Goal: Task Accomplishment & Management: Use online tool/utility

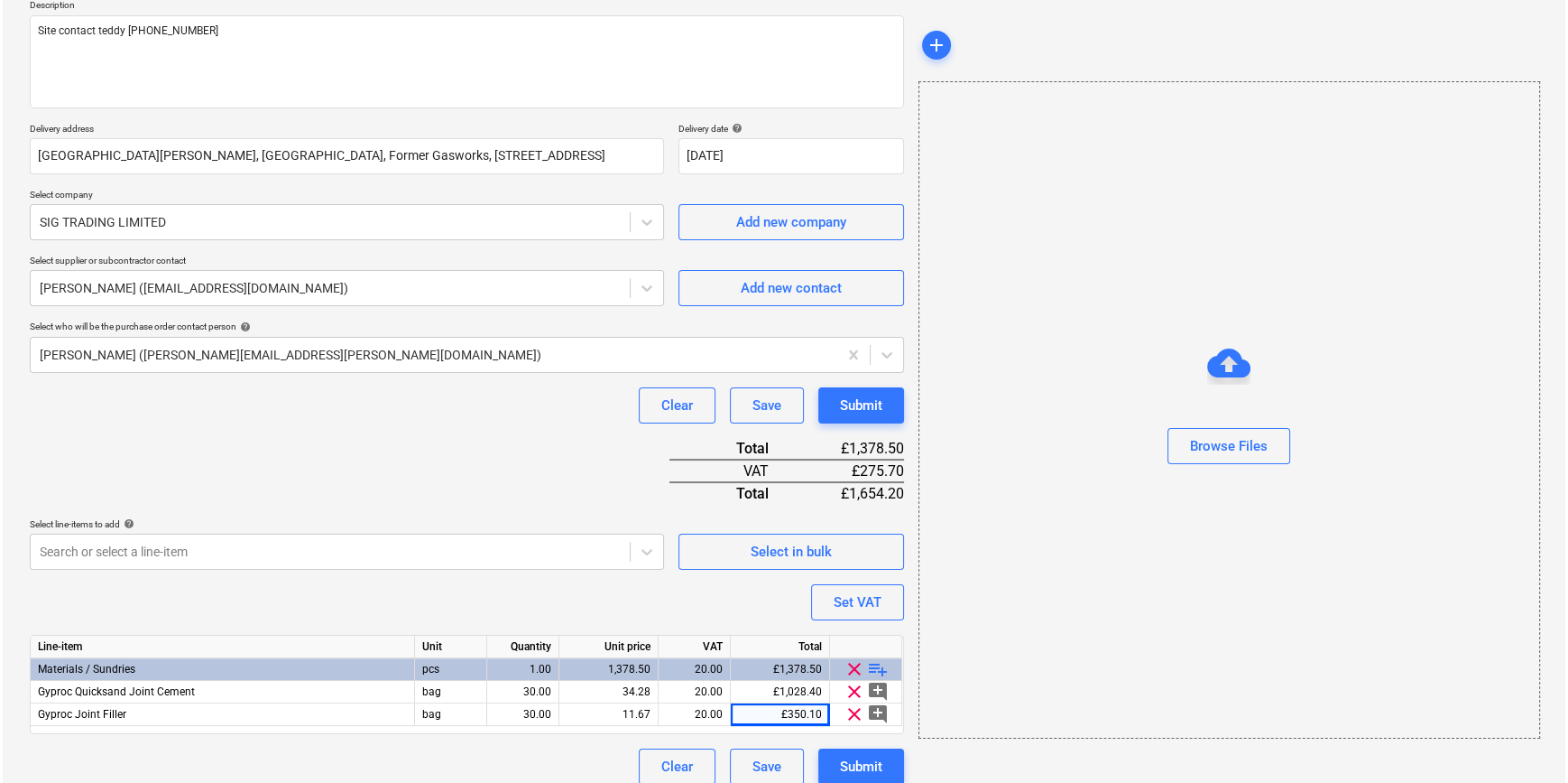
scroll to position [231, 0]
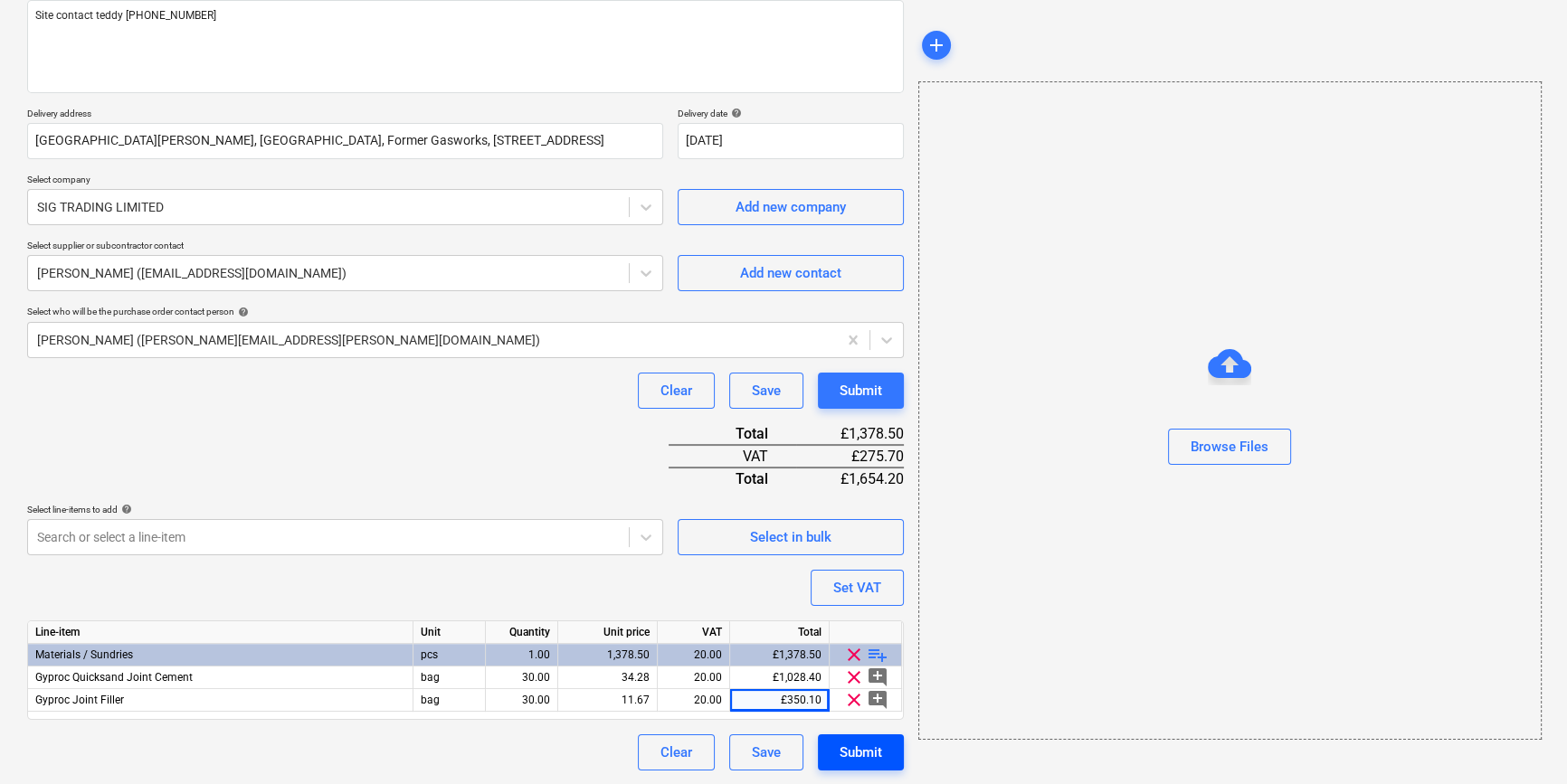
click at [874, 760] on div "Submit" at bounding box center [860, 753] width 42 height 23
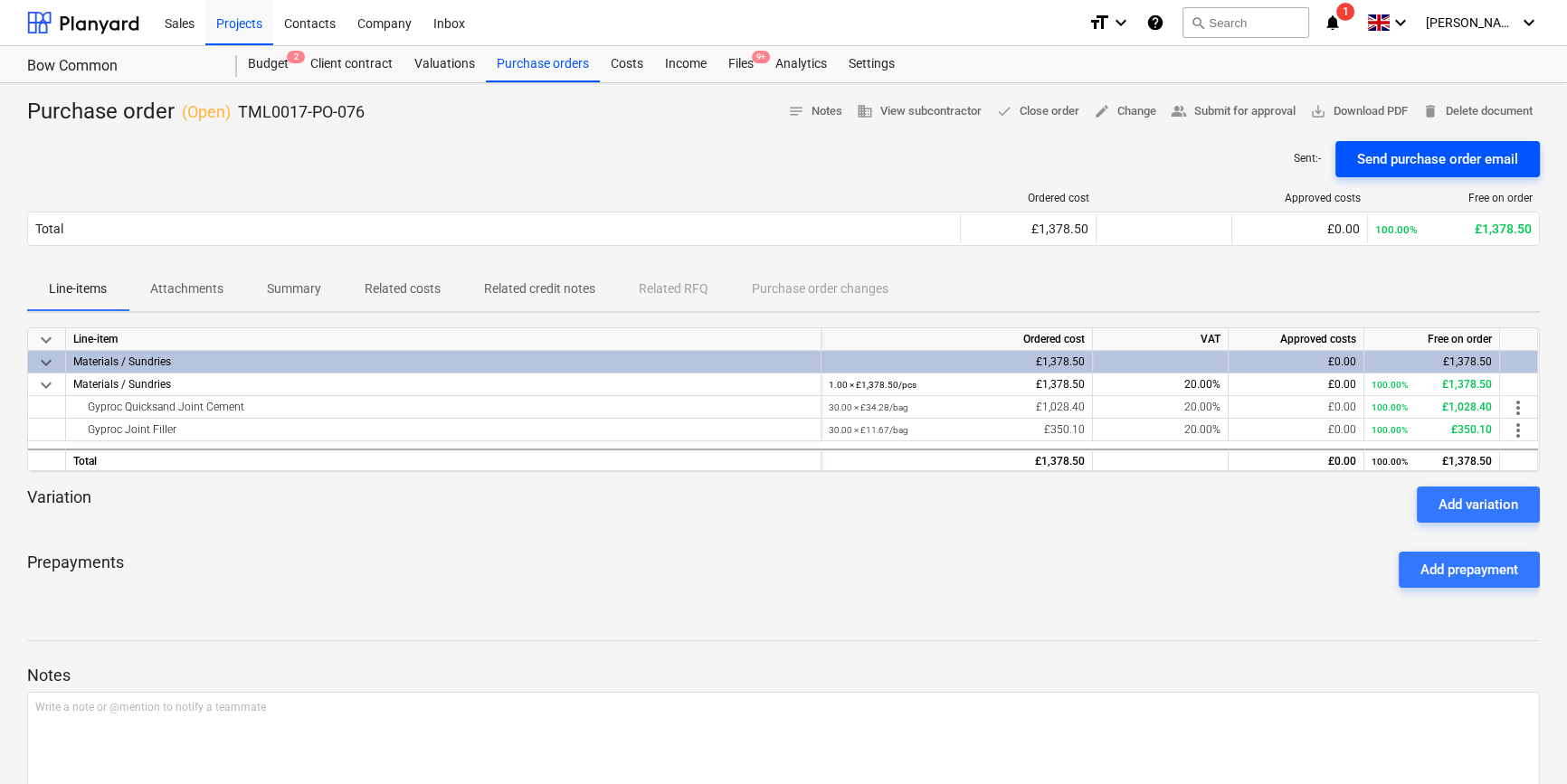
click at [1409, 165] on div "Send purchase order email" at bounding box center [1438, 160] width 161 height 23
click at [1363, 115] on span "save_alt Download PDF" at bounding box center [1359, 111] width 98 height 21
click at [535, 65] on div "Purchase orders" at bounding box center [543, 64] width 114 height 36
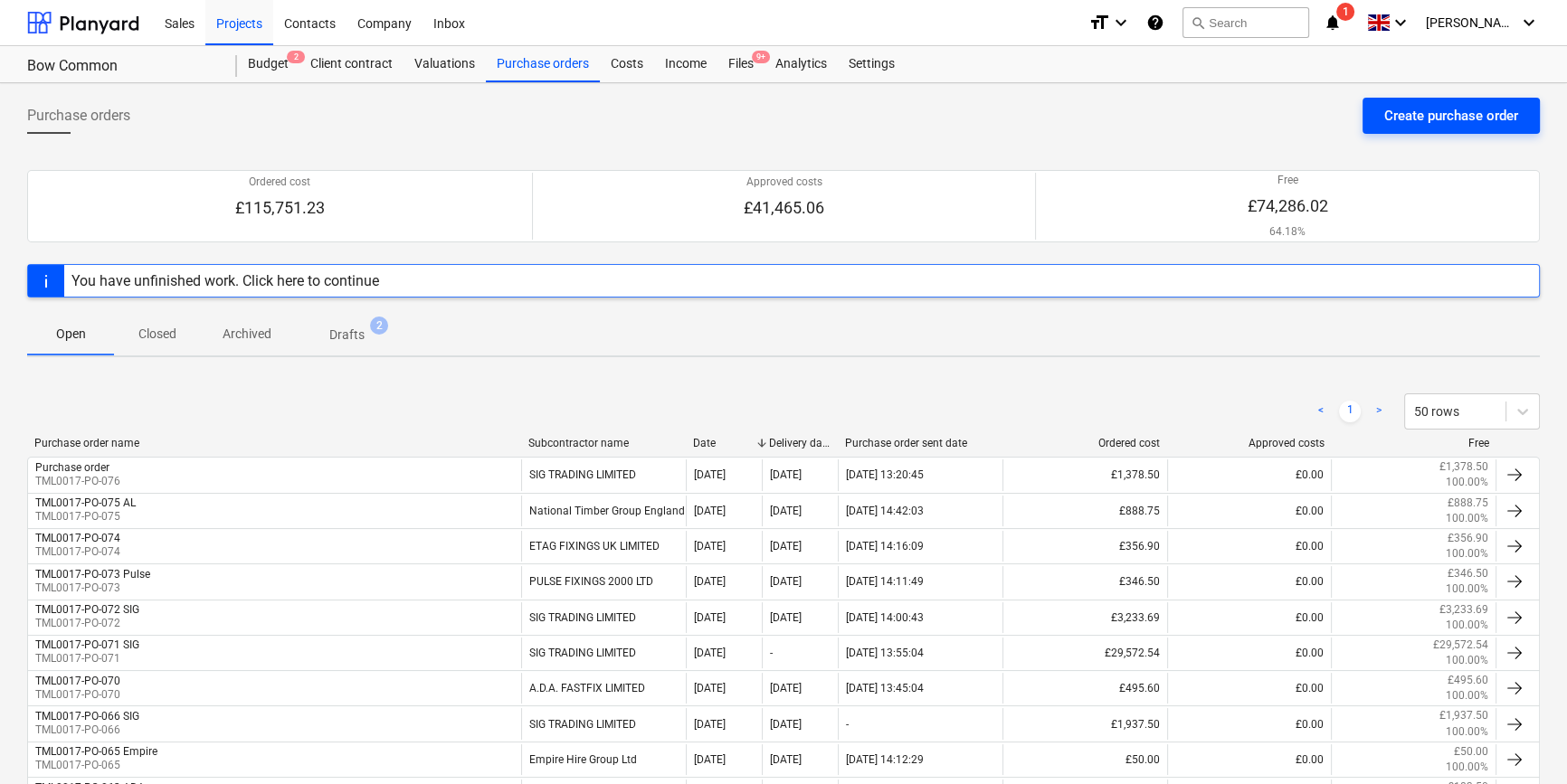
click at [1425, 106] on div "Create purchase order" at bounding box center [1450, 115] width 134 height 23
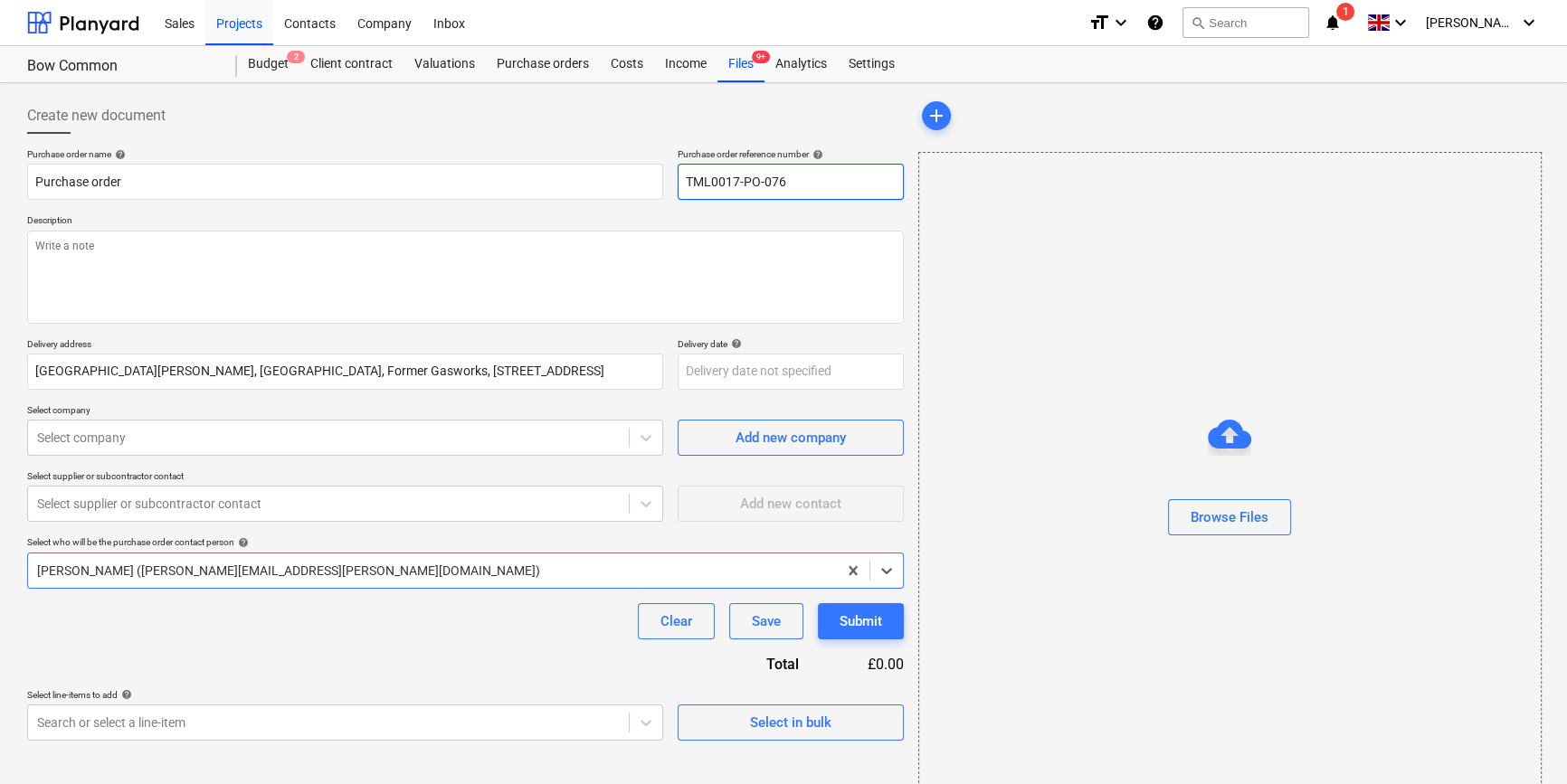
click at [780, 185] on input "TML0017-PO-076" at bounding box center [790, 181] width 226 height 36
type textarea "x"
type input "TML0017-PO-07"
type textarea "x"
drag, startPoint x: 798, startPoint y: 179, endPoint x: 687, endPoint y: 182, distance: 111.0
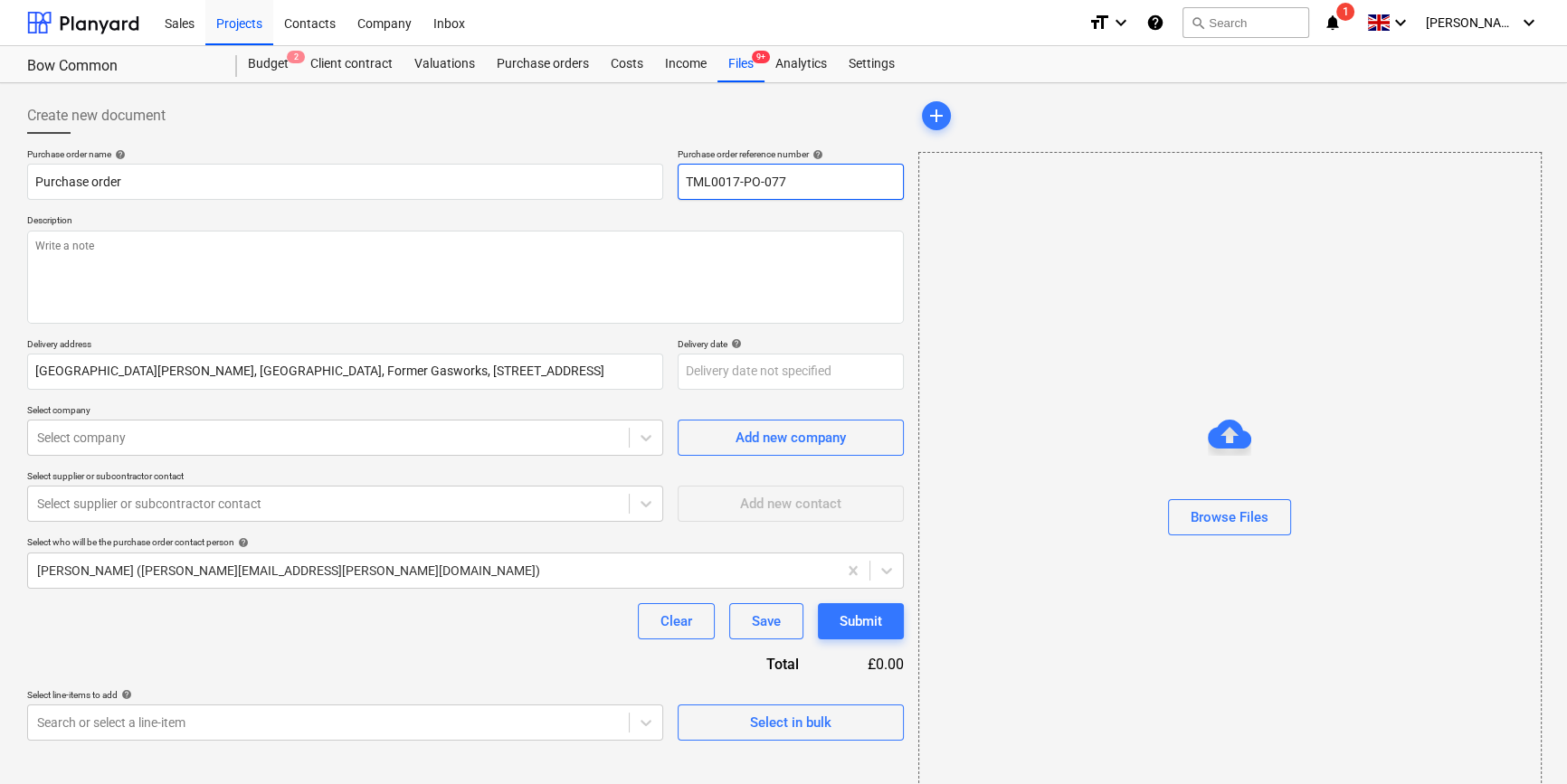
click at [687, 182] on input "TML0017-PO-077" at bounding box center [790, 181] width 226 height 36
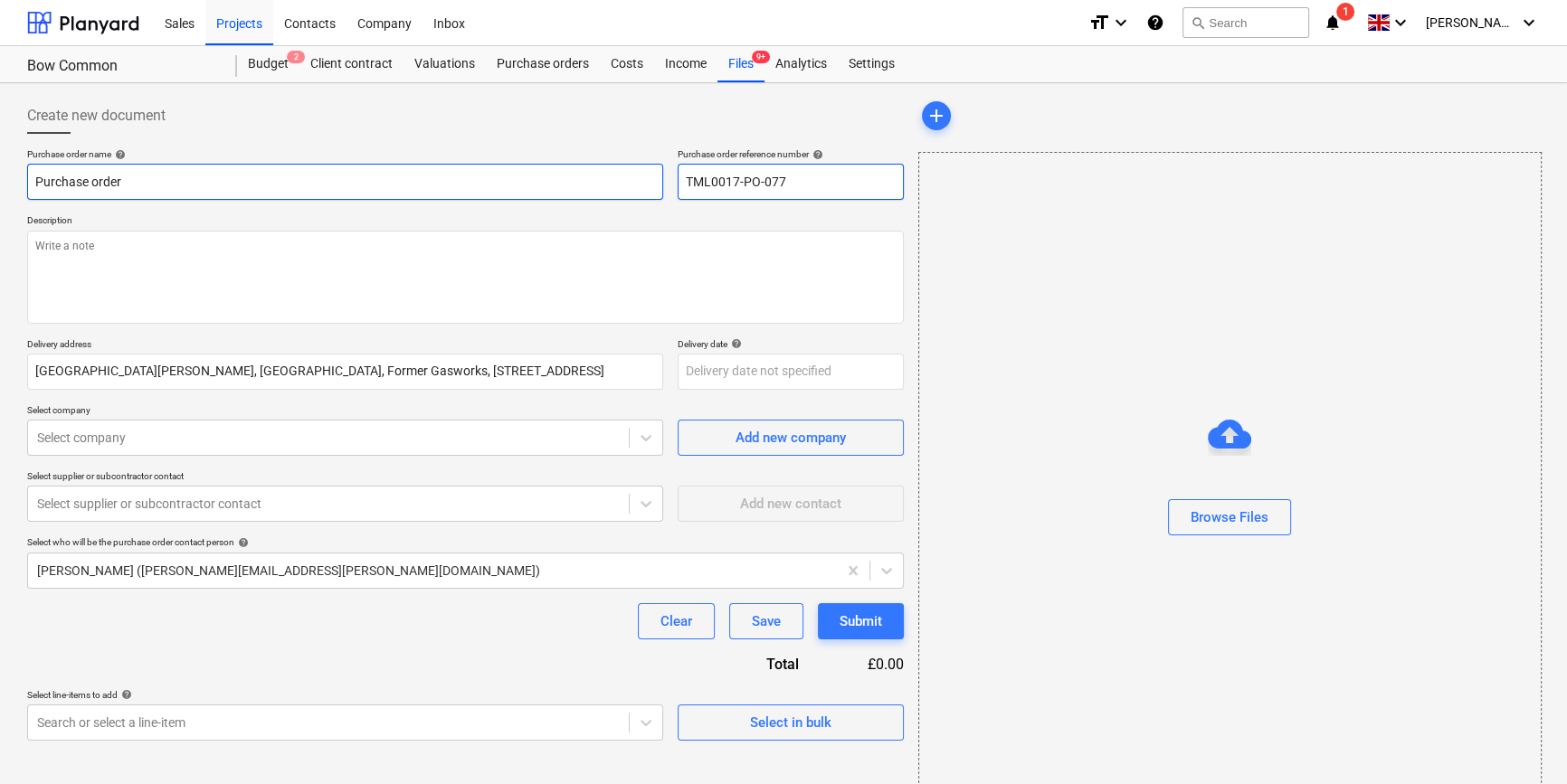
type input "TML0017-PO-077"
drag, startPoint x: 131, startPoint y: 178, endPoint x: 24, endPoint y: 184, distance: 107.2
click at [24, 178] on div "Create new document Purchase order name help Purchase order Purchase order refe…" at bounding box center [465, 453] width 891 height 727
type textarea "x"
paste input "TML0017-PO-077"
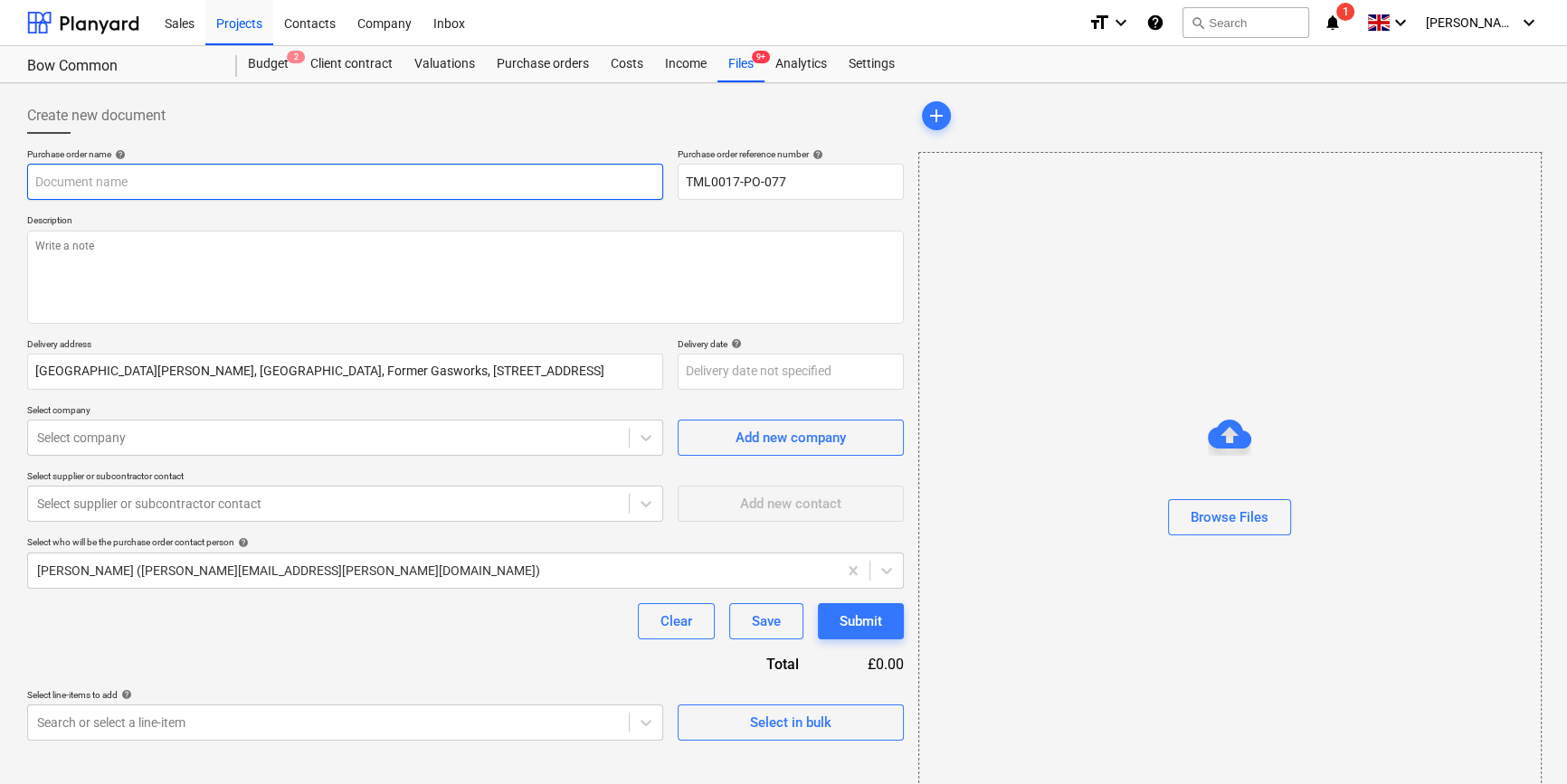
type textarea "x"
type input "TML0017-PO-077"
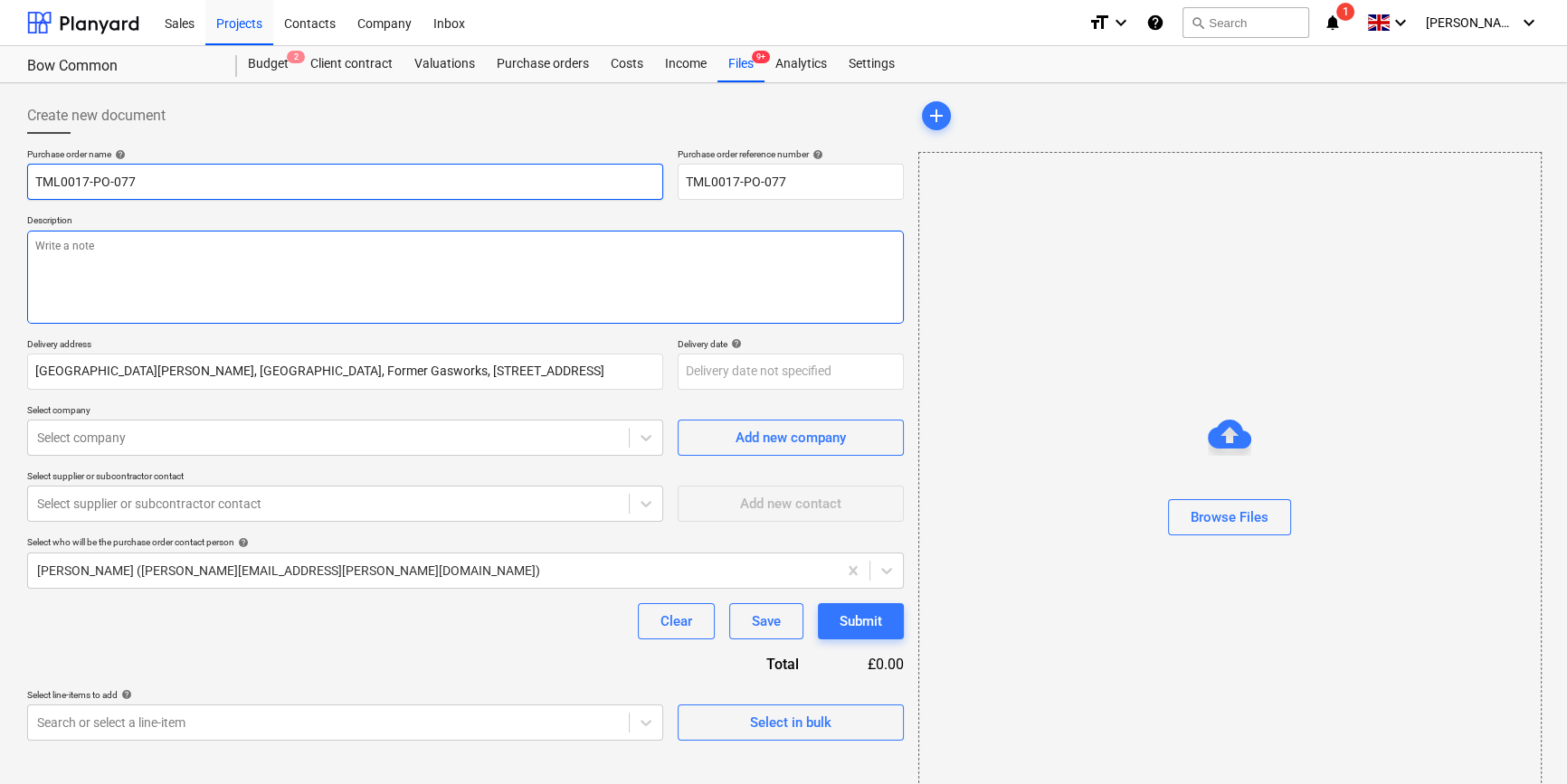
type textarea "x"
type input "TML0017-PO-077"
type textarea "x"
type input "TML0017-PO-077 P"
type textarea "x"
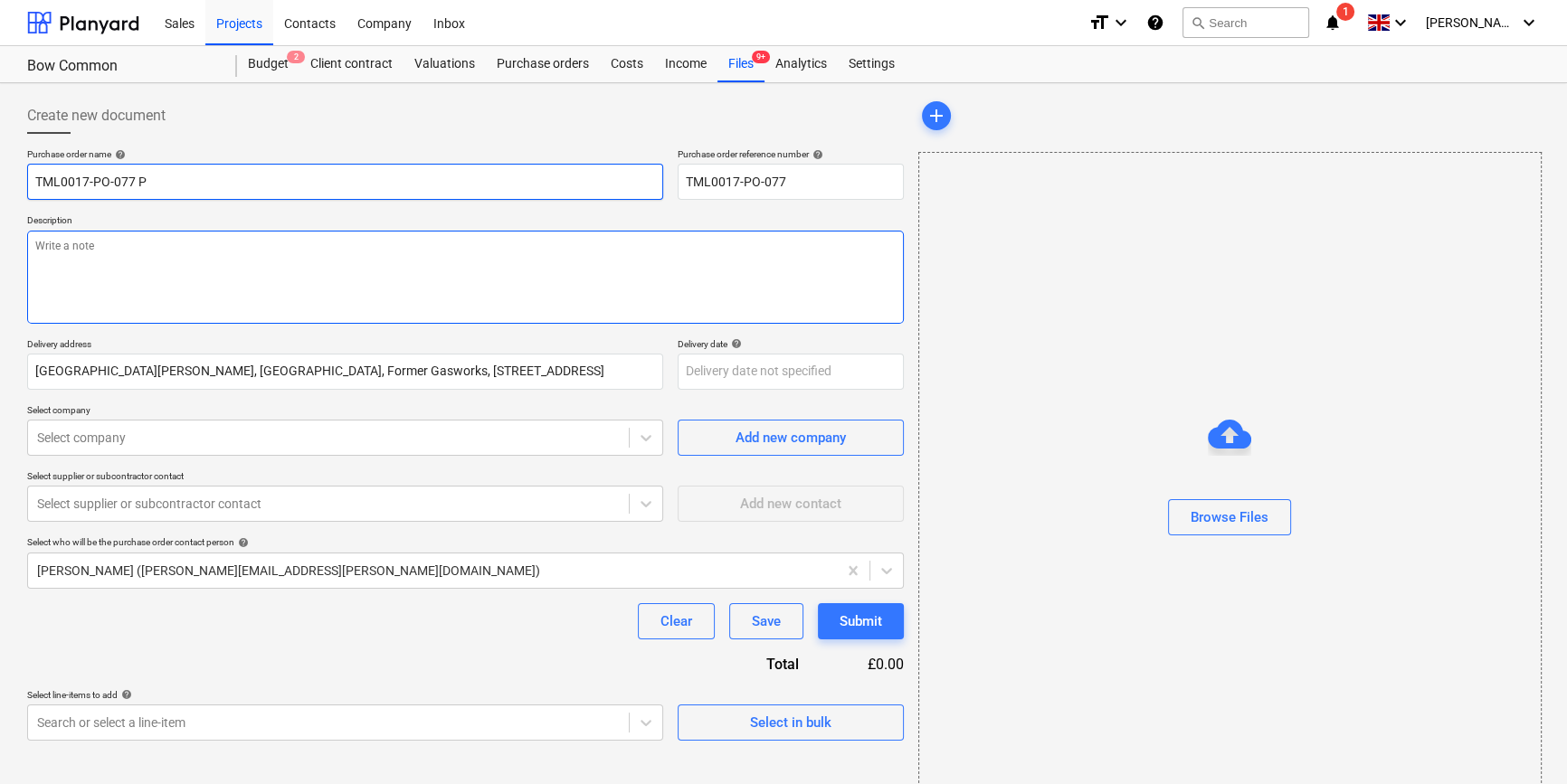
type input "TML0017-PO-077 Pu"
type textarea "x"
type input "TML0017-PO-077 Pul"
type textarea "x"
type input "TML0017-PO-077 [PERSON_NAME]"
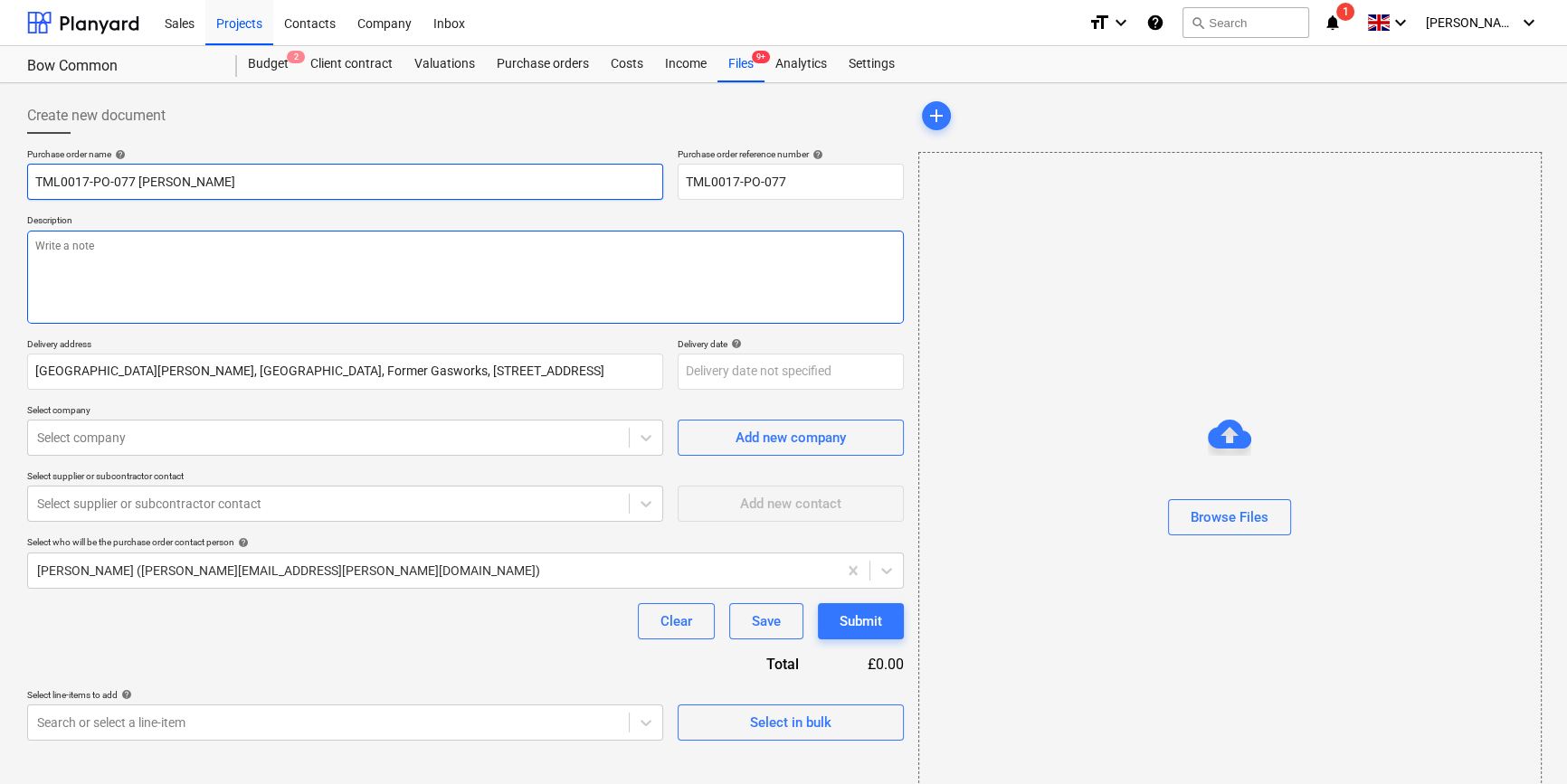
type textarea "x"
type input "TML0017-PO-077 Pulse"
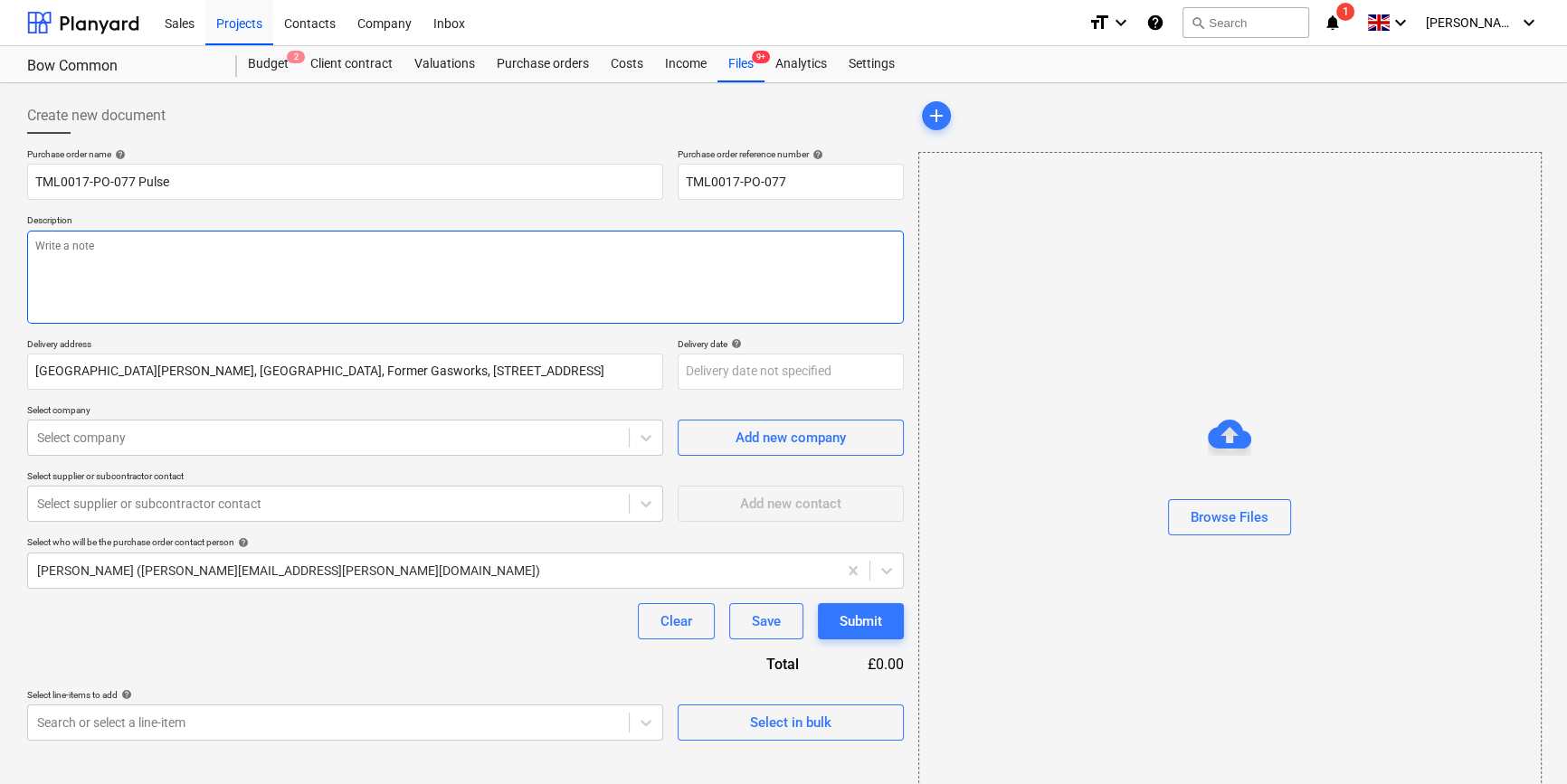
click at [71, 281] on textarea at bounding box center [465, 277] width 877 height 93
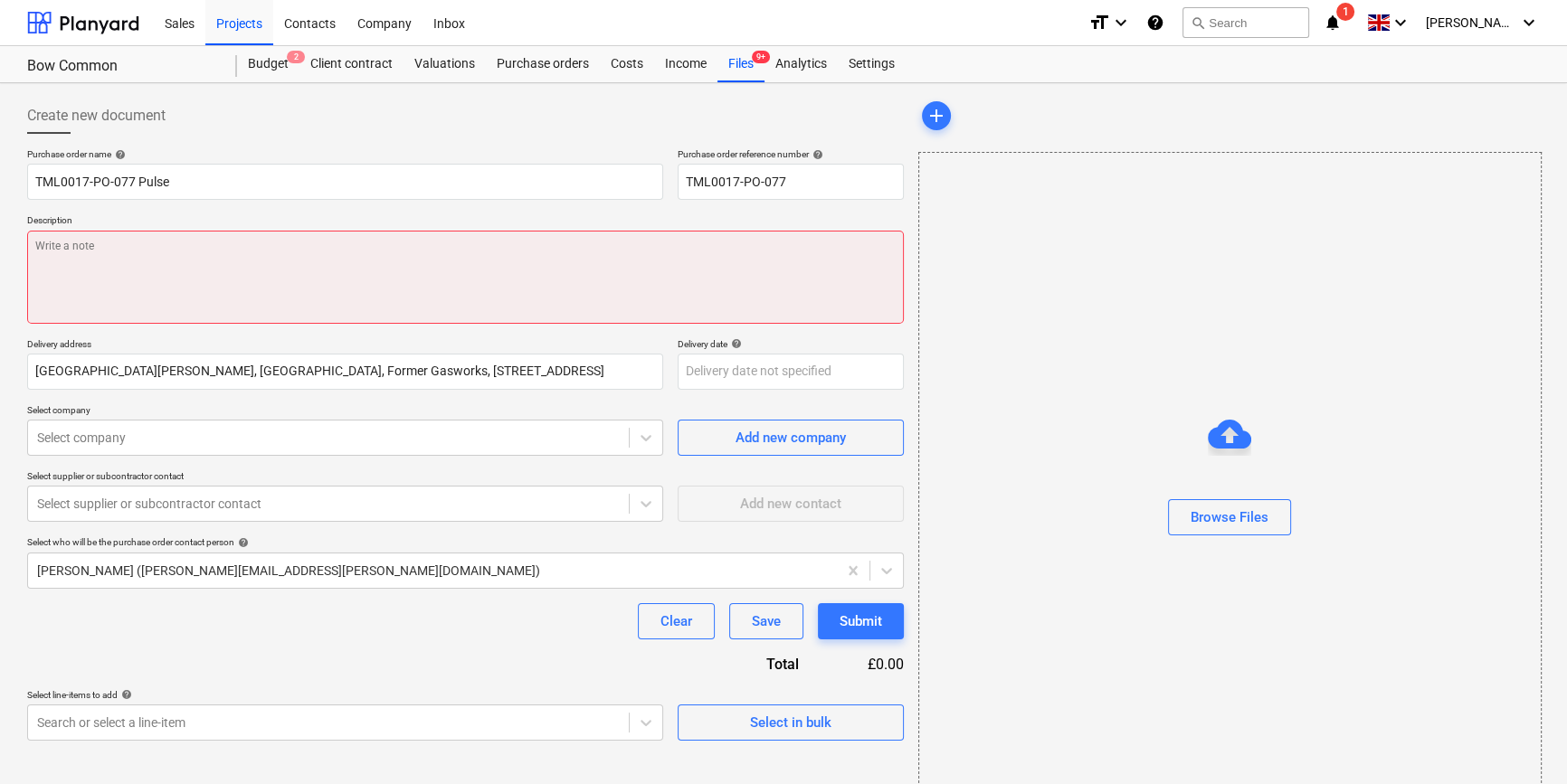
paste textarea "Site contact teddy [PHONE_NUMBER]"
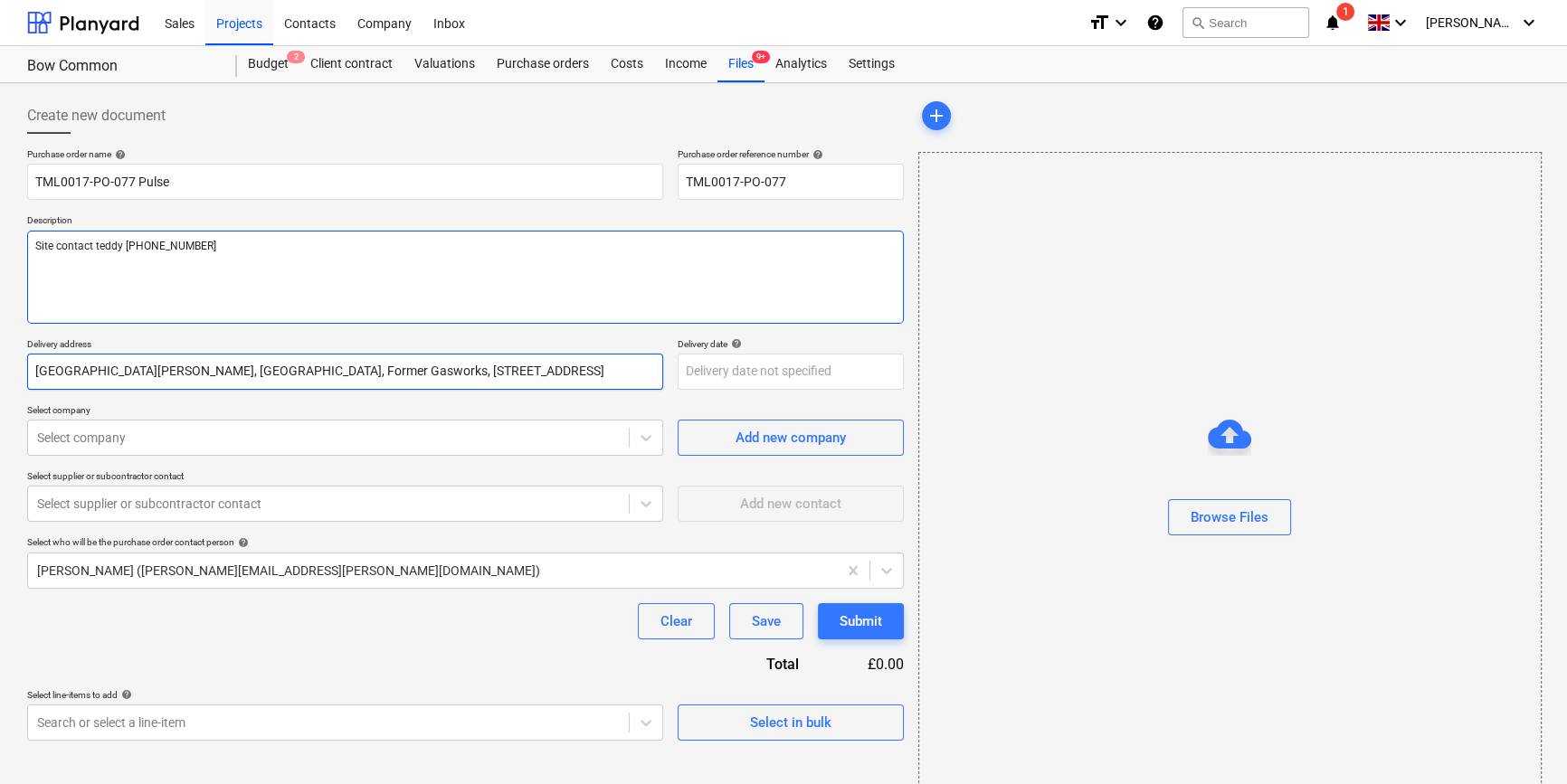
type textarea "x"
type textarea "Site contact teddy [PHONE_NUMBER]"
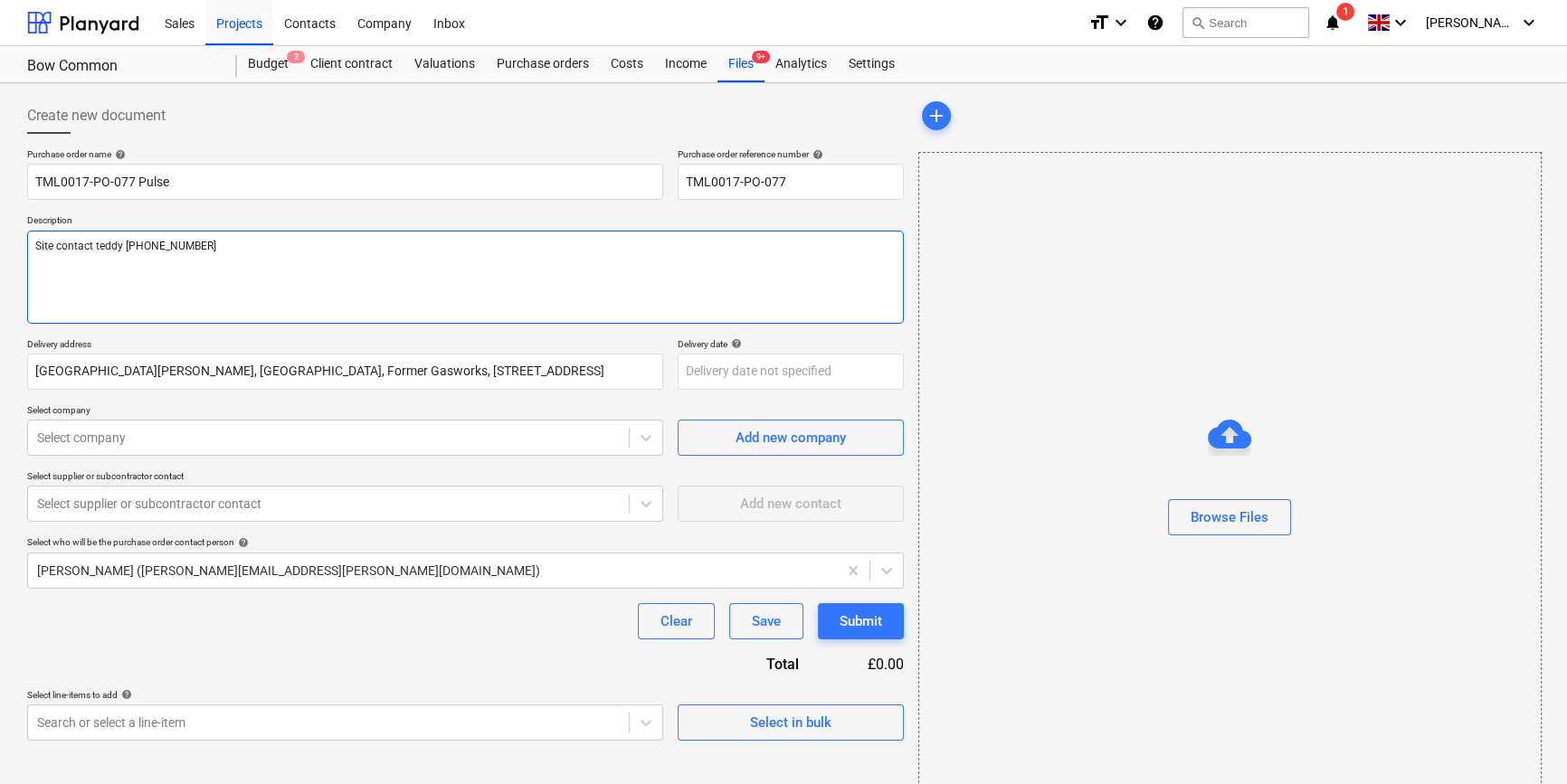
click at [99, 247] on textarea "Site contact teddy [PHONE_NUMBER]" at bounding box center [465, 277] width 877 height 93
type textarea "x"
type textarea "Site contact eddy [PHONE_NUMBER]"
type textarea "x"
type textarea "Site contact [PERSON_NAME] [PHONE_NUMBER]"
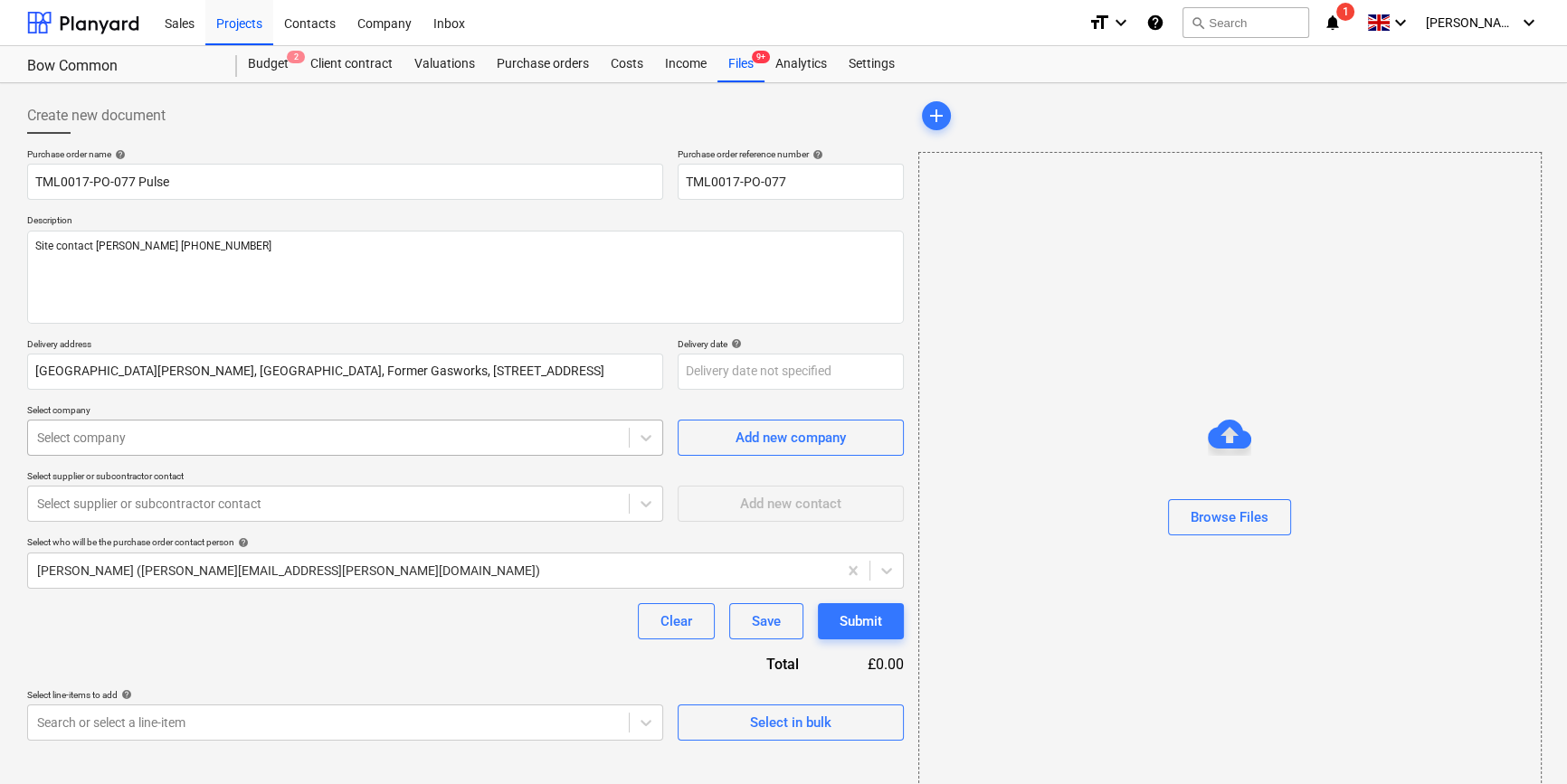
type textarea "x"
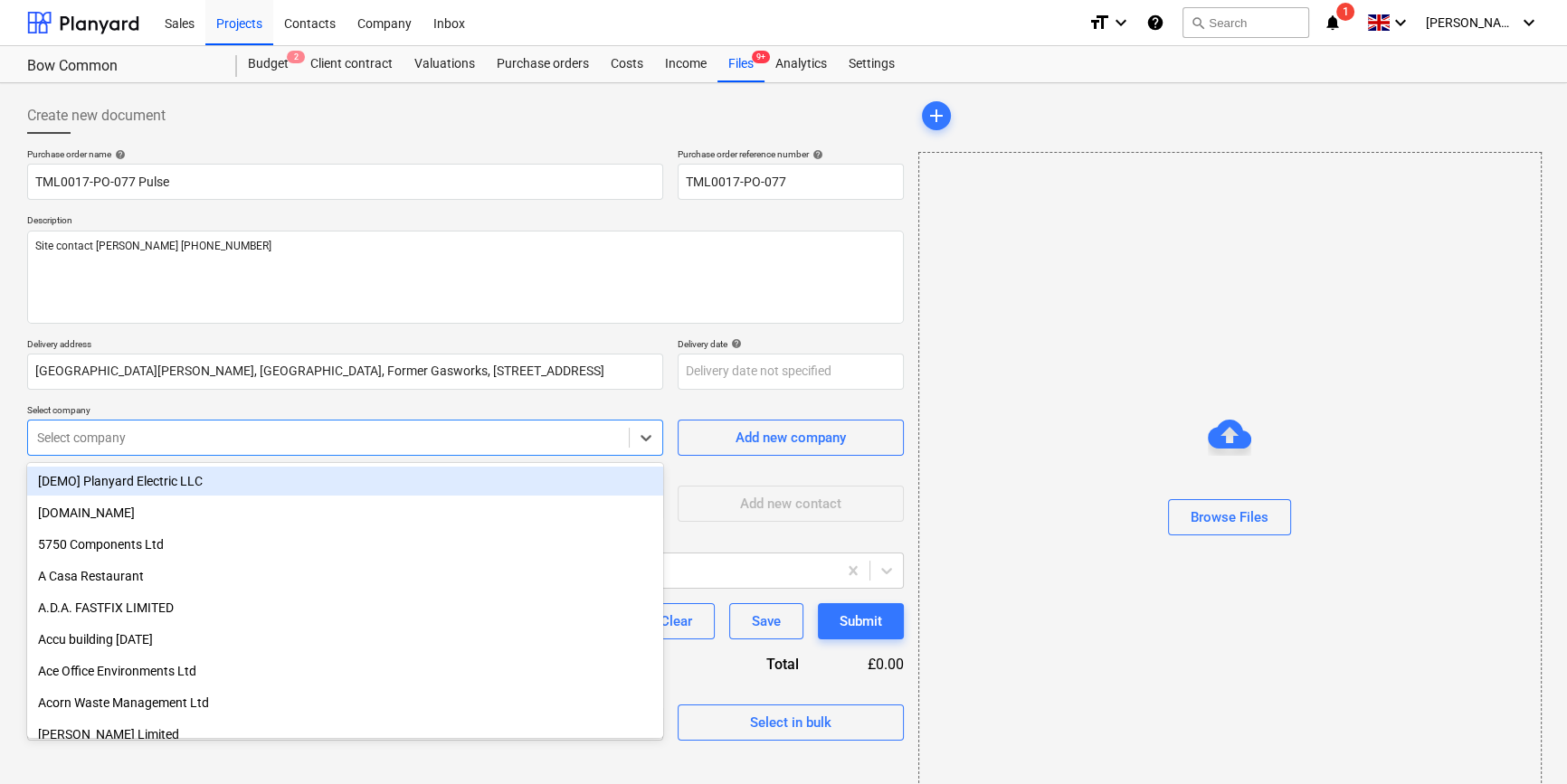
click at [222, 433] on div at bounding box center [328, 438] width 583 height 18
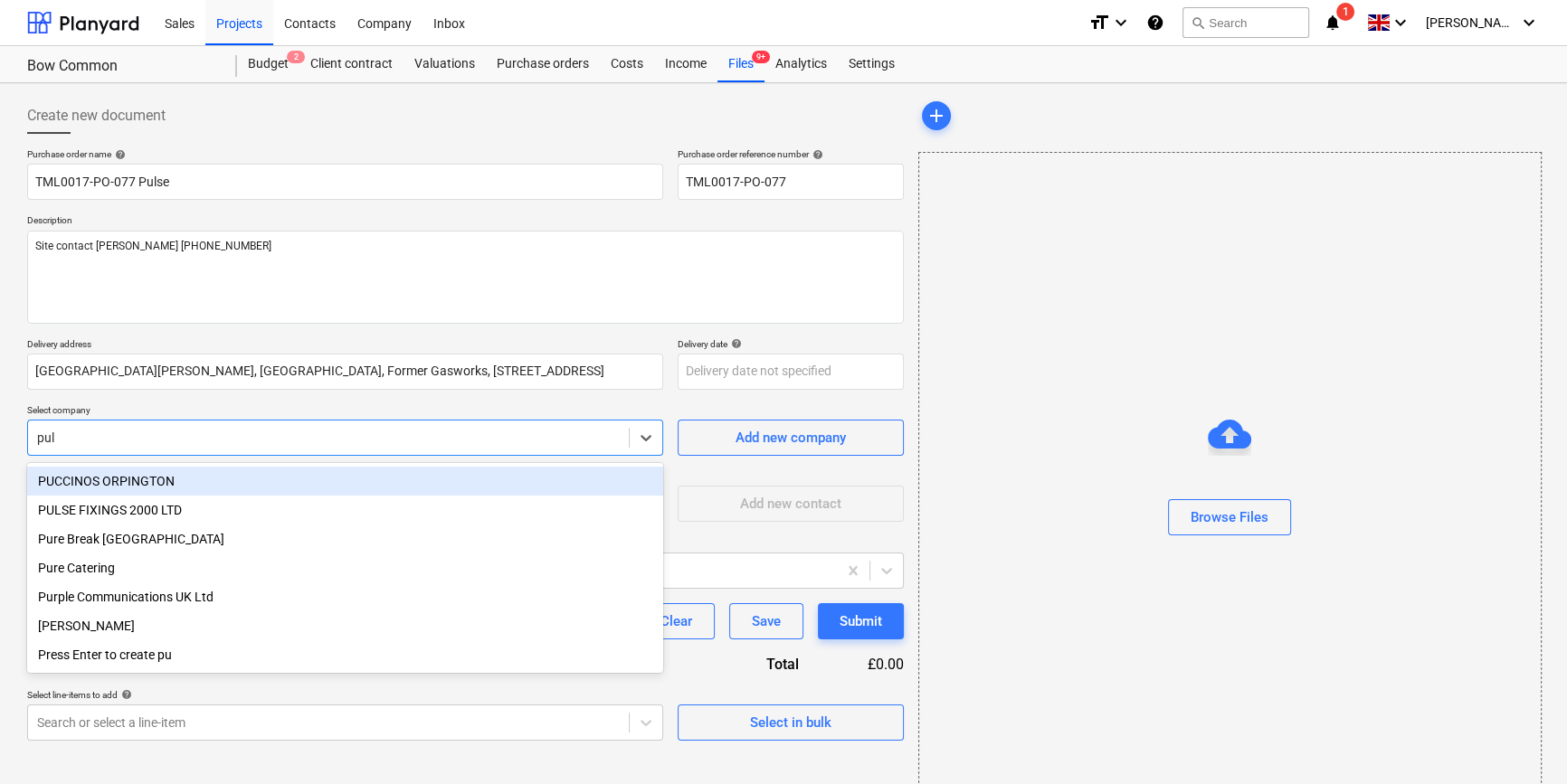
type input "[PERSON_NAME]"
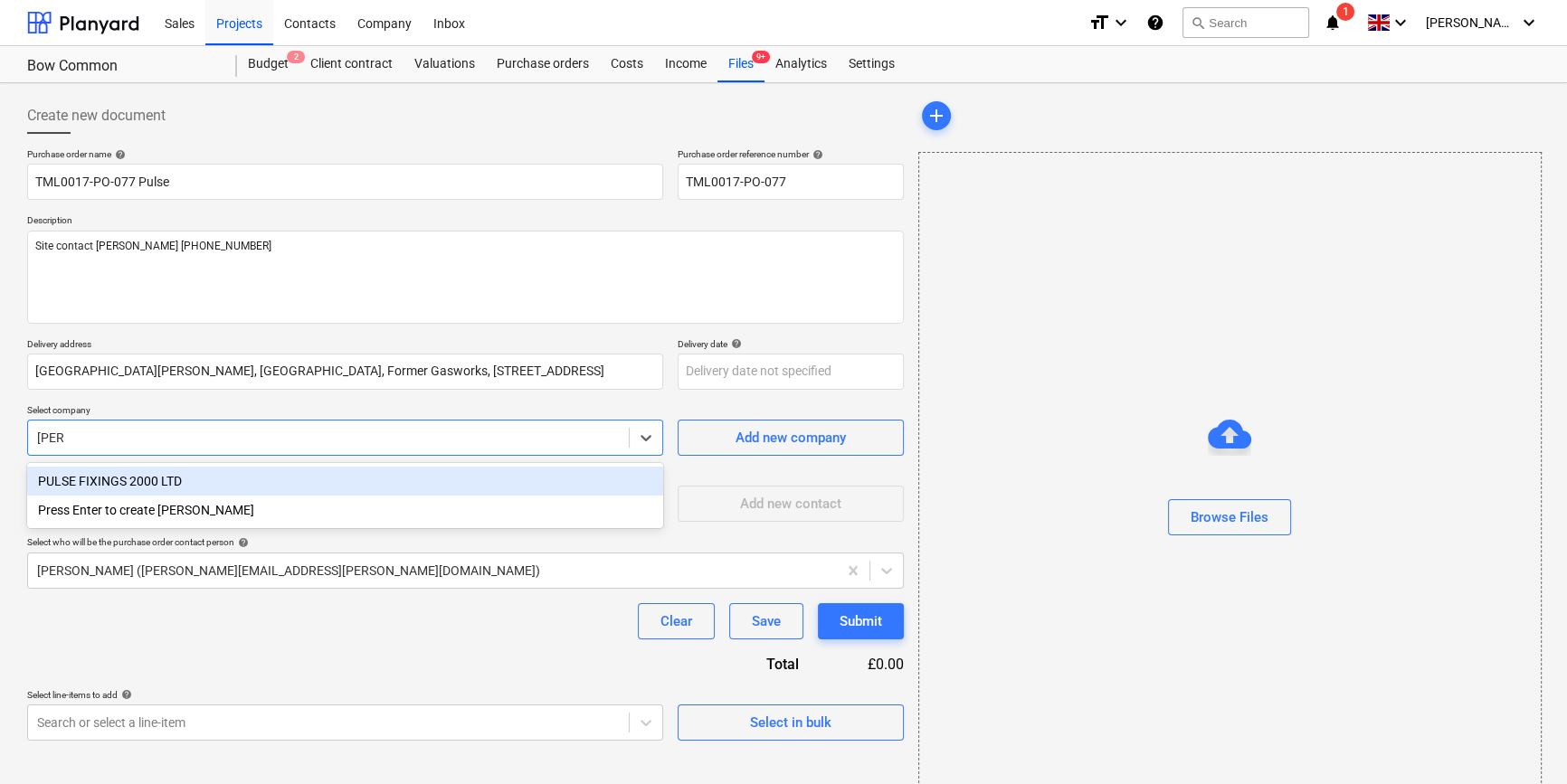
click at [204, 481] on div "PULSE FIXINGS 2000 LTD" at bounding box center [345, 482] width 636 height 29
type textarea "x"
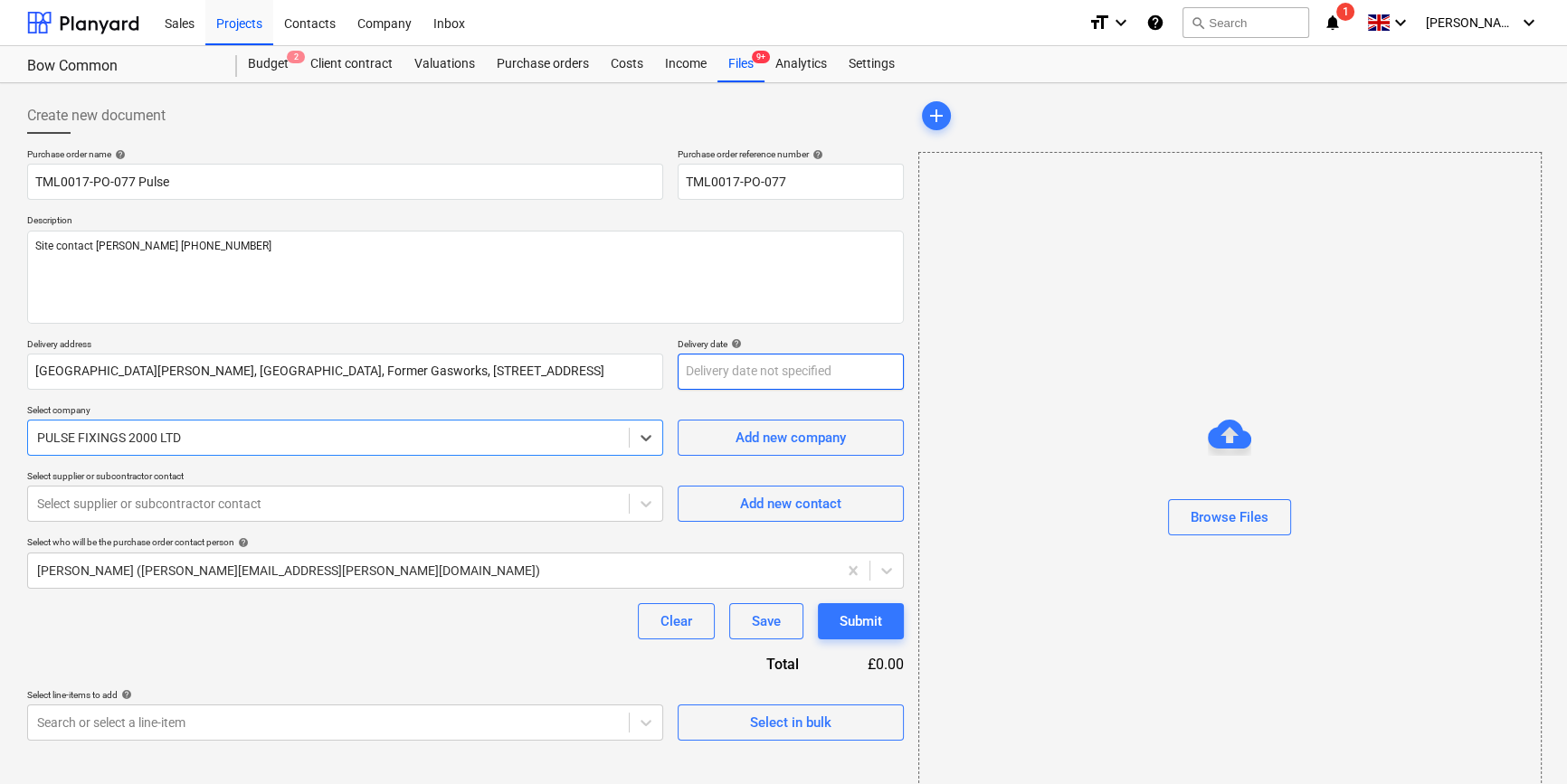
click at [707, 372] on body "Sales Projects Contacts Company Inbox format_size keyboard_arrow_down help sear…" at bounding box center [784, 392] width 1567 height 784
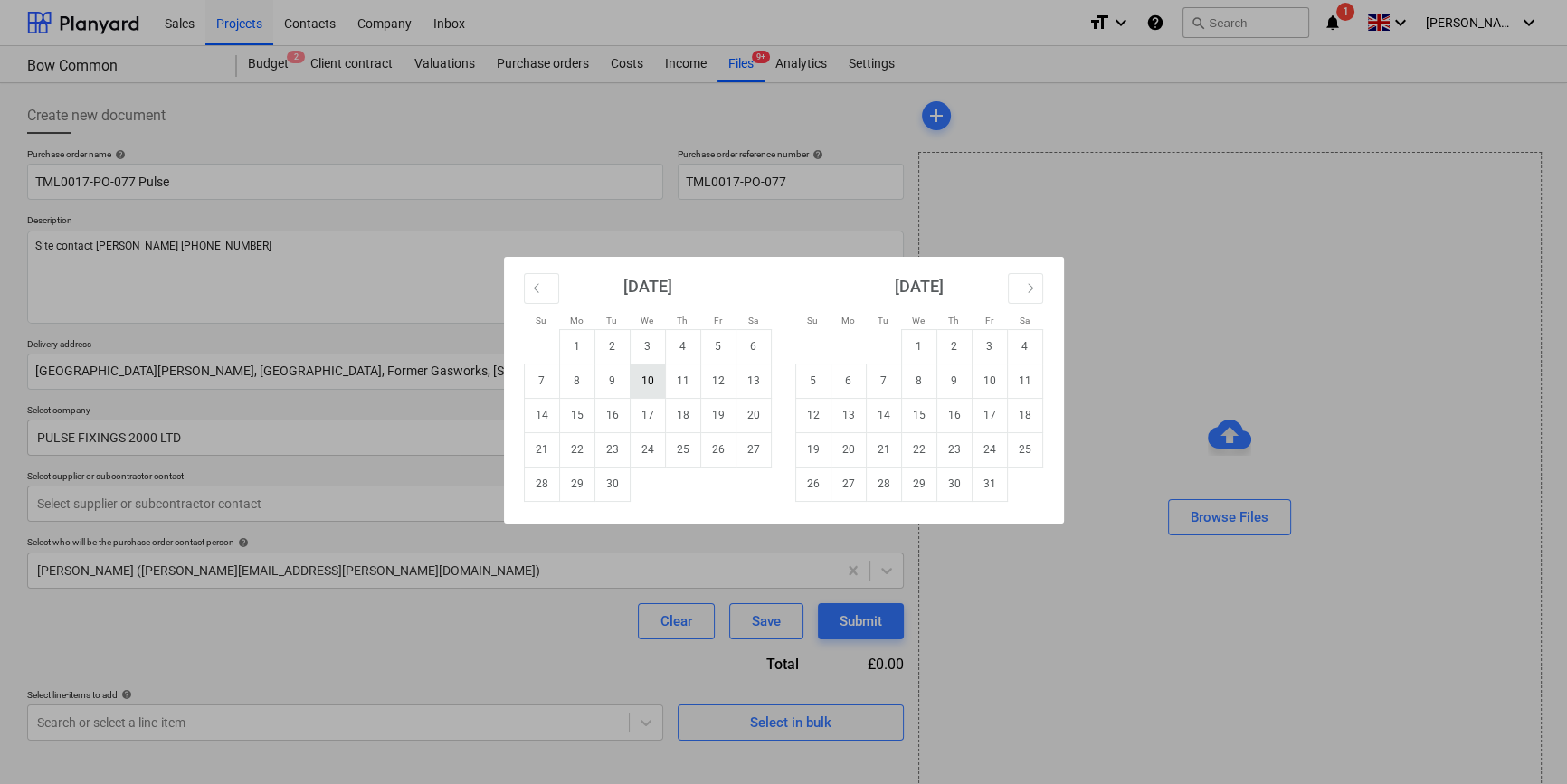
click at [647, 376] on td "10" at bounding box center [647, 380] width 35 height 34
type textarea "x"
type input "[DATE]"
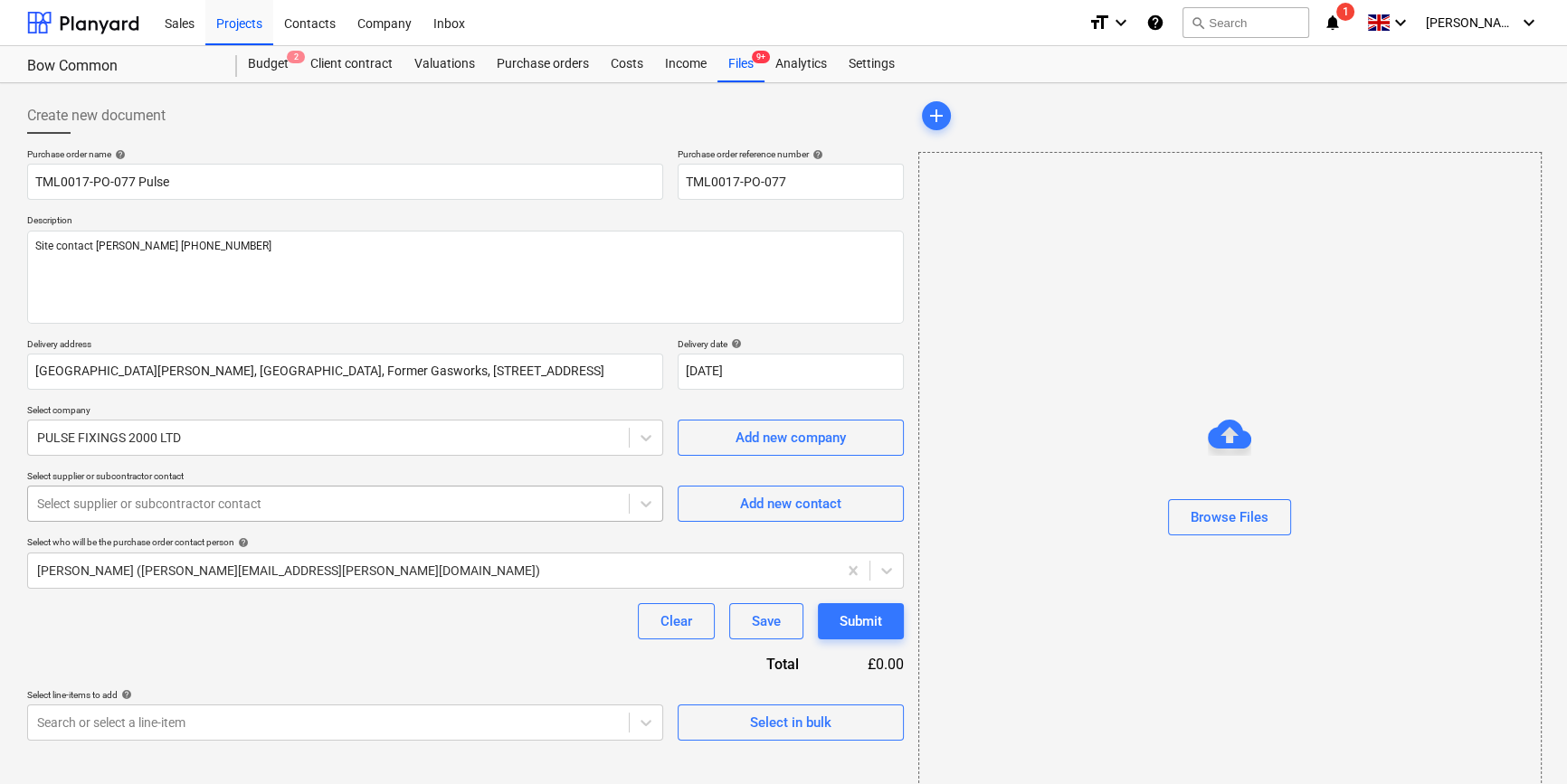
click at [410, 509] on div at bounding box center [328, 503] width 583 height 18
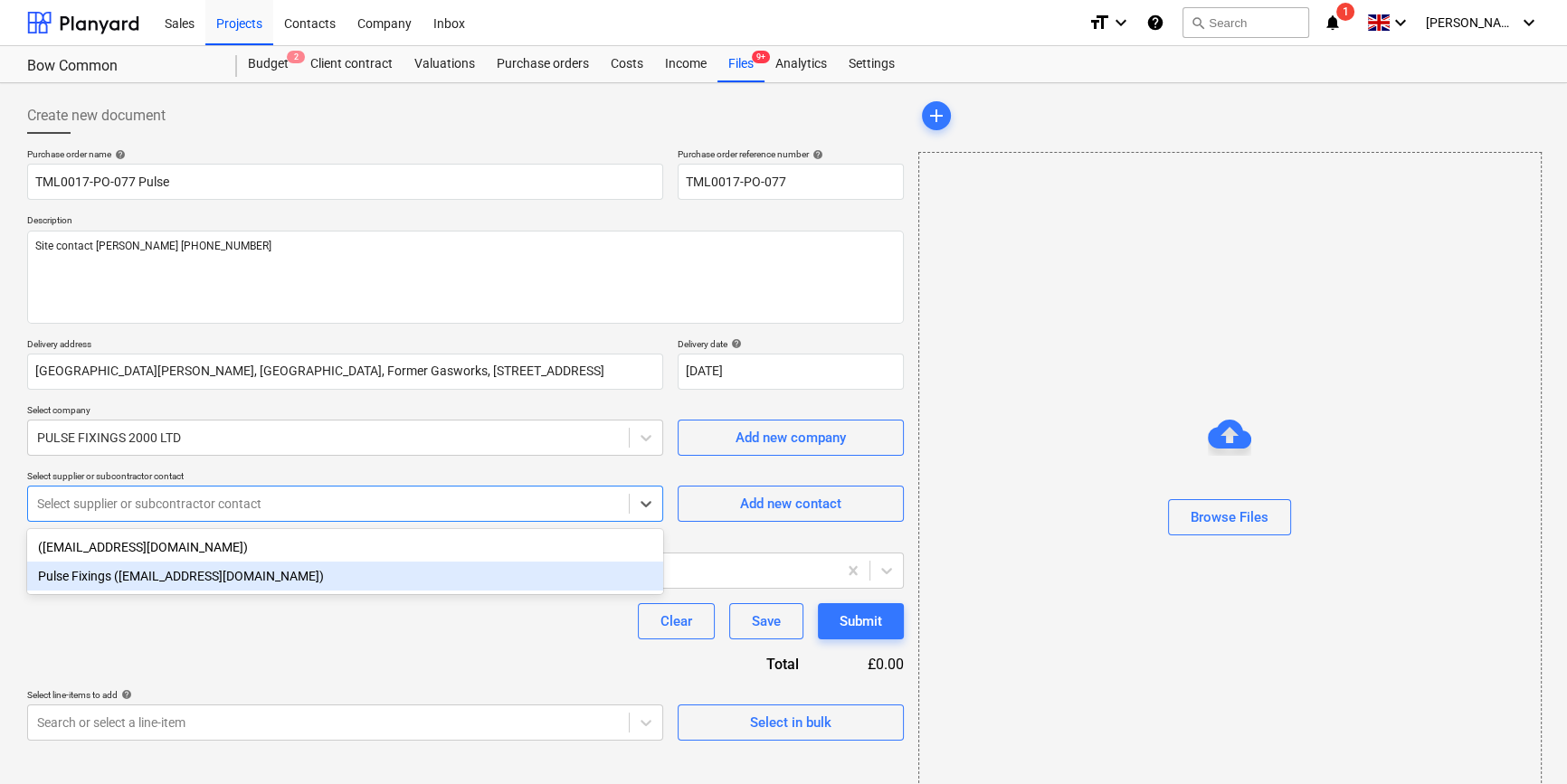
click at [383, 579] on div "Pulse Fixings ([EMAIL_ADDRESS][DOMAIN_NAME])" at bounding box center [345, 576] width 636 height 29
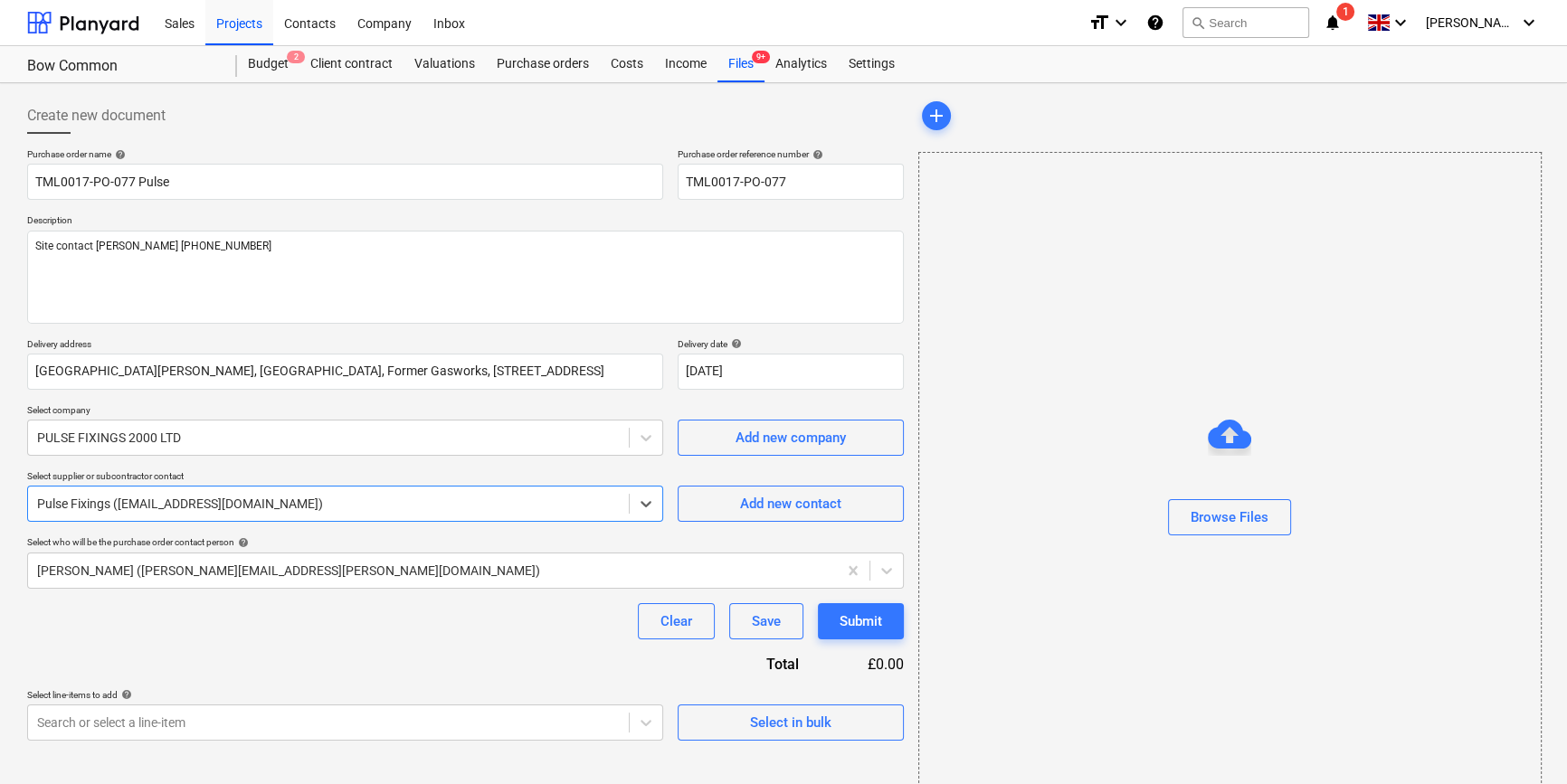
scroll to position [39, 0]
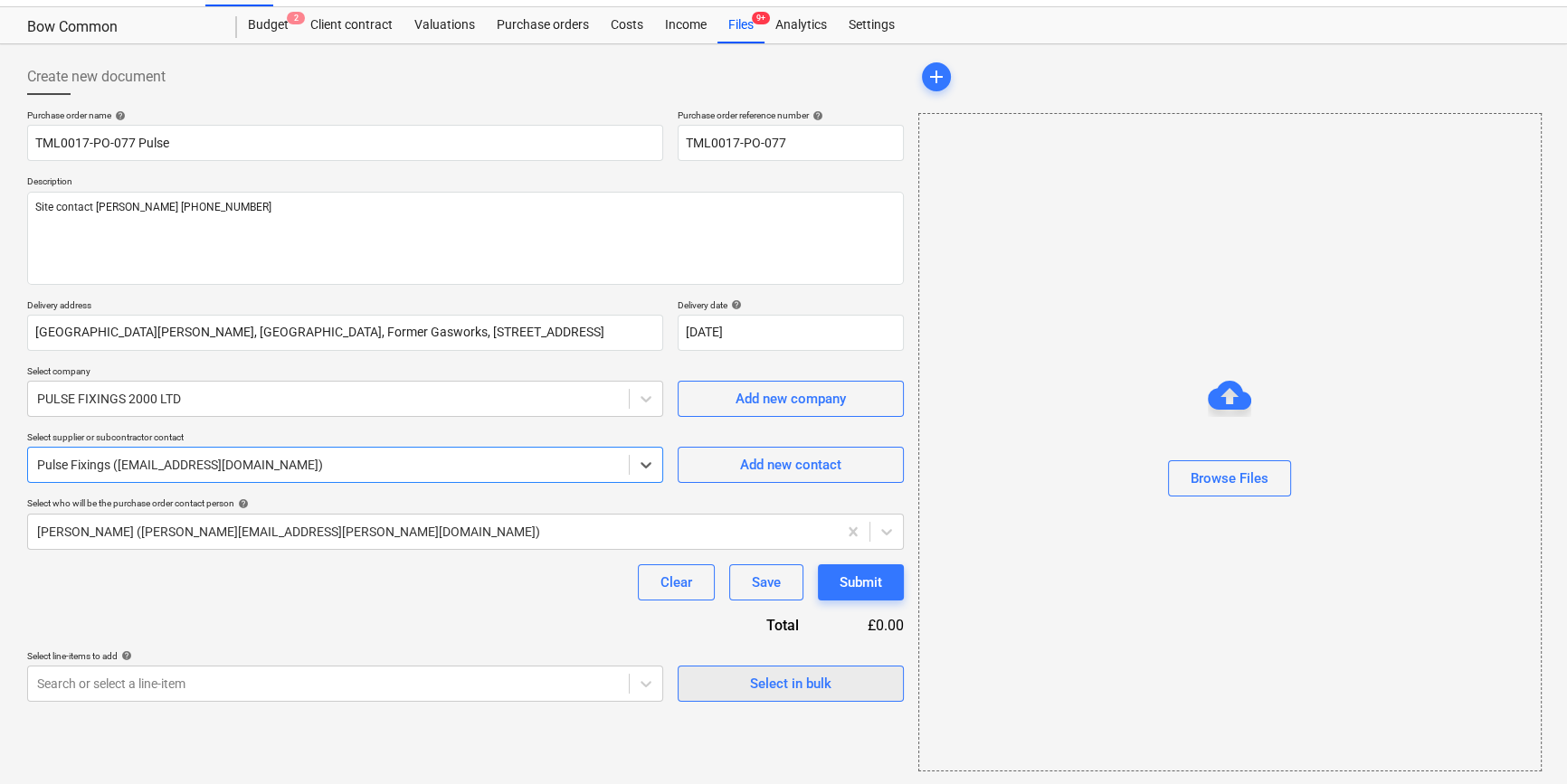
click at [785, 679] on div "Select in bulk" at bounding box center [790, 683] width 81 height 23
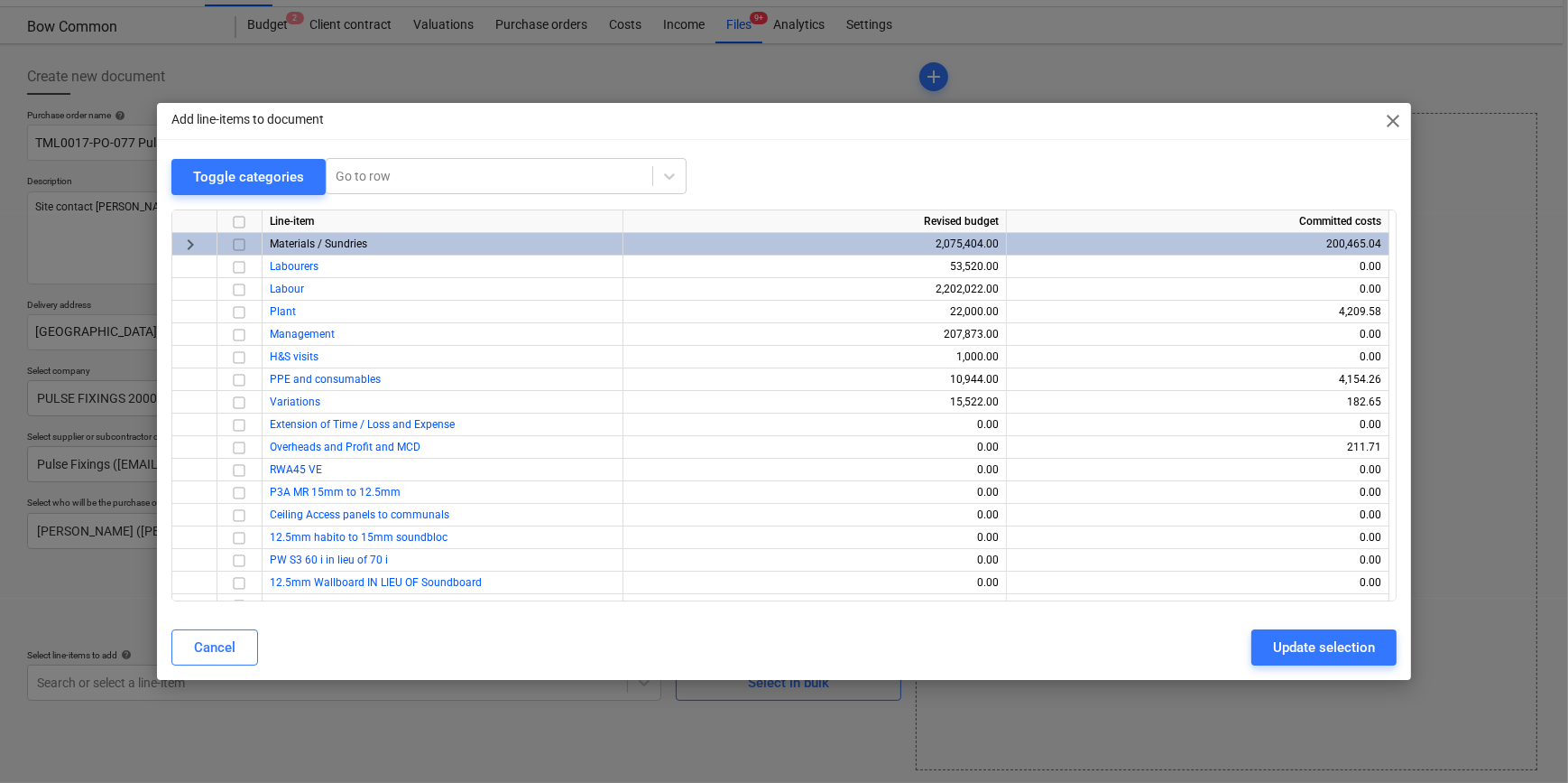
click at [240, 242] on input "checkbox" at bounding box center [239, 243] width 21 height 22
click at [1299, 636] on div "Update selection" at bounding box center [1324, 647] width 102 height 23
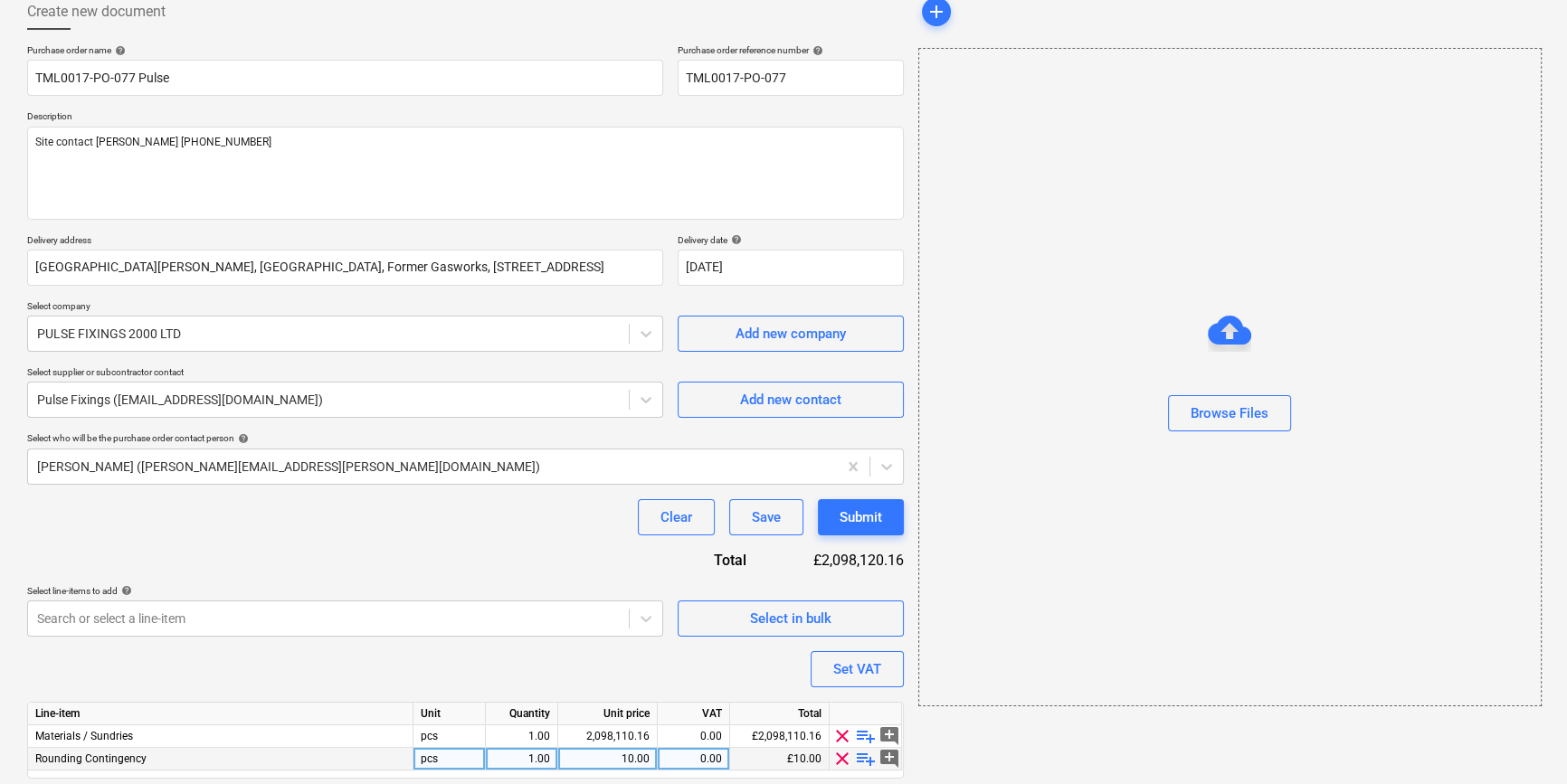
scroll to position [162, 0]
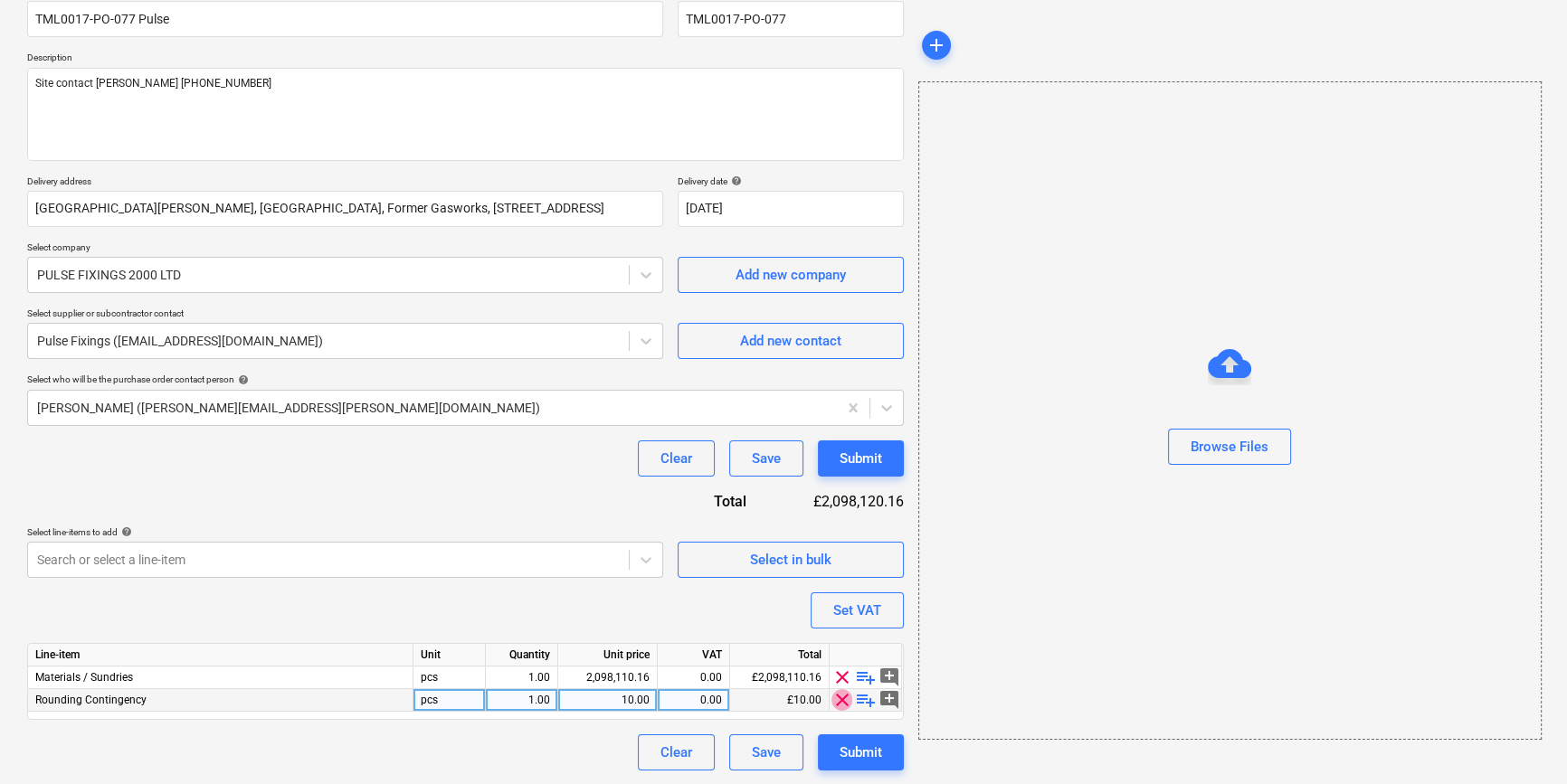
click at [840, 697] on span "clear" at bounding box center [842, 700] width 22 height 22
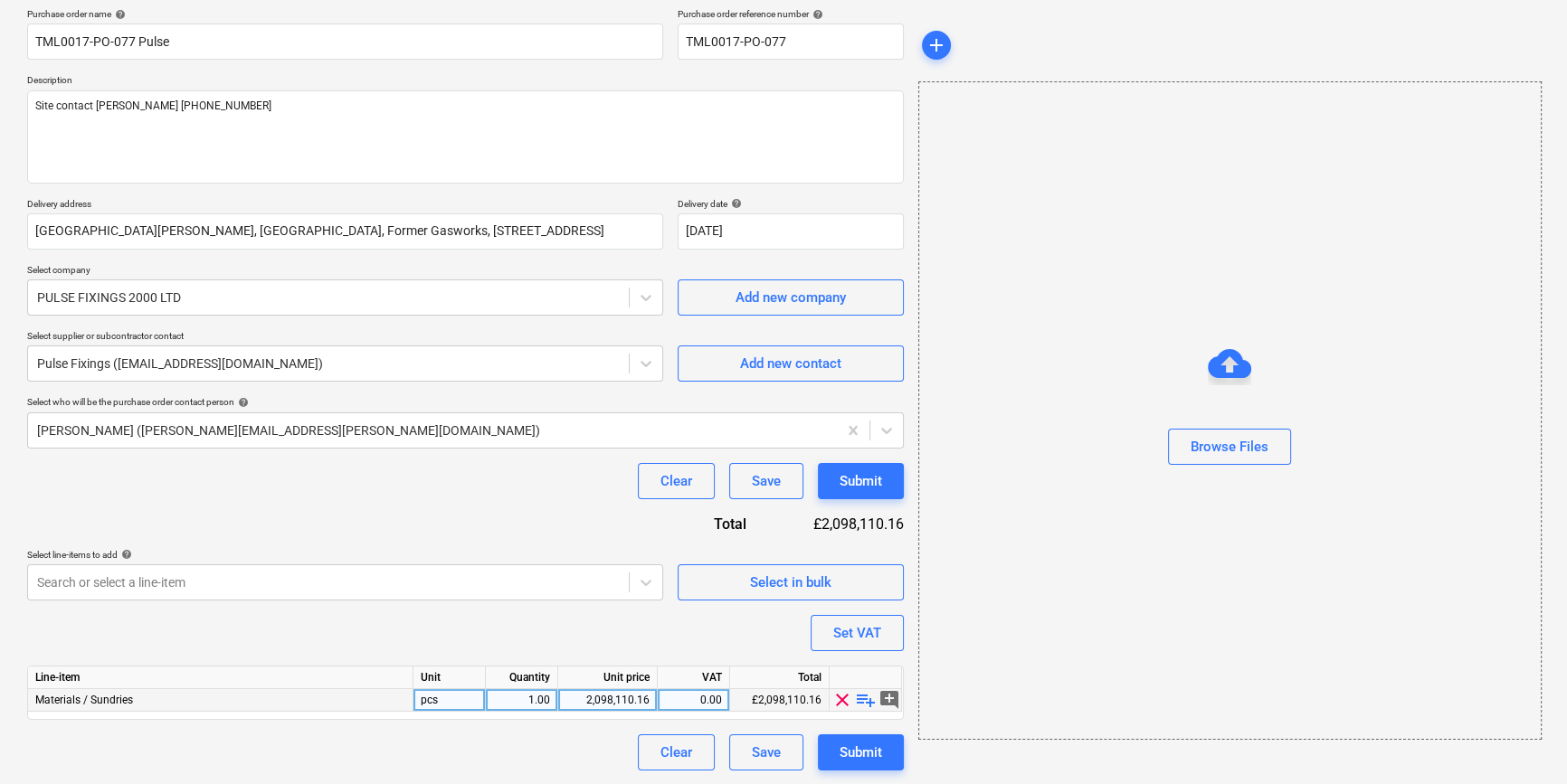
click at [860, 700] on span "playlist_add" at bounding box center [866, 700] width 22 height 22
type textarea "x"
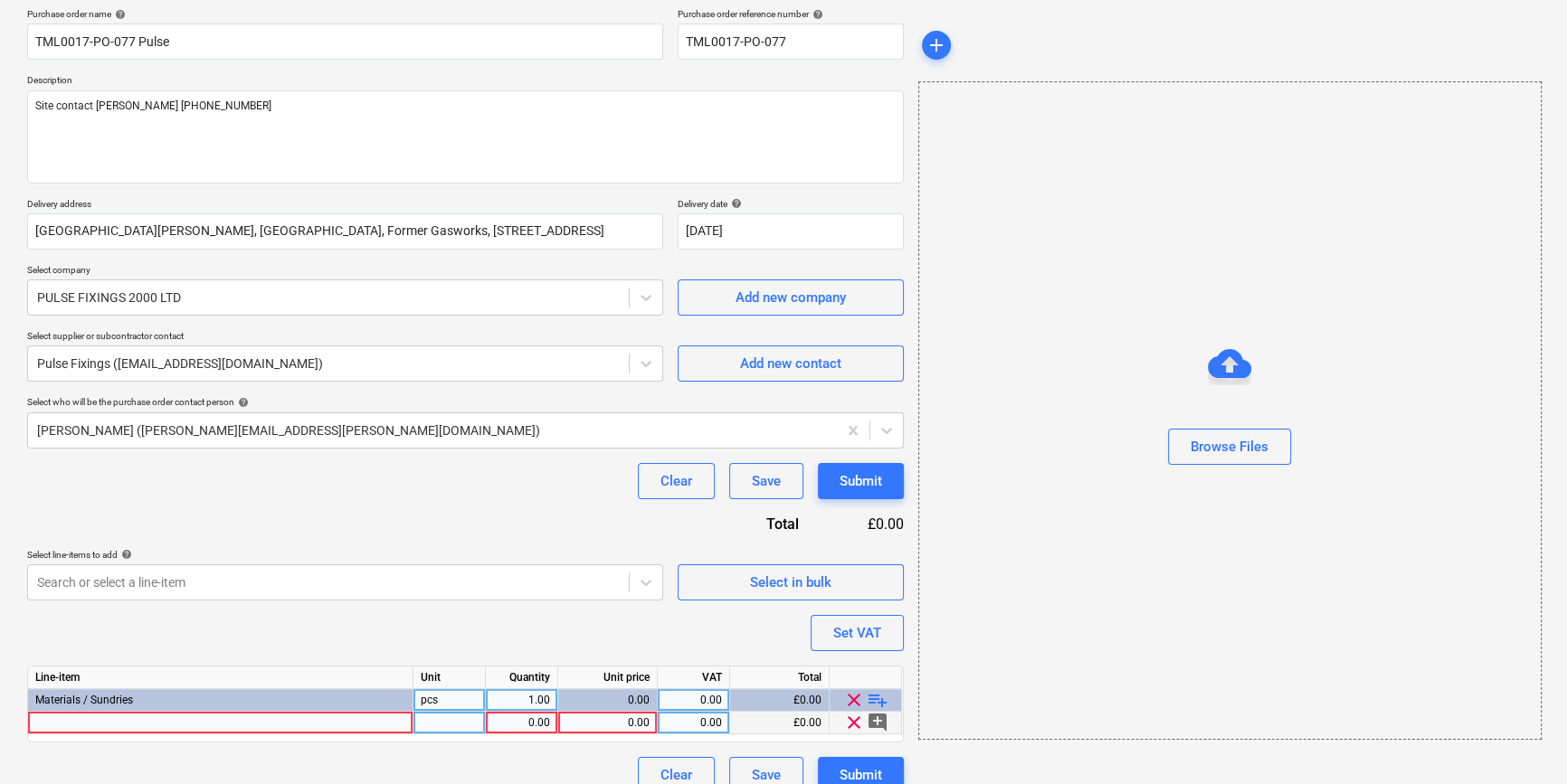
click at [65, 723] on div at bounding box center [220, 722] width 385 height 23
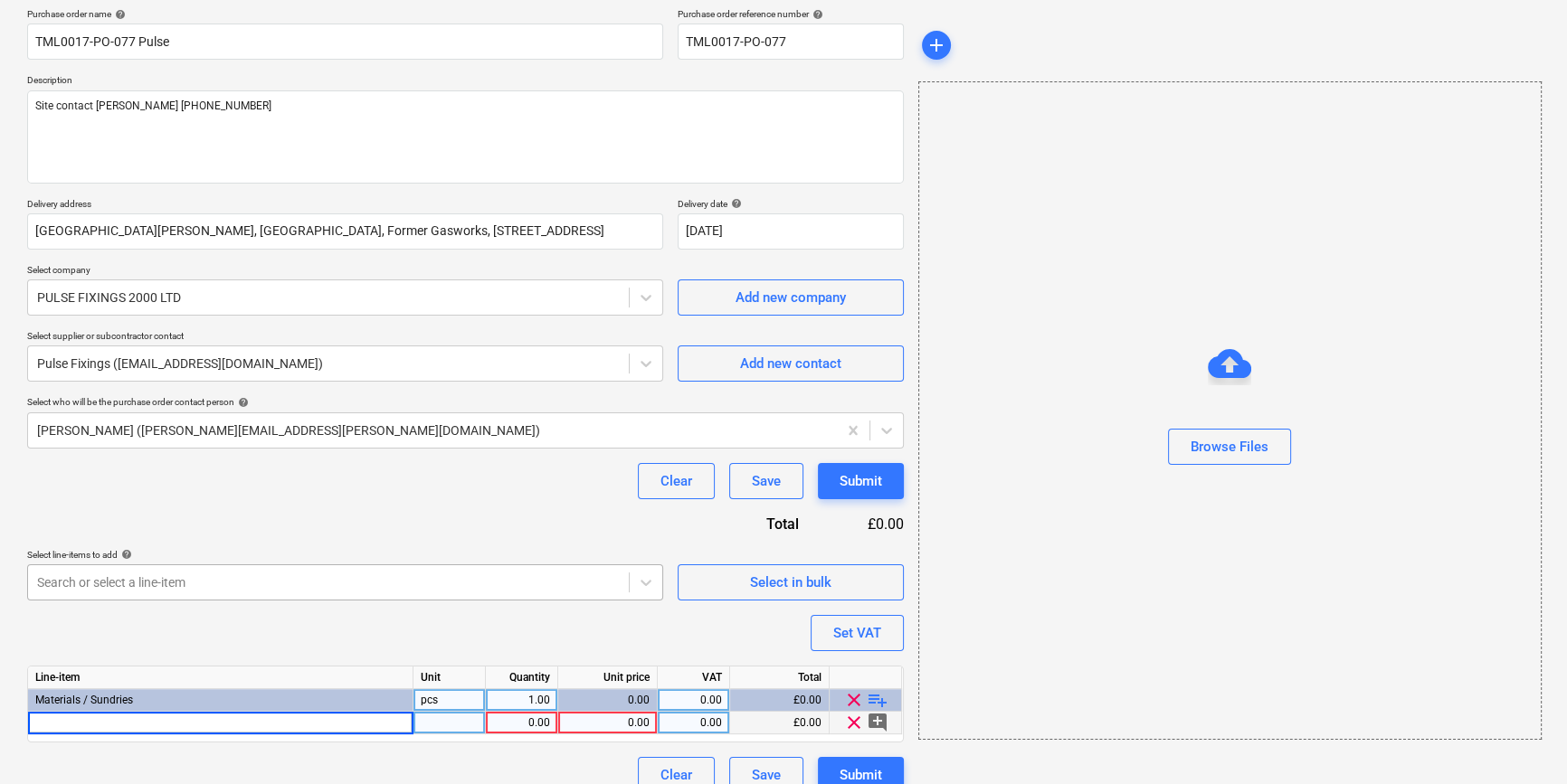
type input "THISTLE THIN COAT ANGLE BEAD 3.0M BRITISH GYPSUM"
type textarea "x"
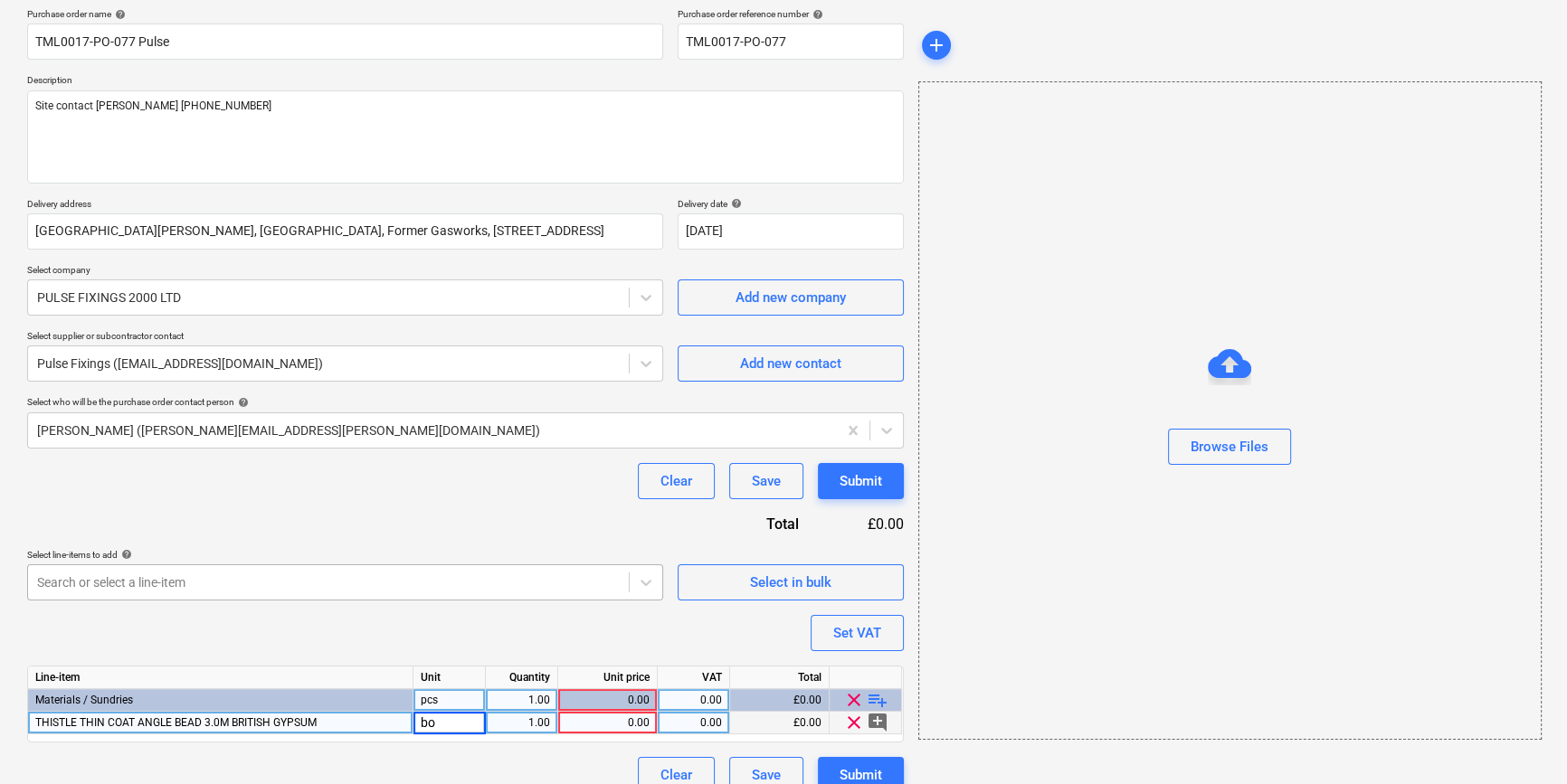
type input "box"
type textarea "x"
type input "10"
type textarea "x"
type input "76.22"
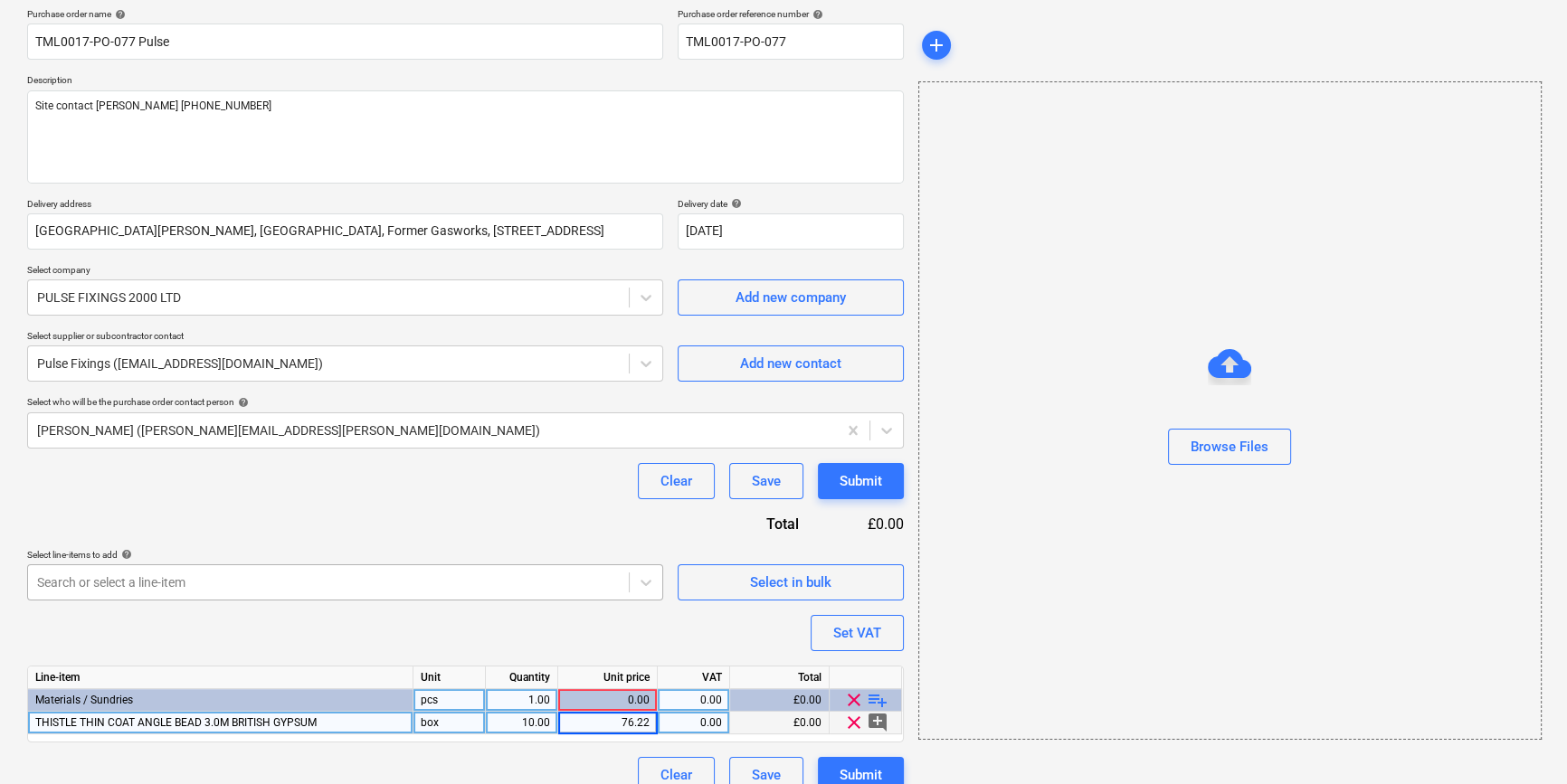
type textarea "x"
type input "20"
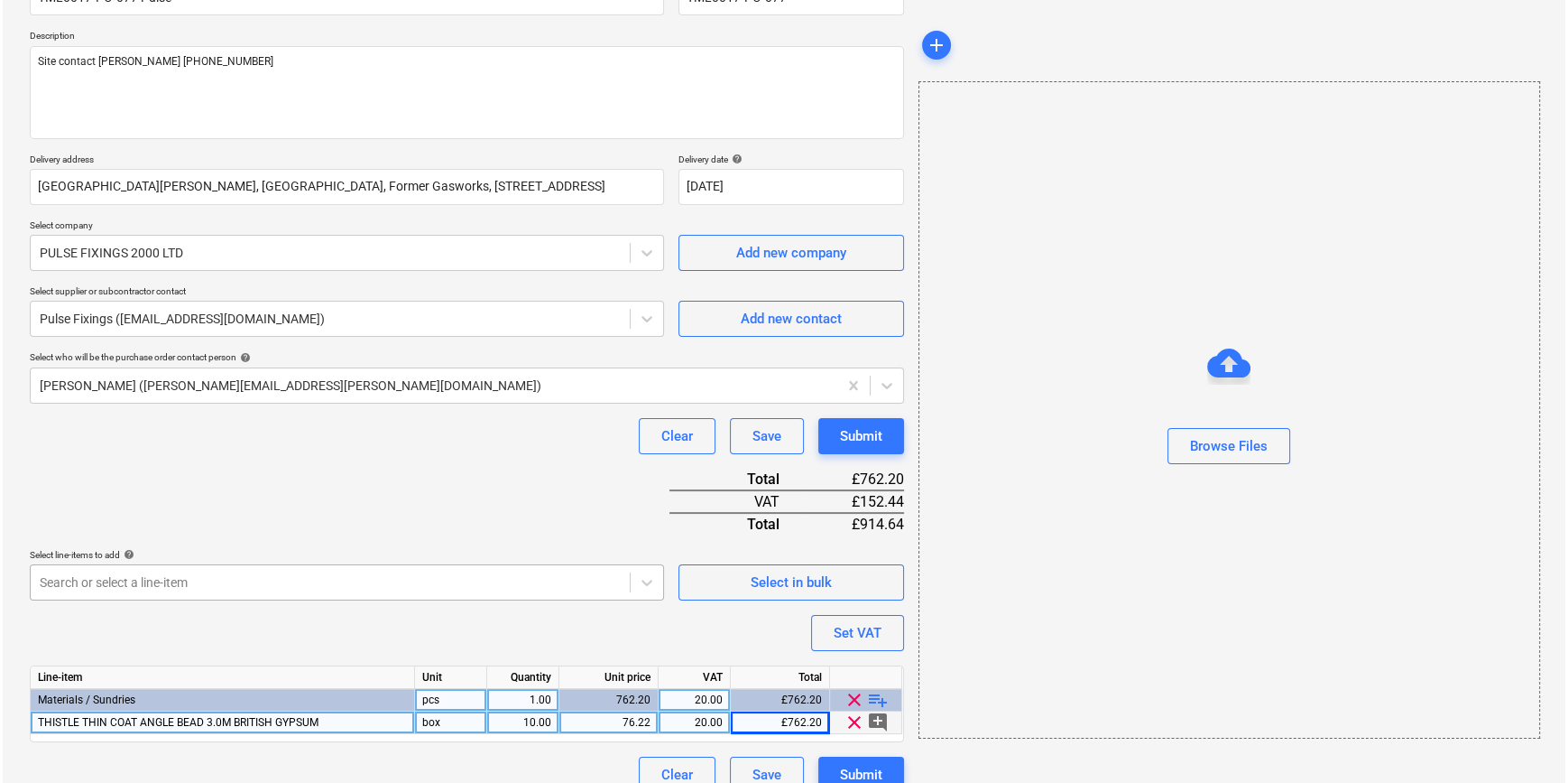
scroll to position [207, 0]
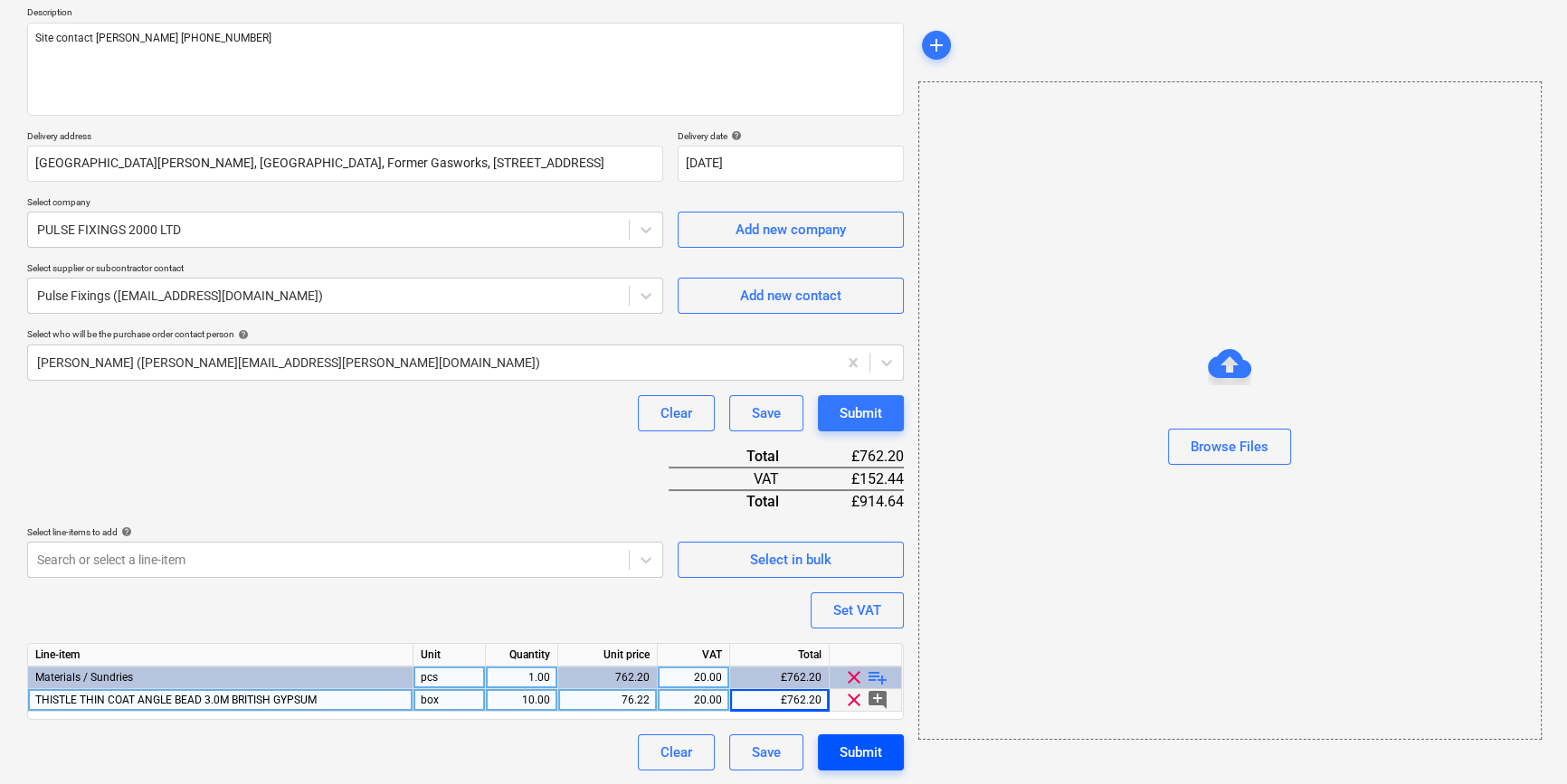
click at [866, 749] on div "Submit" at bounding box center [860, 753] width 42 height 23
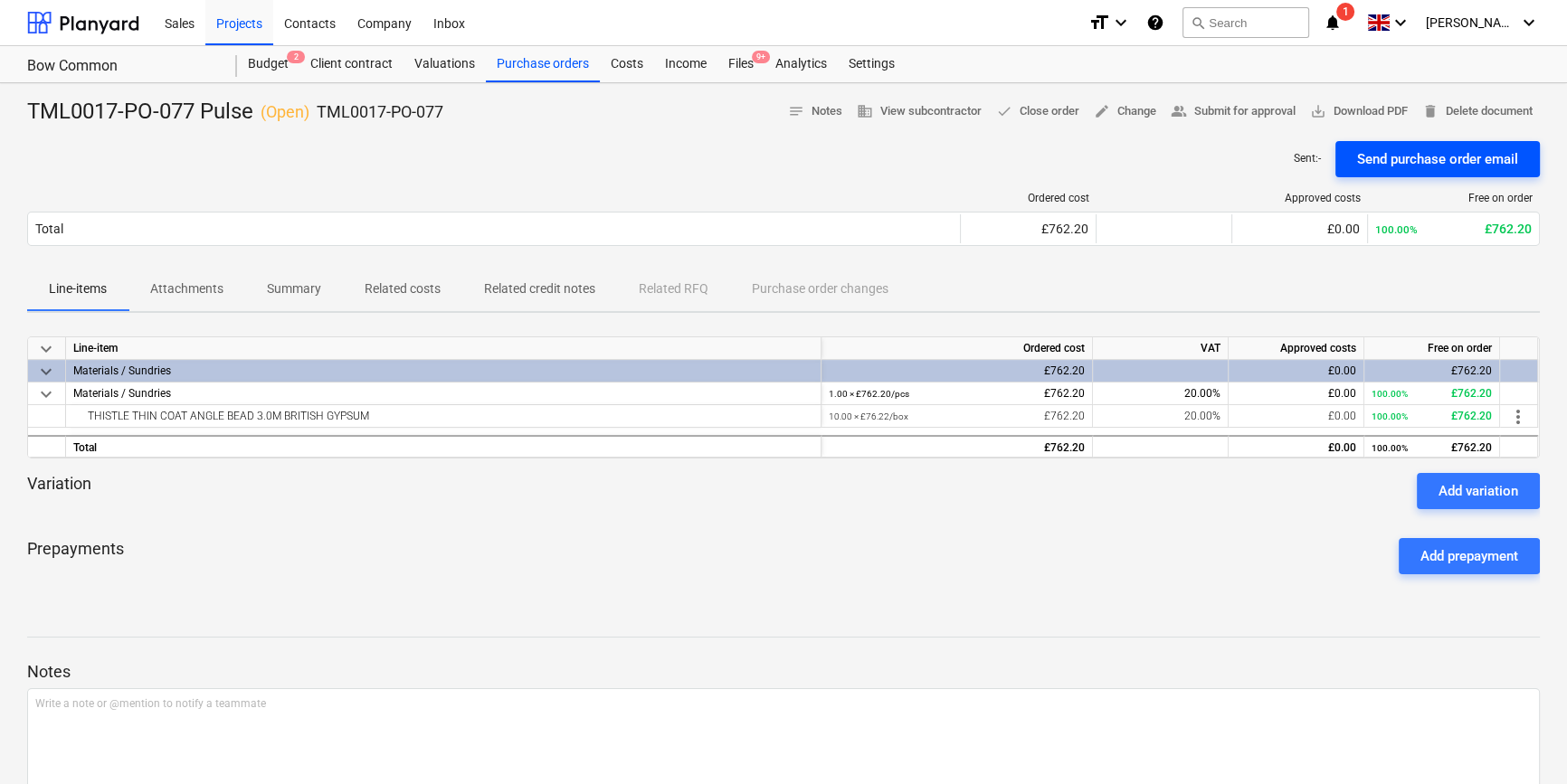
click at [1394, 157] on div "Send purchase order email" at bounding box center [1438, 160] width 161 height 23
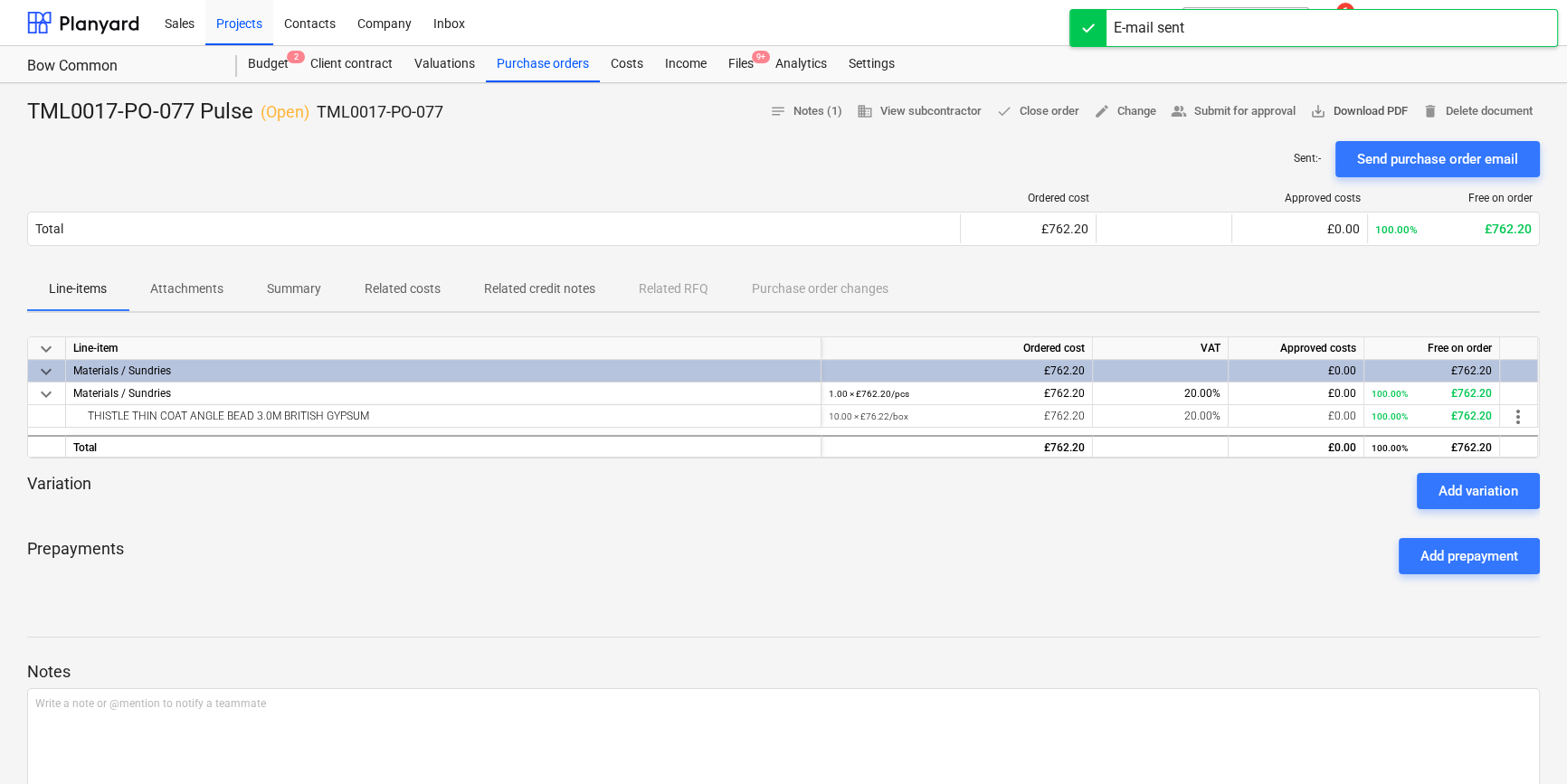
click at [1370, 113] on span "save_alt Download PDF" at bounding box center [1359, 111] width 98 height 21
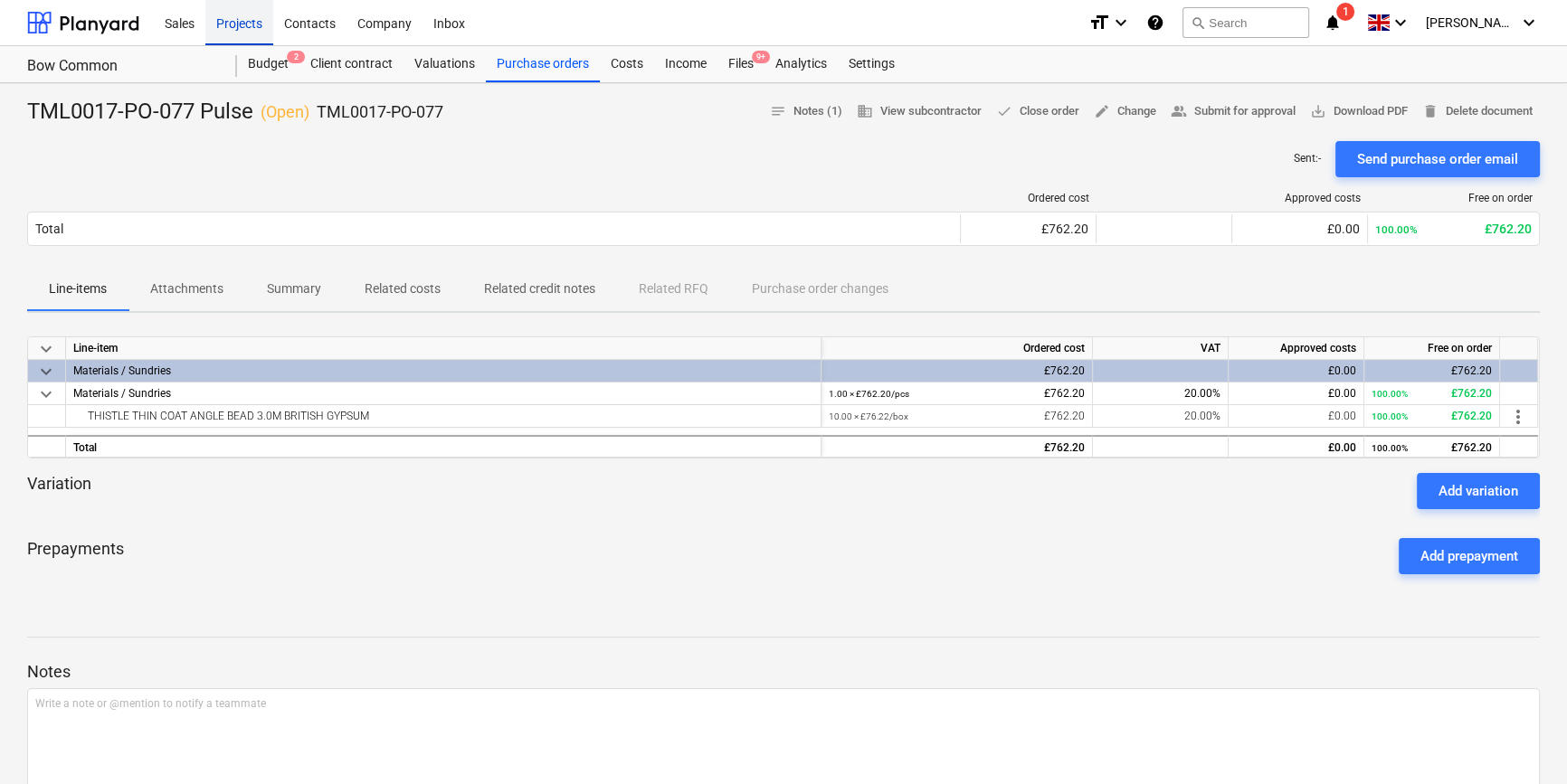
click at [243, 23] on div "Projects" at bounding box center [239, 22] width 68 height 46
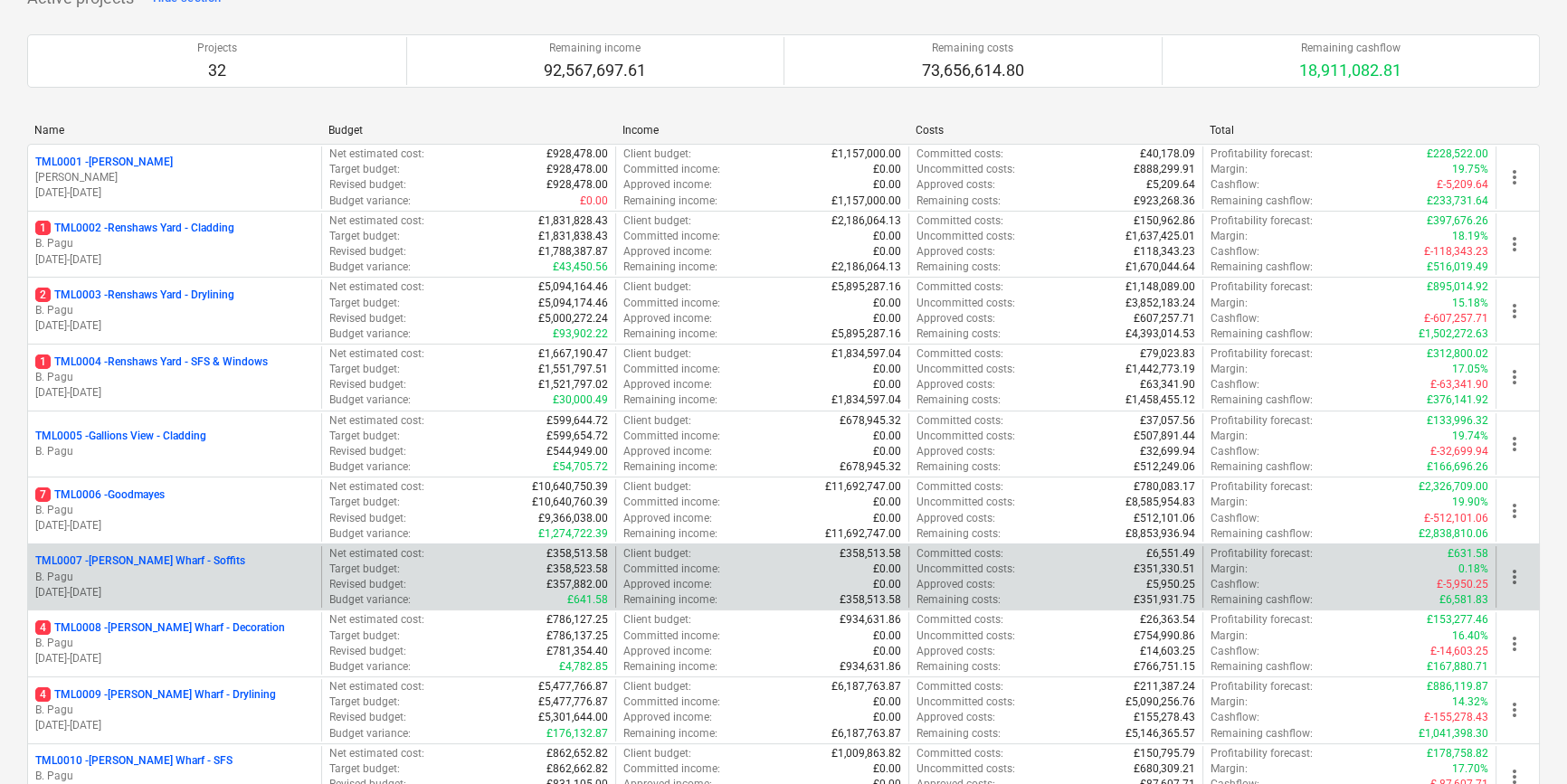
scroll to position [163, 0]
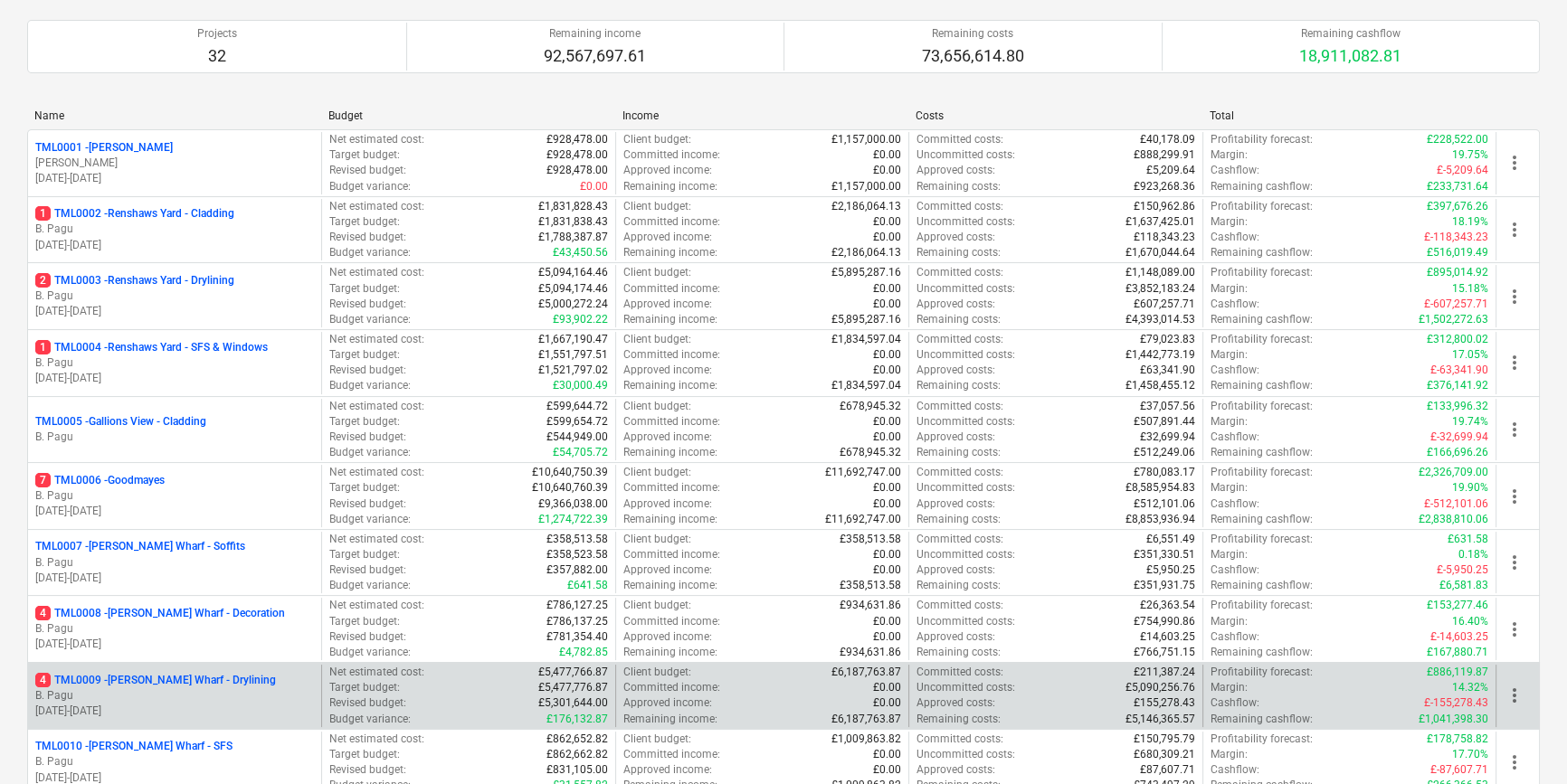
click at [216, 689] on p "B. Pagu" at bounding box center [174, 696] width 279 height 16
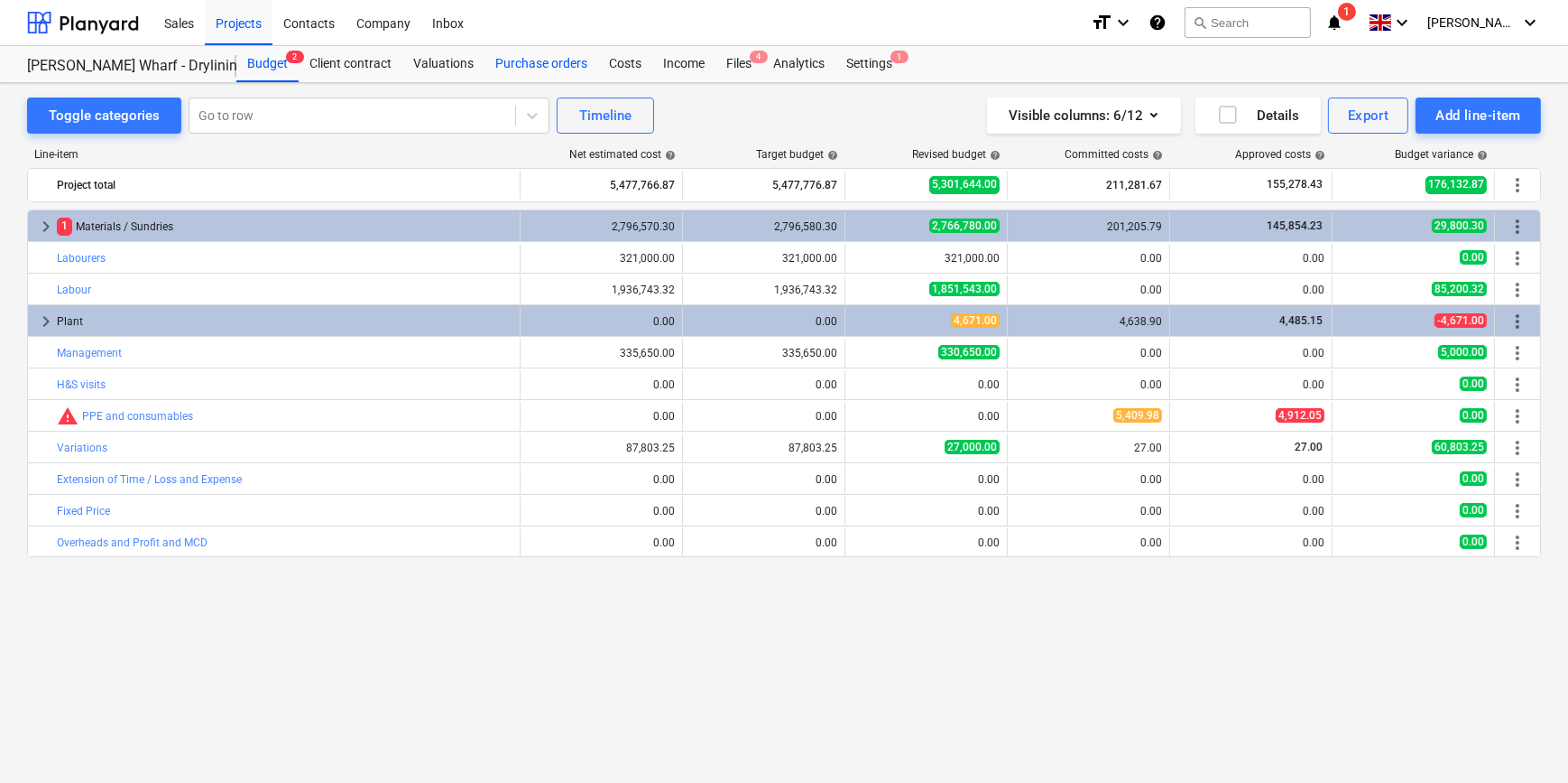
click at [545, 58] on div "Purchase orders" at bounding box center [541, 64] width 113 height 36
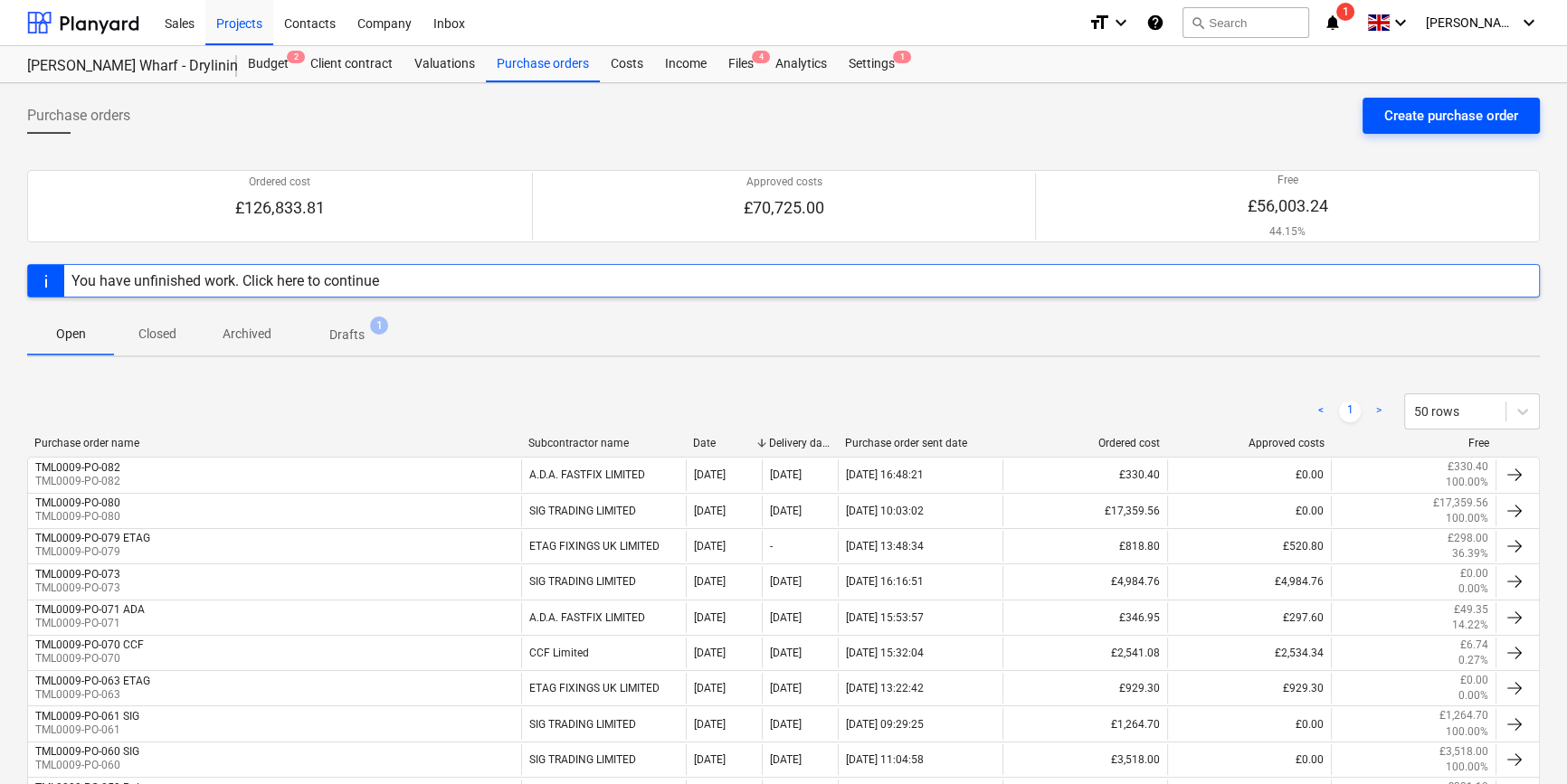
click at [1424, 117] on div "Create purchase order" at bounding box center [1450, 115] width 134 height 23
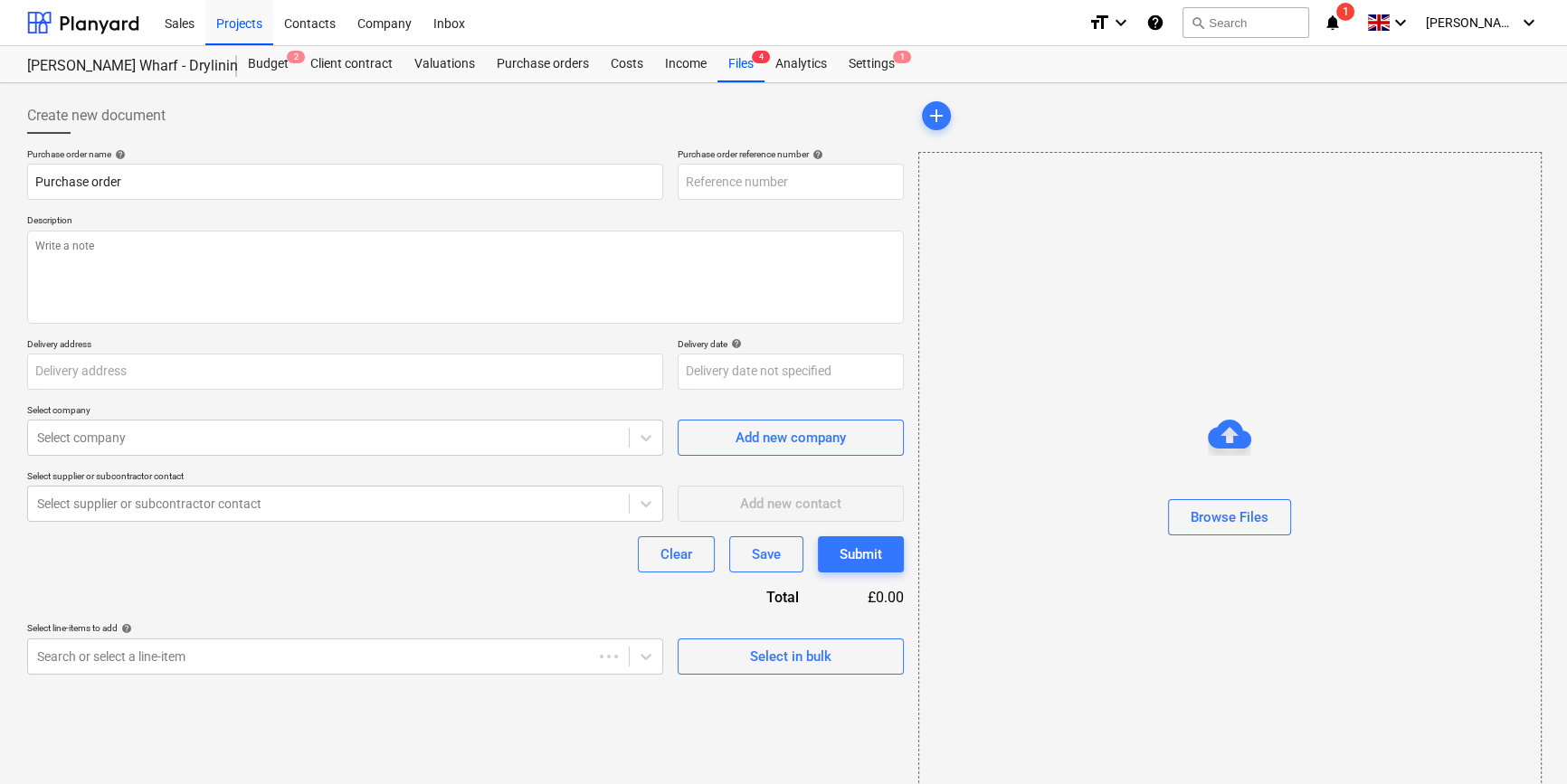
type textarea "x"
type input "Fairview Estates, [PERSON_NAME][GEOGRAPHIC_DATA], [STREET_ADDRESS]"
type textarea "x"
type input "TML0009-PO-083"
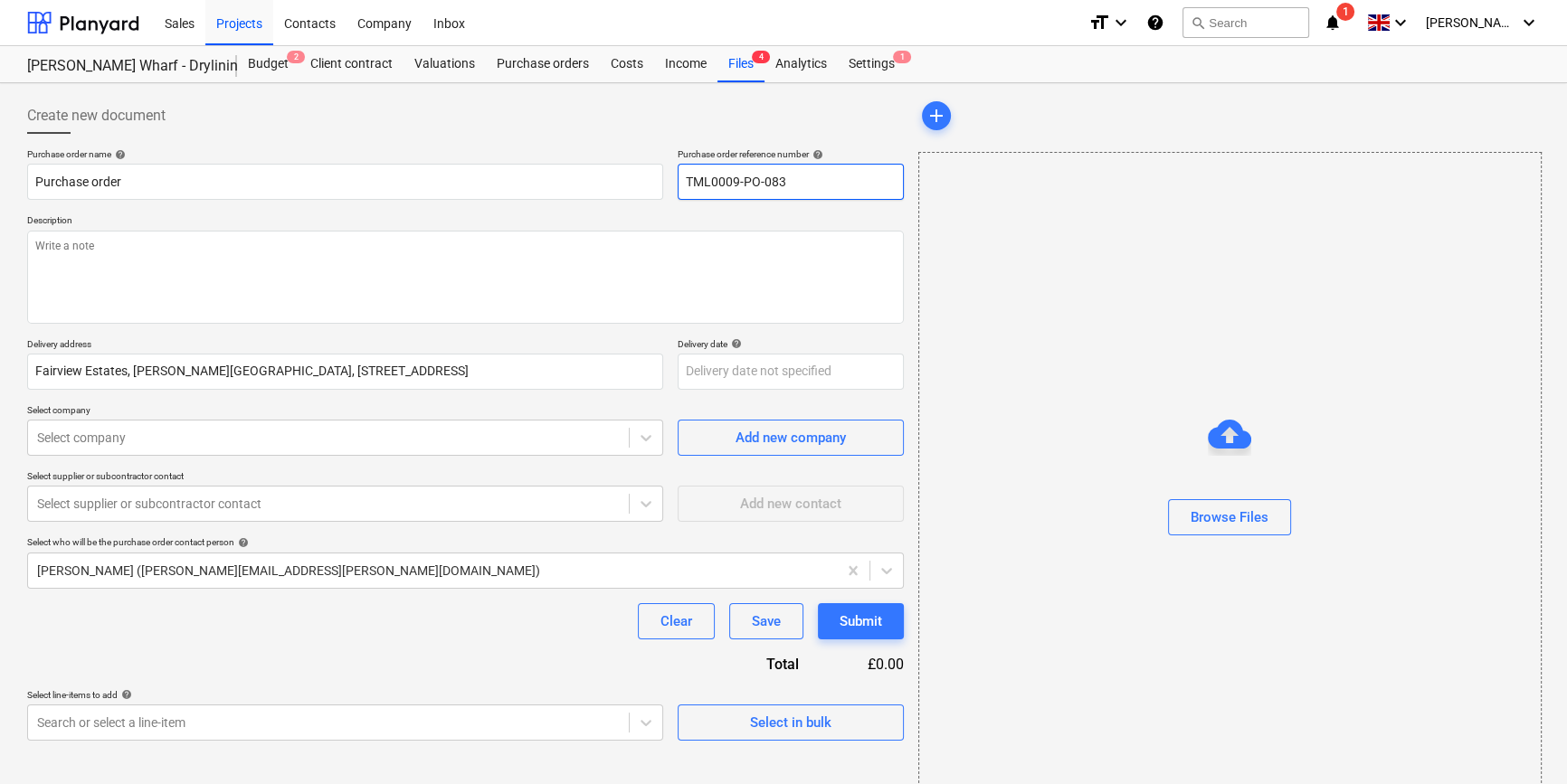
drag, startPoint x: 792, startPoint y: 177, endPoint x: 677, endPoint y: 181, distance: 115.1
click at [678, 181] on input "TML0009-PO-083" at bounding box center [790, 181] width 226 height 36
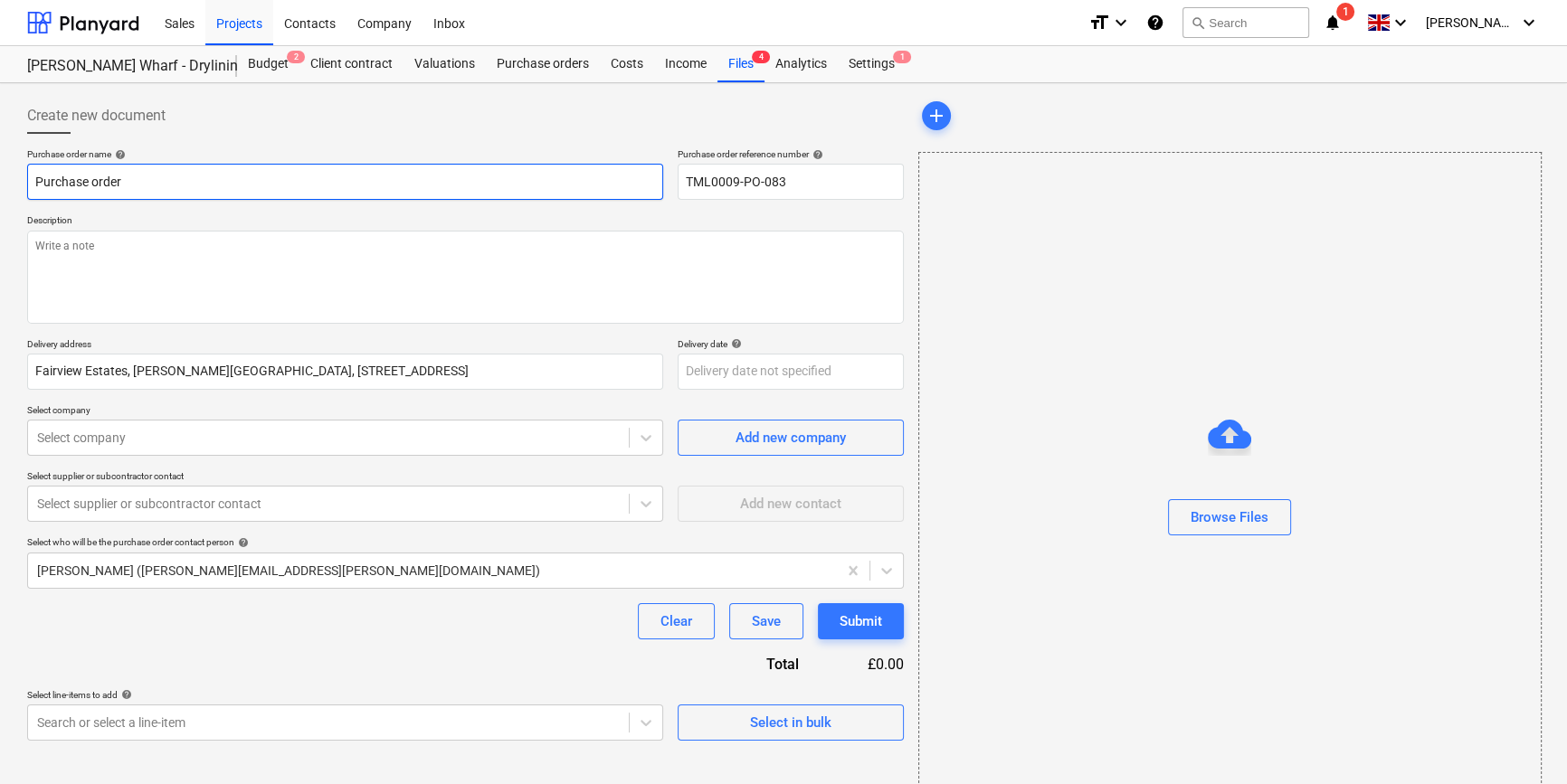
drag, startPoint x: 127, startPoint y: 173, endPoint x: 15, endPoint y: 181, distance: 112.3
click at [15, 181] on div "Create new document Purchase order name help Purchase order Purchase order refe…" at bounding box center [784, 453] width 1567 height 741
type textarea "x"
paste input "TML0009-PO-083"
type textarea "x"
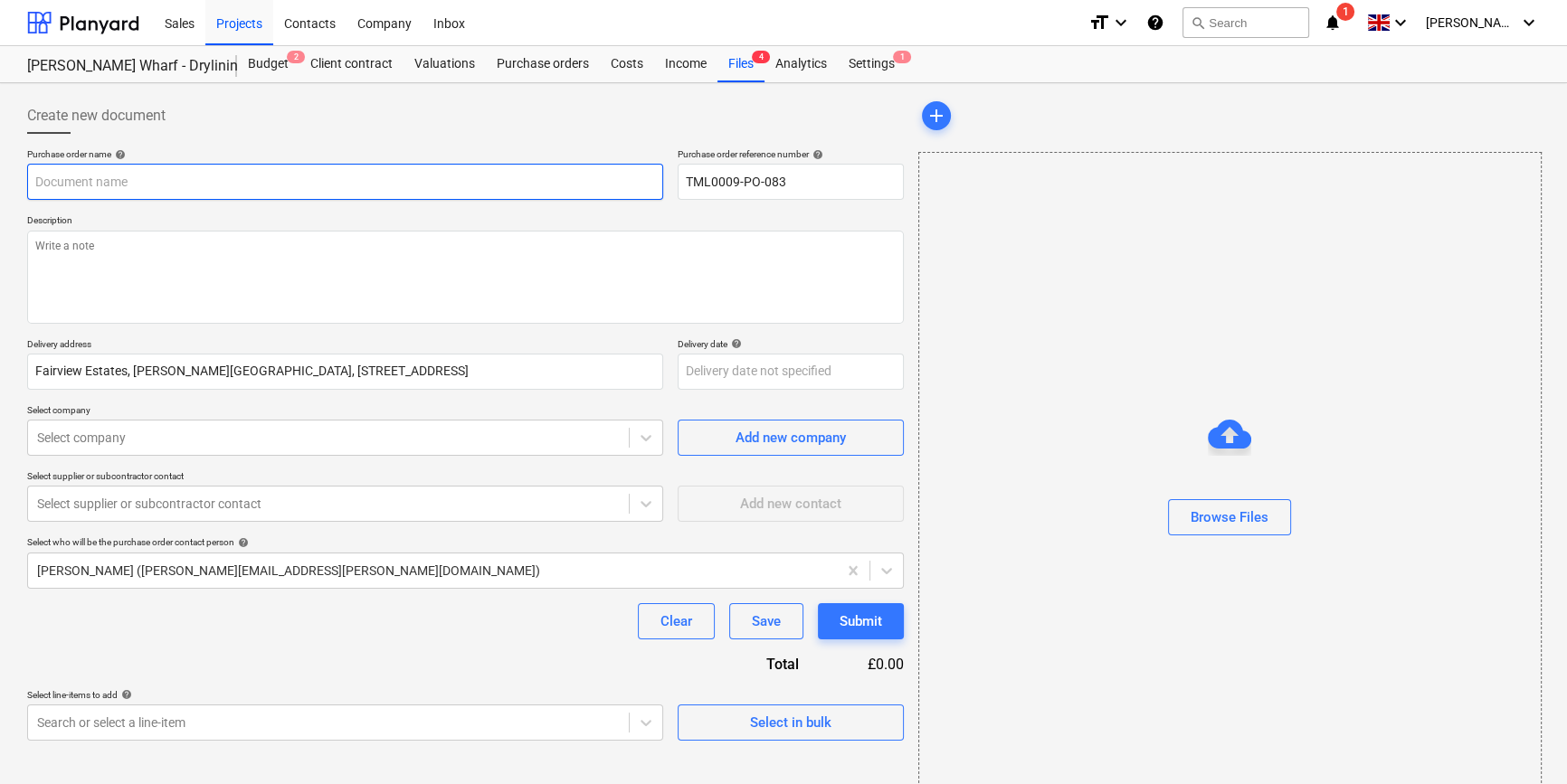
type input "TML0009-PO-083"
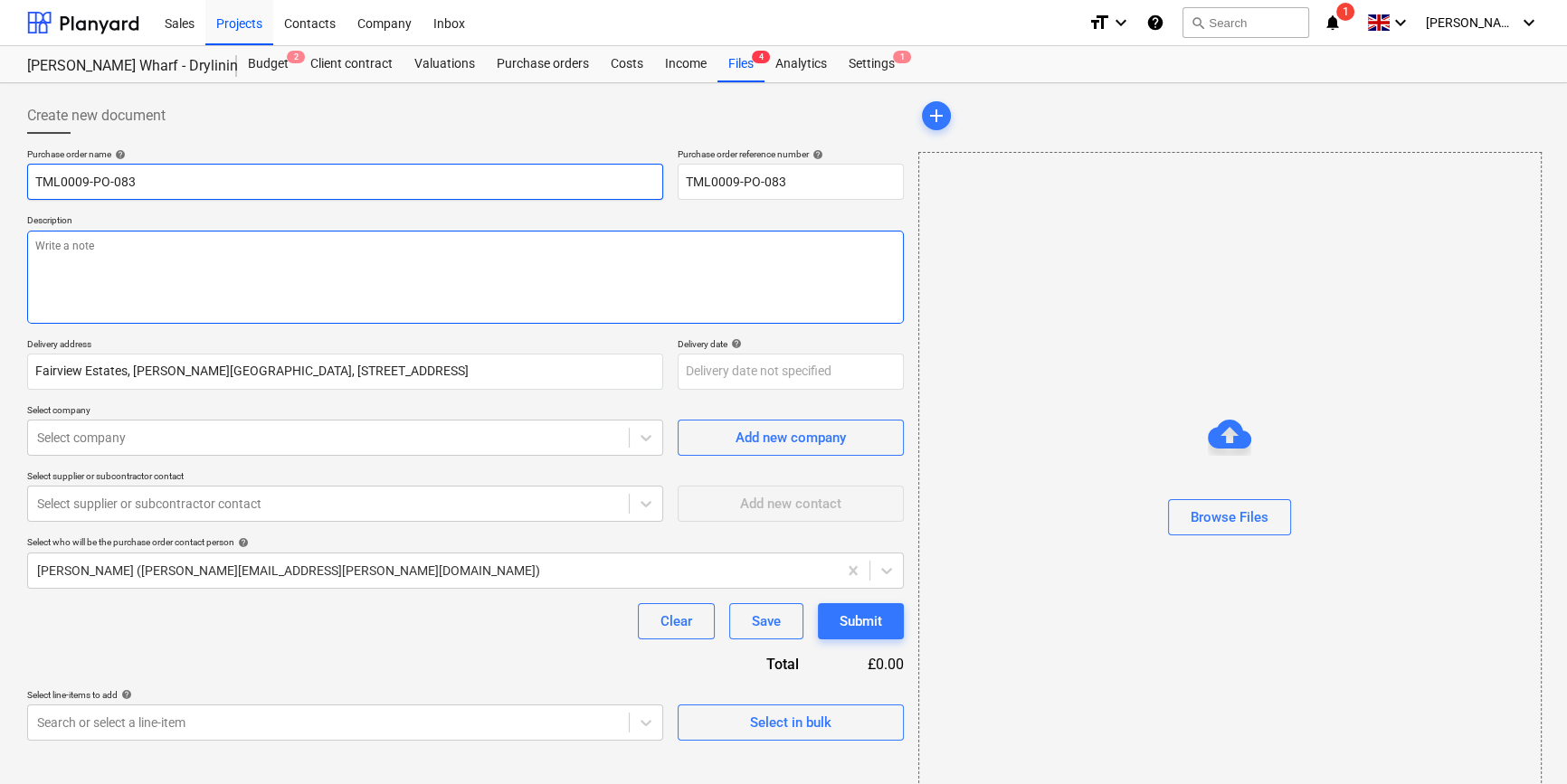
type textarea "x"
type input "TML0009-PO-083"
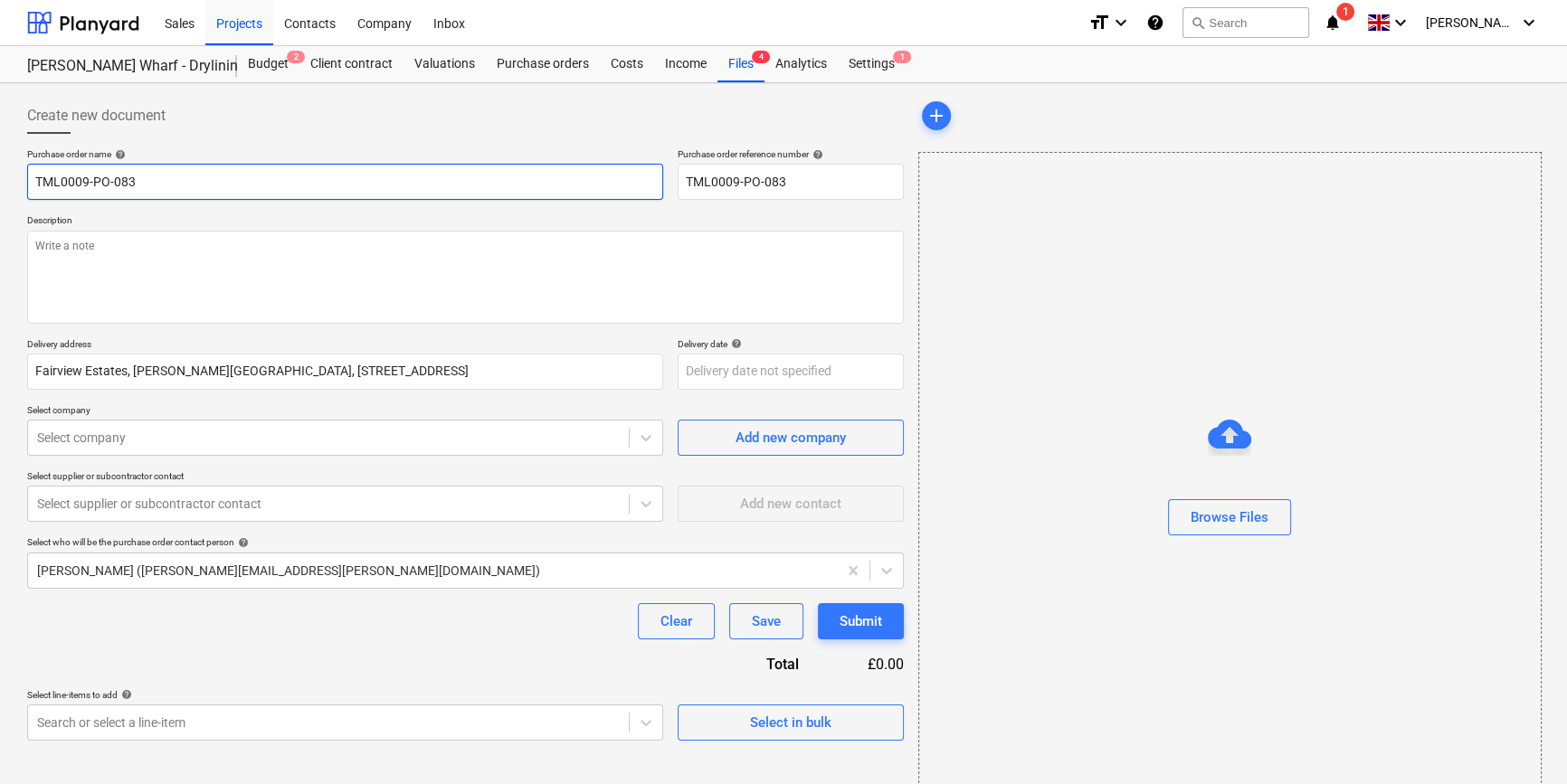
type textarea "x"
type input "TML0009-PO-083 S"
type textarea "x"
type input "TML0009-PO-083 SI"
type textarea "x"
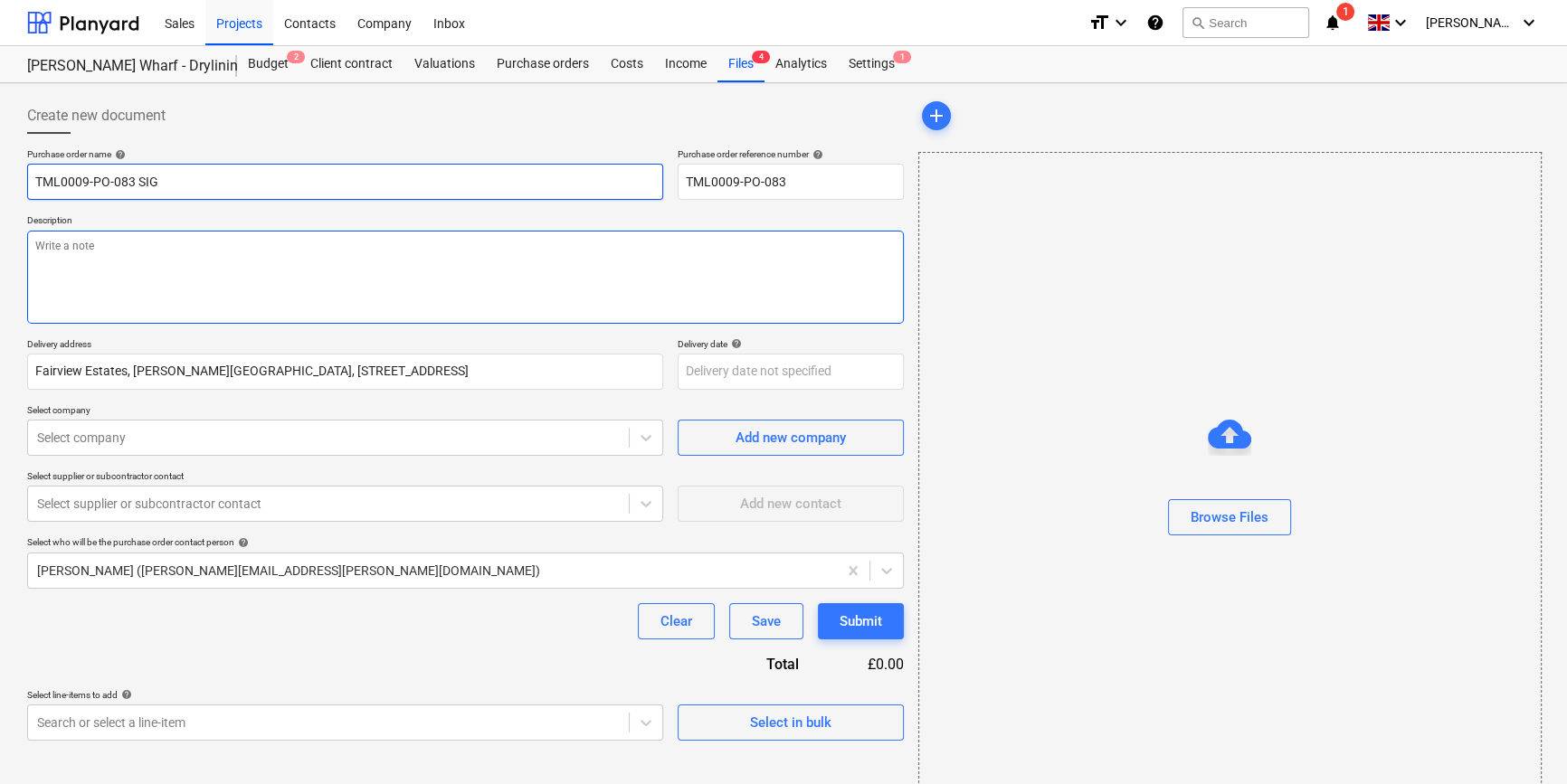
type input "TML0009-PO-083 SIG"
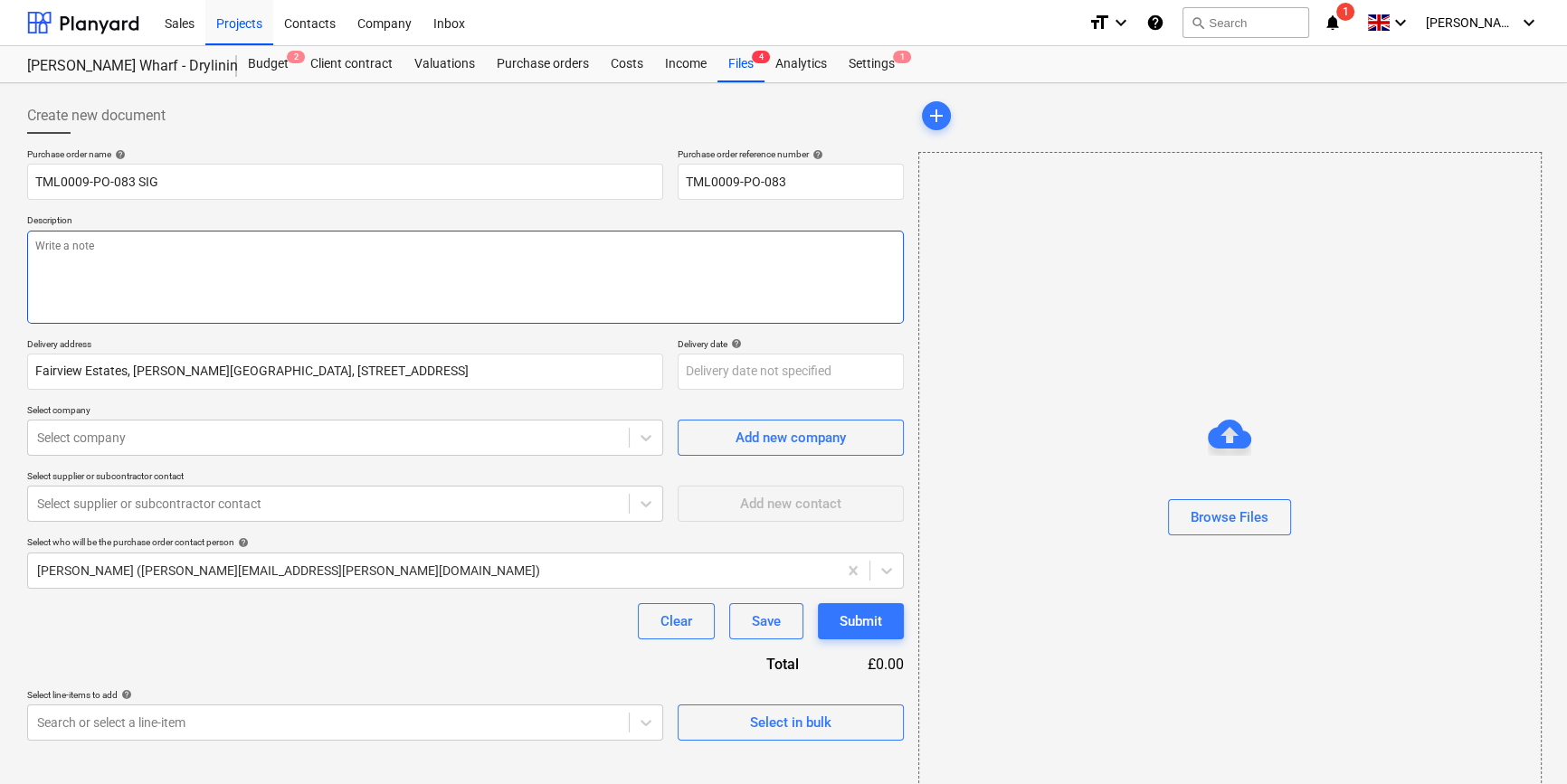
click at [102, 267] on textarea at bounding box center [465, 277] width 877 height 93
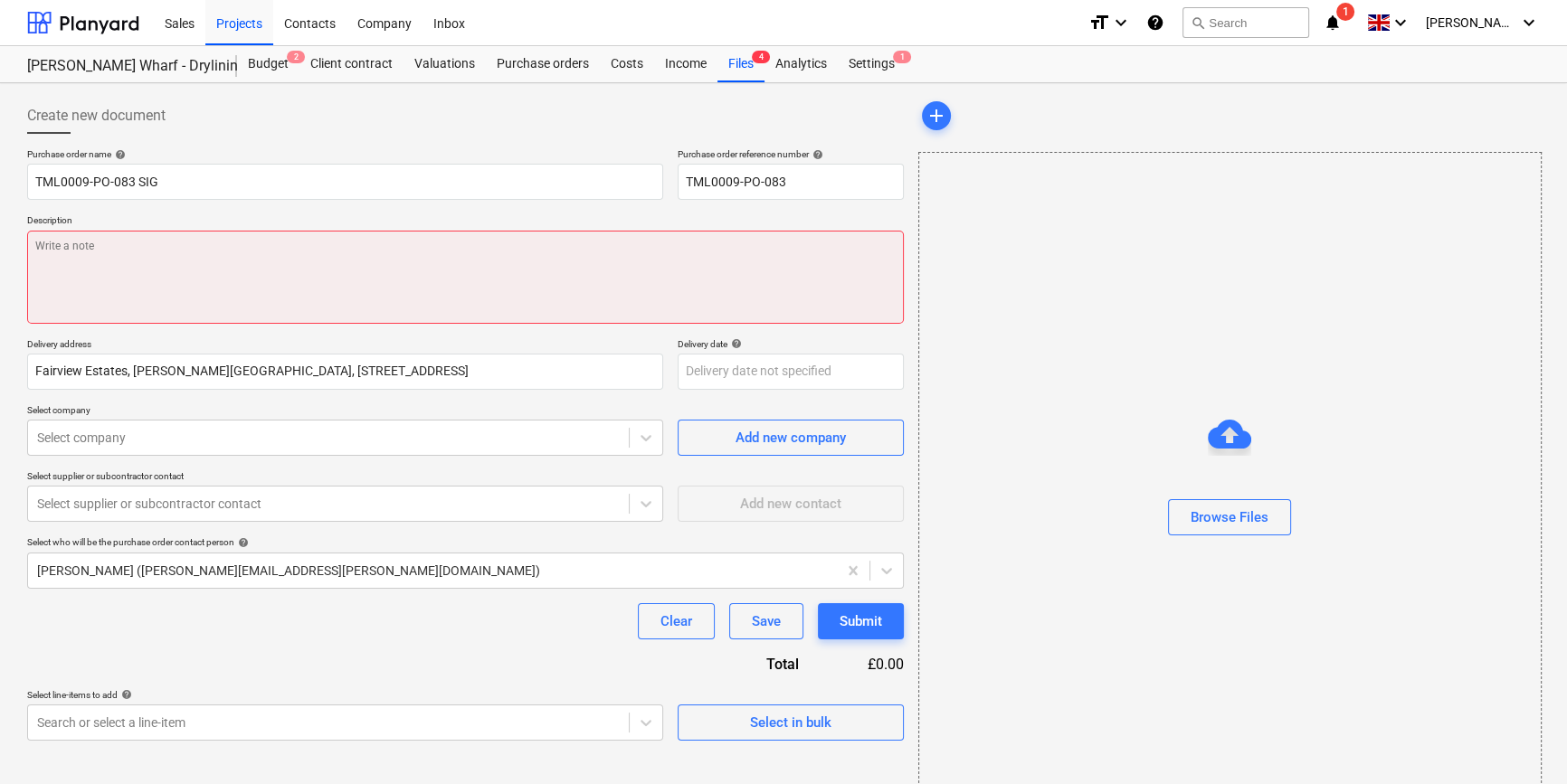
click at [96, 283] on textarea at bounding box center [465, 277] width 877 height 93
type textarea "x"
type textarea "S"
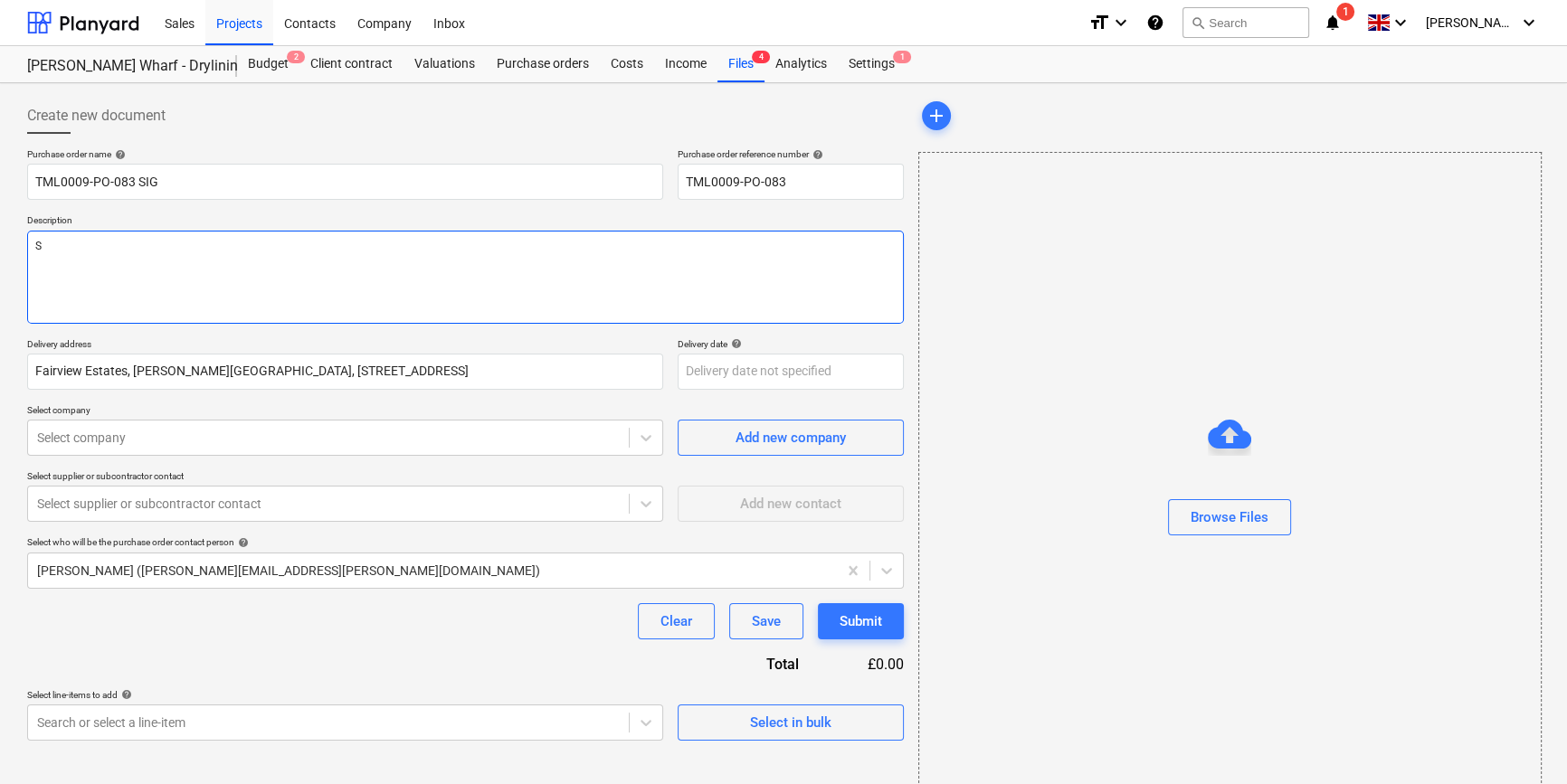
type textarea "x"
type textarea "Si"
type textarea "x"
type textarea "Sit"
type textarea "x"
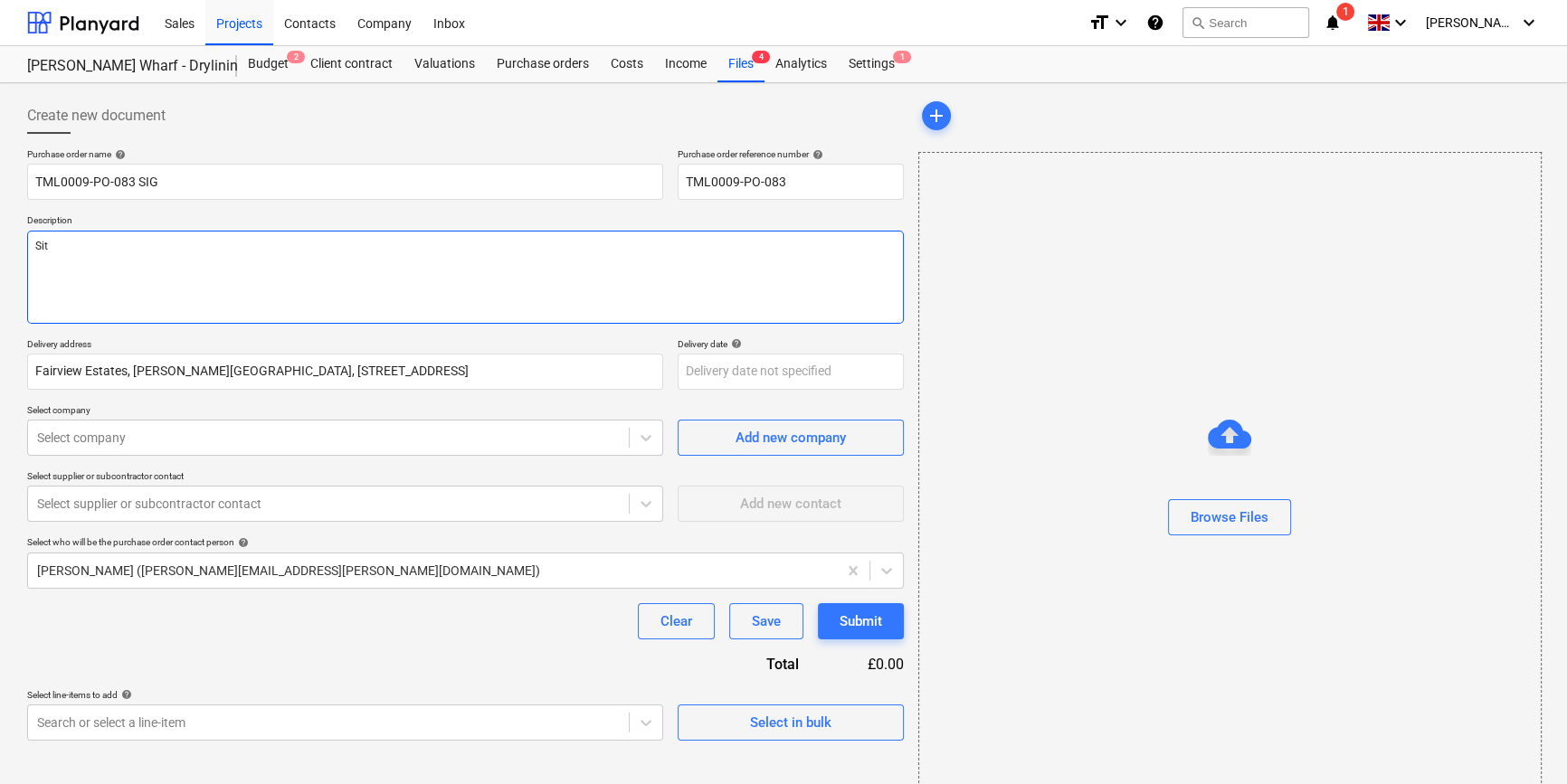
type textarea "Site"
type textarea "x"
type textarea "Site"
type textarea "x"
type textarea "Site c"
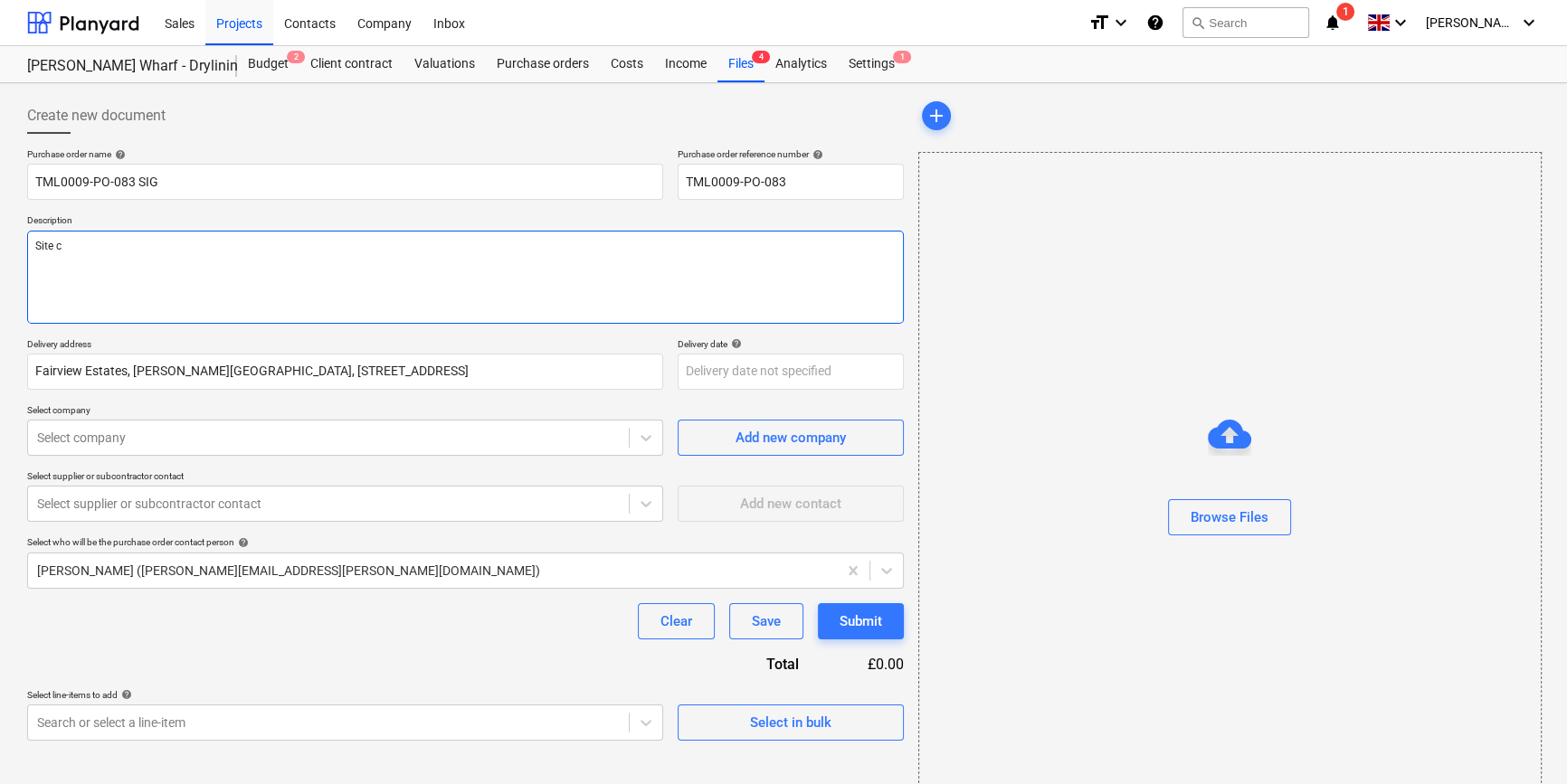
type textarea "x"
type textarea "Site co"
type textarea "x"
type textarea "Site con"
type textarea "x"
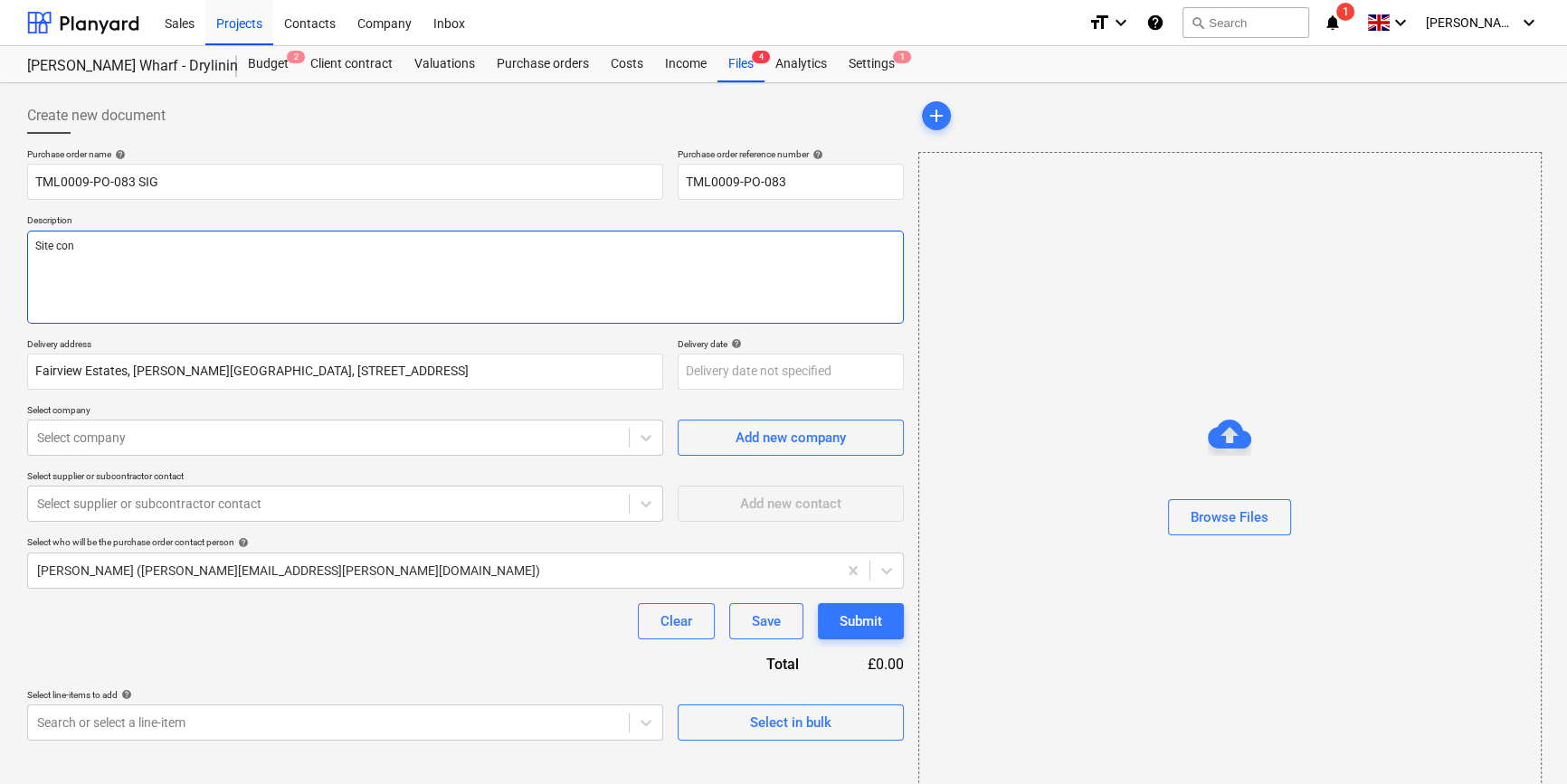
type textarea "Site cont"
type textarea "x"
type textarea "Site conta"
type textarea "x"
type textarea "Site contac"
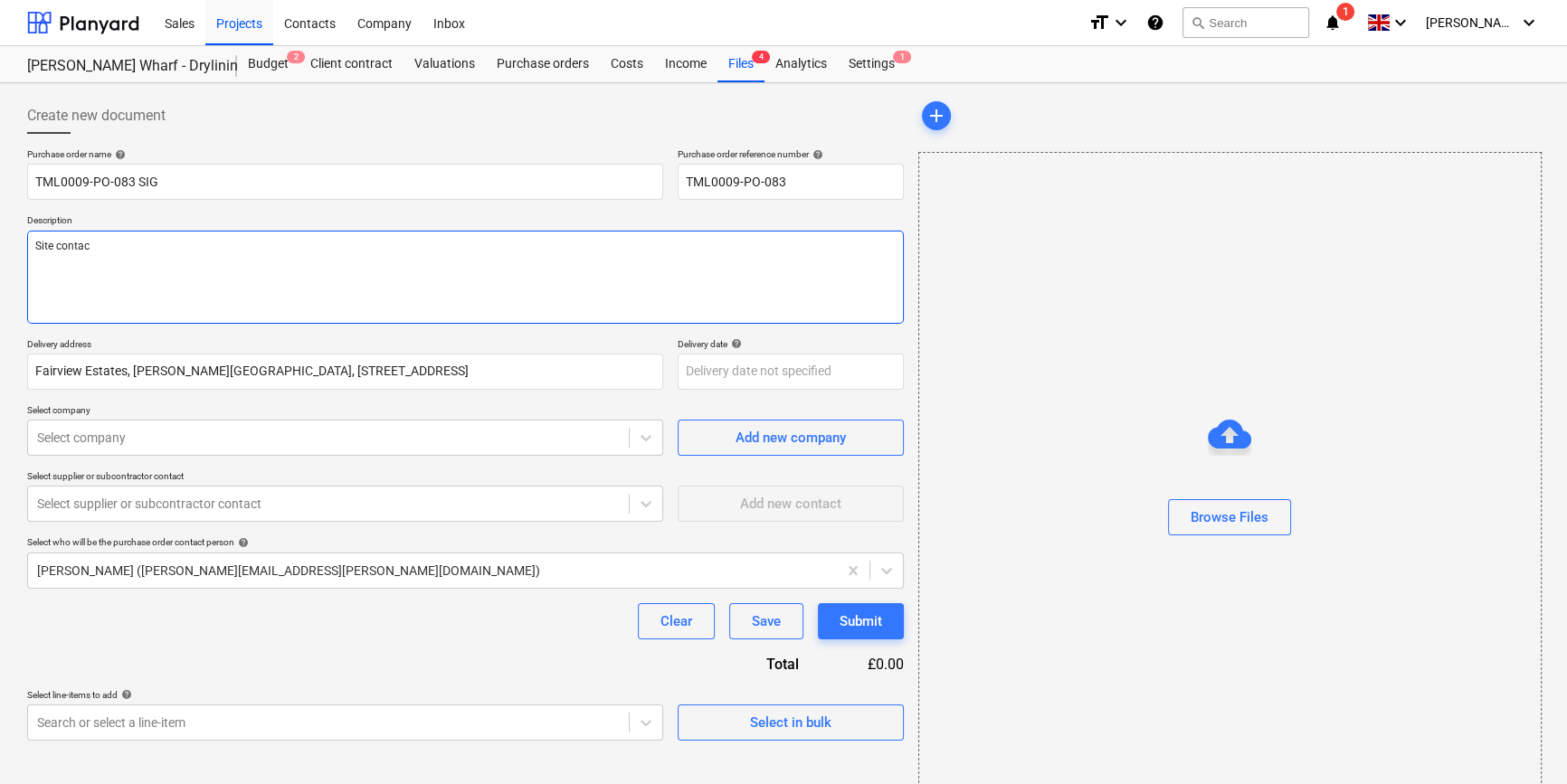
type textarea "x"
type textarea "Site contact"
type textarea "x"
type textarea "Site contact"
type textarea "x"
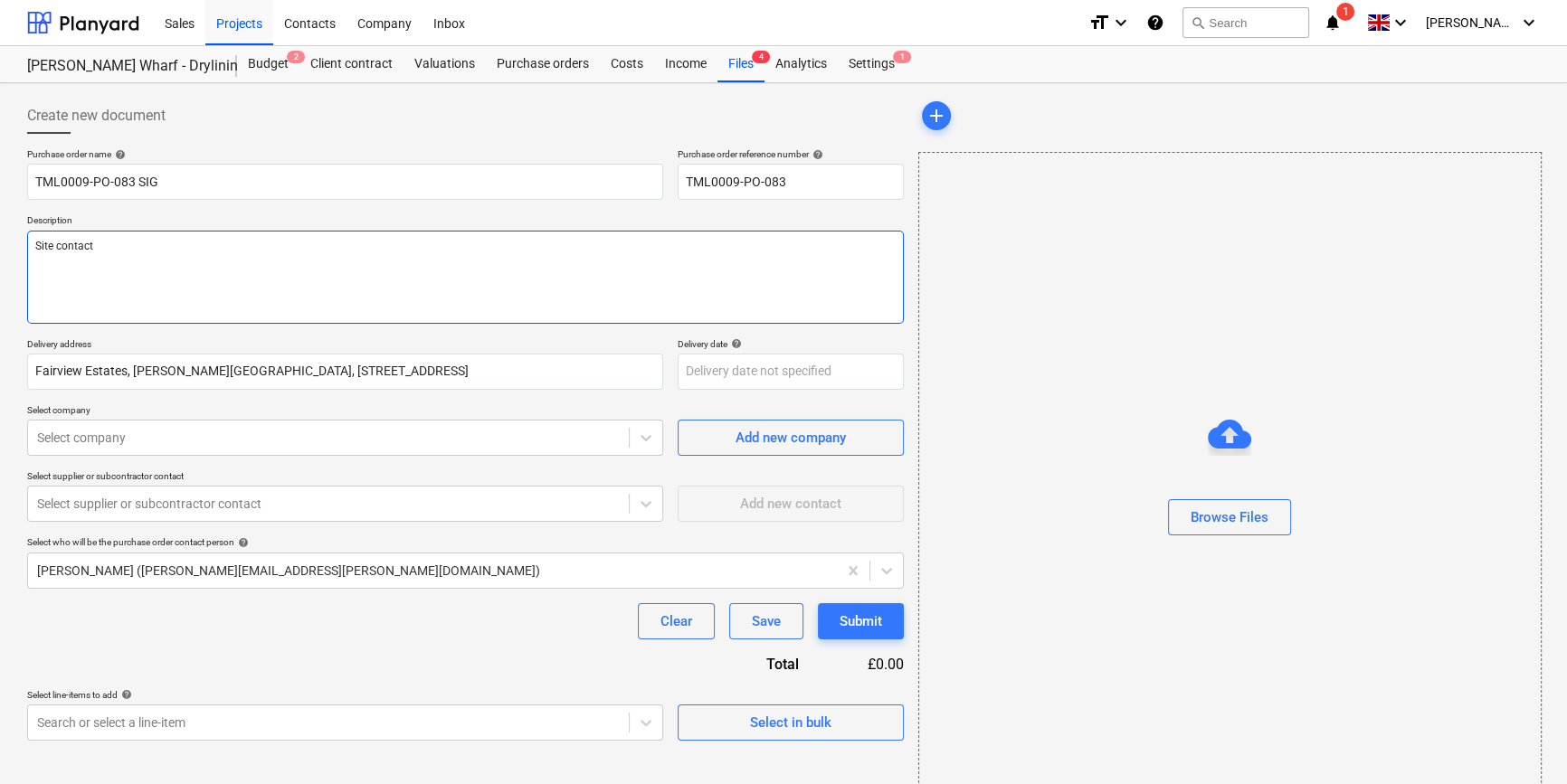
type textarea "Site contact A"
type textarea "x"
type textarea "Site contact An"
type textarea "x"
type textarea "Site contact And"
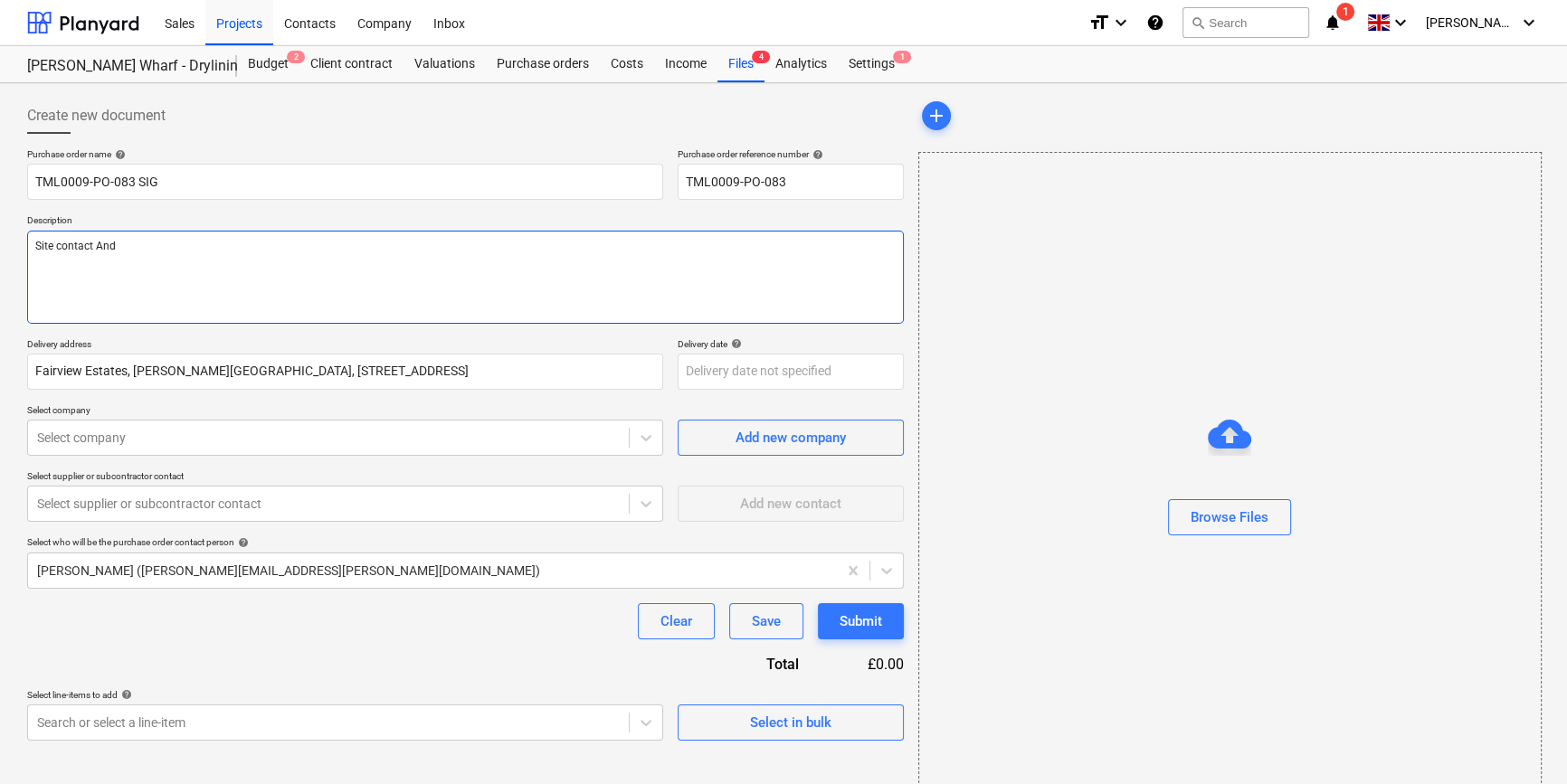
type textarea "x"
type textarea "Site contact Andr"
type textarea "x"
type textarea "Site contact [PERSON_NAME]"
type textarea "x"
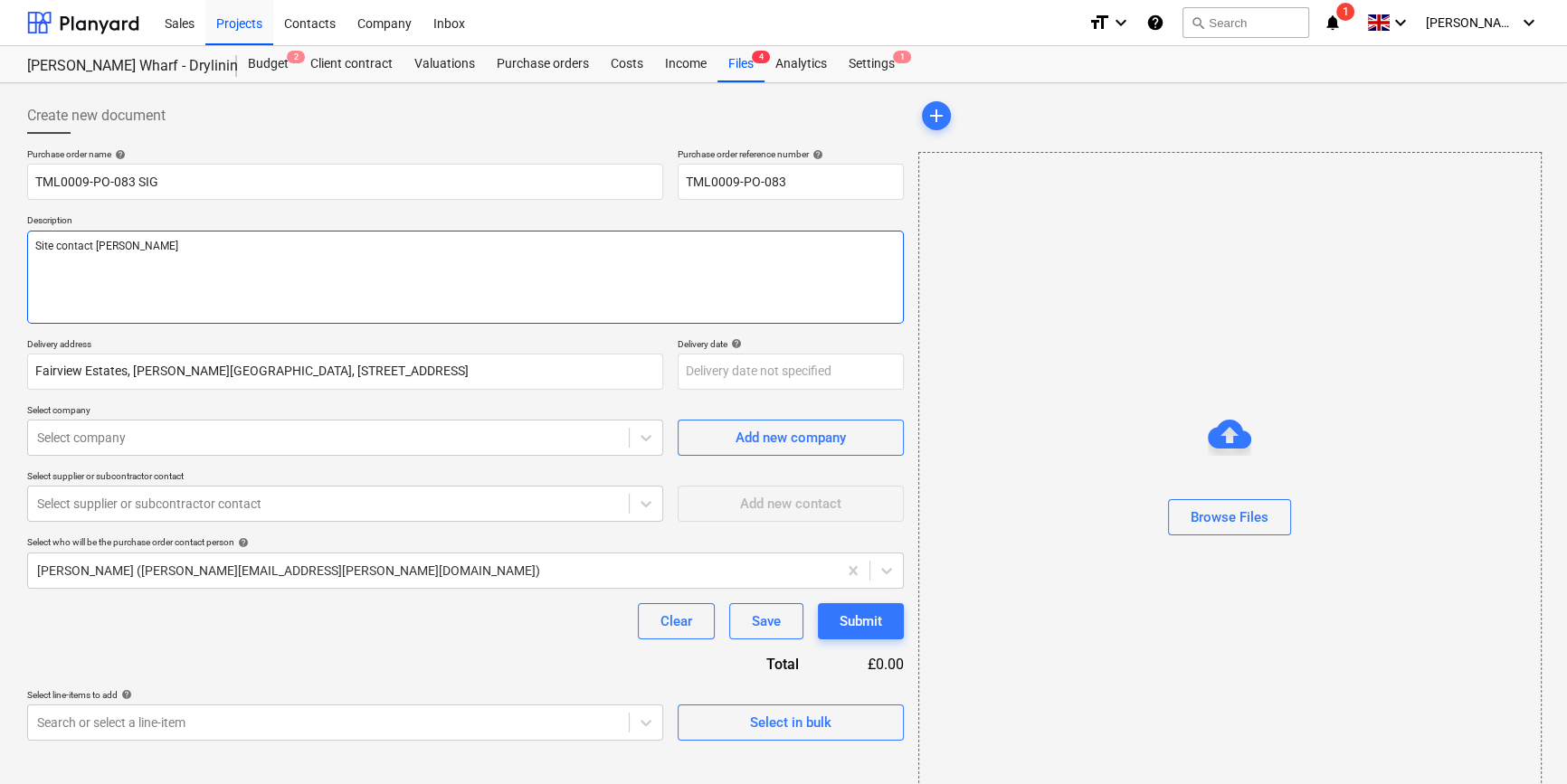
type textarea "Site contact [PERSON_NAME]"
type textarea "x"
type textarea "Site contact [PERSON_NAME]"
type textarea "x"
type textarea "Site contact [PERSON_NAME]"
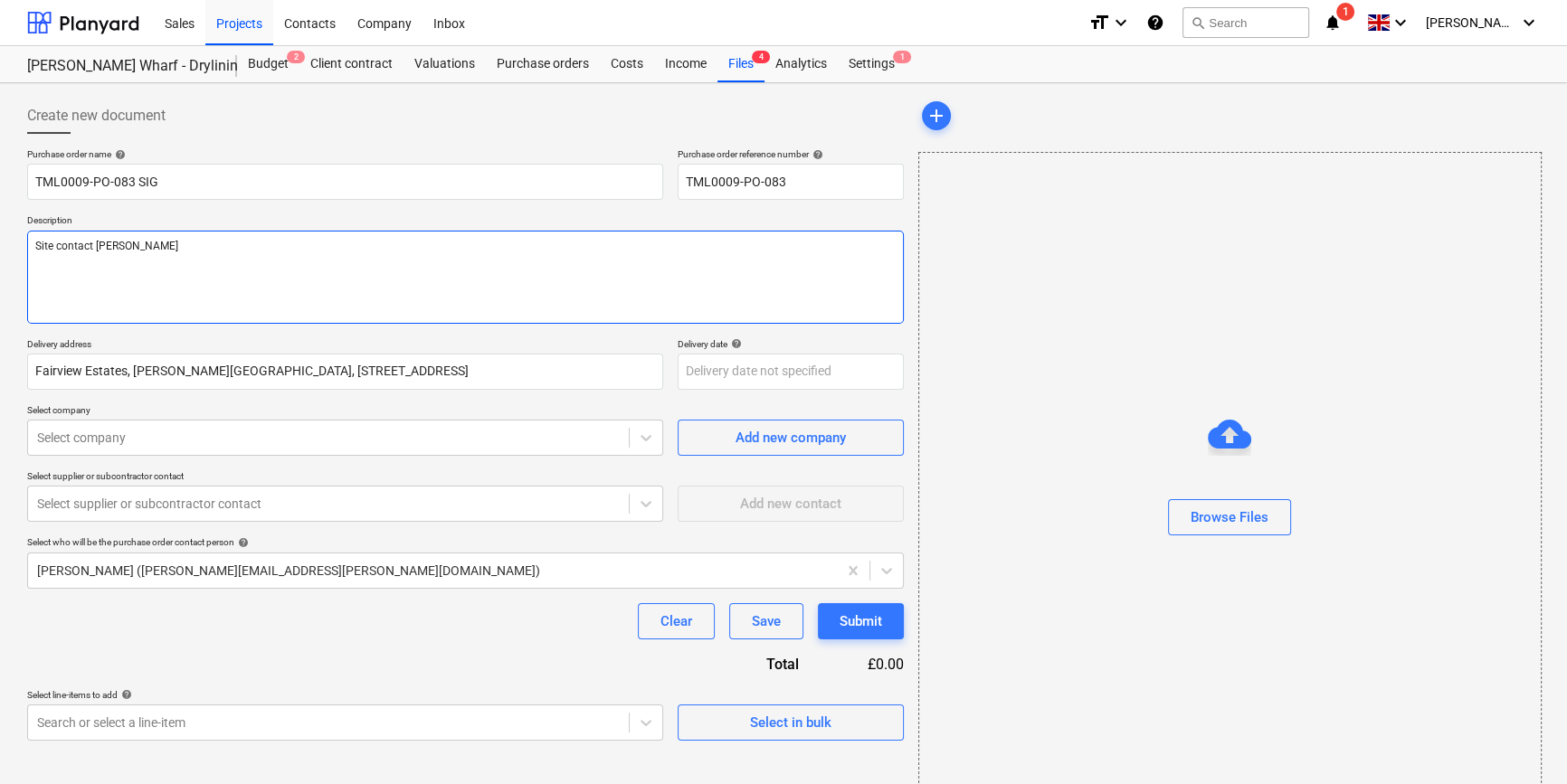
type textarea "x"
type textarea "Site contact [PERSON_NAME]"
paste textarea "07502288908"
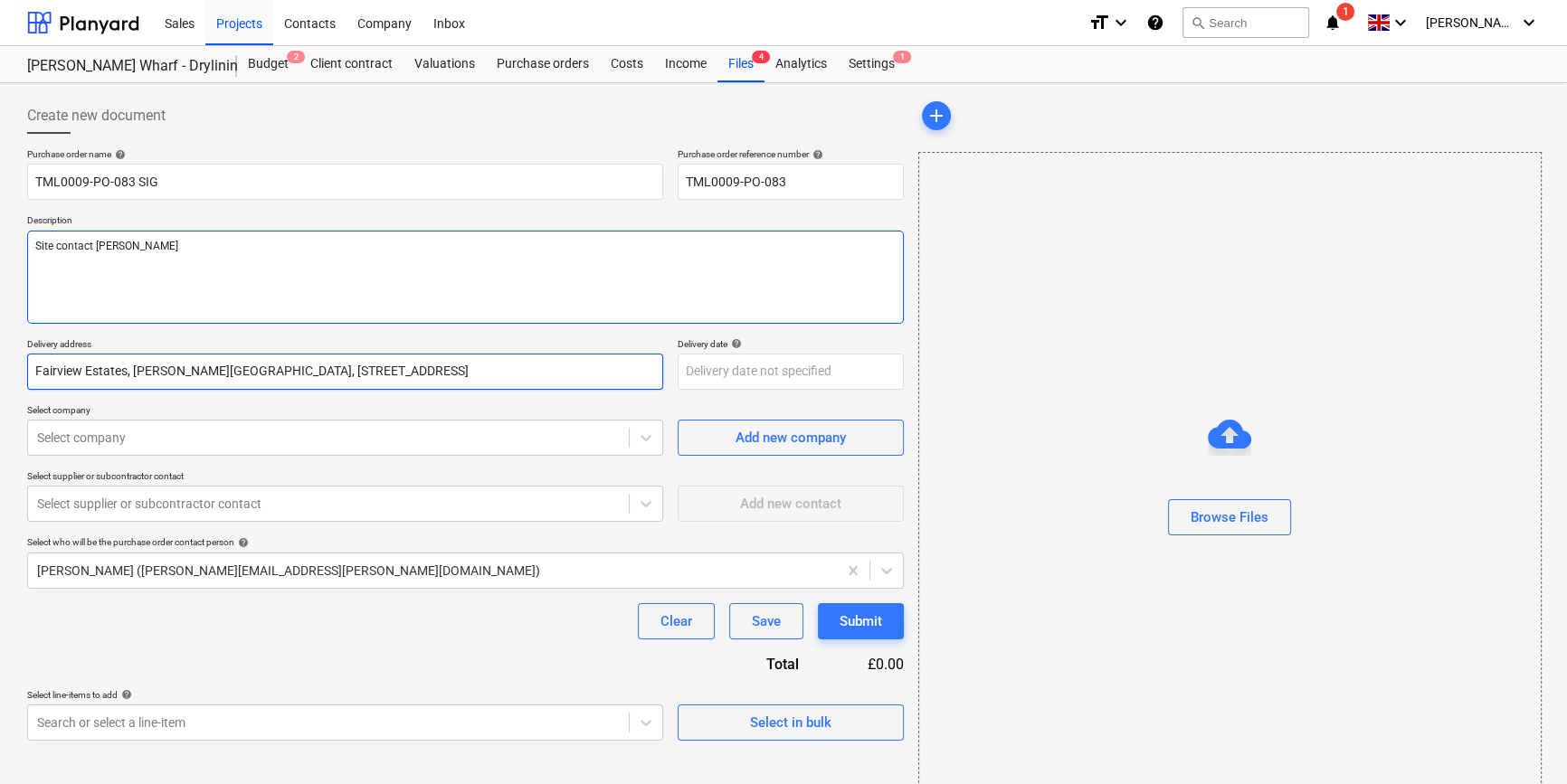
type textarea "x"
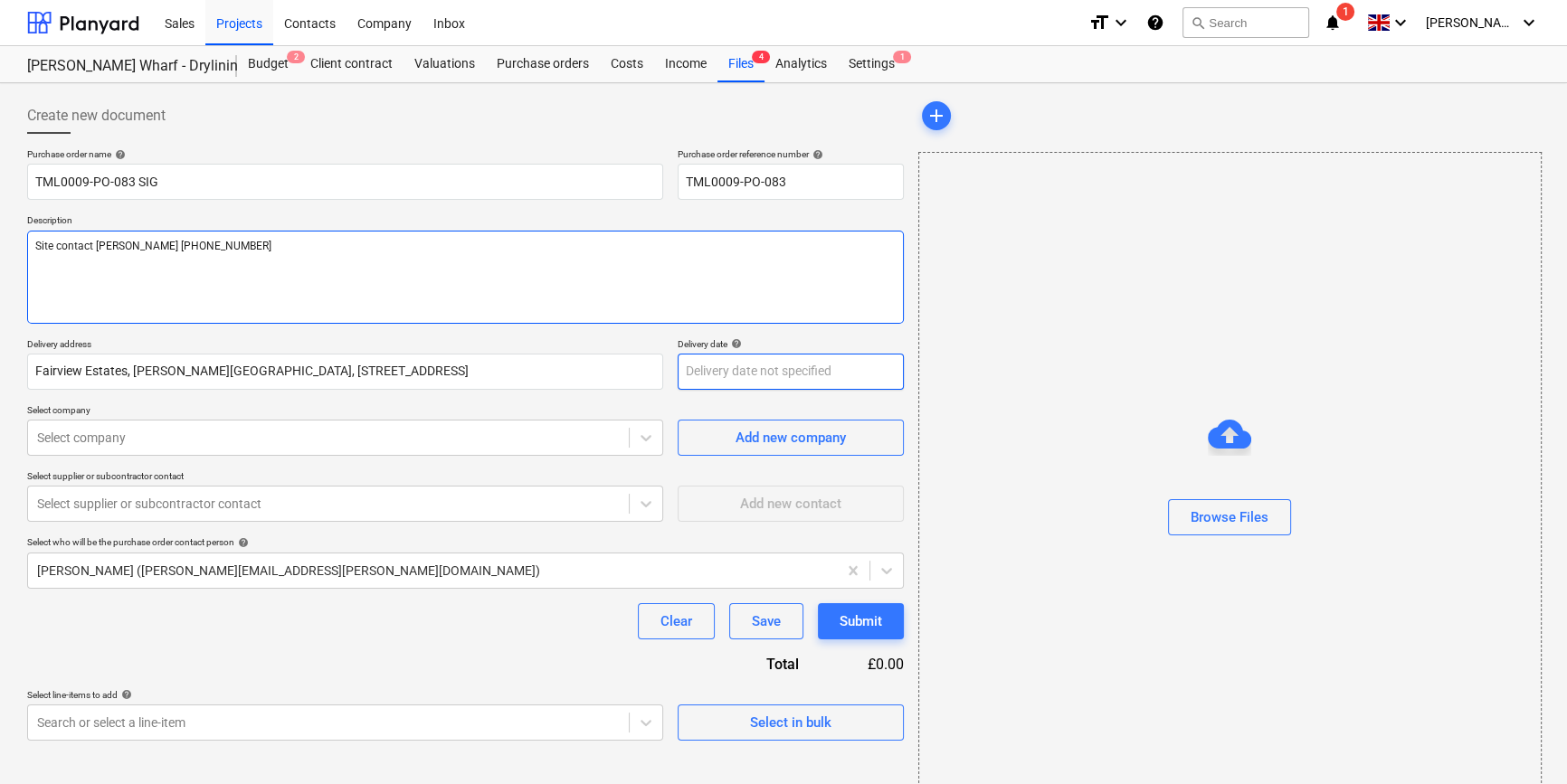
type textarea "Site contact [PERSON_NAME] [PHONE_NUMBER]"
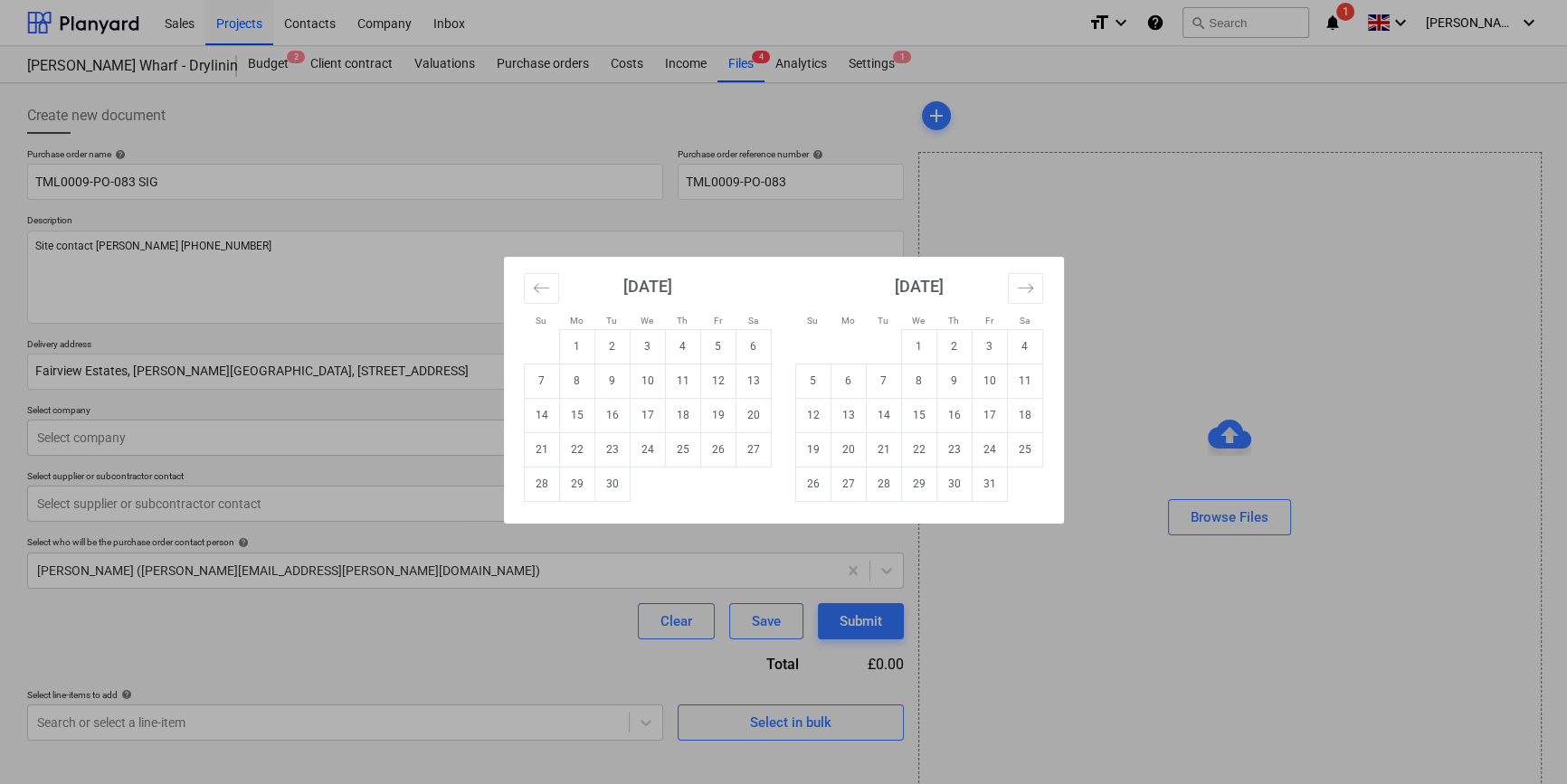
click at [690, 372] on body "Sales Projects Contacts Company Inbox format_size keyboard_arrow_down help sear…" at bounding box center [784, 392] width 1567 height 784
click at [715, 380] on td "12" at bounding box center [718, 380] width 35 height 34
type textarea "x"
type input "[DATE]"
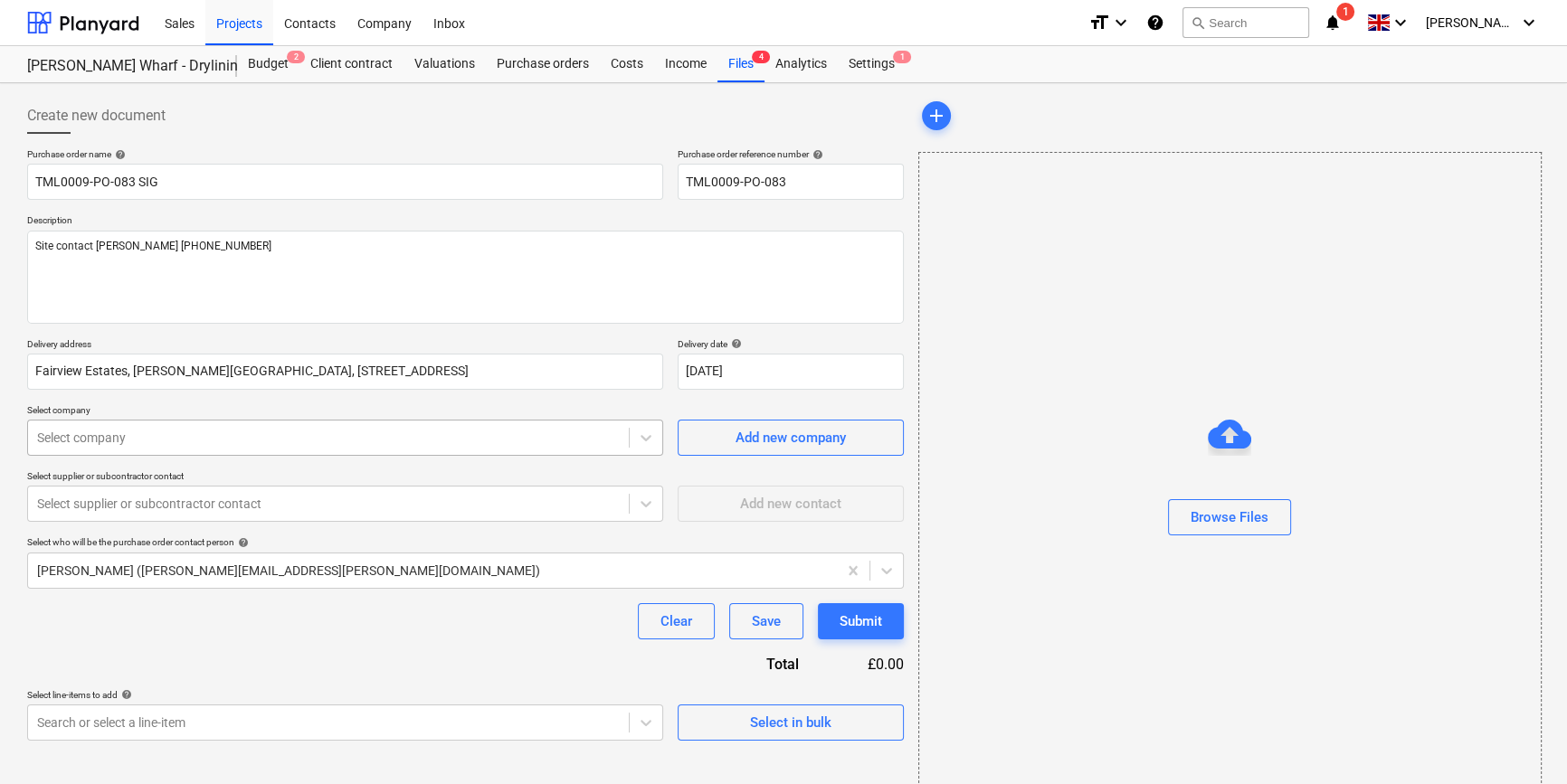
click at [427, 433] on div at bounding box center [328, 438] width 583 height 18
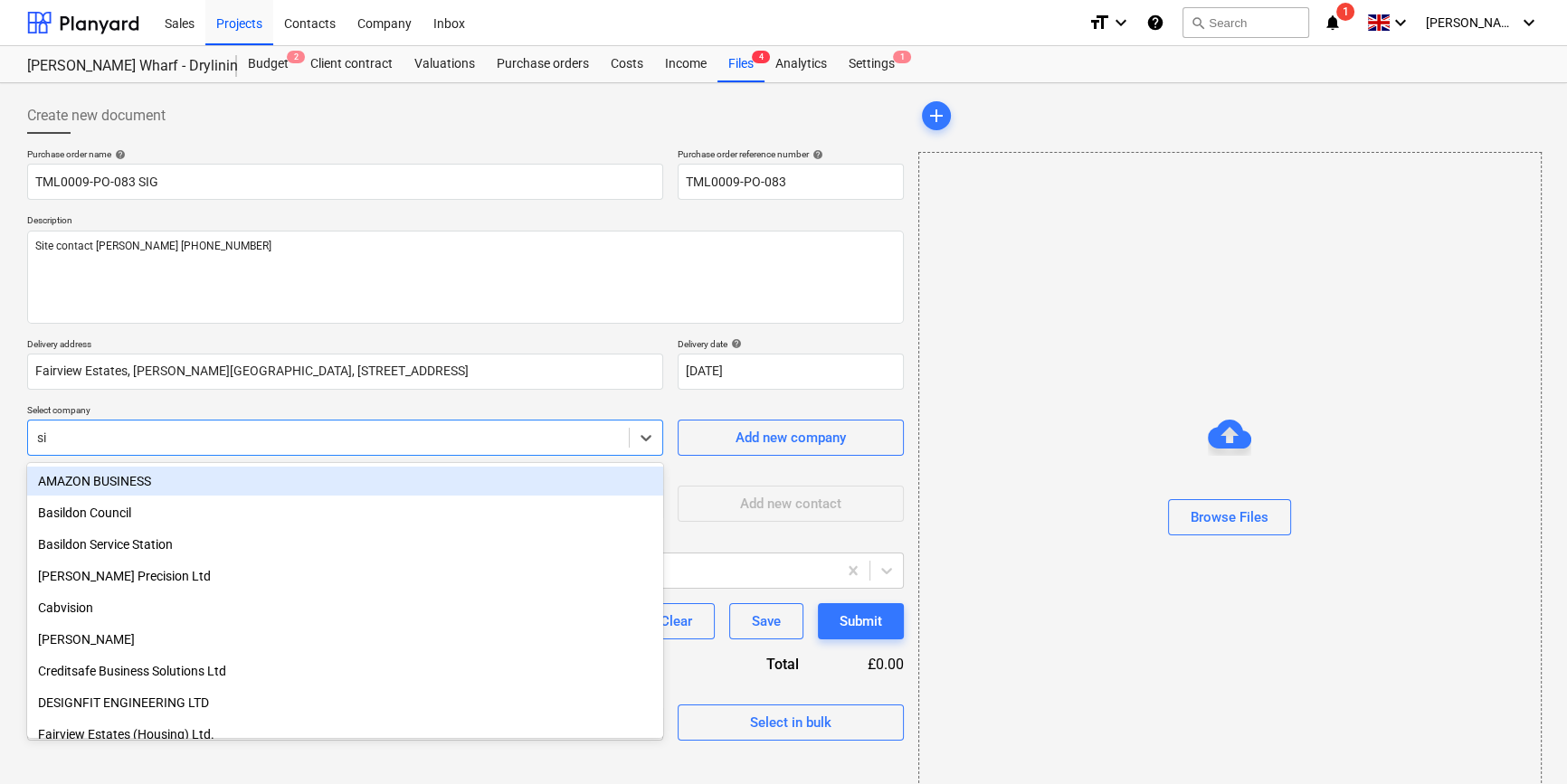
type input "sig"
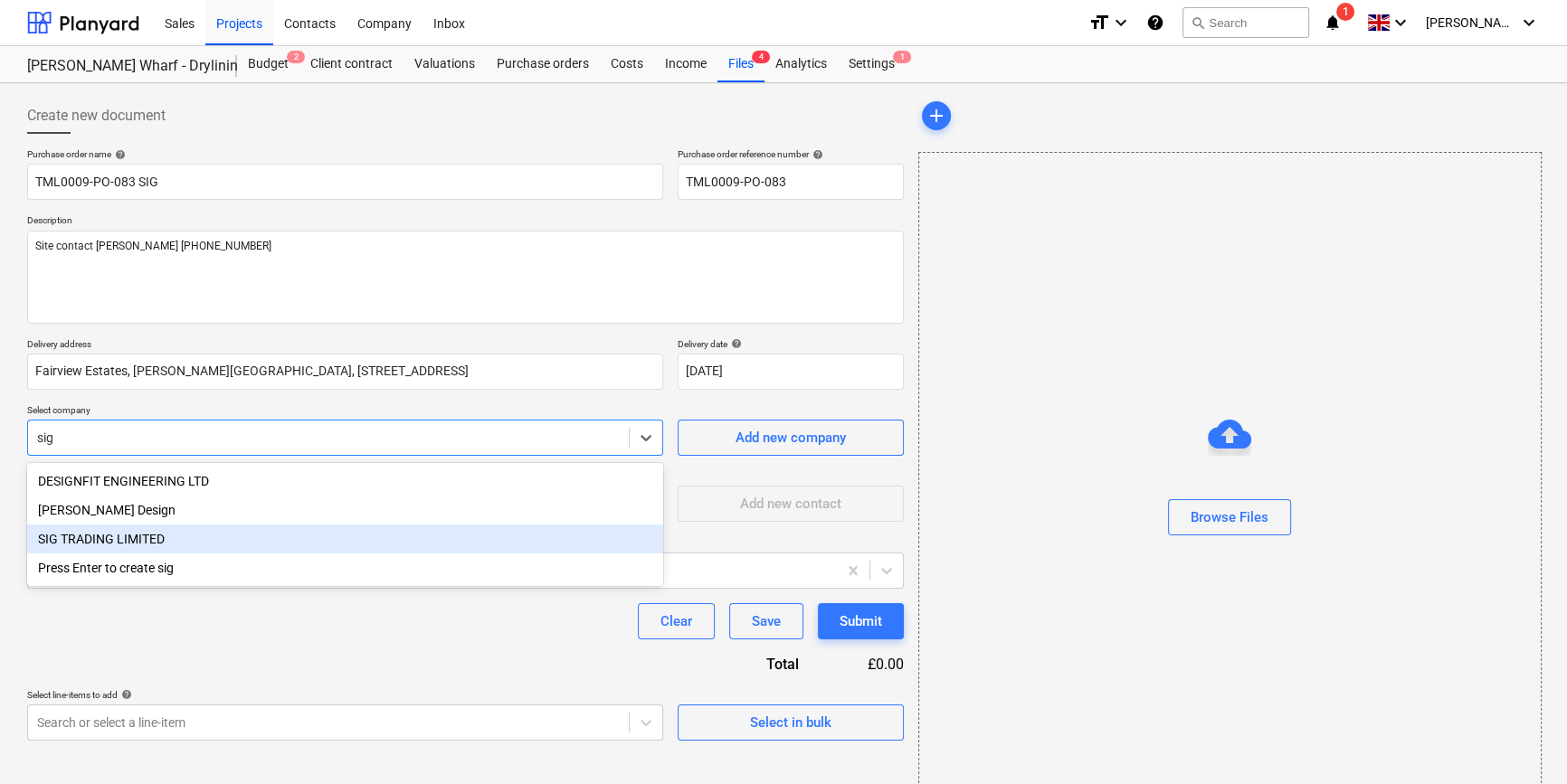
click at [151, 547] on div "SIG TRADING LIMITED" at bounding box center [345, 539] width 636 height 29
type textarea "x"
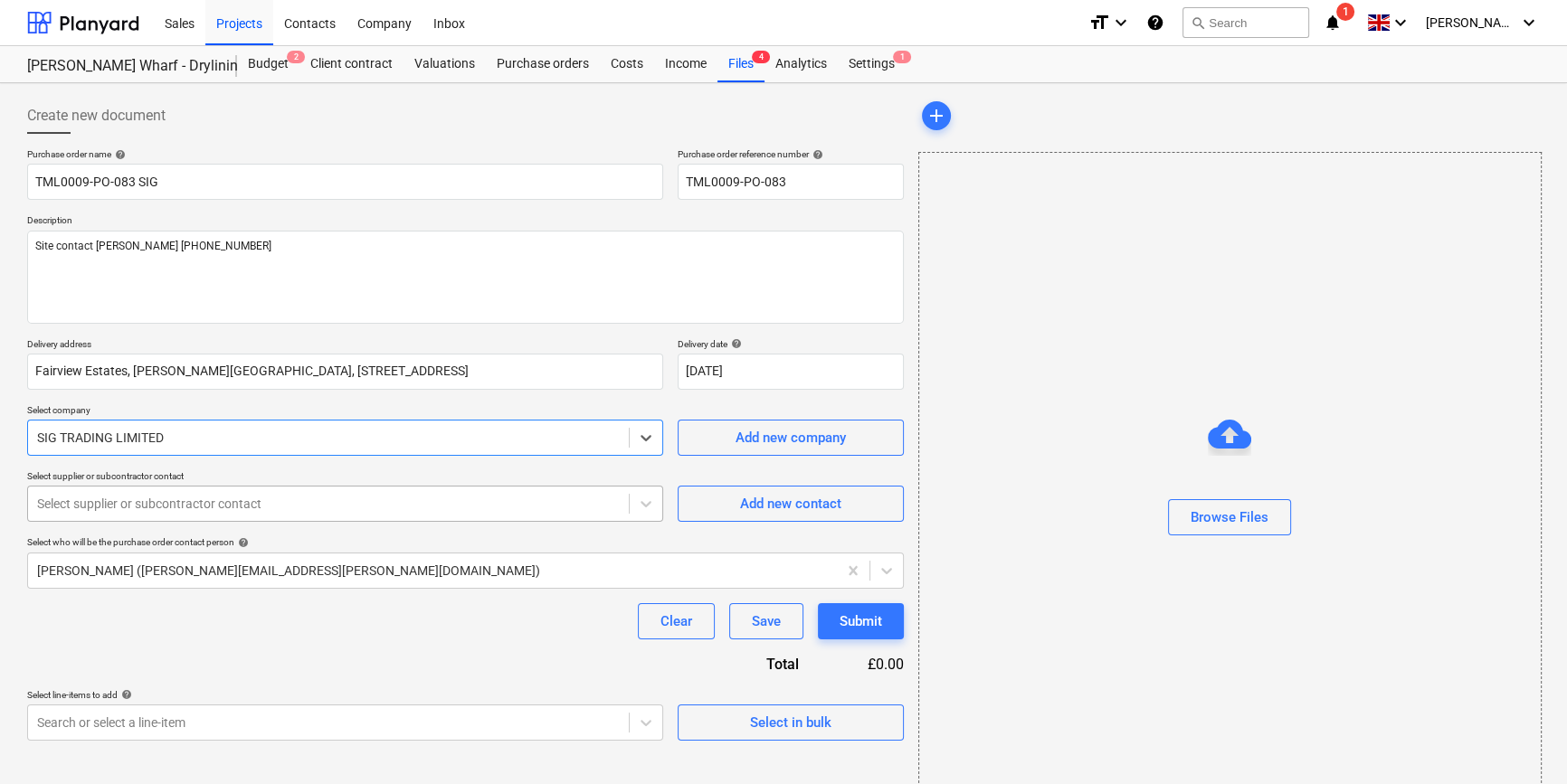
click at [145, 517] on div "Select supplier or subcontractor contact" at bounding box center [345, 503] width 636 height 36
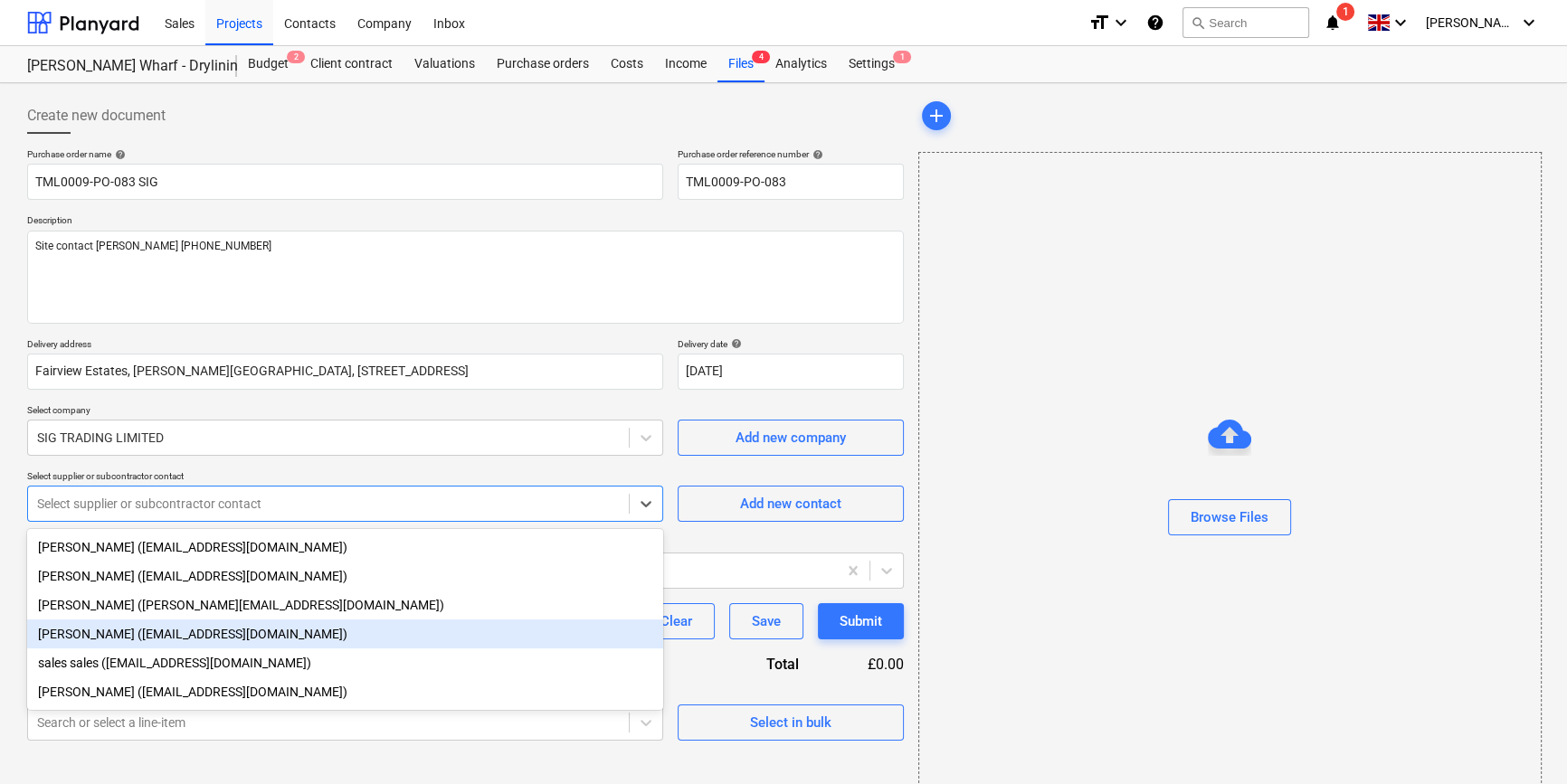
click at [121, 633] on div "[PERSON_NAME] ([EMAIL_ADDRESS][DOMAIN_NAME])" at bounding box center [345, 634] width 636 height 29
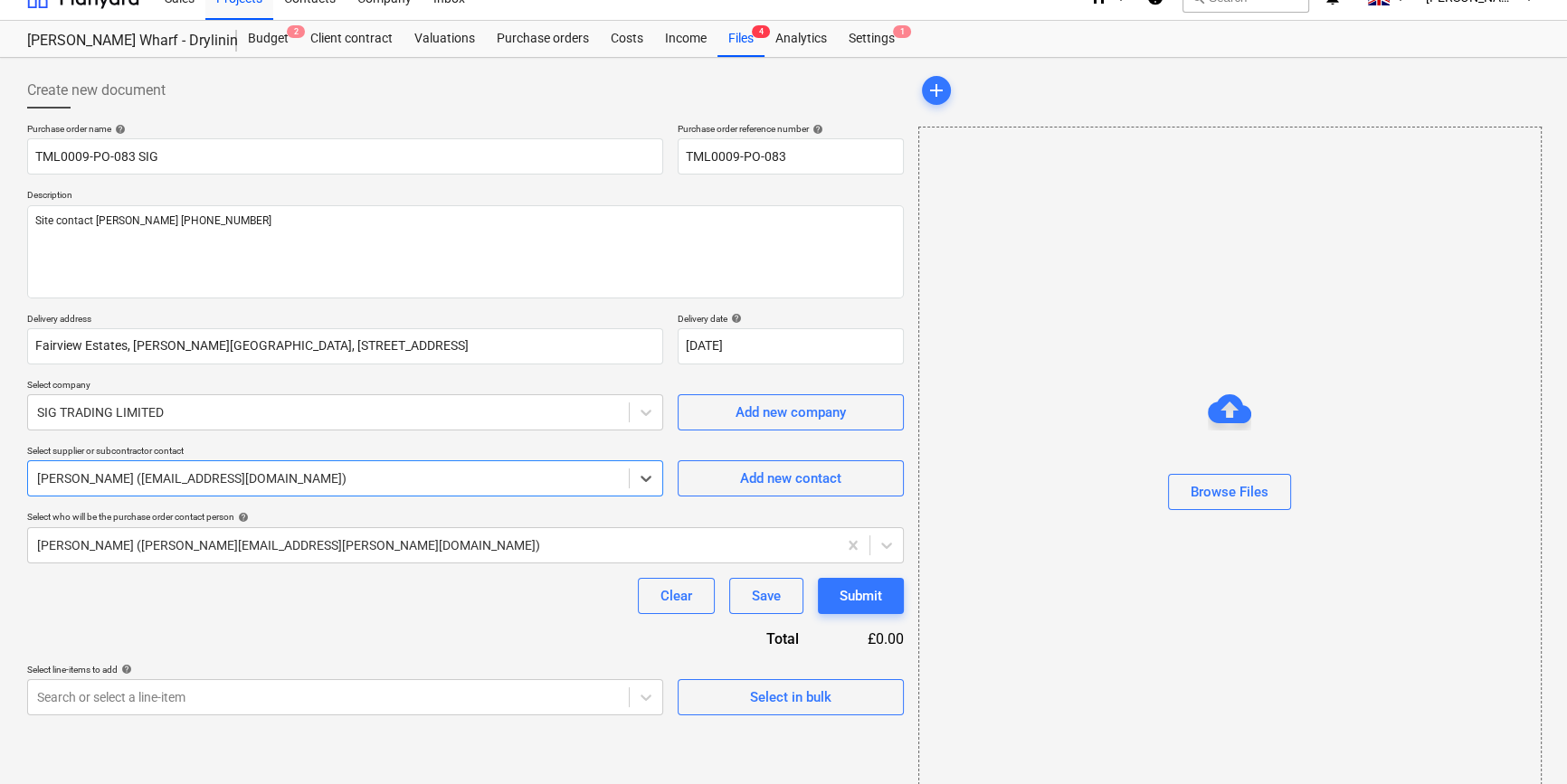
scroll to position [39, 0]
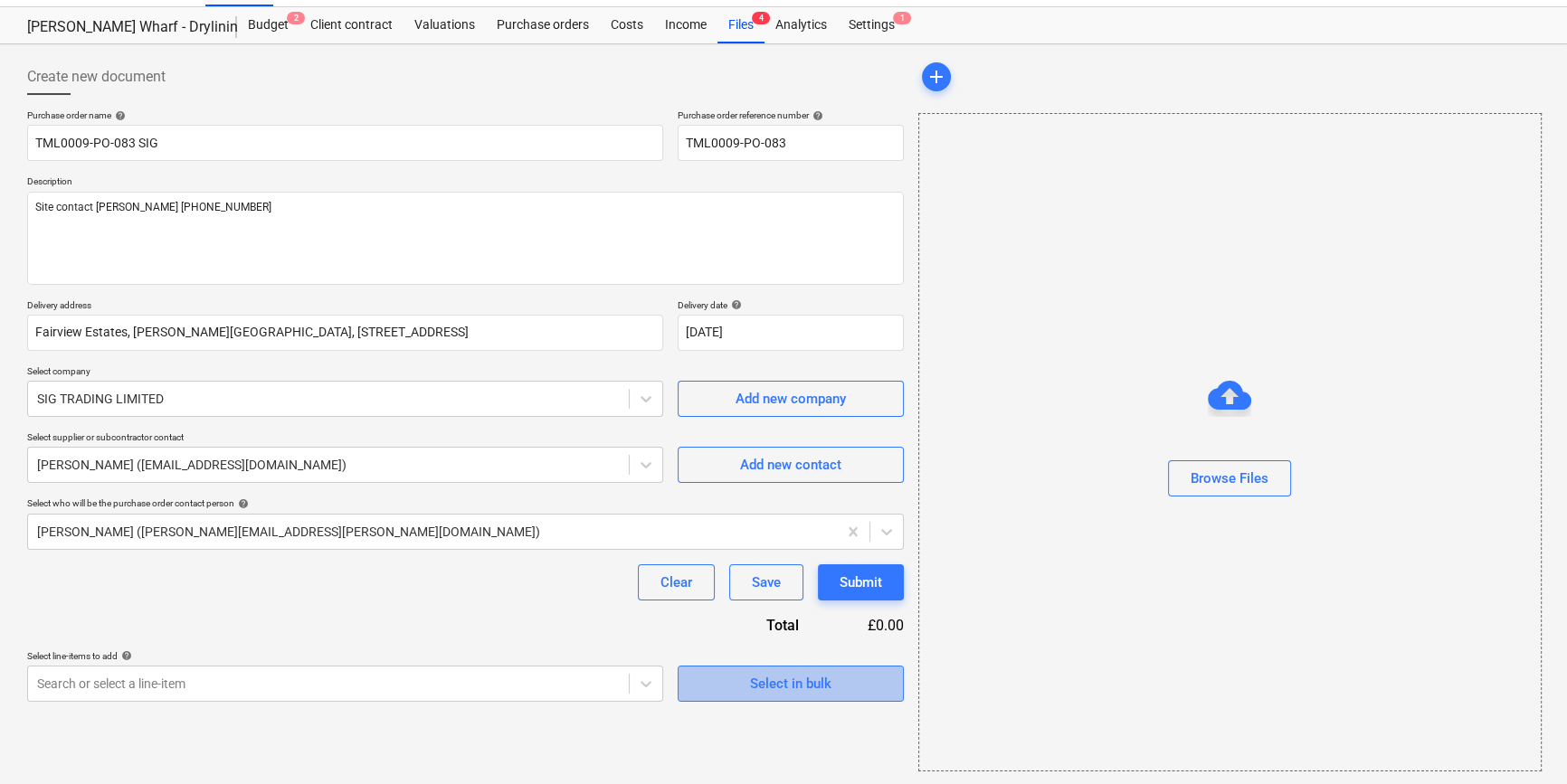
click at [792, 684] on div "Select in bulk" at bounding box center [790, 683] width 81 height 23
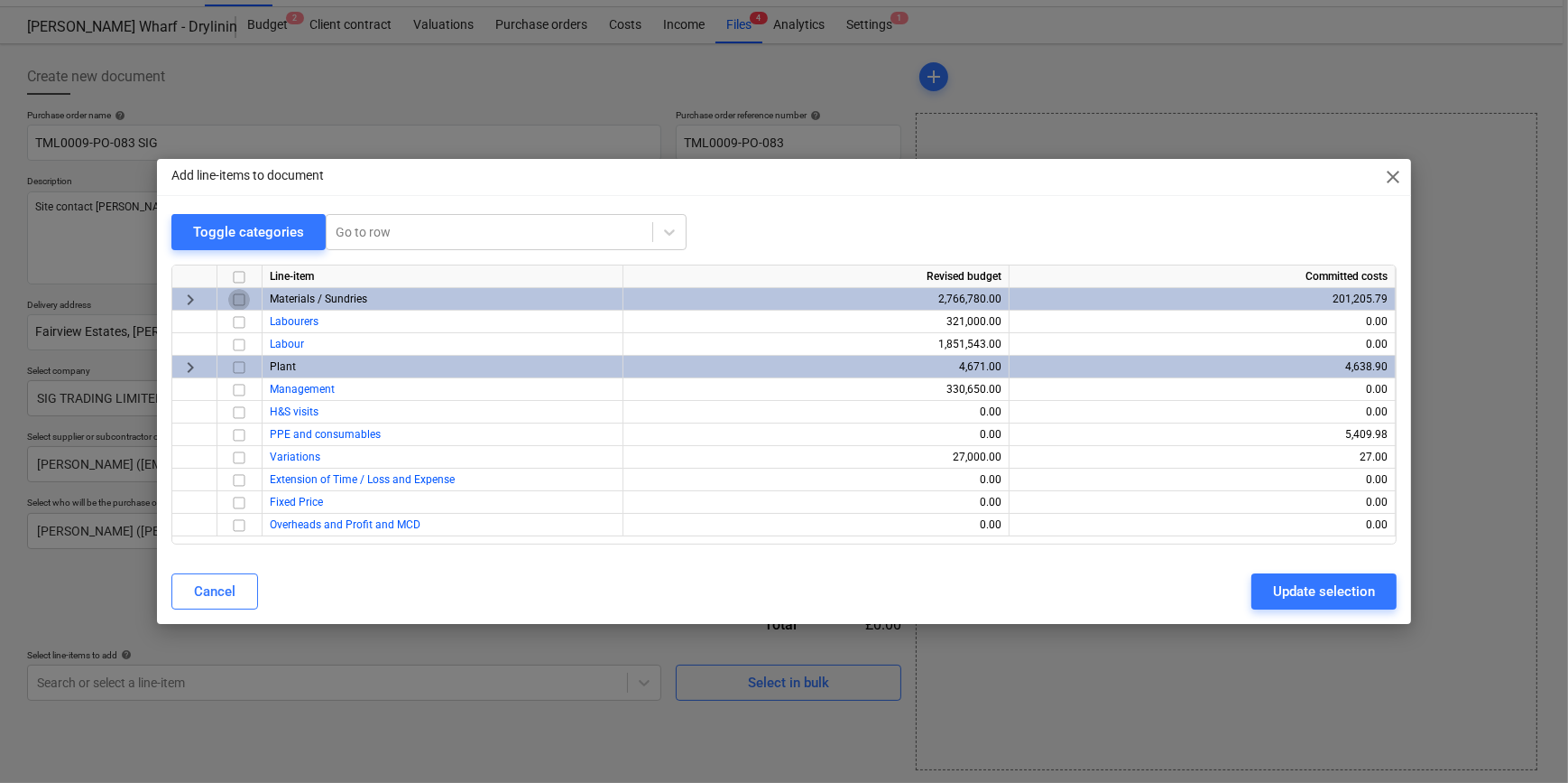
click at [240, 297] on input "checkbox" at bounding box center [239, 300] width 21 height 22
click at [1282, 586] on div "Update selection" at bounding box center [1324, 591] width 102 height 23
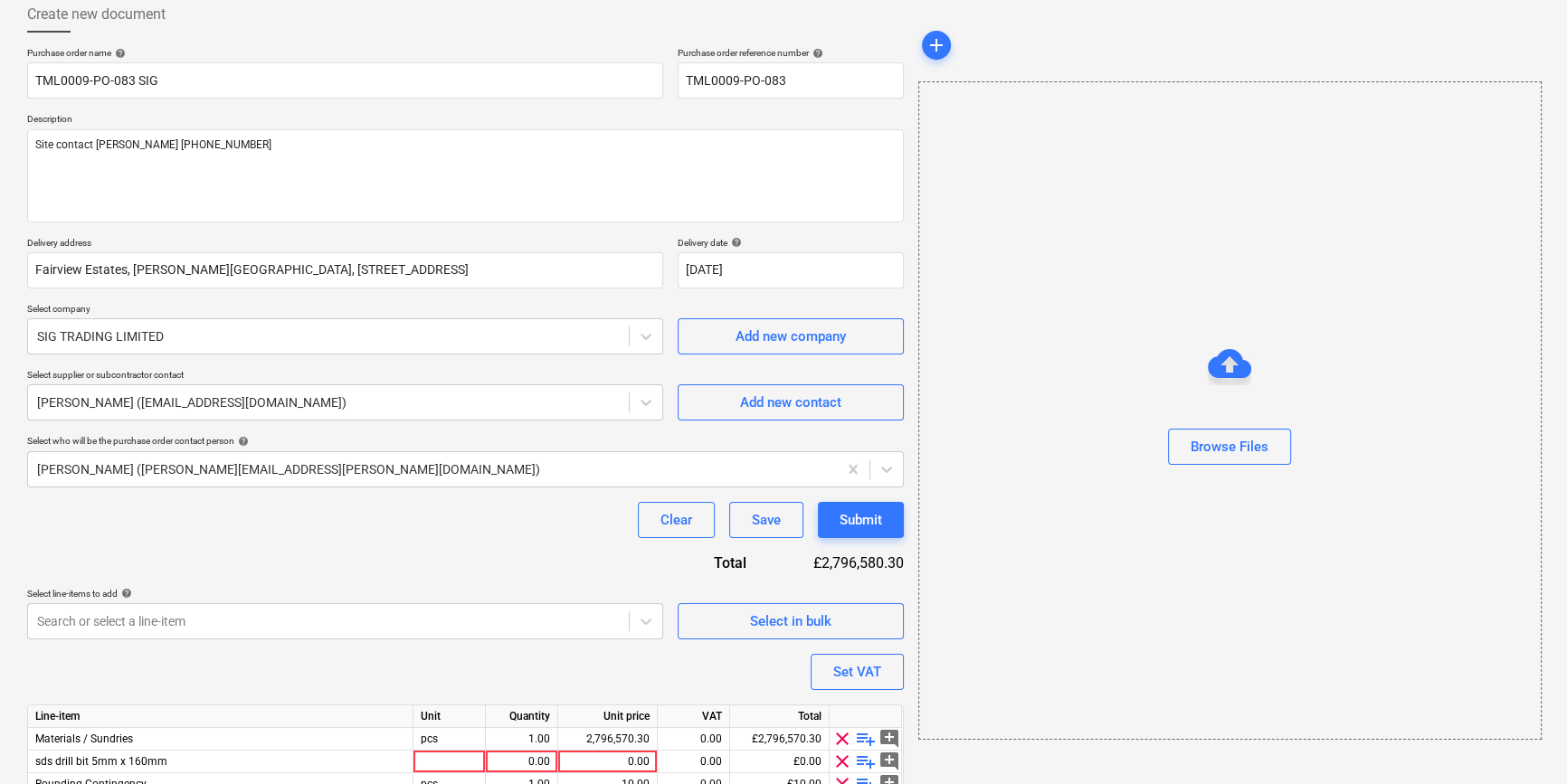
scroll to position [185, 0]
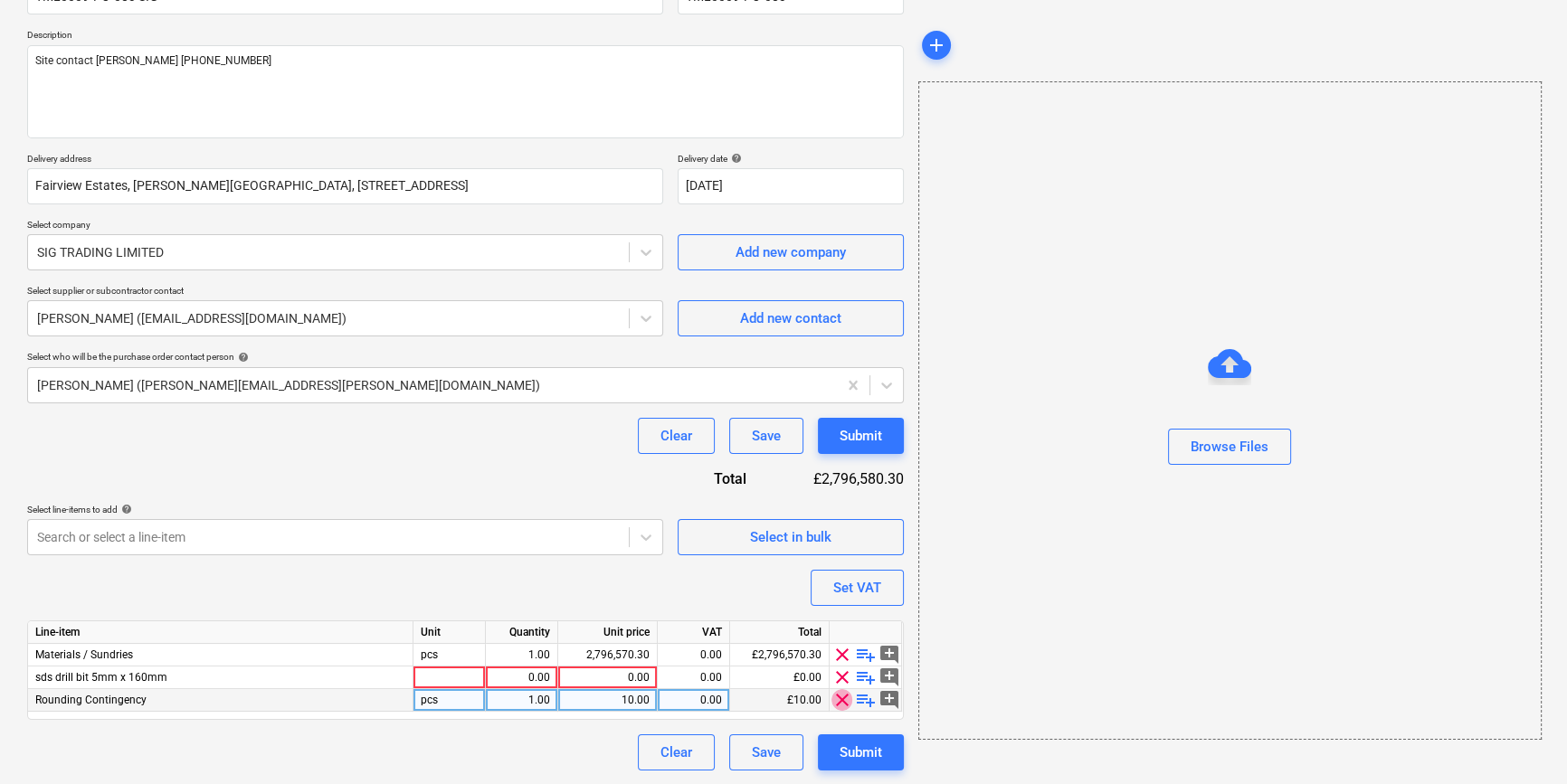
click at [840, 702] on span "clear" at bounding box center [842, 700] width 22 height 22
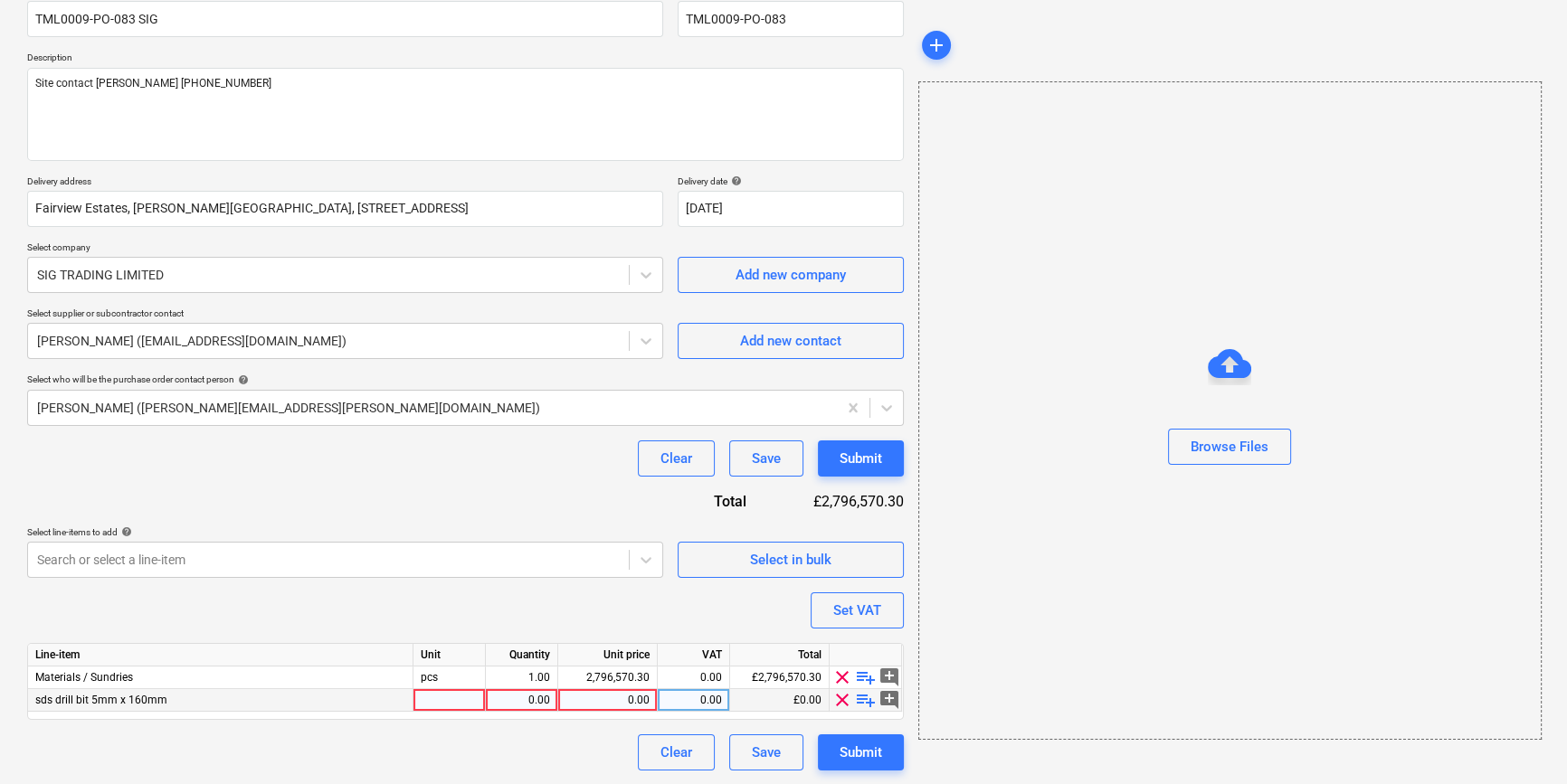
click at [840, 700] on span "clear" at bounding box center [842, 700] width 22 height 22
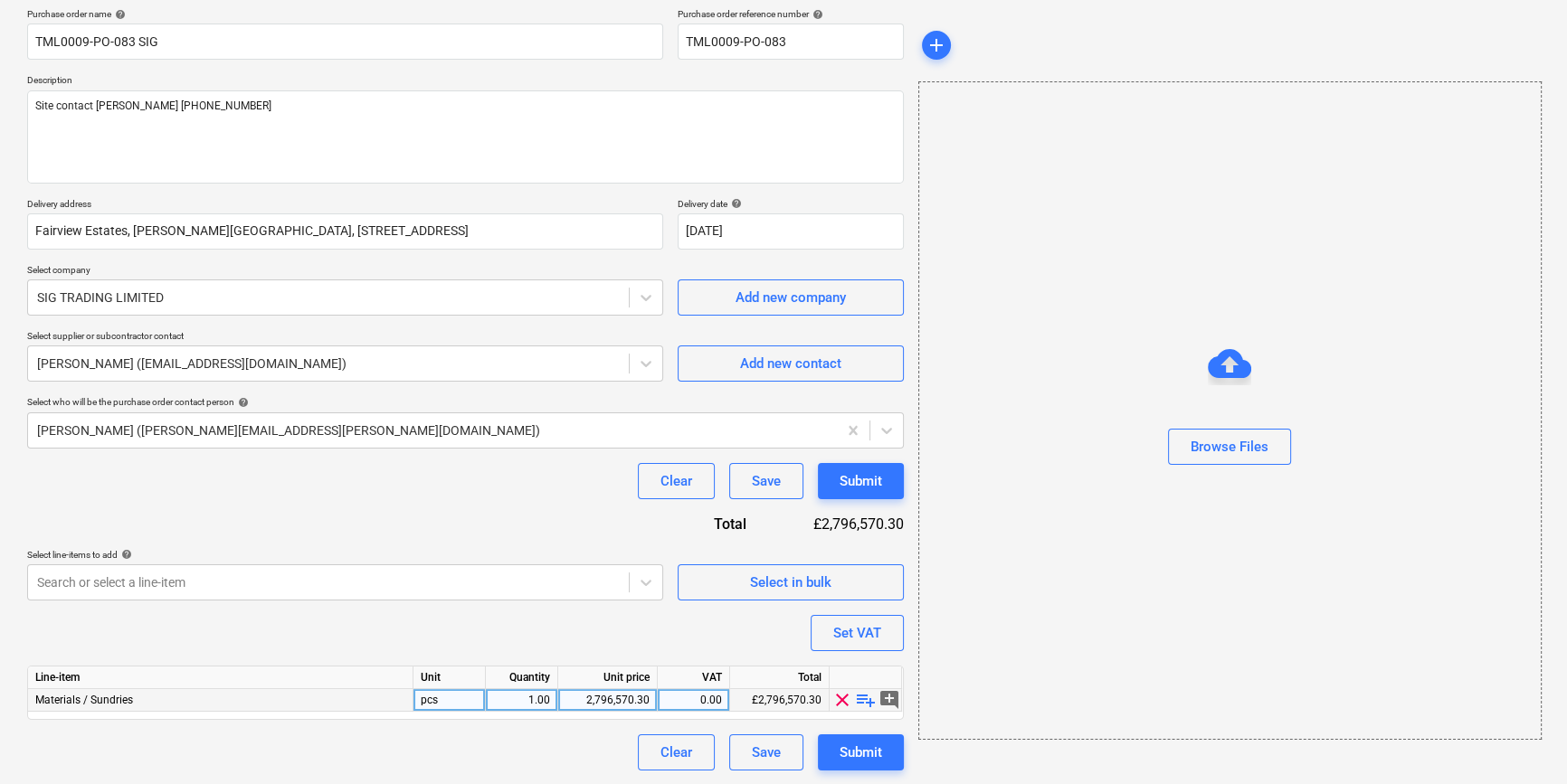
click at [860, 697] on span "playlist_add" at bounding box center [866, 700] width 22 height 22
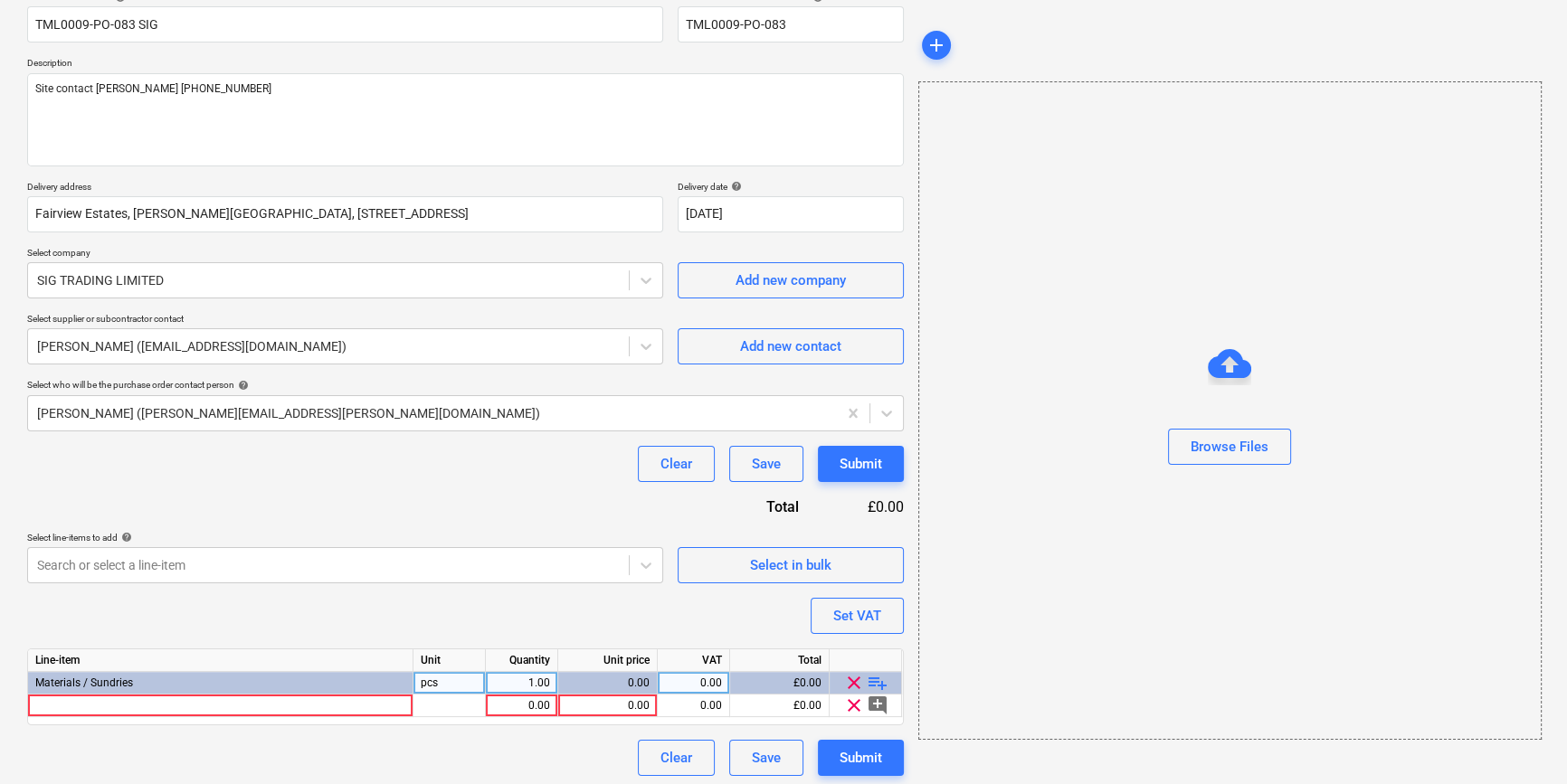
scroll to position [162, 0]
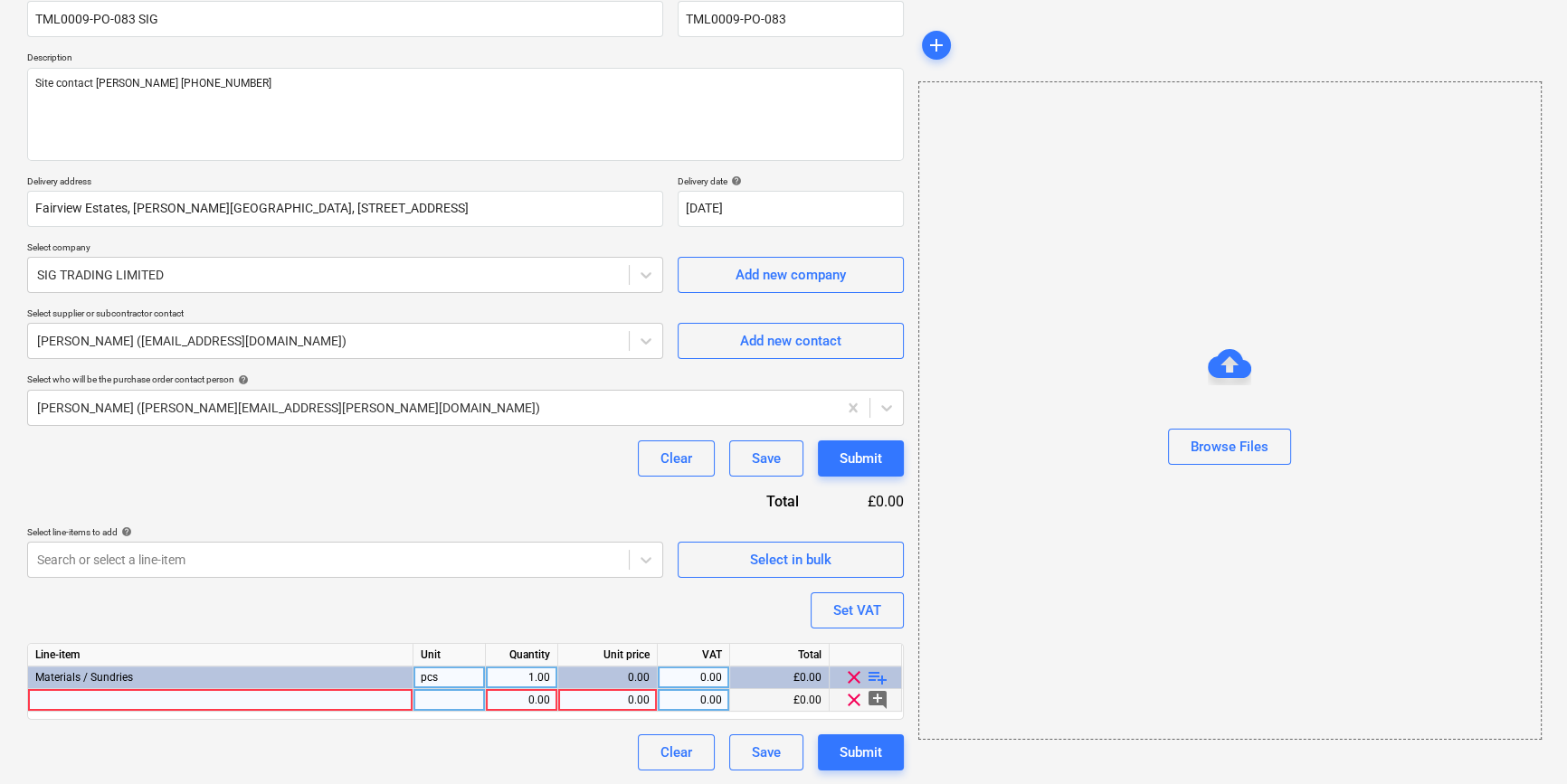
click at [63, 696] on div at bounding box center [220, 700] width 385 height 23
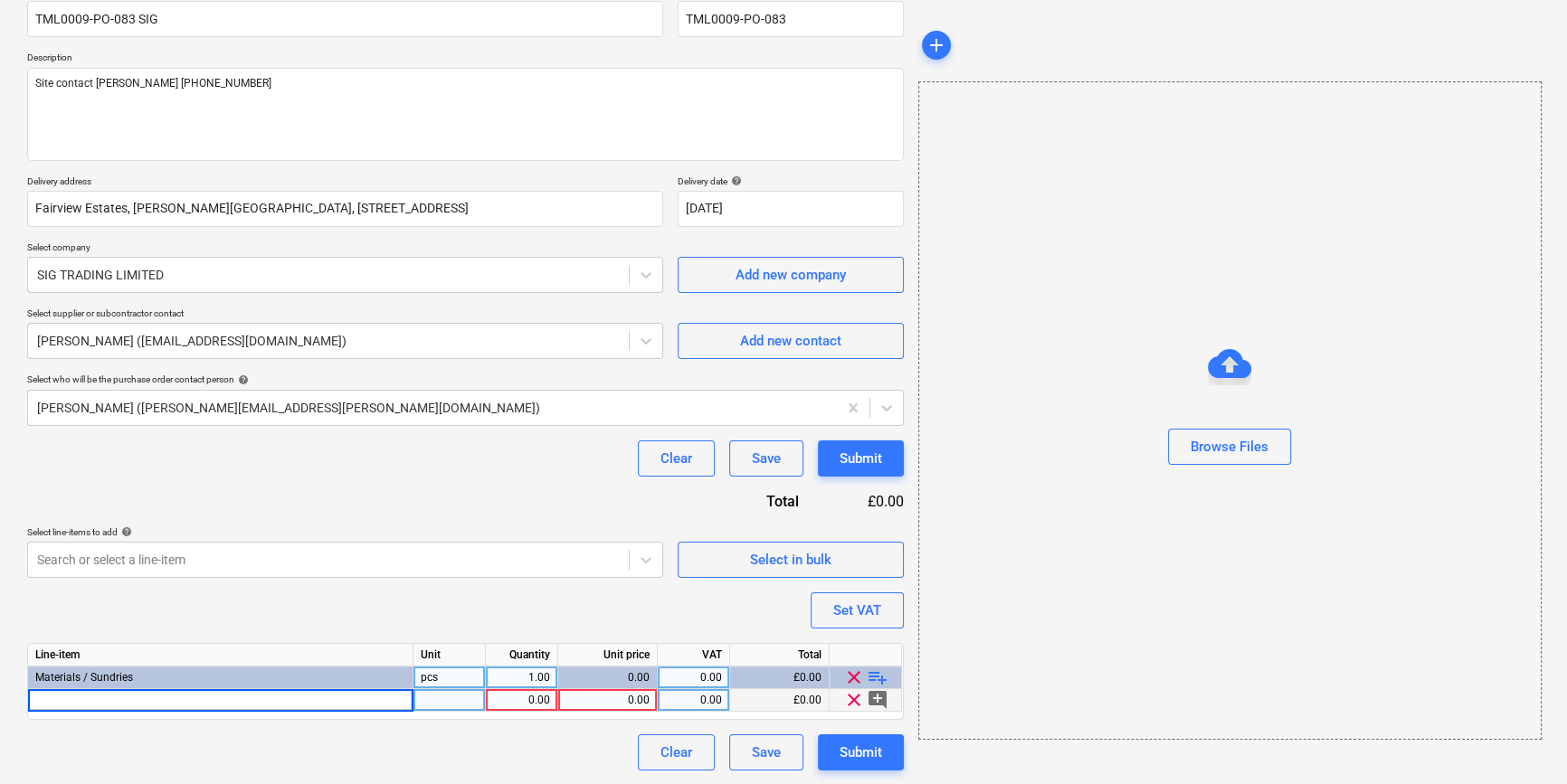
type textarea "x"
type input "[PERSON_NAME] 12.5mm Wallboard 1200x3000mm TE"
type textarea "x"
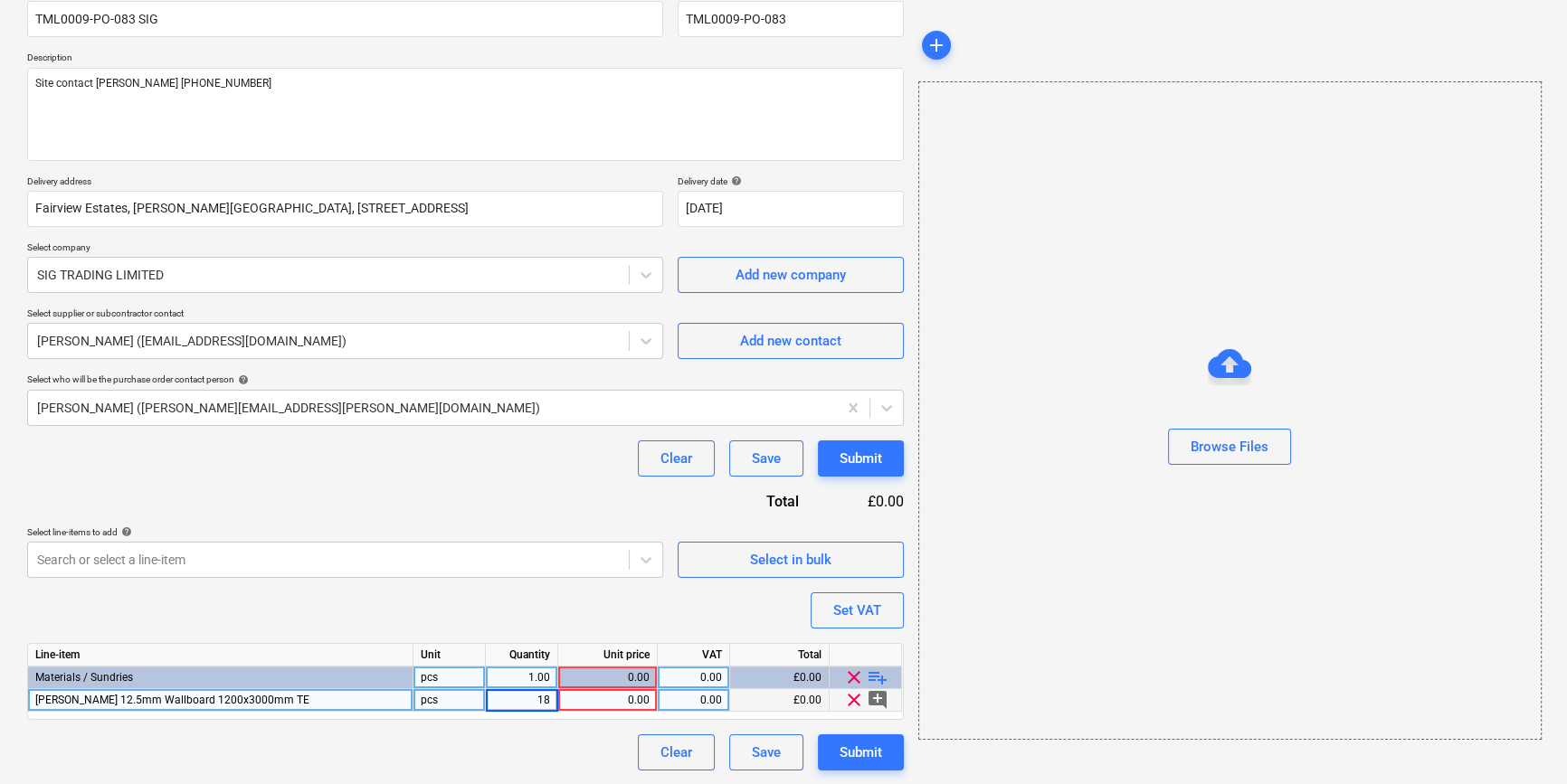
type input "180"
click at [870, 677] on span "playlist_add" at bounding box center [878, 677] width 22 height 22
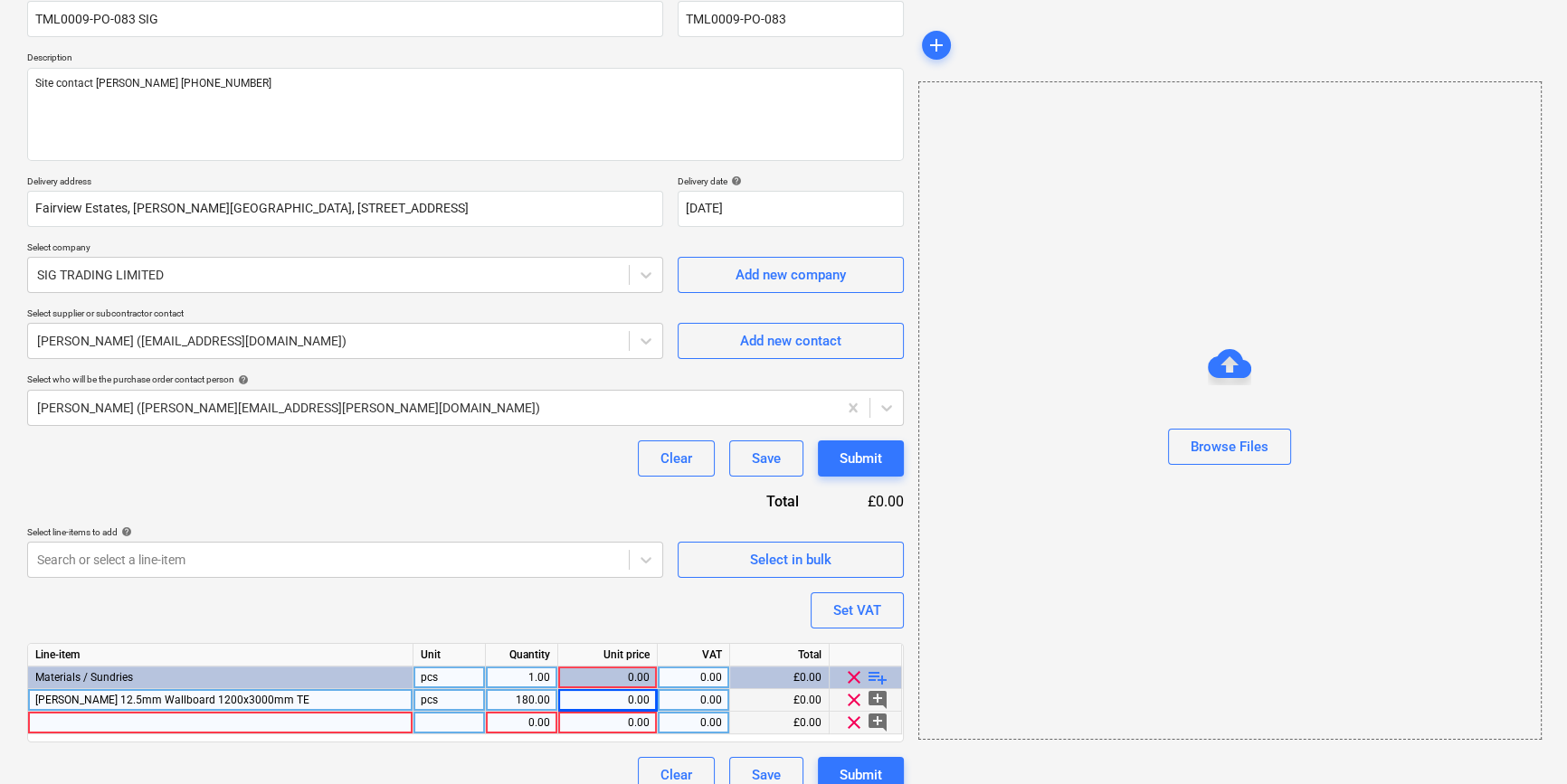
click at [110, 720] on div at bounding box center [220, 722] width 385 height 23
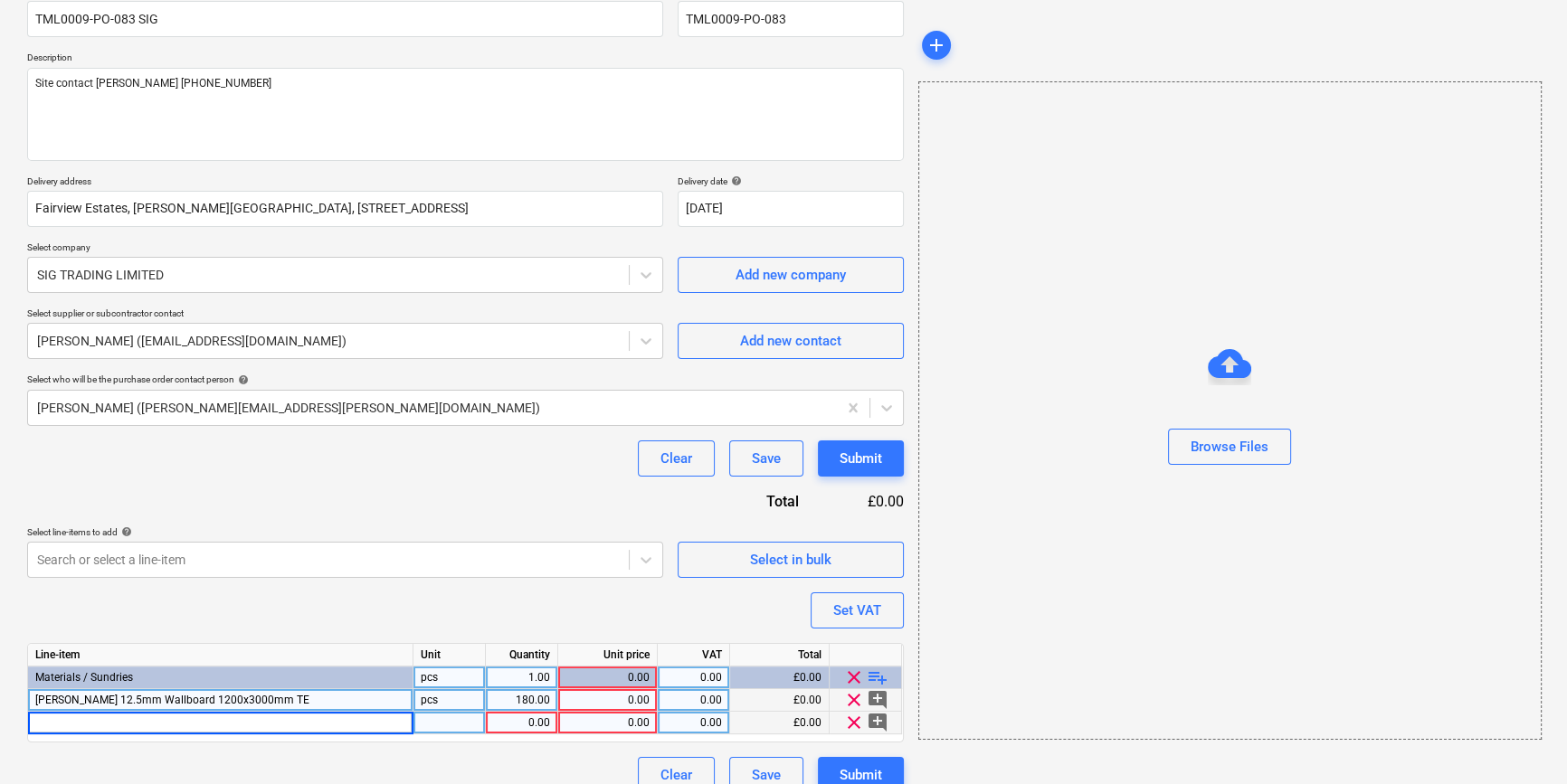
type textarea "x"
type input "[PERSON_NAME] 15mm Soundshield Plus 1200x3000mm TE"
type textarea "x"
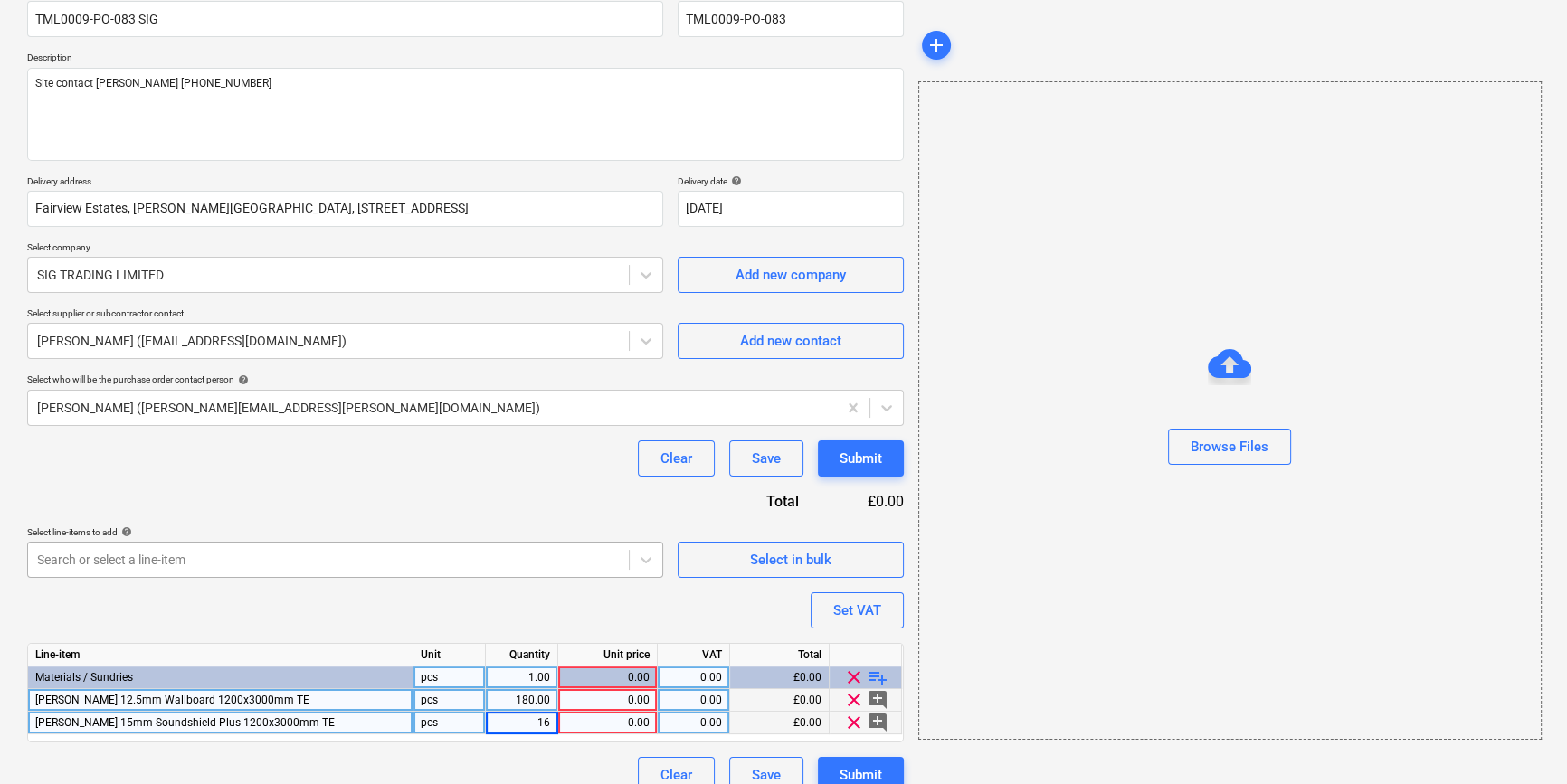
type input "168"
click at [617, 696] on div "0.00" at bounding box center [607, 700] width 84 height 23
type textarea "x"
type input "10.08"
type textarea "x"
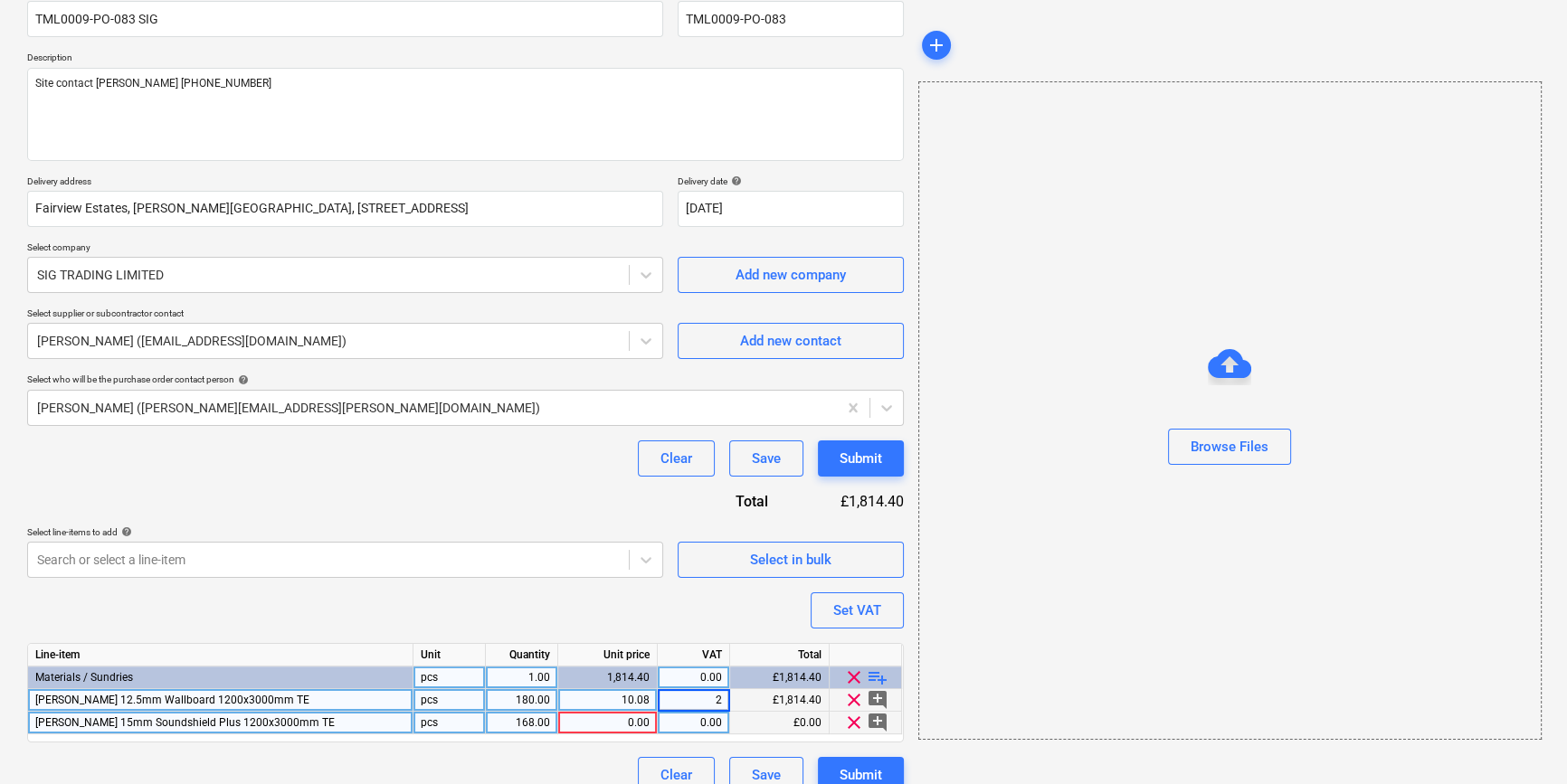
type input "20"
type textarea "x"
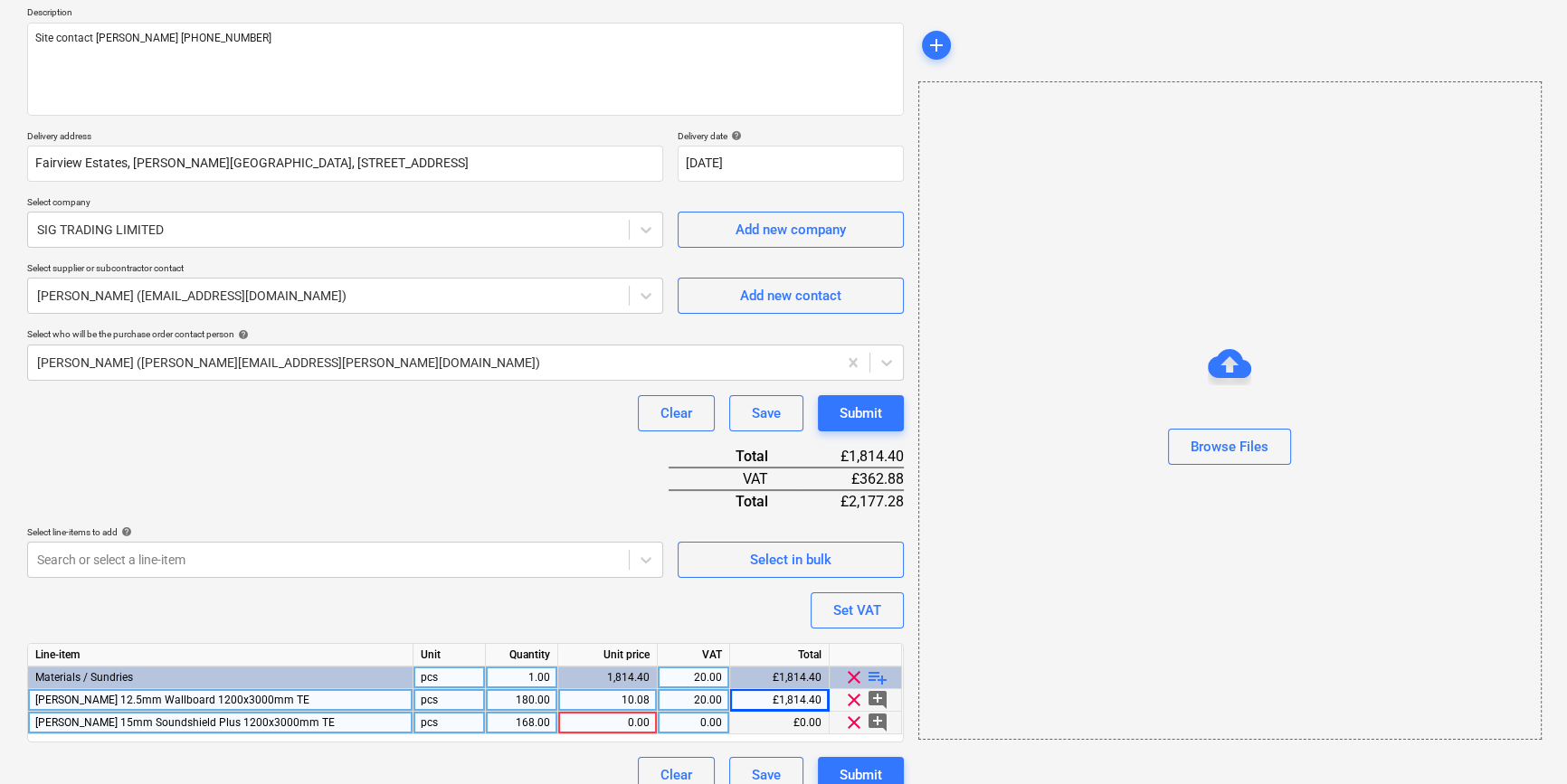
scroll to position [231, 0]
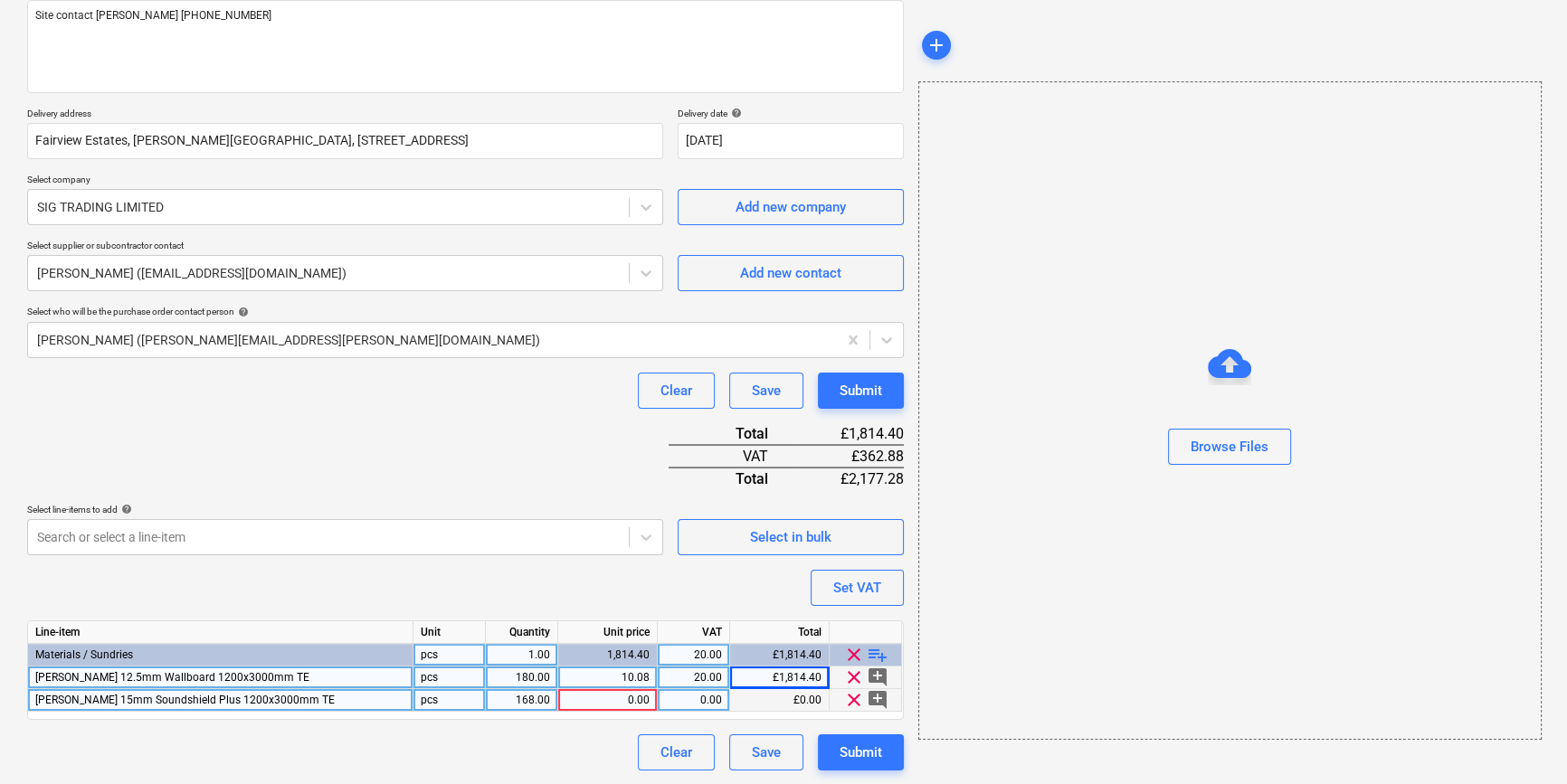
click at [589, 696] on div "0.00" at bounding box center [607, 700] width 84 height 23
type input "18.432"
type textarea "x"
type input "20"
click at [872, 647] on span "playlist_add" at bounding box center [878, 655] width 22 height 22
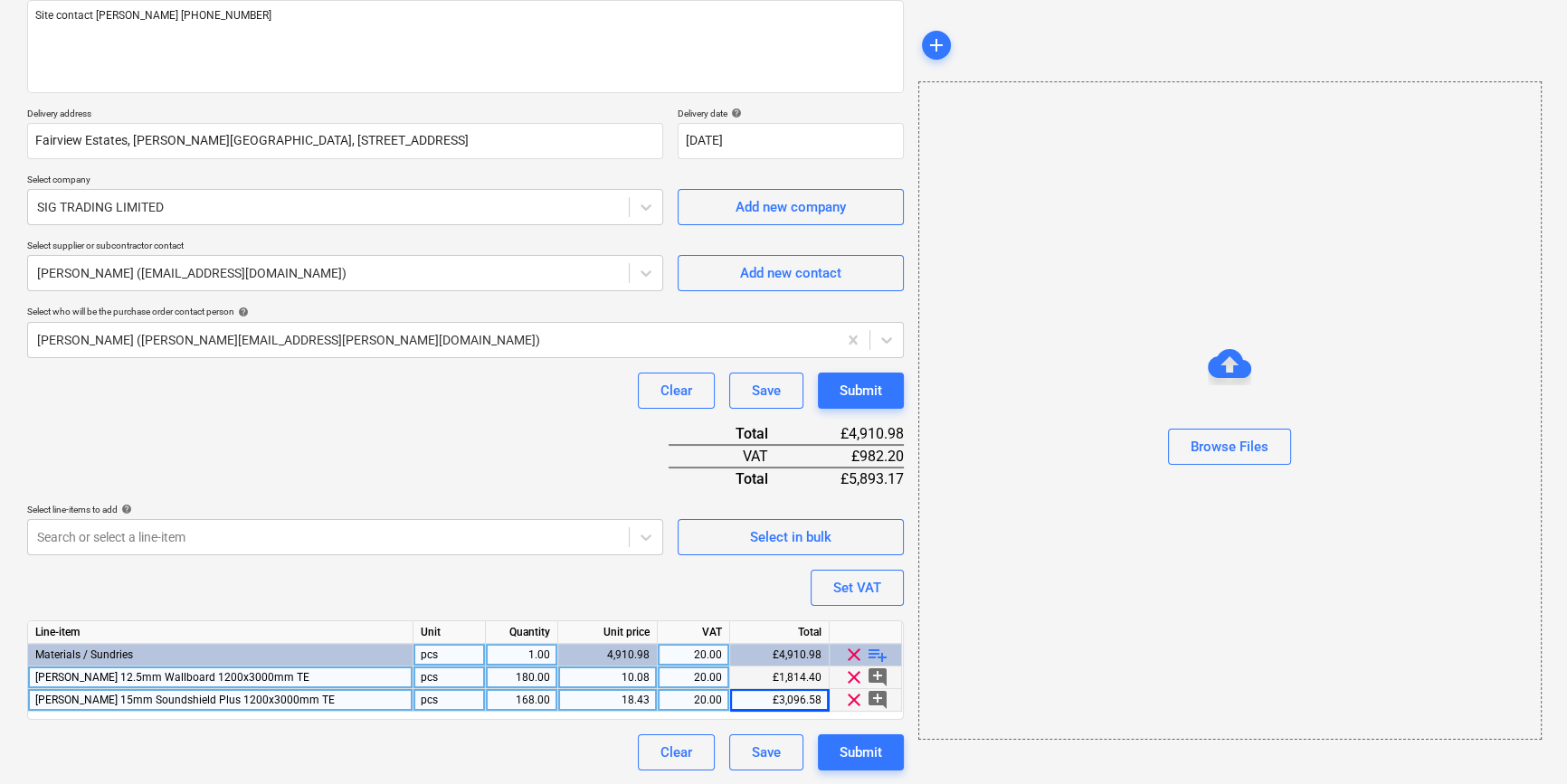
type textarea "x"
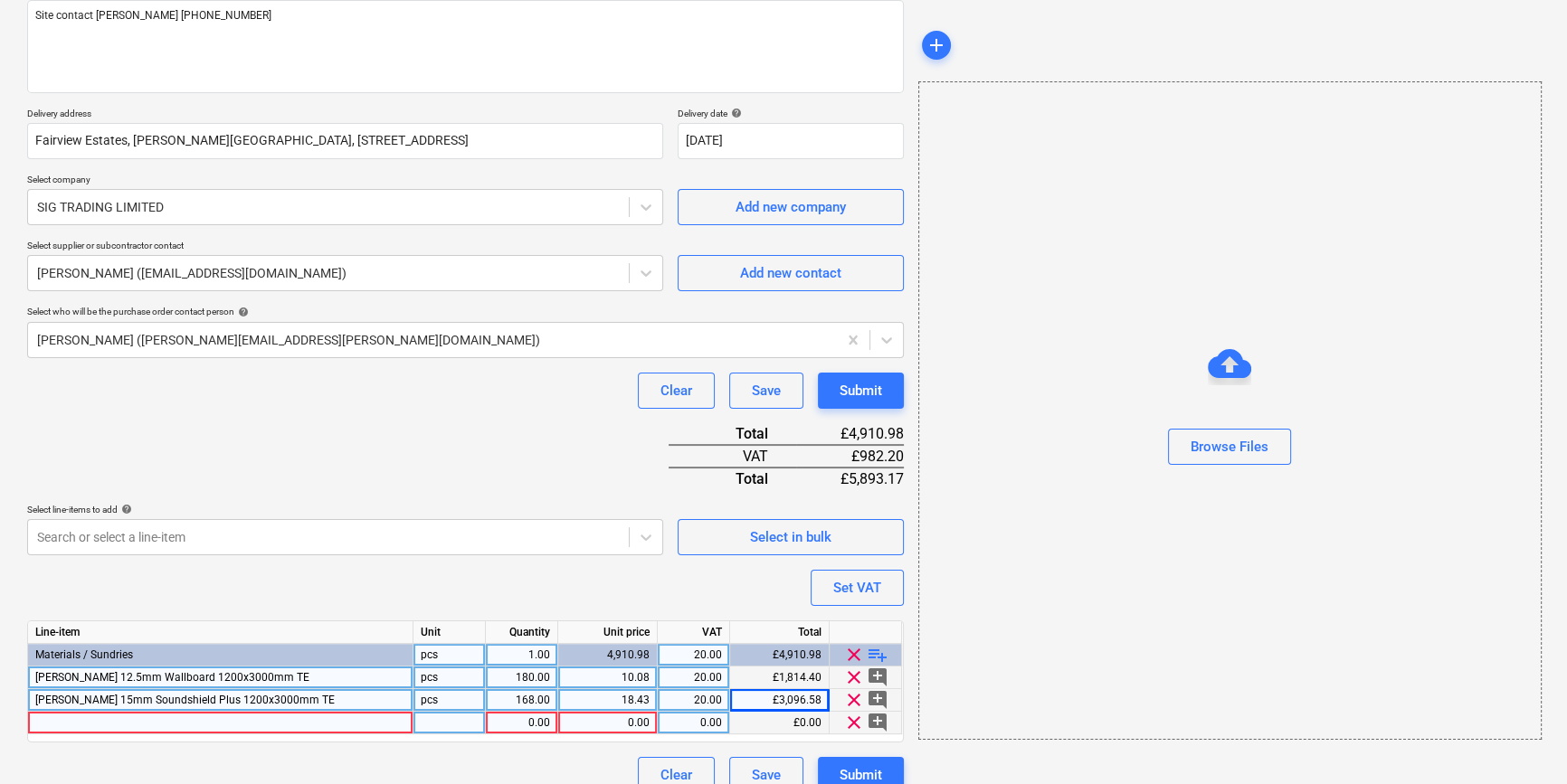
click at [70, 719] on div at bounding box center [220, 722] width 385 height 23
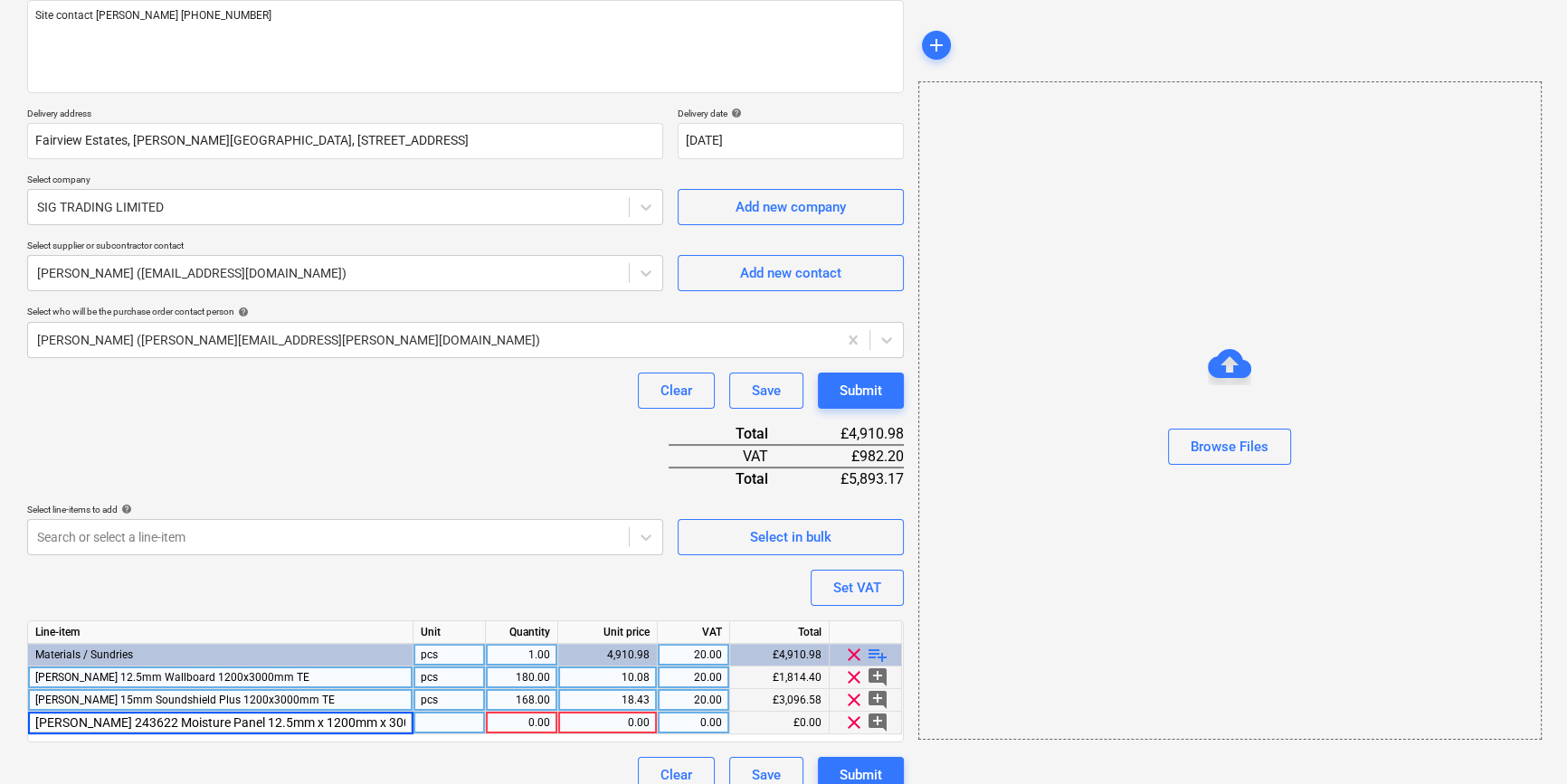
scroll to position [0, 19]
drag, startPoint x: 53, startPoint y: 722, endPoint x: 98, endPoint y: 733, distance: 46.3
click at [53, 723] on input "[PERSON_NAME] 243622 Moisture Panel 12.5mm x 1200mm x 3000mm TE (54)" at bounding box center [220, 722] width 385 height 22
type input "[PERSON_NAME] Moisture Panel 12.5mm x 1200mm x 3000mm TE (54)"
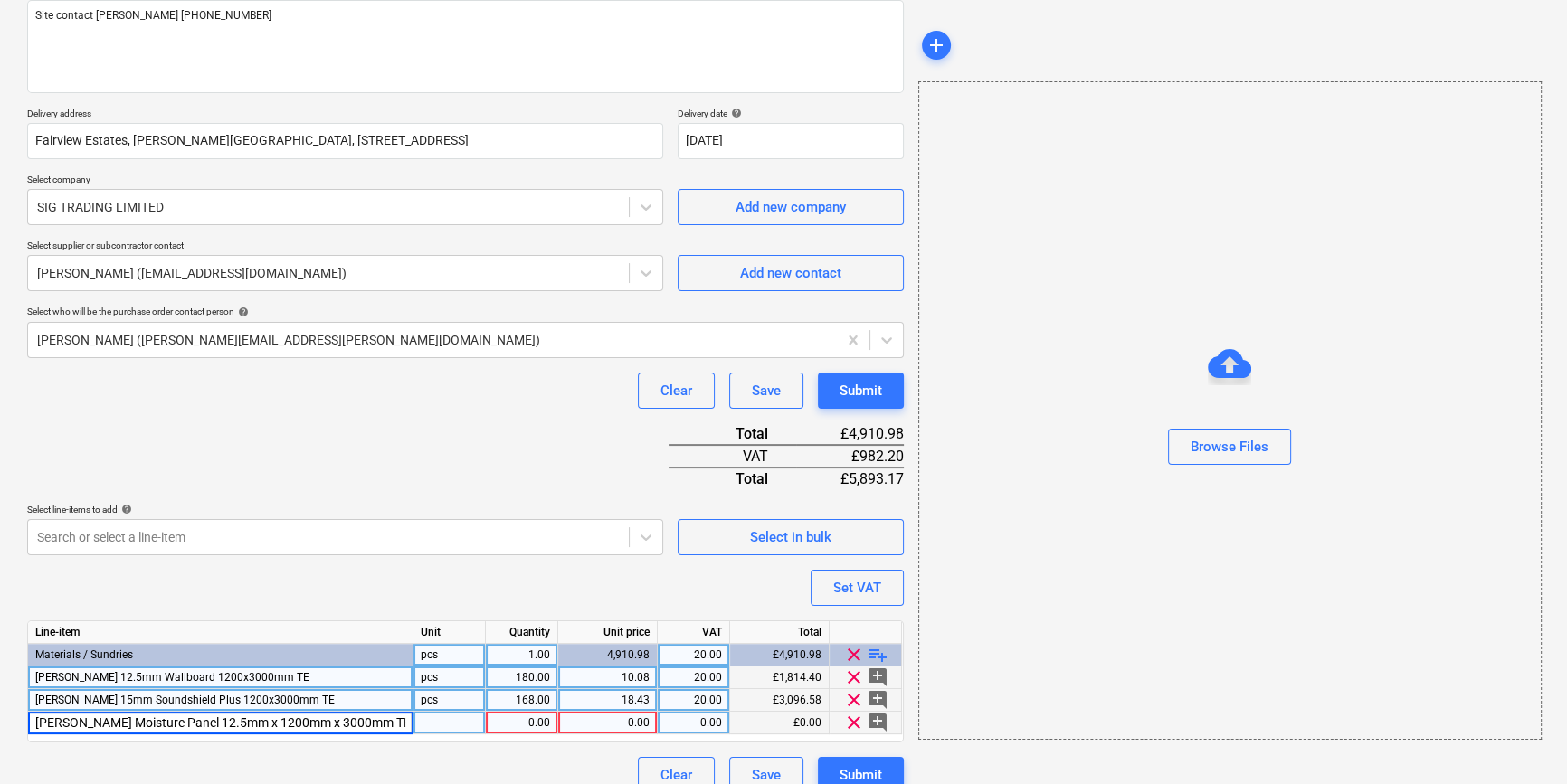
type textarea "x"
click at [280, 678] on div "[PERSON_NAME] 12.5mm Wallboard 1200x3000mm TE" at bounding box center [220, 677] width 385 height 23
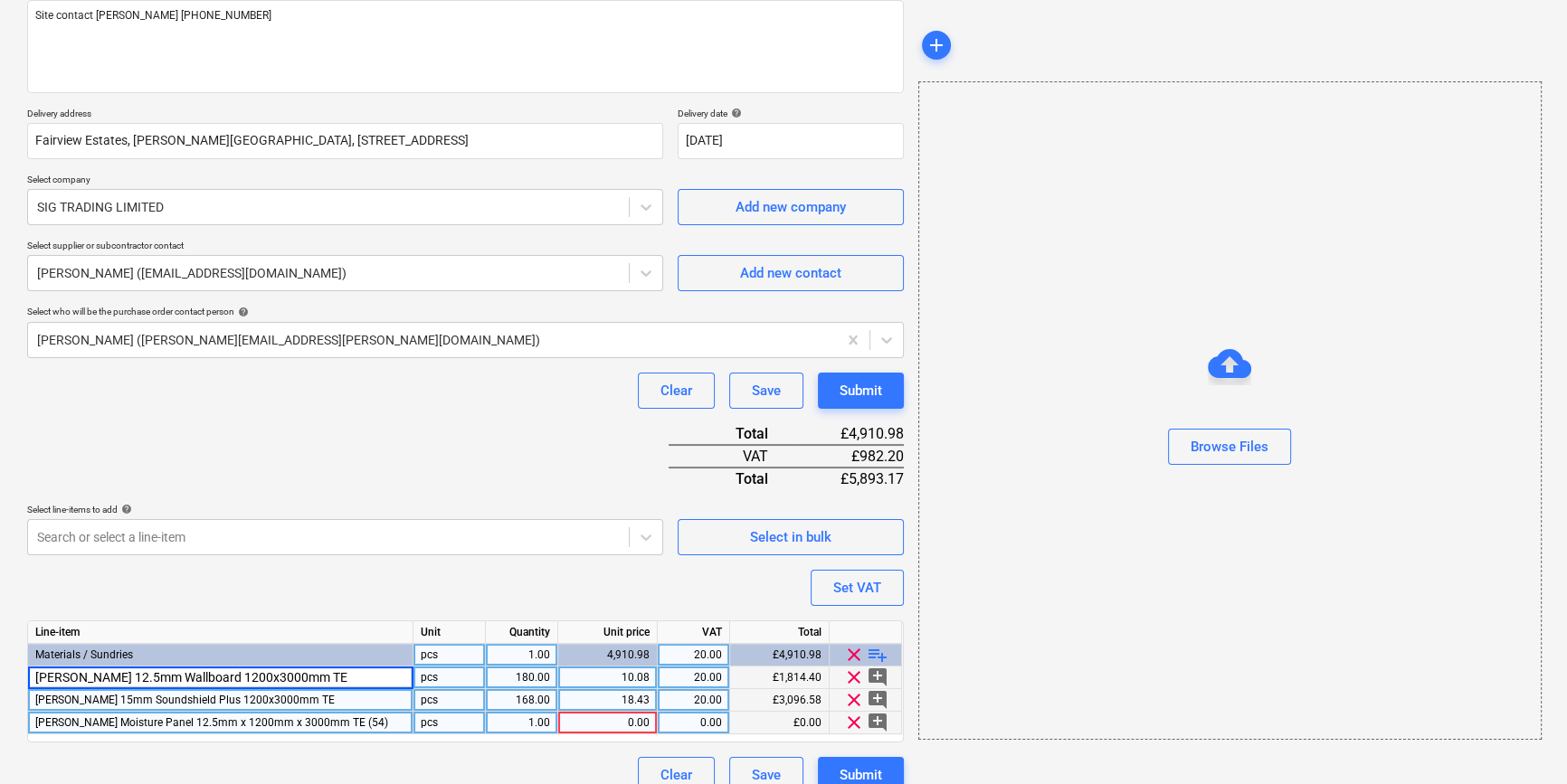
click at [281, 675] on input "[PERSON_NAME] 12.5mm Wallboard 1200x3000mm TE" at bounding box center [220, 677] width 385 height 22
type input "[PERSON_NAME] 12.5mm Wallboard 1200x3000mm TE (60)"
type textarea "x"
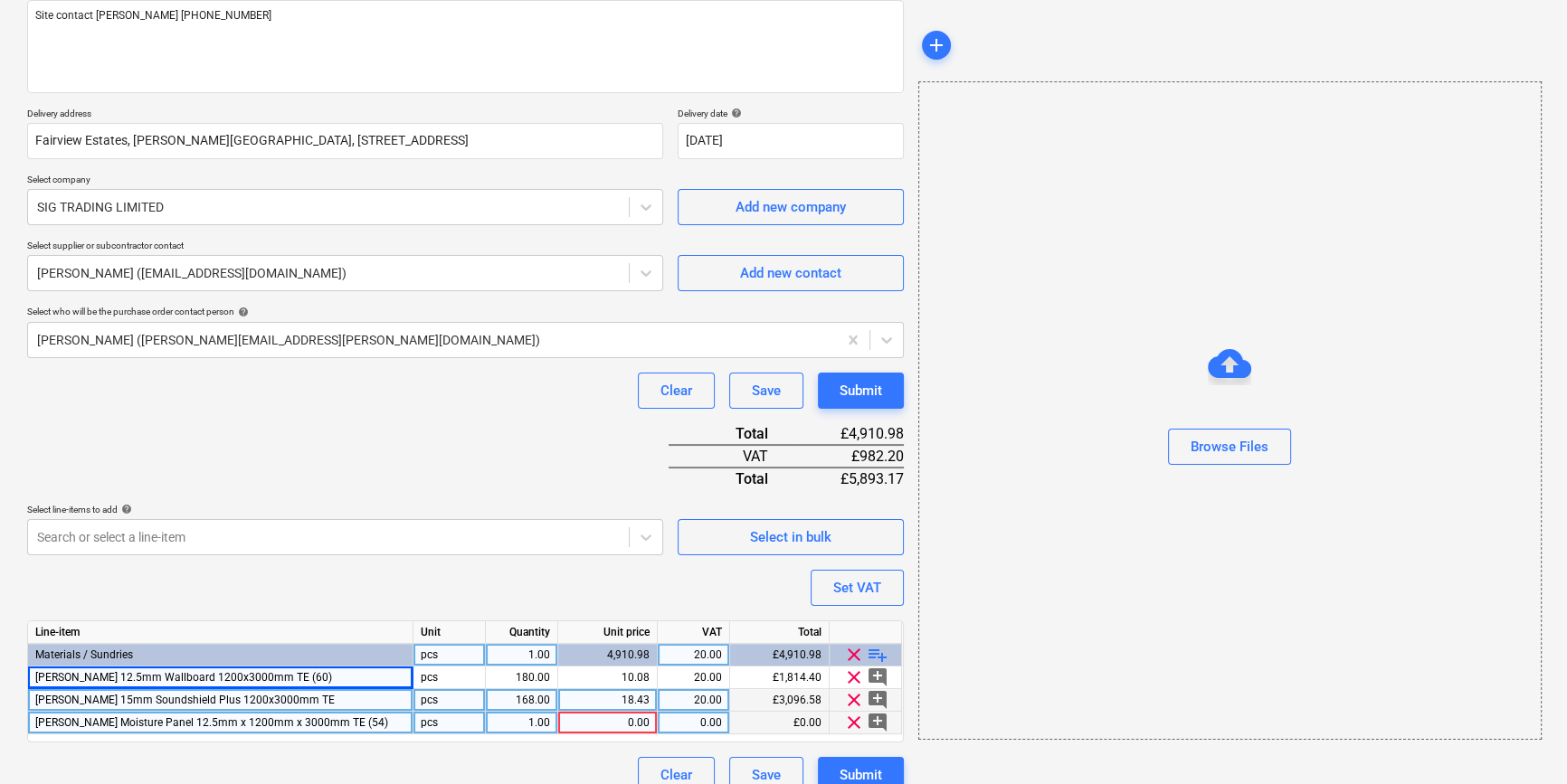
click at [293, 702] on div "[PERSON_NAME] 15mm Soundshield Plus 1200x3000mm TE" at bounding box center [220, 700] width 385 height 23
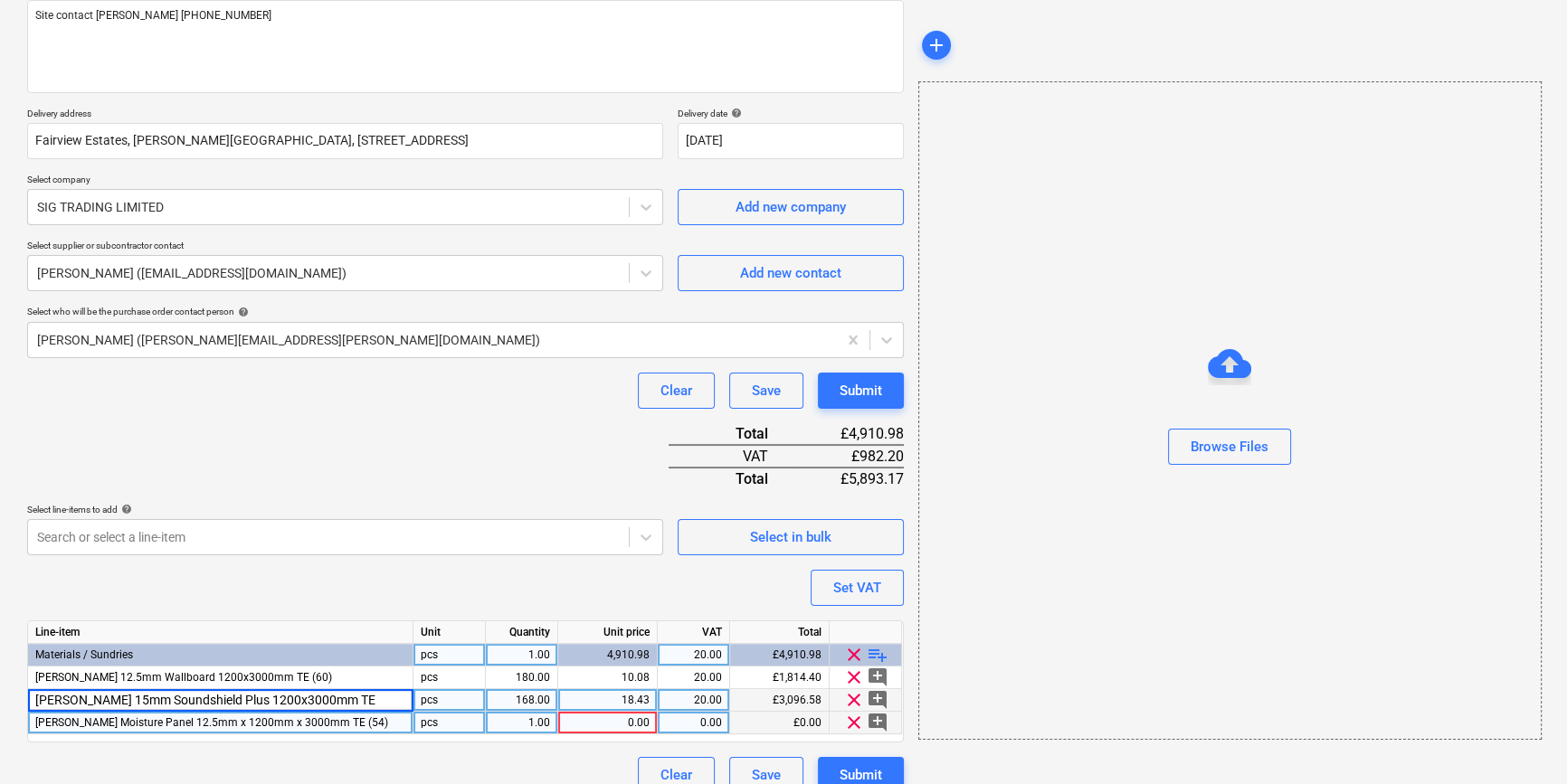
click at [326, 697] on input "[PERSON_NAME] 15mm Soundshield Plus 1200x3000mm TE" at bounding box center [220, 700] width 385 height 22
type input "[PERSON_NAME] 15mm Soundshield Plus 1200x3000mm TE (36)"
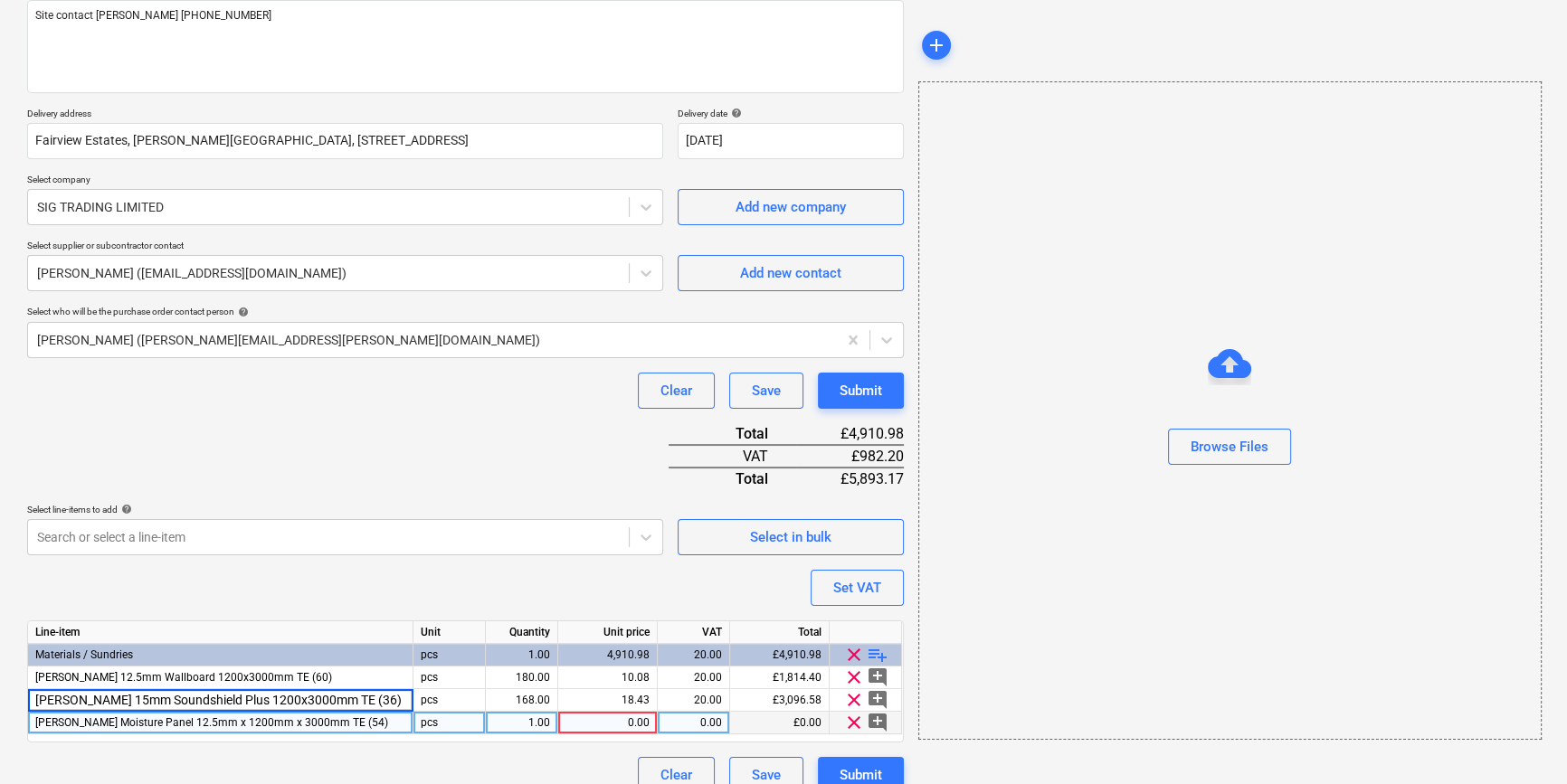
type textarea "x"
click at [524, 721] on div "1.00" at bounding box center [521, 722] width 57 height 23
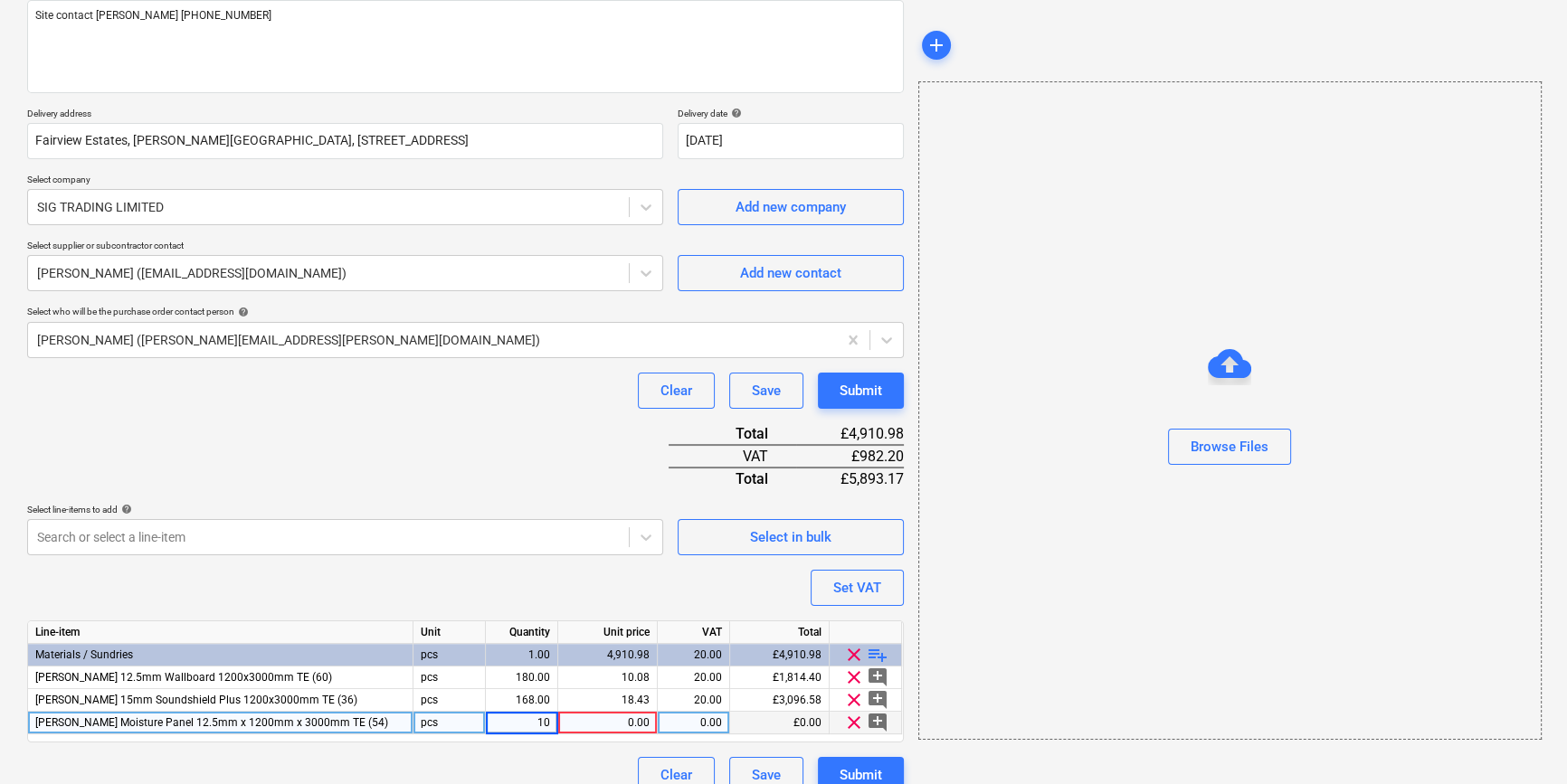
type input "108"
type textarea "x"
type input "16.668"
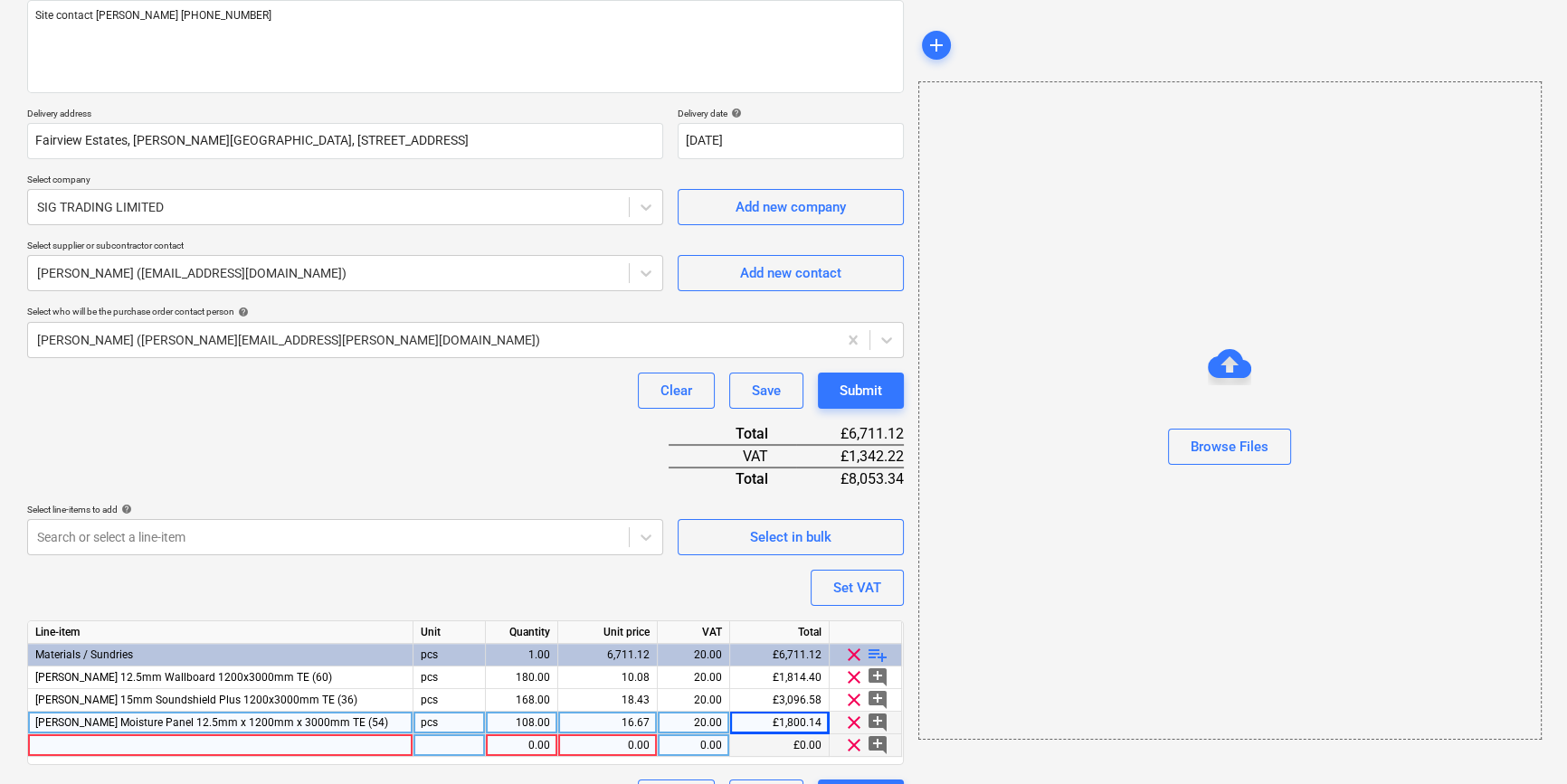
click at [53, 740] on div at bounding box center [220, 745] width 385 height 23
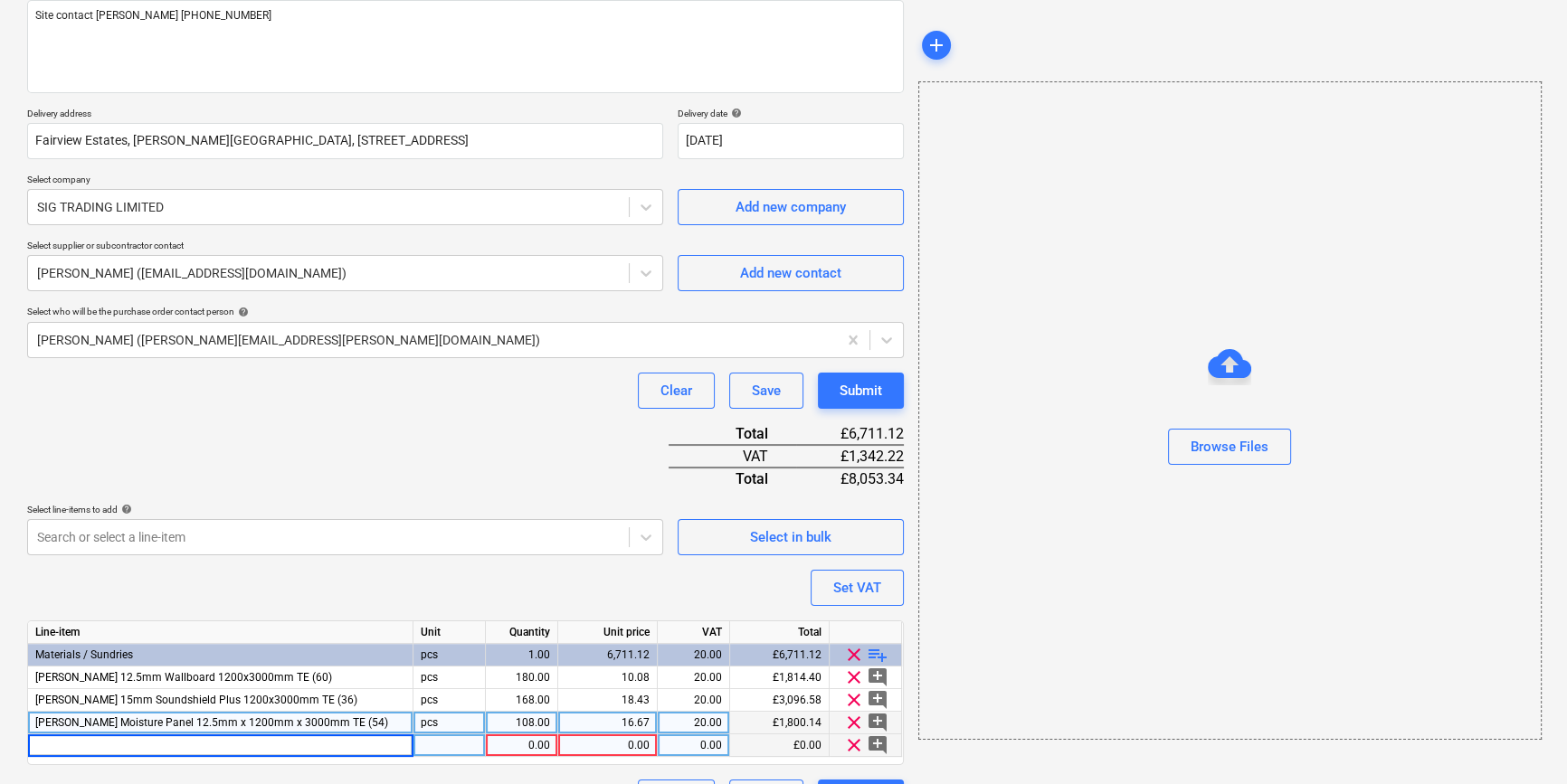
type textarea "x"
type input "[PERSON_NAME] 243869 C Stud 0.55g 50mm x 3000mm (10)"
type textarea "x"
type input "210"
type textarea "x"
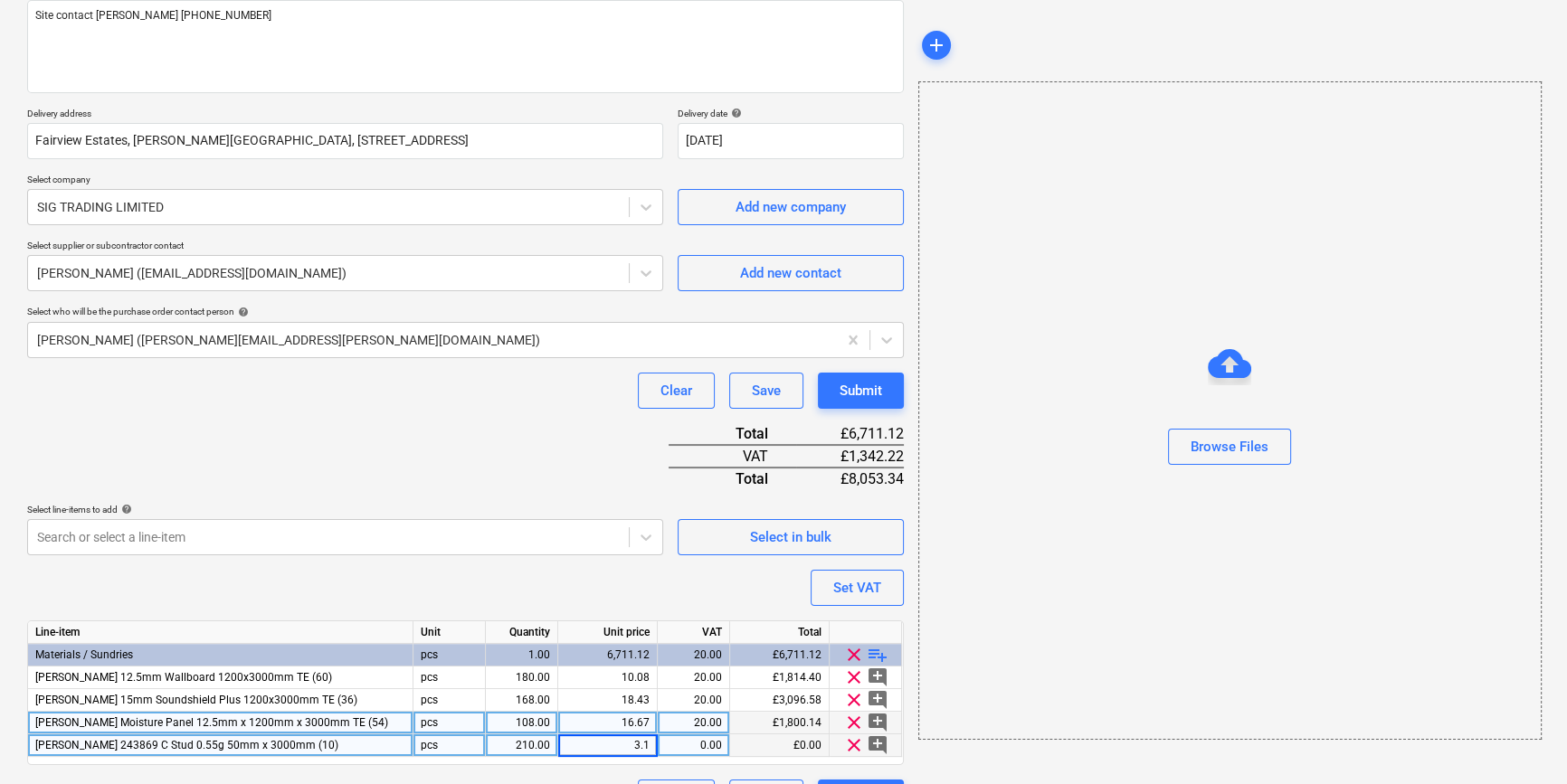
type input "3.18"
type textarea "x"
type input "20"
click at [872, 648] on span "playlist_add" at bounding box center [878, 655] width 22 height 22
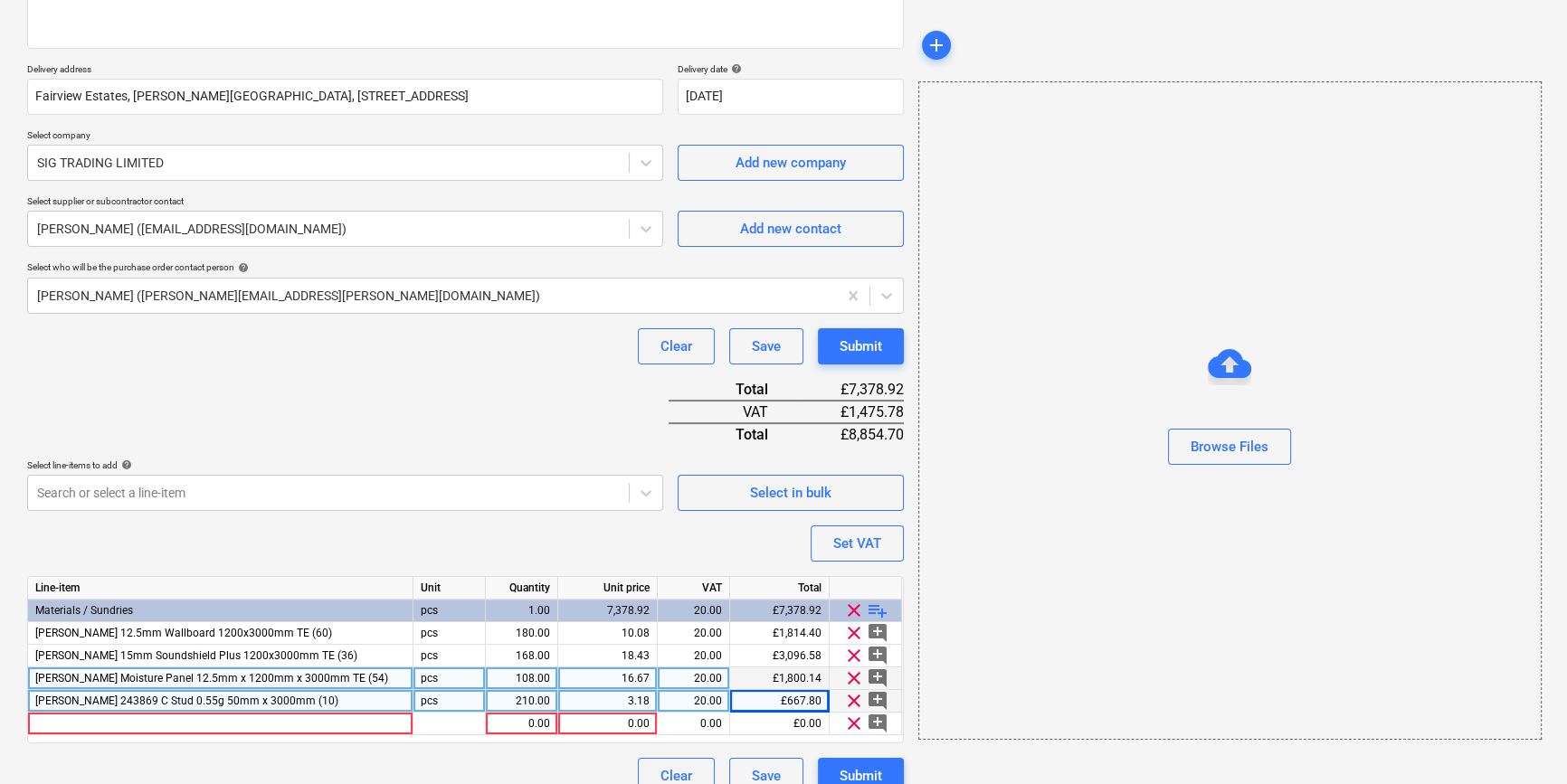
scroll to position [299, 0]
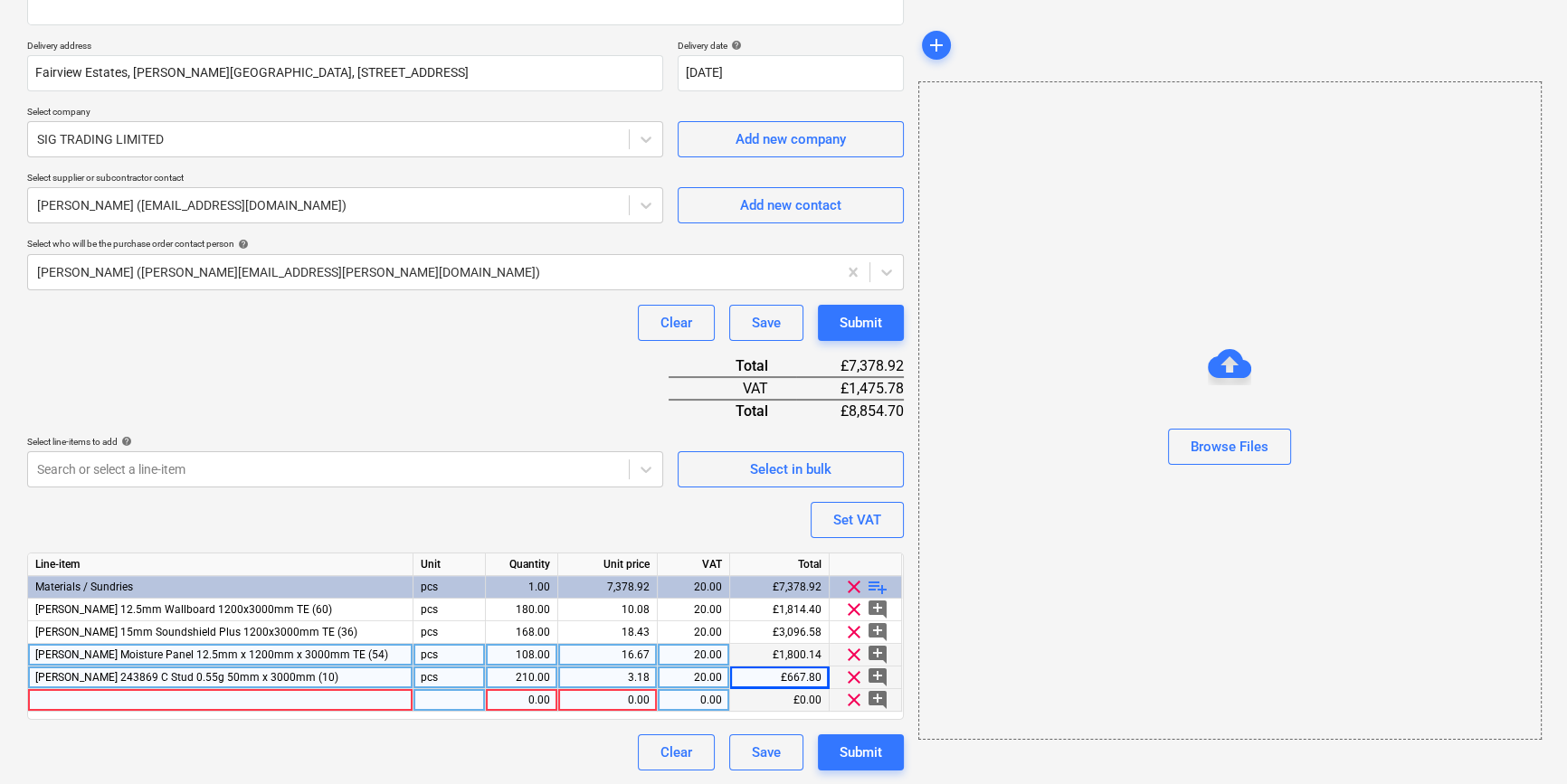
click at [41, 695] on div at bounding box center [220, 700] width 385 height 23
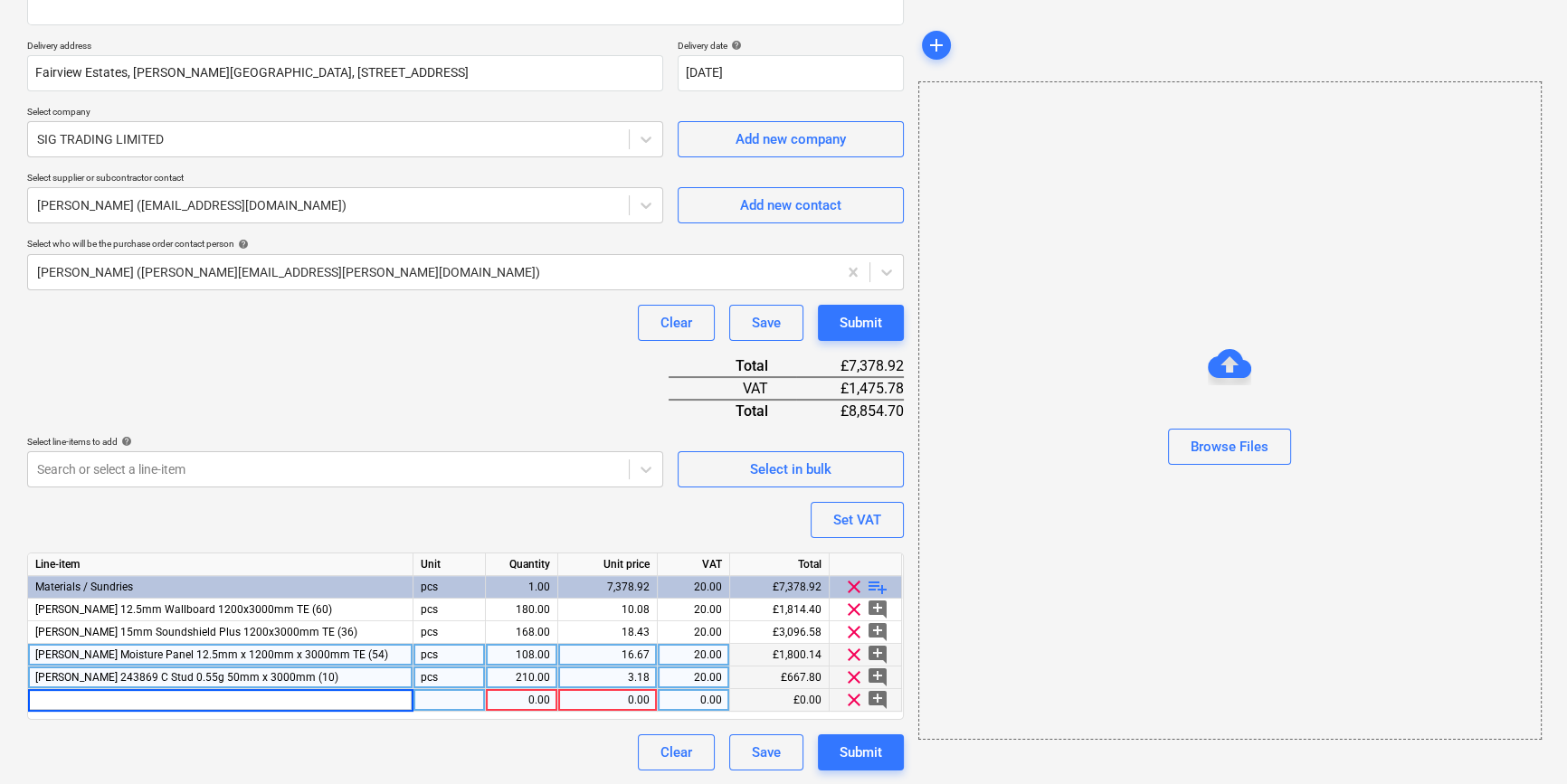
type textarea "x"
type input "[PERSON_NAME] 243994 U Channel 0.55g 52mm x 3000mm (10)"
type textarea "x"
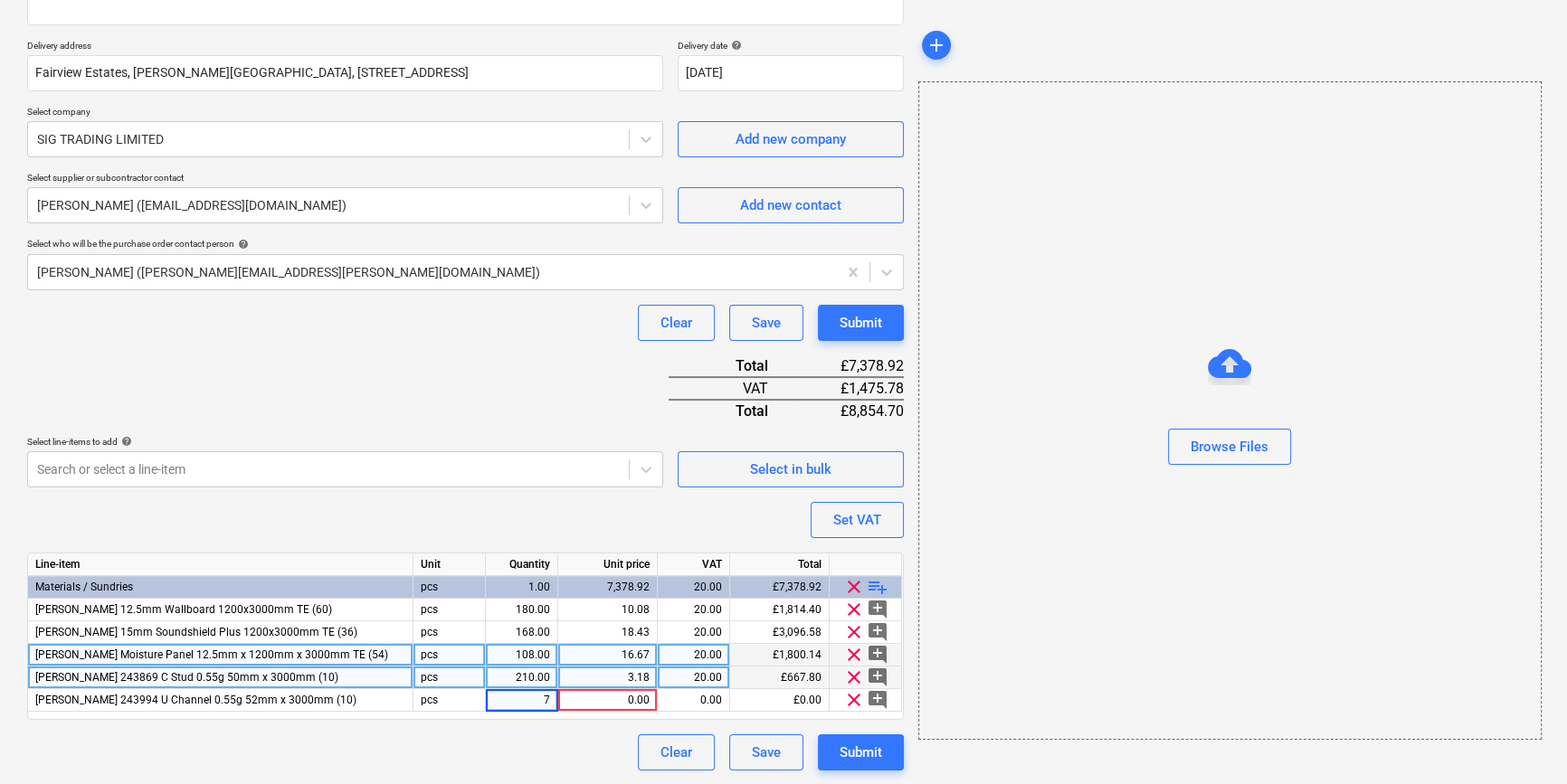
type input "70"
type textarea "x"
type input "3.18"
type textarea "x"
type input "20"
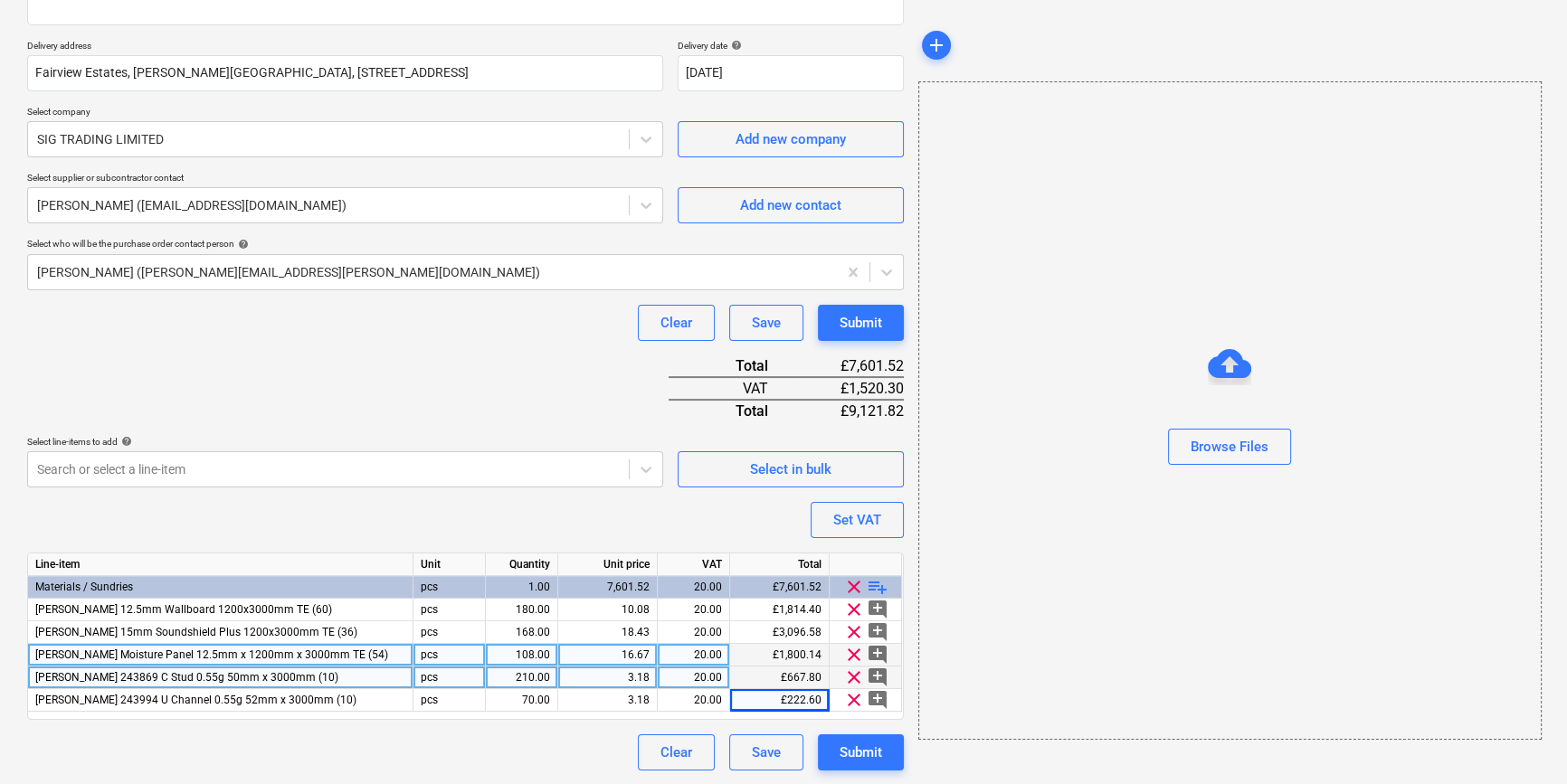
click at [870, 581] on span "playlist_add" at bounding box center [878, 586] width 22 height 22
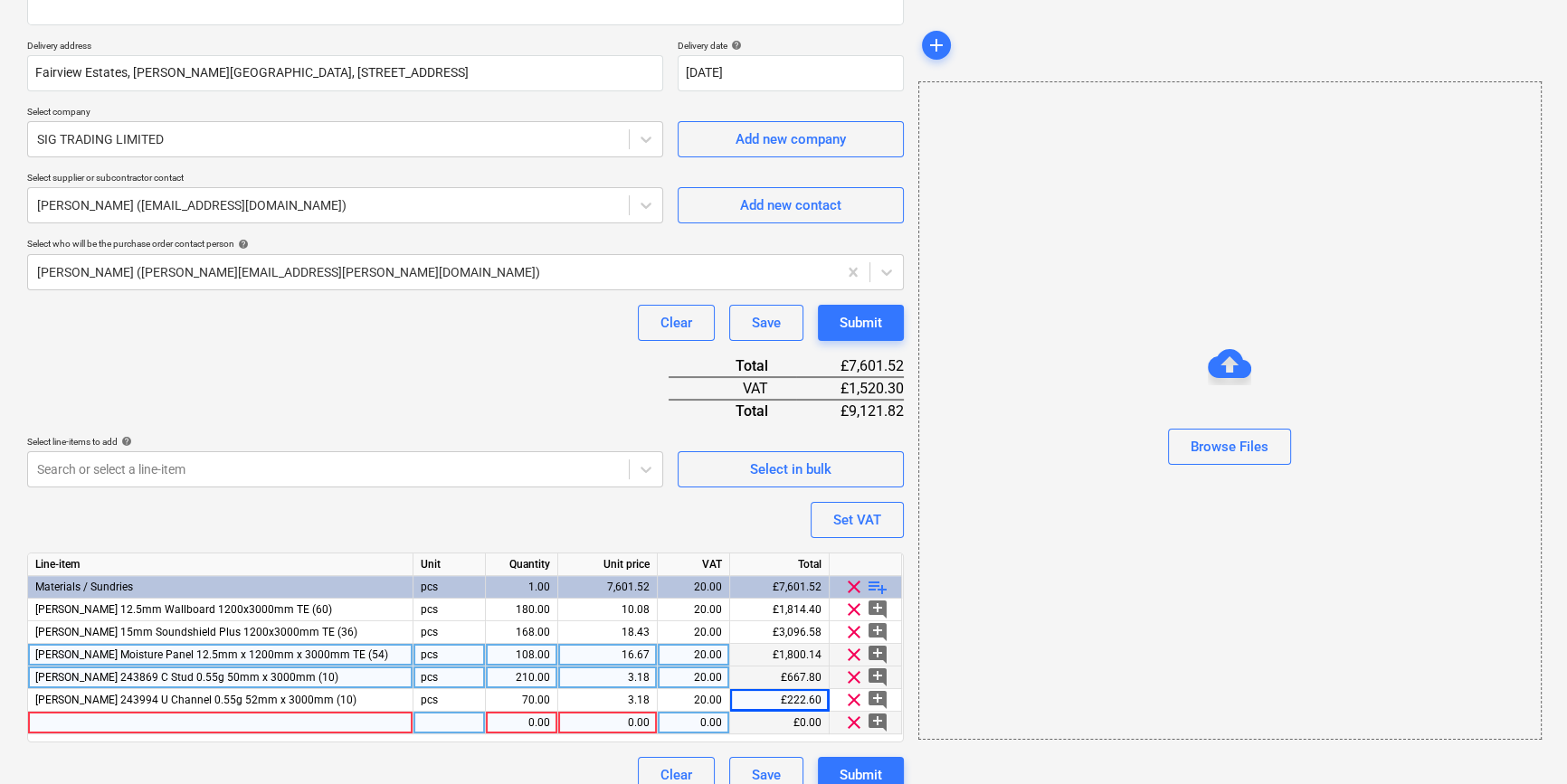
click at [64, 720] on div at bounding box center [220, 722] width 385 height 23
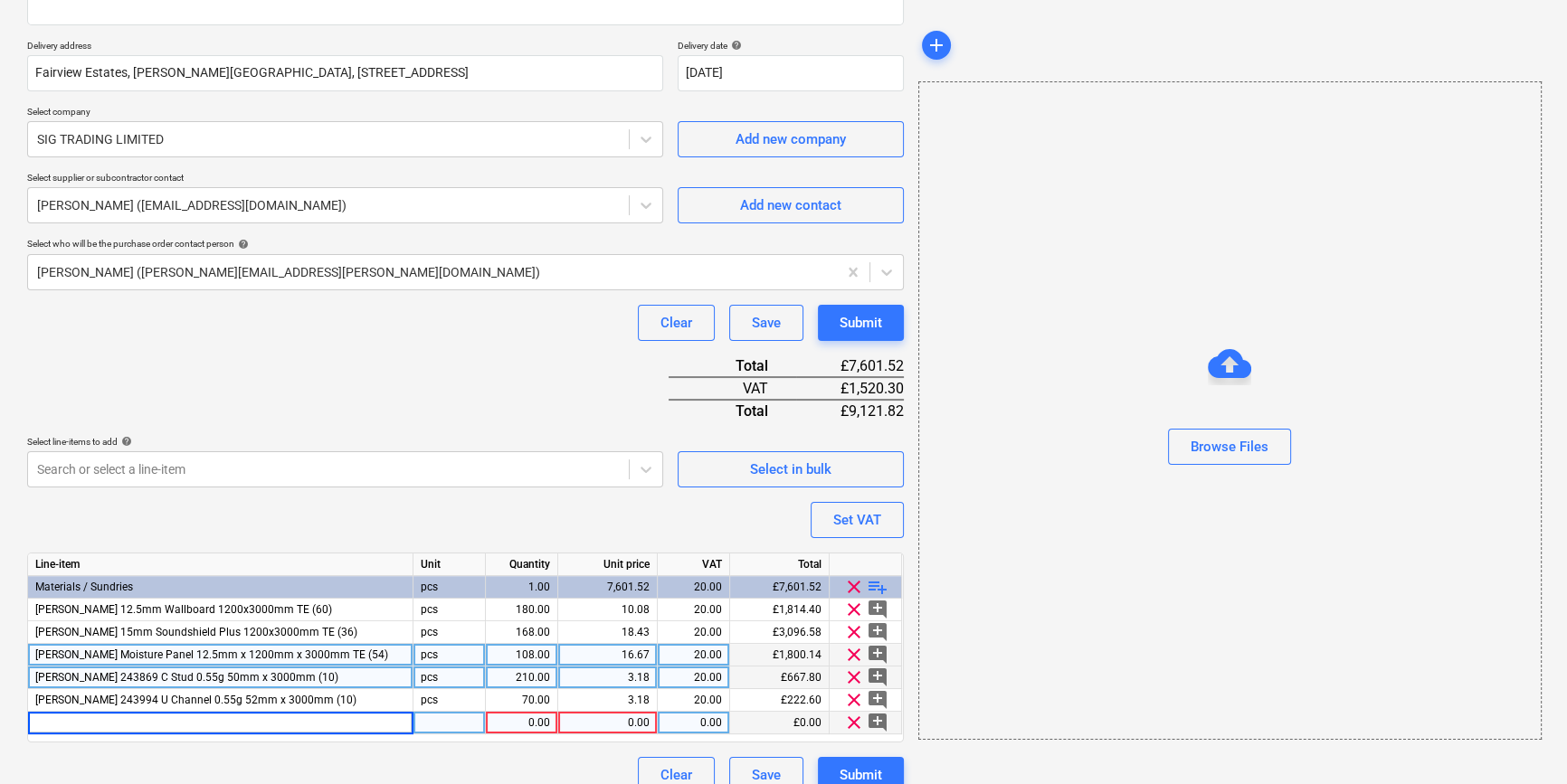
type textarea "x"
type input "[PERSON_NAME] 243999 Deep Flange U Channel 0.60g 52mm x 3000mm (10)"
type textarea "x"
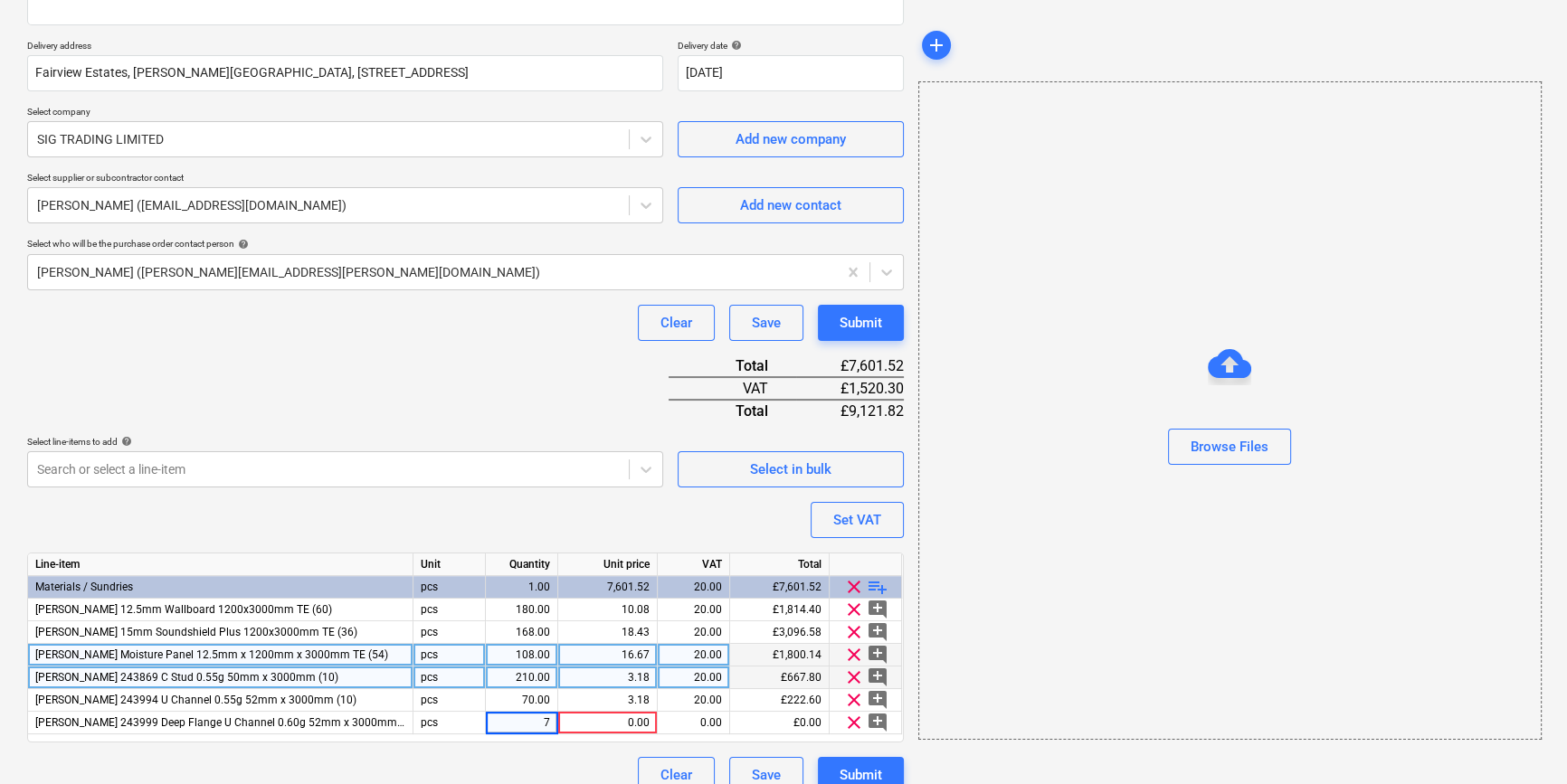
type input "70"
type textarea "x"
type input "6.06"
type textarea "x"
type input "20"
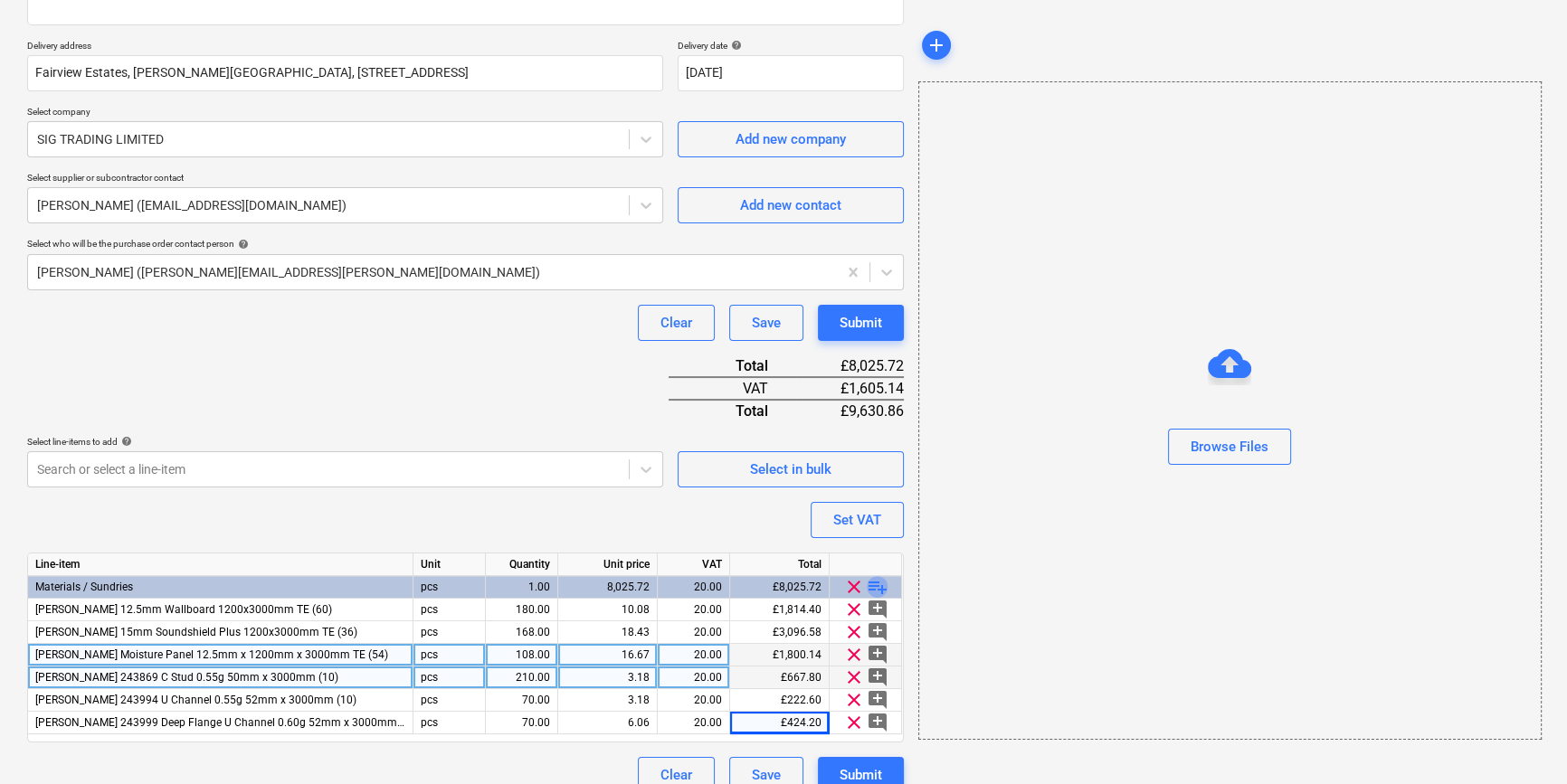
click at [877, 584] on span "playlist_add" at bounding box center [878, 586] width 22 height 22
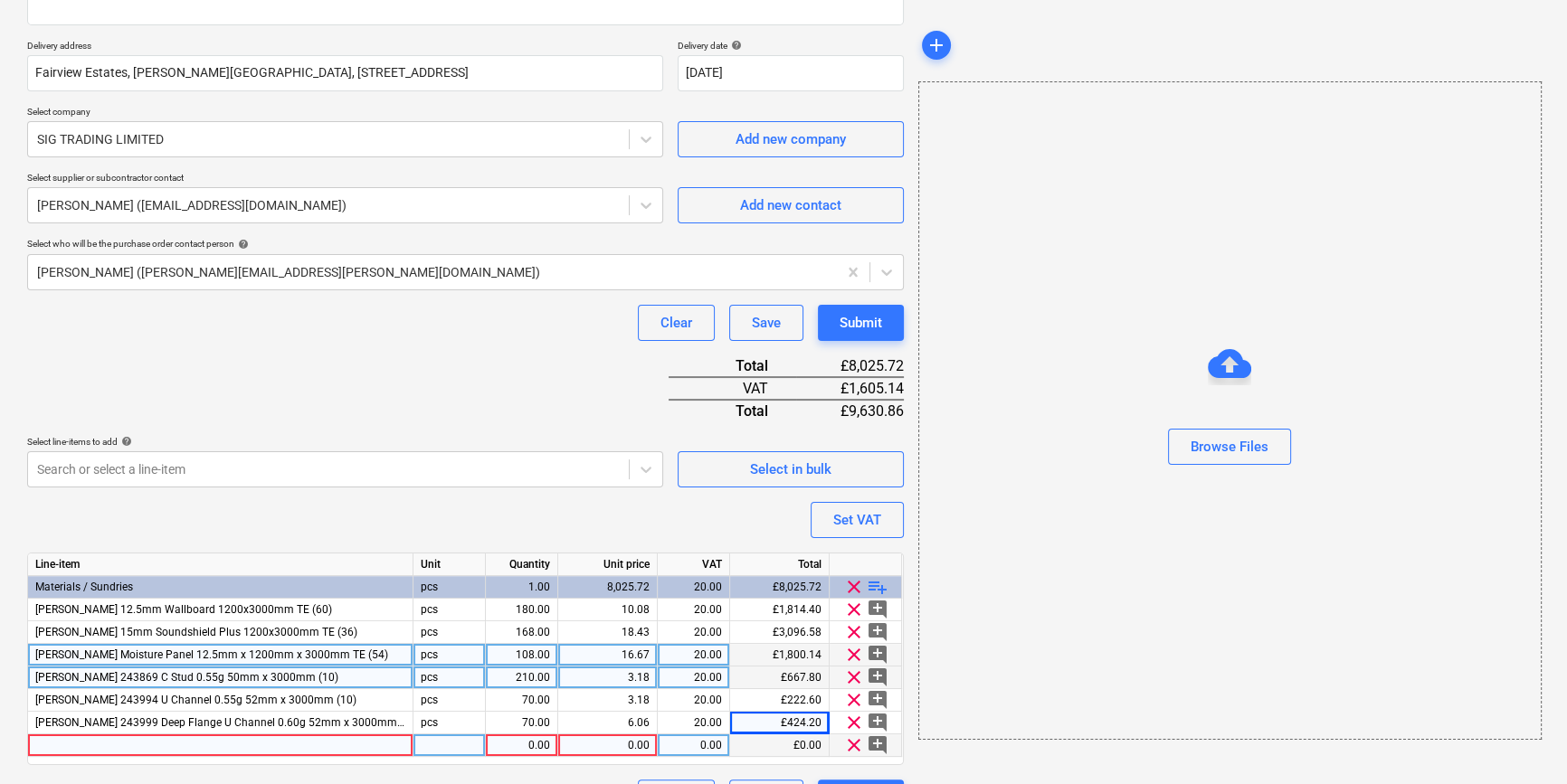
click at [64, 741] on div at bounding box center [220, 745] width 385 height 23
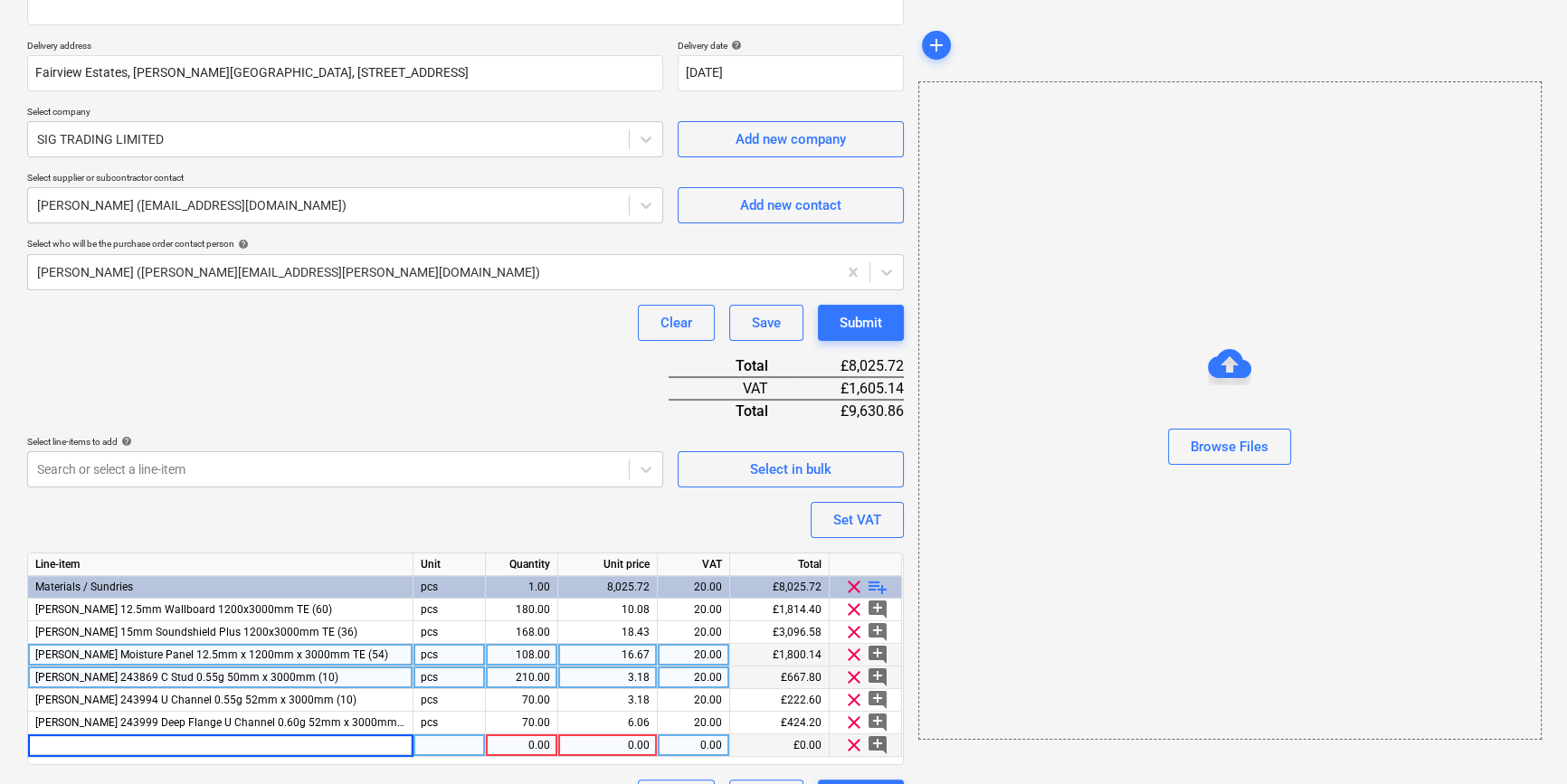
type textarea "x"
type input "[PERSON_NAME] 243889 C Stud 0.55g 70mm x 3000mm (10)"
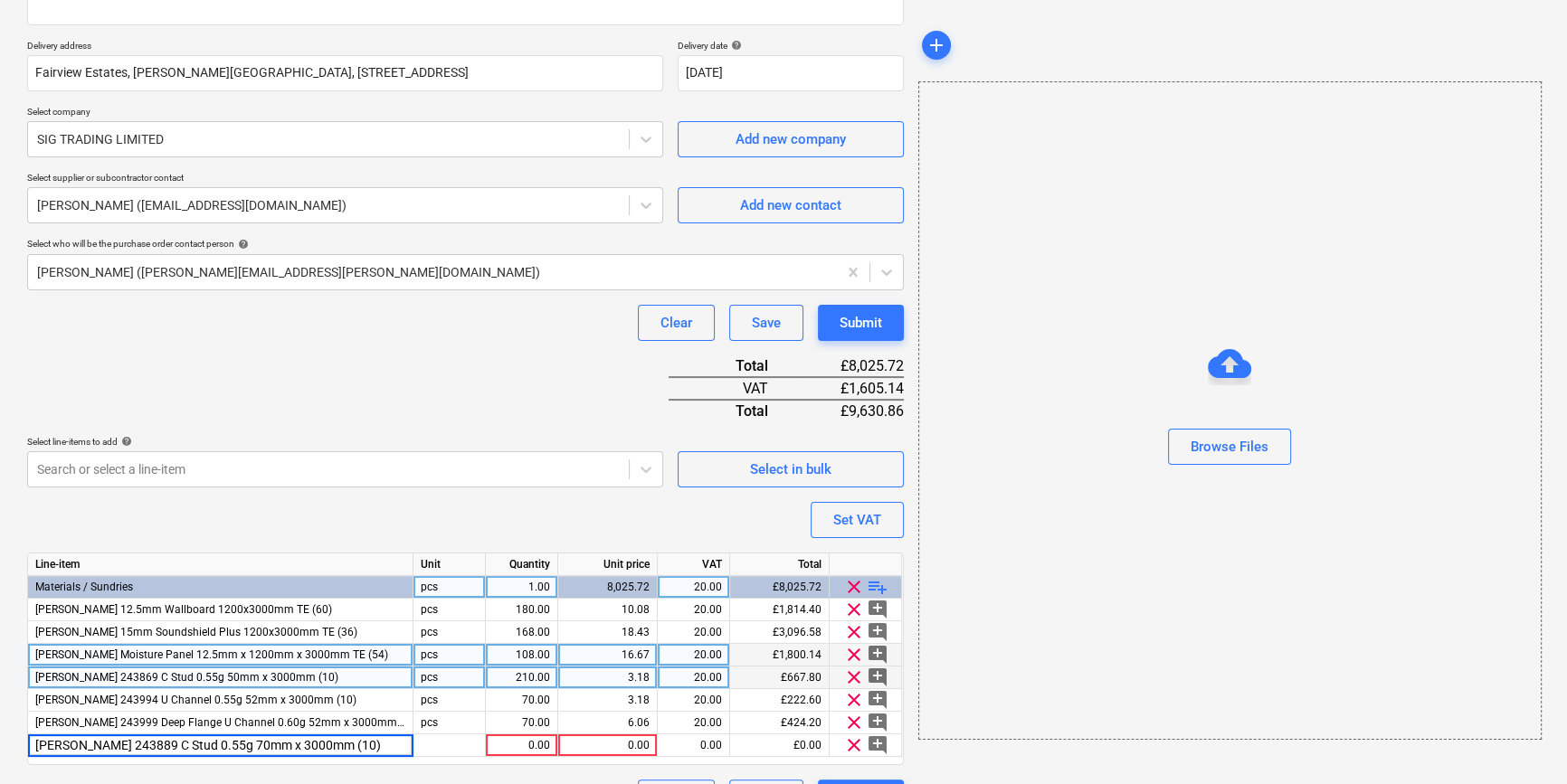
type textarea "x"
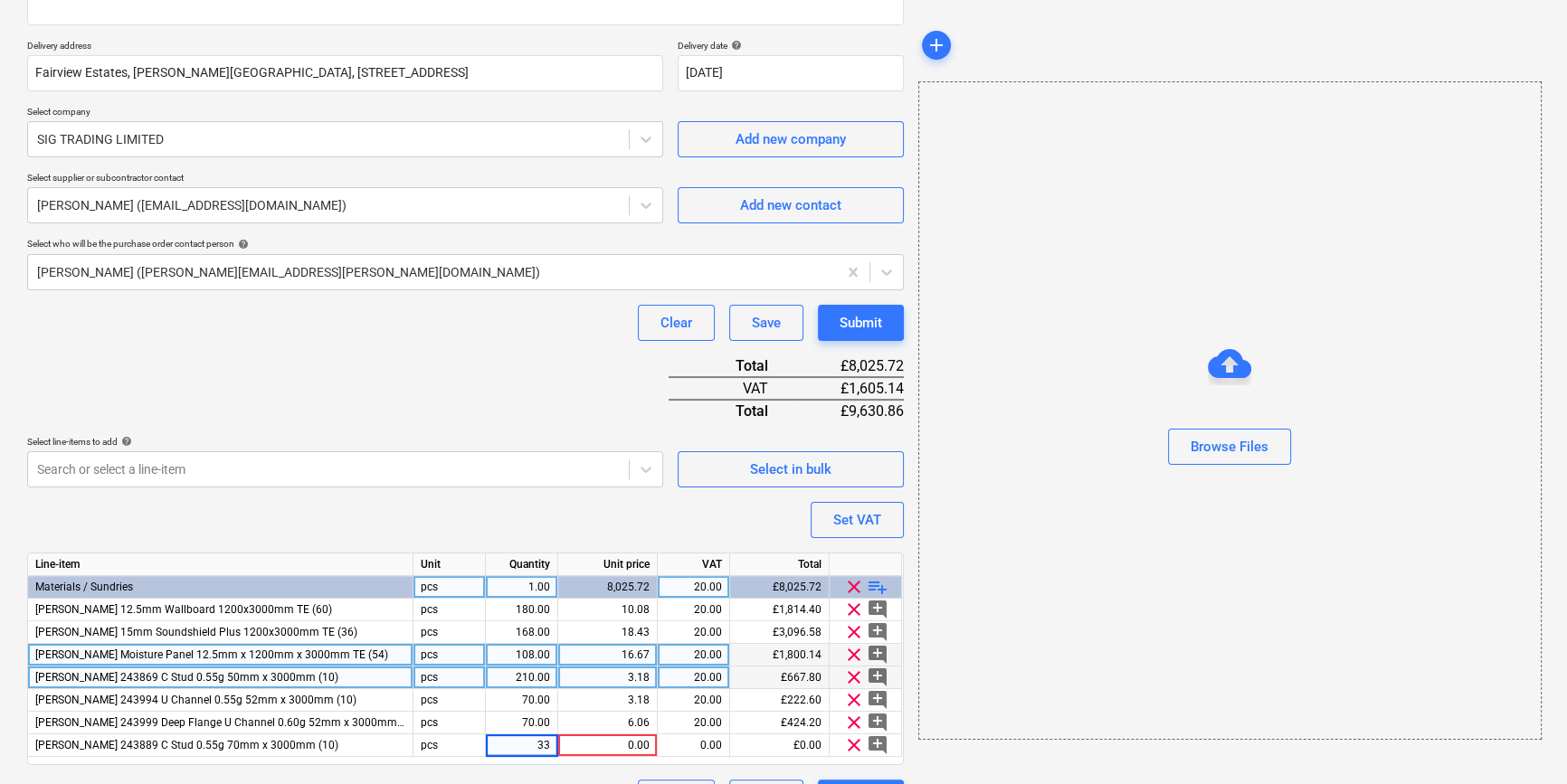
type input "330"
type textarea "x"
type input "4.05"
type textarea "x"
type input "20"
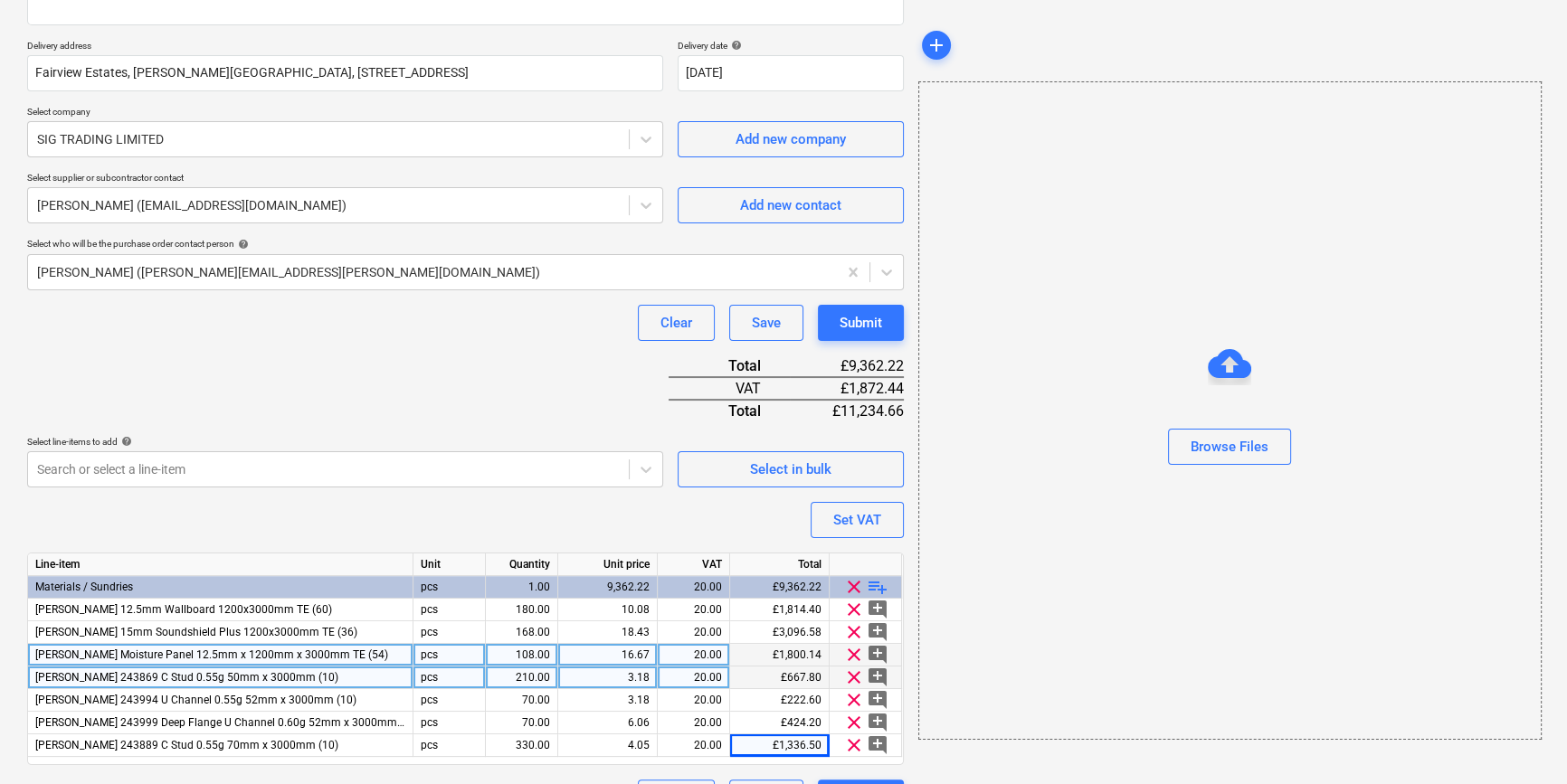
click at [876, 585] on span "playlist_add" at bounding box center [878, 586] width 22 height 22
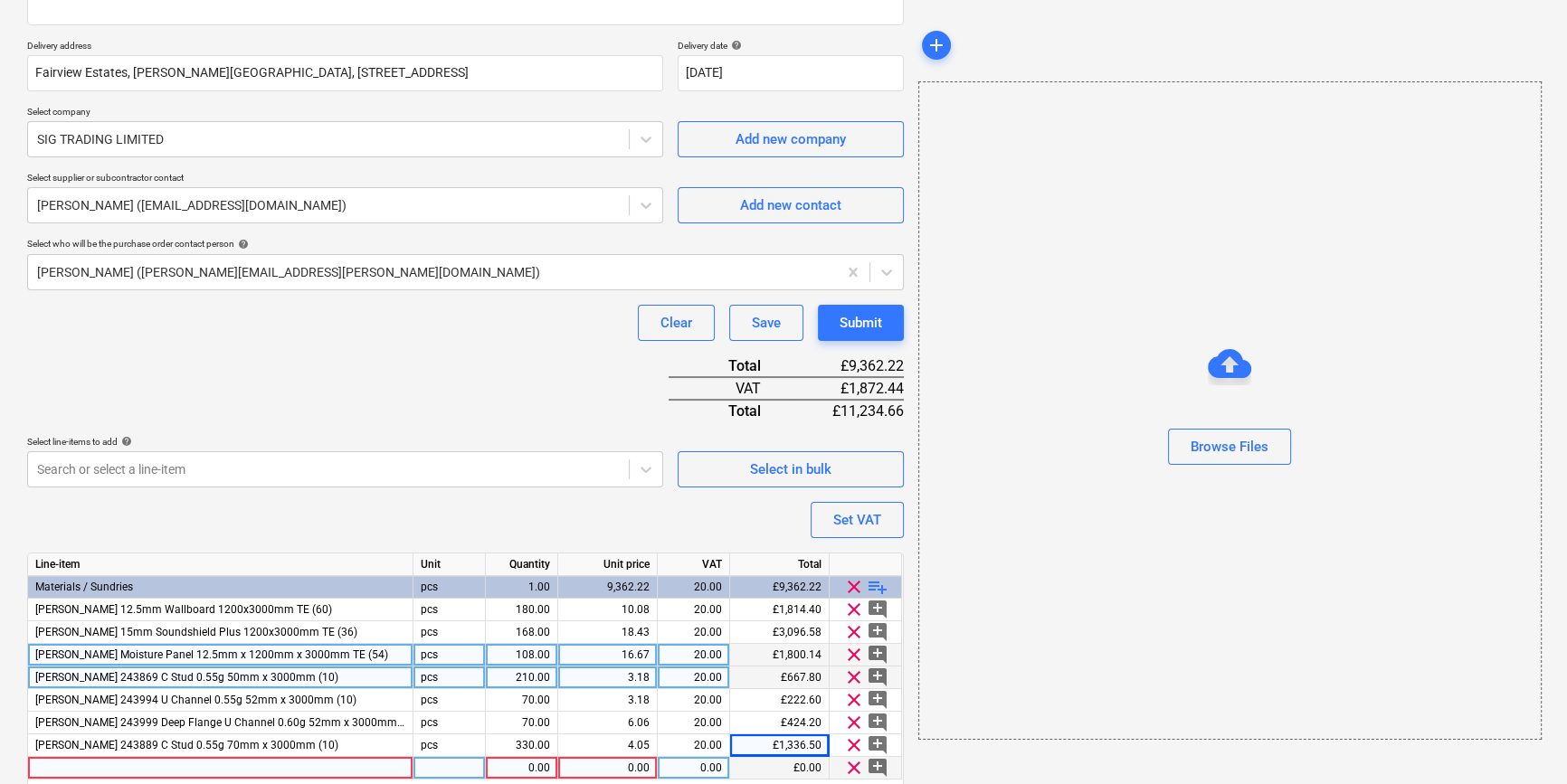
click at [49, 767] on div at bounding box center [220, 767] width 385 height 23
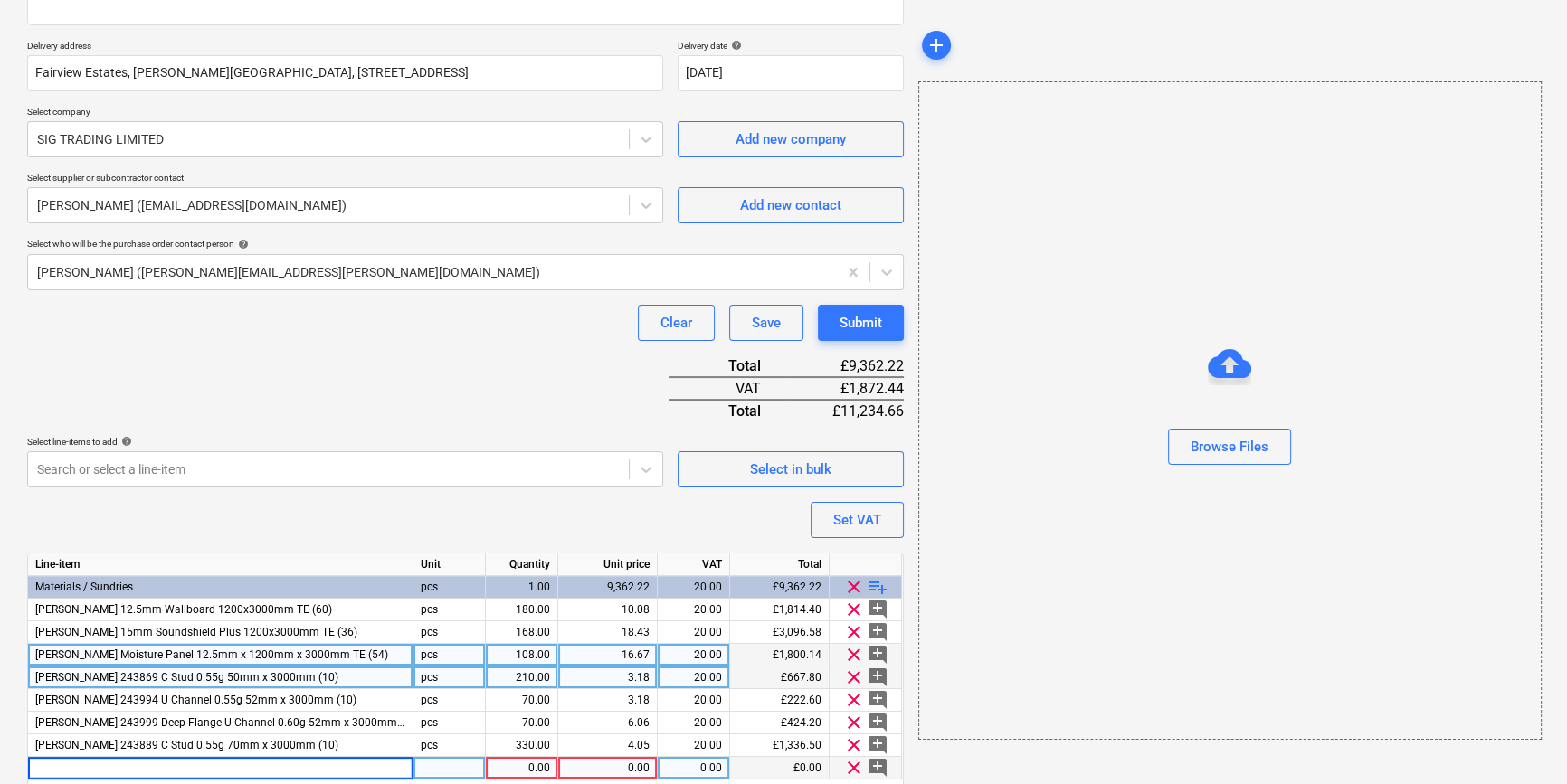
type textarea "x"
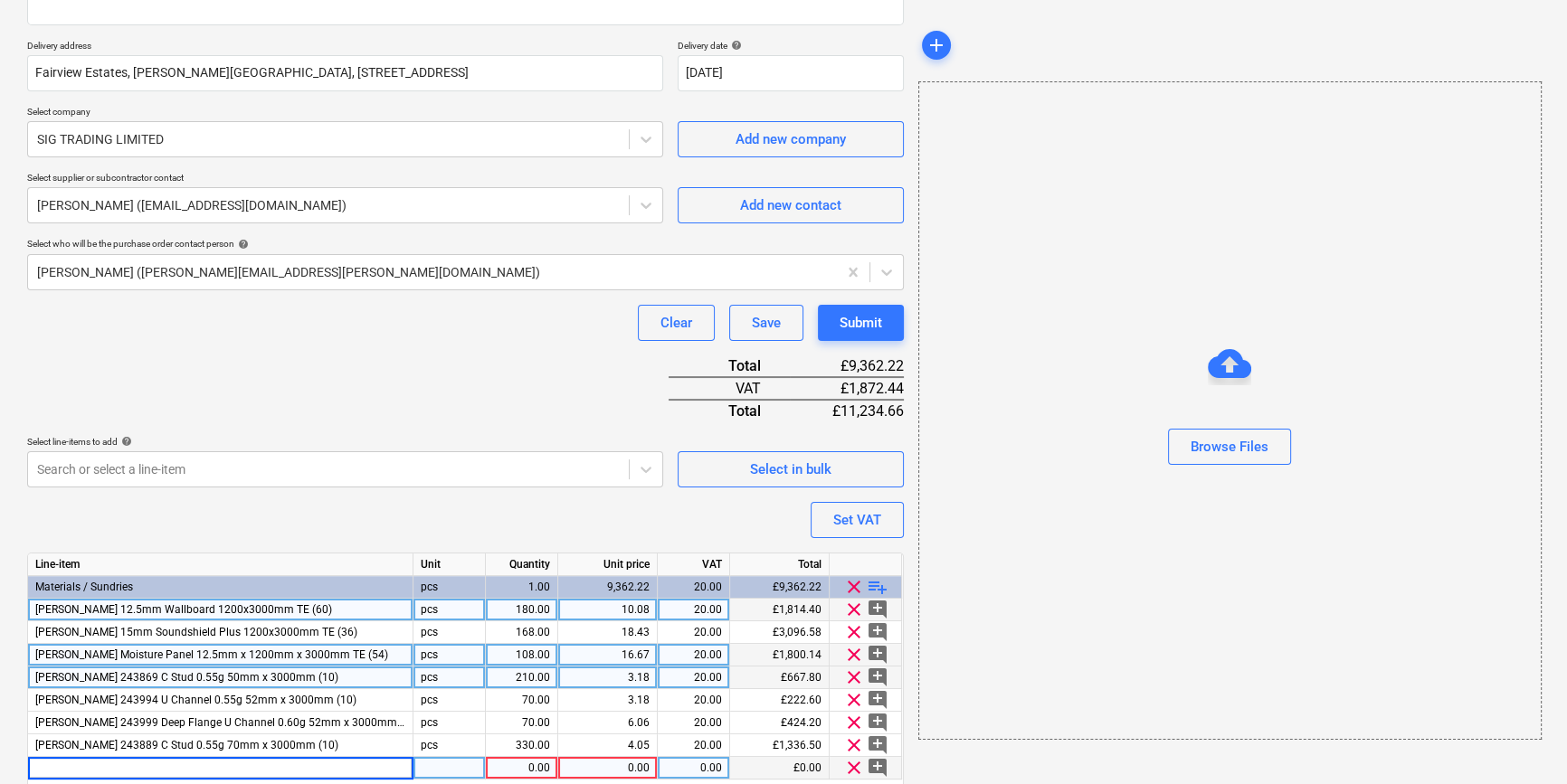
type input "[PERSON_NAME] 243958 I Stud 0.70g 70mm x 3600mm (10)"
type textarea "x"
type input "60"
type textarea "x"
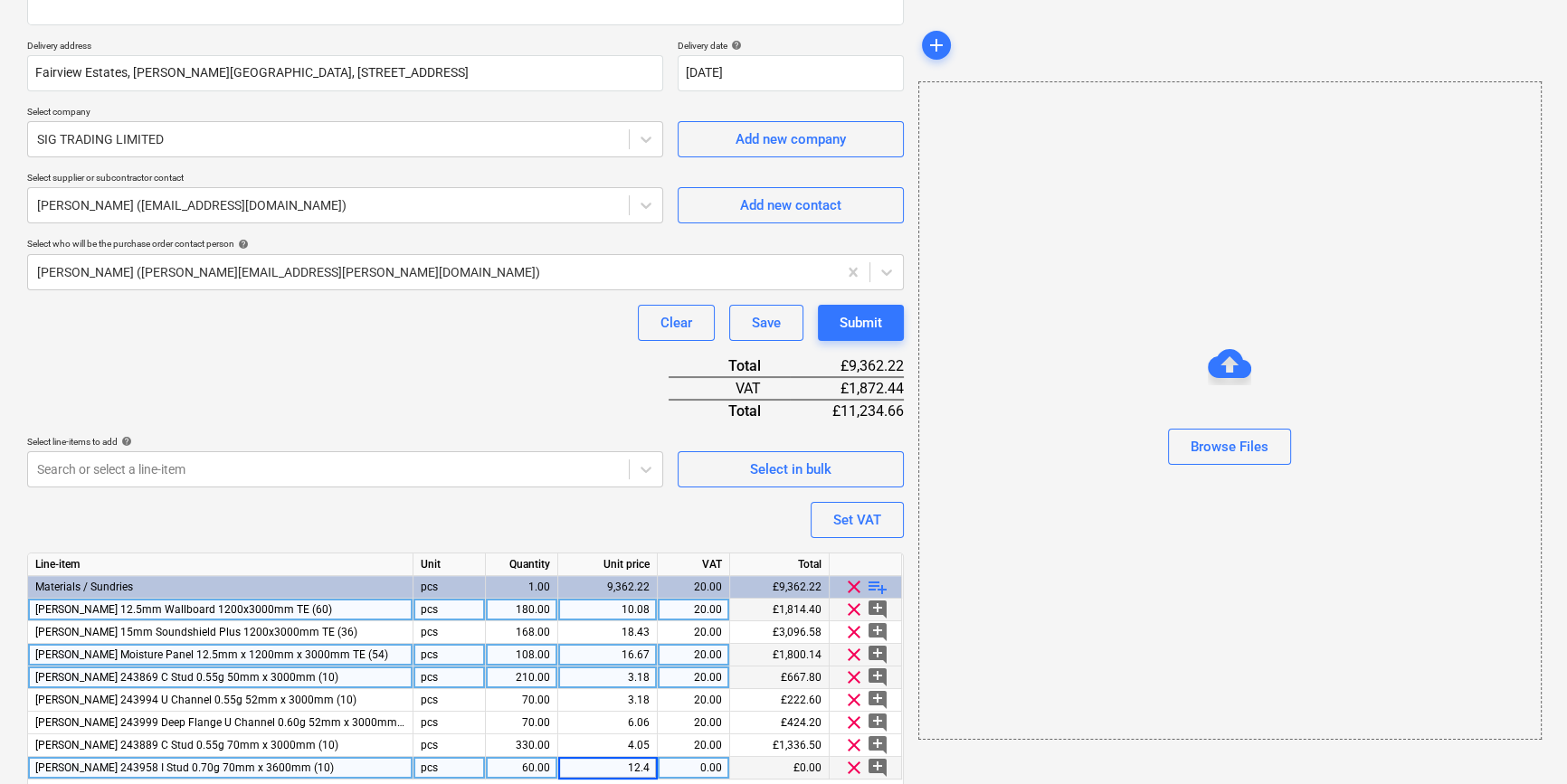
type input "12.42"
type textarea "x"
type input "20"
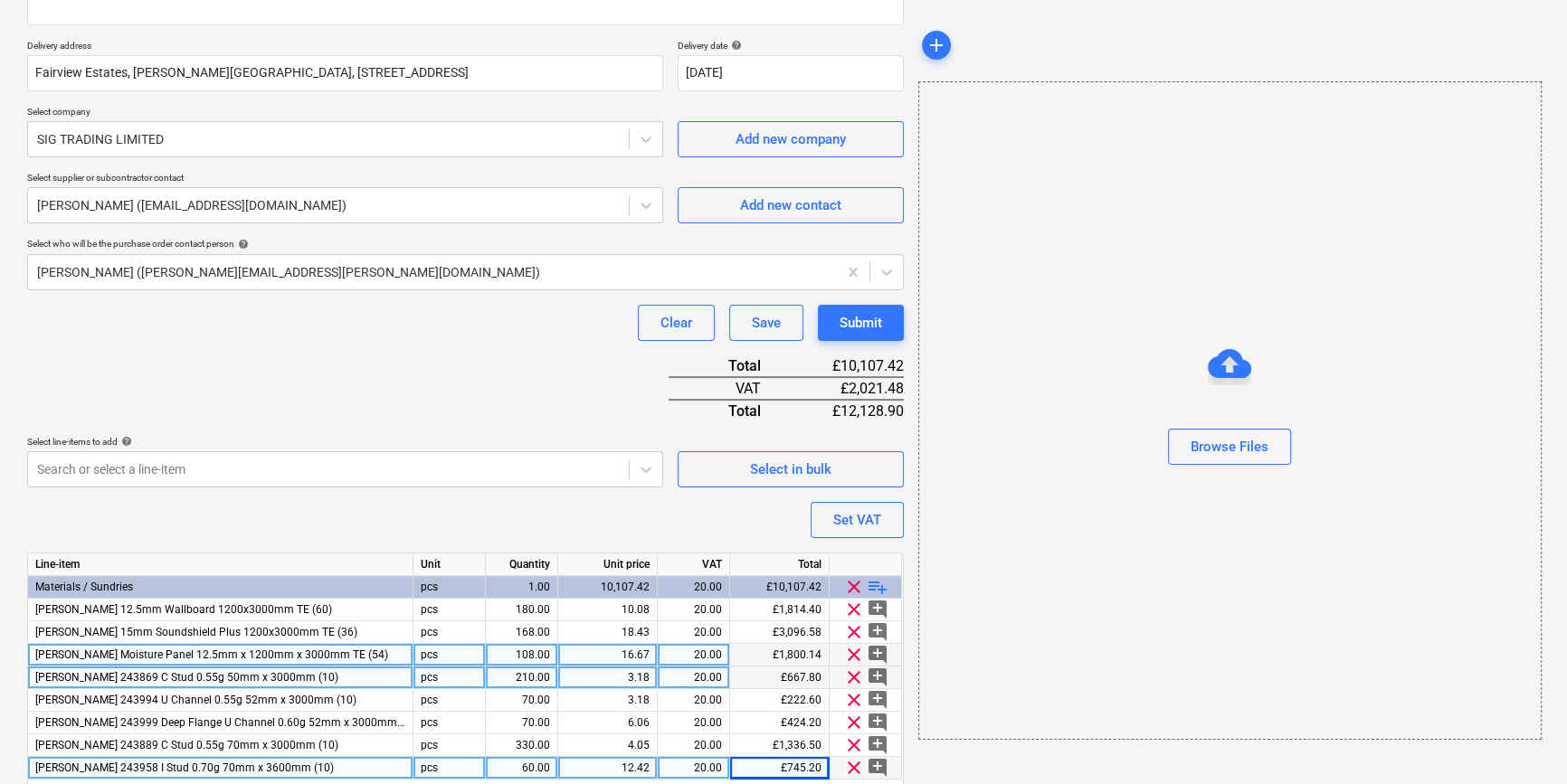
click at [874, 585] on span "playlist_add" at bounding box center [878, 586] width 22 height 22
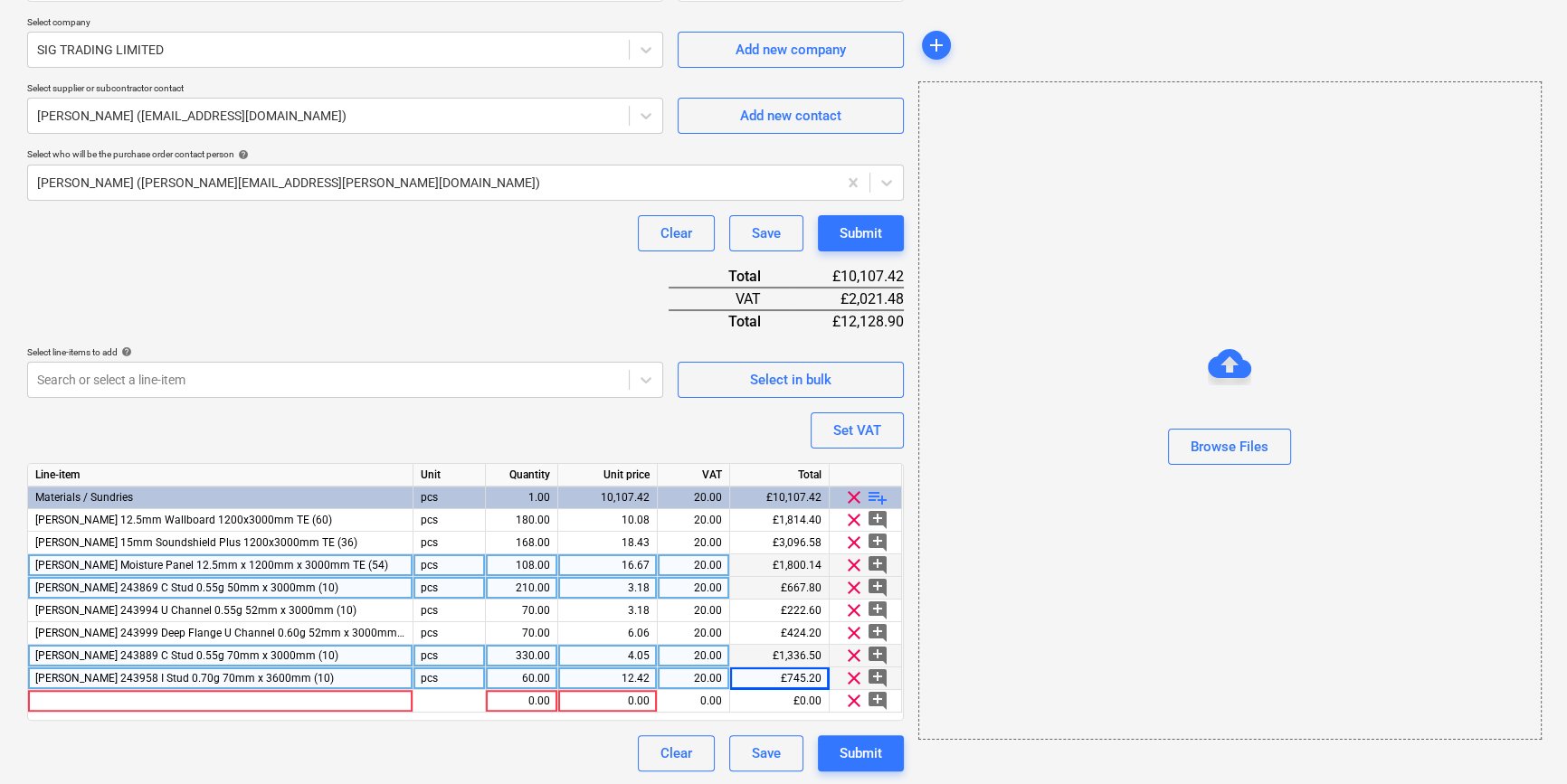
scroll to position [389, 0]
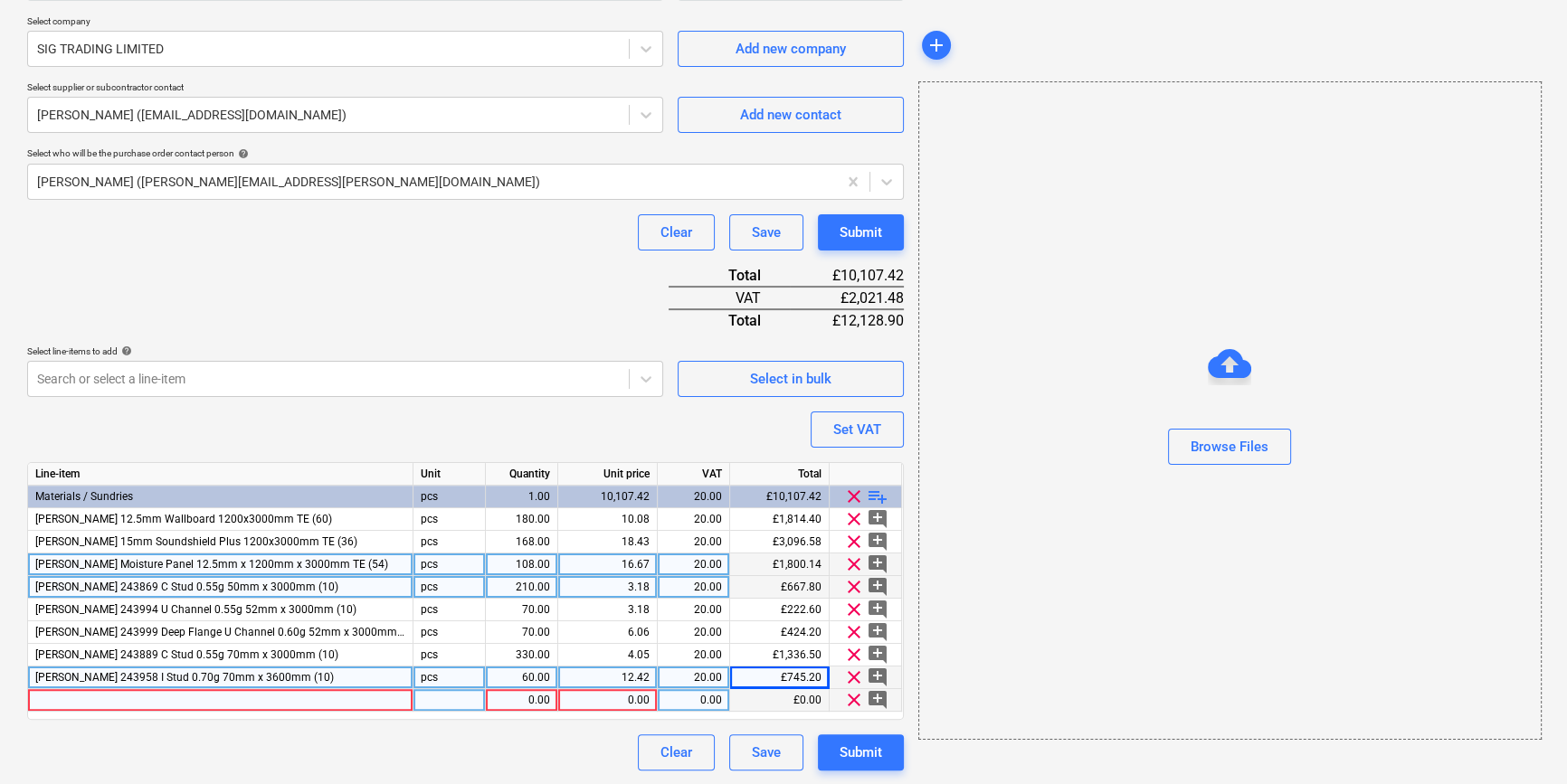
click at [64, 701] on div at bounding box center [220, 700] width 385 height 23
type textarea "x"
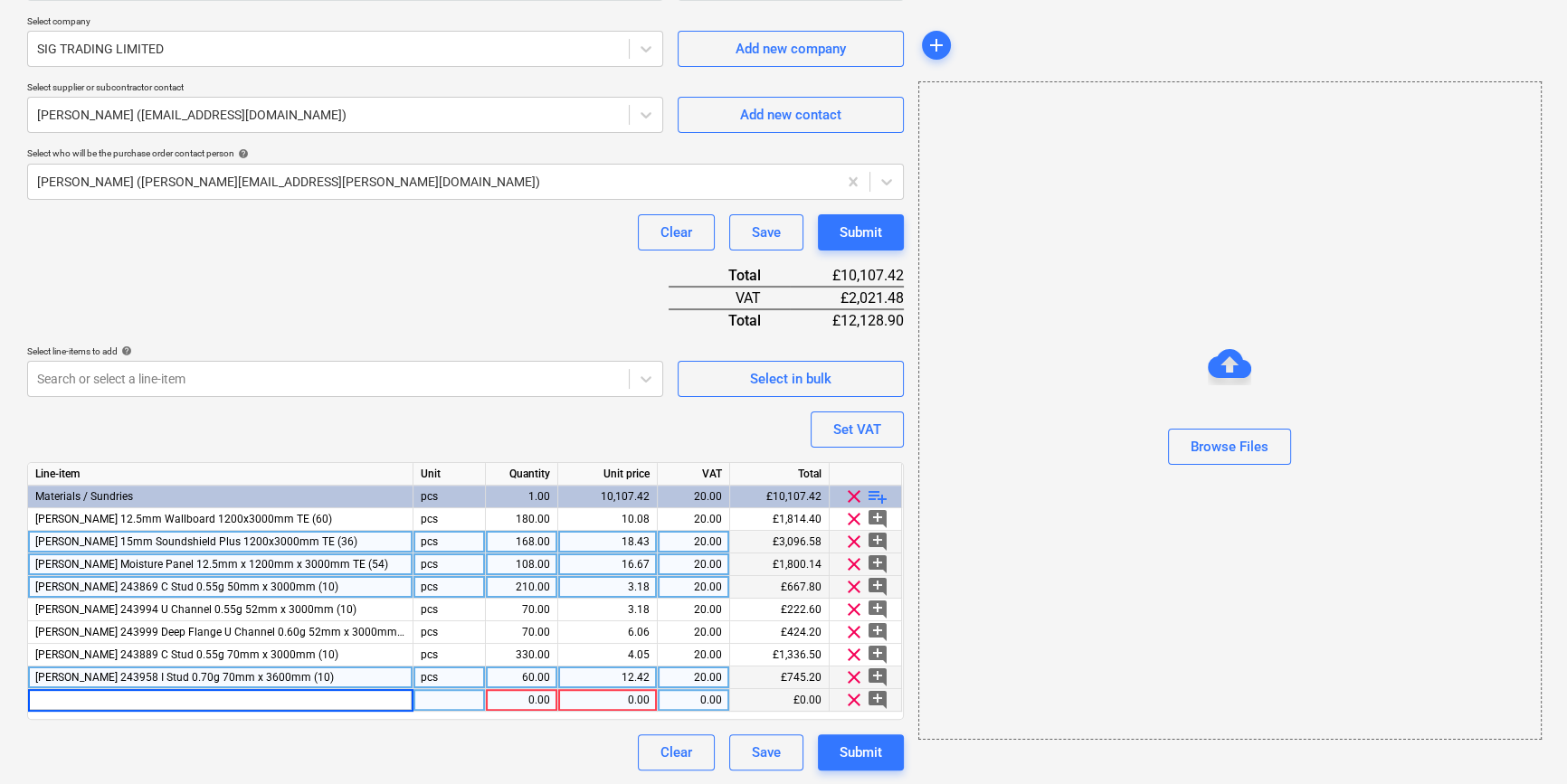
type input "[PERSON_NAME] 243996 U Channel 0.55g 72mm x 3000mm (10)"
type textarea "x"
type input "60"
type textarea "x"
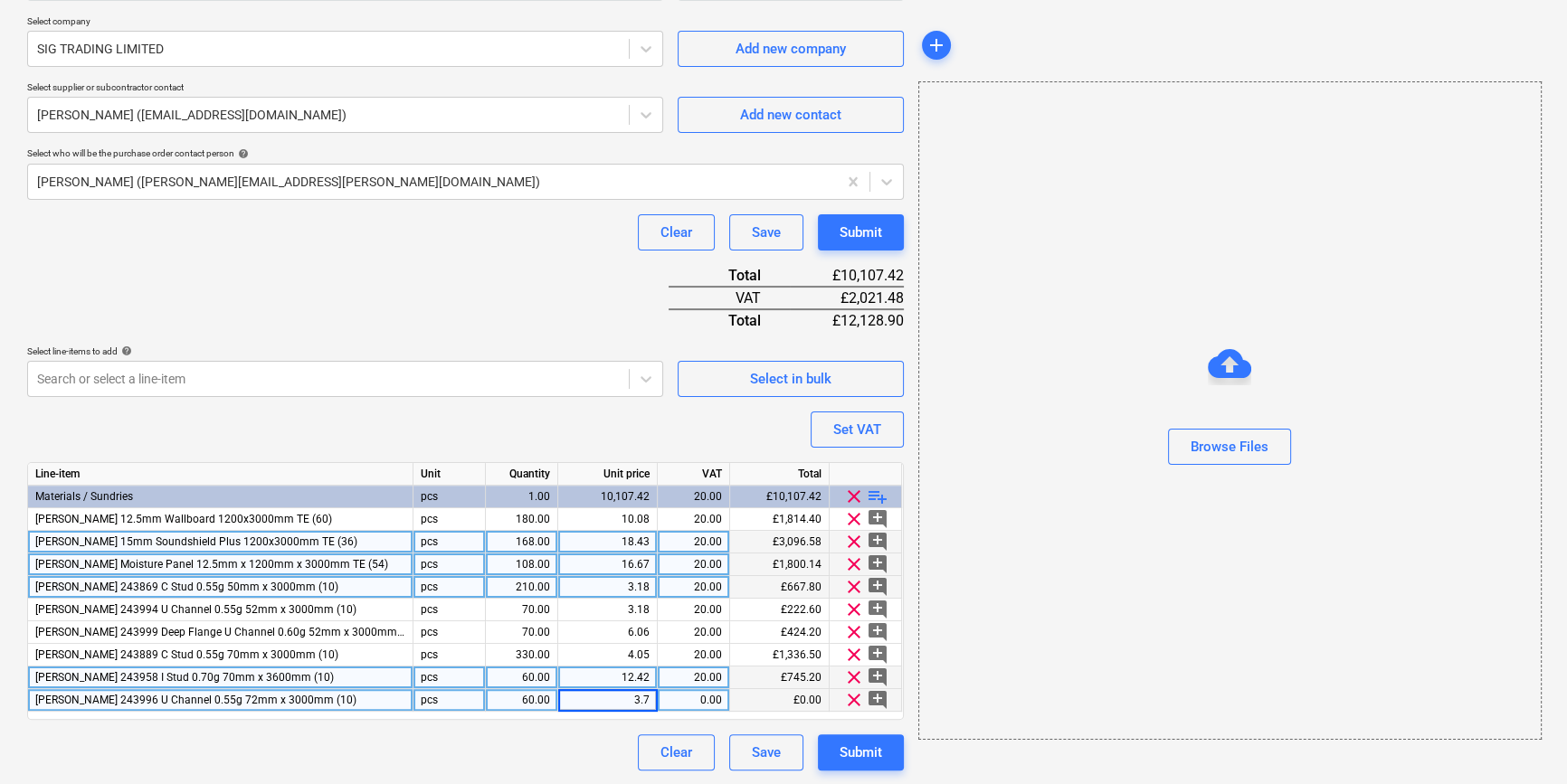
type input "3.72"
type textarea "x"
type input "20"
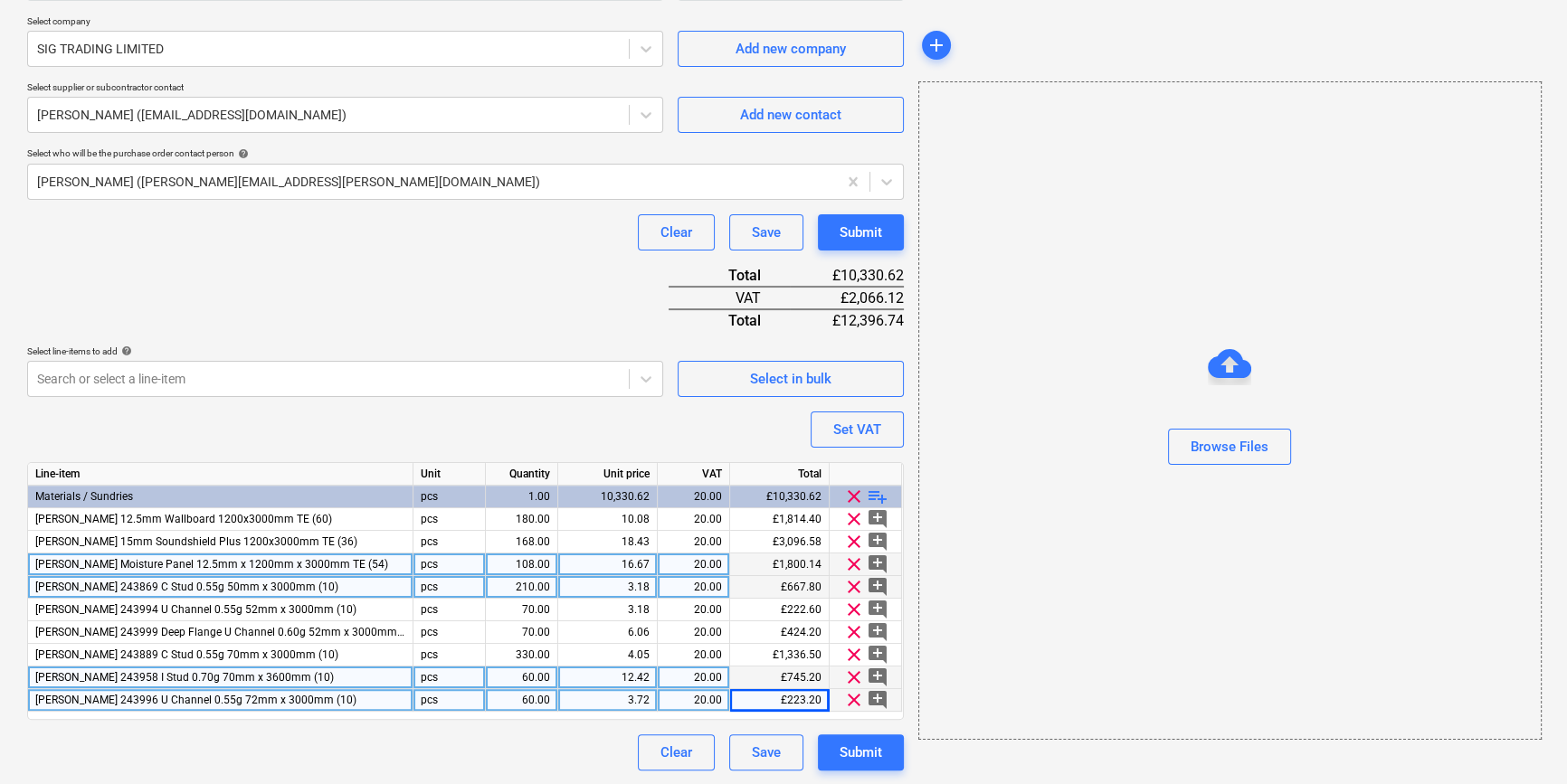
click at [883, 497] on span "playlist_add" at bounding box center [878, 496] width 22 height 22
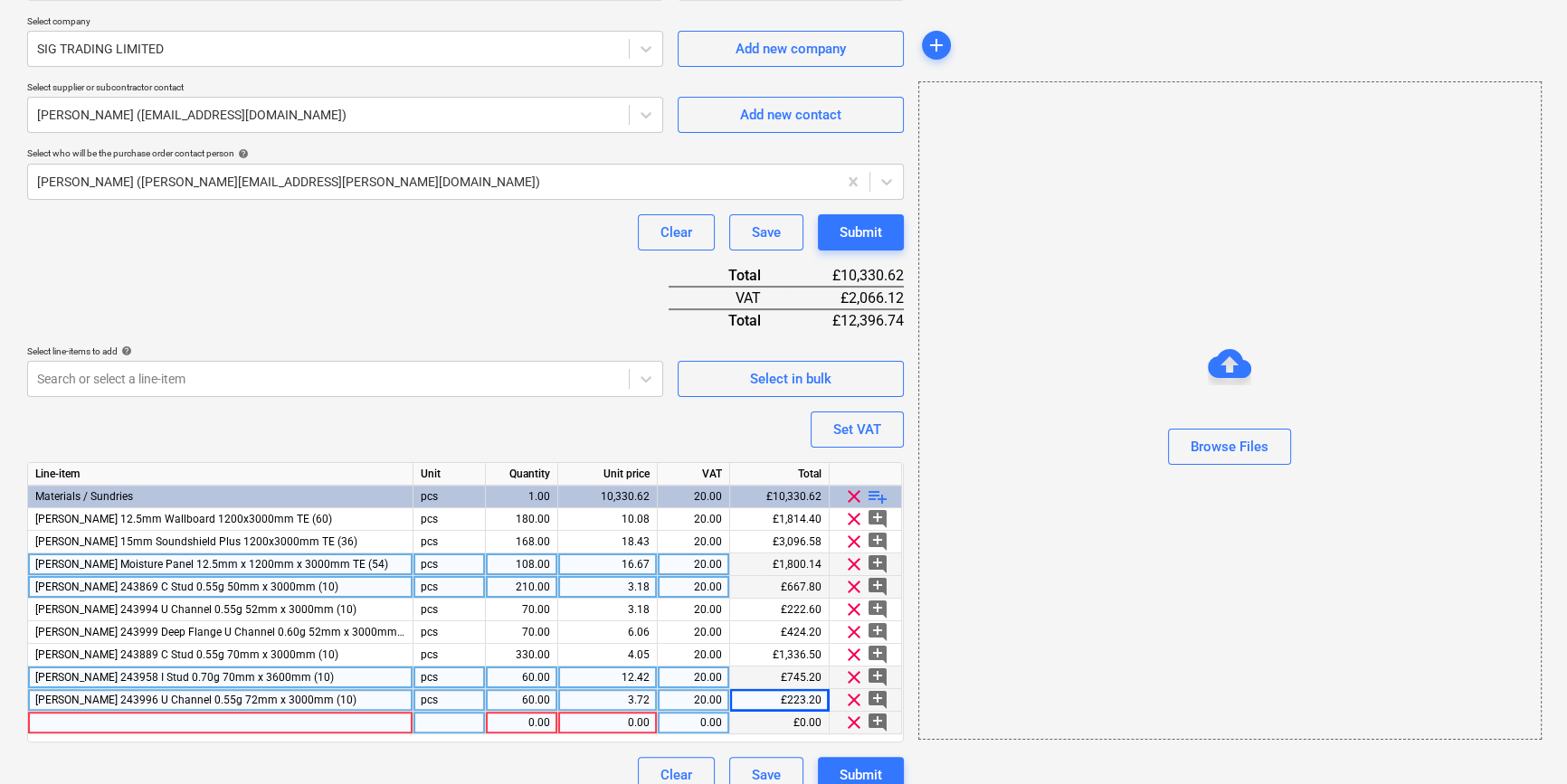
click at [60, 723] on div at bounding box center [220, 722] width 385 height 23
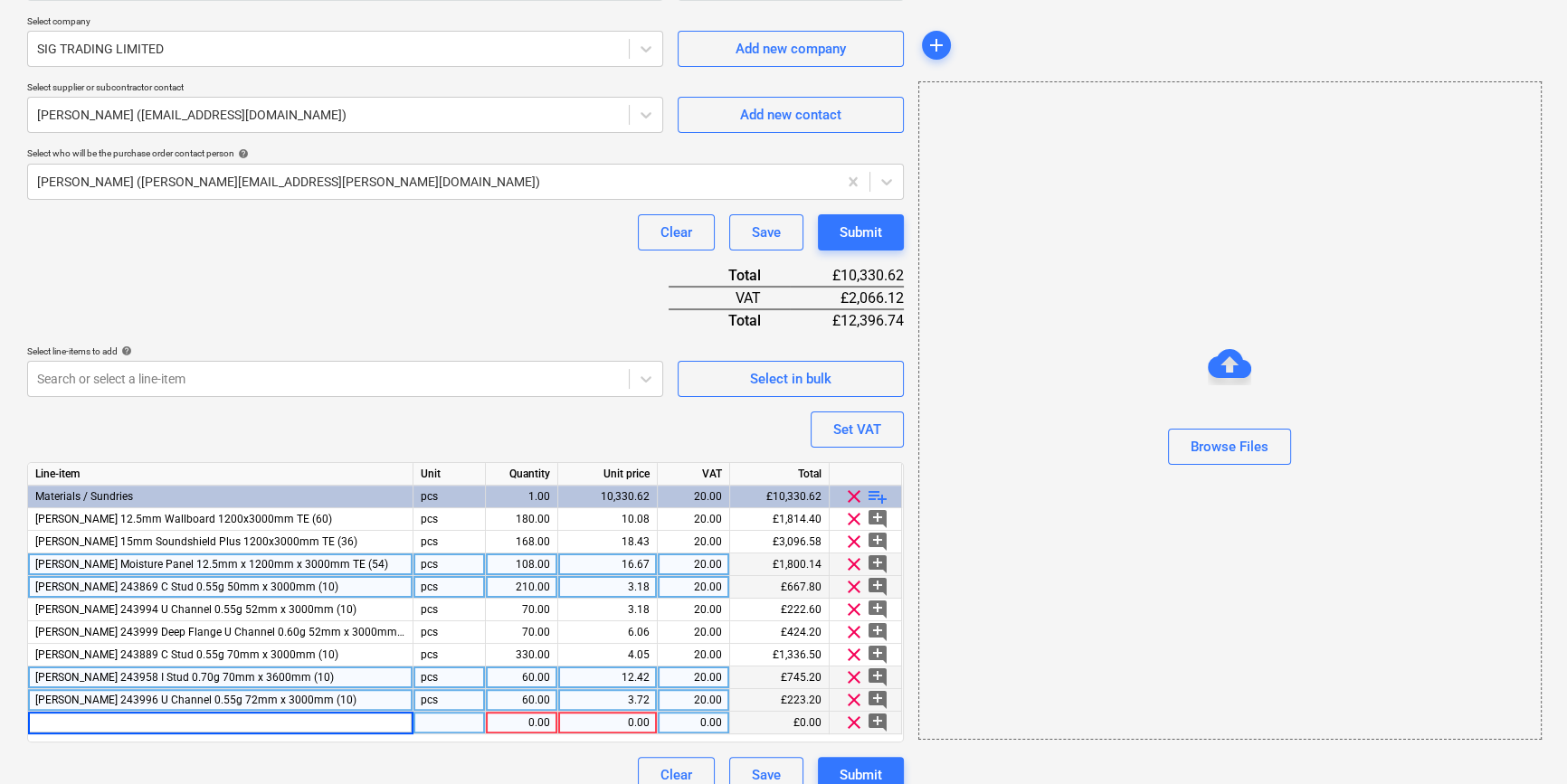
type textarea "x"
type input "[PERSON_NAME] 255951 Deep Flange U Channel 0.60g 72mm x 3000mm (10)"
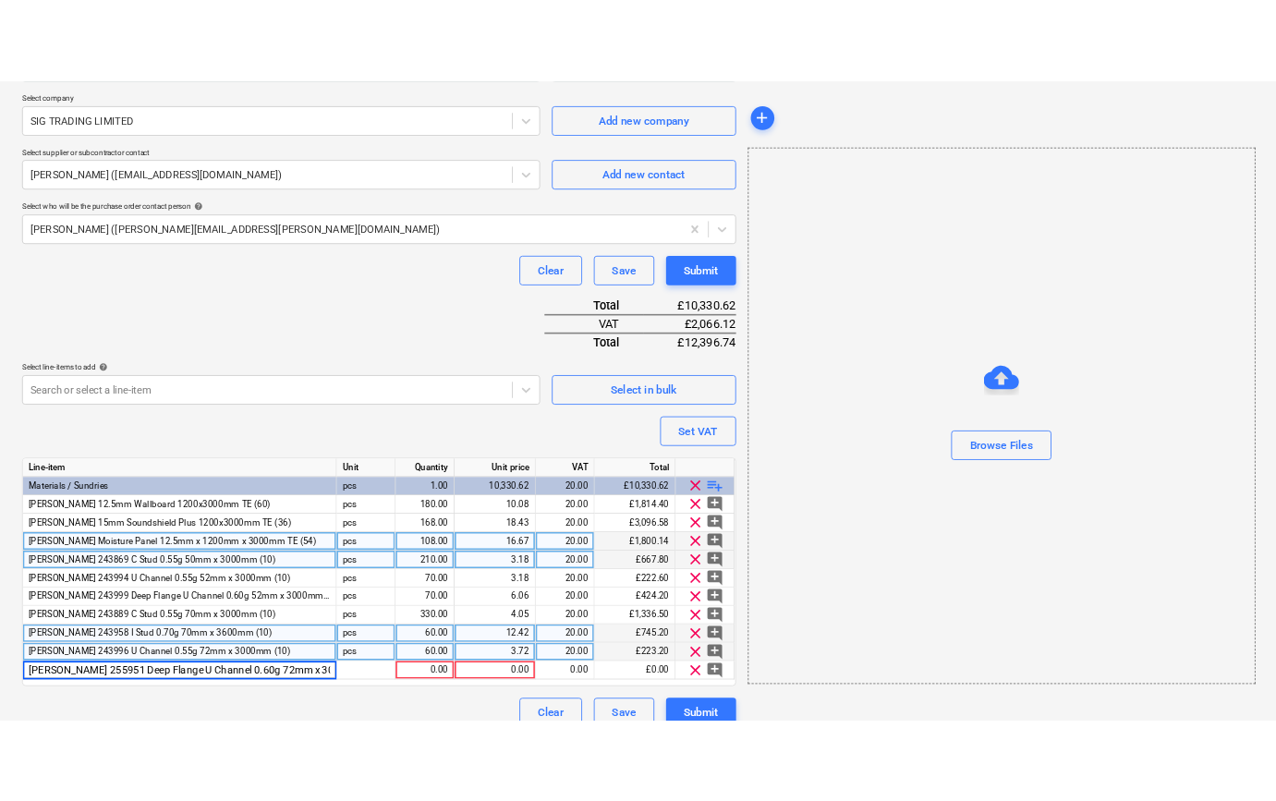
scroll to position [0, 9]
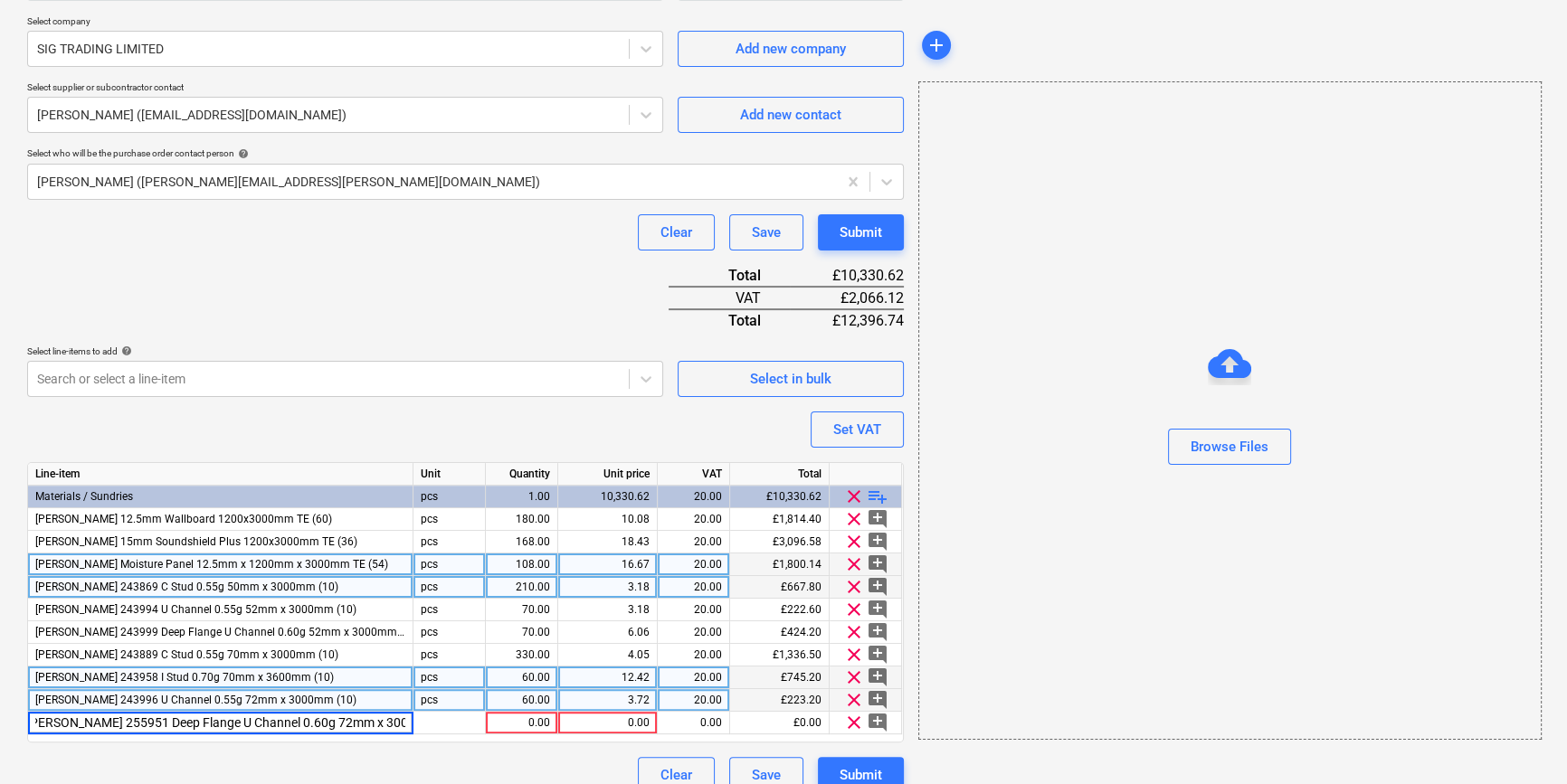
type textarea "x"
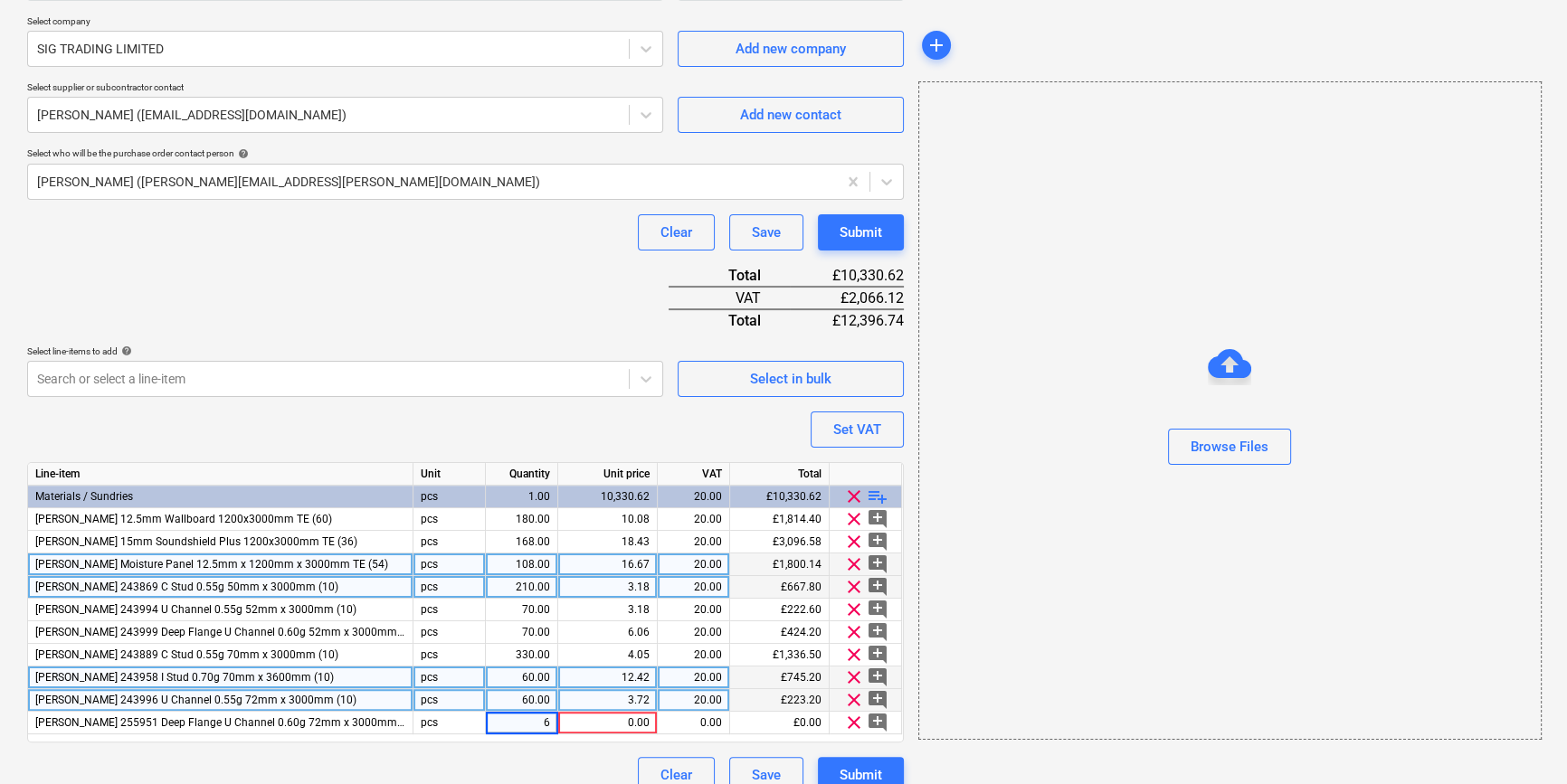
type input "60"
type textarea "x"
type input "6.6"
type textarea "x"
type input "20"
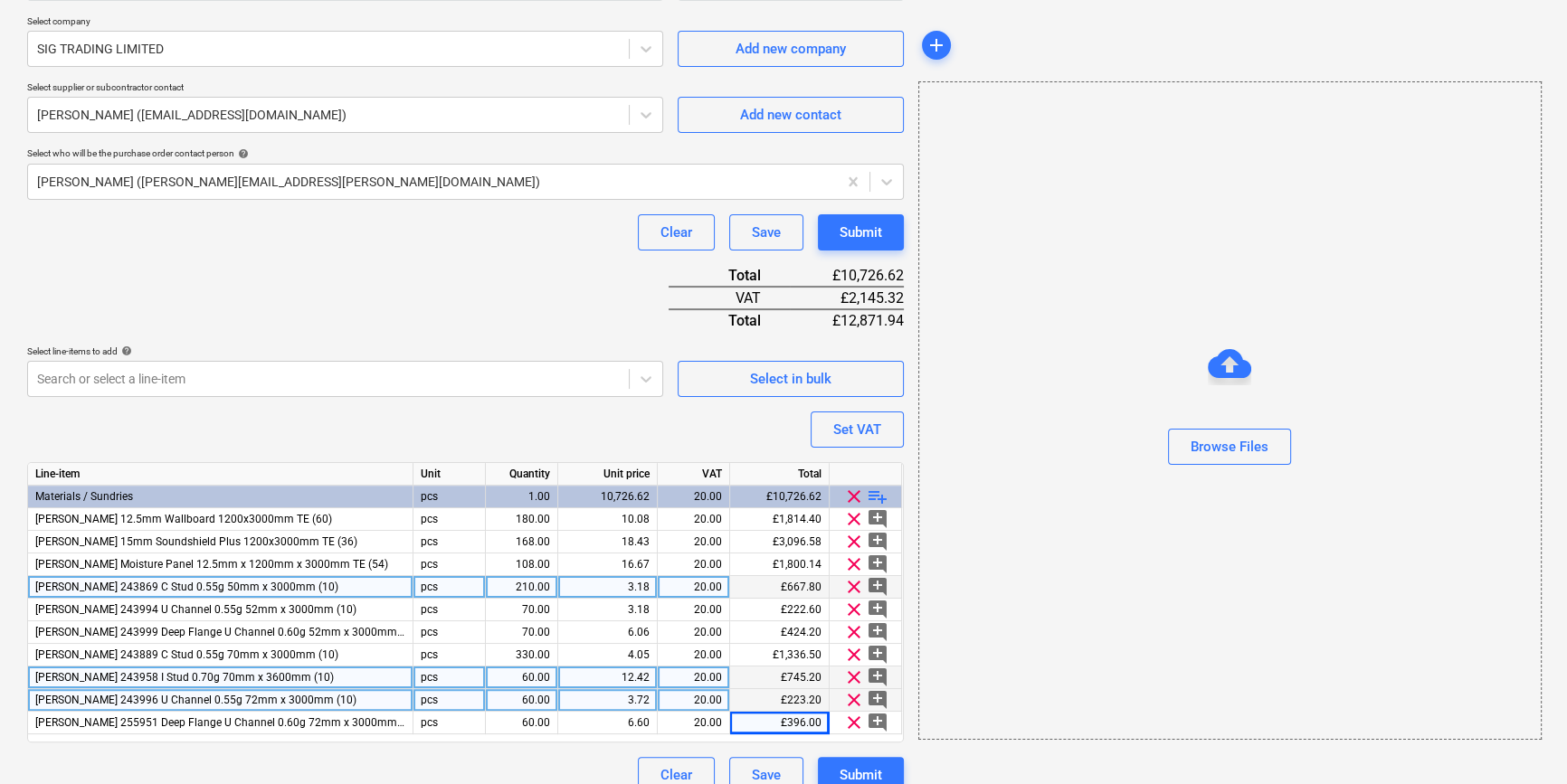
click at [873, 493] on span "playlist_add" at bounding box center [878, 496] width 22 height 22
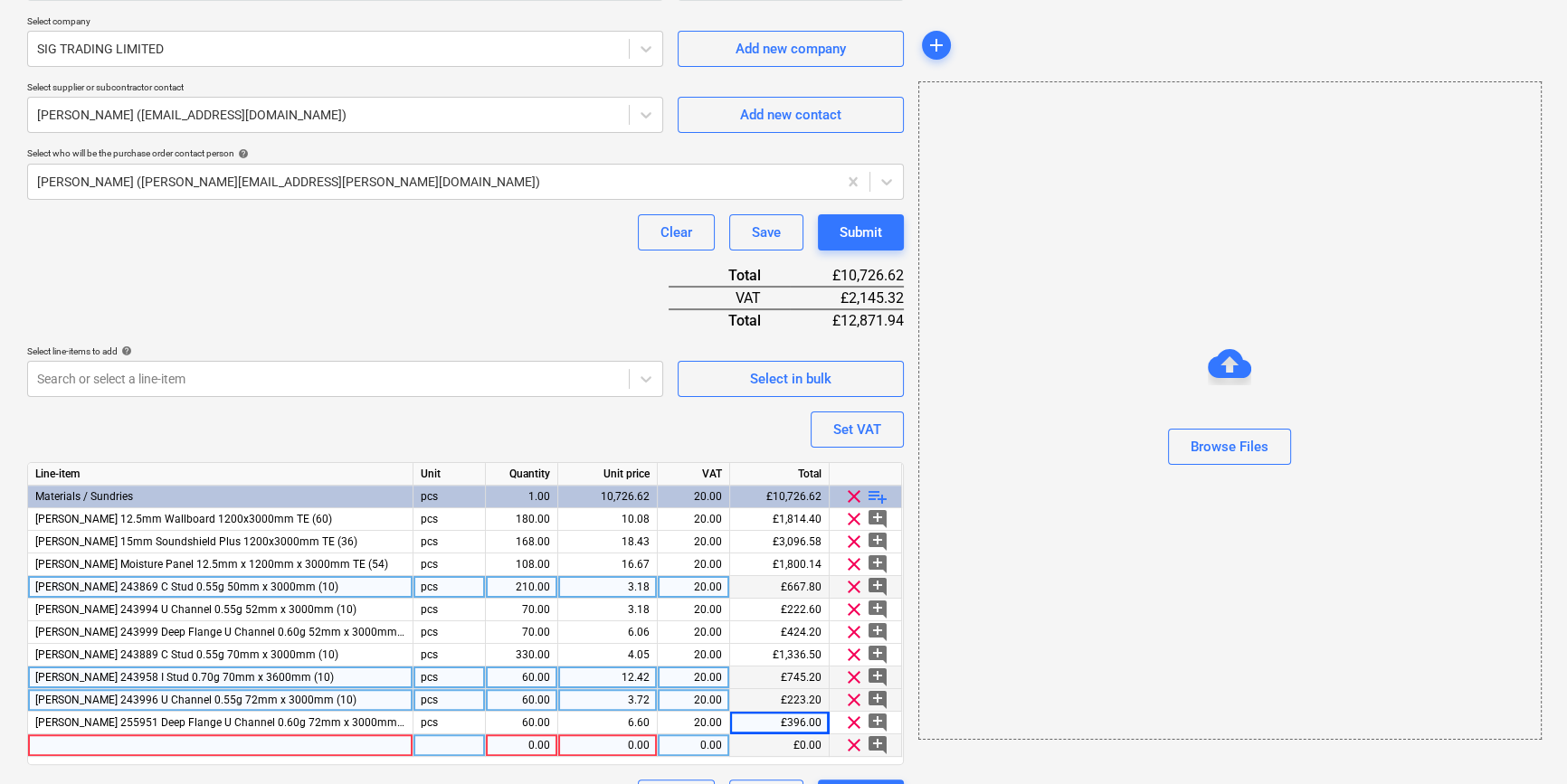
click at [48, 744] on div at bounding box center [220, 745] width 385 height 23
type textarea "x"
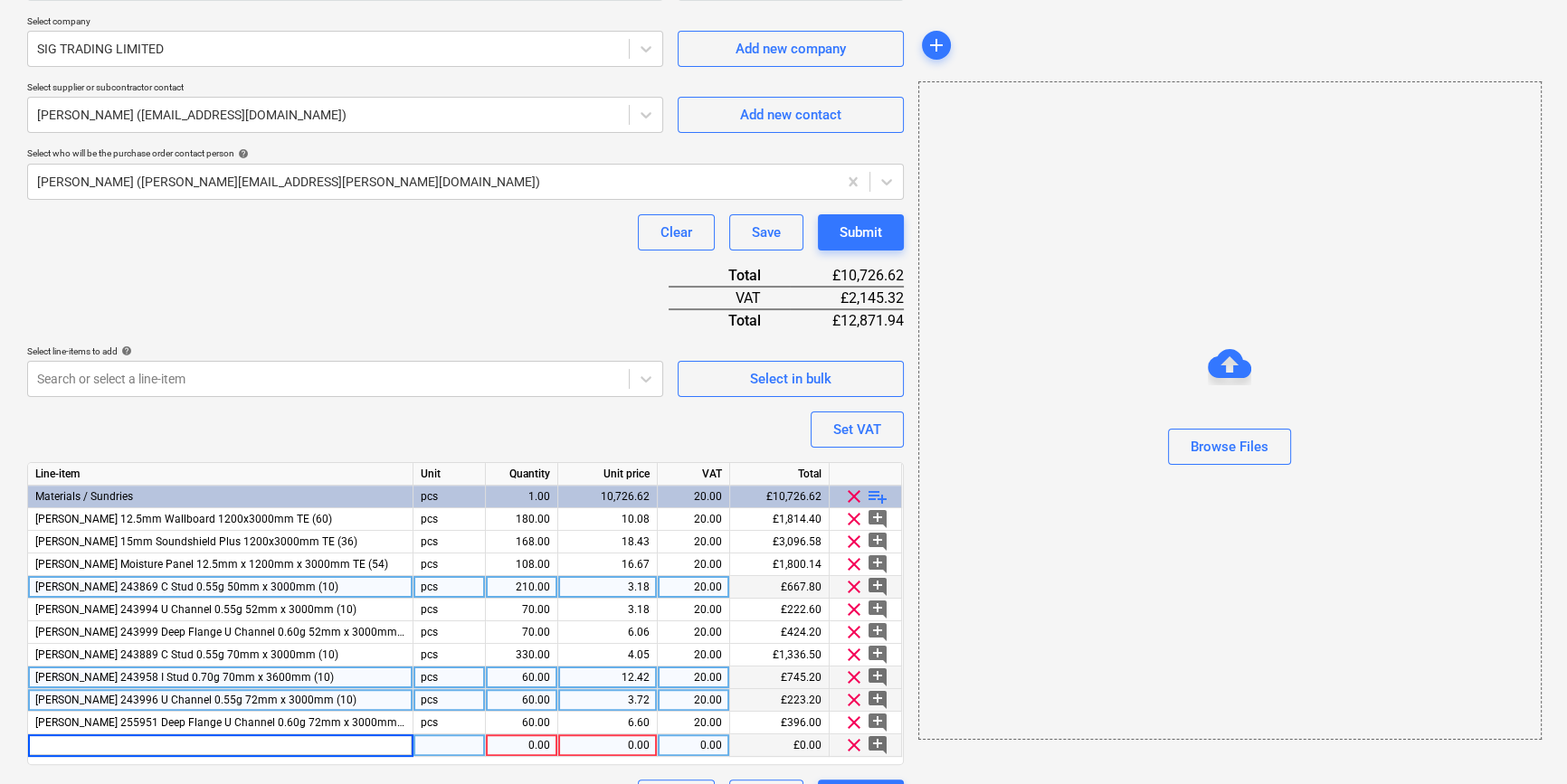
type input "[PERSON_NAME] 258300 Flat Fixing Plate 0.70g 70mm x 2400mm (10)"
type textarea "x"
type input "200"
type textarea "x"
type input "3.216"
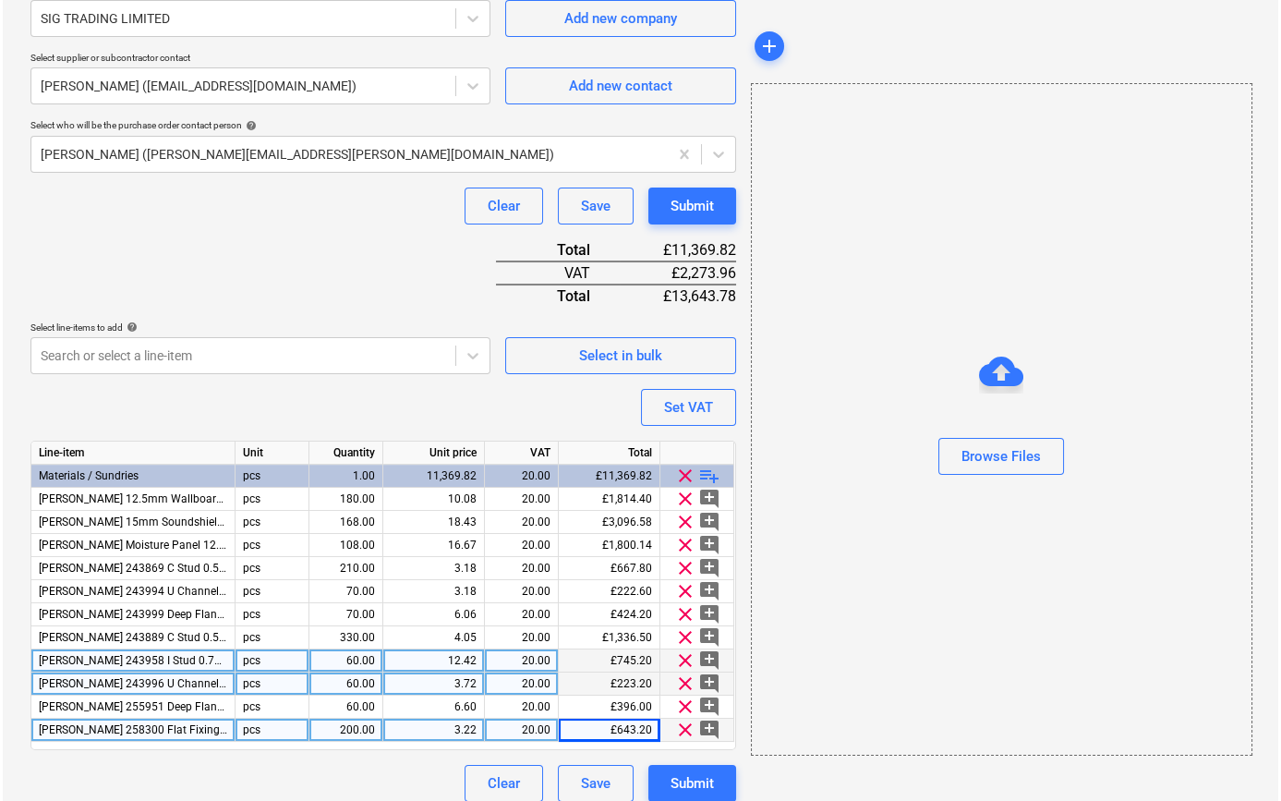
scroll to position [443, 0]
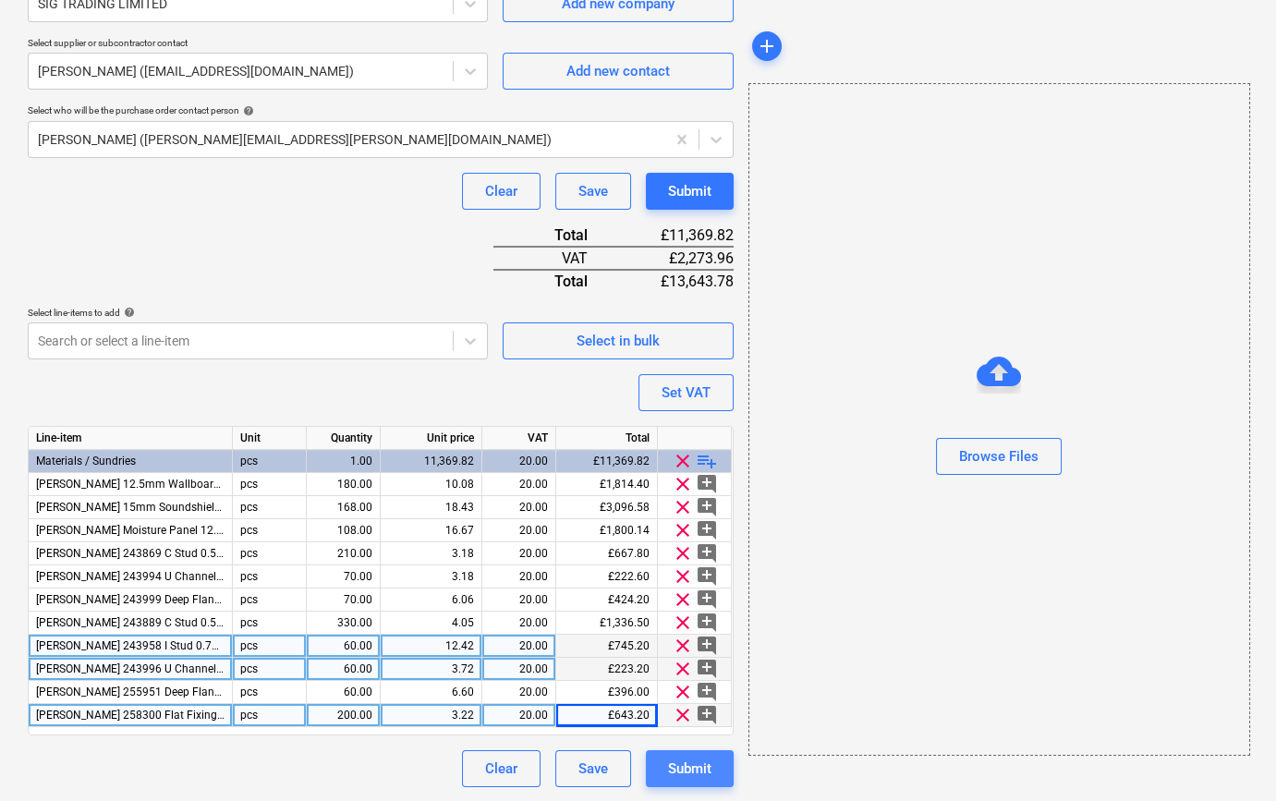
click at [684, 774] on div "Submit" at bounding box center [689, 769] width 43 height 24
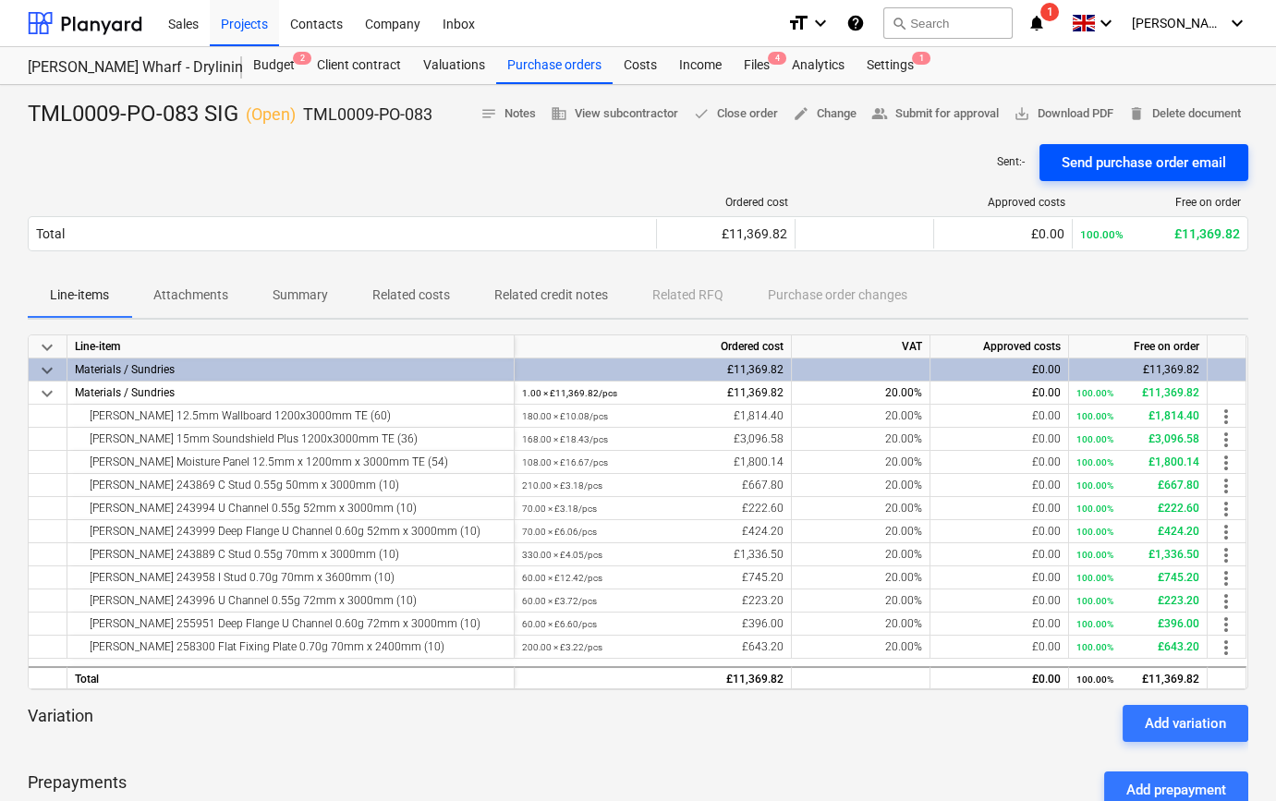
click at [1135, 162] on div "Send purchase order email" at bounding box center [1143, 163] width 164 height 24
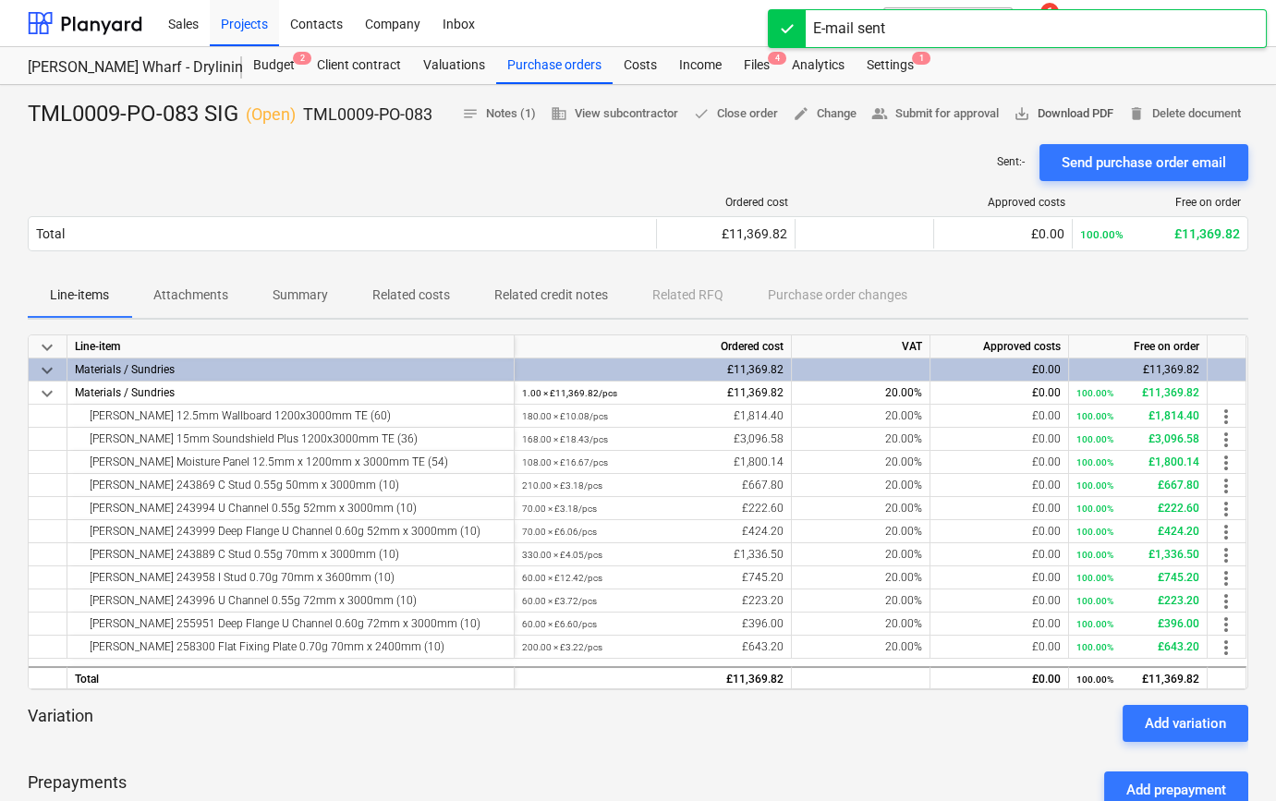
click at [1077, 117] on span "save_alt Download PDF" at bounding box center [1063, 113] width 100 height 21
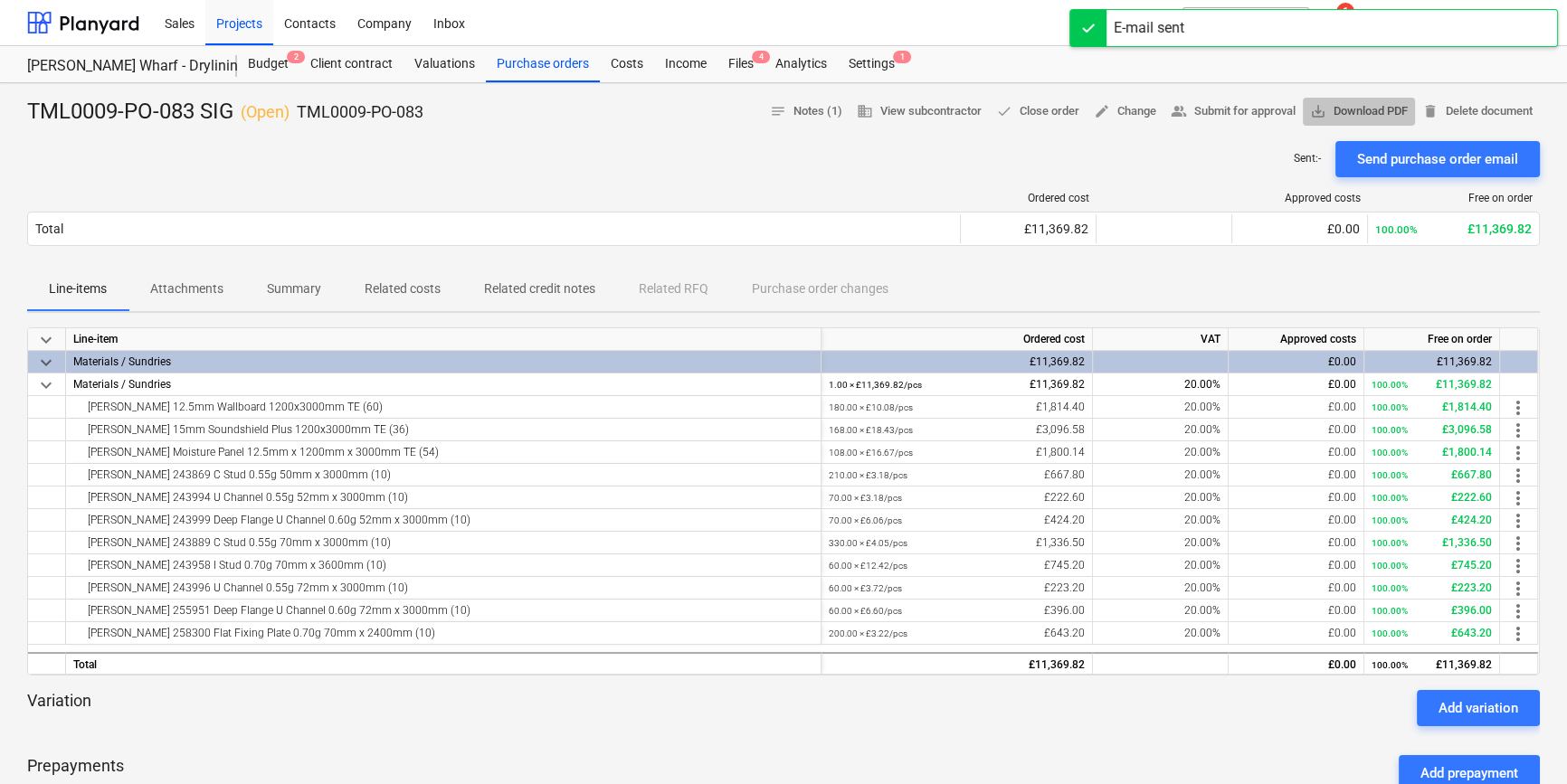
click at [1322, 104] on span "save_alt Download PDF" at bounding box center [1359, 111] width 98 height 21
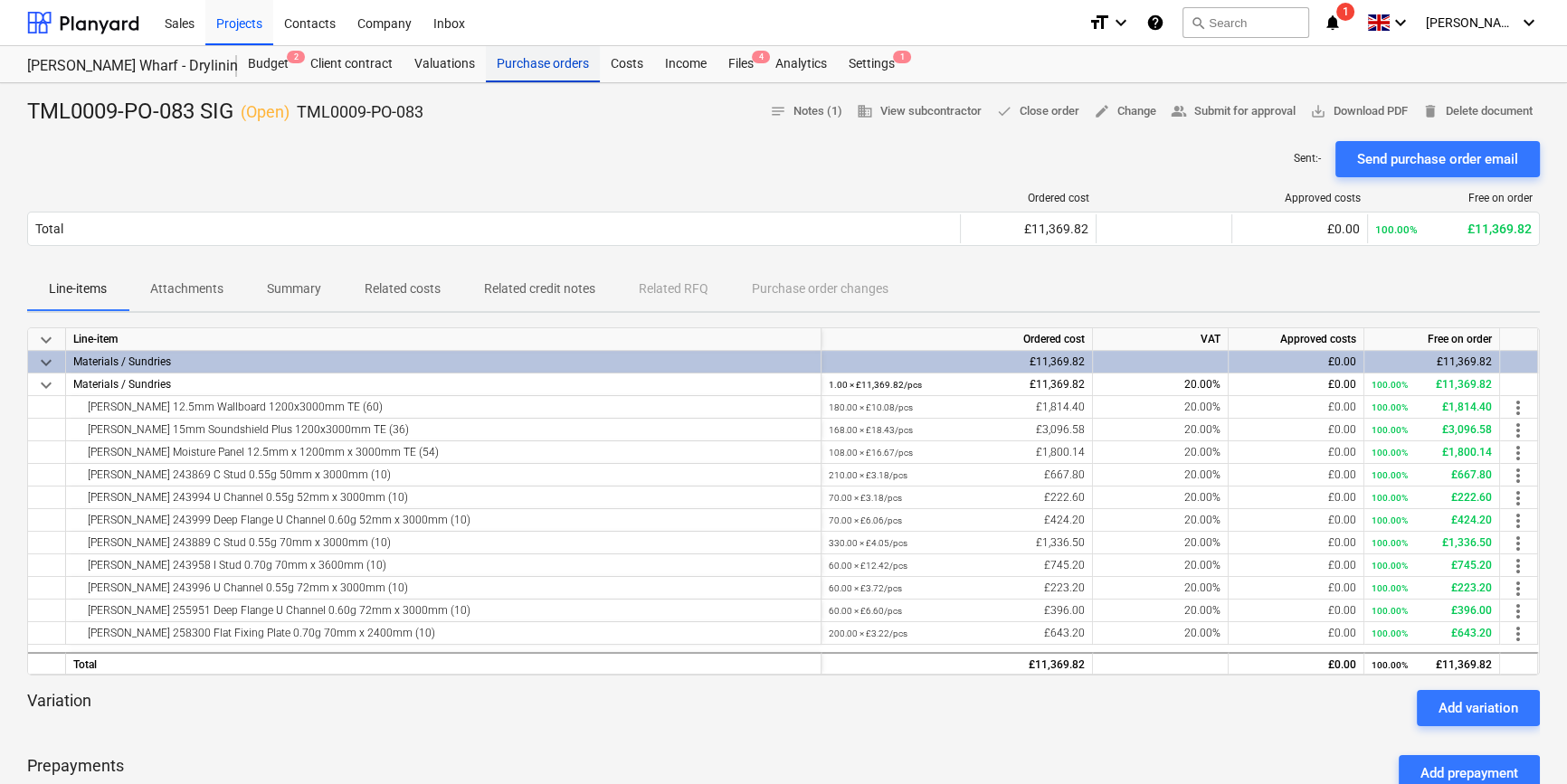
click at [517, 64] on div "Purchase orders" at bounding box center [543, 64] width 114 height 36
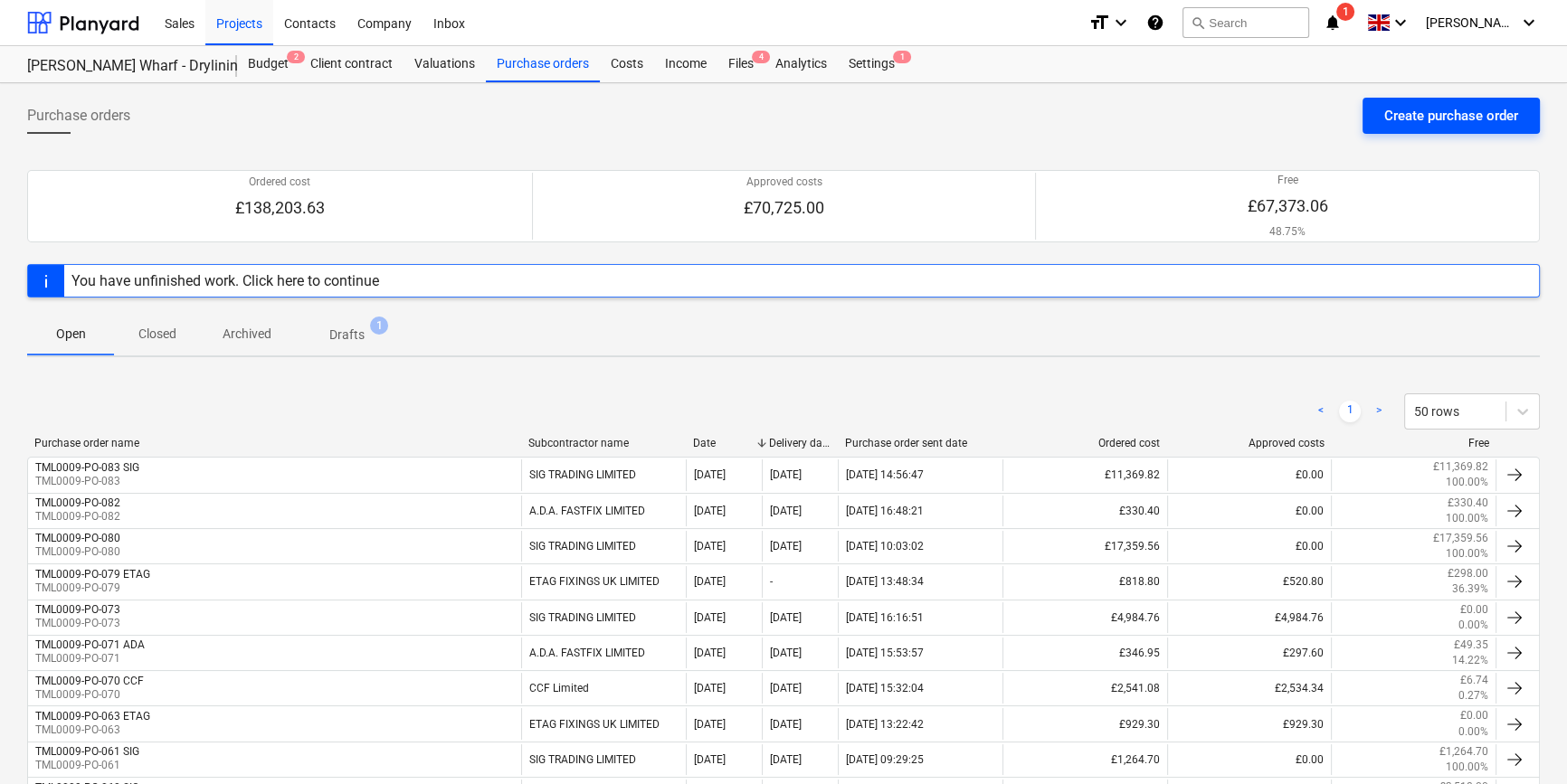
click at [1444, 119] on div "Create purchase order" at bounding box center [1450, 115] width 134 height 23
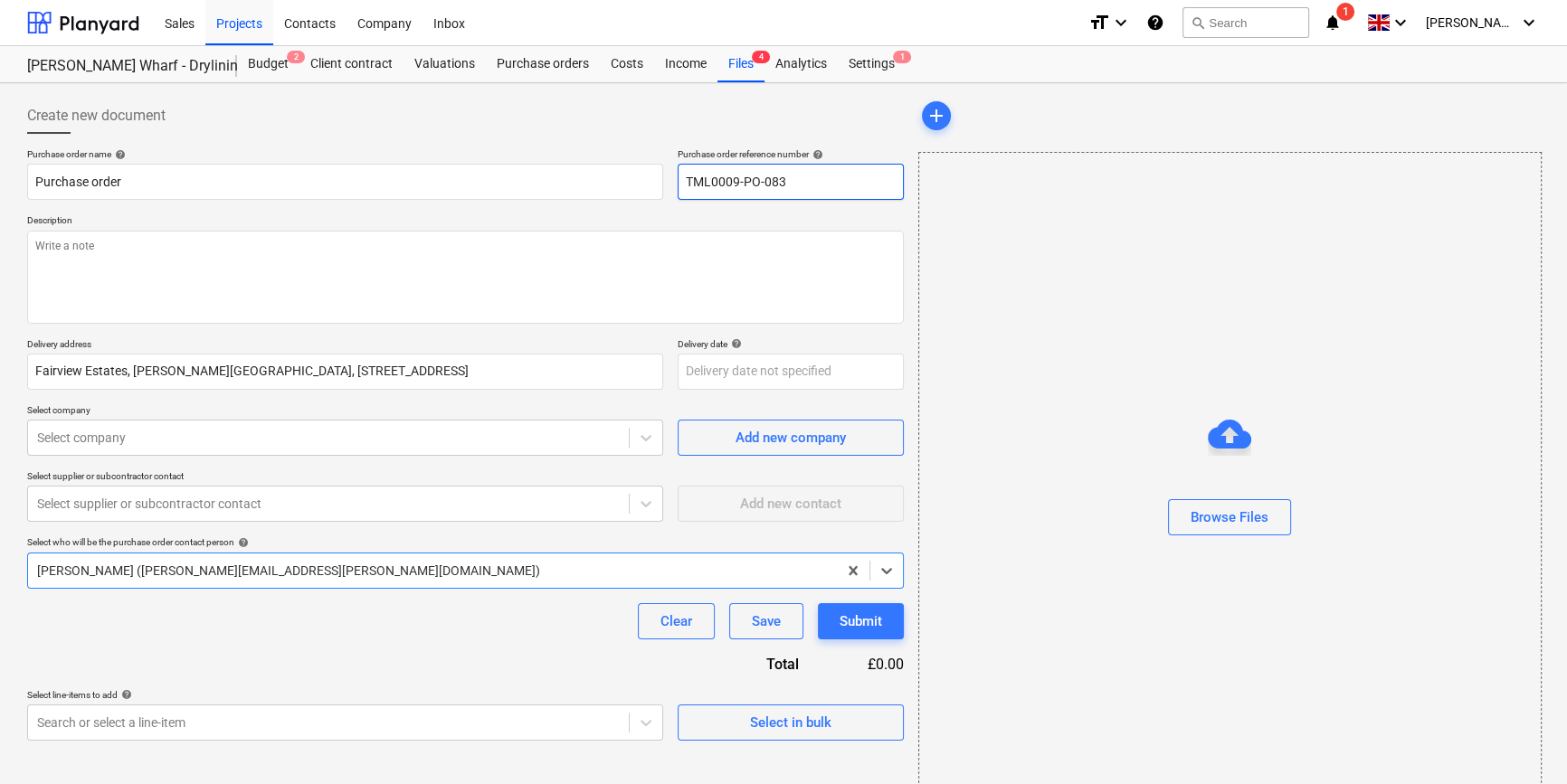
click at [795, 181] on input "TML0009-PO-083" at bounding box center [790, 181] width 226 height 36
type textarea "x"
type input "TML0009-PO-08"
type textarea "x"
drag, startPoint x: 795, startPoint y: 178, endPoint x: 686, endPoint y: 180, distance: 109.0
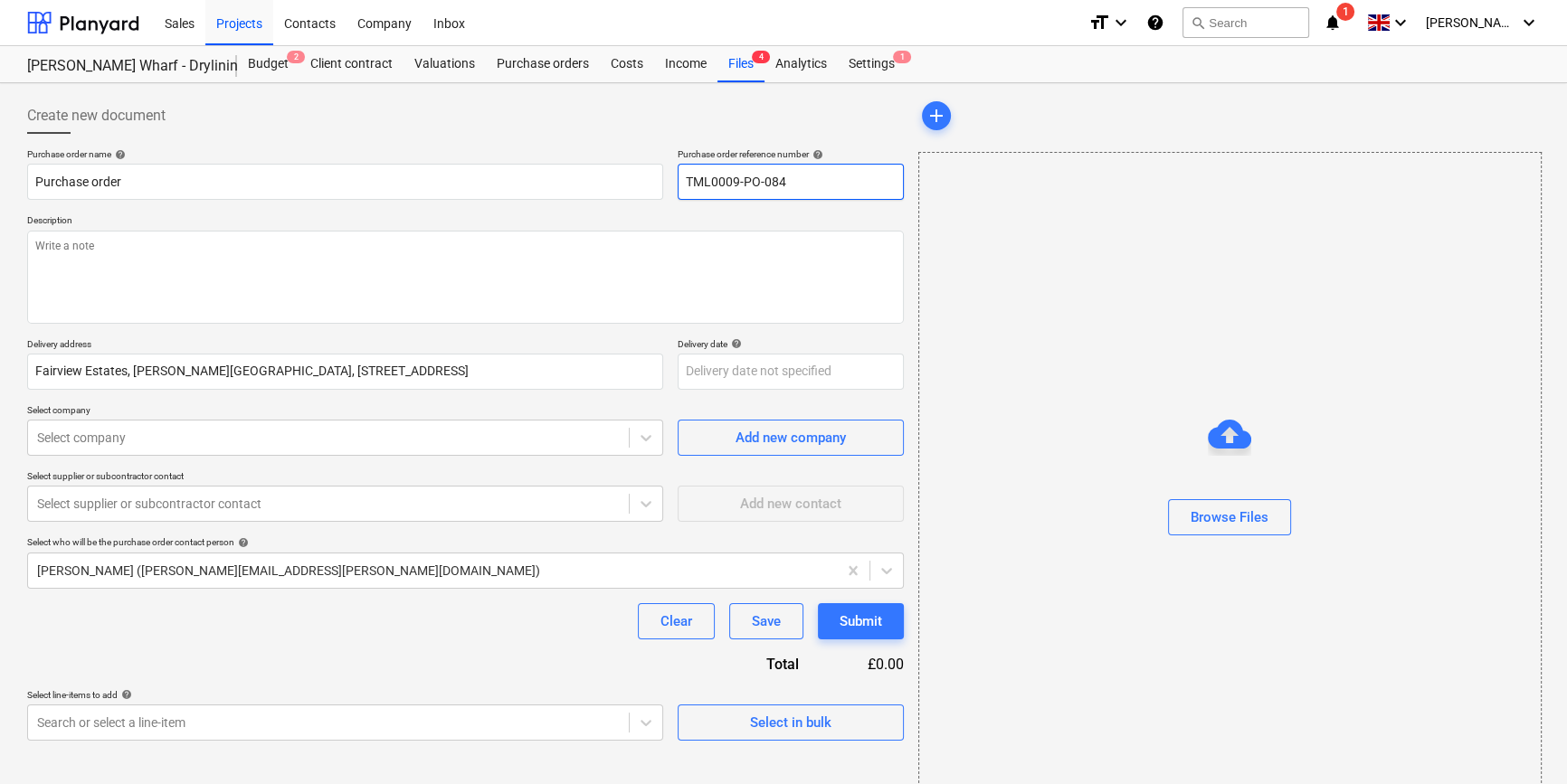
click at [686, 180] on input "TML0009-PO-084" at bounding box center [790, 181] width 226 height 36
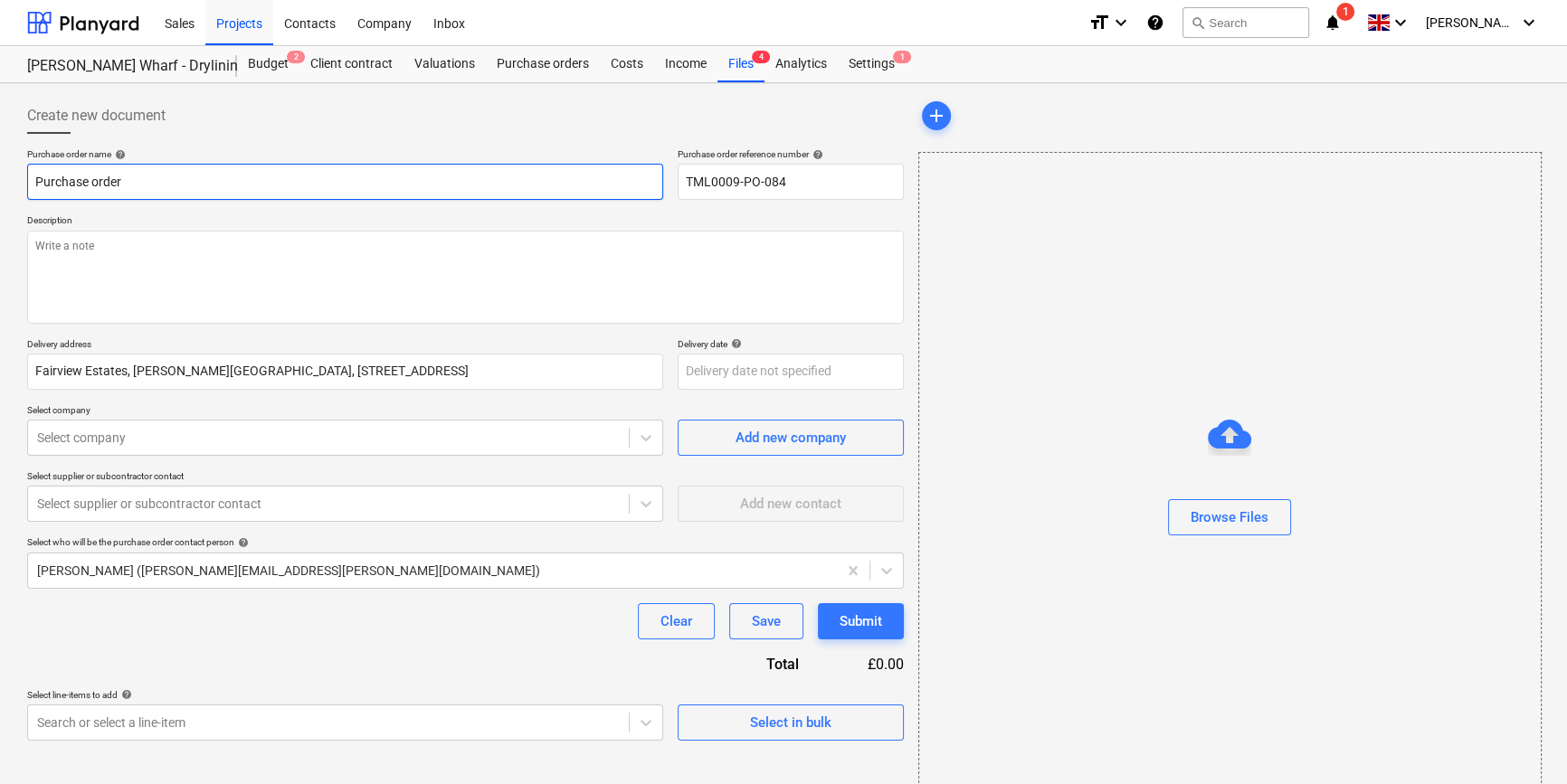
drag, startPoint x: 125, startPoint y: 184, endPoint x: 33, endPoint y: 178, distance: 92.2
click at [33, 178] on input "Purchase order" at bounding box center [345, 181] width 636 height 36
paste input "TML0009-PO-084"
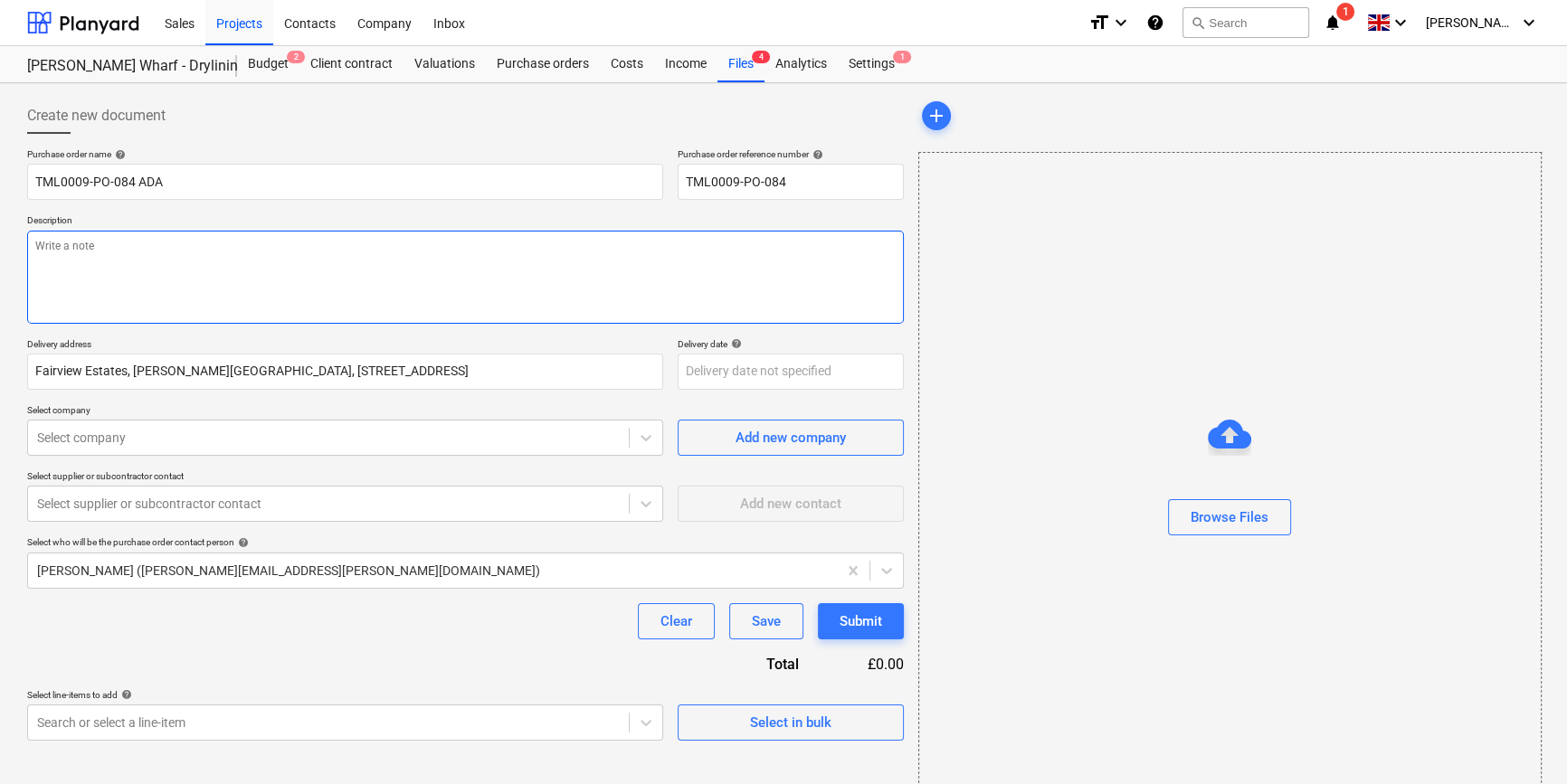
click at [88, 266] on textarea at bounding box center [465, 277] width 877 height 93
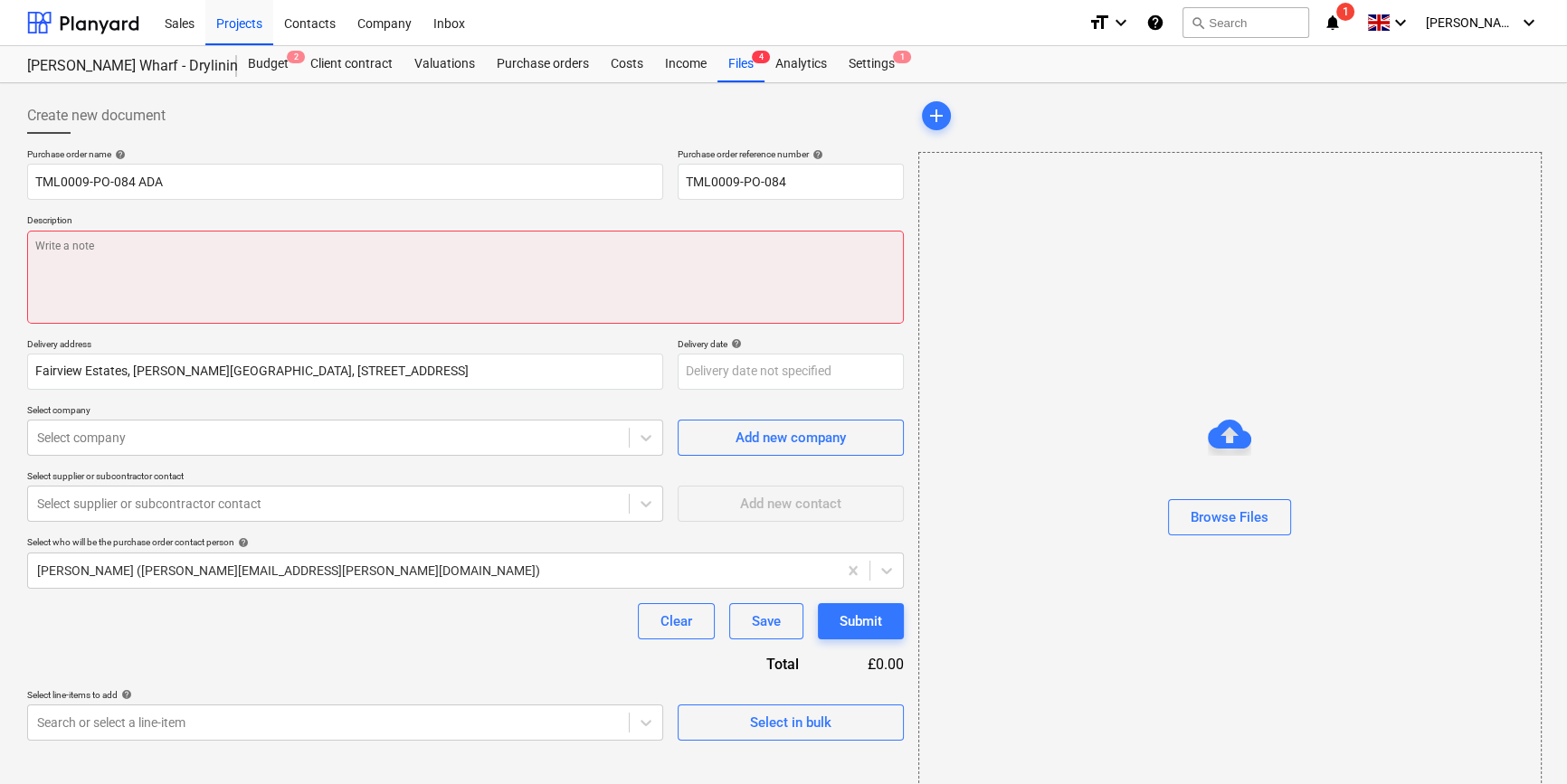
click at [88, 272] on textarea at bounding box center [465, 277] width 877 height 93
paste textarea "Site contact [PERSON_NAME] [PHONE_NUMBER]"
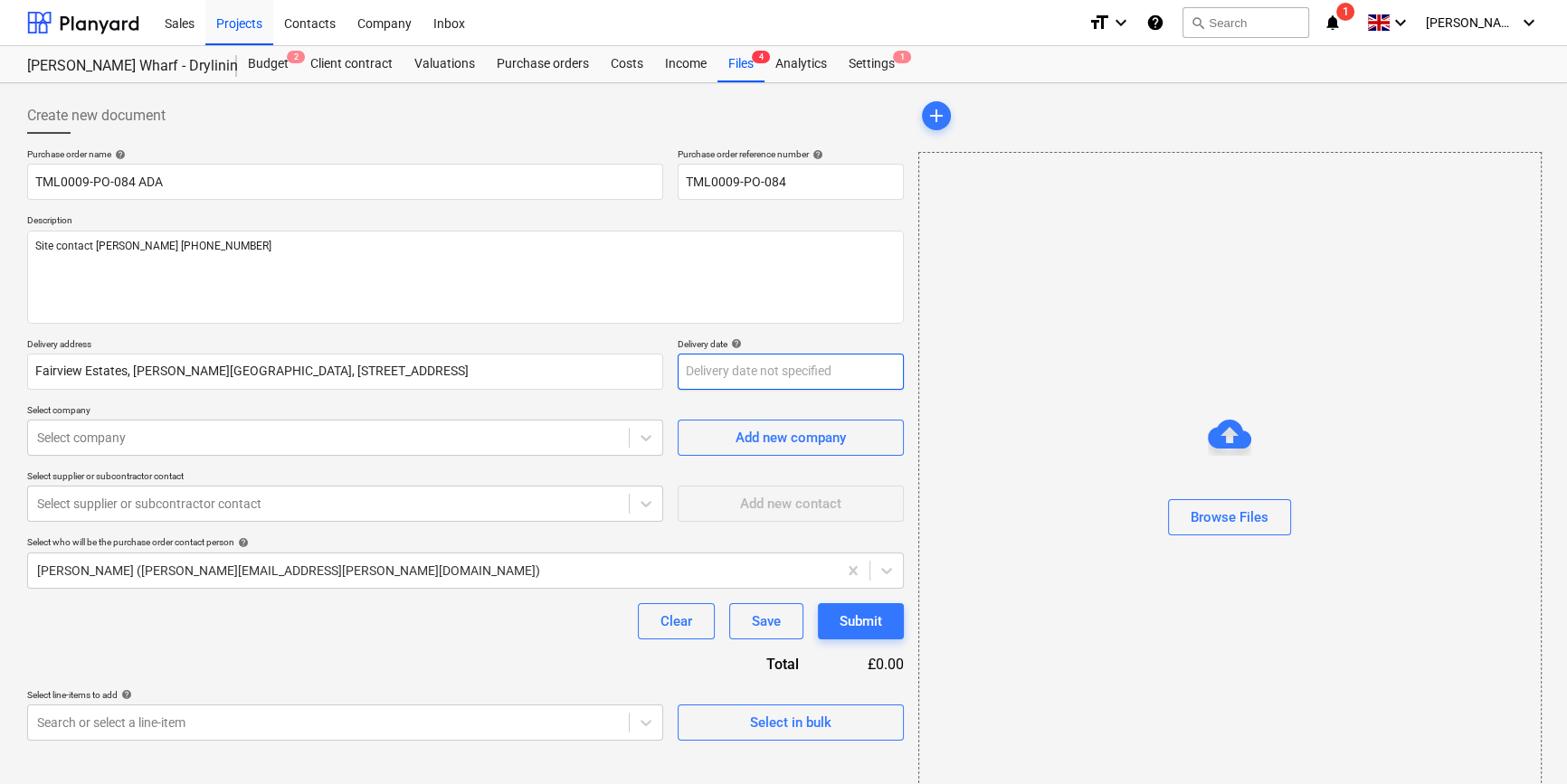
click at [705, 377] on body "Sales Projects Contacts Company Inbox format_size keyboard_arrow_down help sear…" at bounding box center [784, 392] width 1567 height 784
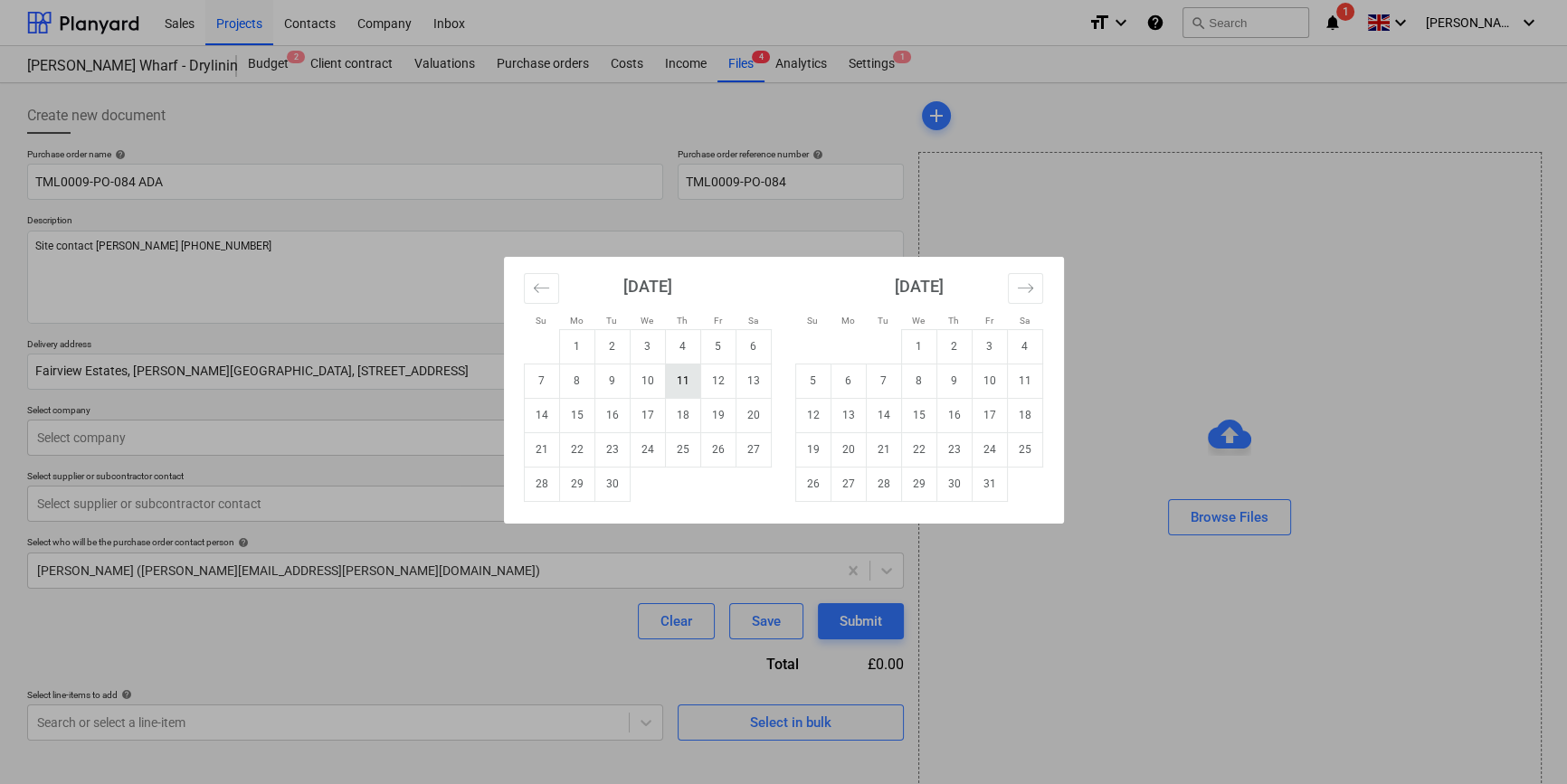
click at [679, 378] on td "11" at bounding box center [683, 380] width 35 height 34
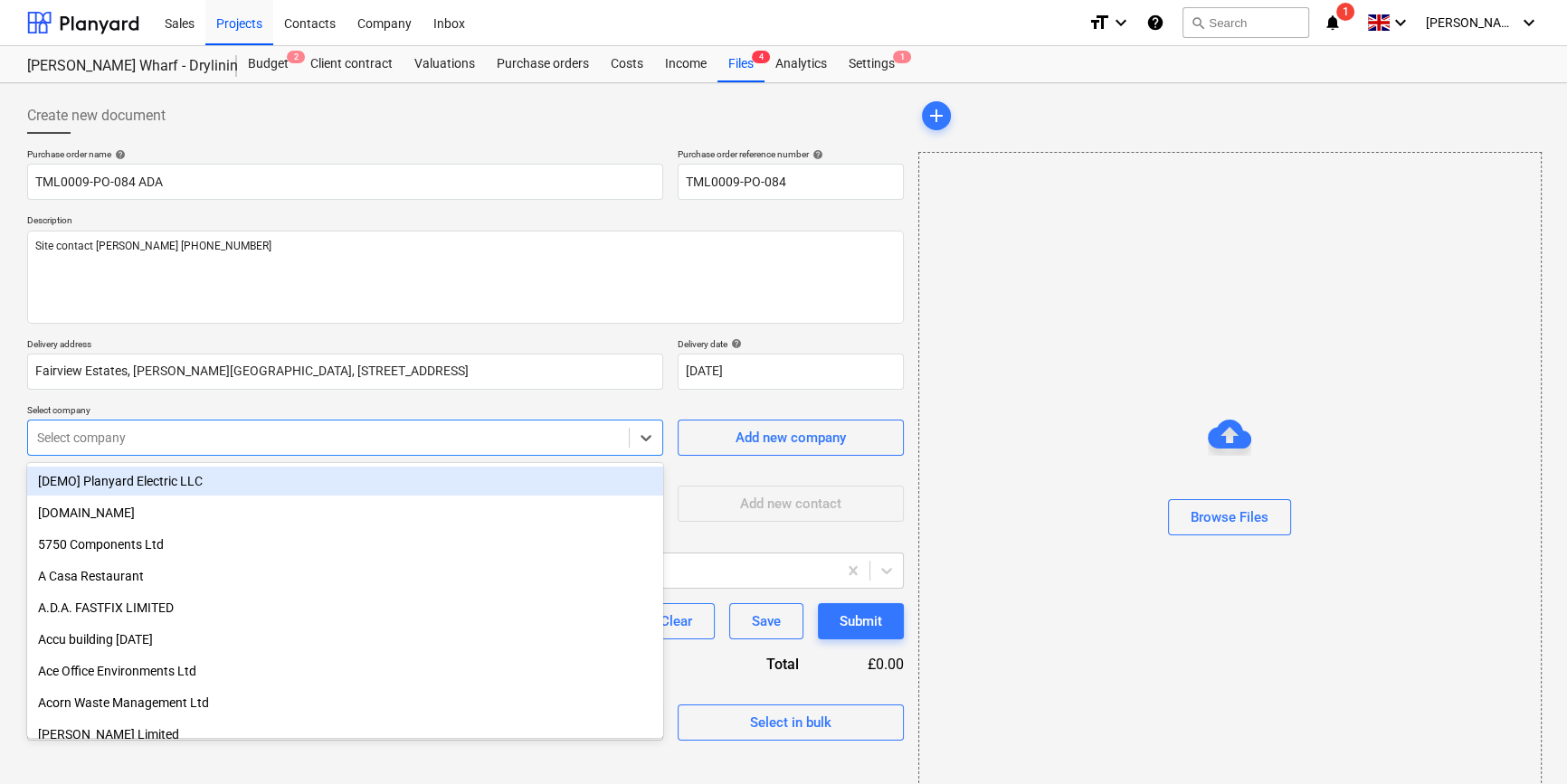
click at [181, 445] on div at bounding box center [328, 438] width 583 height 18
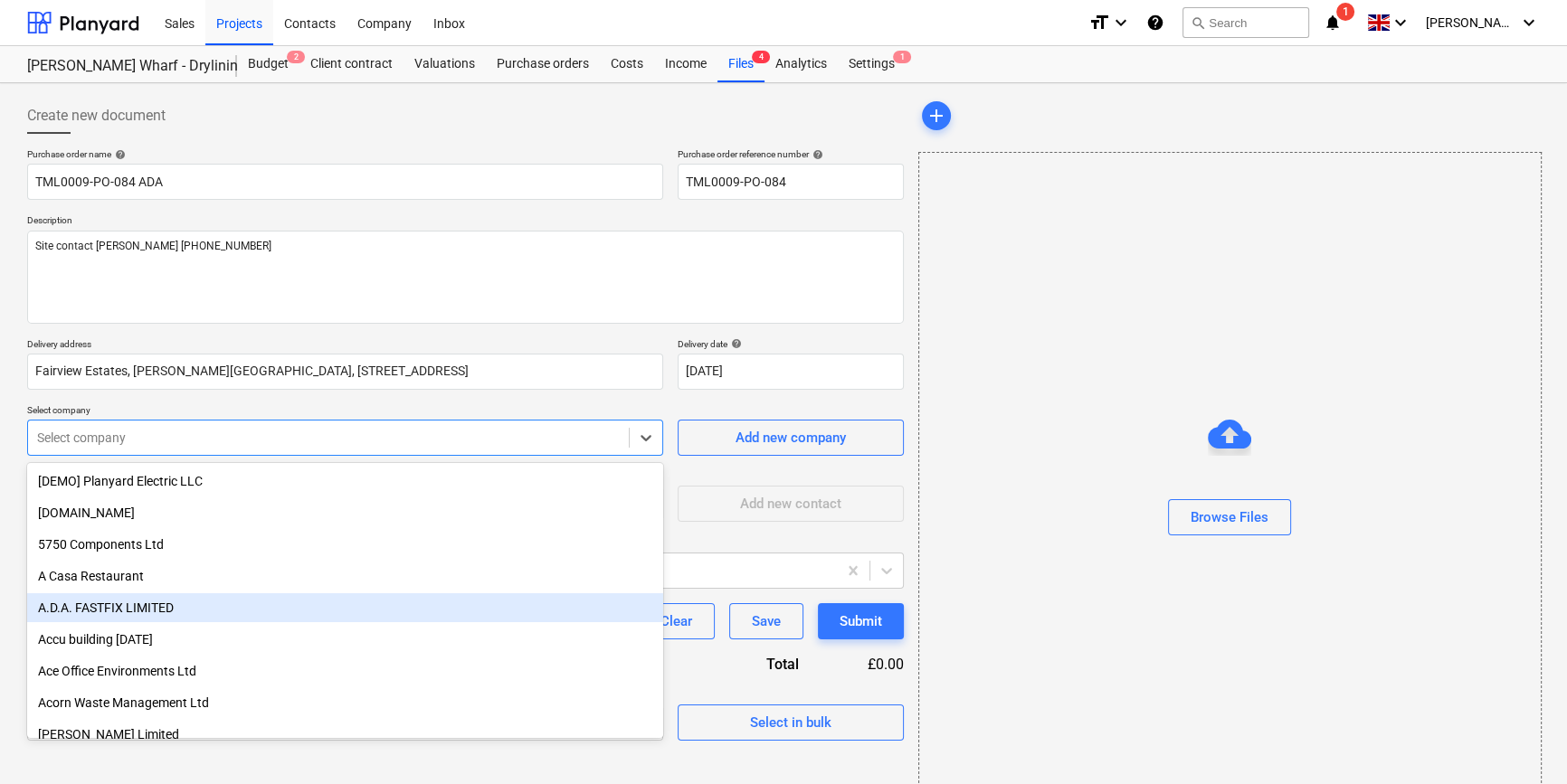
click at [119, 609] on div "A.D.A. FASTFIX LIMITED" at bounding box center [345, 608] width 636 height 29
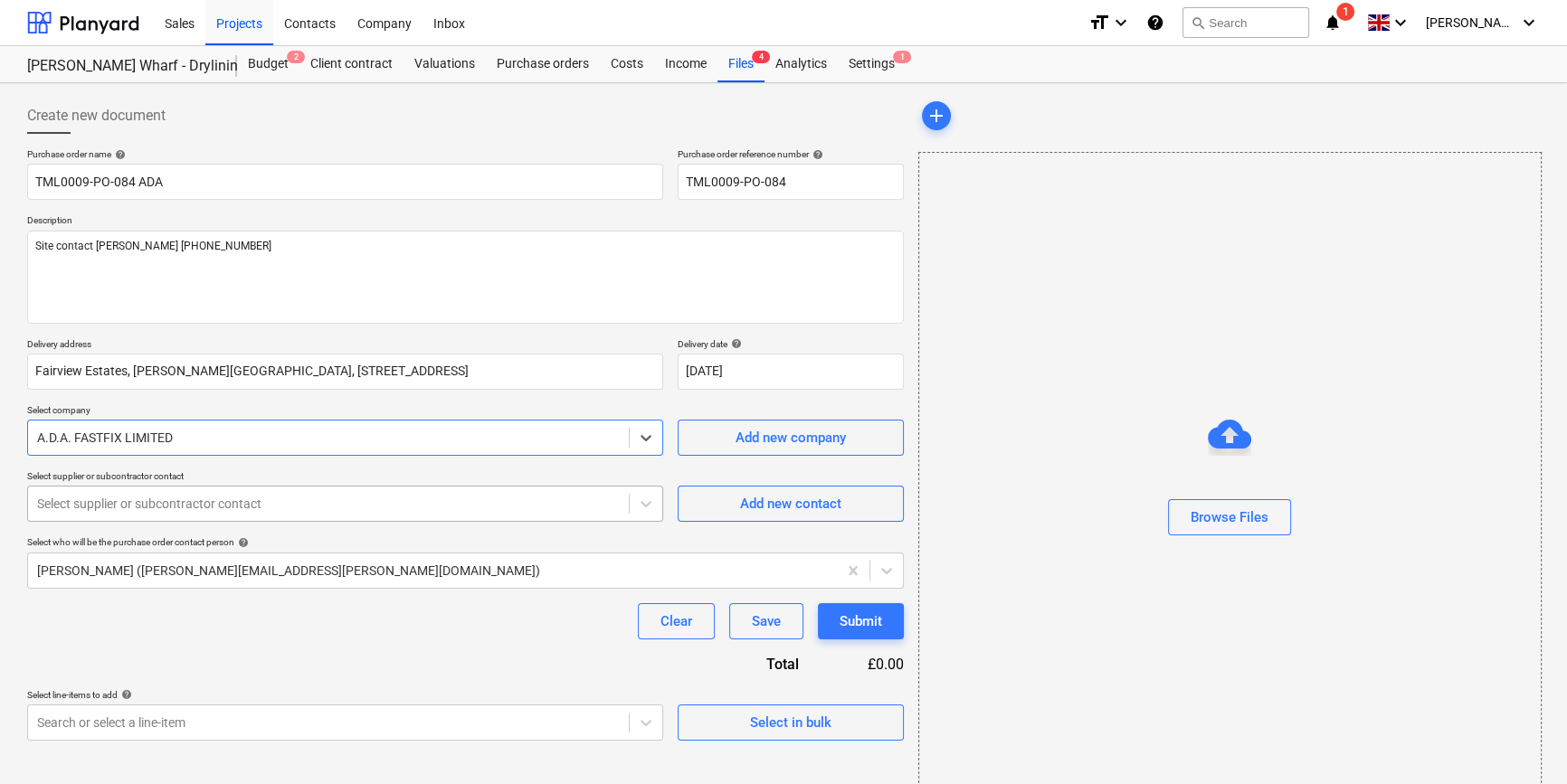
click at [136, 502] on div at bounding box center [328, 503] width 583 height 18
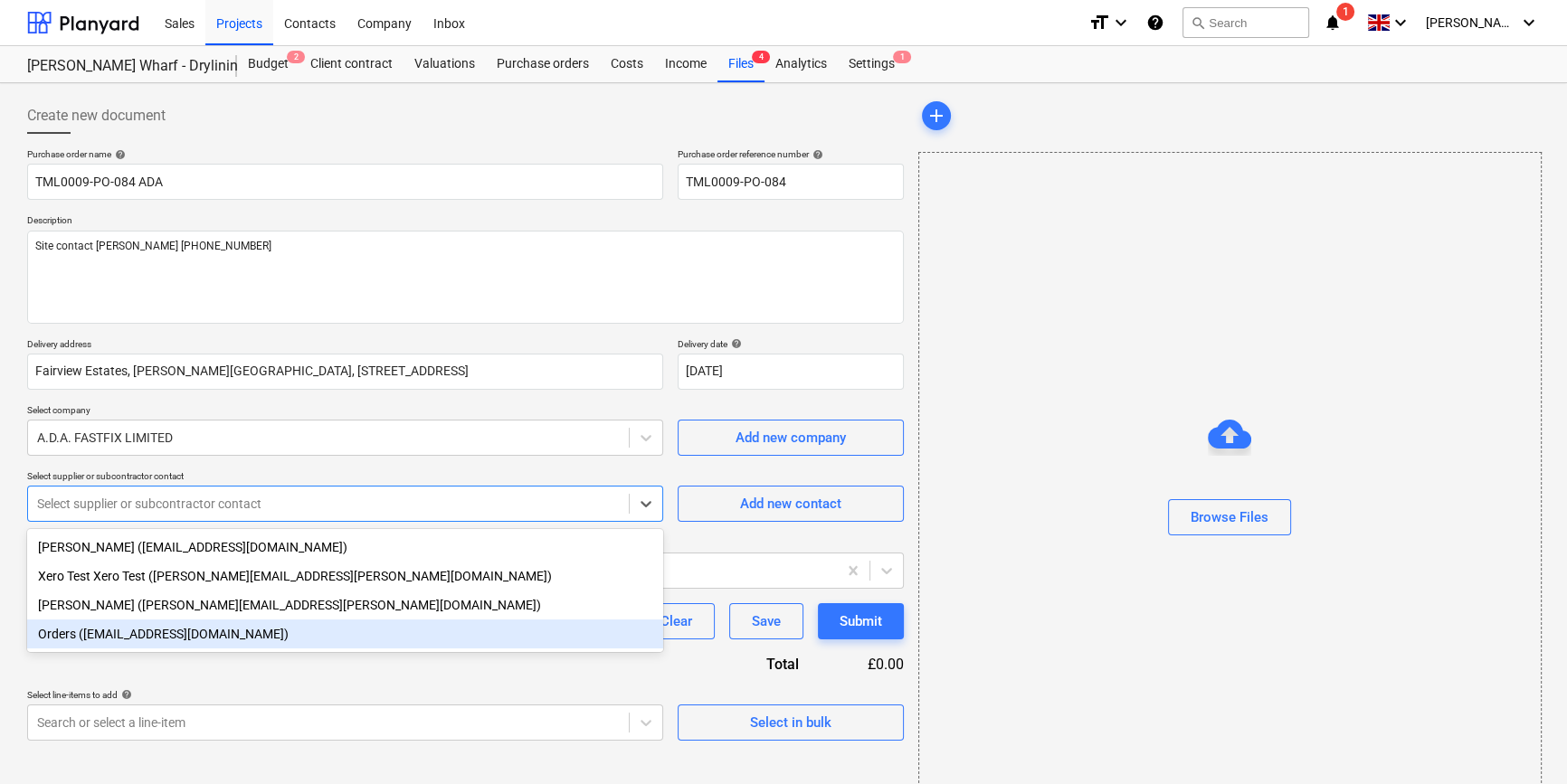
click at [118, 632] on div "Orders ([EMAIL_ADDRESS][DOMAIN_NAME])" at bounding box center [345, 634] width 636 height 29
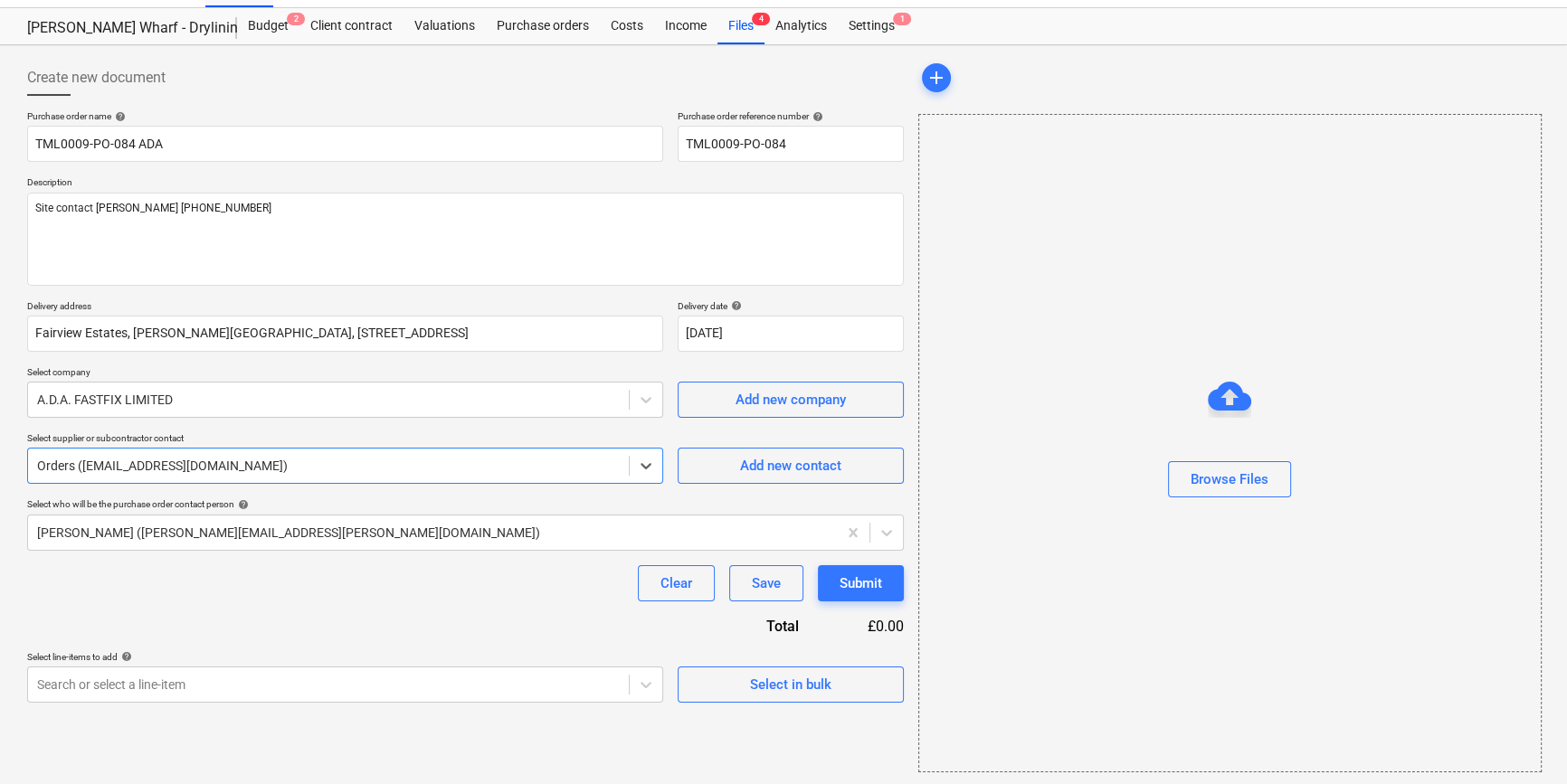
scroll to position [39, 0]
click at [777, 690] on div "Select in bulk" at bounding box center [790, 683] width 81 height 23
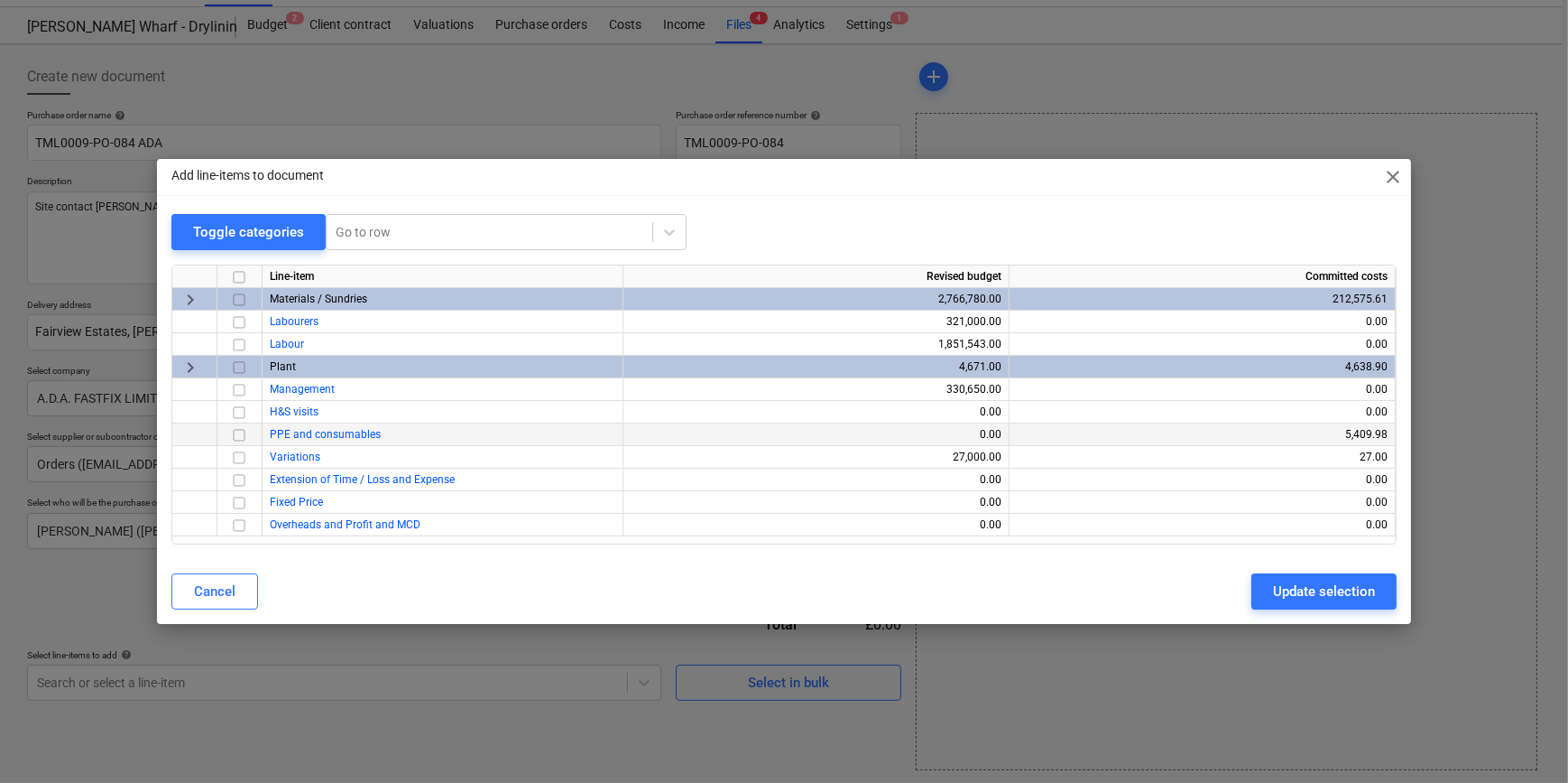
click at [235, 435] on input "checkbox" at bounding box center [239, 435] width 21 height 22
click at [1291, 591] on div "Update selection" at bounding box center [1324, 591] width 102 height 23
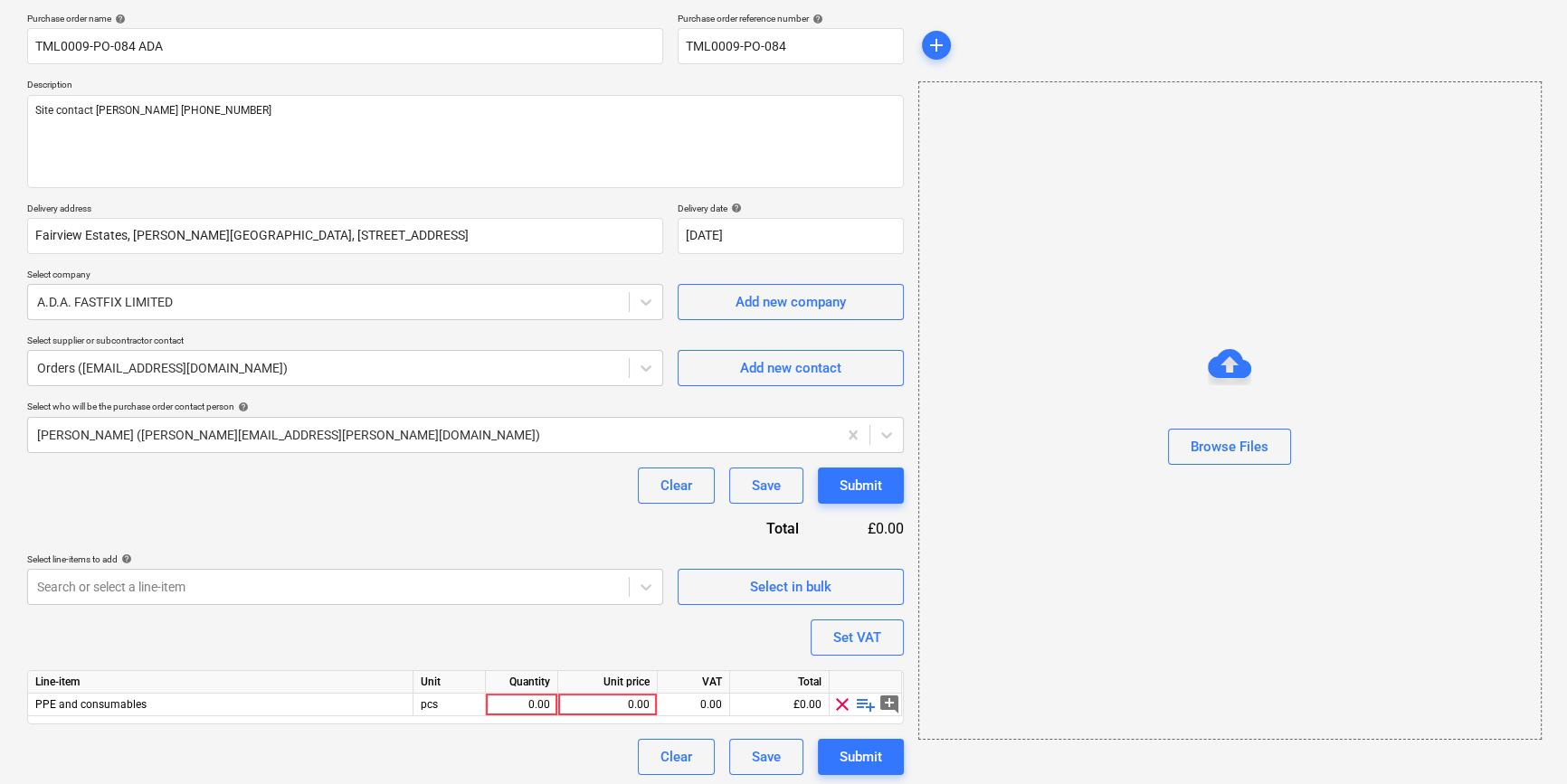
scroll to position [140, 0]
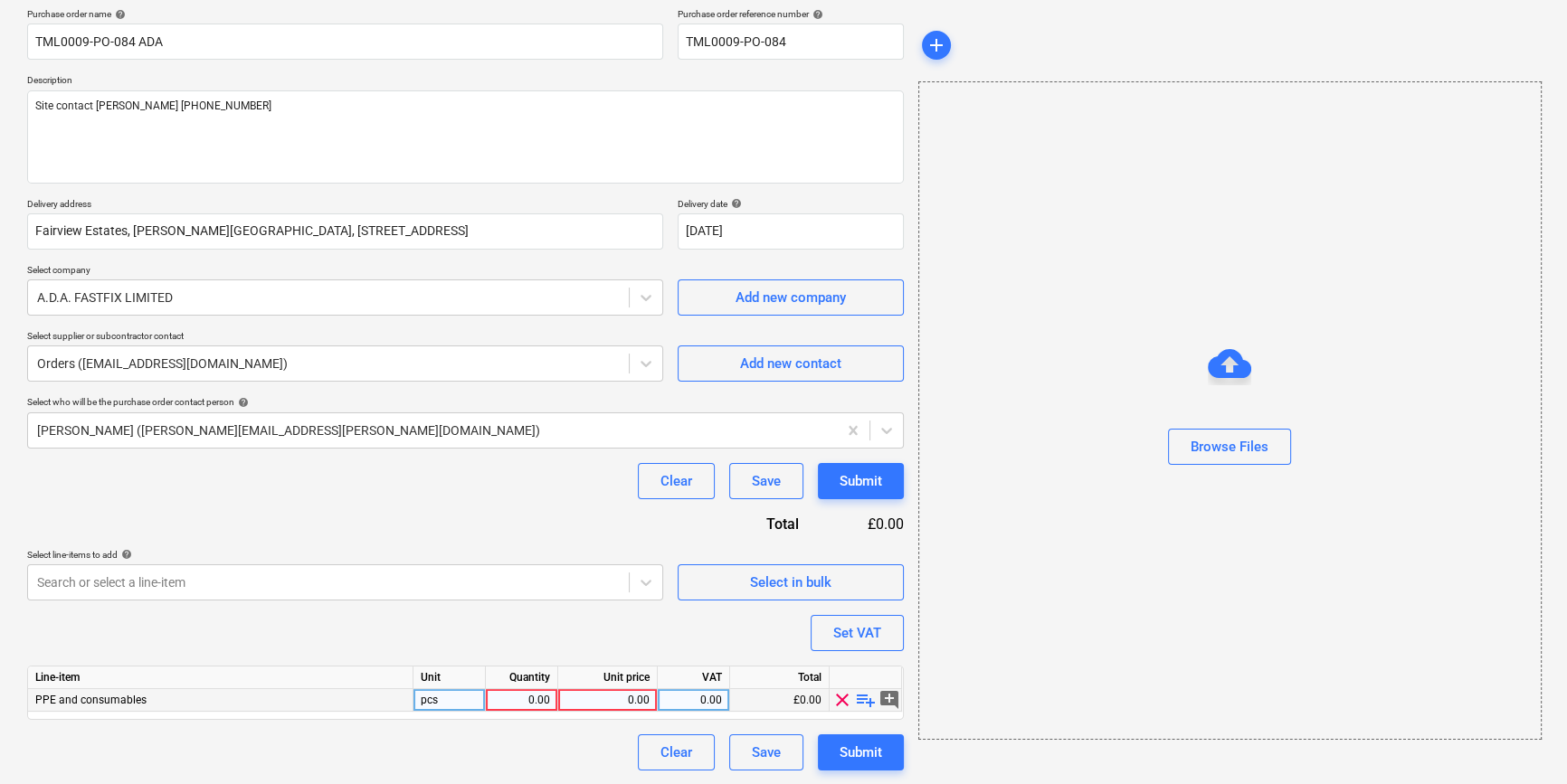
click at [535, 698] on div "0.00" at bounding box center [521, 700] width 57 height 23
click at [859, 702] on span "playlist_add" at bounding box center [866, 700] width 22 height 22
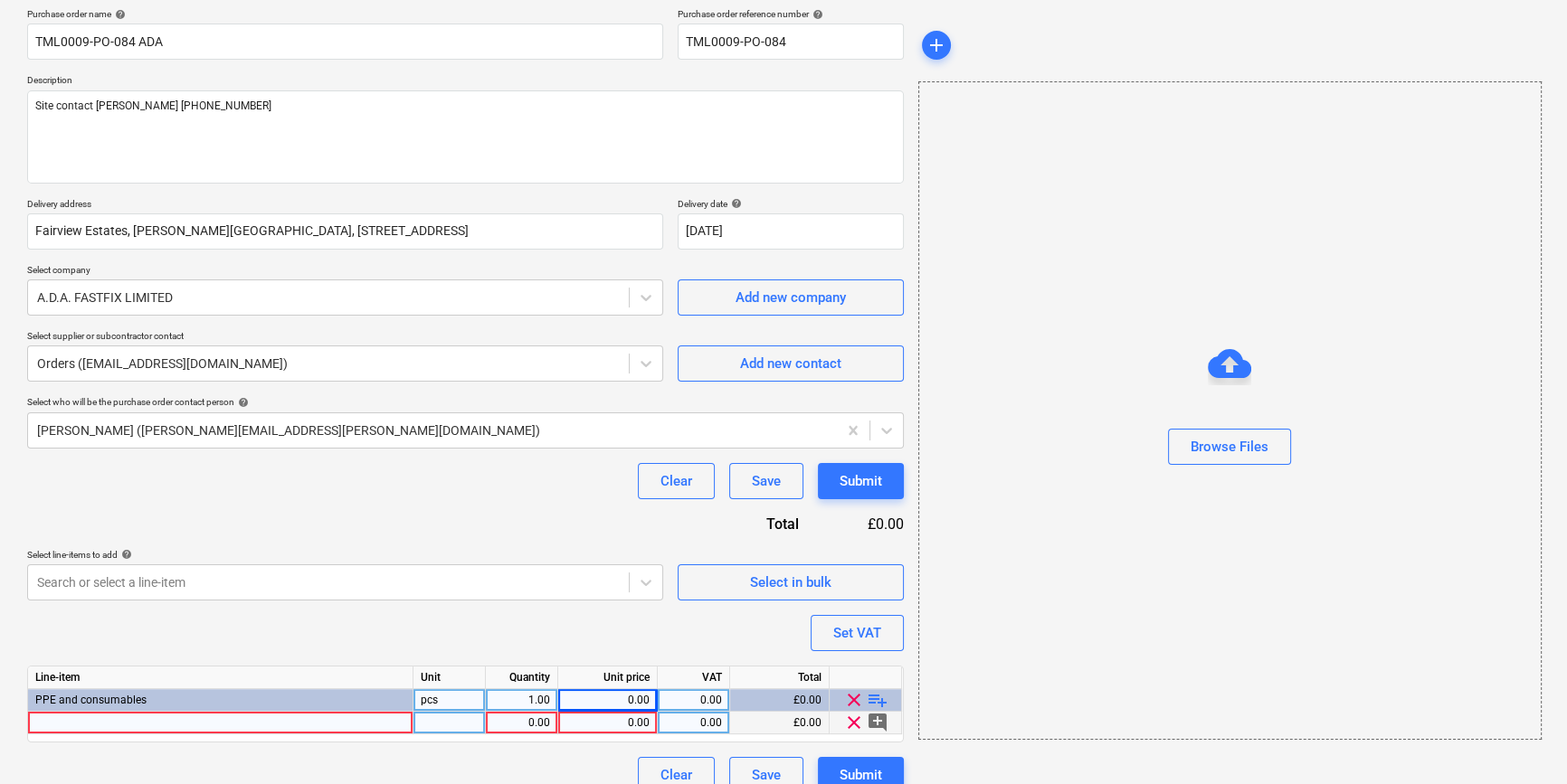
click at [59, 720] on div at bounding box center [220, 722] width 385 height 23
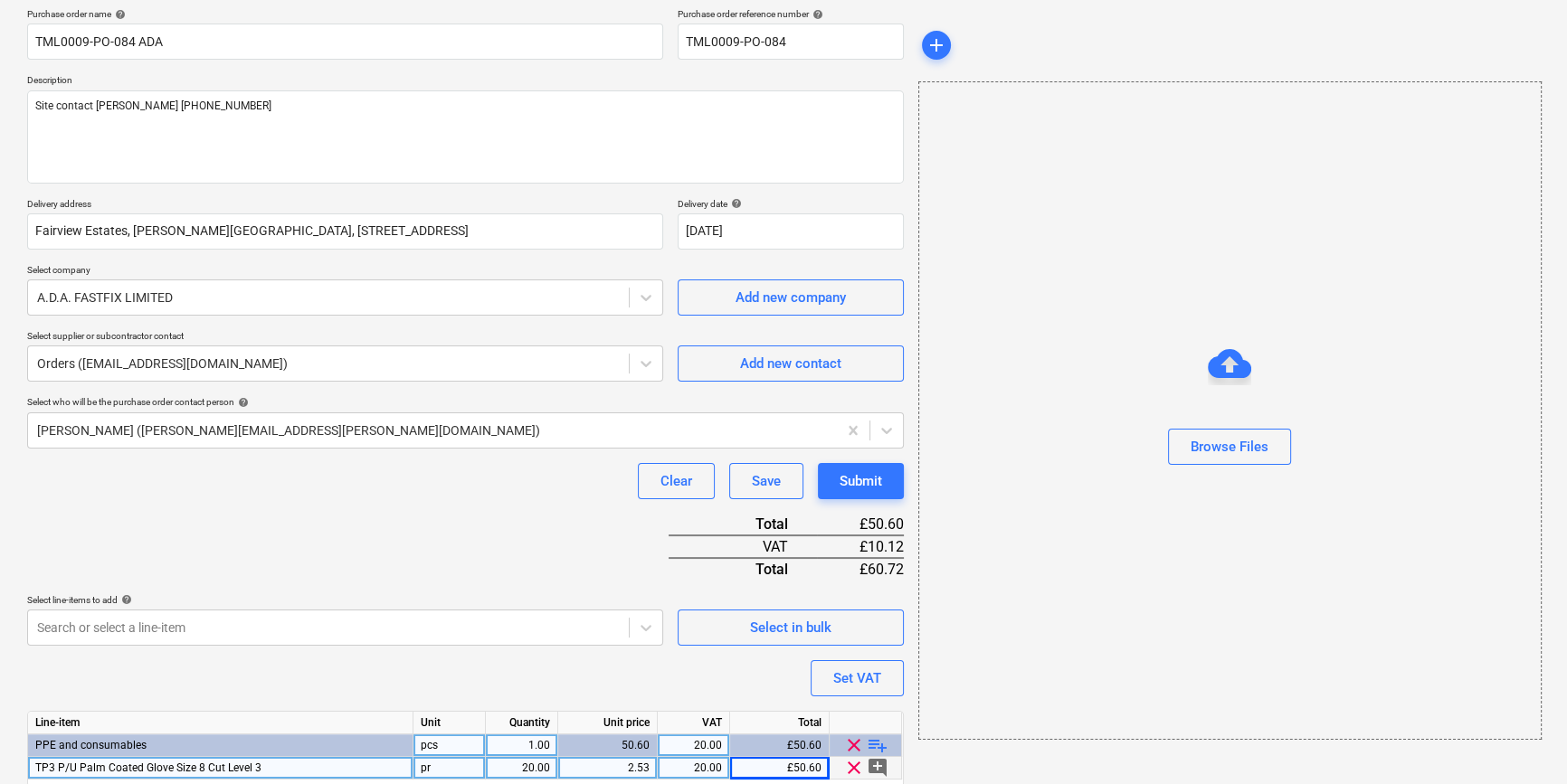
click at [878, 738] on span "playlist_add" at bounding box center [878, 745] width 22 height 22
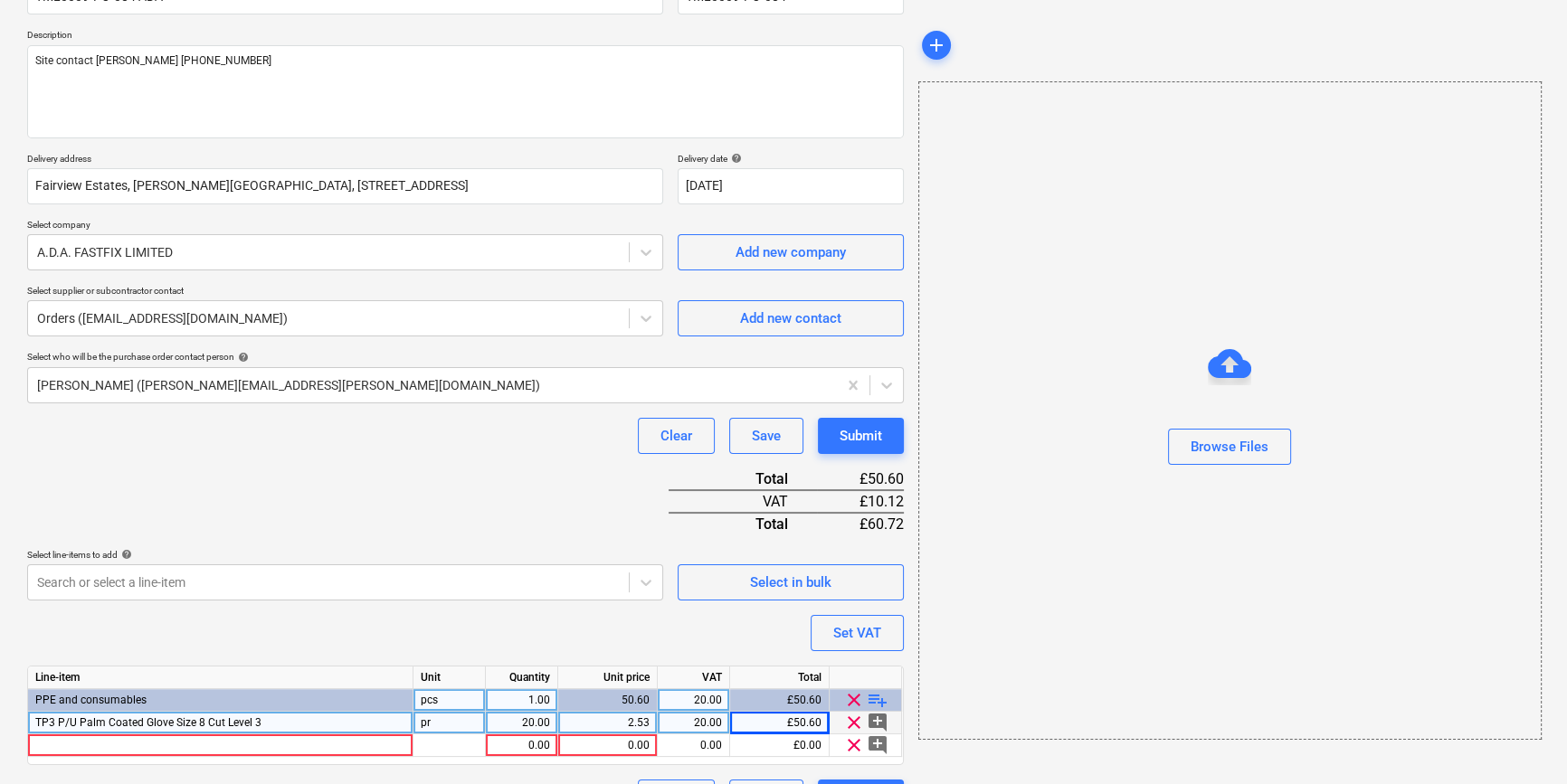
scroll to position [231, 0]
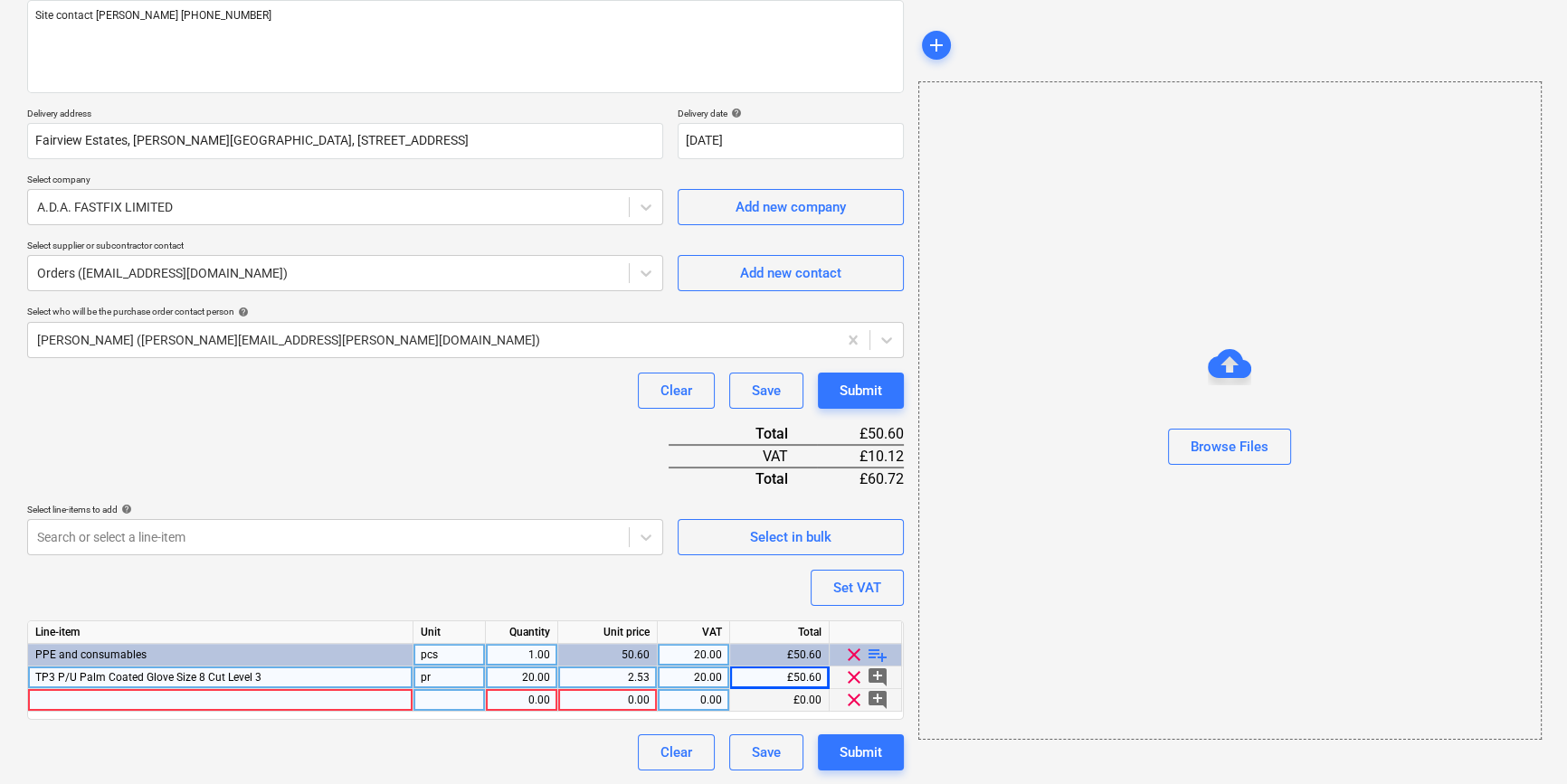
click at [42, 698] on div at bounding box center [220, 700] width 385 height 23
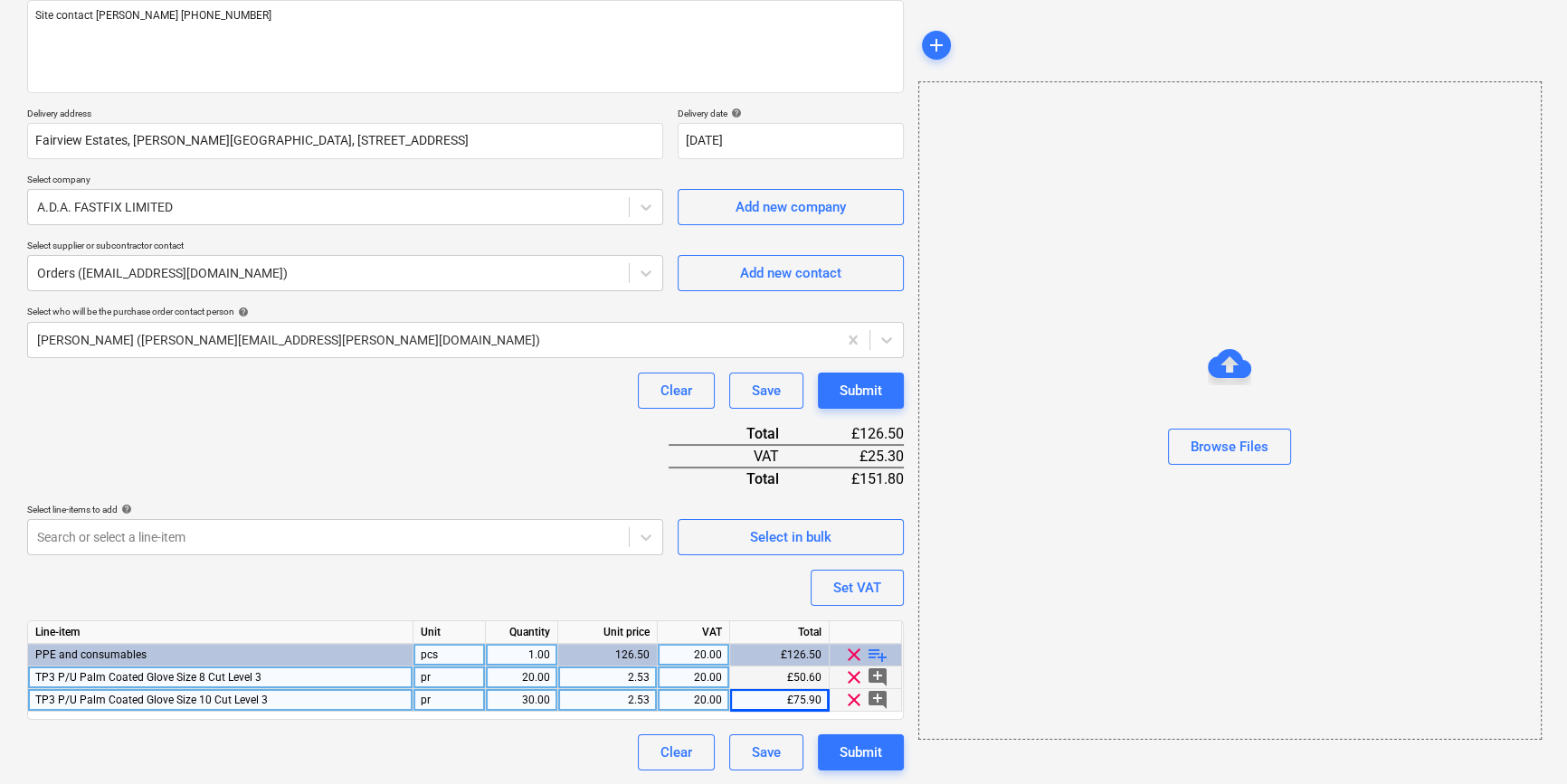
click at [872, 649] on span "playlist_add" at bounding box center [878, 655] width 22 height 22
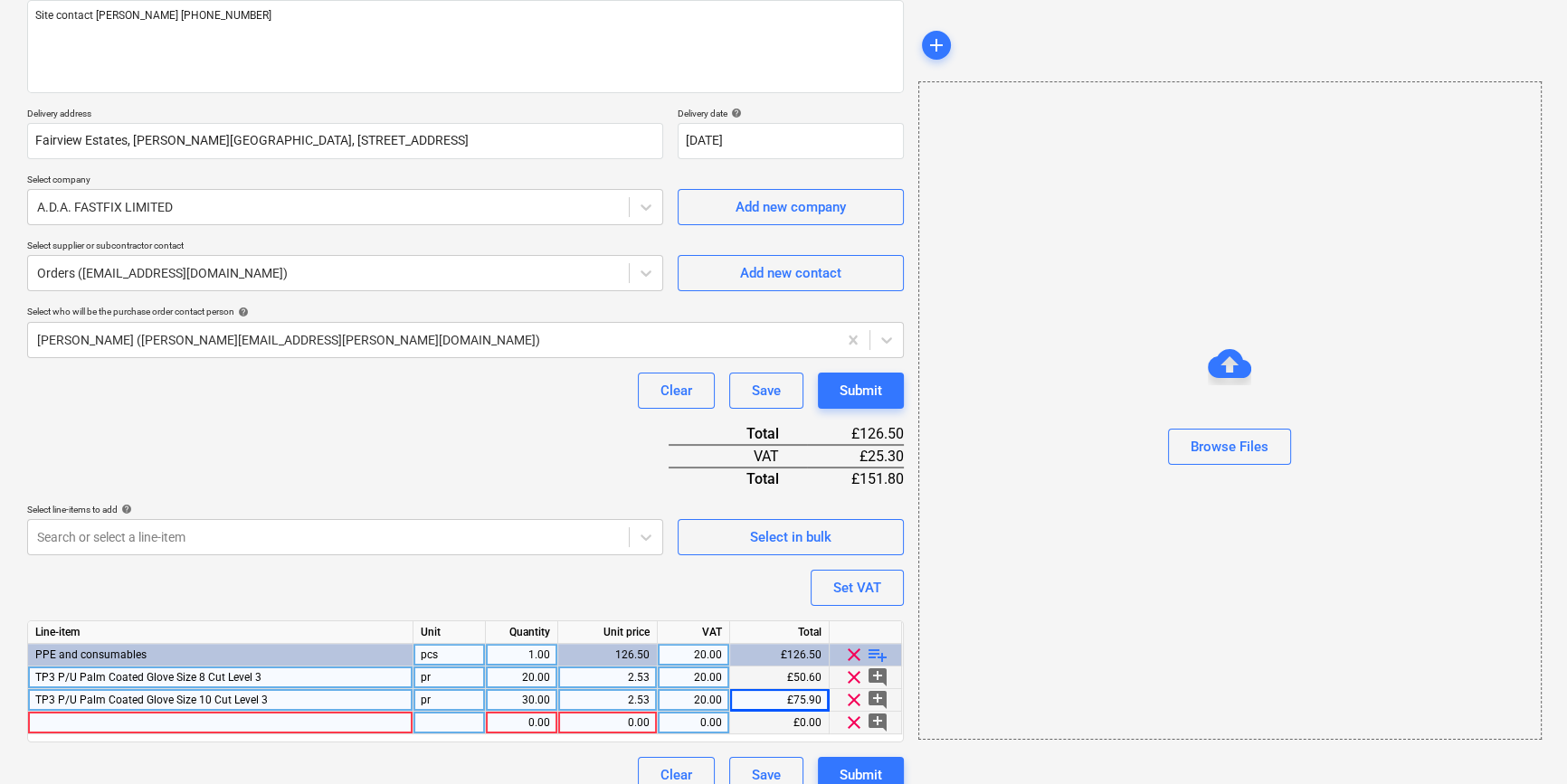
click at [62, 721] on div at bounding box center [220, 722] width 385 height 23
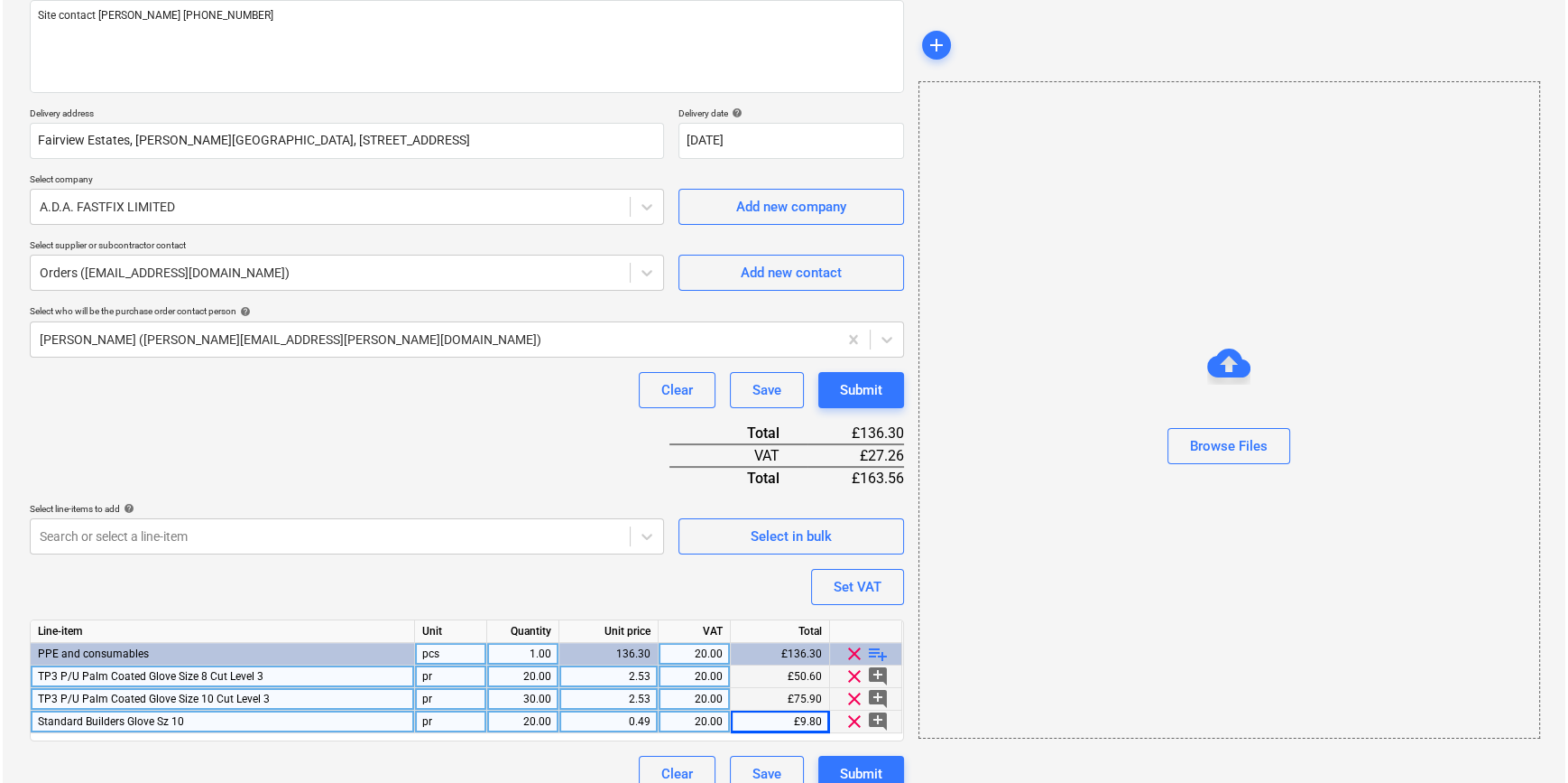
scroll to position [253, 0]
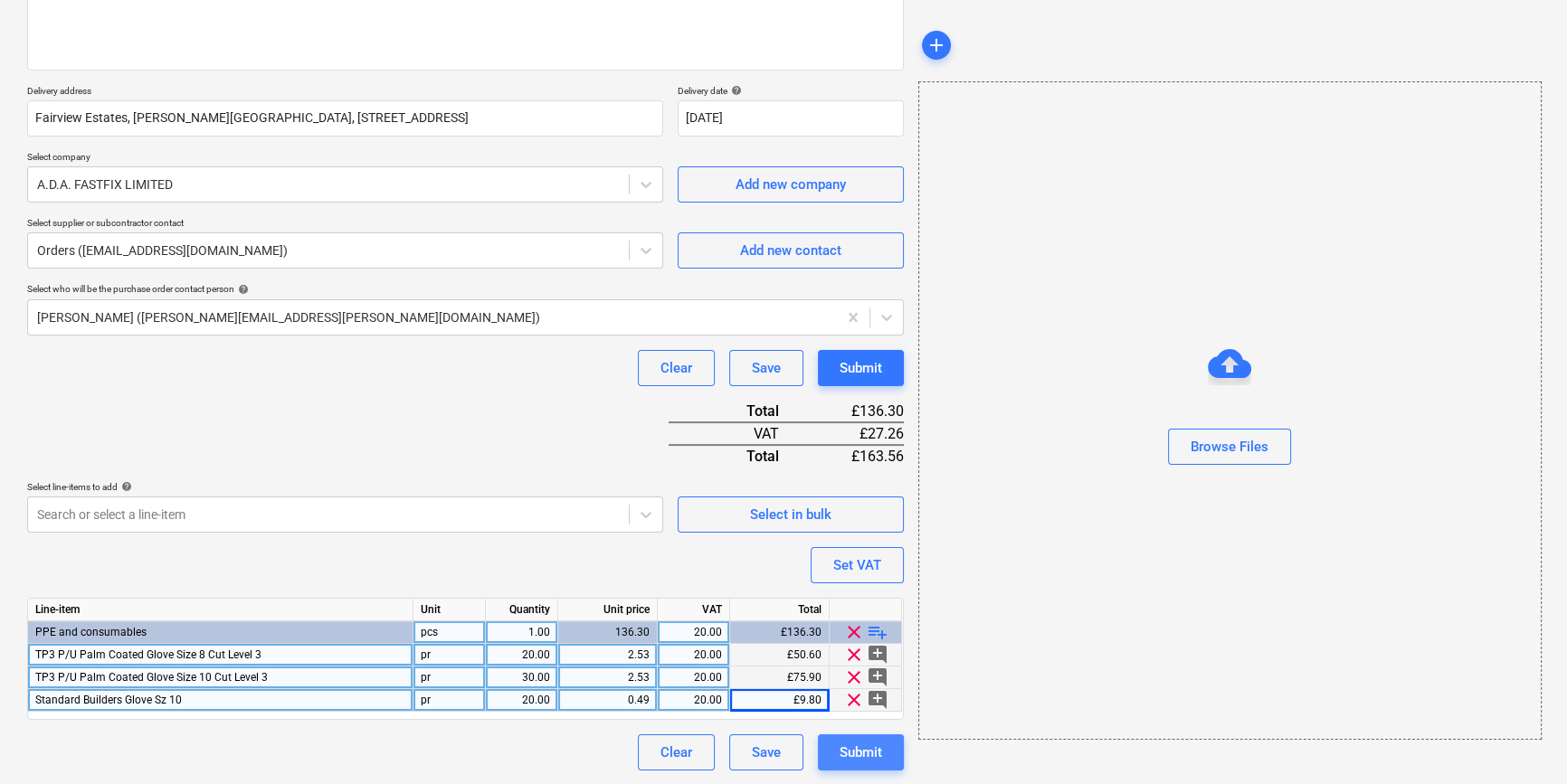
click at [853, 755] on div "Submit" at bounding box center [860, 753] width 42 height 23
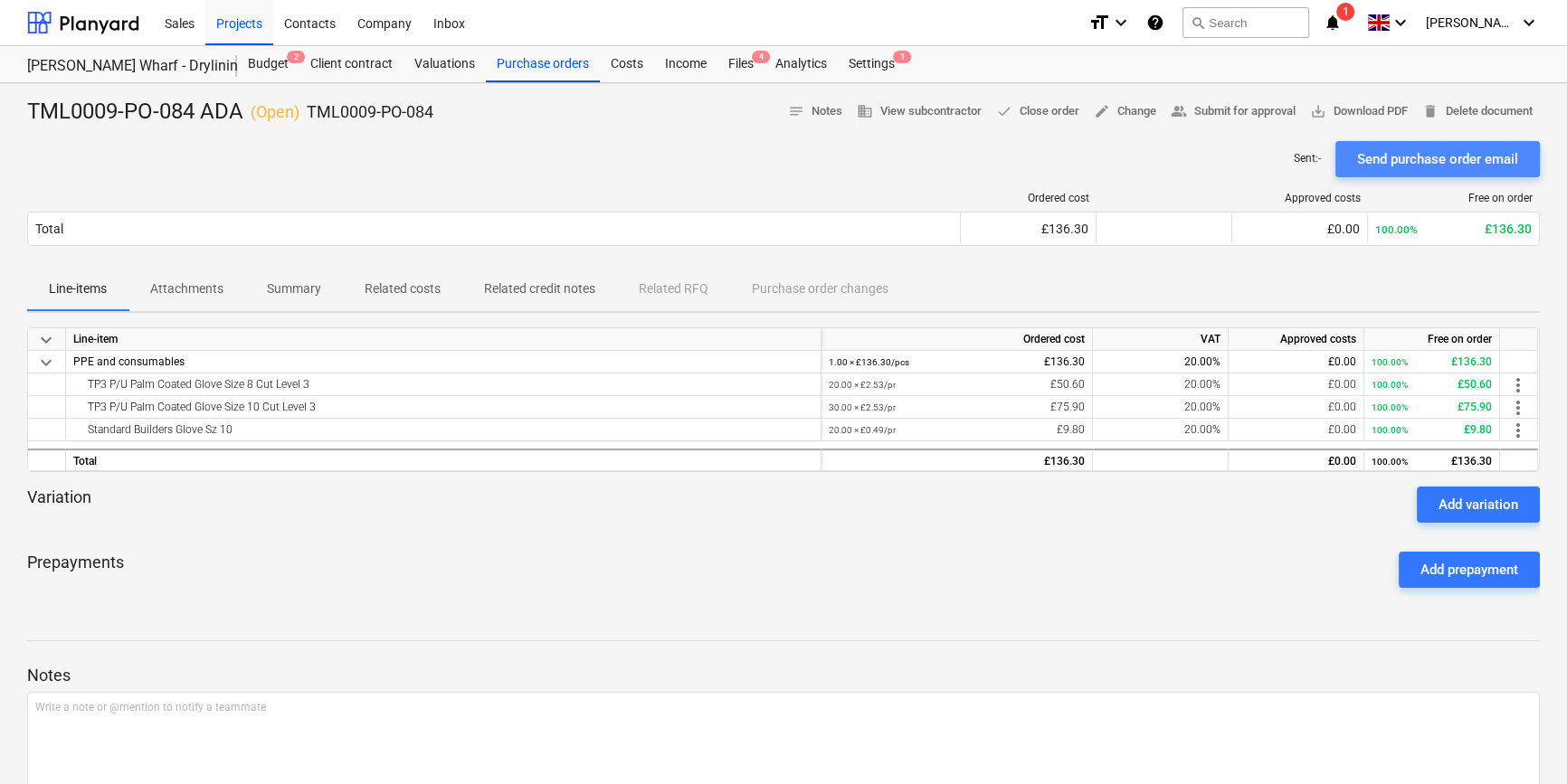
click at [1424, 154] on div "Send purchase order email" at bounding box center [1438, 160] width 161 height 23
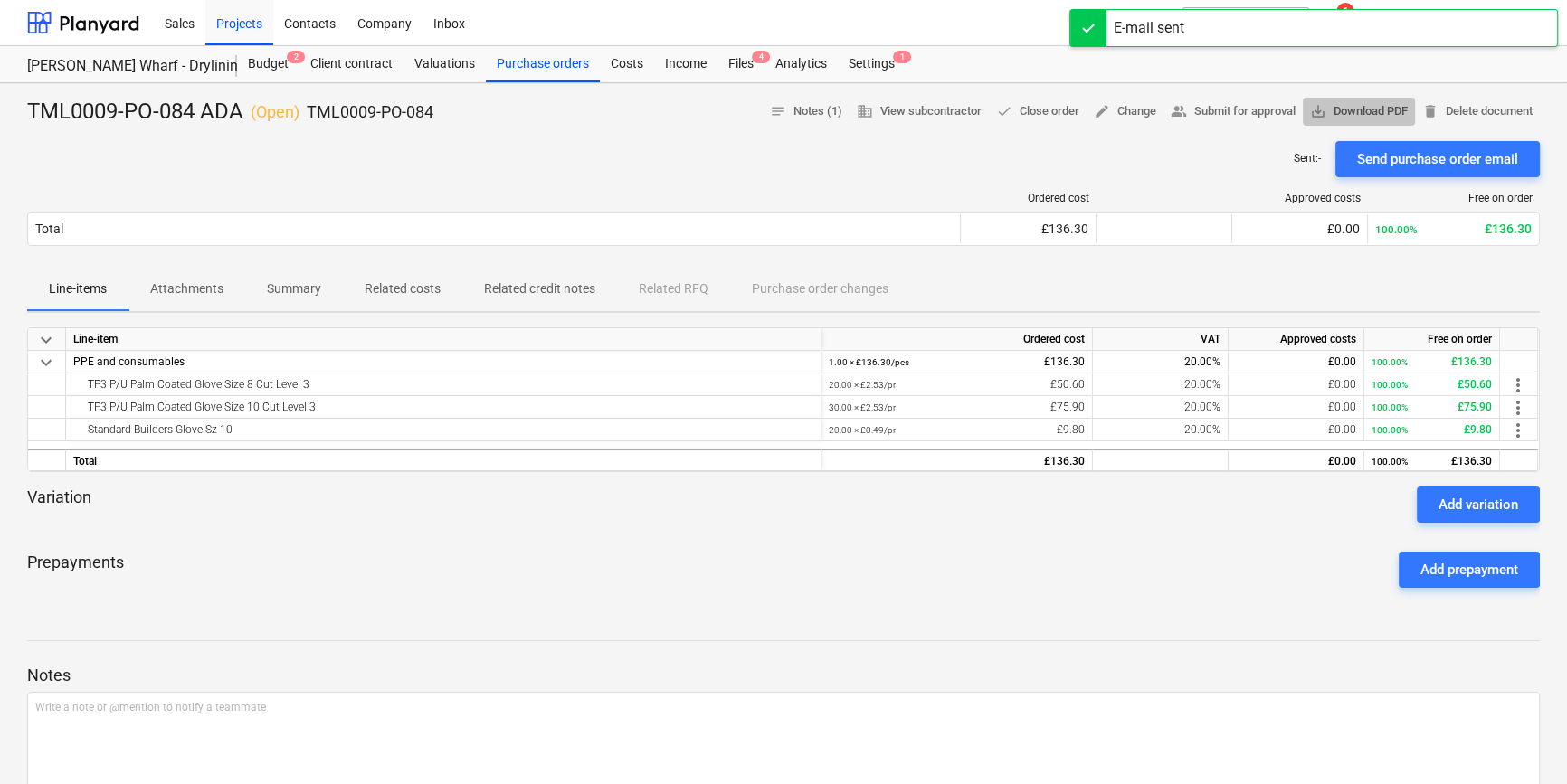
click at [1375, 108] on span "save_alt Download PDF" at bounding box center [1359, 111] width 98 height 21
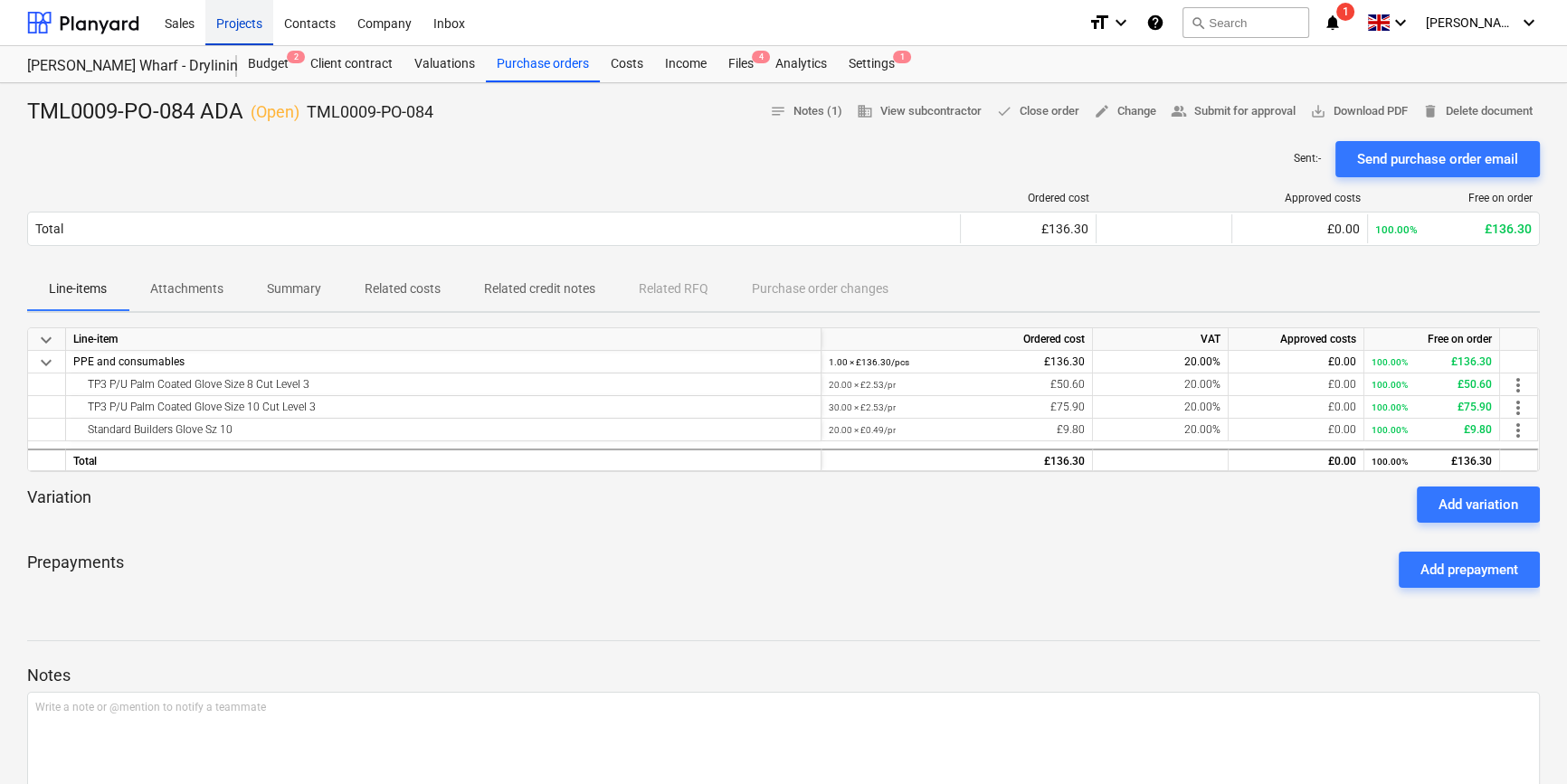
click at [224, 22] on div "Projects" at bounding box center [239, 22] width 68 height 46
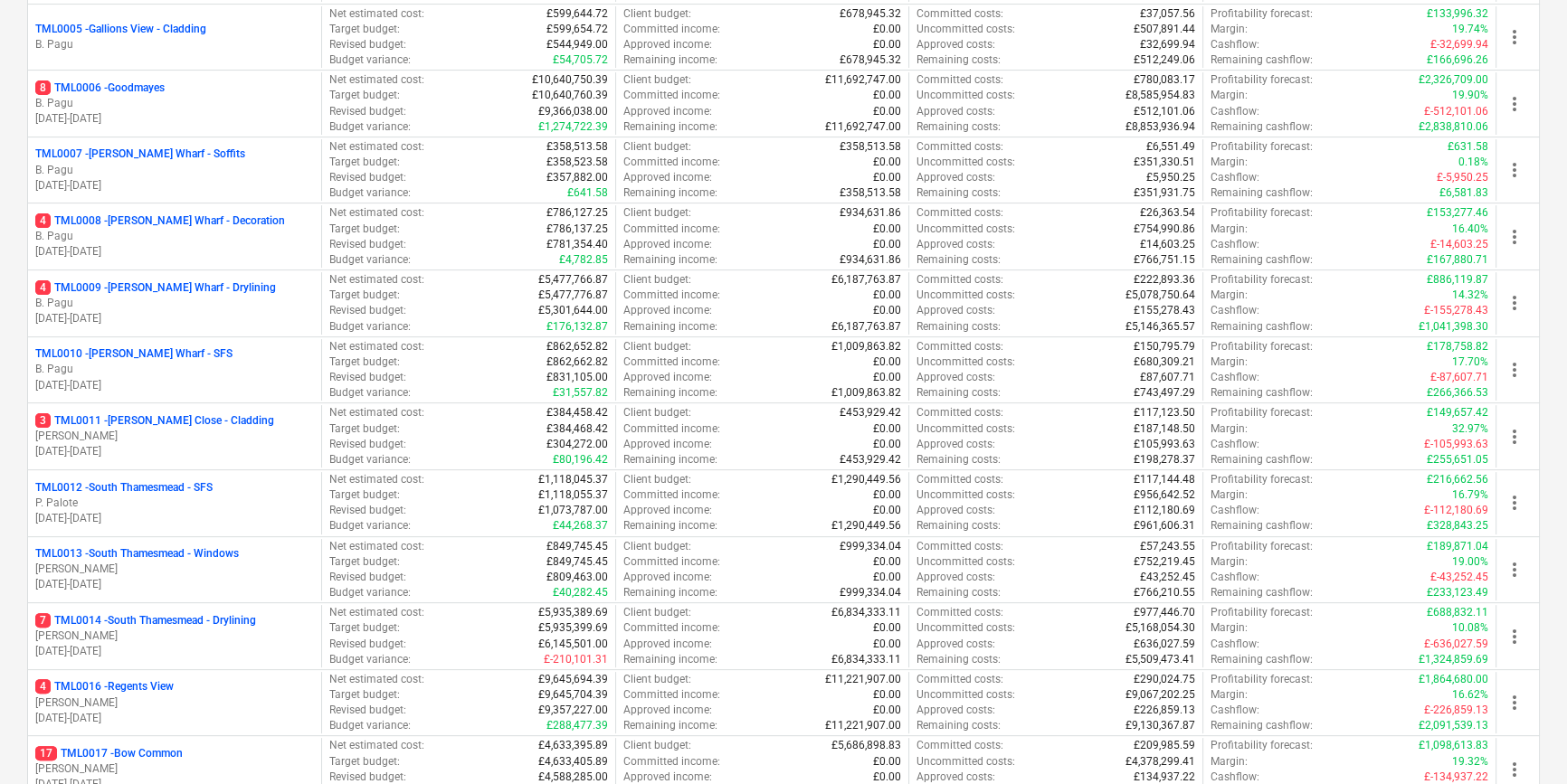
scroll to position [822, 0]
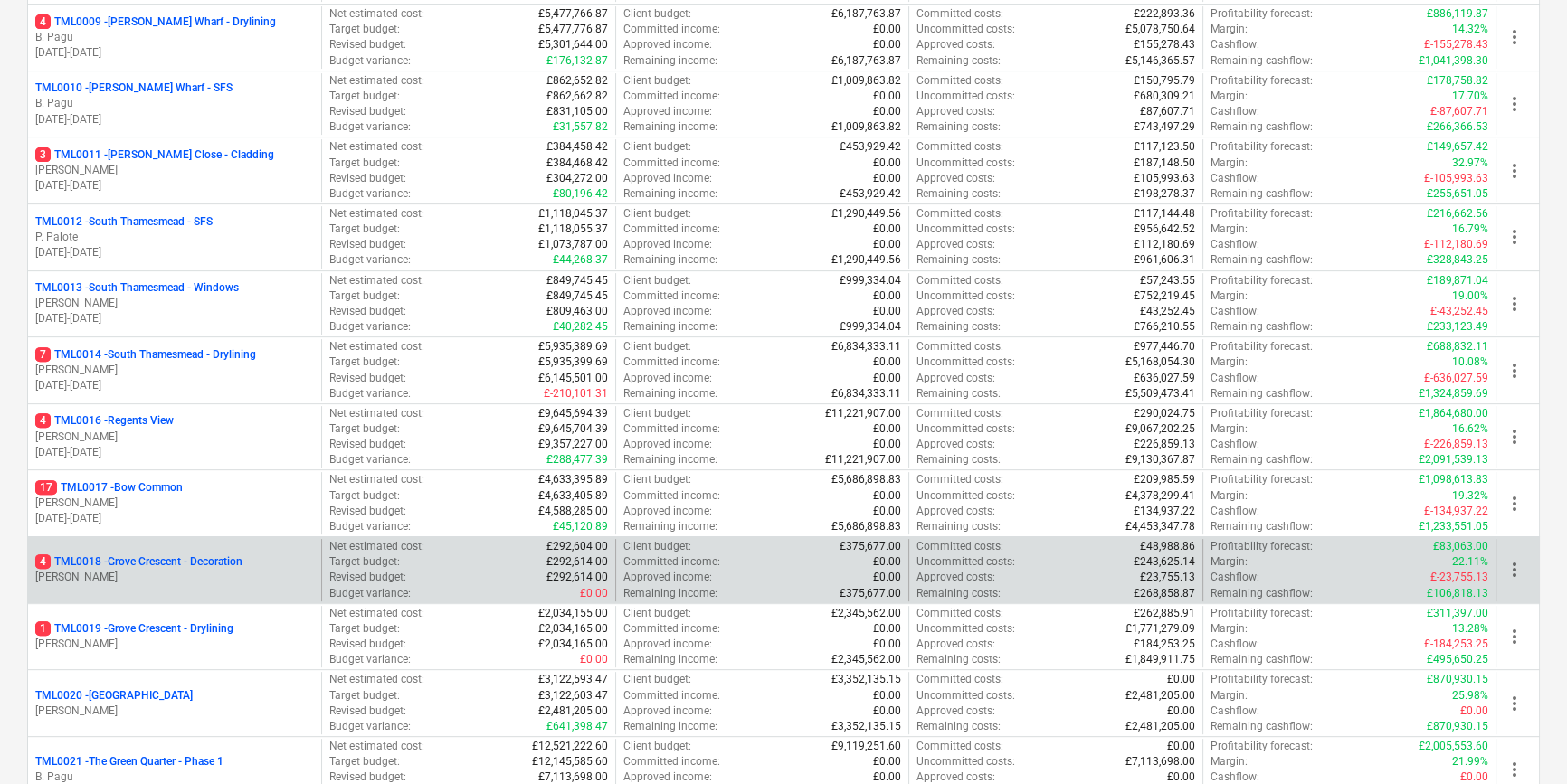
click at [219, 567] on p "4 TML0018 - Grove Crescent - Decoration" at bounding box center [139, 562] width 208 height 16
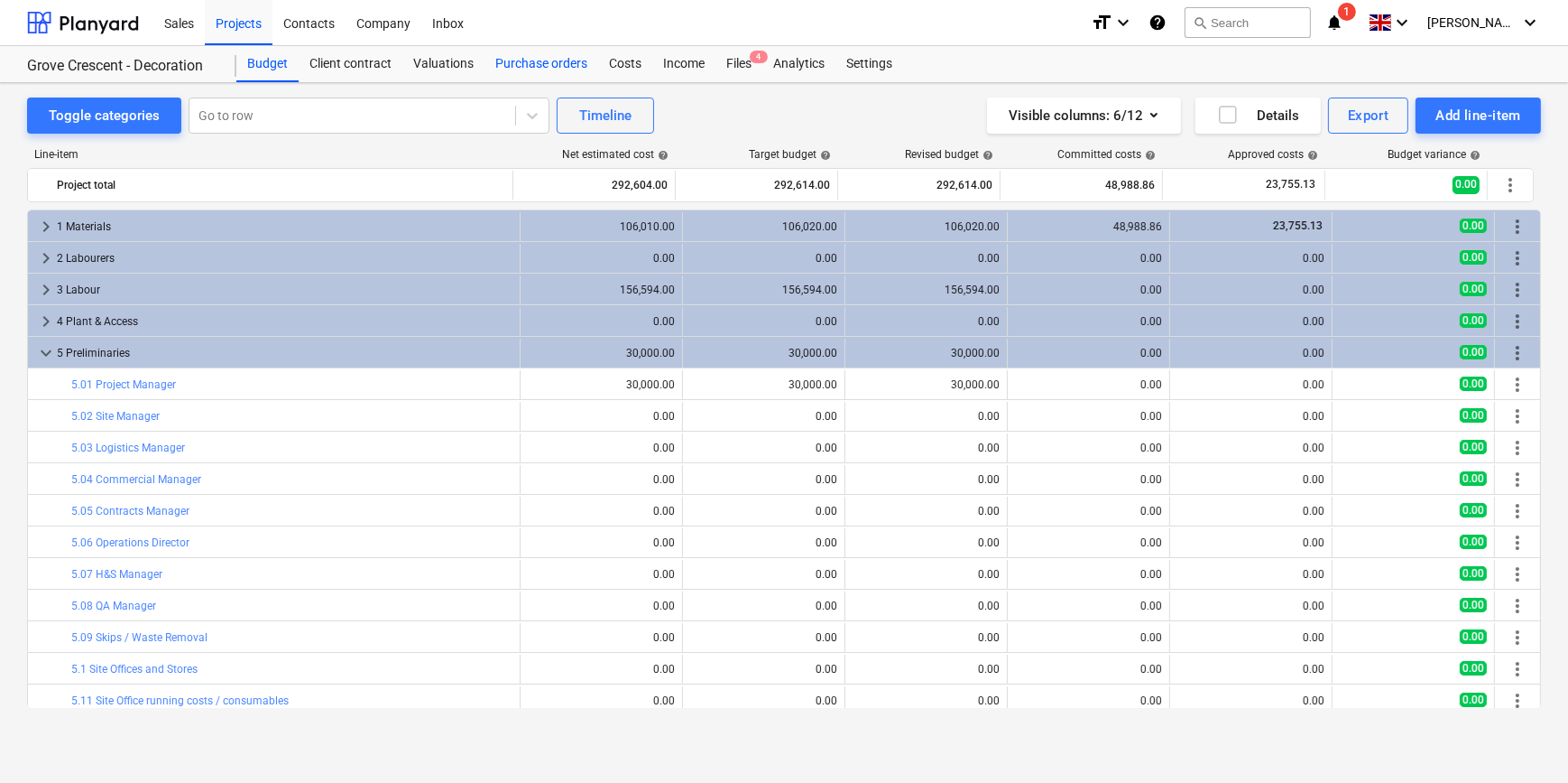
click at [528, 63] on div "Purchase orders" at bounding box center [541, 64] width 113 height 36
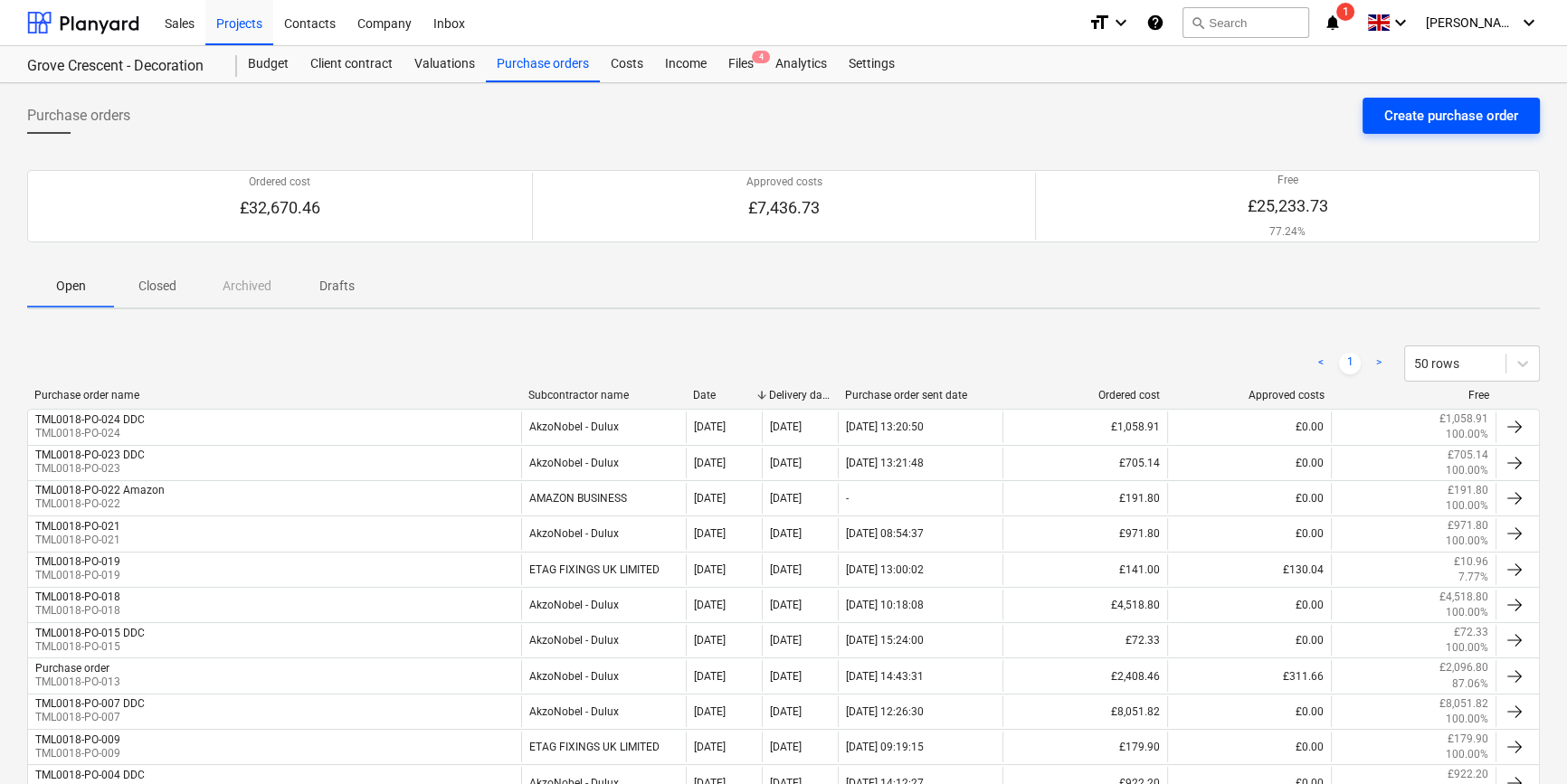
click at [1448, 113] on div "Create purchase order" at bounding box center [1450, 115] width 134 height 23
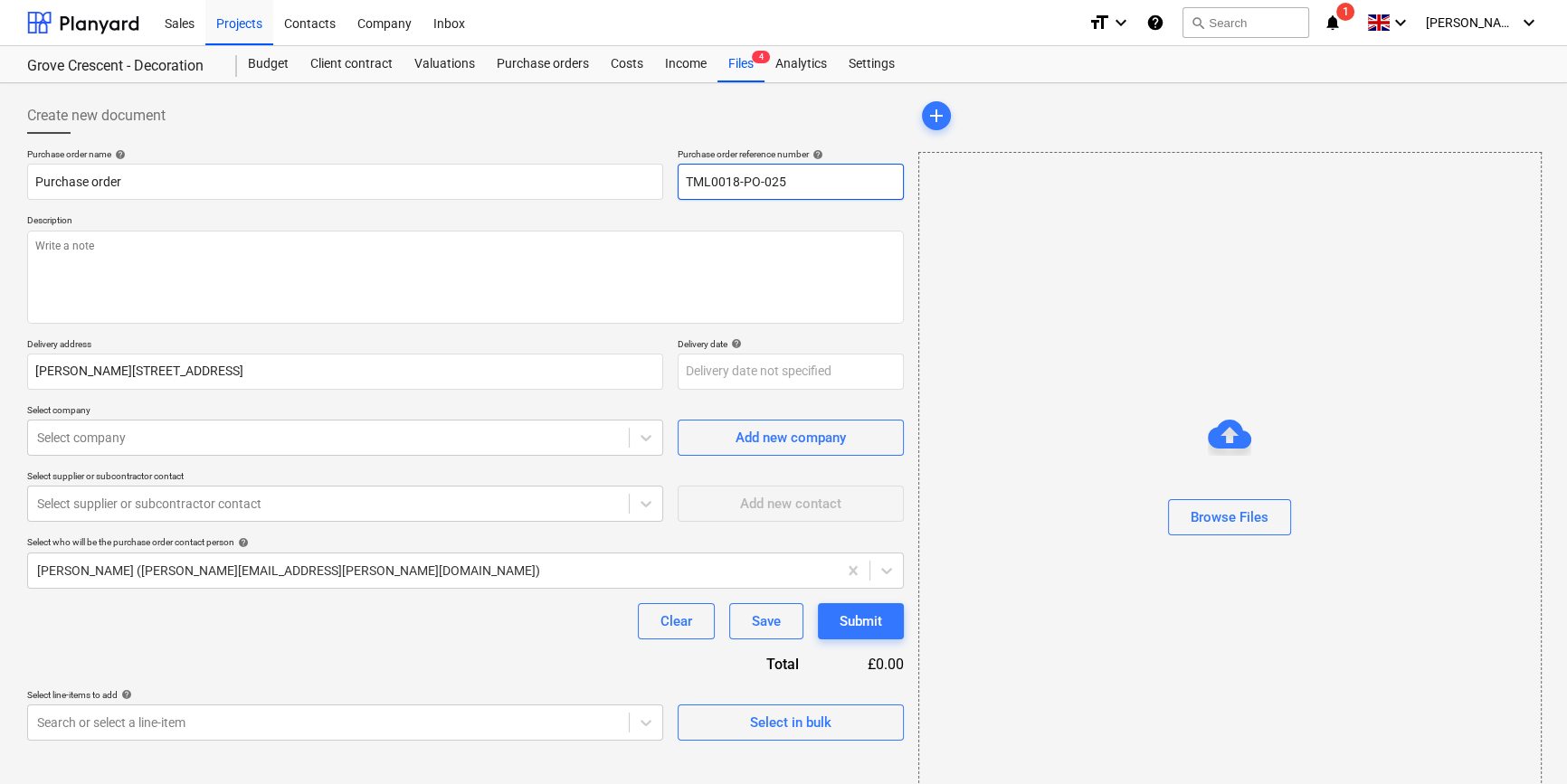
drag, startPoint x: 788, startPoint y: 179, endPoint x: 683, endPoint y: 181, distance: 105.0
click at [683, 181] on input "TML0018-PO-025" at bounding box center [790, 181] width 226 height 36
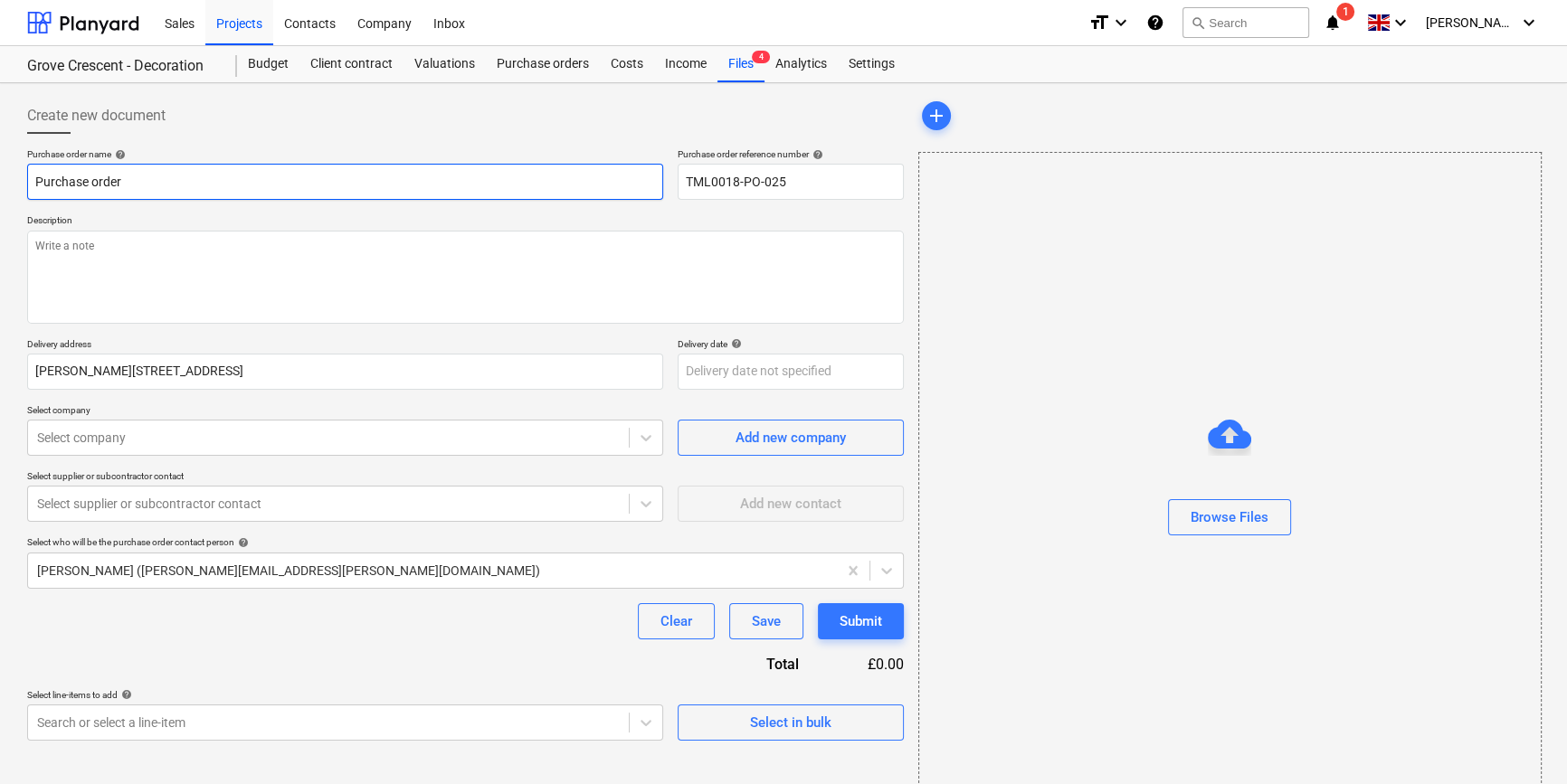
drag, startPoint x: 126, startPoint y: 182, endPoint x: 28, endPoint y: 182, distance: 98.0
click at [28, 182] on input "Purchase order" at bounding box center [345, 181] width 636 height 36
paste input "TML0018-PO-025"
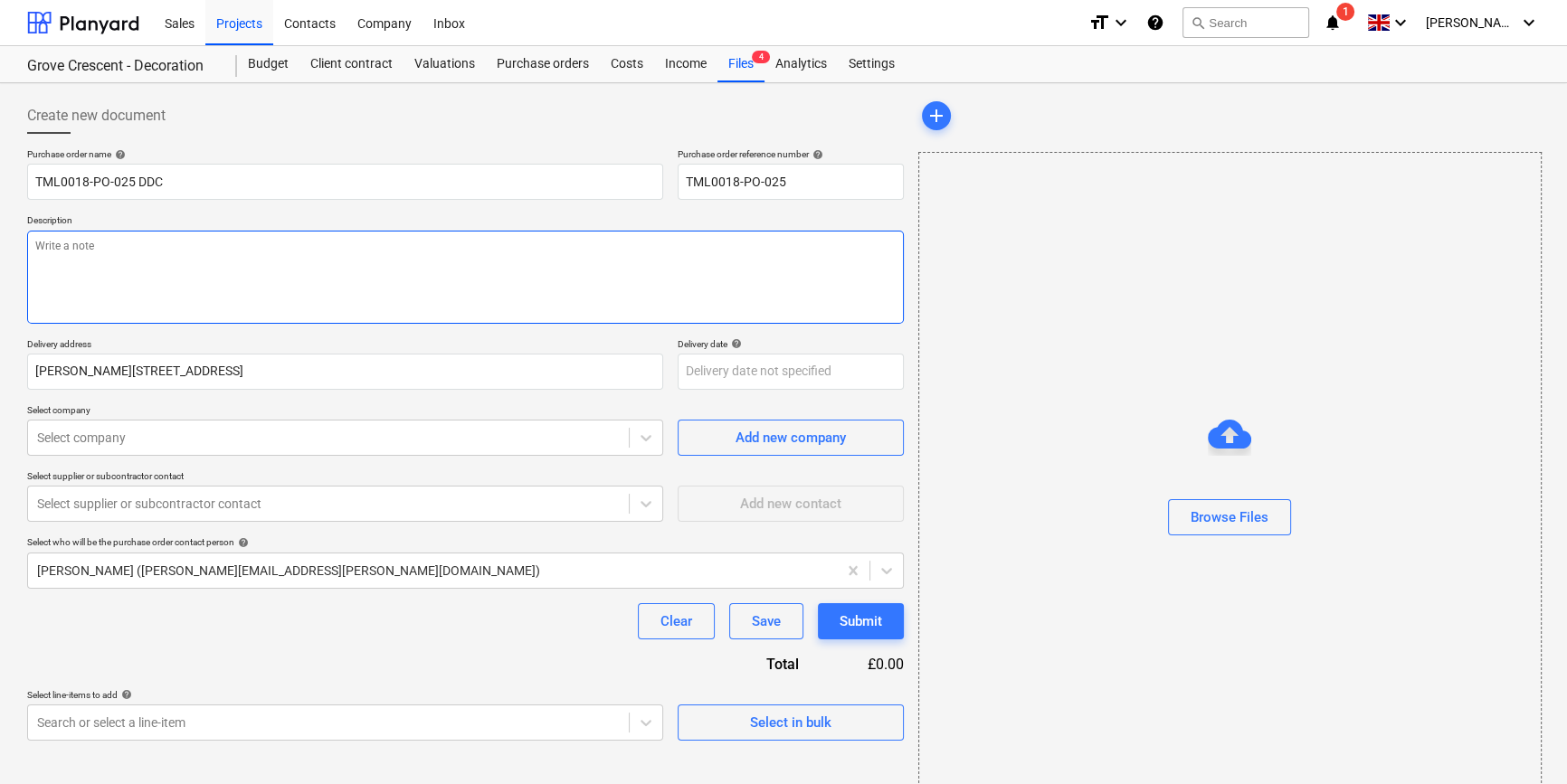
click at [111, 275] on textarea at bounding box center [465, 277] width 877 height 93
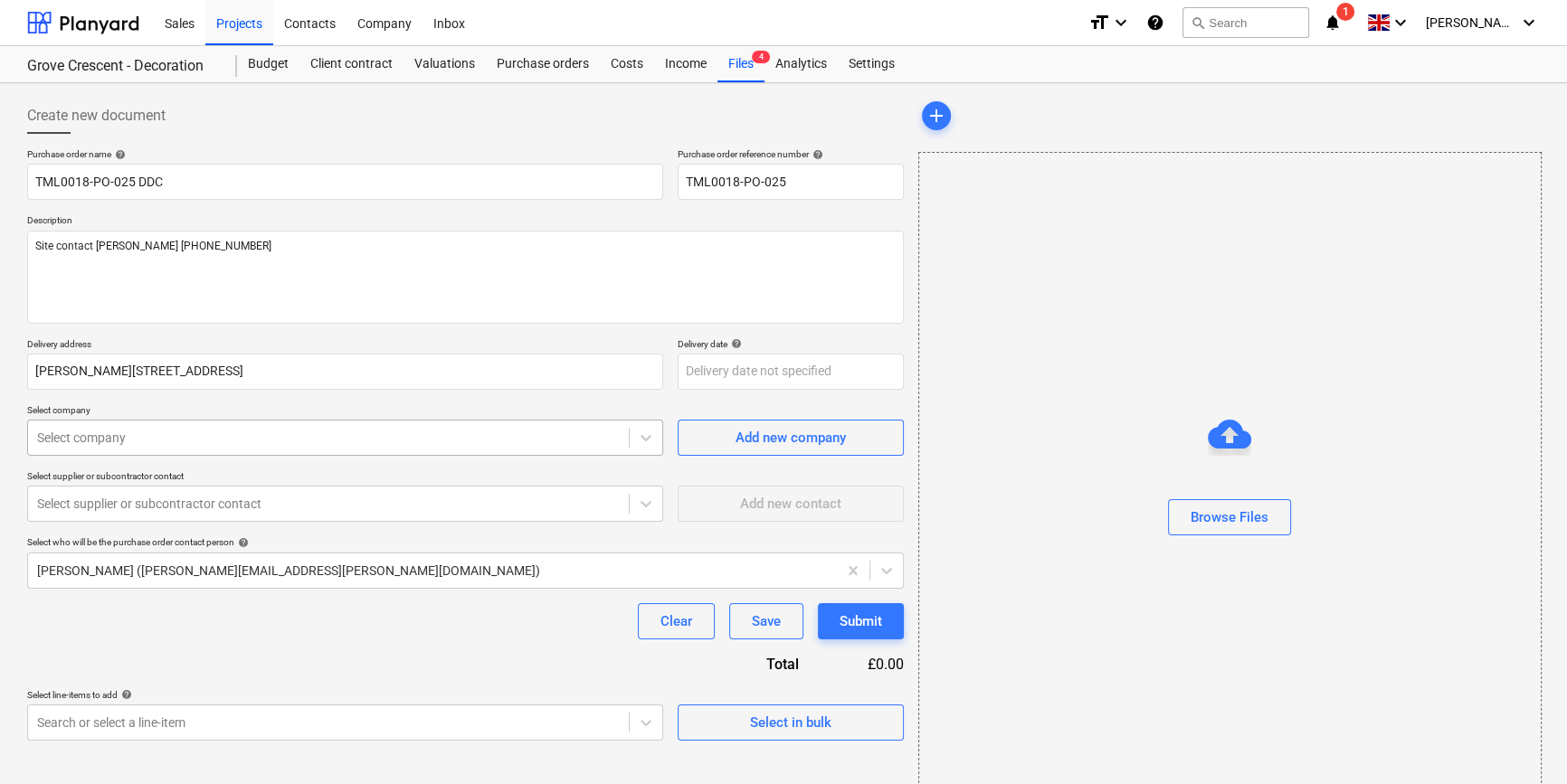
click at [180, 444] on div at bounding box center [328, 438] width 583 height 18
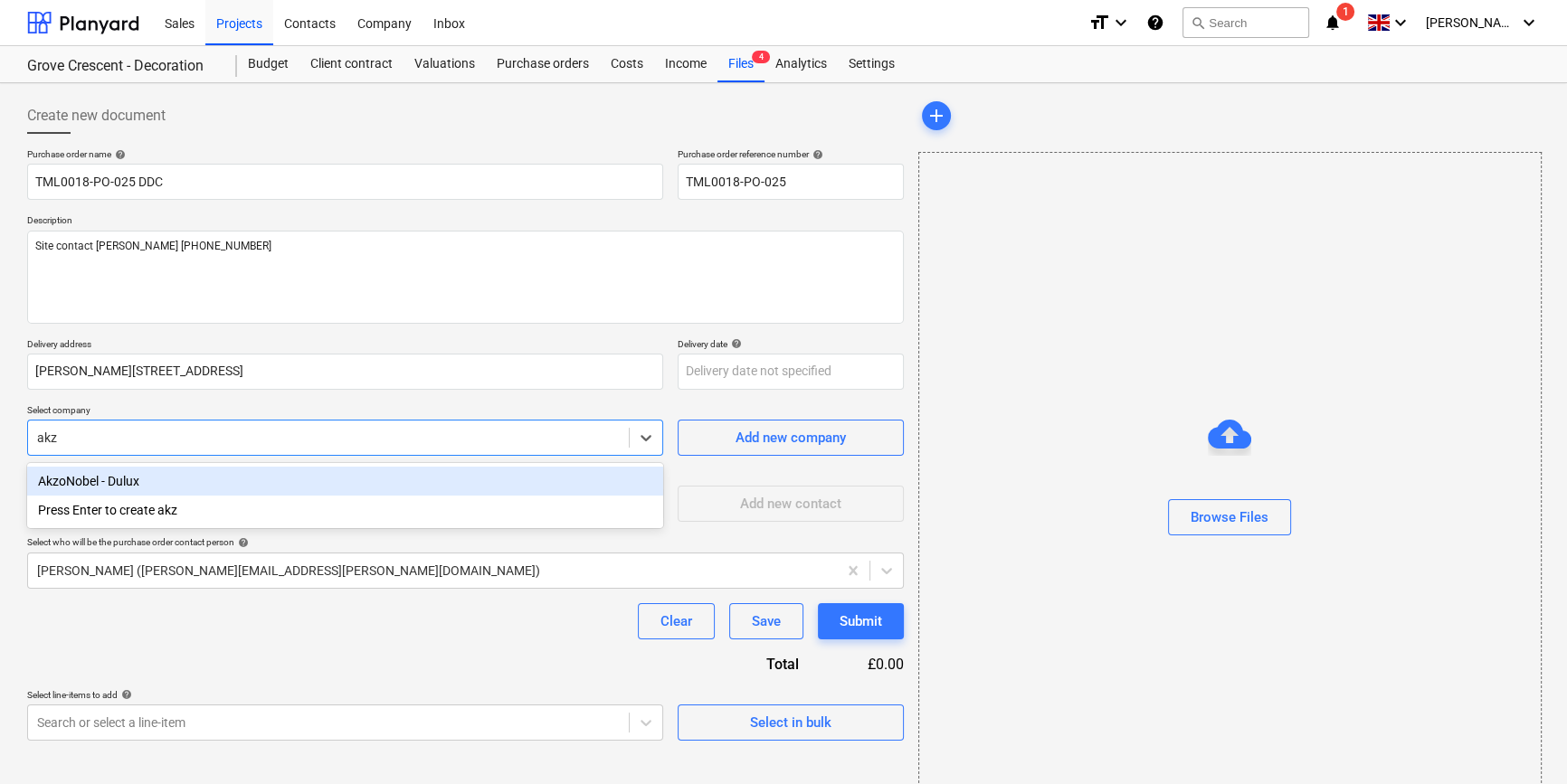
click at [148, 477] on div "AkzoNobel - Dulux" at bounding box center [345, 482] width 636 height 29
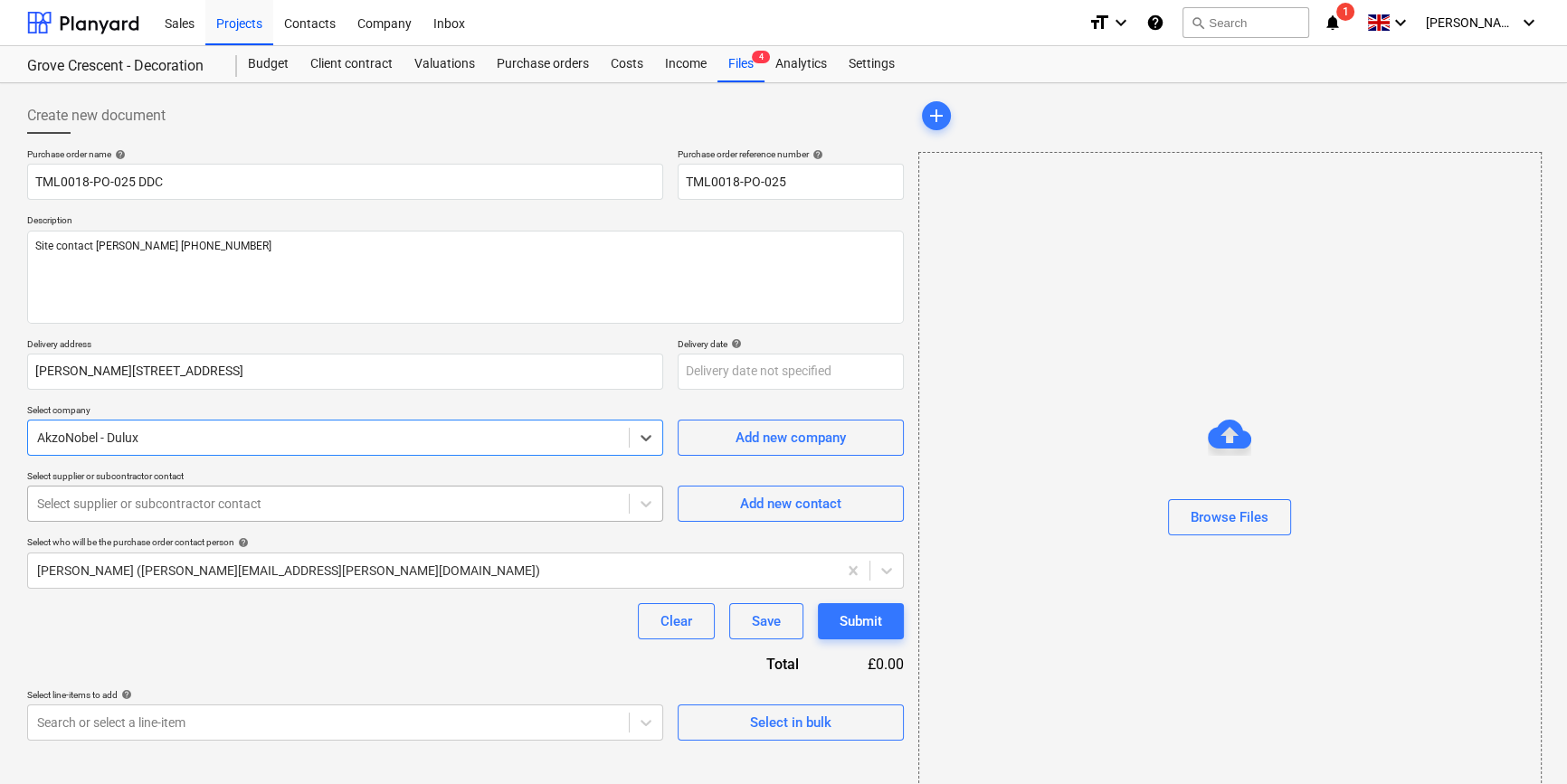
click at [143, 494] on div at bounding box center [328, 503] width 583 height 18
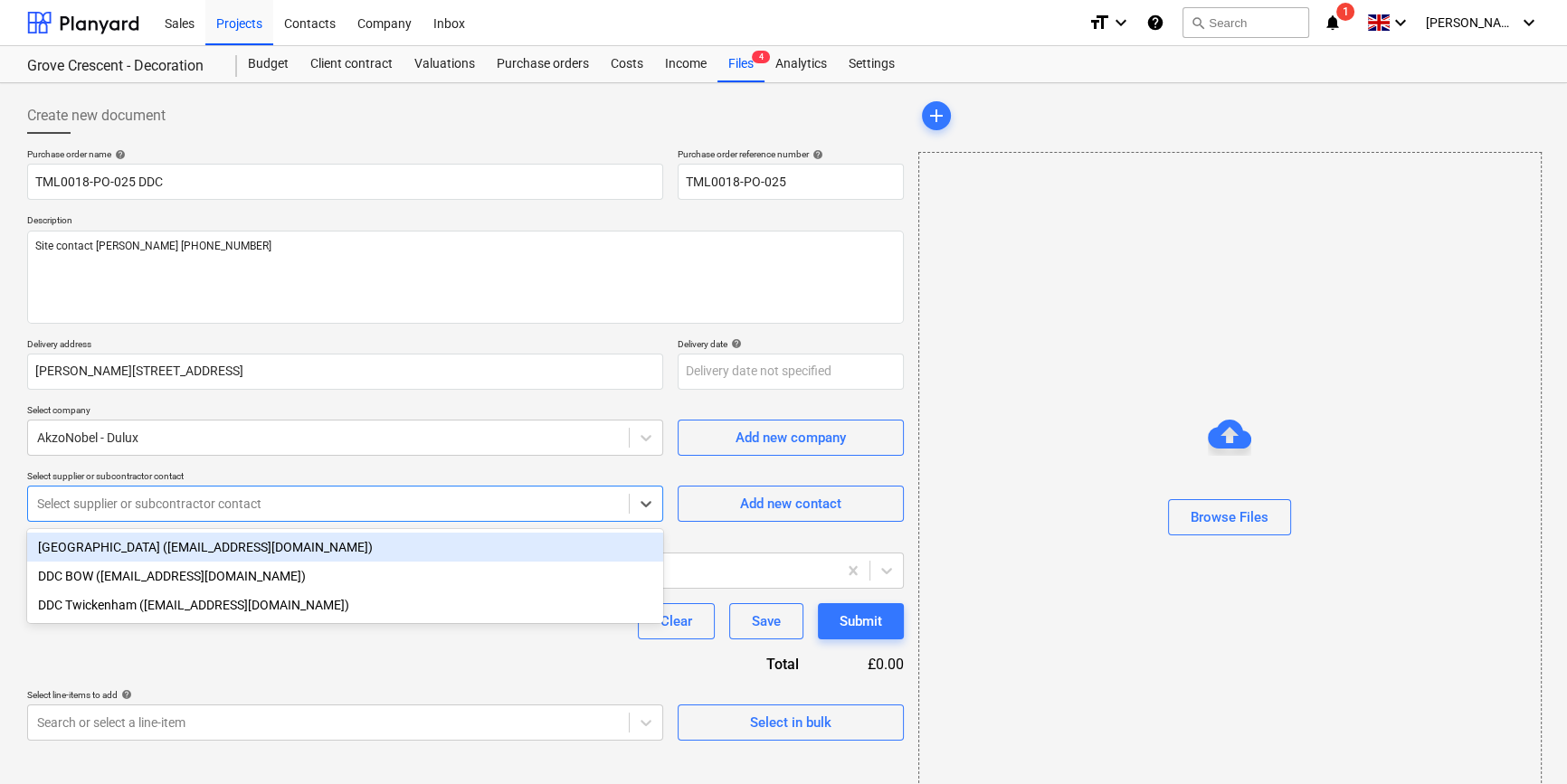
click at [129, 551] on div "[GEOGRAPHIC_DATA] ([EMAIL_ADDRESS][DOMAIN_NAME])" at bounding box center [345, 547] width 636 height 29
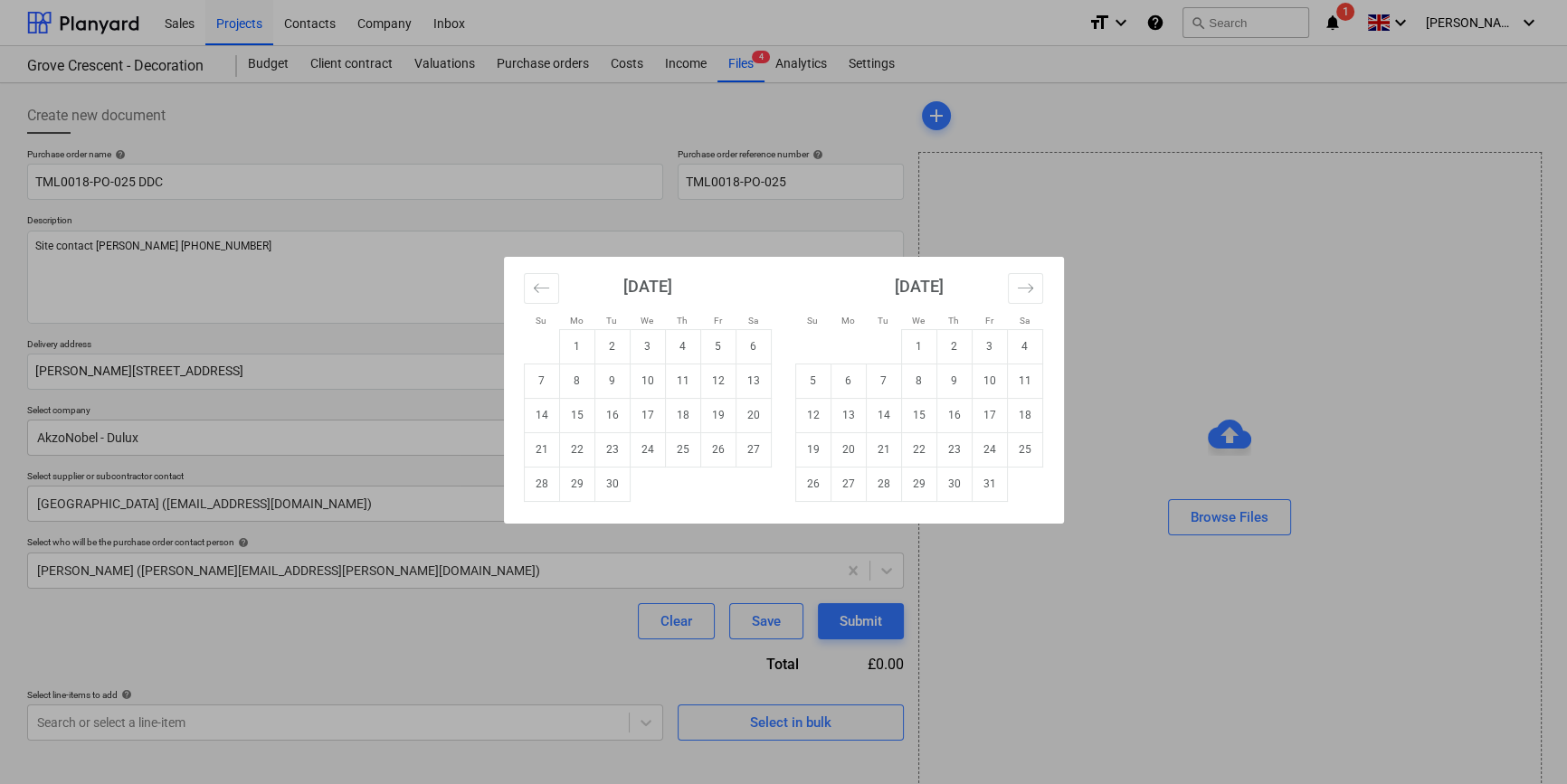
click at [693, 373] on body "Sales Projects Contacts Company Inbox format_size keyboard_arrow_down help sear…" at bounding box center [784, 392] width 1567 height 784
click at [681, 377] on td "11" at bounding box center [683, 380] width 35 height 34
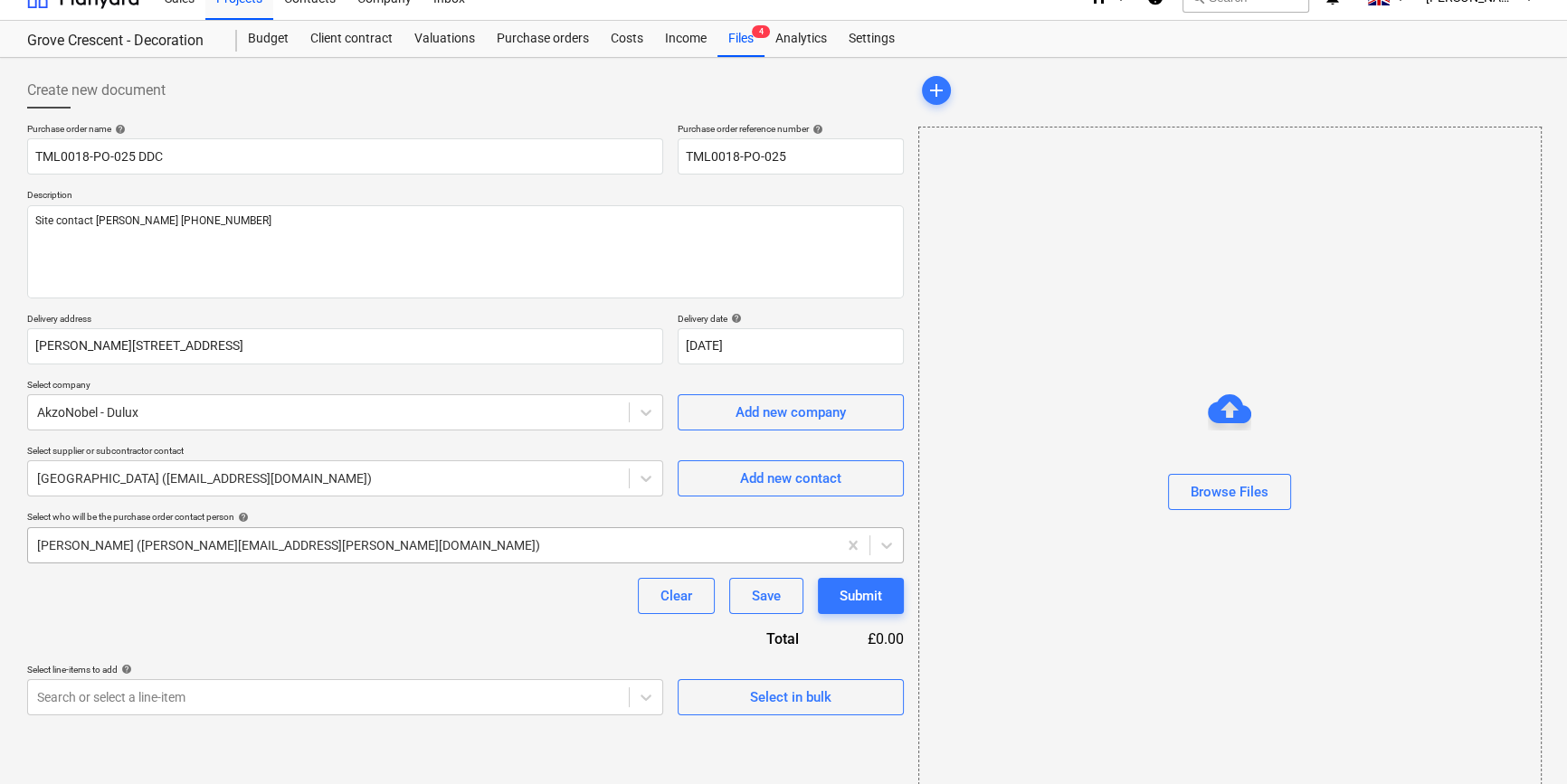
scroll to position [39, 0]
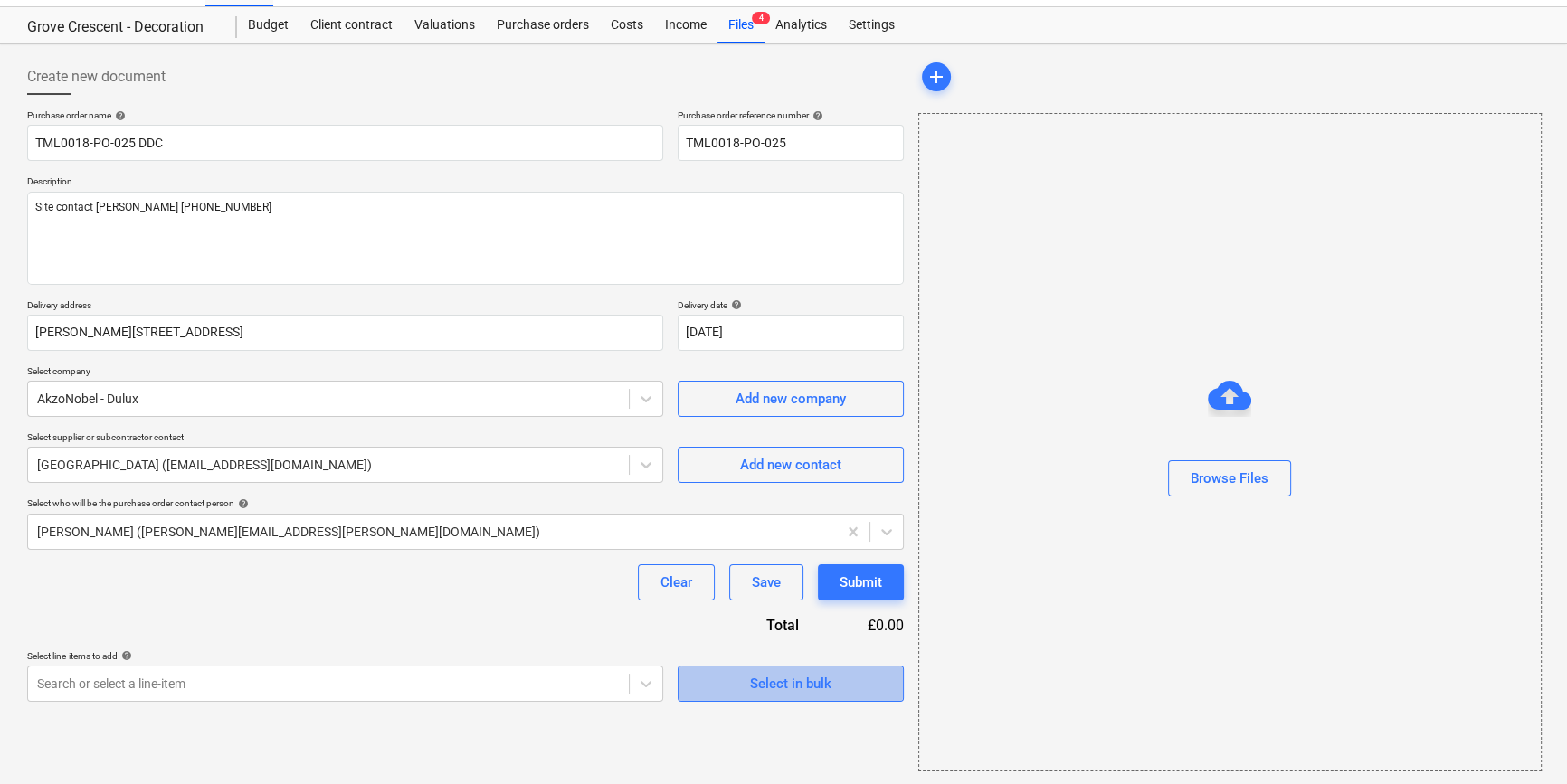
click at [792, 680] on div "Select in bulk" at bounding box center [790, 683] width 81 height 23
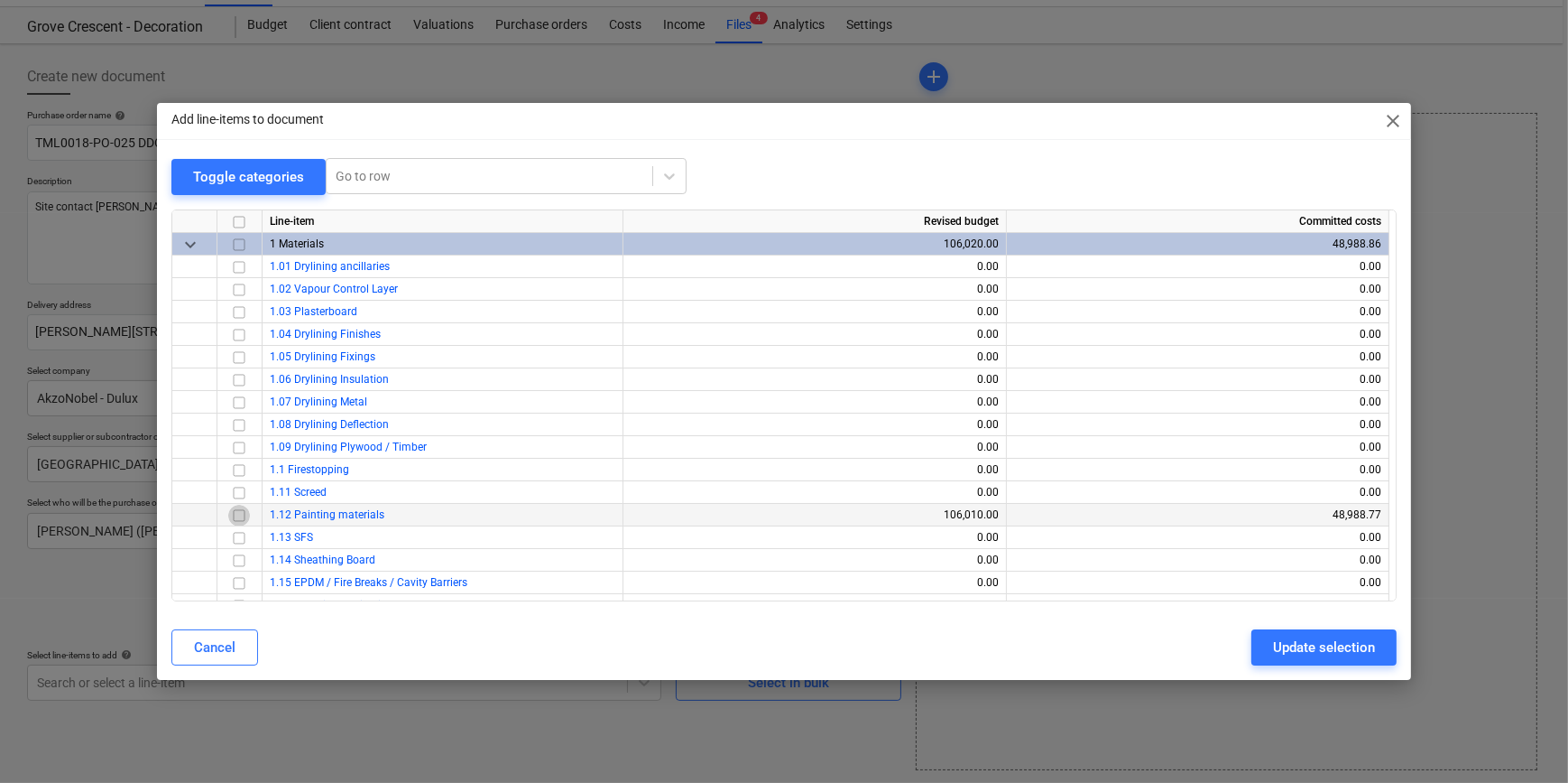
click at [240, 515] on input "checkbox" at bounding box center [239, 514] width 21 height 22
click at [1308, 643] on div "Update selection" at bounding box center [1324, 647] width 102 height 23
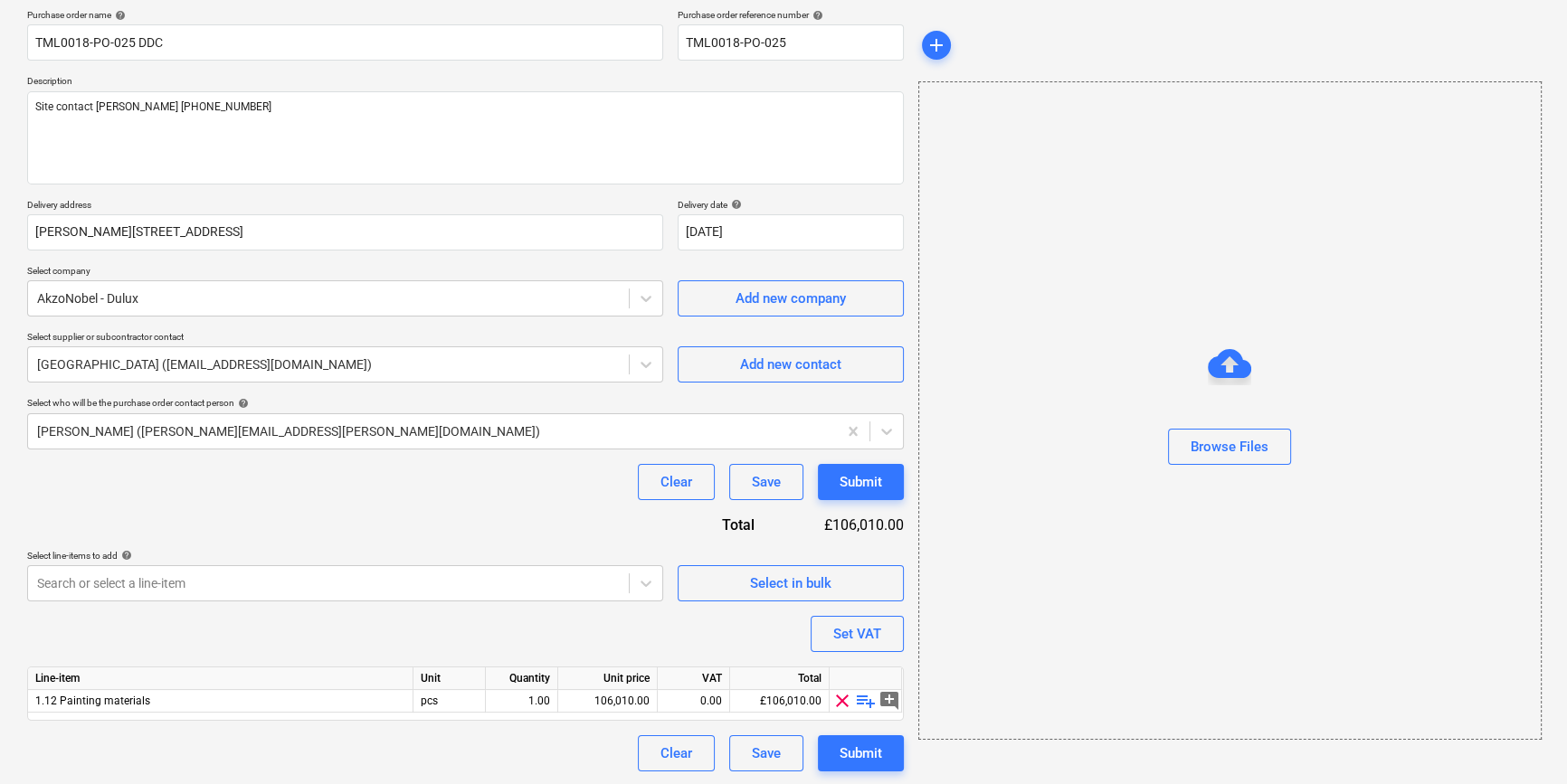
scroll to position [140, 0]
click at [860, 701] on span "playlist_add" at bounding box center [866, 700] width 22 height 22
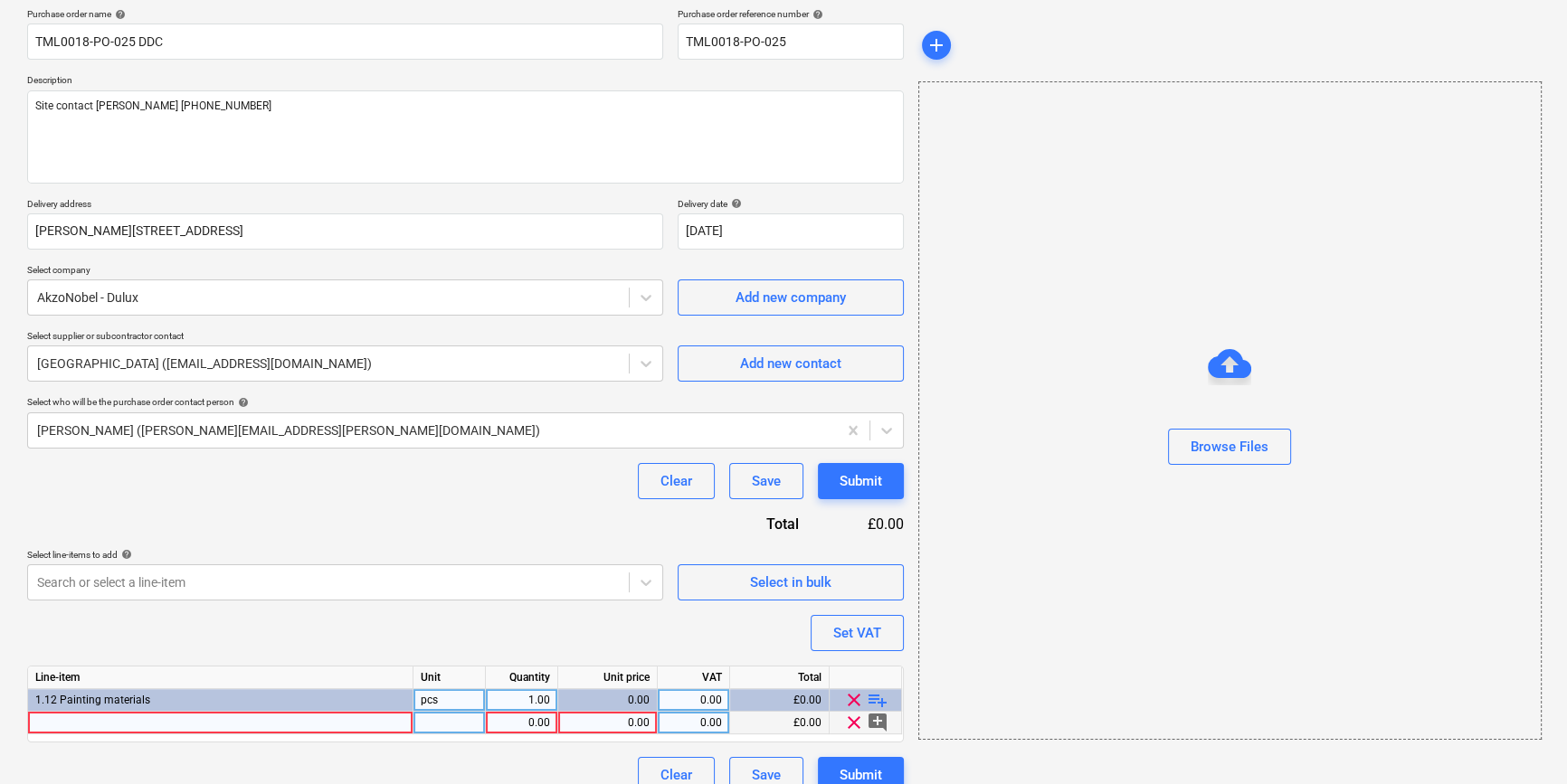
click at [65, 721] on div at bounding box center [220, 722] width 385 height 23
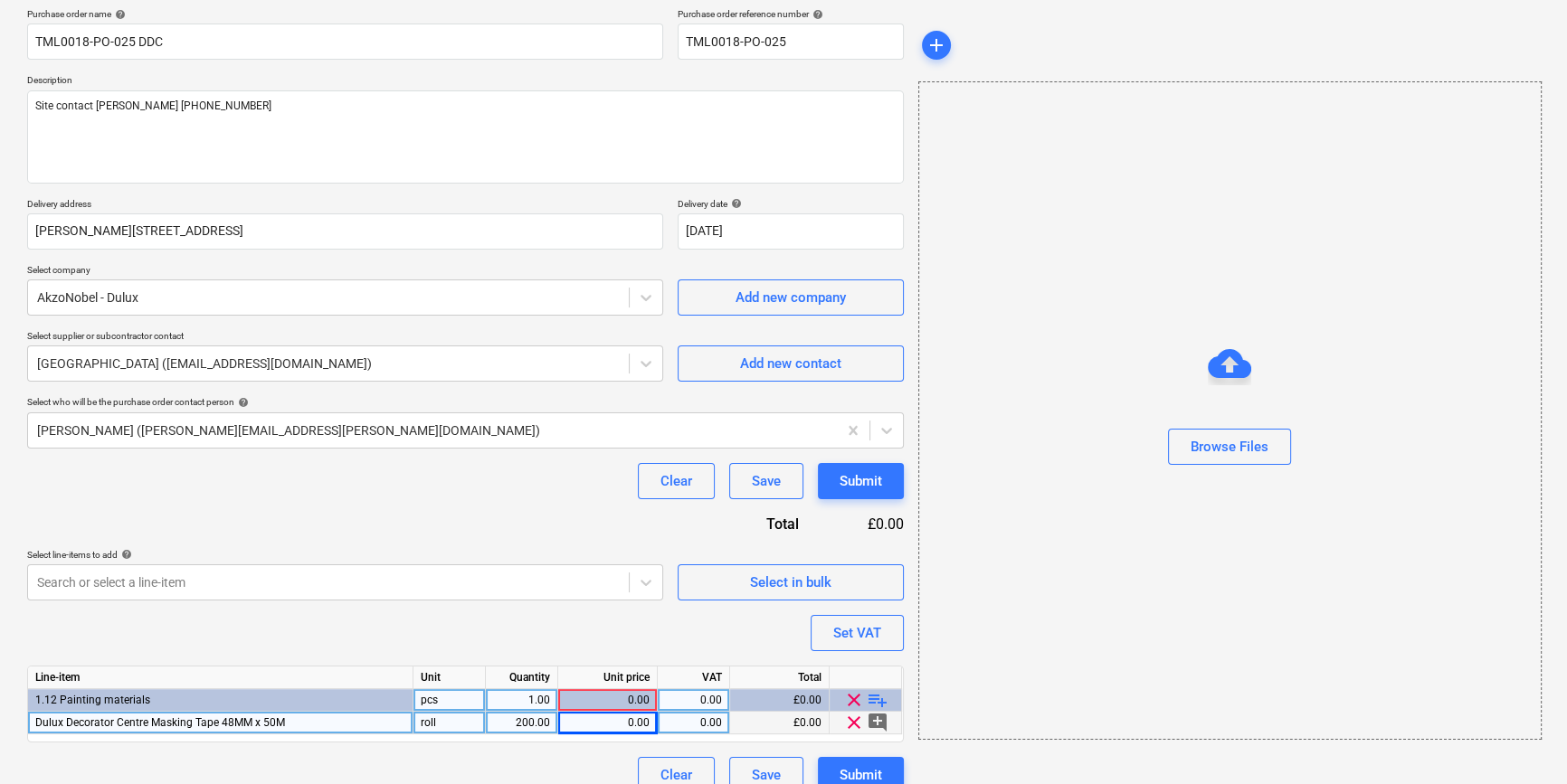
click at [880, 696] on span "playlist_add" at bounding box center [878, 700] width 22 height 22
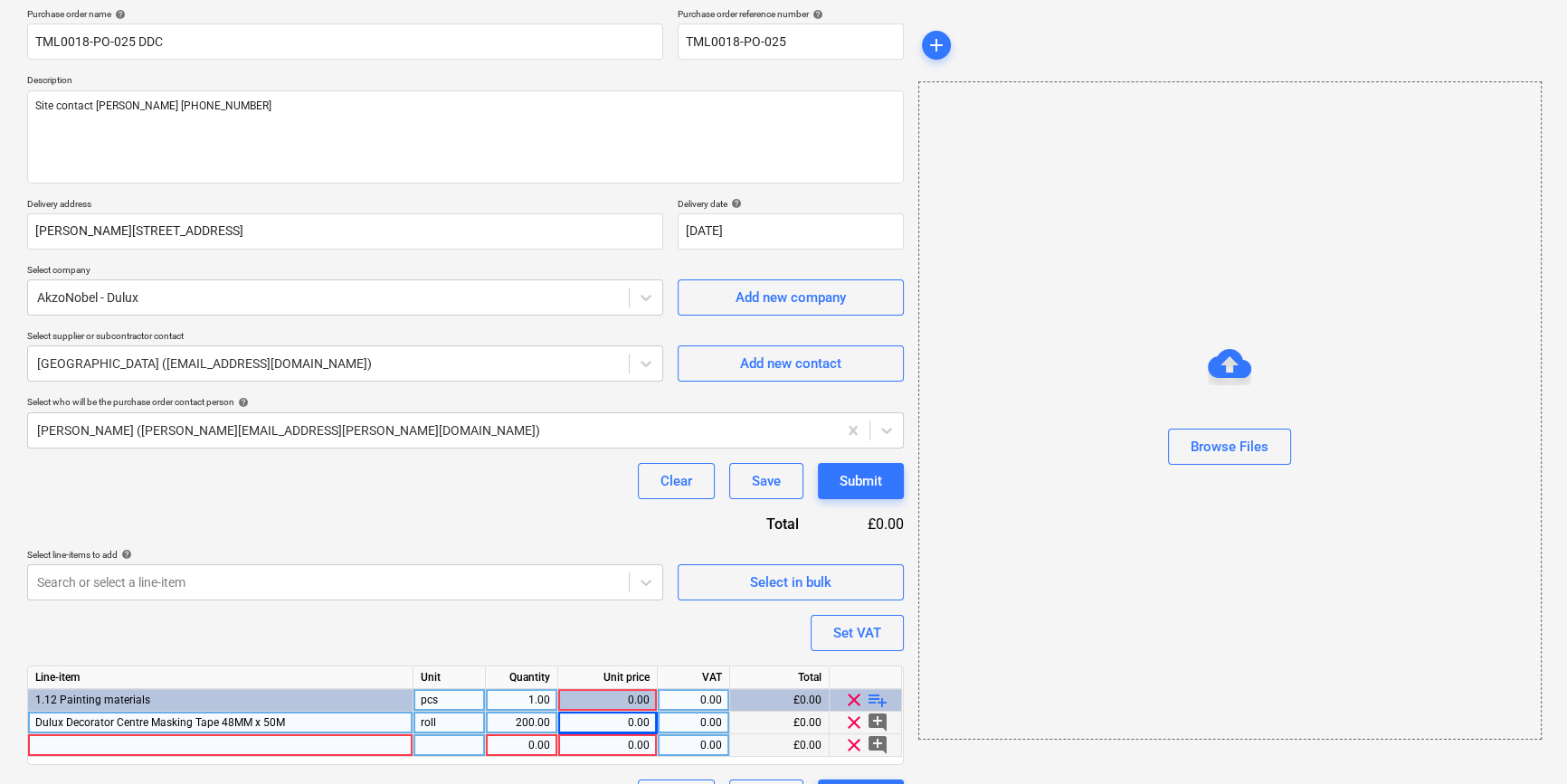
click at [80, 744] on div at bounding box center [220, 745] width 385 height 23
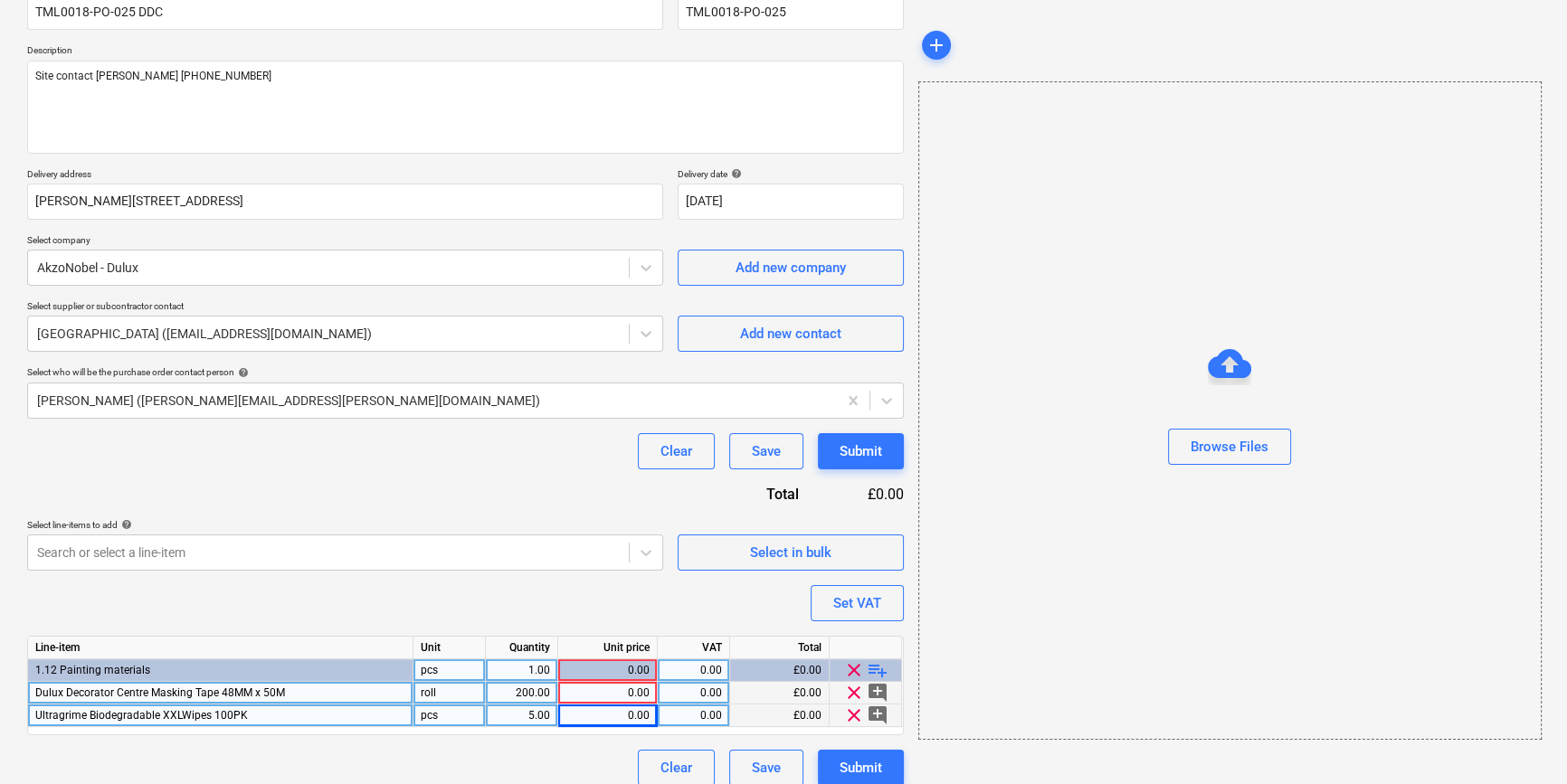
scroll to position [185, 0]
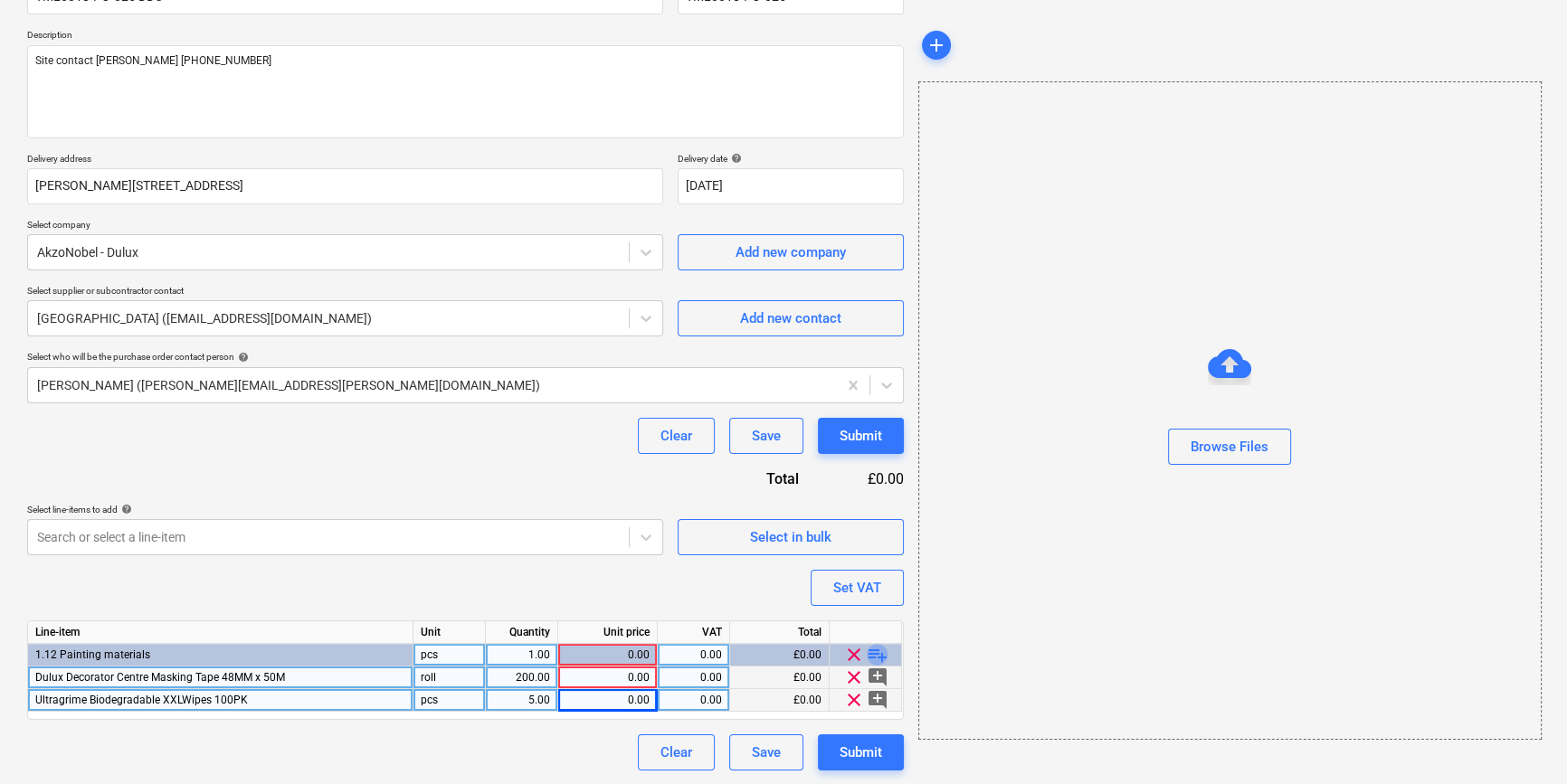
click at [878, 655] on span "playlist_add" at bounding box center [878, 655] width 22 height 22
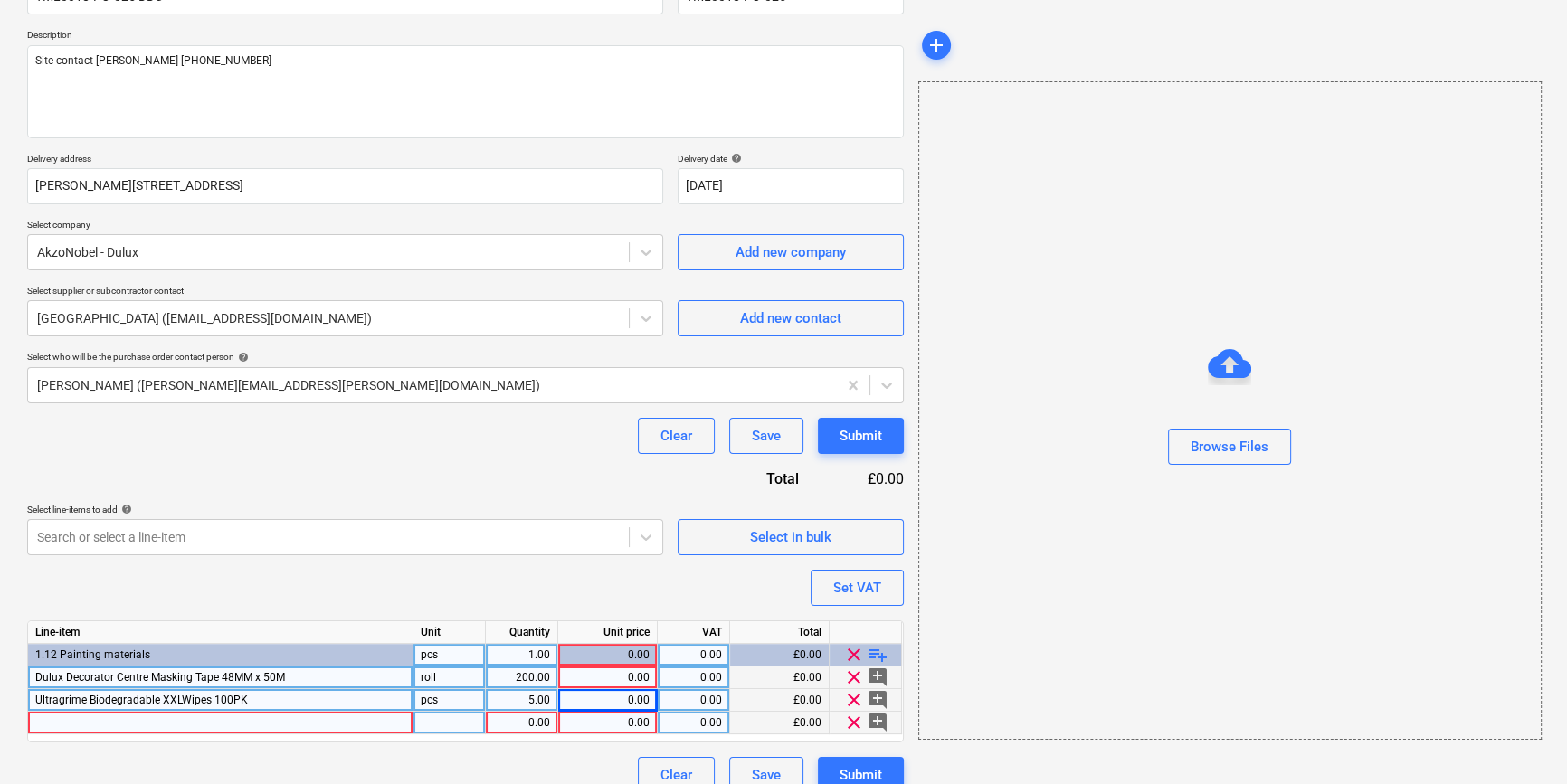
click at [82, 719] on div at bounding box center [220, 722] width 385 height 23
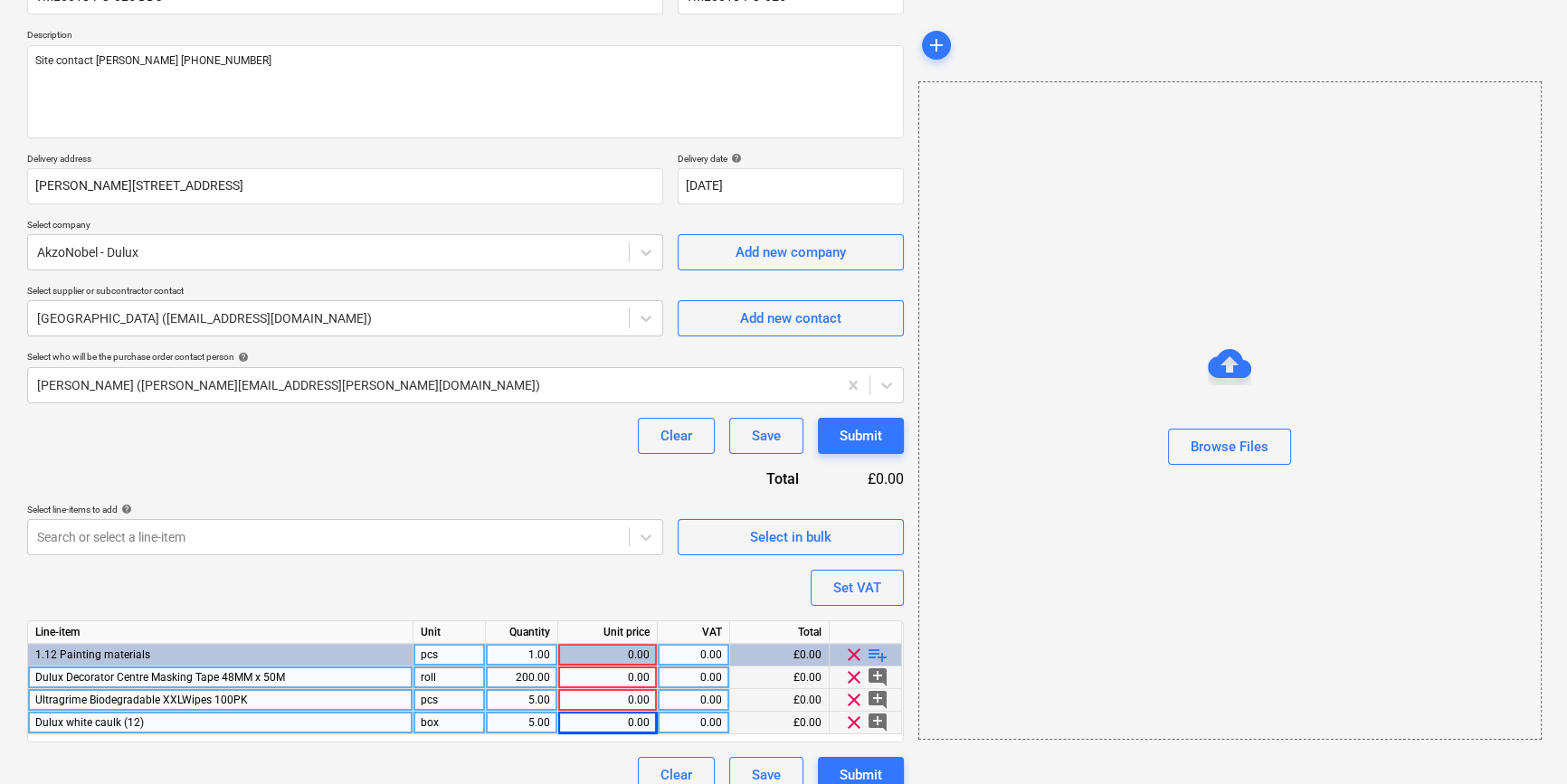
click at [604, 727] on div "0.00" at bounding box center [607, 722] width 84 height 23
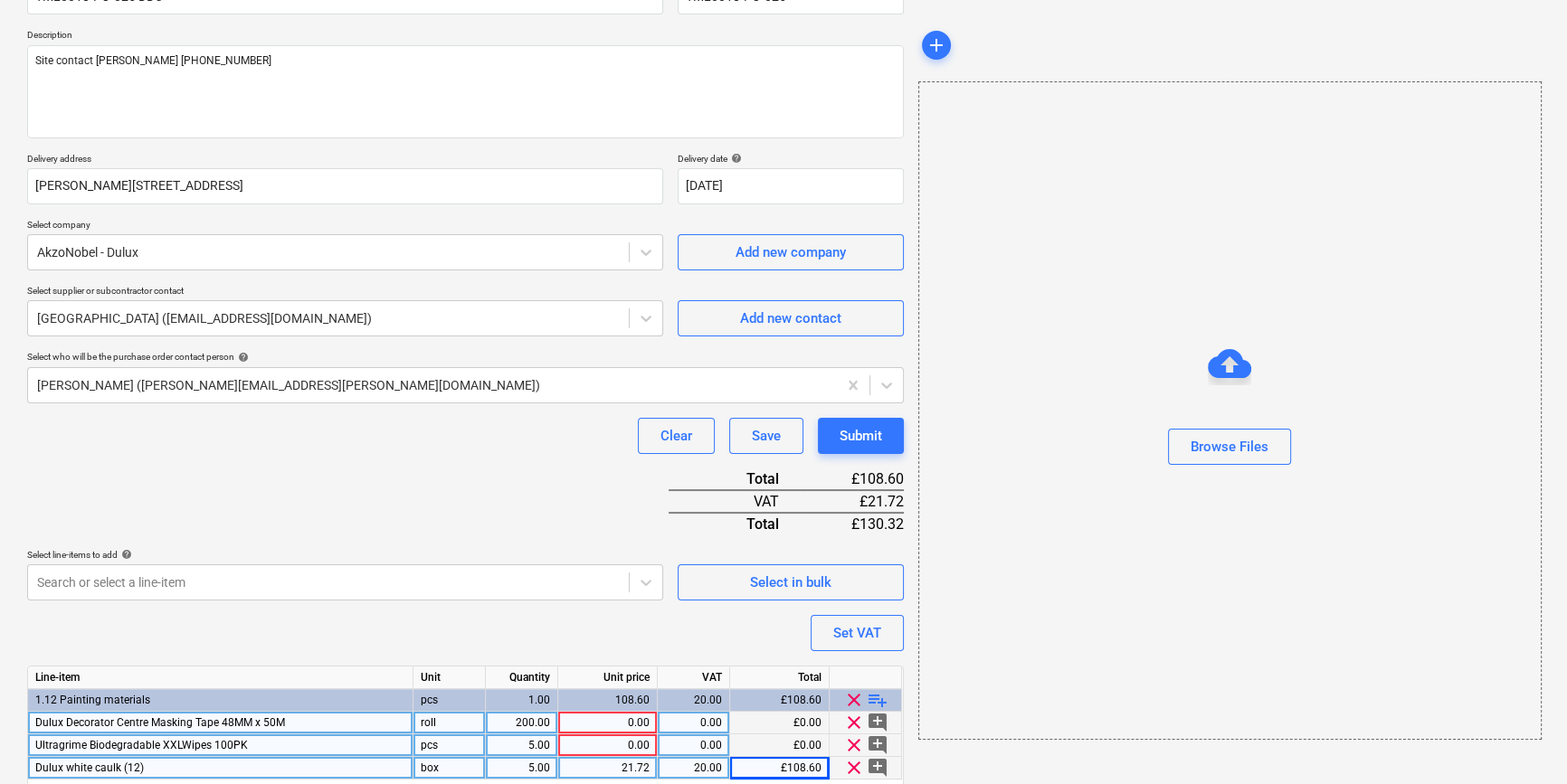
click at [614, 745] on div "0.00" at bounding box center [607, 745] width 84 height 23
click at [587, 744] on div "0.00" at bounding box center [607, 745] width 84 height 23
click at [627, 723] on div "0.00" at bounding box center [607, 722] width 84 height 23
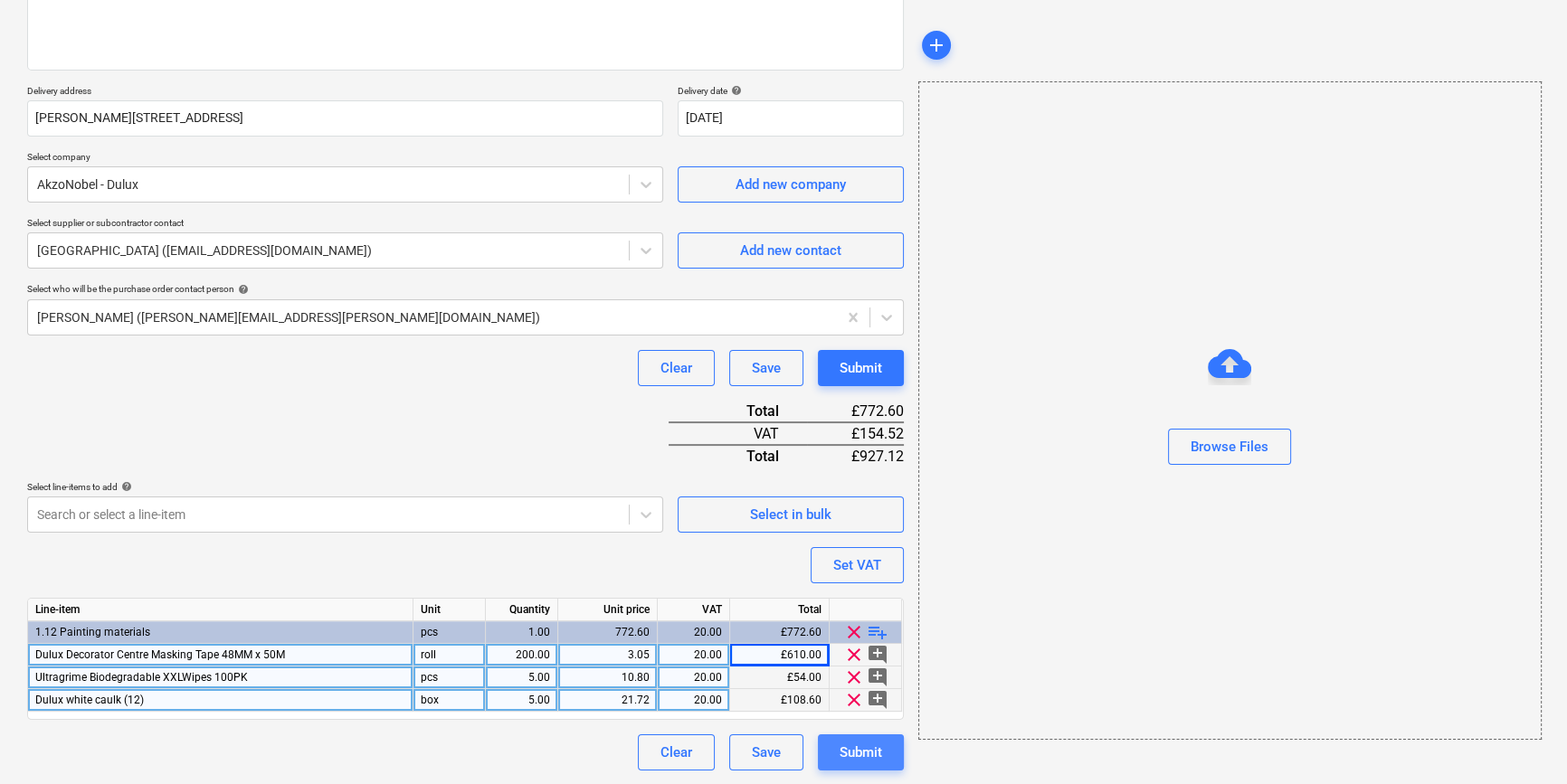
click at [849, 746] on div "Submit" at bounding box center [860, 753] width 42 height 23
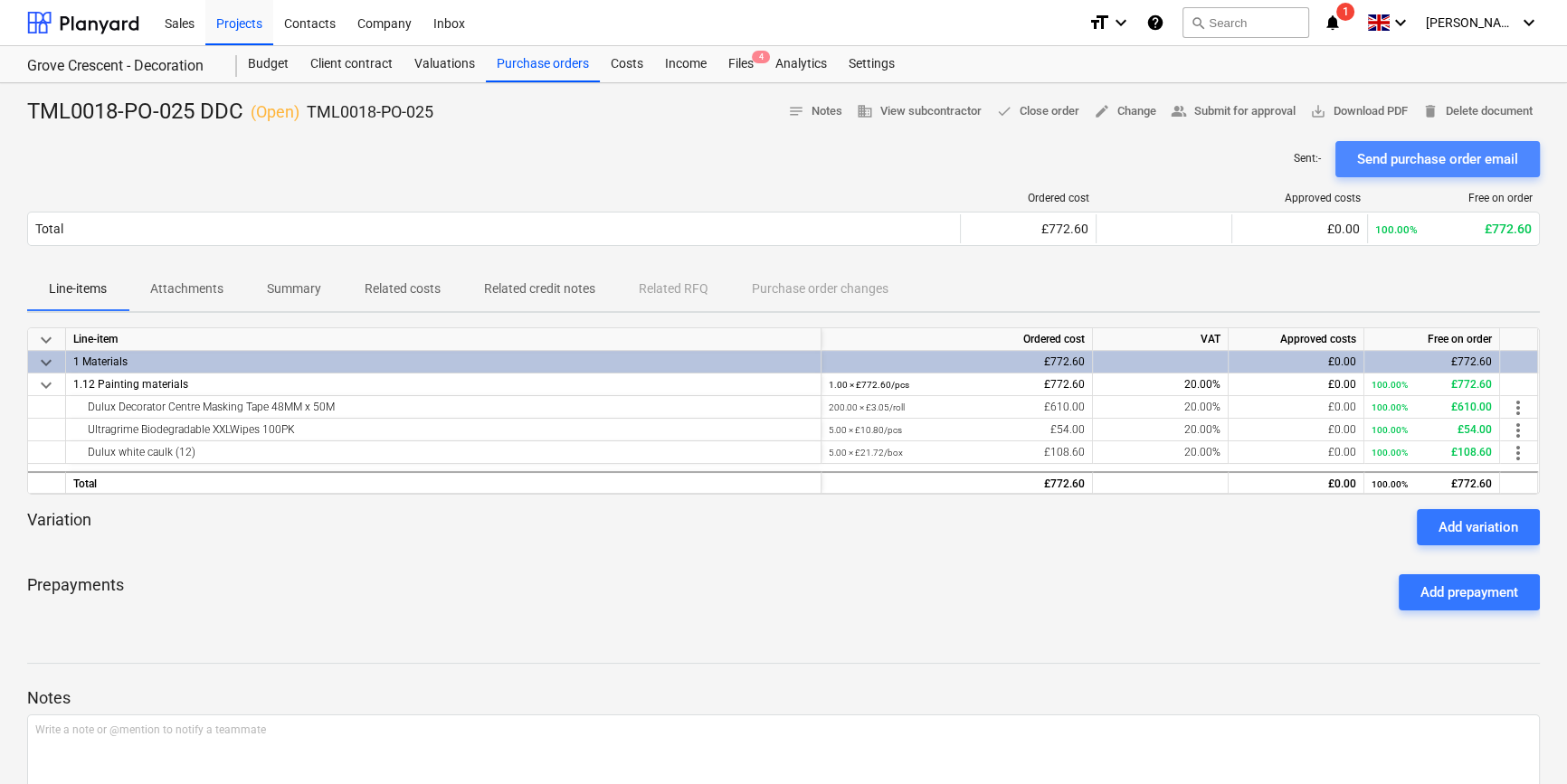
click at [1402, 160] on div "Send purchase order email" at bounding box center [1438, 160] width 161 height 23
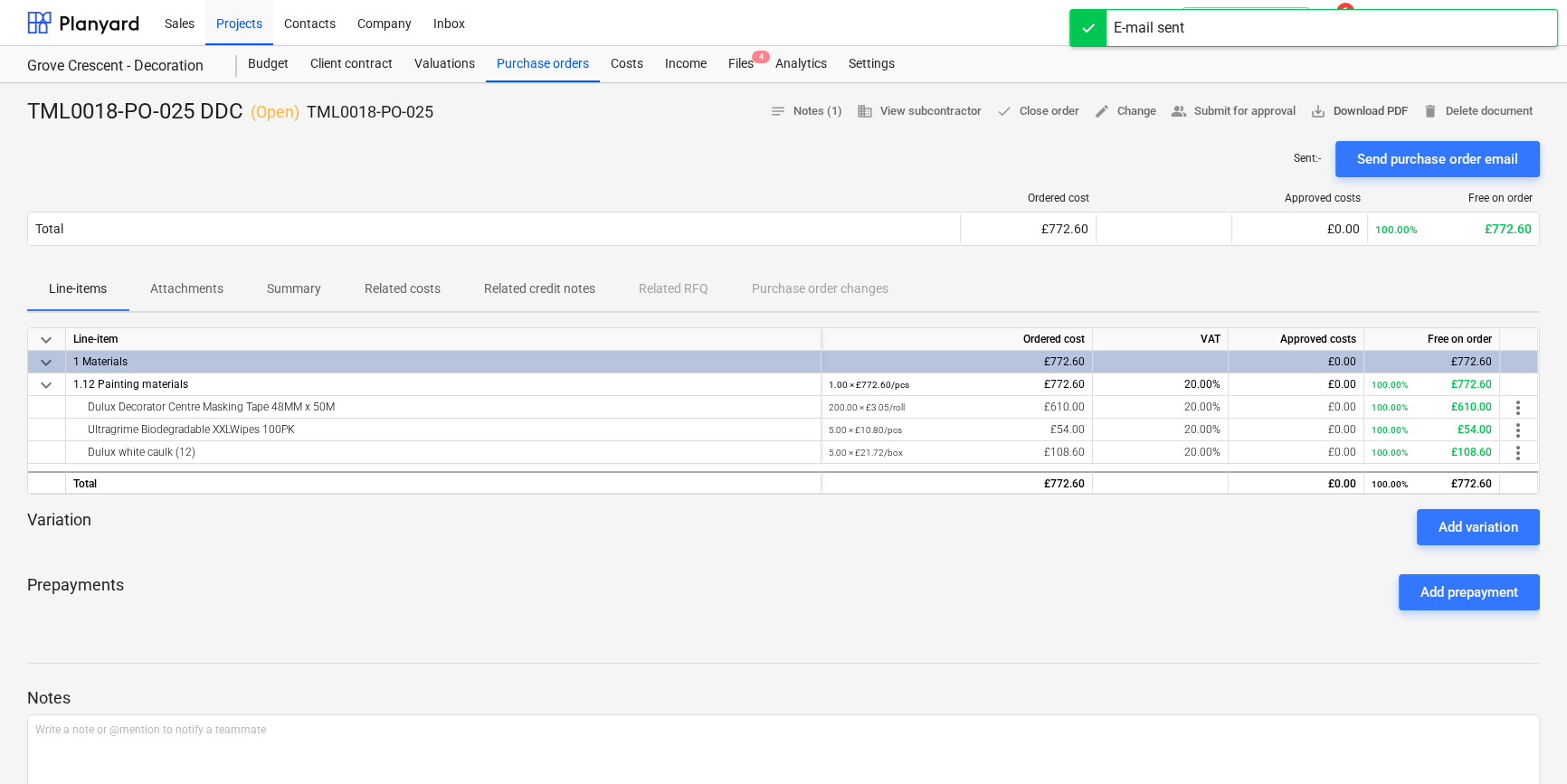
click at [1376, 106] on span "save_alt Download PDF" at bounding box center [1359, 111] width 98 height 21
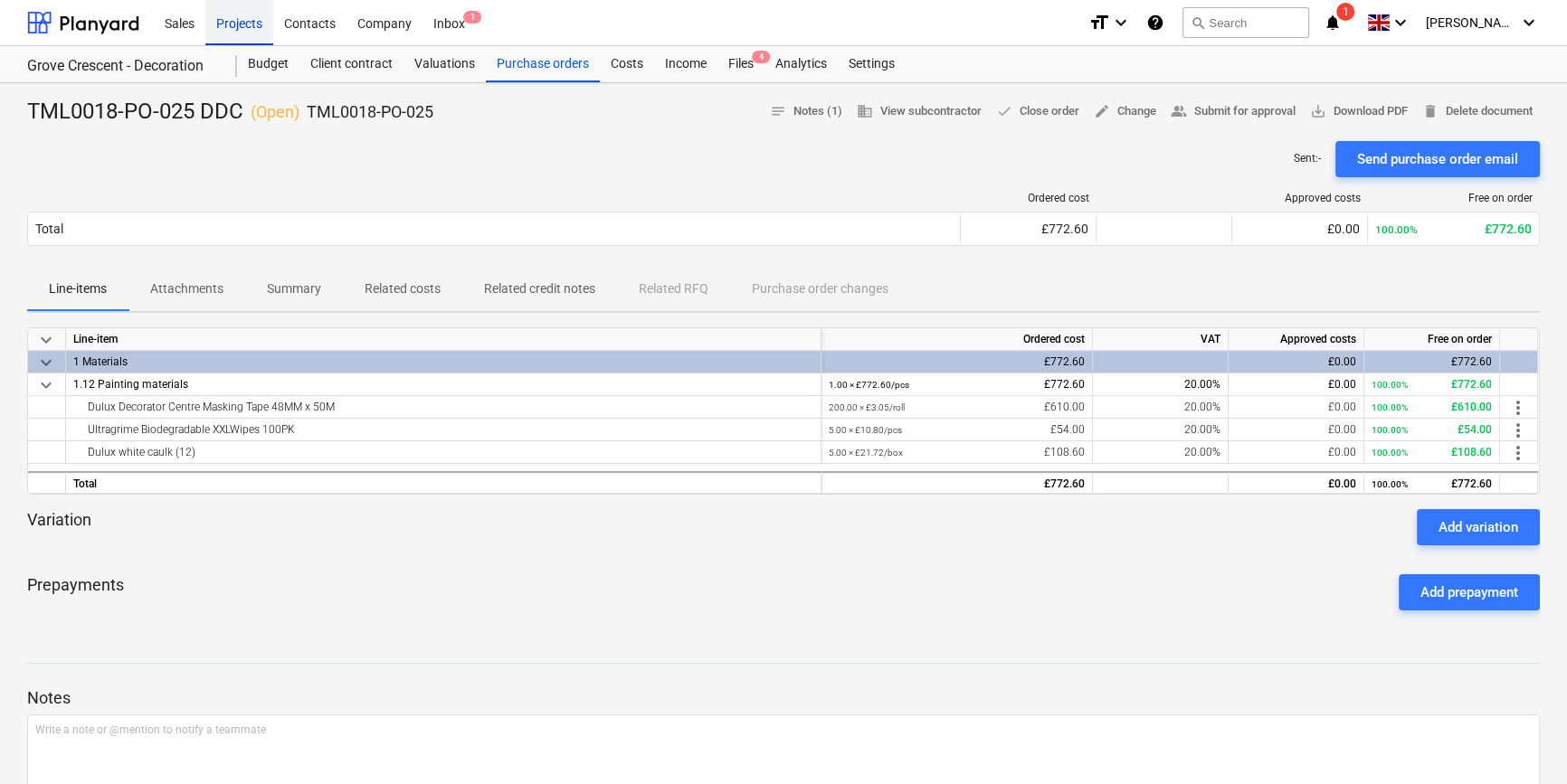
click at [223, 23] on div "Projects" at bounding box center [239, 22] width 68 height 46
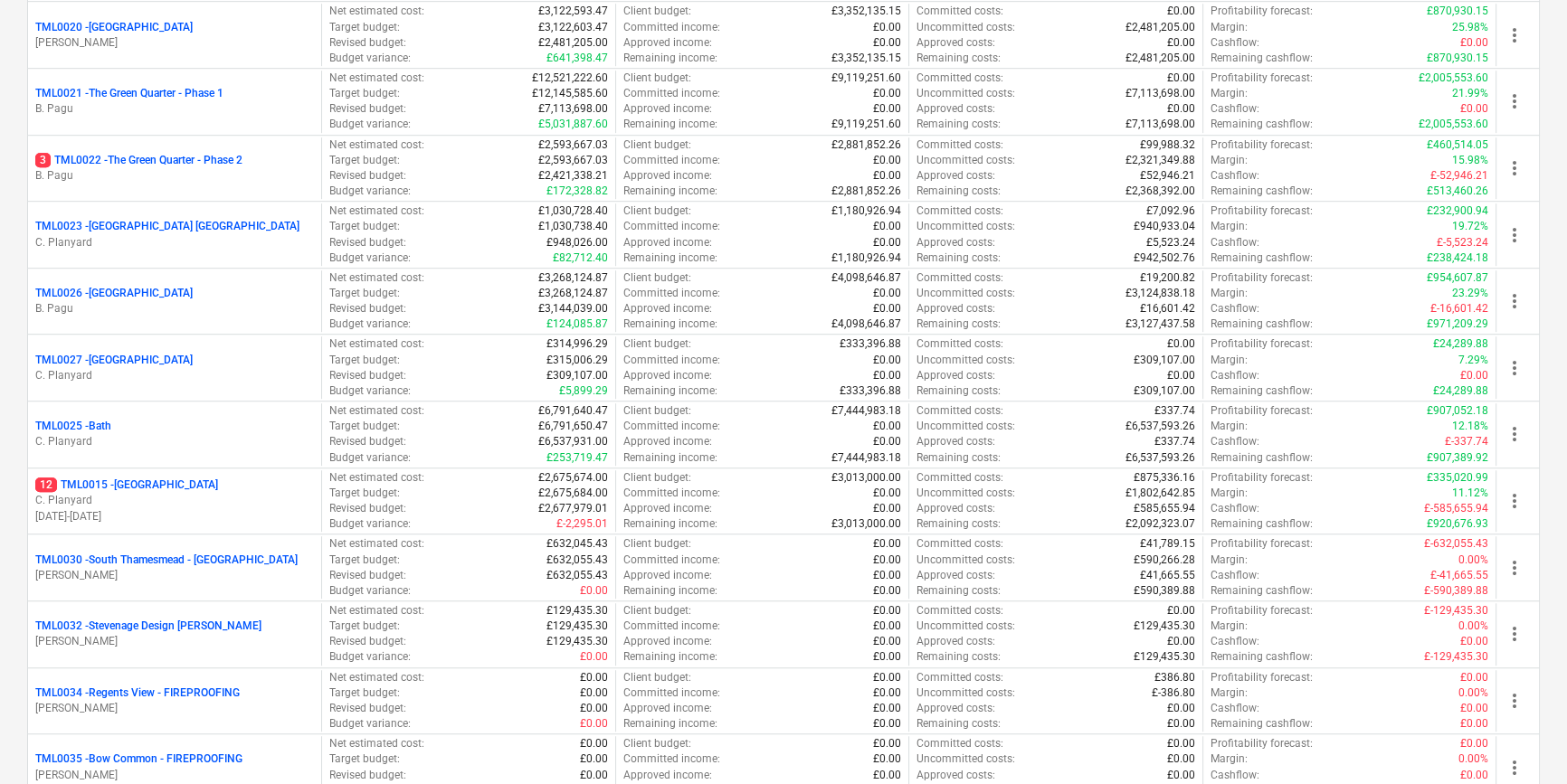
scroll to position [1561, 0]
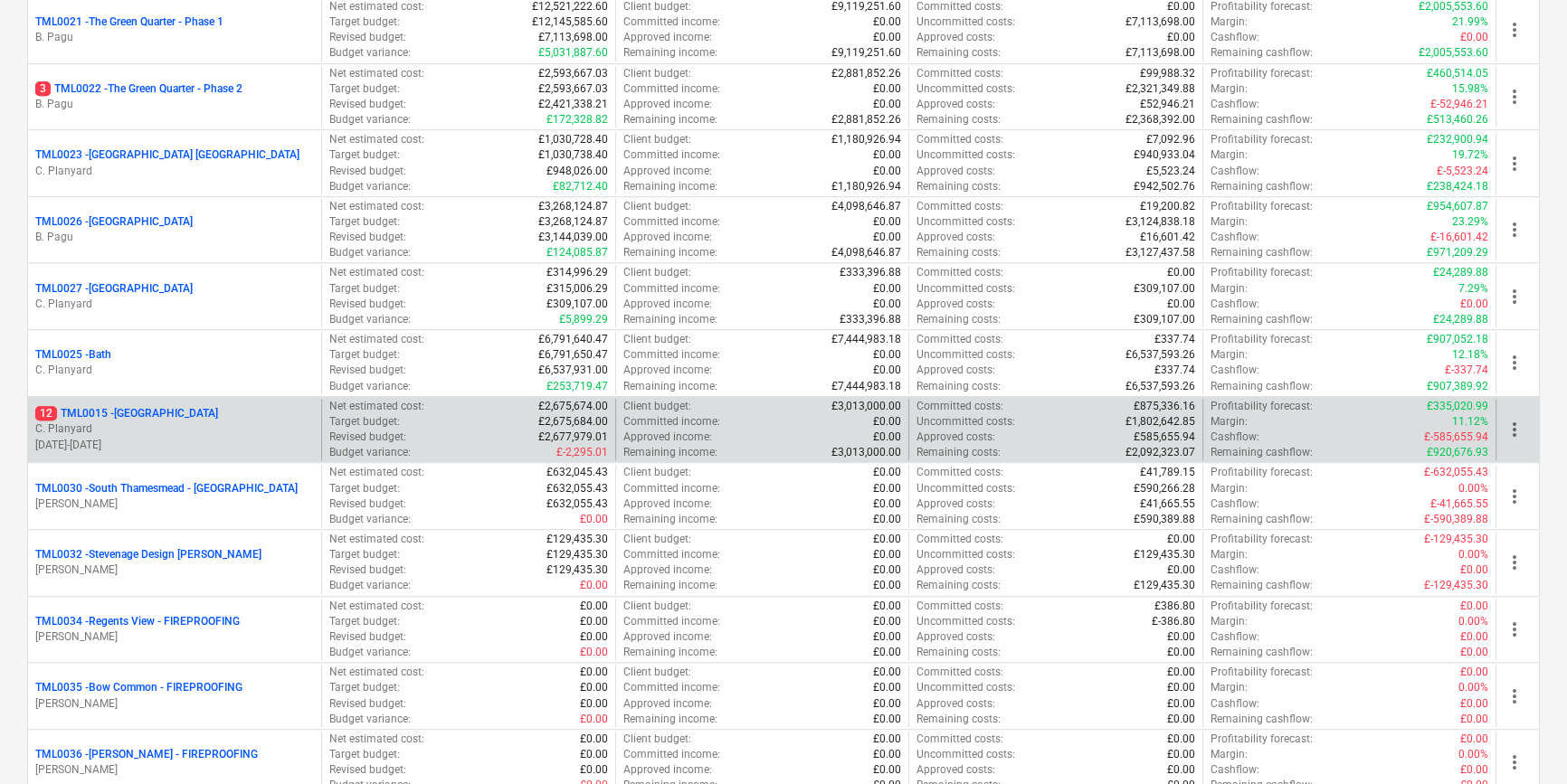
click at [189, 414] on p "12 TML0015 - [GEOGRAPHIC_DATA]" at bounding box center [126, 414] width 183 height 16
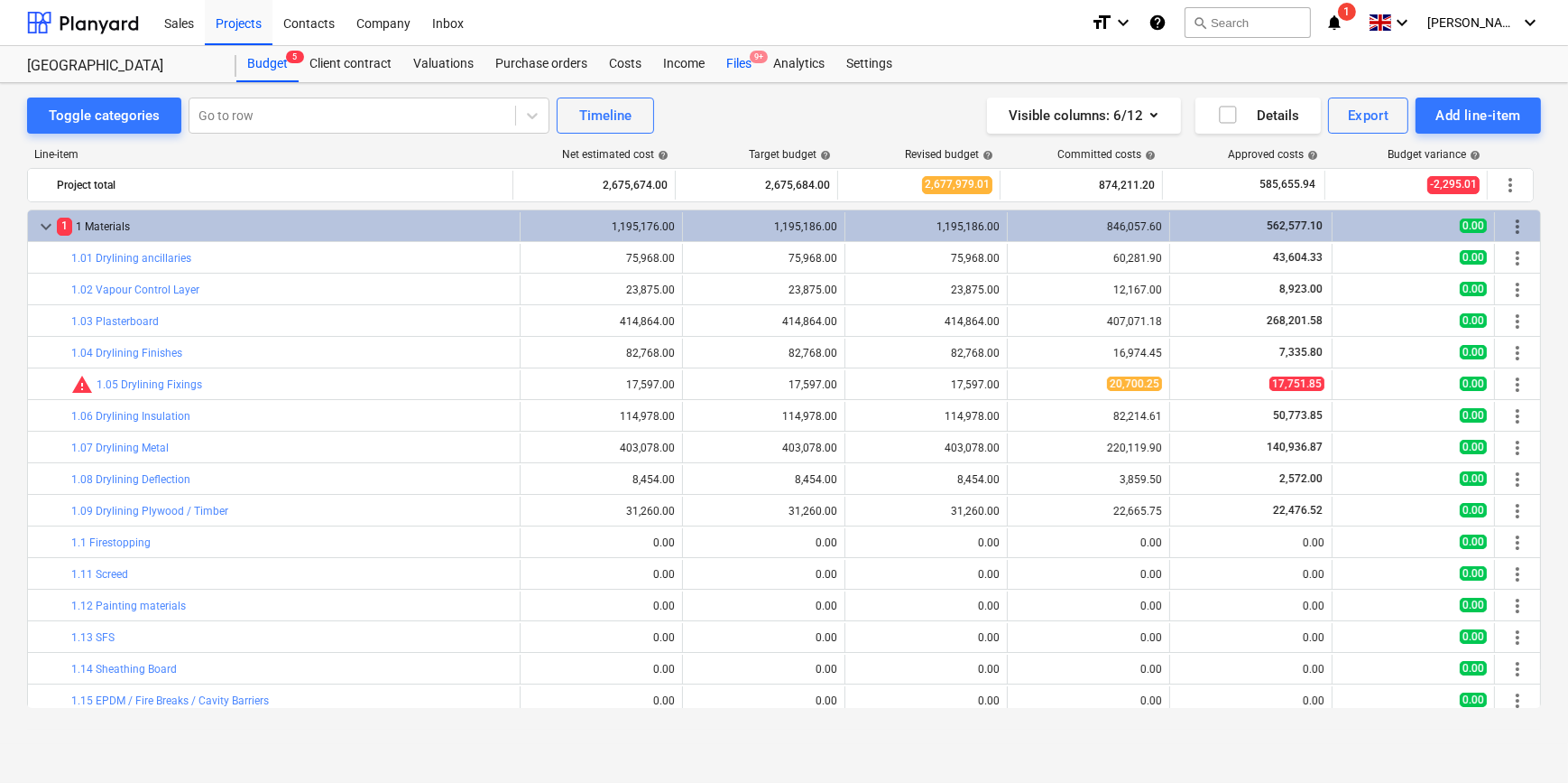
click at [737, 63] on div "Files 9+" at bounding box center [739, 64] width 47 height 36
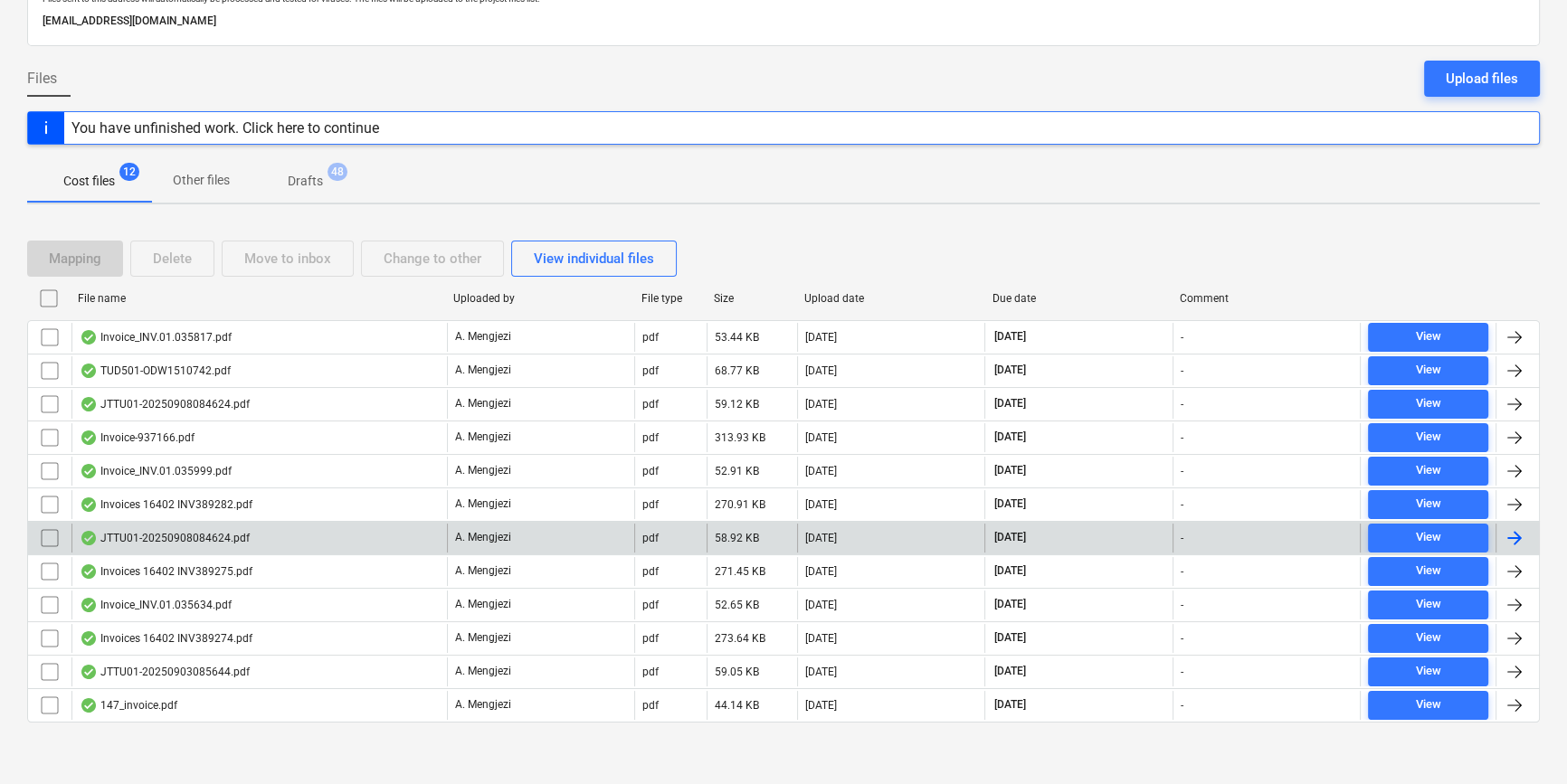
scroll to position [121, 0]
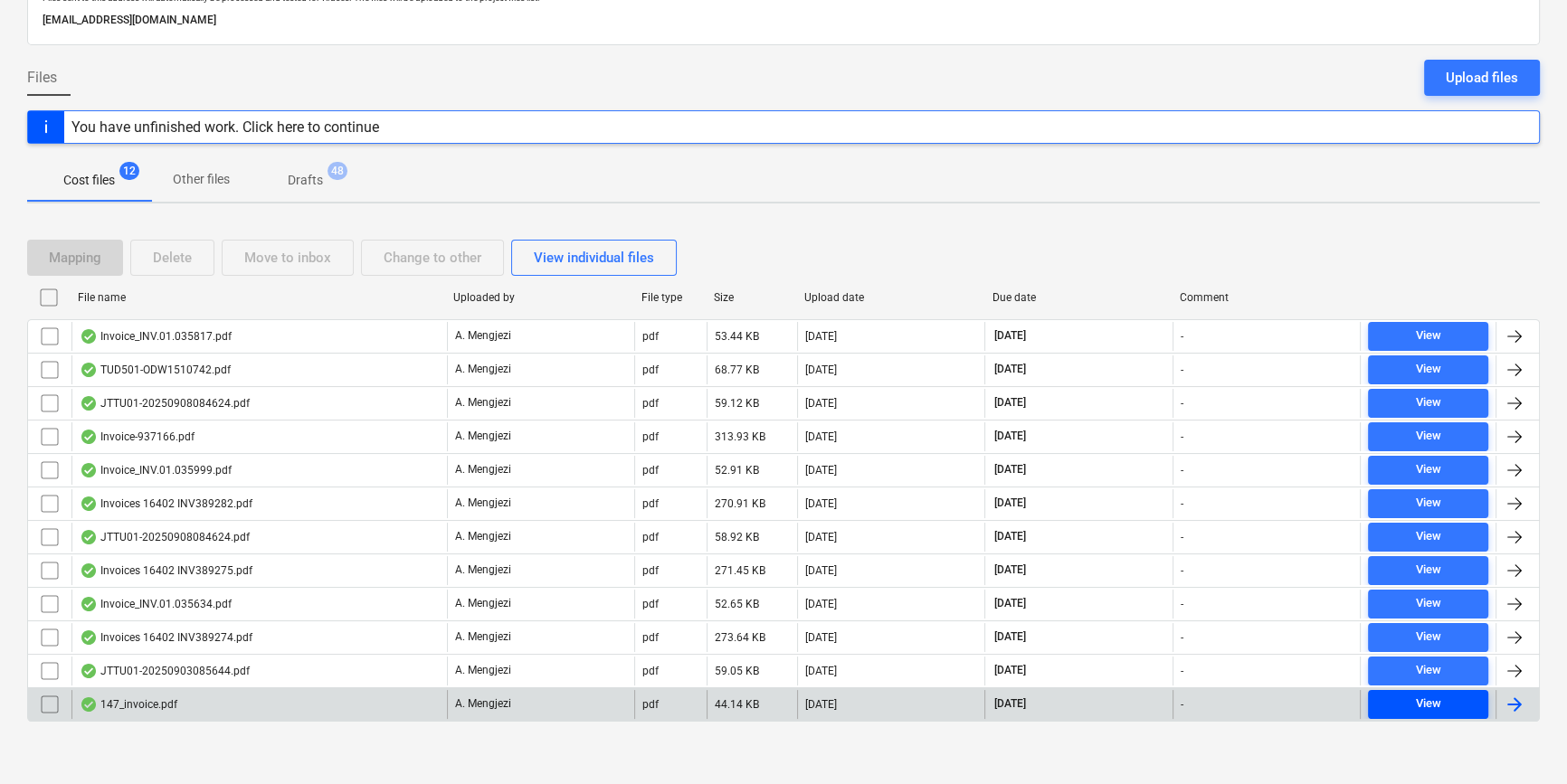
click at [1426, 701] on div "View" at bounding box center [1428, 703] width 25 height 21
click at [1516, 693] on div at bounding box center [1514, 704] width 22 height 22
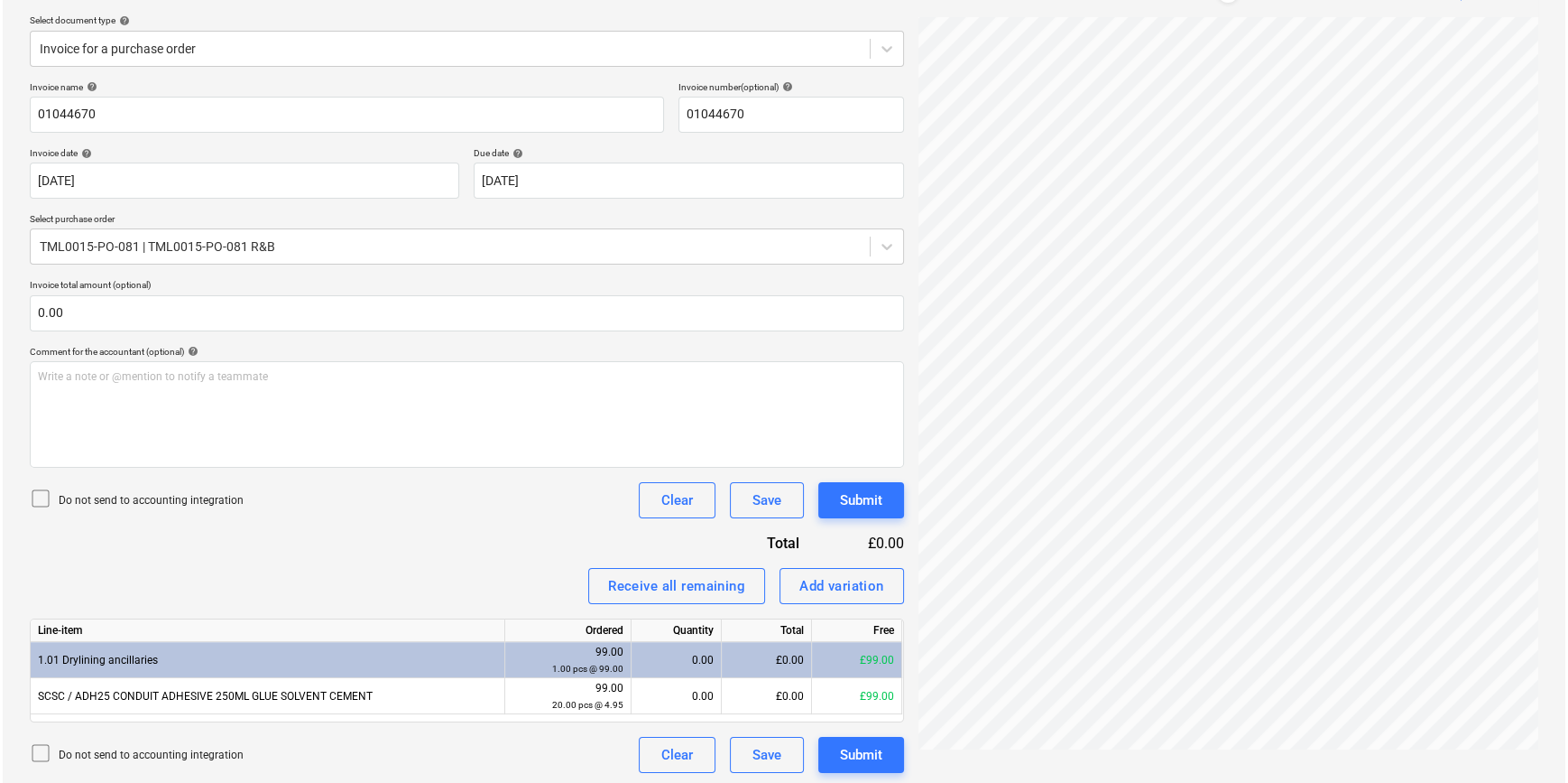
scroll to position [203, 0]
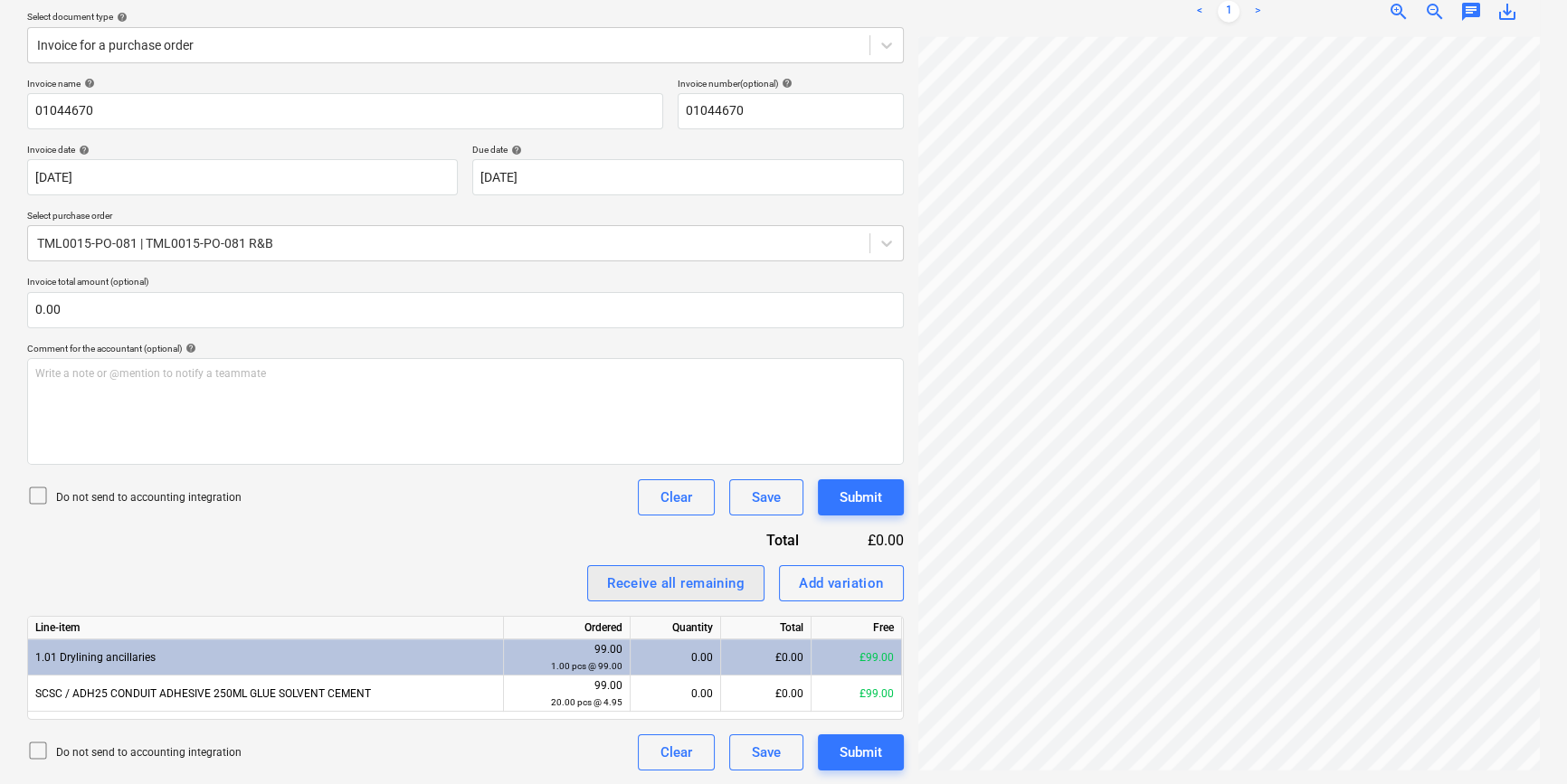
click at [624, 593] on div "Receive all remaining" at bounding box center [676, 583] width 137 height 23
click at [849, 752] on div "Submit" at bounding box center [860, 753] width 42 height 23
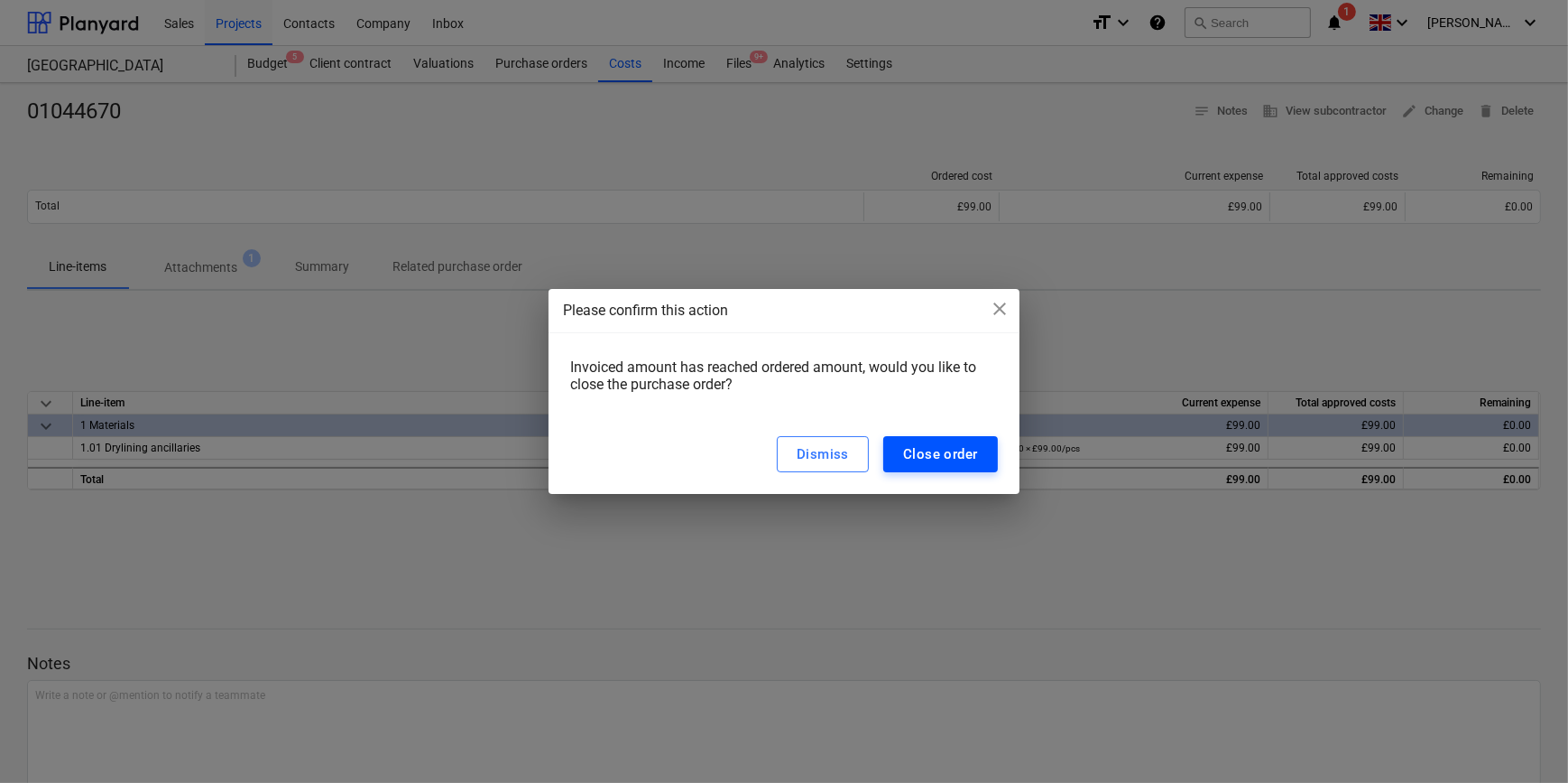
click at [929, 451] on div "Close order" at bounding box center [941, 455] width 75 height 23
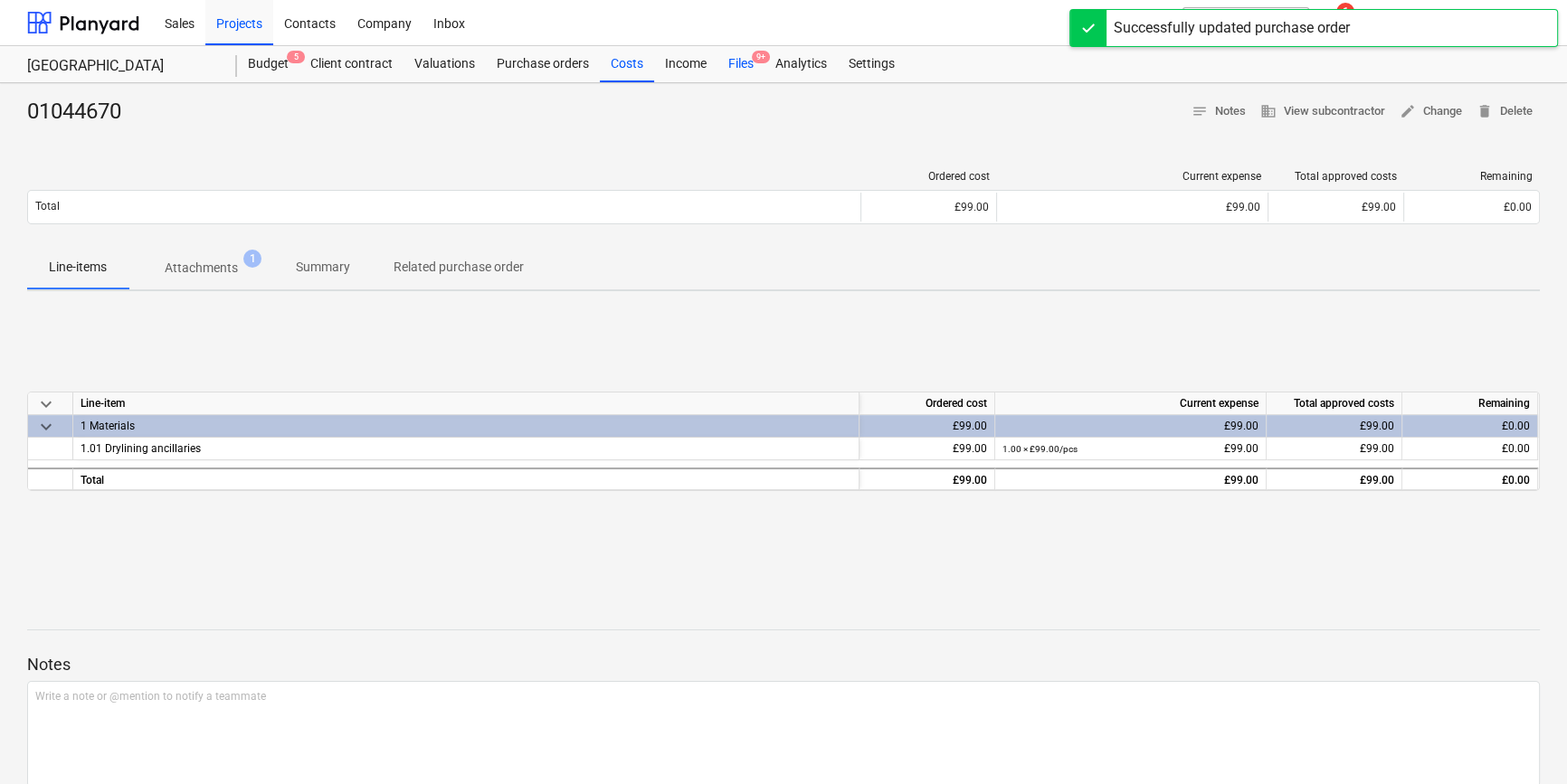
click at [736, 64] on div "Files 9+" at bounding box center [740, 64] width 47 height 36
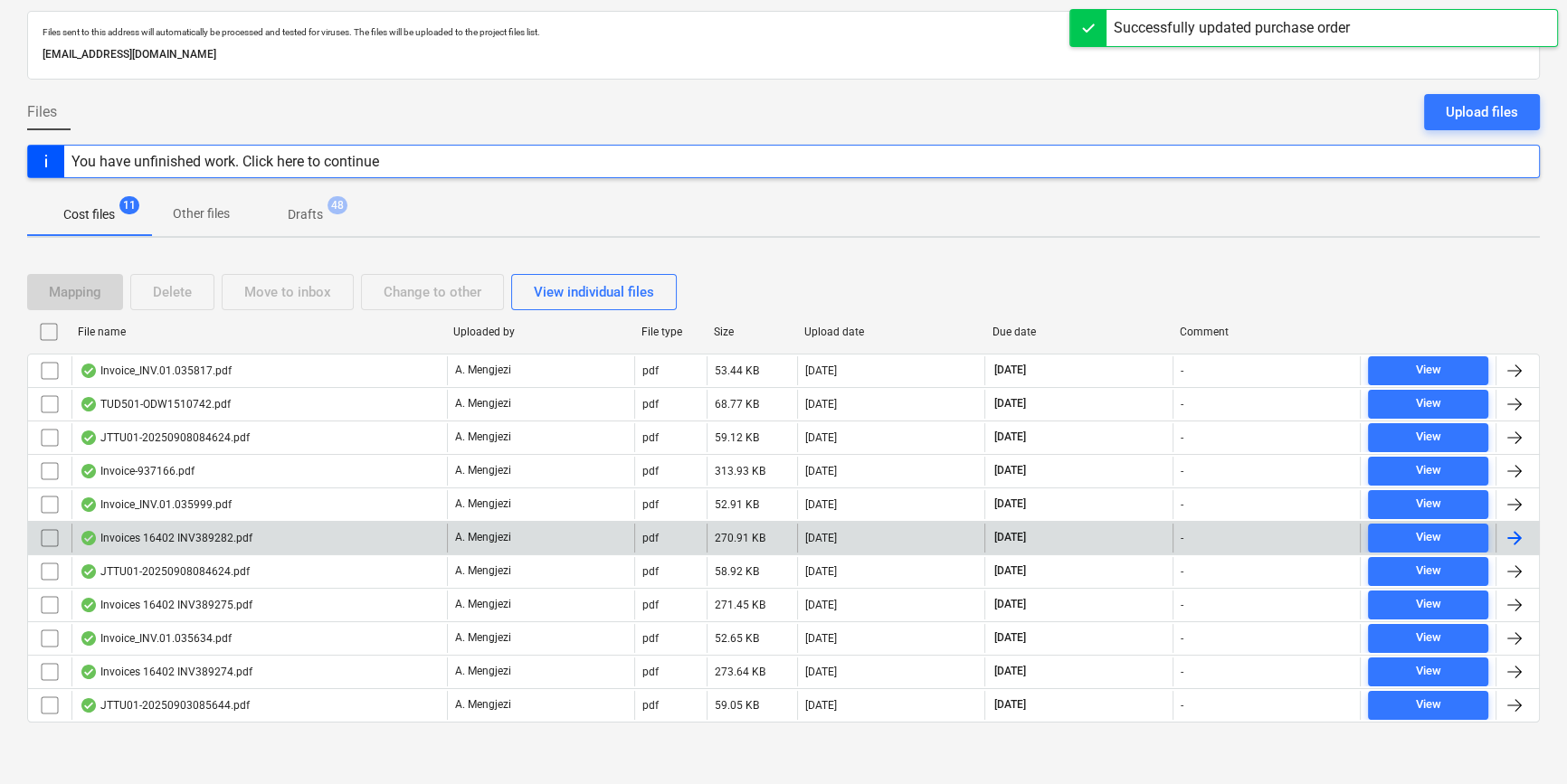
scroll to position [88, 0]
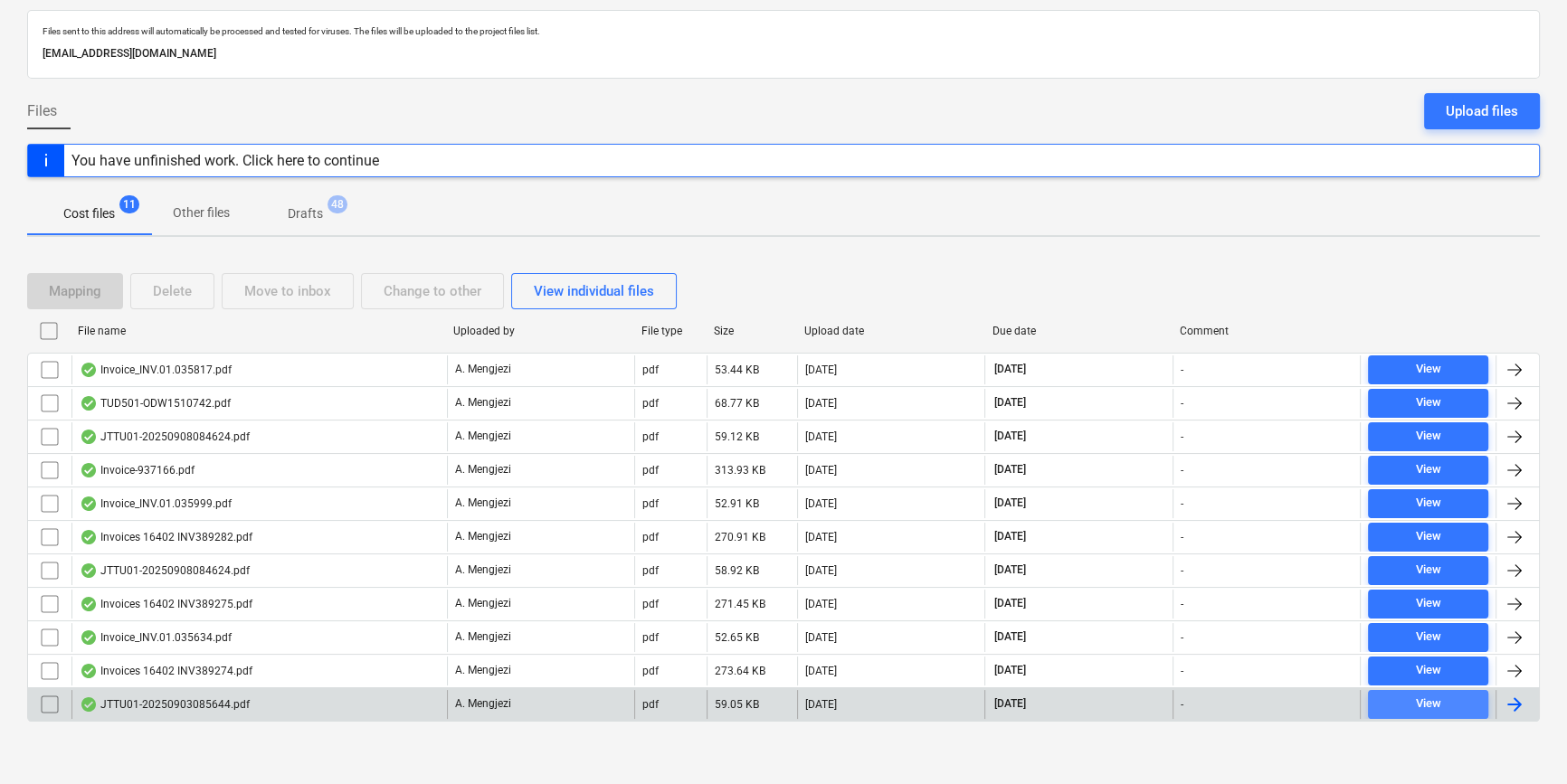
click at [1415, 696] on div "View" at bounding box center [1428, 703] width 25 height 21
click at [1511, 693] on div at bounding box center [1514, 704] width 22 height 22
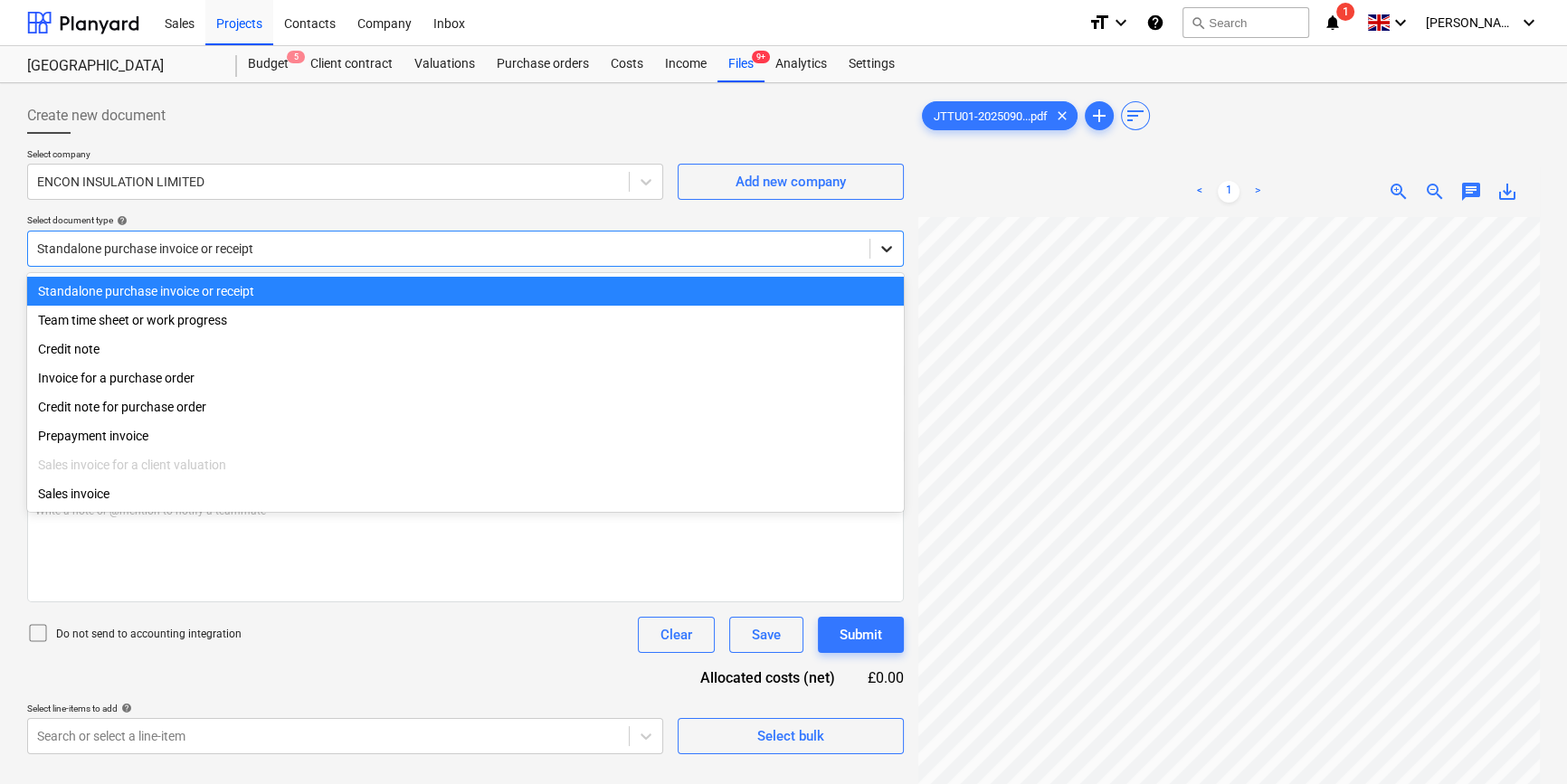
click at [881, 243] on icon at bounding box center [886, 249] width 18 height 18
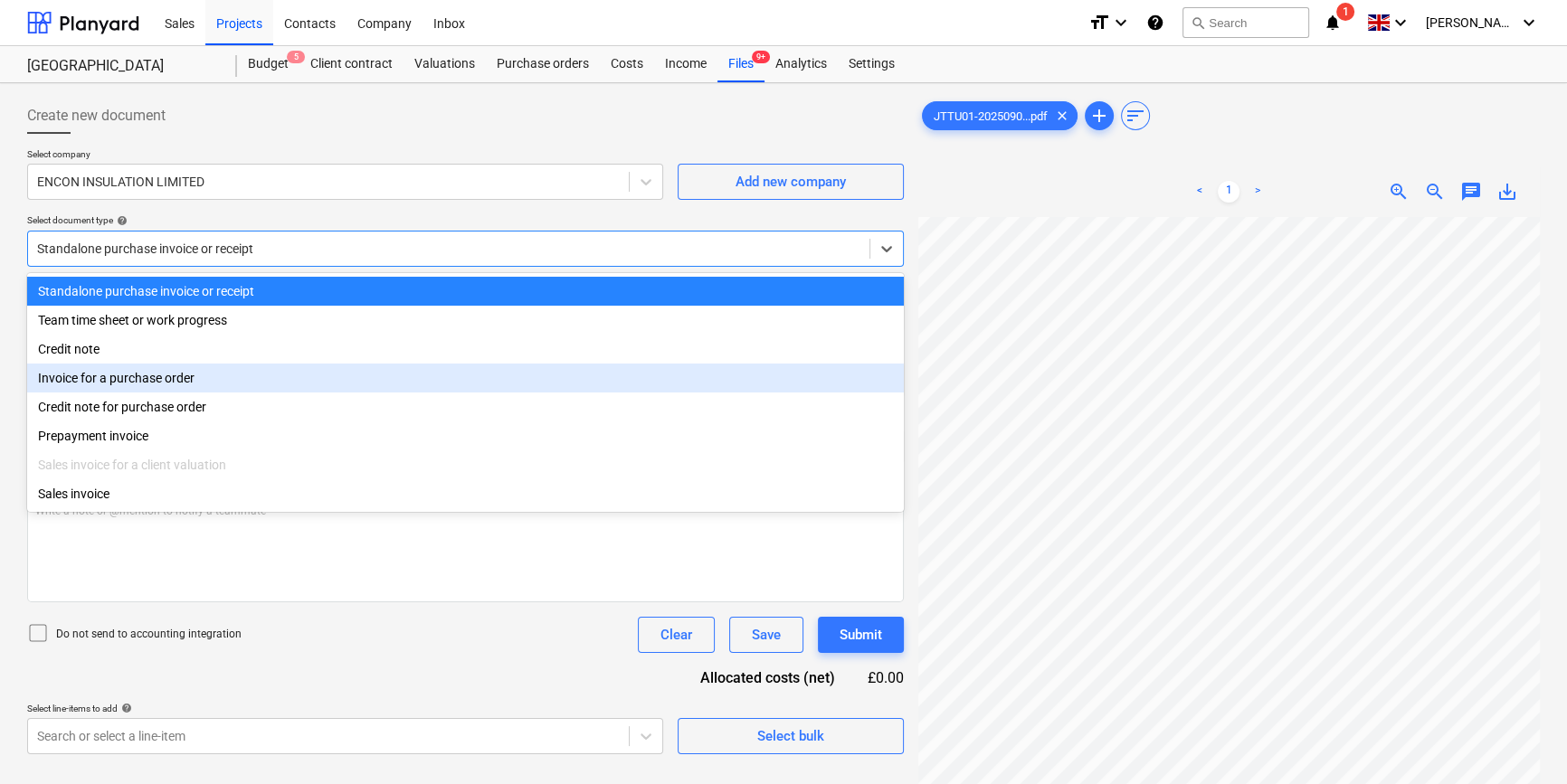
click at [851, 381] on div "Invoice for a purchase order" at bounding box center [465, 378] width 877 height 29
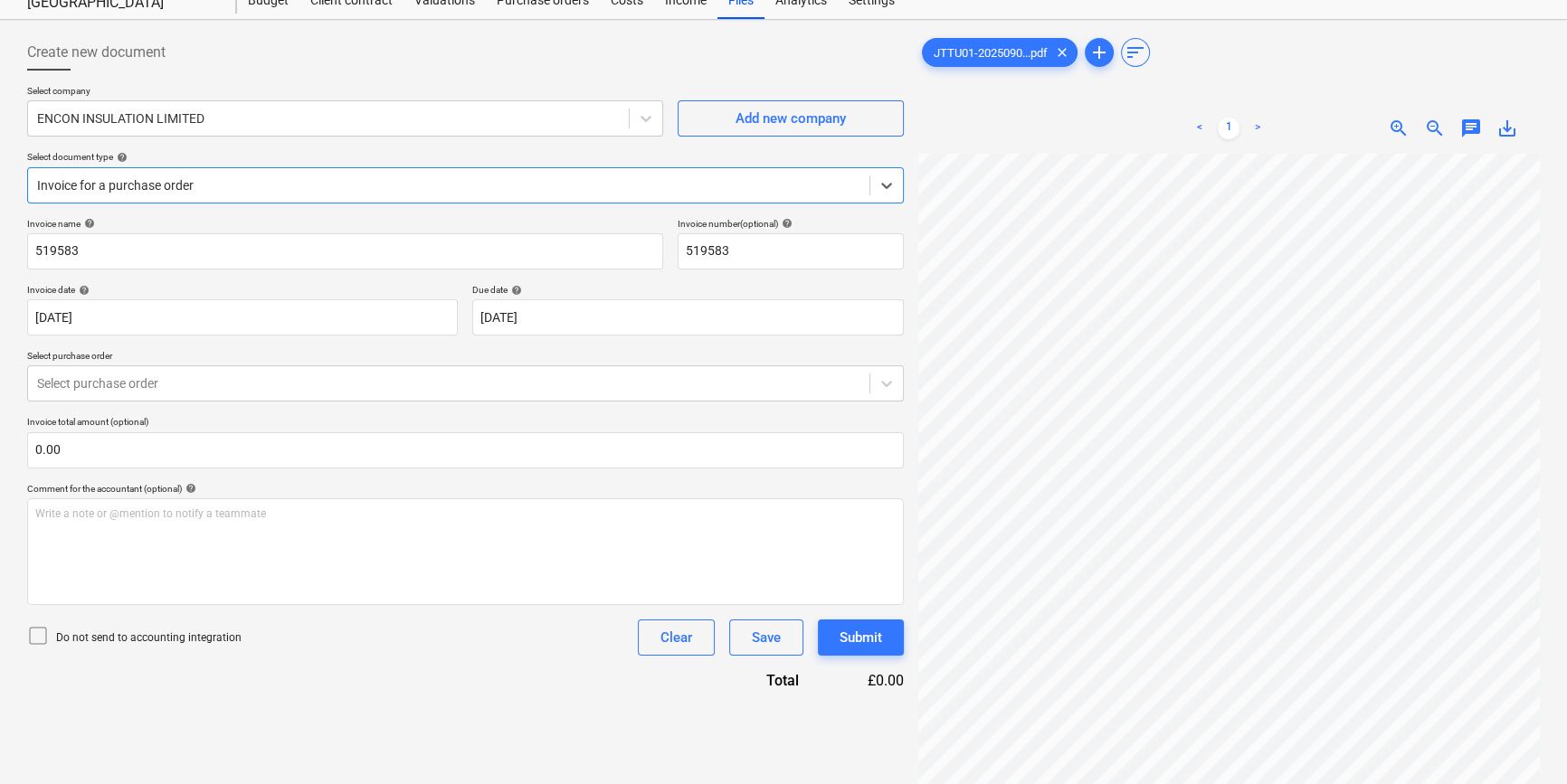
scroll to position [163, 0]
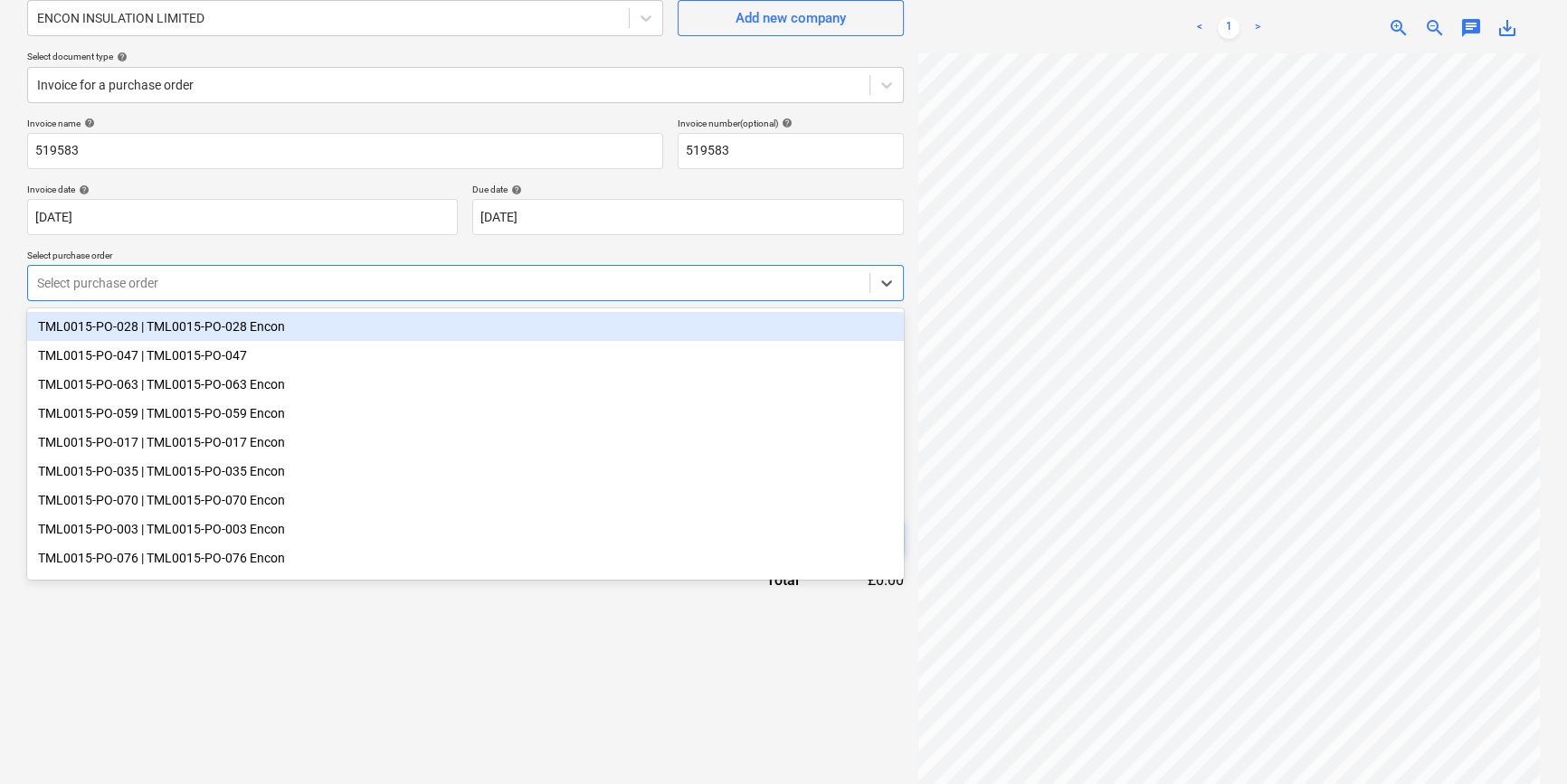
click at [675, 285] on div at bounding box center [449, 283] width 824 height 18
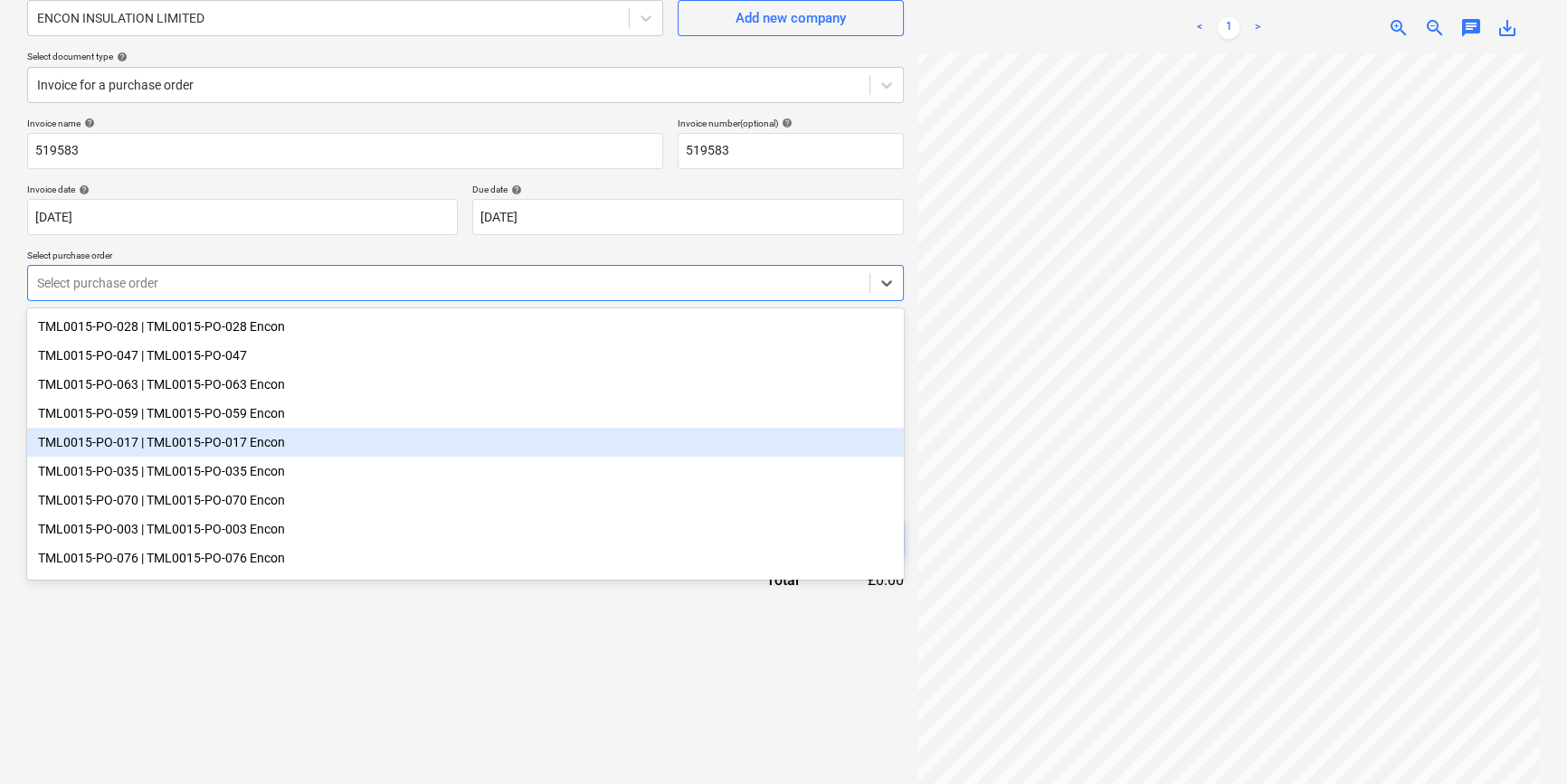
scroll to position [36, 0]
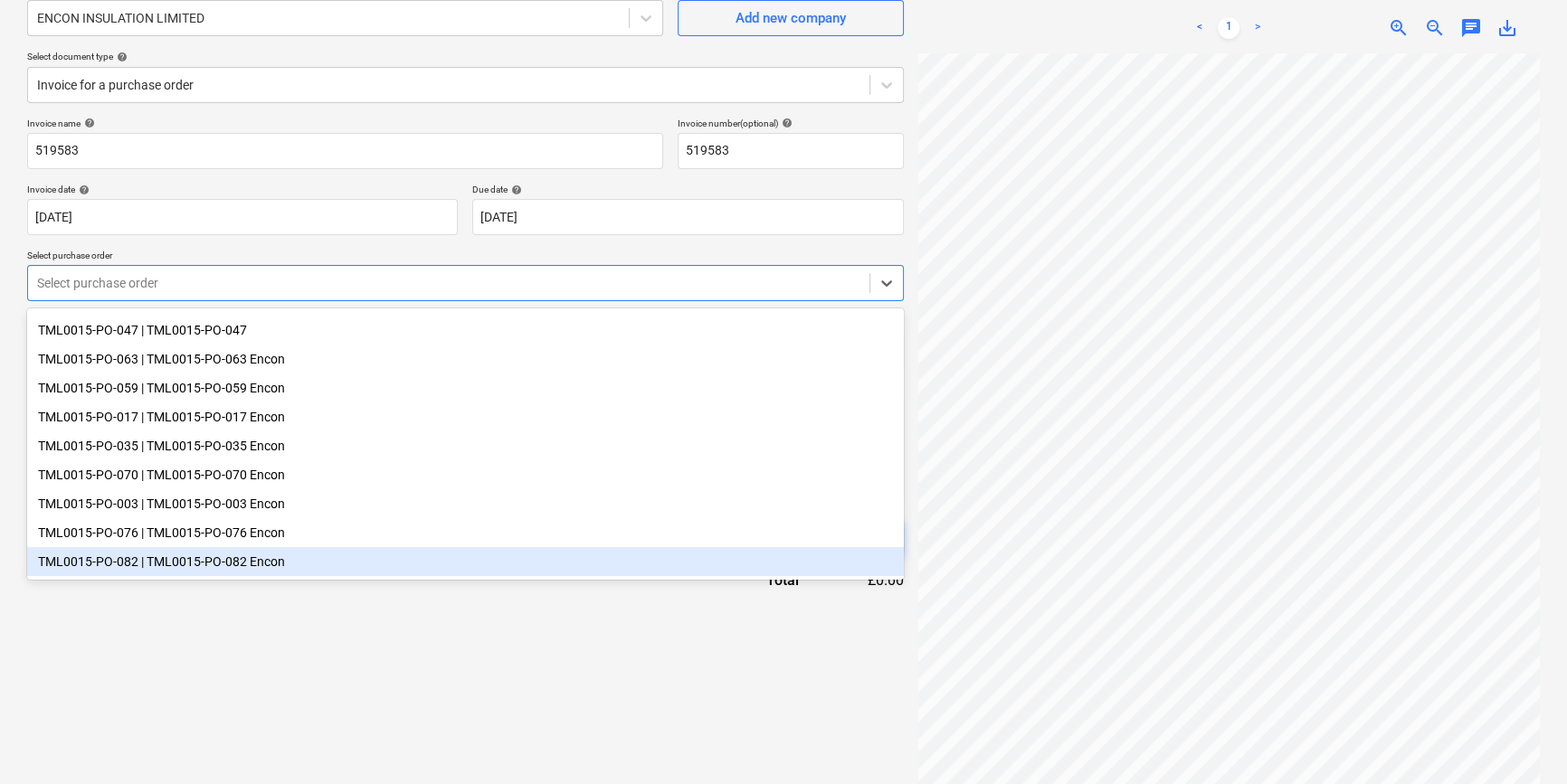
click at [276, 562] on div "TML0015-PO-082 | TML0015-PO-082 Encon" at bounding box center [465, 562] width 877 height 29
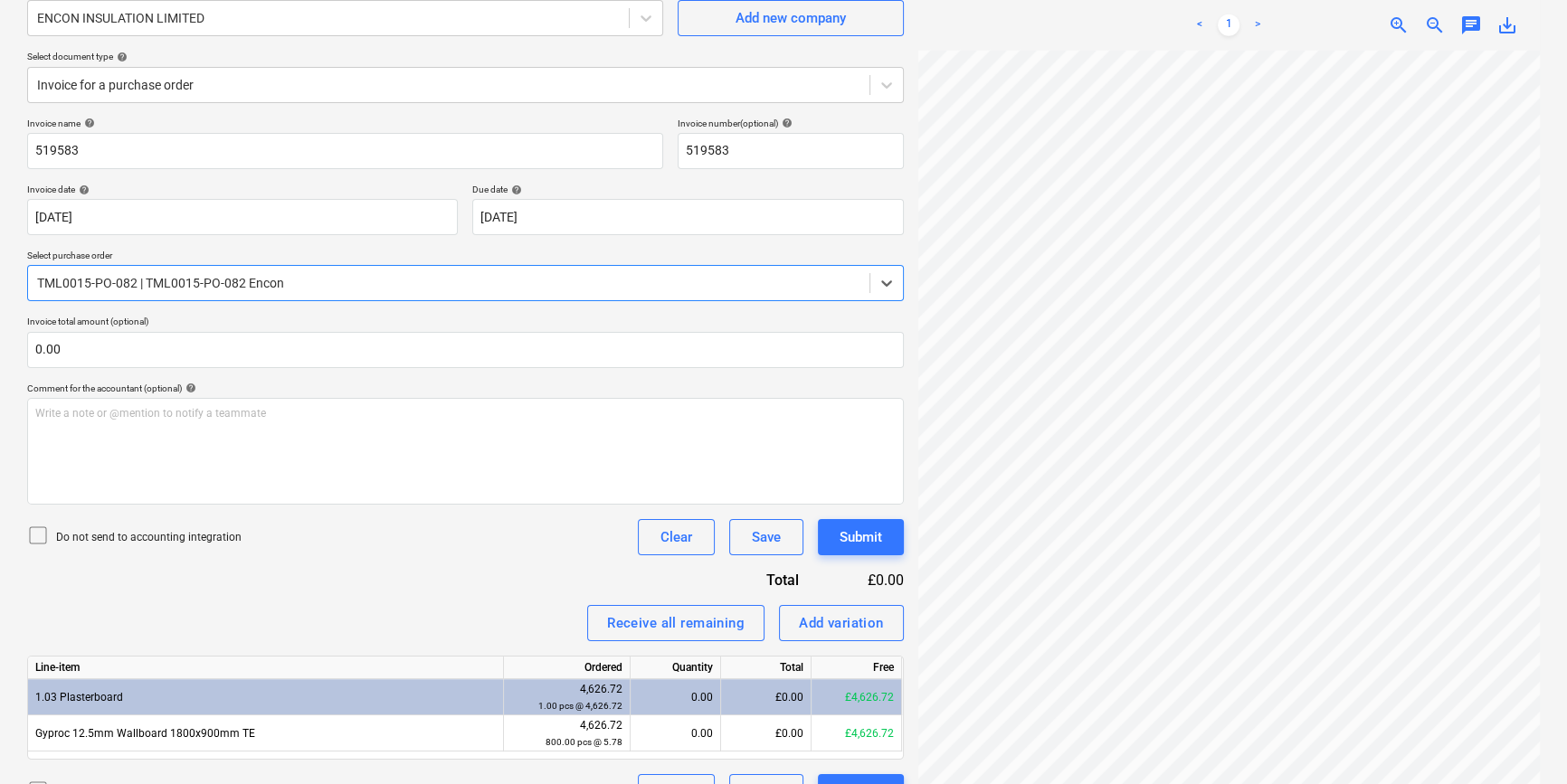
scroll to position [204, 0]
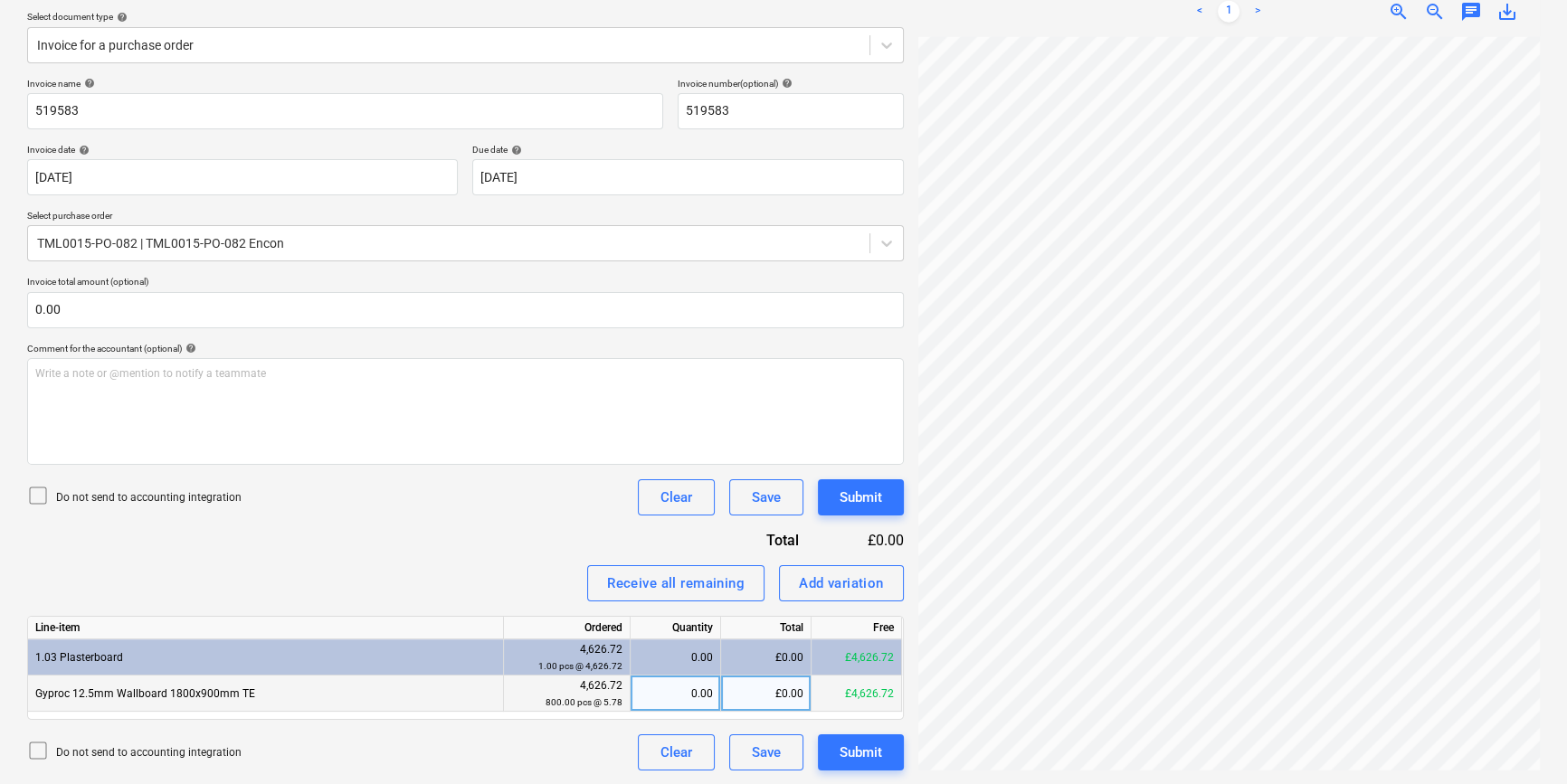
click at [670, 696] on div "0.00" at bounding box center [675, 693] width 75 height 36
click at [439, 746] on div "Do not send to accounting integration Clear Save Submit" at bounding box center [465, 752] width 877 height 36
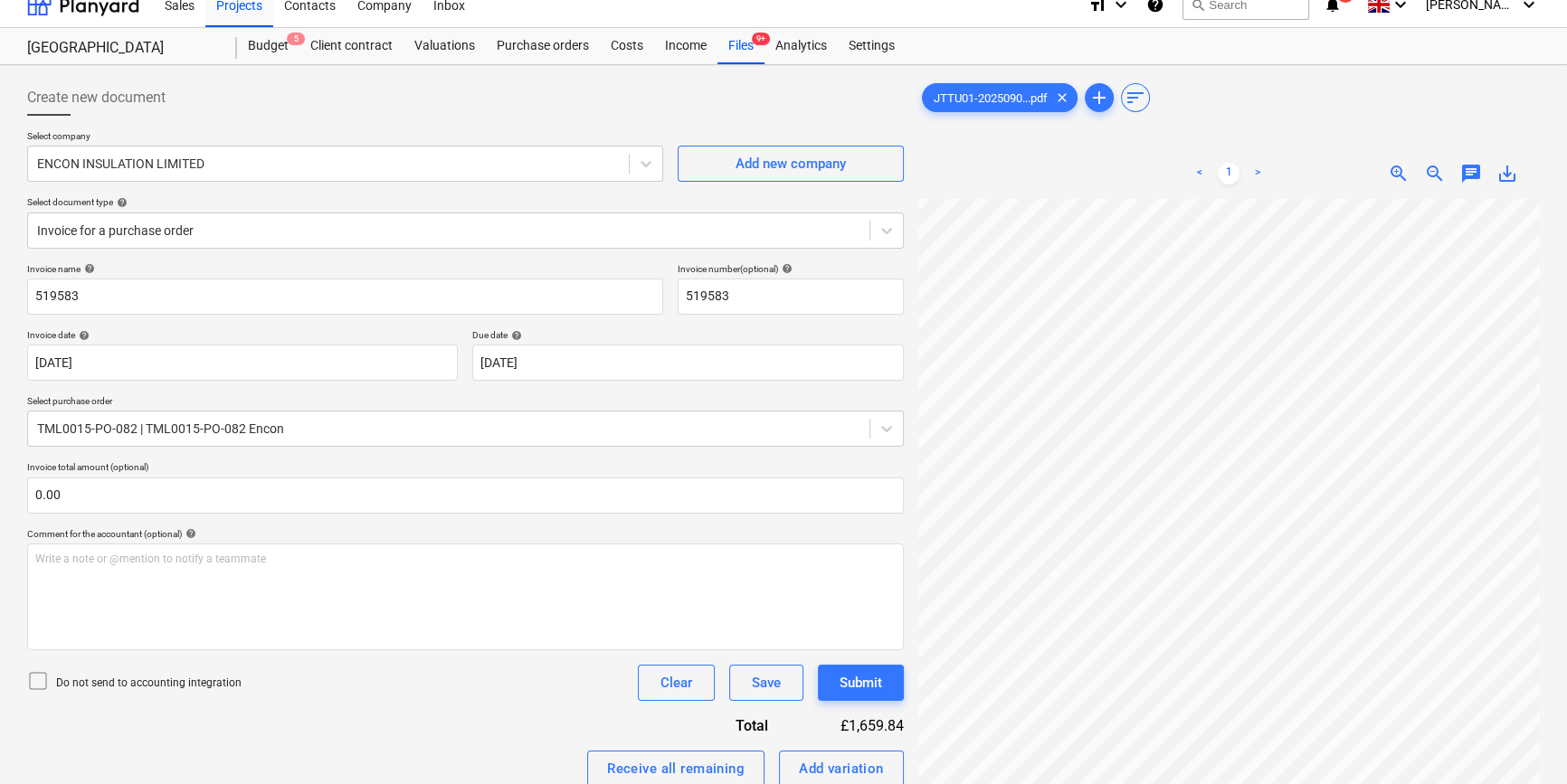
scroll to position [0, 0]
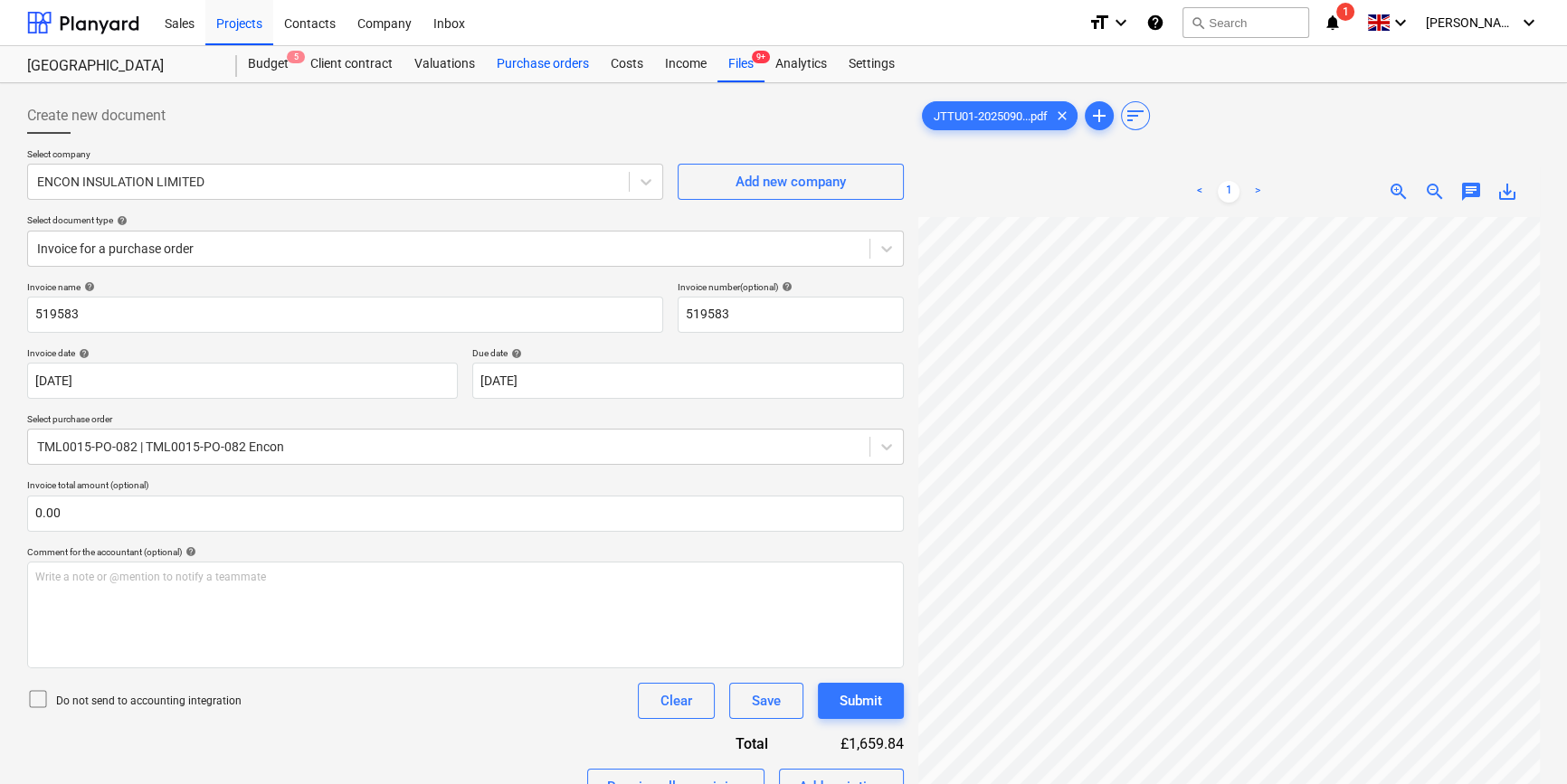
click at [532, 64] on div "Purchase orders" at bounding box center [543, 64] width 114 height 36
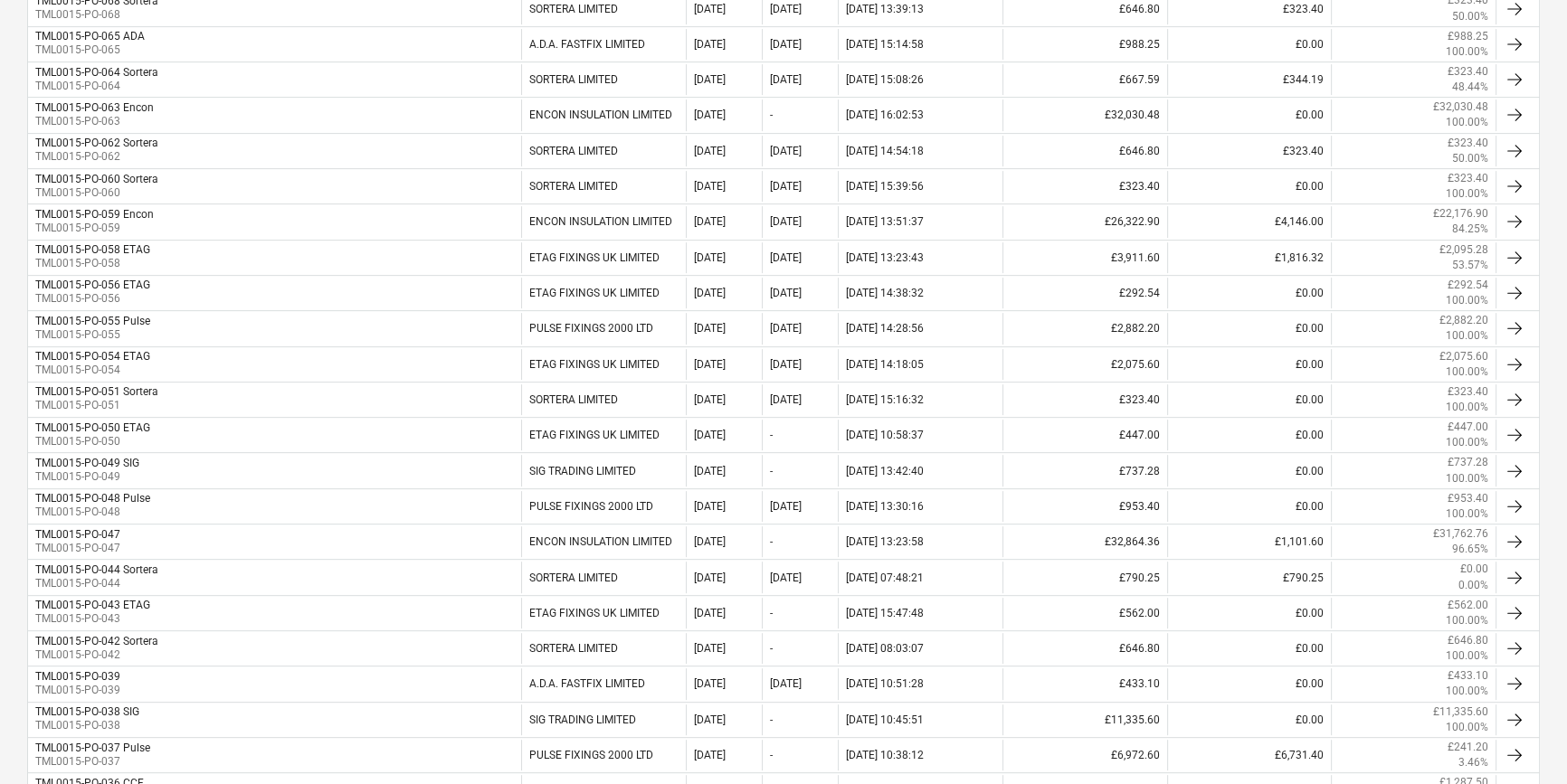
scroll to position [410, 0]
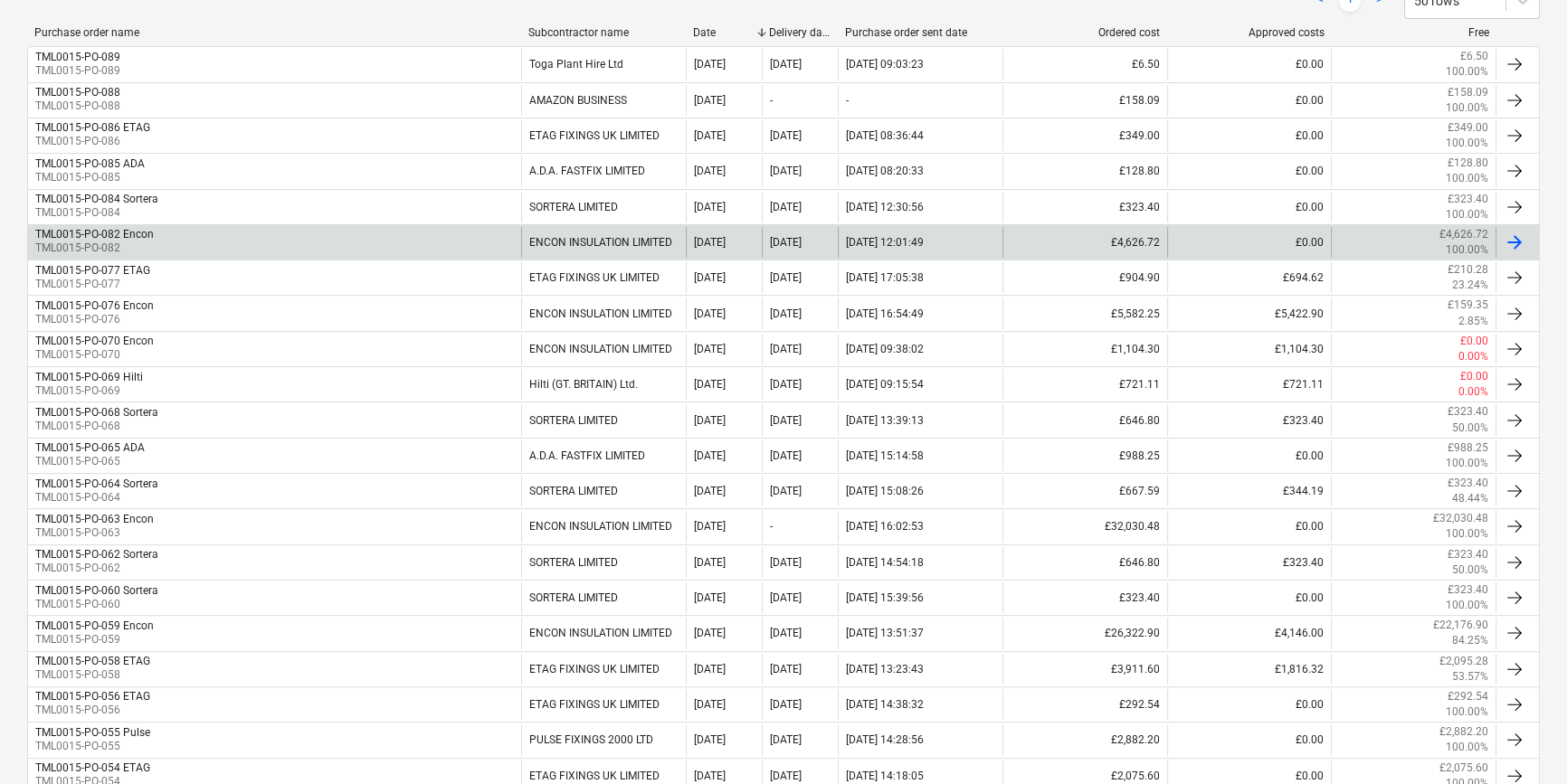
click at [1511, 236] on div at bounding box center [1514, 242] width 22 height 22
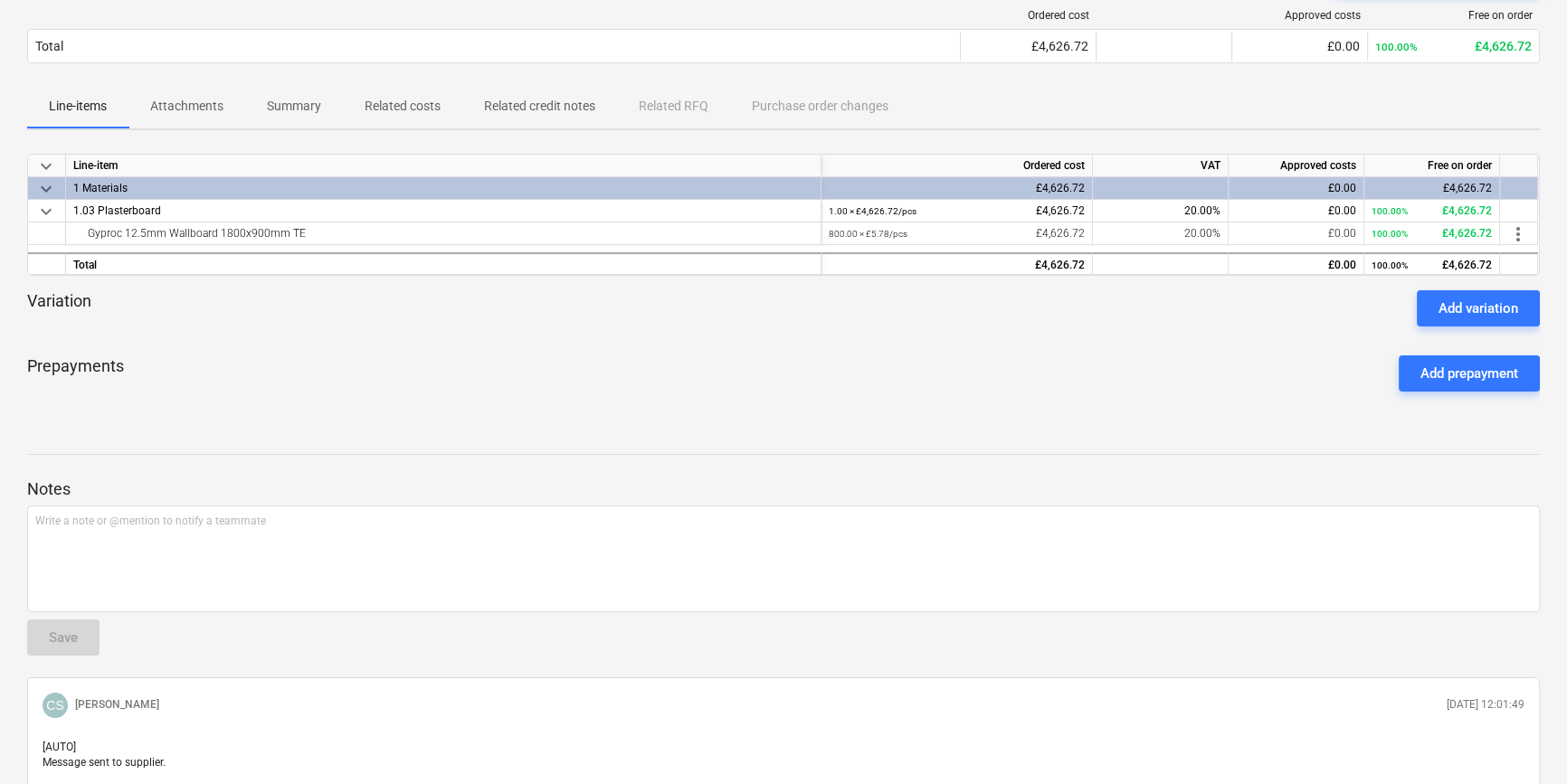
scroll to position [34, 0]
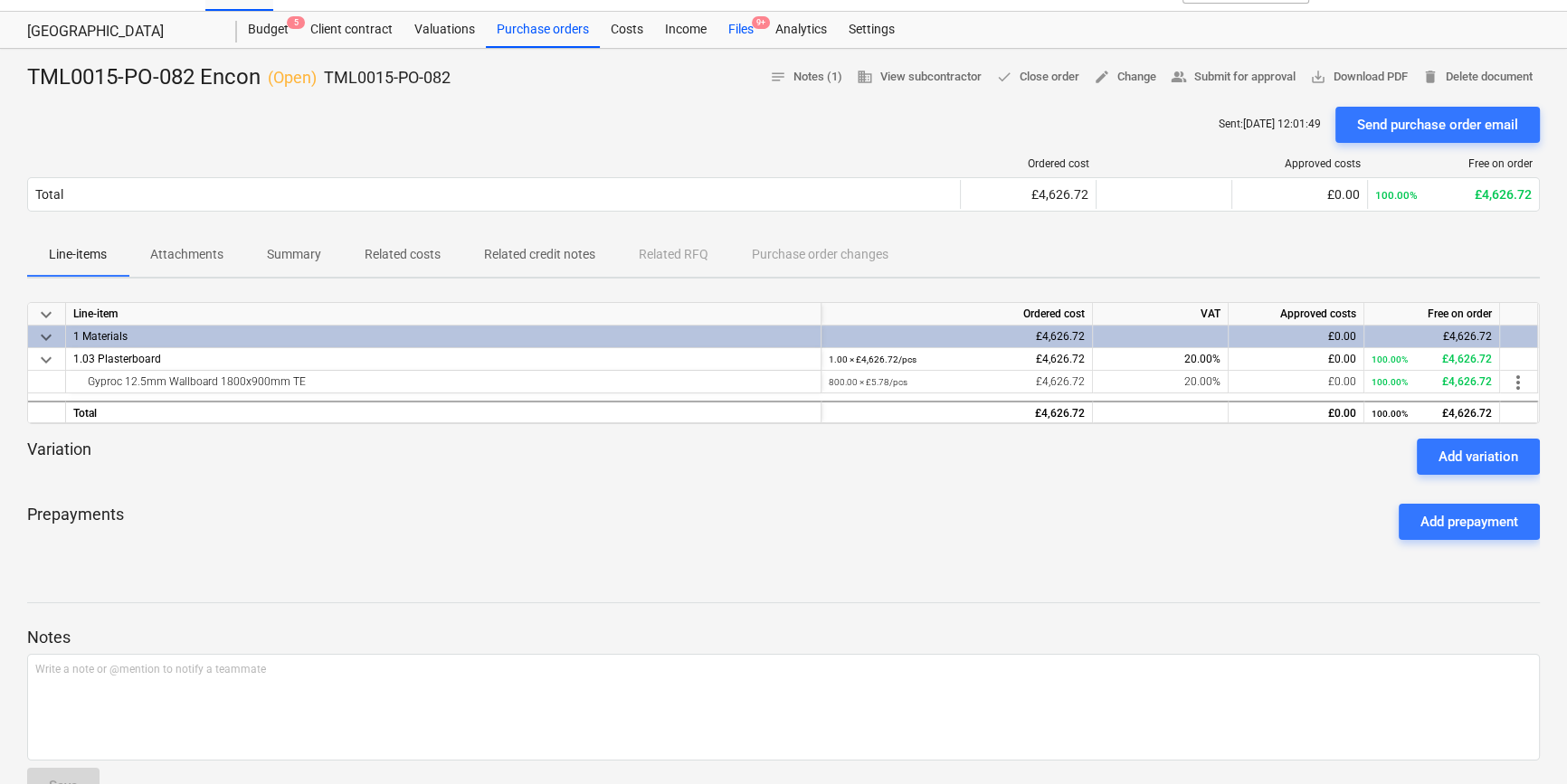
click at [724, 31] on div "Files 9+" at bounding box center [740, 29] width 47 height 36
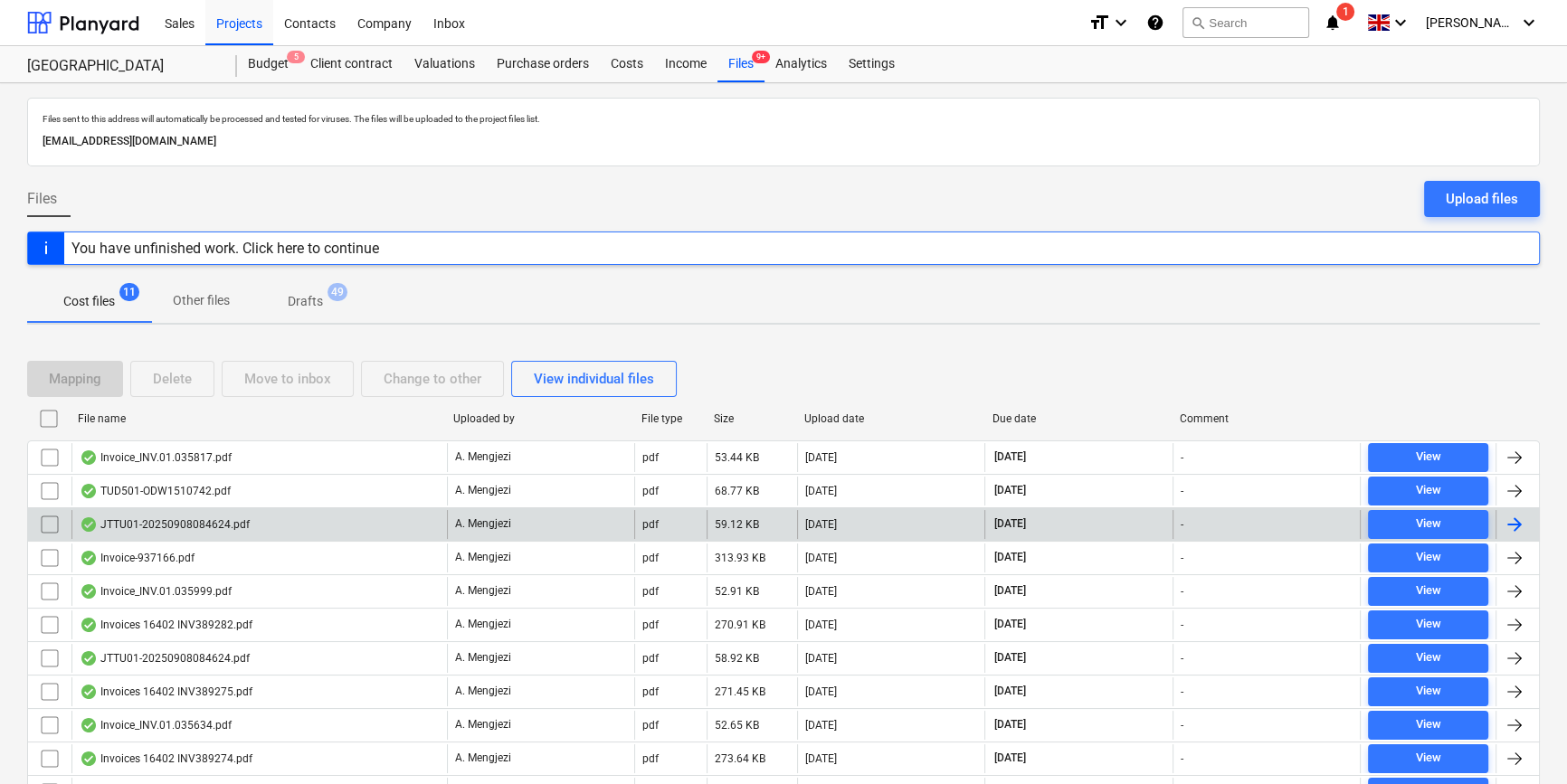
scroll to position [88, 0]
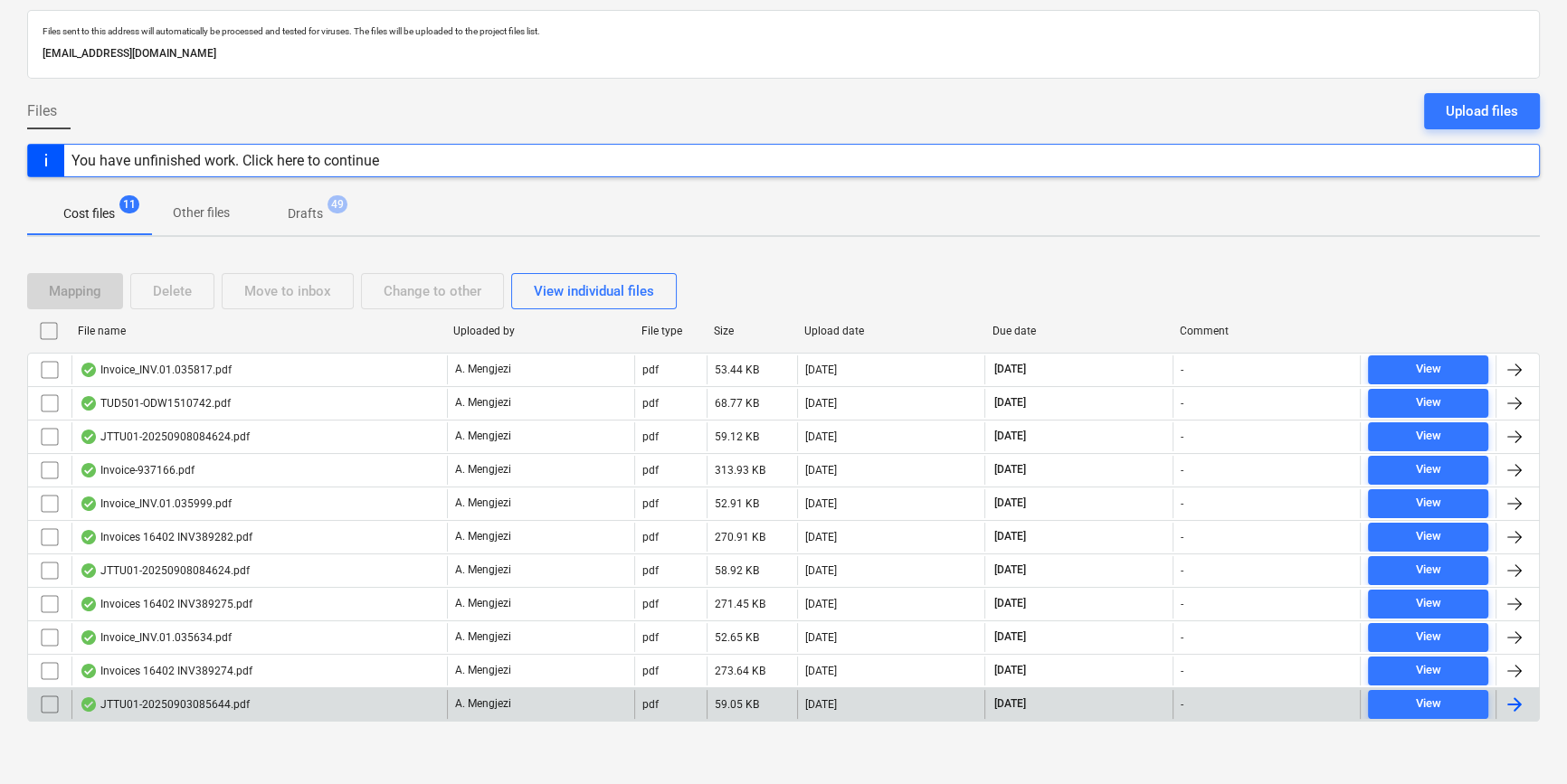
click at [1513, 693] on div at bounding box center [1514, 704] width 22 height 22
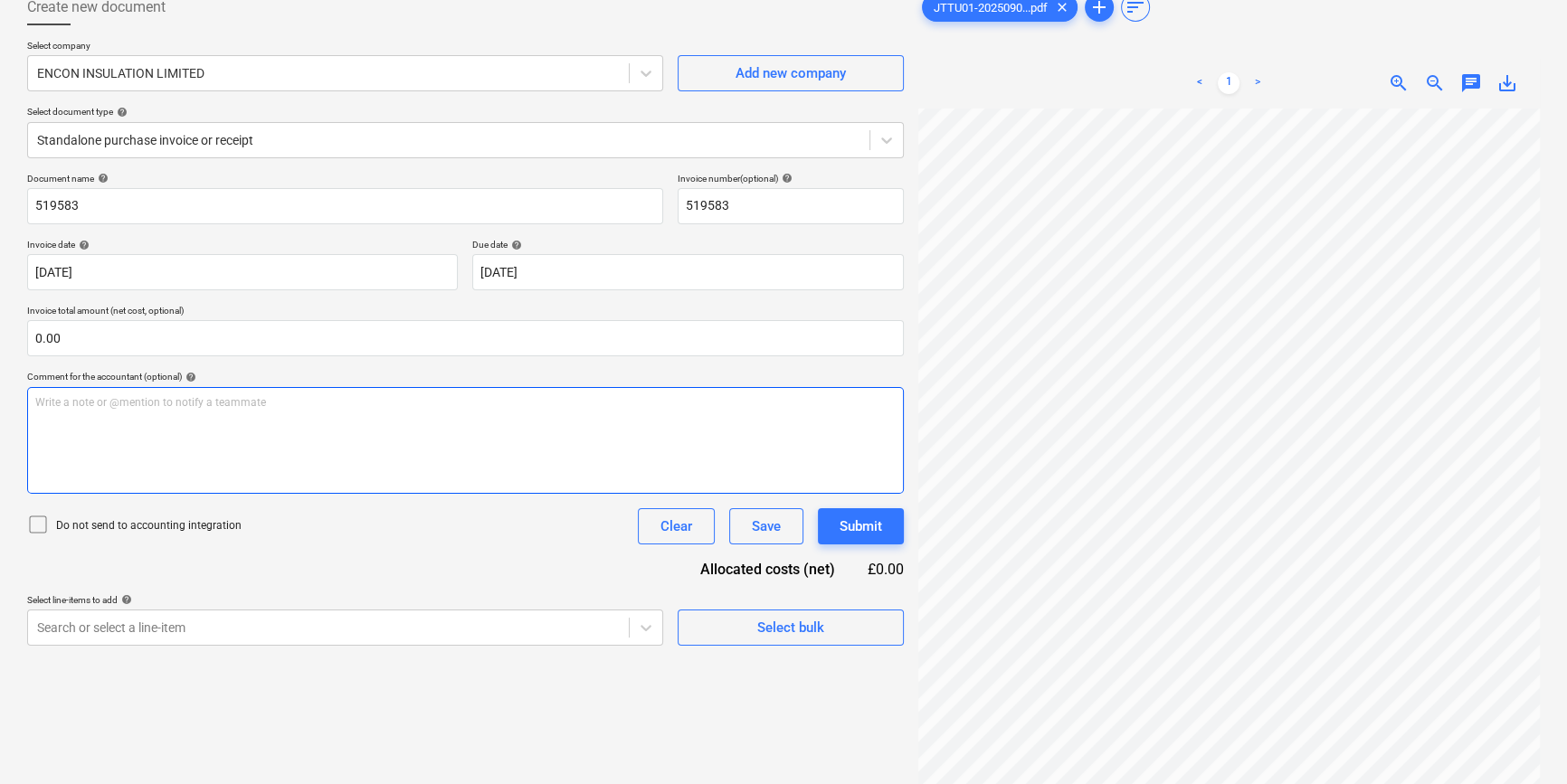
scroll to position [17, 0]
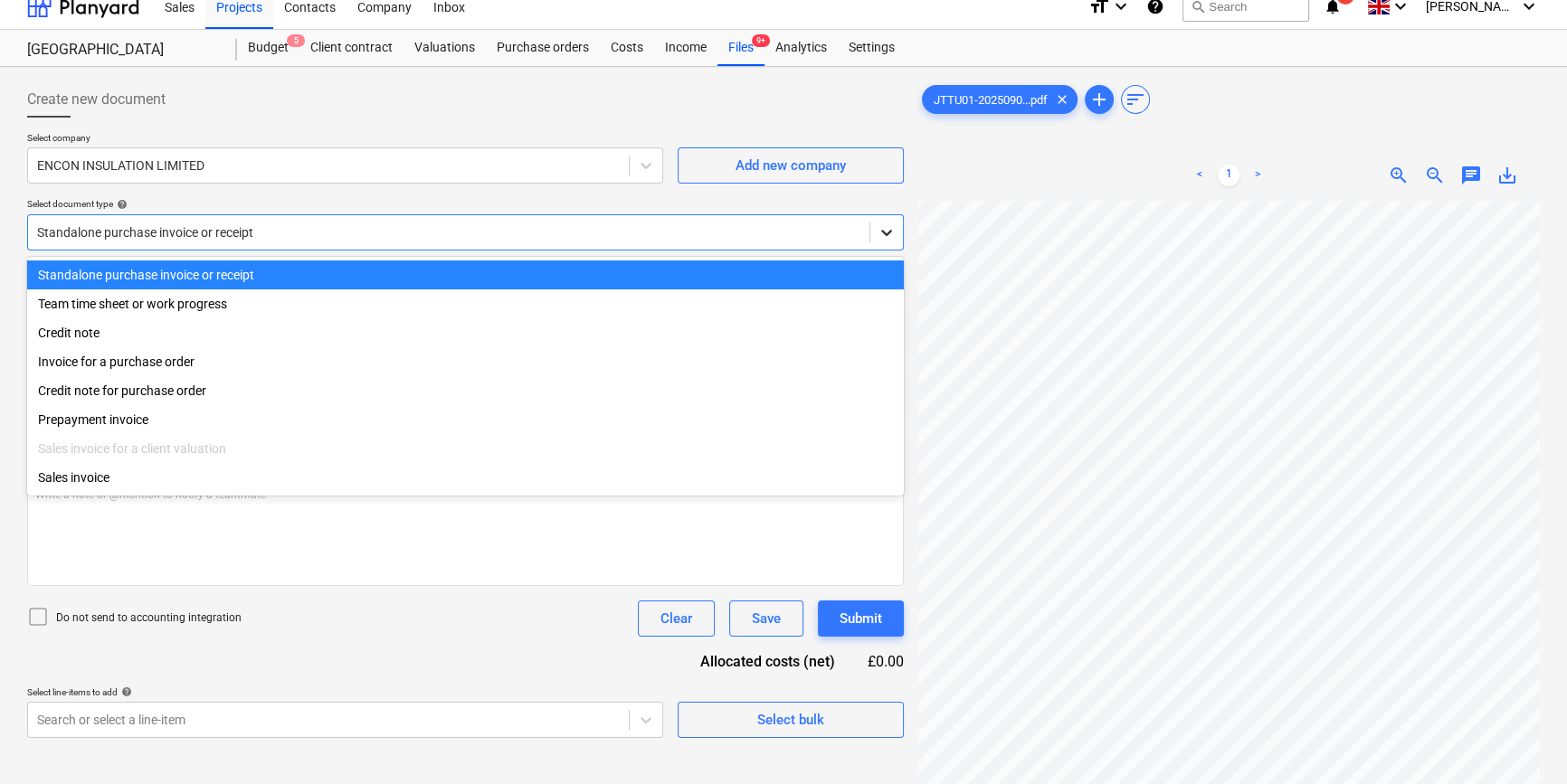
click at [884, 230] on icon at bounding box center [886, 232] width 18 height 18
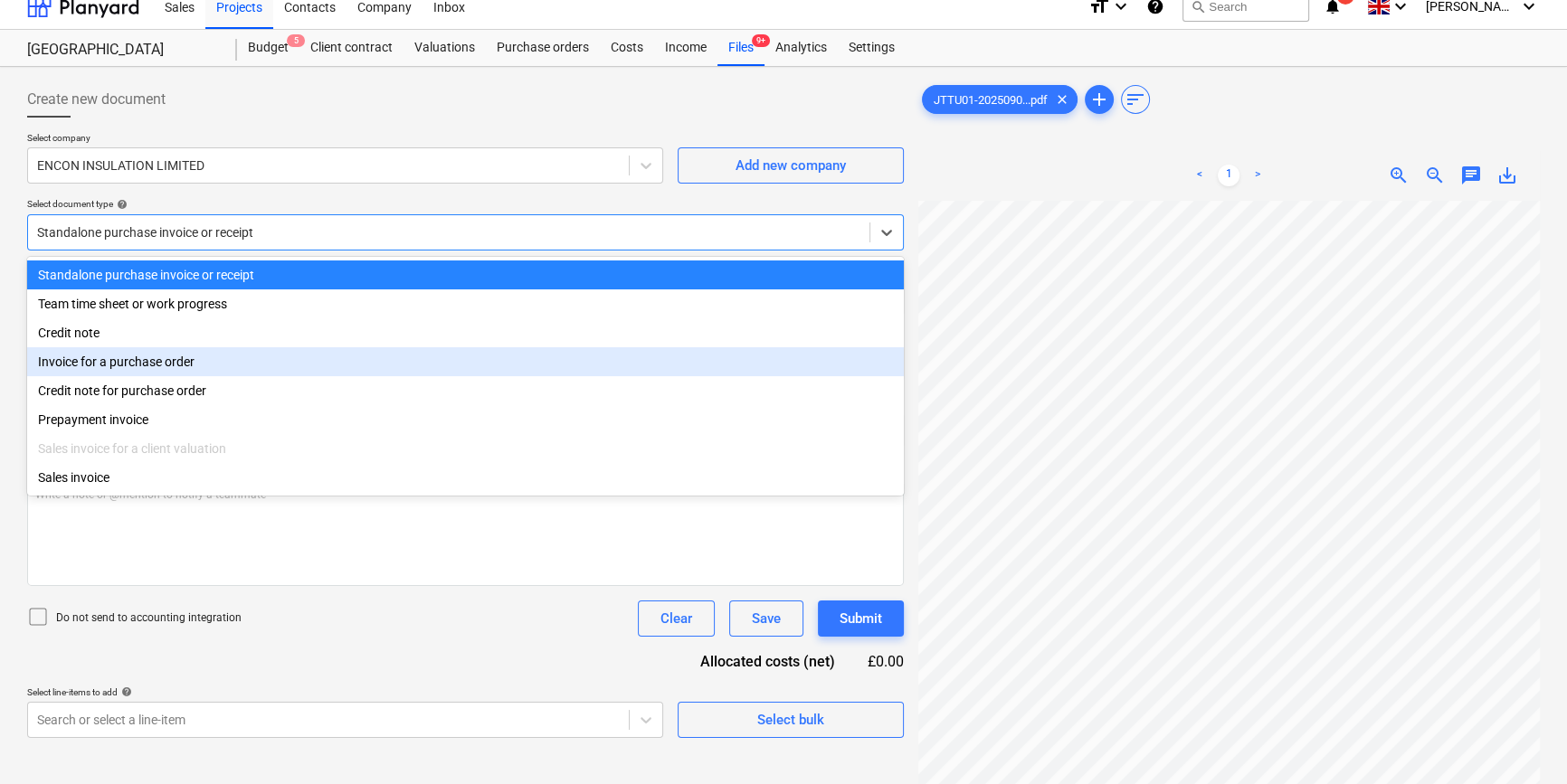
click at [849, 373] on div "Invoice for a purchase order" at bounding box center [465, 362] width 877 height 29
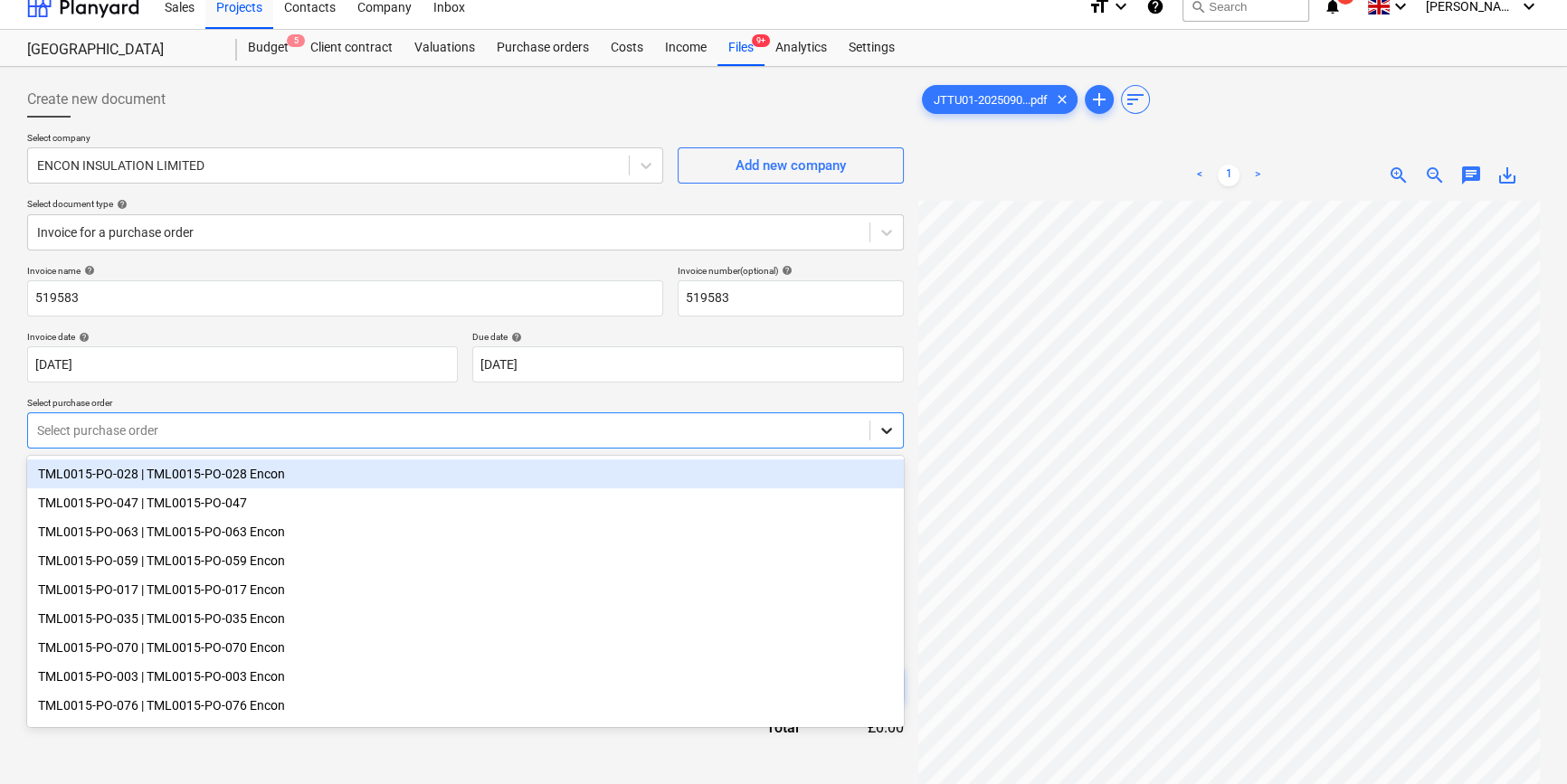
click at [890, 430] on icon at bounding box center [886, 432] width 11 height 6
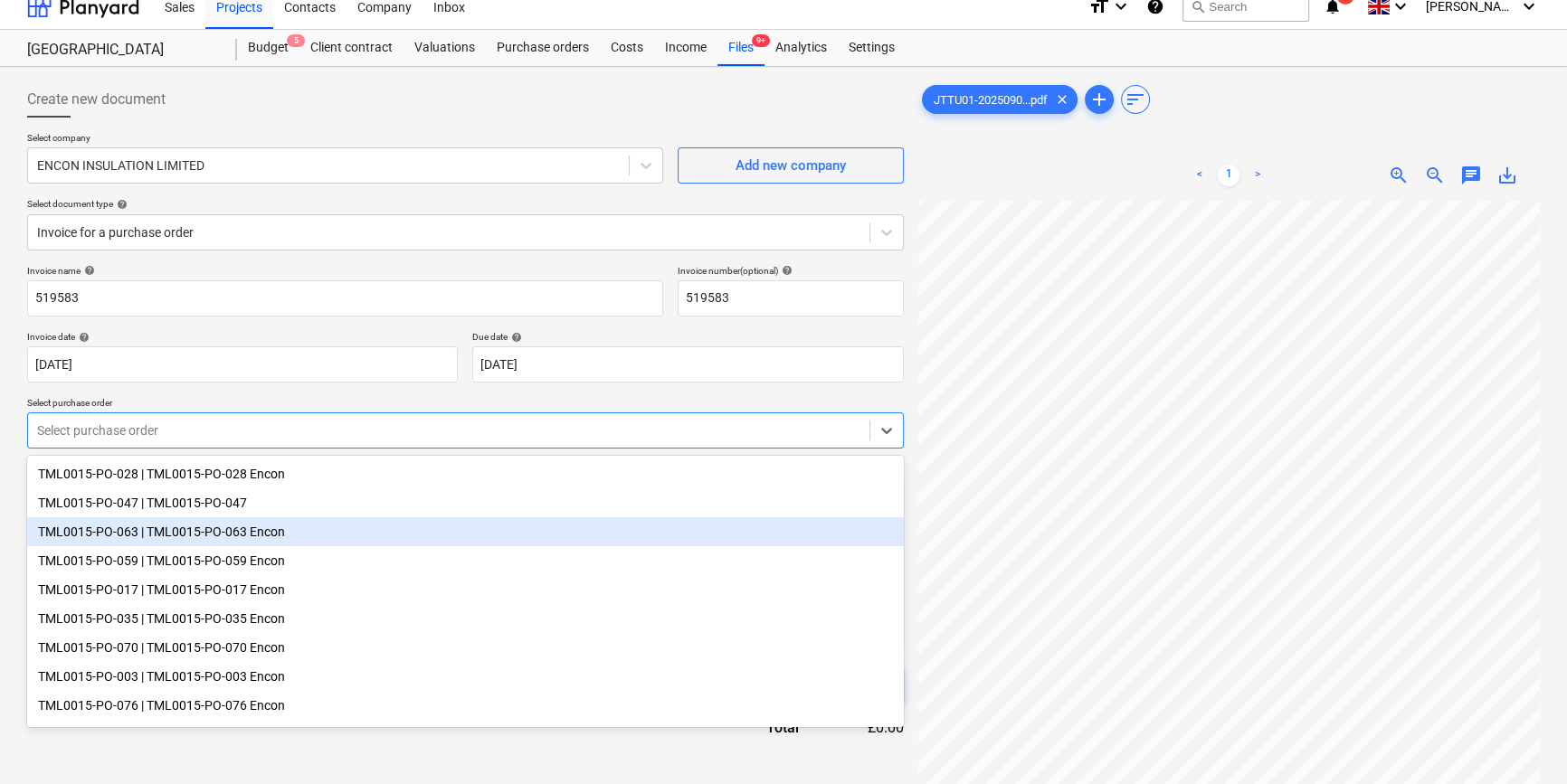
scroll to position [36, 0]
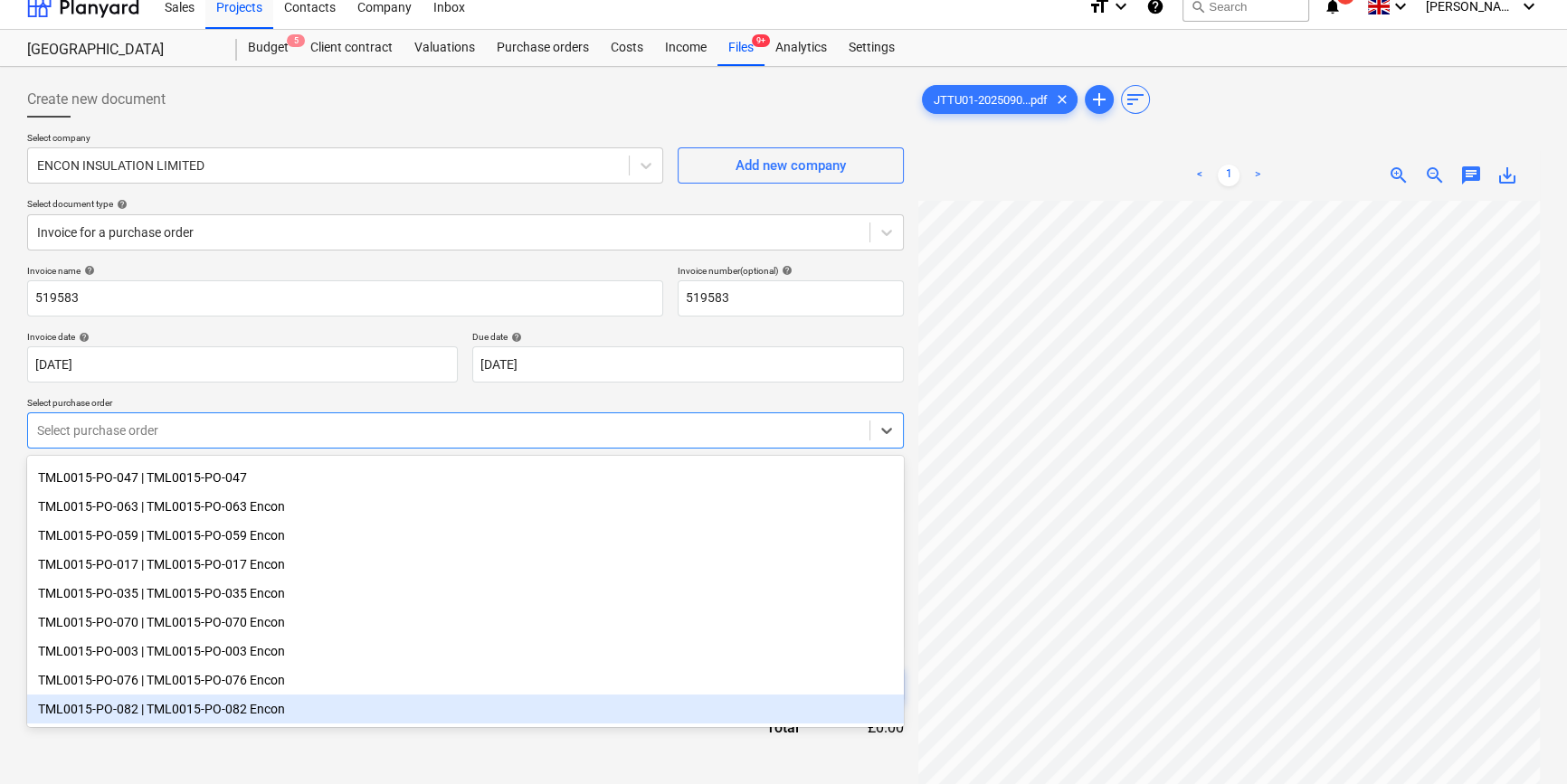
click at [254, 705] on div "TML0015-PO-082 | TML0015-PO-082 Encon" at bounding box center [465, 709] width 877 height 29
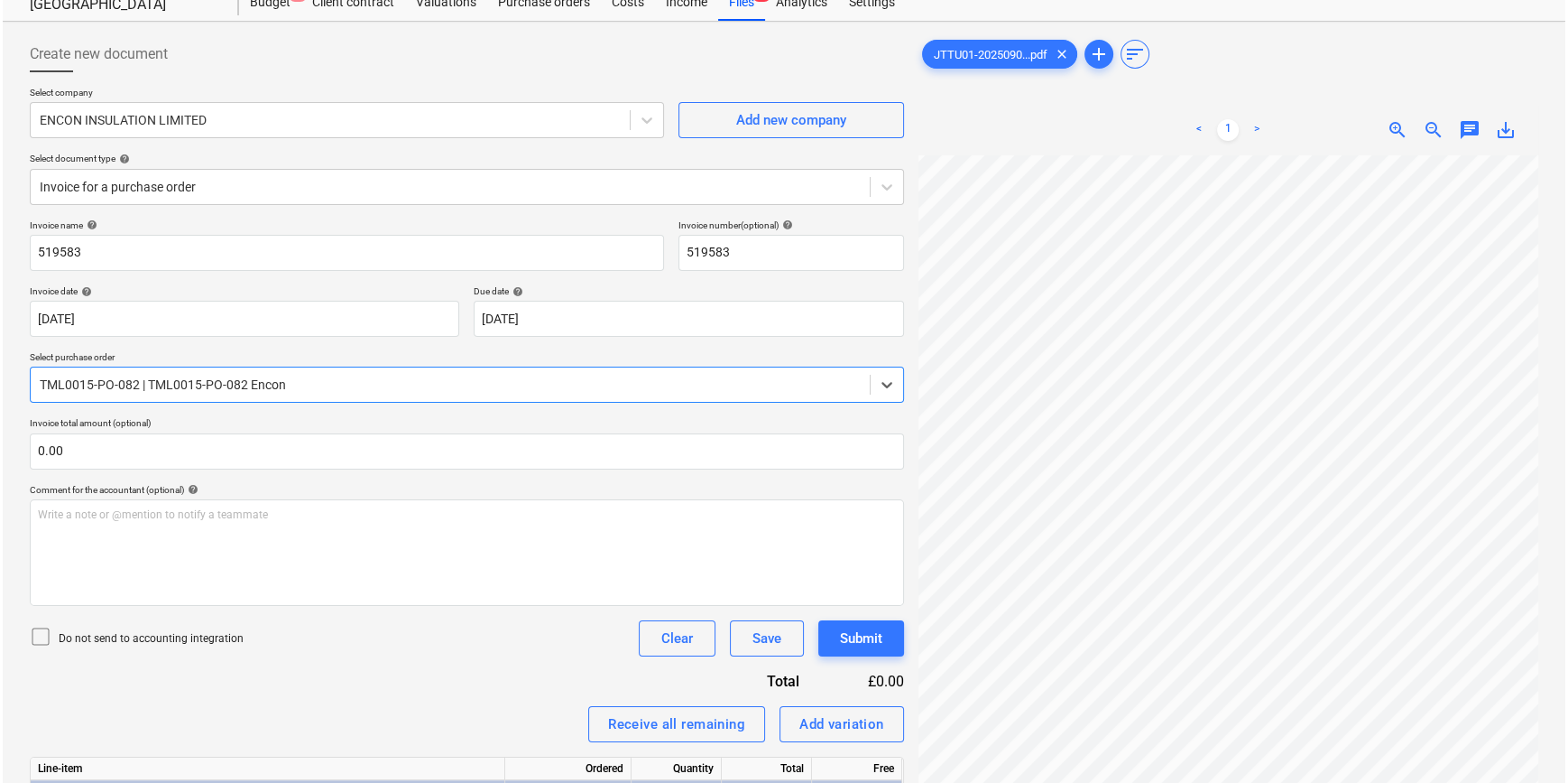
scroll to position [203, 0]
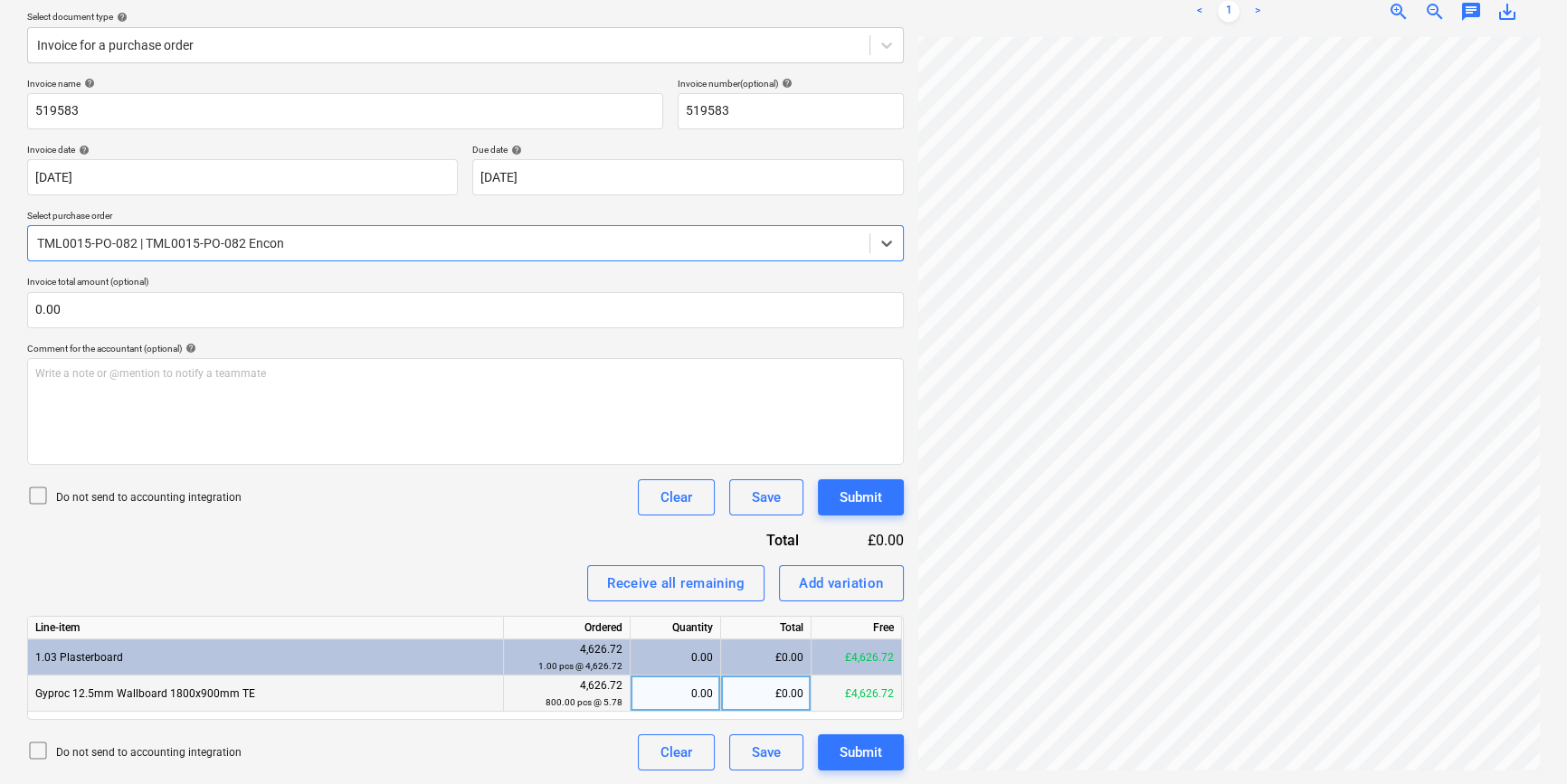
click at [675, 696] on div "0.00" at bounding box center [675, 693] width 75 height 36
click at [850, 500] on div "Submit" at bounding box center [860, 497] width 42 height 23
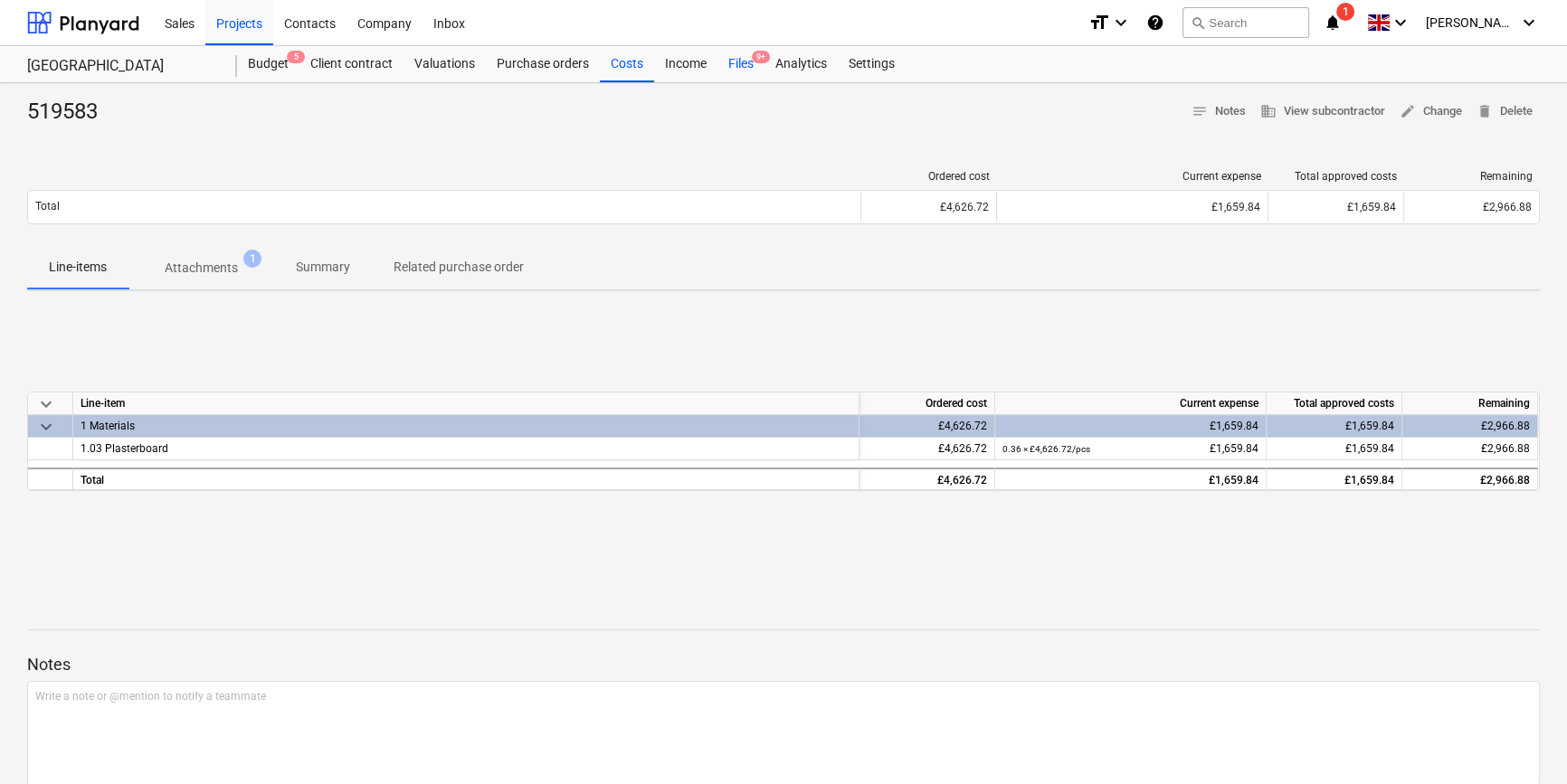
click at [735, 72] on div "Files 9+" at bounding box center [740, 64] width 47 height 36
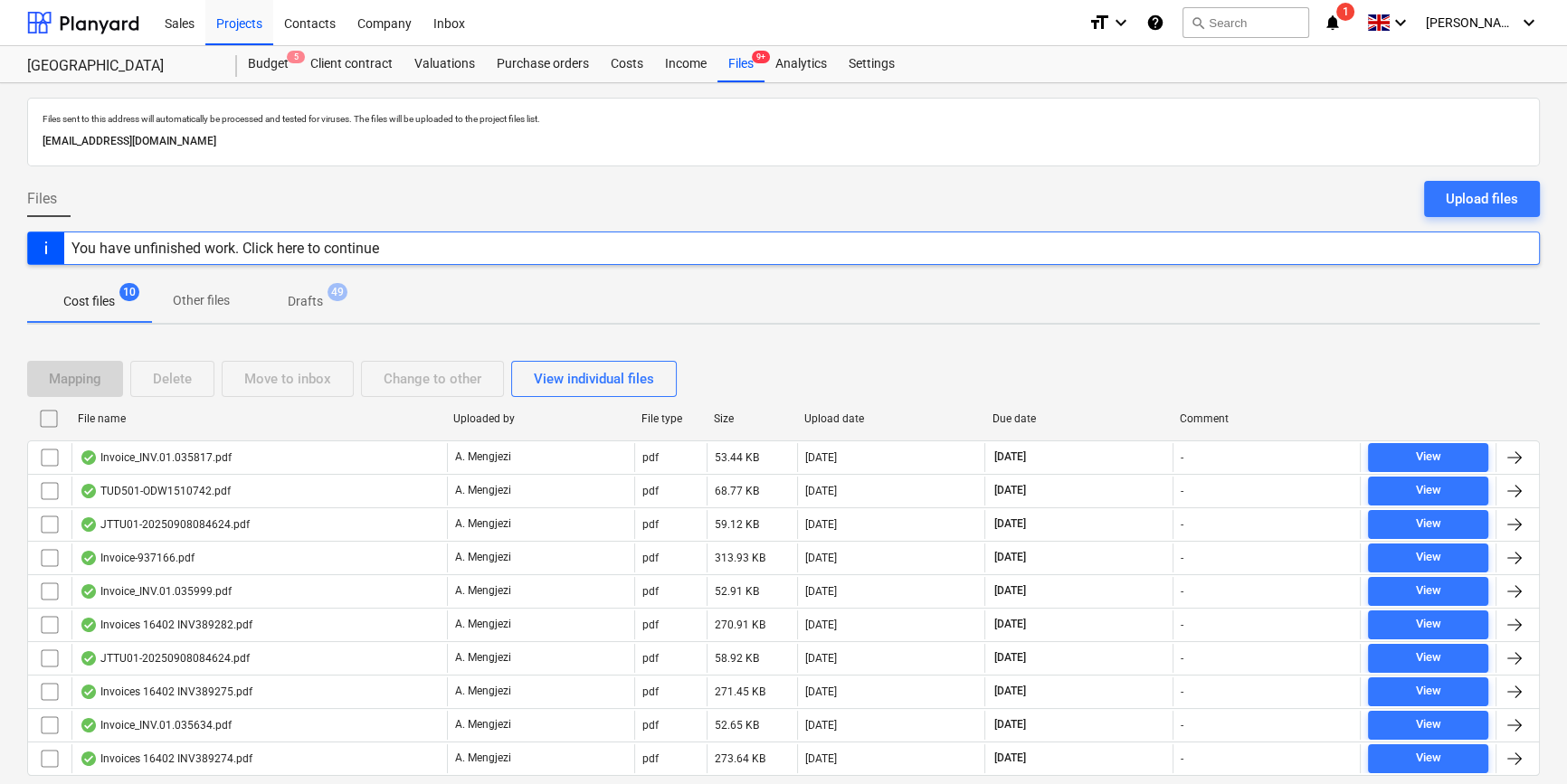
scroll to position [54, 0]
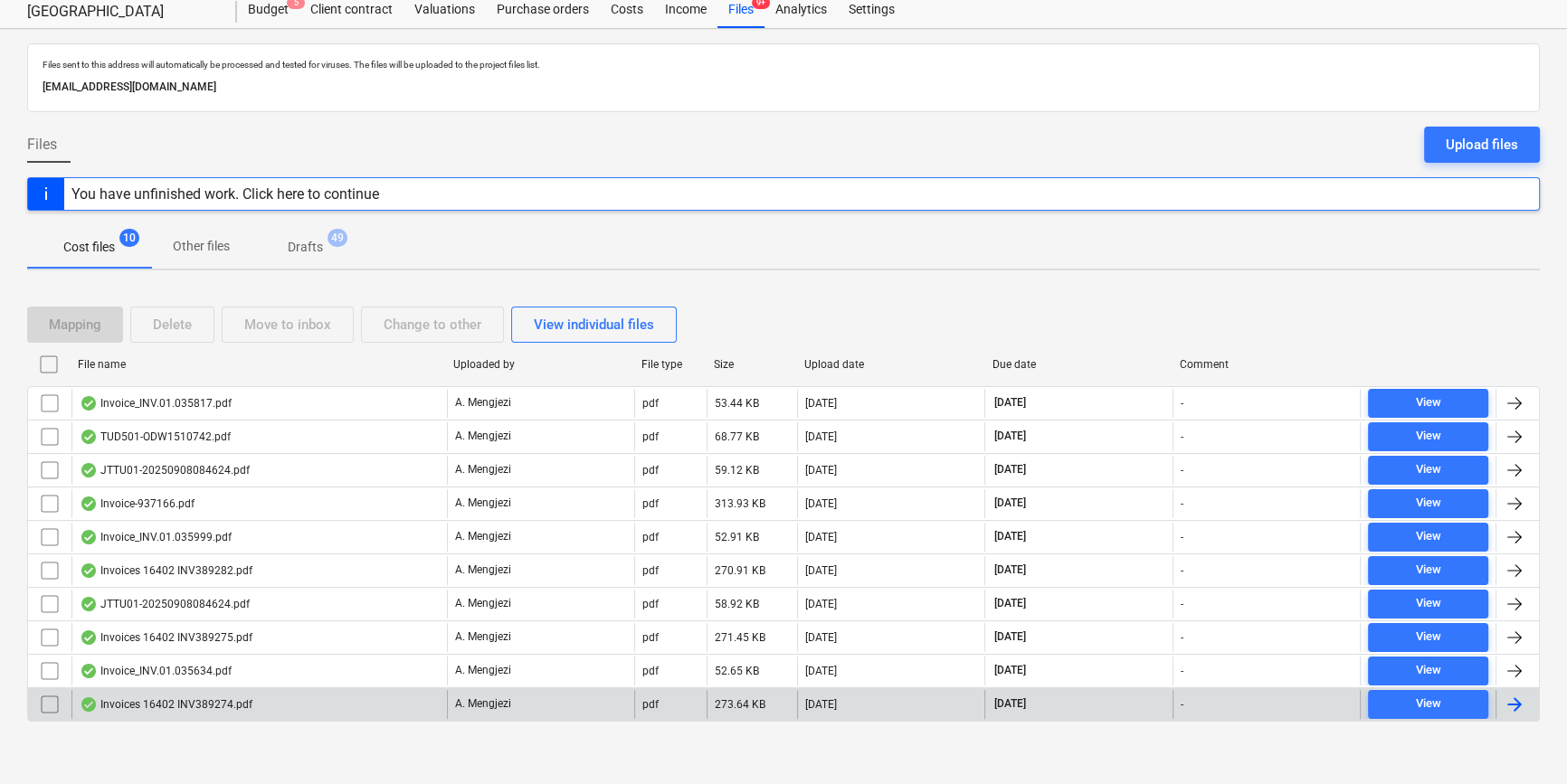
click at [1506, 693] on div at bounding box center [1514, 704] width 22 height 22
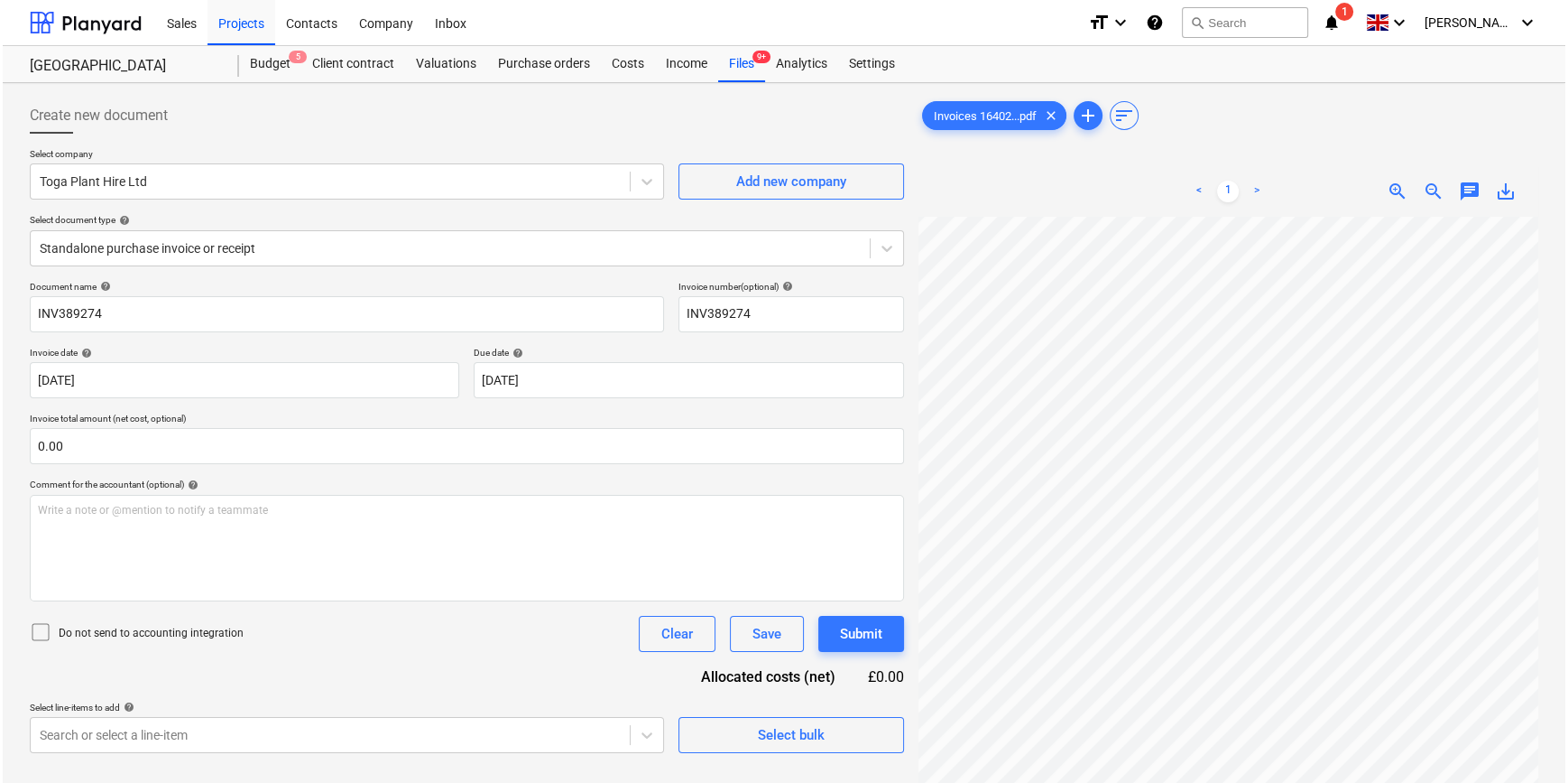
scroll to position [238, 69]
click at [763, 741] on div "Select bulk" at bounding box center [788, 735] width 66 height 23
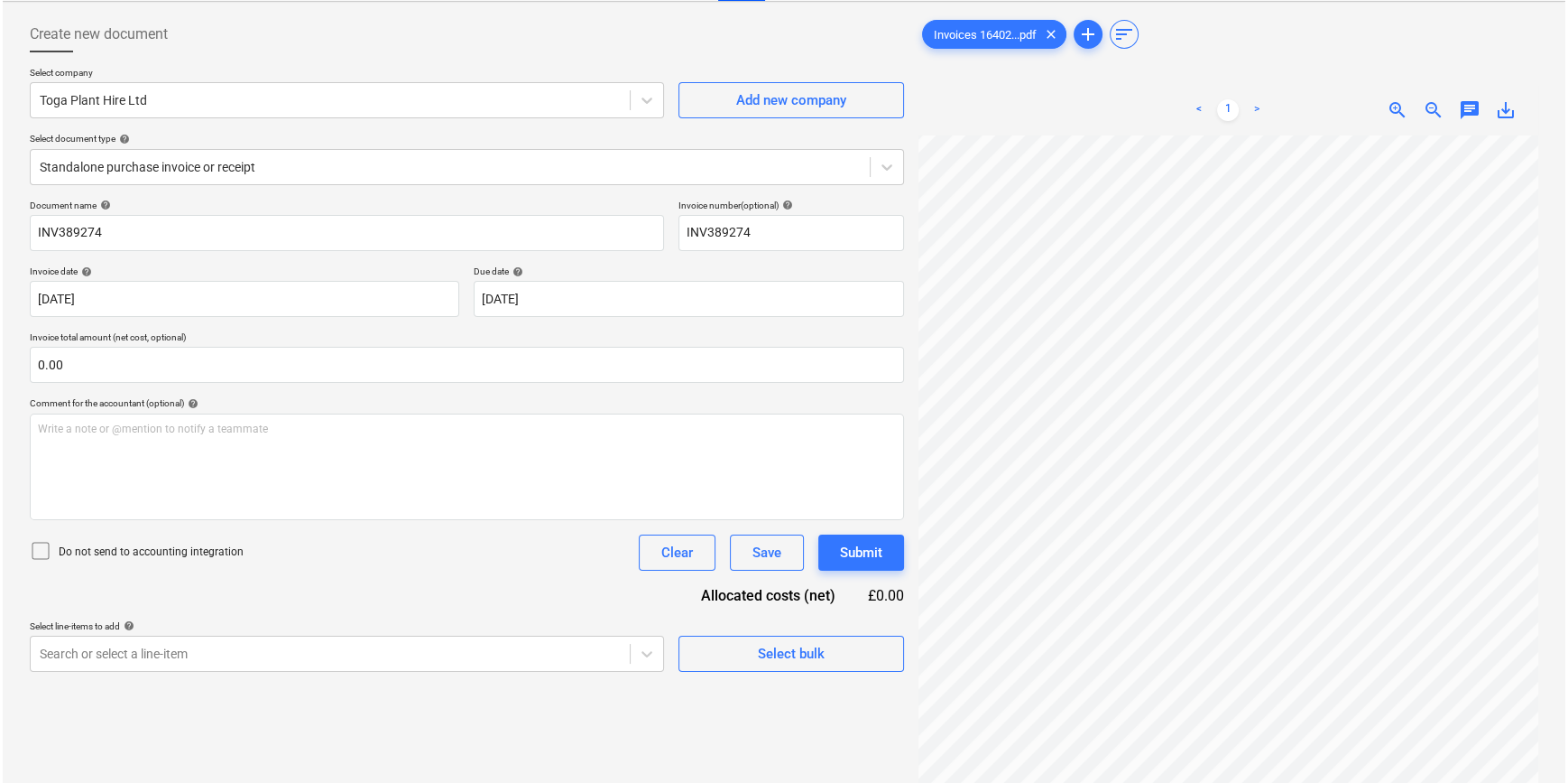
scroll to position [101, 36]
click at [803, 657] on div "Select bulk" at bounding box center [788, 654] width 66 height 23
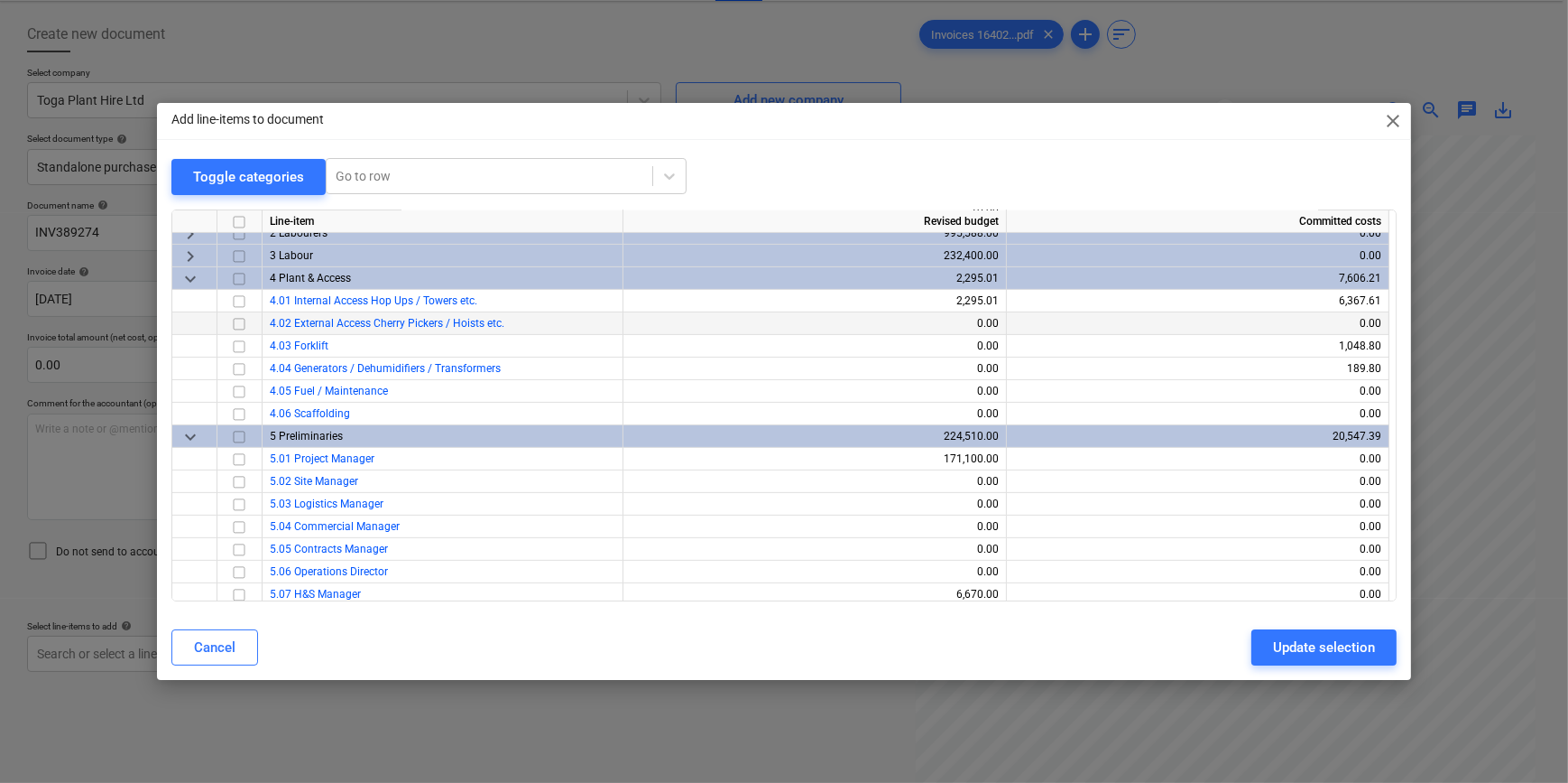
scroll to position [739, 0]
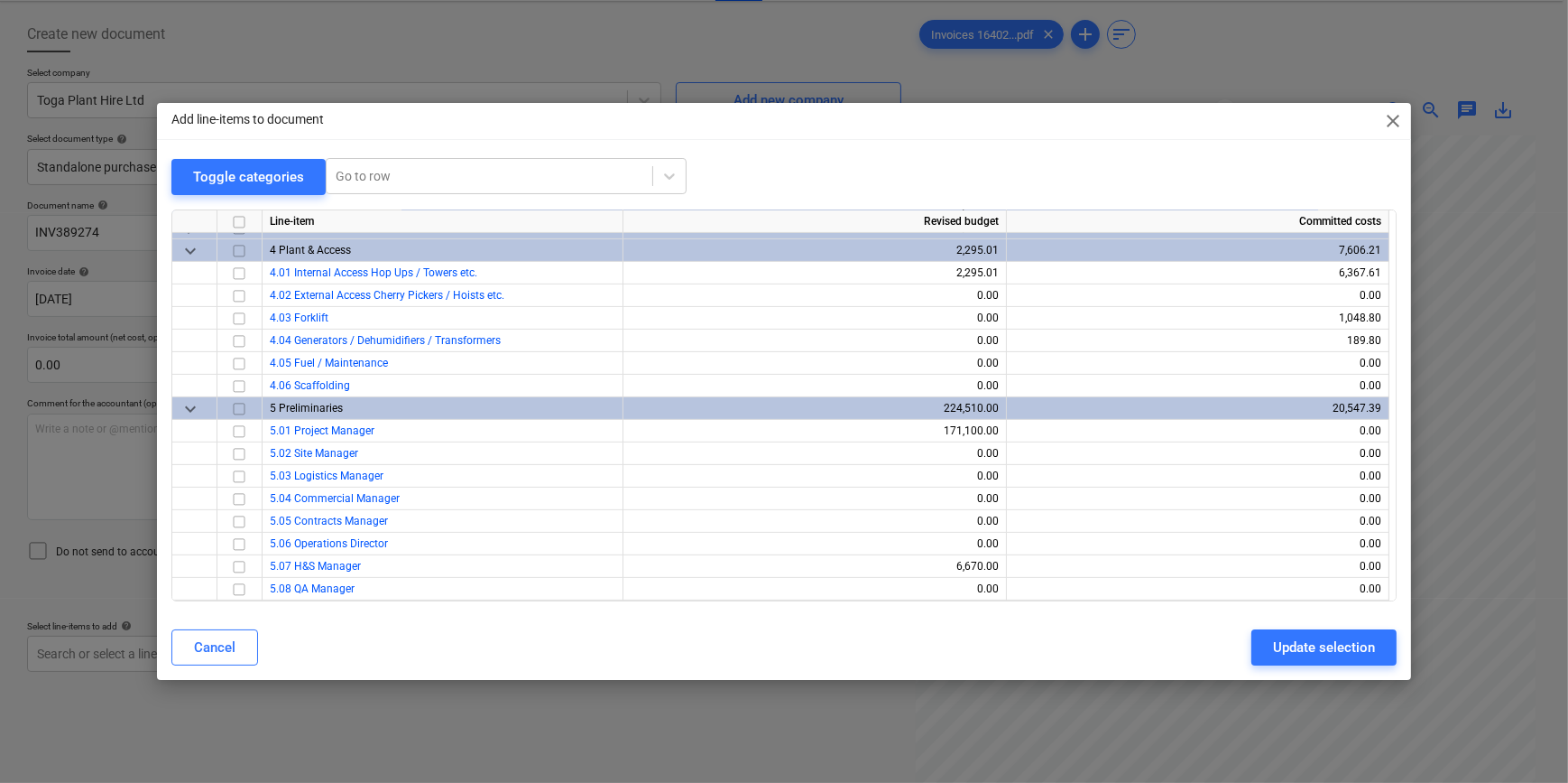
click at [1393, 119] on span "close" at bounding box center [1393, 121] width 21 height 22
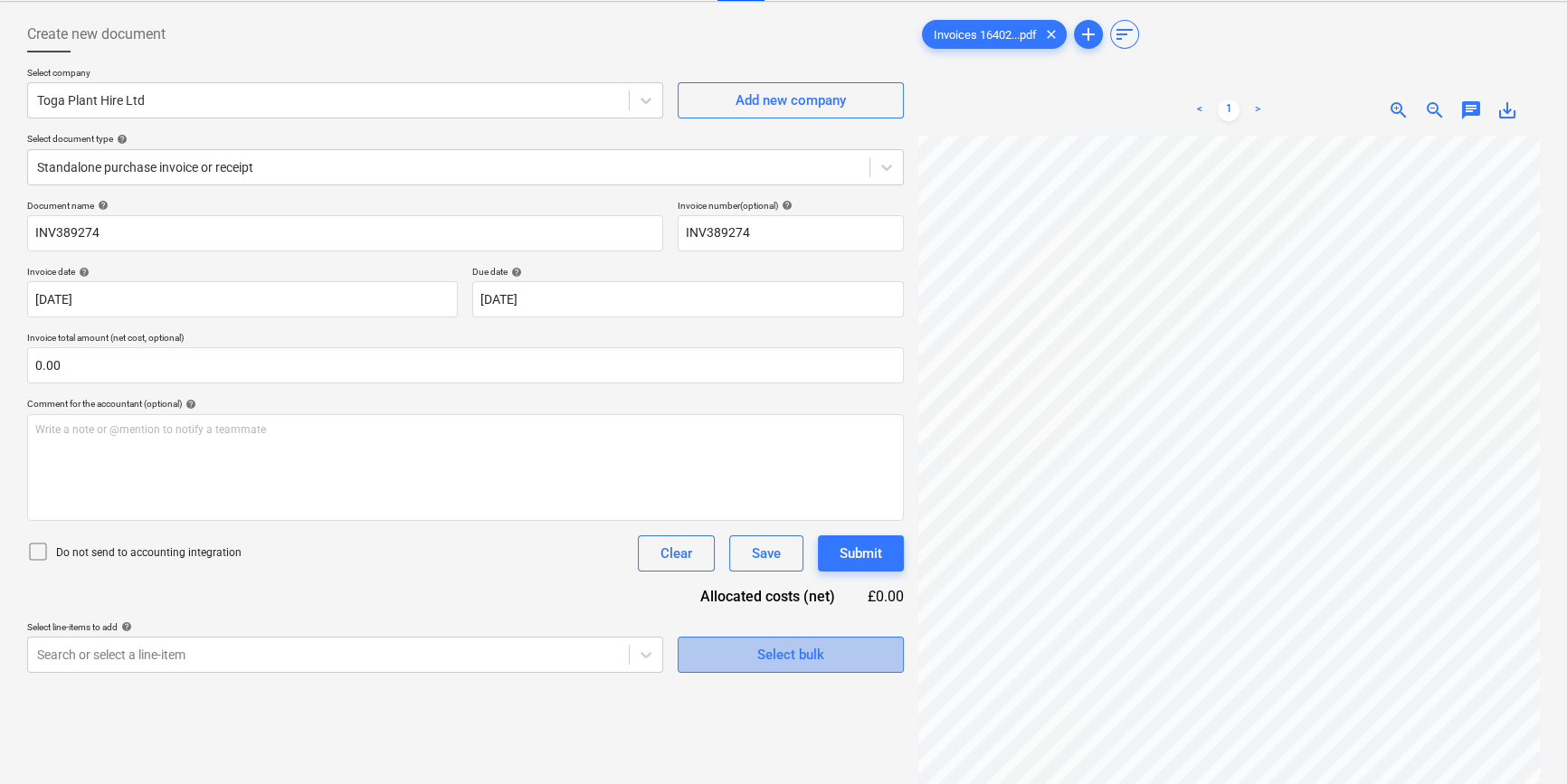
click at [770, 658] on div "Select bulk" at bounding box center [790, 655] width 67 height 23
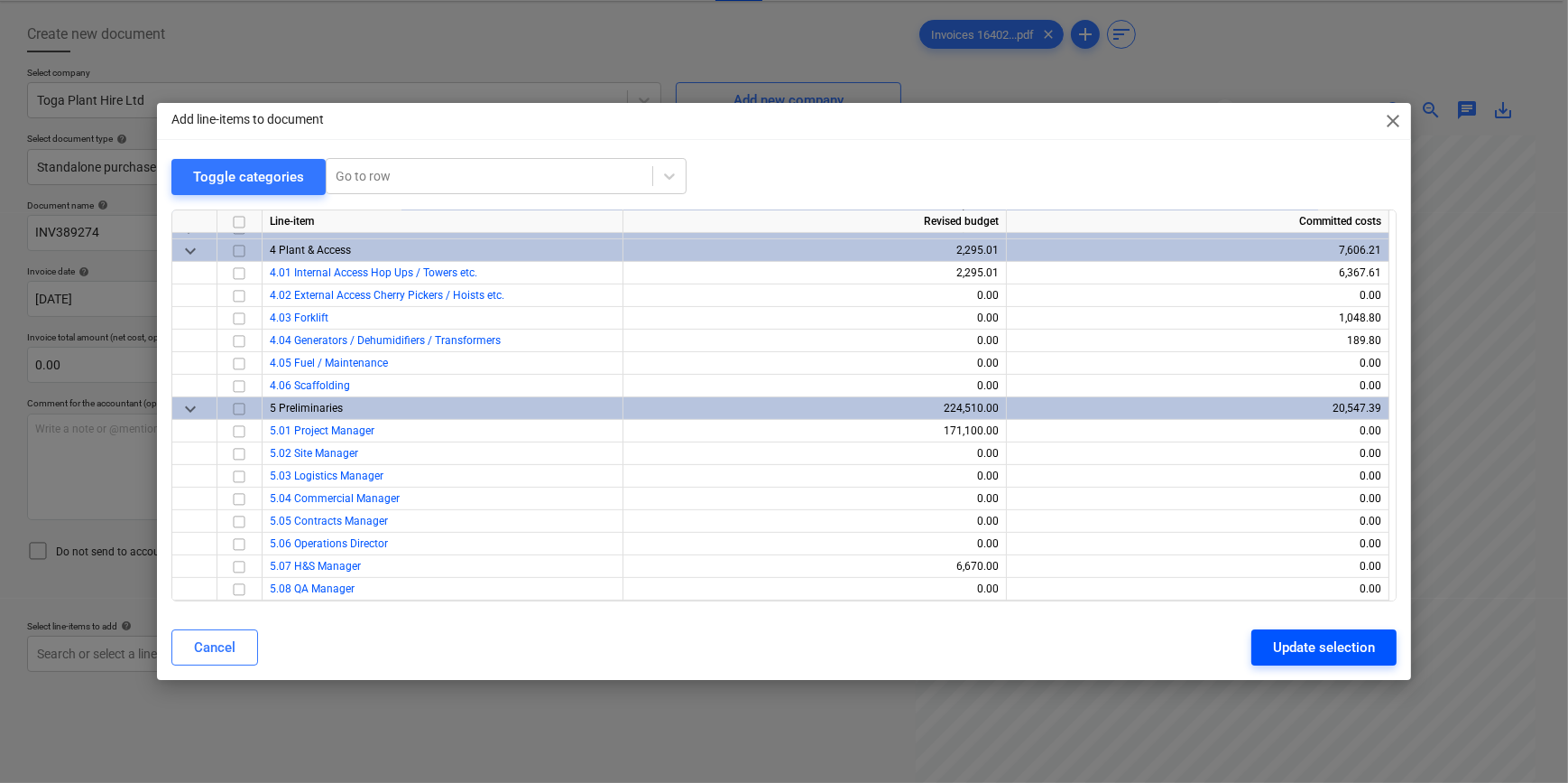
click at [1290, 644] on div "Update selection" at bounding box center [1324, 647] width 102 height 23
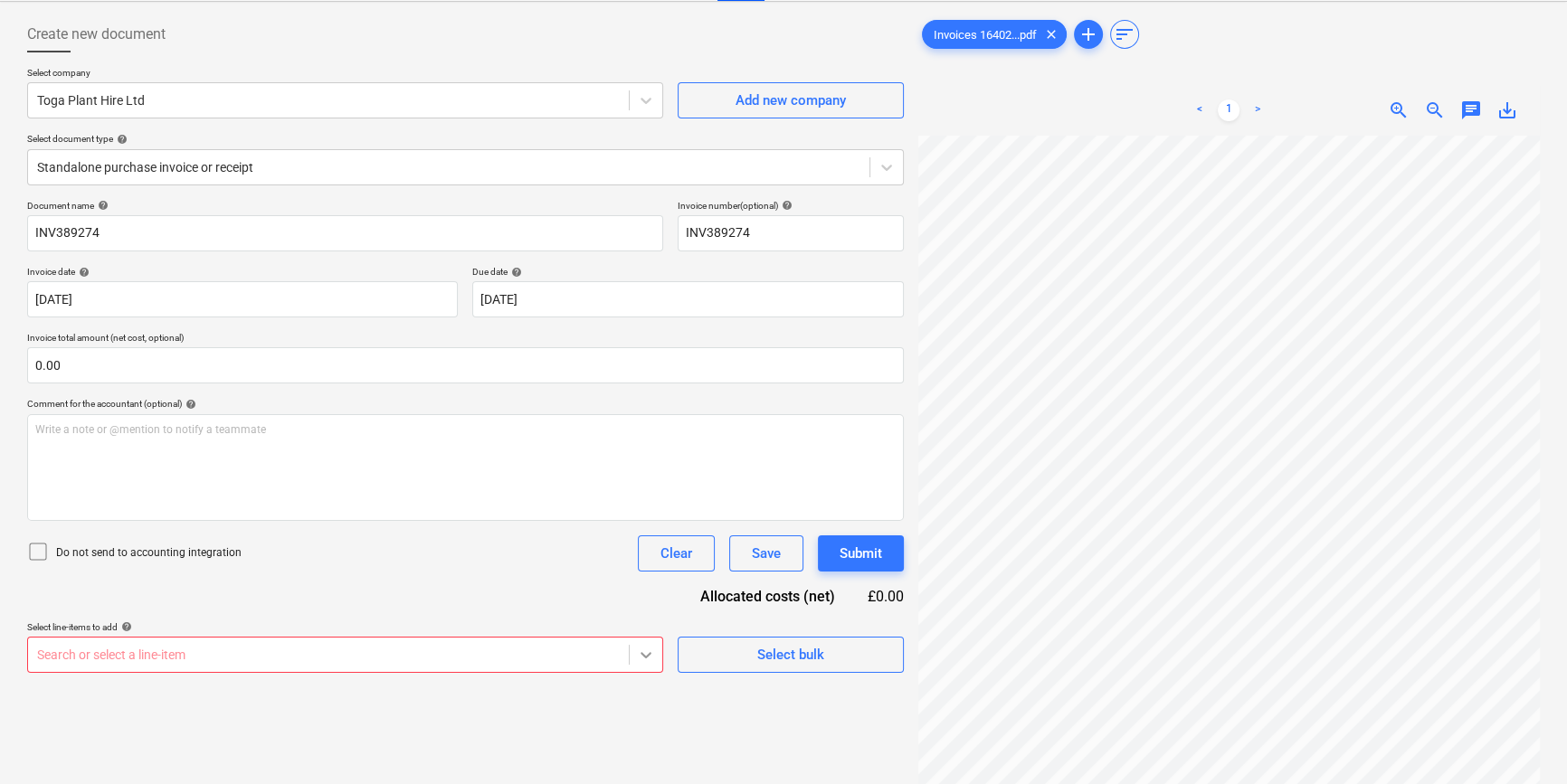
scroll to position [252, 0]
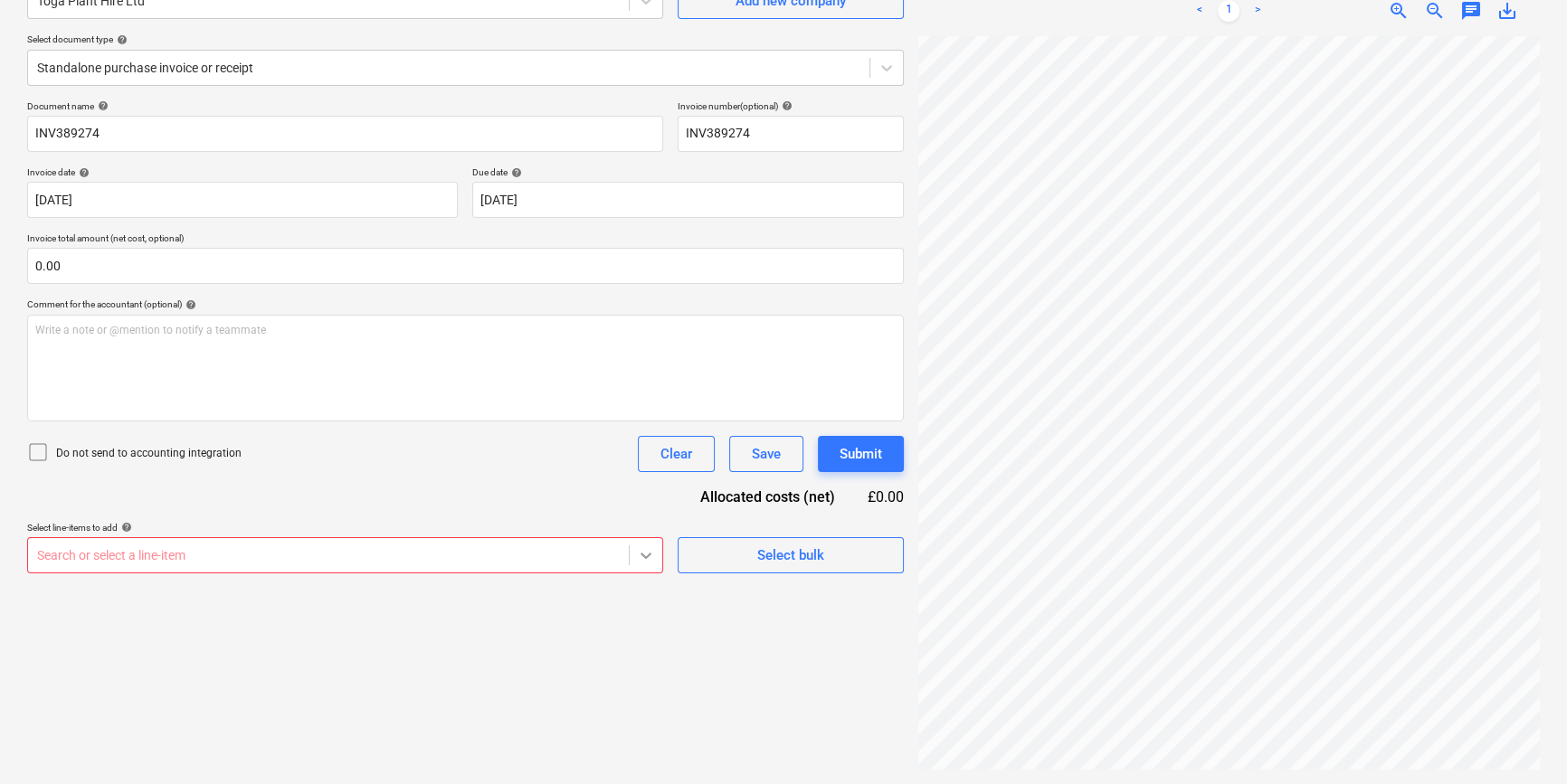
click at [650, 603] on body "Sales Projects Contacts Company Inbox format_size keyboard_arrow_down help sear…" at bounding box center [784, 210] width 1567 height 784
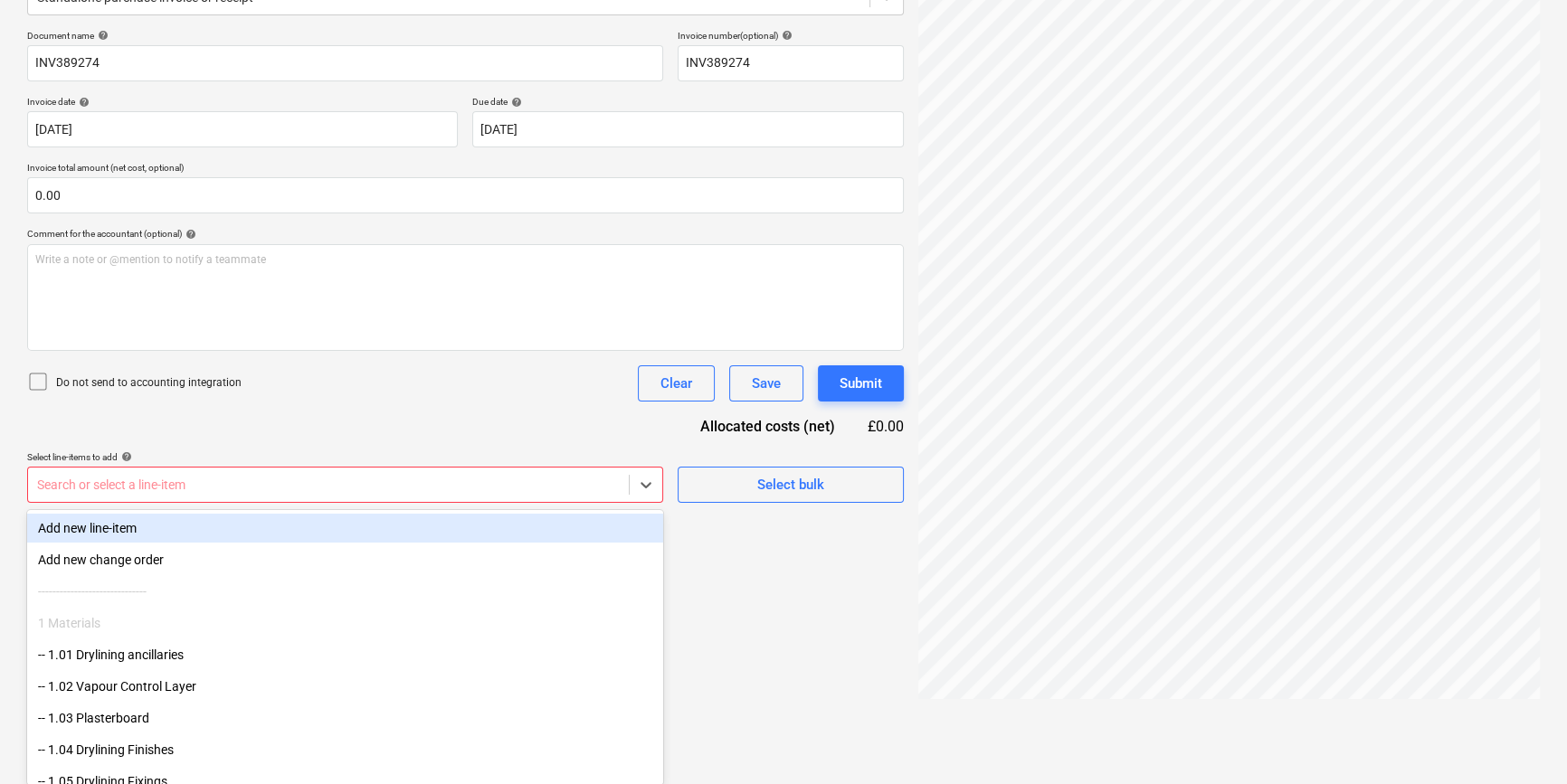
click at [124, 533] on div "Add new line-item" at bounding box center [345, 529] width 636 height 29
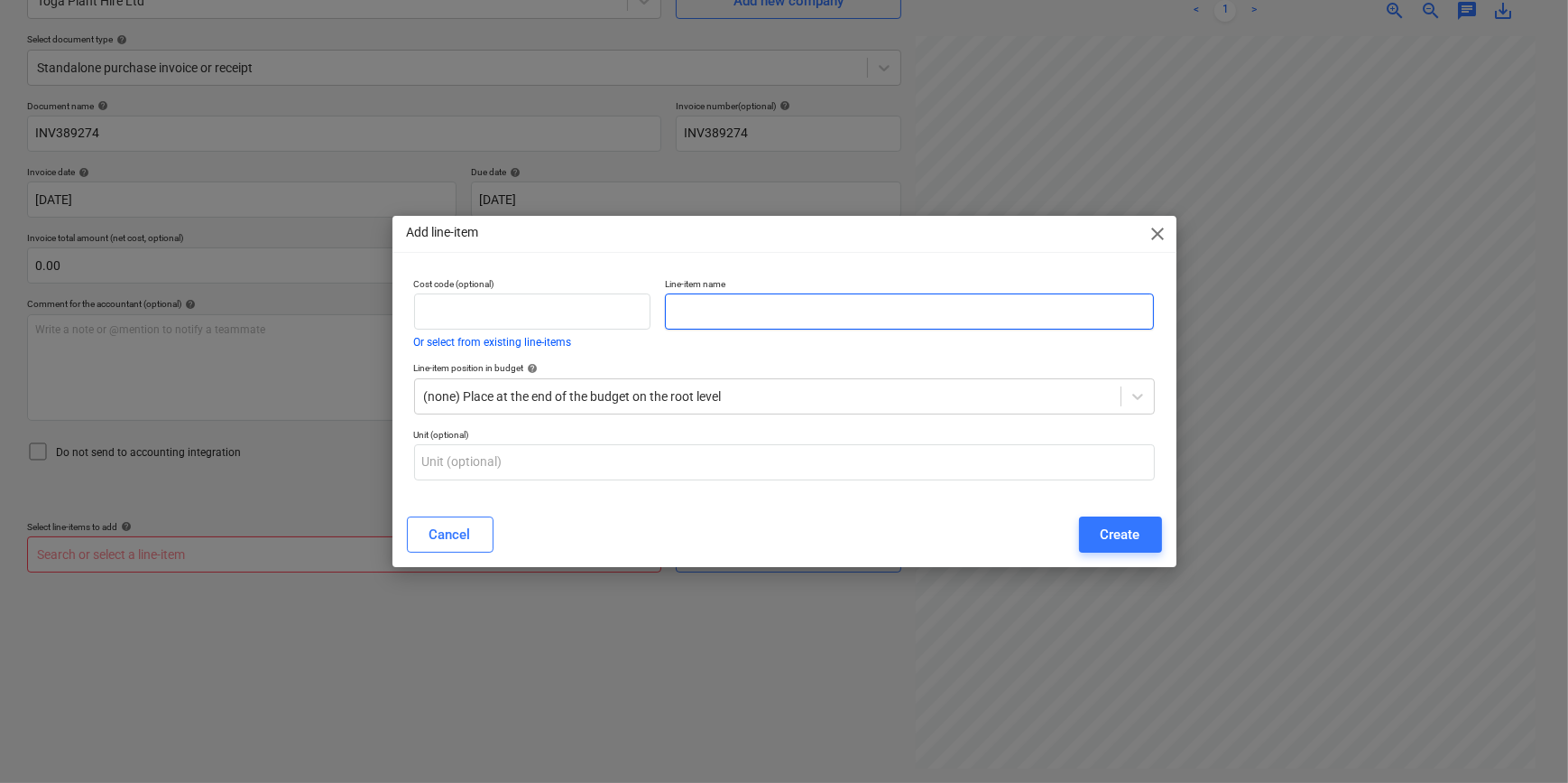
click at [701, 312] on input "text" at bounding box center [910, 311] width 489 height 36
click at [512, 396] on div at bounding box center [768, 396] width 688 height 18
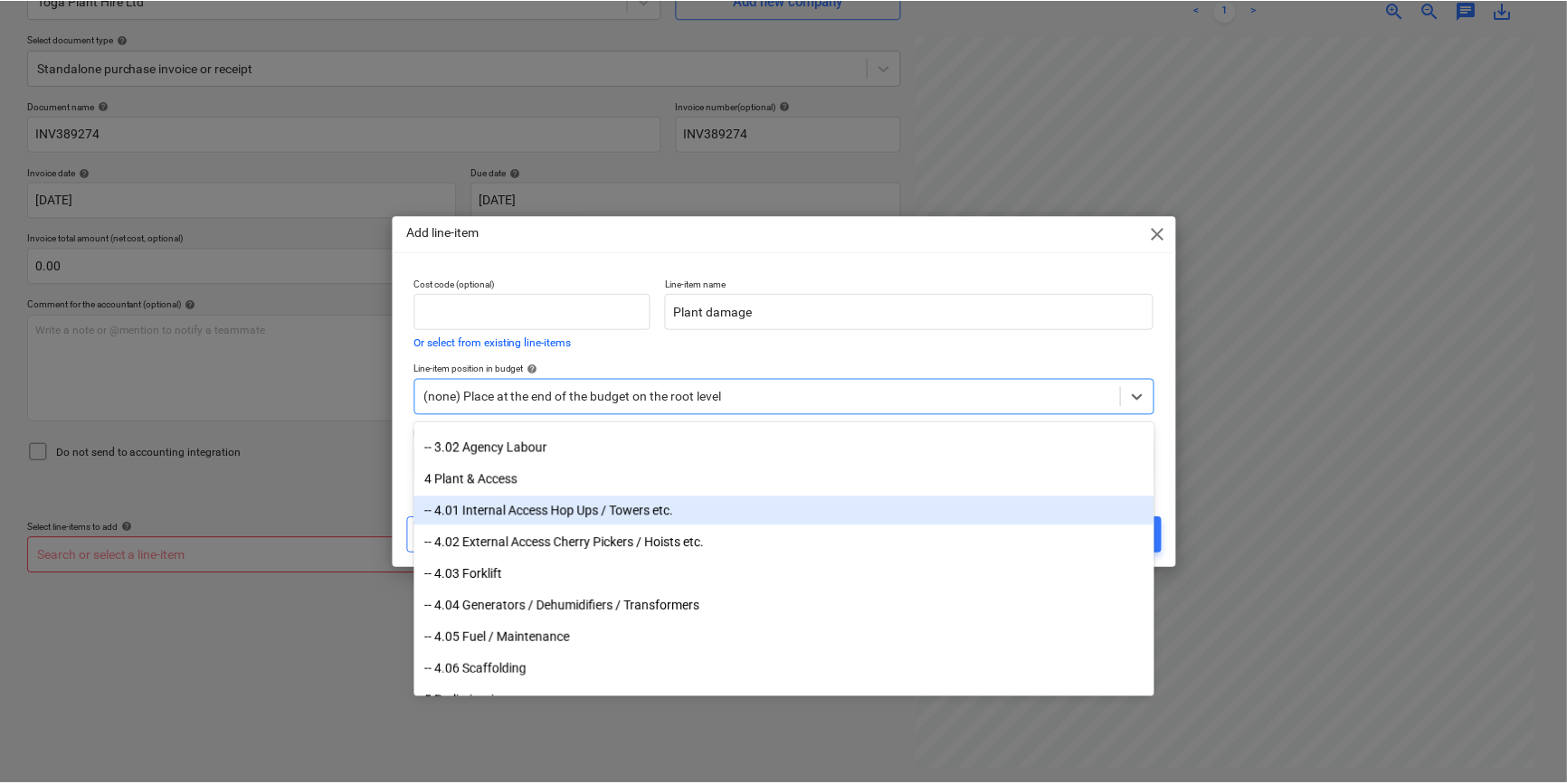
scroll to position [1232, 0]
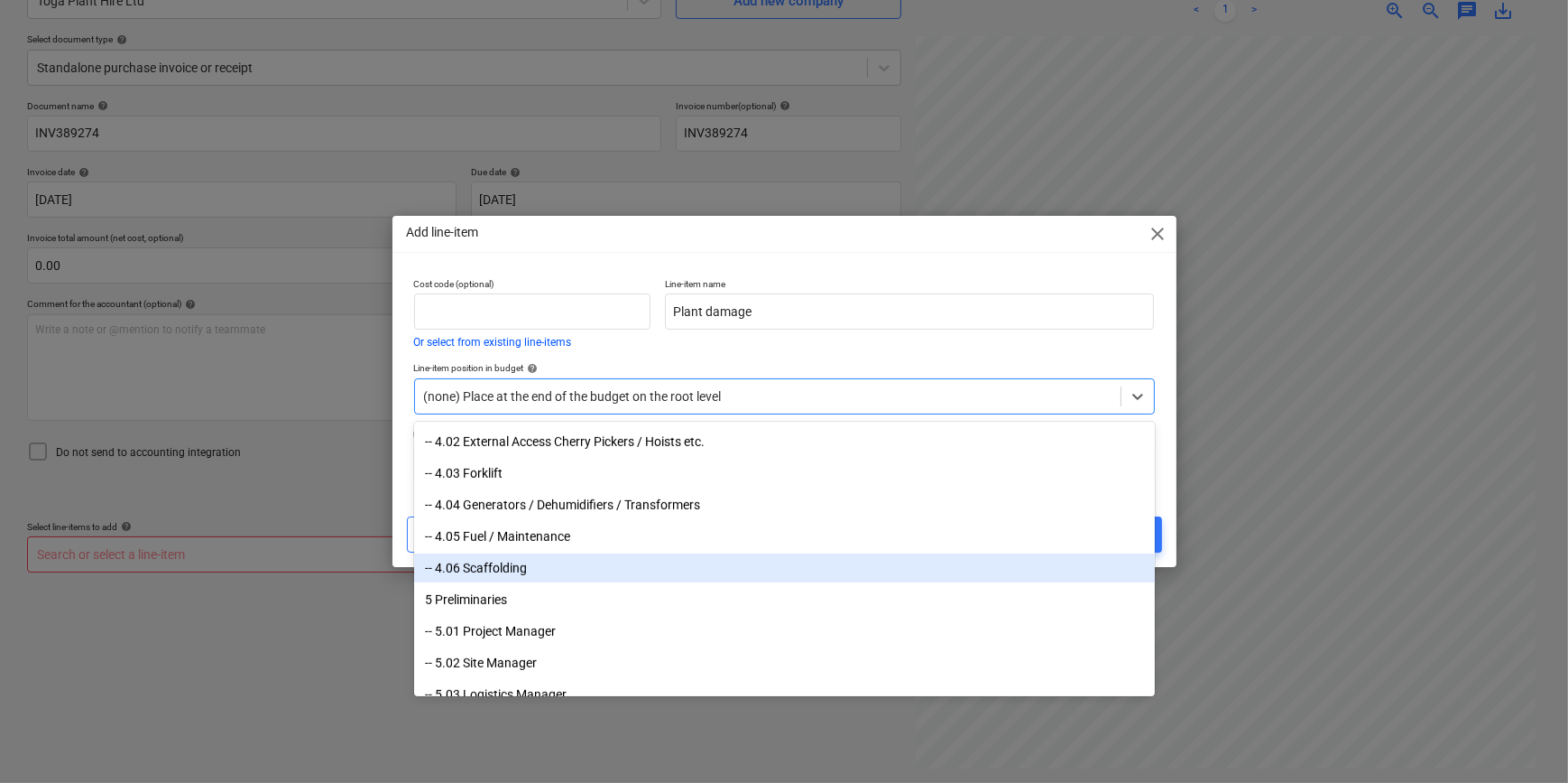
click at [484, 569] on div "-- 4.06 Scaffolding" at bounding box center [784, 568] width 741 height 29
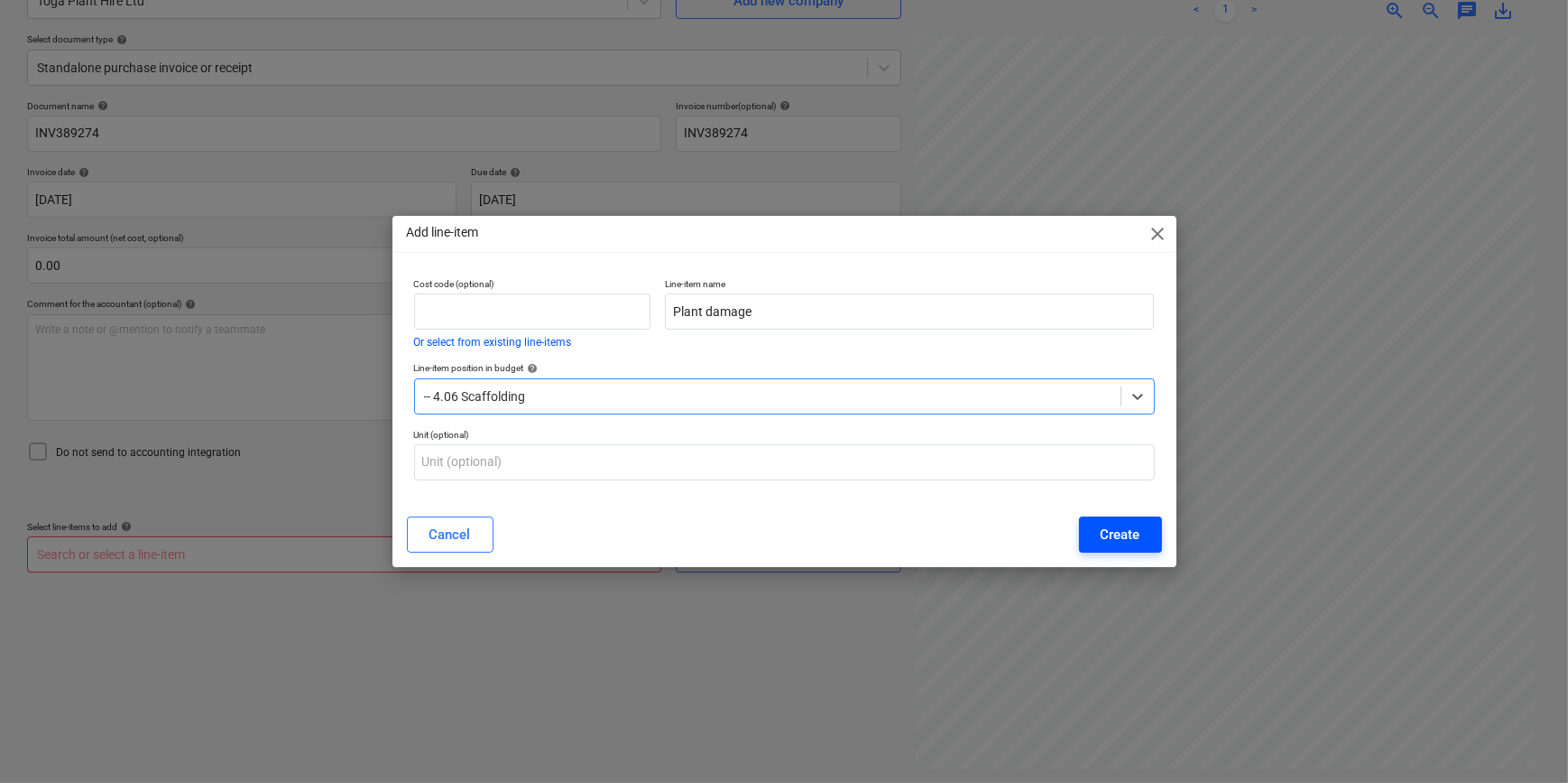
click at [1116, 527] on div "Create" at bounding box center [1121, 535] width 40 height 23
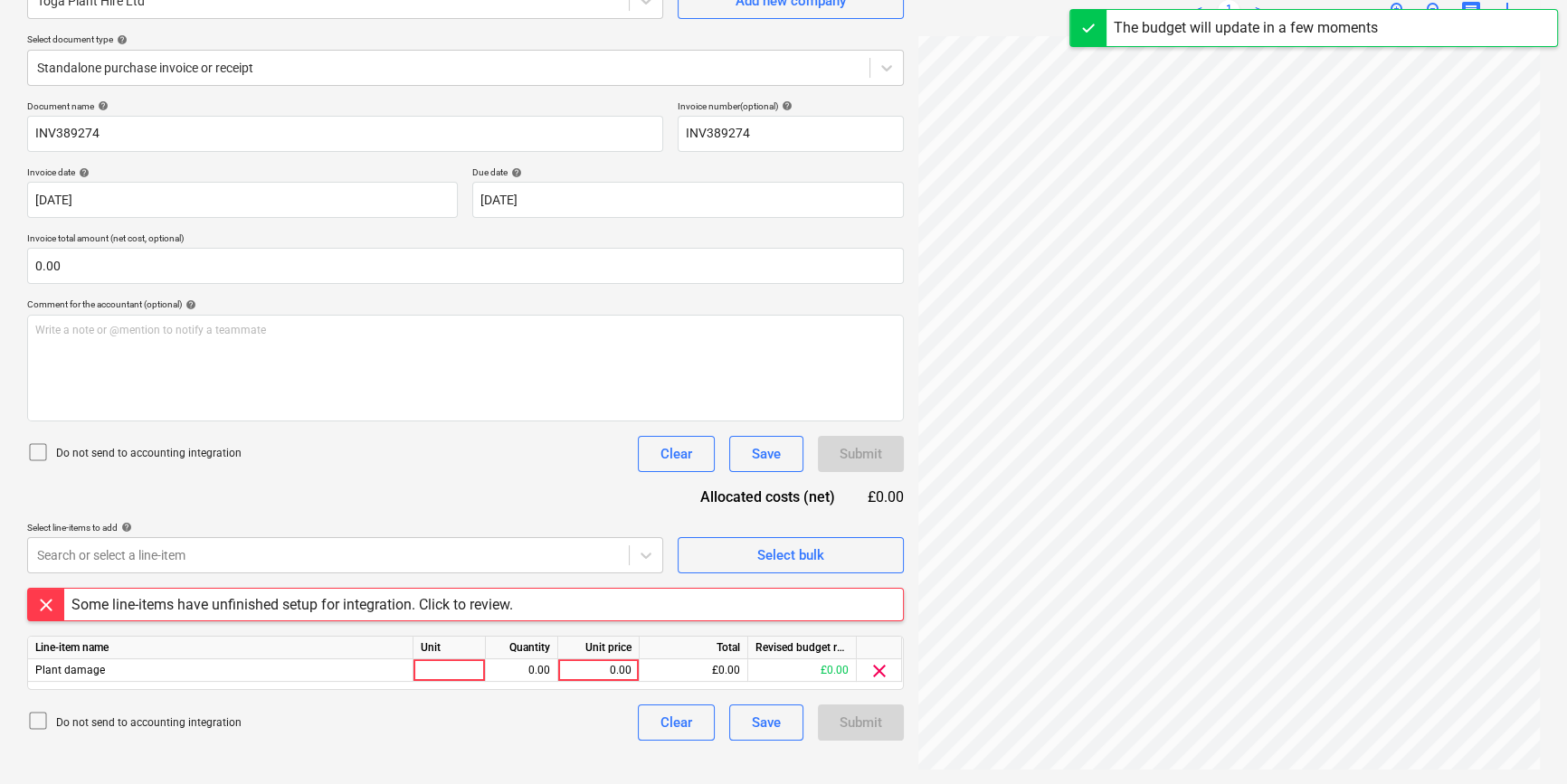
click at [517, 606] on div "Some line-items have unfinished setup for integration. Click to review." at bounding box center [293, 604] width 456 height 31
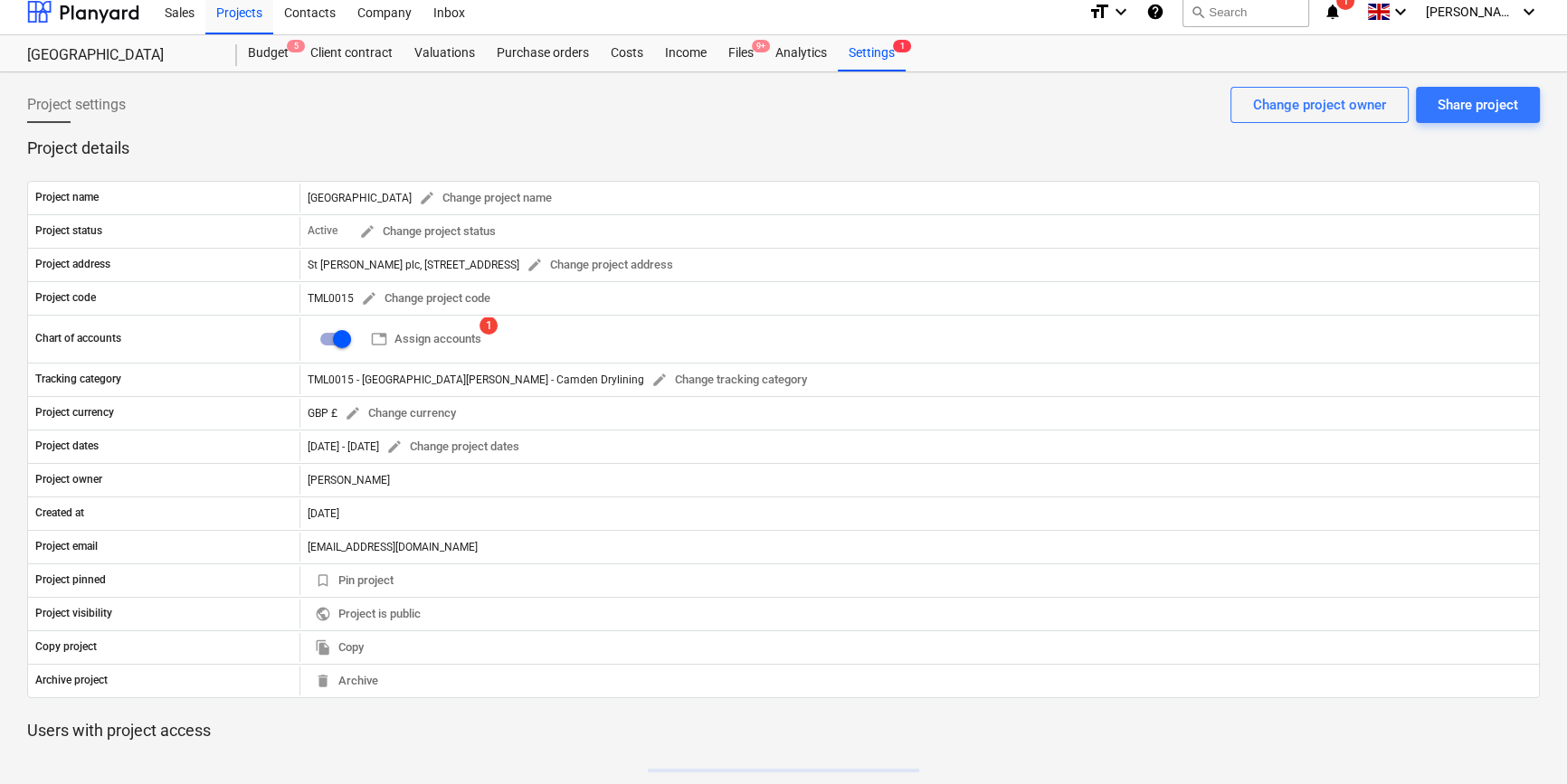
scroll to position [181, 0]
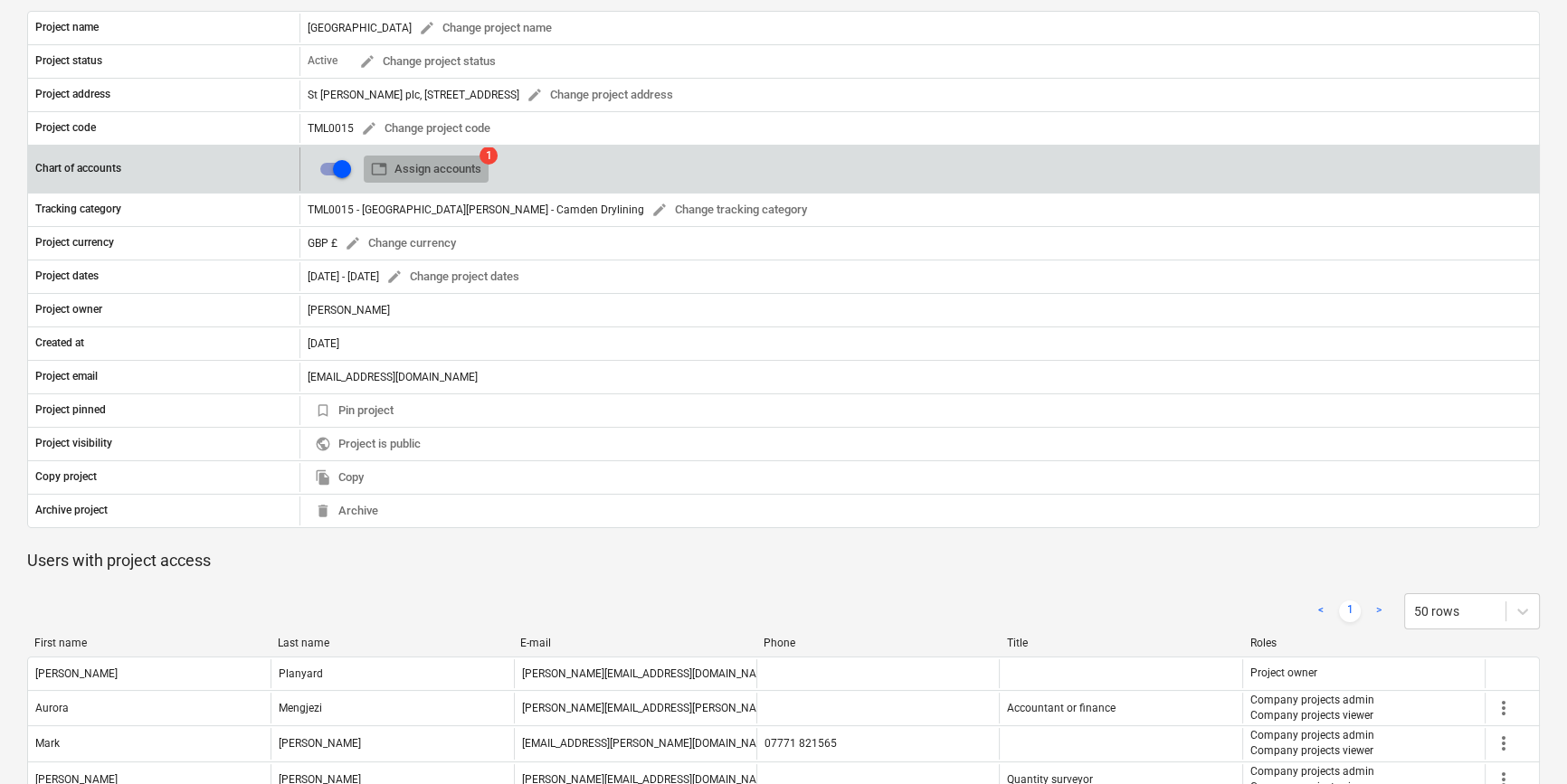
click at [445, 171] on span "table Assign accounts" at bounding box center [426, 169] width 111 height 21
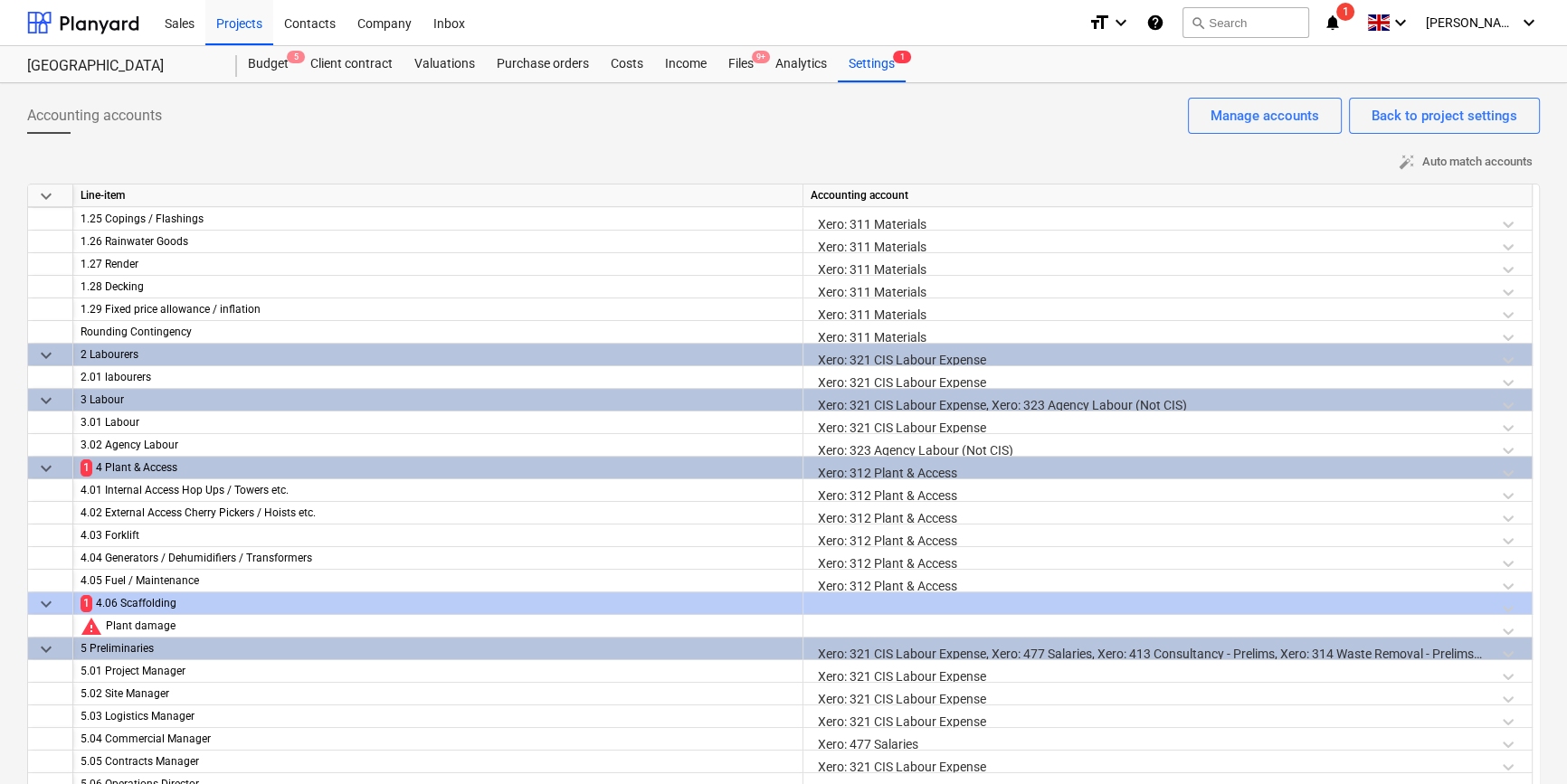
scroll to position [575, 0]
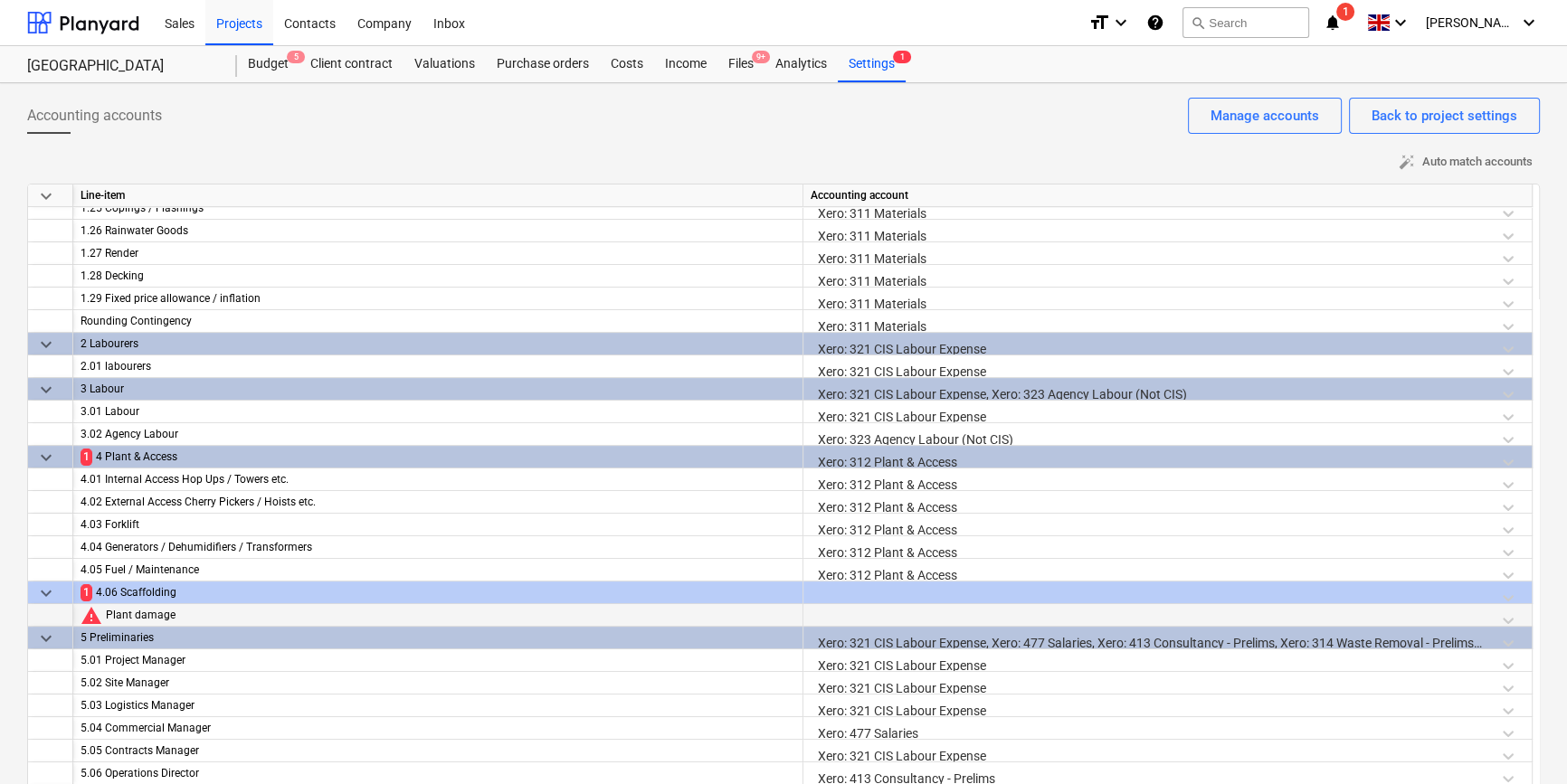
click at [829, 608] on div at bounding box center [1167, 620] width 714 height 31
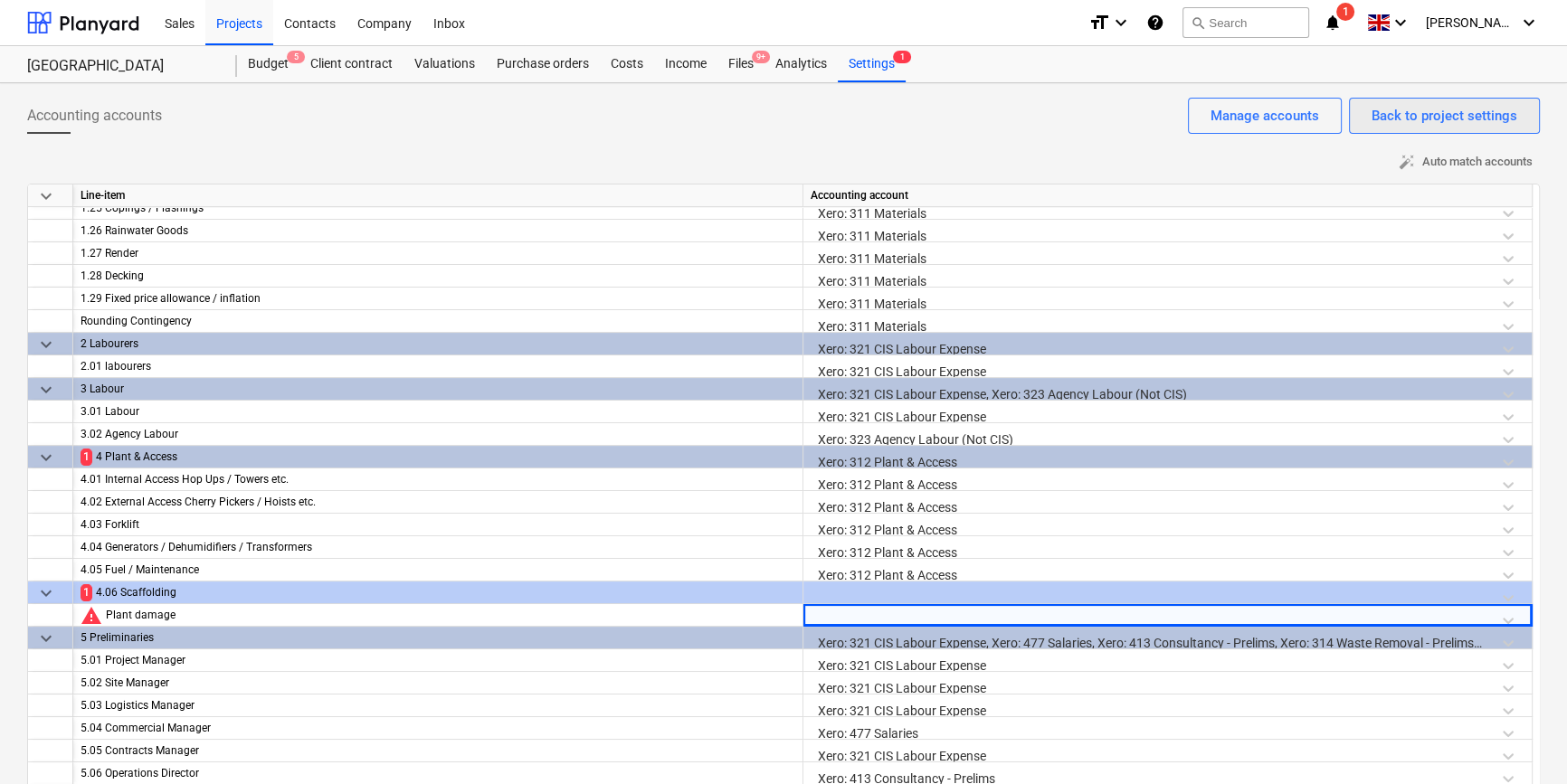
click at [1402, 123] on div "Back to project settings" at bounding box center [1444, 115] width 146 height 23
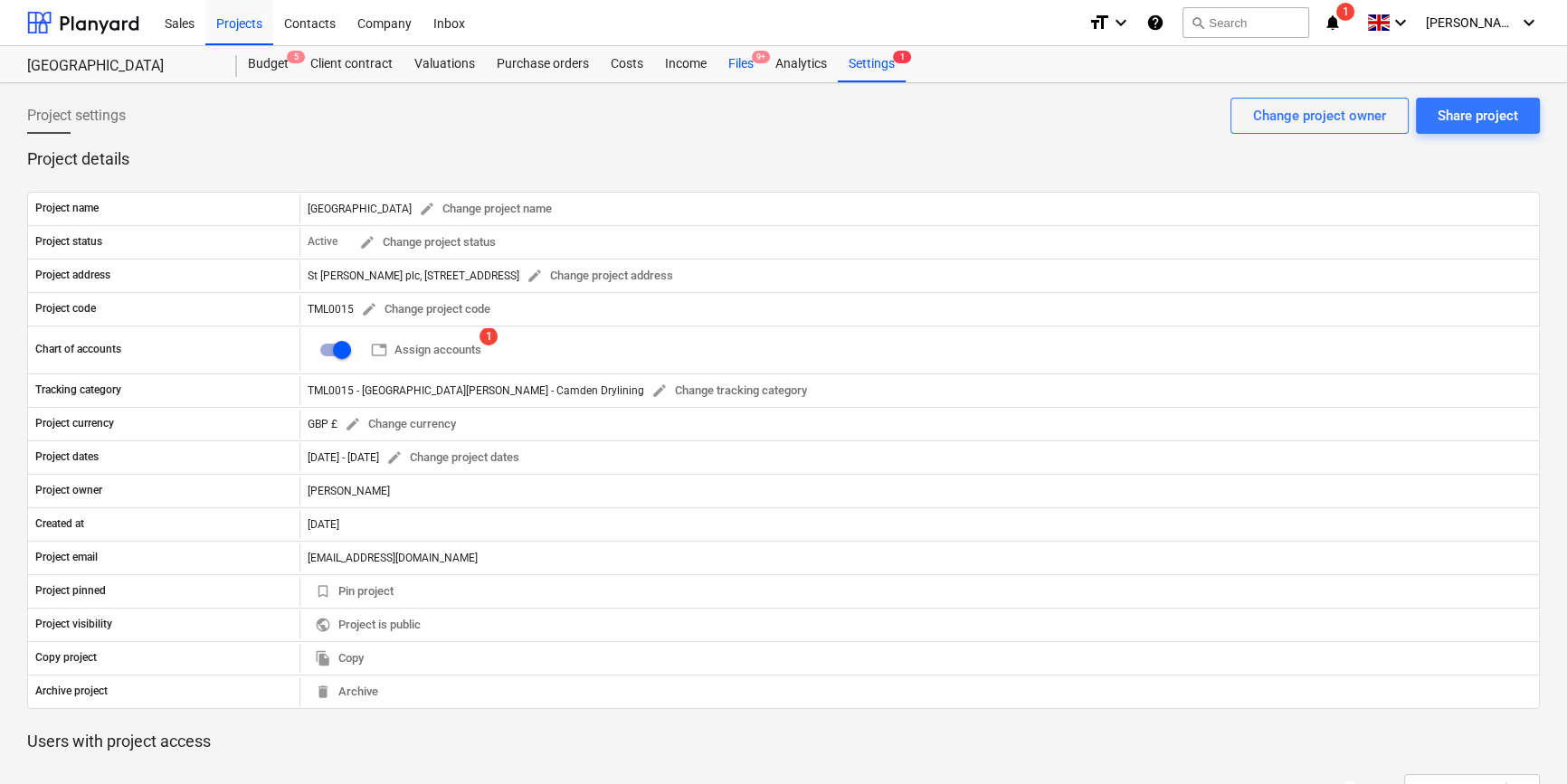
click at [739, 68] on div "Files 9+" at bounding box center [740, 64] width 47 height 36
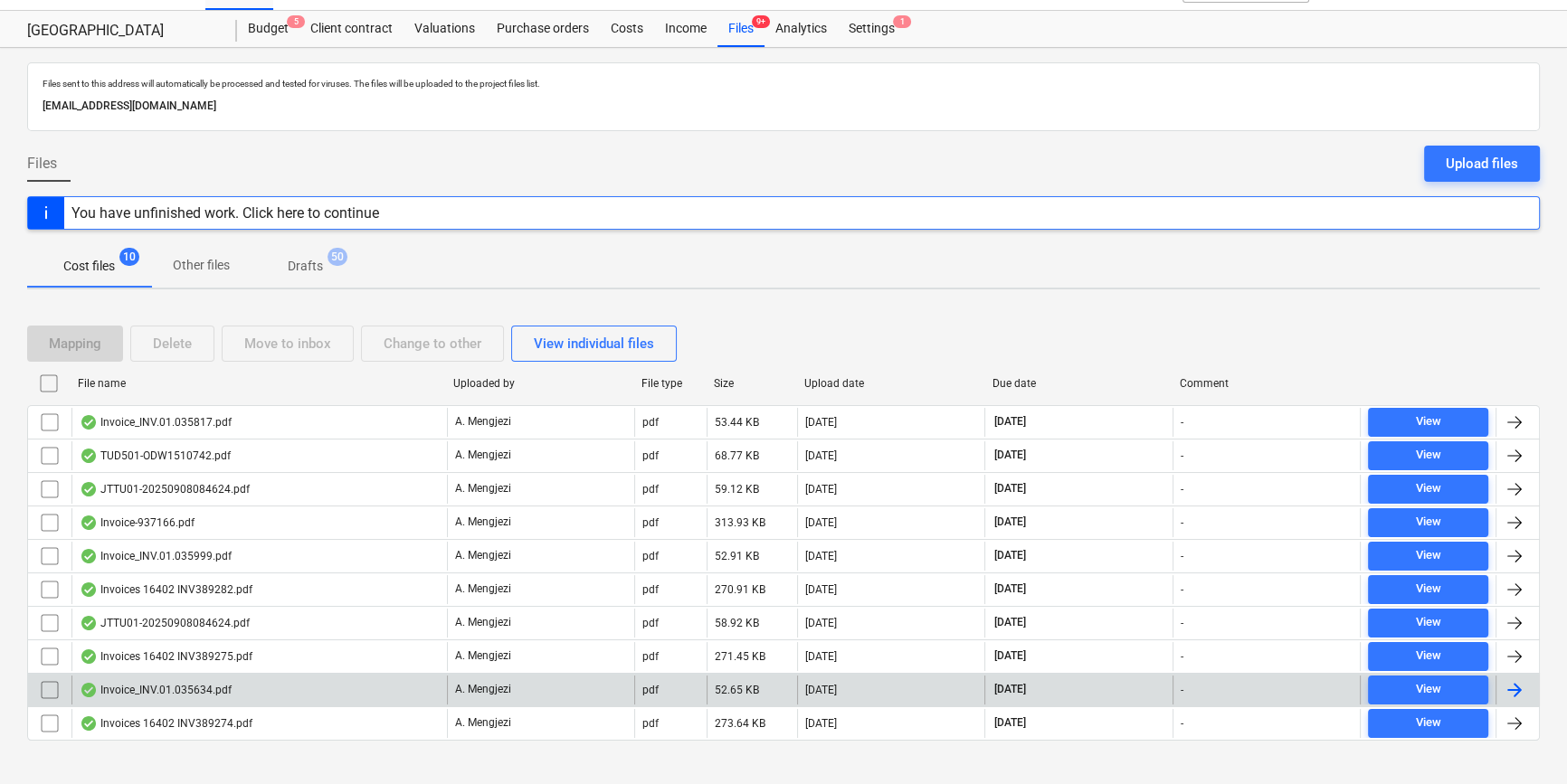
scroll to position [54, 0]
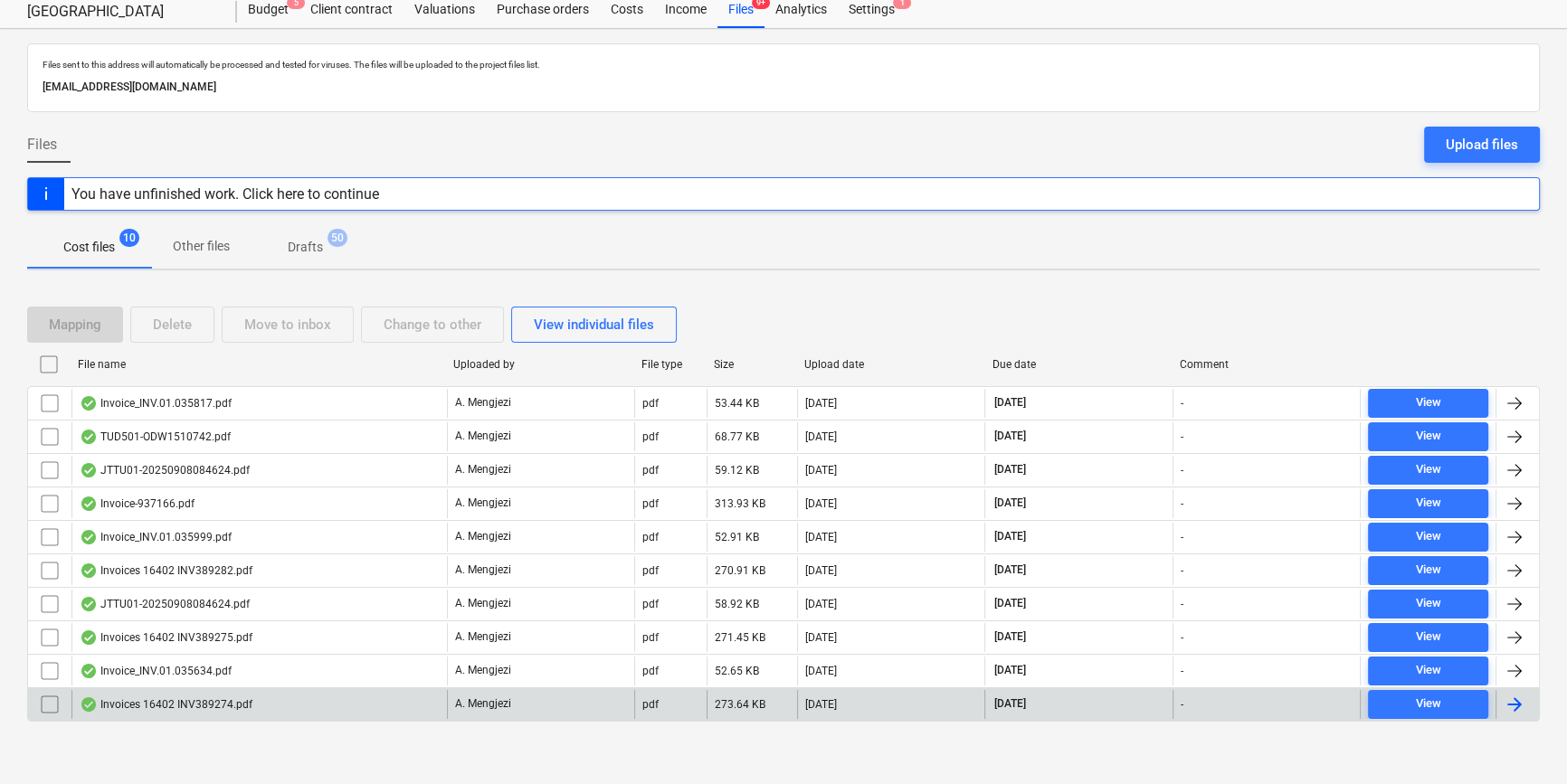
click at [1508, 693] on div at bounding box center [1514, 704] width 22 height 22
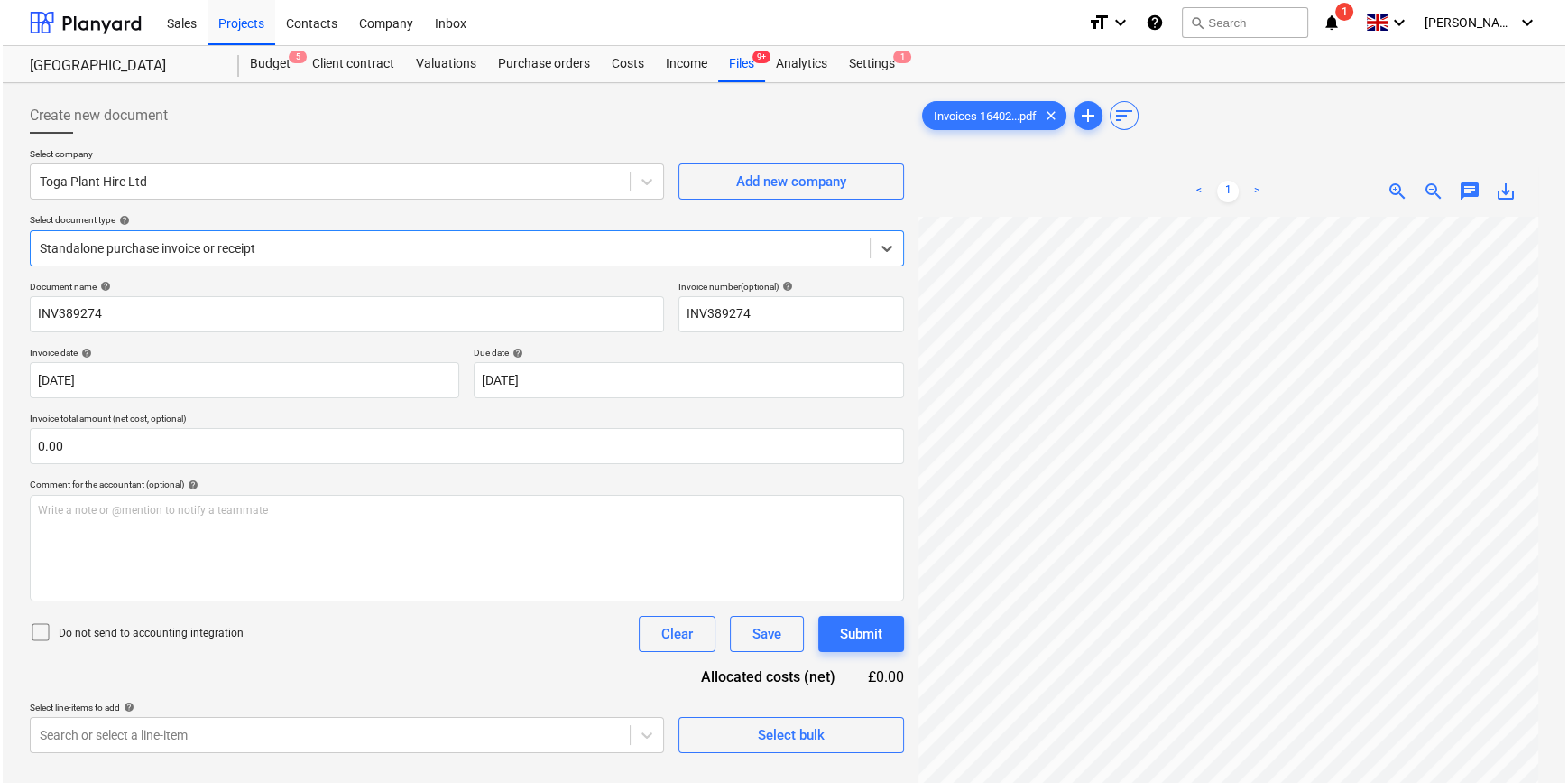
scroll to position [163, 0]
click at [758, 729] on div "Select bulk" at bounding box center [788, 735] width 66 height 23
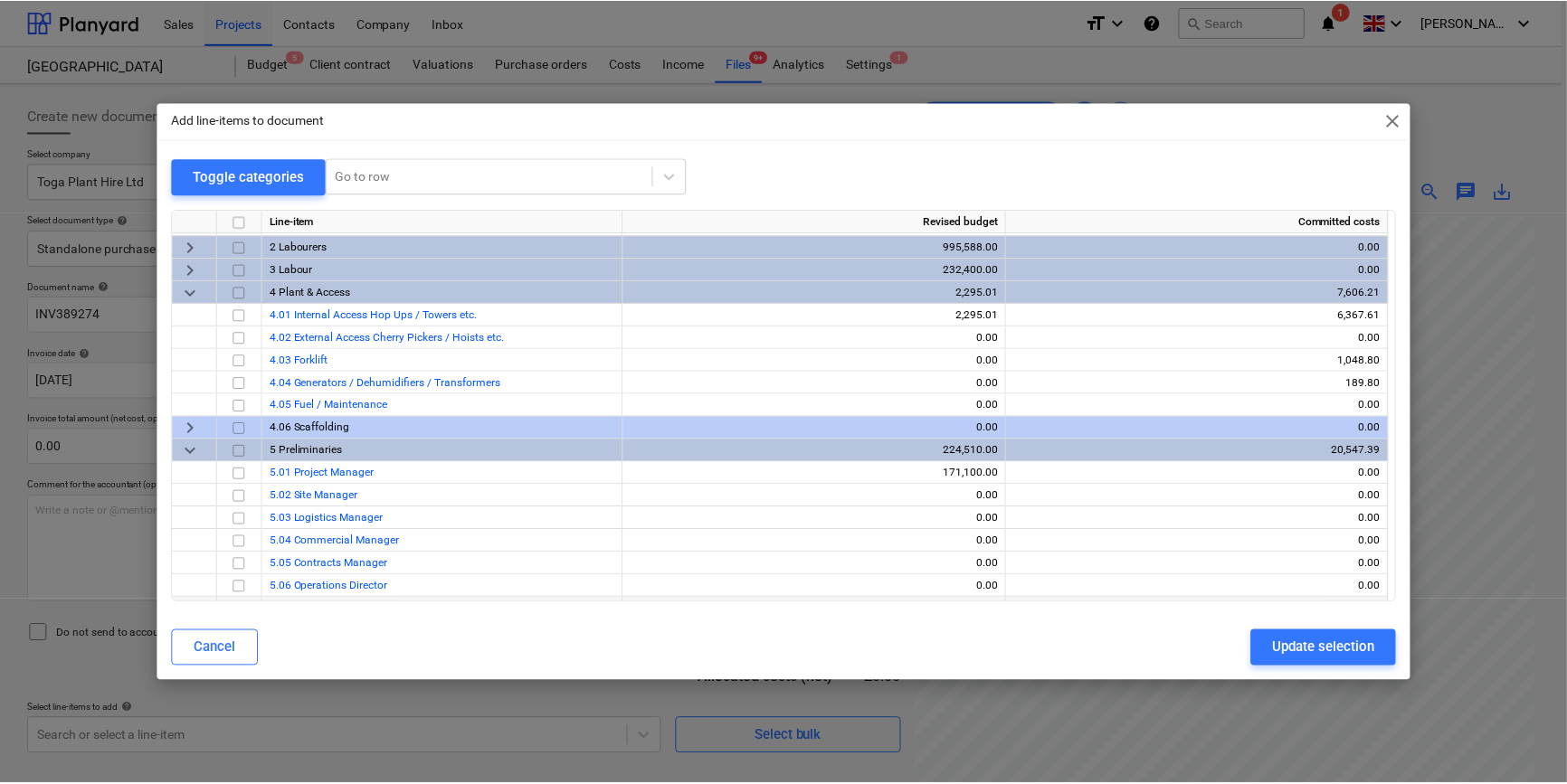
scroll to position [688, 0]
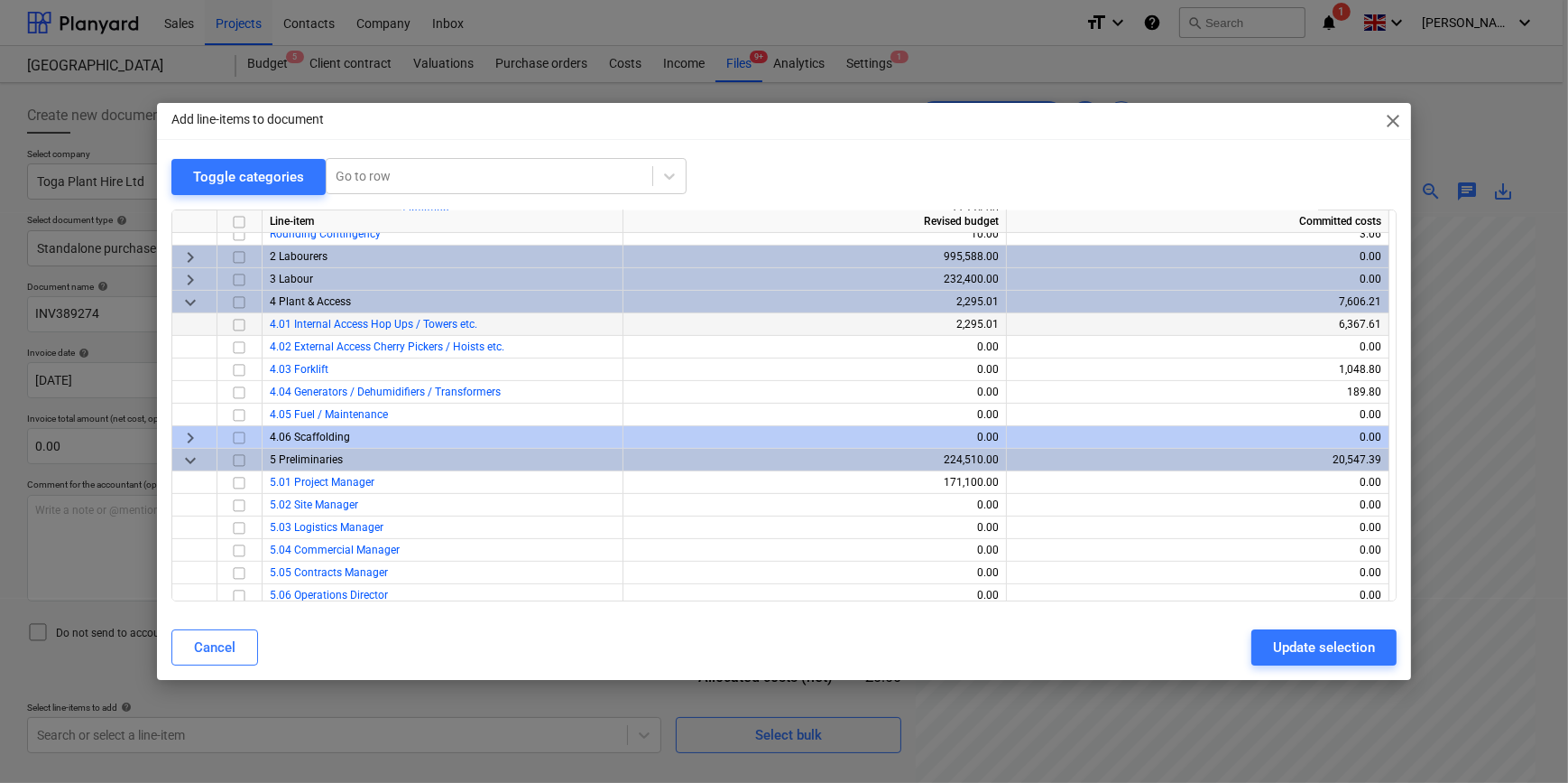
click at [236, 325] on input "checkbox" at bounding box center [239, 325] width 21 height 22
click at [1341, 648] on div "Update selection" at bounding box center [1324, 647] width 102 height 23
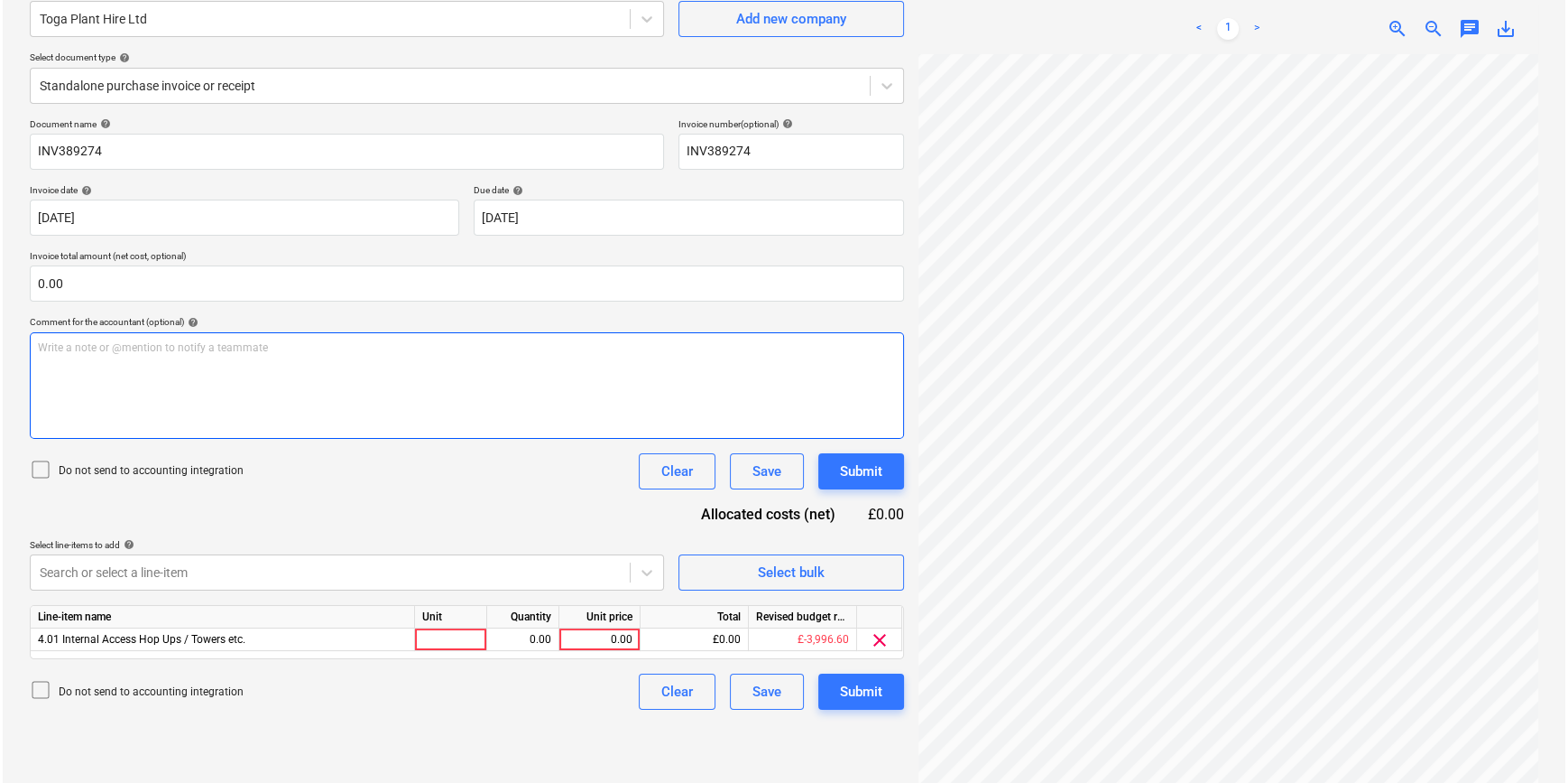
scroll to position [181, 0]
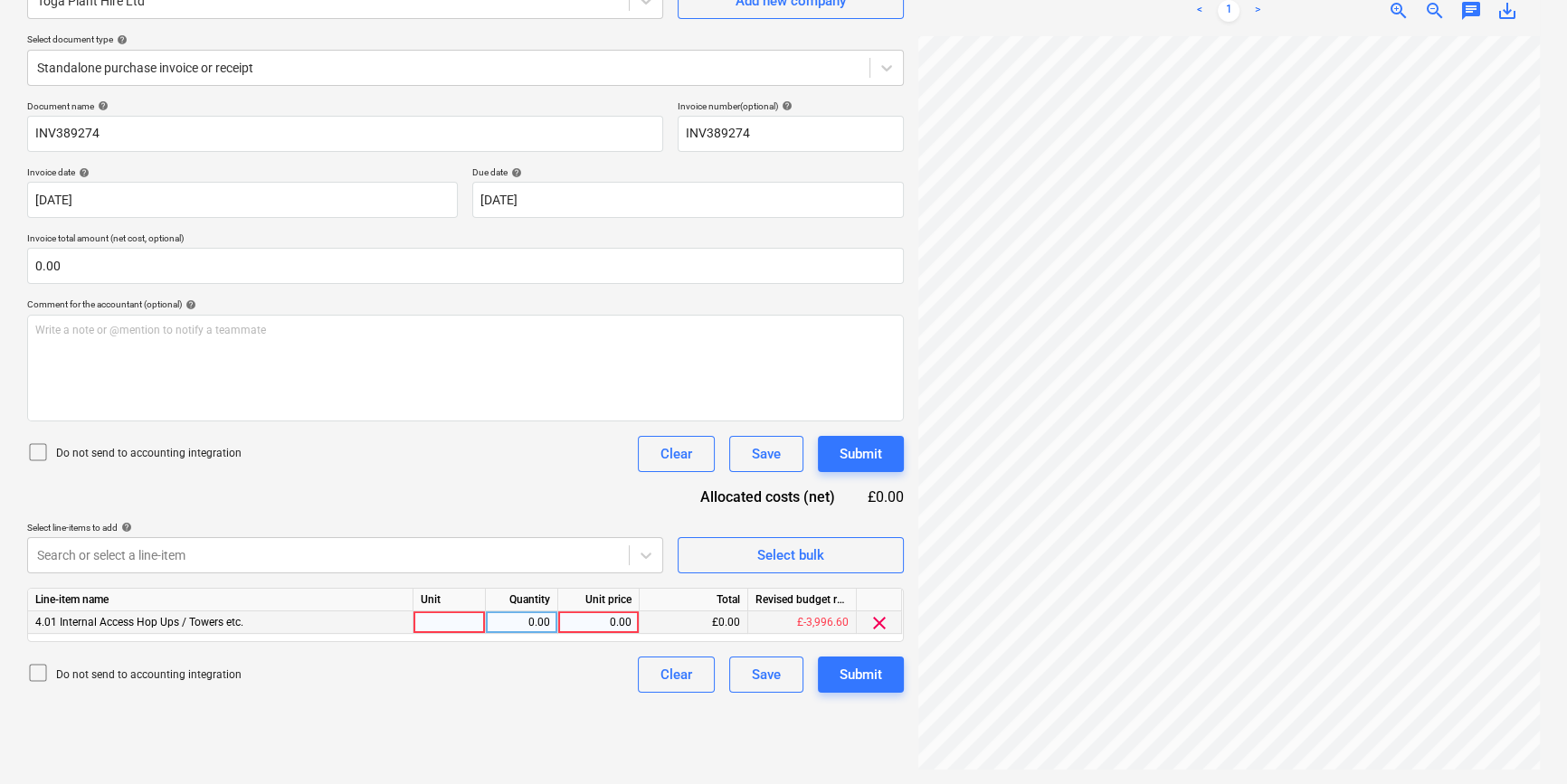
click at [442, 623] on div at bounding box center [450, 622] width 72 height 23
click at [832, 677] on button "Submit" at bounding box center [861, 674] width 86 height 36
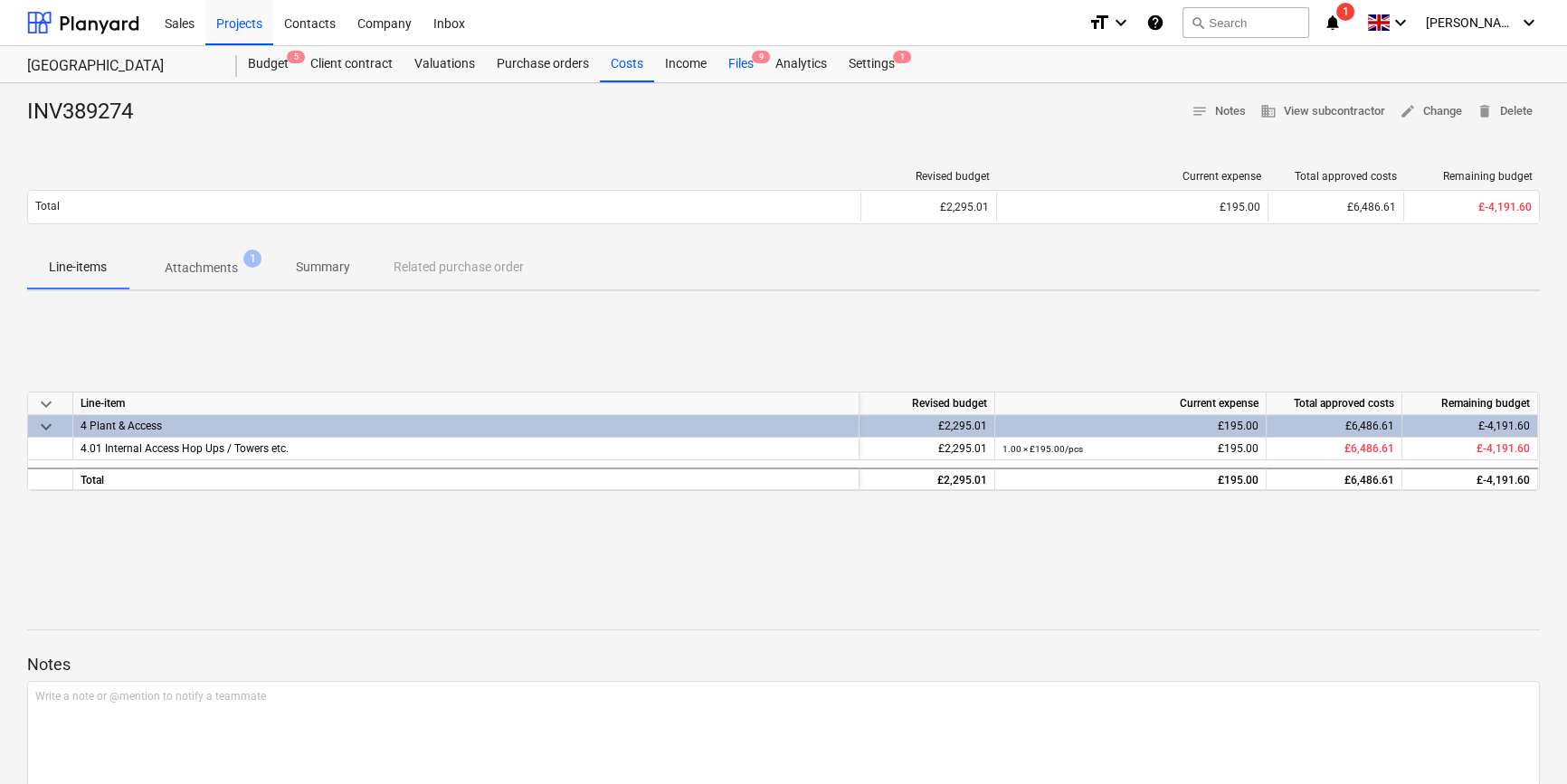
click at [741, 66] on div "Files 9" at bounding box center [740, 64] width 47 height 36
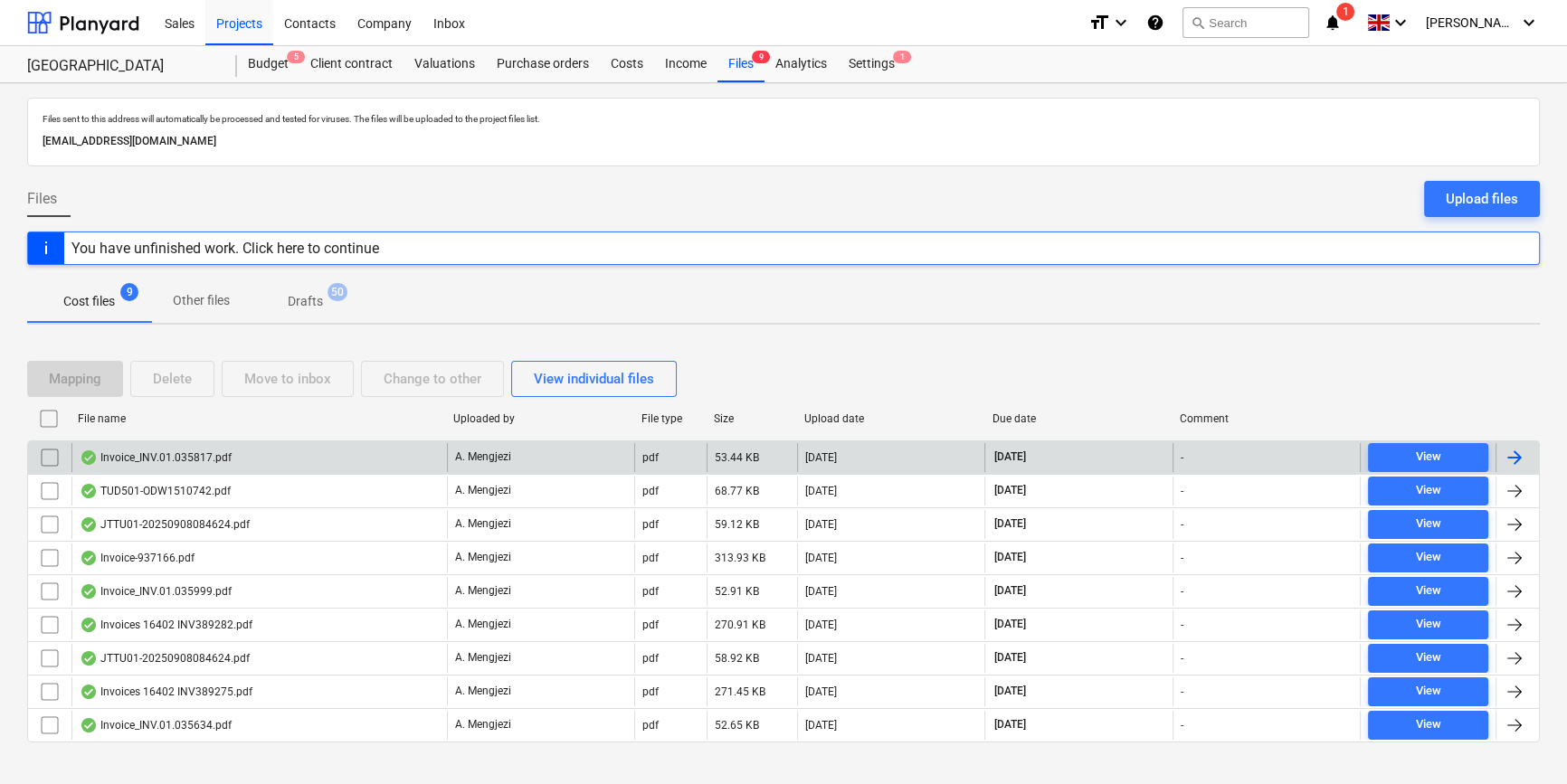
click at [1514, 452] on div at bounding box center [1514, 457] width 22 height 22
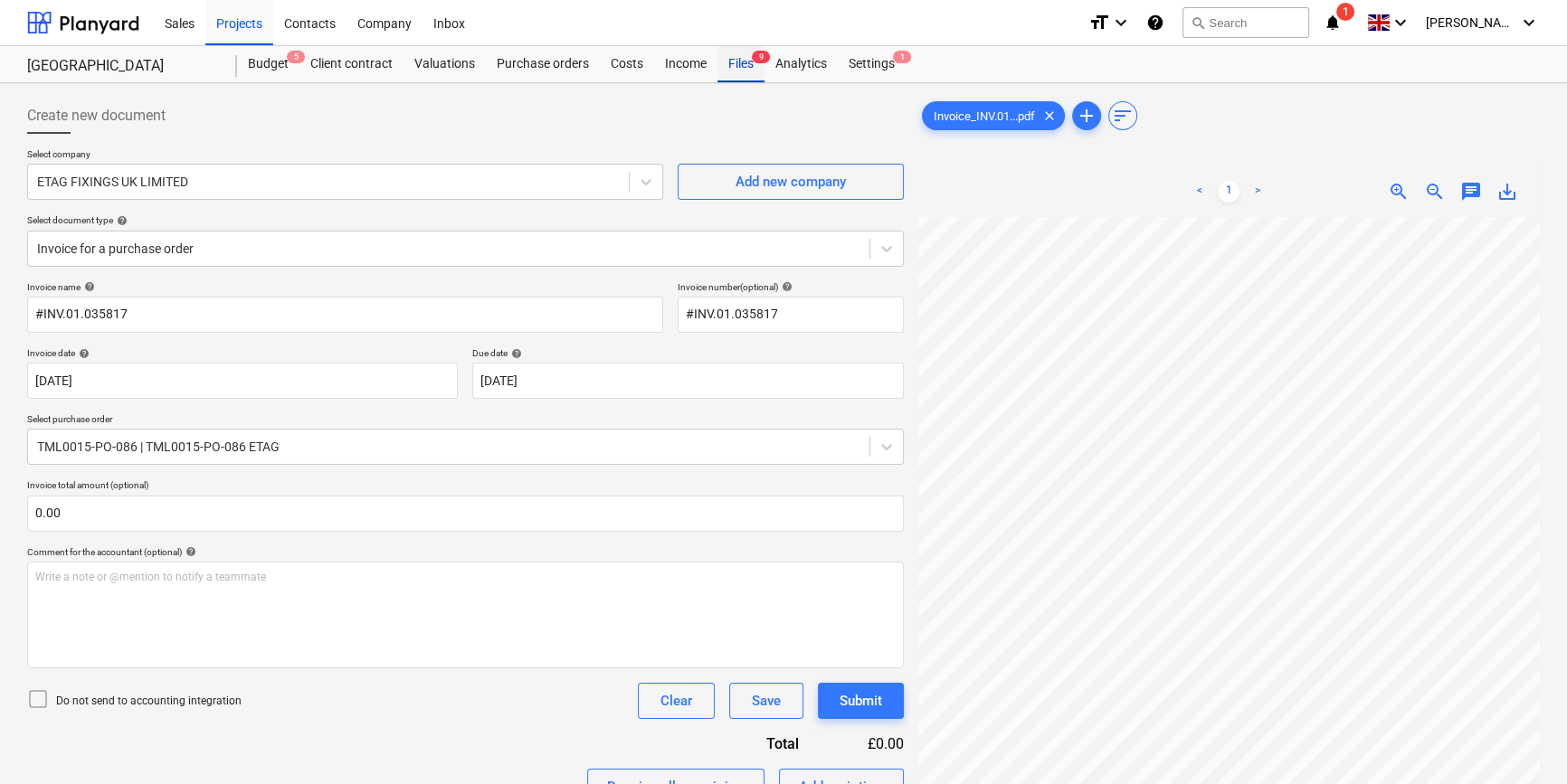
click at [730, 66] on div "Files 9" at bounding box center [740, 64] width 47 height 36
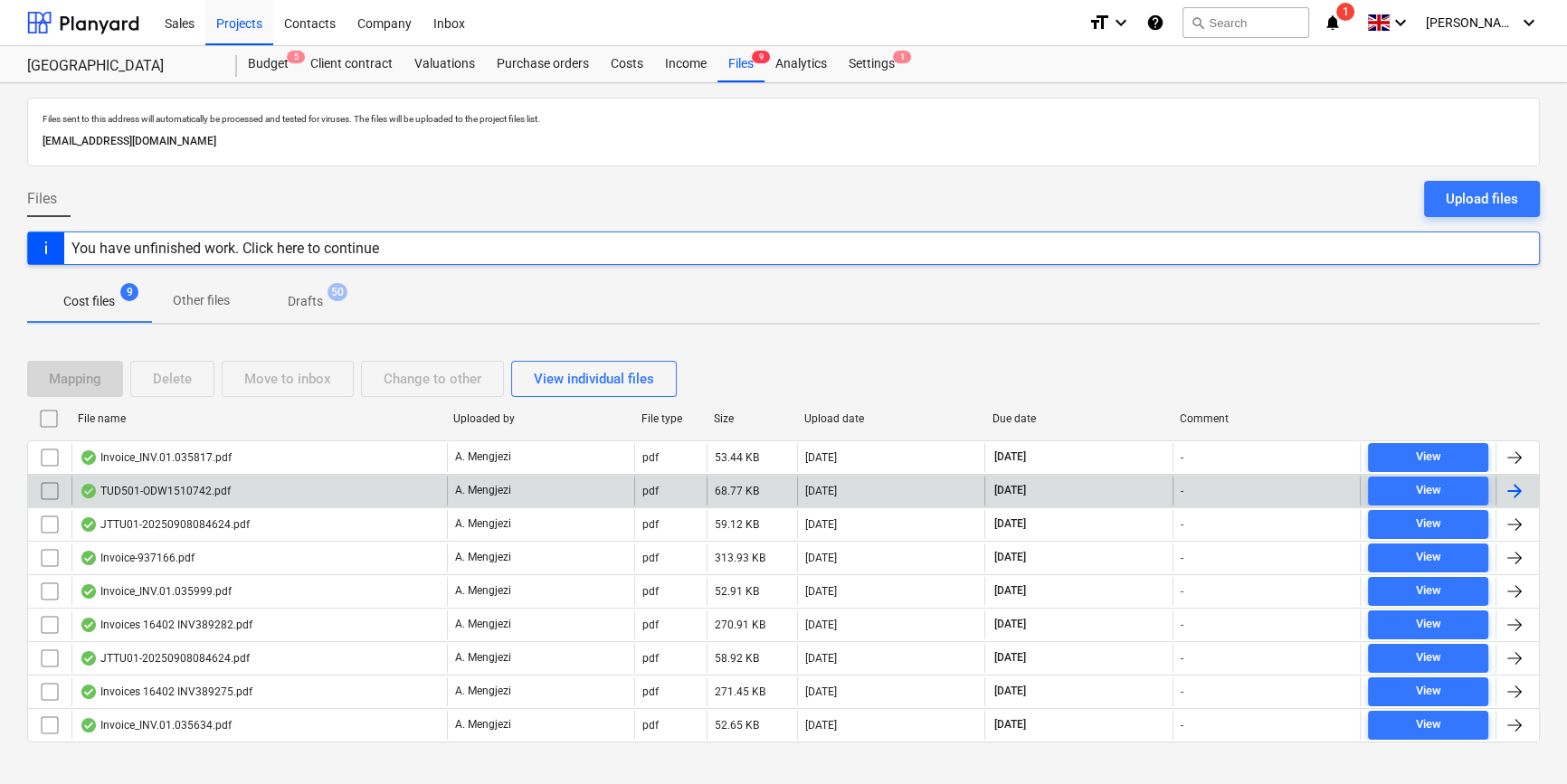
click at [1521, 488] on div at bounding box center [1514, 490] width 22 height 22
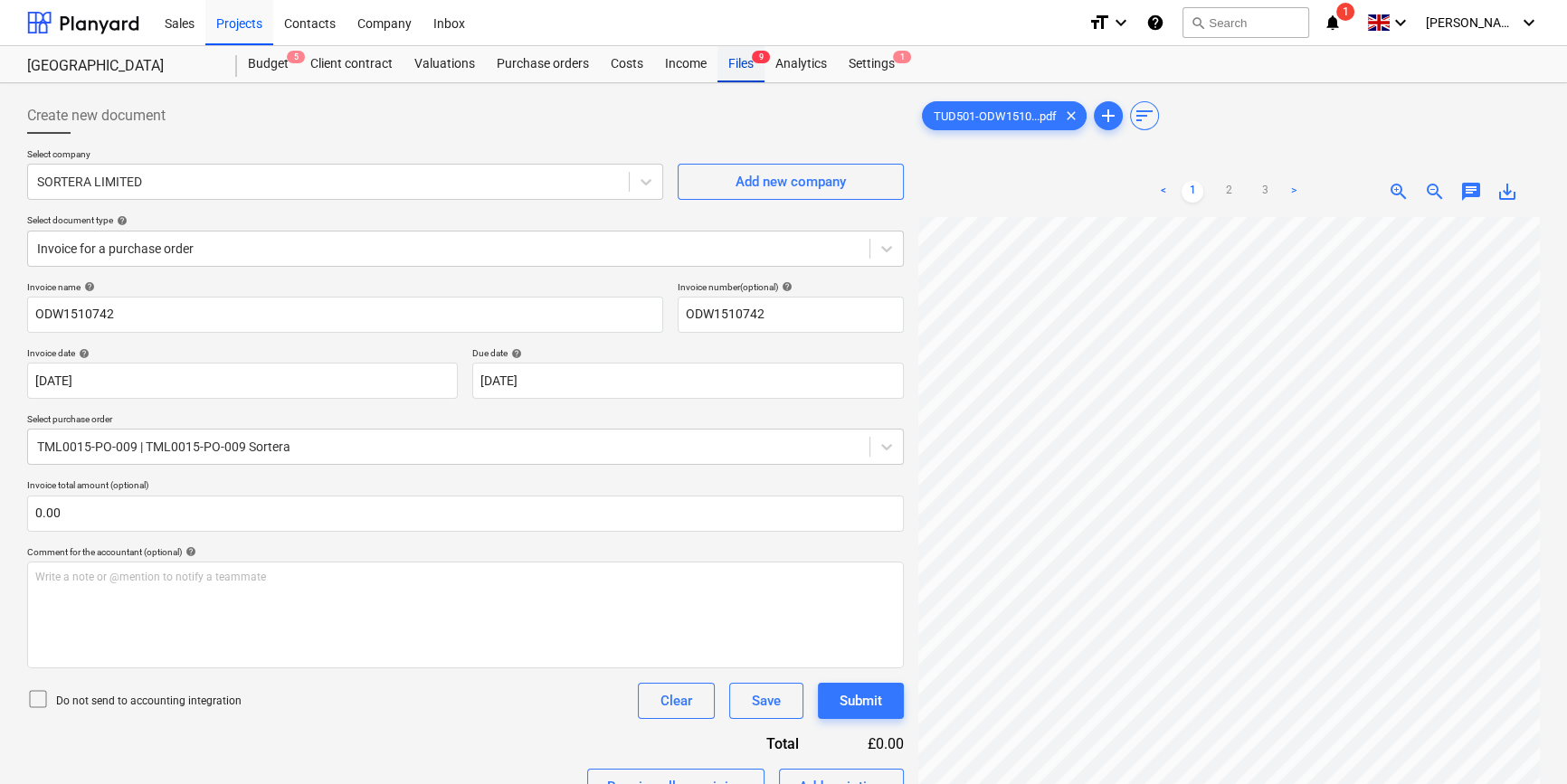
click at [738, 64] on div "Files 9" at bounding box center [740, 64] width 47 height 36
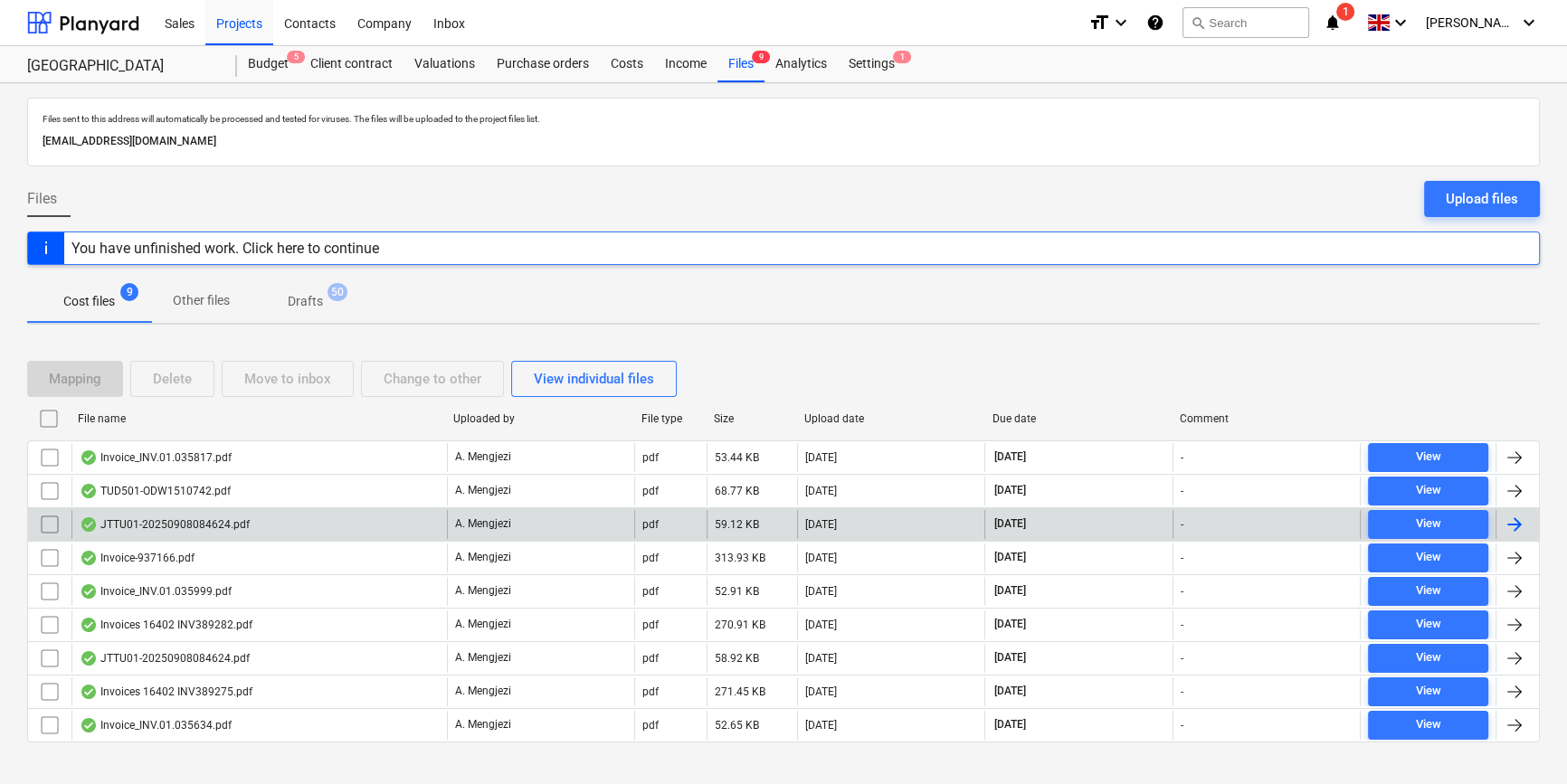
click at [1518, 522] on div at bounding box center [1514, 525] width 22 height 22
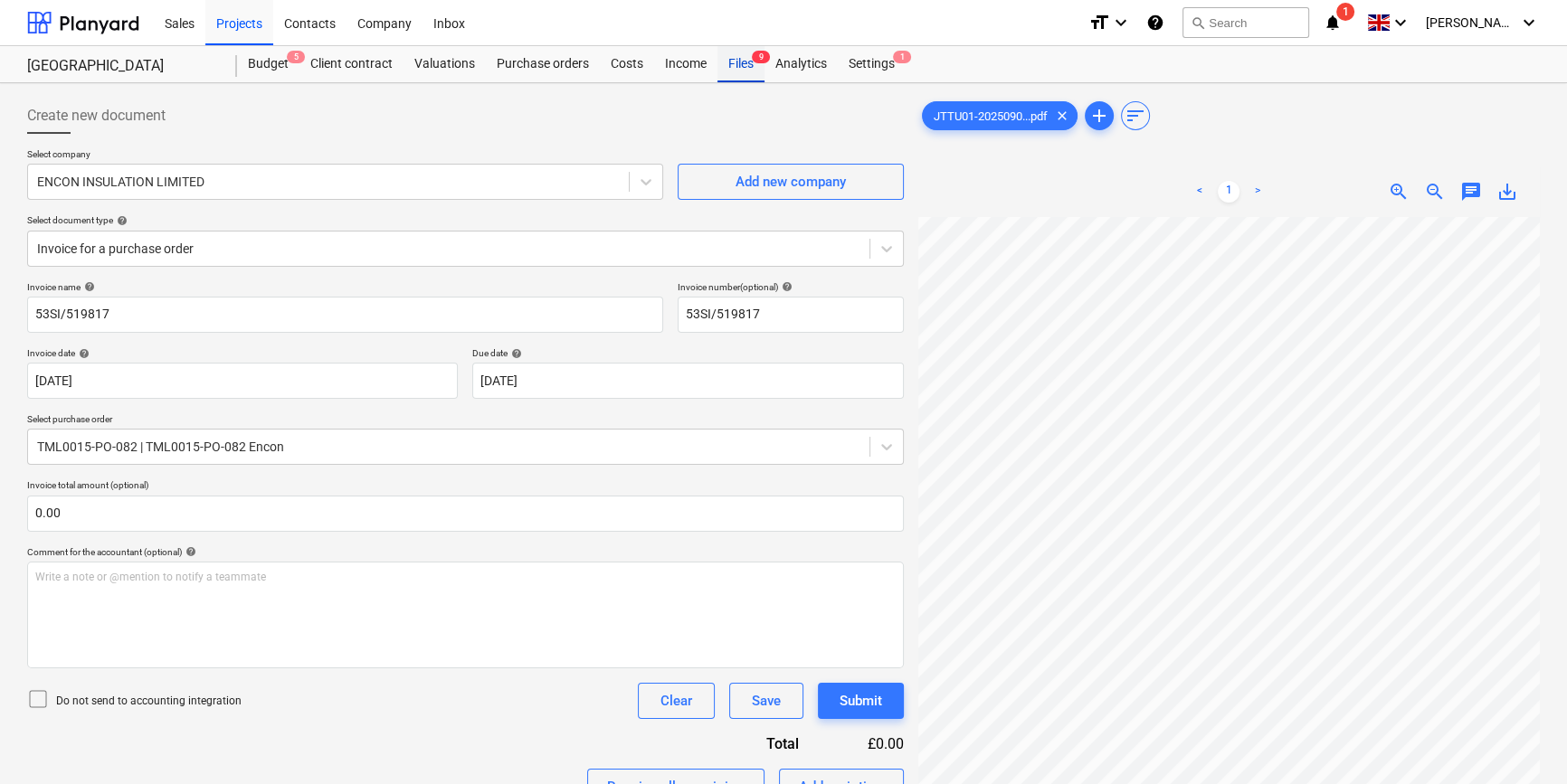
click at [740, 66] on div "Files 9" at bounding box center [740, 64] width 47 height 36
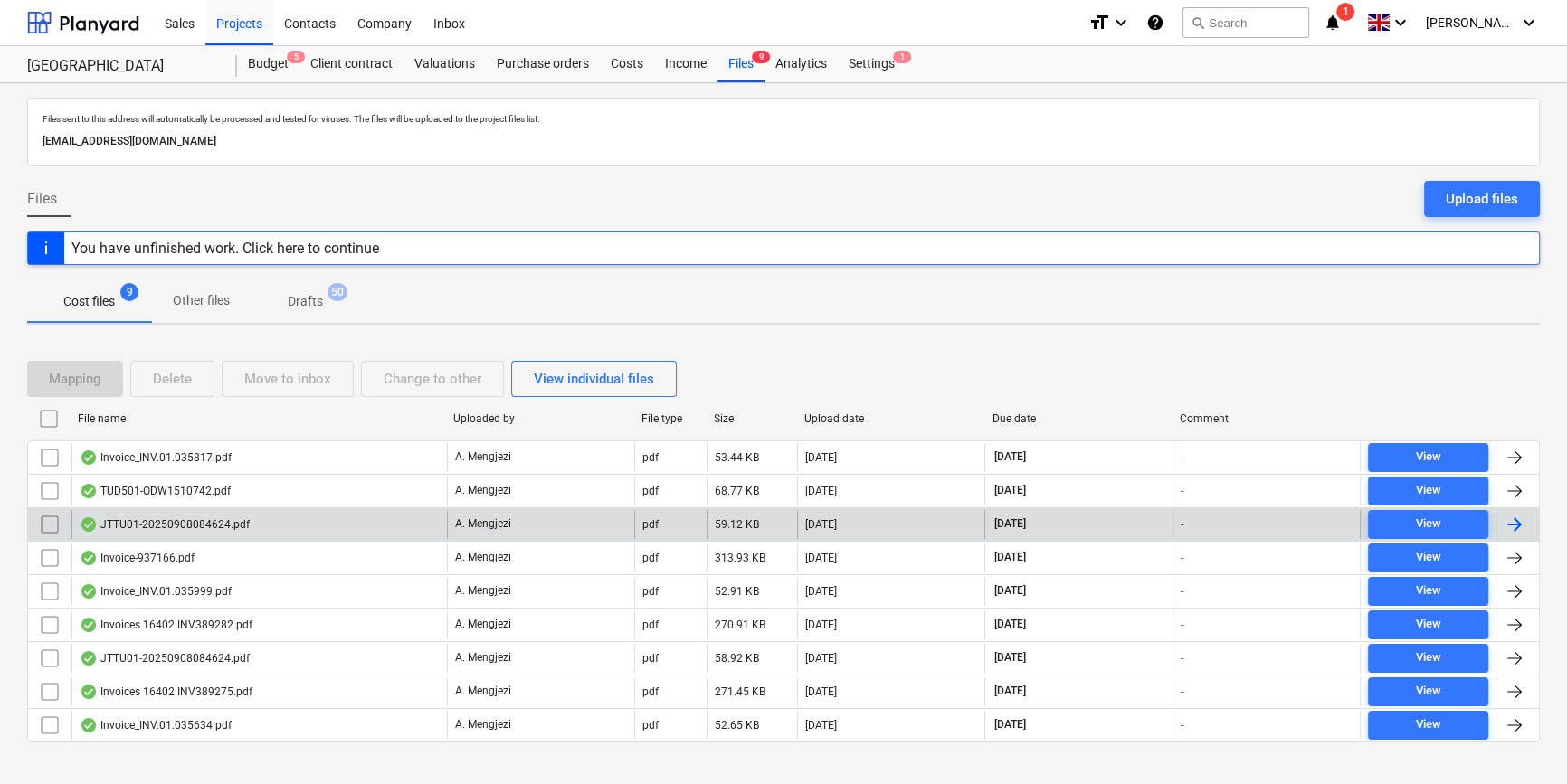
click at [1516, 524] on div at bounding box center [1514, 525] width 22 height 22
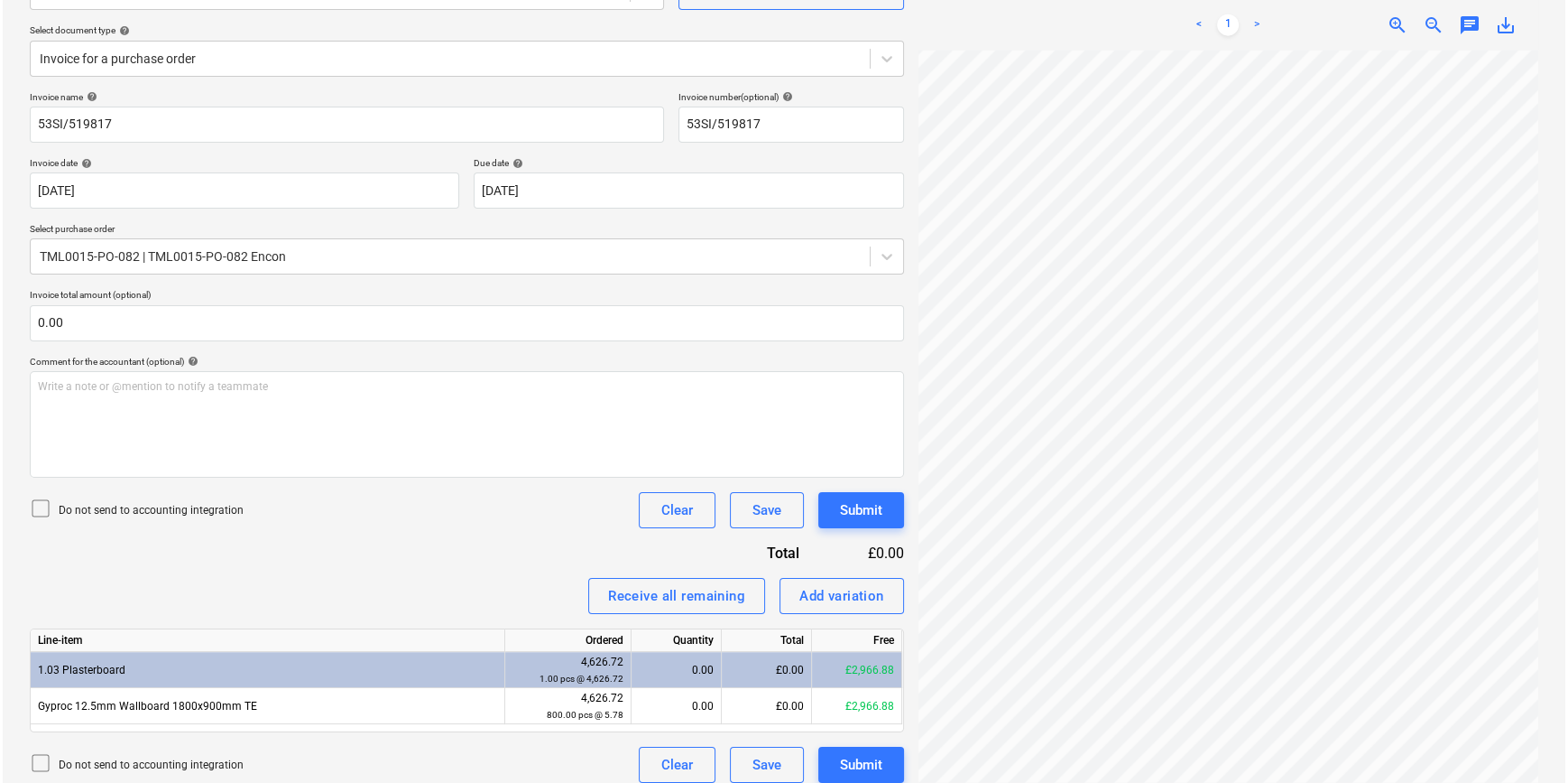
scroll to position [203, 0]
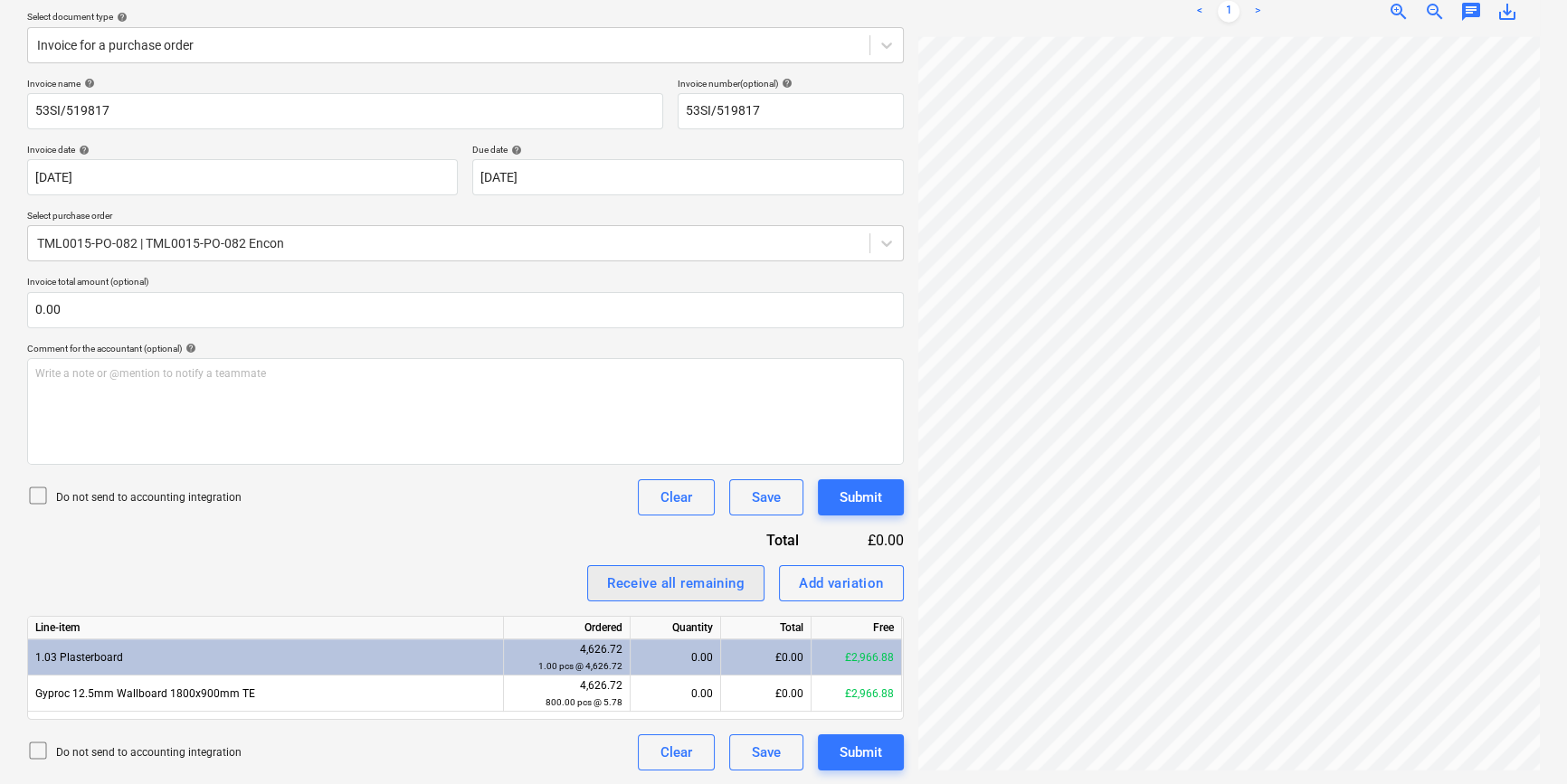
click at [684, 587] on div "Receive all remaining" at bounding box center [676, 583] width 137 height 23
click at [839, 749] on div "Submit" at bounding box center [860, 753] width 42 height 23
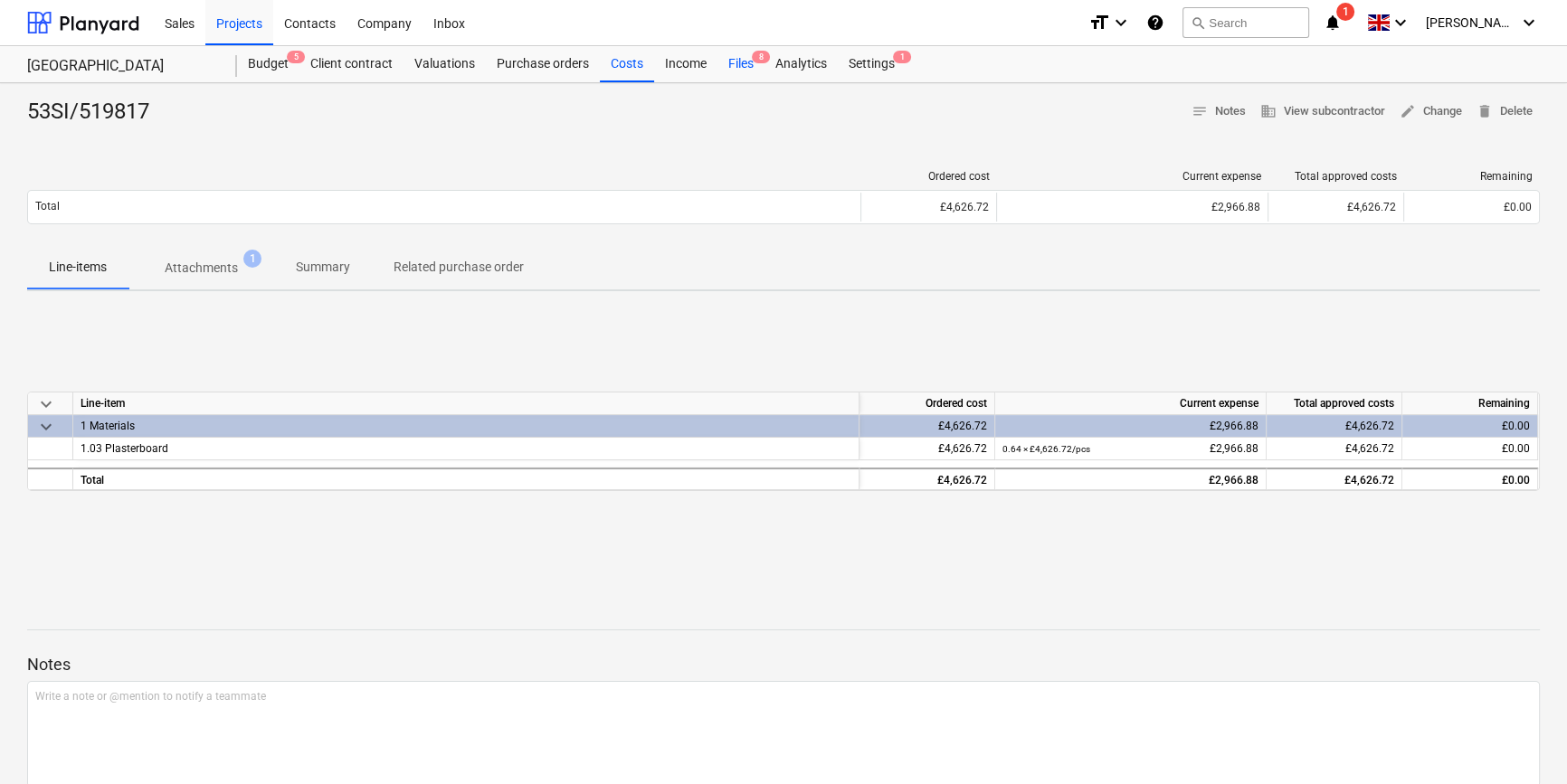
click at [736, 64] on div "Files 8" at bounding box center [740, 64] width 47 height 36
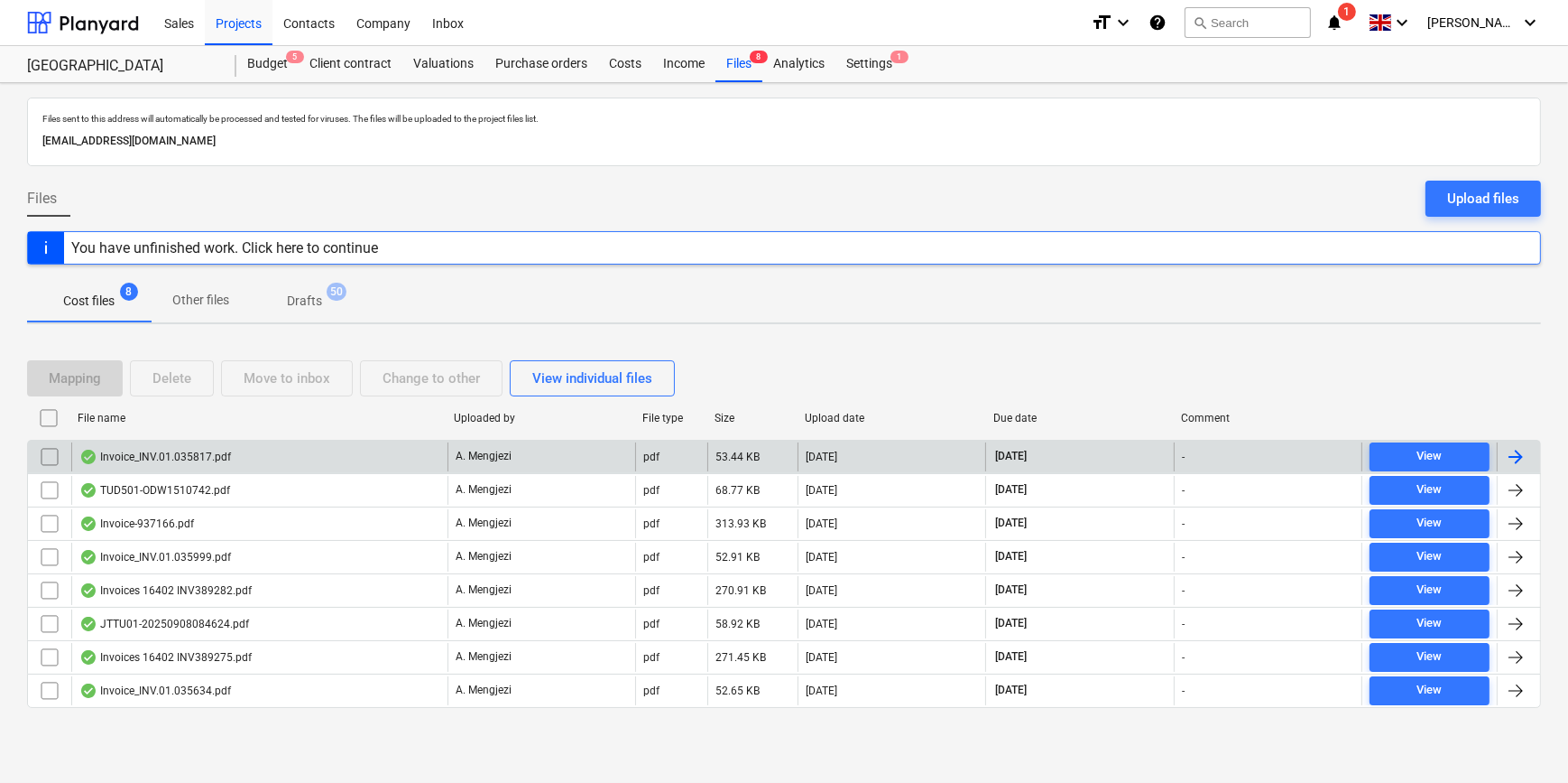
click at [1520, 456] on div at bounding box center [1516, 457] width 21 height 22
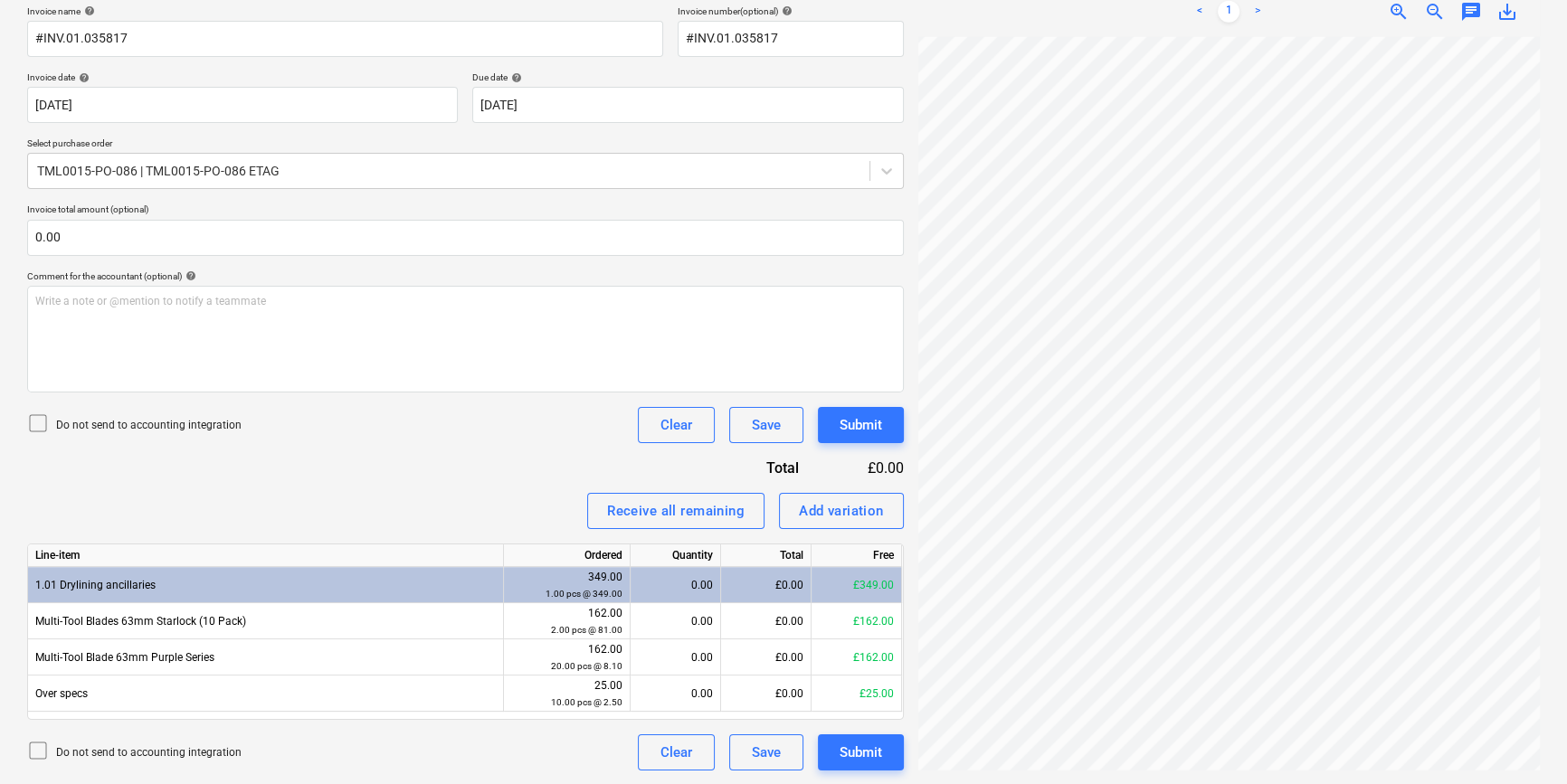
scroll to position [266, 192]
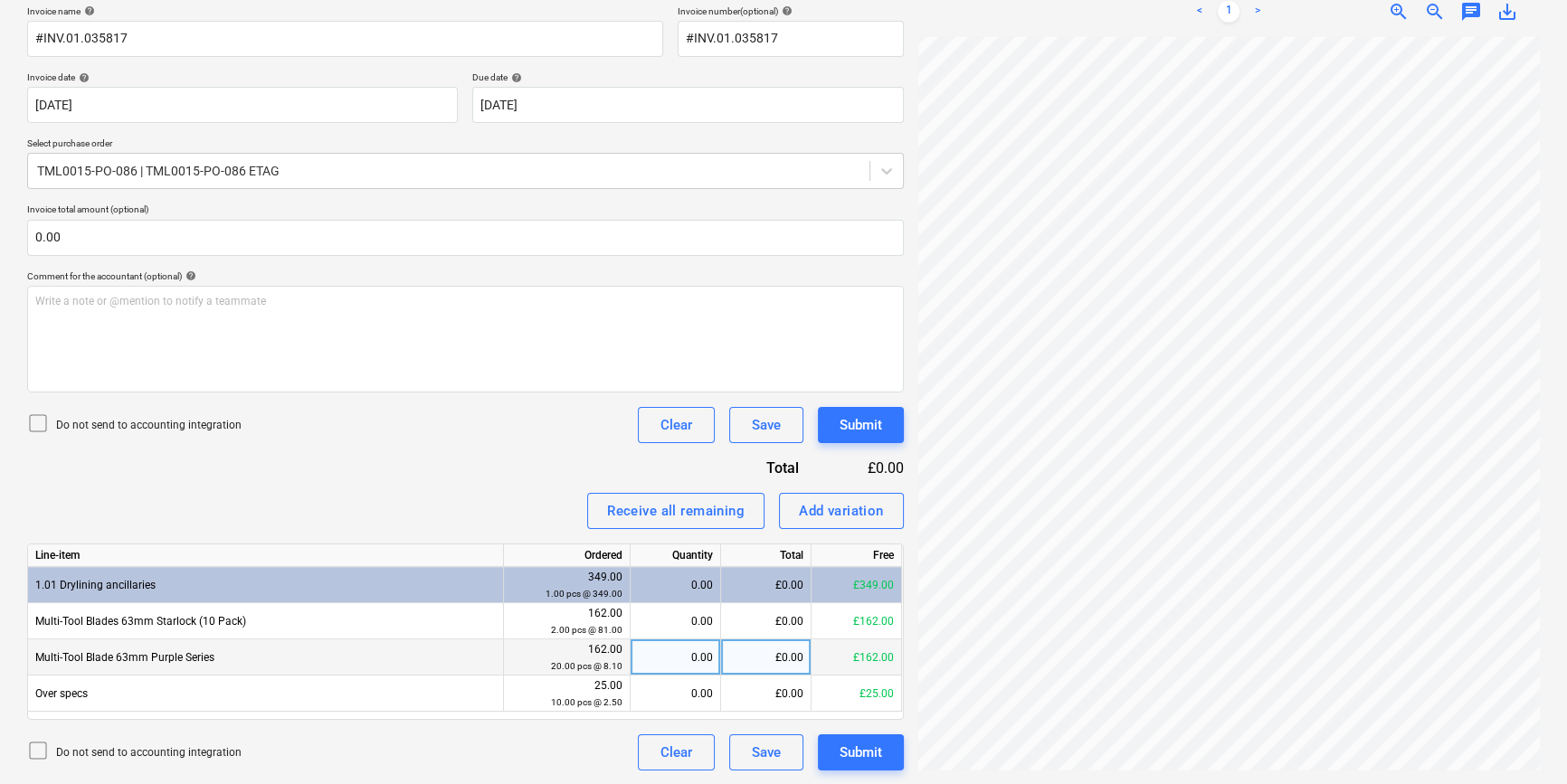
click at [692, 657] on div "0.00" at bounding box center [675, 657] width 75 height 36
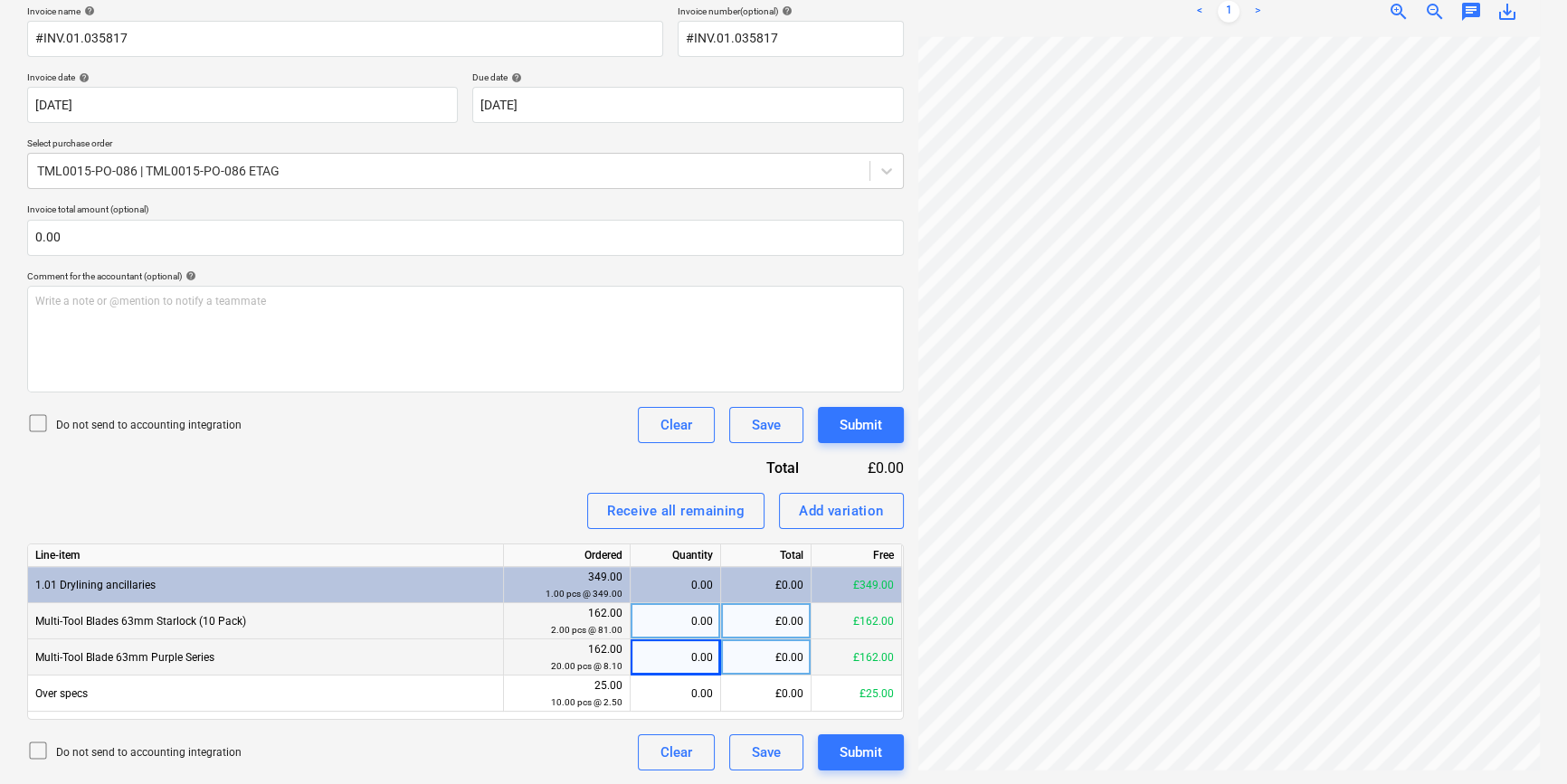
click at [685, 623] on div "0.00" at bounding box center [675, 621] width 75 height 36
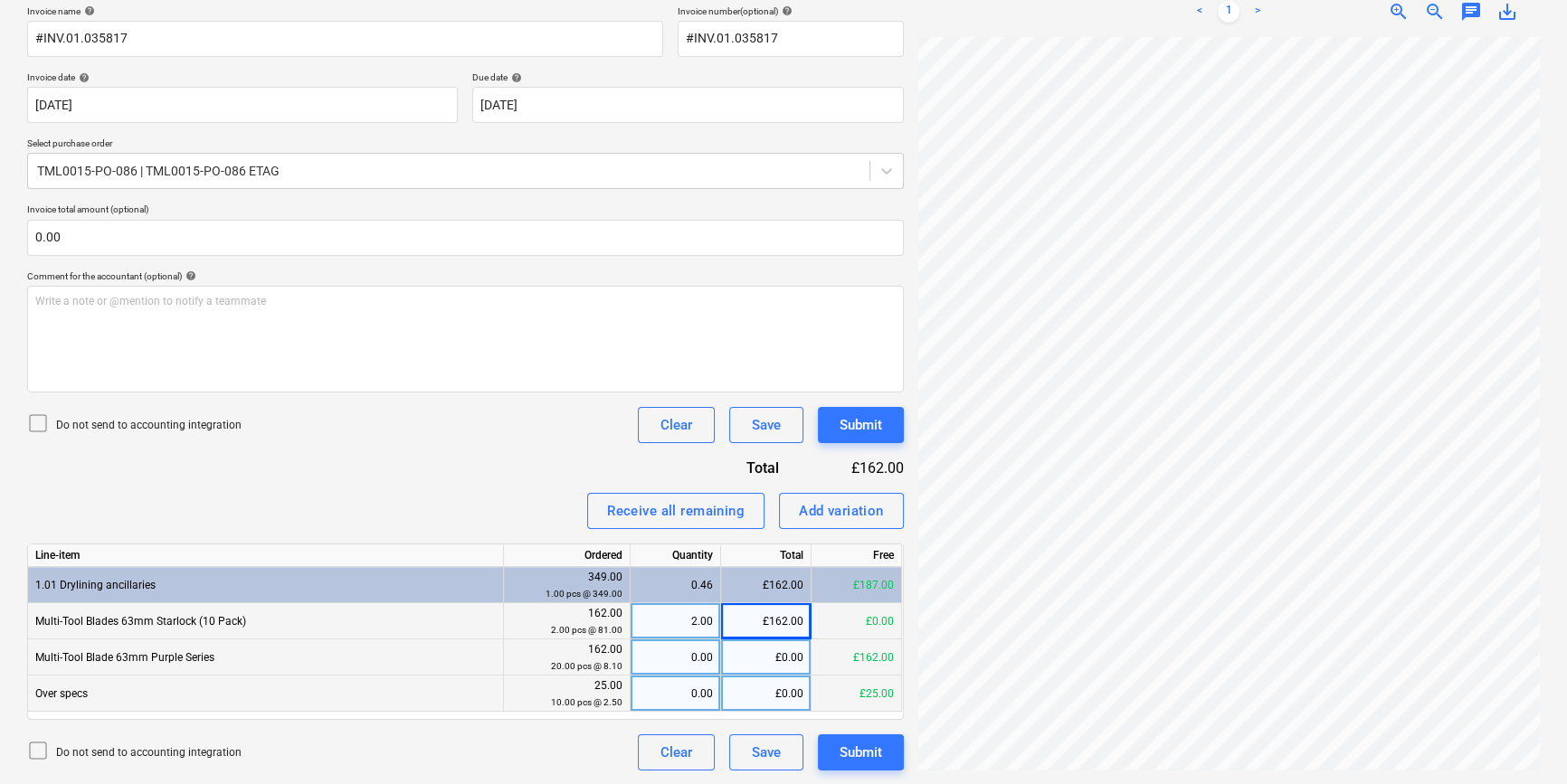
click at [778, 693] on div "£0.00" at bounding box center [766, 693] width 90 height 36
click at [873, 754] on div "Submit" at bounding box center [860, 753] width 42 height 23
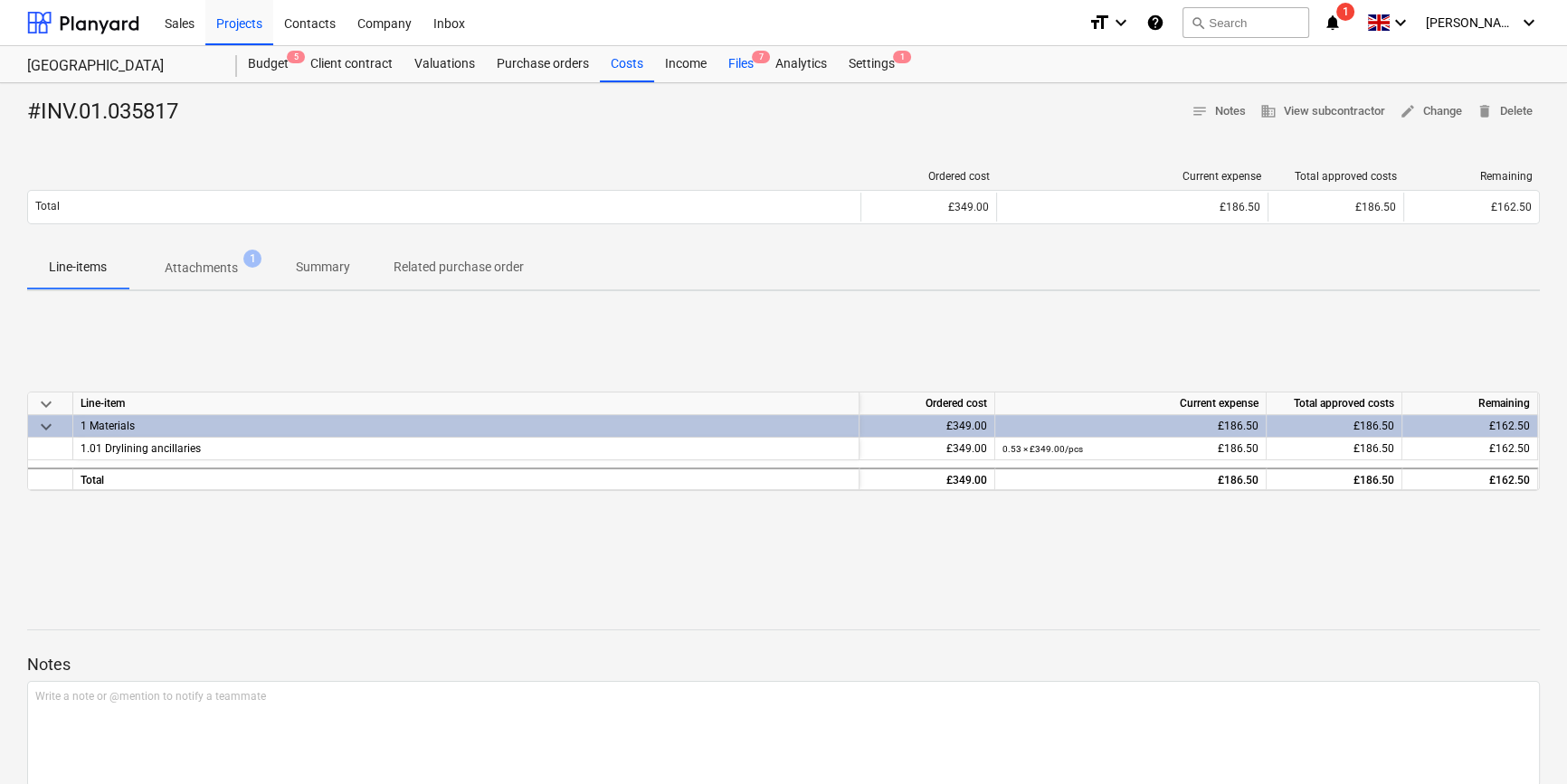
click at [734, 61] on div "Files 7" at bounding box center [740, 64] width 47 height 36
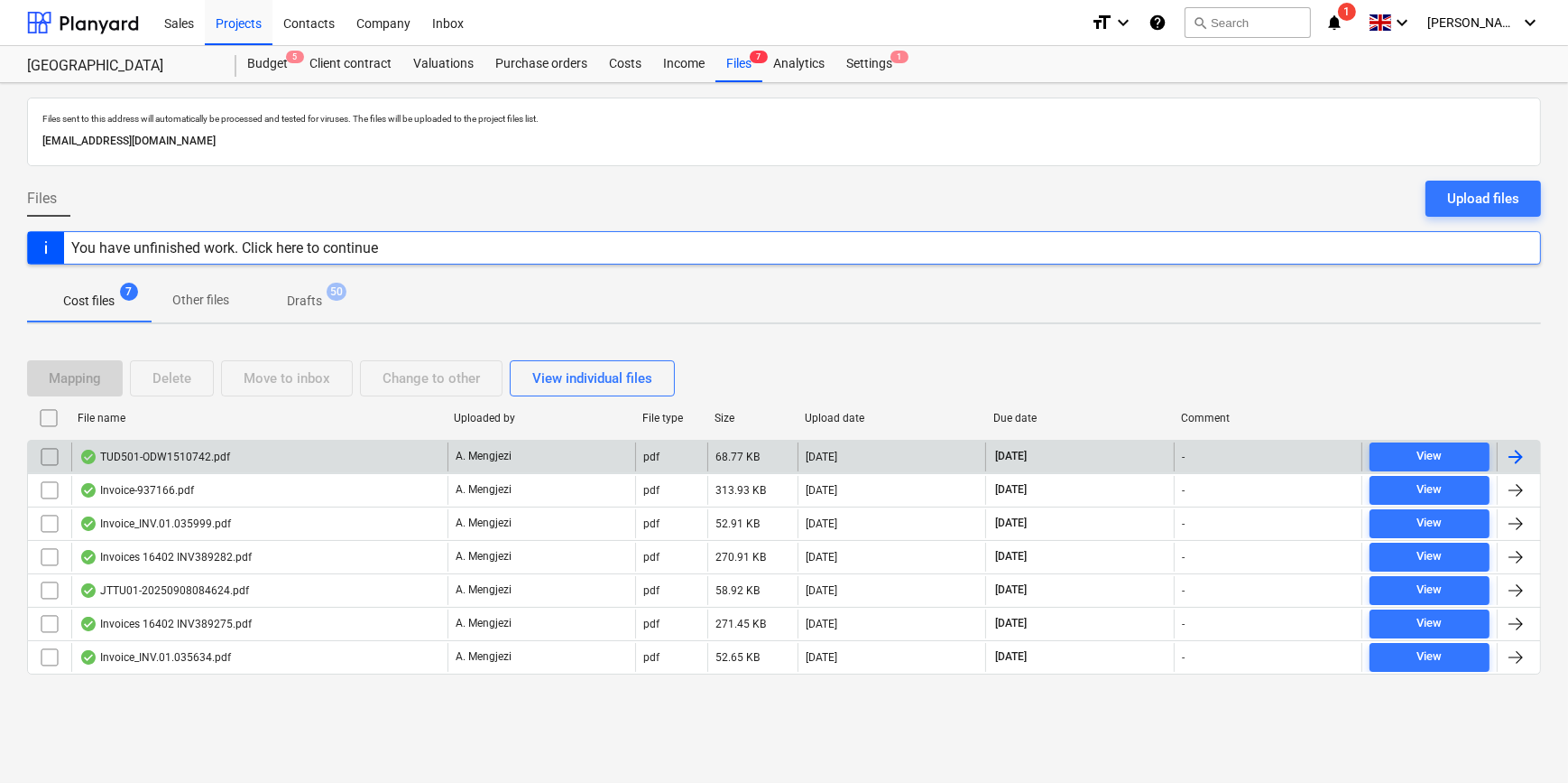
click at [1512, 456] on div at bounding box center [1516, 457] width 21 height 22
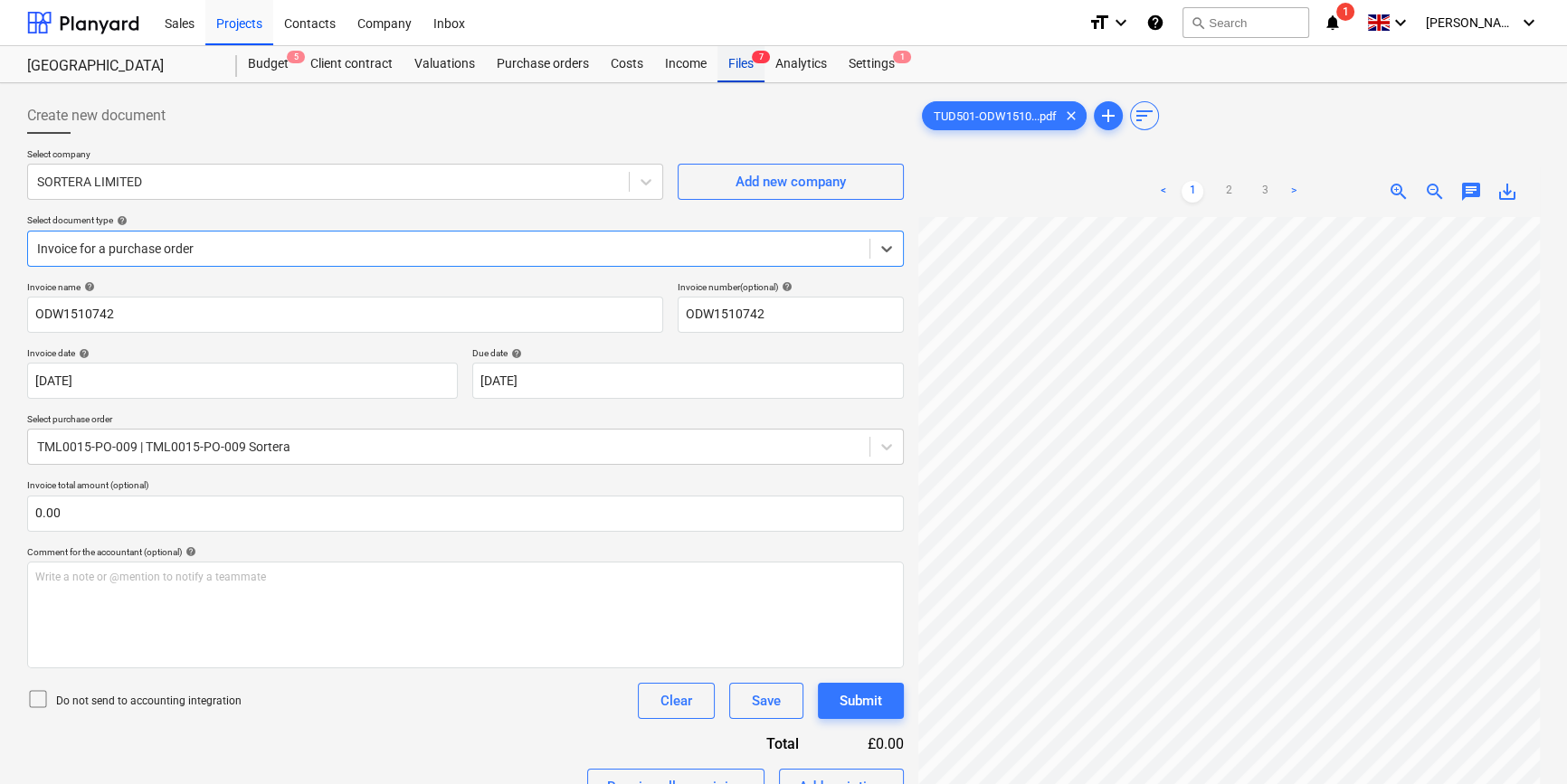
click at [735, 65] on div "Files 7" at bounding box center [740, 64] width 47 height 36
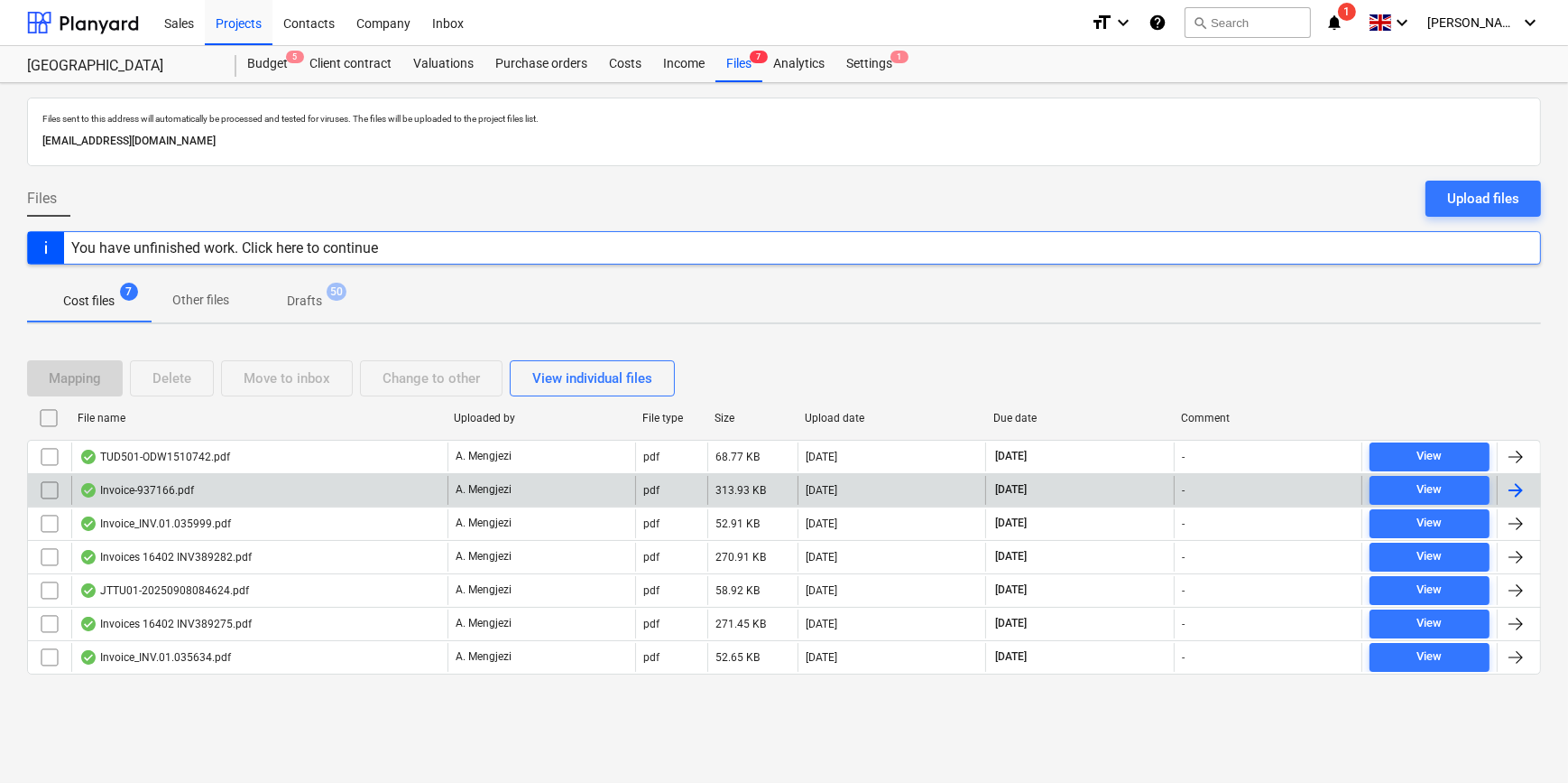
click at [1518, 496] on div at bounding box center [1516, 490] width 21 height 22
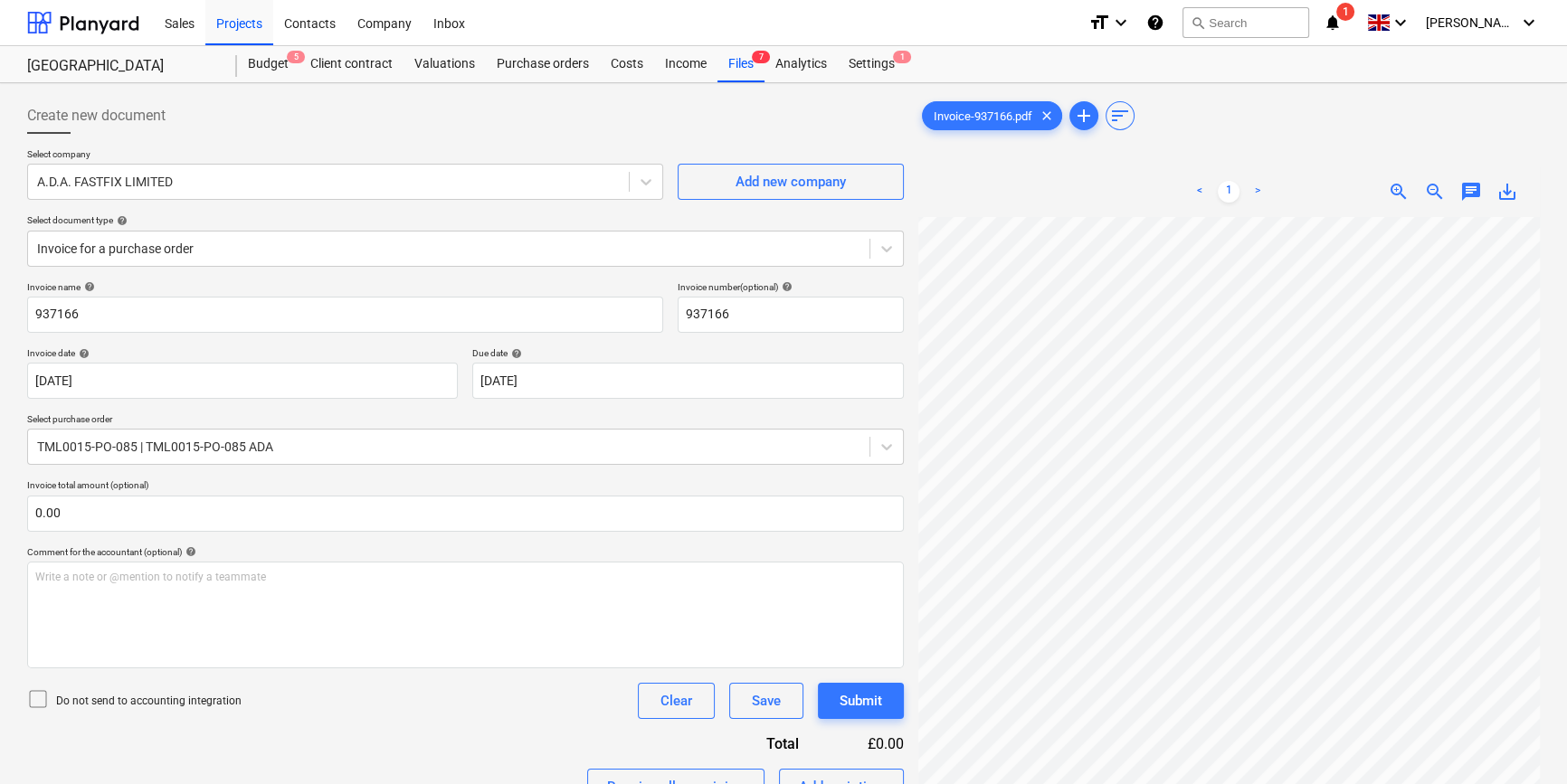
scroll to position [132, 0]
click at [247, 20] on div "Projects" at bounding box center [239, 22] width 68 height 46
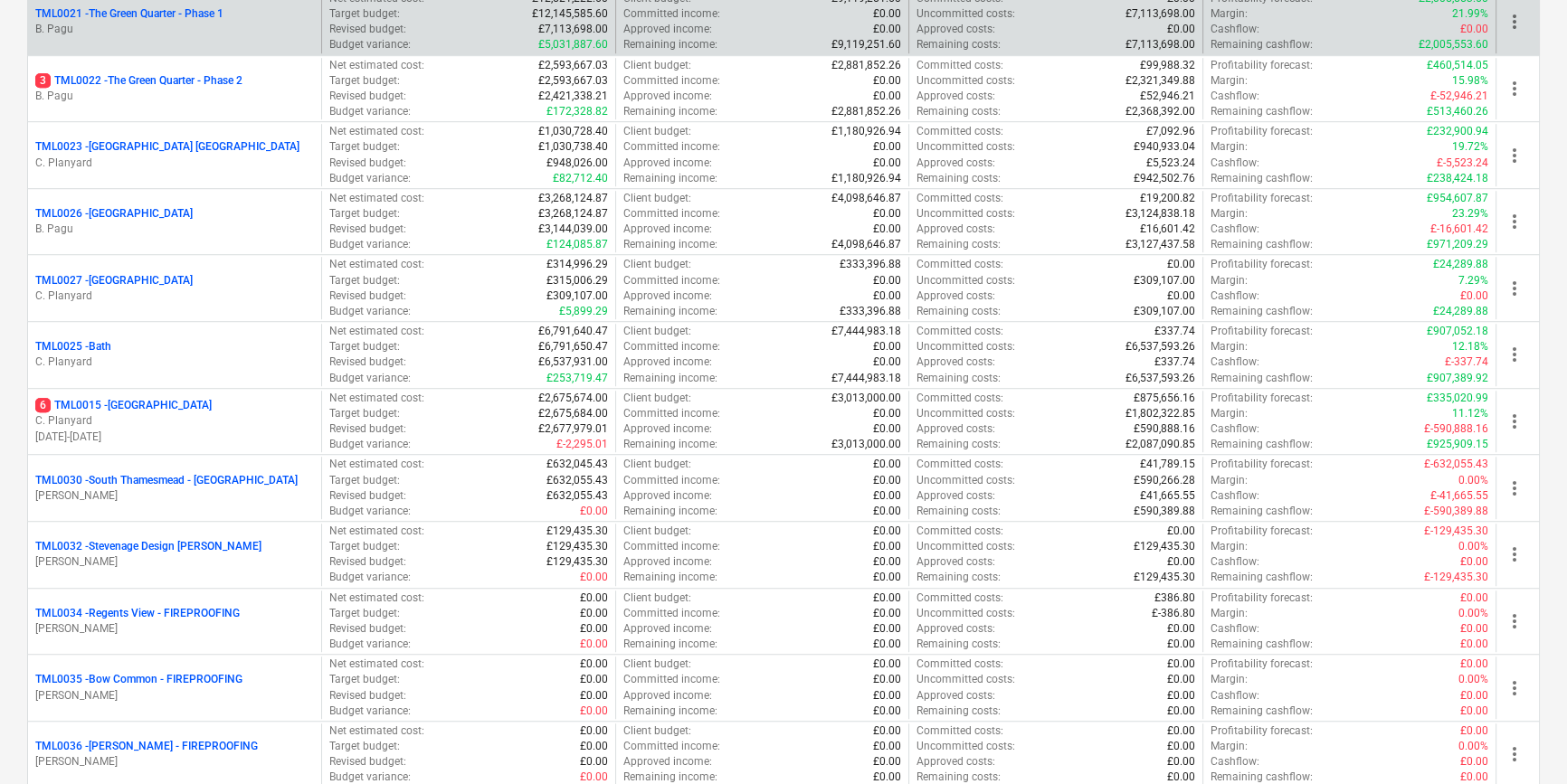
scroll to position [1618, 0]
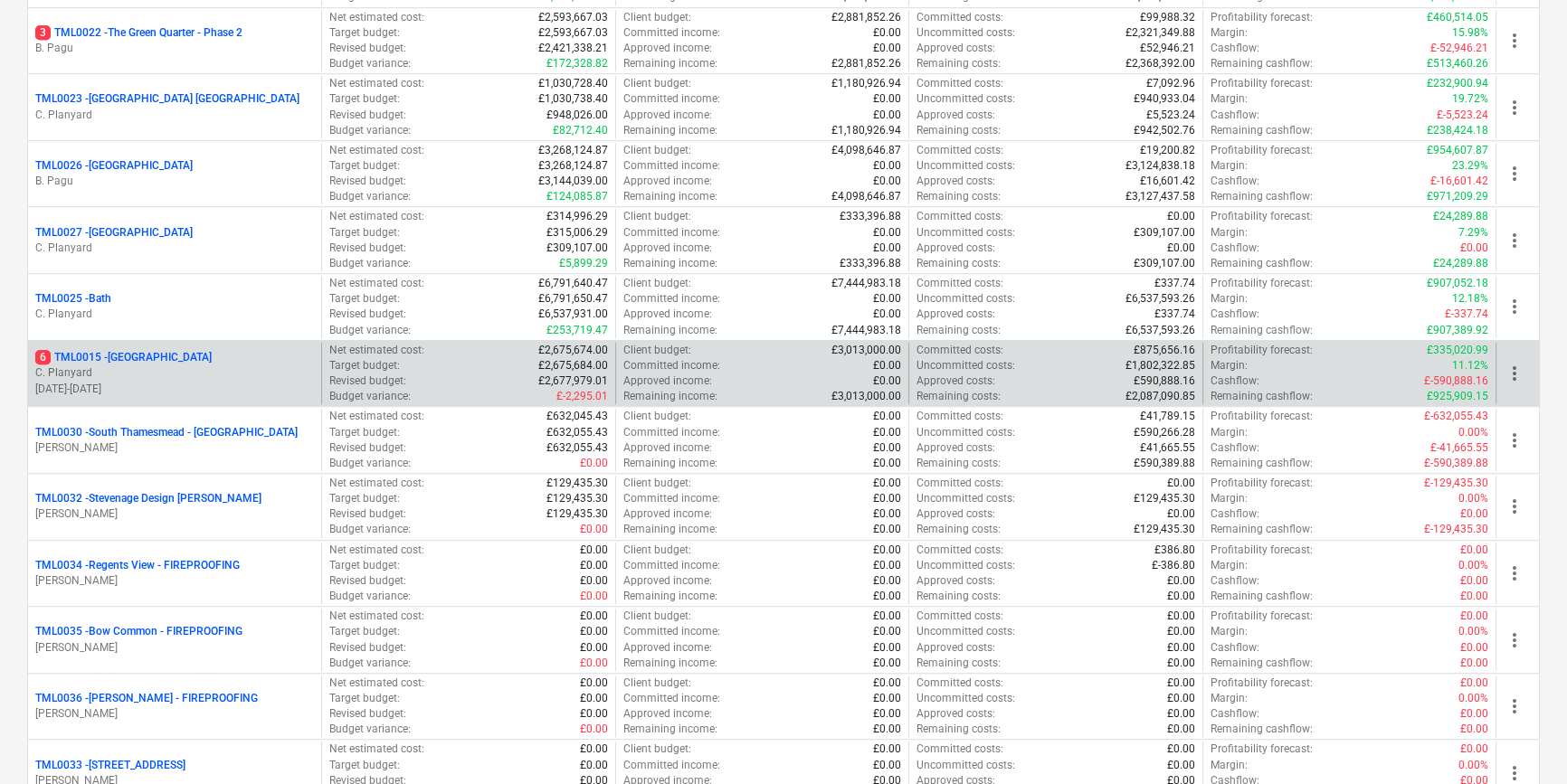
click at [167, 367] on p "C. Planyard" at bounding box center [174, 373] width 279 height 16
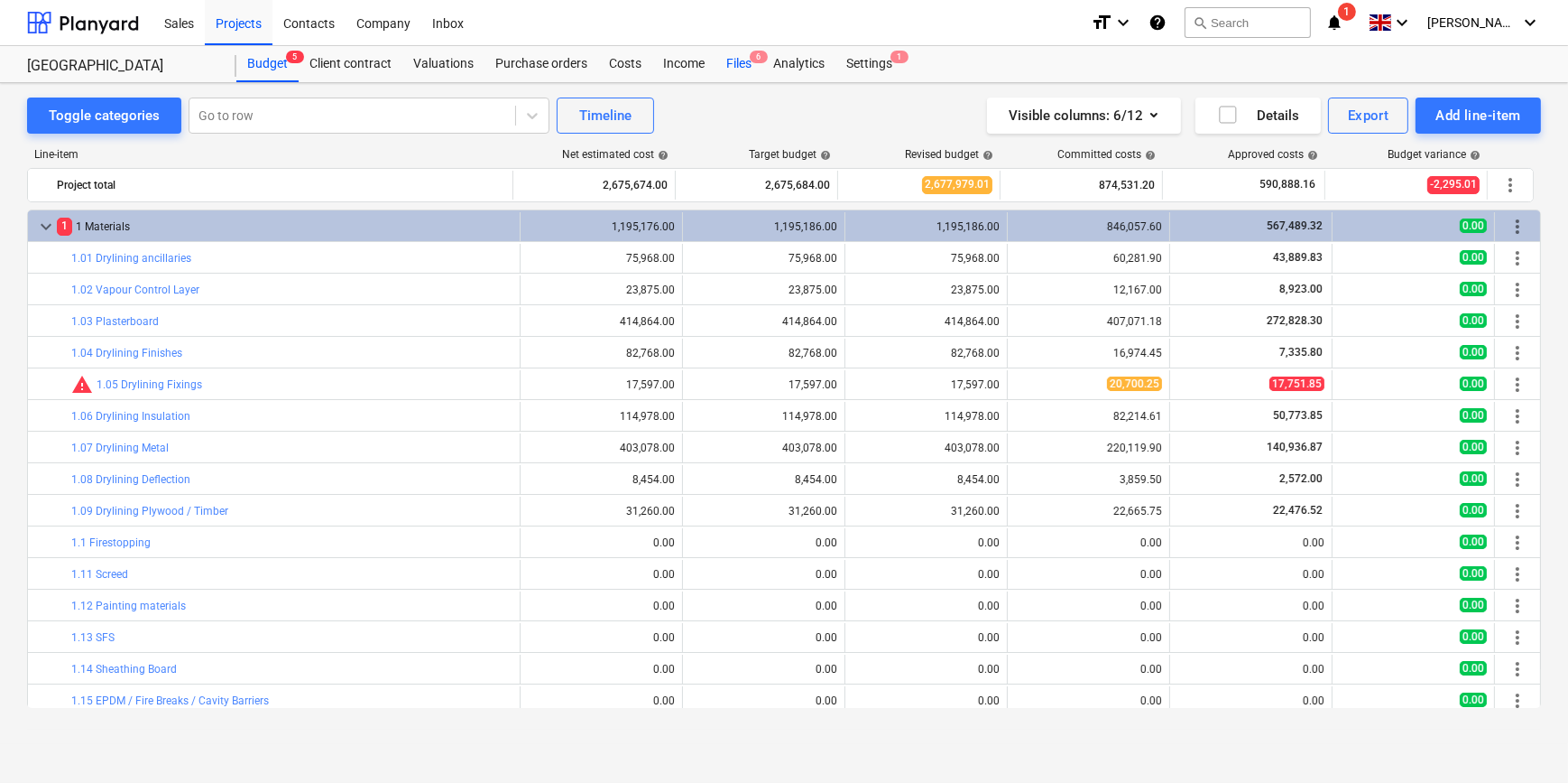
click at [733, 64] on div "Files 6" at bounding box center [739, 64] width 47 height 36
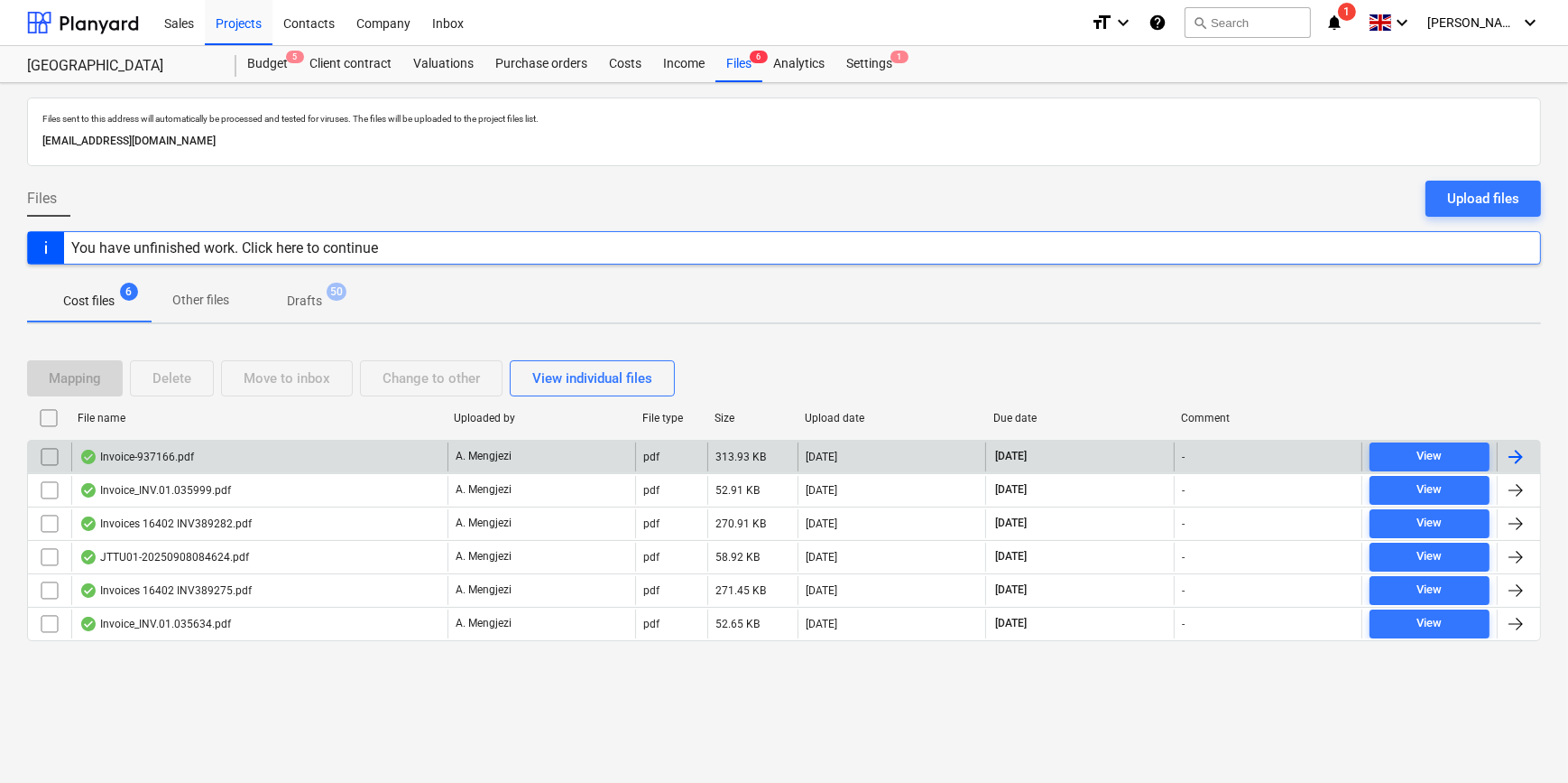
click at [1512, 457] on div at bounding box center [1516, 457] width 21 height 22
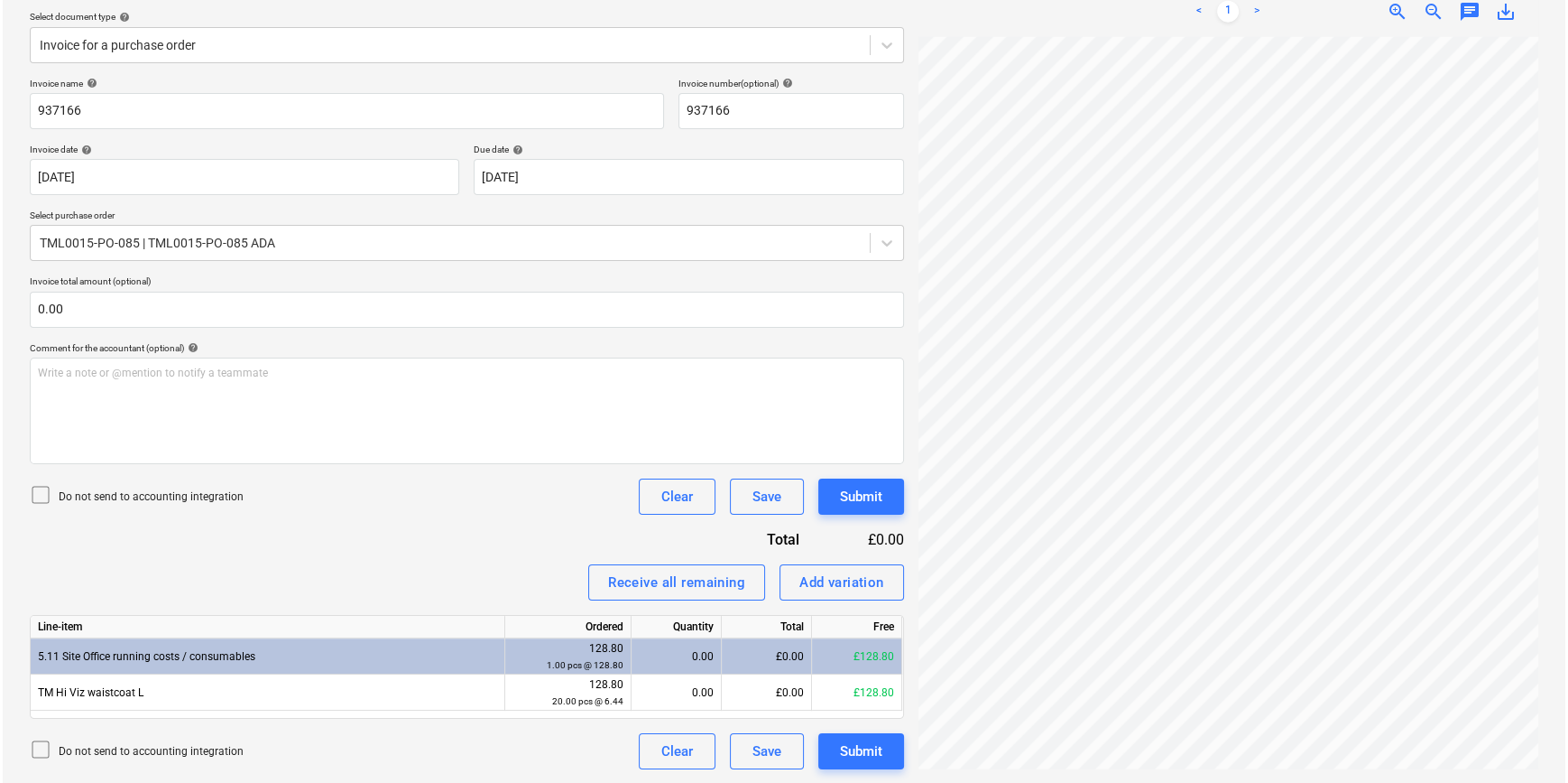
scroll to position [317, 139]
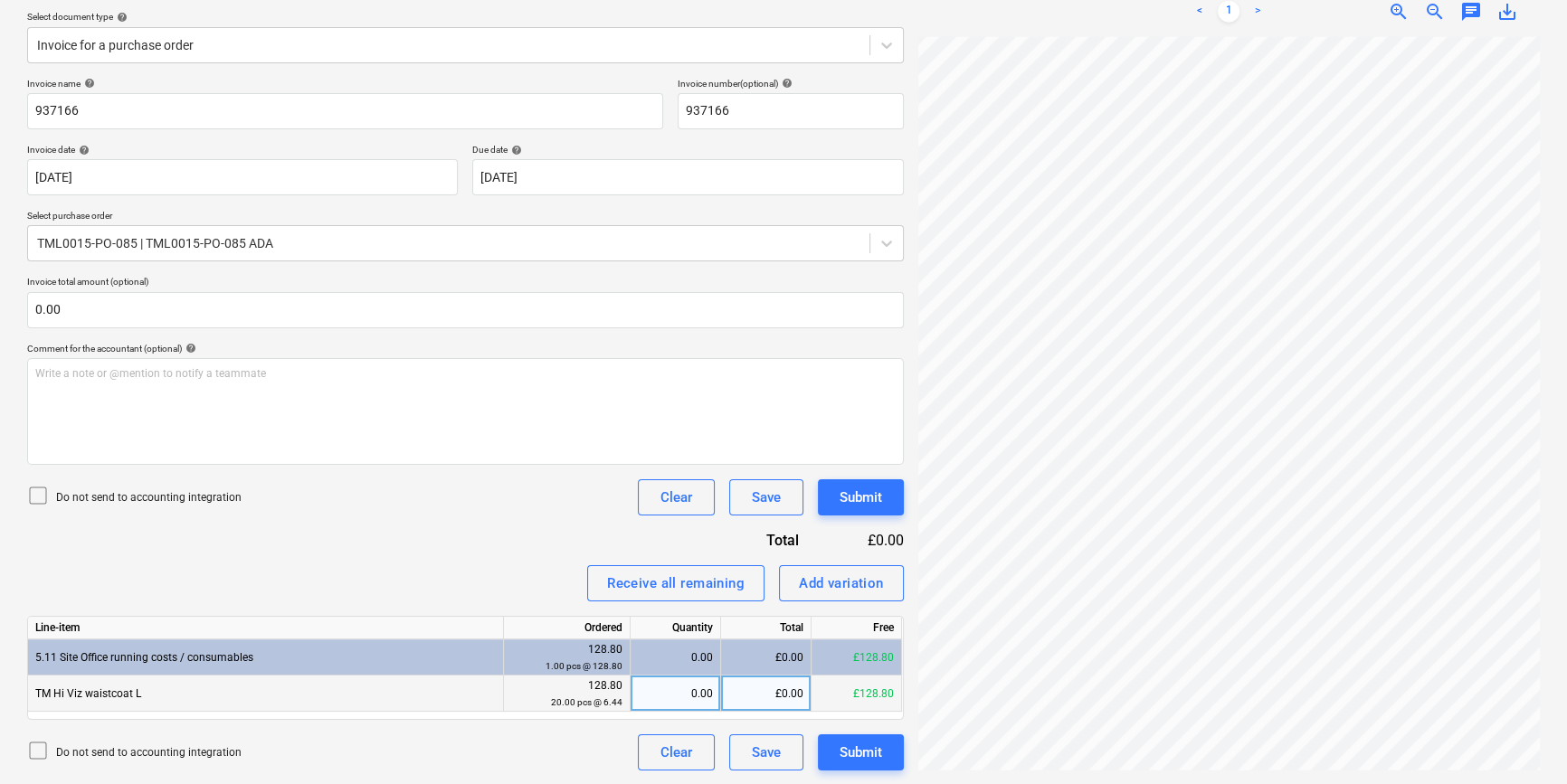
click at [681, 696] on div "0.00" at bounding box center [675, 693] width 75 height 36
click at [856, 758] on div "Submit" at bounding box center [860, 753] width 42 height 23
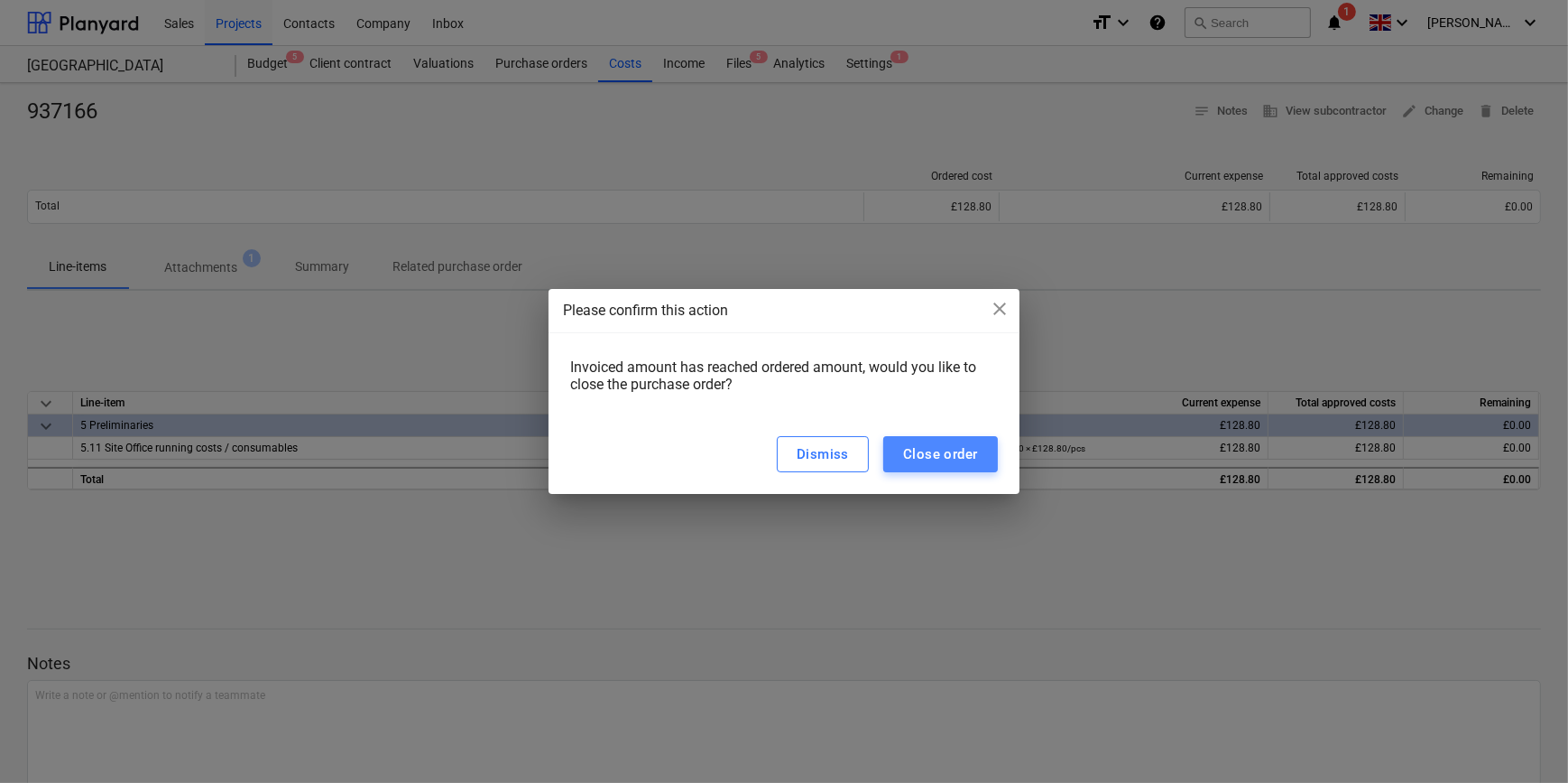
click at [928, 455] on div "Close order" at bounding box center [941, 455] width 75 height 23
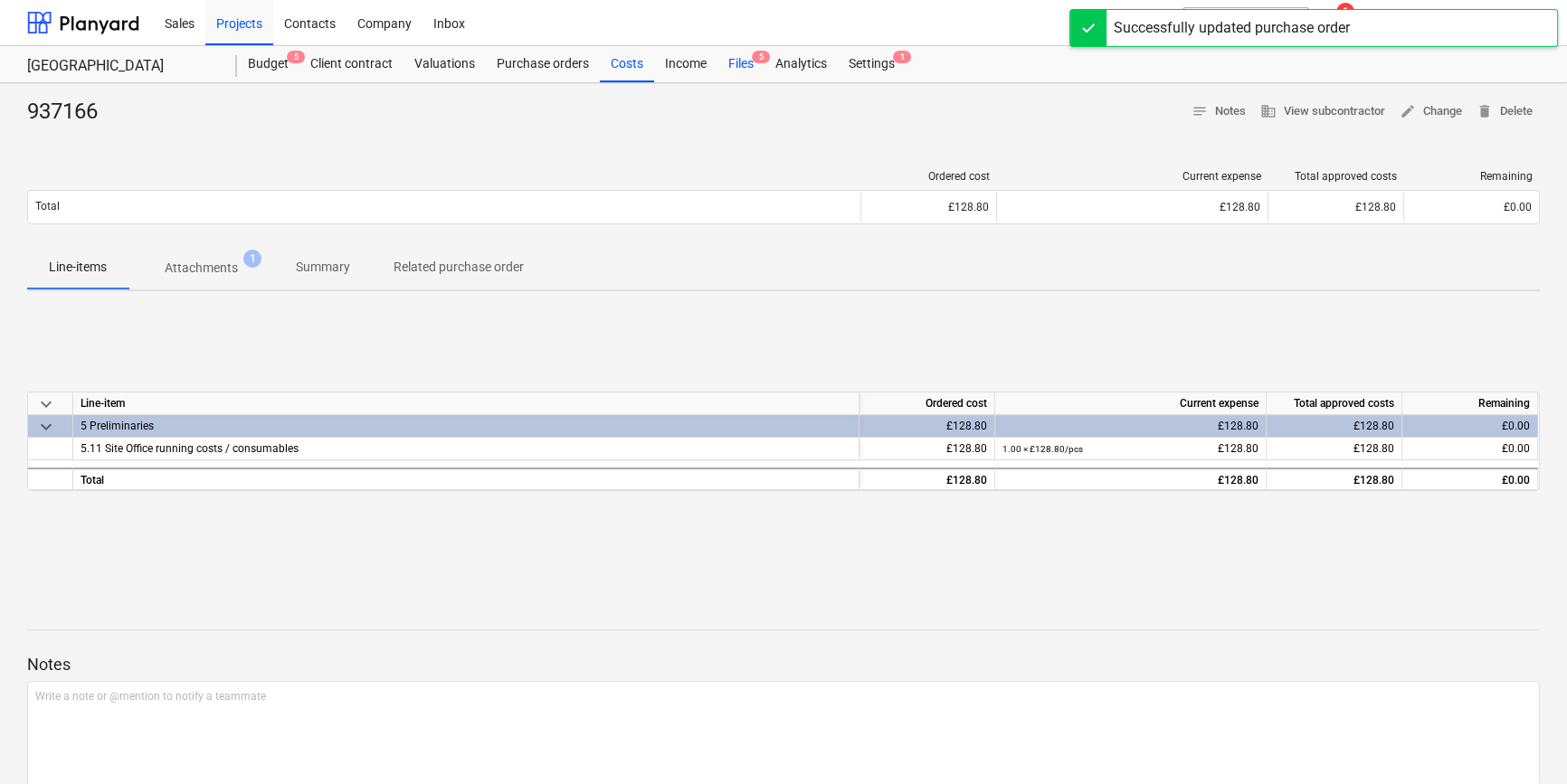
click at [731, 60] on div "Files 5" at bounding box center [740, 64] width 47 height 36
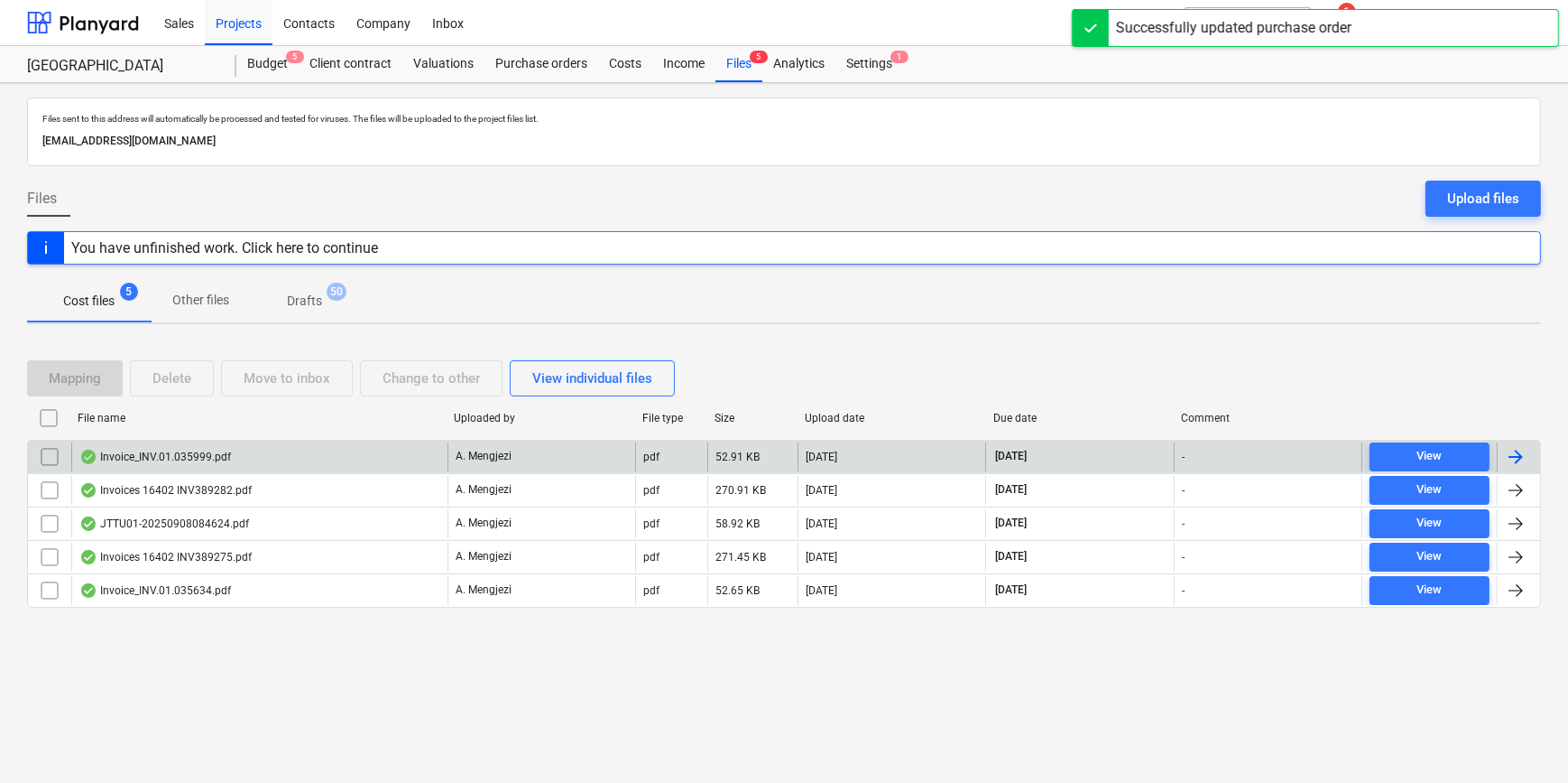
click at [1530, 455] on div at bounding box center [1518, 457] width 43 height 29
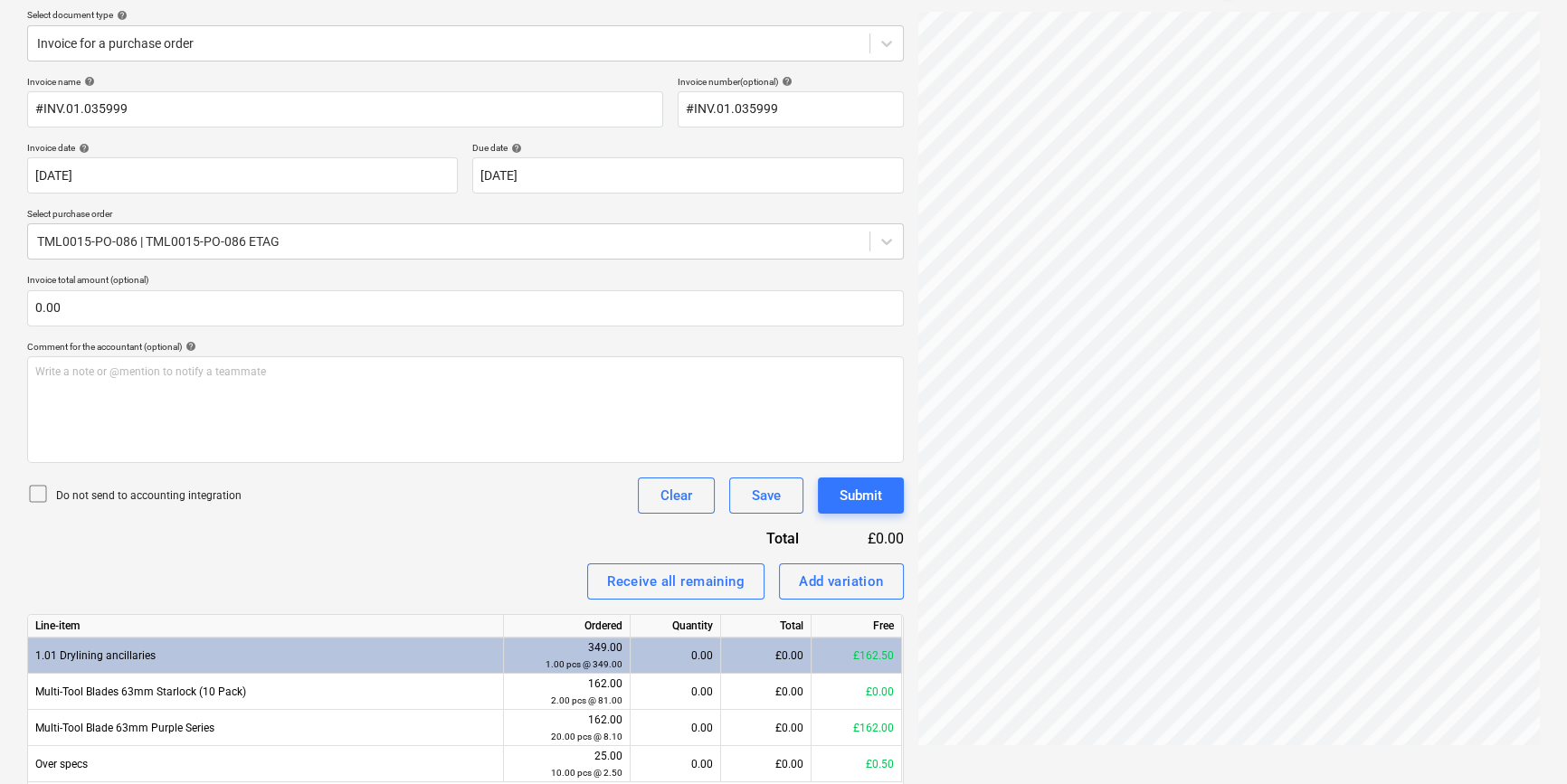
scroll to position [246, 0]
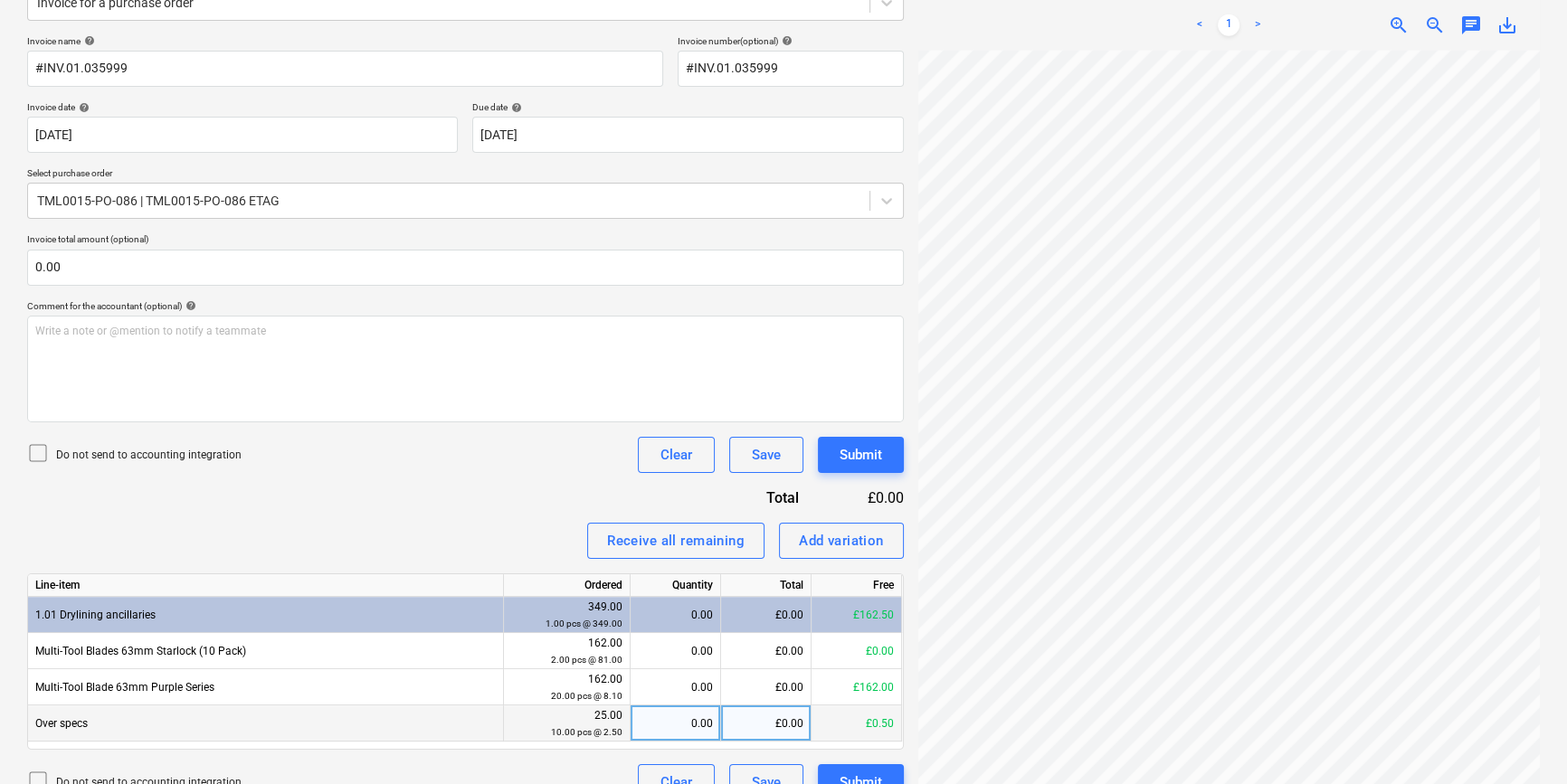
click at [665, 726] on div "0.00" at bounding box center [675, 722] width 75 height 36
click at [468, 470] on div "Do not send to accounting integration Clear Save Submit" at bounding box center [465, 454] width 877 height 36
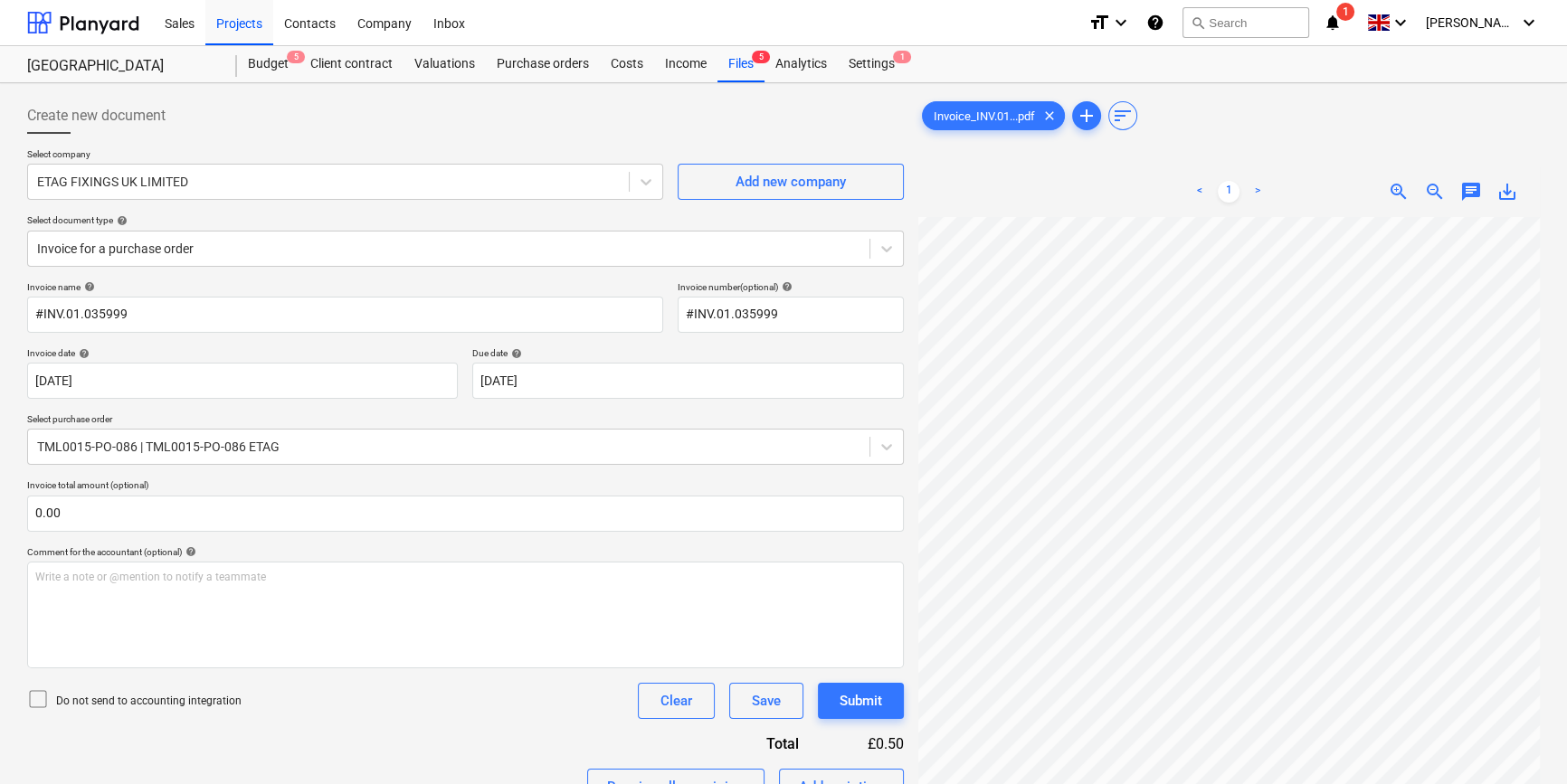
scroll to position [267, 189]
click at [507, 63] on div "Purchase orders" at bounding box center [543, 64] width 114 height 36
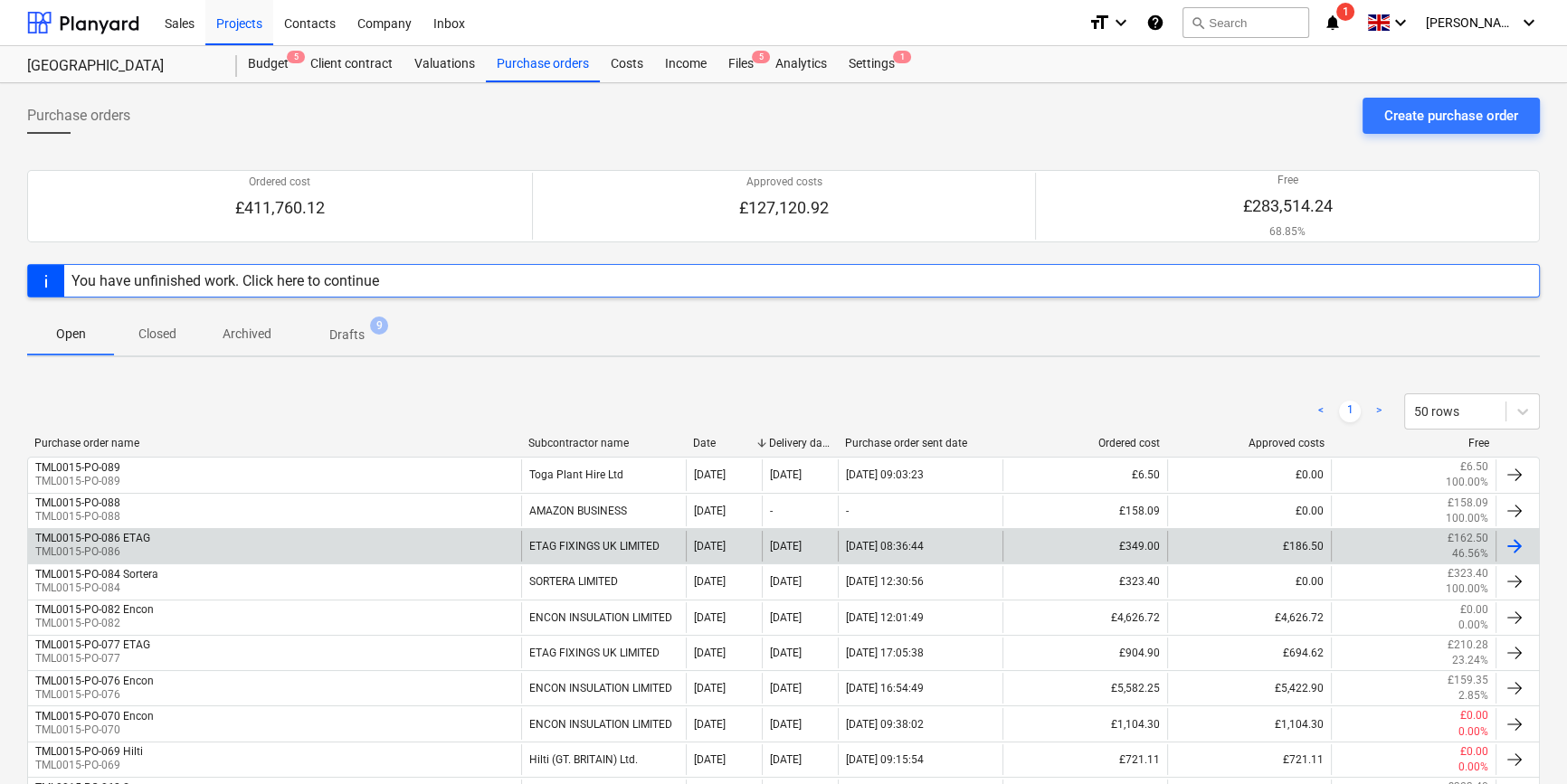
click at [1510, 542] on div at bounding box center [1514, 546] width 22 height 22
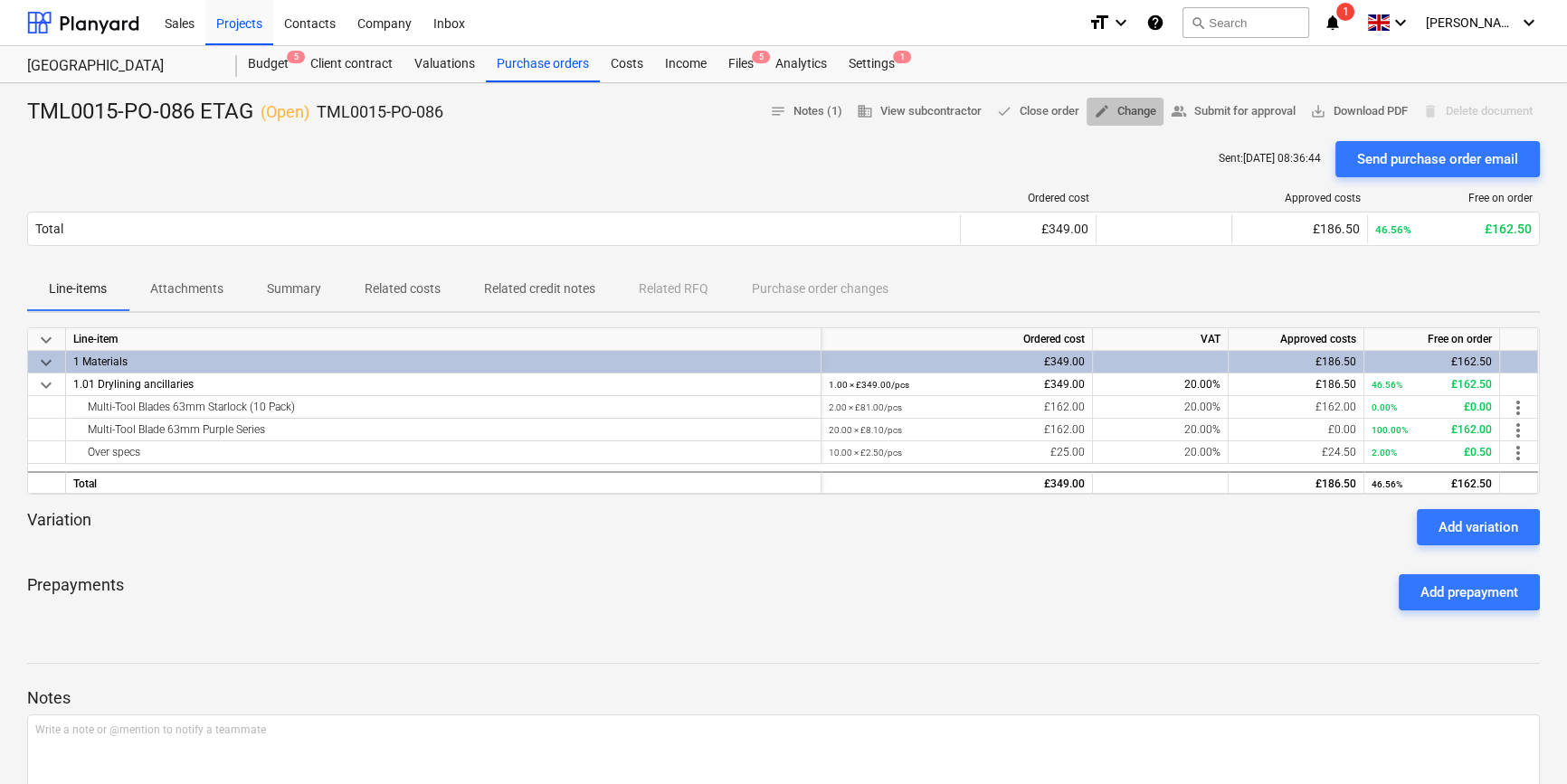
click at [1109, 111] on span "edit Change" at bounding box center [1125, 111] width 63 height 21
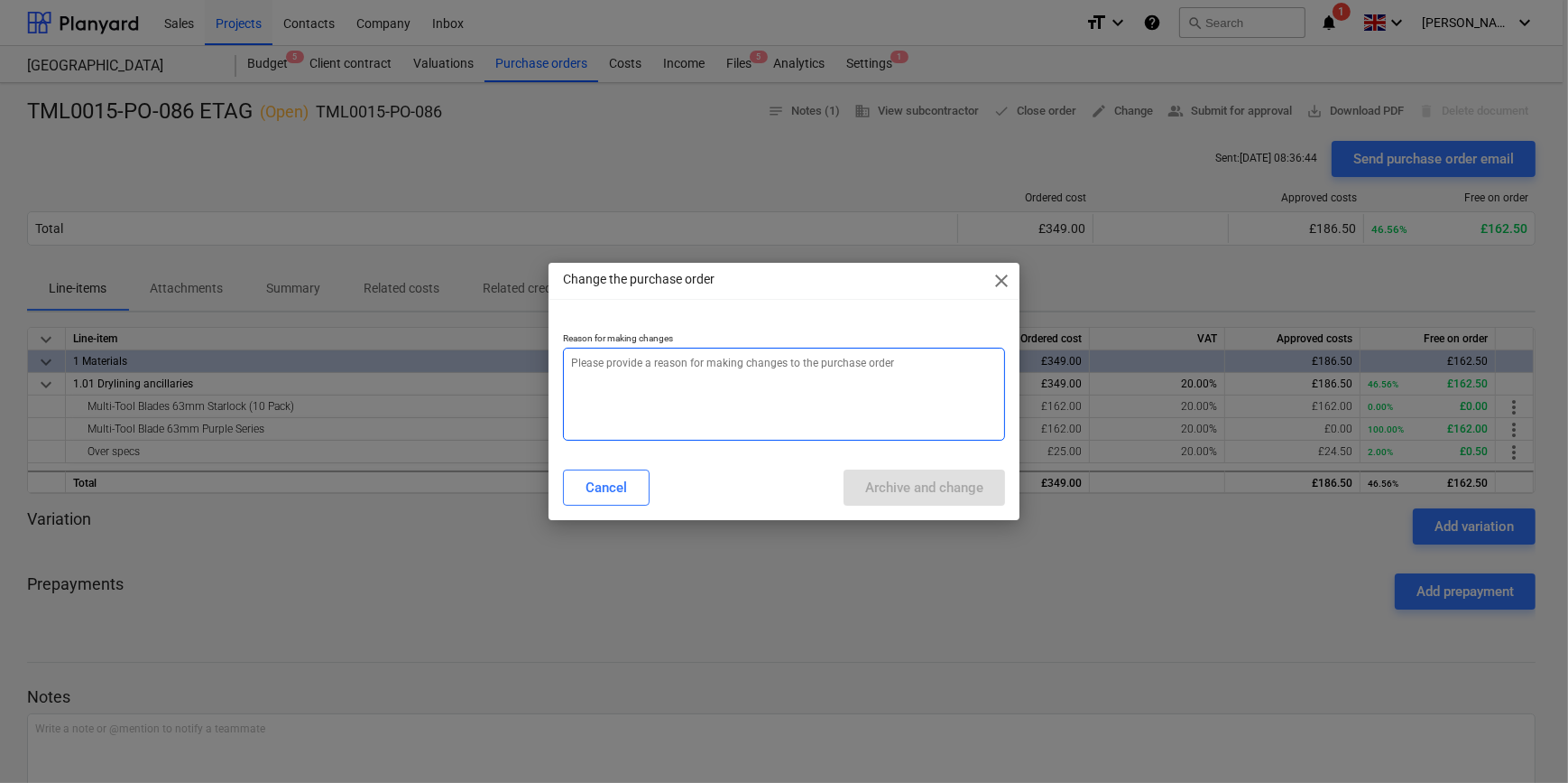
click at [602, 387] on textarea at bounding box center [784, 394] width 442 height 93
click at [576, 362] on textarea "Adition" at bounding box center [784, 394] width 442 height 93
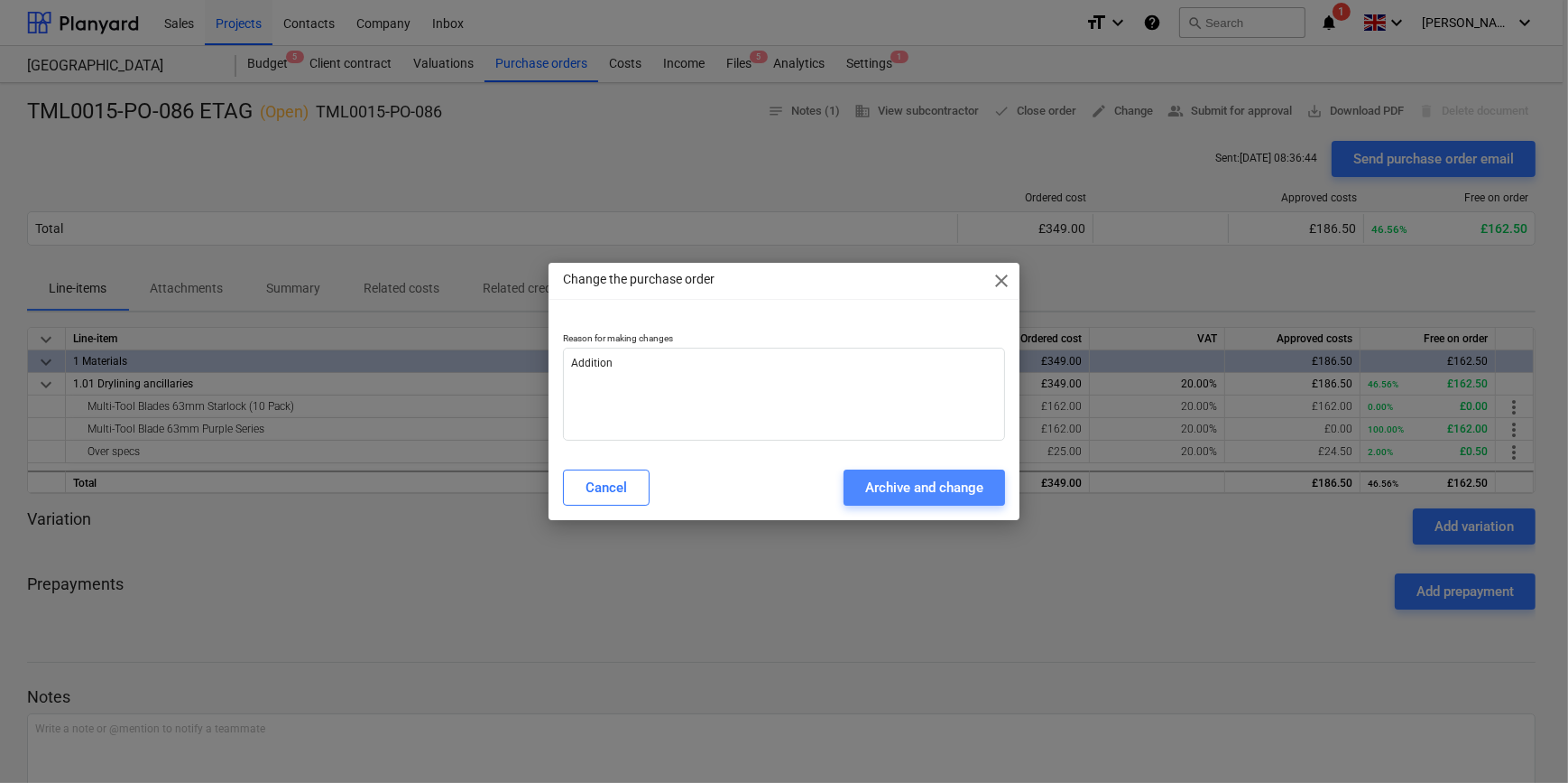
click at [937, 486] on div "Archive and change" at bounding box center [924, 488] width 118 height 23
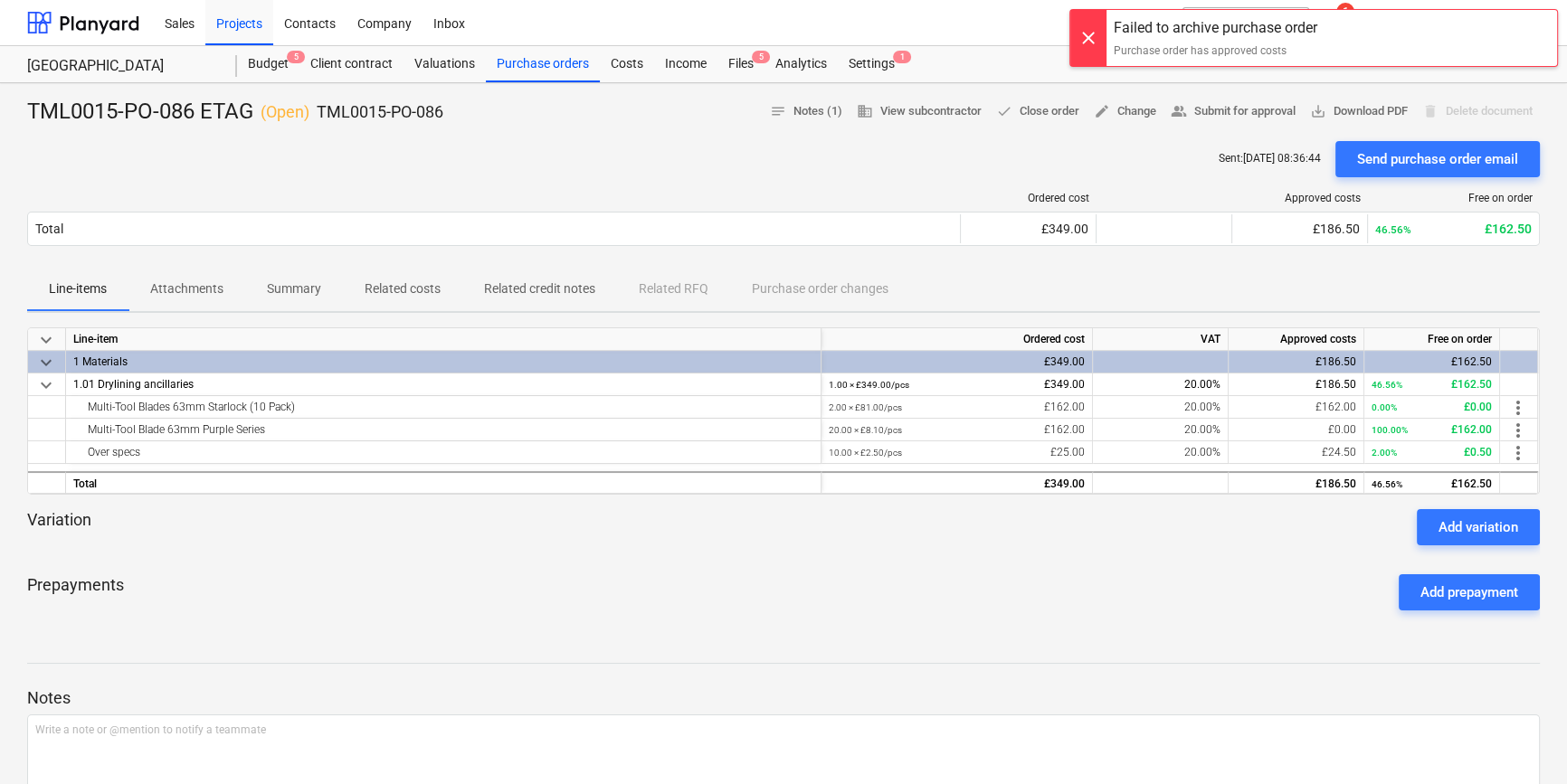
click at [929, 533] on div "Variation Add variation" at bounding box center [784, 527] width 1512 height 36
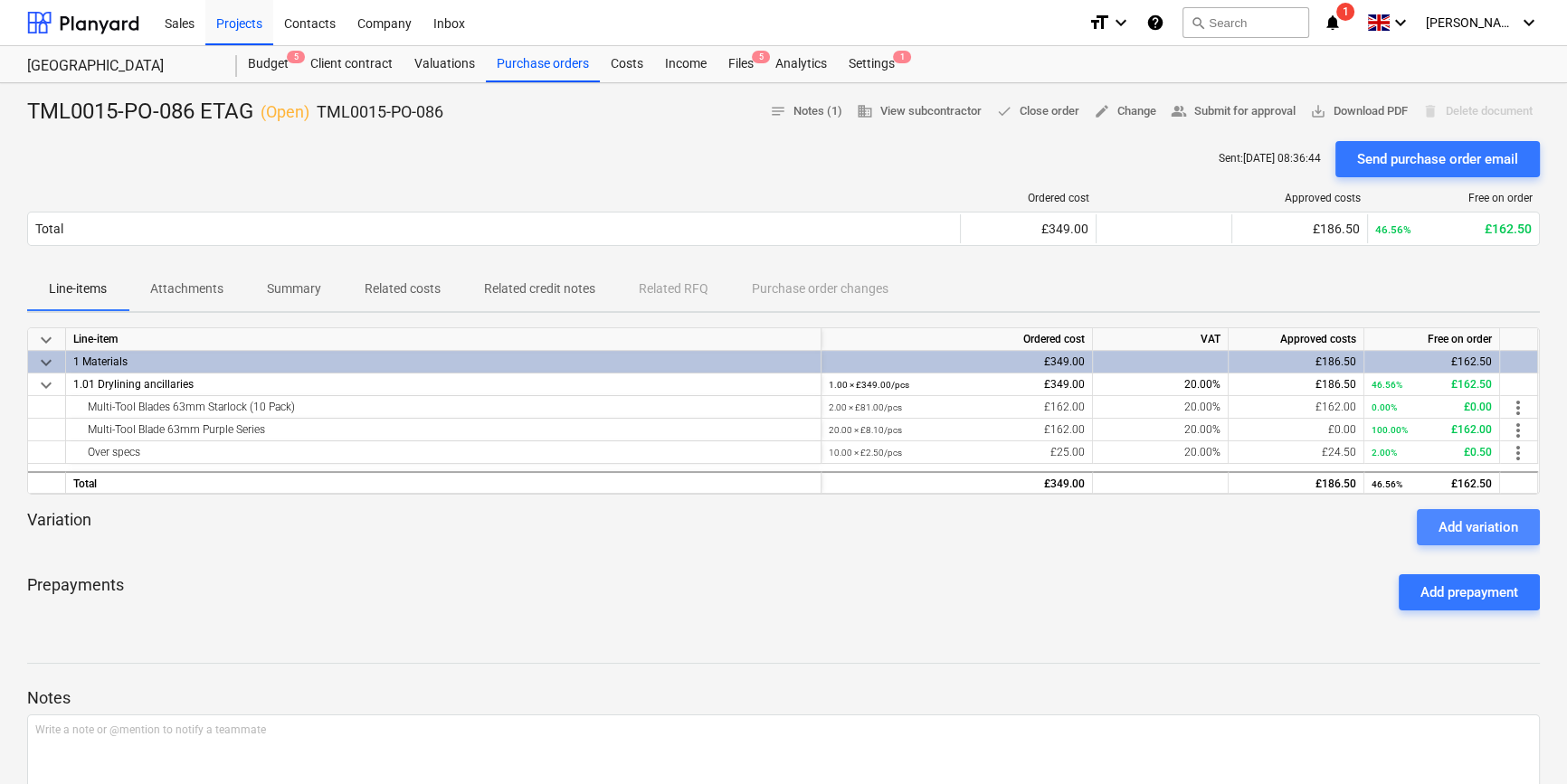
click at [1467, 525] on div "Add variation" at bounding box center [1478, 528] width 79 height 23
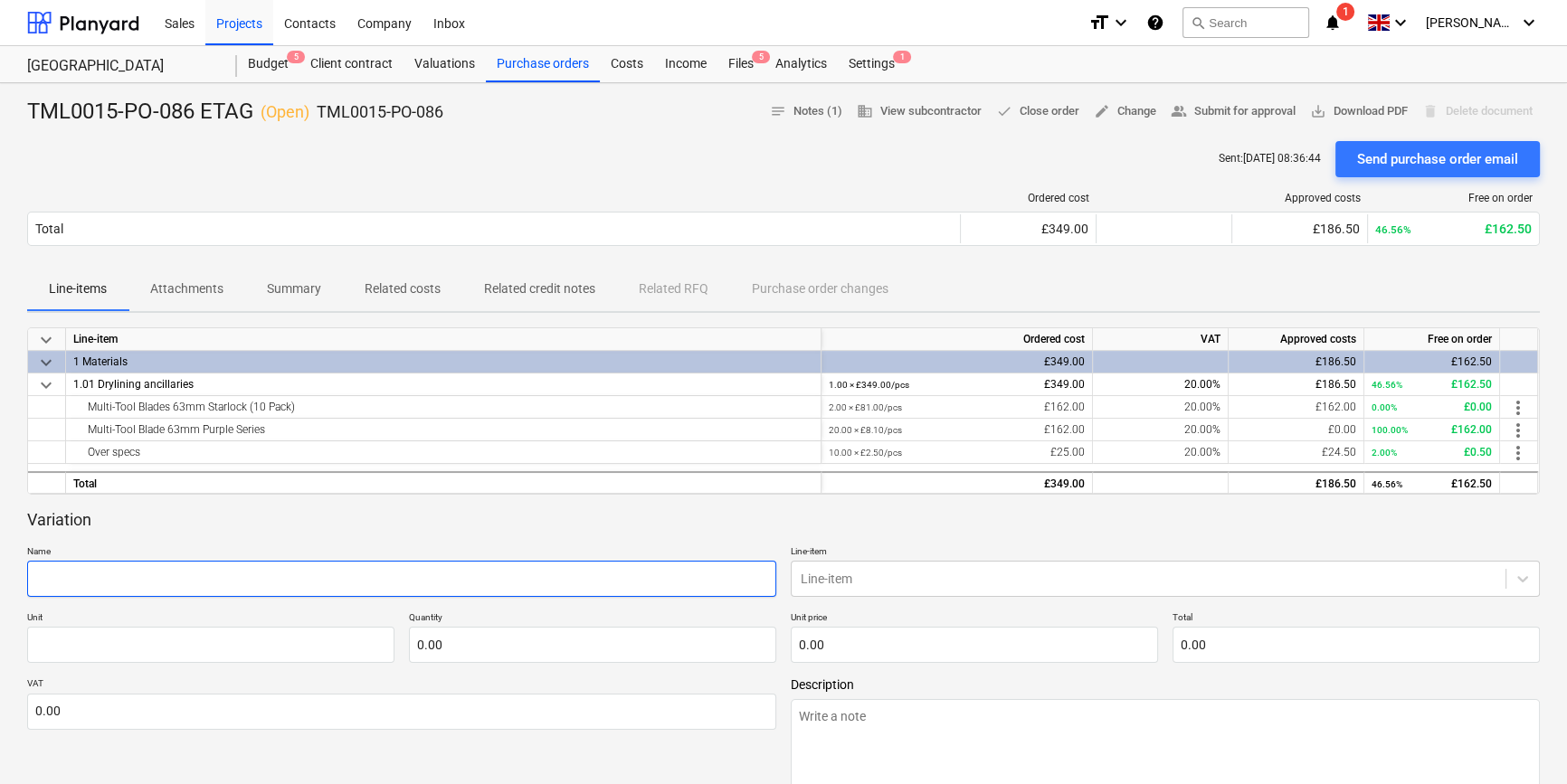
click at [90, 573] on input "text" at bounding box center [402, 578] width 749 height 36
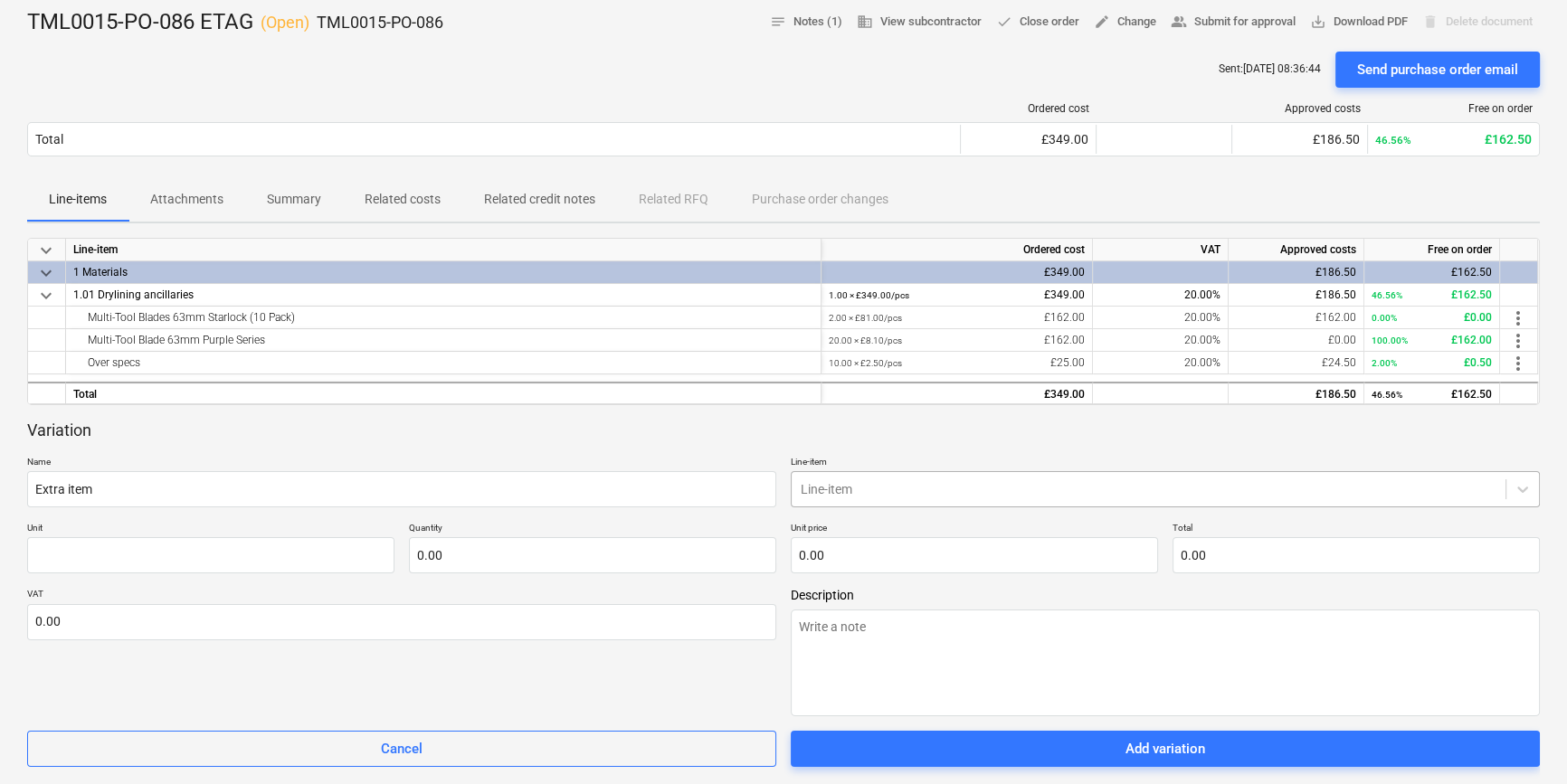
click at [850, 575] on body "Sales Projects Contacts Company Inbox format_size keyboard_arrow_down help sear…" at bounding box center [784, 302] width 1567 height 784
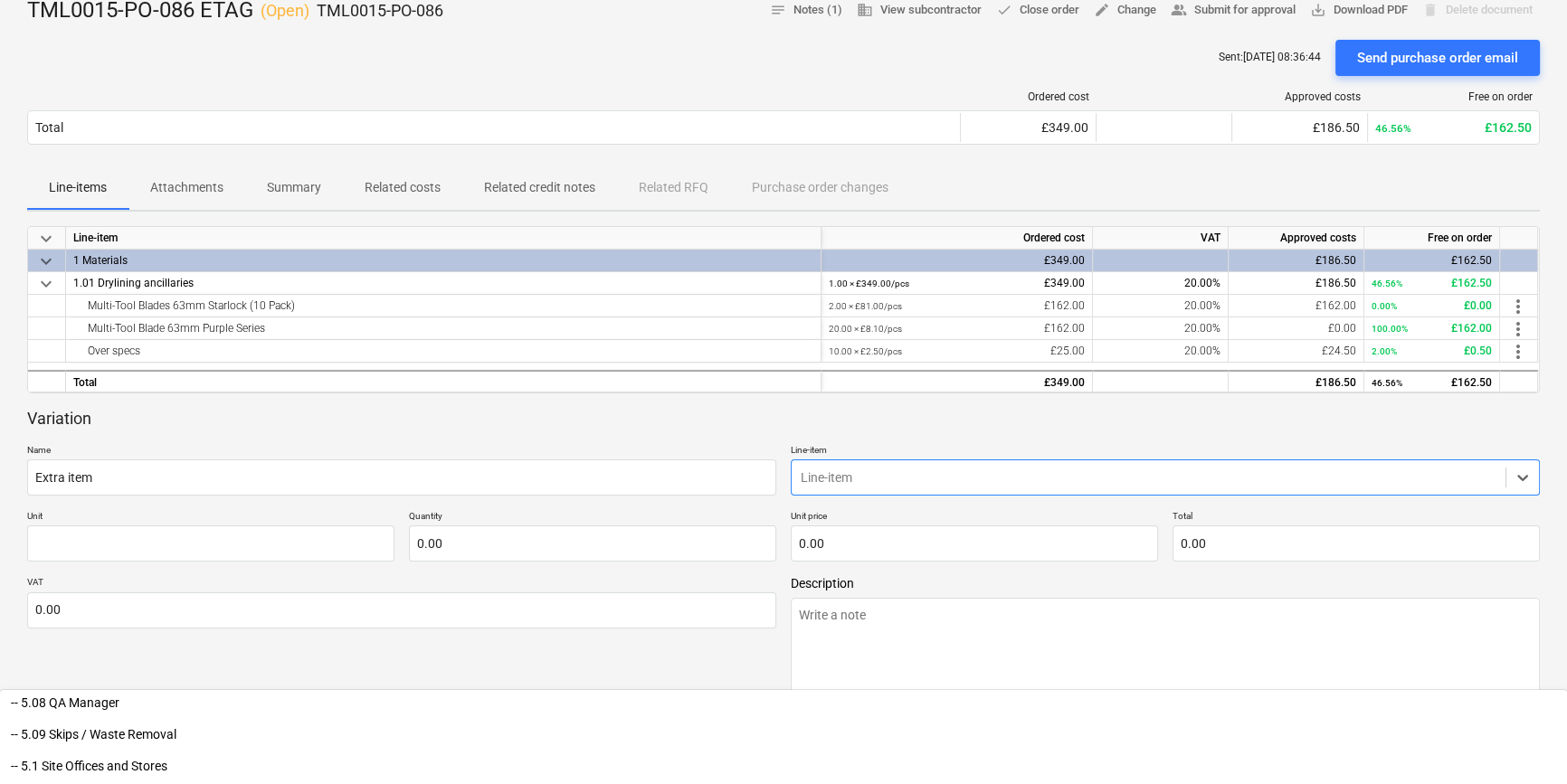
scroll to position [1751, 0]
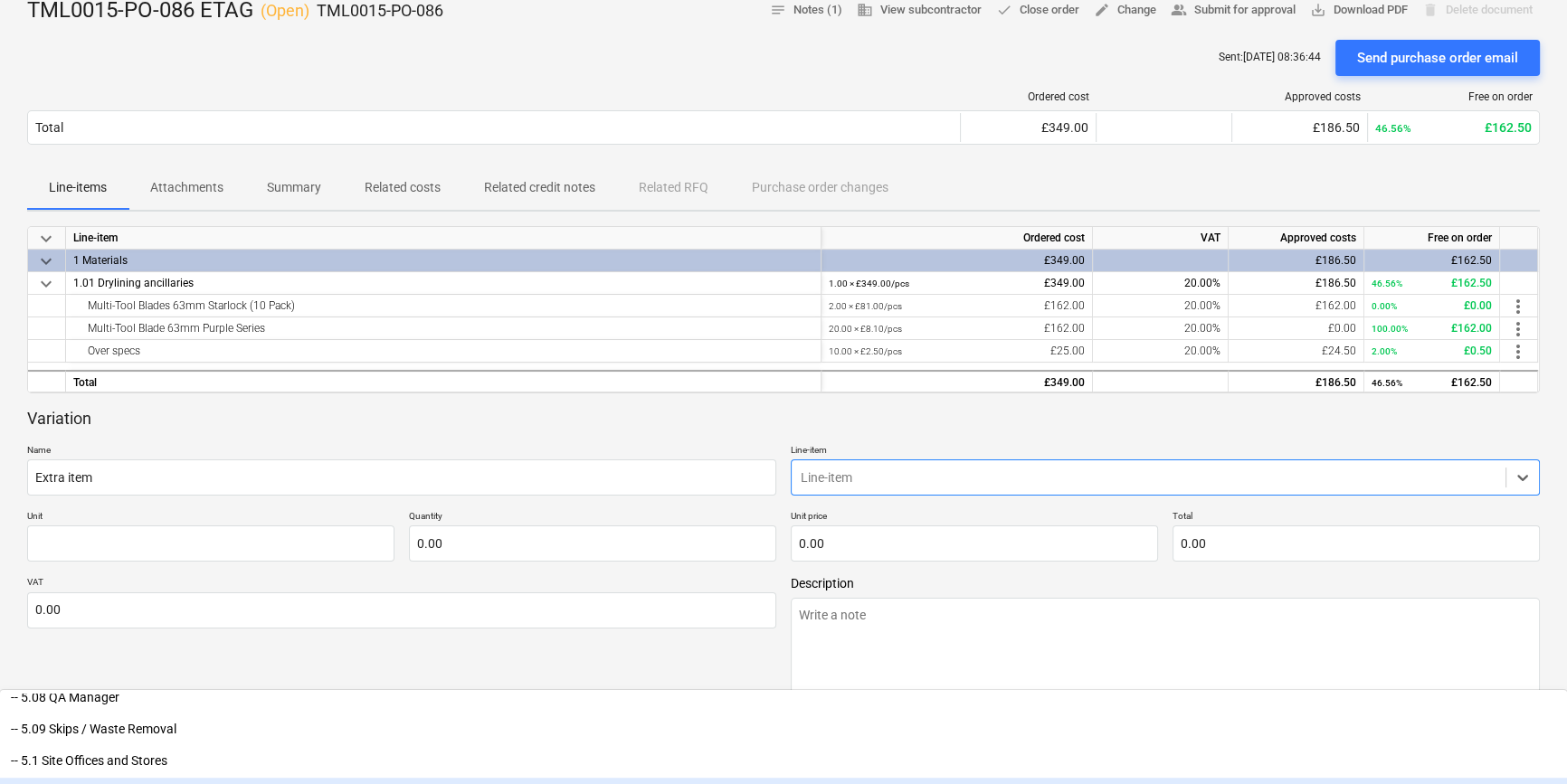
click at [919, 777] on div "-- 5.11 Site Office running costs / consumables" at bounding box center [784, 792] width 1567 height 29
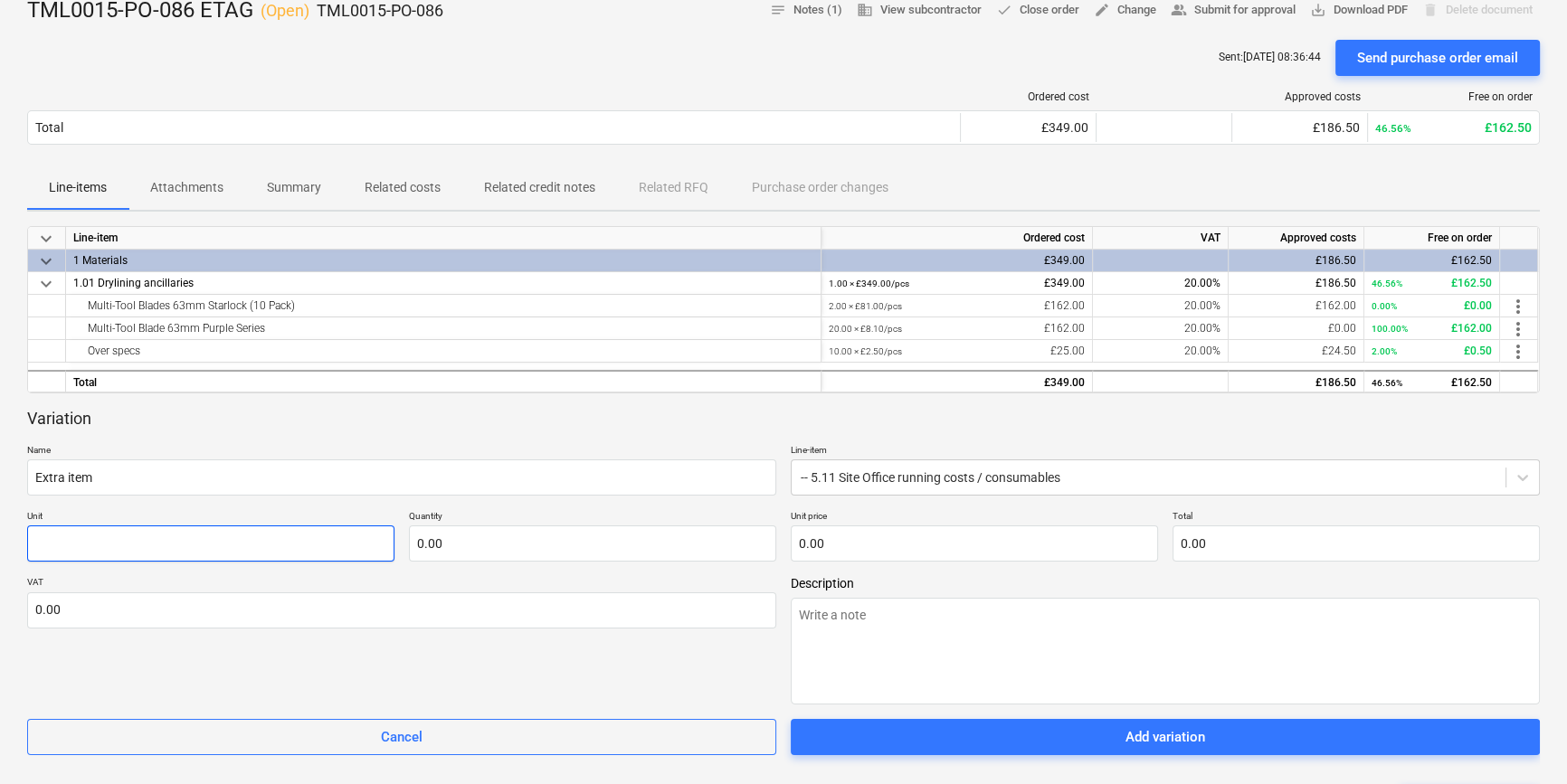
click at [84, 546] on input "text" at bounding box center [211, 543] width 367 height 36
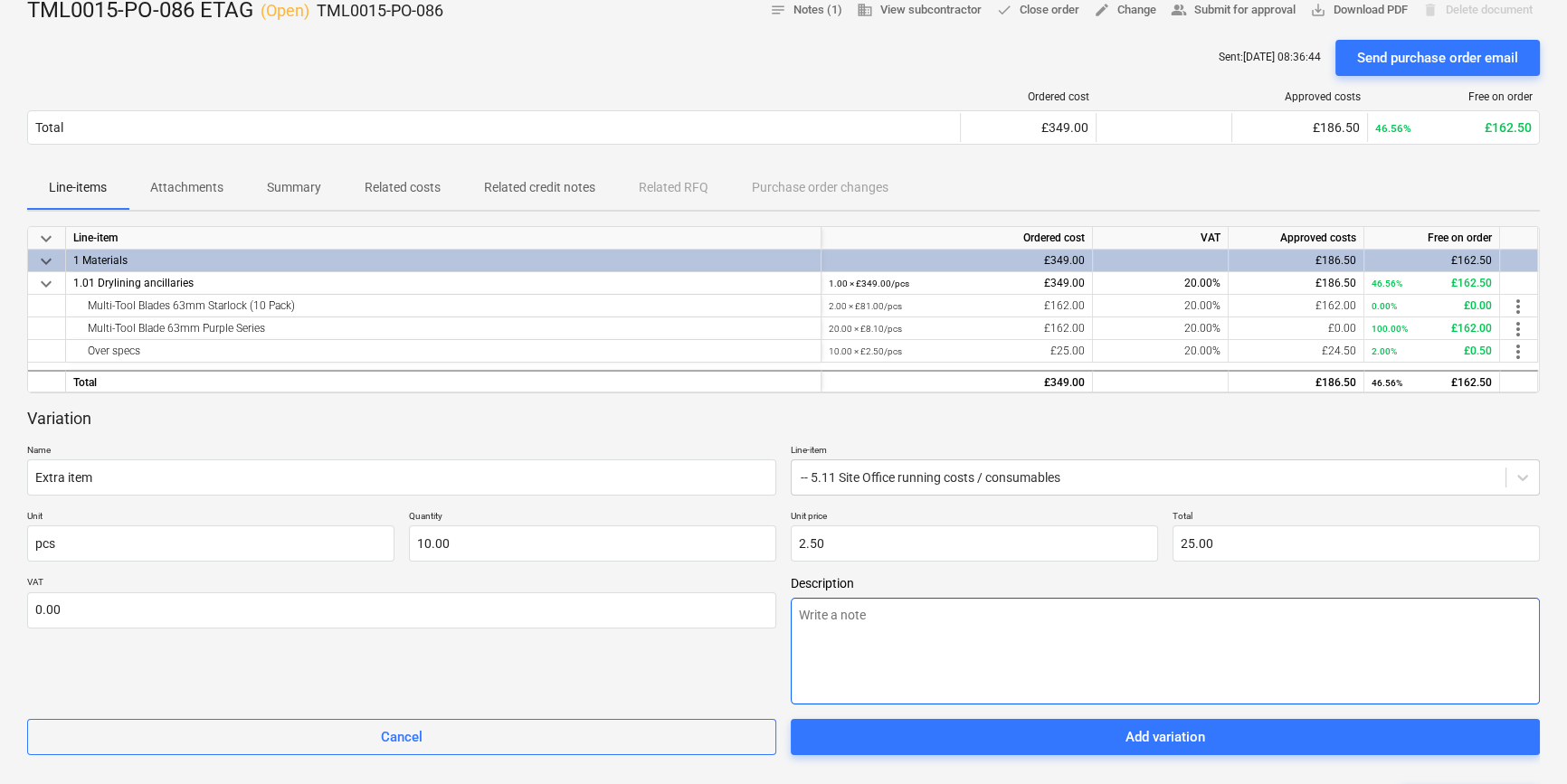
click at [800, 615] on textarea at bounding box center [1164, 651] width 749 height 107
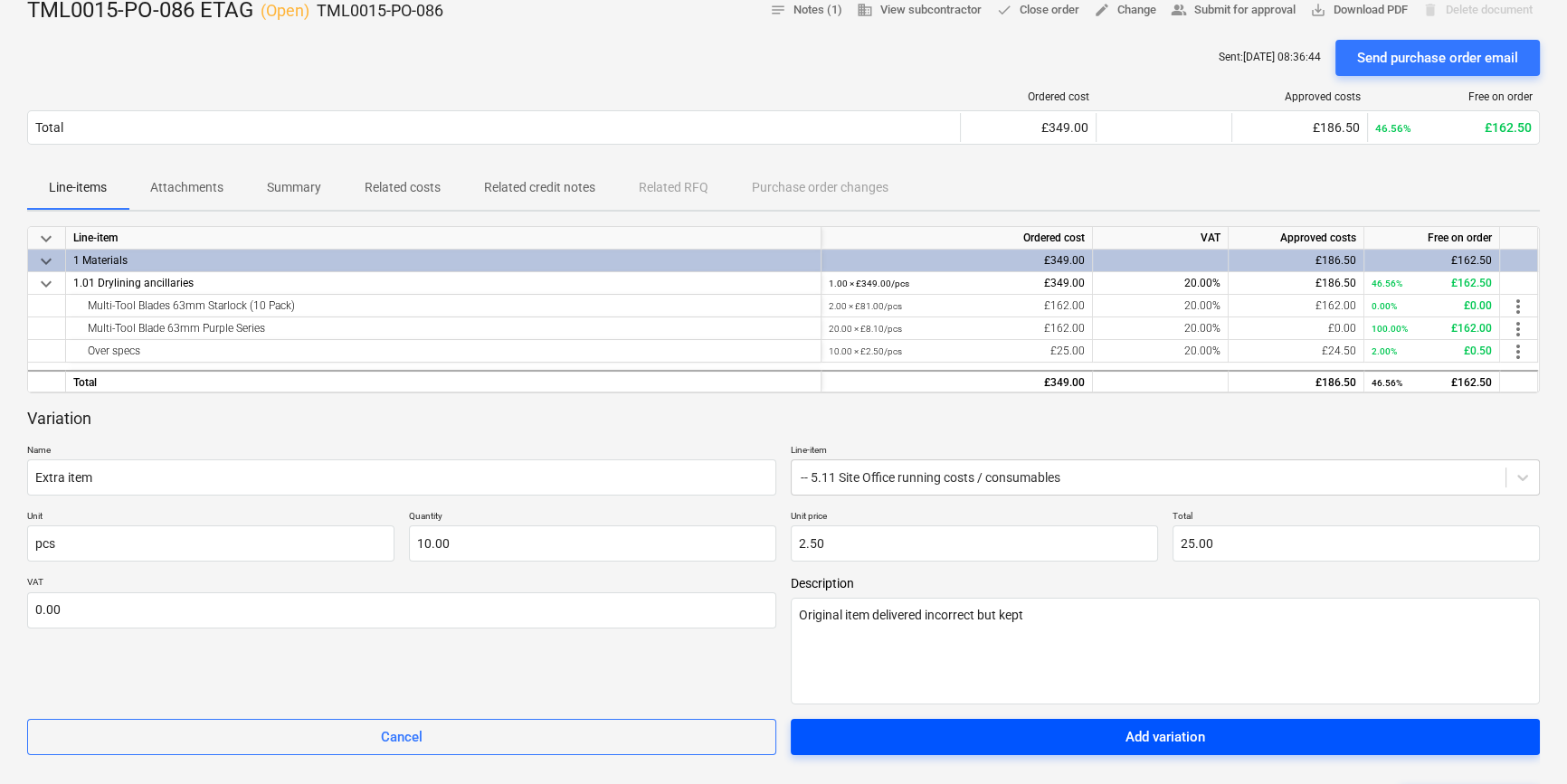
click at [1165, 740] on div "Add variation" at bounding box center [1164, 737] width 79 height 23
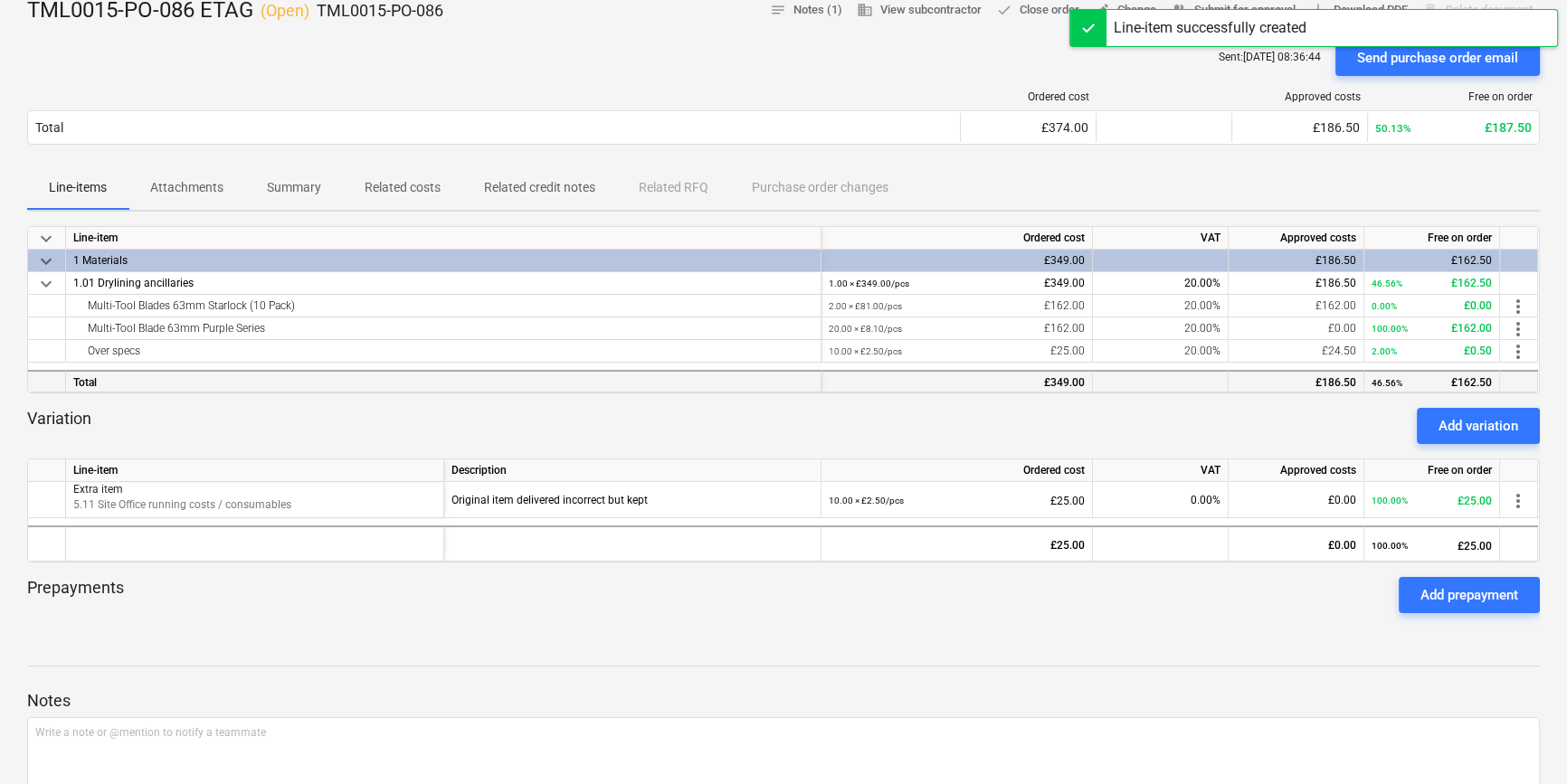
scroll to position [0, 0]
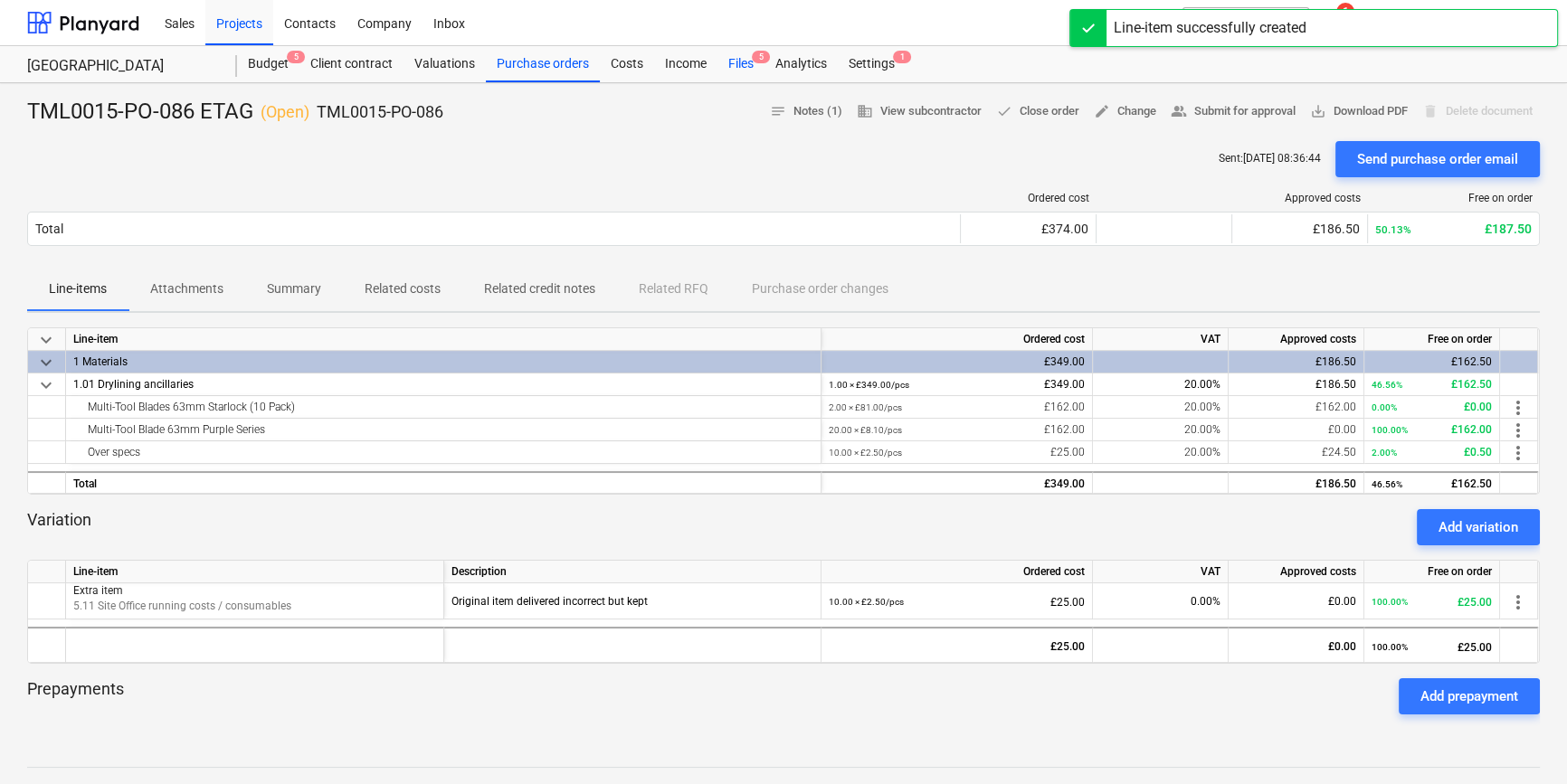
click at [734, 64] on div "Files 5" at bounding box center [740, 64] width 47 height 36
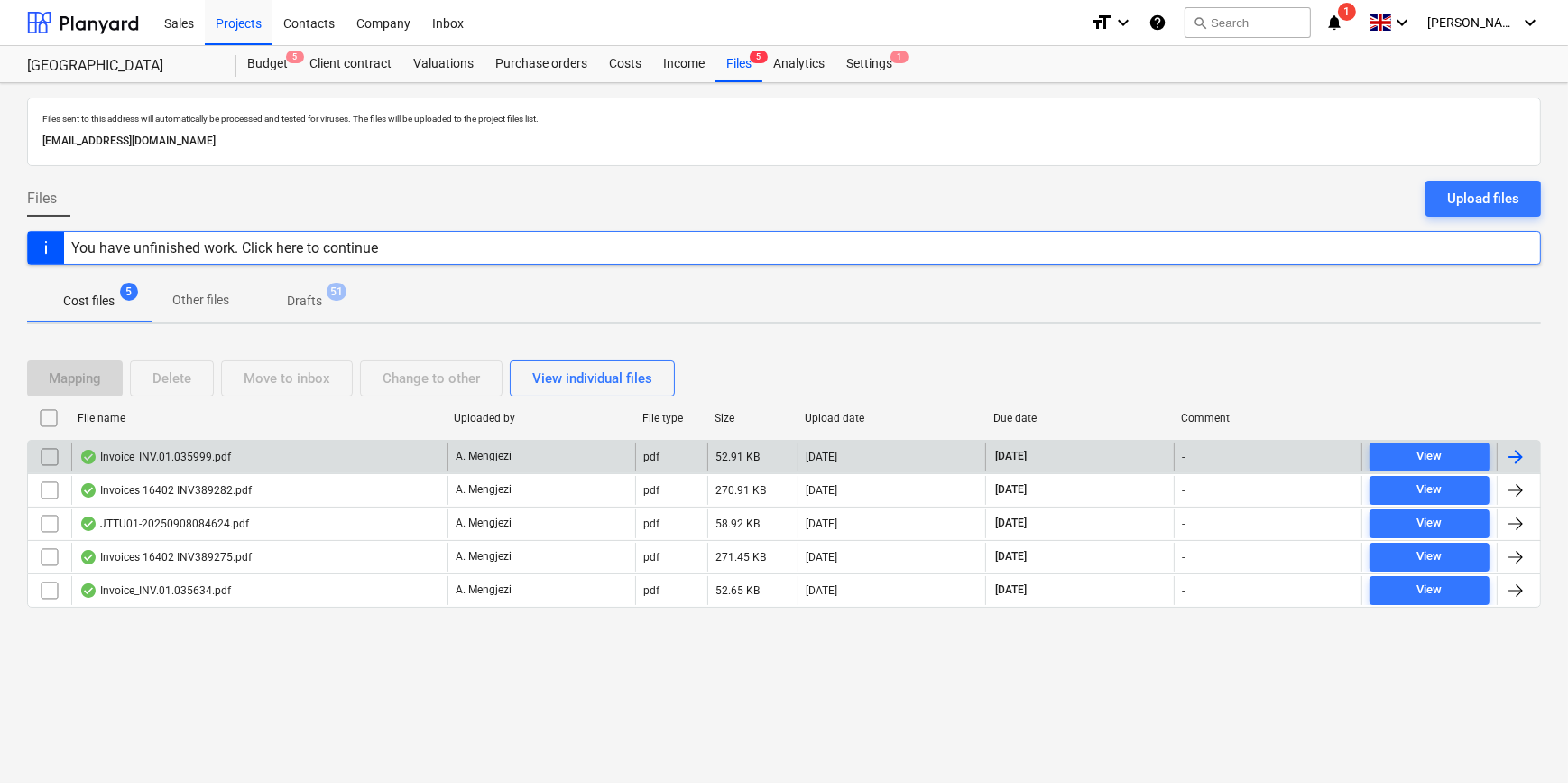
click at [1510, 451] on div at bounding box center [1516, 457] width 21 height 22
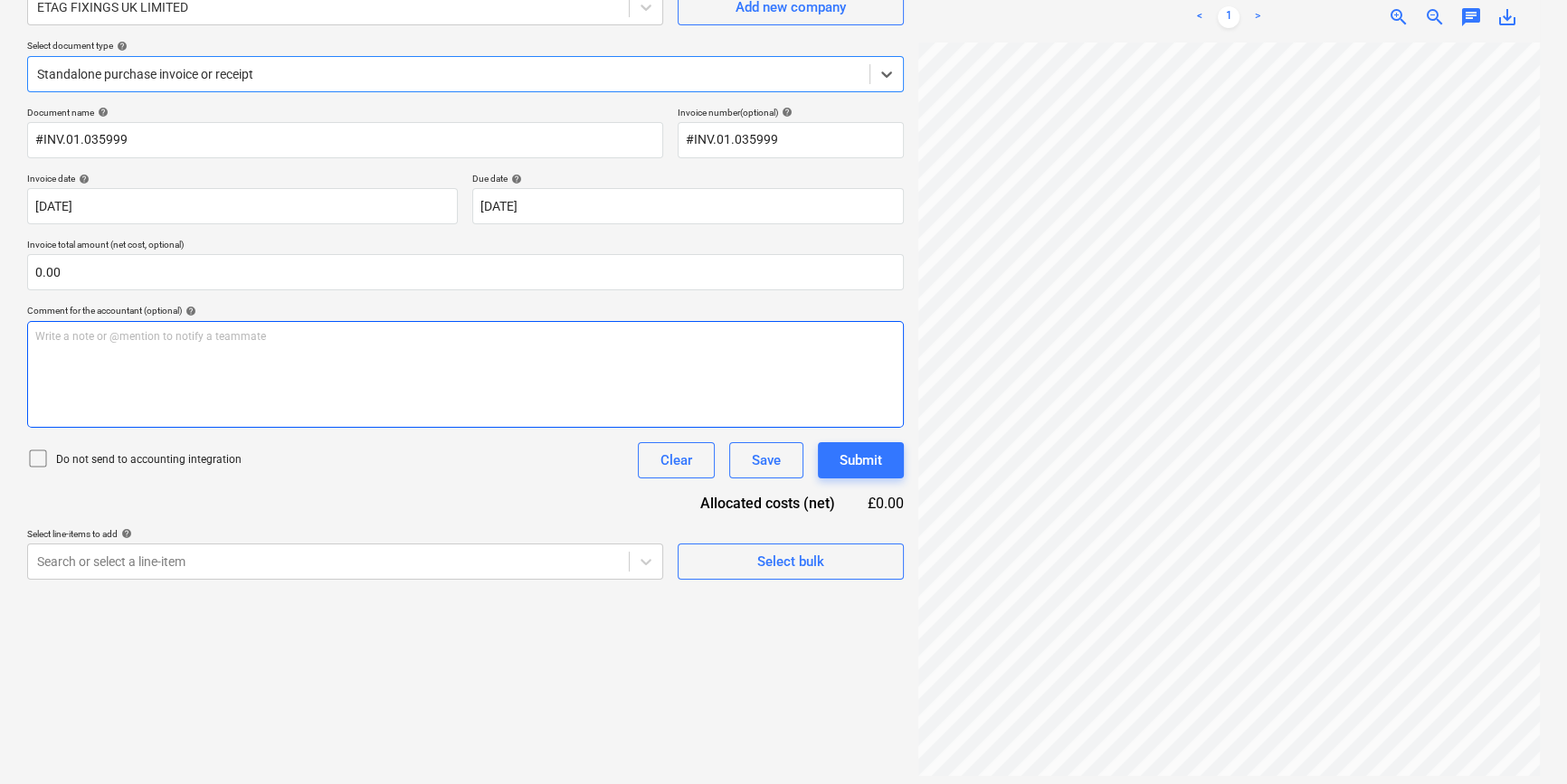
scroll to position [181, 0]
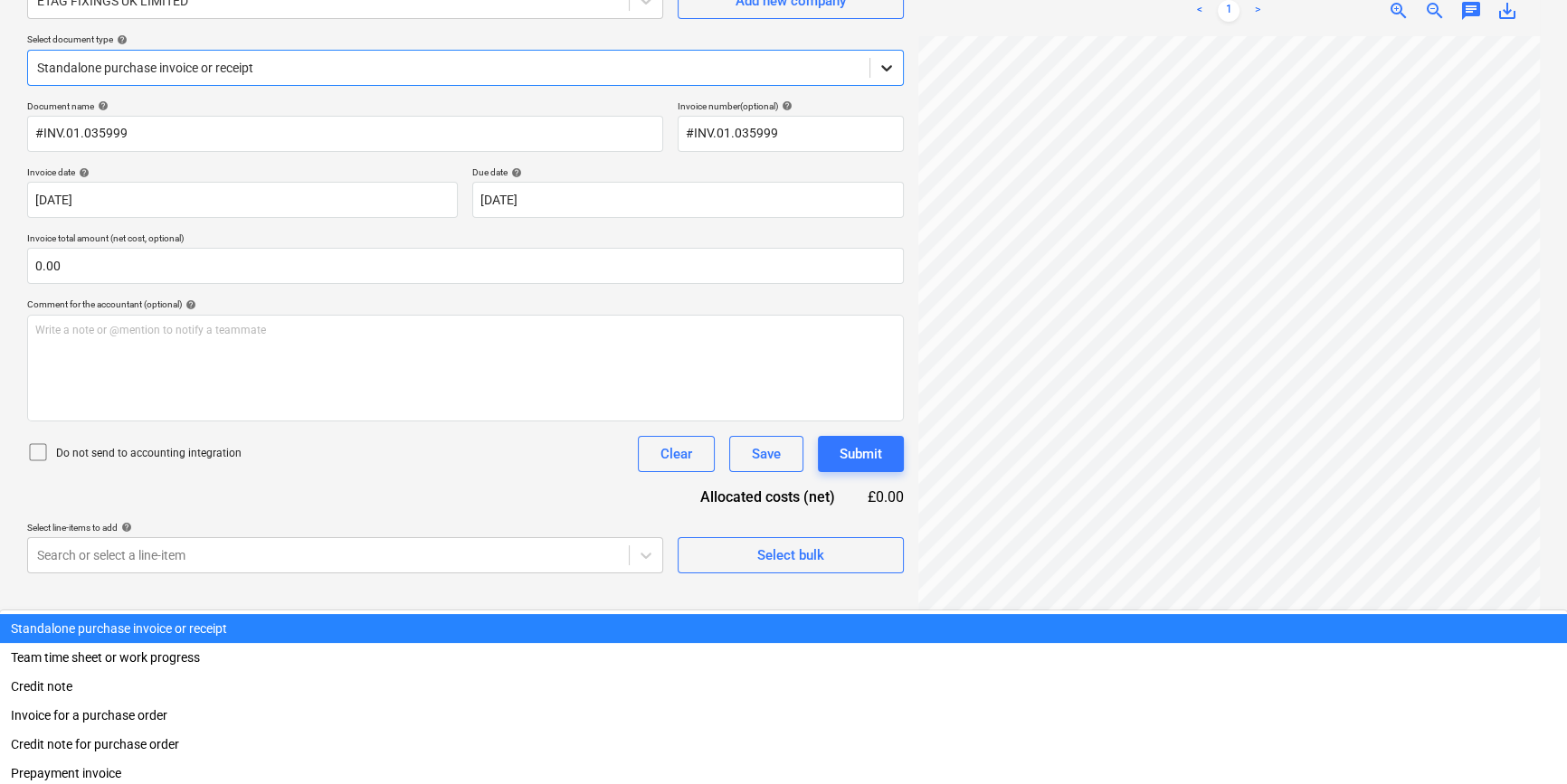
click at [883, 64] on icon at bounding box center [886, 68] width 18 height 18
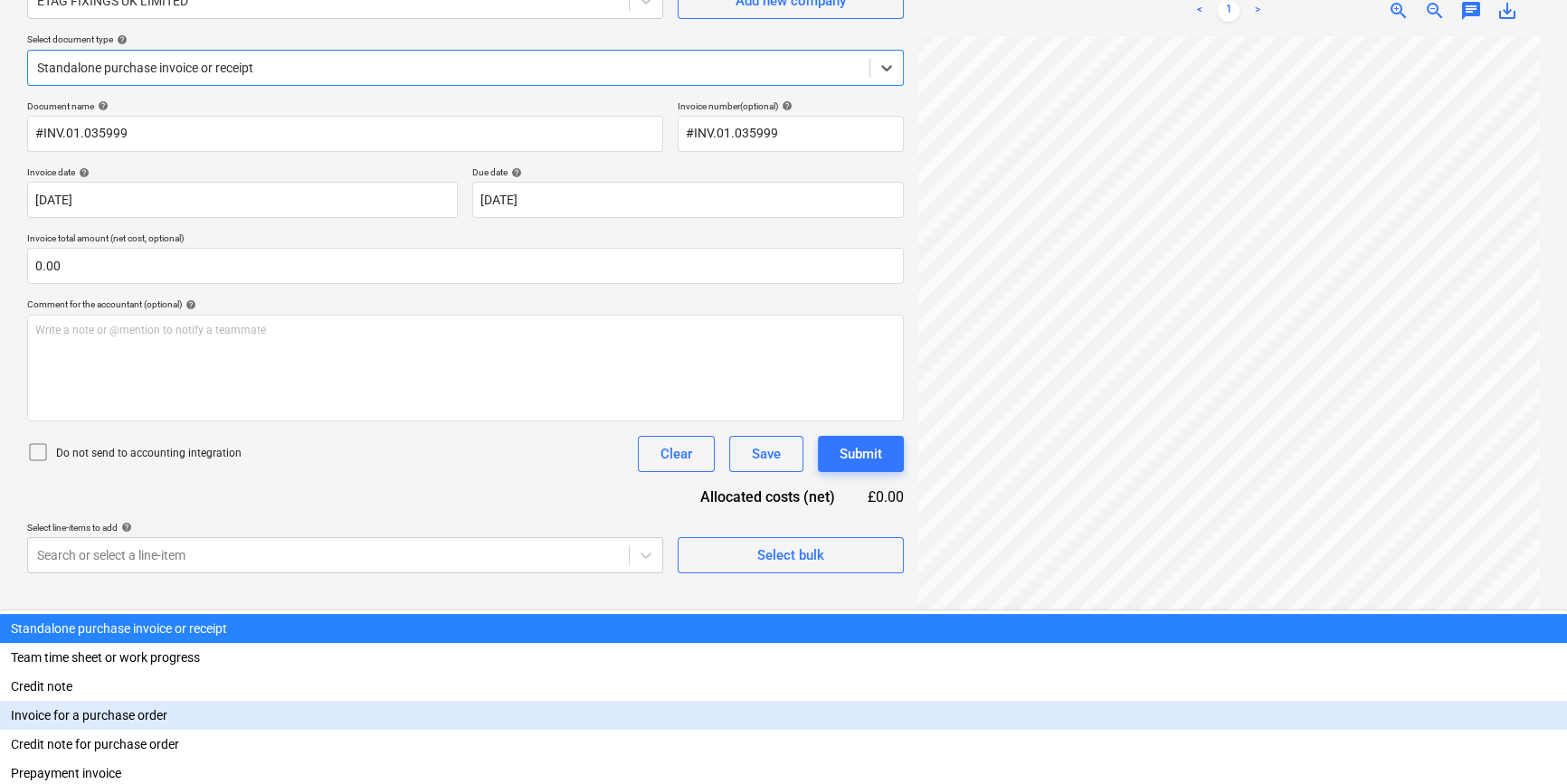
click at [886, 701] on div "Invoice for a purchase order" at bounding box center [784, 715] width 1567 height 29
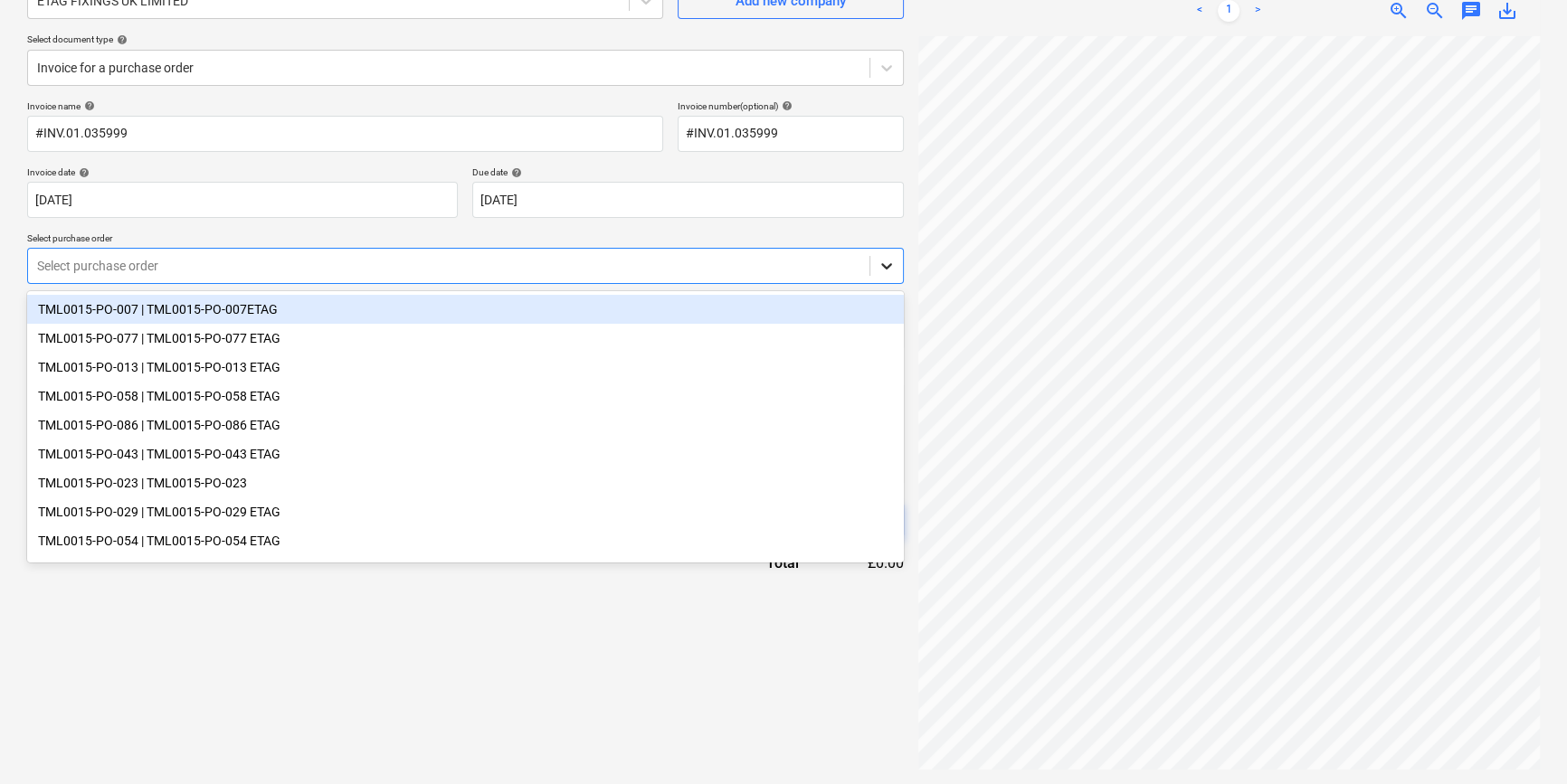
click at [878, 263] on icon at bounding box center [886, 265] width 18 height 18
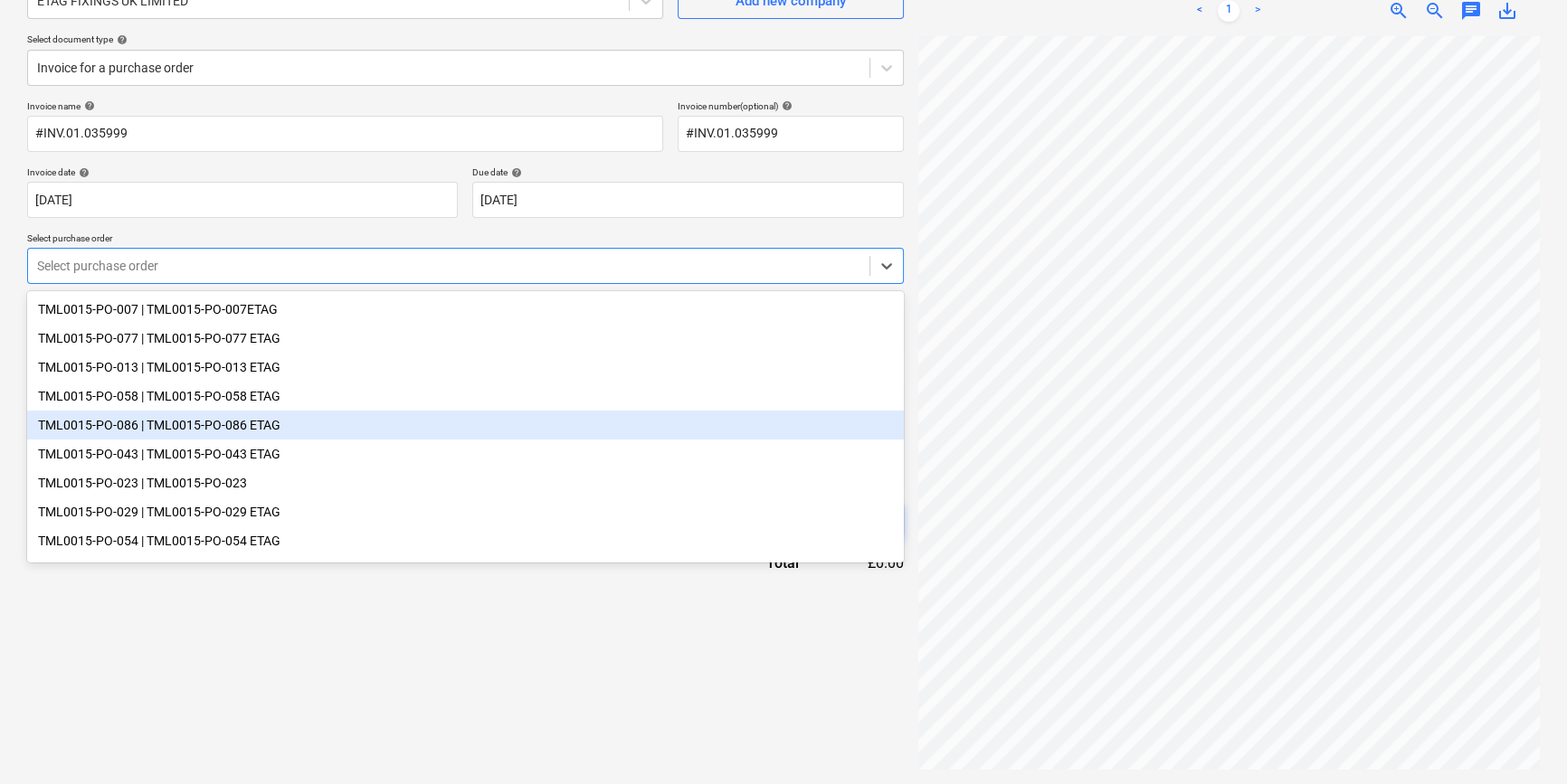
click at [236, 430] on div "TML0015-PO-086 | TML0015-PO-086 ETAG" at bounding box center [465, 425] width 877 height 29
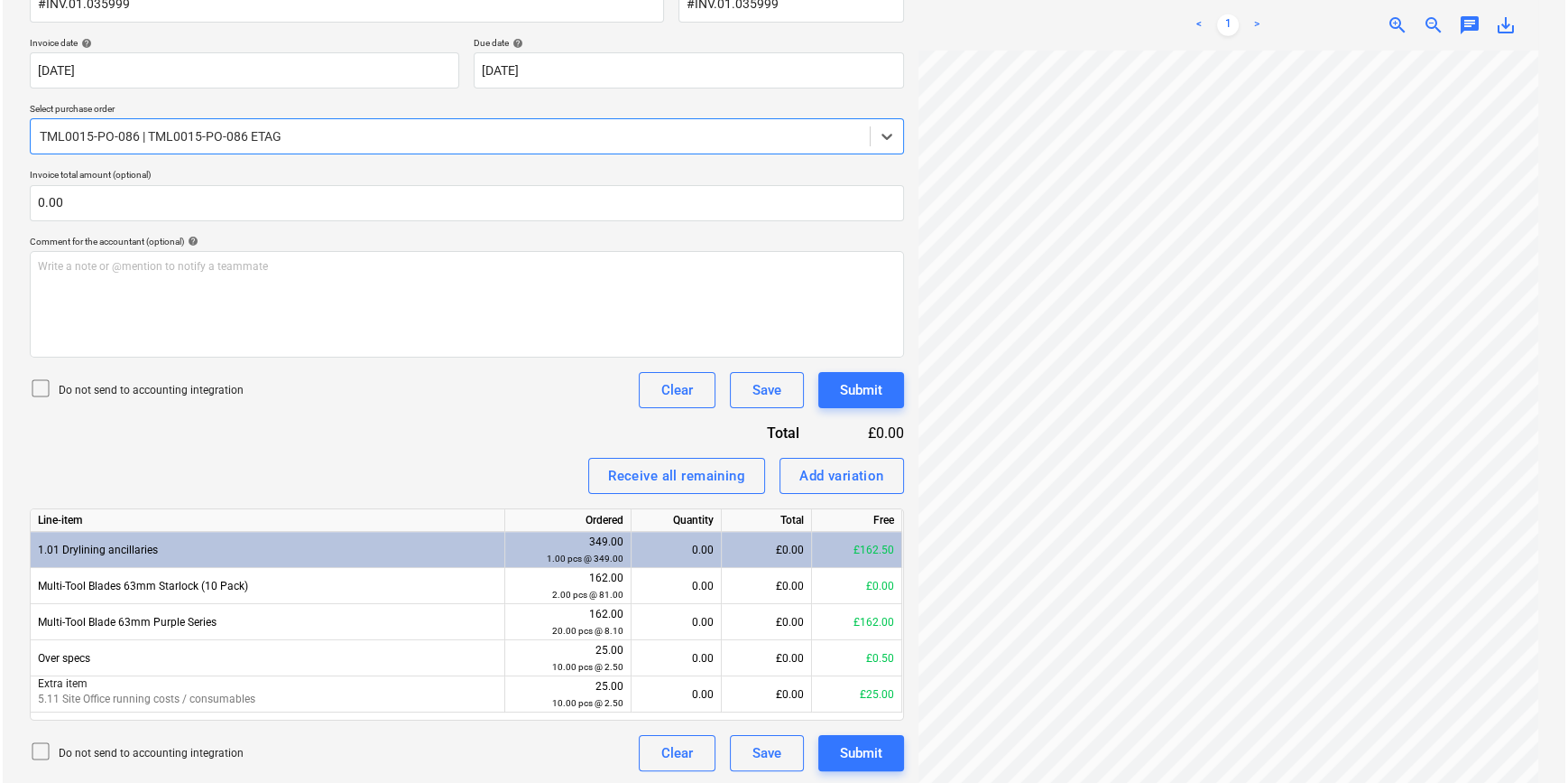
scroll to position [312, 0]
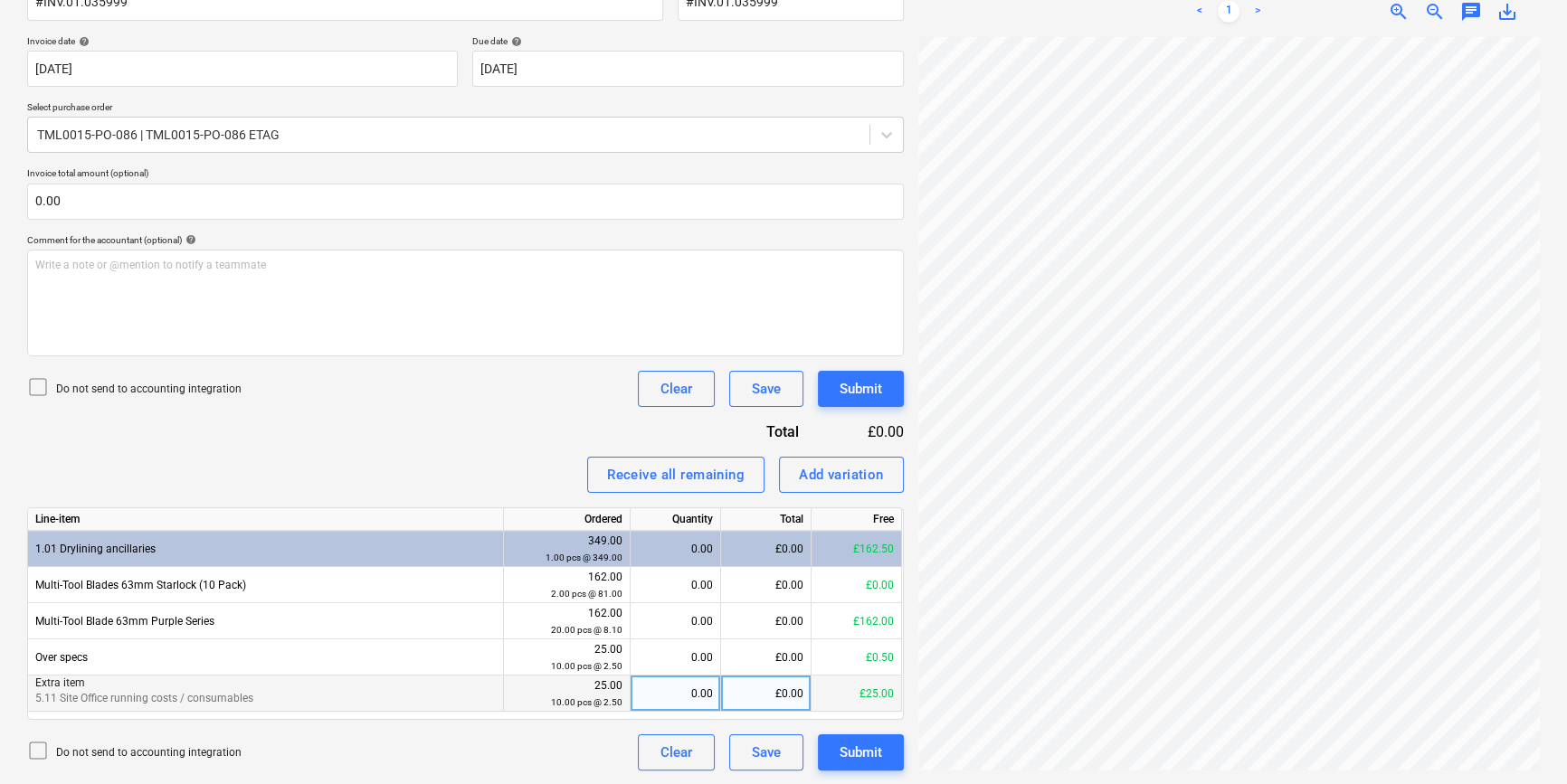
click at [683, 688] on div "0.00" at bounding box center [675, 693] width 75 height 36
click at [854, 749] on div "Submit" at bounding box center [860, 753] width 42 height 23
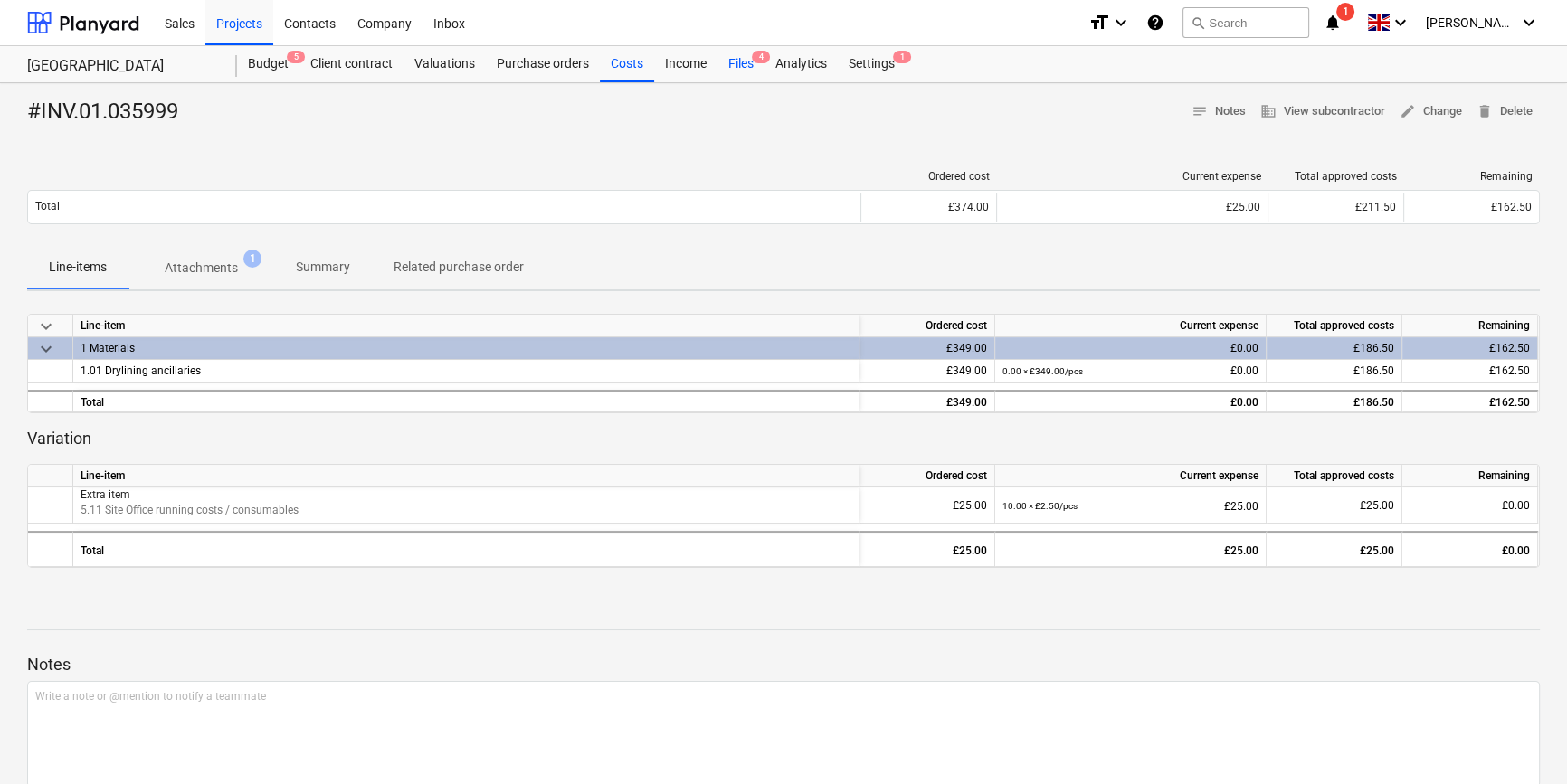
click at [739, 62] on div "Files 4" at bounding box center [740, 64] width 47 height 36
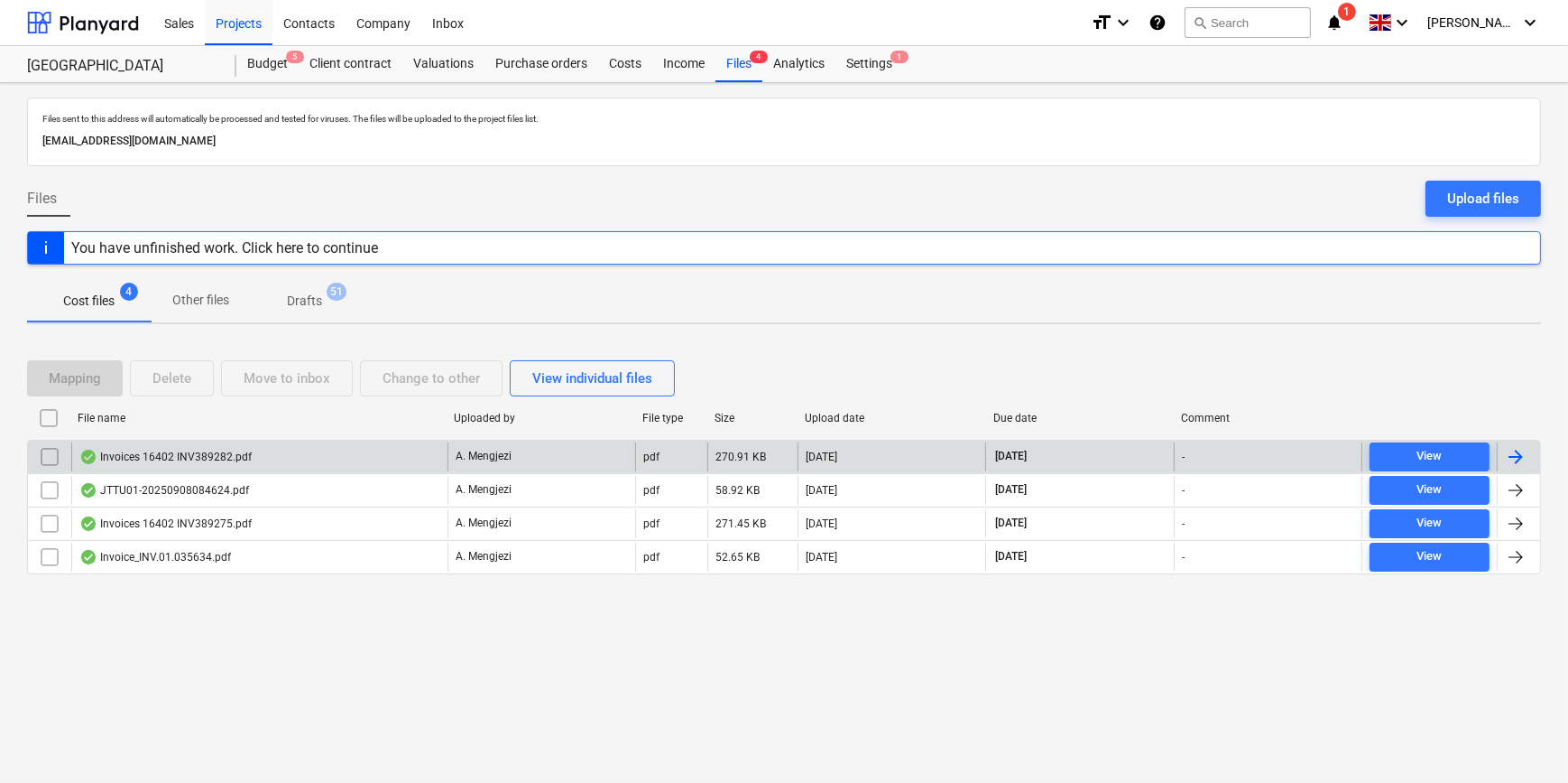
click at [1517, 456] on div at bounding box center [1516, 457] width 21 height 22
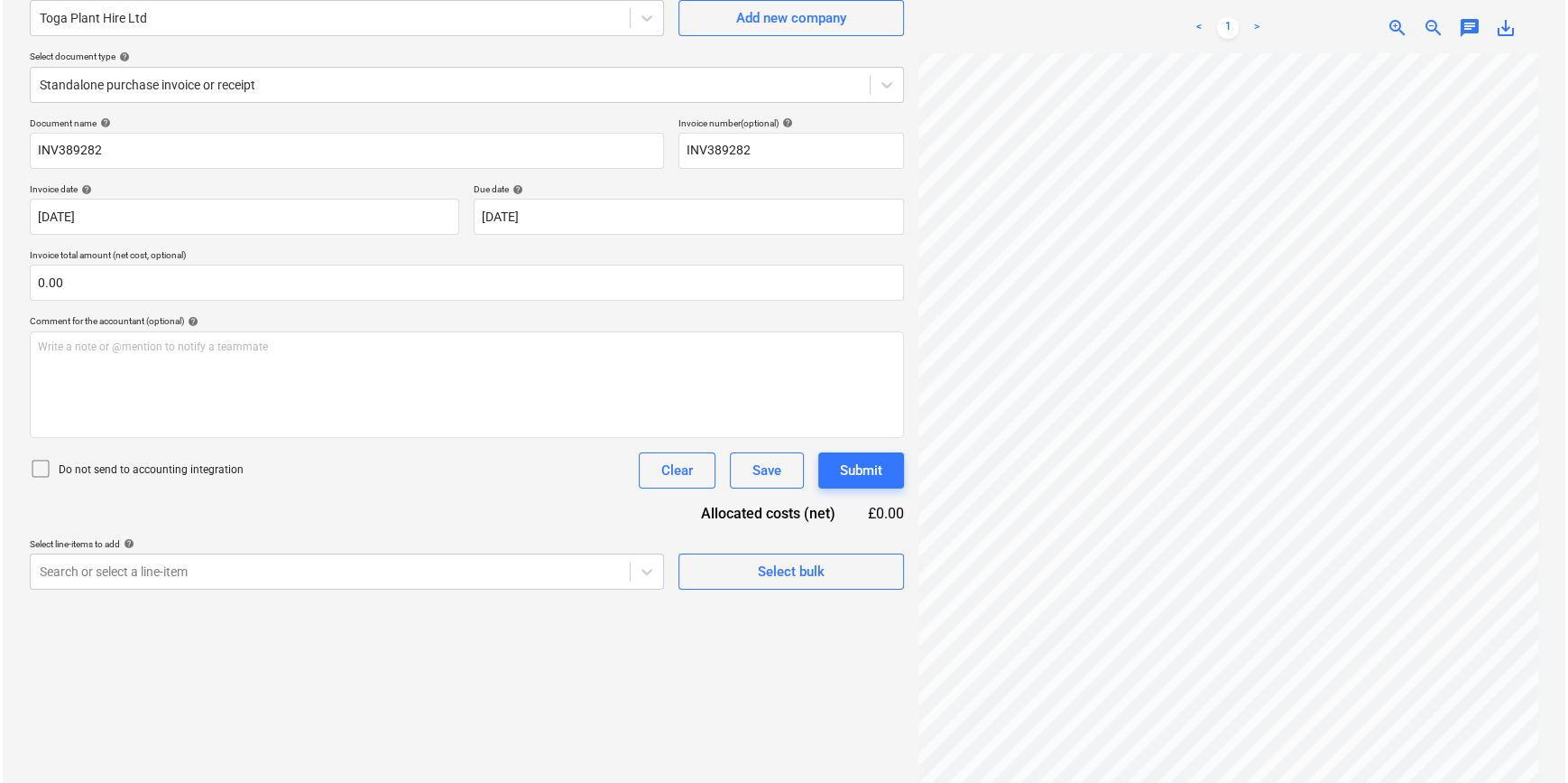
scroll to position [81, 0]
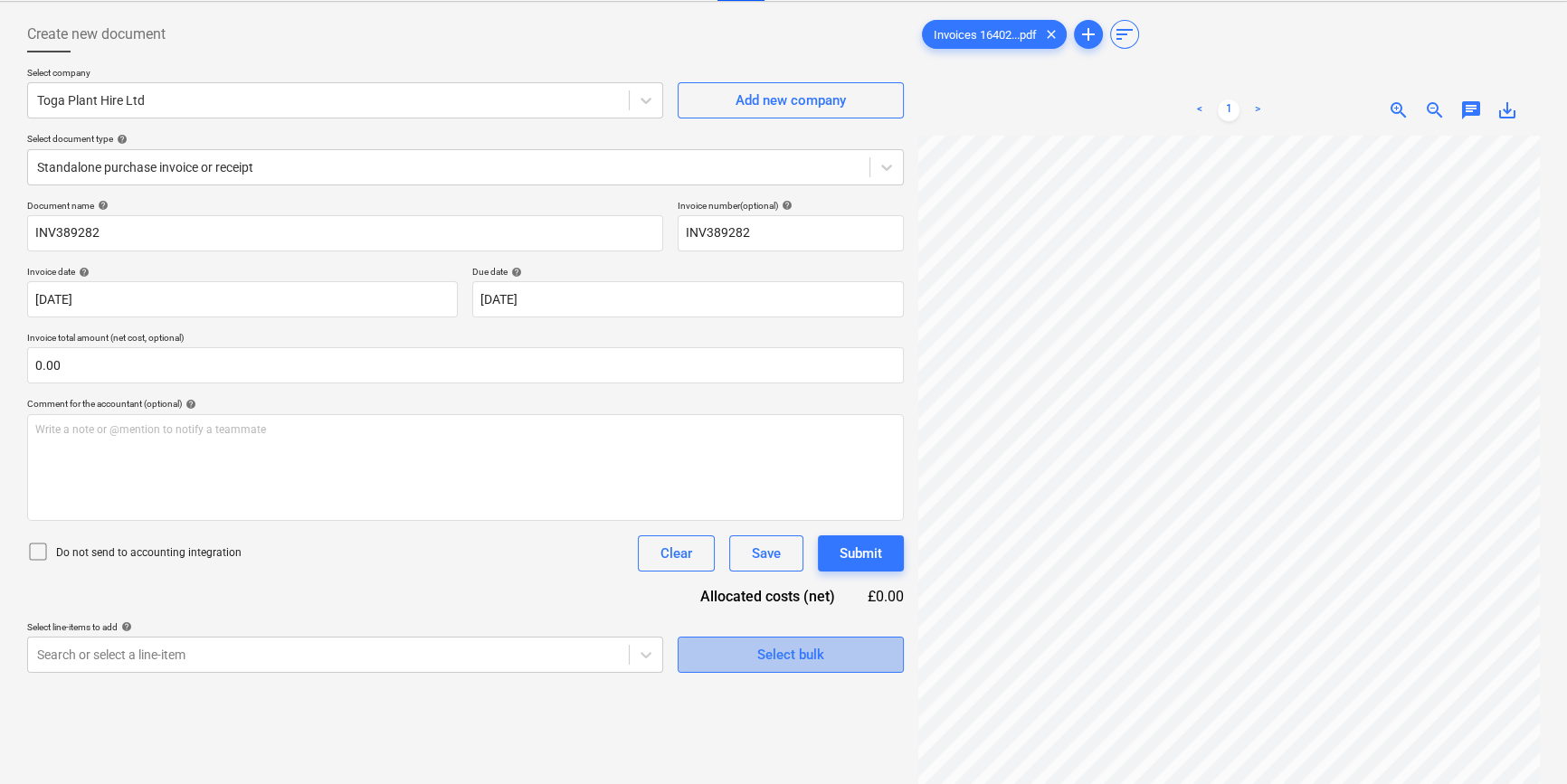
click at [772, 659] on div "Select bulk" at bounding box center [790, 655] width 67 height 23
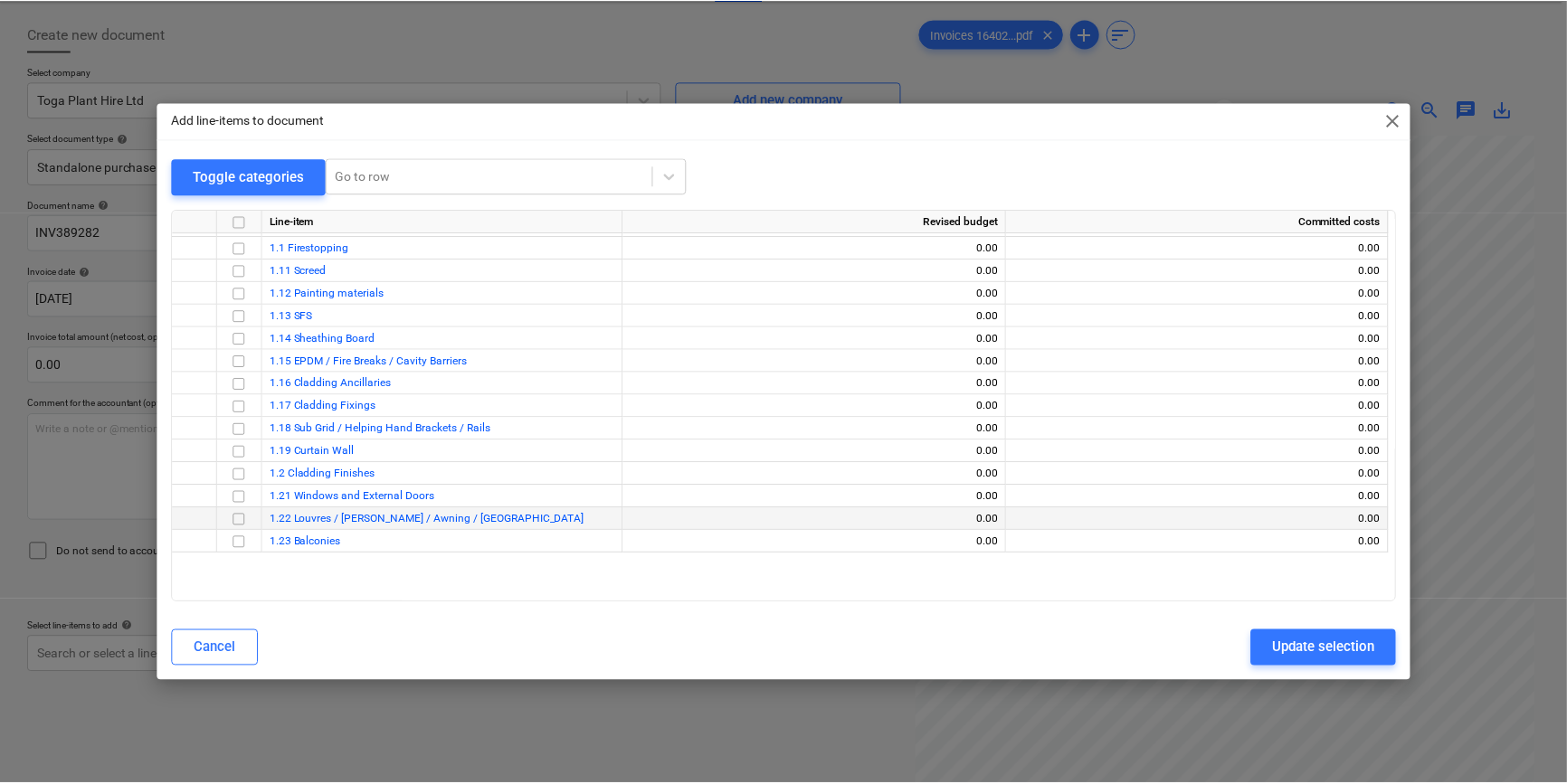
scroll to position [0, 0]
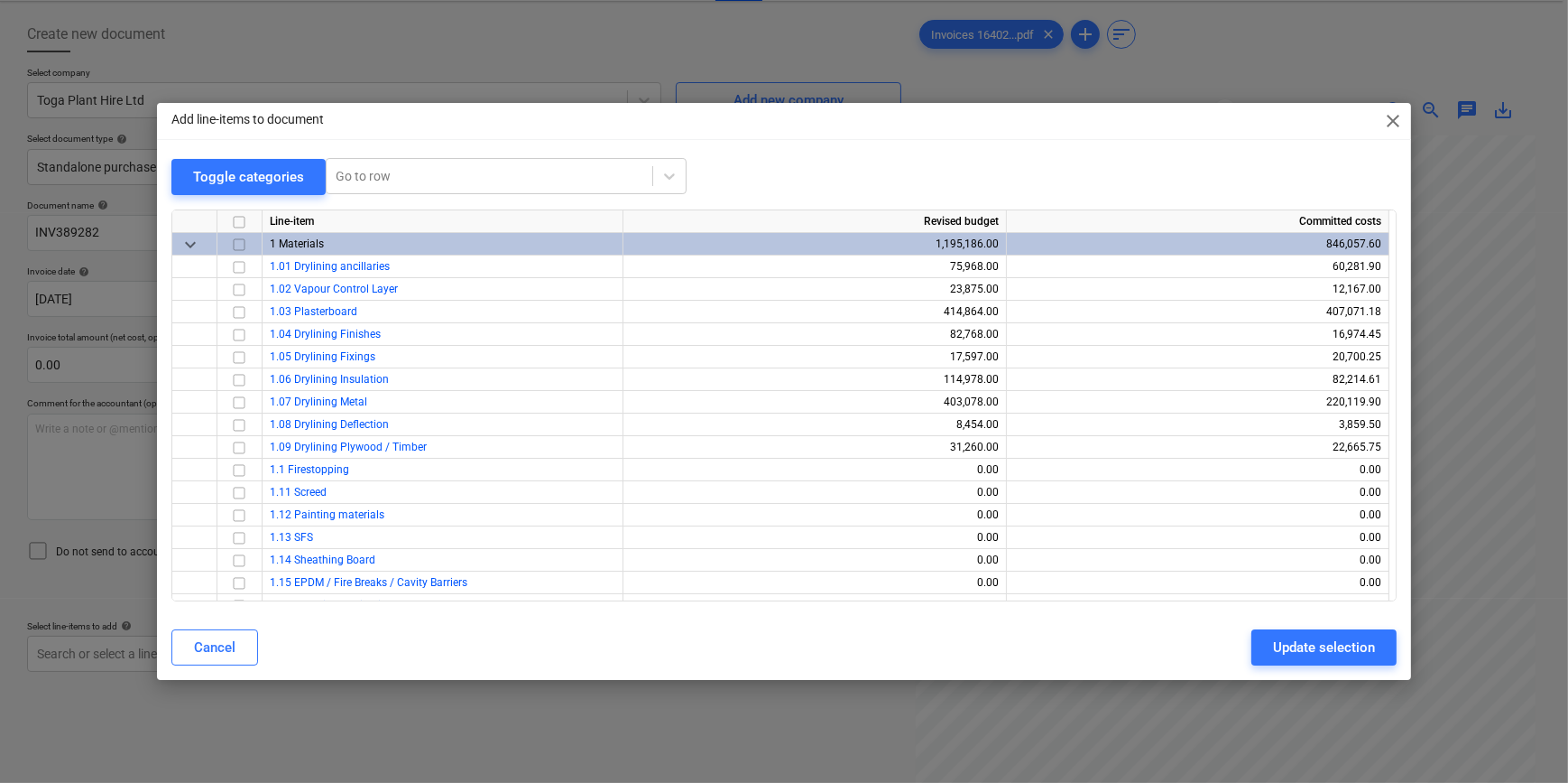
click at [238, 243] on input "checkbox" at bounding box center [239, 243] width 21 height 22
click at [238, 266] on input "checkbox" at bounding box center [239, 266] width 21 height 22
click at [1318, 643] on div "Update selection" at bounding box center [1324, 647] width 102 height 23
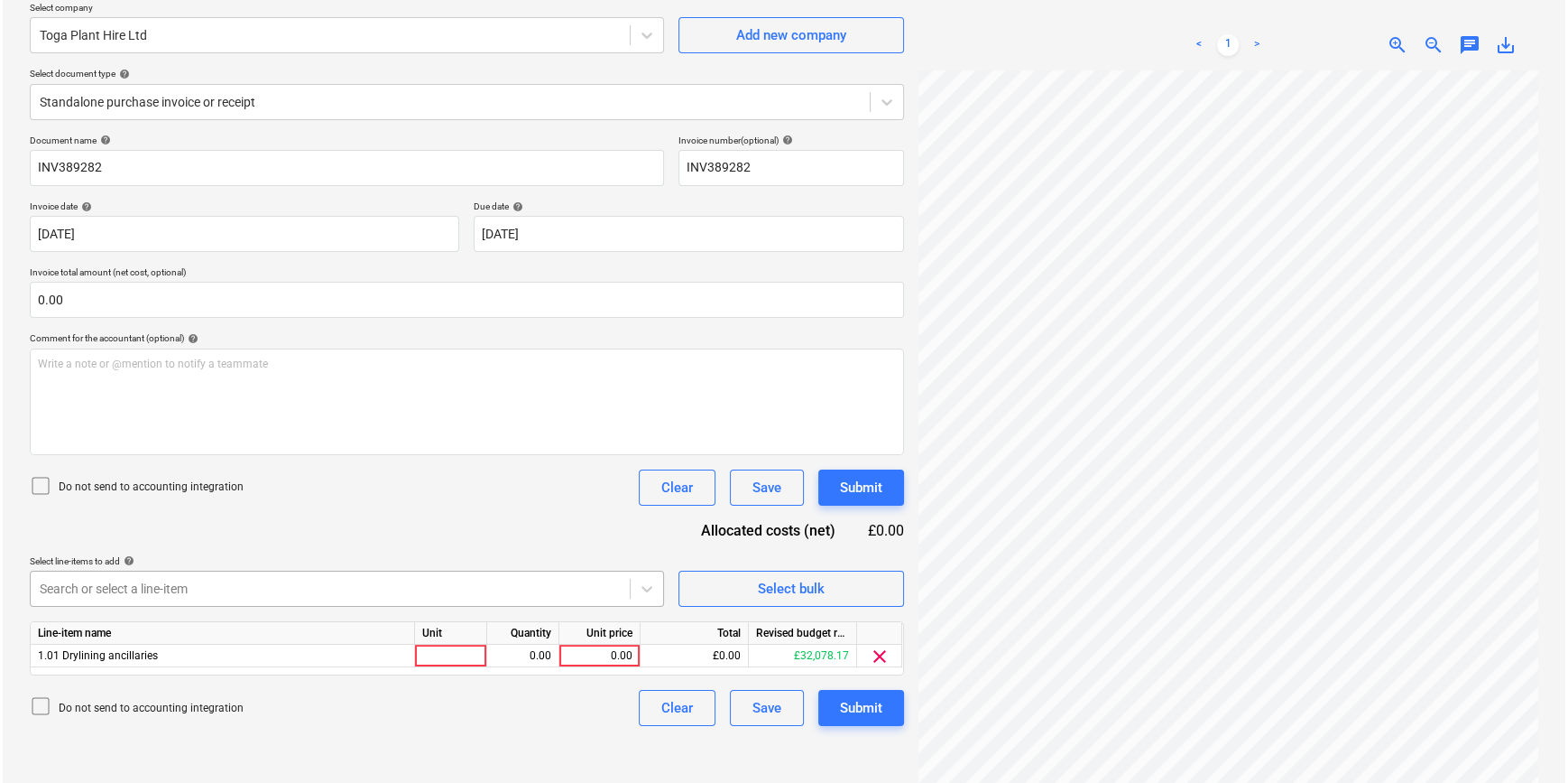
scroll to position [181, 0]
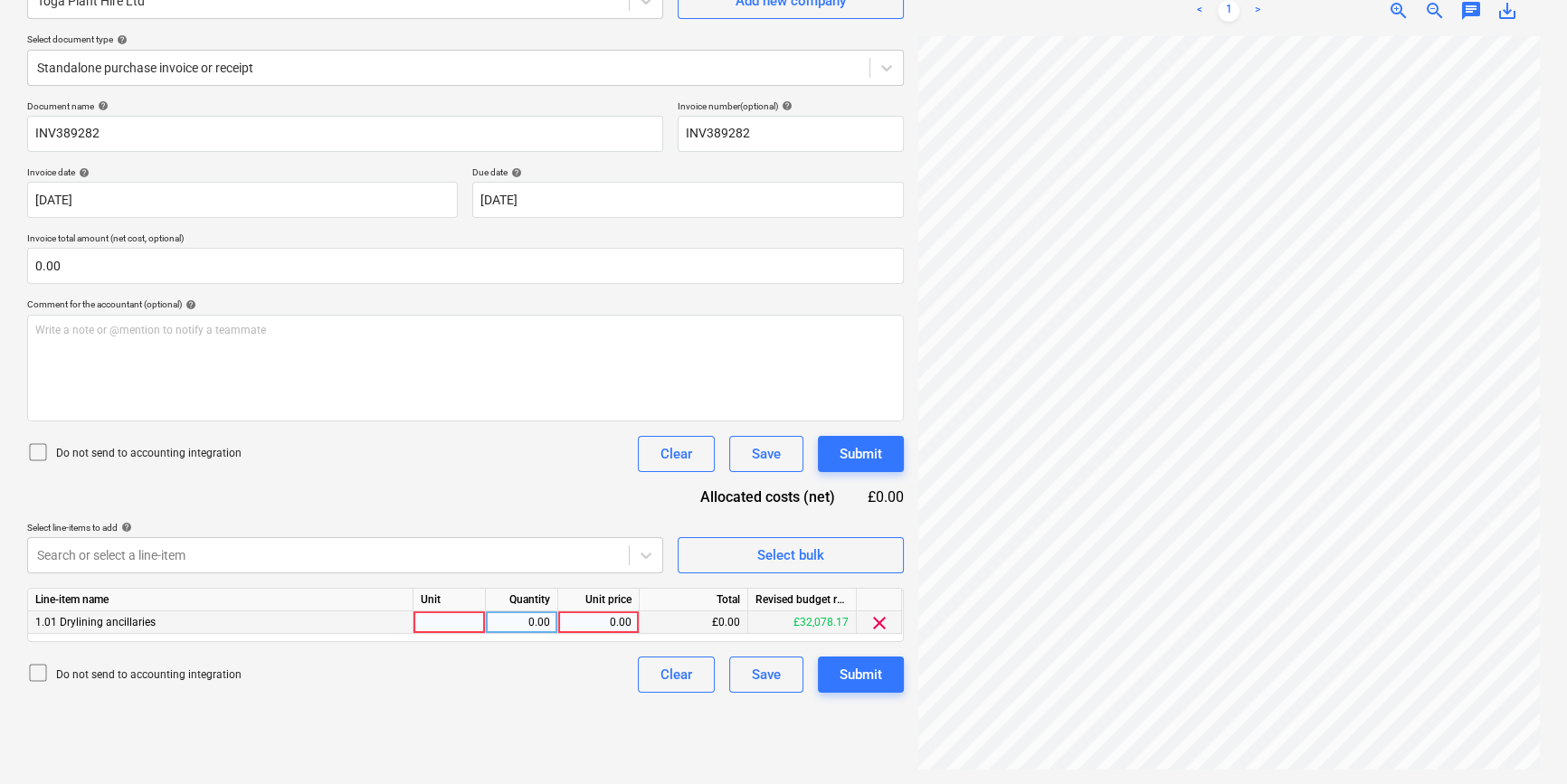
click at [441, 617] on div at bounding box center [450, 622] width 72 height 23
click at [866, 669] on div "Submit" at bounding box center [860, 674] width 42 height 23
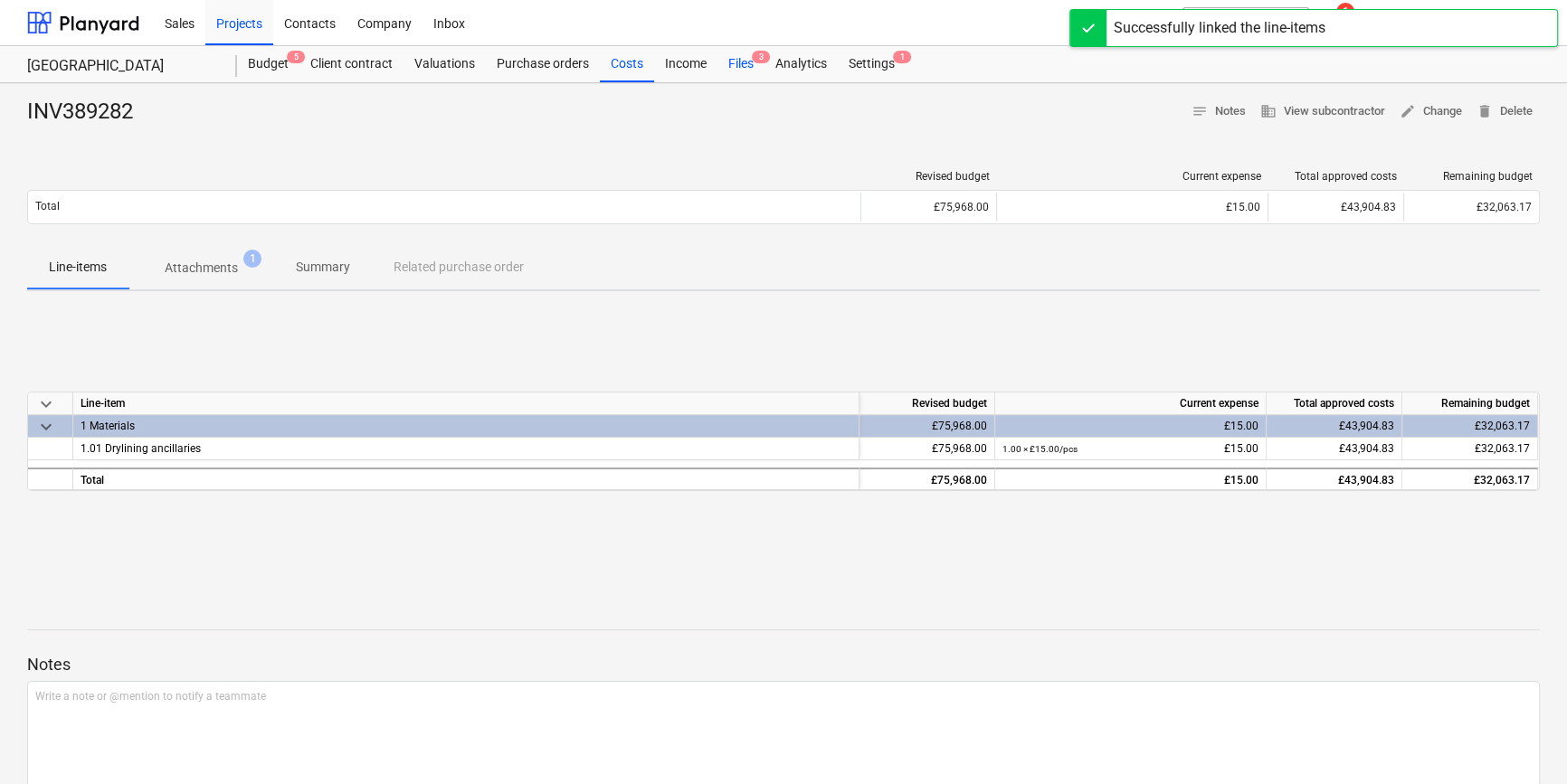
click at [733, 61] on div "Files 3" at bounding box center [740, 64] width 47 height 36
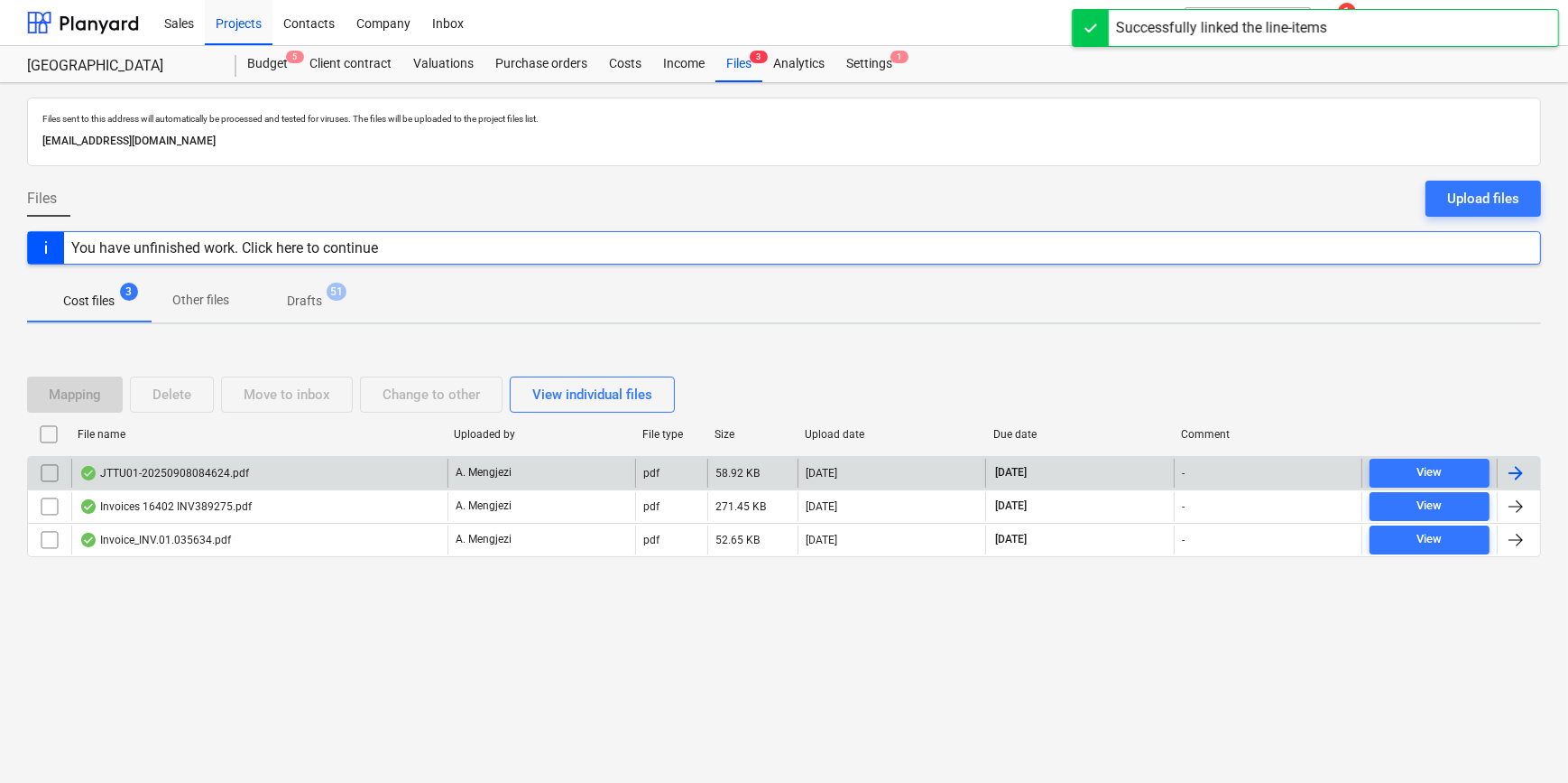
click at [1520, 469] on div at bounding box center [1516, 473] width 21 height 22
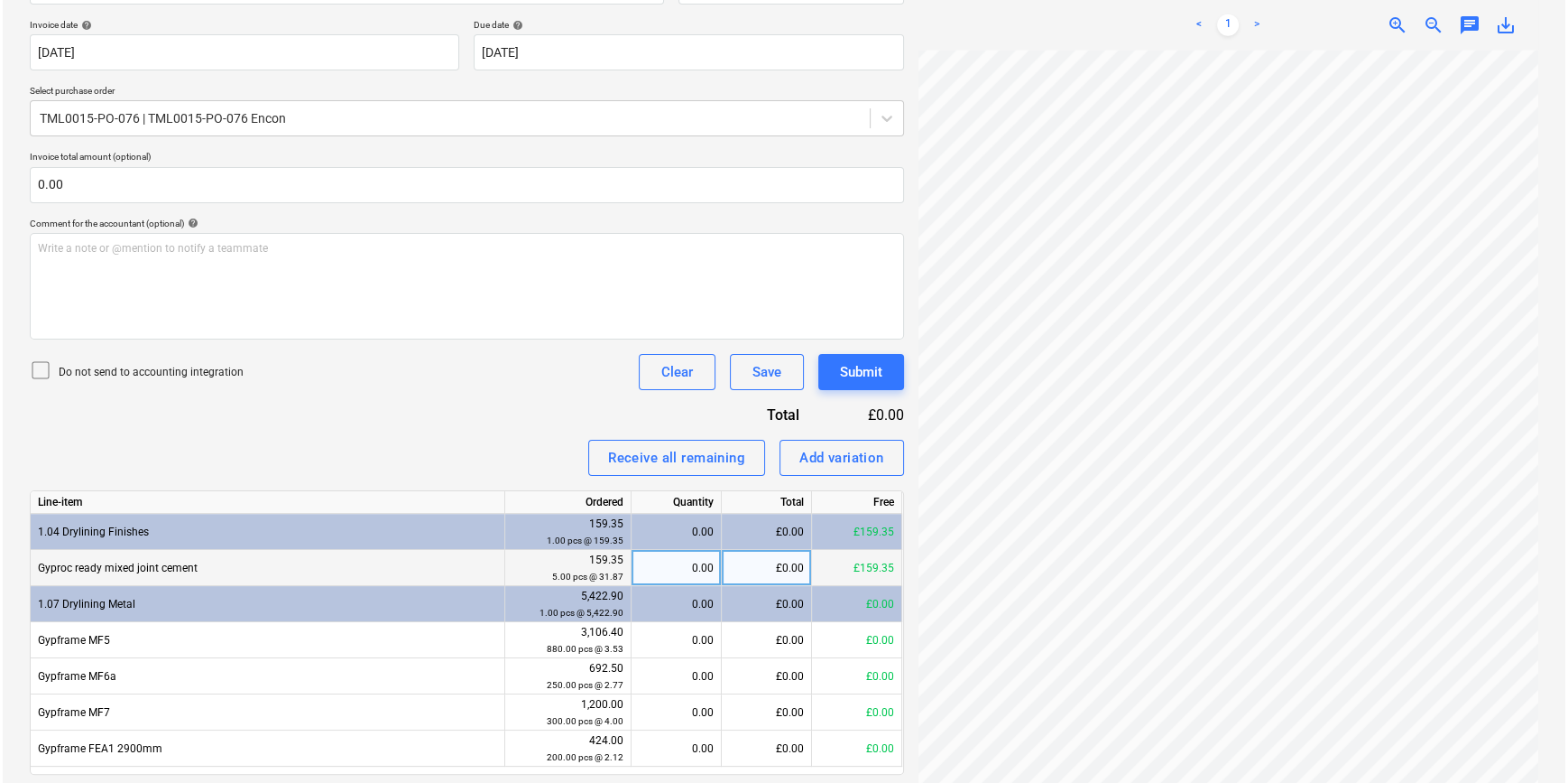
scroll to position [384, 0]
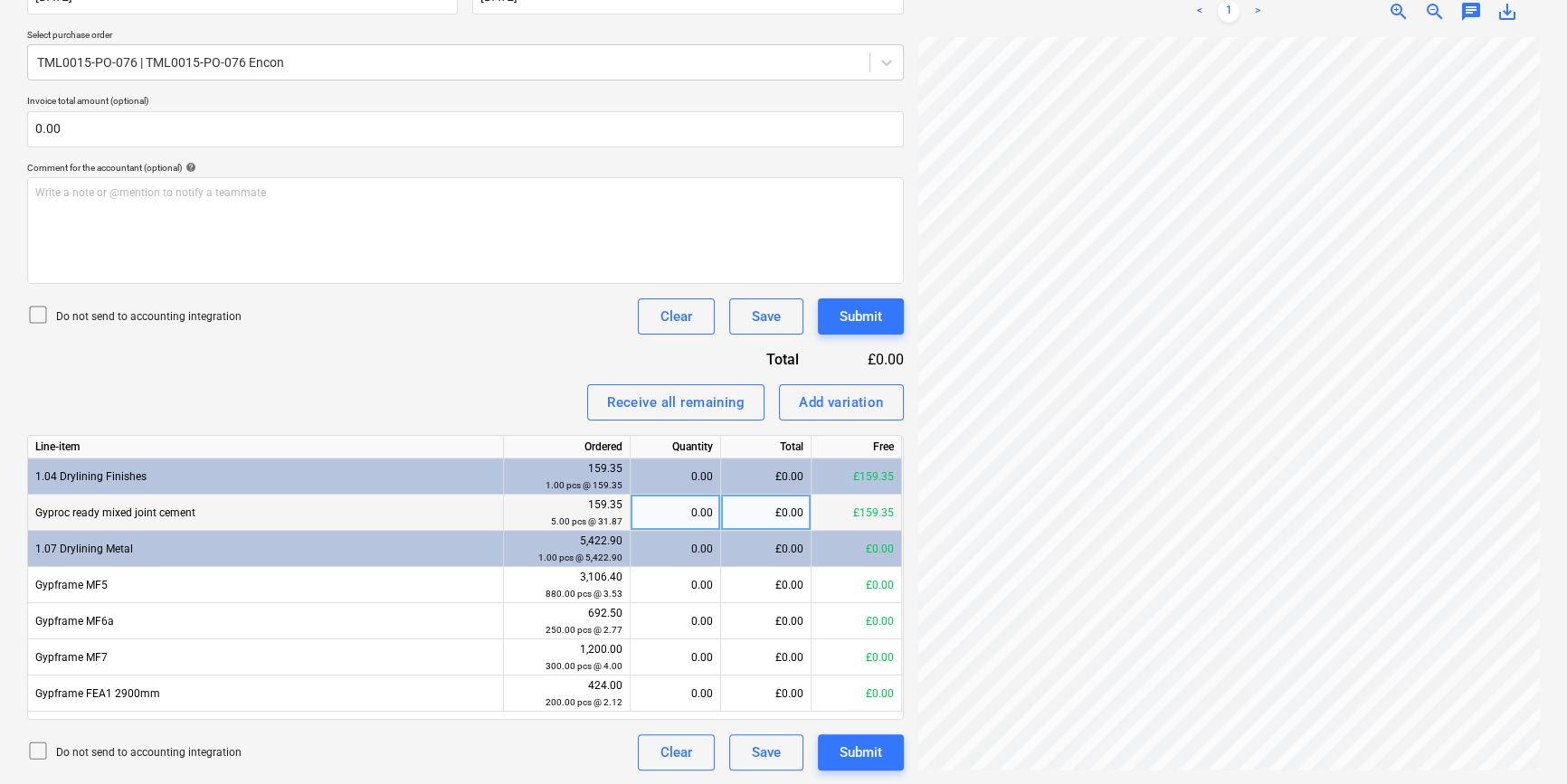
click at [694, 506] on div "0.00" at bounding box center [675, 512] width 75 height 36
click at [865, 756] on div "Submit" at bounding box center [860, 753] width 42 height 23
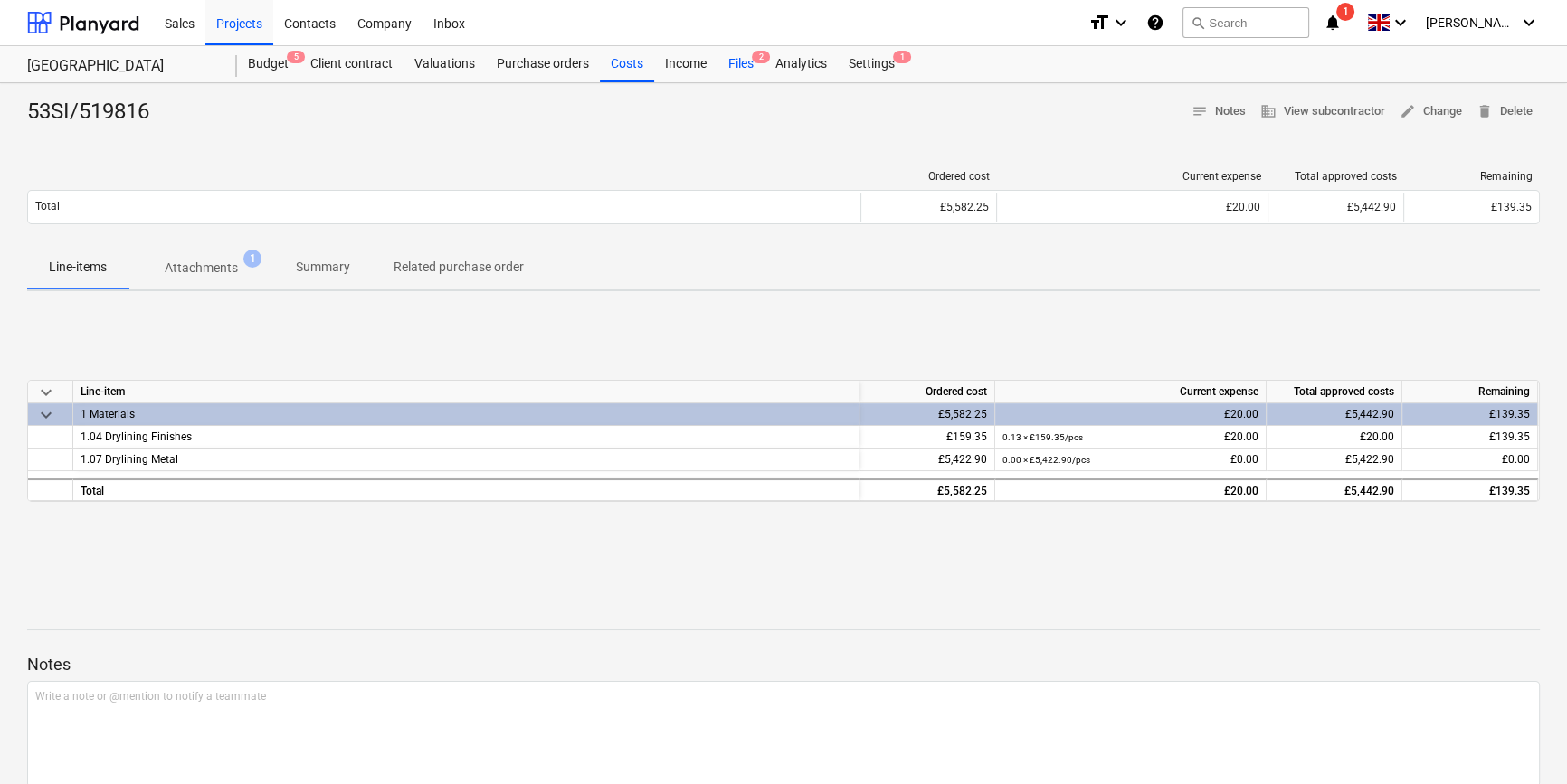
click at [729, 60] on div "Files 2" at bounding box center [740, 64] width 47 height 36
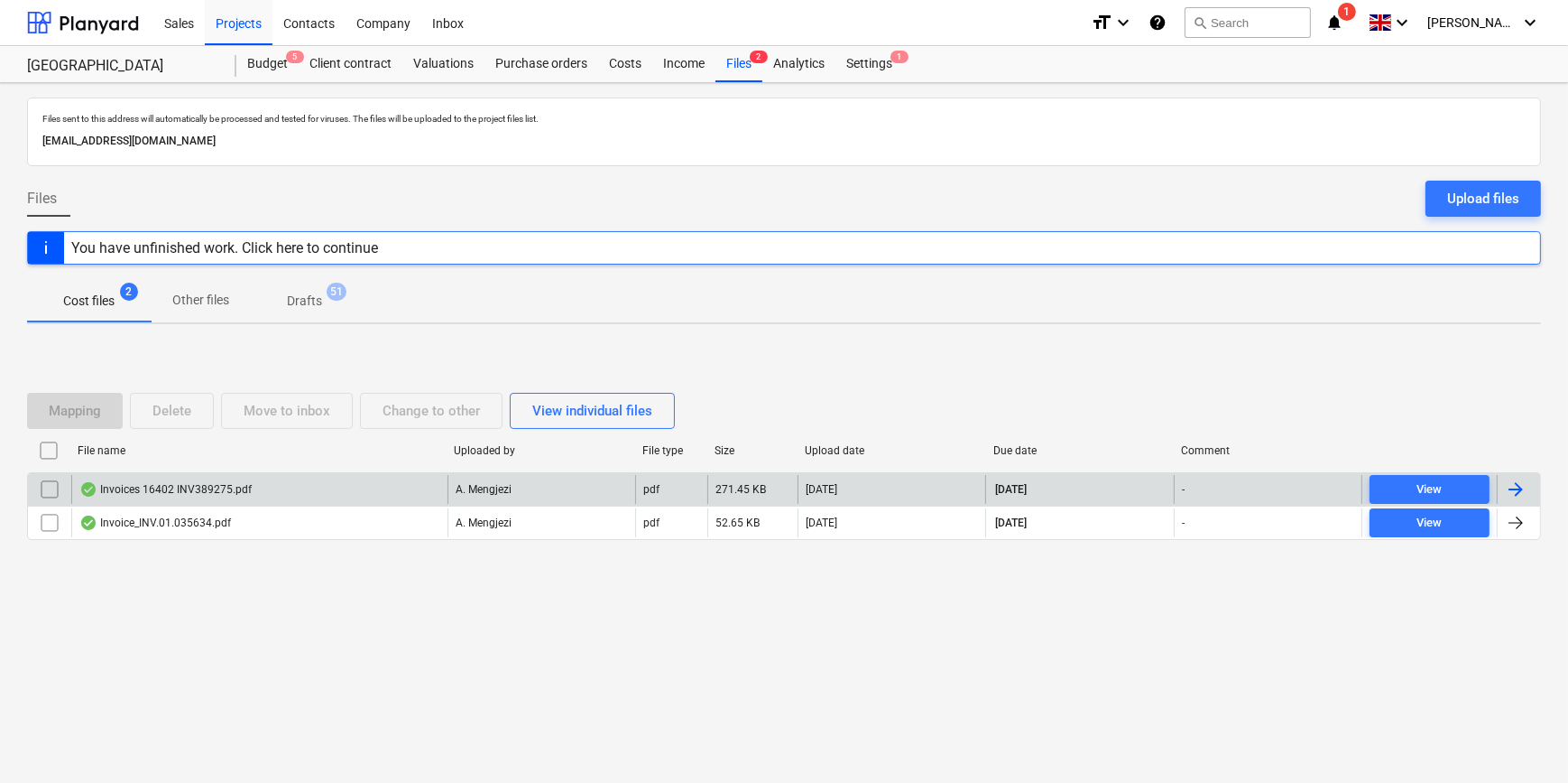
click at [1508, 486] on div at bounding box center [1516, 490] width 21 height 22
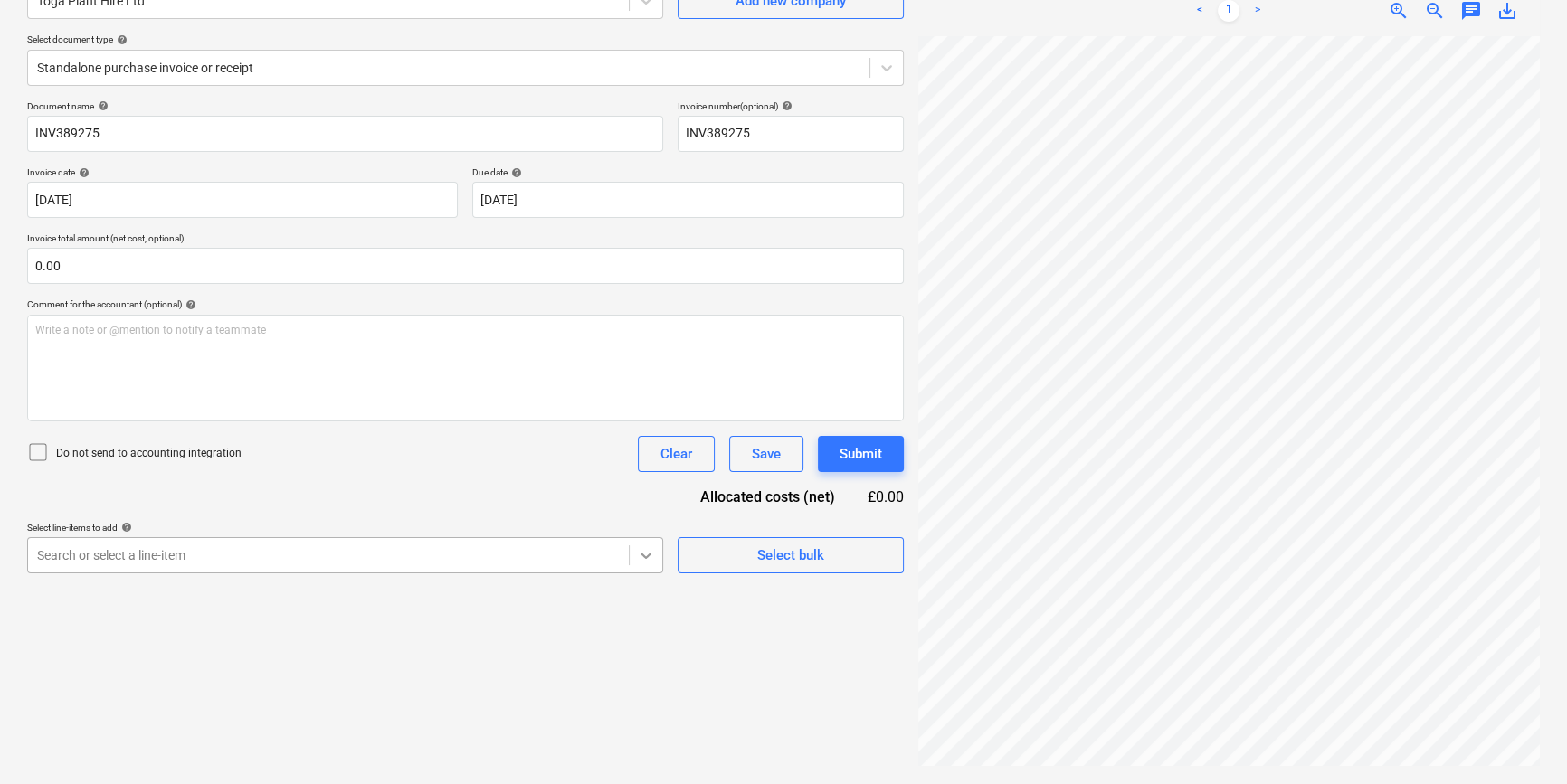
scroll to position [252, 0]
click at [640, 559] on body "Sales Projects Contacts Company Inbox format_size keyboard_arrow_down help sear…" at bounding box center [784, 210] width 1567 height 784
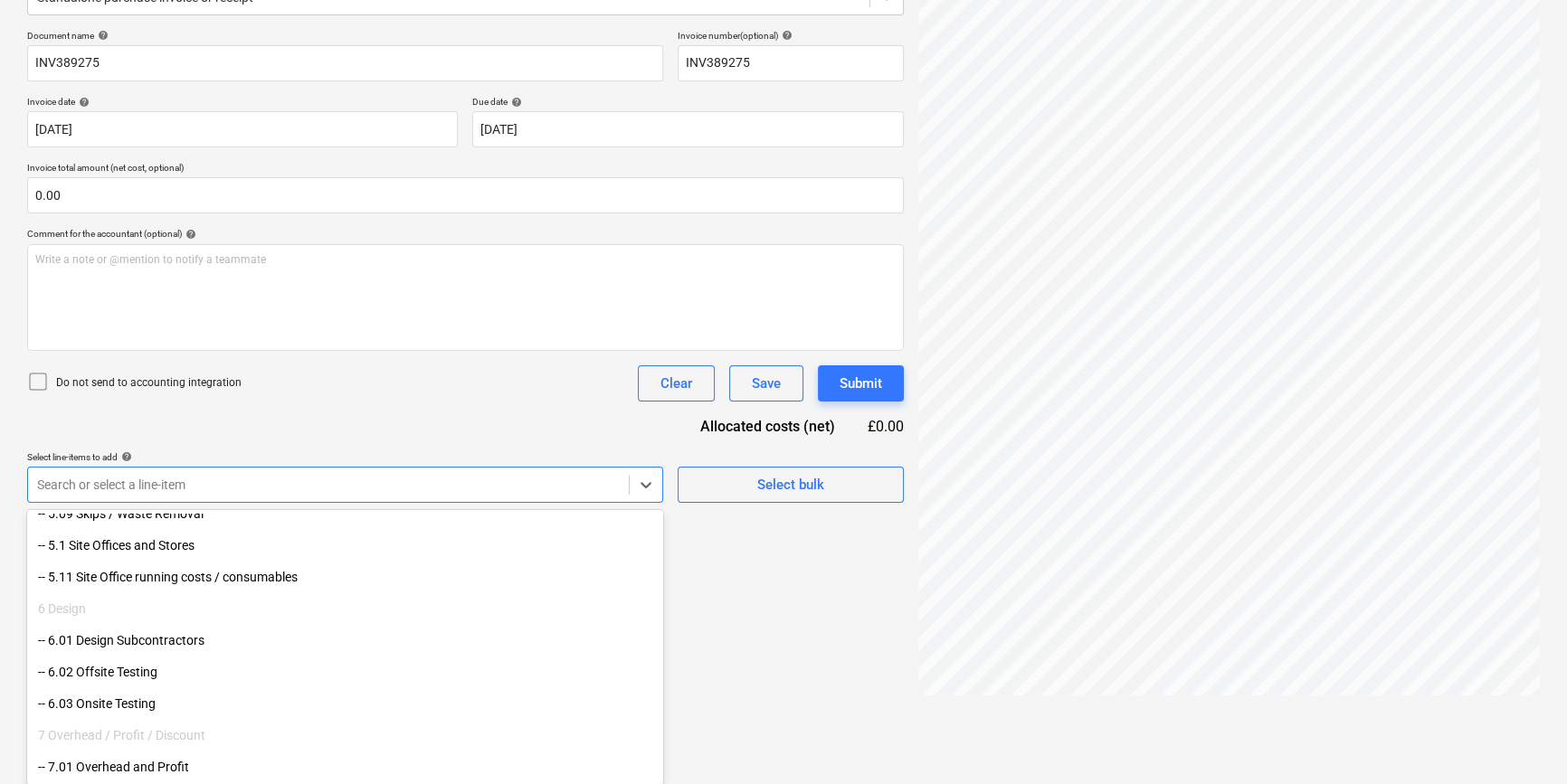
scroll to position [1808, 0]
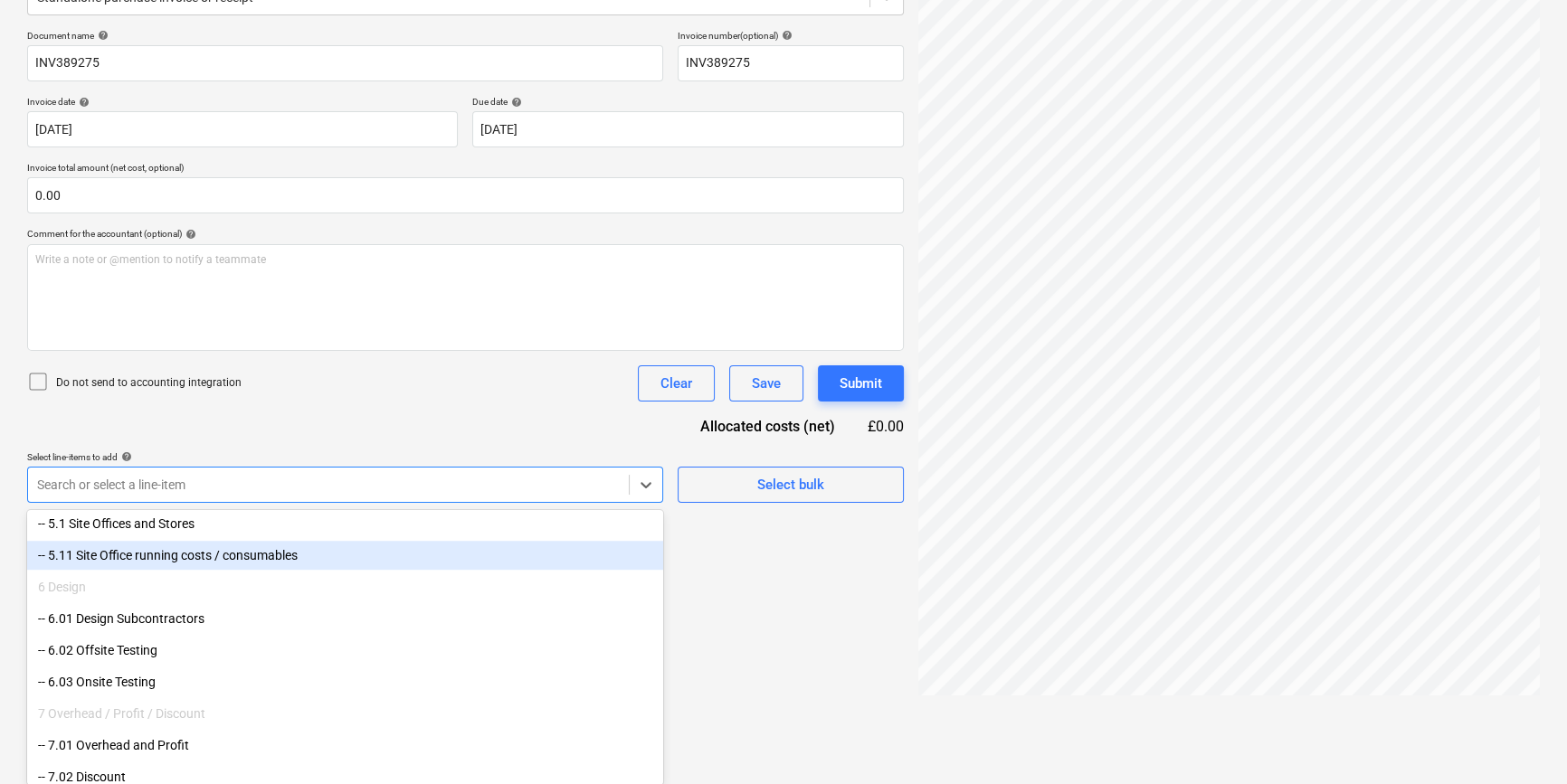
click at [219, 558] on div "-- 5.11 Site Office running costs / consumables" at bounding box center [345, 555] width 636 height 29
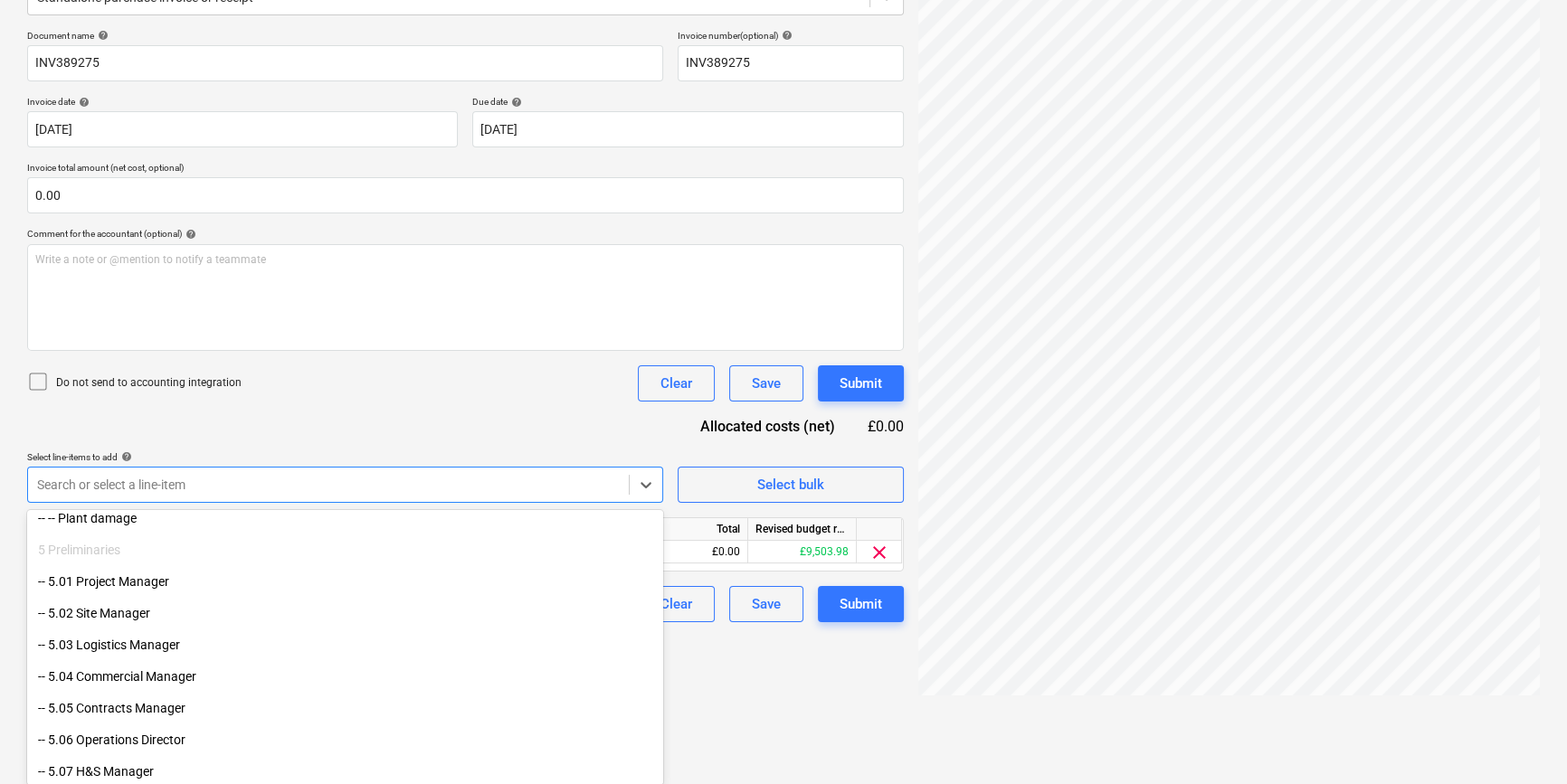
scroll to position [1456, 0]
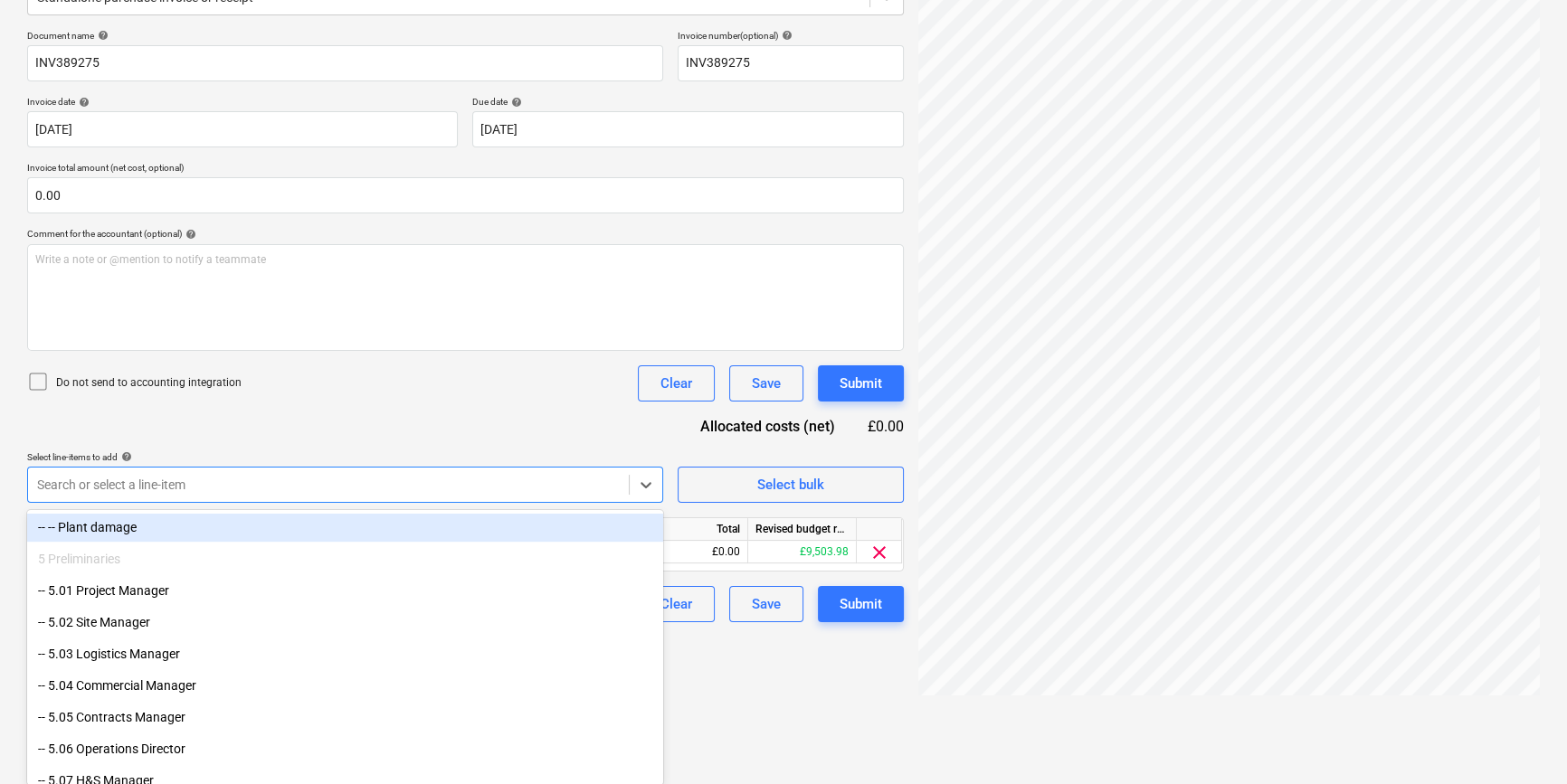
click at [127, 523] on div "-- -- Plant damage" at bounding box center [345, 528] width 636 height 29
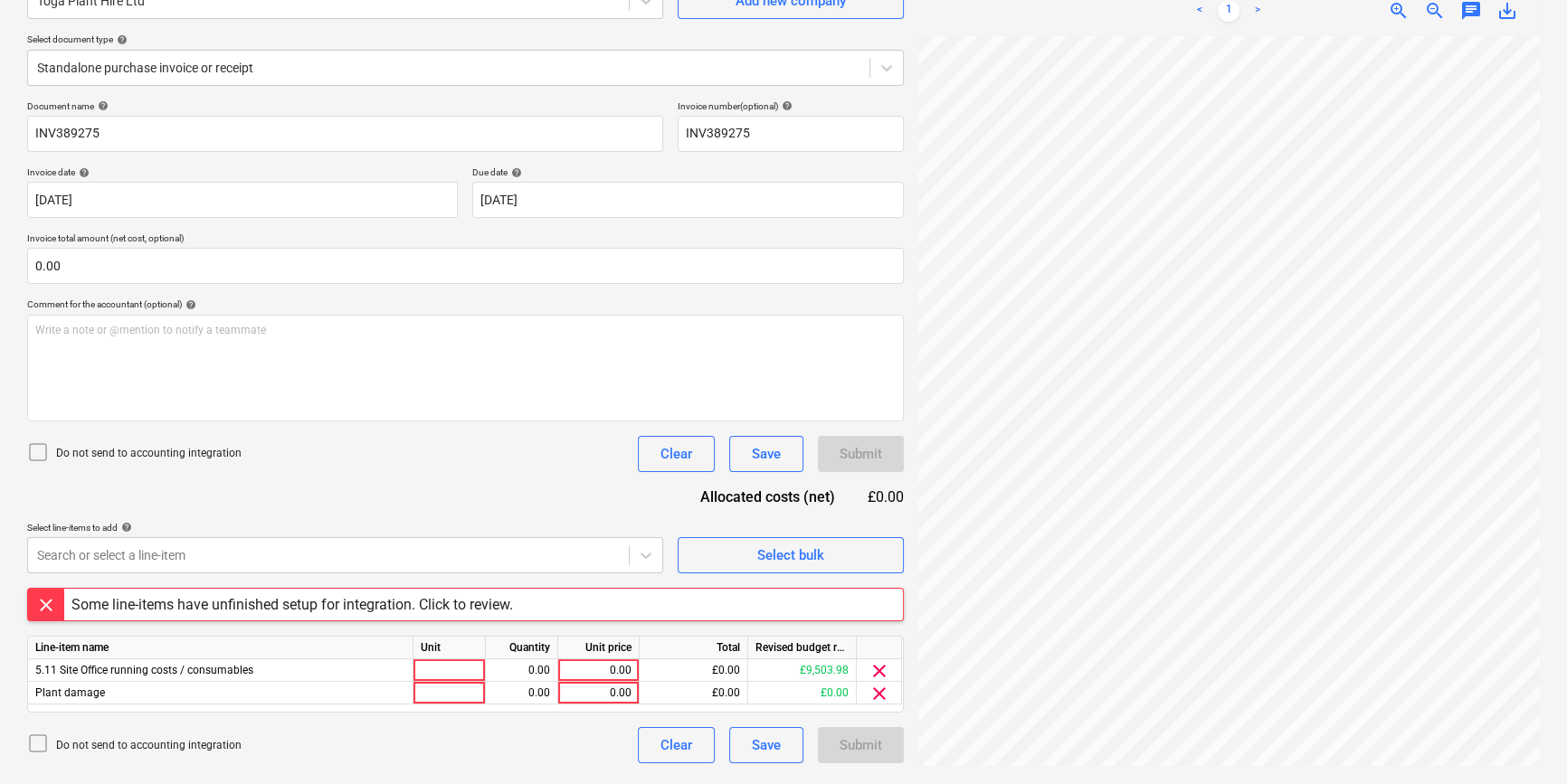
scroll to position [181, 0]
click at [752, 603] on html "Sales Projects Contacts Company Inbox format_size keyboard_arrow_down help sear…" at bounding box center [784, 210] width 1567 height 784
click at [444, 697] on div at bounding box center [450, 692] width 72 height 23
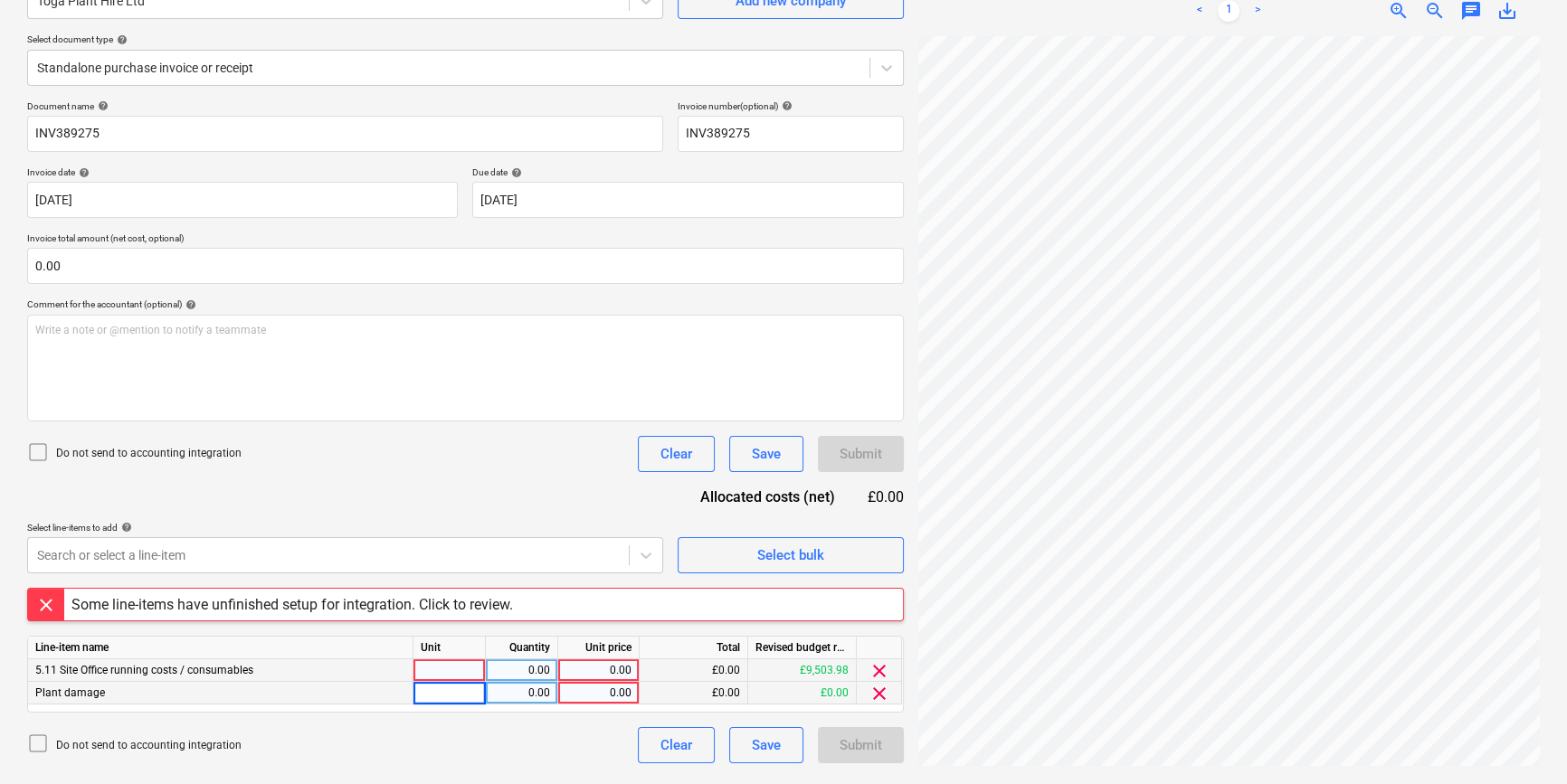
click at [878, 669] on span "clear" at bounding box center [879, 670] width 22 height 22
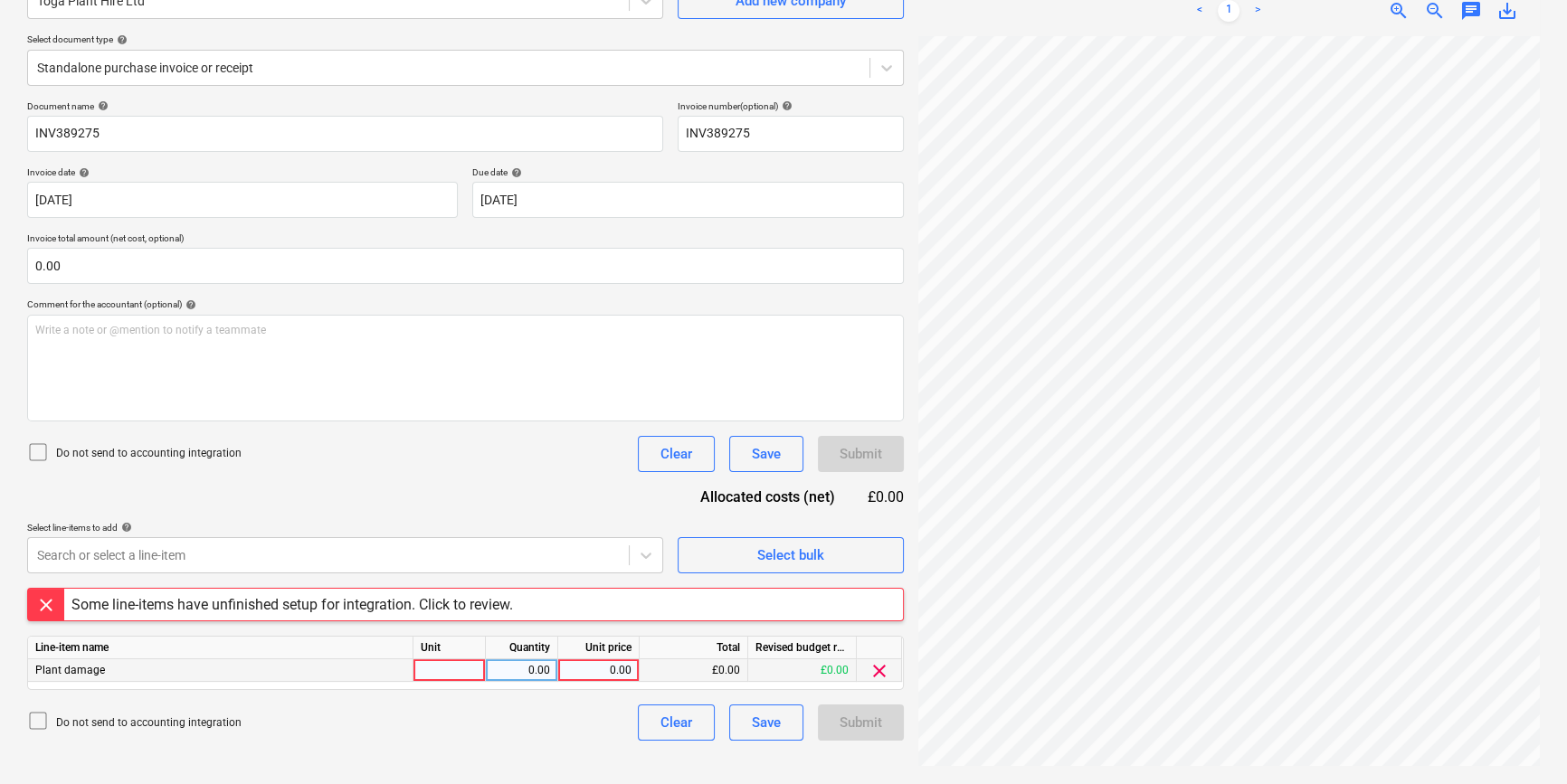
click at [449, 671] on div at bounding box center [450, 669] width 72 height 23
click at [456, 670] on div "1" at bounding box center [450, 669] width 72 height 23
click at [286, 726] on div "Do not send to accounting integration Clear Save Submit" at bounding box center [465, 722] width 877 height 36
click at [874, 669] on span "clear" at bounding box center [879, 670] width 22 height 22
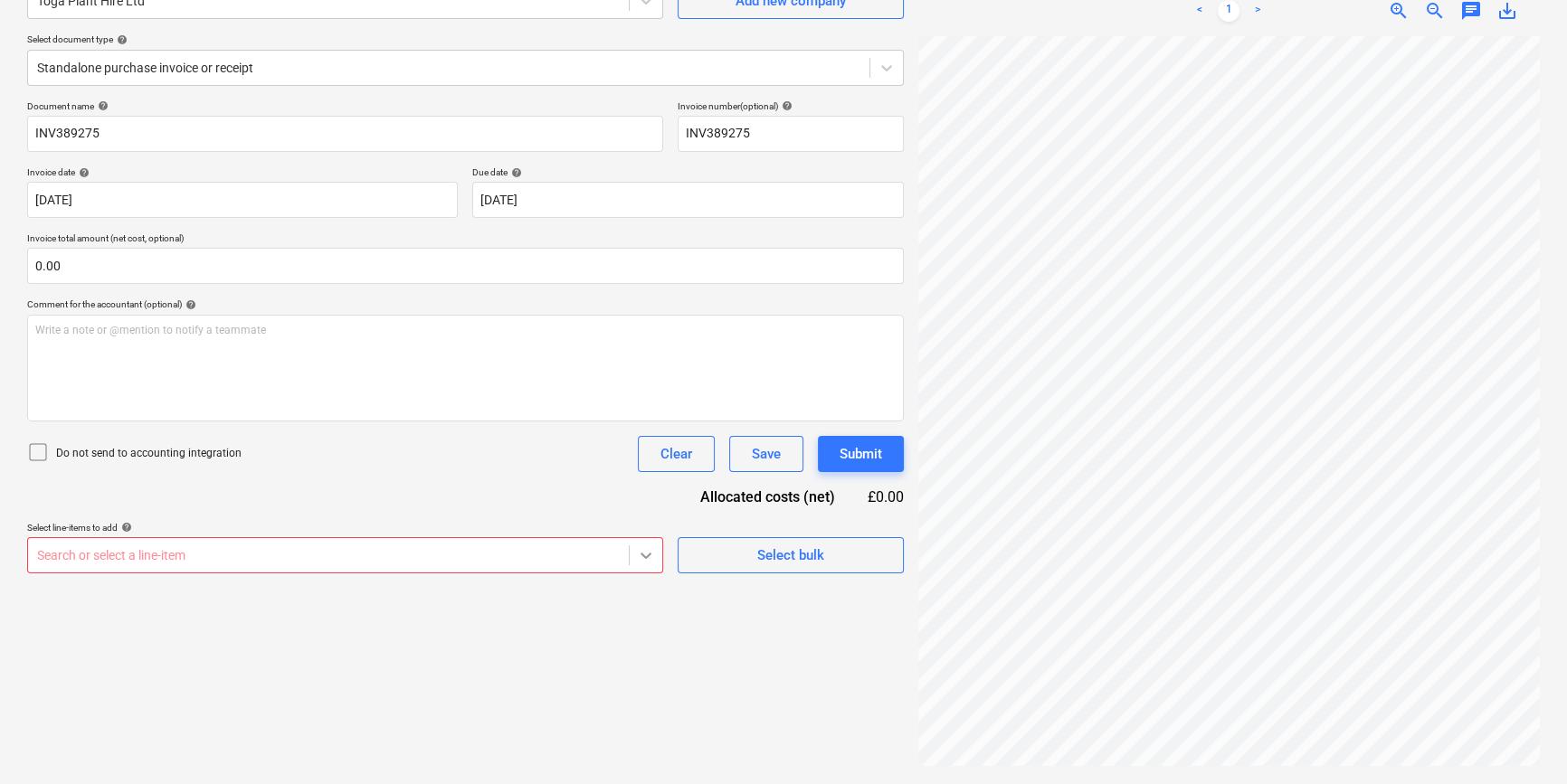
scroll to position [252, 0]
click at [640, 560] on body "Sales Projects Contacts Company Inbox format_size keyboard_arrow_down help sear…" at bounding box center [784, 210] width 1567 height 784
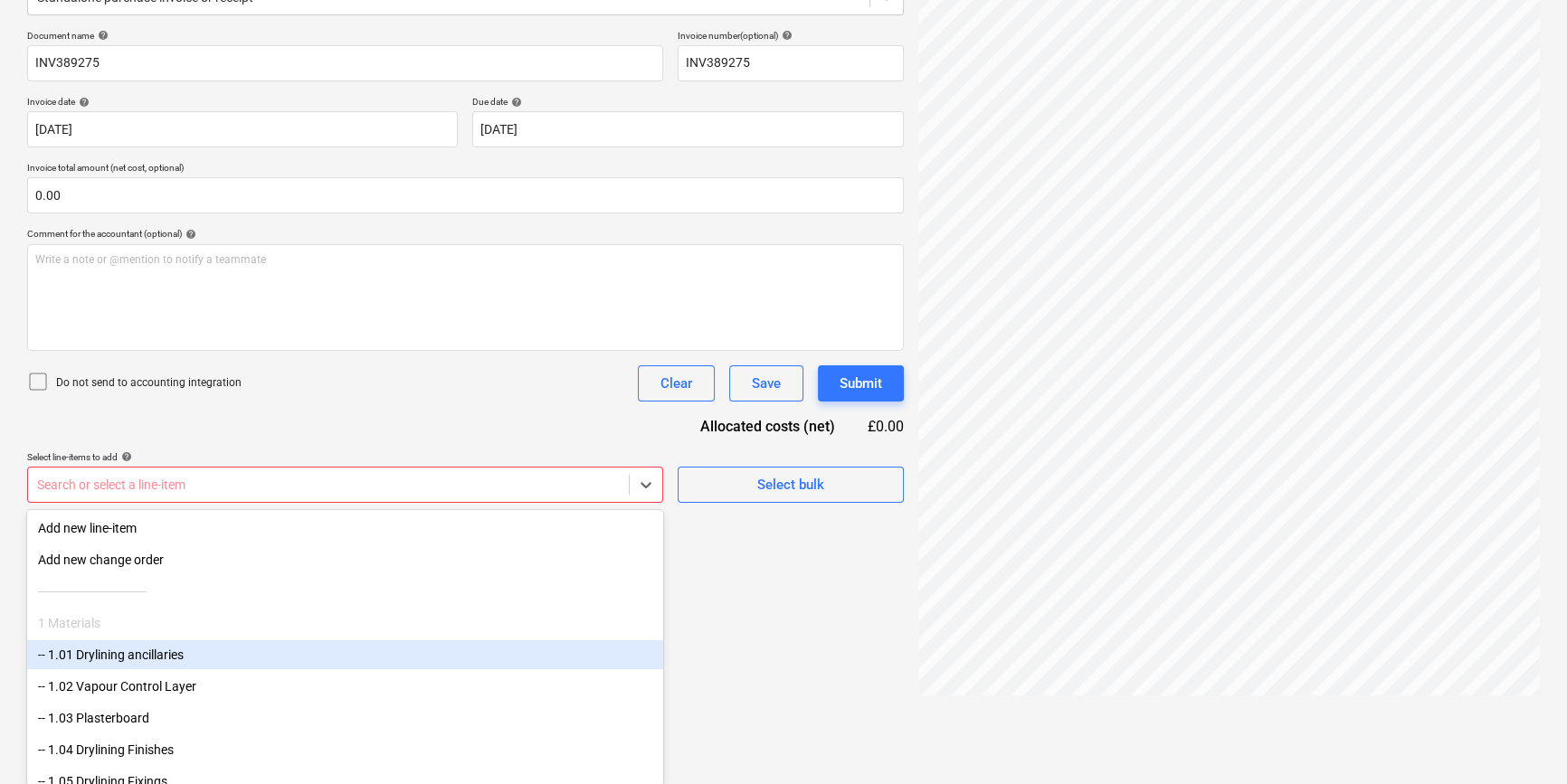
click at [143, 661] on div "-- 1.01 Drylining ancillaries" at bounding box center [345, 655] width 636 height 29
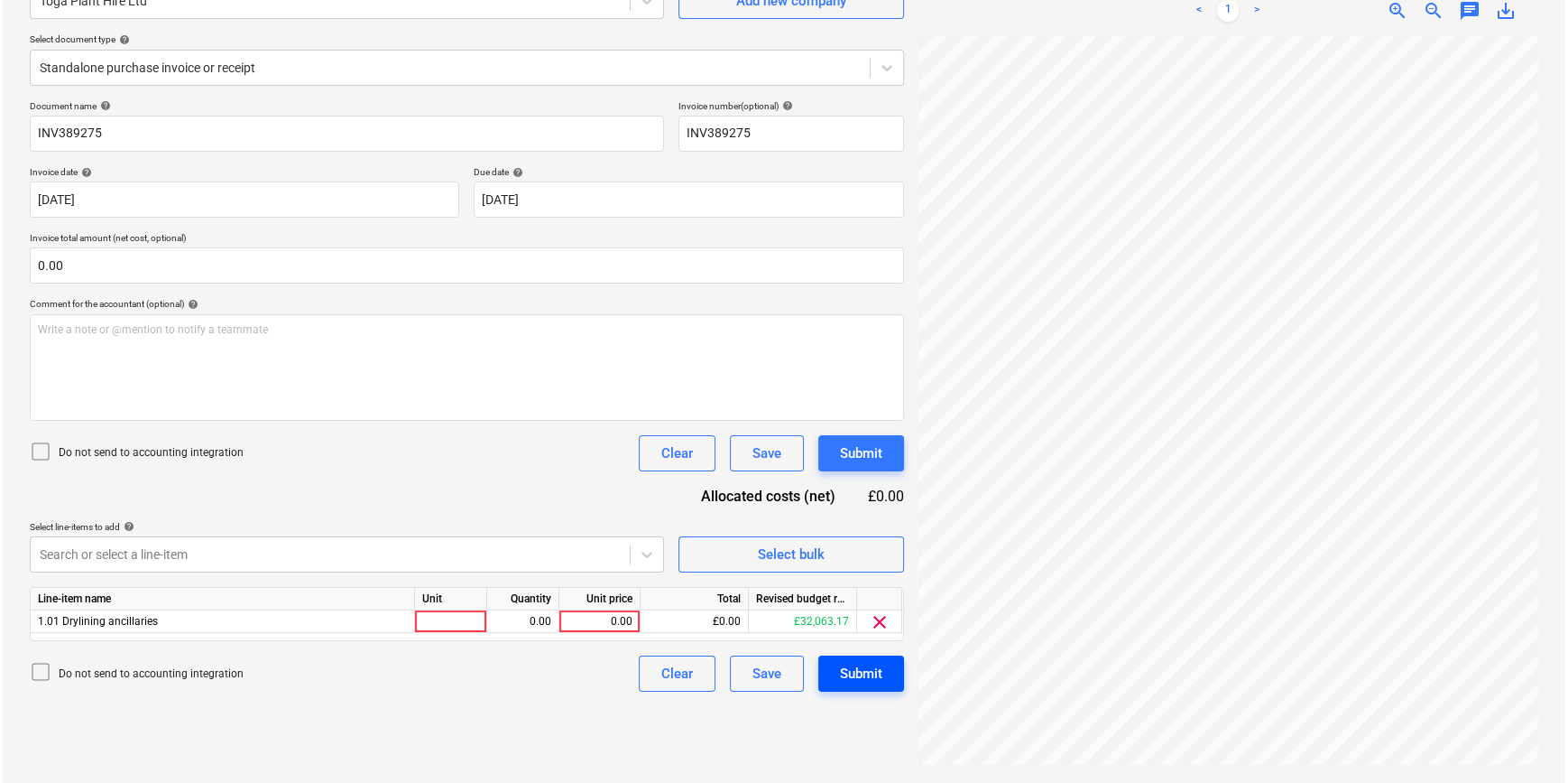
scroll to position [181, 0]
click at [837, 659] on div "Create new document Select company Toga Plant Hire Ltd Add new company Select d…" at bounding box center [464, 343] width 889 height 866
click at [447, 621] on div at bounding box center [448, 621] width 72 height 22
click at [838, 678] on div "Submit" at bounding box center [858, 674] width 42 height 23
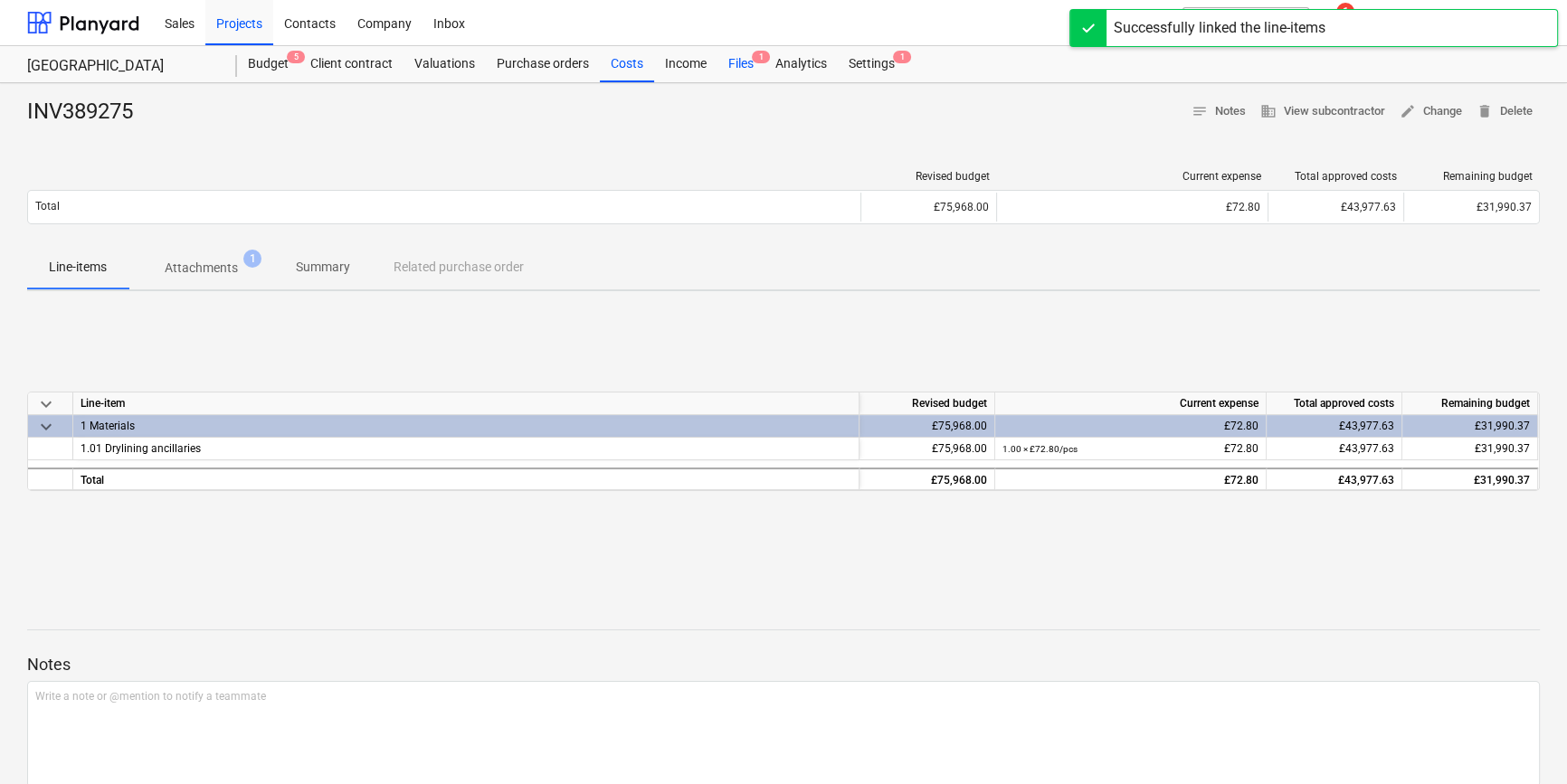
click at [734, 61] on div "Files 1" at bounding box center [740, 64] width 47 height 36
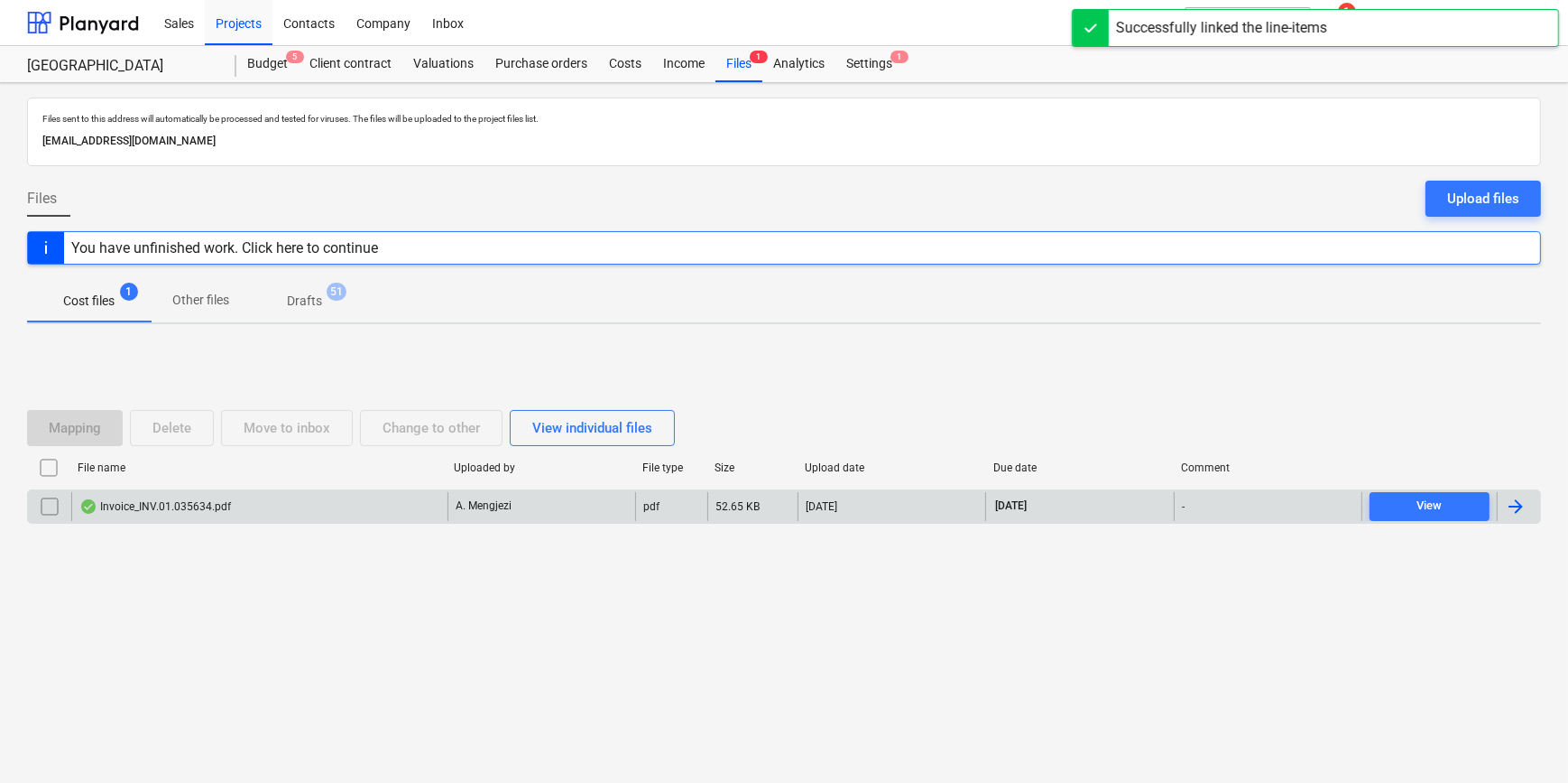
click at [1530, 508] on div at bounding box center [1518, 506] width 43 height 29
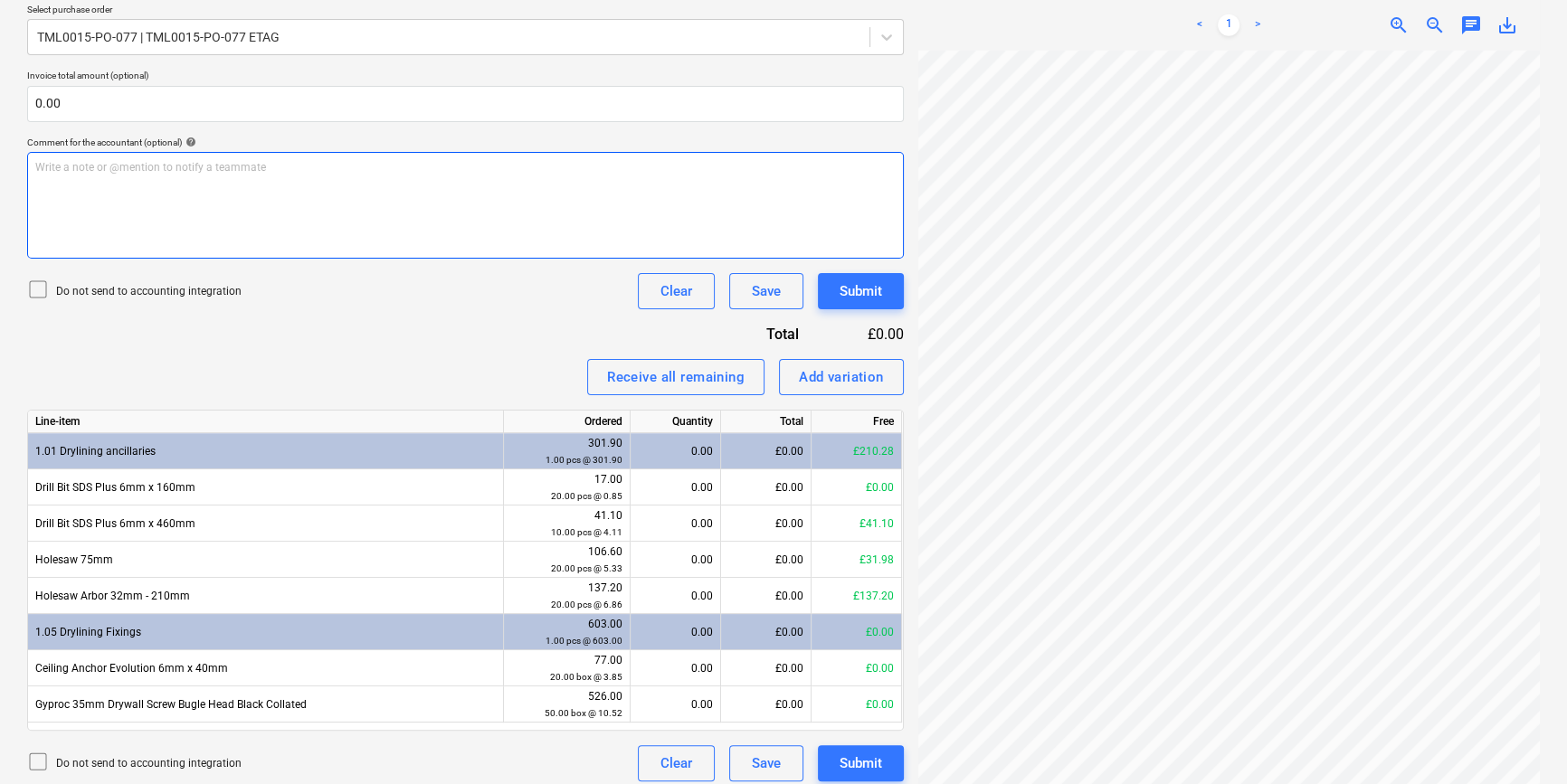
scroll to position [410, 0]
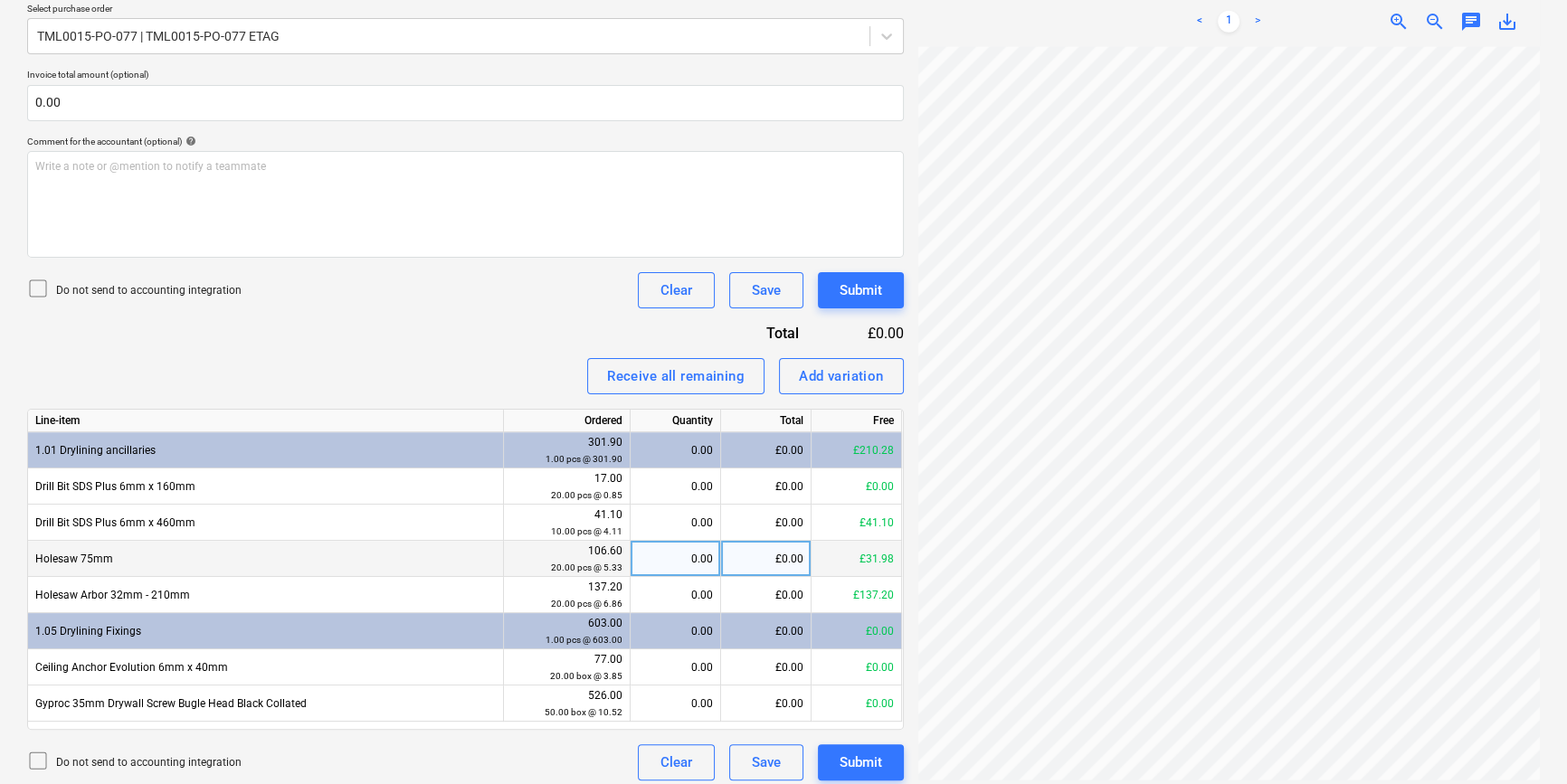
click at [636, 565] on div "0.00" at bounding box center [676, 558] width 90 height 36
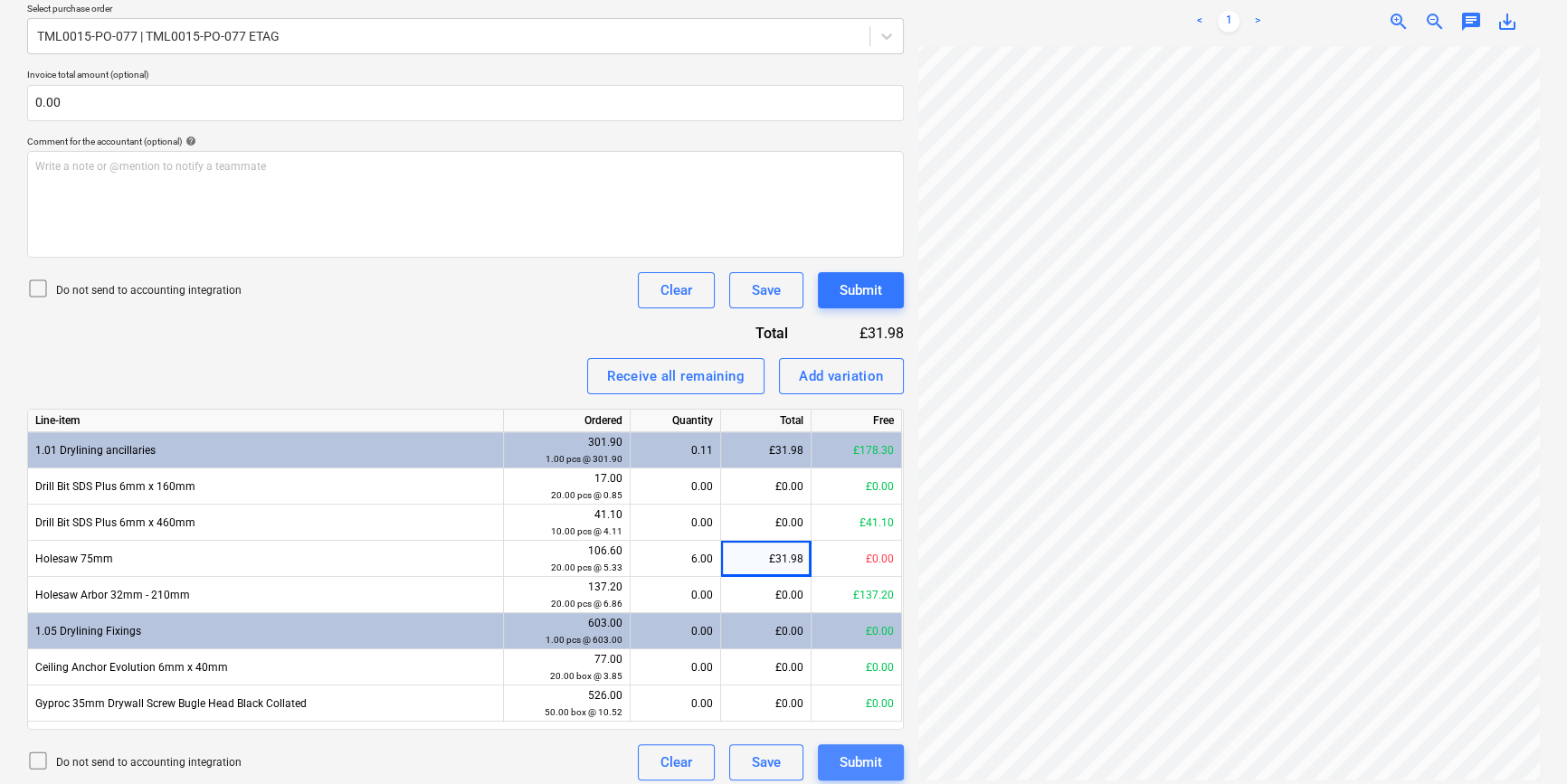
click at [858, 763] on div "Submit" at bounding box center [860, 762] width 42 height 23
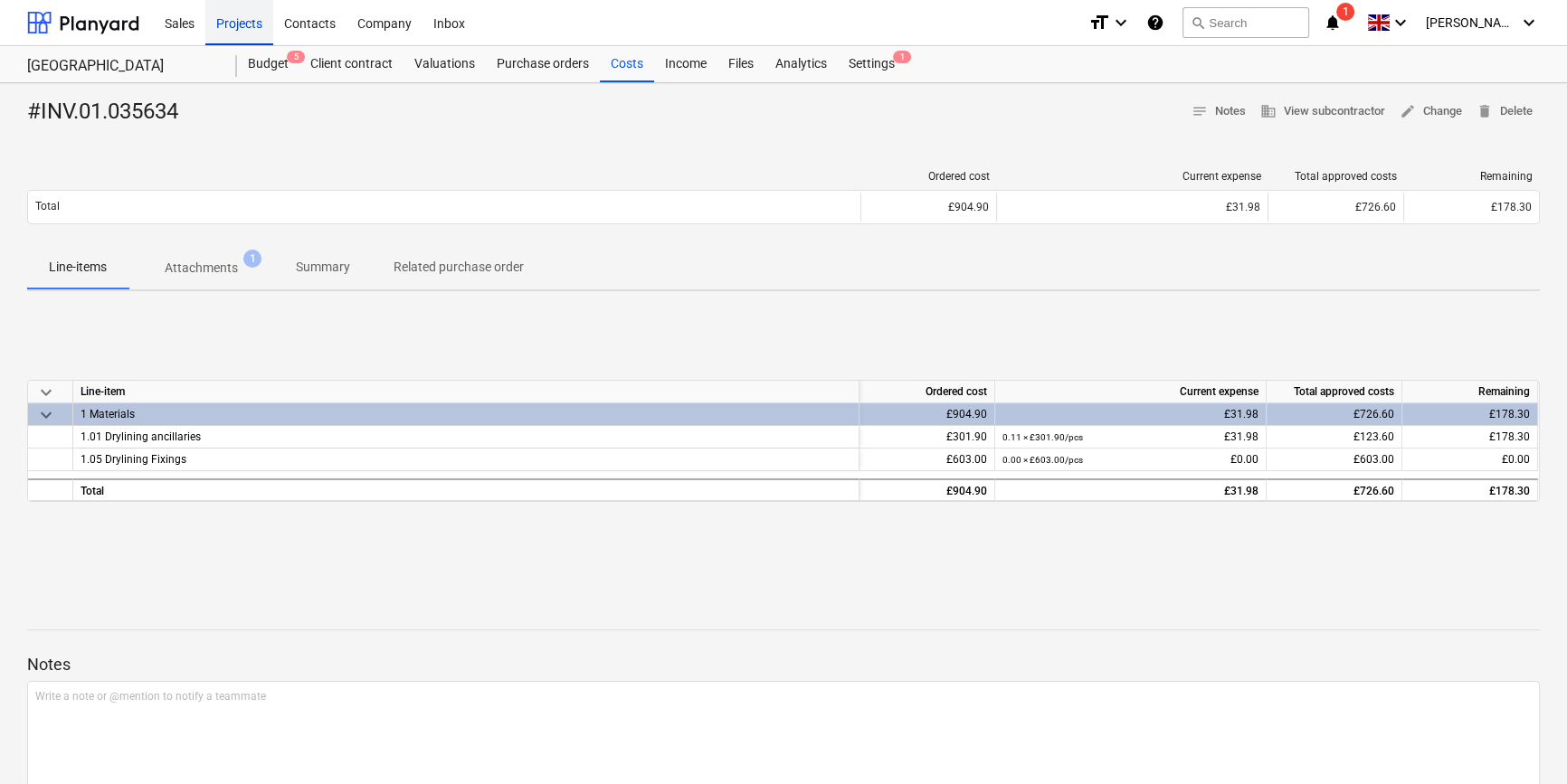
click at [231, 25] on div "Projects" at bounding box center [239, 22] width 68 height 46
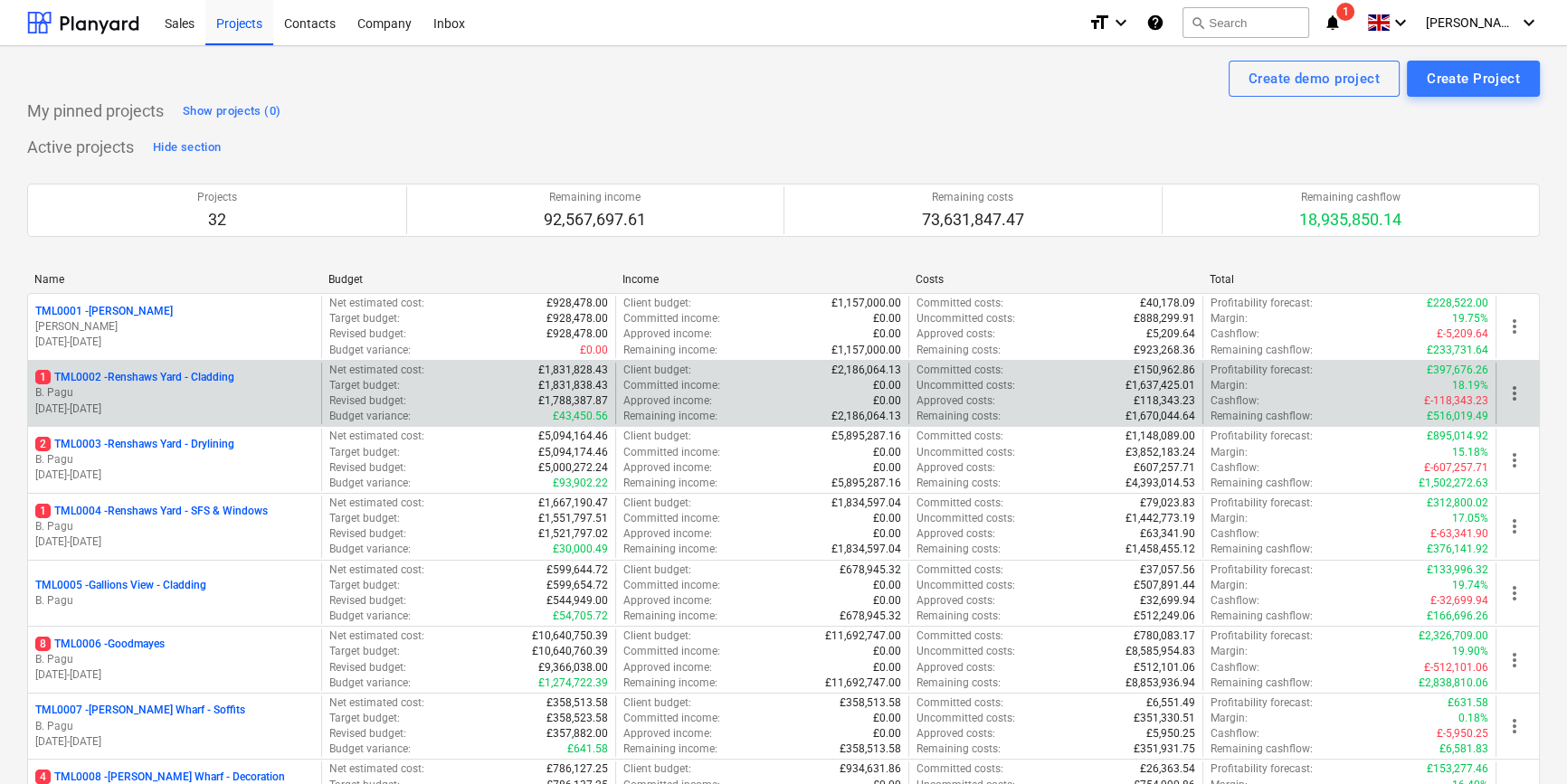
click at [234, 380] on p "1 TML0002 - Renshaws Yard - Cladding" at bounding box center [134, 378] width 199 height 16
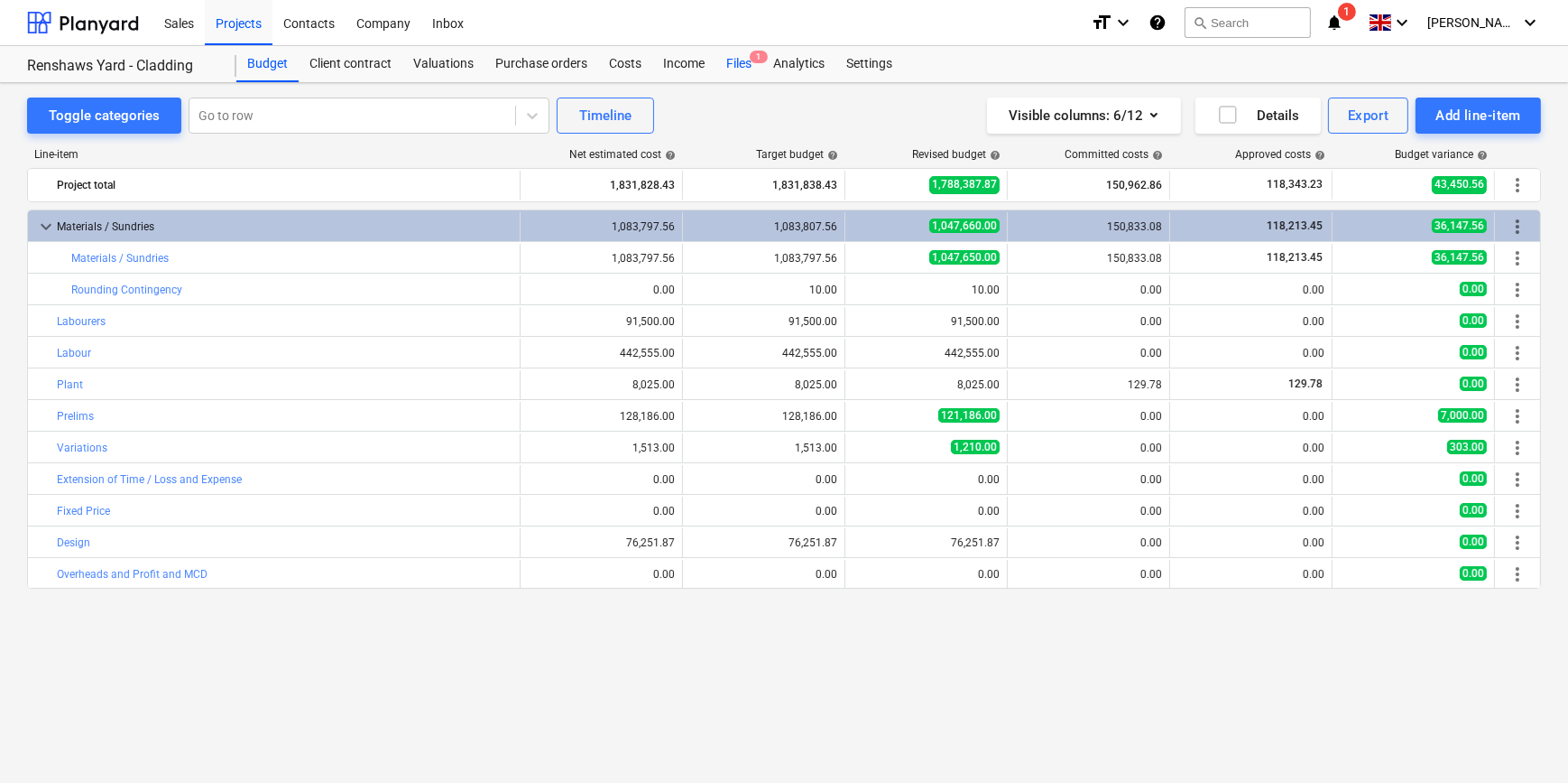
click at [740, 63] on div "Files 1" at bounding box center [739, 64] width 47 height 36
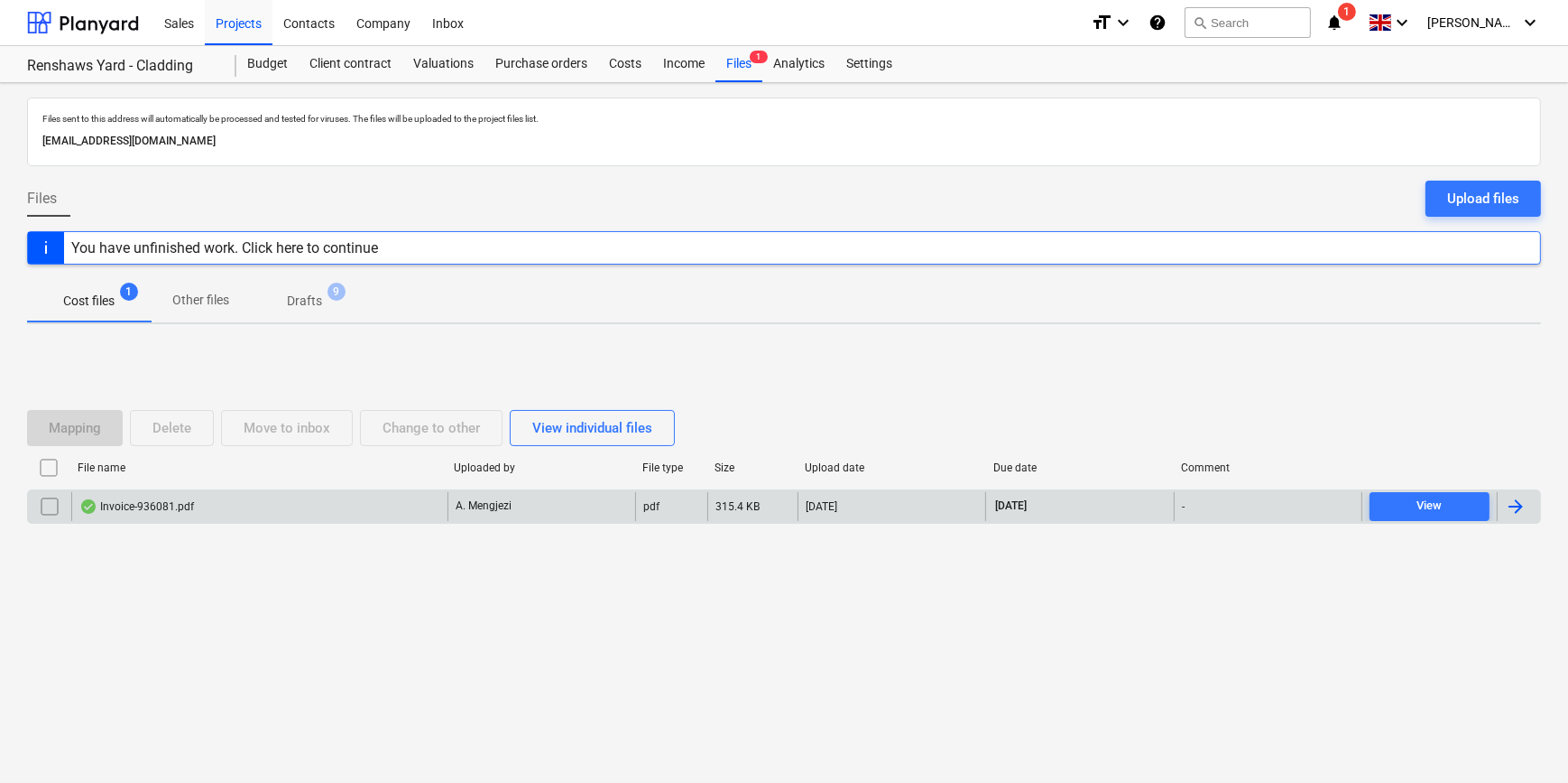
click at [1531, 510] on div at bounding box center [1518, 506] width 43 height 29
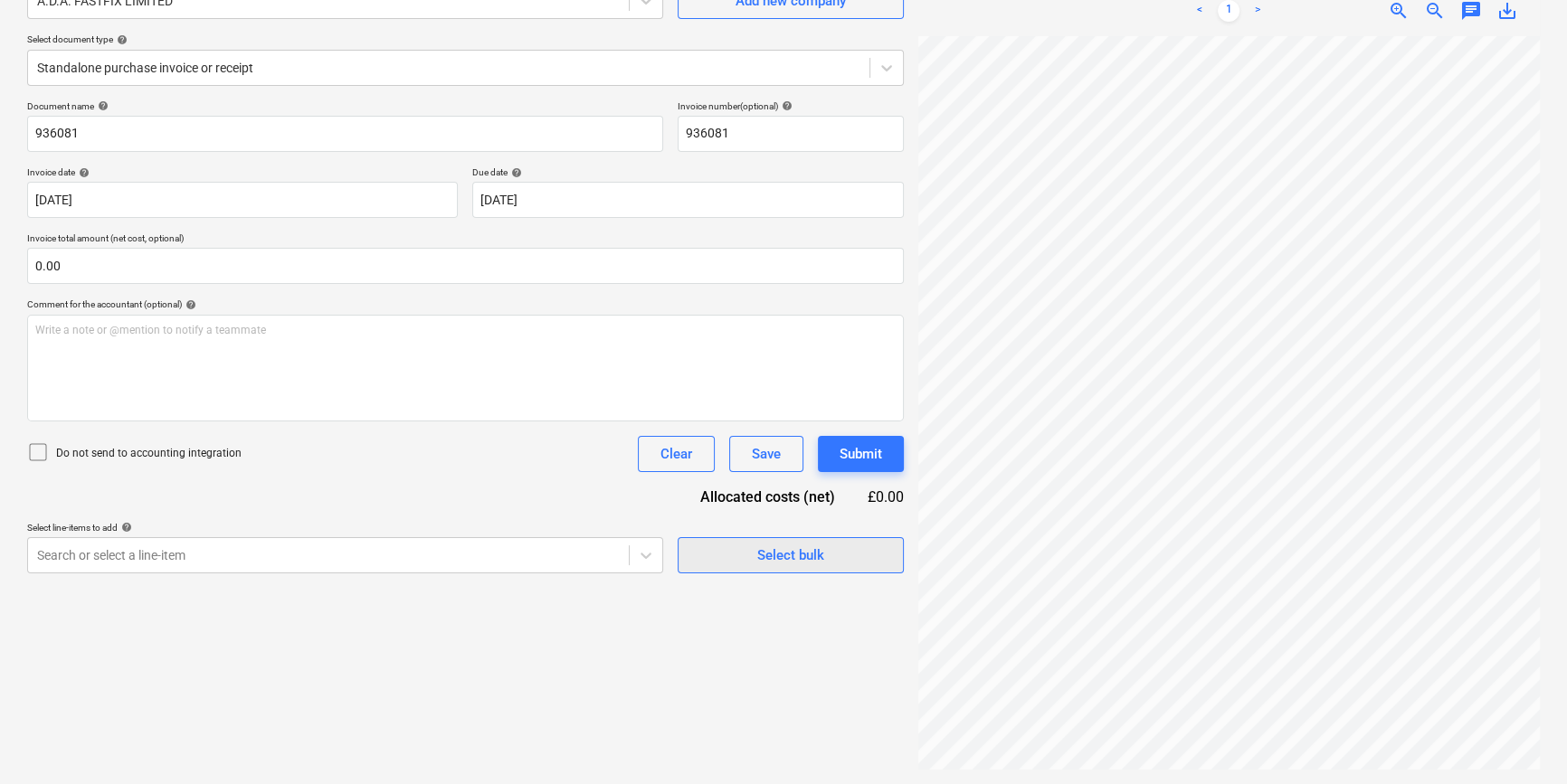
scroll to position [196, 58]
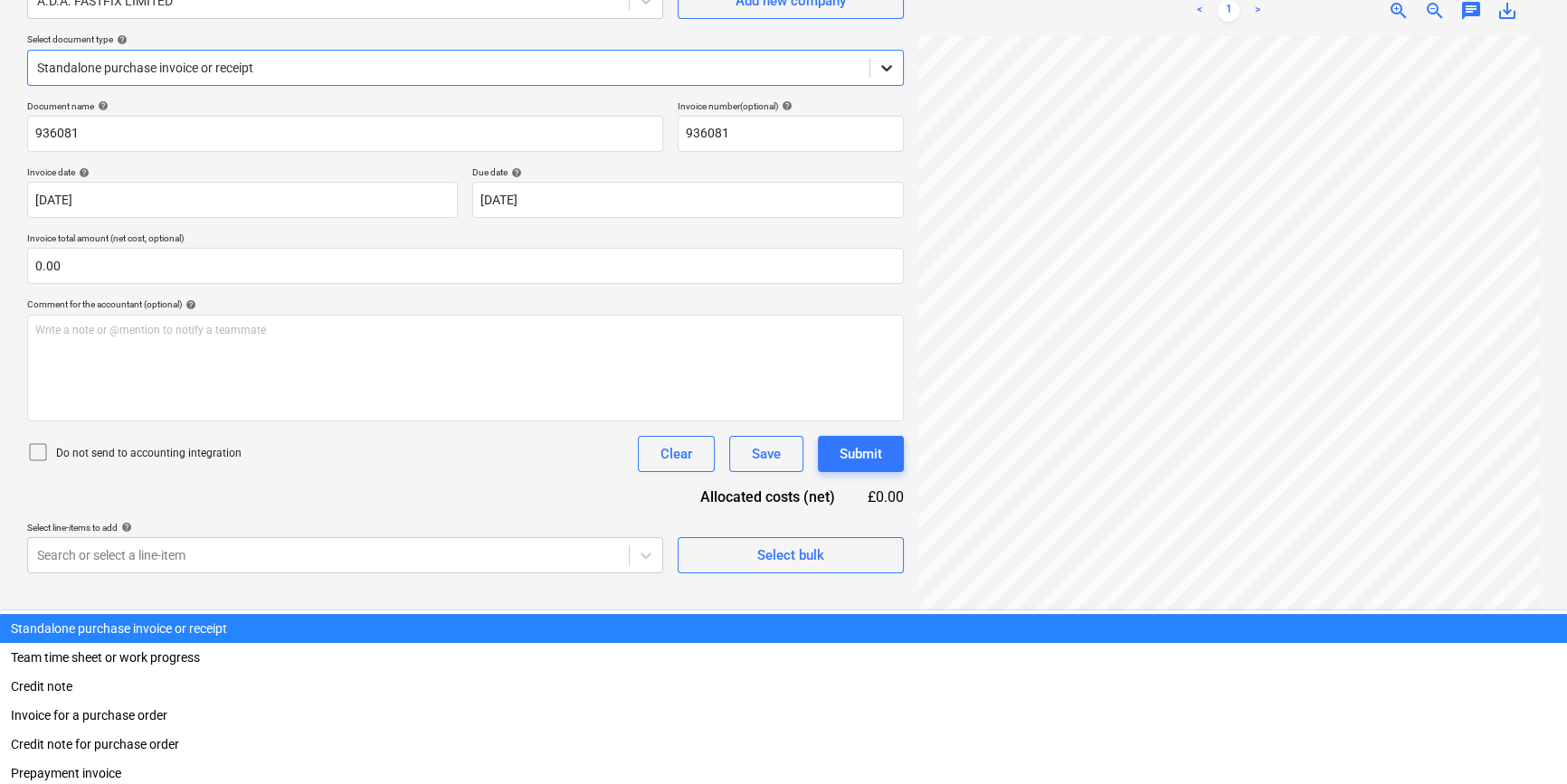
click at [885, 66] on icon at bounding box center [886, 68] width 18 height 18
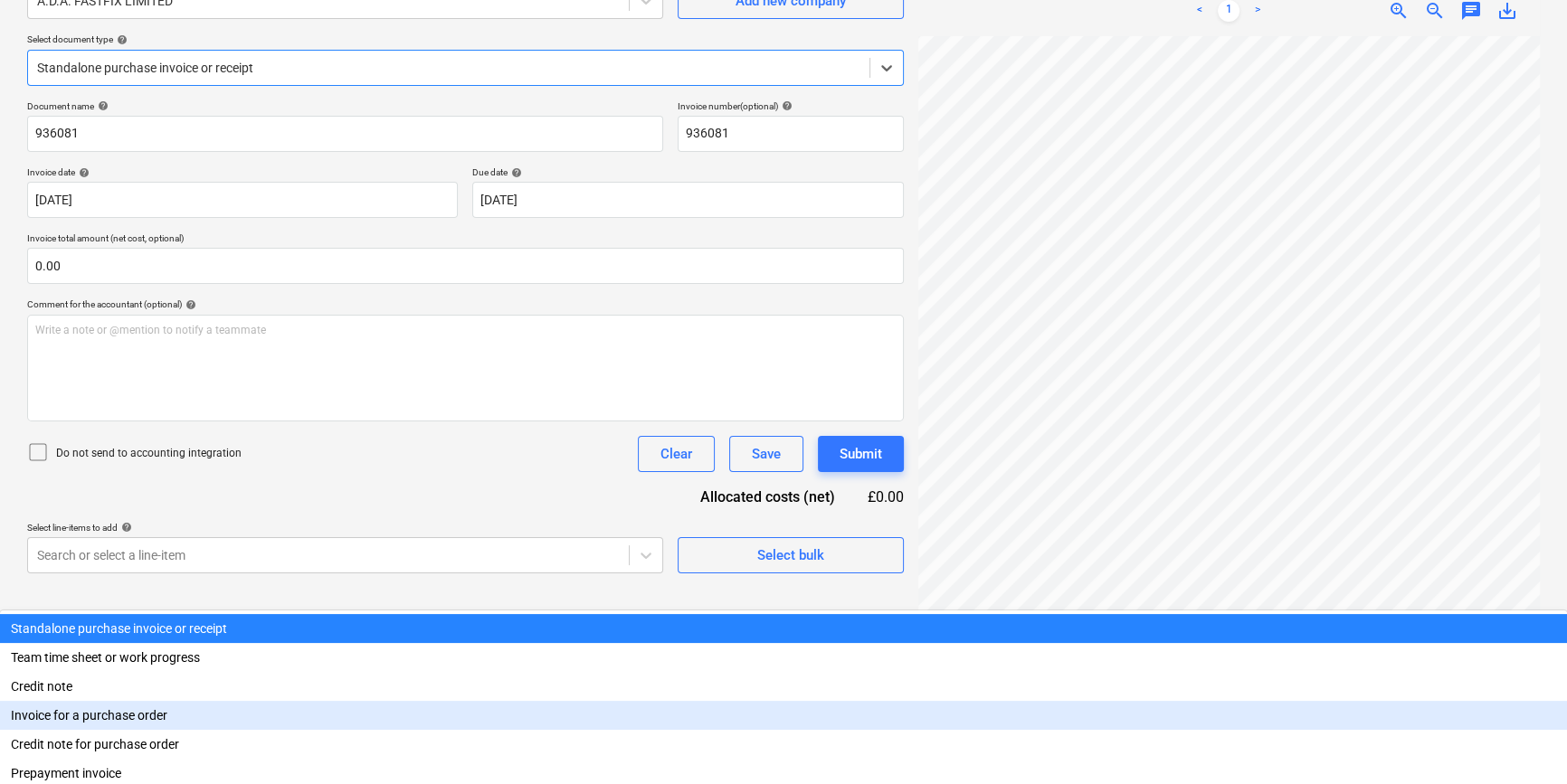
click at [868, 701] on div "Invoice for a purchase order" at bounding box center [784, 715] width 1567 height 29
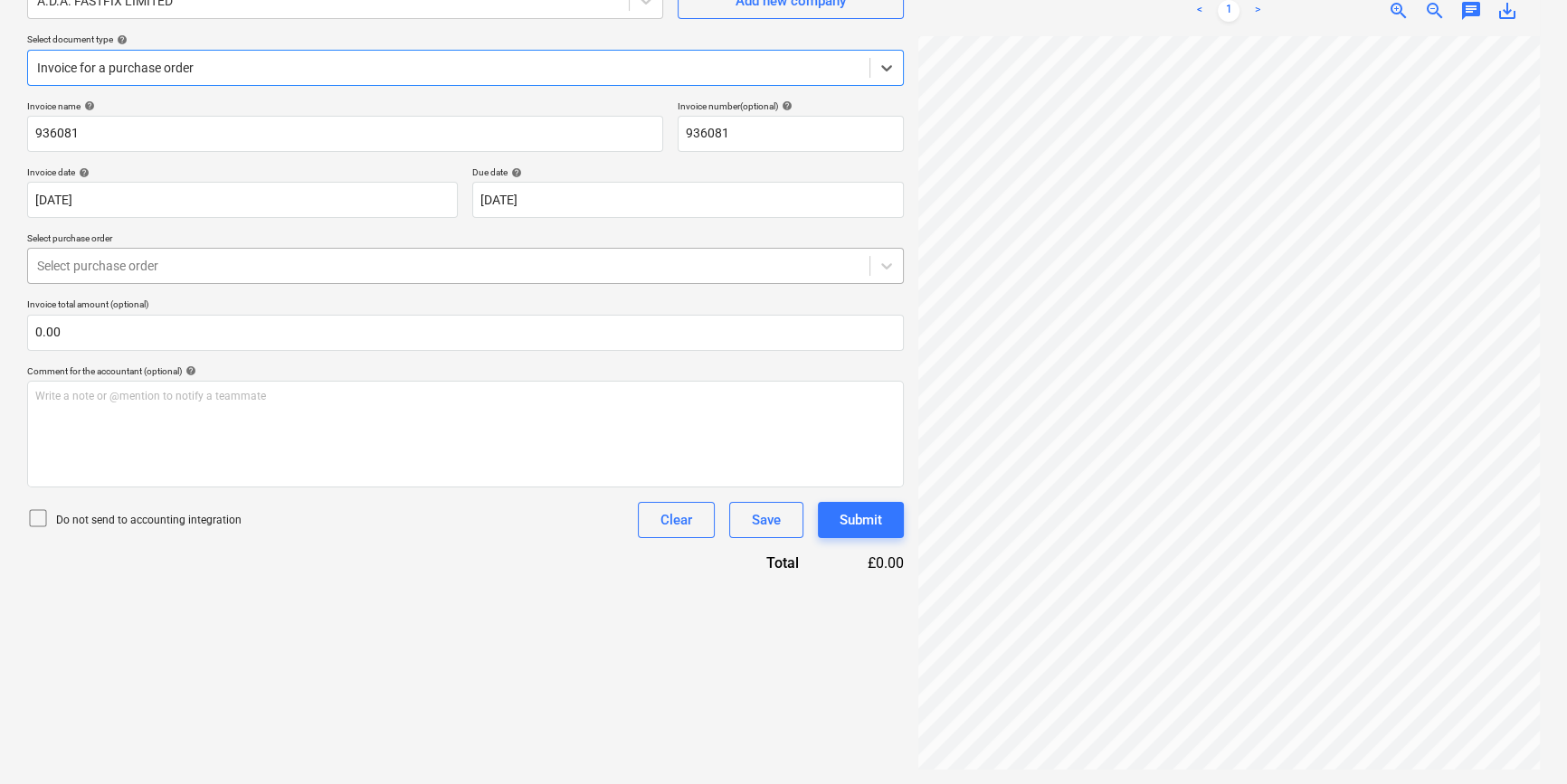
click at [710, 264] on div at bounding box center [449, 265] width 824 height 18
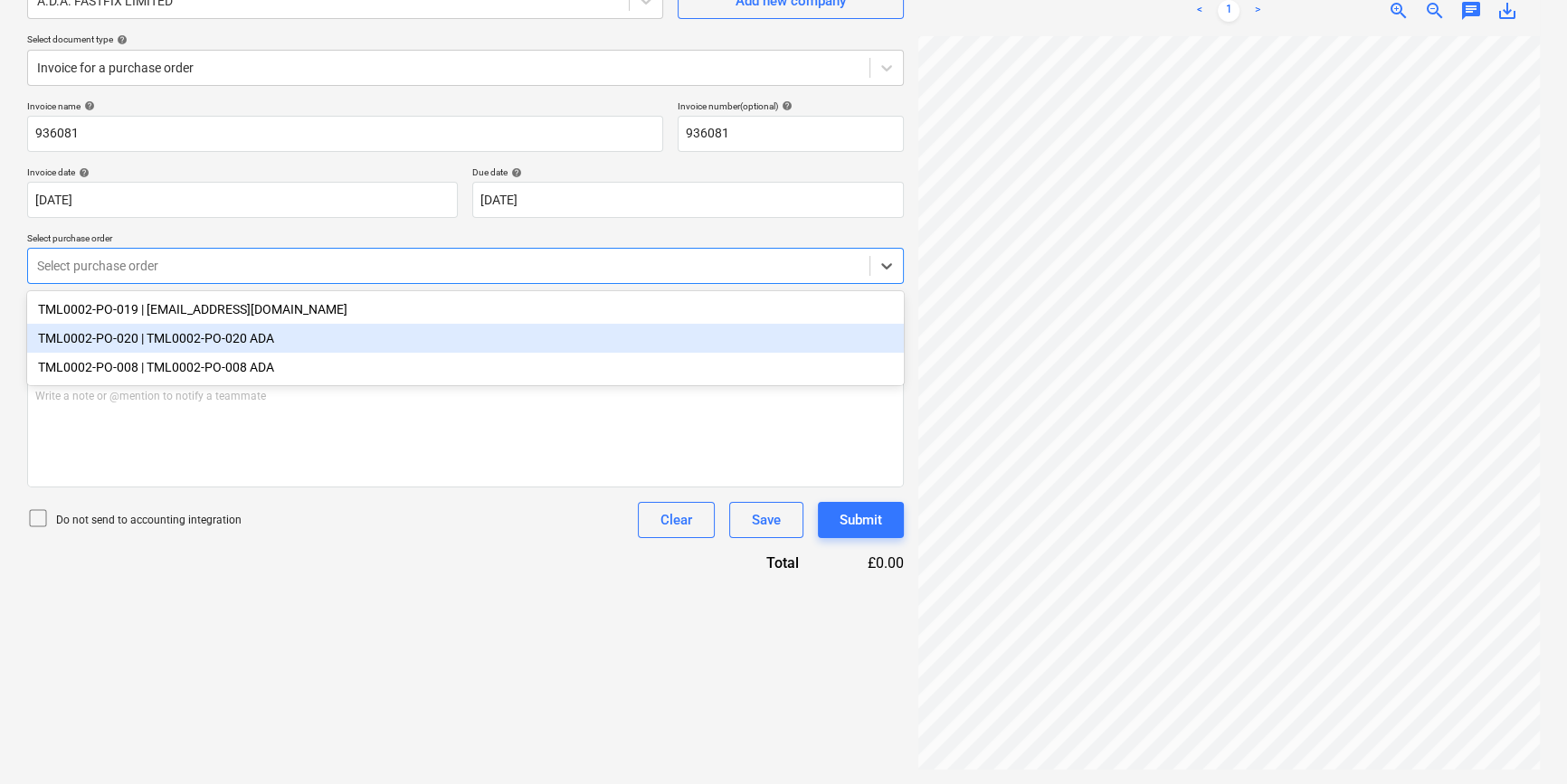
click at [266, 340] on div "TML0002-PO-020 | TML0002-PO-020 ADA" at bounding box center [465, 339] width 877 height 29
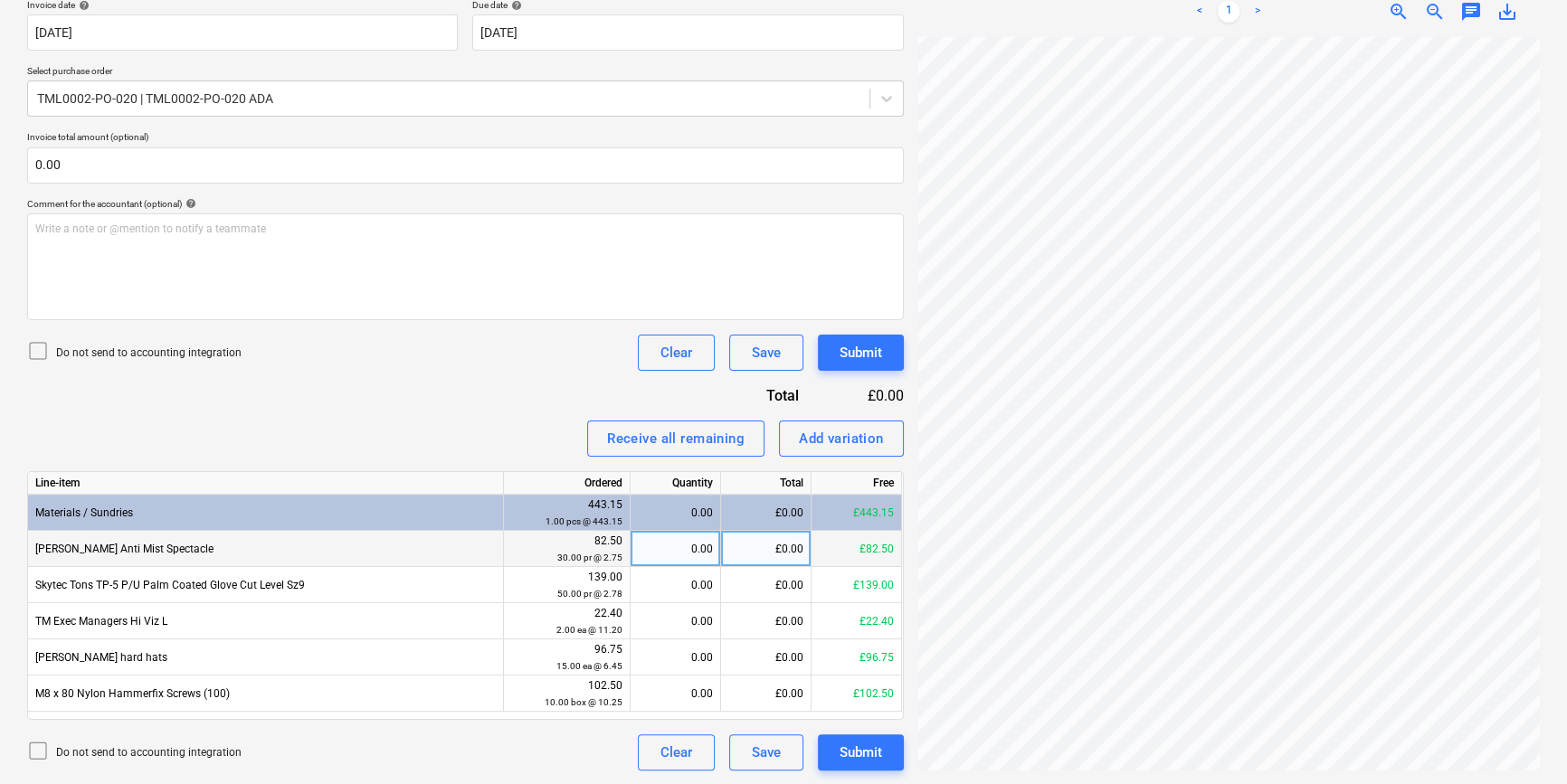
scroll to position [331, 181]
click at [683, 551] on div "0.00" at bounding box center [675, 548] width 75 height 36
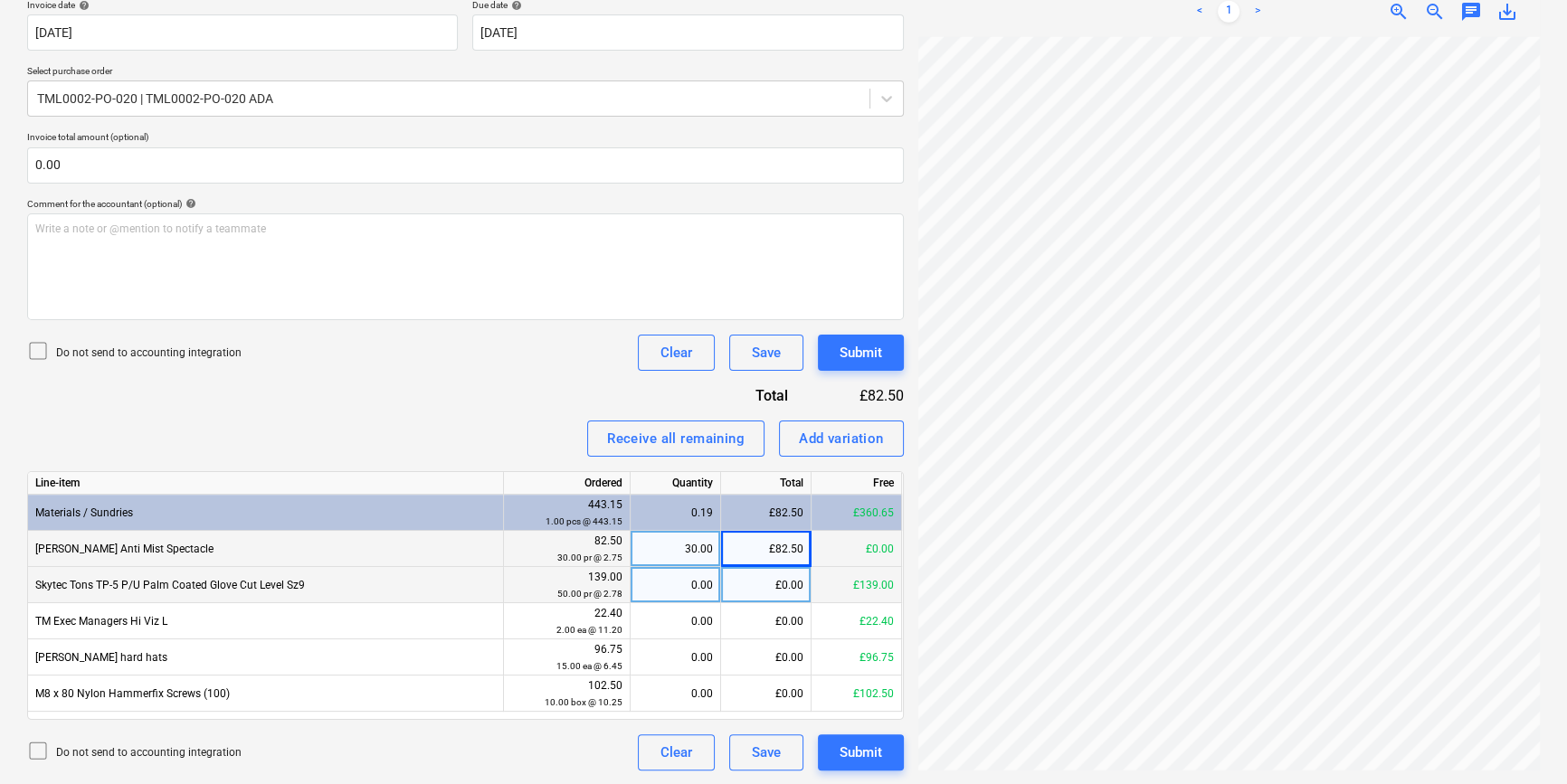
click at [690, 587] on div "0.00" at bounding box center [675, 584] width 75 height 36
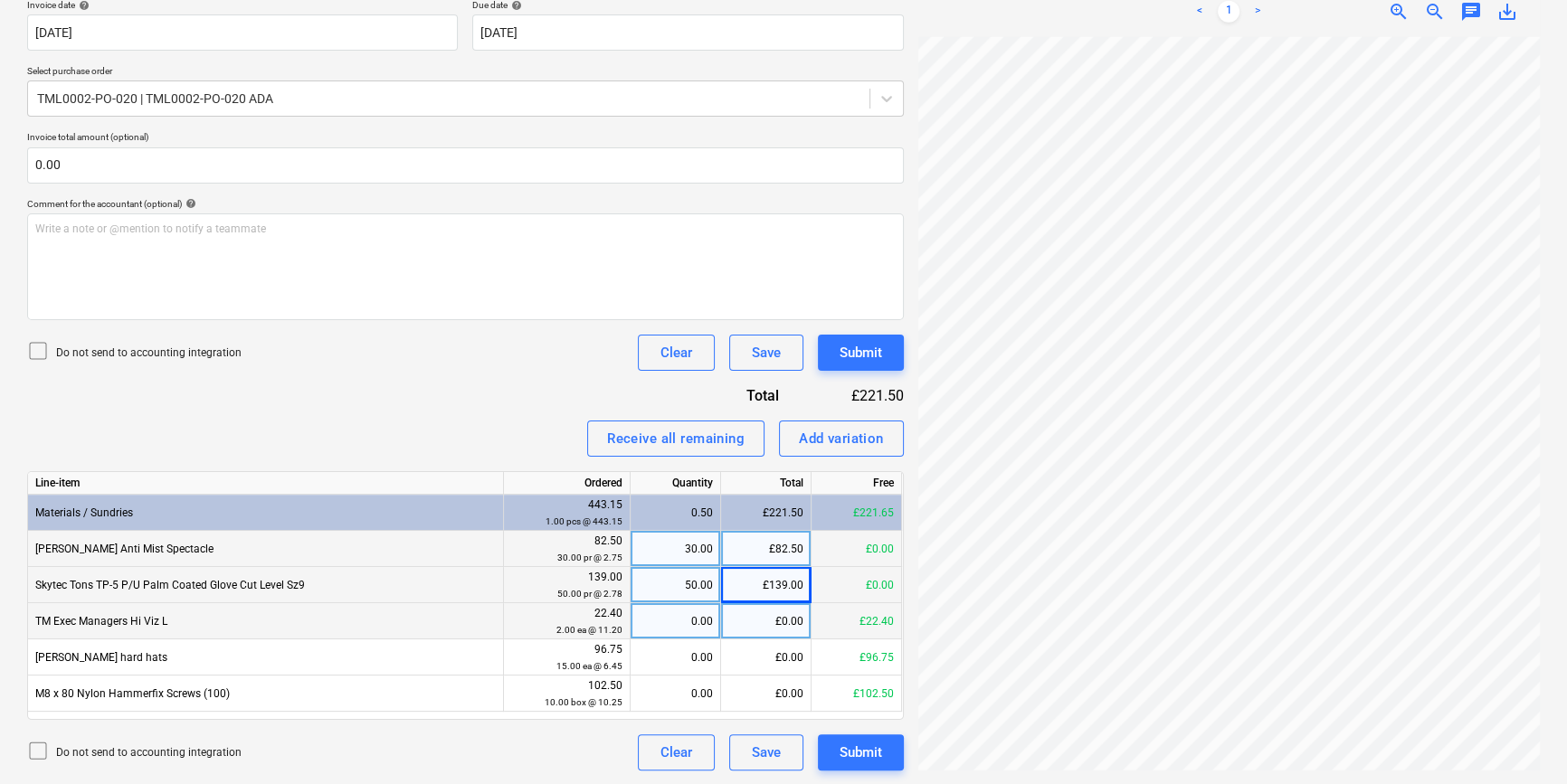
click at [691, 621] on div "0.00" at bounding box center [675, 621] width 75 height 36
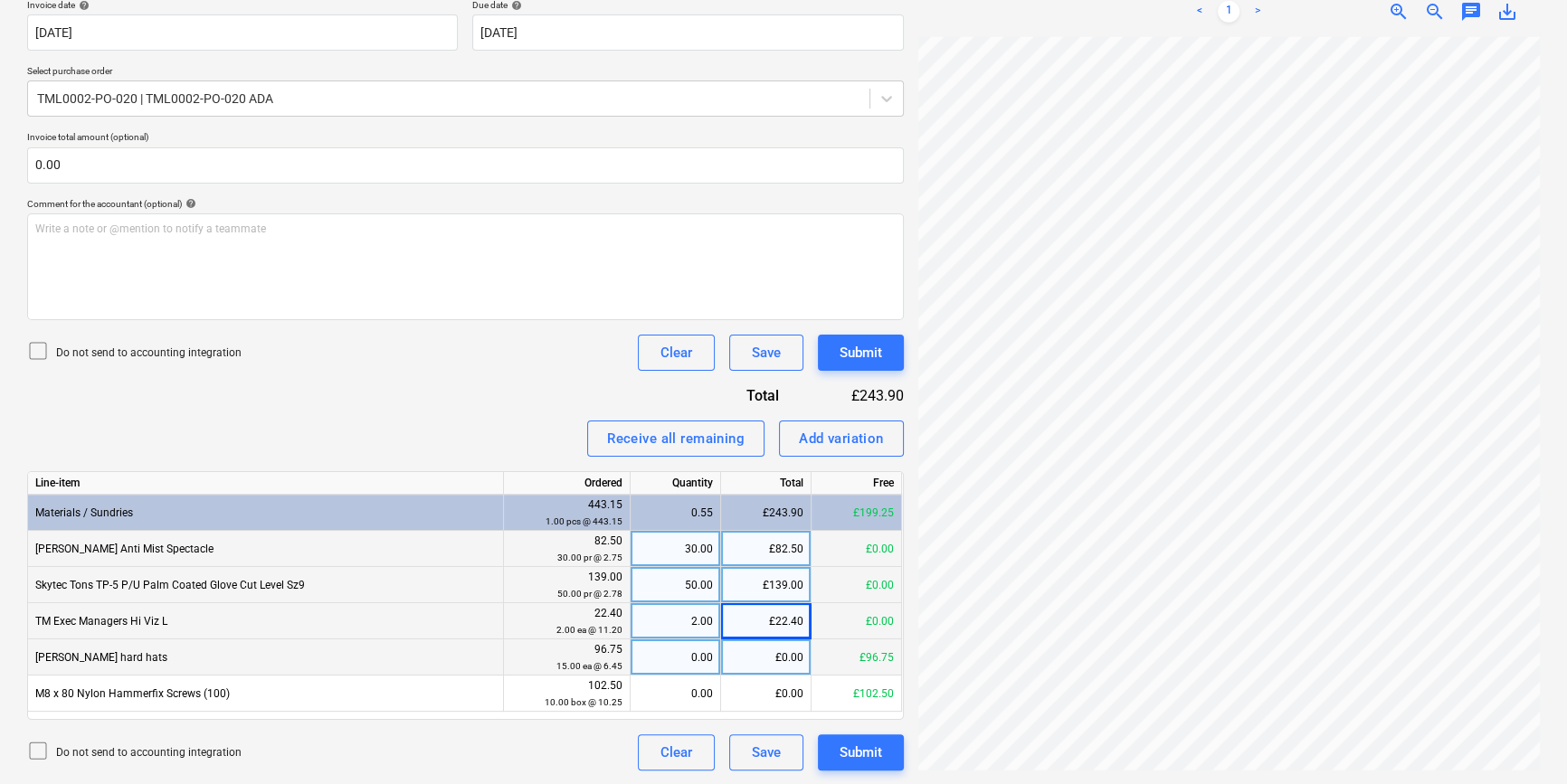
click at [680, 652] on div "0.00" at bounding box center [675, 657] width 75 height 36
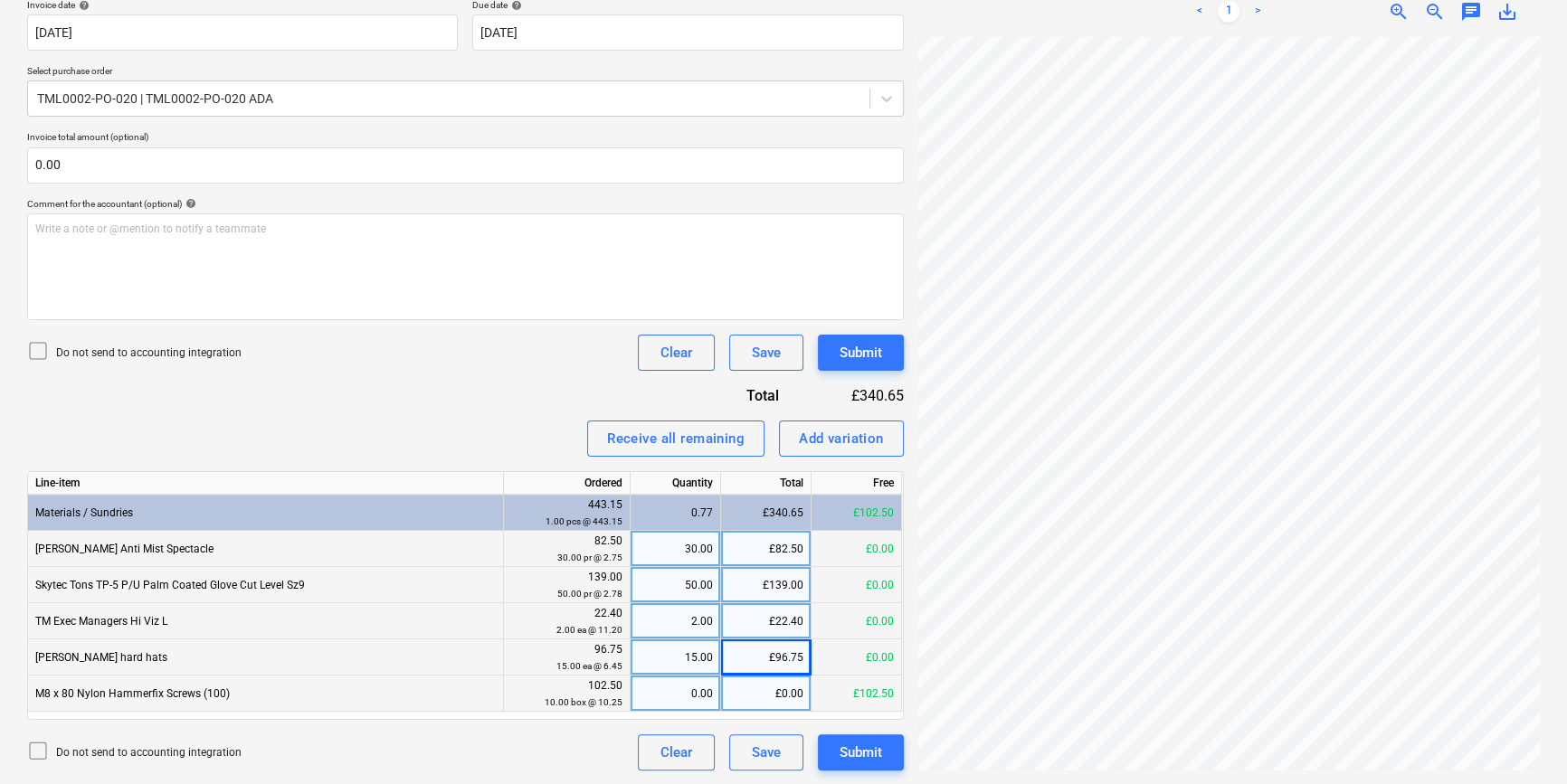
click at [670, 690] on div "0.00" at bounding box center [675, 693] width 75 height 36
click at [776, 688] on div "£0.00" at bounding box center [766, 693] width 90 height 36
click at [859, 432] on div "Add variation" at bounding box center [841, 438] width 85 height 23
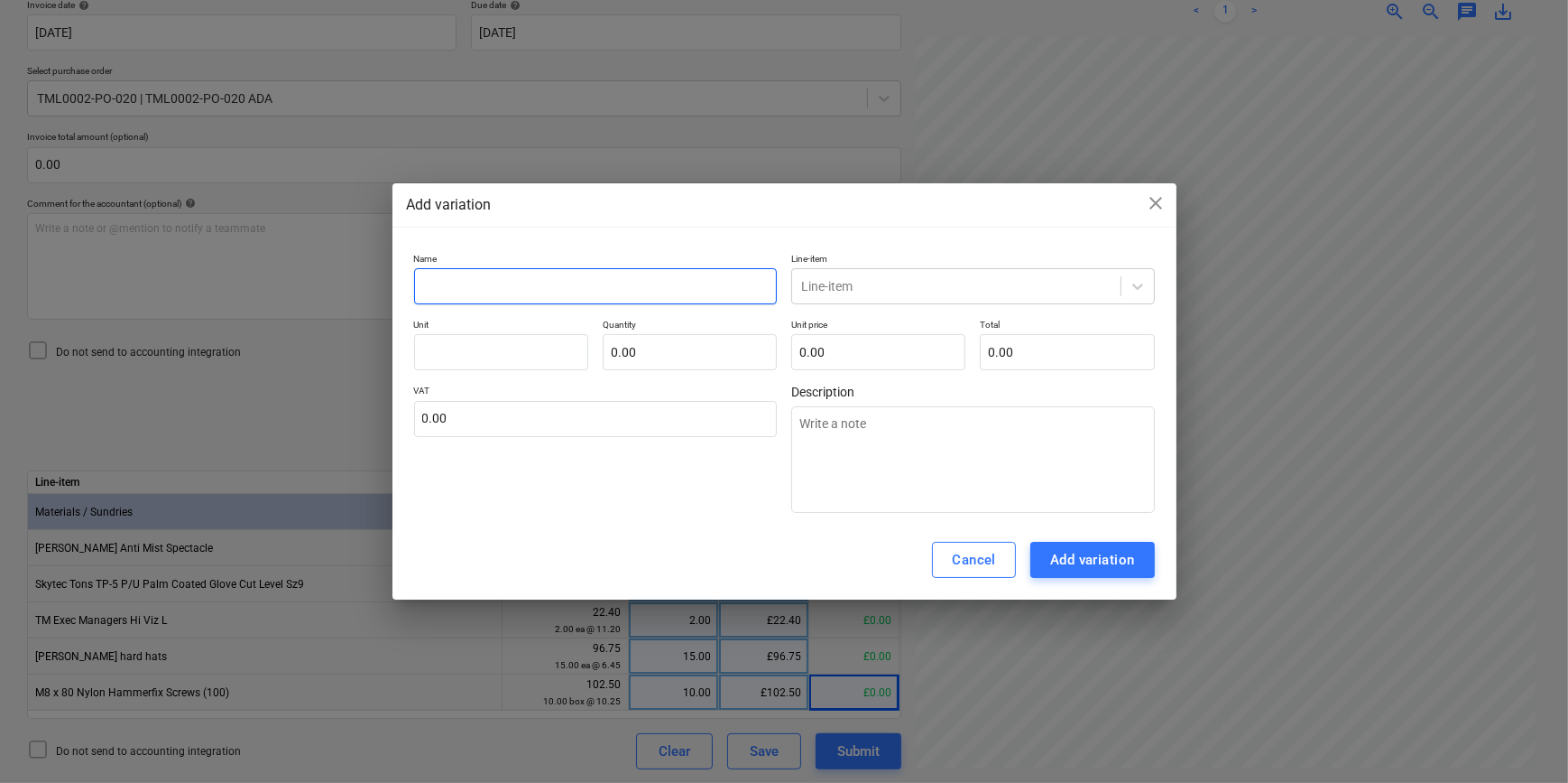
click at [450, 283] on input "text" at bounding box center [596, 285] width 363 height 36
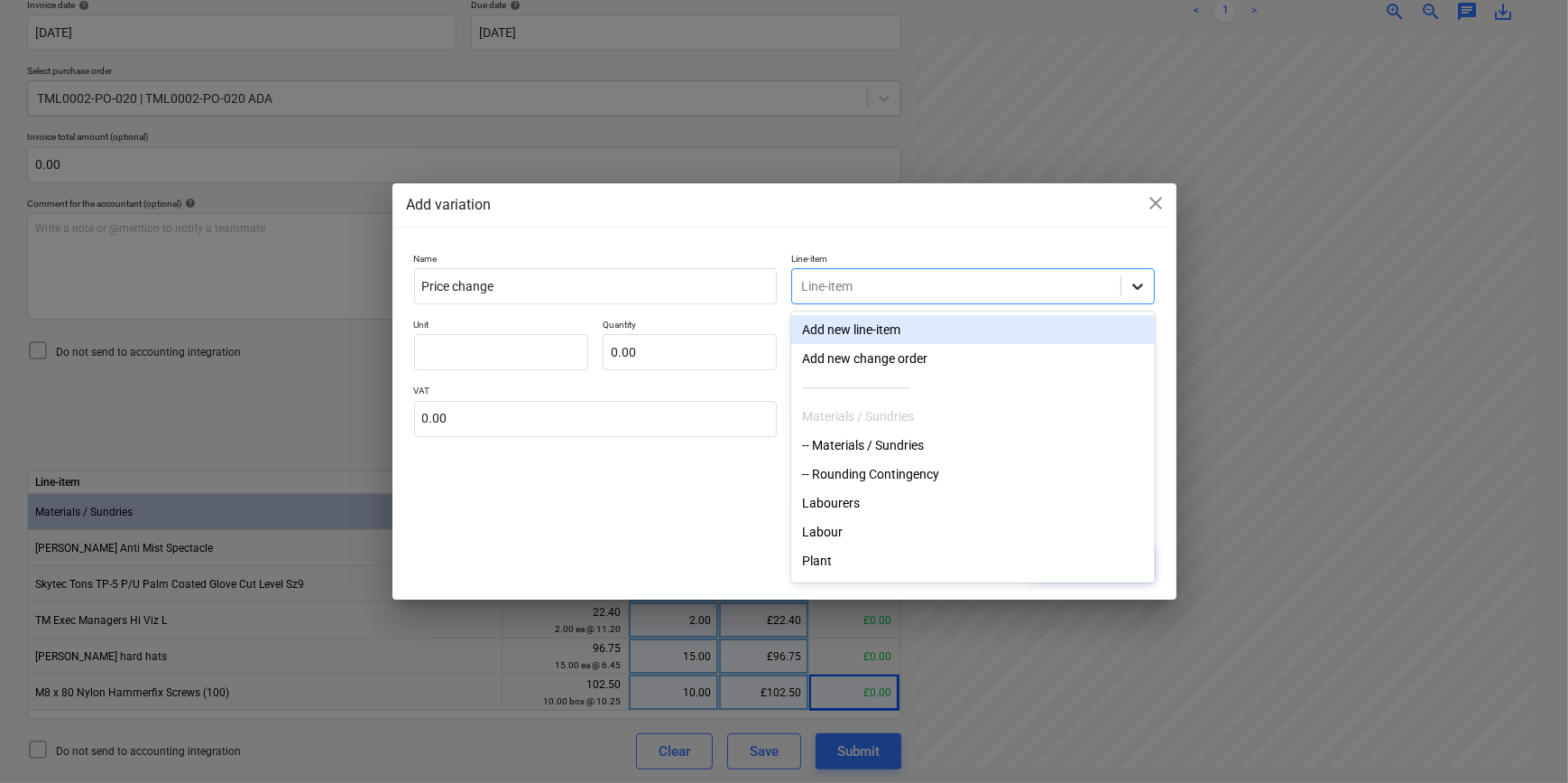
click at [1135, 286] on icon at bounding box center [1137, 286] width 11 height 6
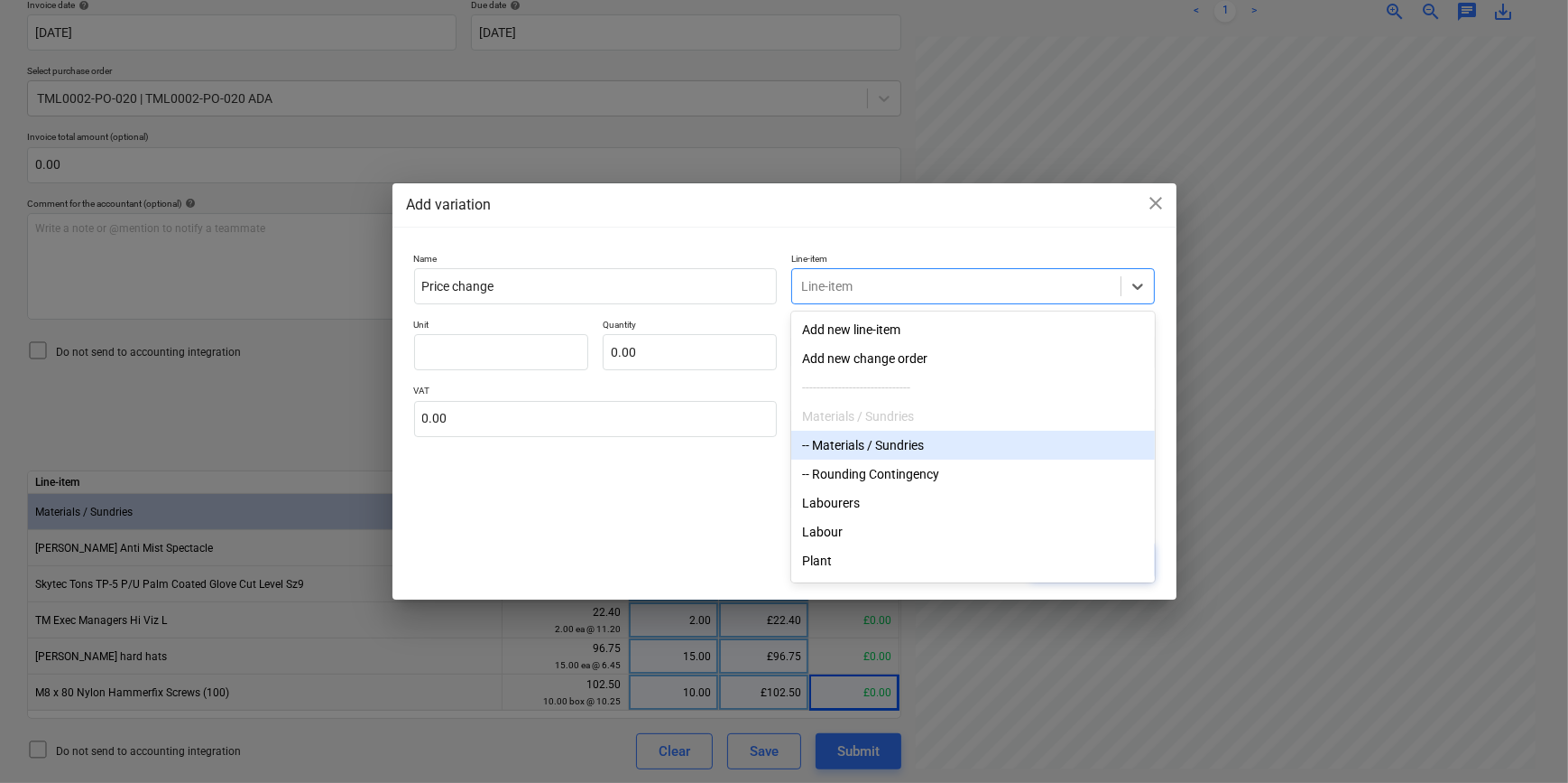
click at [916, 447] on div "-- Materials / Sundries" at bounding box center [973, 446] width 363 height 29
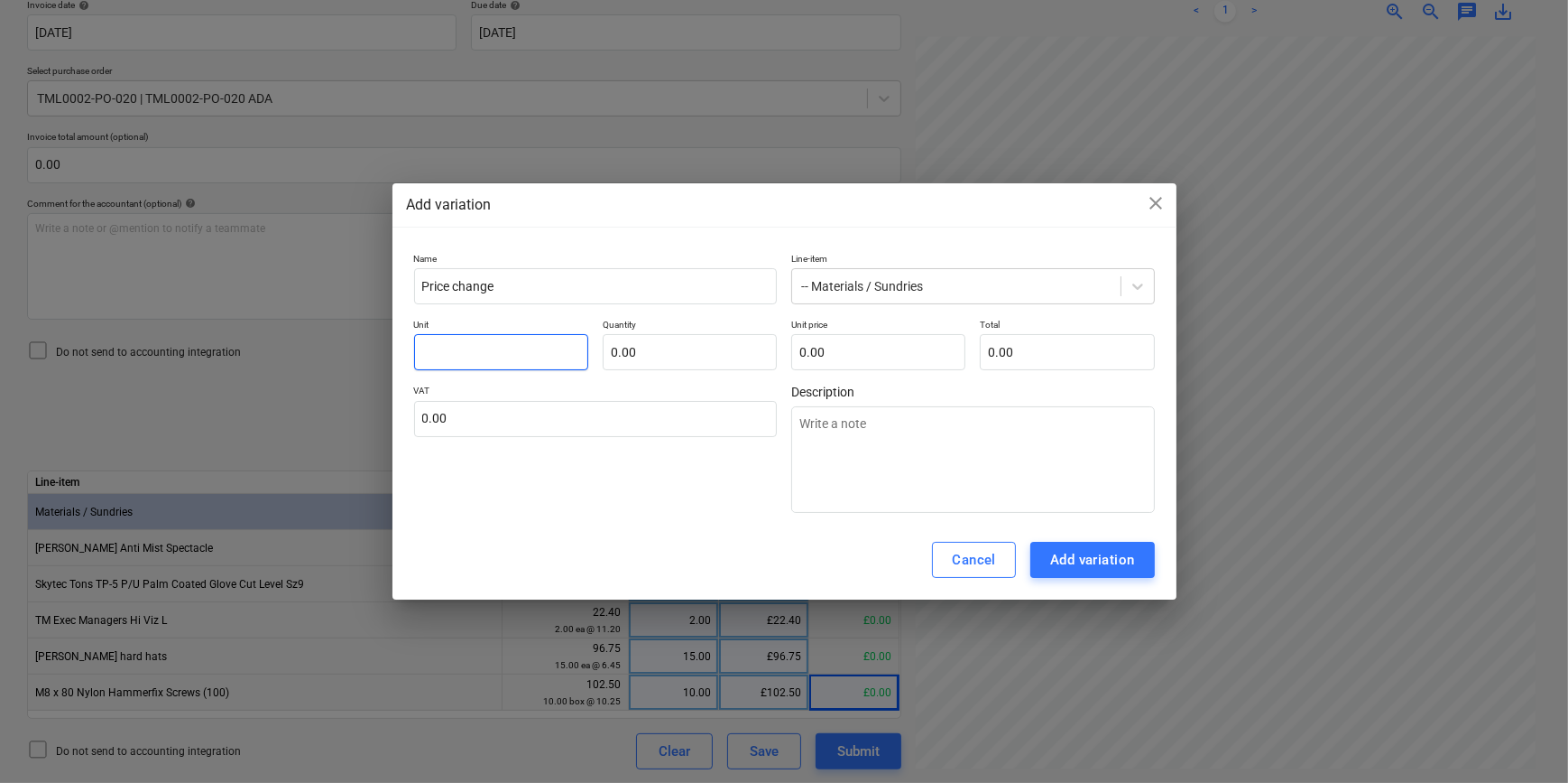
click at [446, 348] on input "text" at bounding box center [501, 352] width 174 height 36
click at [1074, 558] on div "Add variation" at bounding box center [1092, 560] width 85 height 23
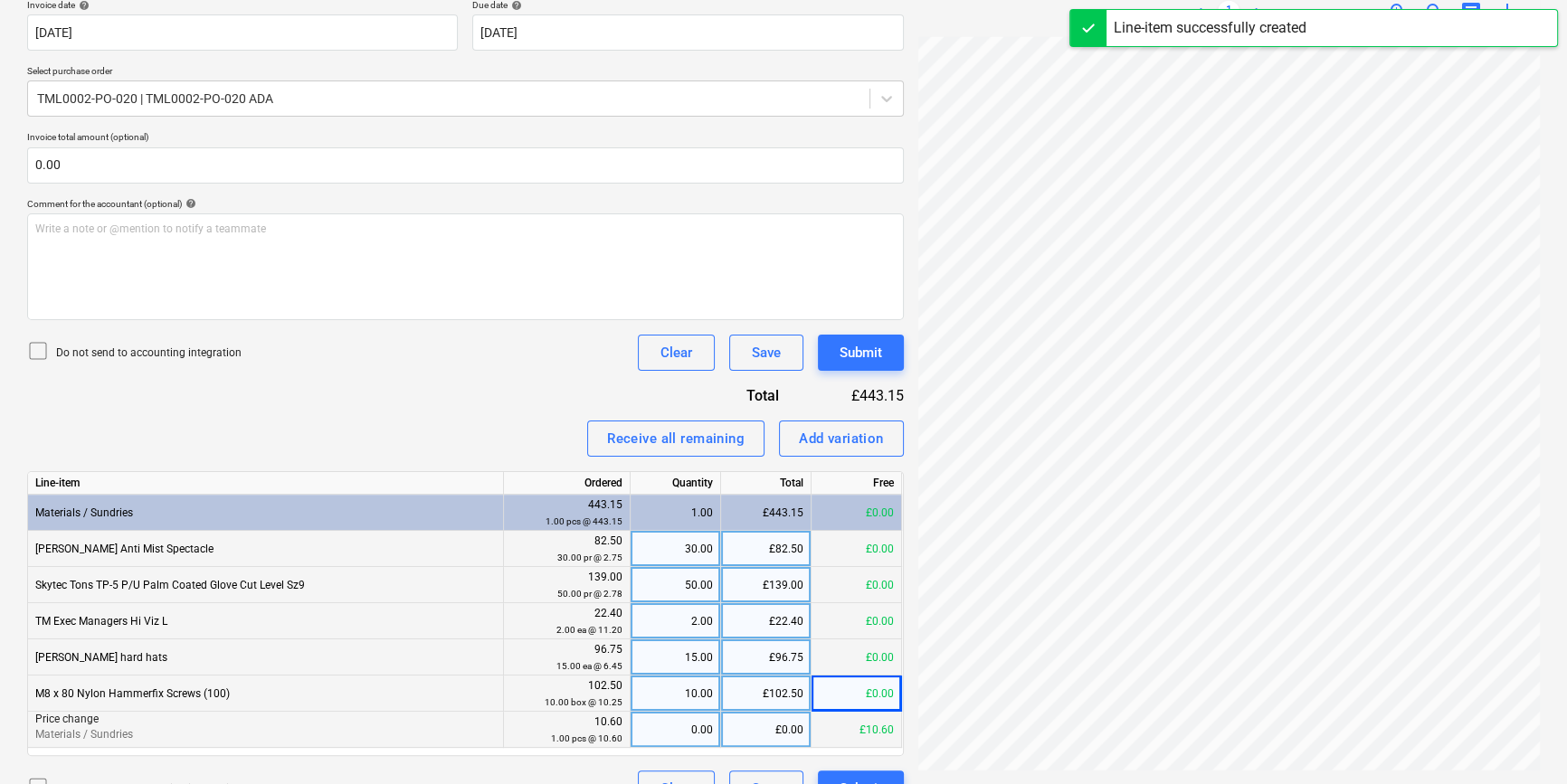
click at [693, 729] on div "0.00" at bounding box center [675, 729] width 75 height 36
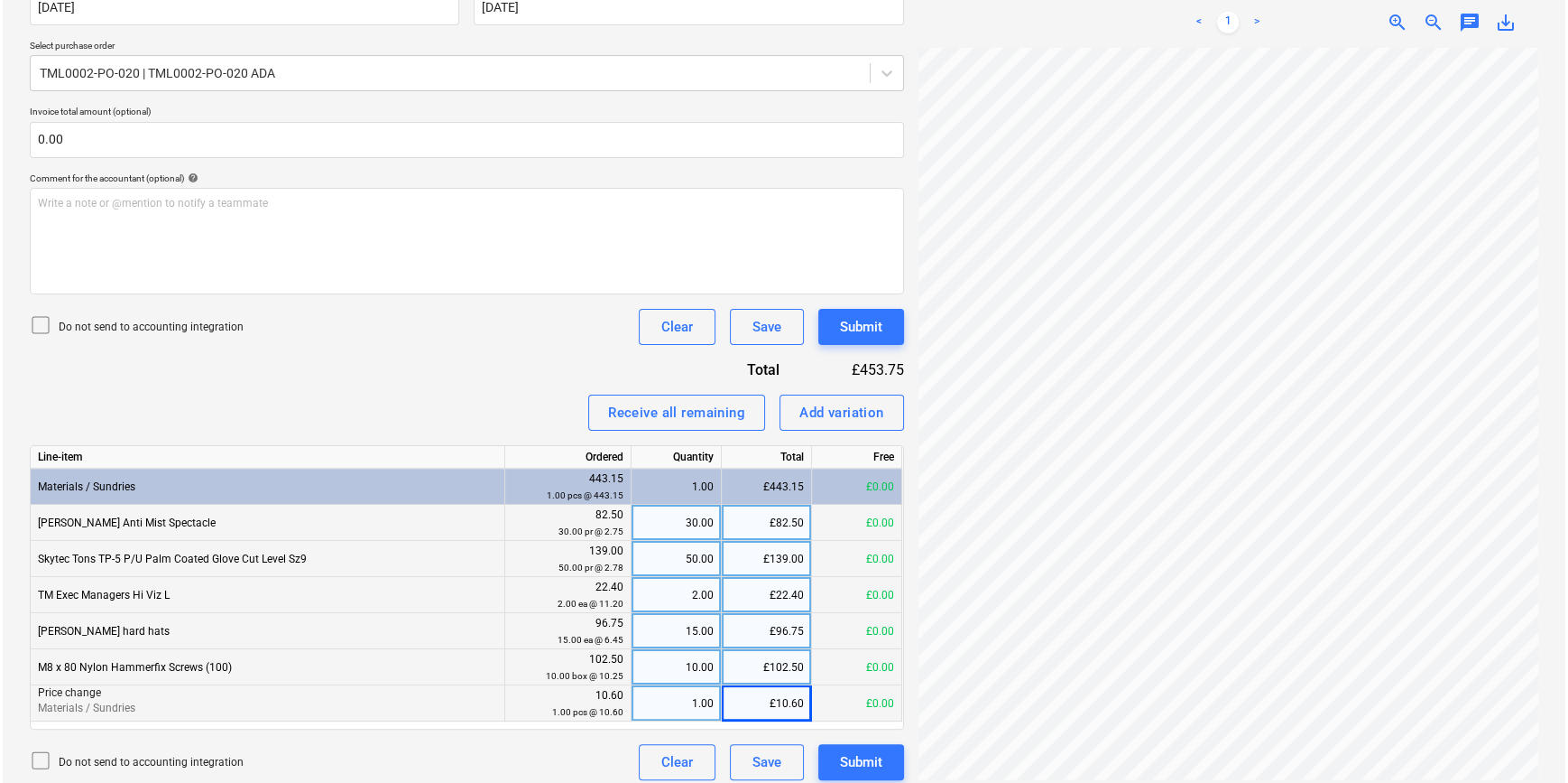
scroll to position [384, 0]
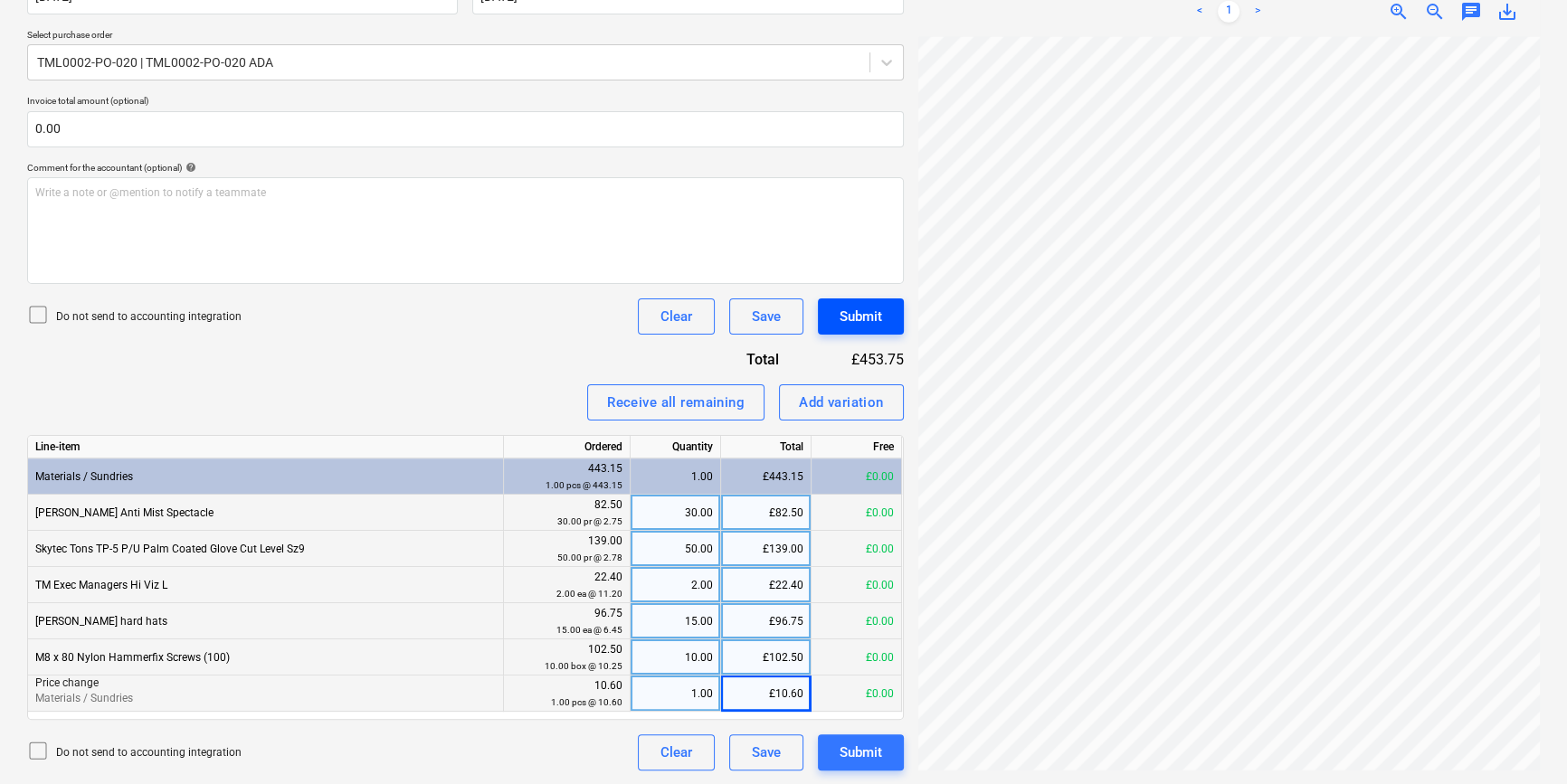
click at [850, 314] on div "Submit" at bounding box center [860, 316] width 42 height 23
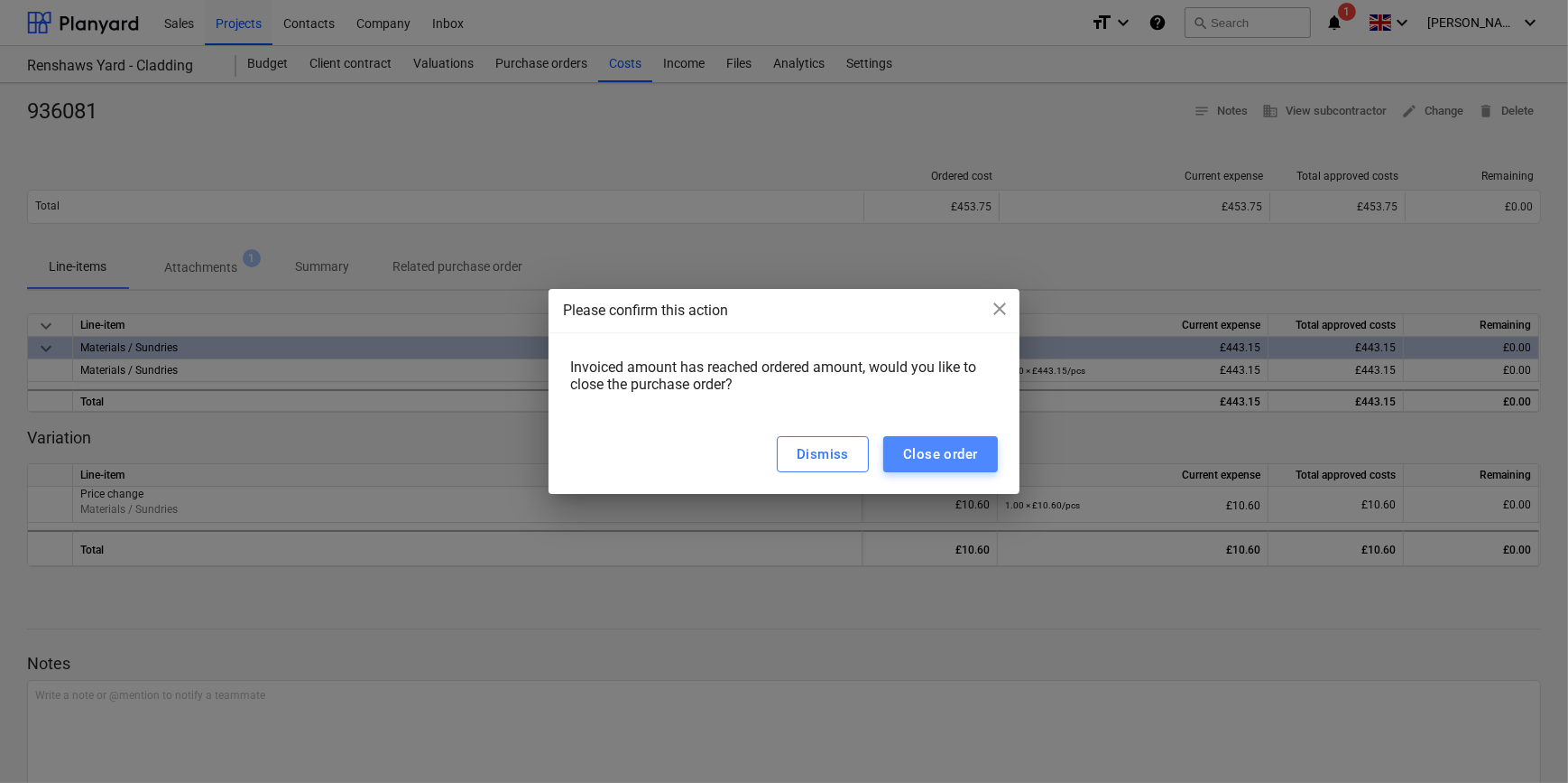
click at [935, 454] on div "Close order" at bounding box center [941, 455] width 75 height 23
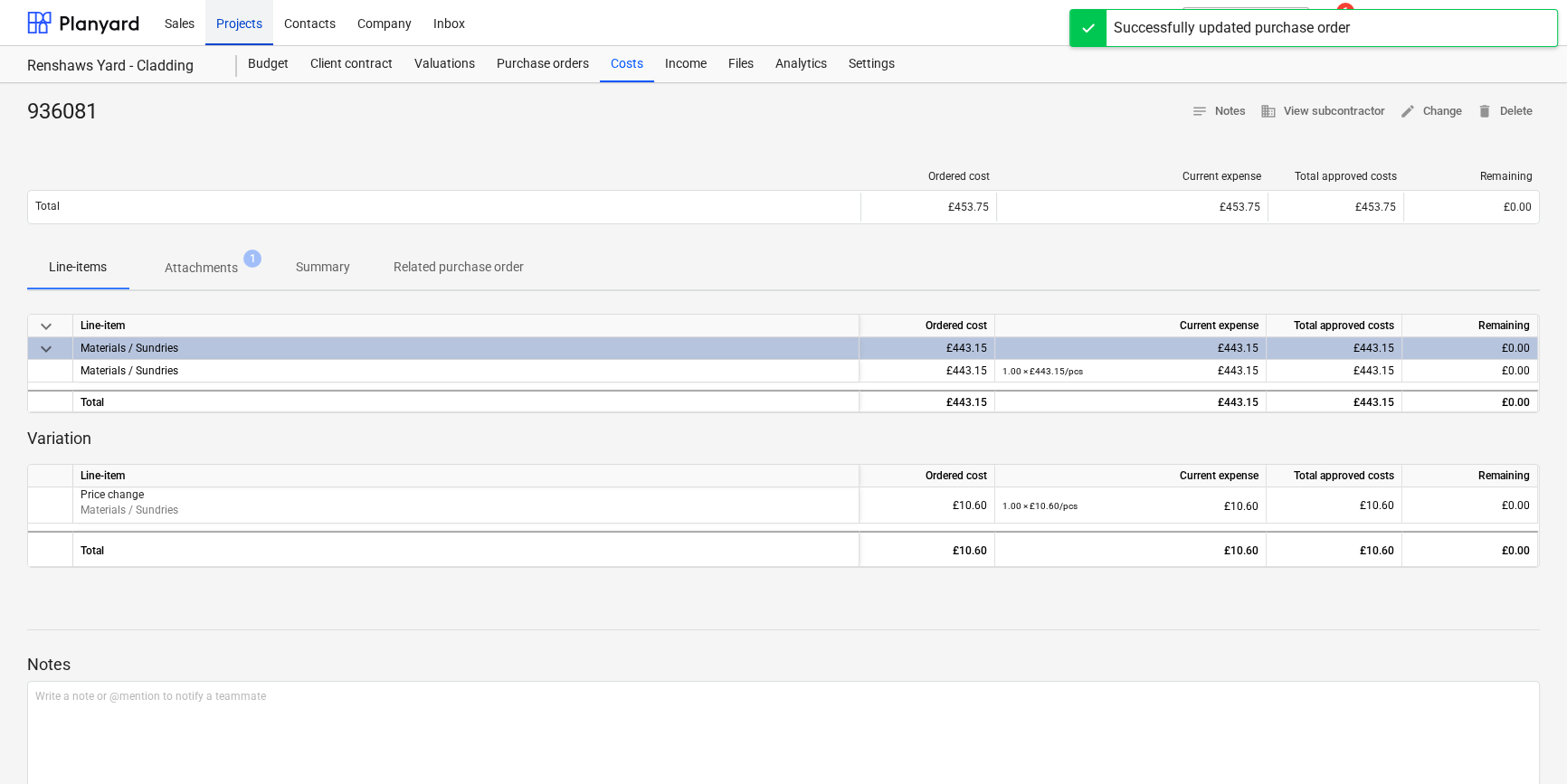
click at [228, 27] on div "Projects" at bounding box center [239, 22] width 68 height 46
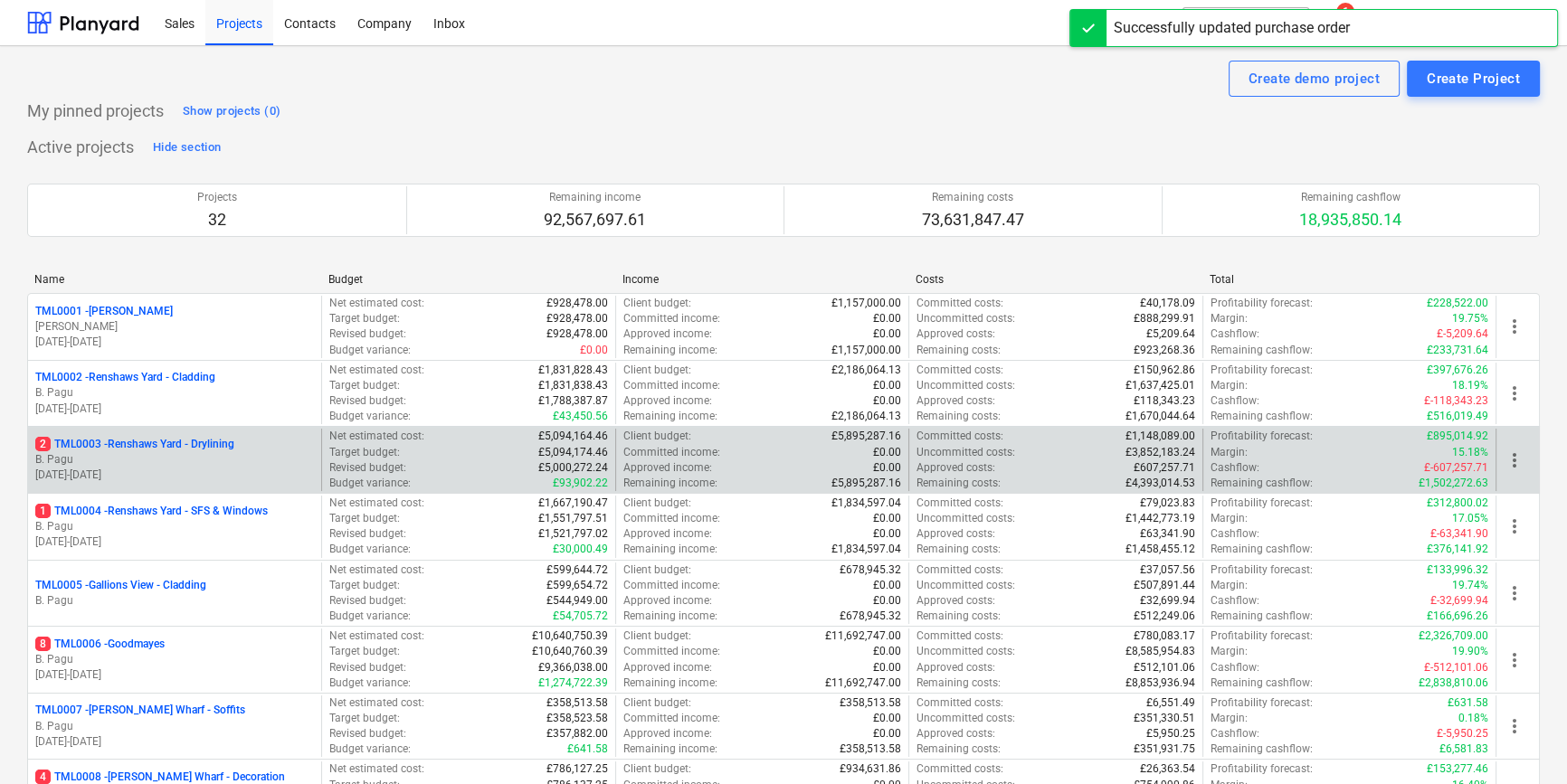
click at [205, 451] on p "2 TML0003 - Renshaws Yard - Drylining" at bounding box center [134, 444] width 199 height 16
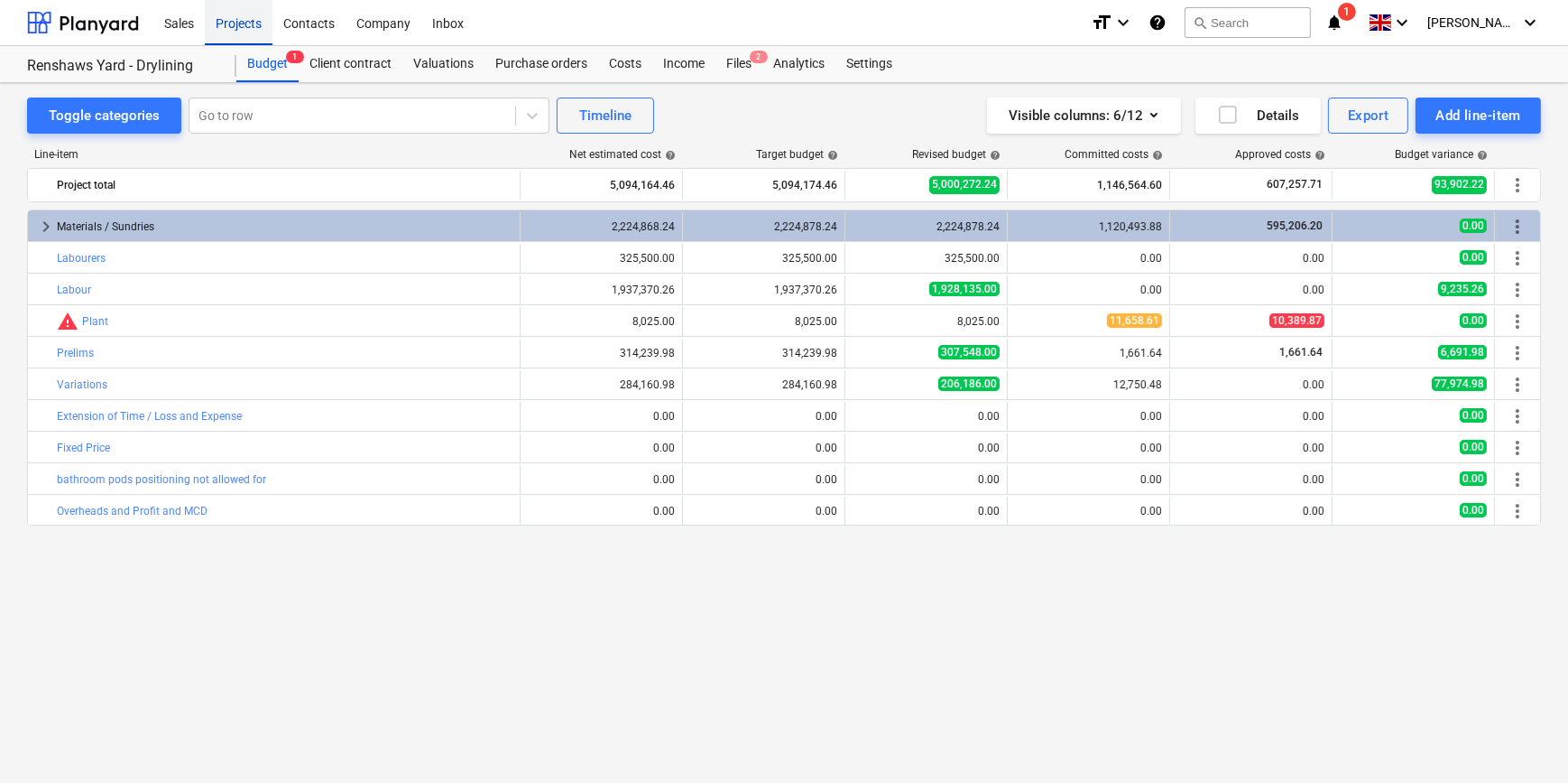
click at [227, 31] on div "Projects" at bounding box center [238, 22] width 67 height 46
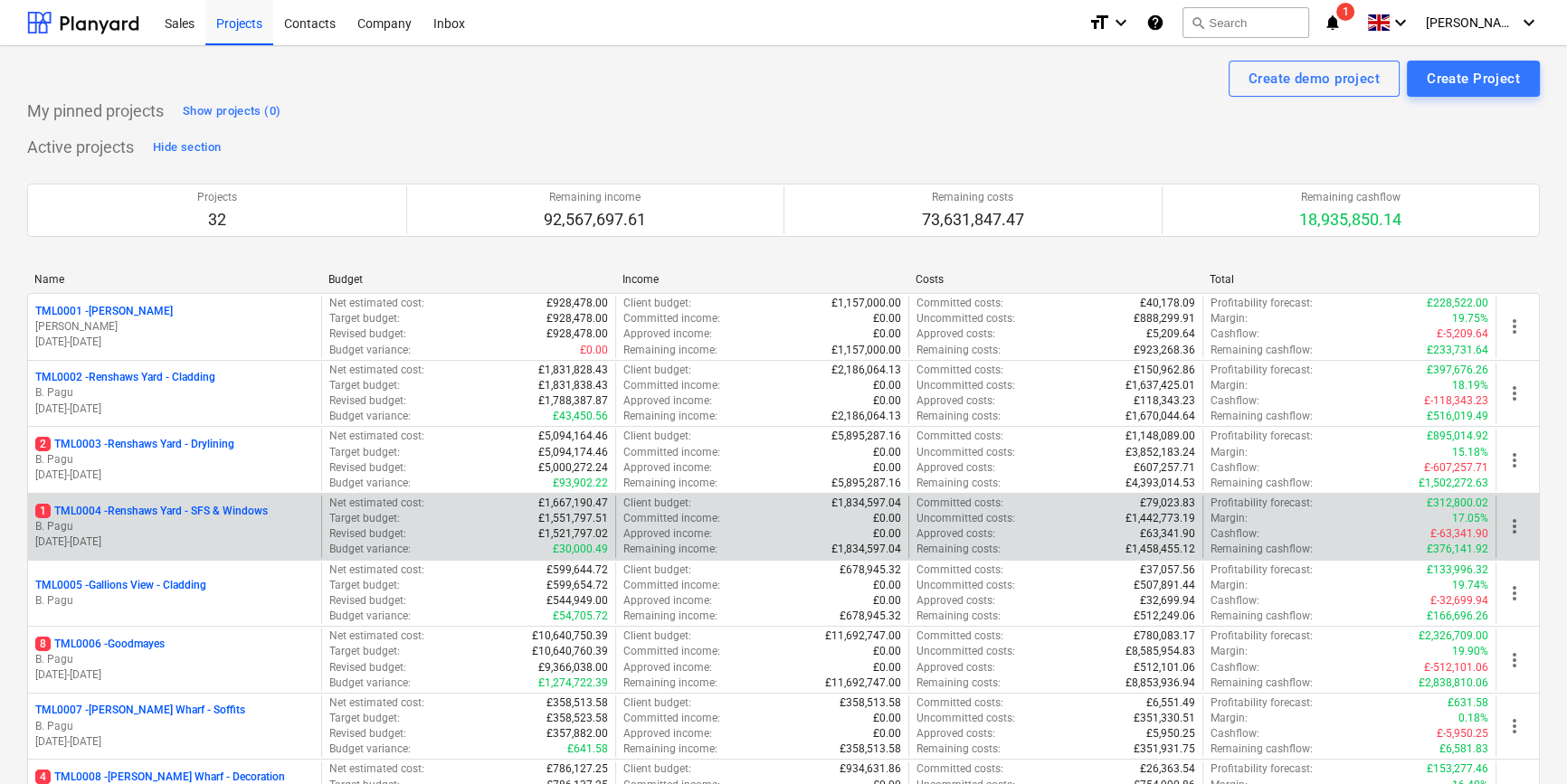
click at [195, 528] on p "B. Pagu" at bounding box center [174, 527] width 279 height 16
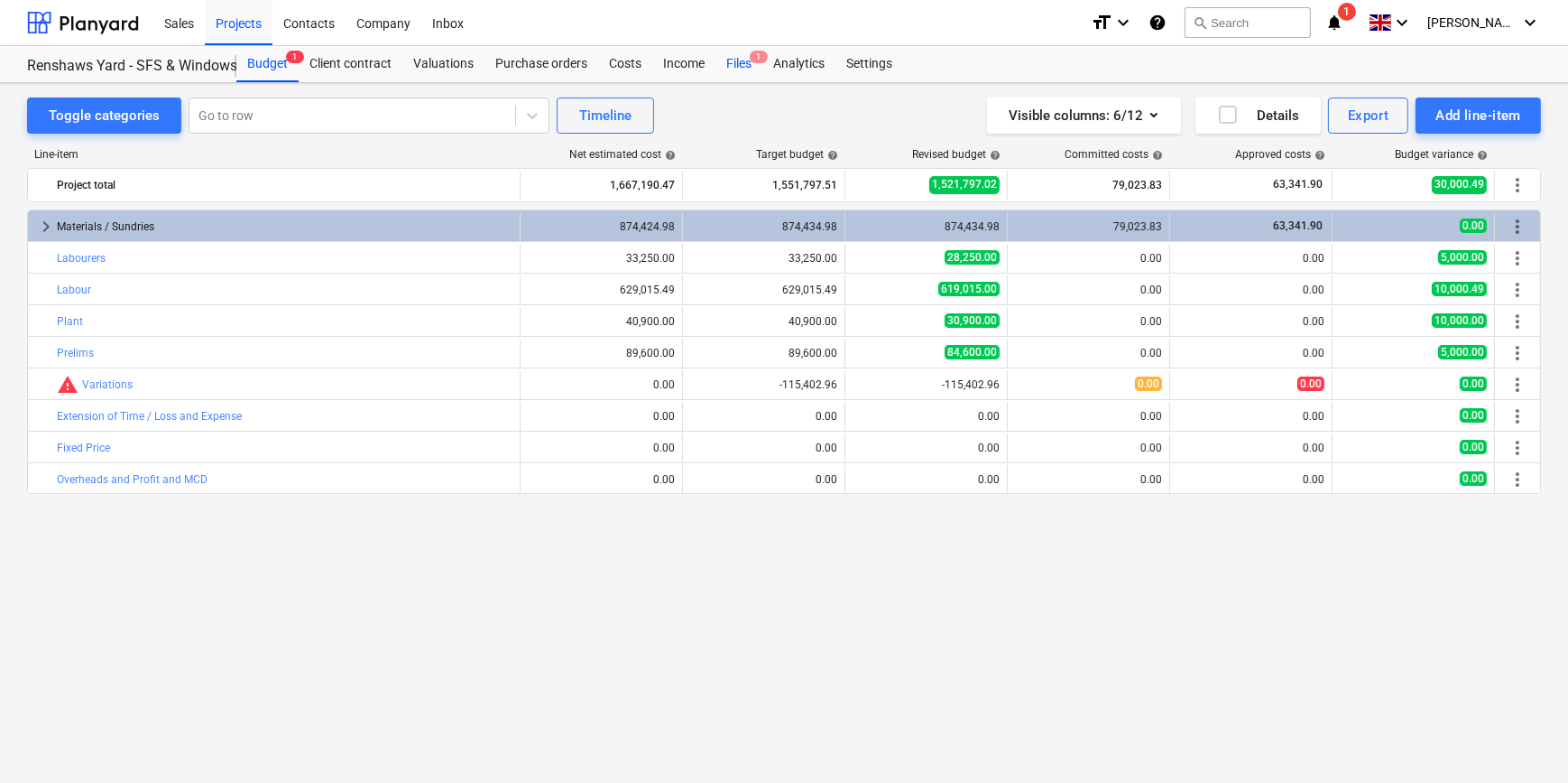
click at [733, 61] on div "Files 1" at bounding box center [739, 64] width 47 height 36
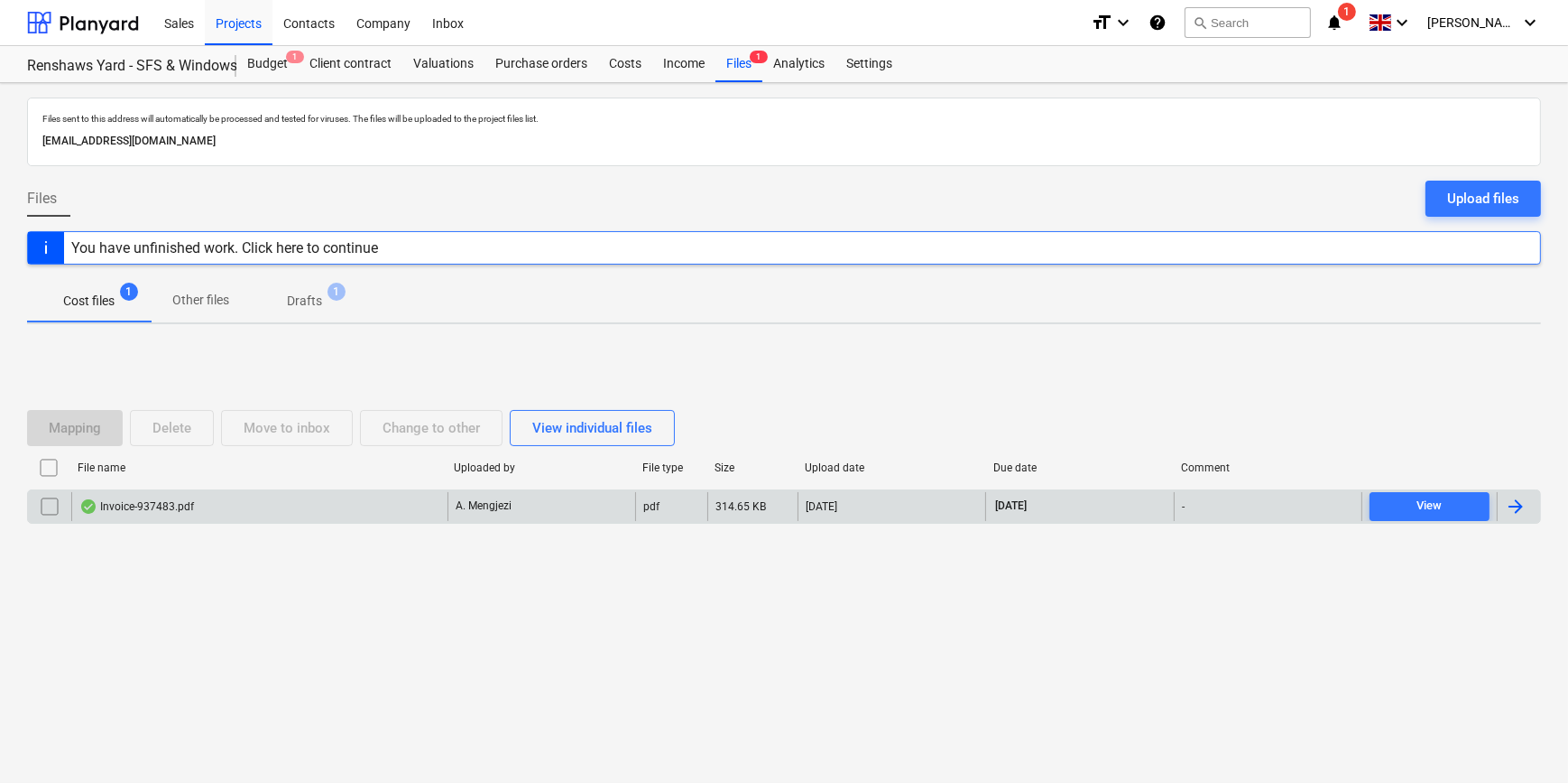
click at [1509, 501] on div at bounding box center [1516, 506] width 21 height 22
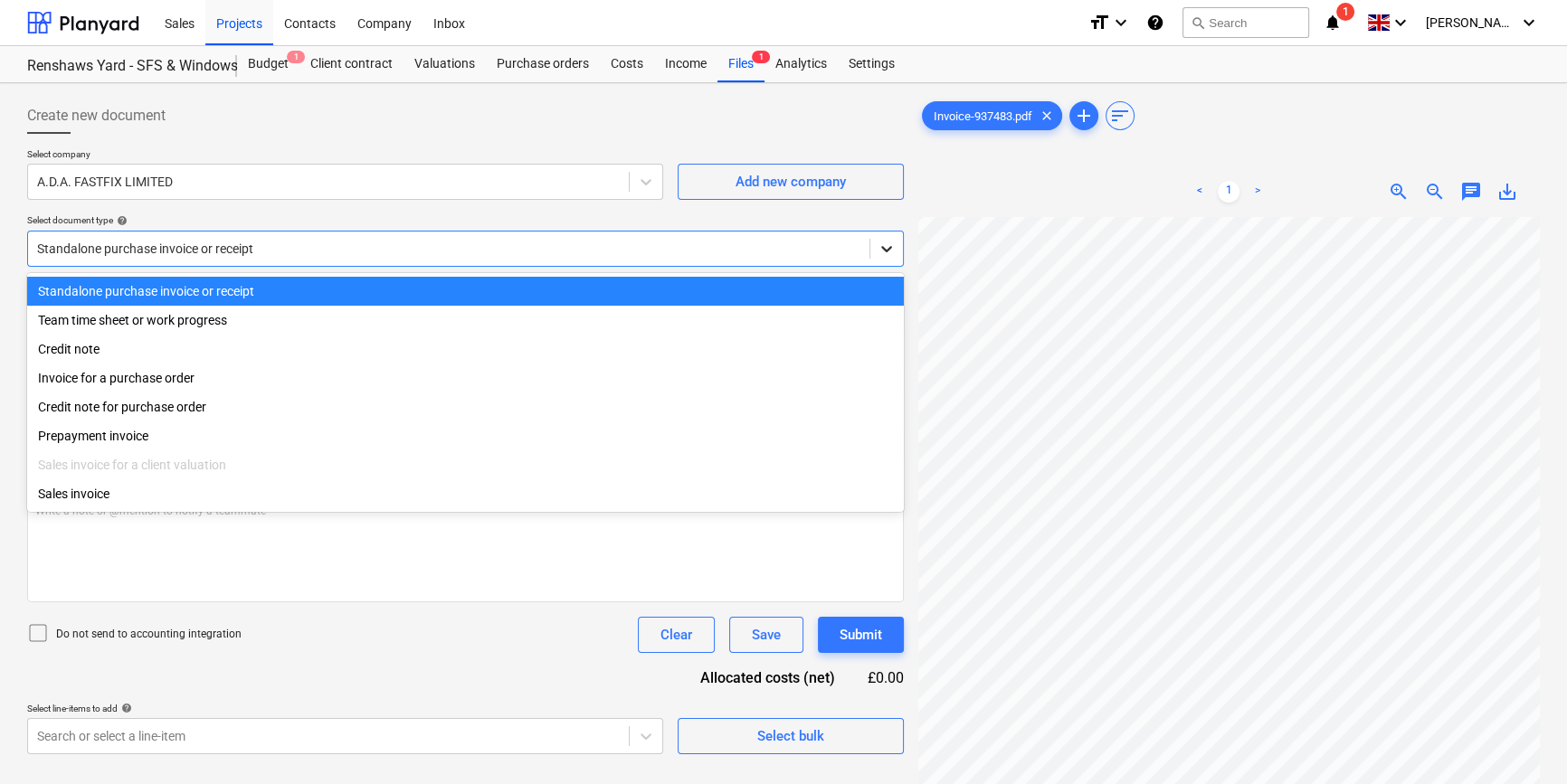
click at [885, 250] on icon at bounding box center [886, 249] width 11 height 6
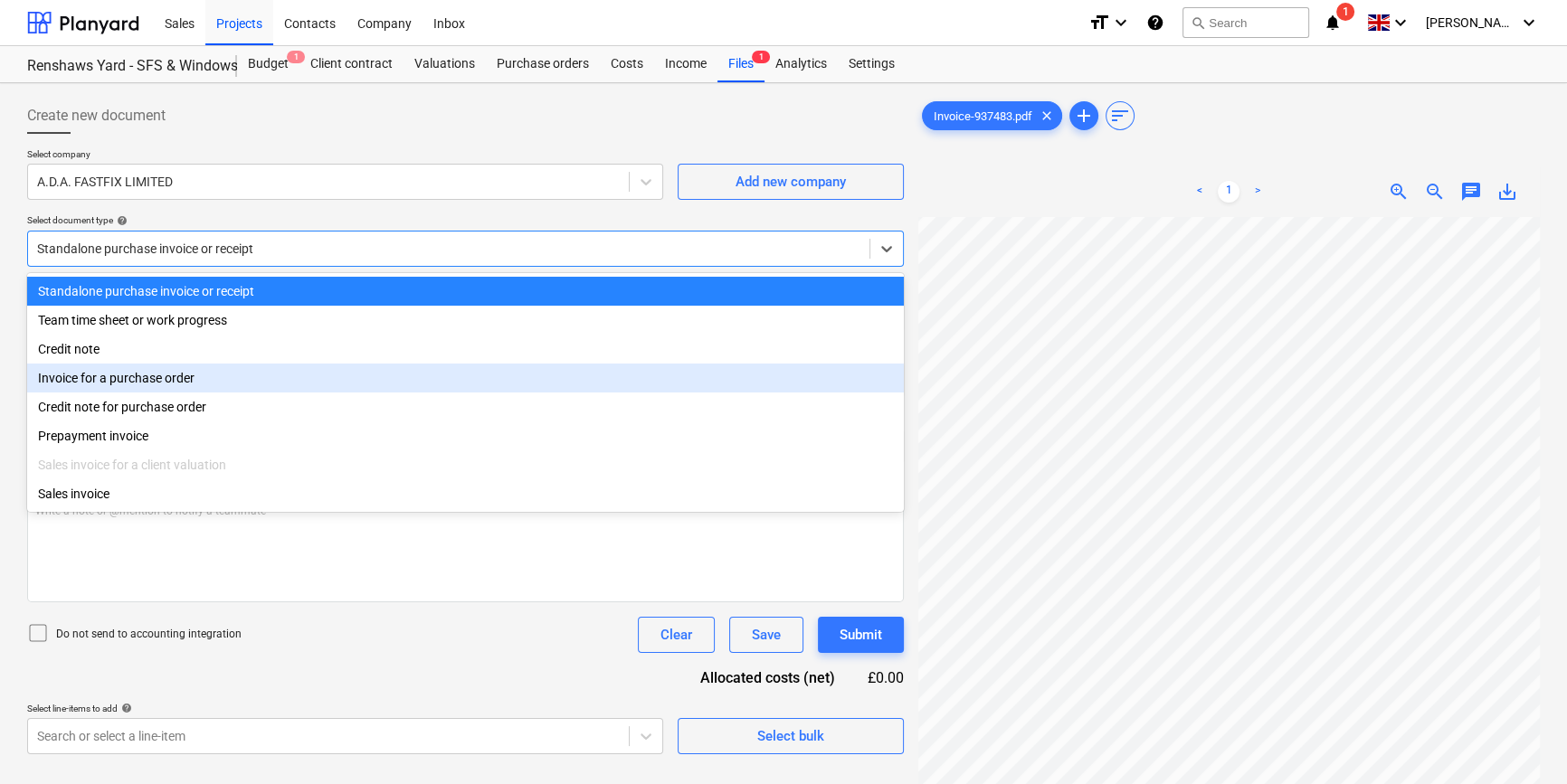
click at [844, 385] on div "Invoice for a purchase order" at bounding box center [465, 378] width 877 height 29
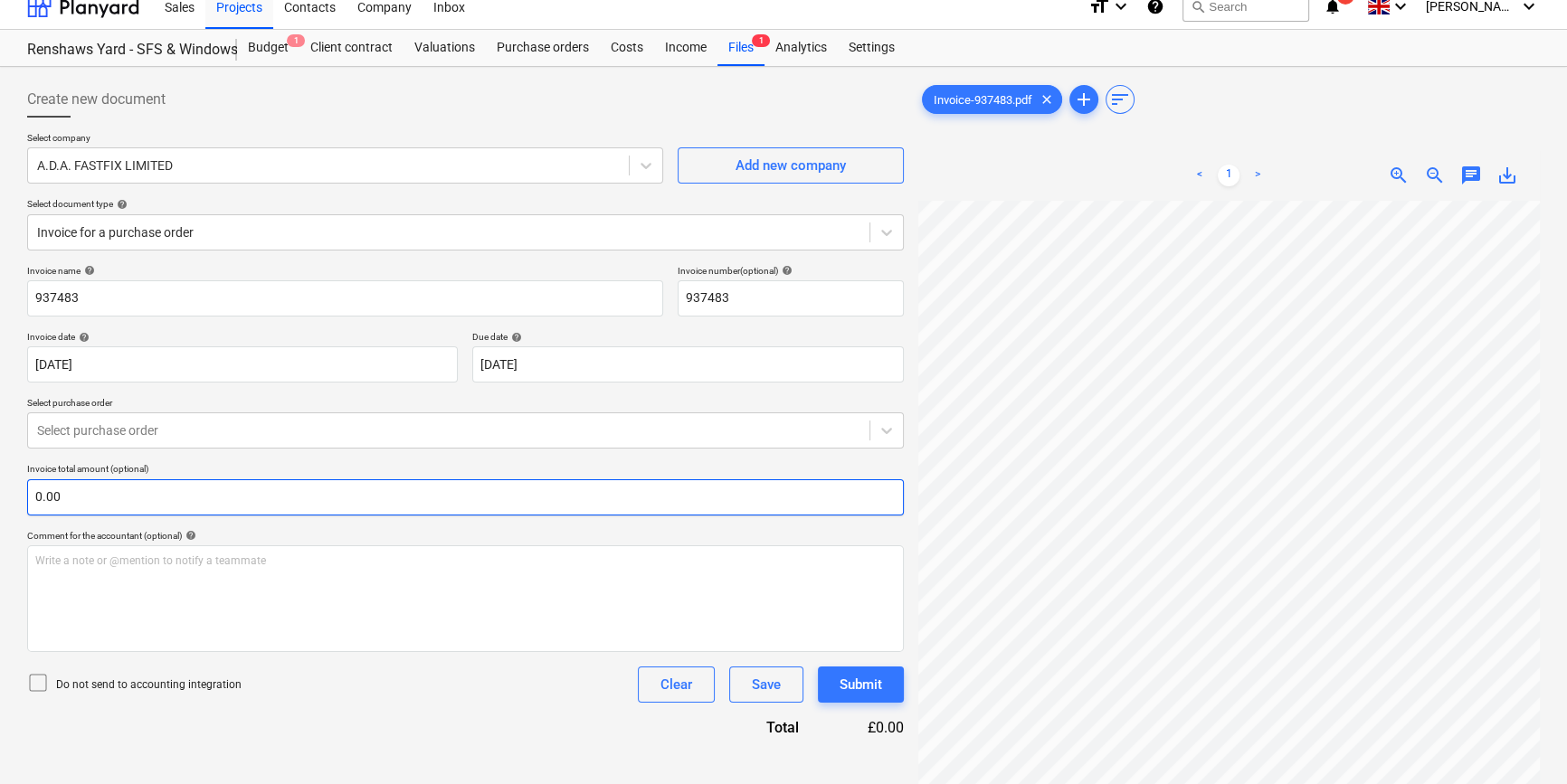
scroll to position [287, 71]
click at [880, 231] on icon at bounding box center [886, 232] width 18 height 18
click at [881, 233] on icon at bounding box center [886, 232] width 18 height 18
click at [885, 434] on icon at bounding box center [886, 430] width 18 height 18
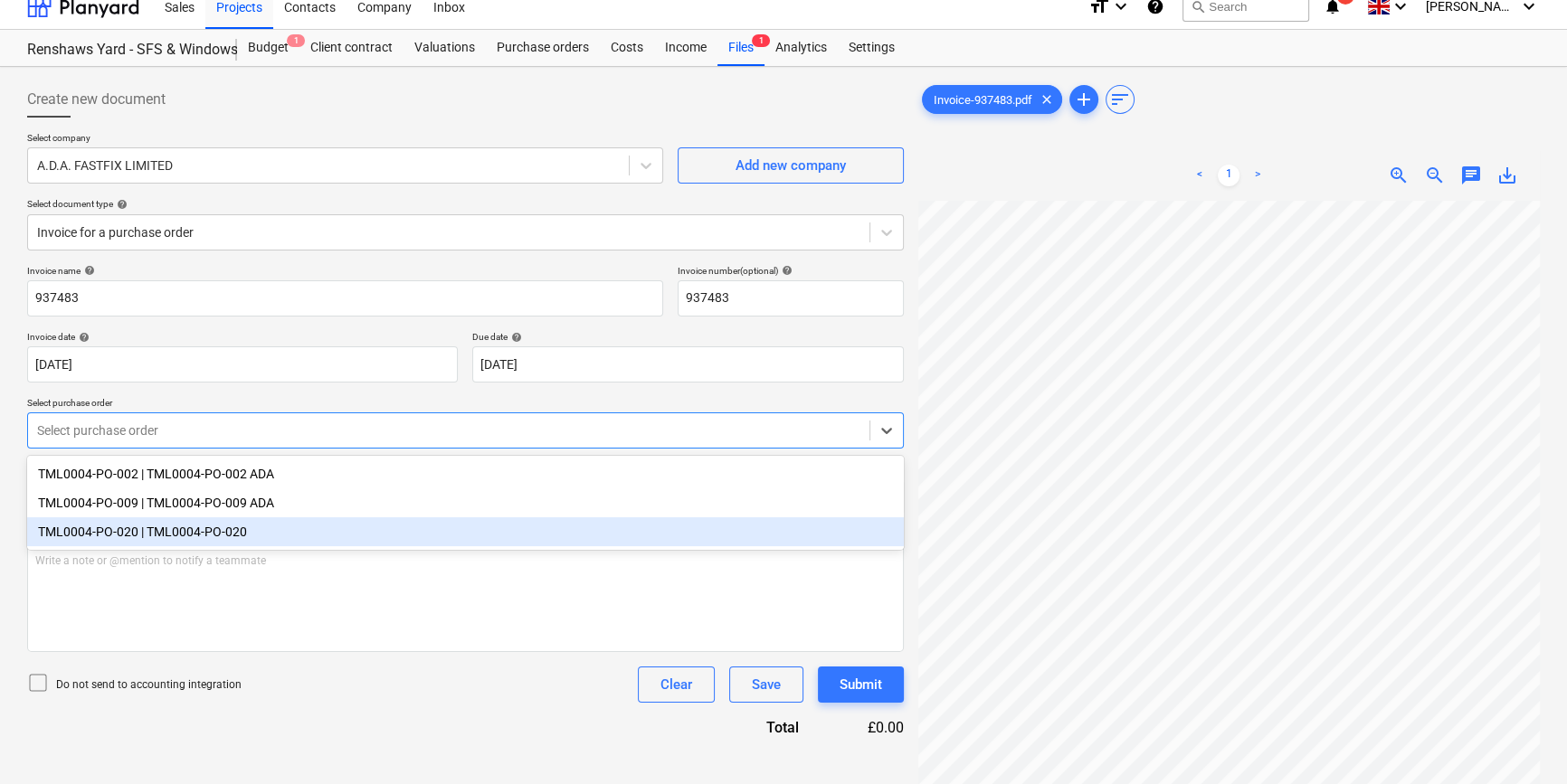
click at [840, 529] on div "TML0004-PO-020 | TML0004-PO-020" at bounding box center [465, 531] width 877 height 29
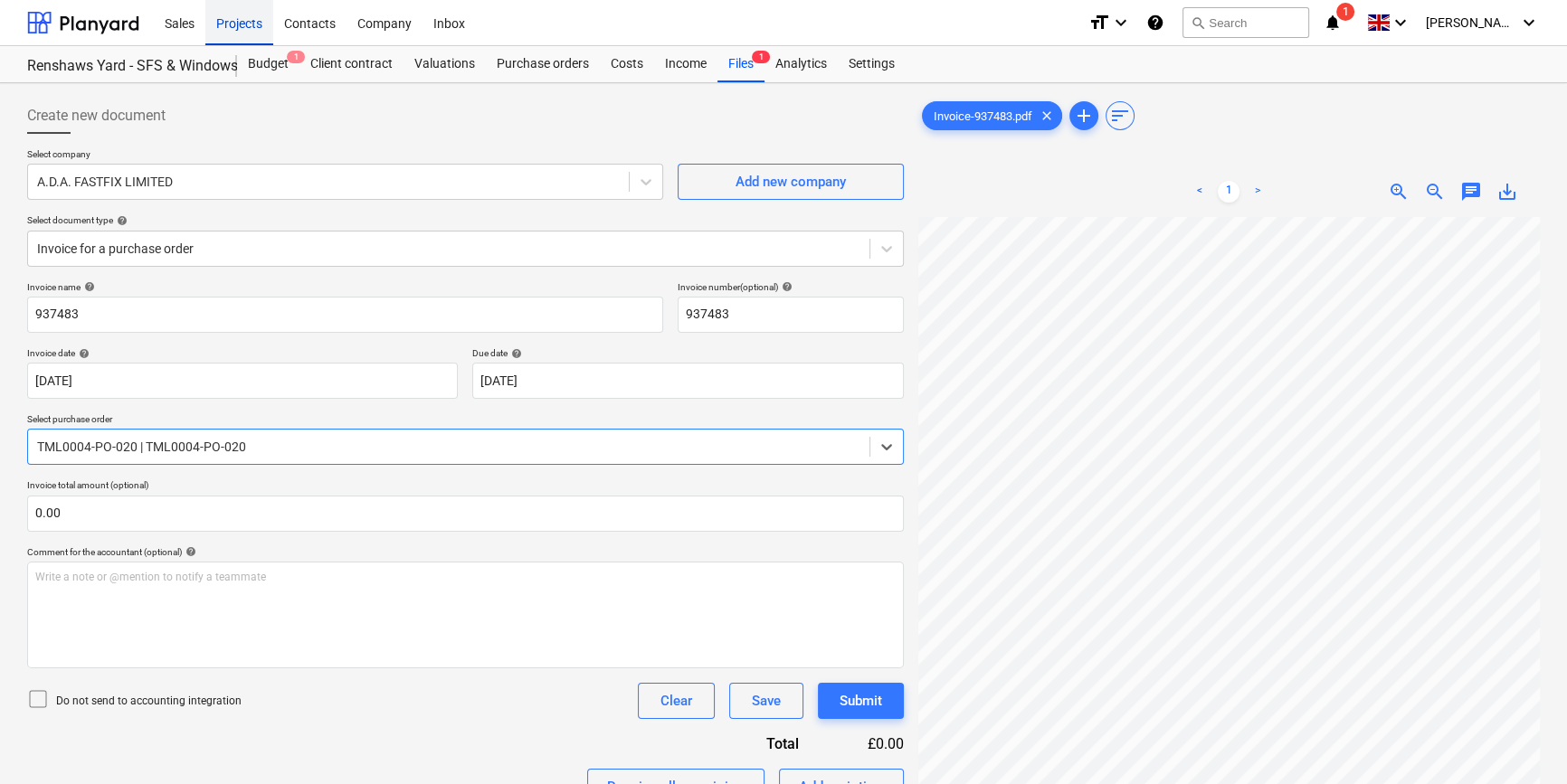
click at [232, 28] on div "Projects" at bounding box center [239, 22] width 68 height 46
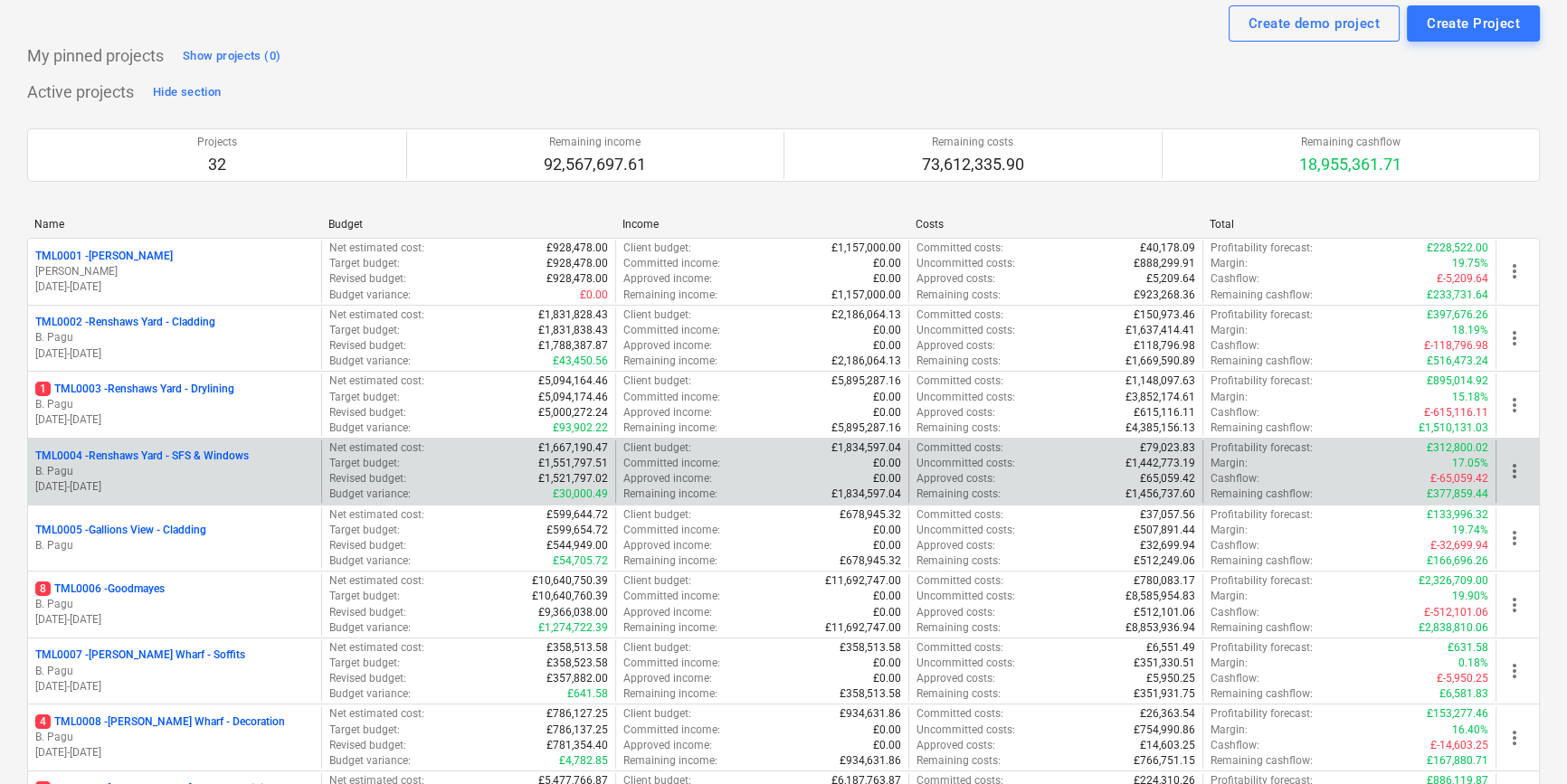
scroll to position [163, 0]
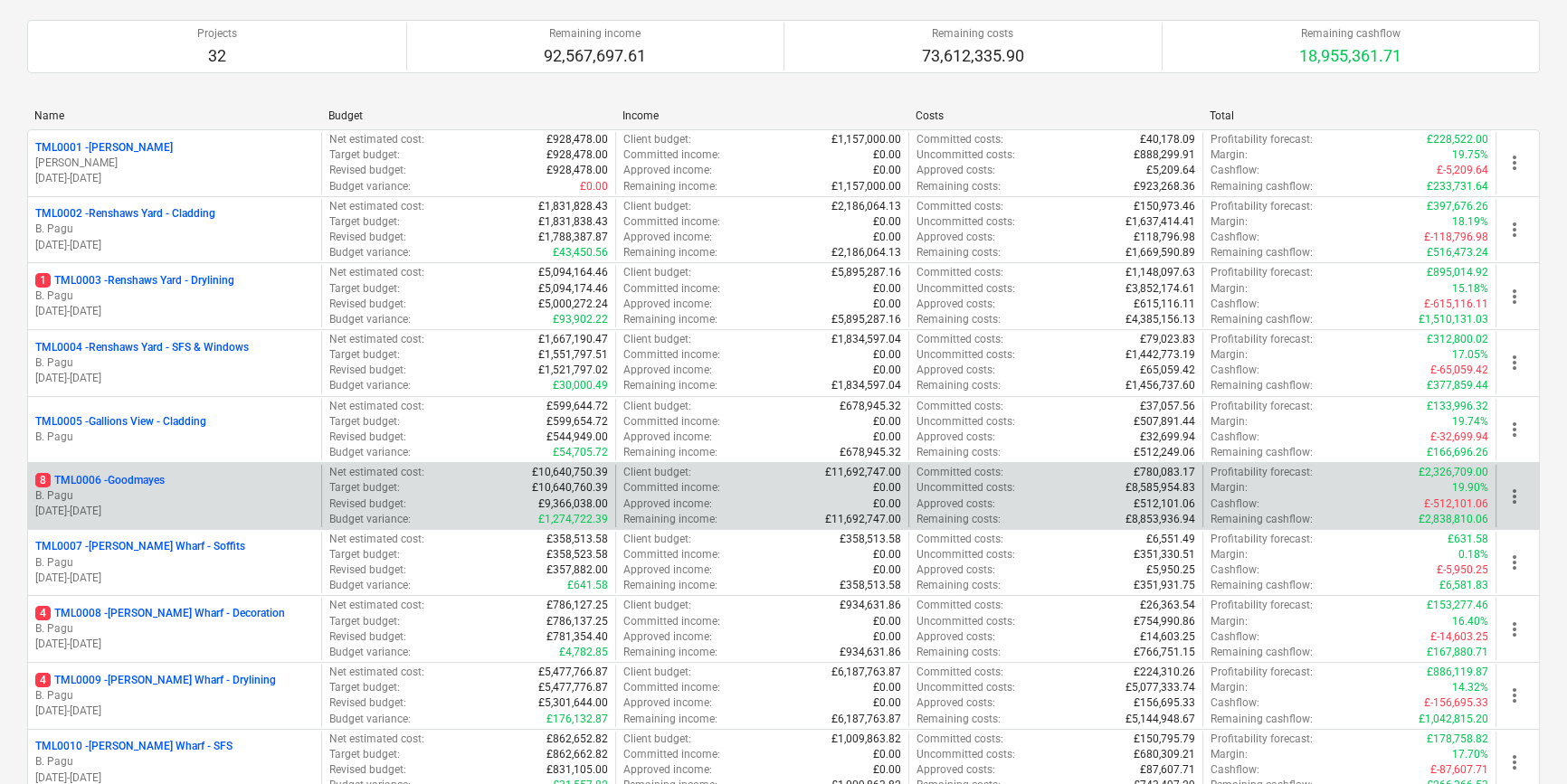
click at [169, 498] on p "B. Pagu" at bounding box center [174, 496] width 279 height 16
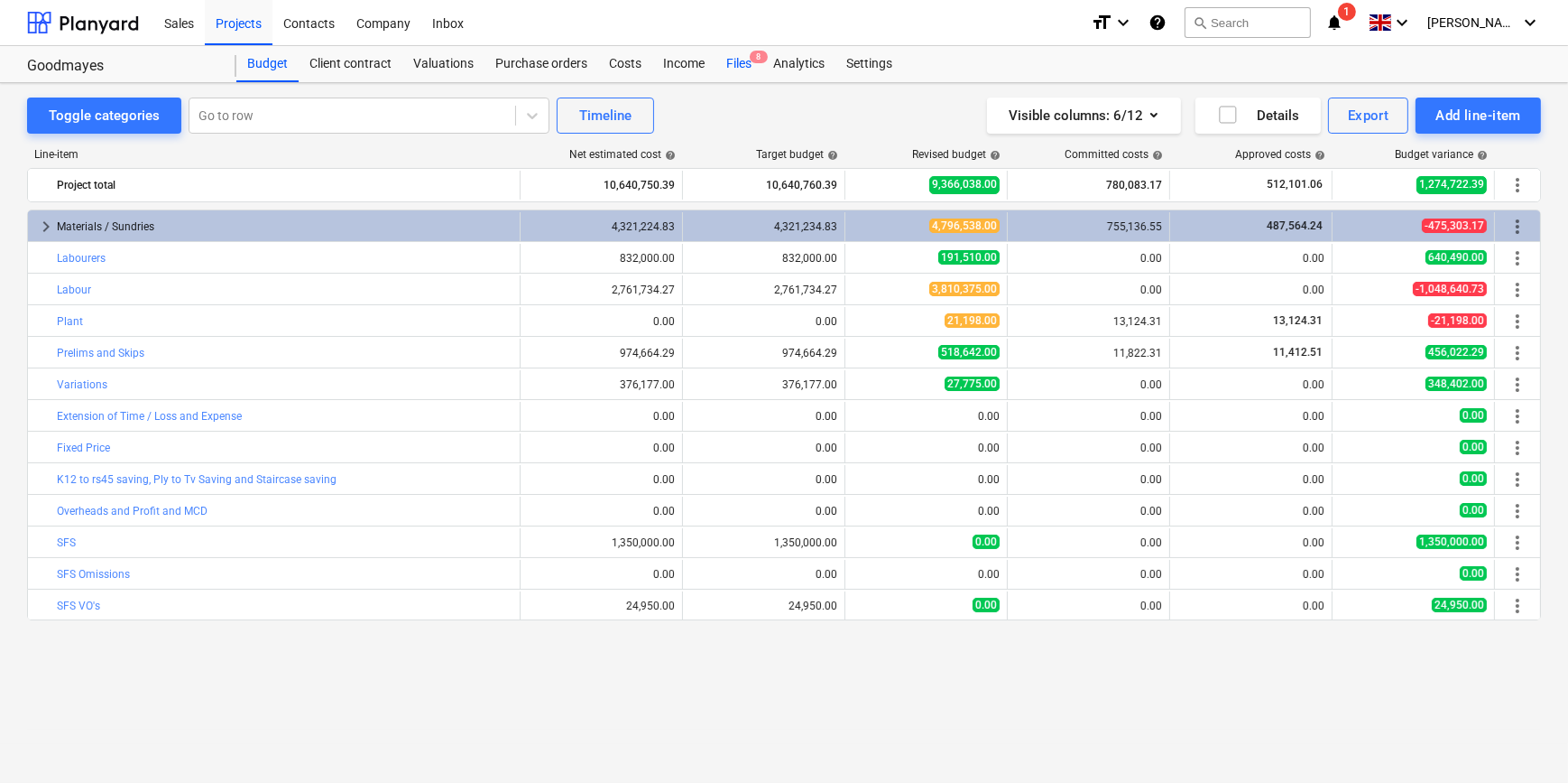
click at [741, 69] on div "Files 8" at bounding box center [739, 64] width 47 height 36
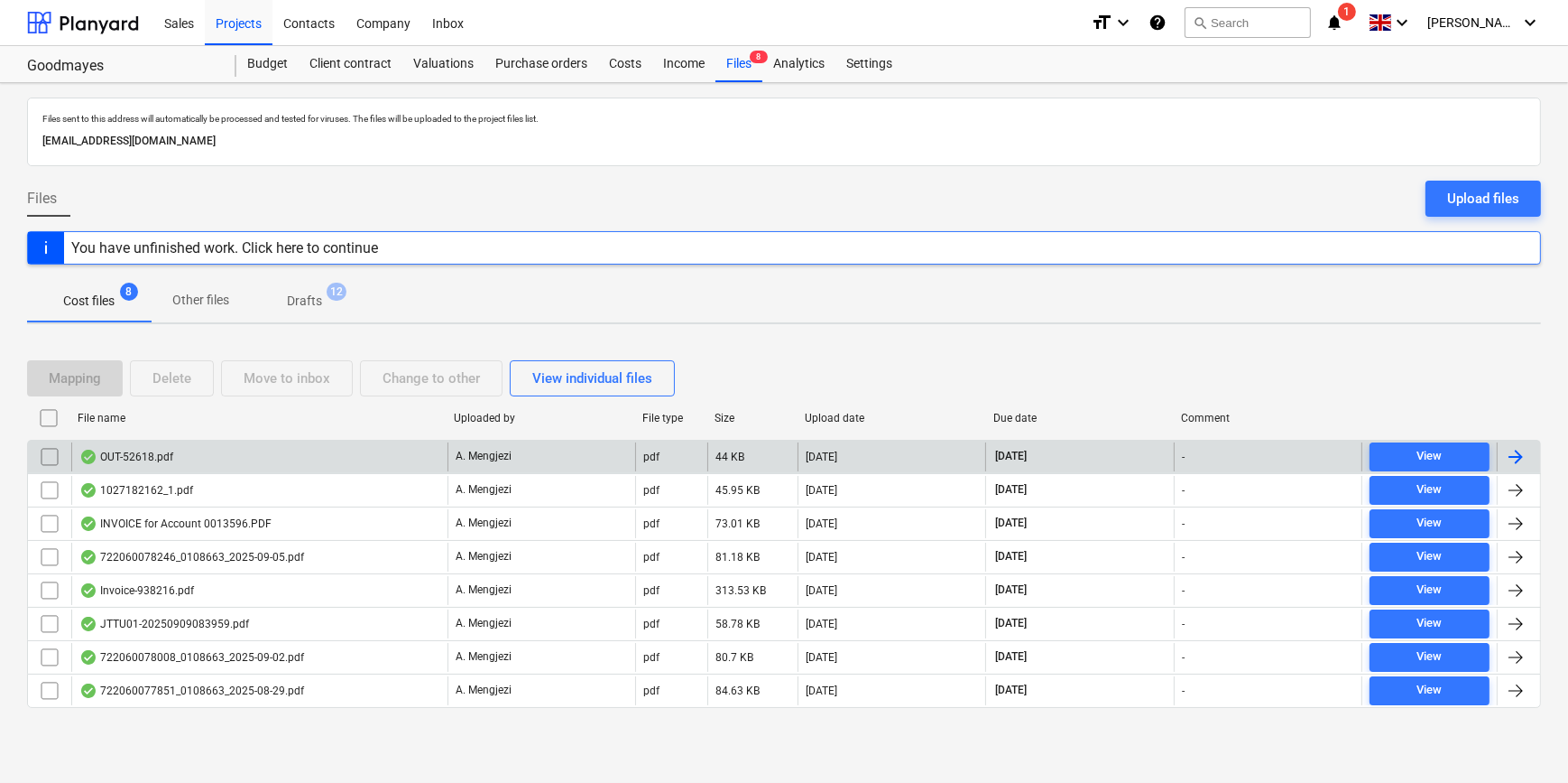
click at [1525, 449] on div at bounding box center [1516, 457] width 21 height 22
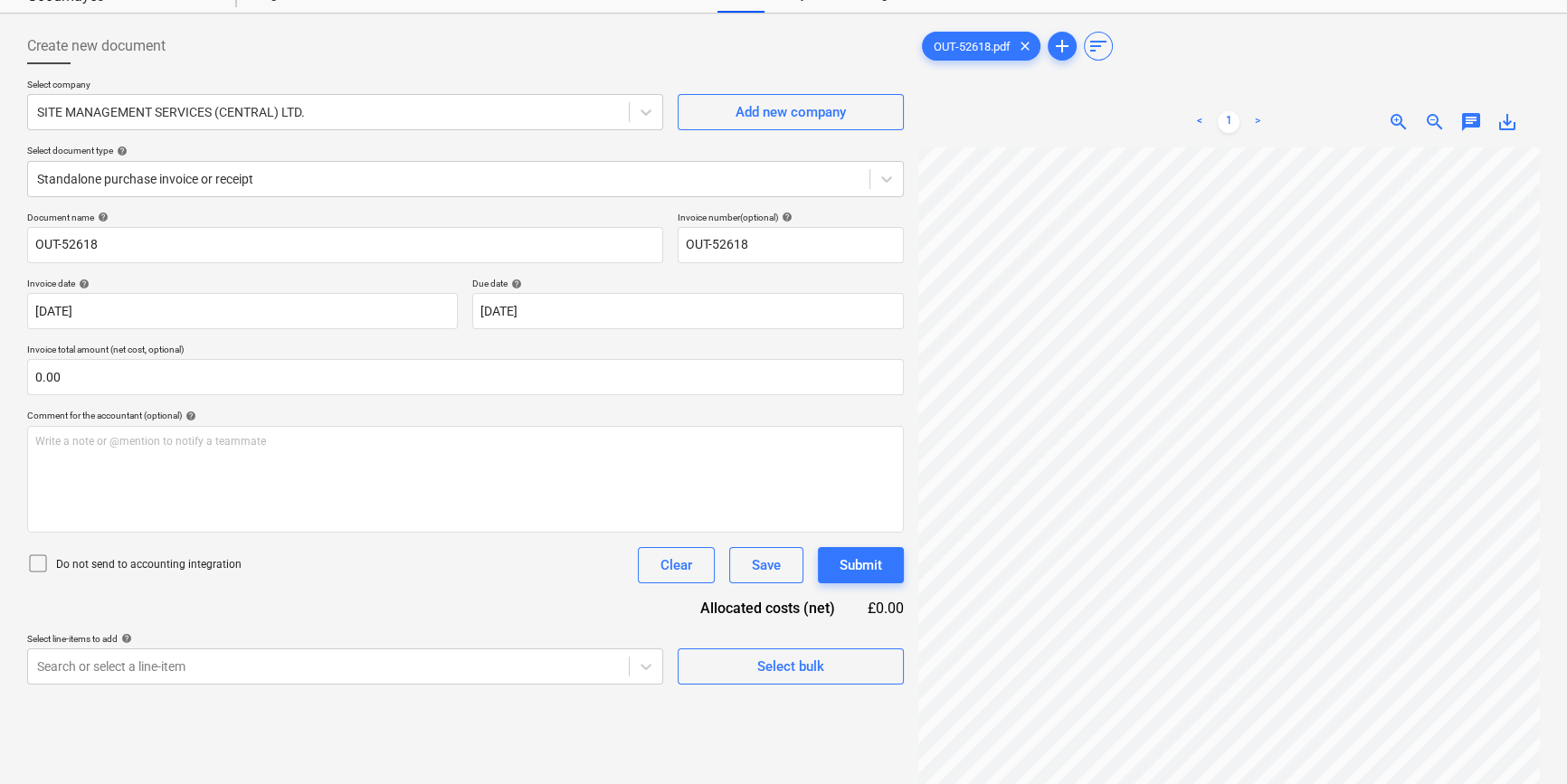
scroll to position [163, 0]
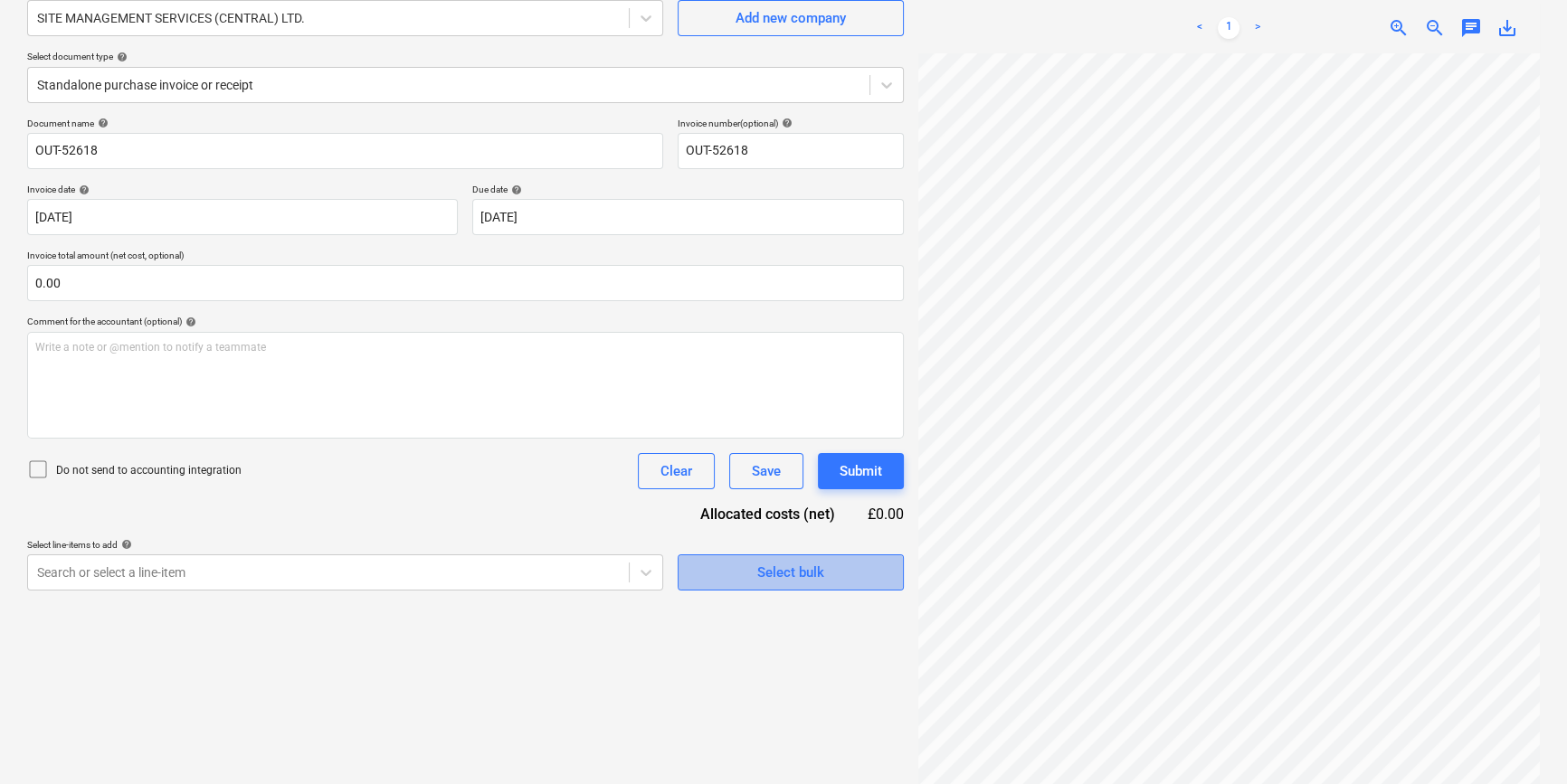
click at [774, 570] on div "Select bulk" at bounding box center [790, 573] width 67 height 23
click at [646, 573] on body "Sales Projects Contacts Company Inbox format_size keyboard_arrow_down help sear…" at bounding box center [784, 228] width 1567 height 784
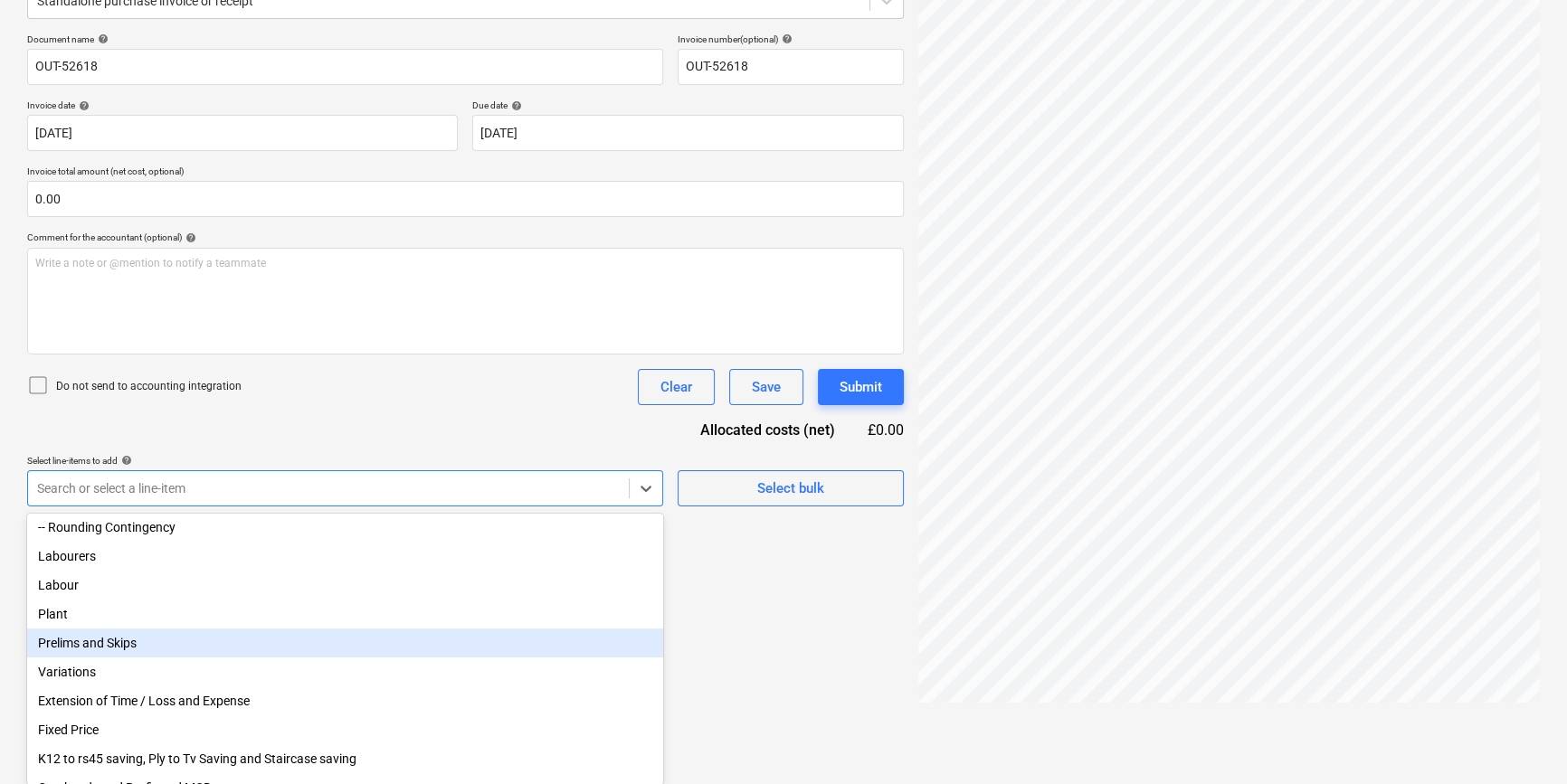
scroll to position [195, 0]
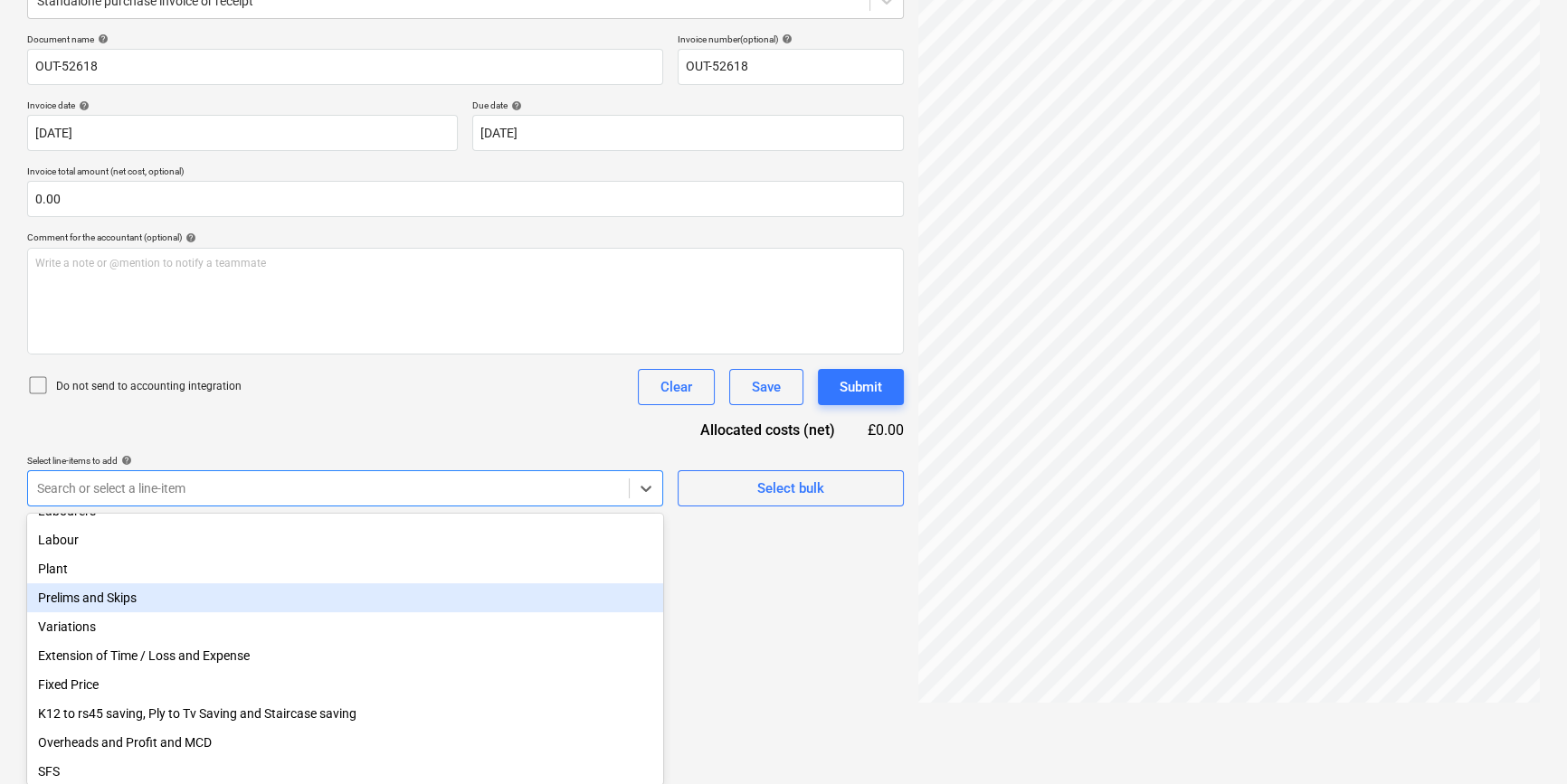
click at [84, 610] on div "Prelims and Skips" at bounding box center [345, 598] width 636 height 29
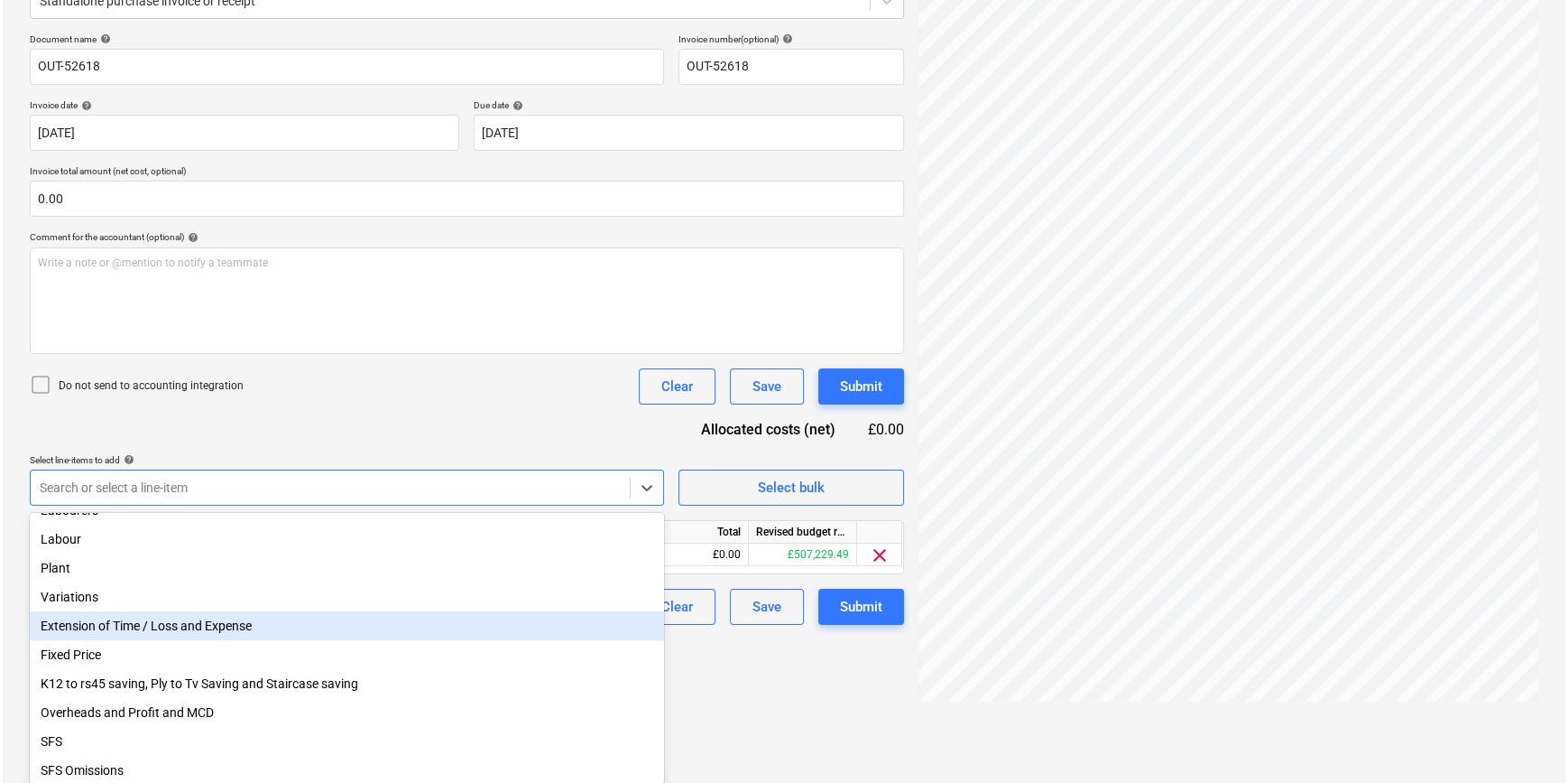
scroll to position [181, 0]
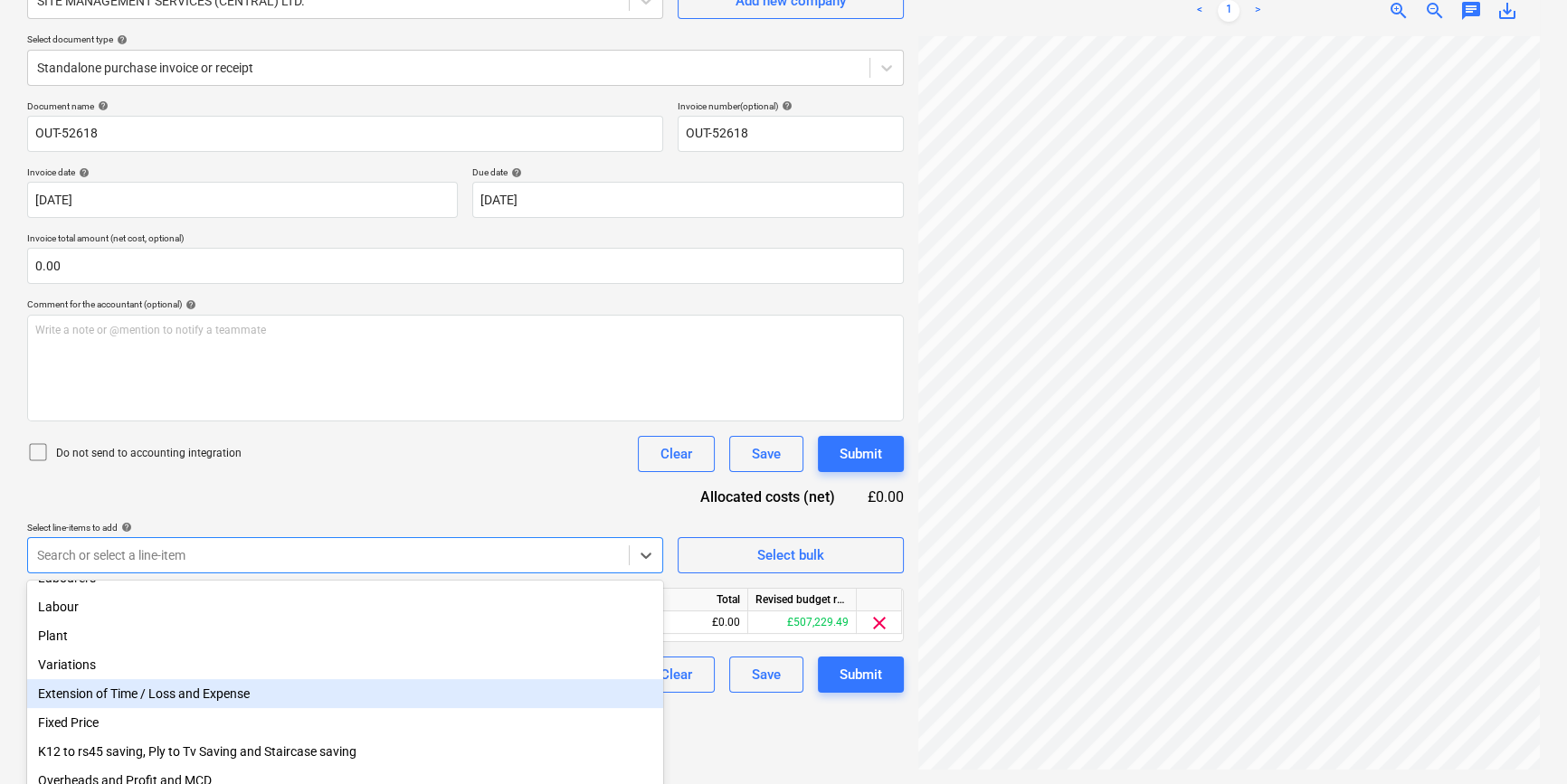
click at [751, 683] on div "Create new document Select company SITE MANAGEMENT SERVICES (CENTRAL) LTD. Add …" at bounding box center [465, 344] width 891 height 867
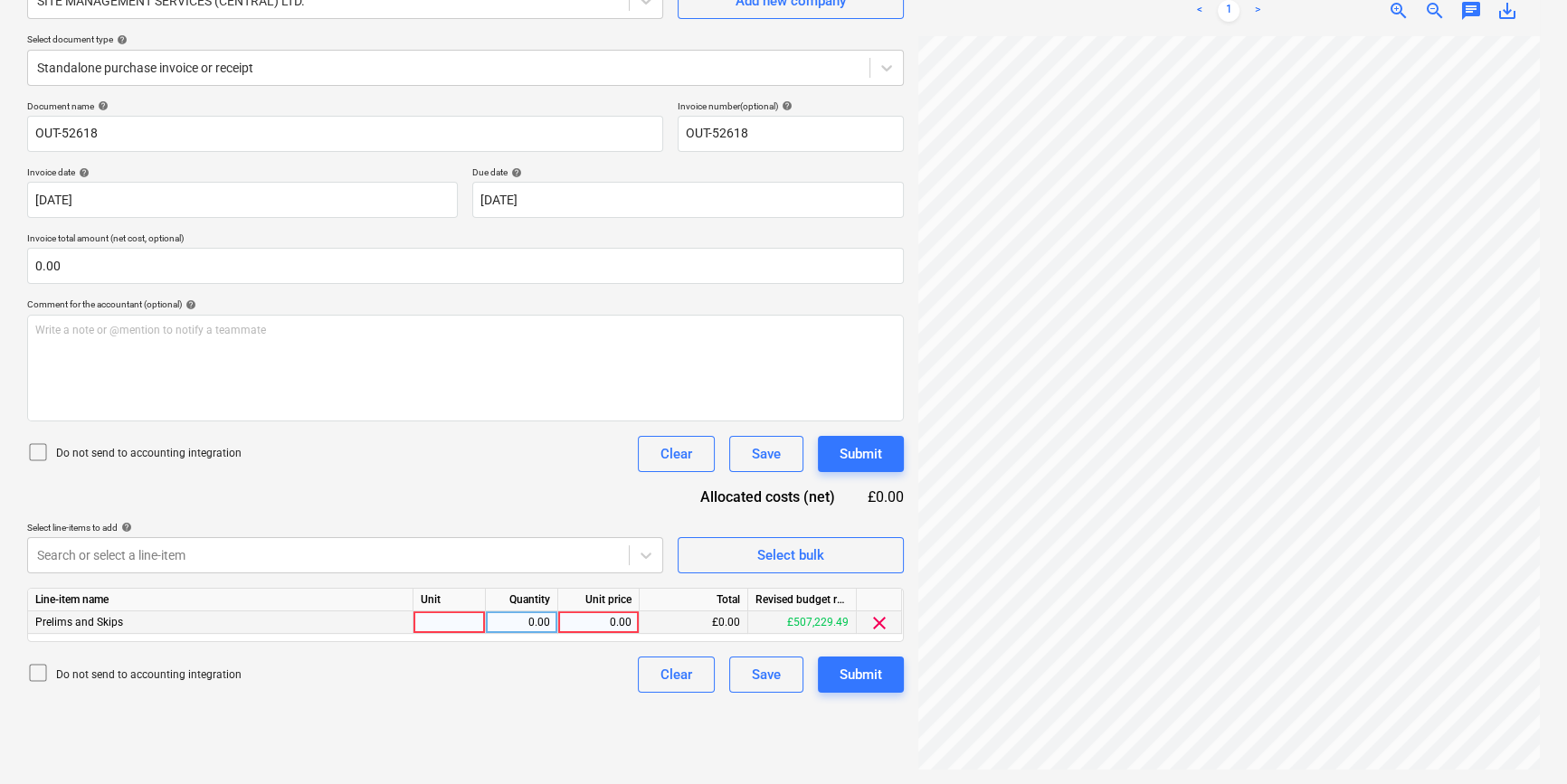
click at [451, 623] on div at bounding box center [450, 622] width 72 height 23
click at [452, 623] on div "1" at bounding box center [450, 622] width 72 height 23
click at [849, 667] on div "Submit" at bounding box center [860, 674] width 42 height 23
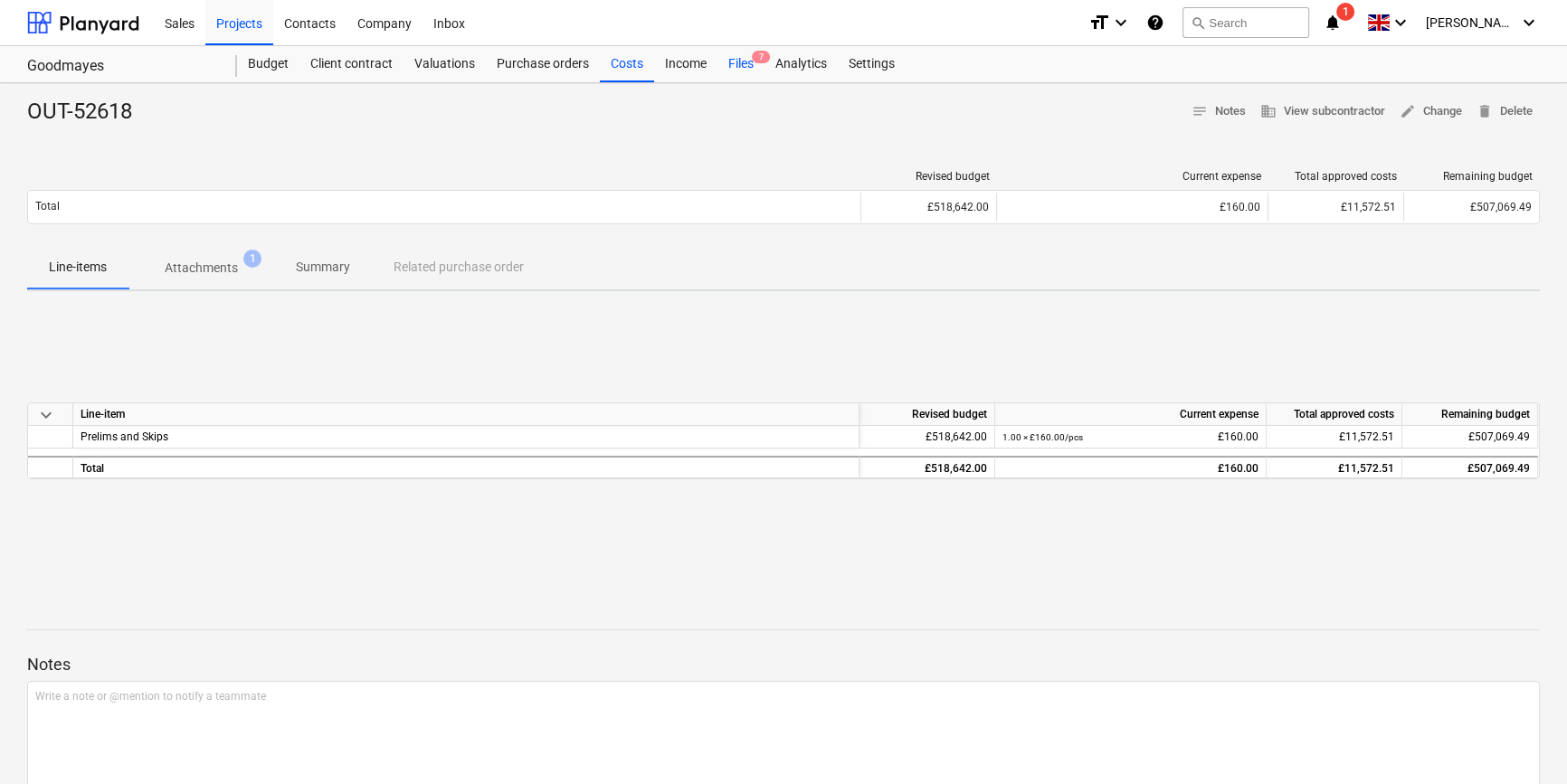
click at [742, 69] on div "Files 7" at bounding box center [740, 64] width 47 height 36
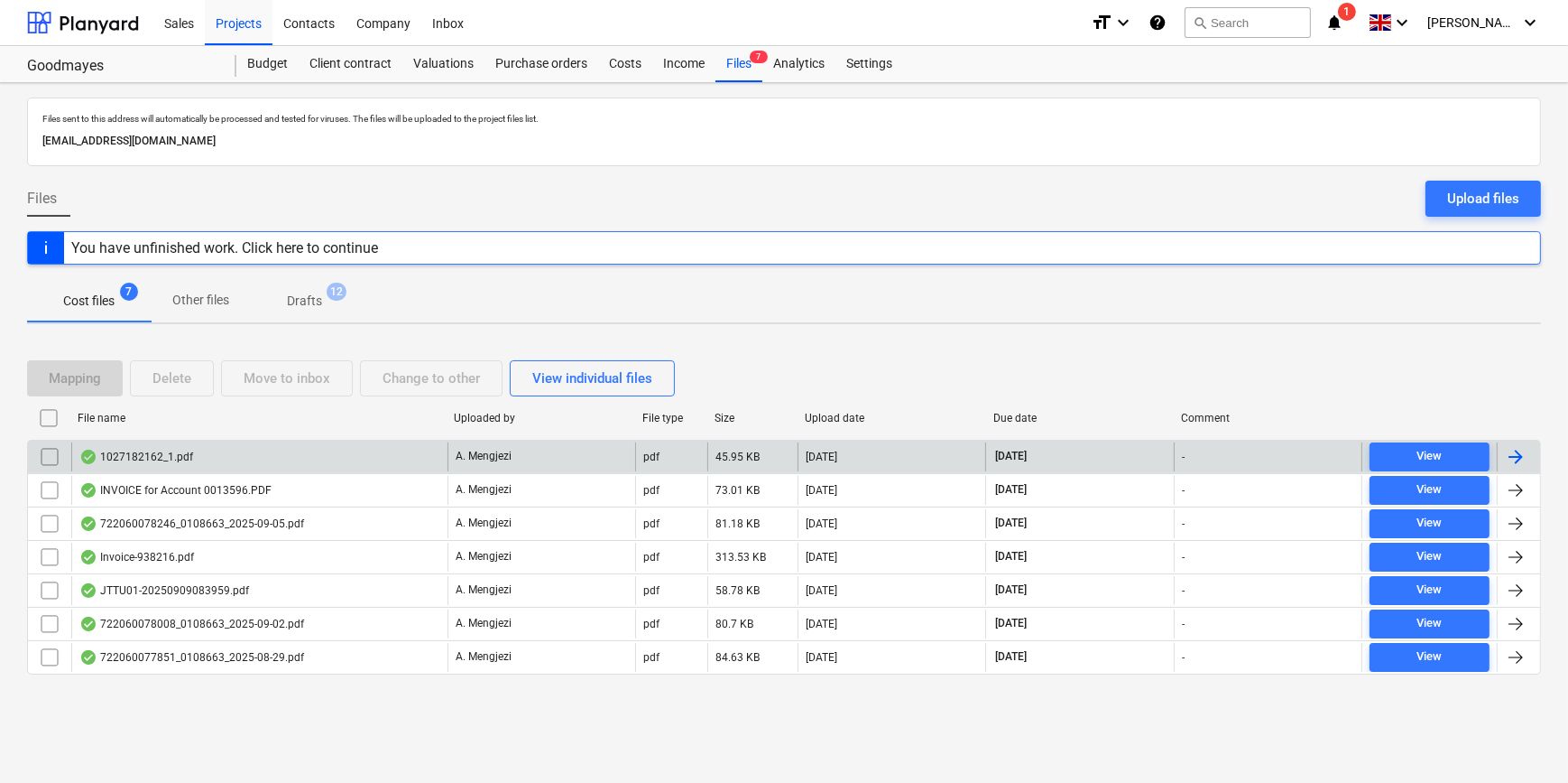
click at [1512, 458] on div at bounding box center [1516, 457] width 21 height 22
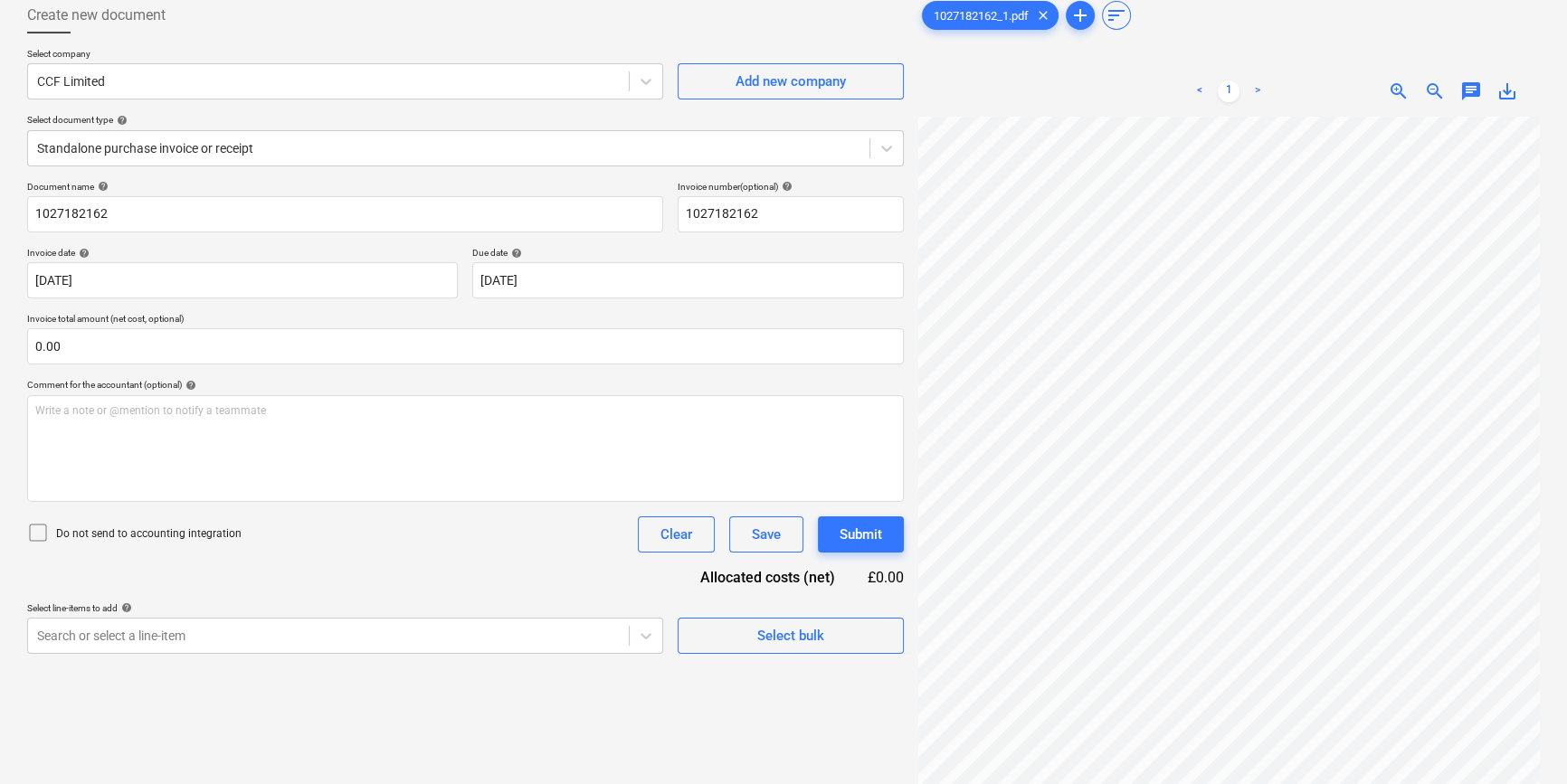
scroll to position [81, 0]
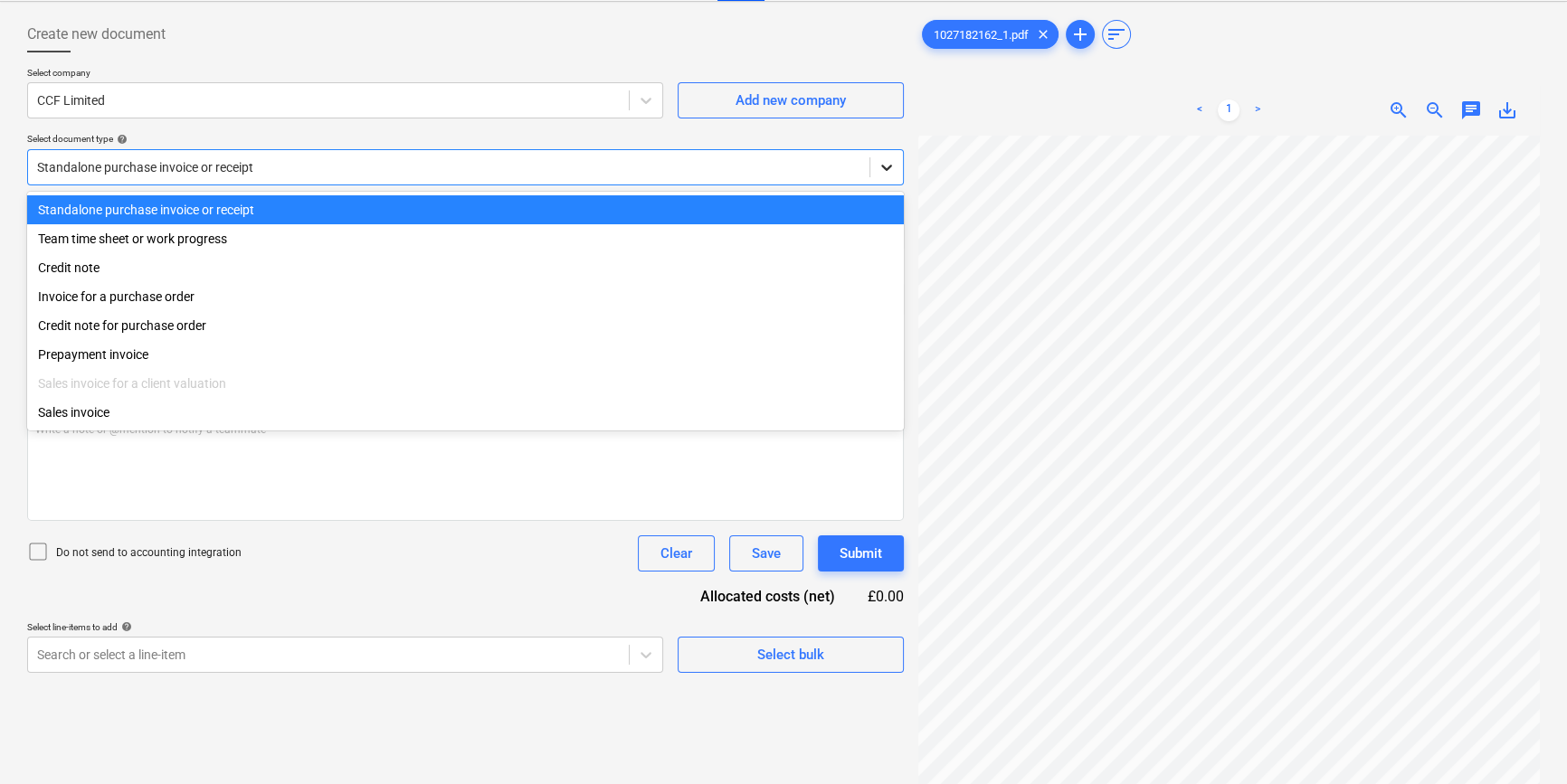
click at [887, 164] on icon at bounding box center [886, 167] width 11 height 6
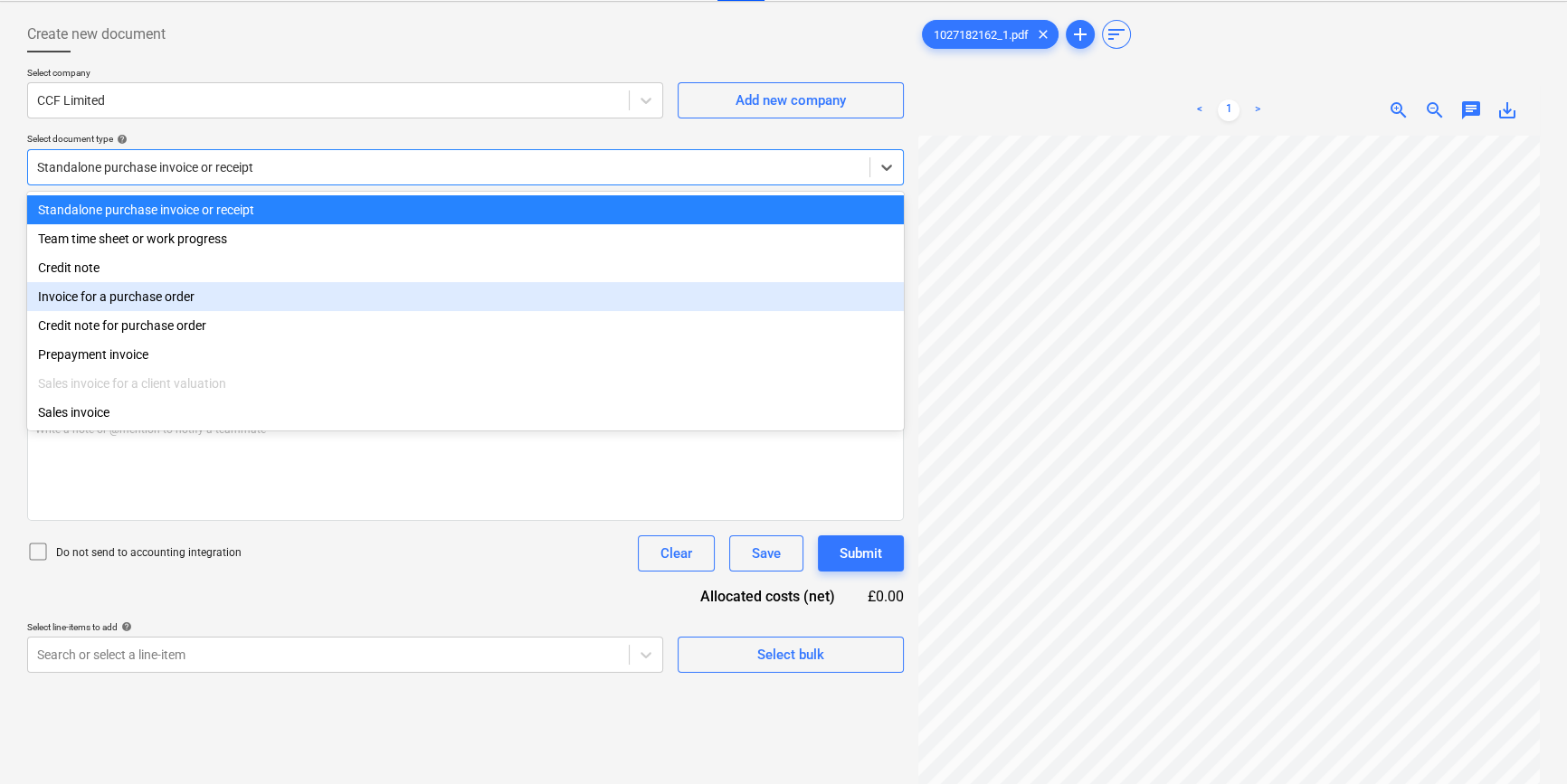
click at [858, 297] on div "Invoice for a purchase order" at bounding box center [465, 297] width 877 height 29
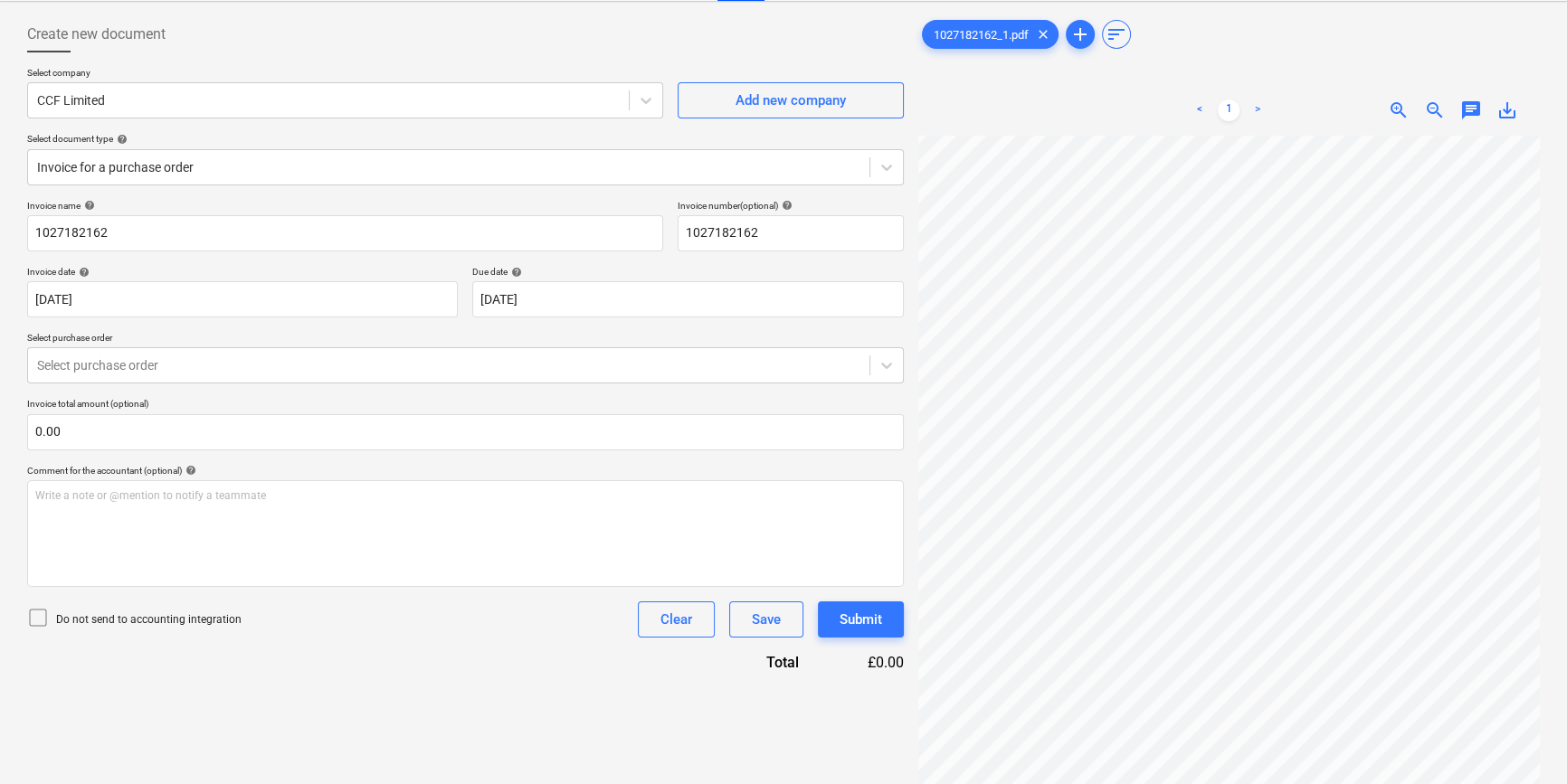
scroll to position [12, 160]
click at [885, 366] on icon at bounding box center [886, 366] width 11 height 6
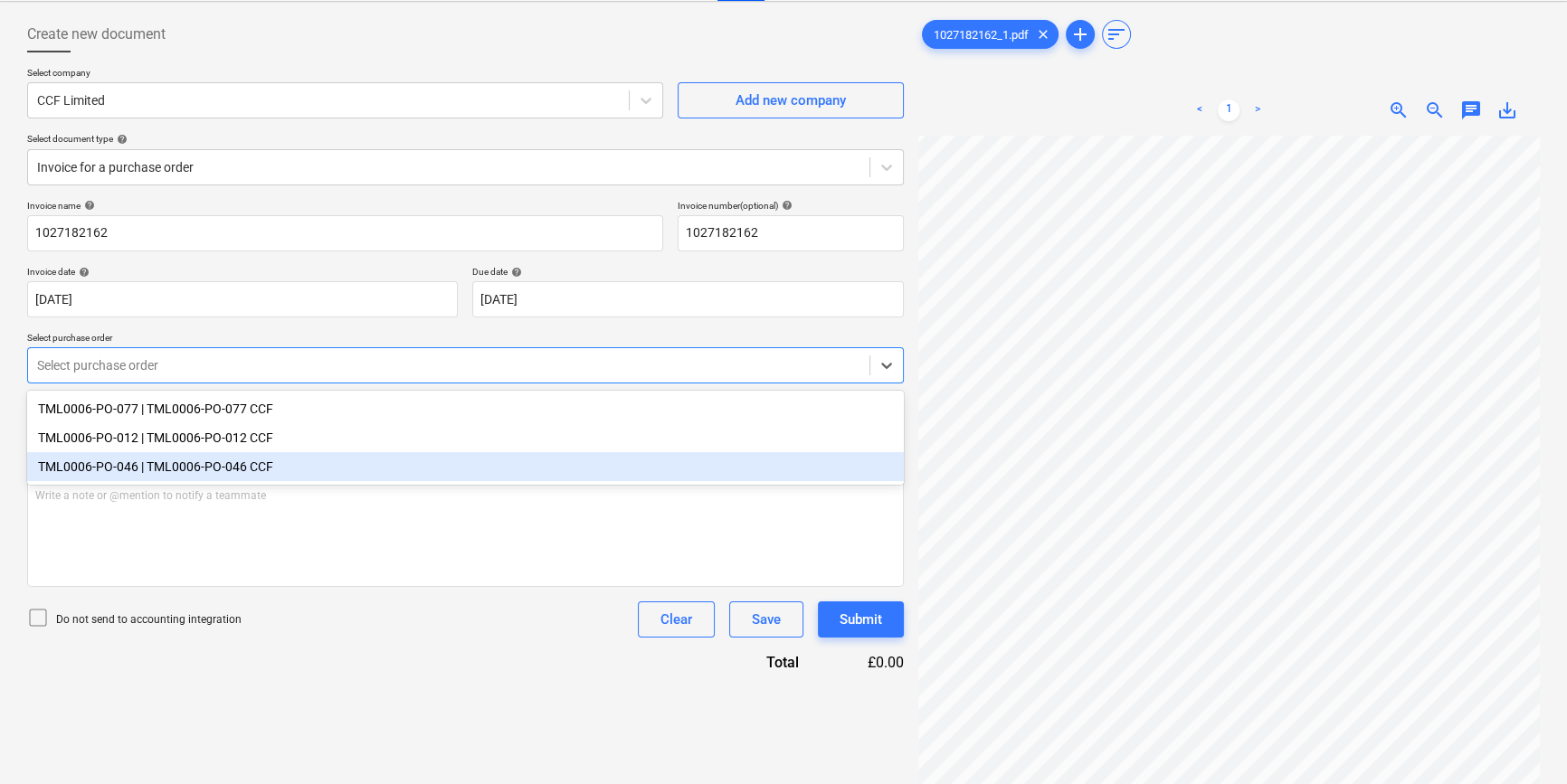
click at [775, 475] on div "TML0006-PO-046 | TML0006-PO-046 CCF" at bounding box center [465, 467] width 877 height 29
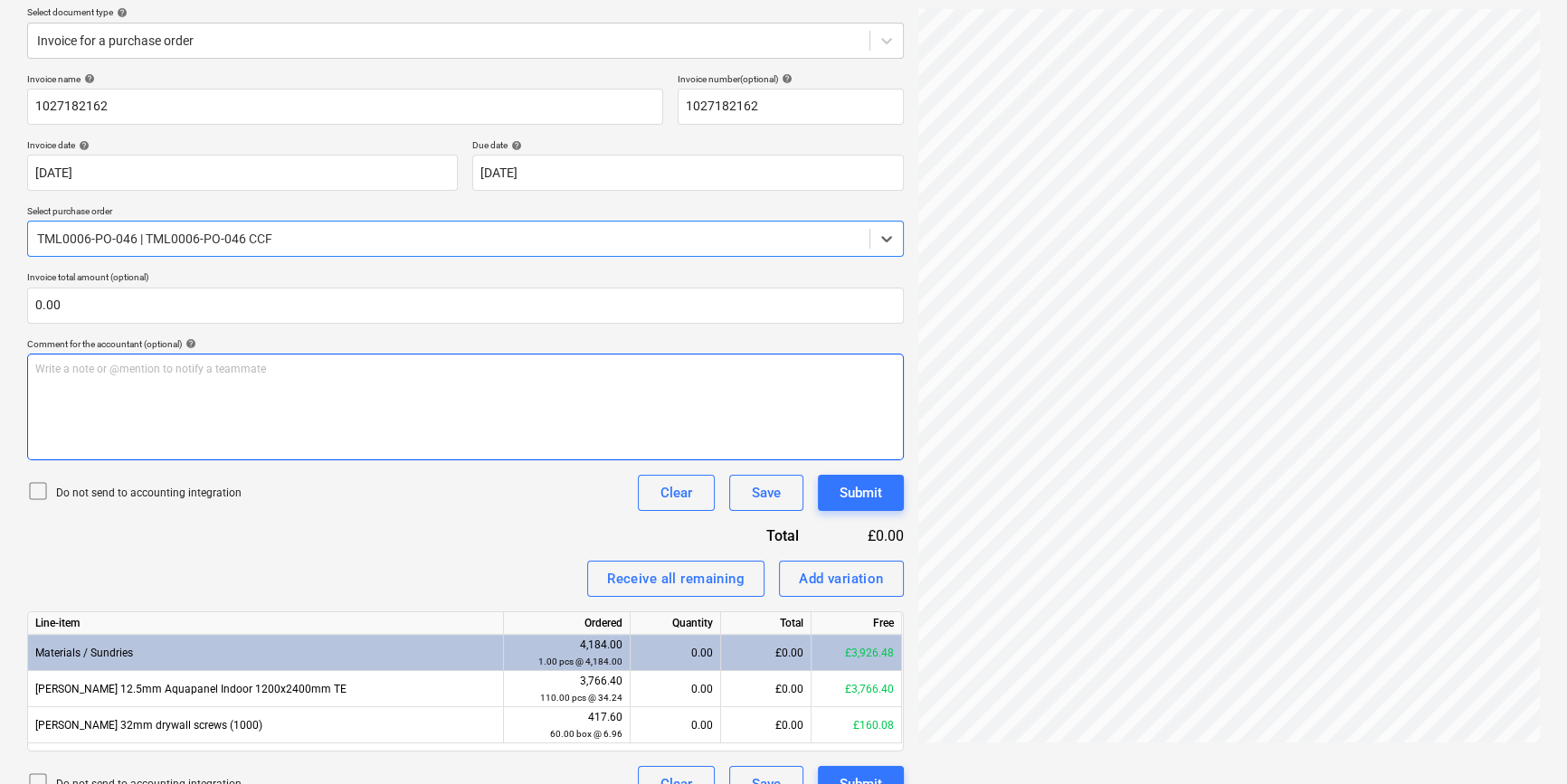
scroll to position [240, 0]
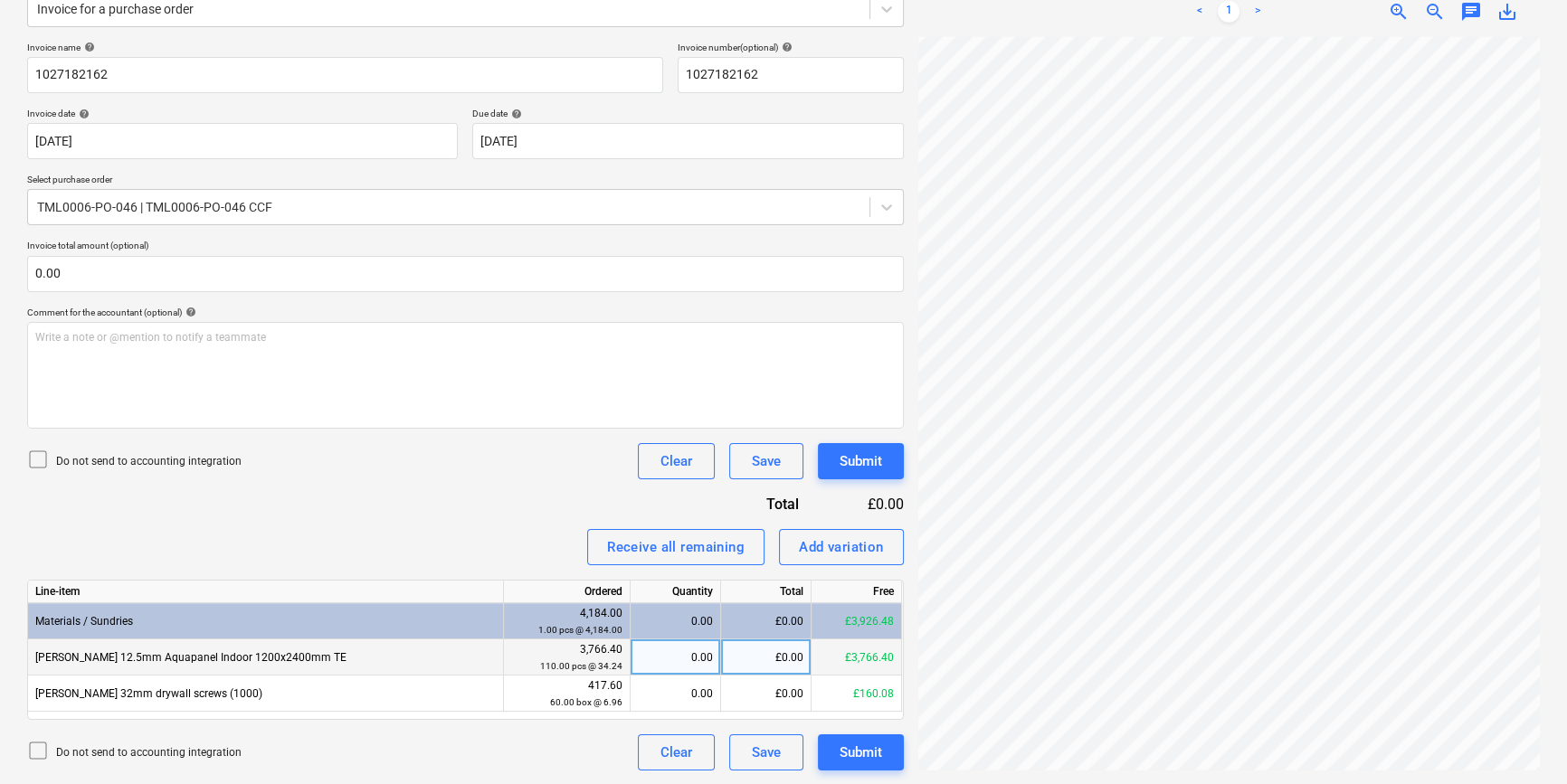
click at [670, 658] on div "0.00" at bounding box center [675, 657] width 75 height 36
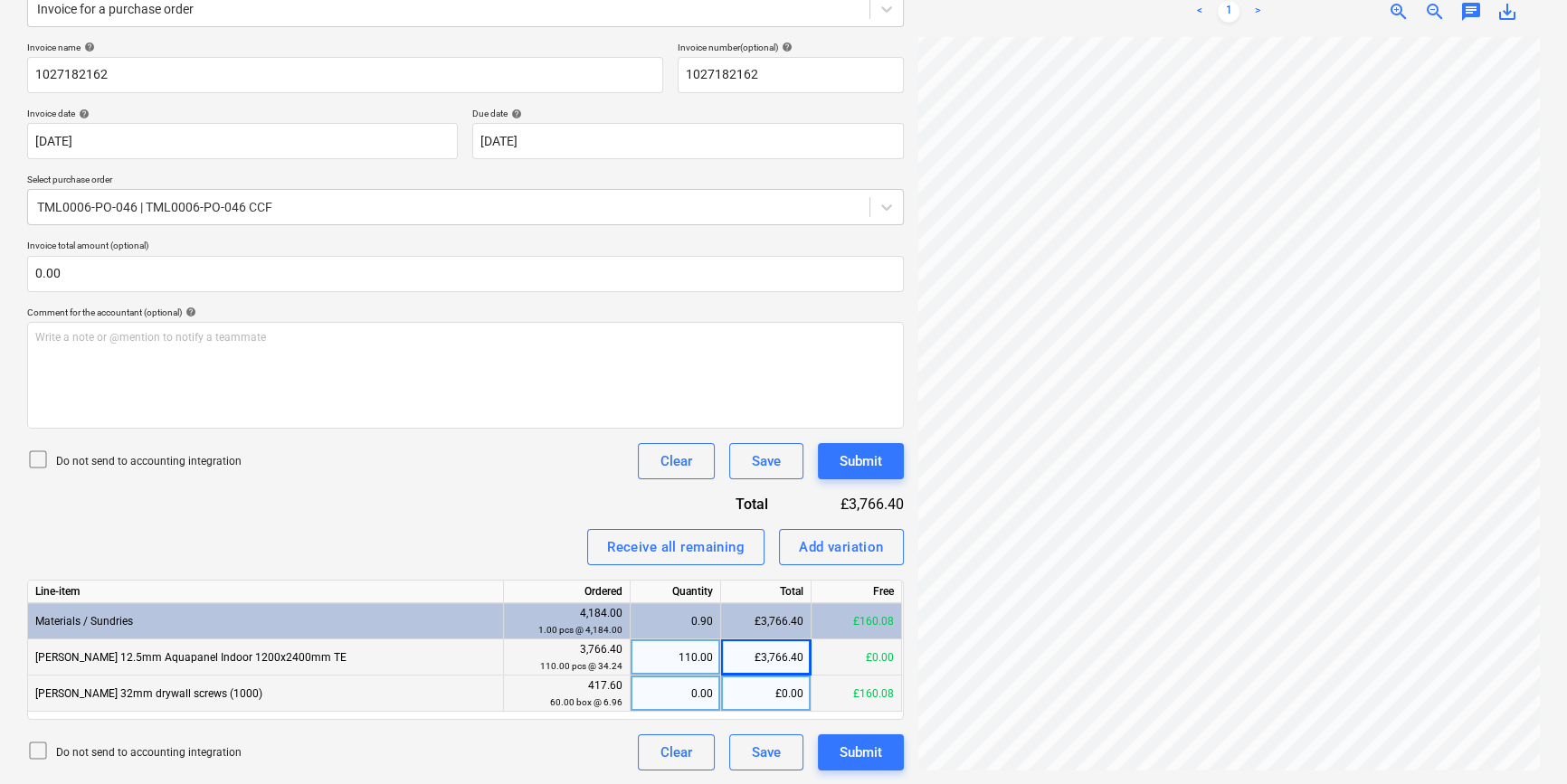
click at [674, 688] on div "0.00" at bounding box center [675, 693] width 75 height 36
click at [477, 466] on div "Do not send to accounting integration Clear Save Submit" at bounding box center [465, 461] width 877 height 36
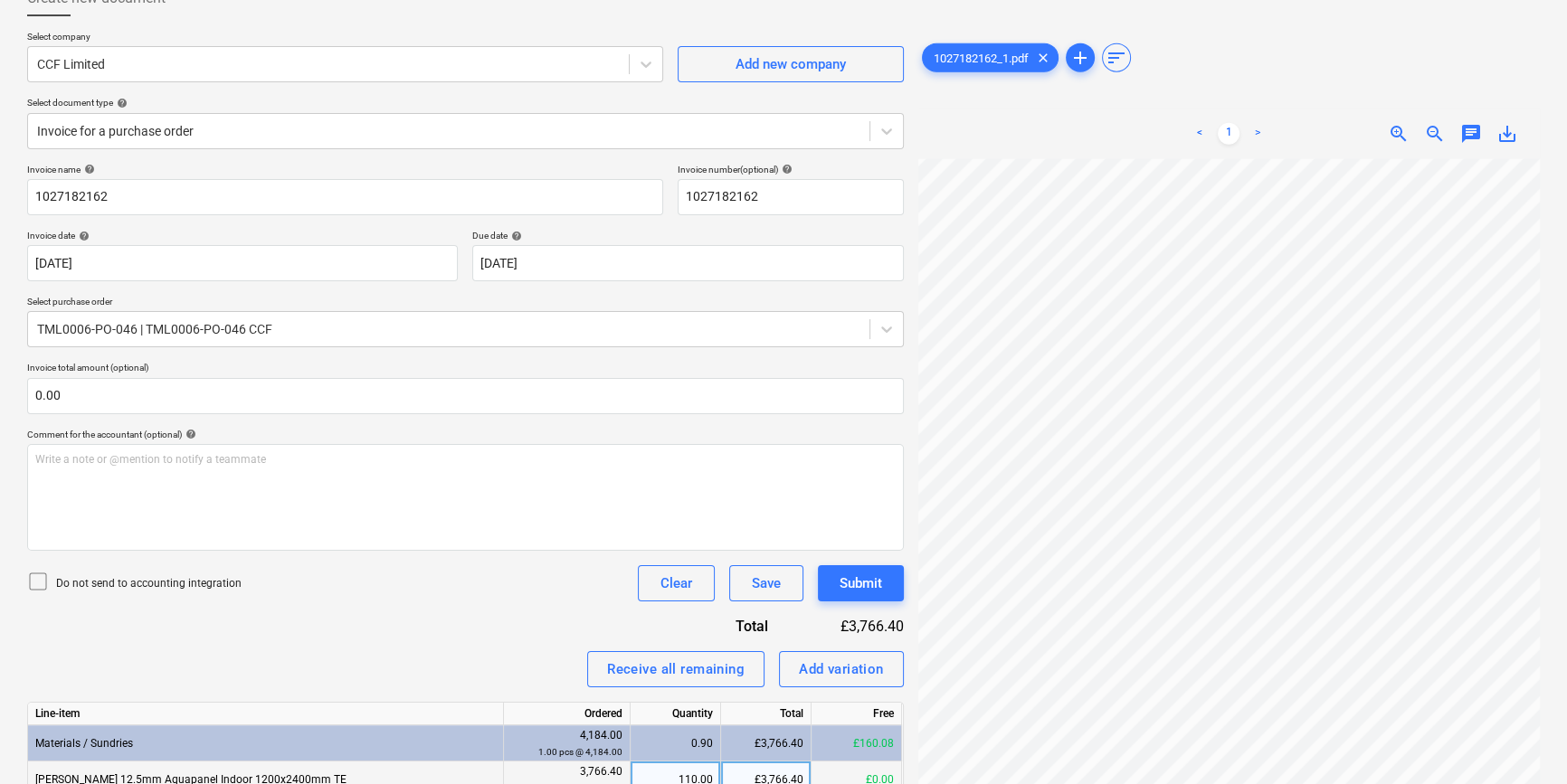
scroll to position [0, 0]
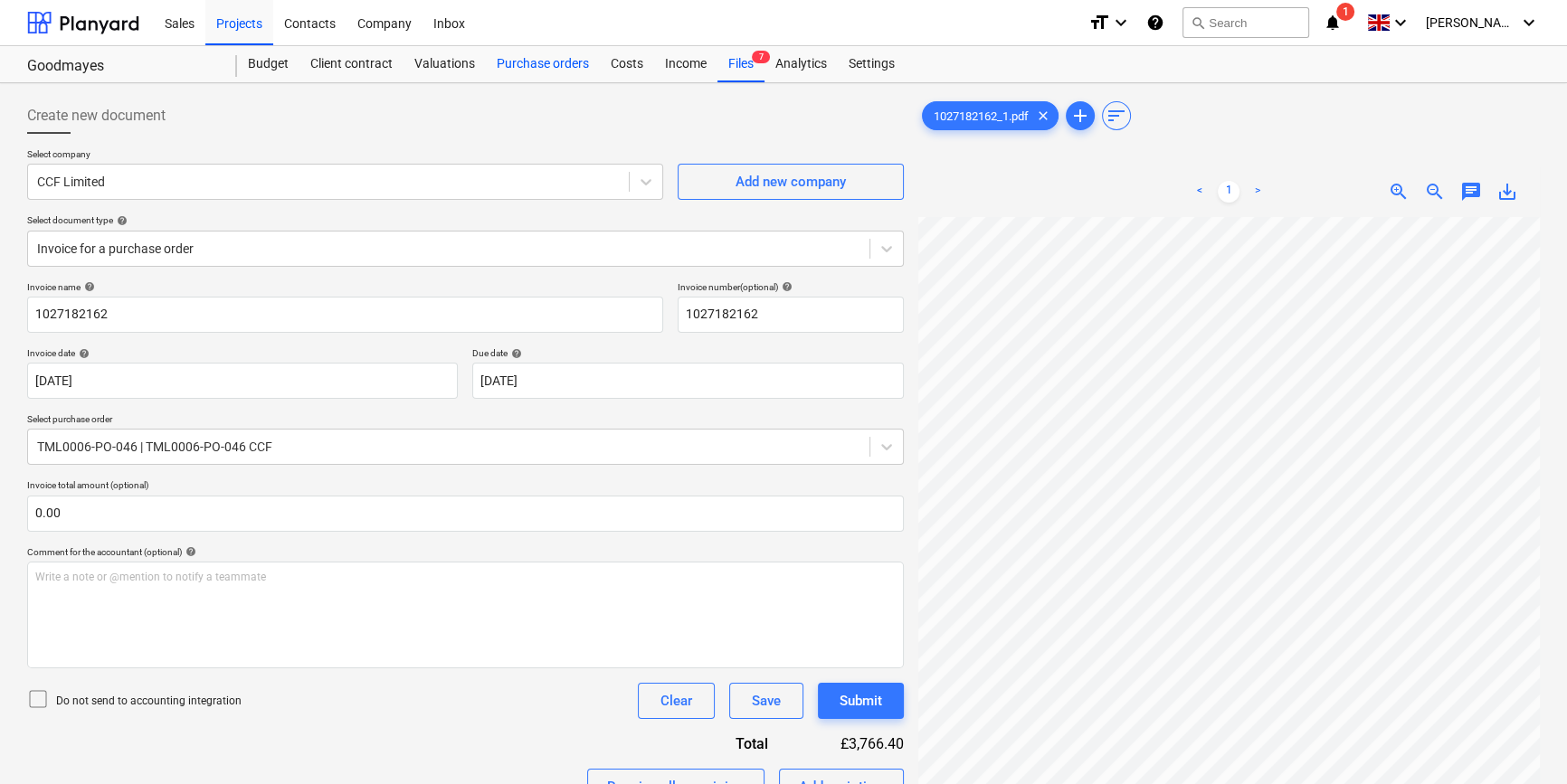
click at [521, 64] on div "Purchase orders" at bounding box center [543, 64] width 114 height 36
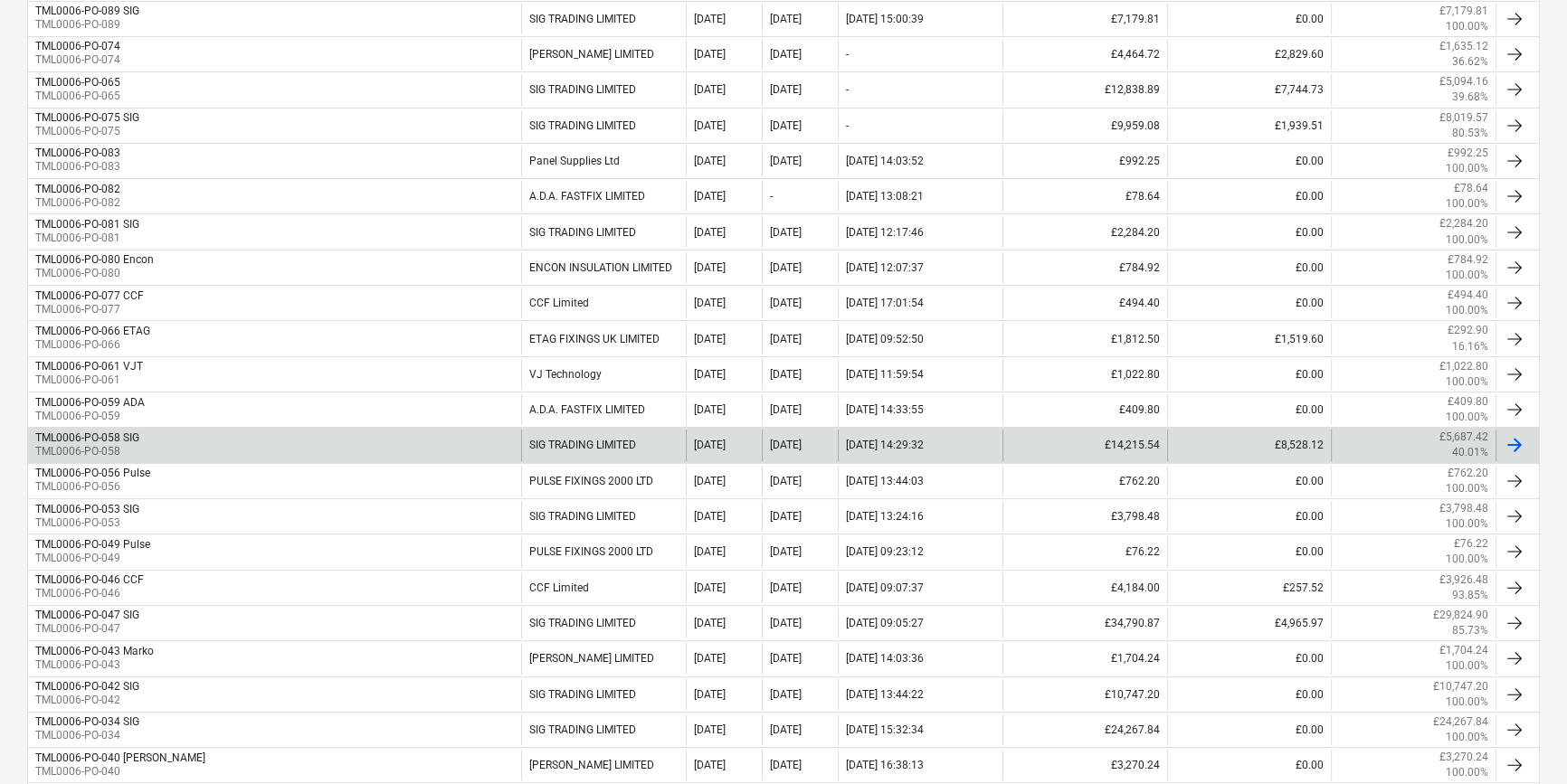
scroll to position [492, 0]
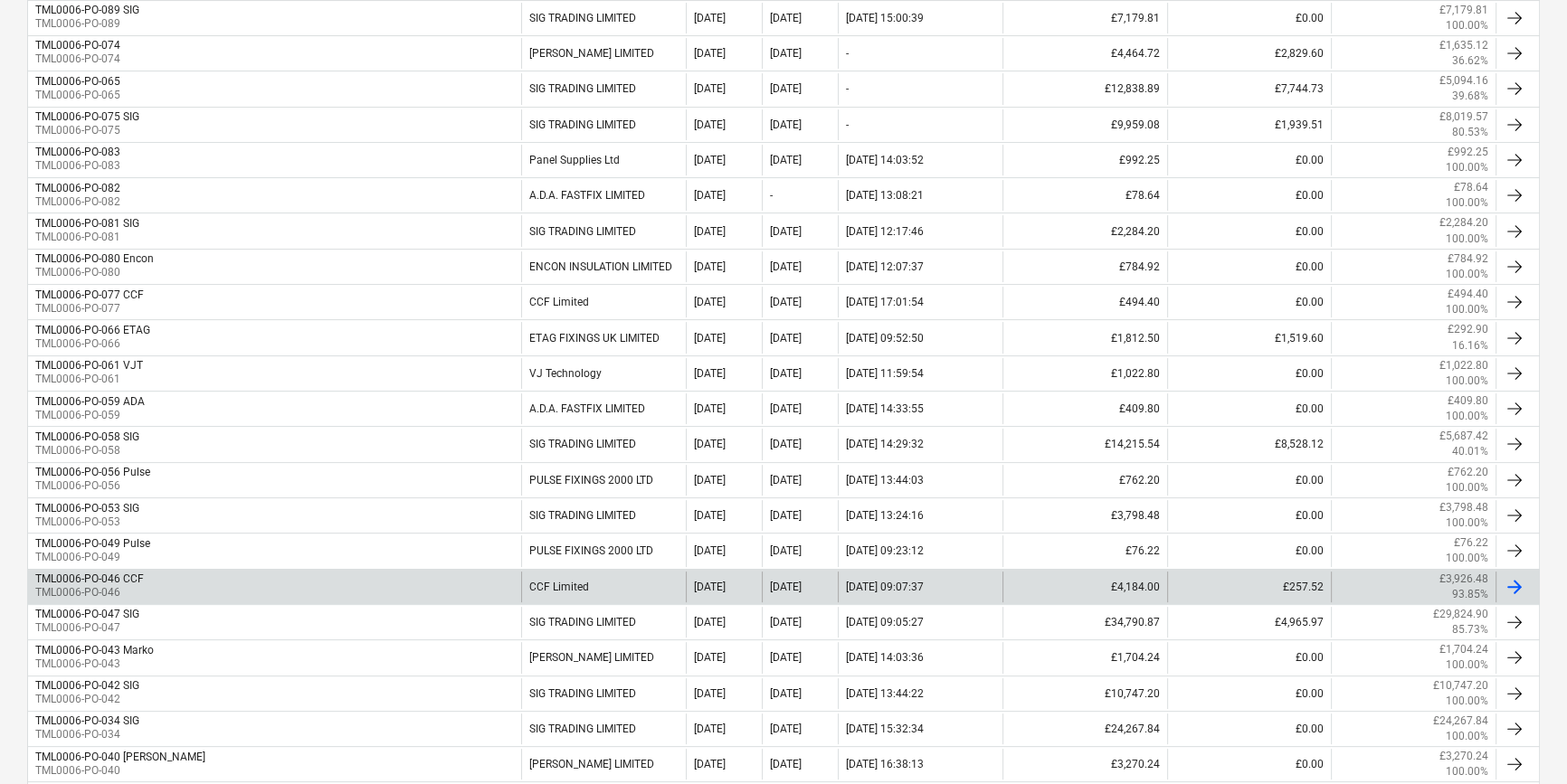
click at [1512, 586] on div at bounding box center [1514, 586] width 22 height 22
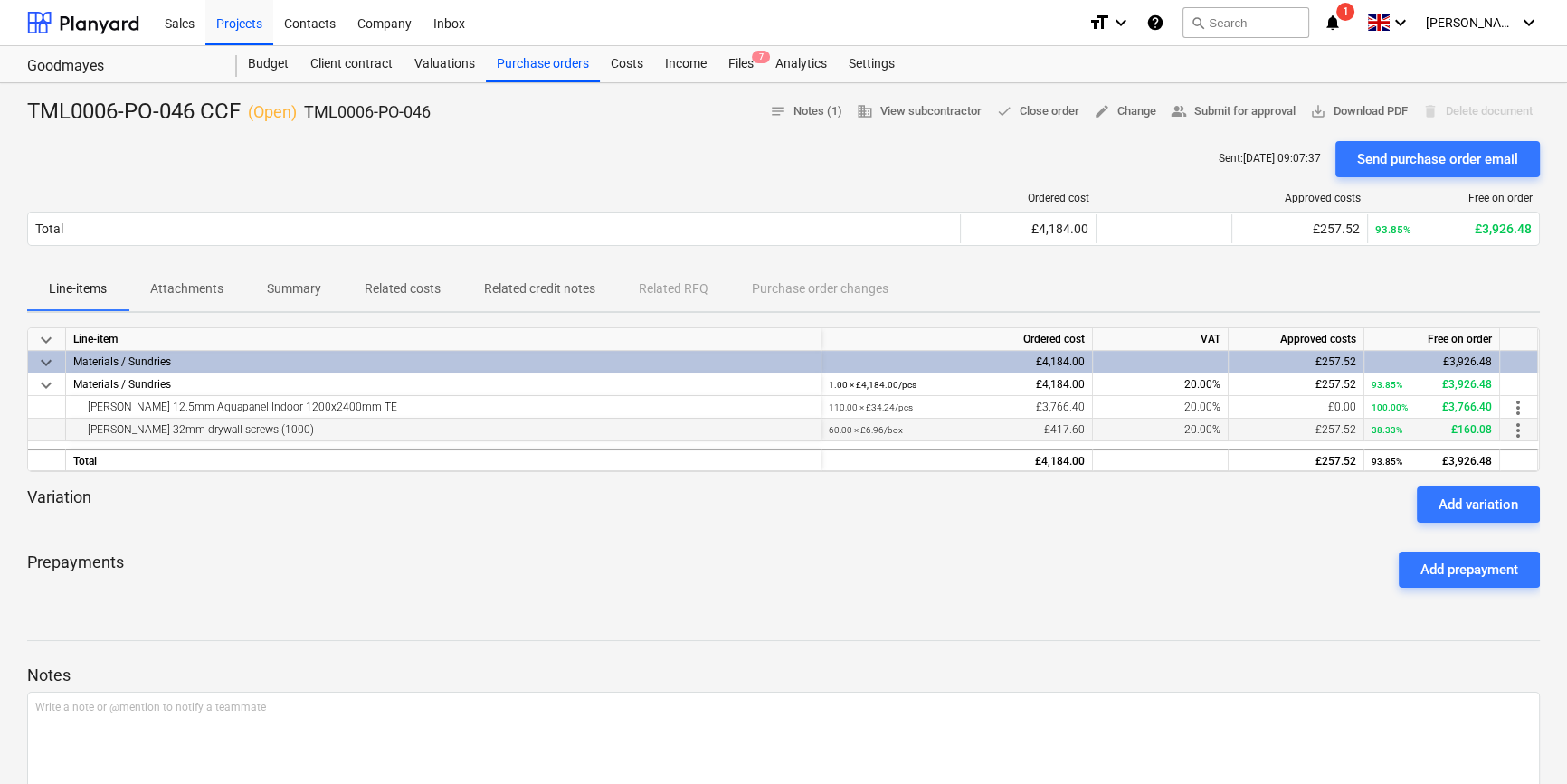
click at [1520, 429] on span "more_vert" at bounding box center [1518, 431] width 22 height 22
click at [1520, 429] on li "Edit" at bounding box center [1531, 430] width 53 height 41
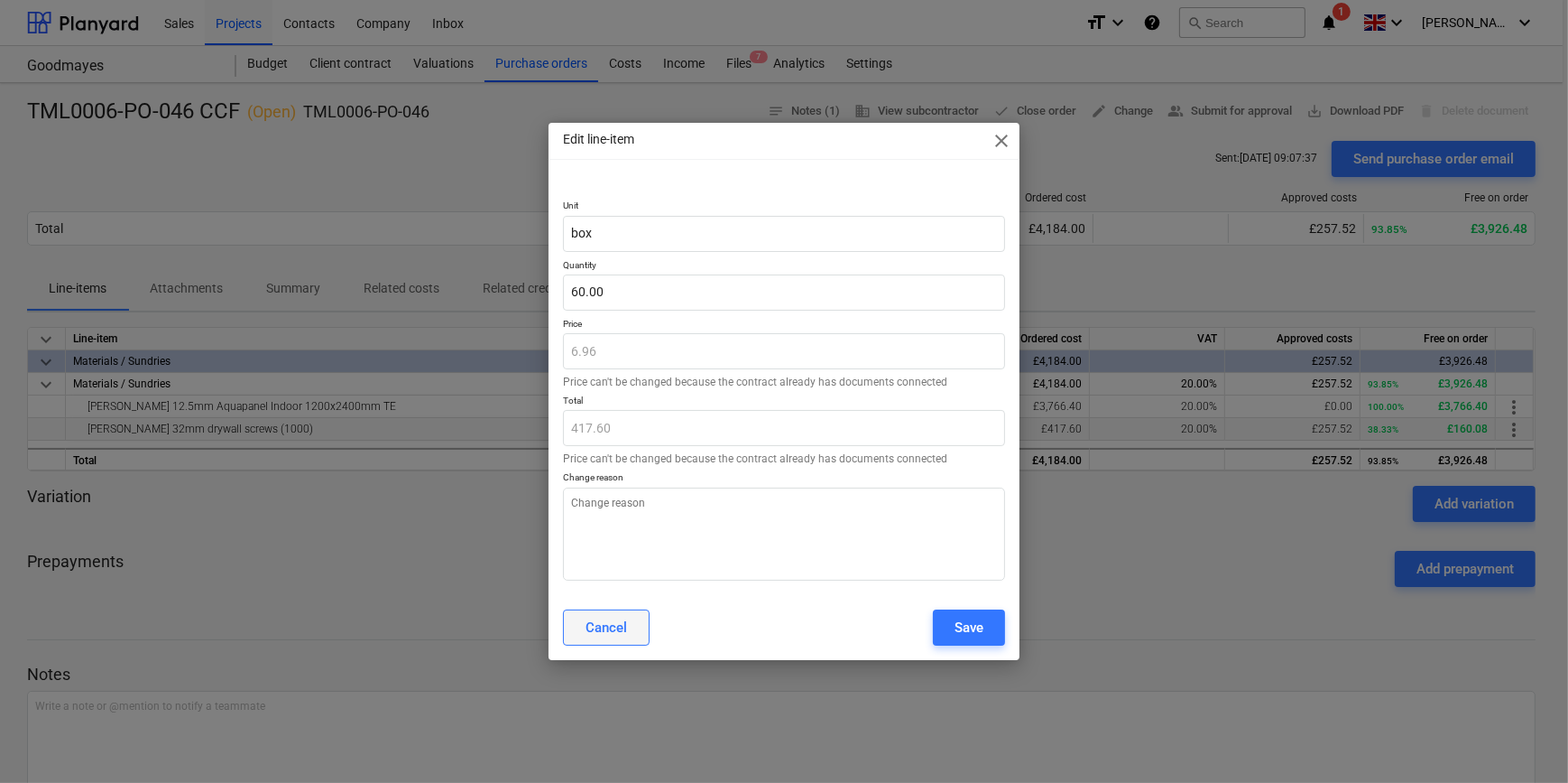
click at [575, 632] on button "Cancel" at bounding box center [606, 628] width 87 height 36
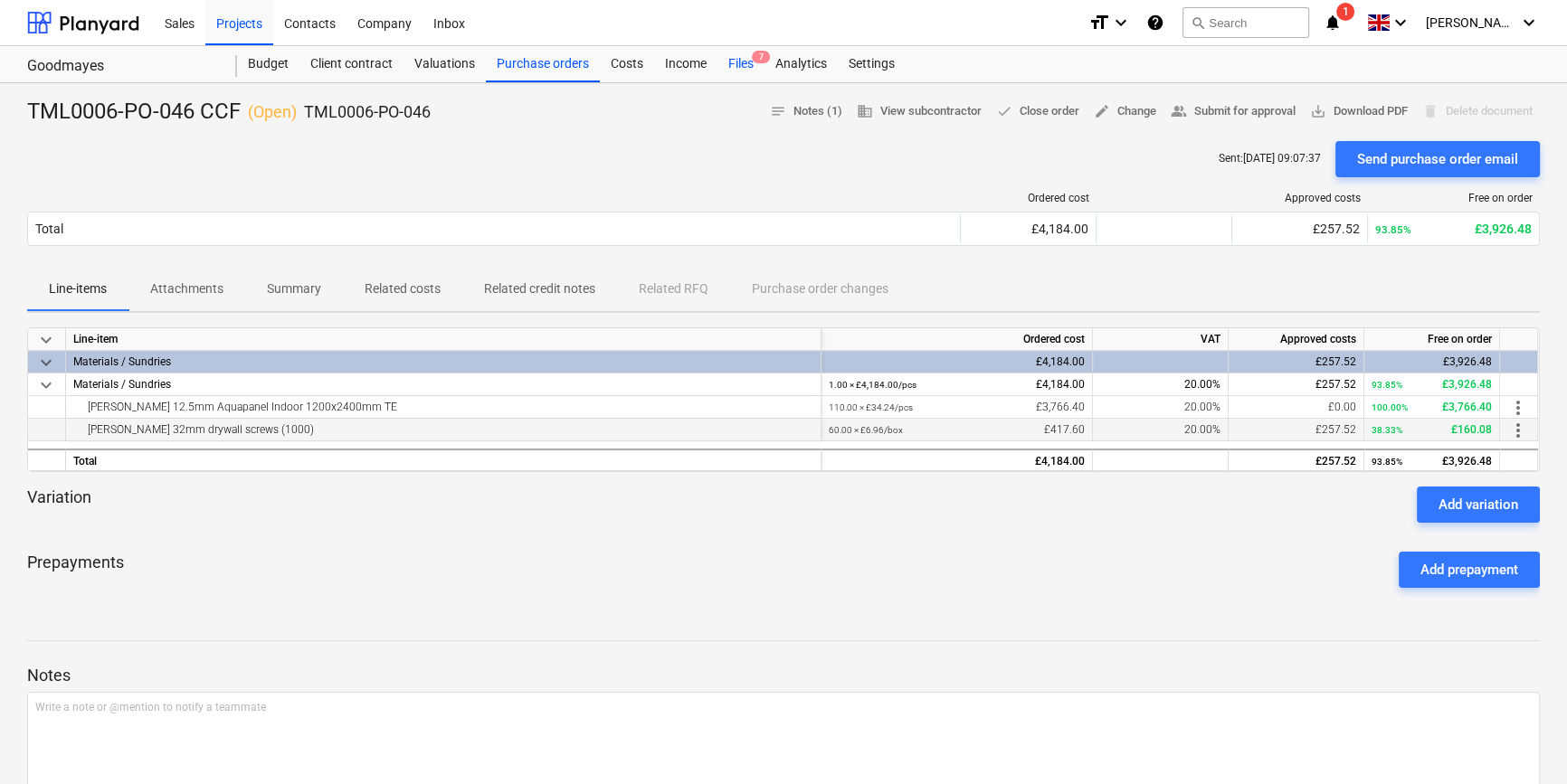
click at [741, 62] on div "Files 7" at bounding box center [740, 64] width 47 height 36
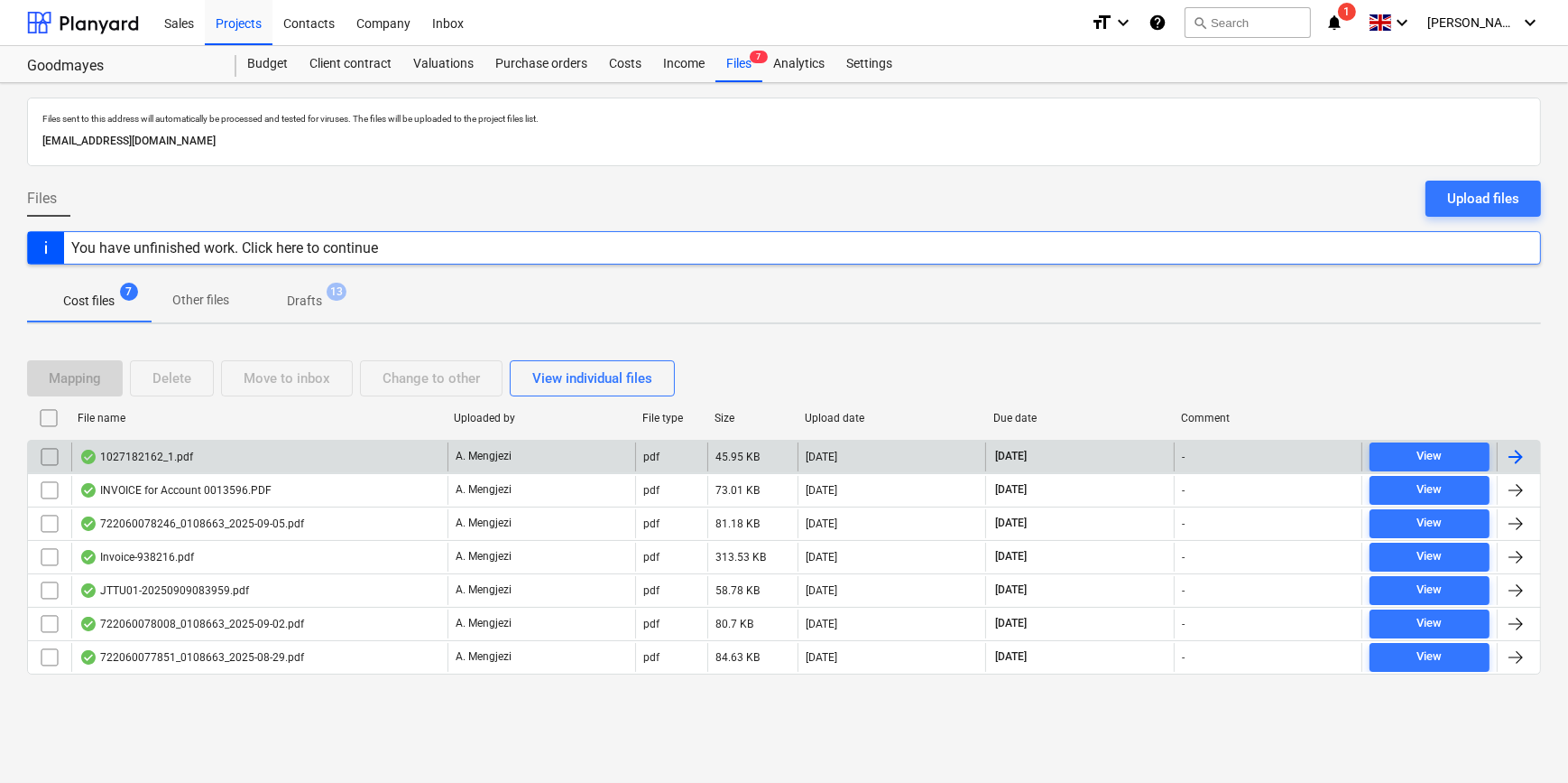
click at [1524, 454] on div at bounding box center [1516, 457] width 21 height 22
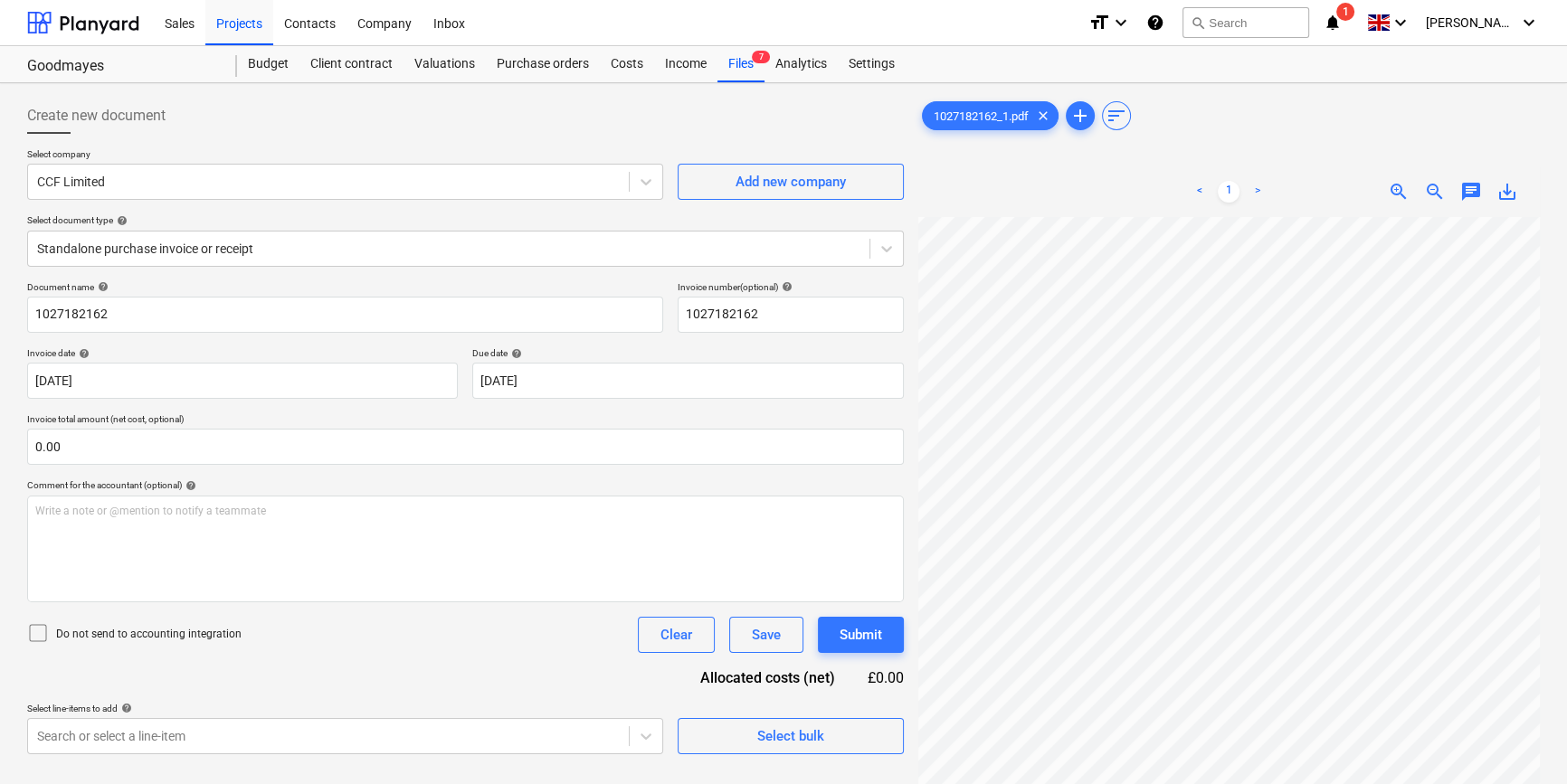
scroll to position [109, 189]
click at [736, 64] on div "Files 7" at bounding box center [740, 64] width 47 height 36
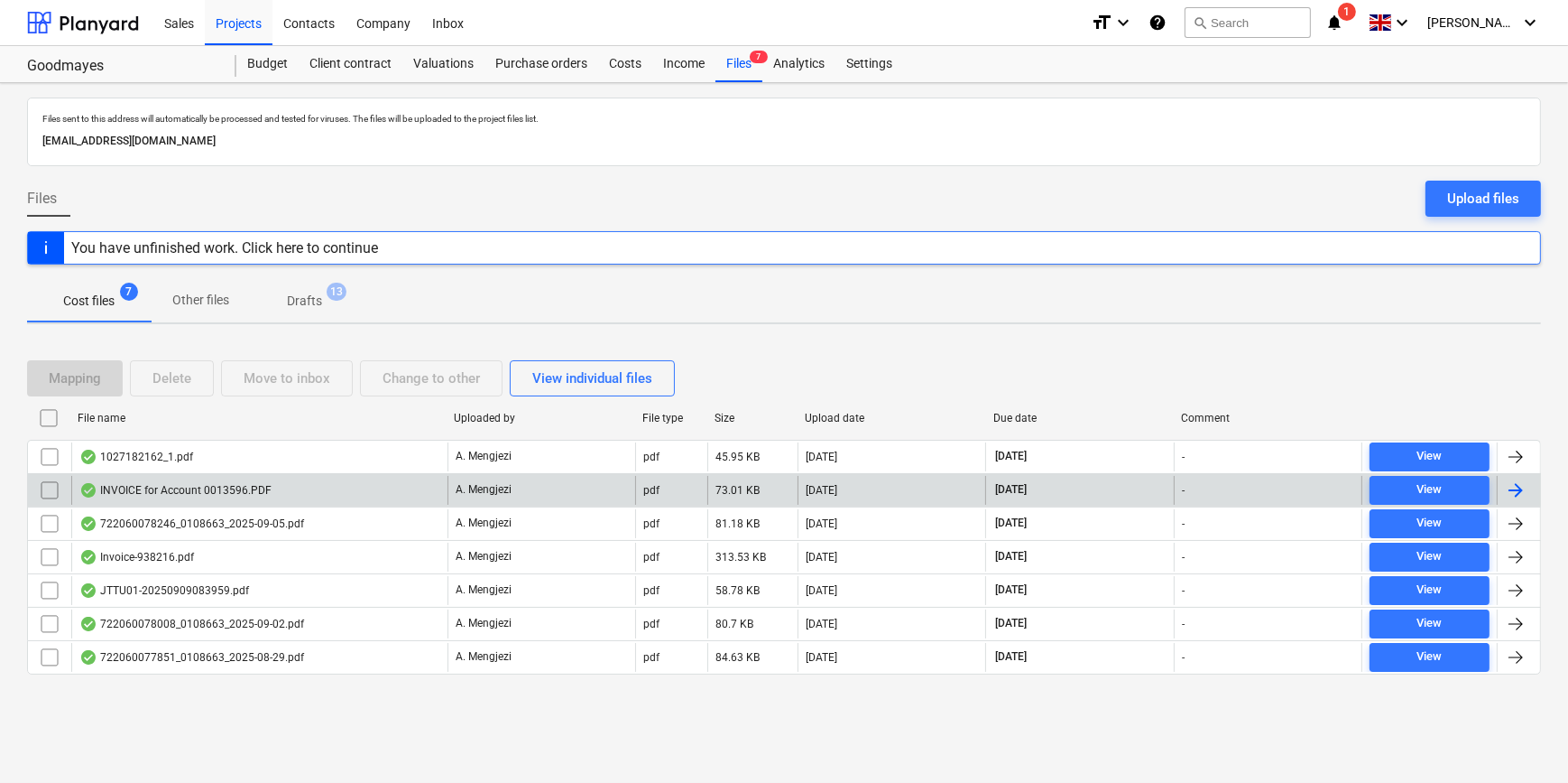
click at [1518, 484] on div at bounding box center [1516, 490] width 21 height 22
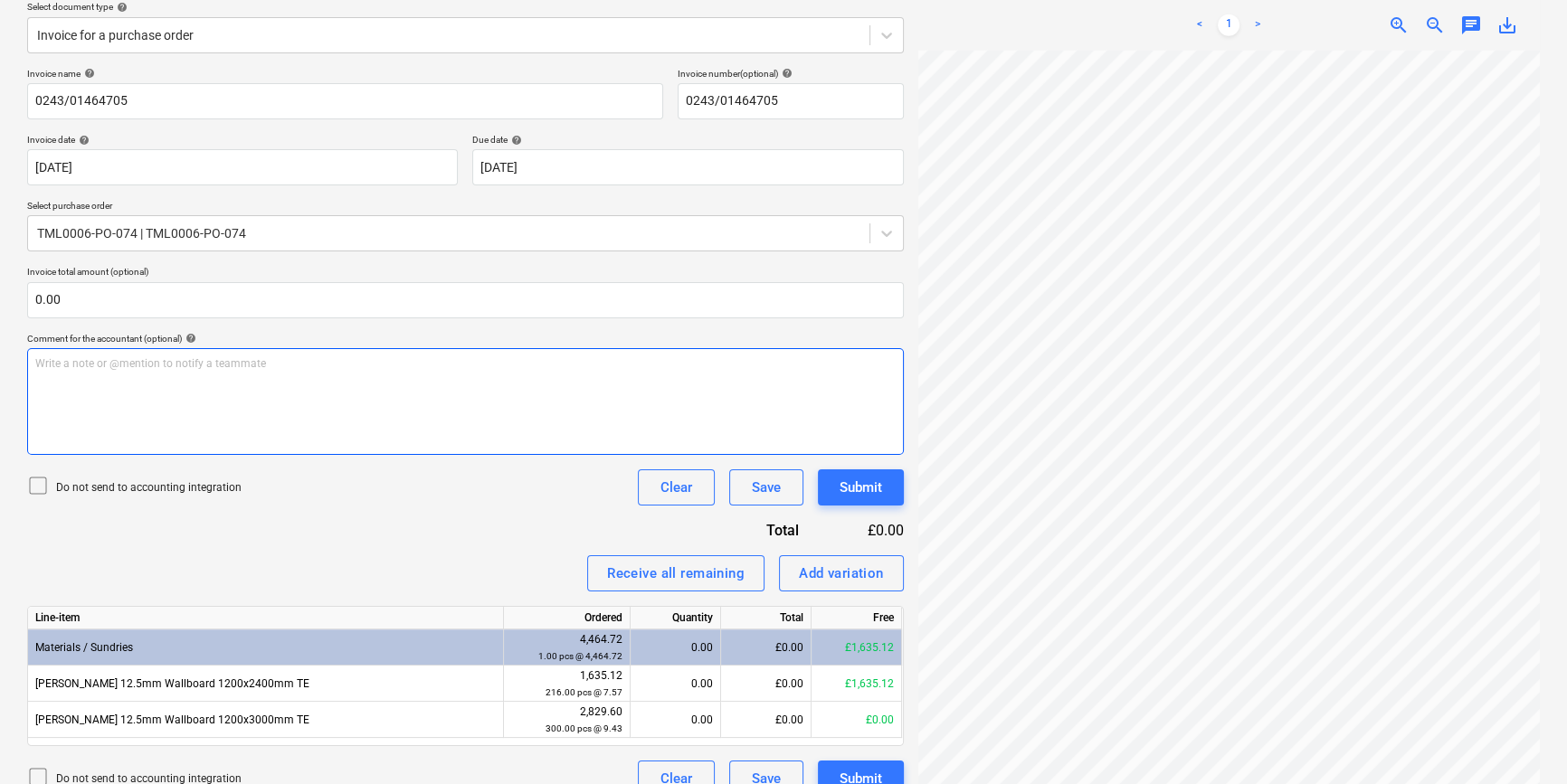
scroll to position [240, 0]
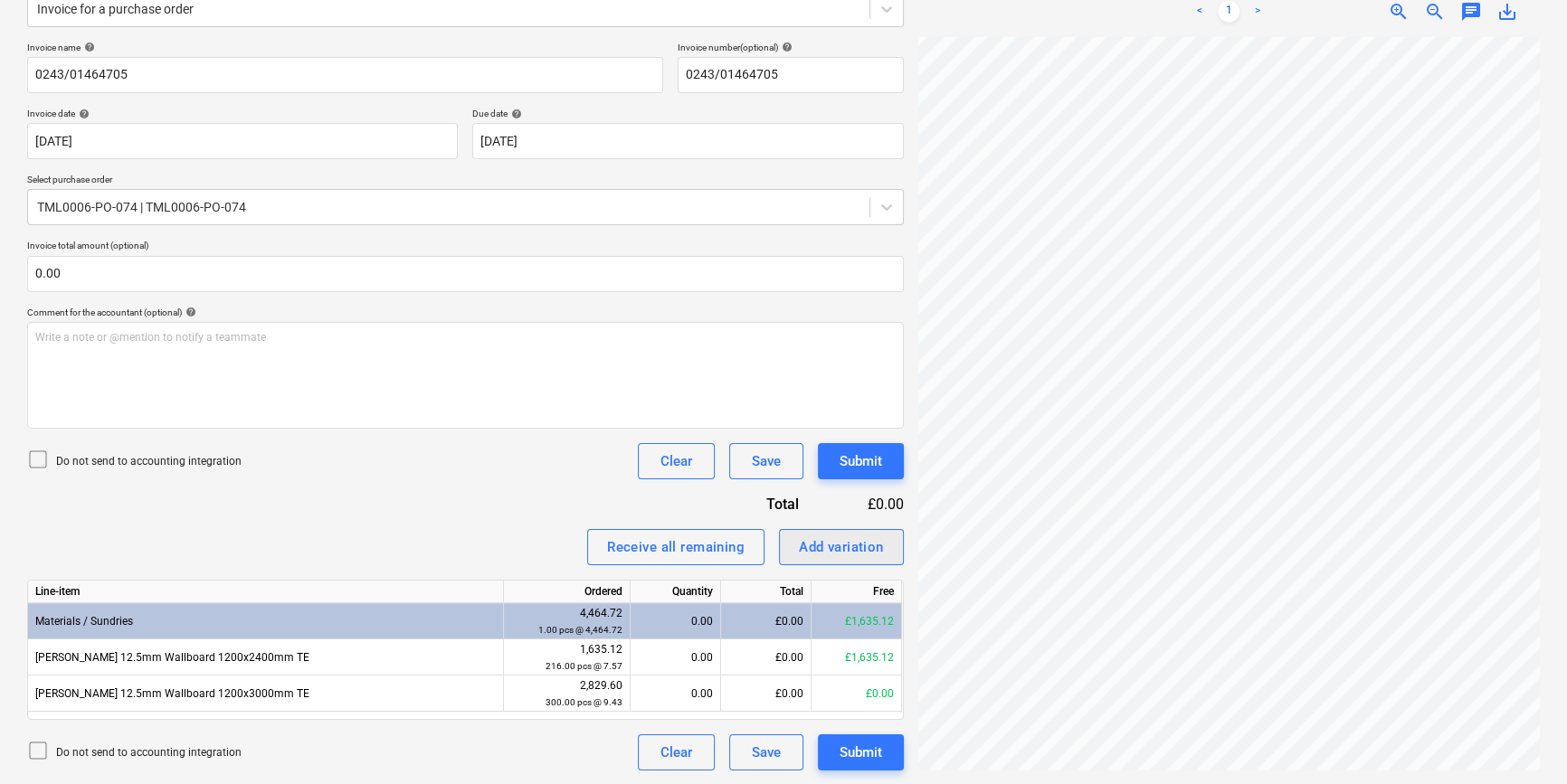
click at [831, 551] on div "Add variation" at bounding box center [841, 547] width 85 height 23
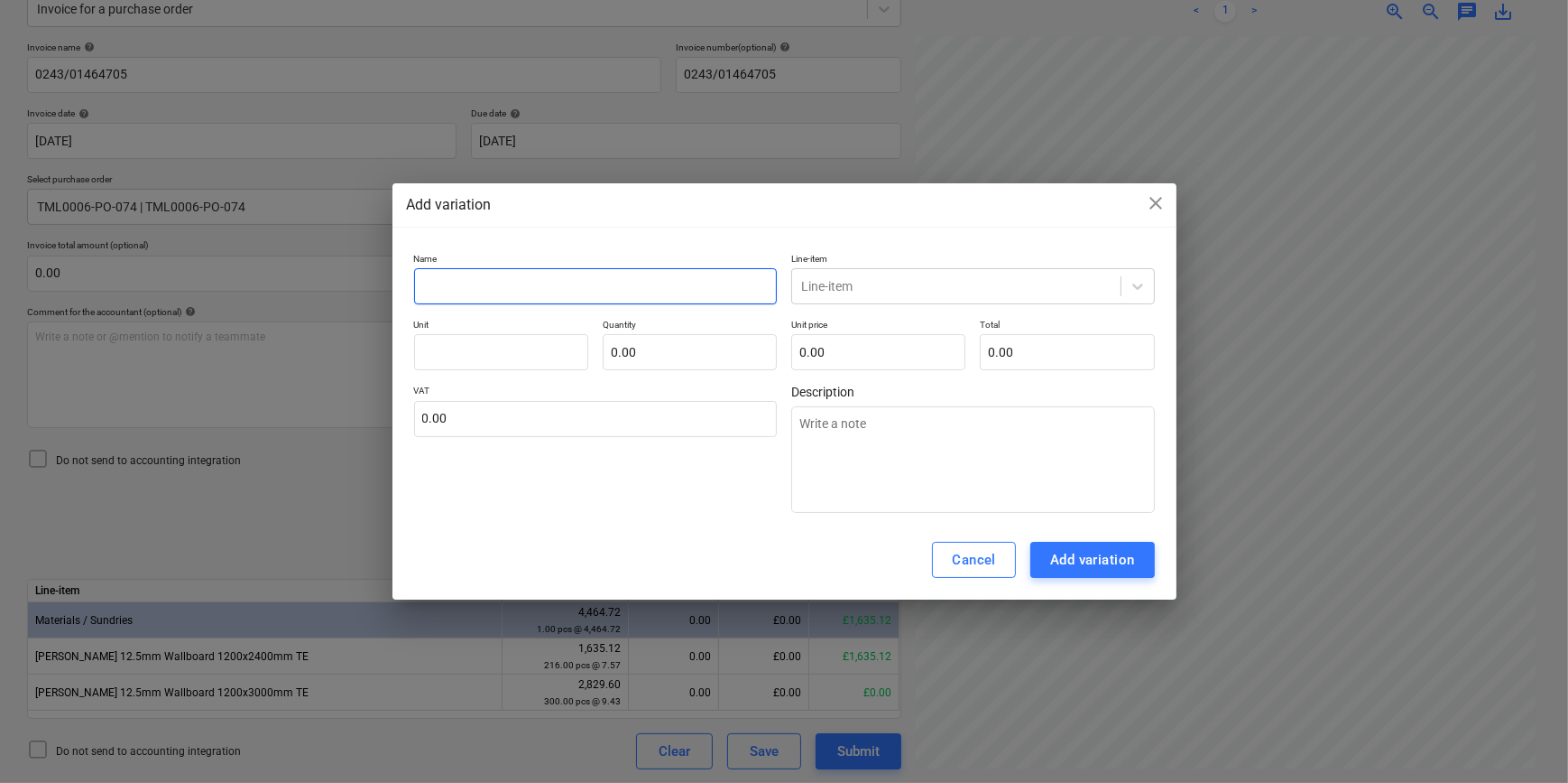
click at [479, 283] on input "text" at bounding box center [596, 285] width 363 height 36
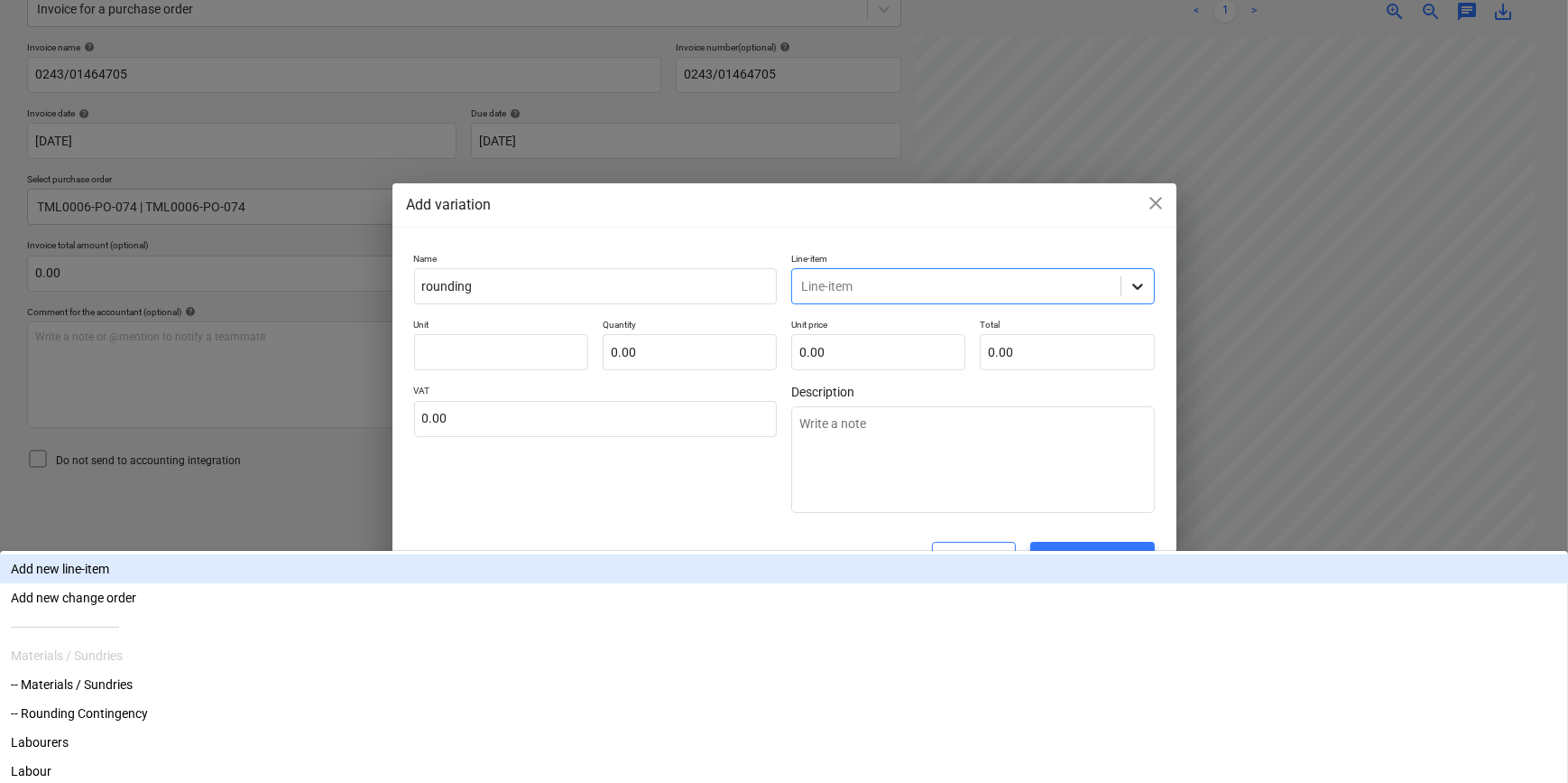
click at [1137, 290] on icon at bounding box center [1138, 286] width 18 height 18
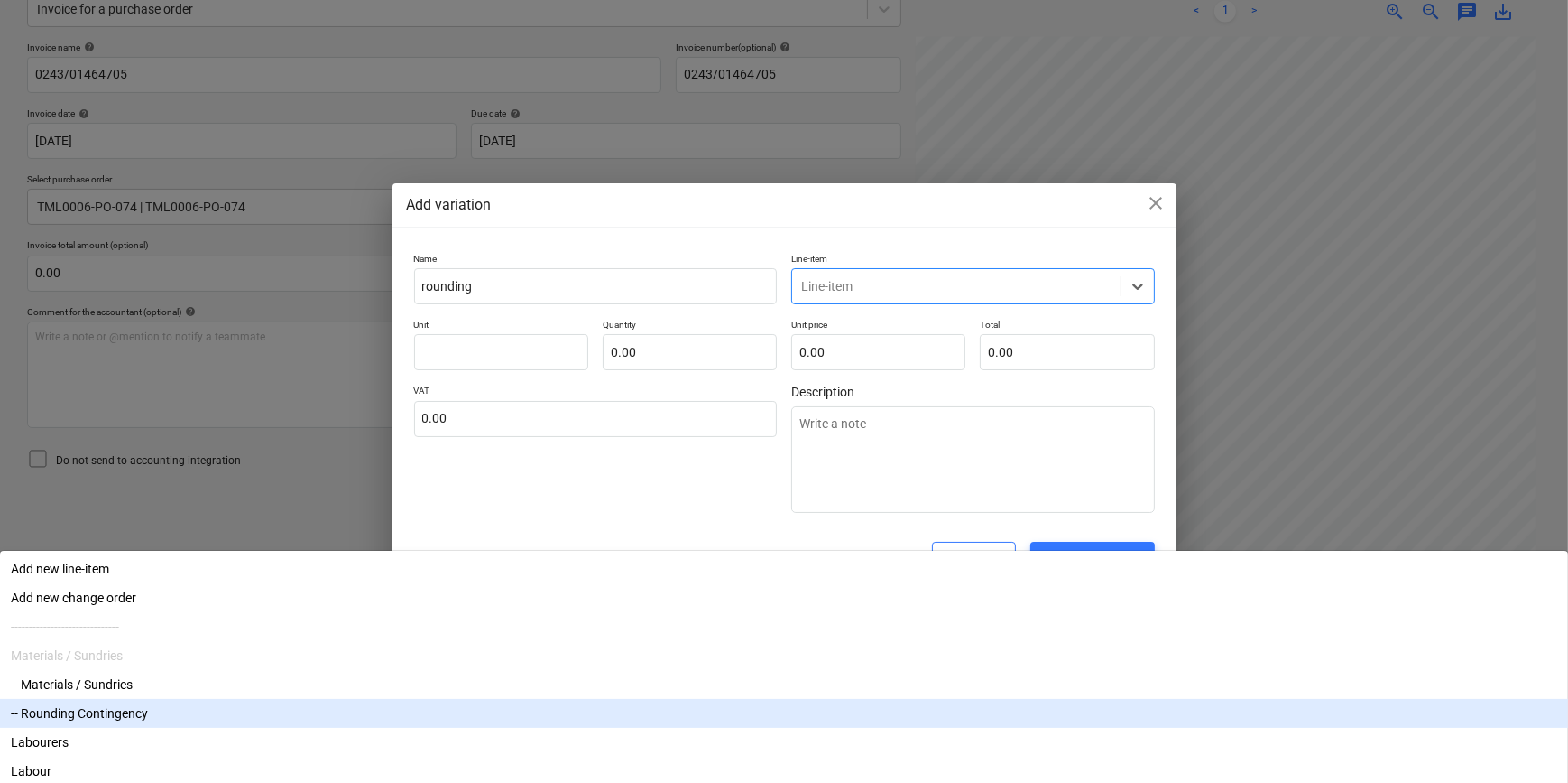
click at [877, 699] on div "-- Rounding Contingency" at bounding box center [784, 714] width 1568 height 29
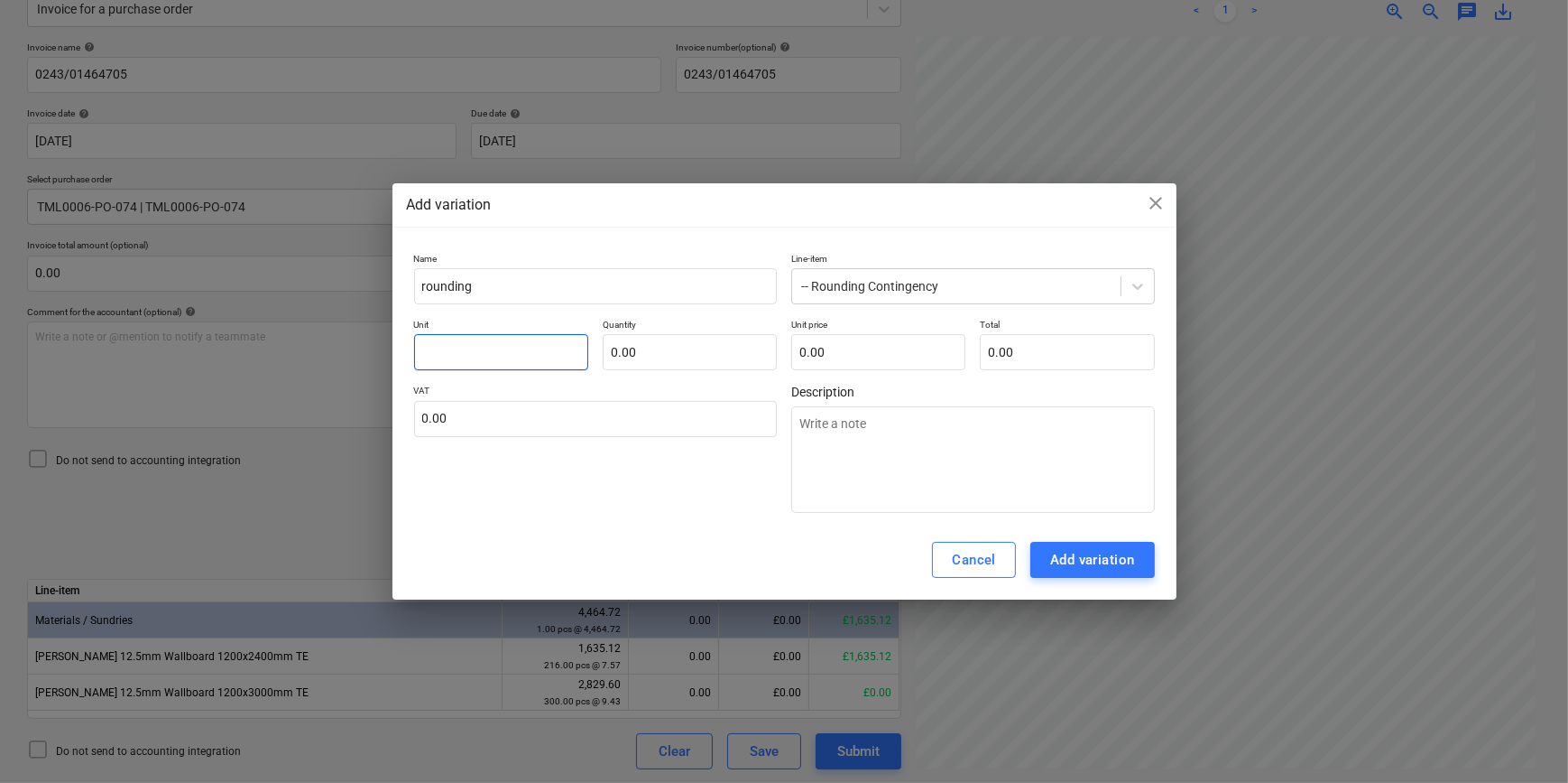
click at [455, 349] on input "text" at bounding box center [501, 352] width 174 height 36
click at [1077, 566] on div "Add variation" at bounding box center [1092, 560] width 85 height 23
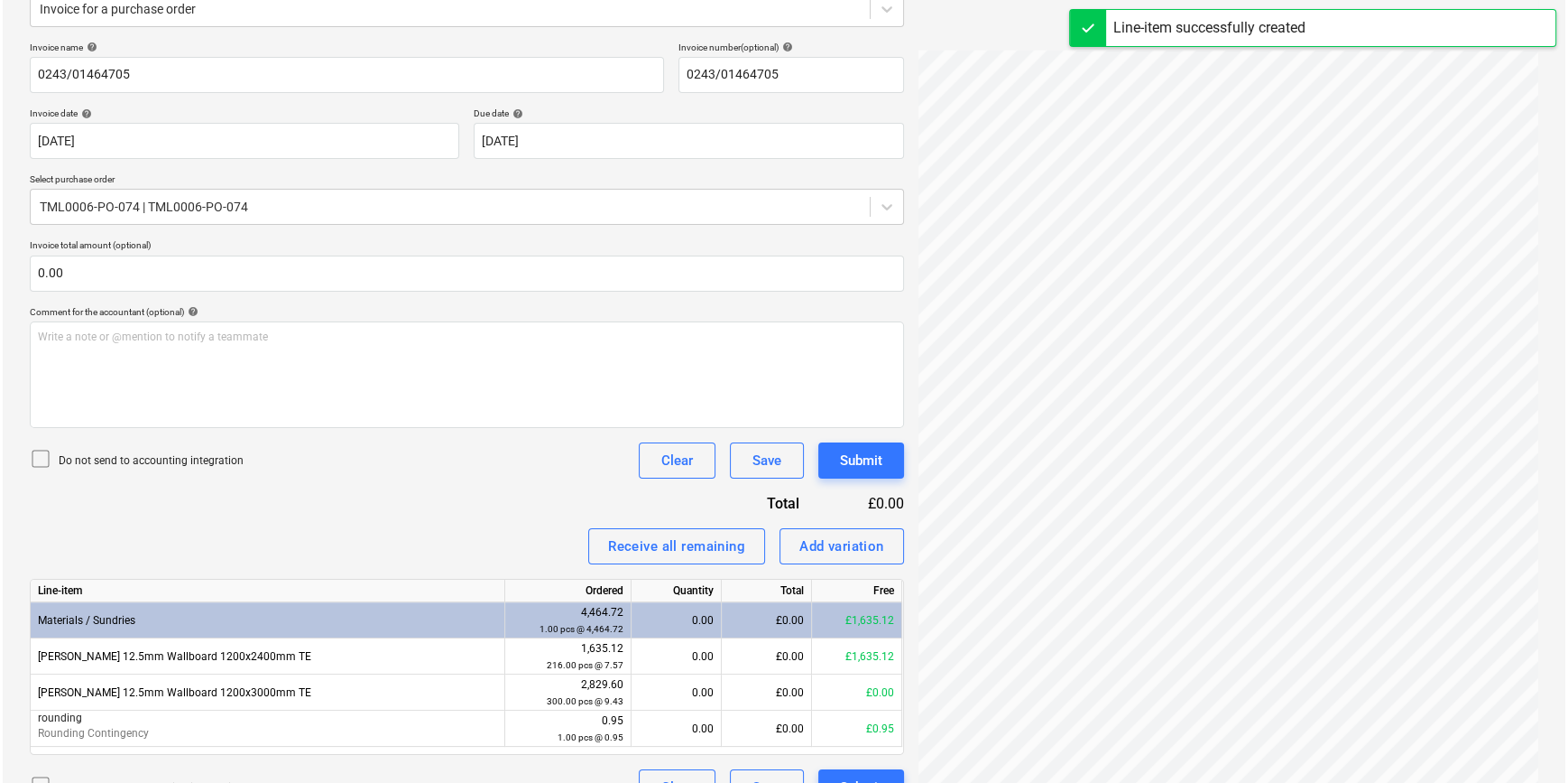
scroll to position [276, 0]
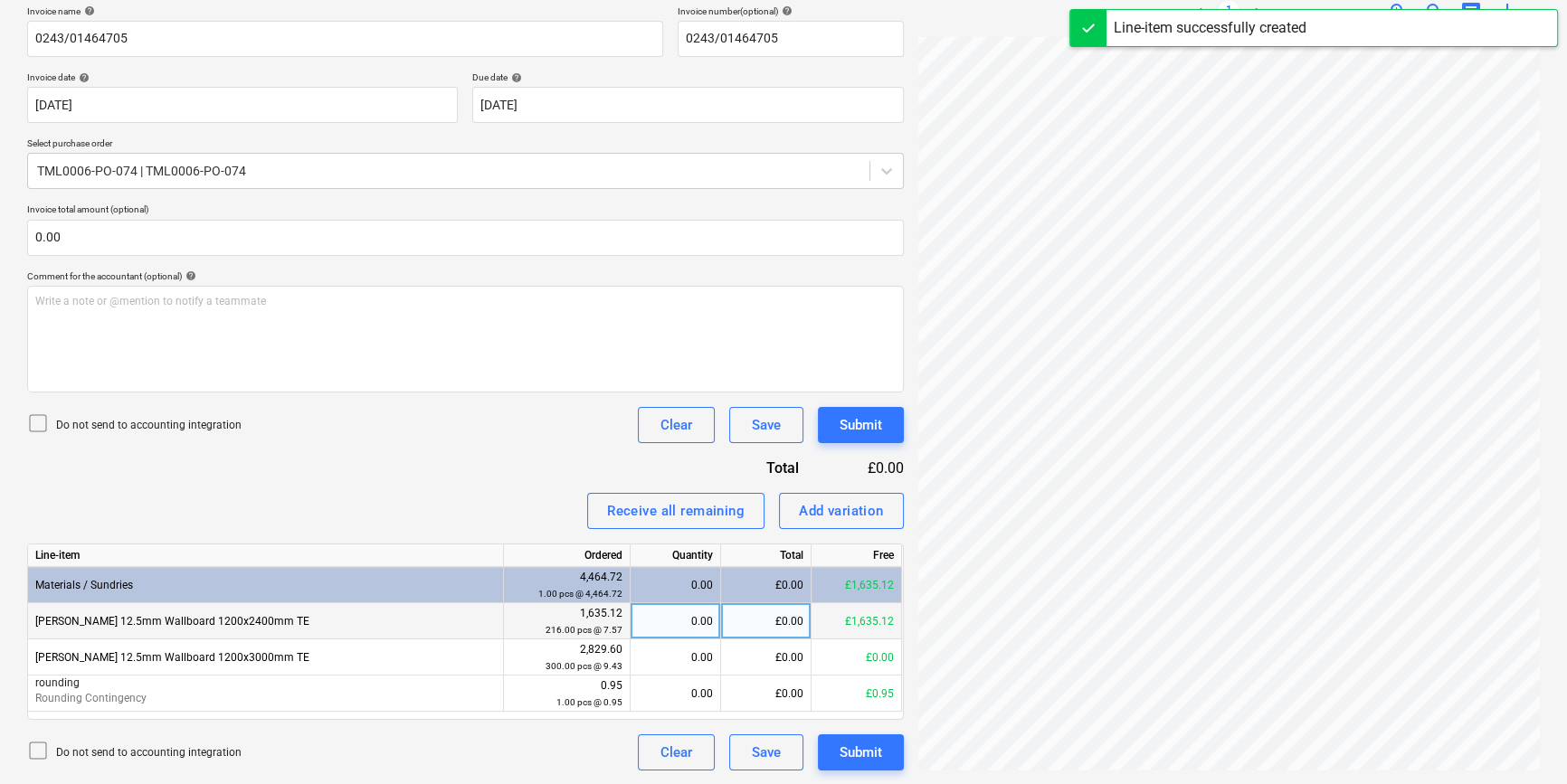
click at [672, 627] on div "0.00" at bounding box center [675, 621] width 75 height 36
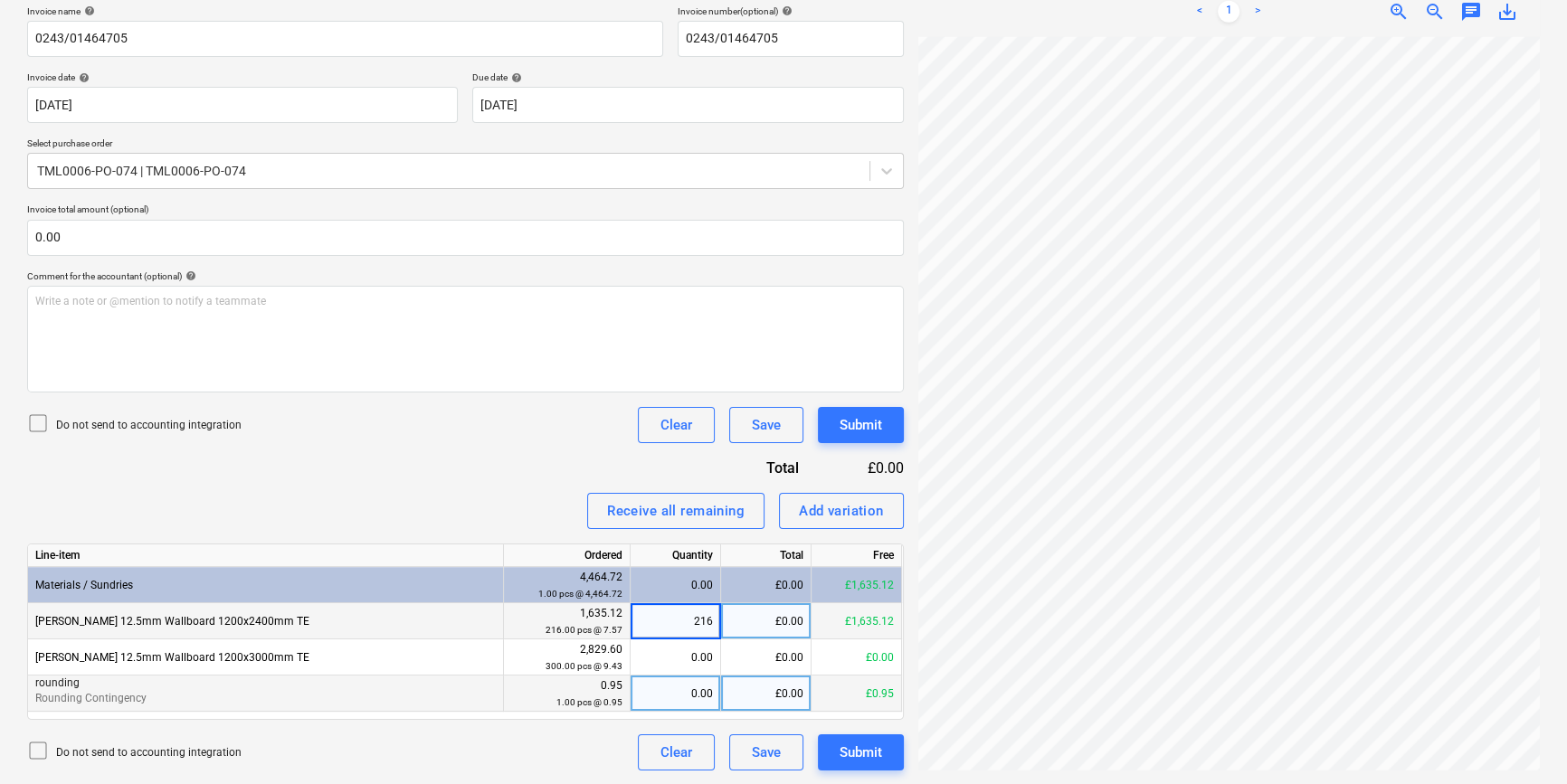
click at [663, 698] on div "0.00" at bounding box center [675, 693] width 75 height 36
click at [864, 755] on div "Submit" at bounding box center [860, 753] width 42 height 23
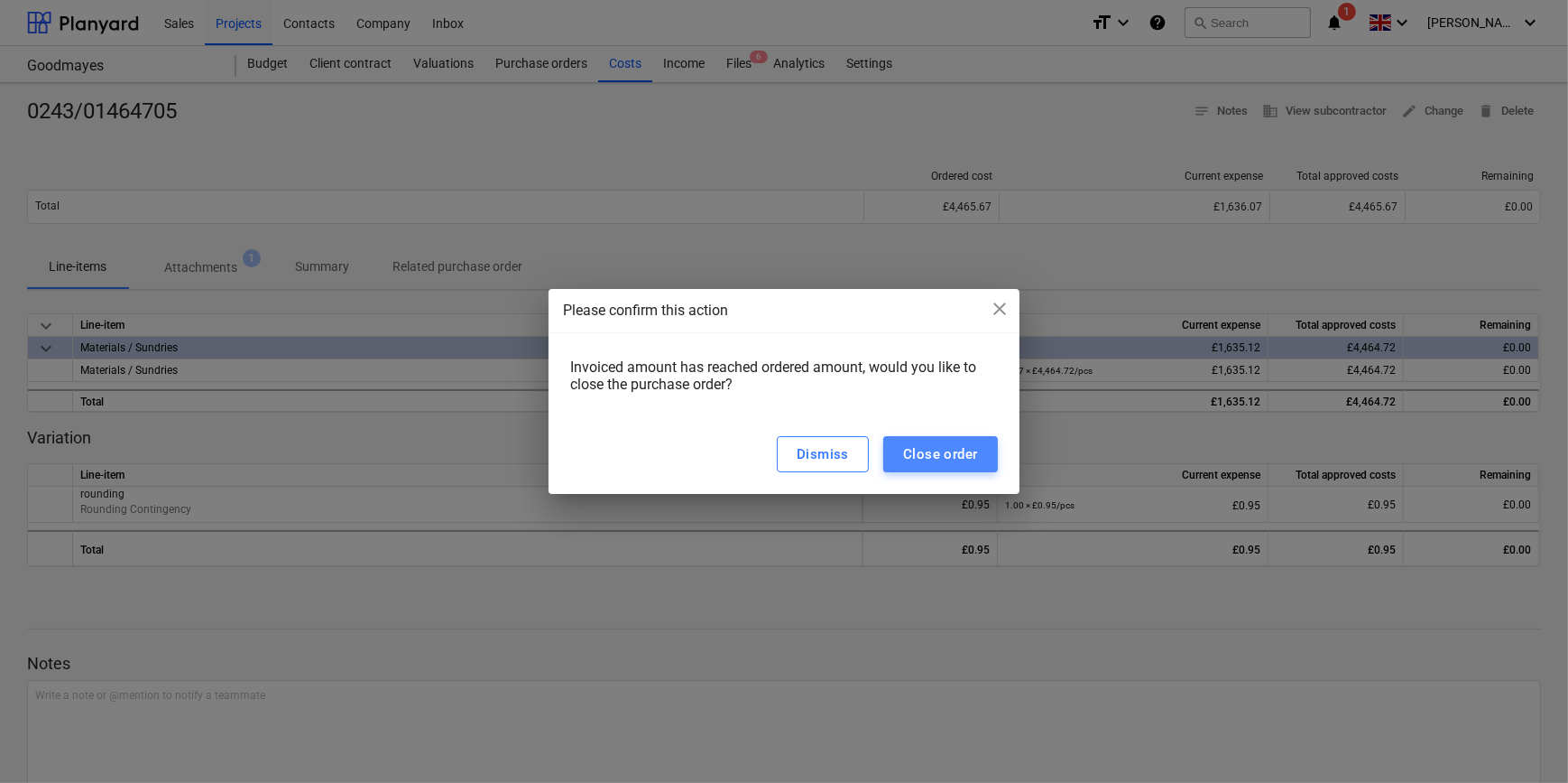
click at [965, 451] on div "Close order" at bounding box center [941, 455] width 75 height 23
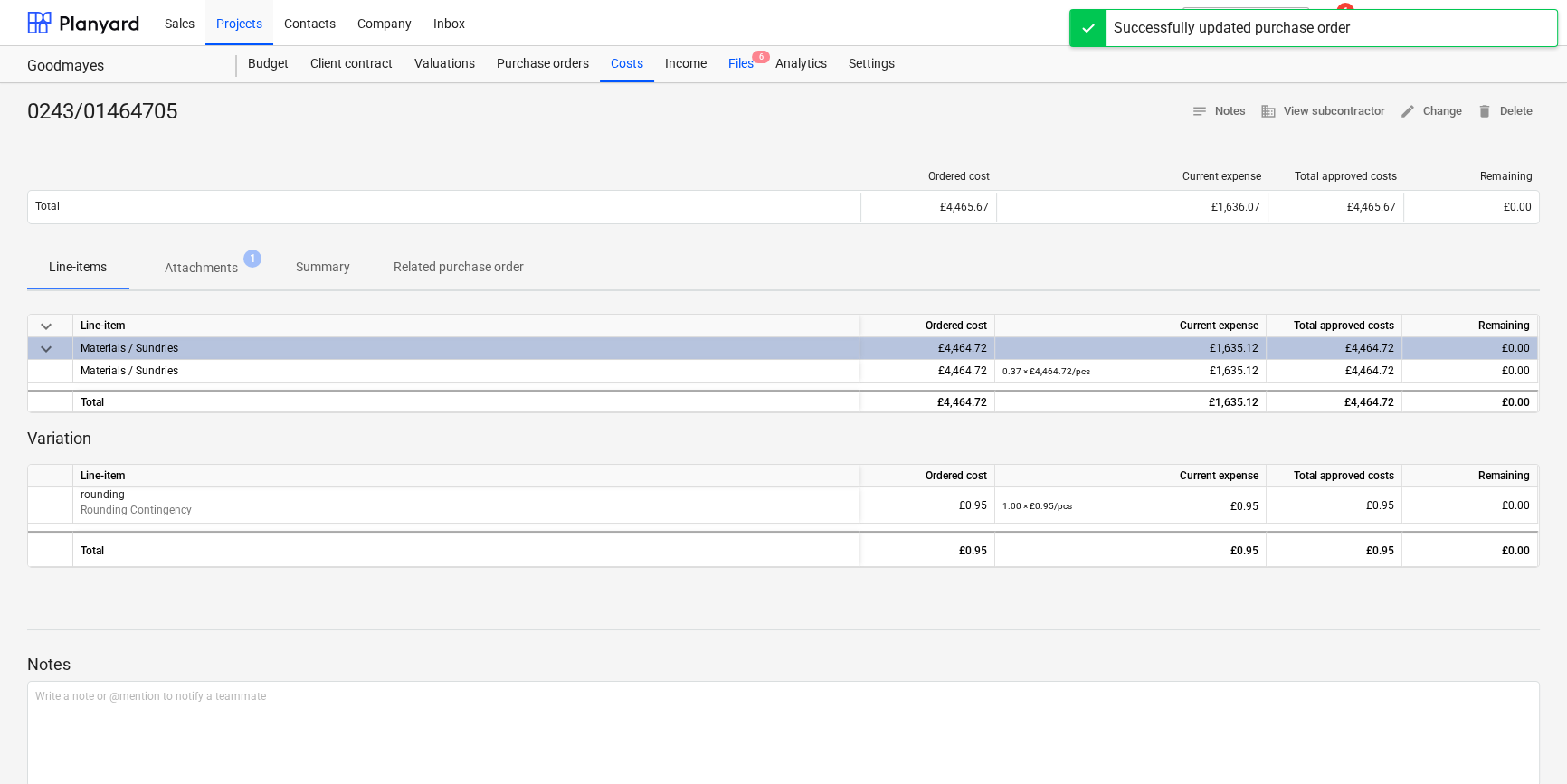
click at [729, 66] on div "Files 6" at bounding box center [740, 64] width 47 height 36
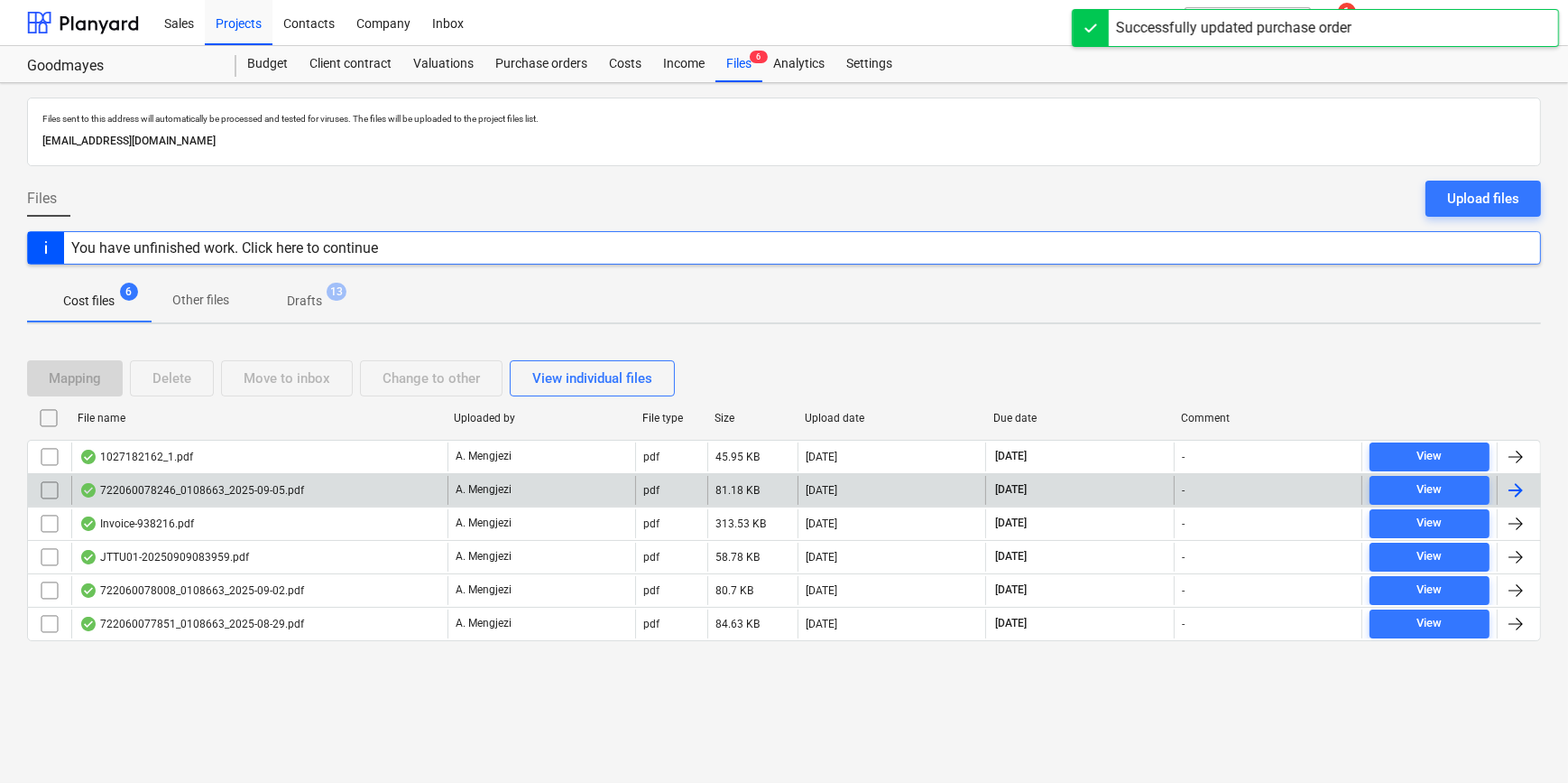
click at [1507, 487] on div at bounding box center [1516, 490] width 21 height 22
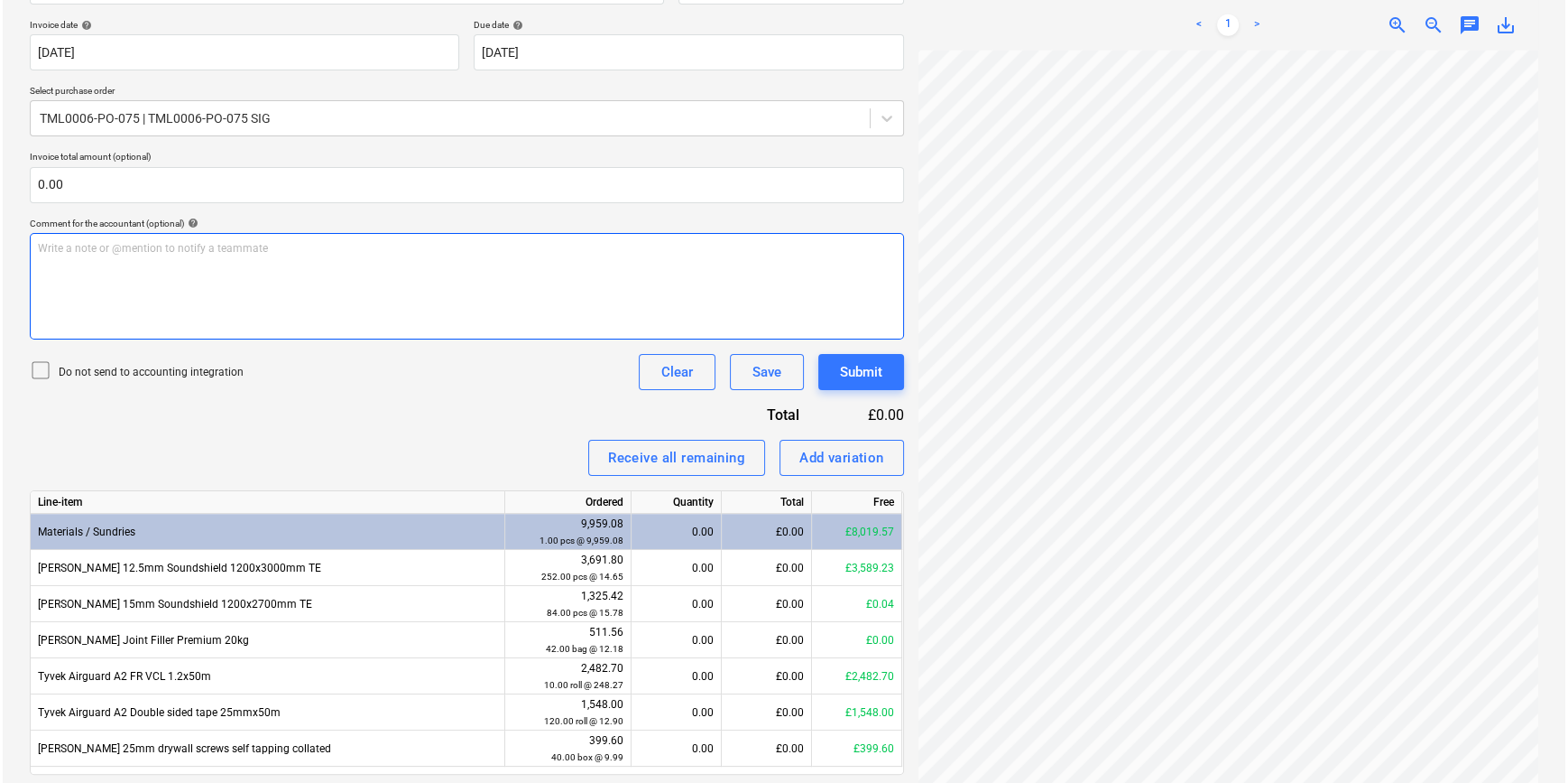
scroll to position [384, 0]
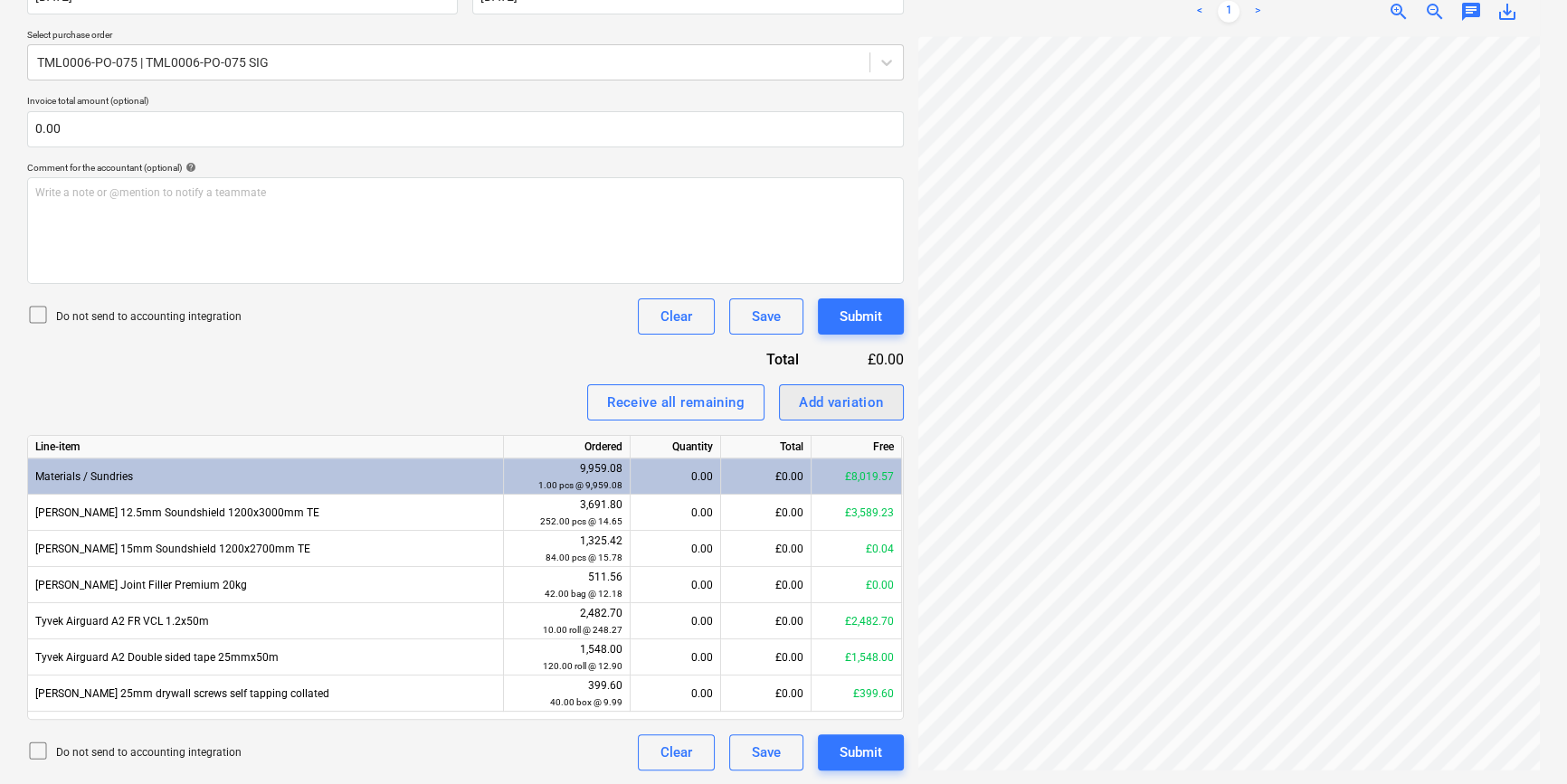
click at [818, 398] on div "Add variation" at bounding box center [841, 402] width 85 height 23
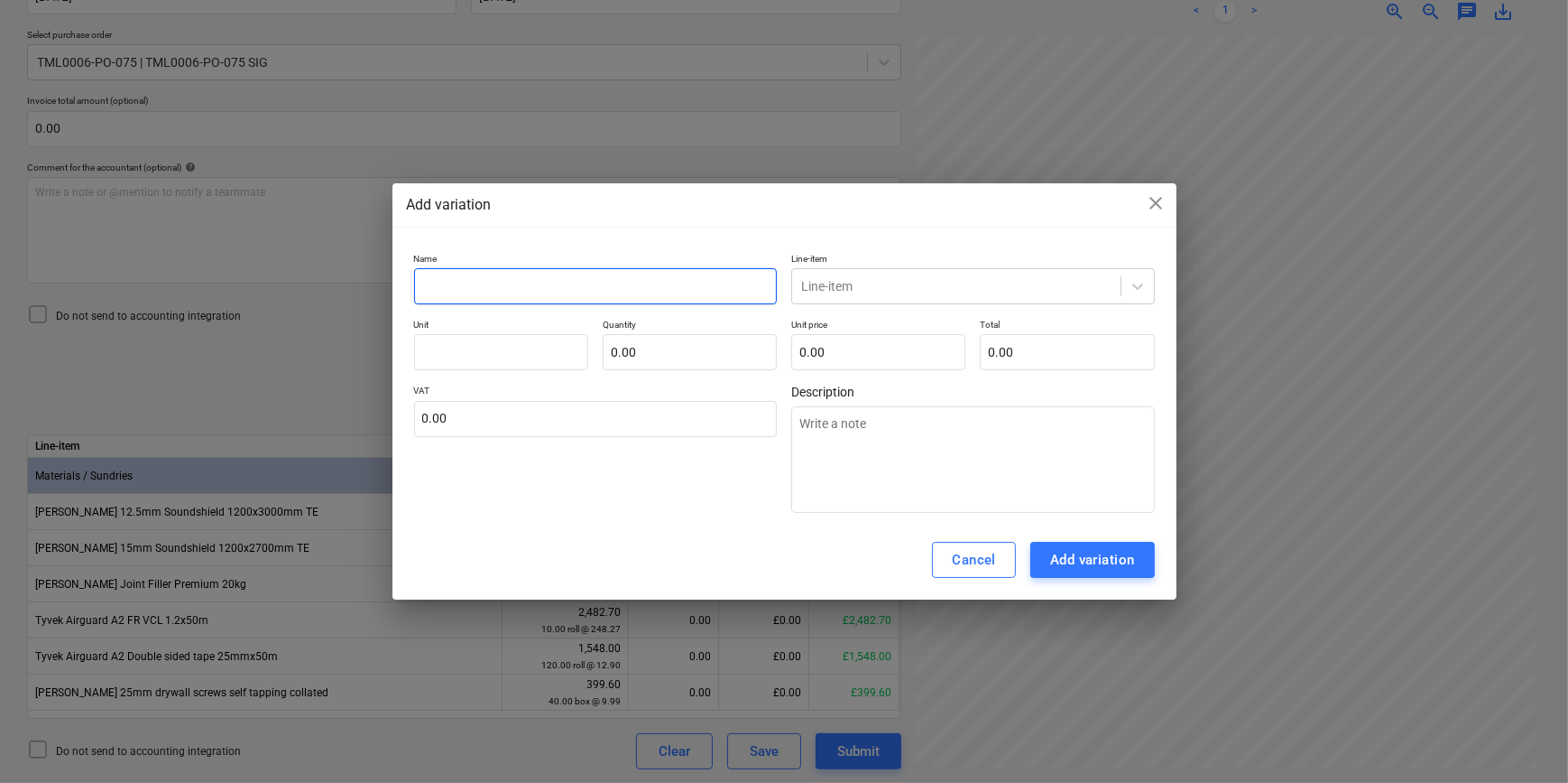
click at [517, 283] on input "text" at bounding box center [596, 285] width 363 height 36
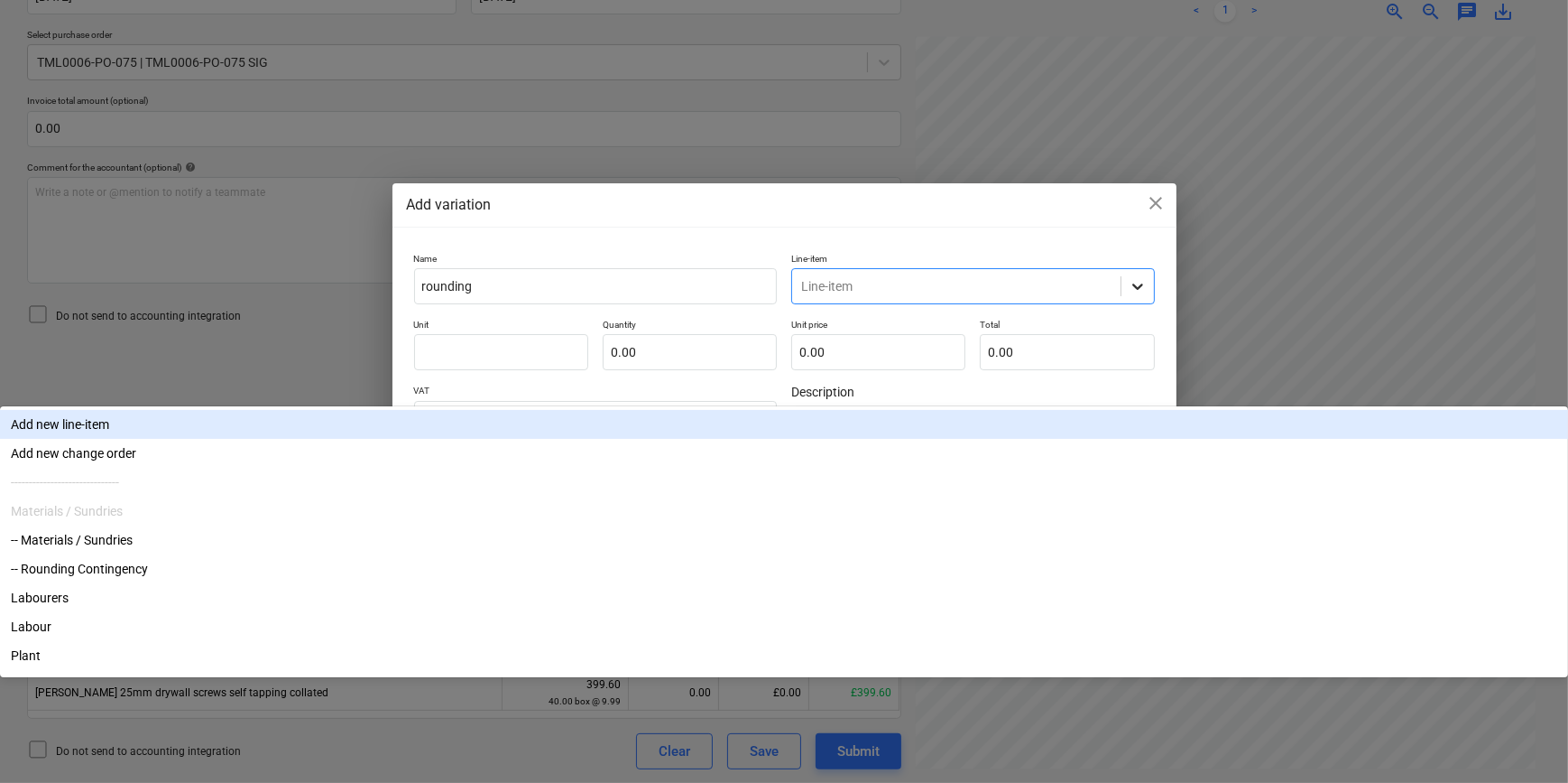
click at [1146, 289] on icon at bounding box center [1138, 286] width 18 height 18
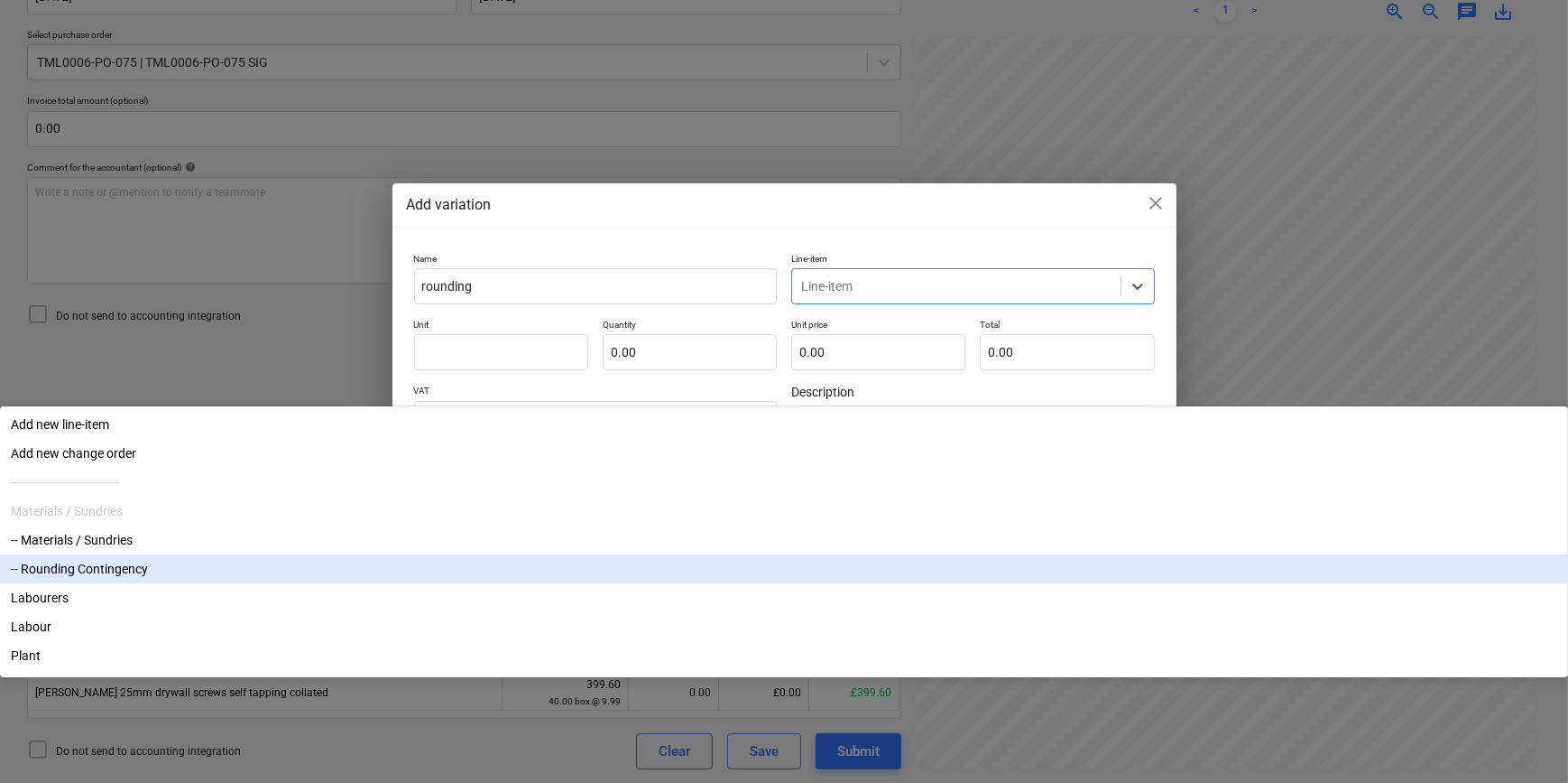
click at [919, 554] on div "-- Rounding Contingency" at bounding box center [784, 569] width 1568 height 29
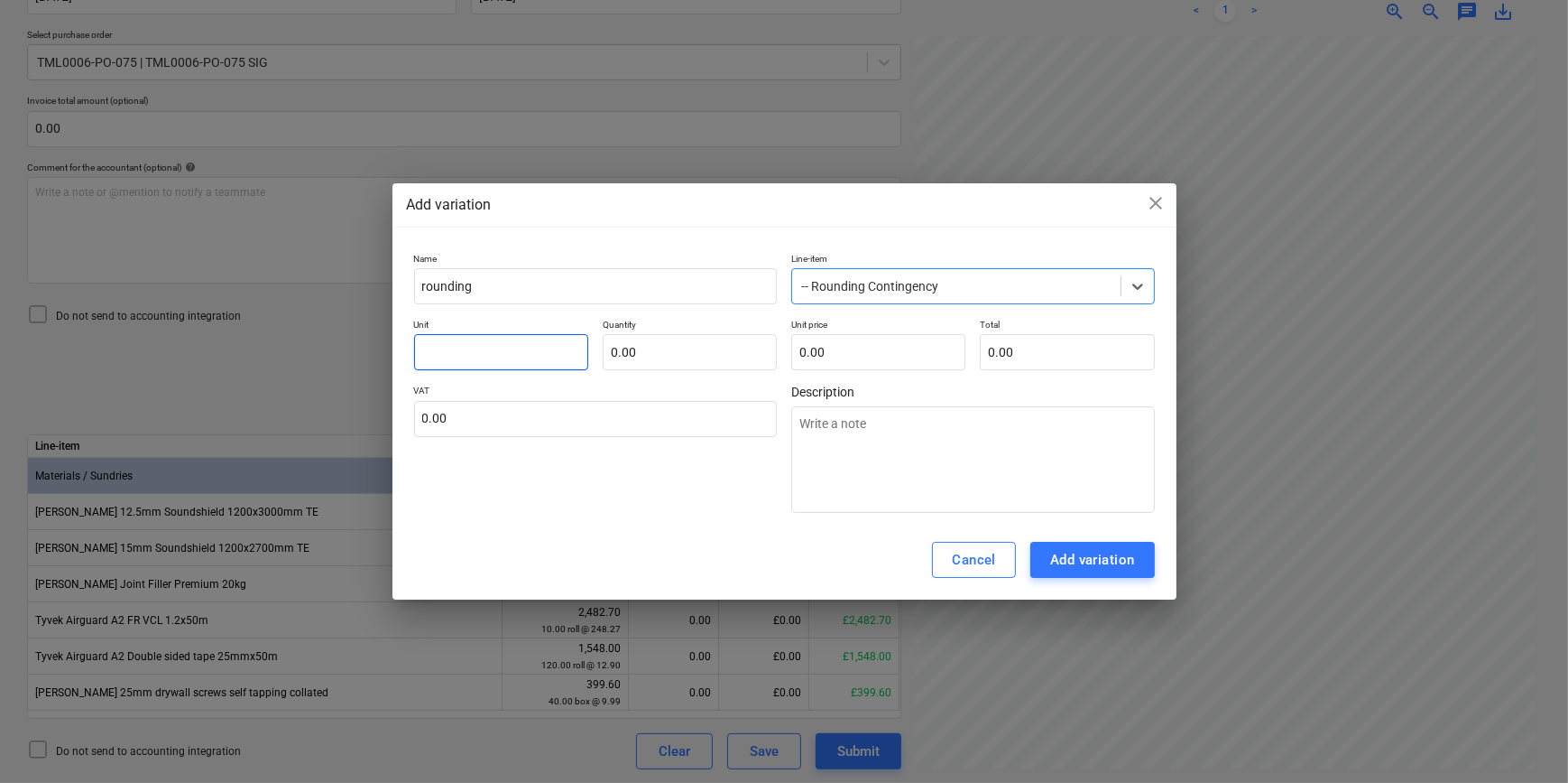
click at [487, 352] on input "text" at bounding box center [501, 352] width 174 height 36
click at [1098, 553] on div "Add variation" at bounding box center [1092, 560] width 85 height 23
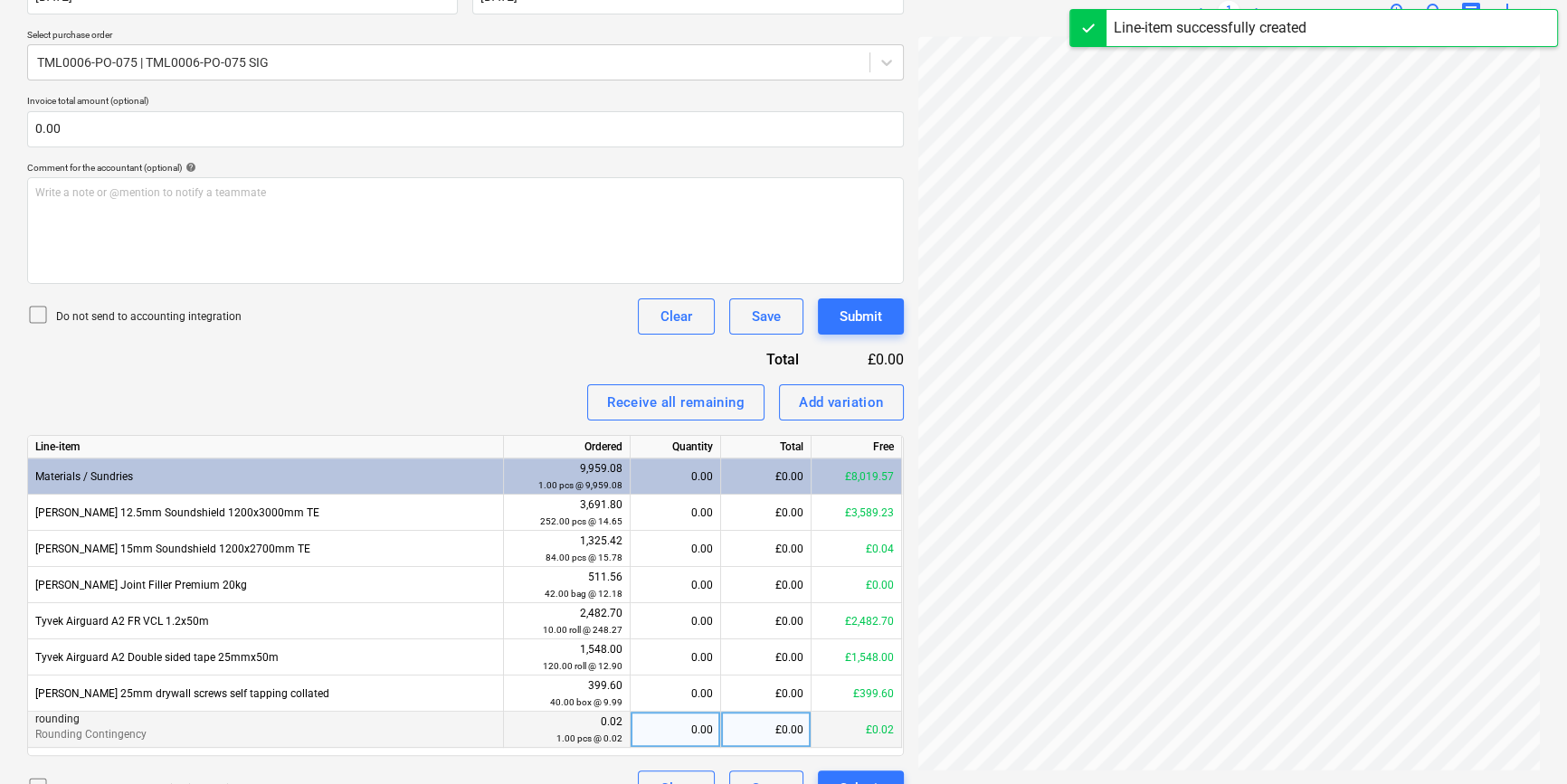
click at [685, 729] on div "0.00" at bounding box center [675, 729] width 75 height 36
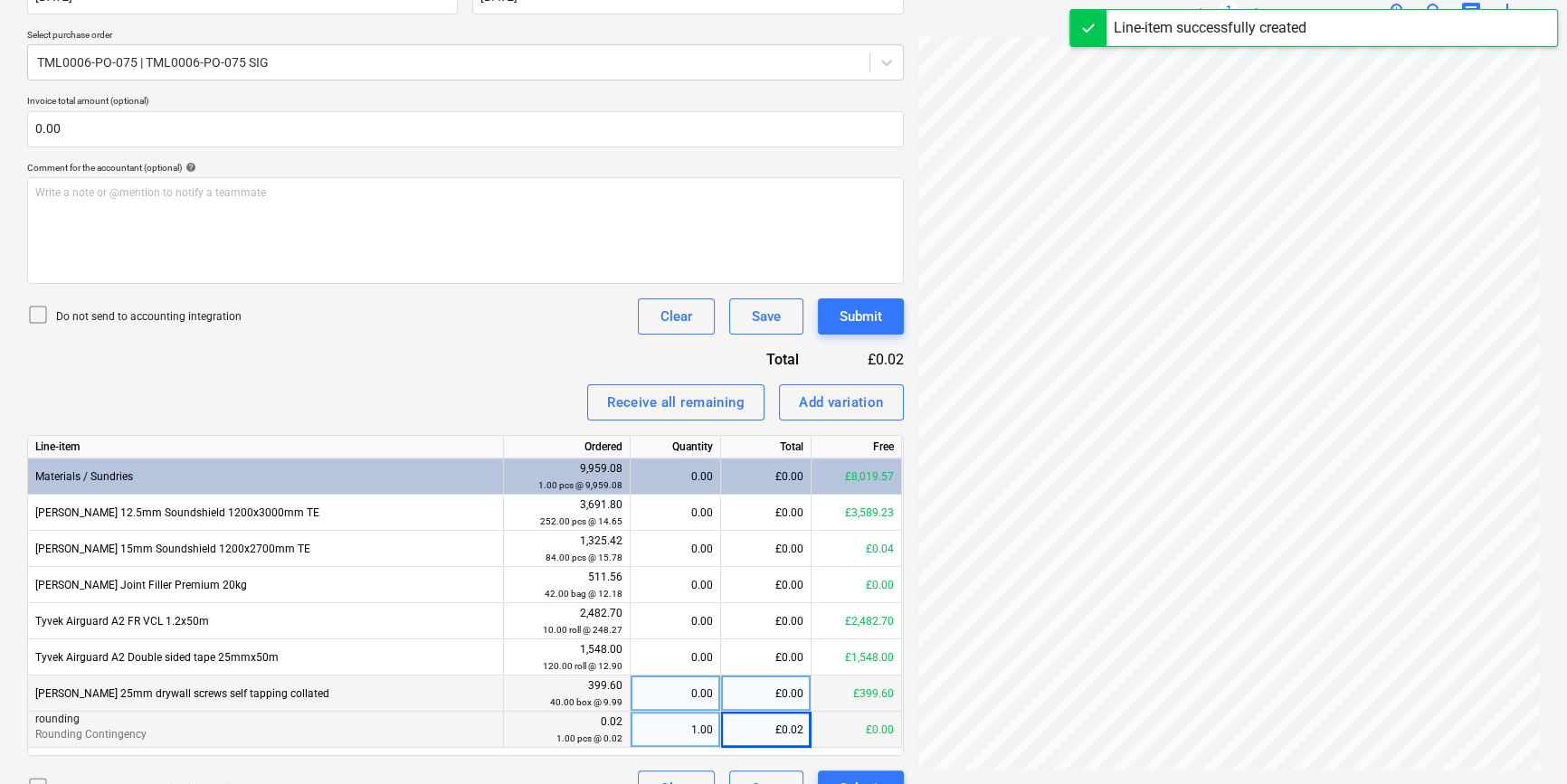
click at [670, 693] on div "0.00" at bounding box center [675, 693] width 75 height 36
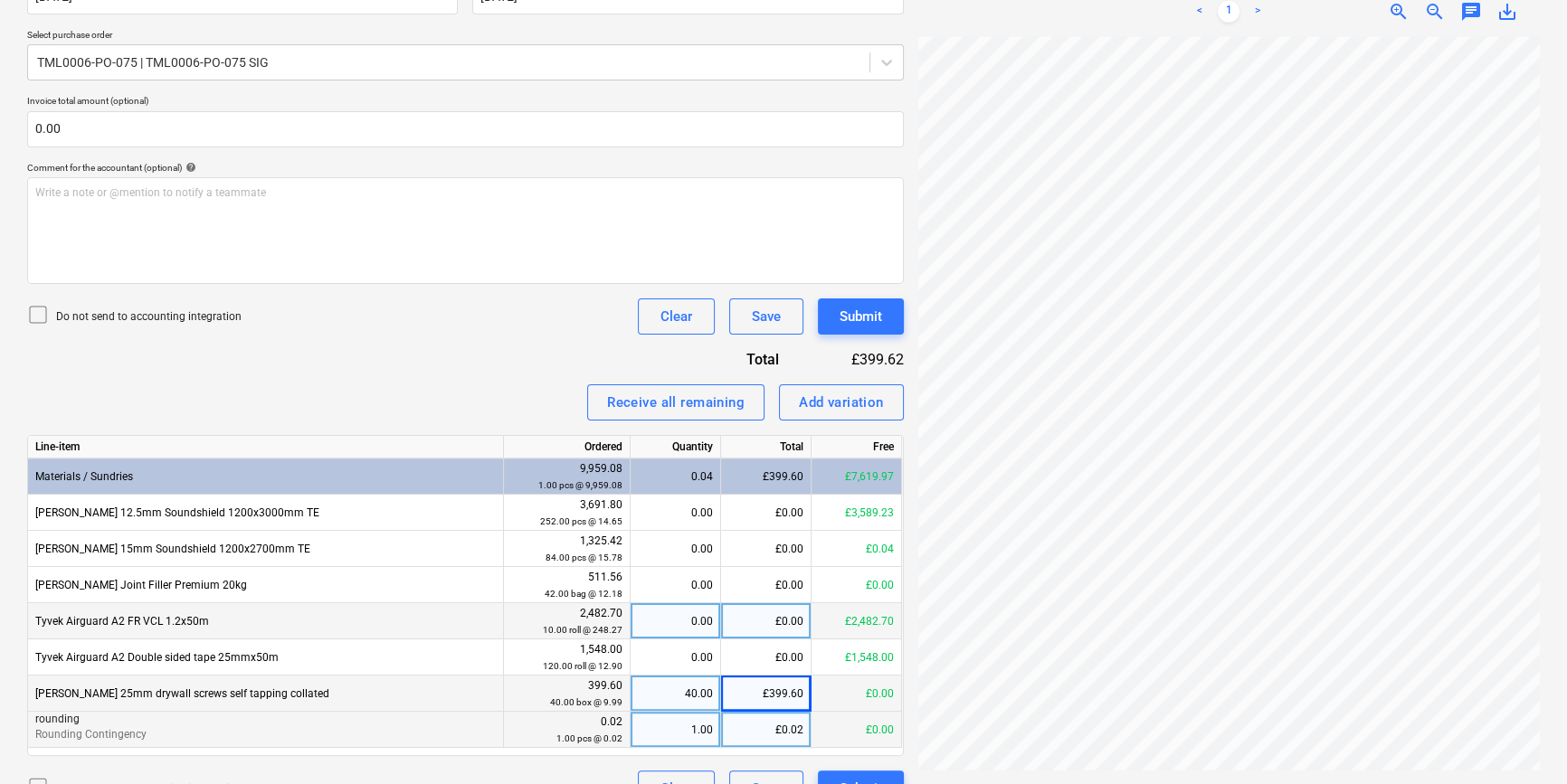
click at [666, 625] on div "0.00" at bounding box center [675, 621] width 75 height 36
click at [666, 694] on div "40.00" at bounding box center [675, 693] width 75 height 36
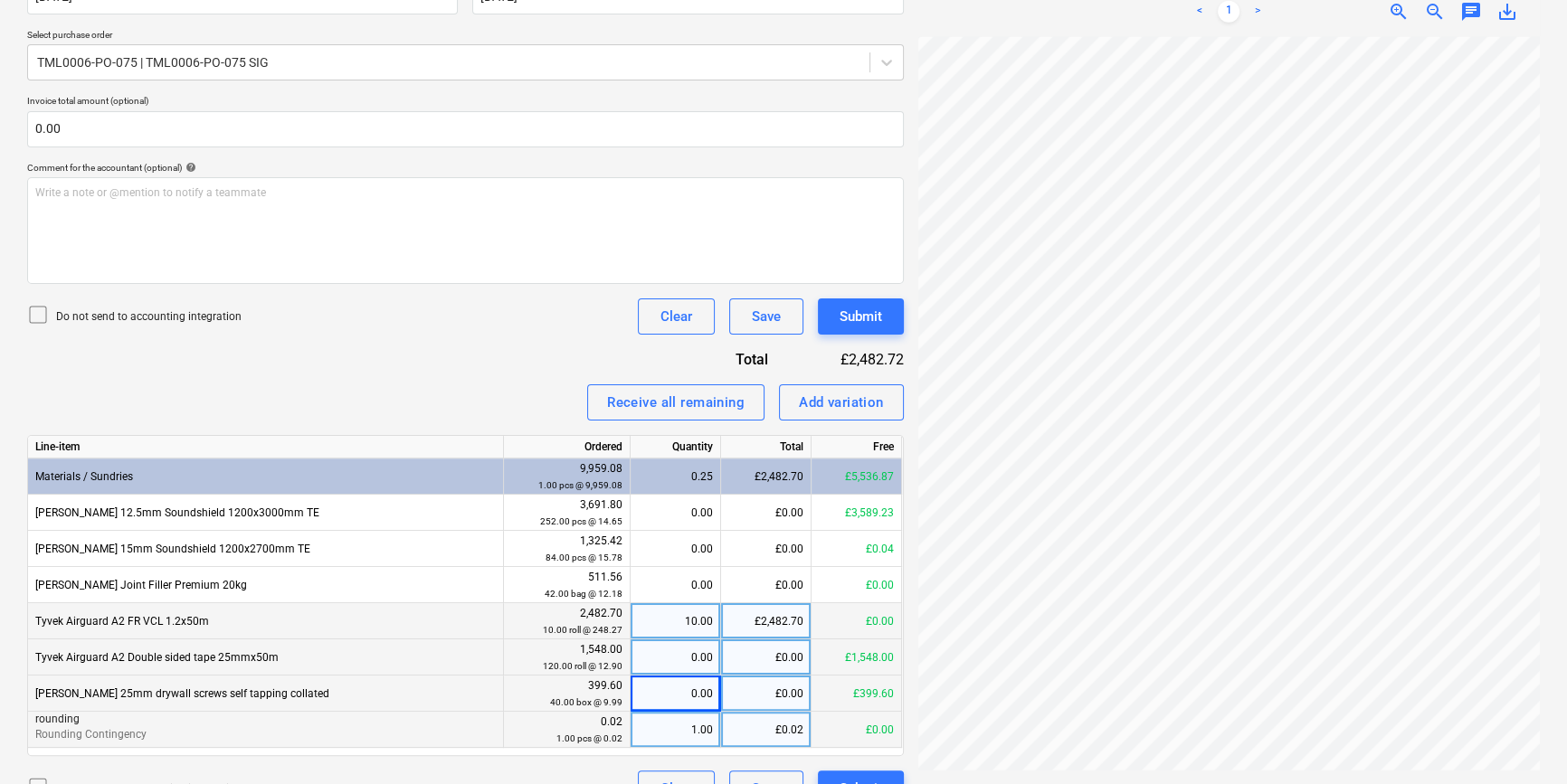
click at [679, 660] on div "0.00" at bounding box center [675, 657] width 75 height 36
click at [675, 687] on div "0.00" at bounding box center [675, 693] width 75 height 36
click at [851, 314] on div "Submit" at bounding box center [860, 316] width 42 height 23
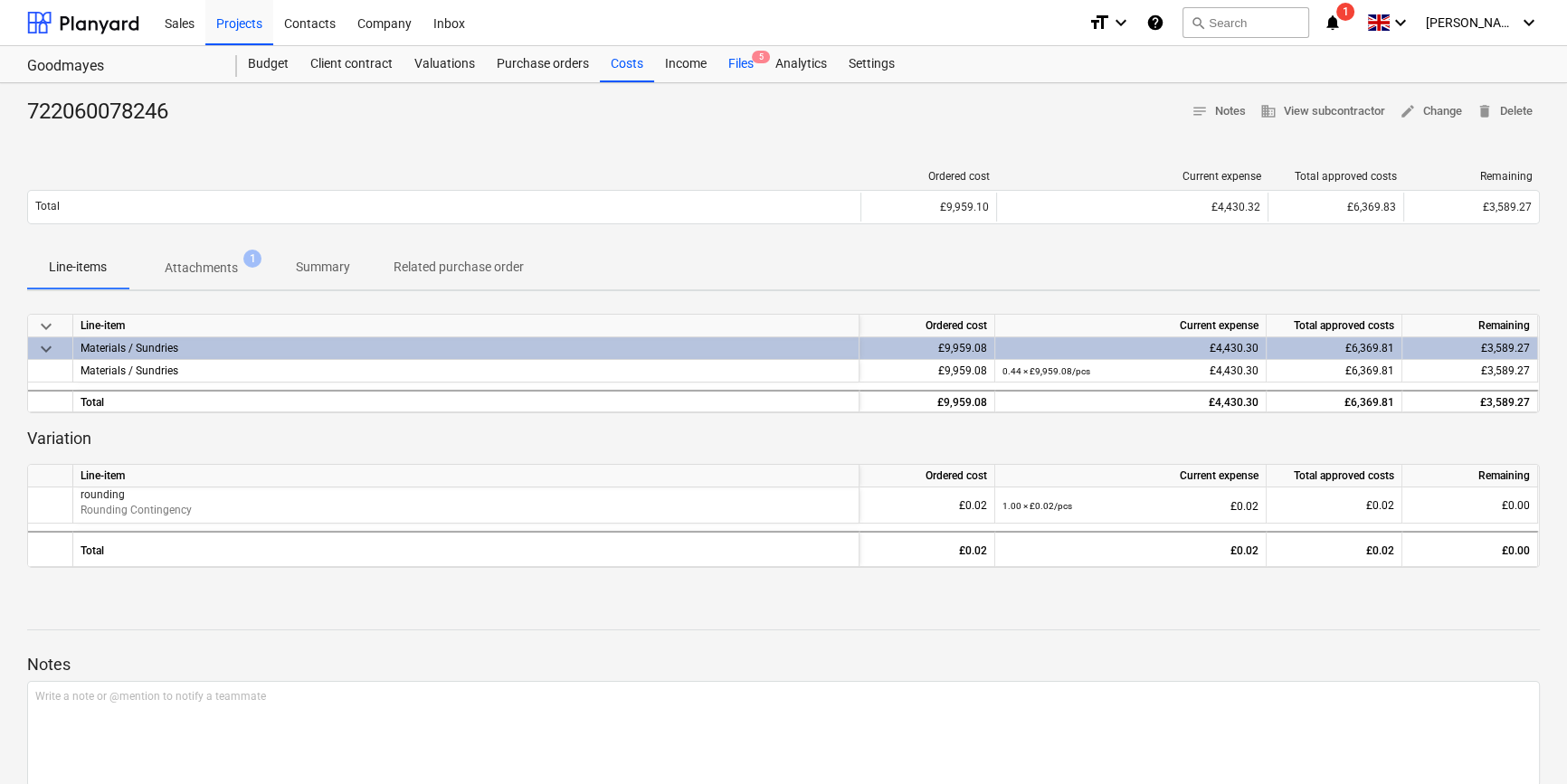
click at [736, 67] on div "Files 5" at bounding box center [740, 64] width 47 height 36
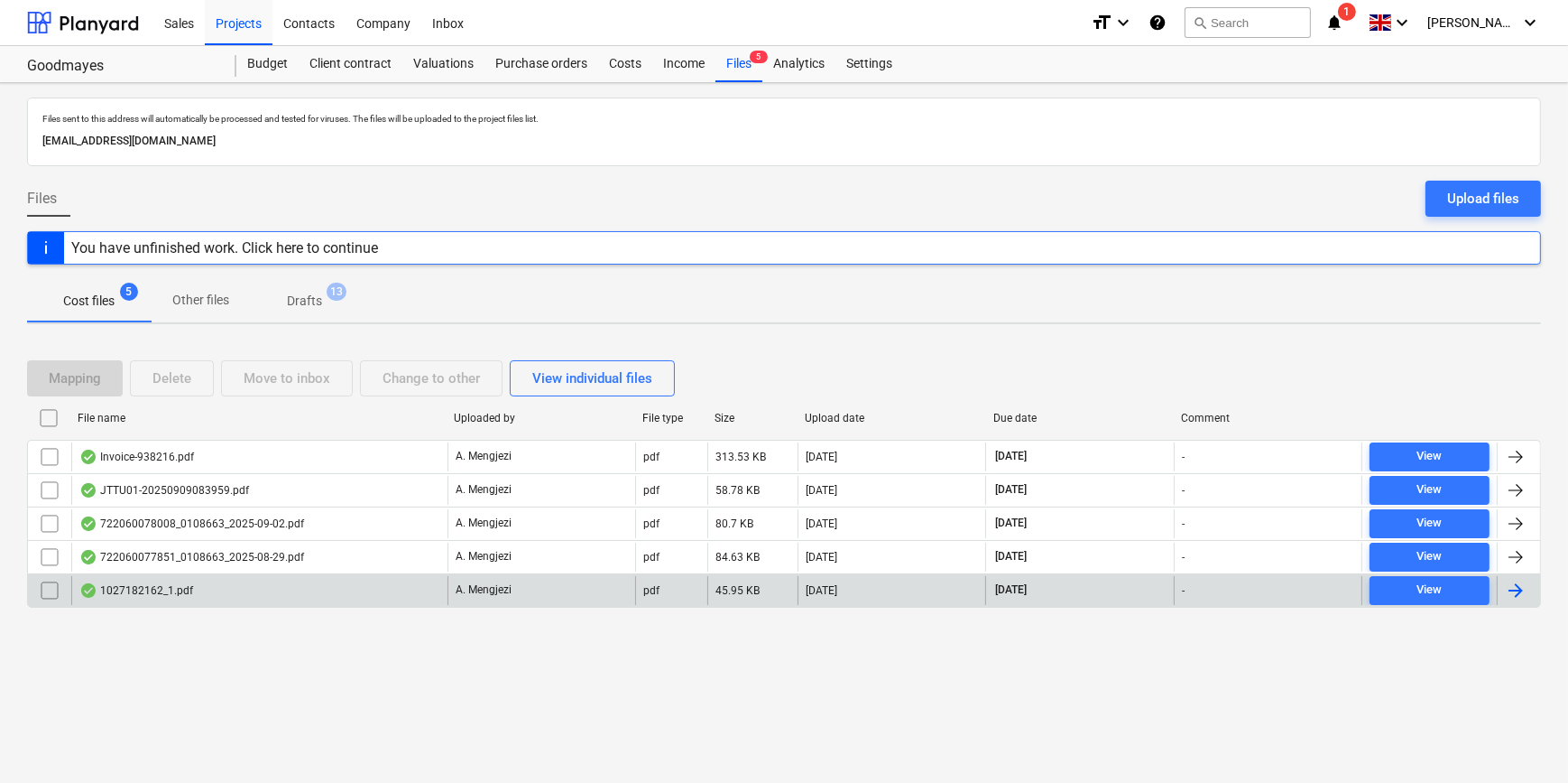
click at [1519, 584] on div at bounding box center [1516, 590] width 21 height 22
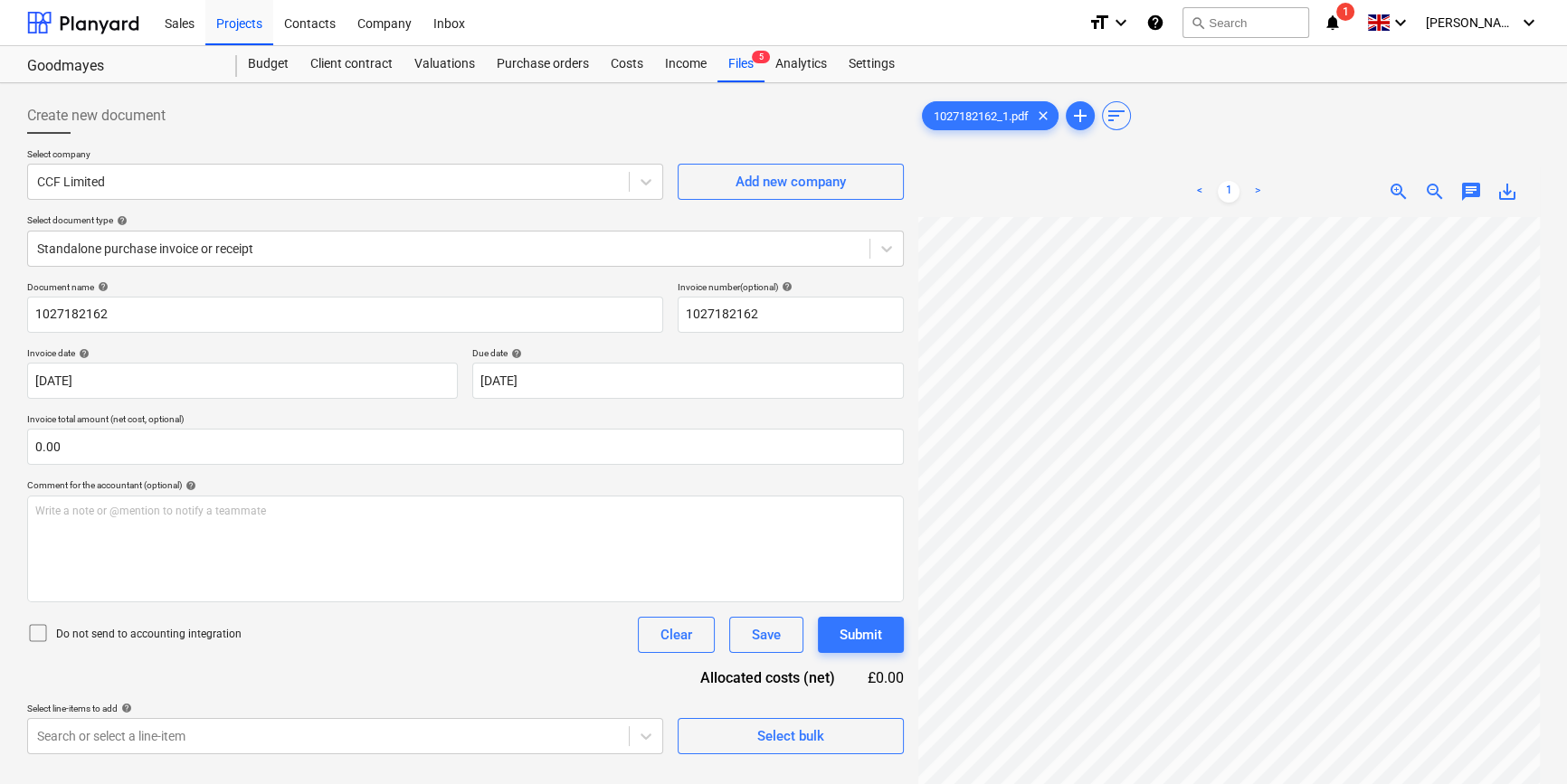
scroll to position [105, 70]
click at [720, 61] on div "Files 5" at bounding box center [740, 64] width 47 height 36
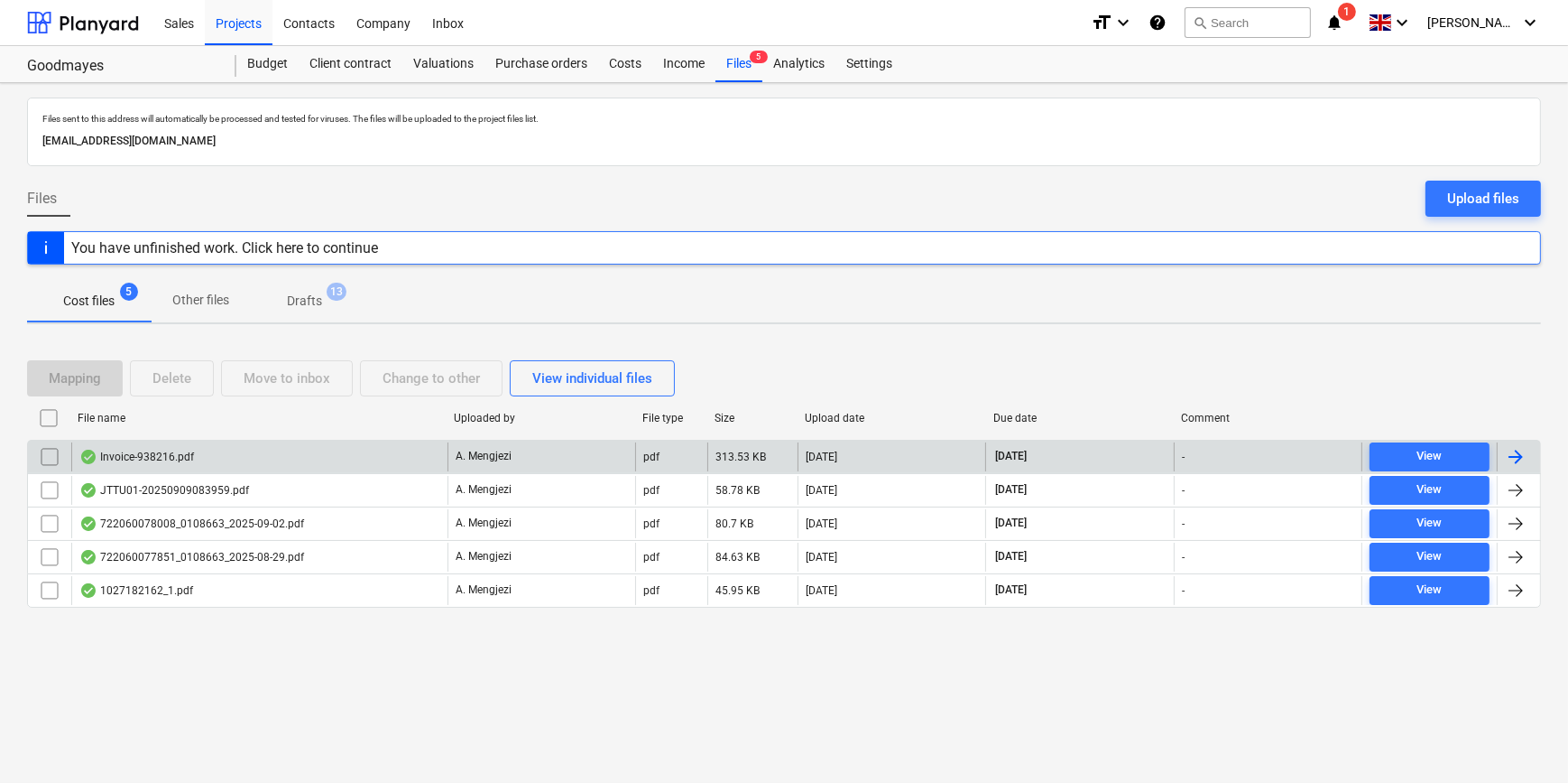
click at [1527, 451] on div at bounding box center [1518, 457] width 43 height 29
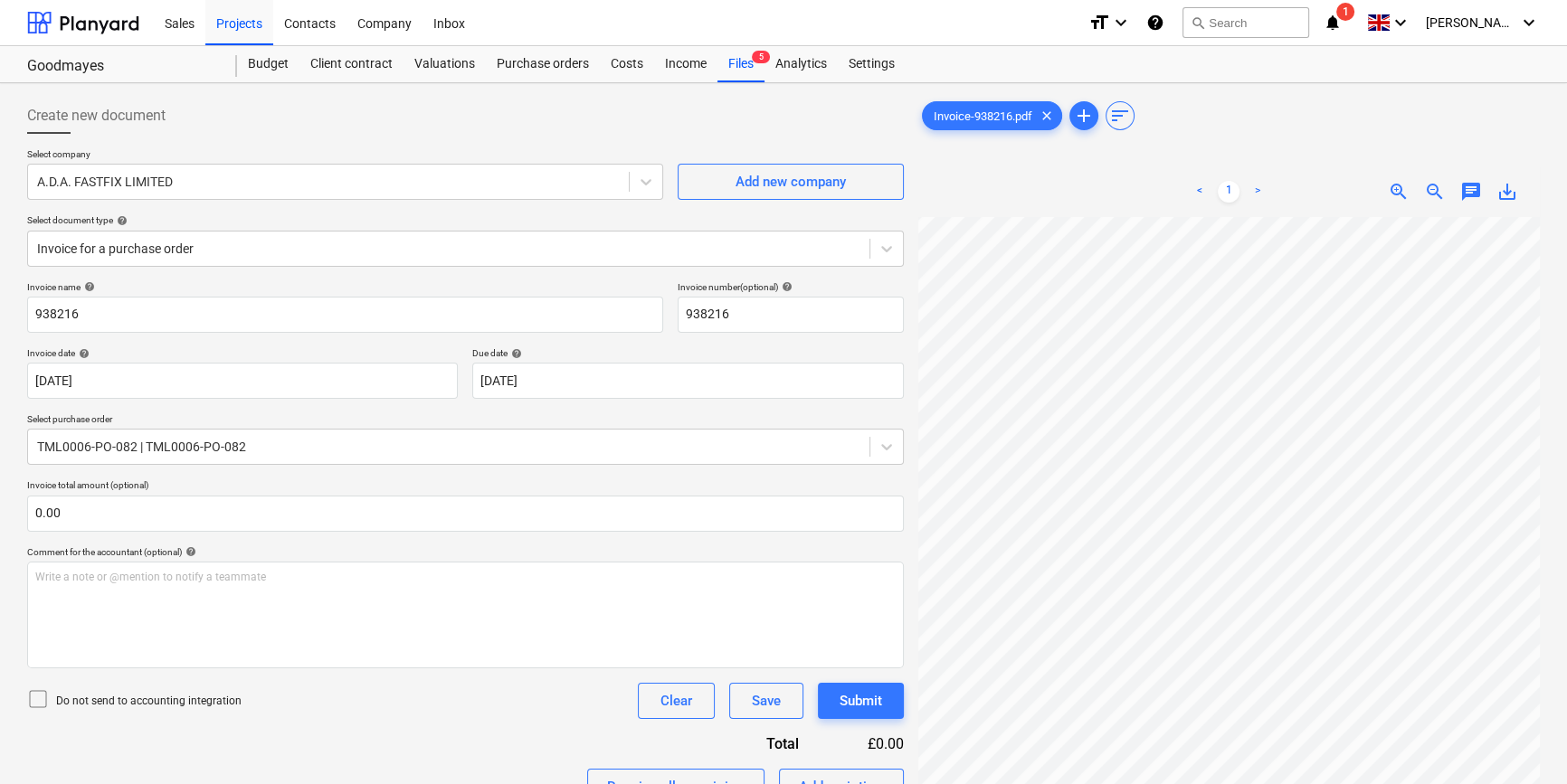
scroll to position [40, 44]
click at [554, 64] on div "Purchase orders" at bounding box center [543, 64] width 114 height 36
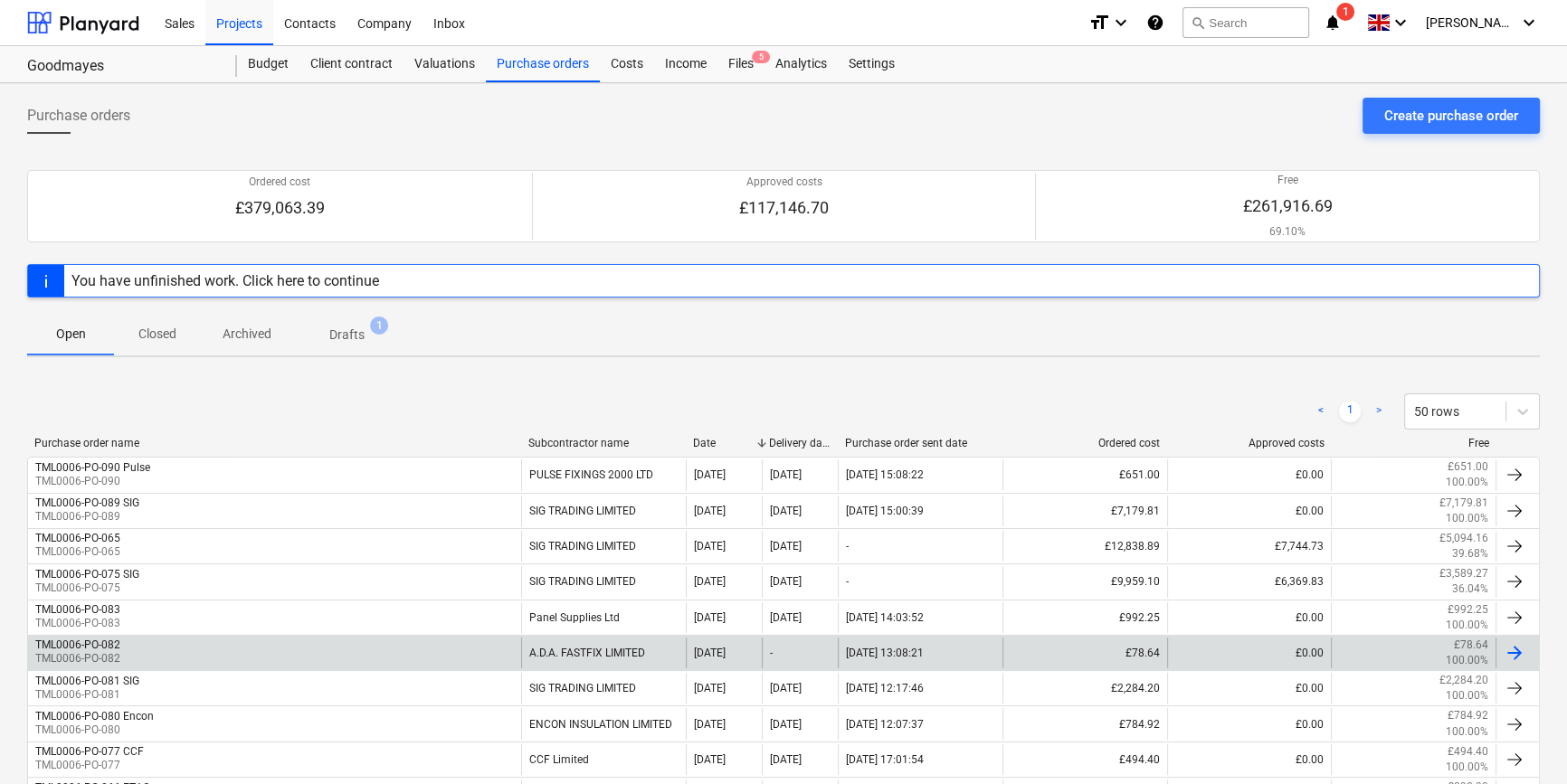
click at [1520, 646] on div at bounding box center [1514, 653] width 22 height 22
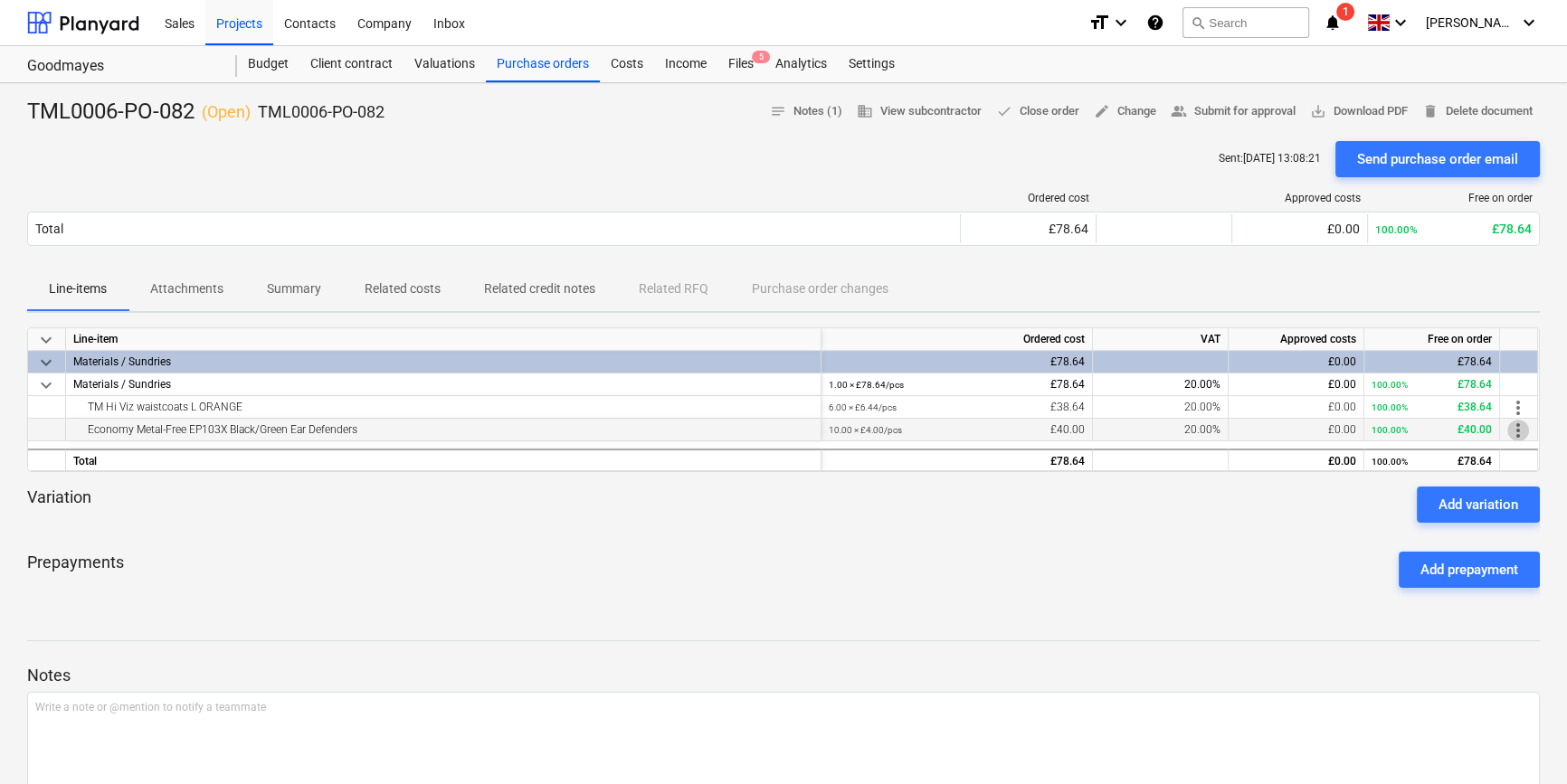
click at [1520, 433] on span "more_vert" at bounding box center [1518, 431] width 22 height 22
click at [1520, 433] on li "Edit" at bounding box center [1531, 430] width 53 height 41
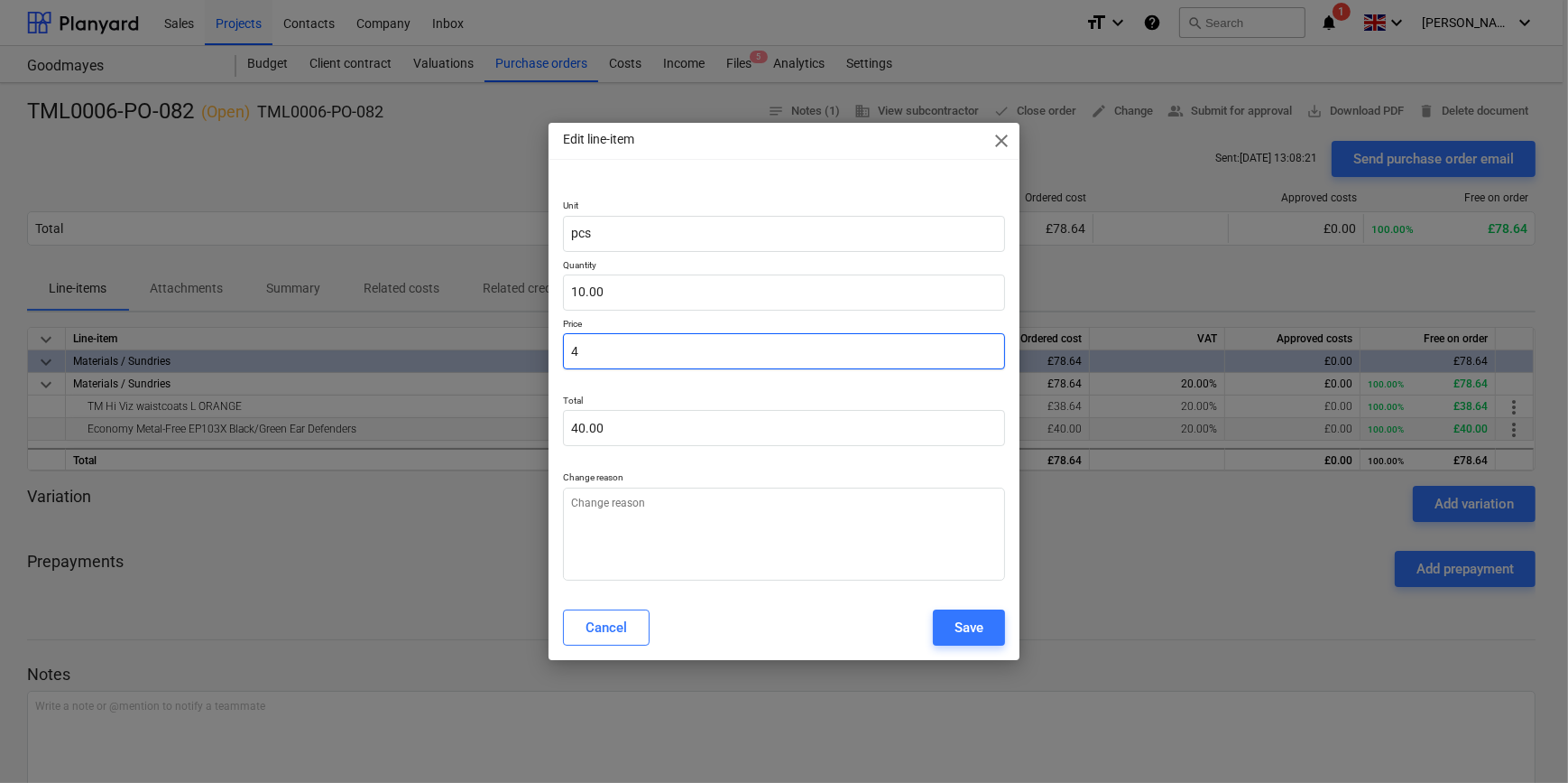
click at [648, 356] on input "4" at bounding box center [784, 351] width 442 height 36
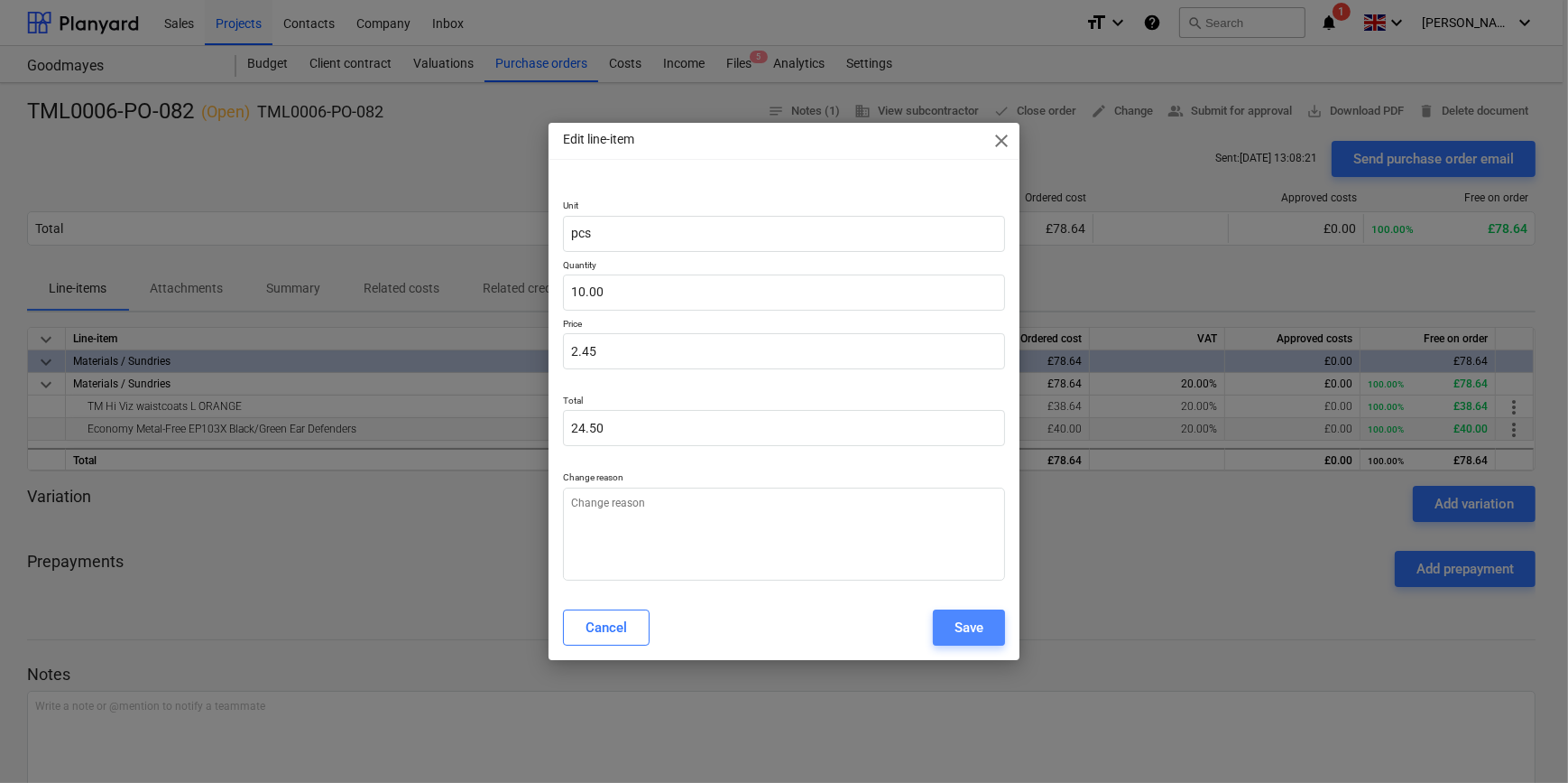
click at [969, 635] on div "Save" at bounding box center [969, 628] width 29 height 23
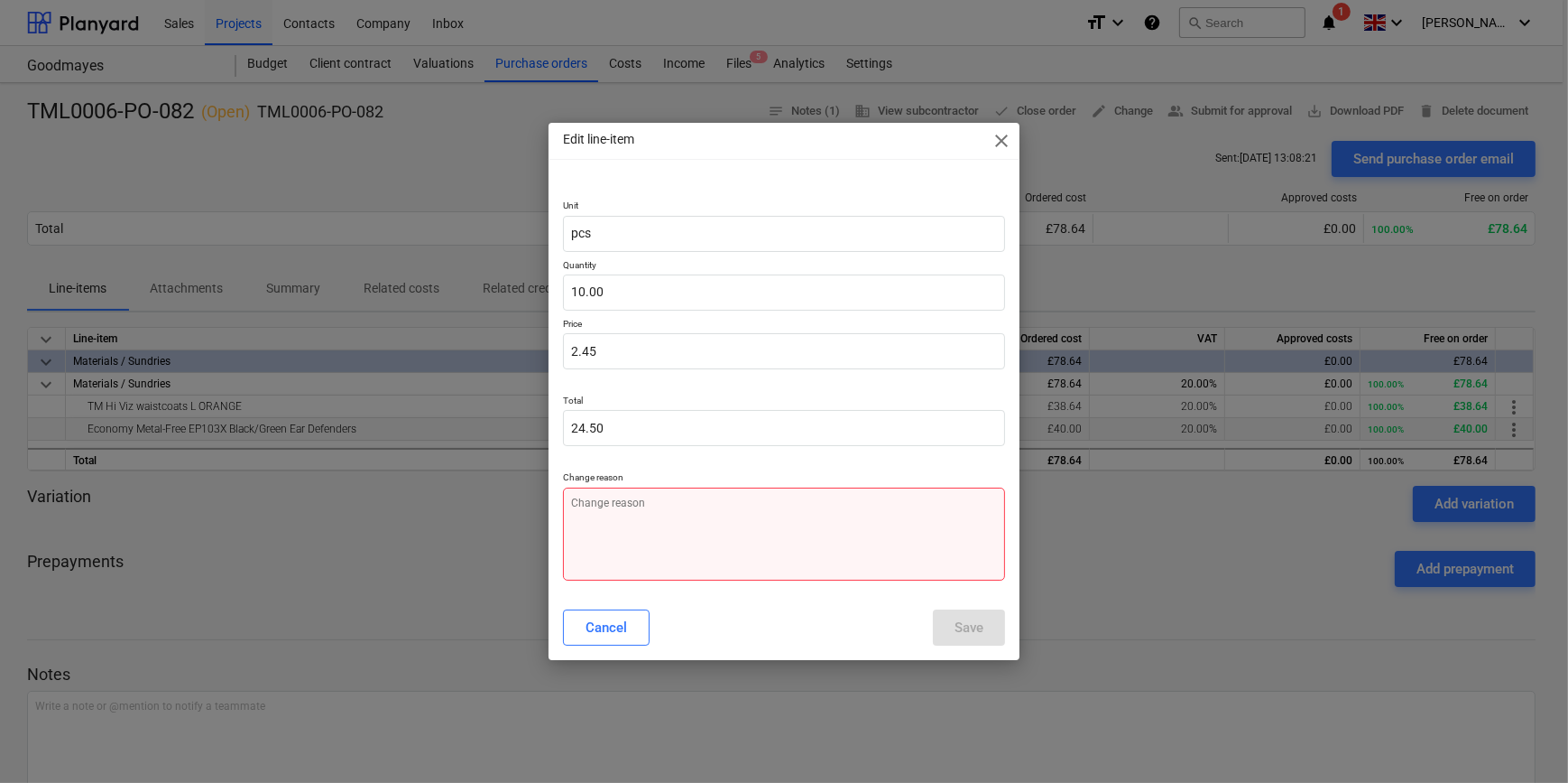
click at [662, 557] on textarea at bounding box center [784, 534] width 442 height 93
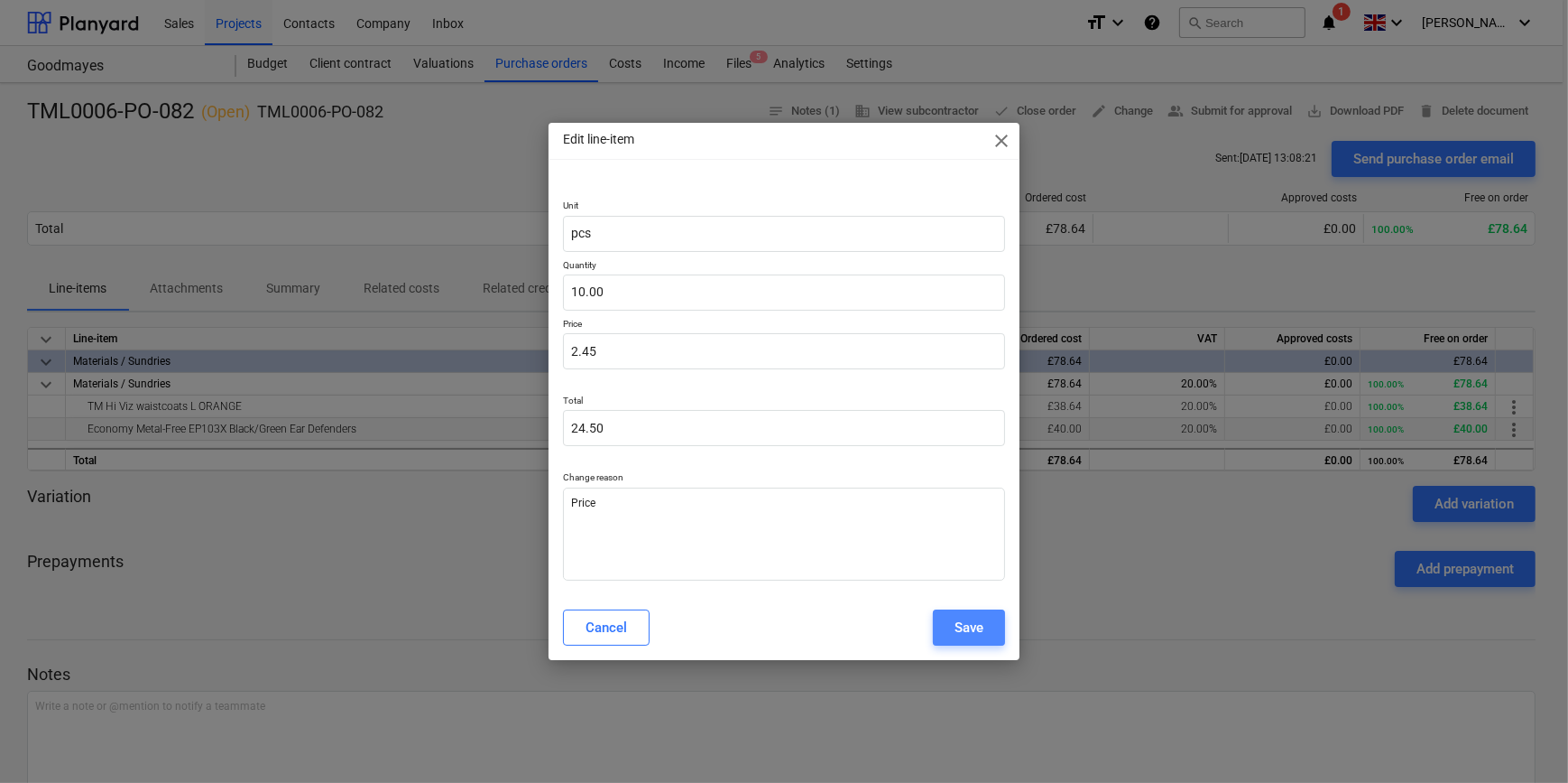
click at [975, 632] on div "Save" at bounding box center [969, 628] width 29 height 23
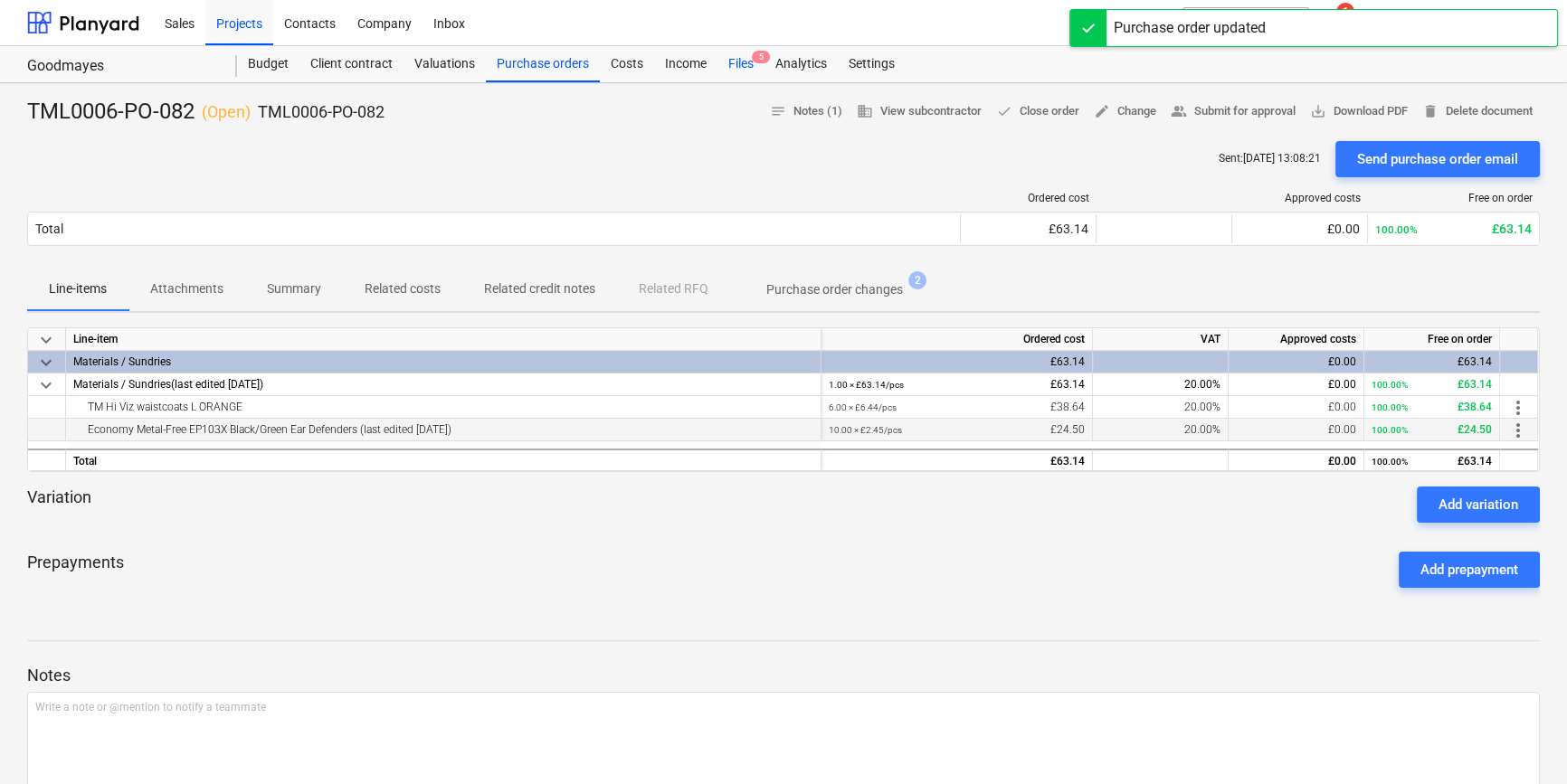
click at [731, 66] on div "Files 5" at bounding box center [740, 64] width 47 height 36
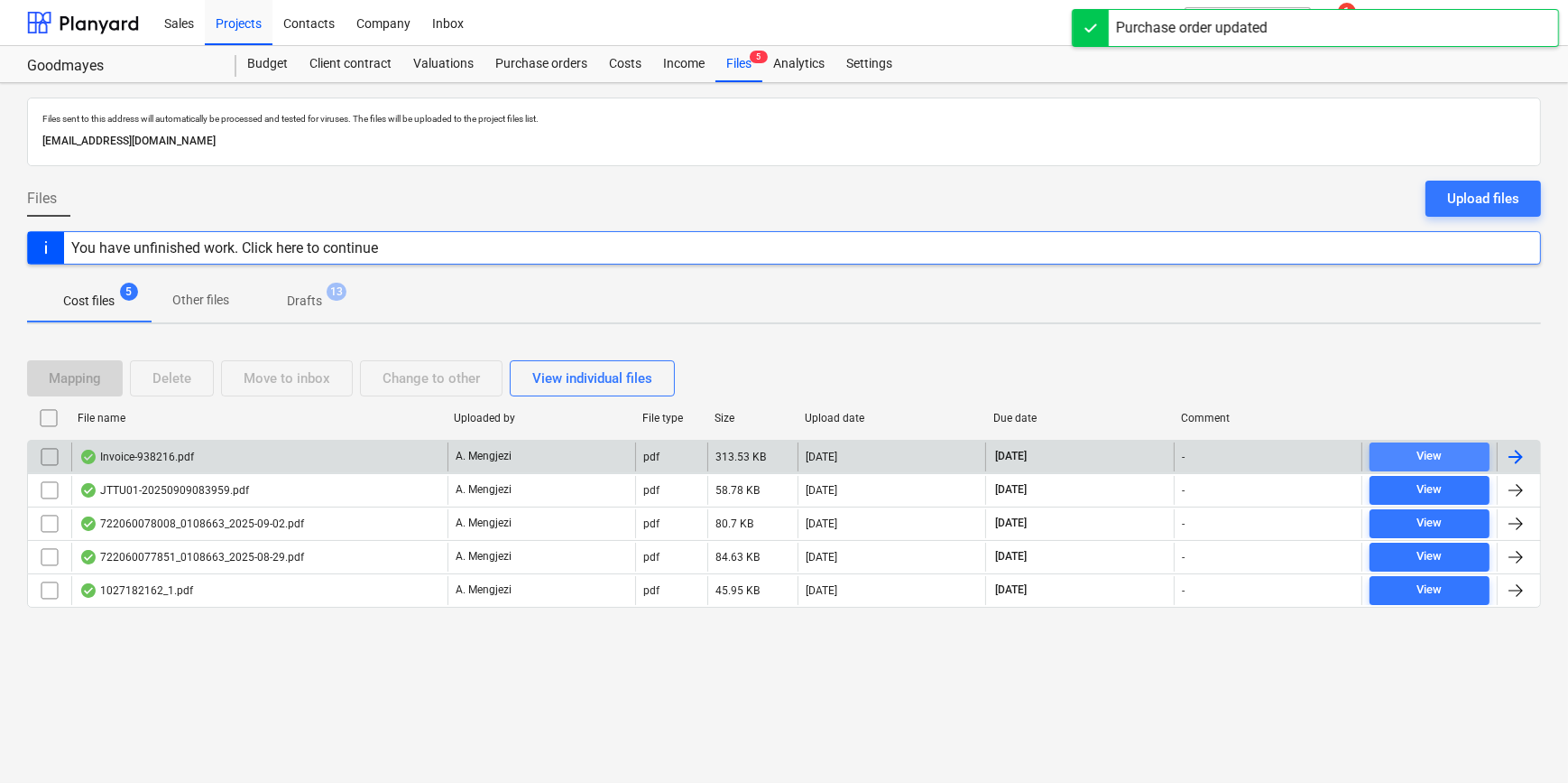
click at [1442, 456] on div "View" at bounding box center [1429, 456] width 25 height 21
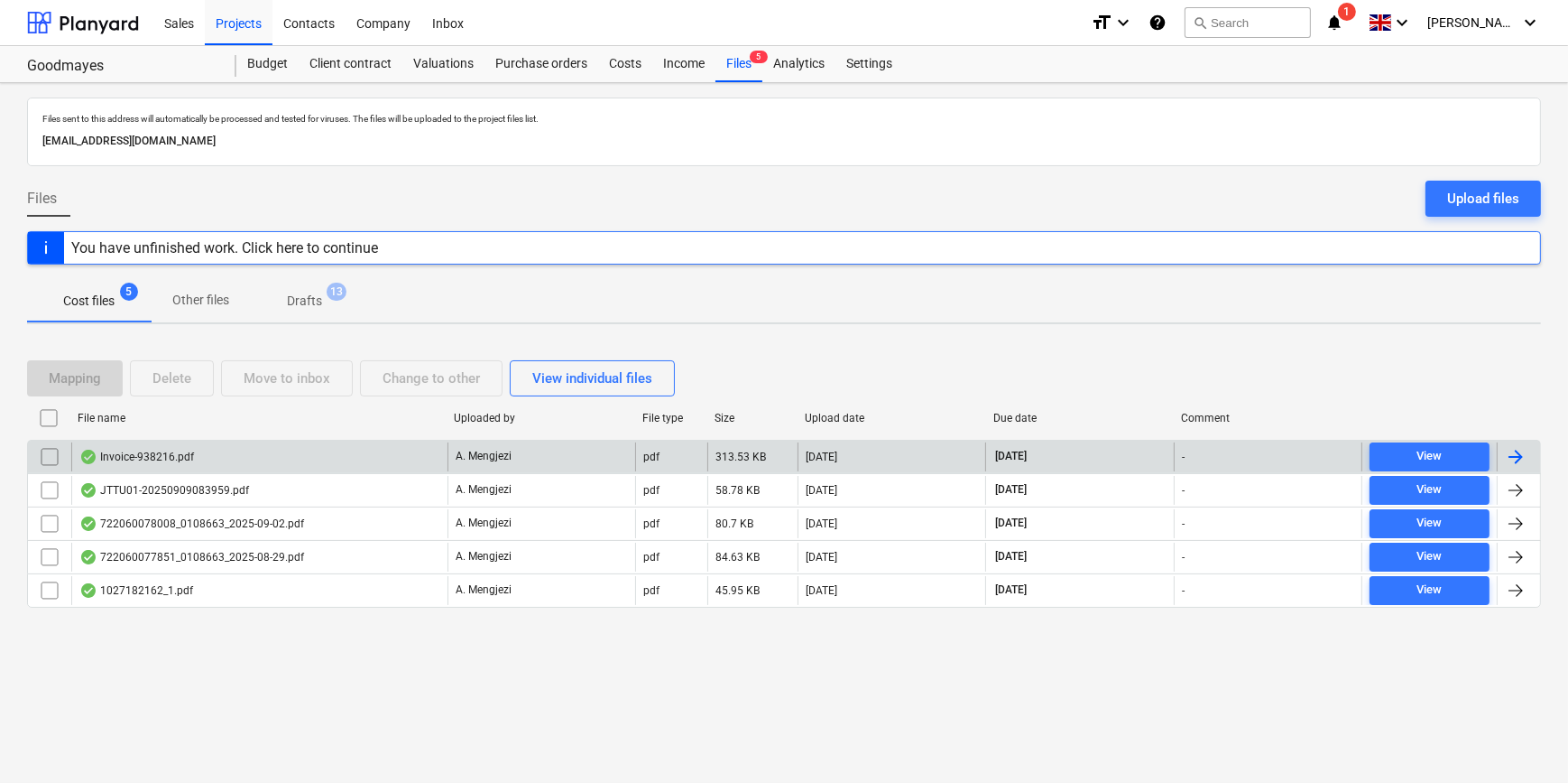
click at [1515, 446] on div at bounding box center [1516, 457] width 21 height 22
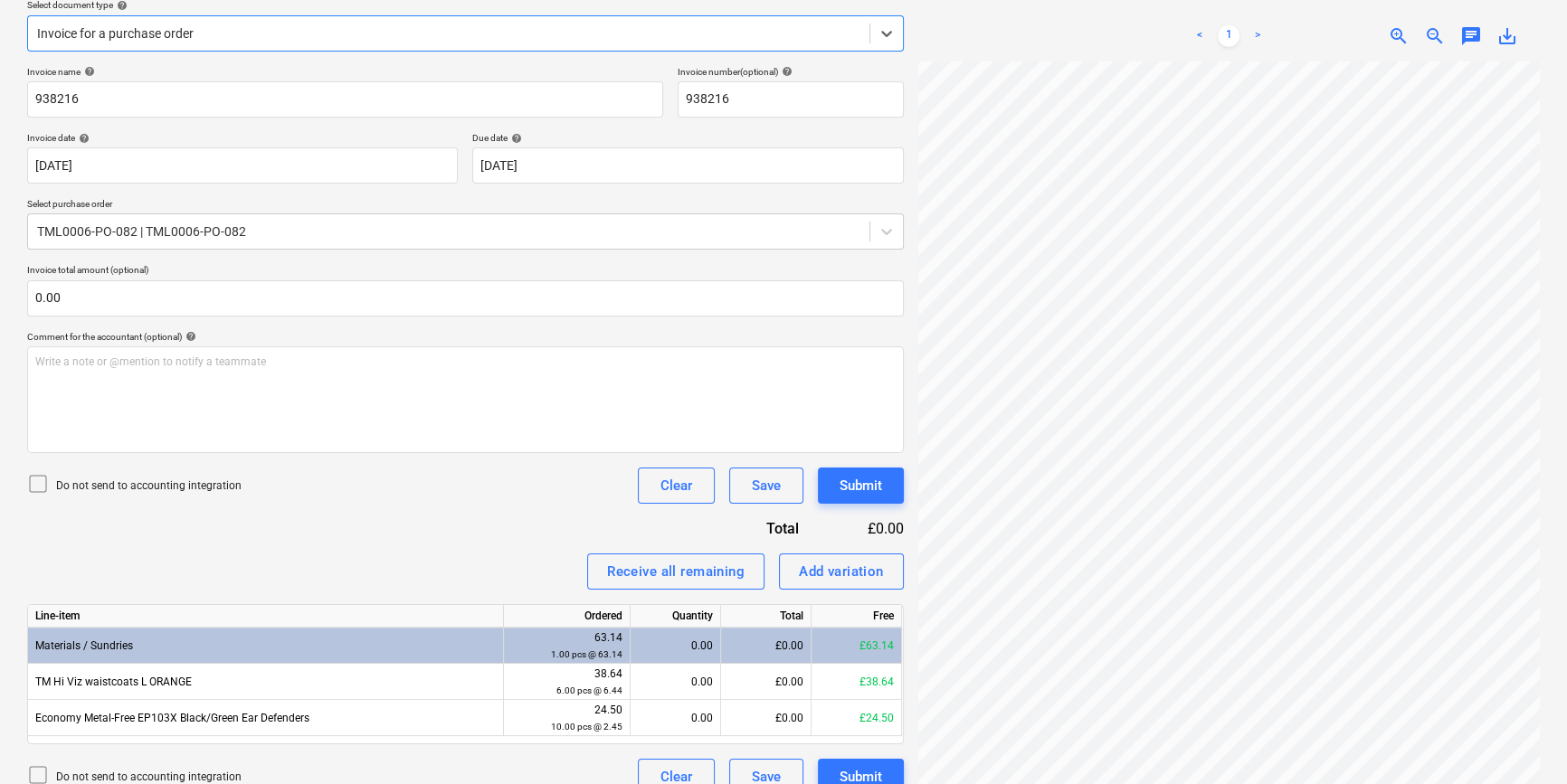
scroll to position [240, 0]
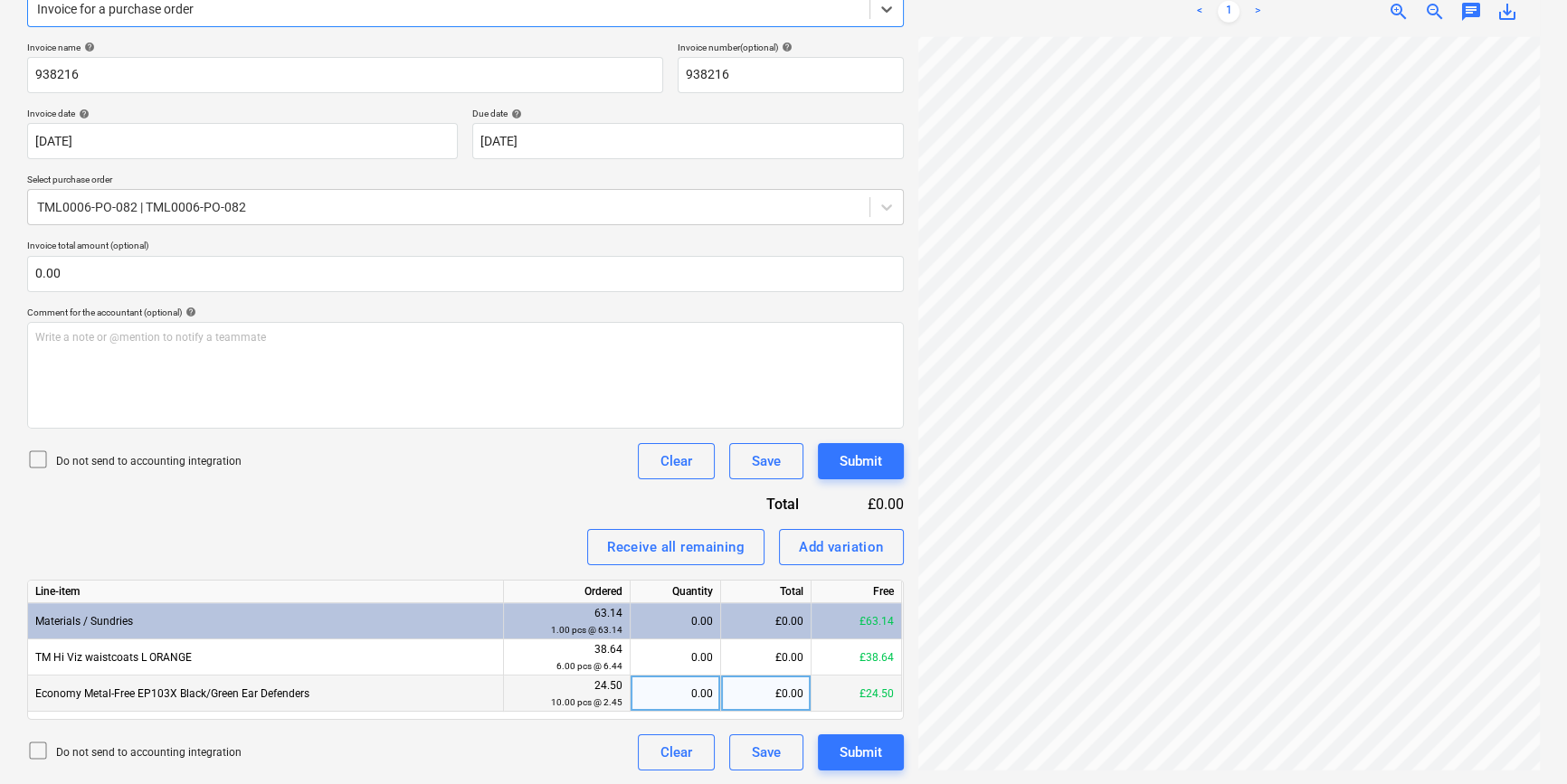
click at [668, 695] on div "0.00" at bounding box center [675, 693] width 75 height 36
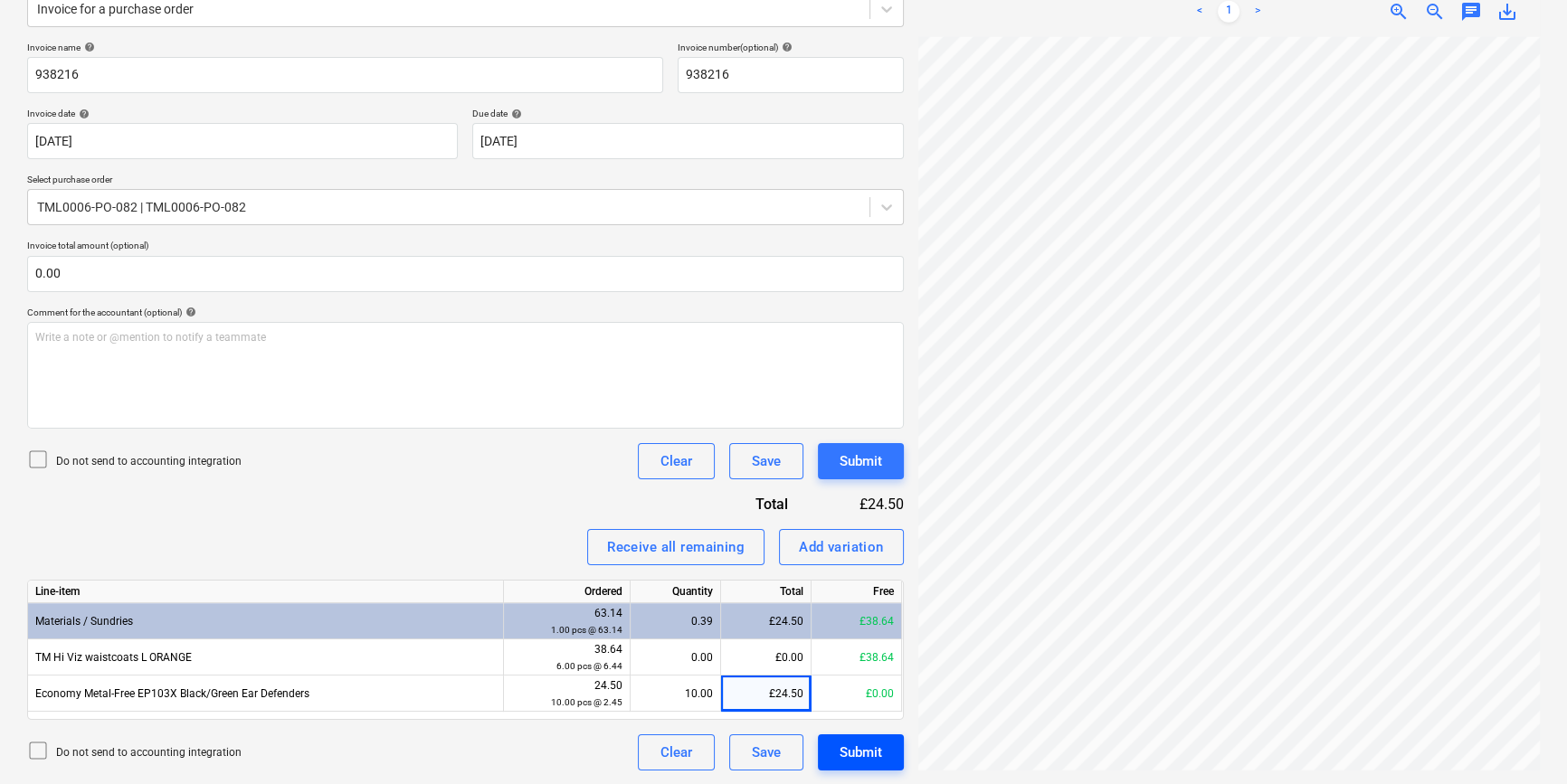
click at [860, 753] on div "Submit" at bounding box center [860, 753] width 42 height 23
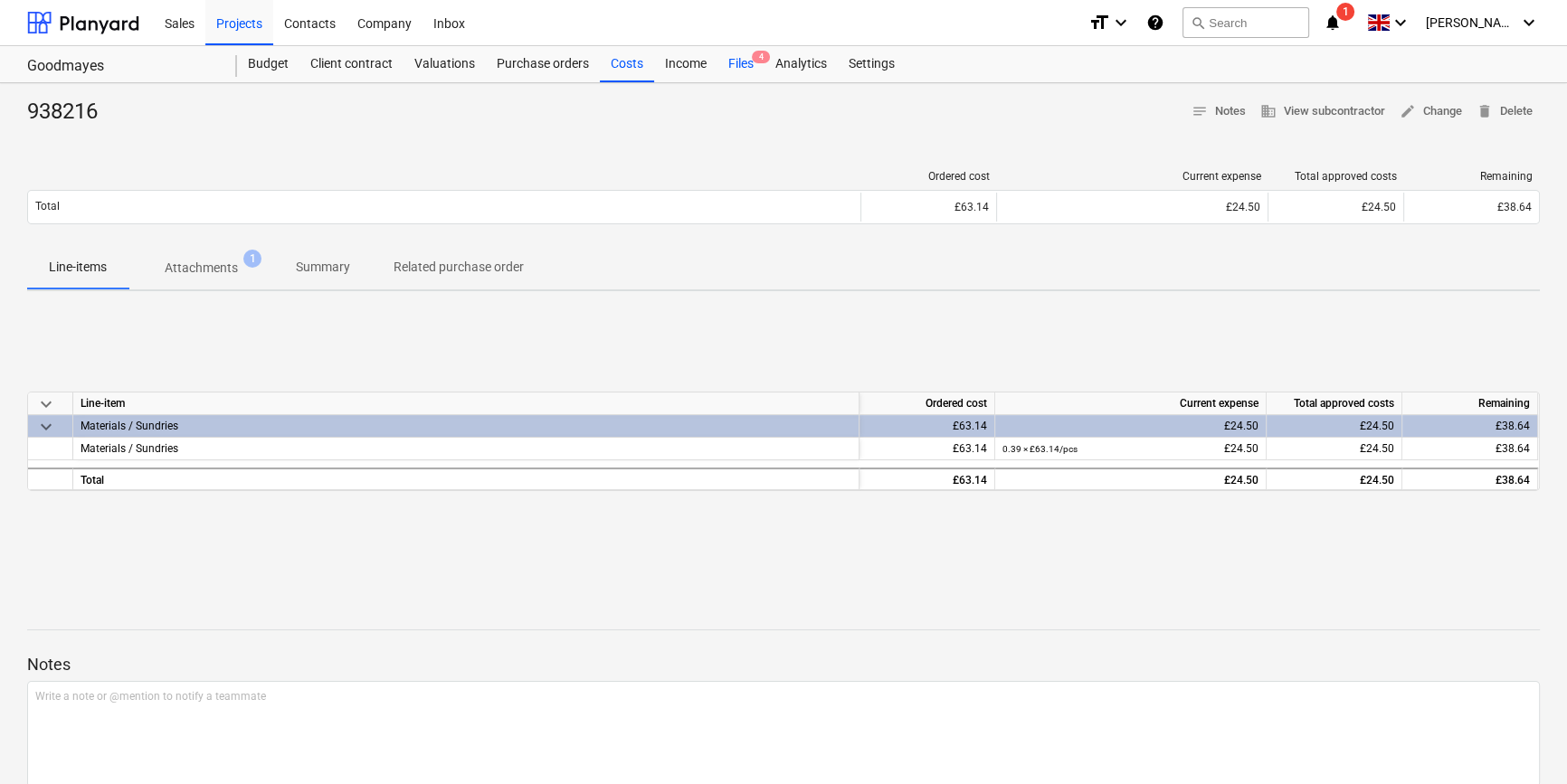
click at [740, 64] on div "Files 4" at bounding box center [740, 64] width 47 height 36
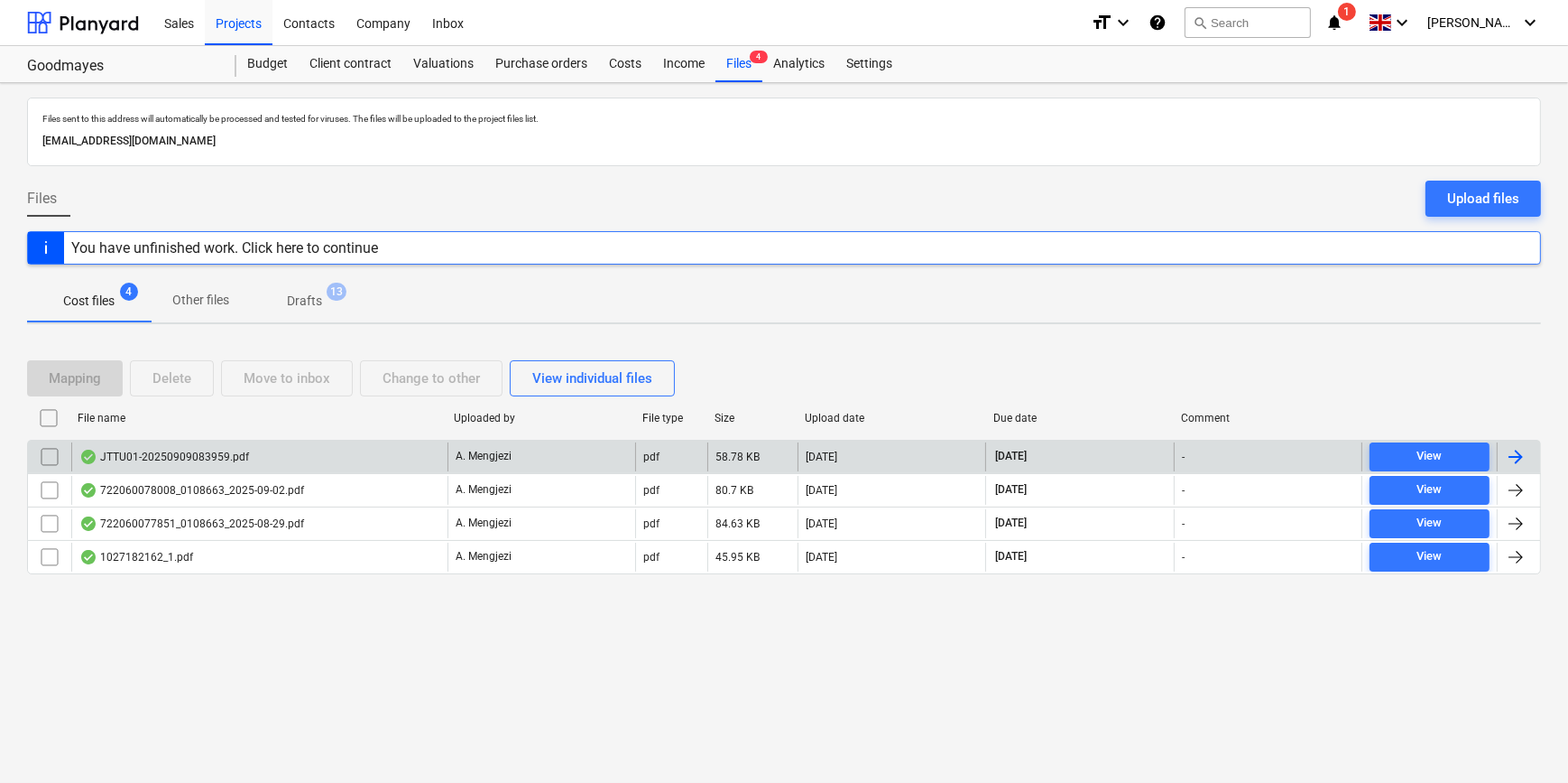
click at [1521, 446] on div at bounding box center [1516, 457] width 21 height 22
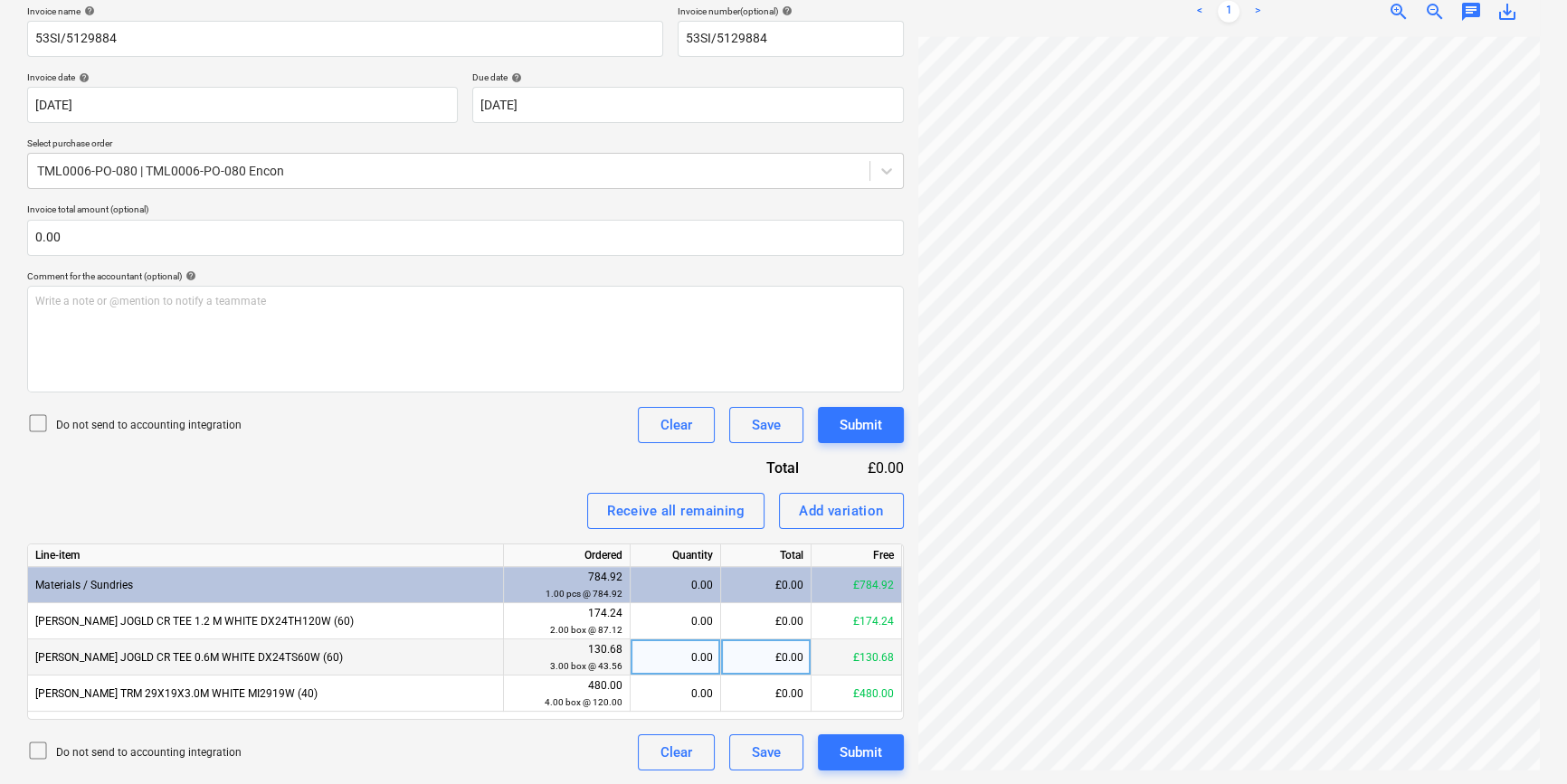
scroll to position [338, 196]
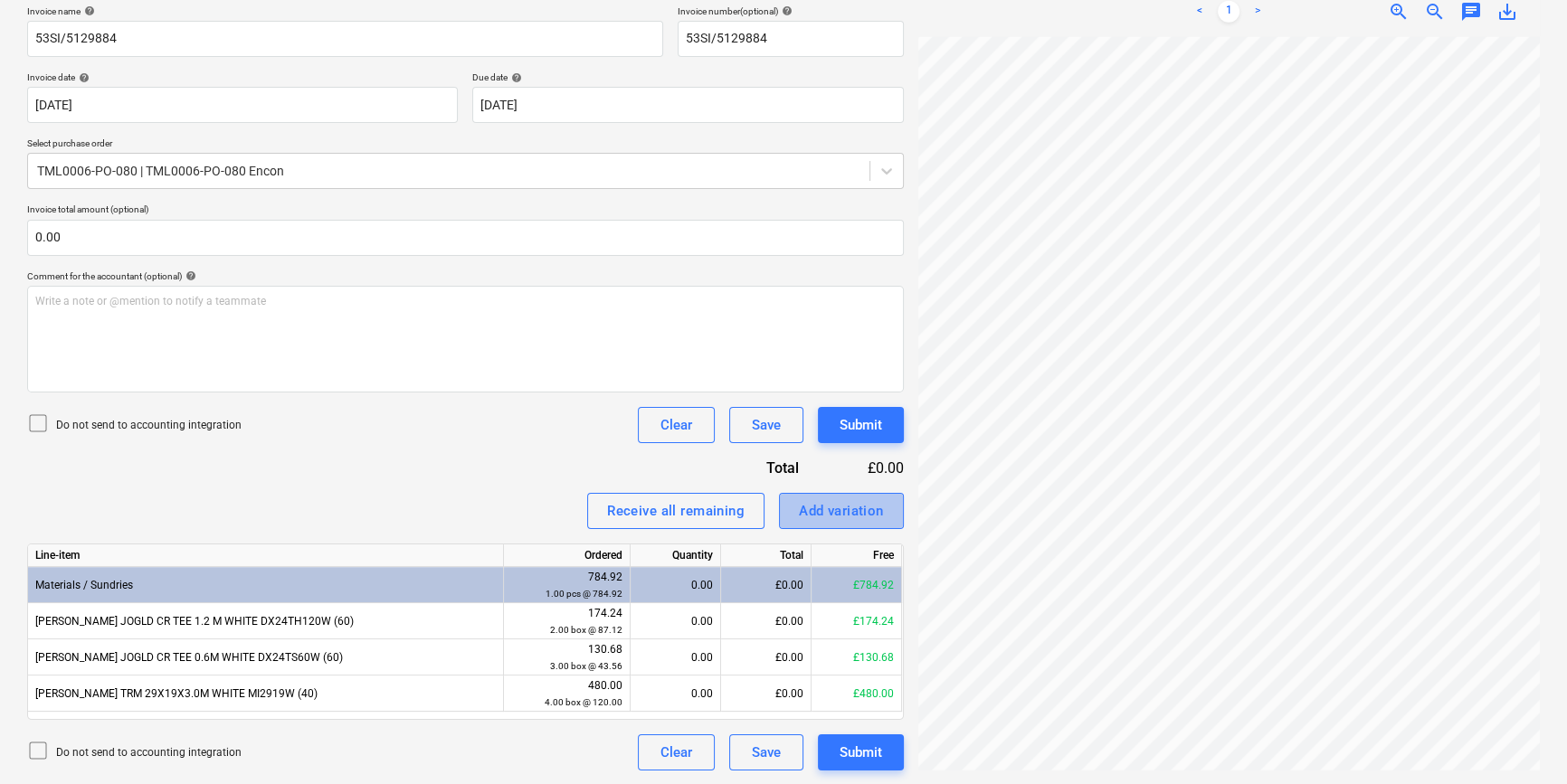
click at [844, 516] on div "Add variation" at bounding box center [841, 511] width 85 height 23
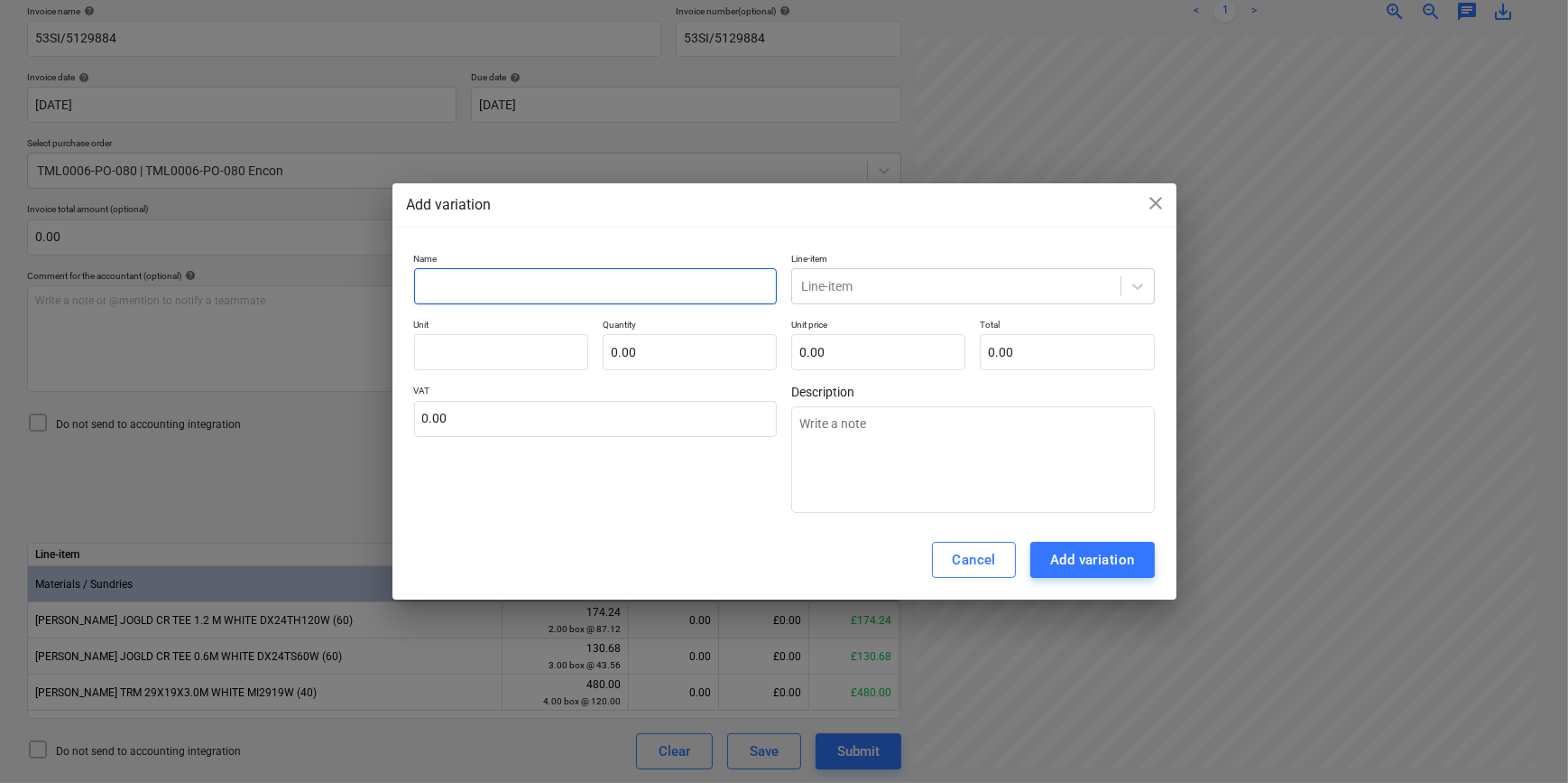
click at [468, 280] on input "text" at bounding box center [596, 285] width 363 height 36
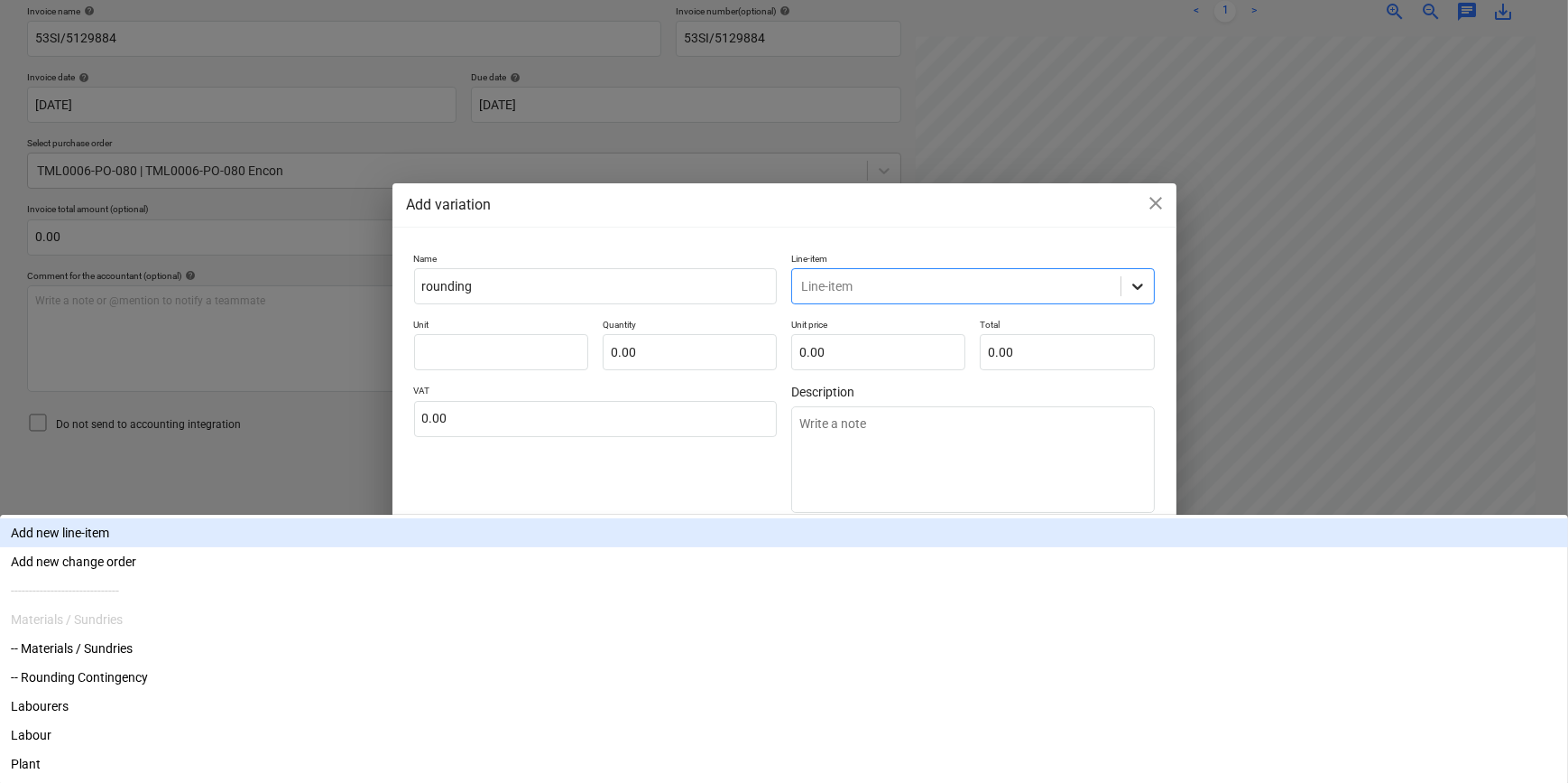
click at [1133, 278] on icon at bounding box center [1138, 286] width 18 height 18
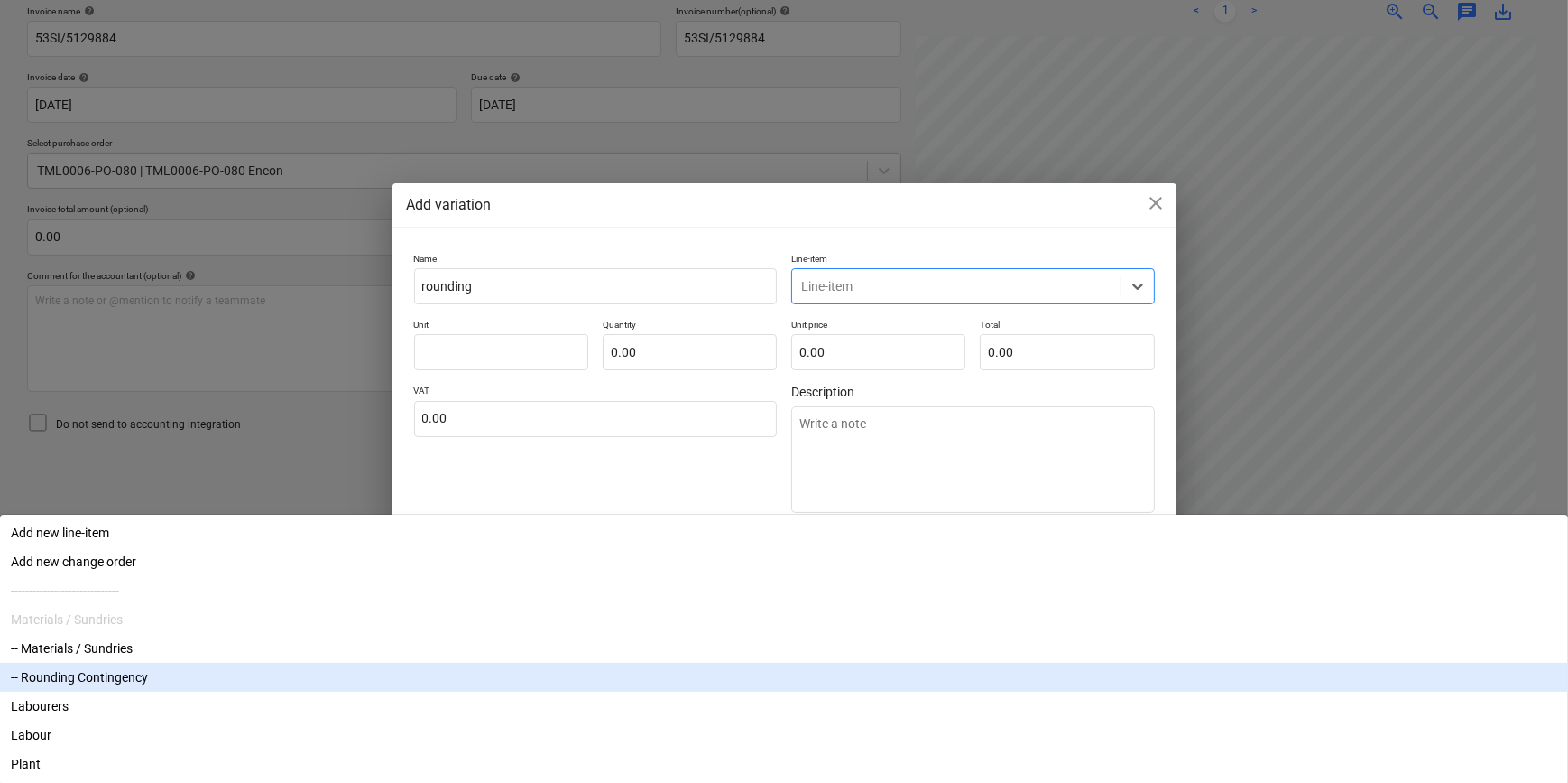
click at [860, 663] on div "-- Rounding Contingency" at bounding box center [784, 677] width 1568 height 29
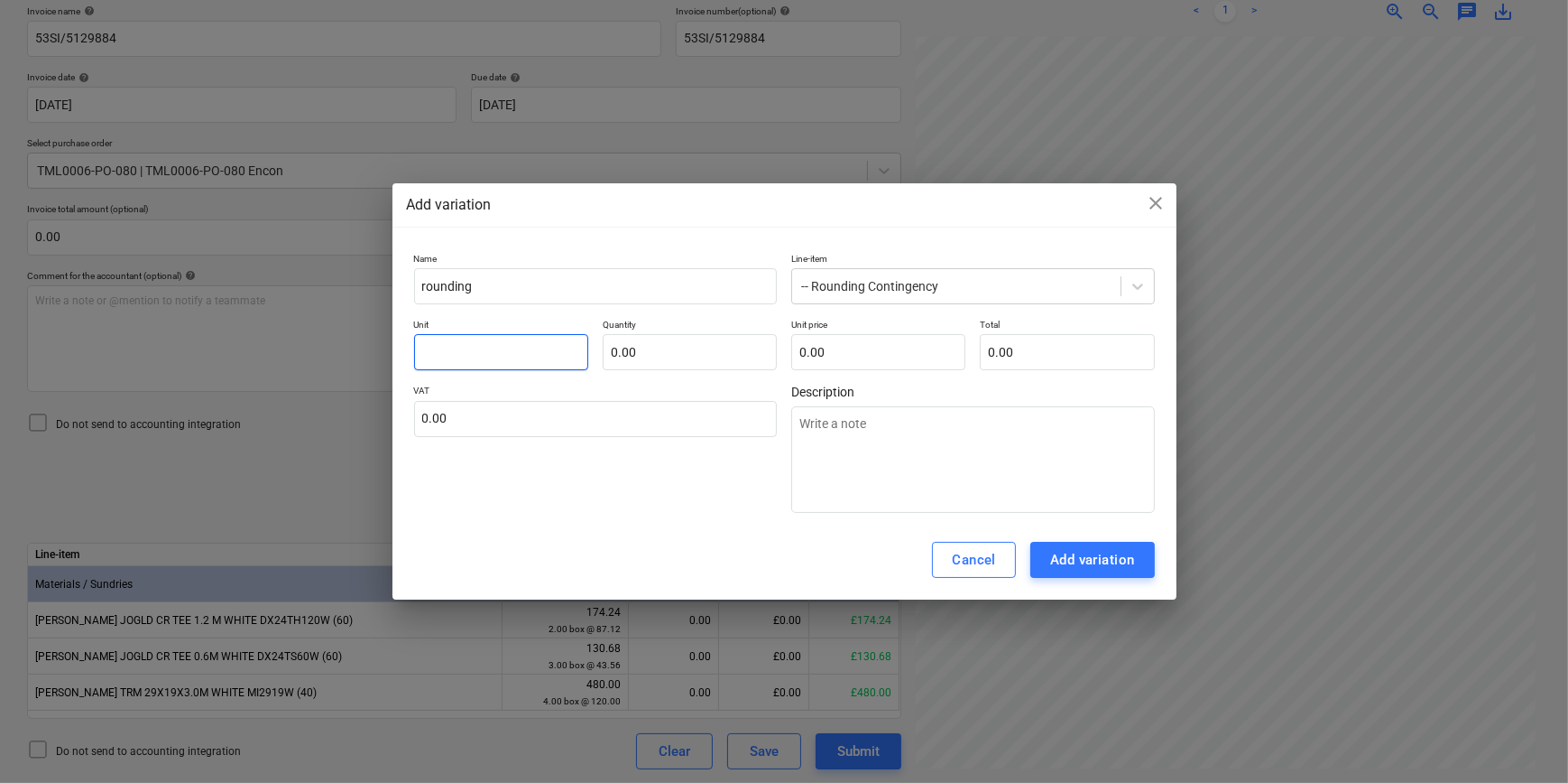
click at [497, 363] on input "text" at bounding box center [501, 352] width 174 height 36
click at [1106, 563] on div "Add variation" at bounding box center [1092, 560] width 85 height 23
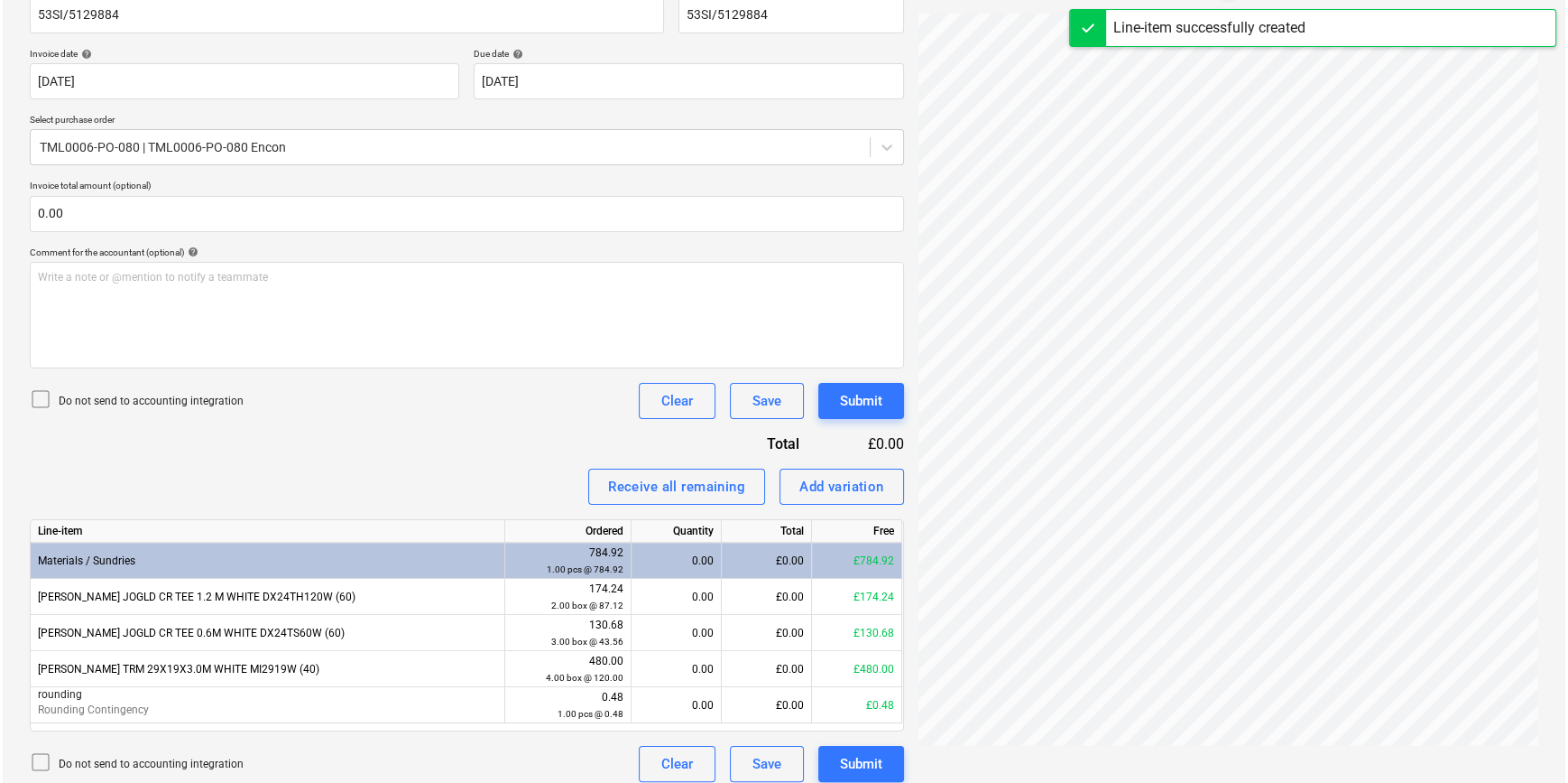
scroll to position [312, 0]
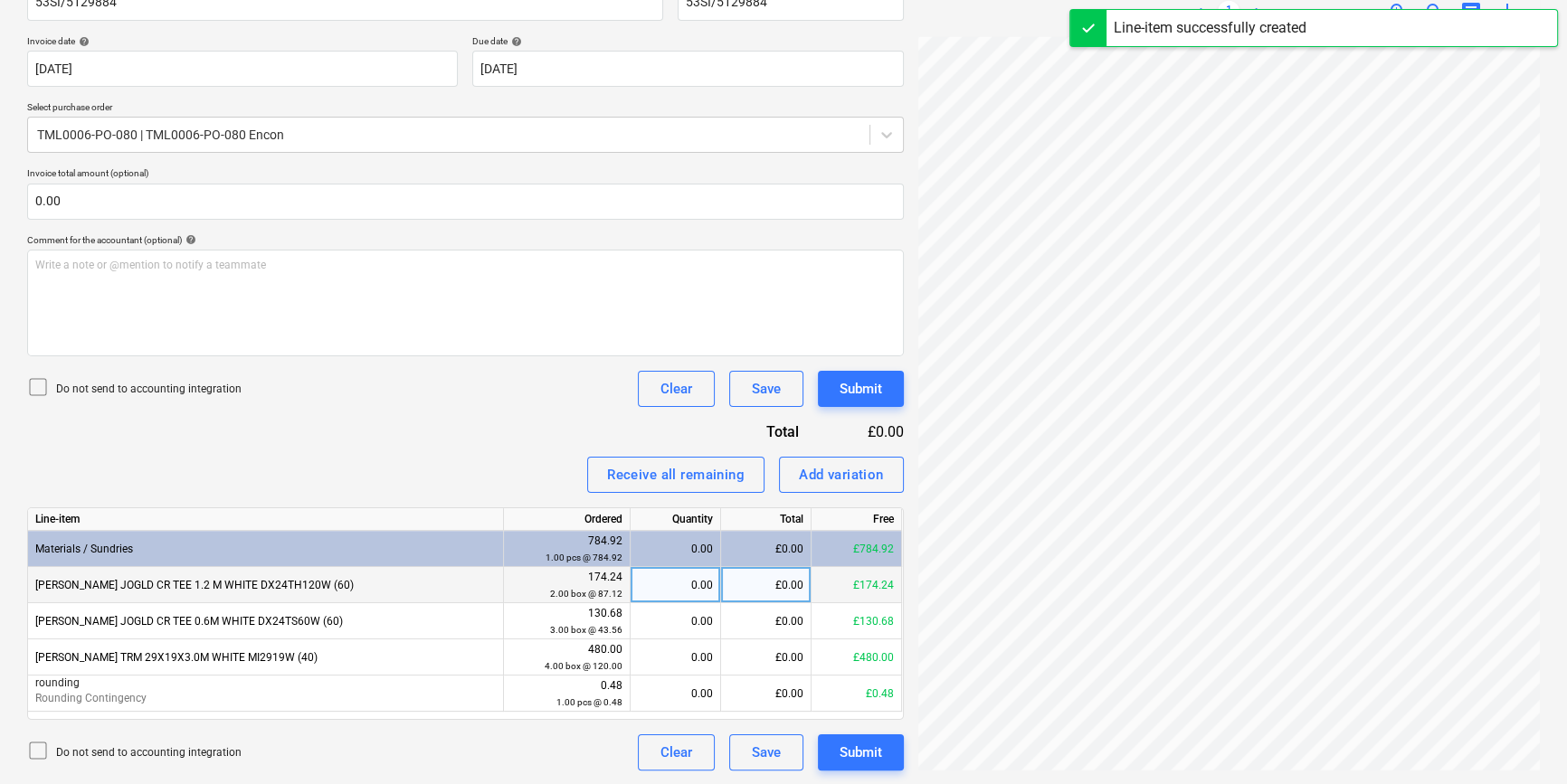
click at [655, 582] on div "0.00" at bounding box center [675, 584] width 75 height 36
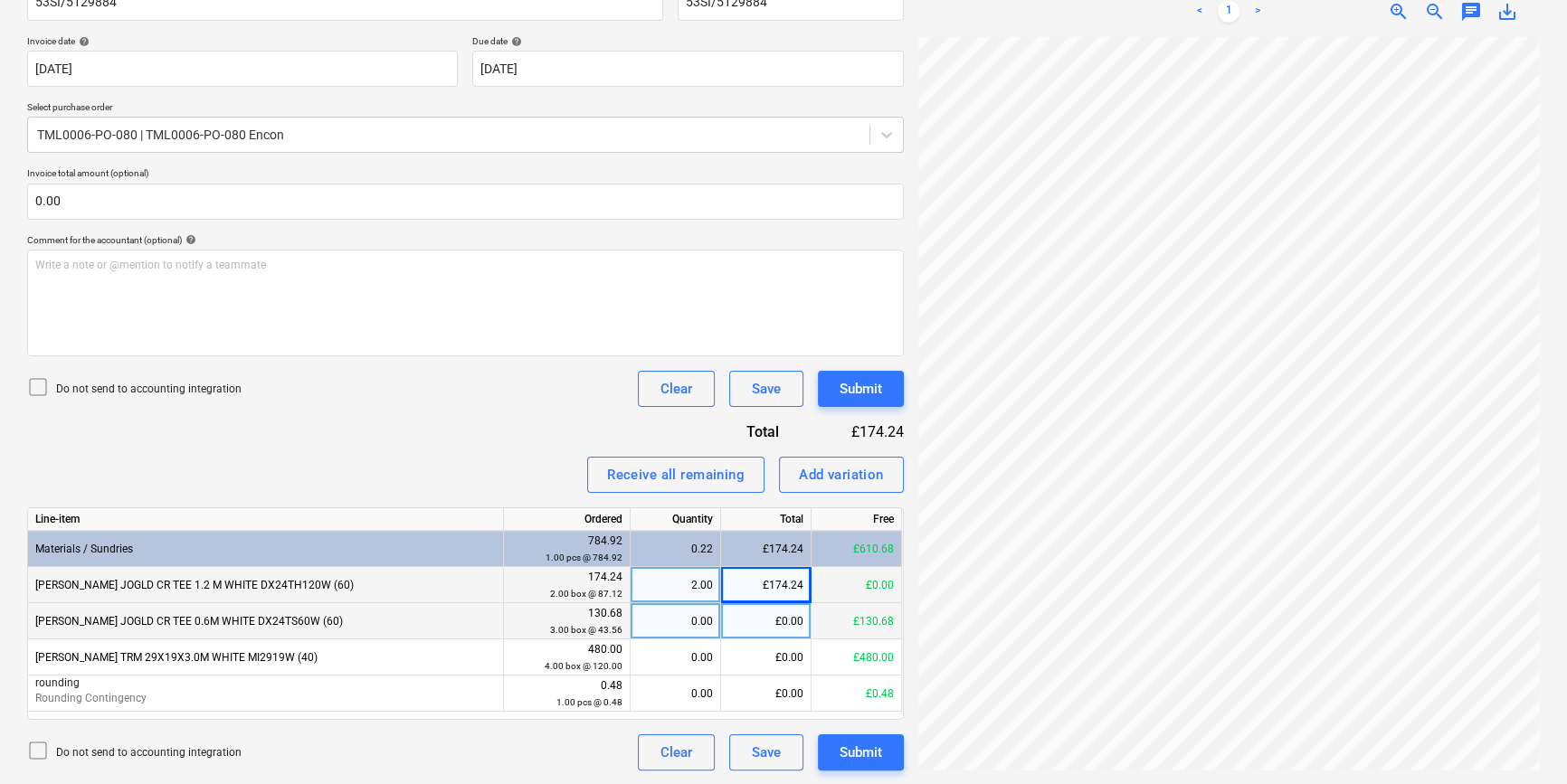
click at [667, 610] on div "0.00" at bounding box center [675, 621] width 75 height 36
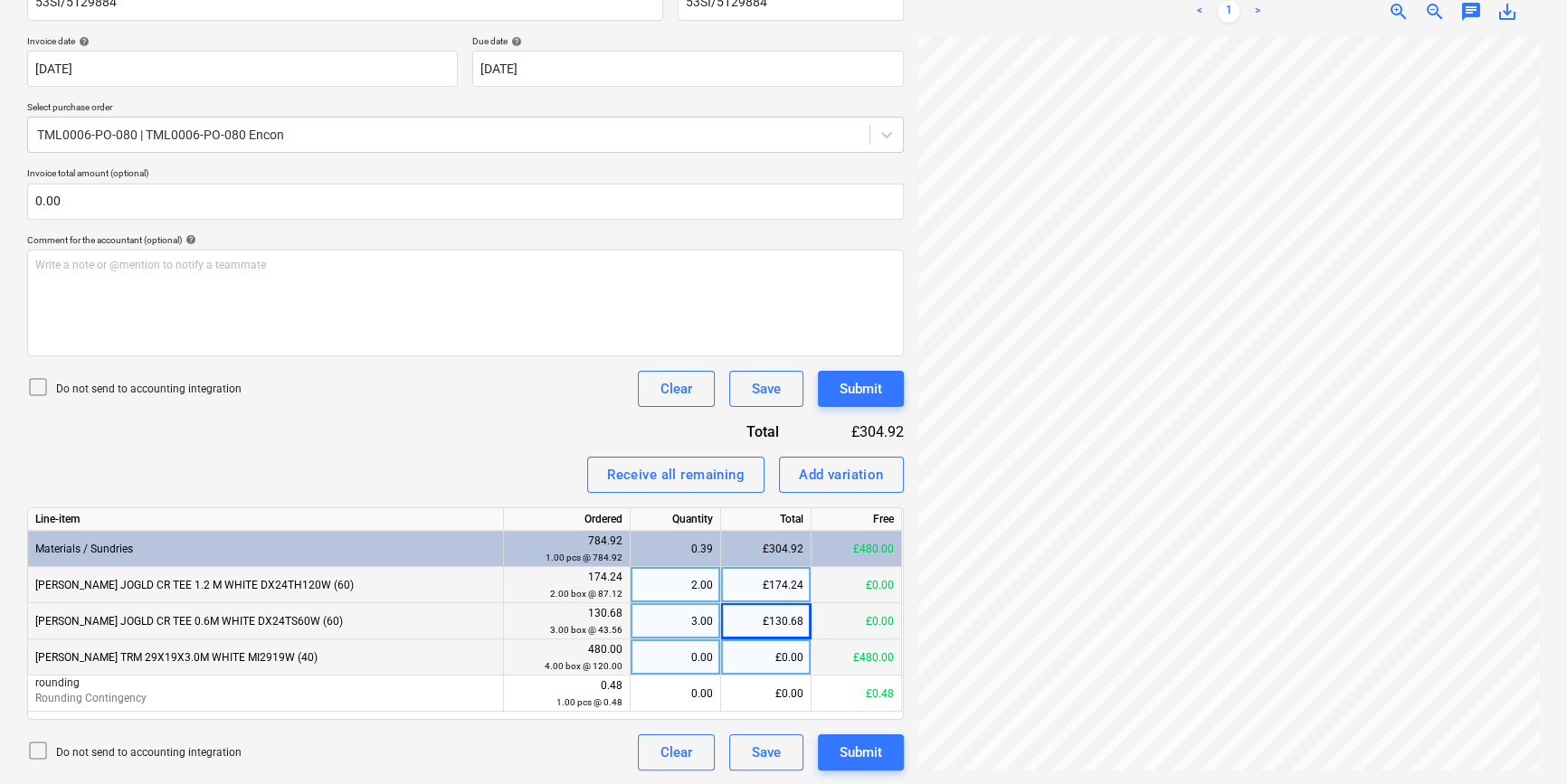
click at [662, 651] on div "0.00" at bounding box center [675, 657] width 75 height 36
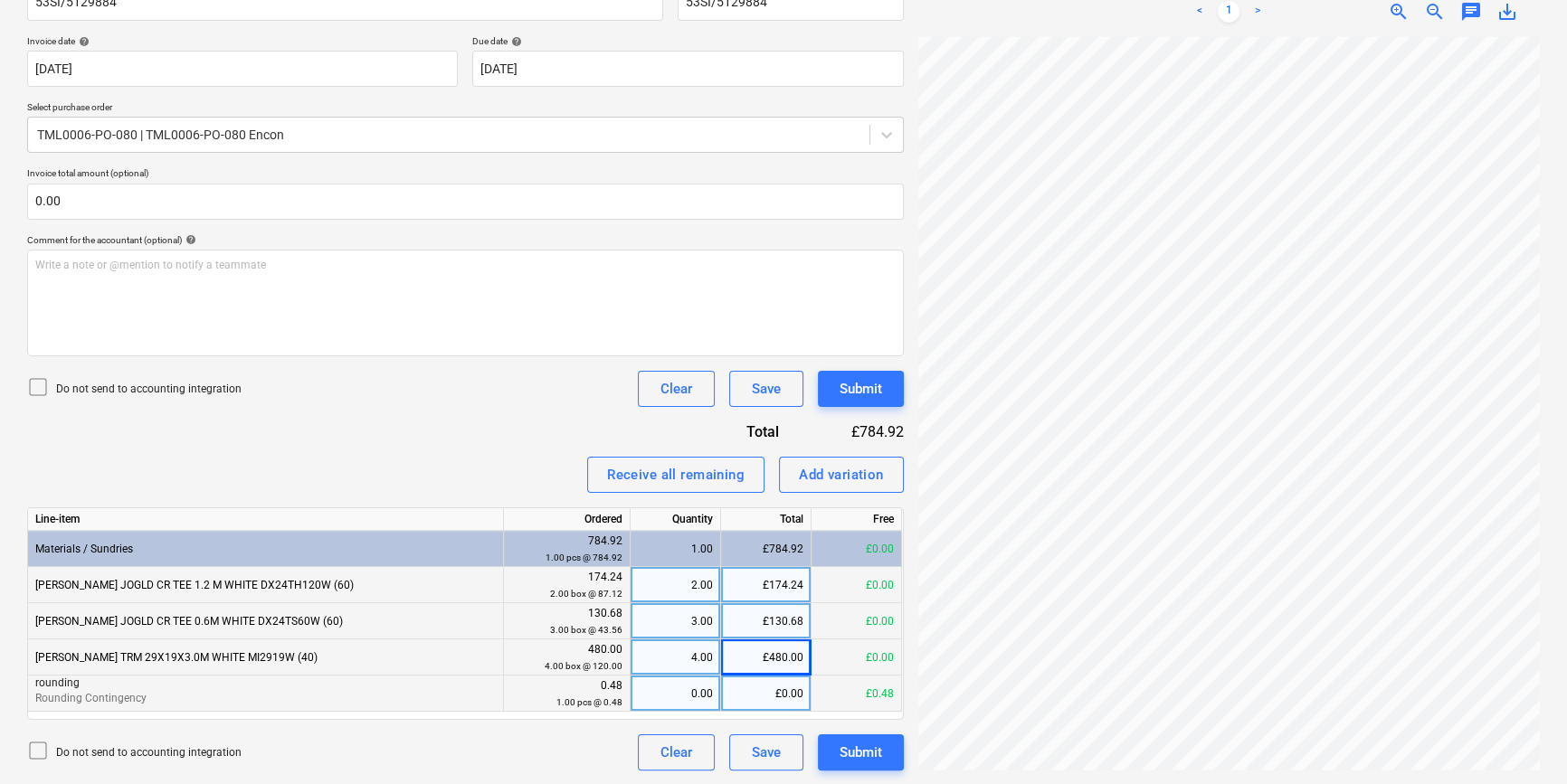
click at [670, 697] on div "0.00" at bounding box center [675, 693] width 75 height 36
click at [875, 747] on div "Submit" at bounding box center [860, 753] width 42 height 23
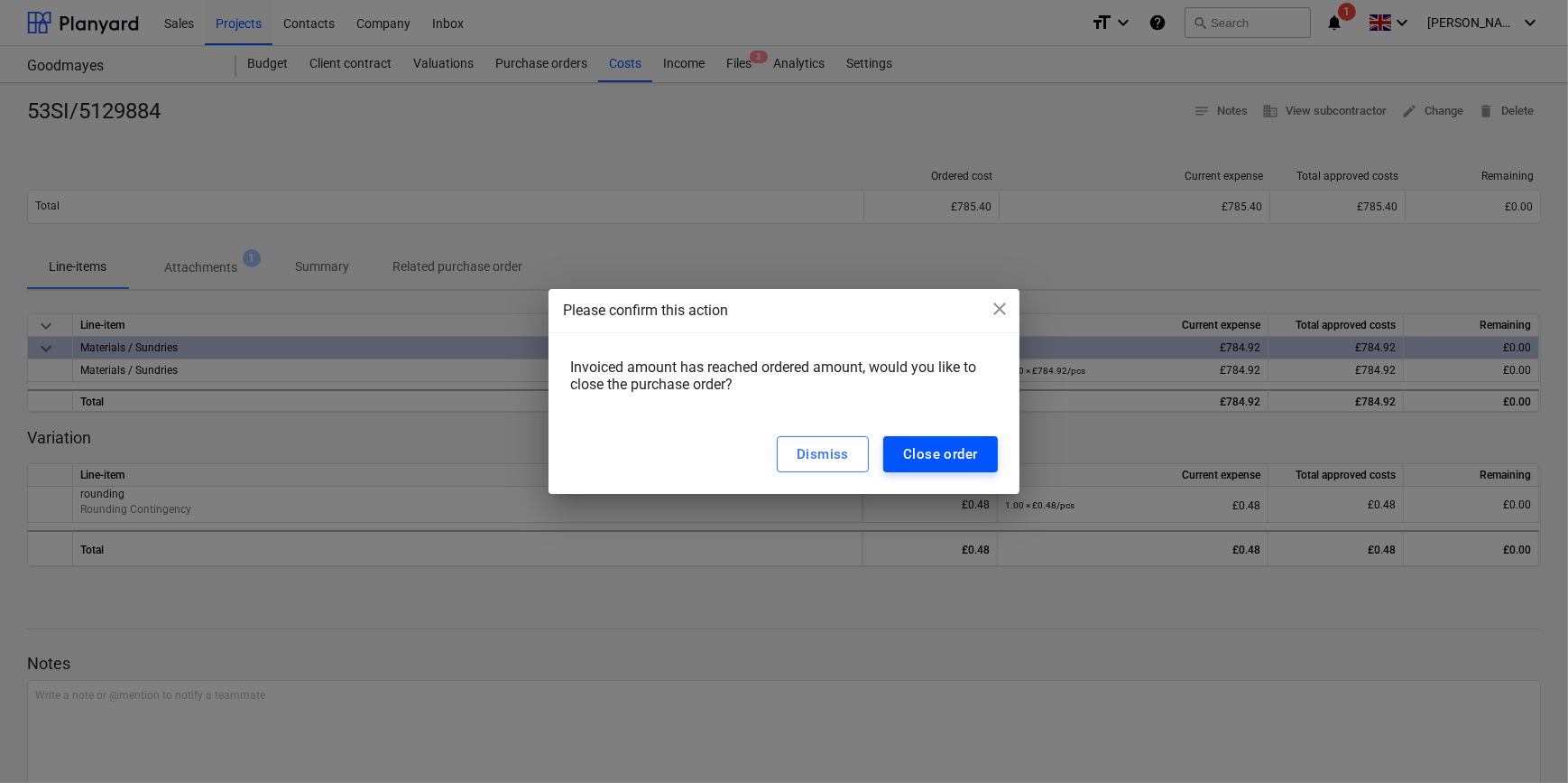
click at [951, 459] on div "Close order" at bounding box center [941, 455] width 75 height 23
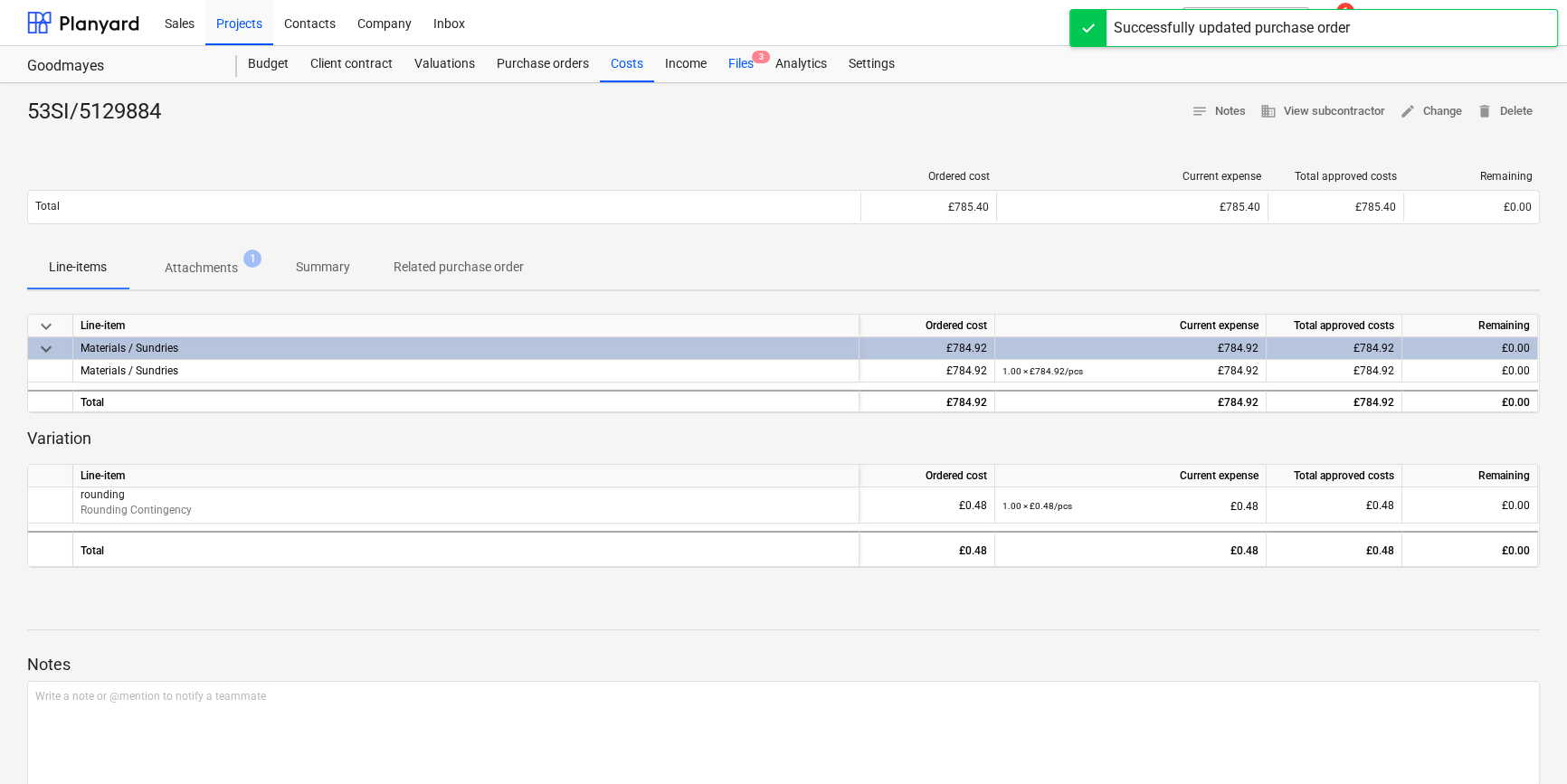
click at [736, 64] on div "Files 3" at bounding box center [740, 64] width 47 height 36
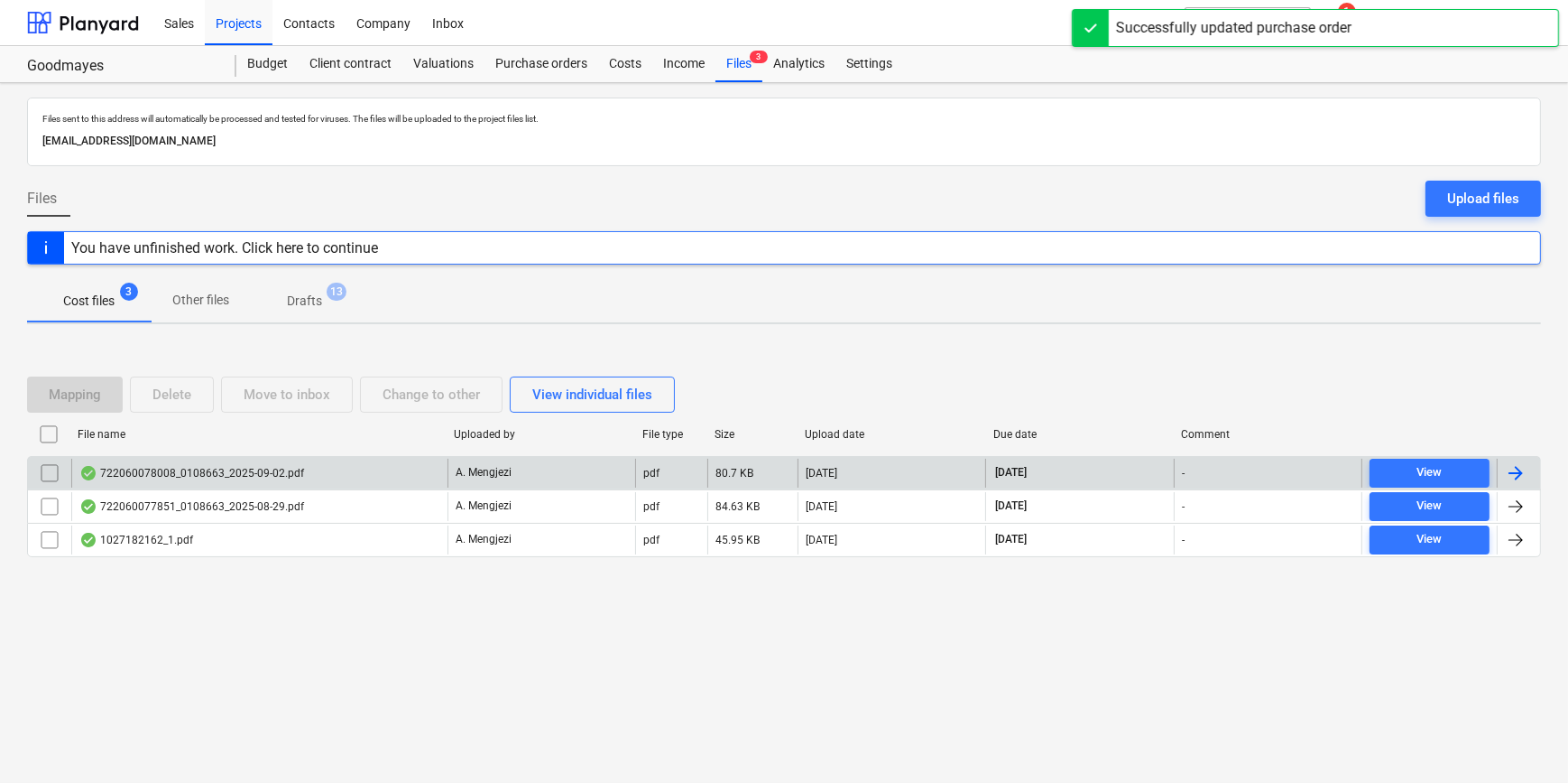
click at [1517, 470] on div at bounding box center [1516, 473] width 21 height 22
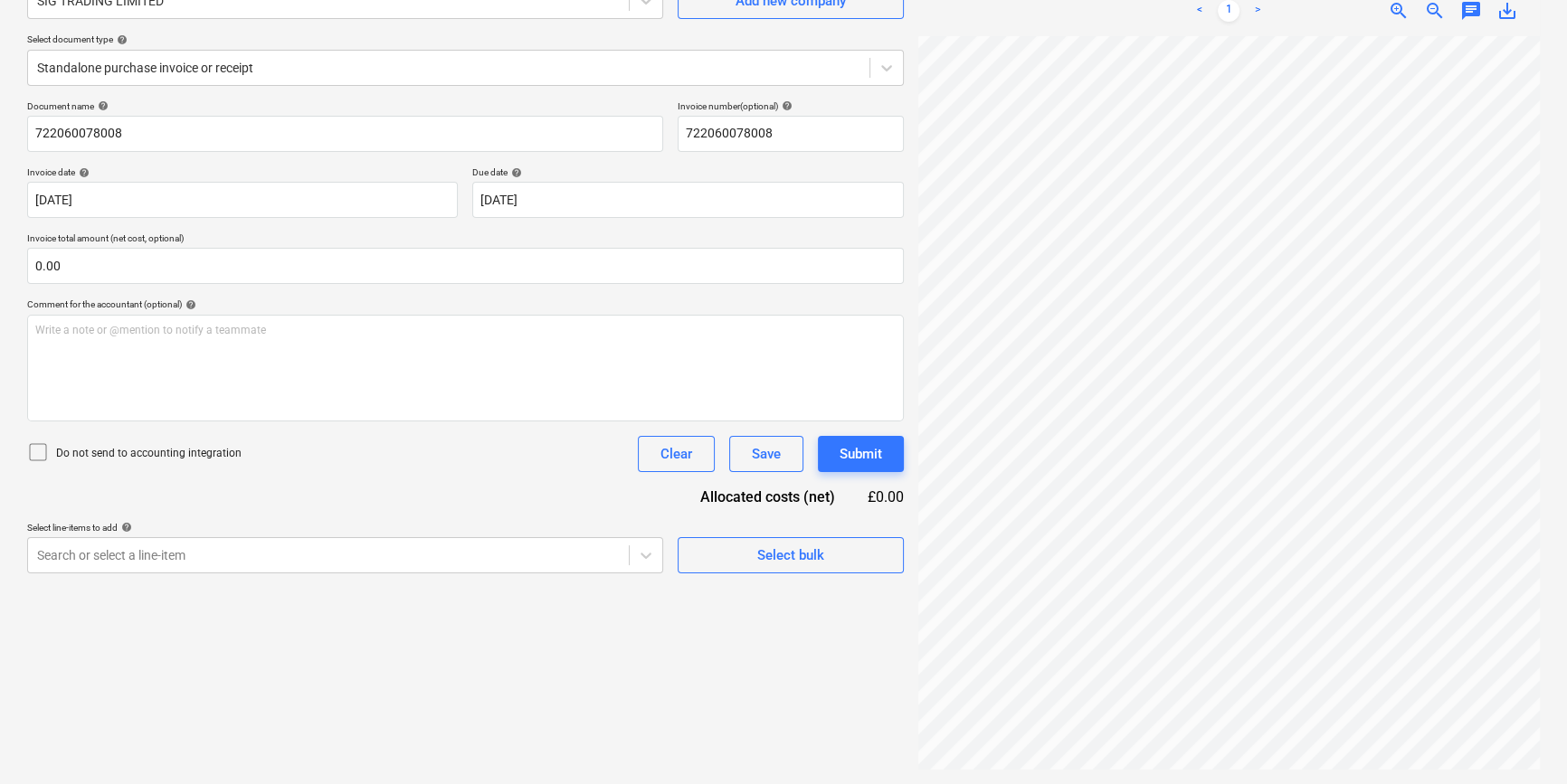
scroll to position [170, 174]
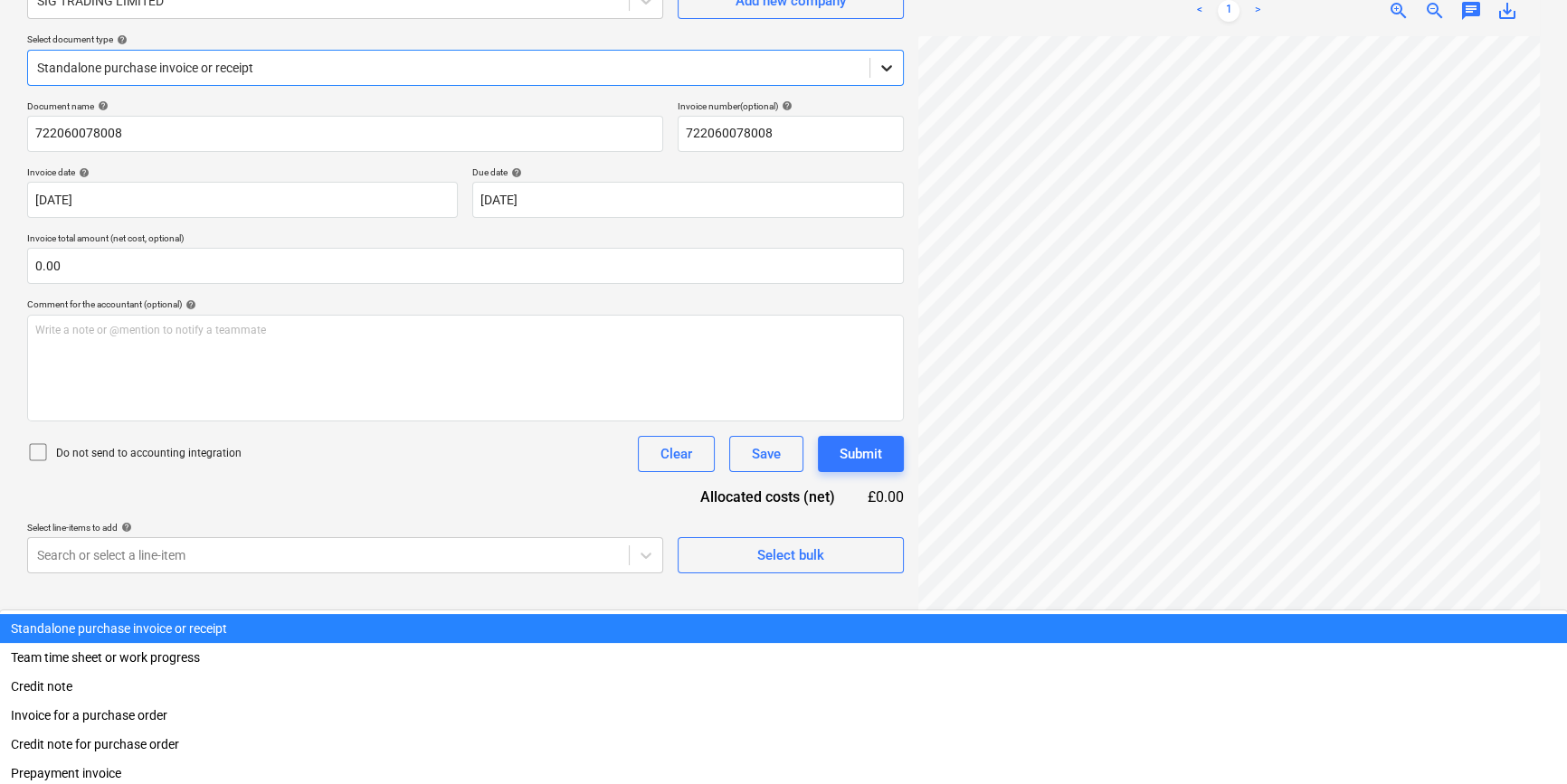
click at [888, 64] on icon at bounding box center [886, 68] width 18 height 18
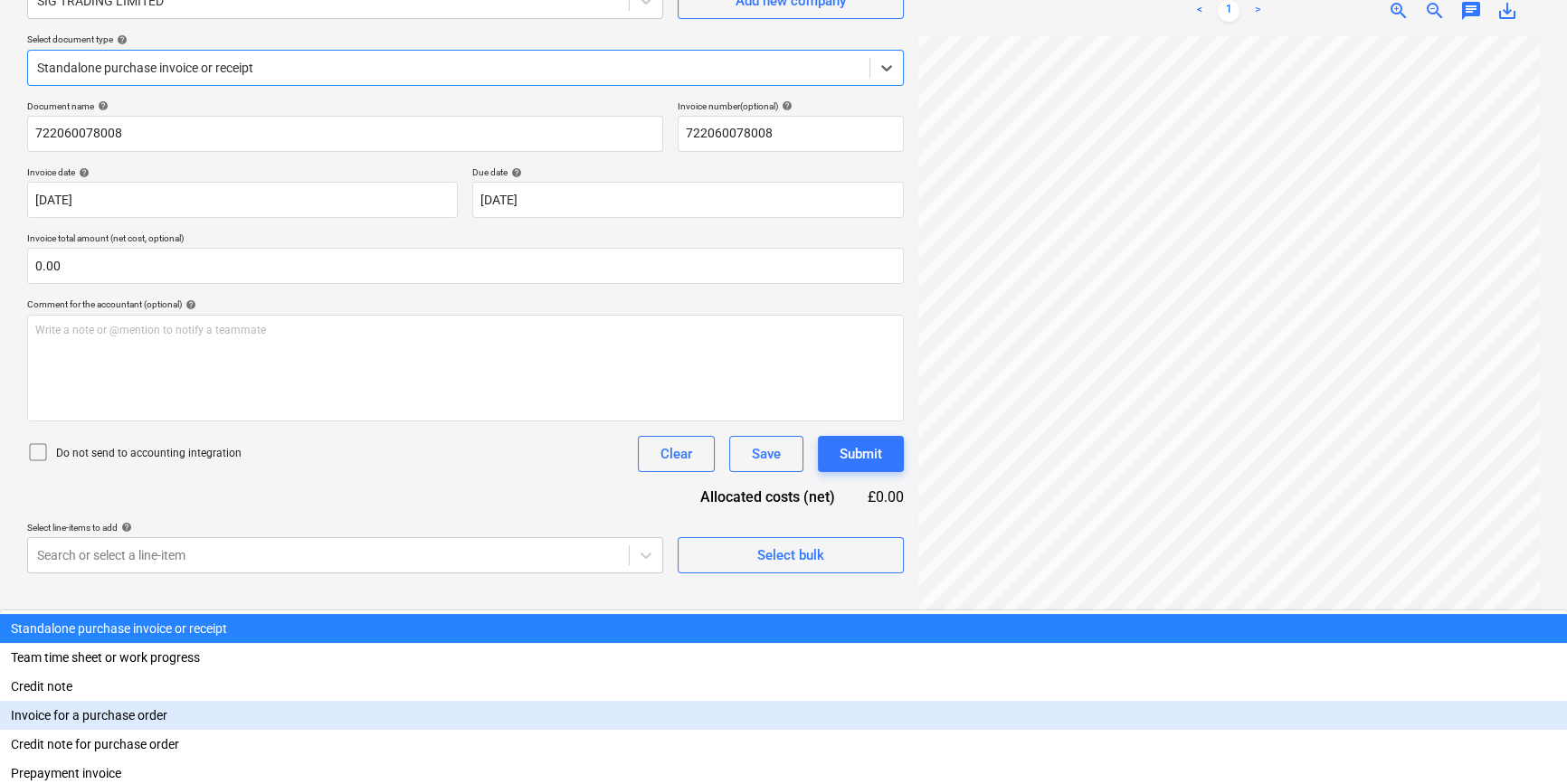
click at [877, 701] on div "Invoice for a purchase order" at bounding box center [784, 715] width 1567 height 29
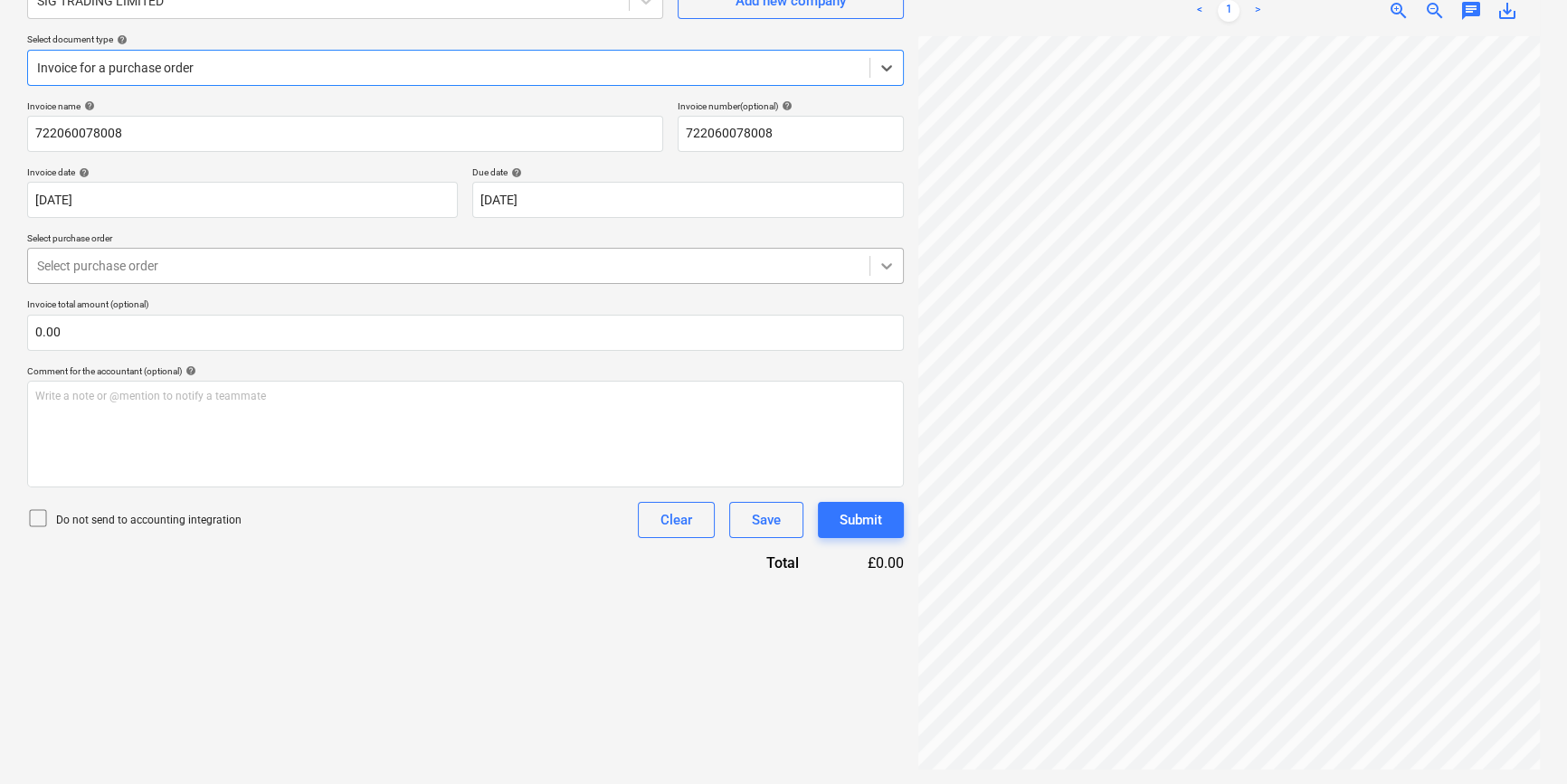
click at [890, 259] on icon at bounding box center [886, 265] width 18 height 18
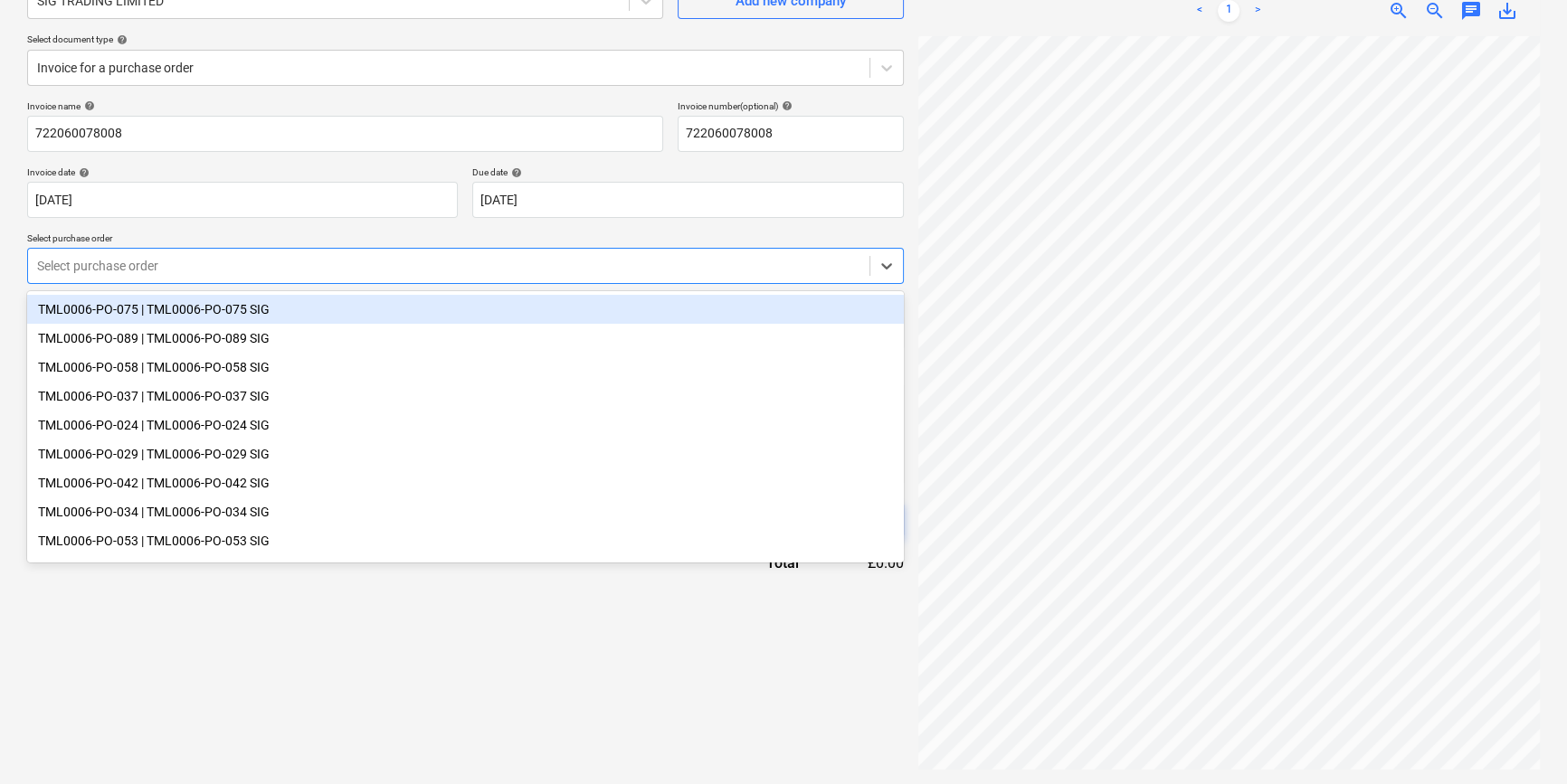
click at [867, 312] on div "TML0006-PO-075 | TML0006-PO-075 SIG" at bounding box center [465, 309] width 877 height 29
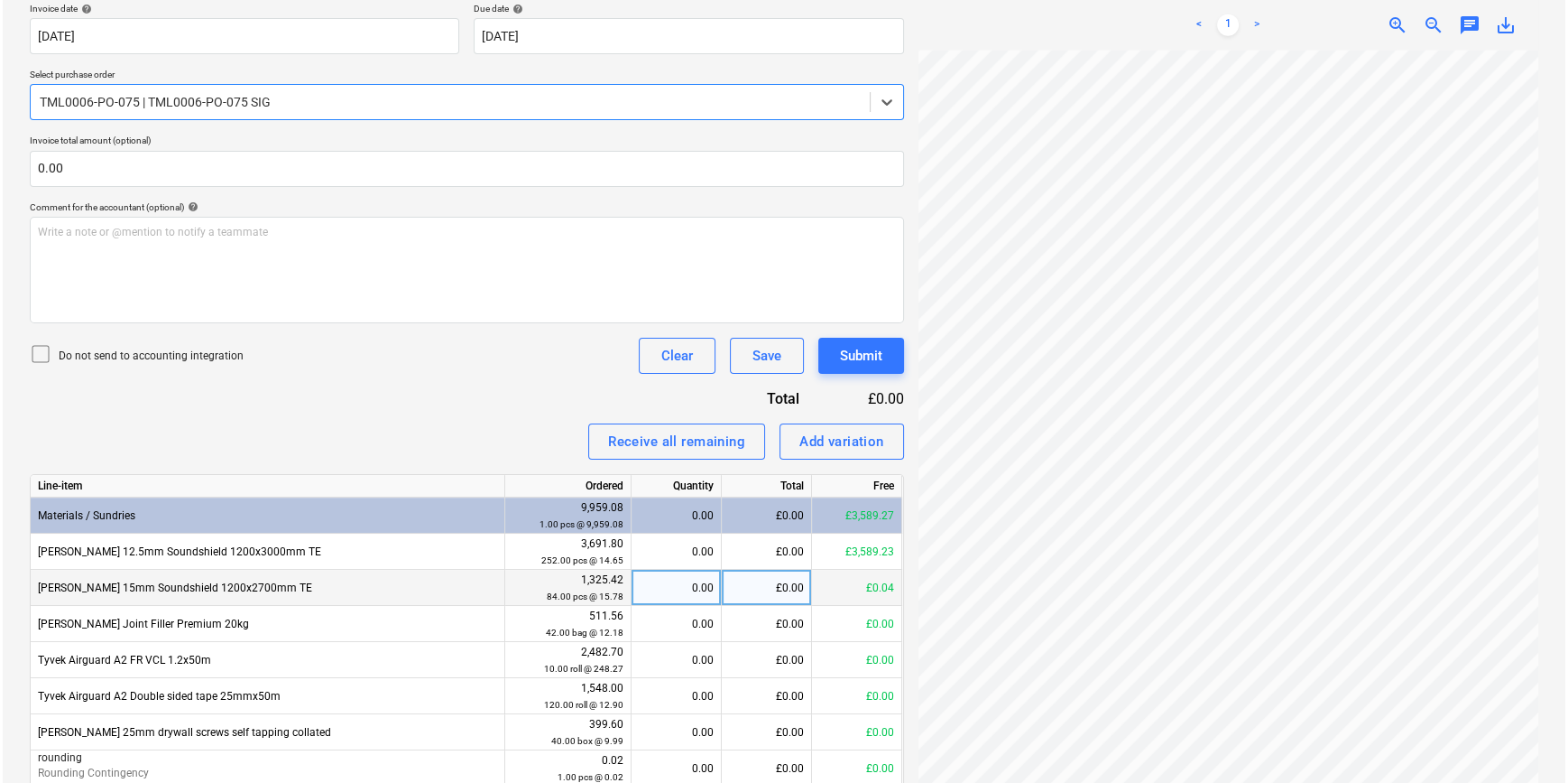
scroll to position [420, 0]
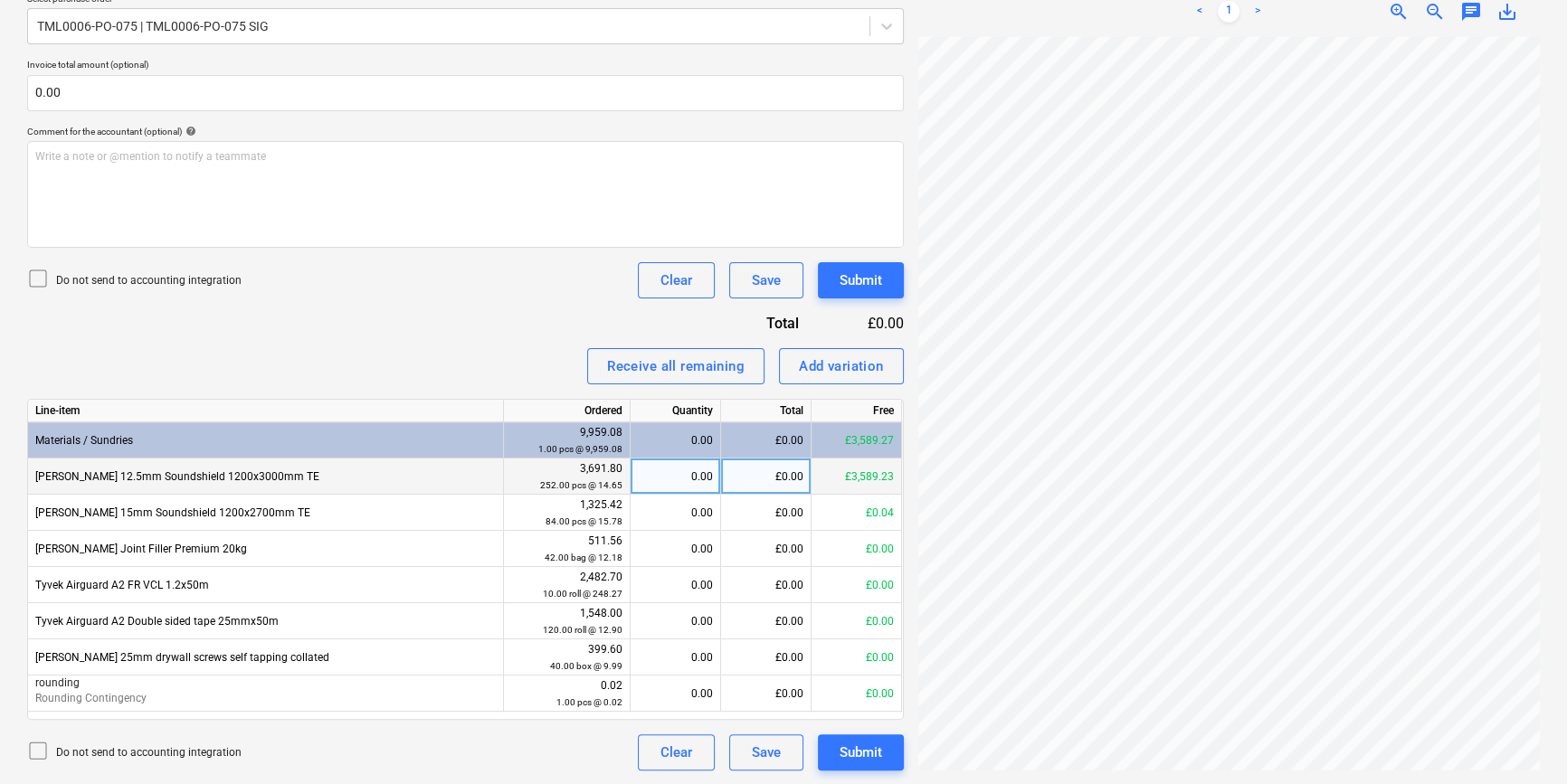
click at [651, 480] on div "0.00" at bounding box center [675, 476] width 75 height 36
click at [836, 363] on div "Add variation" at bounding box center [841, 366] width 85 height 23
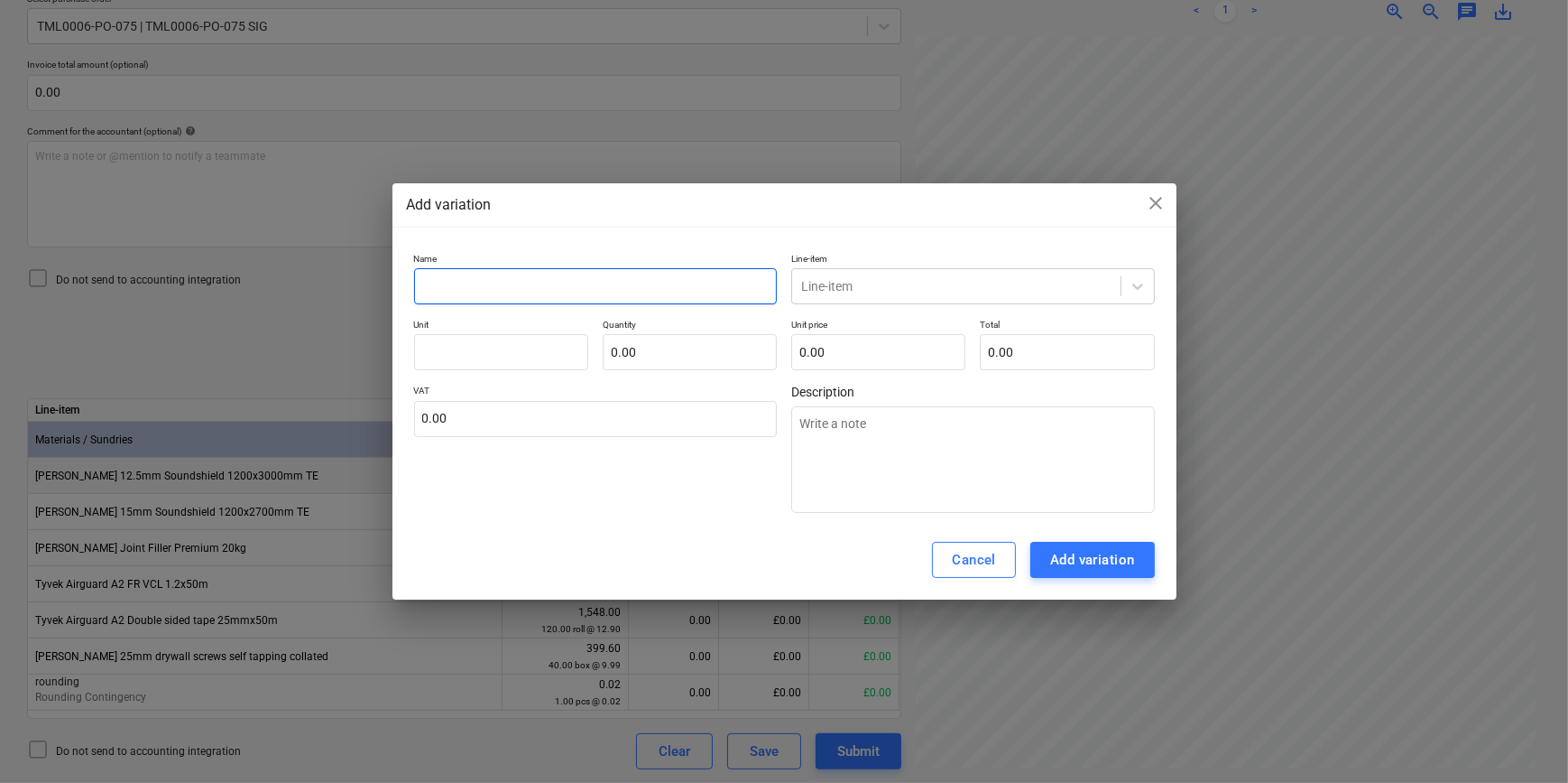
click at [526, 288] on input "text" at bounding box center [596, 285] width 363 height 36
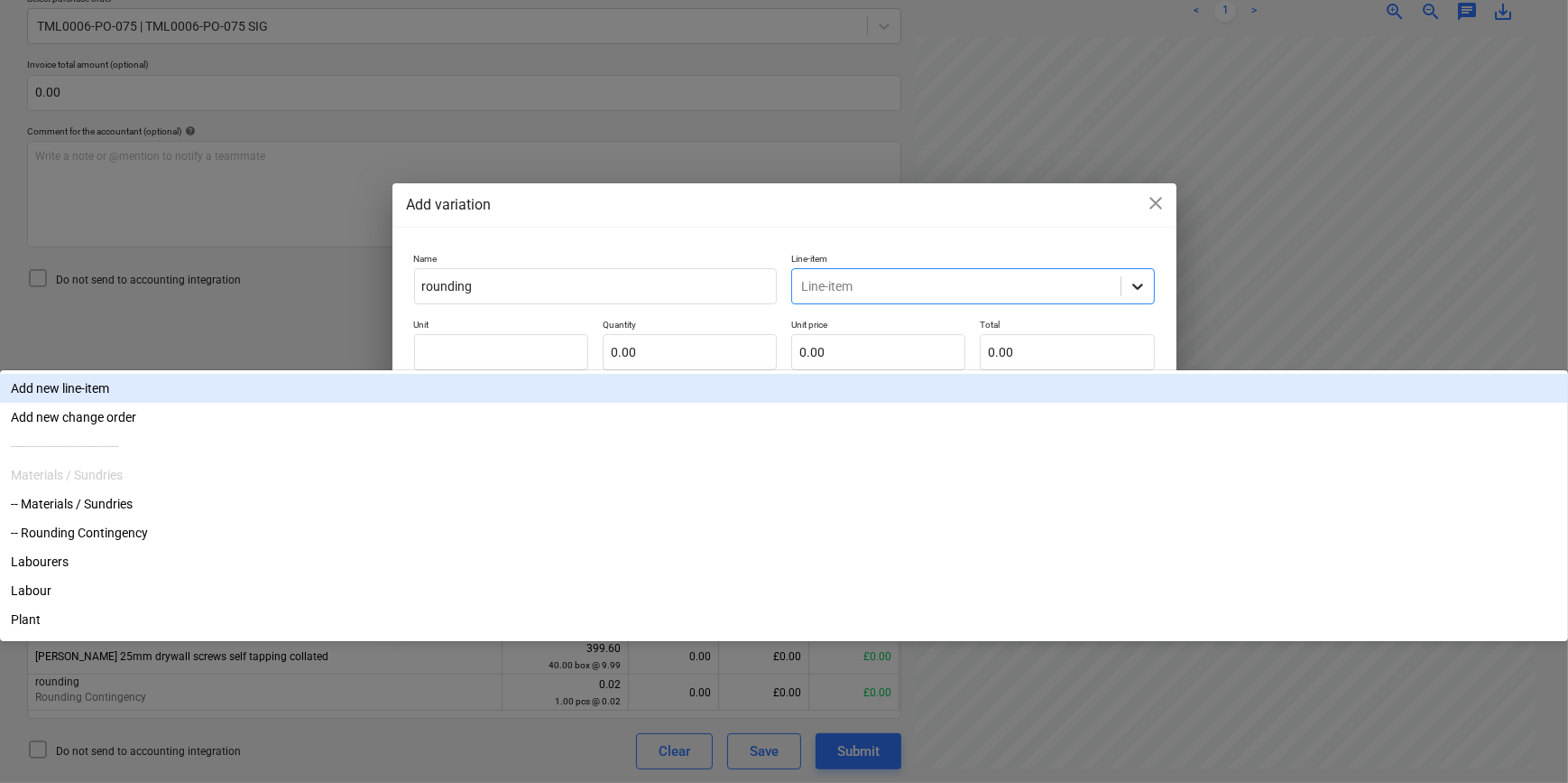
click at [1135, 289] on icon at bounding box center [1138, 286] width 18 height 18
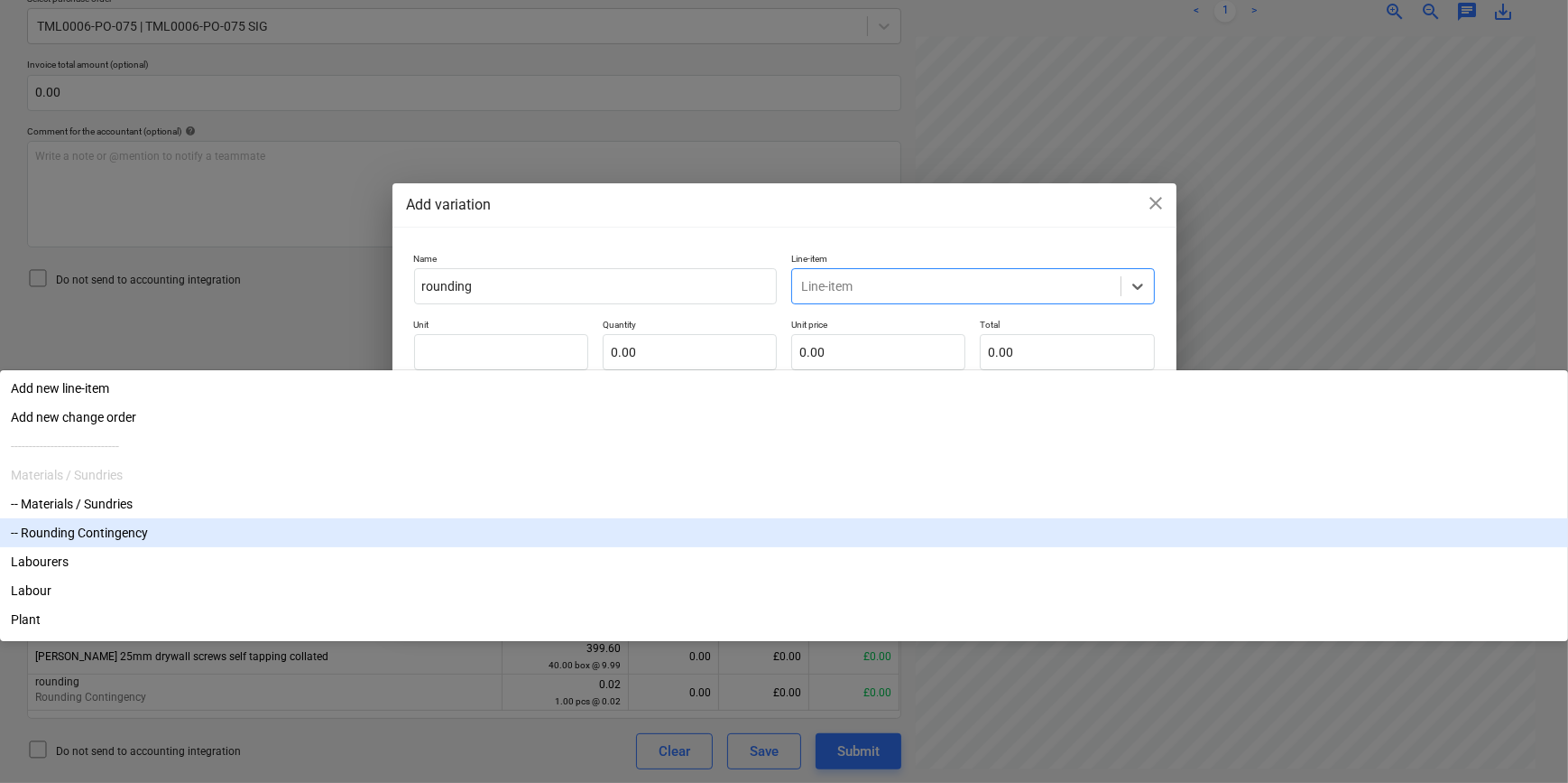
click at [860, 518] on div "-- Rounding Contingency" at bounding box center [784, 533] width 1568 height 29
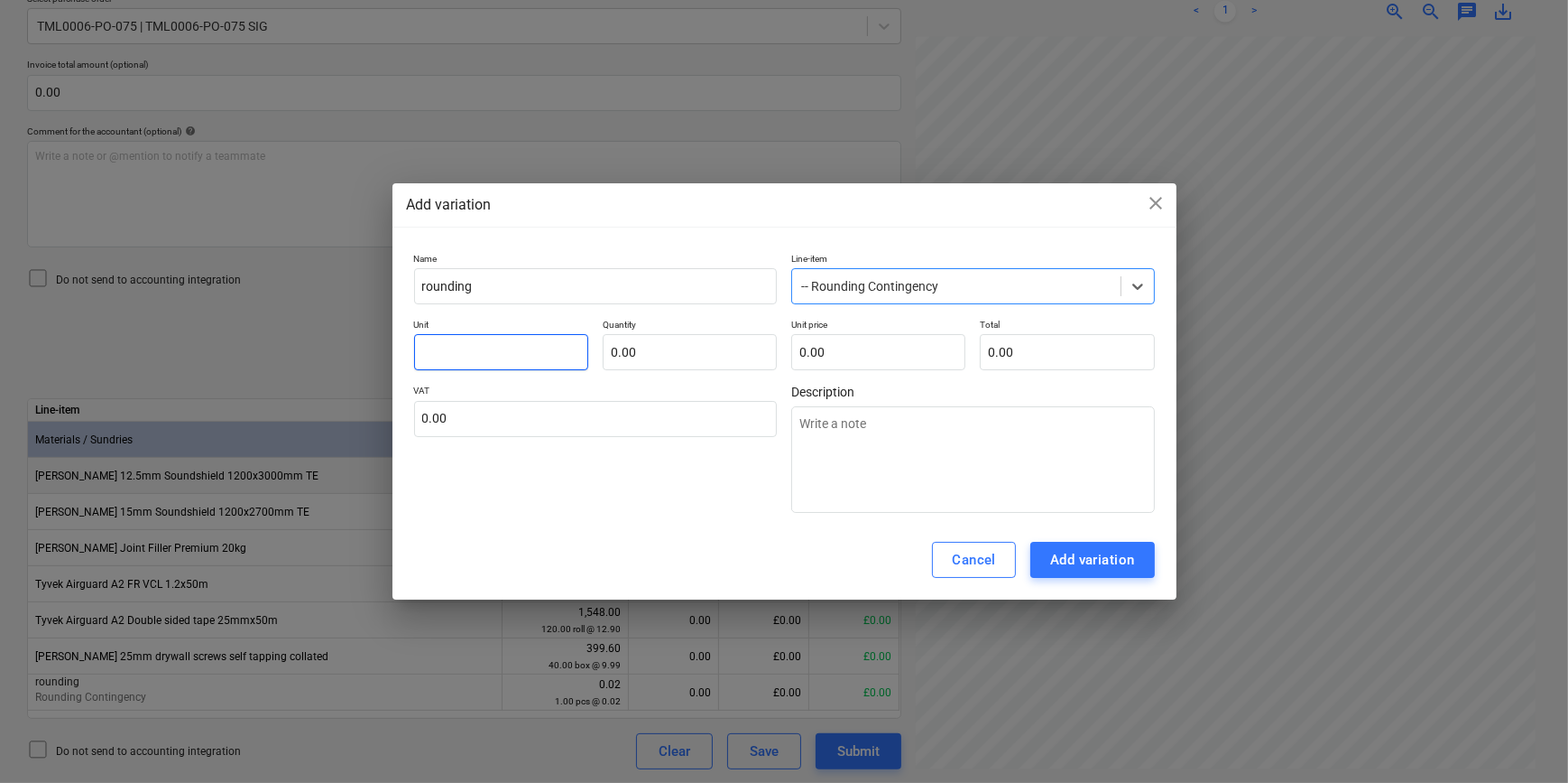
click at [438, 343] on input "text" at bounding box center [501, 352] width 174 height 36
click at [1106, 554] on div "Add variation" at bounding box center [1092, 560] width 85 height 23
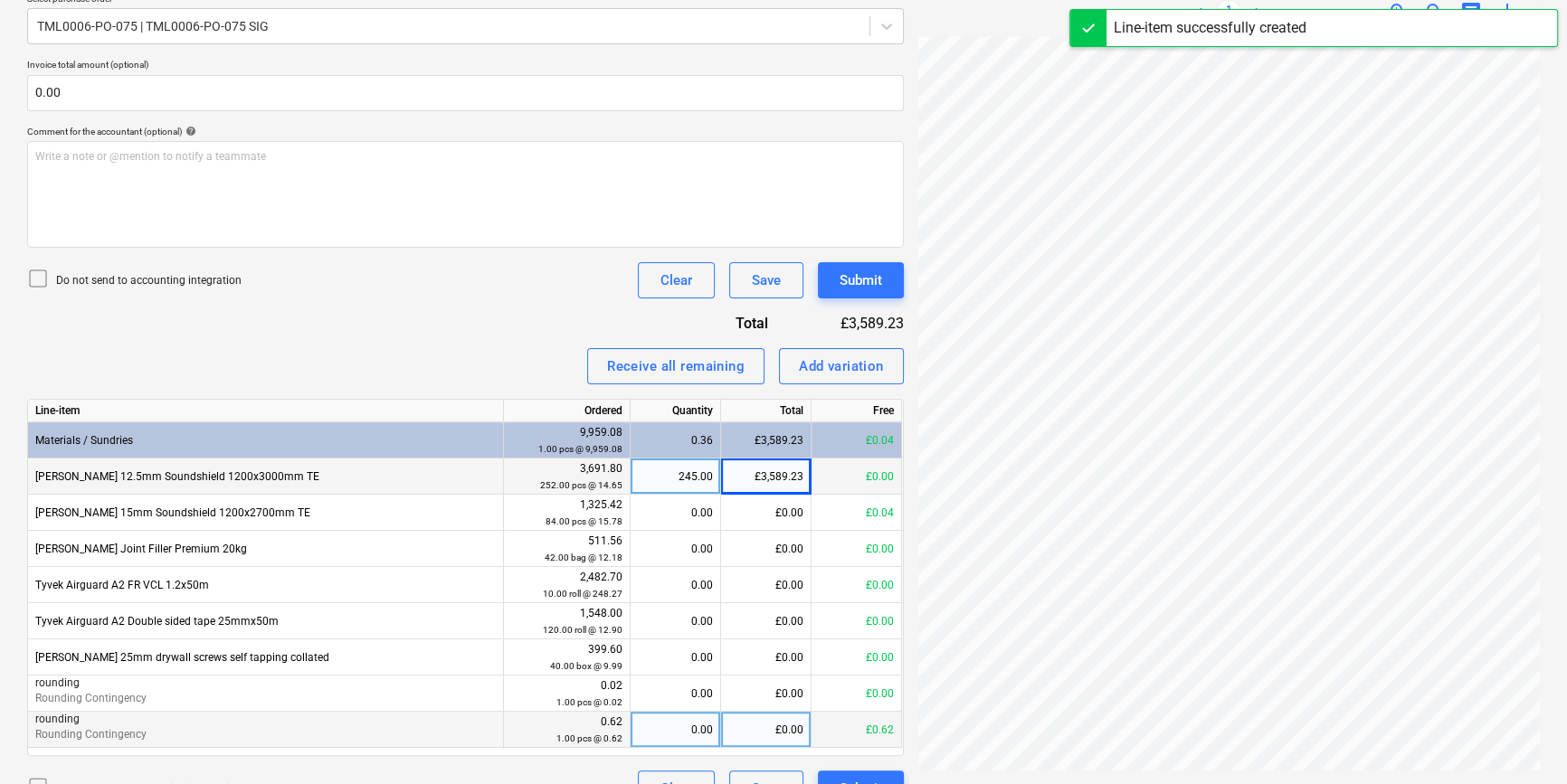
click at [679, 724] on div "0.00" at bounding box center [675, 729] width 75 height 36
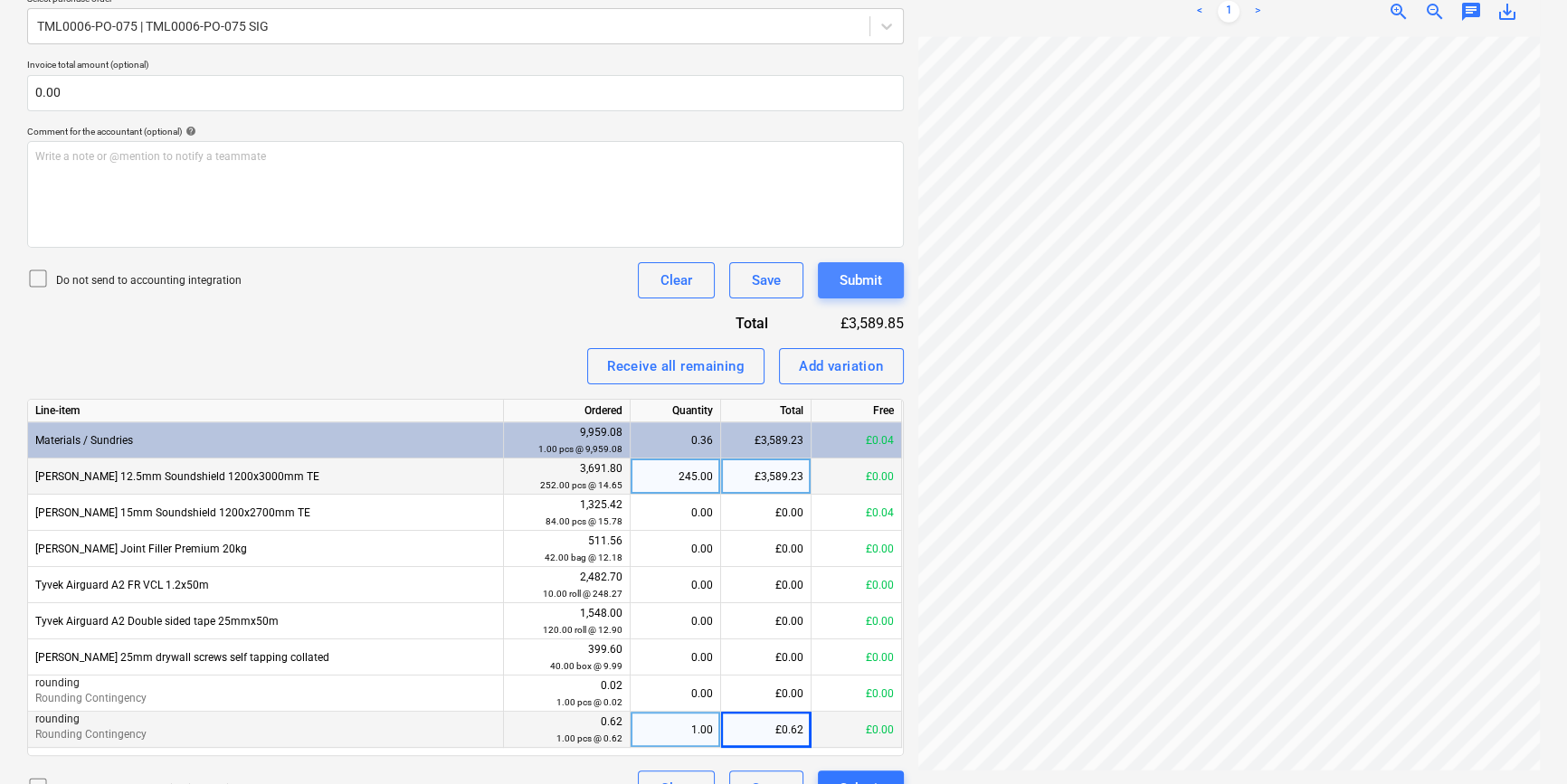
click at [865, 273] on div "Submit" at bounding box center [860, 280] width 42 height 23
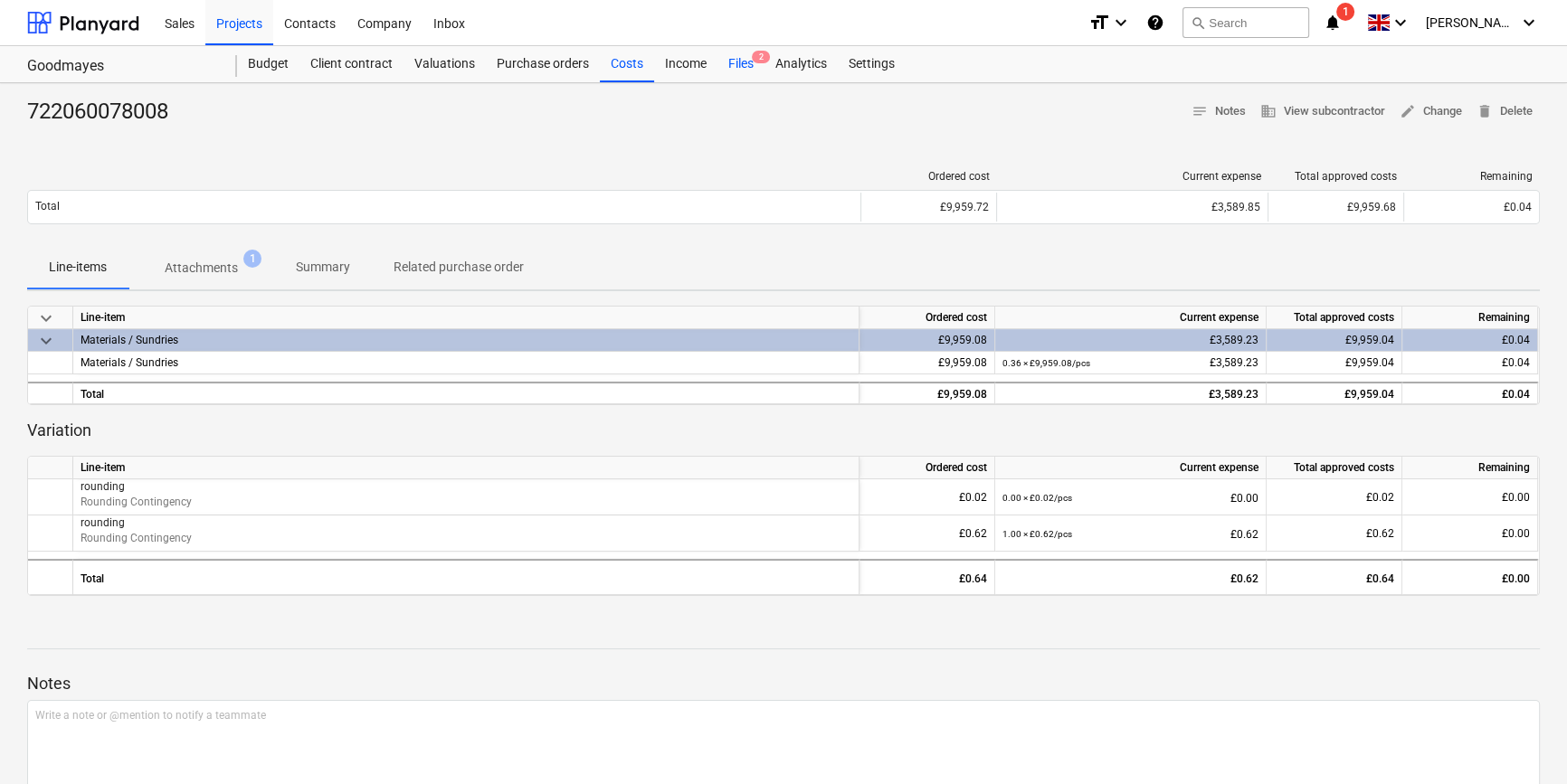
click at [736, 66] on div "Files 2" at bounding box center [740, 64] width 47 height 36
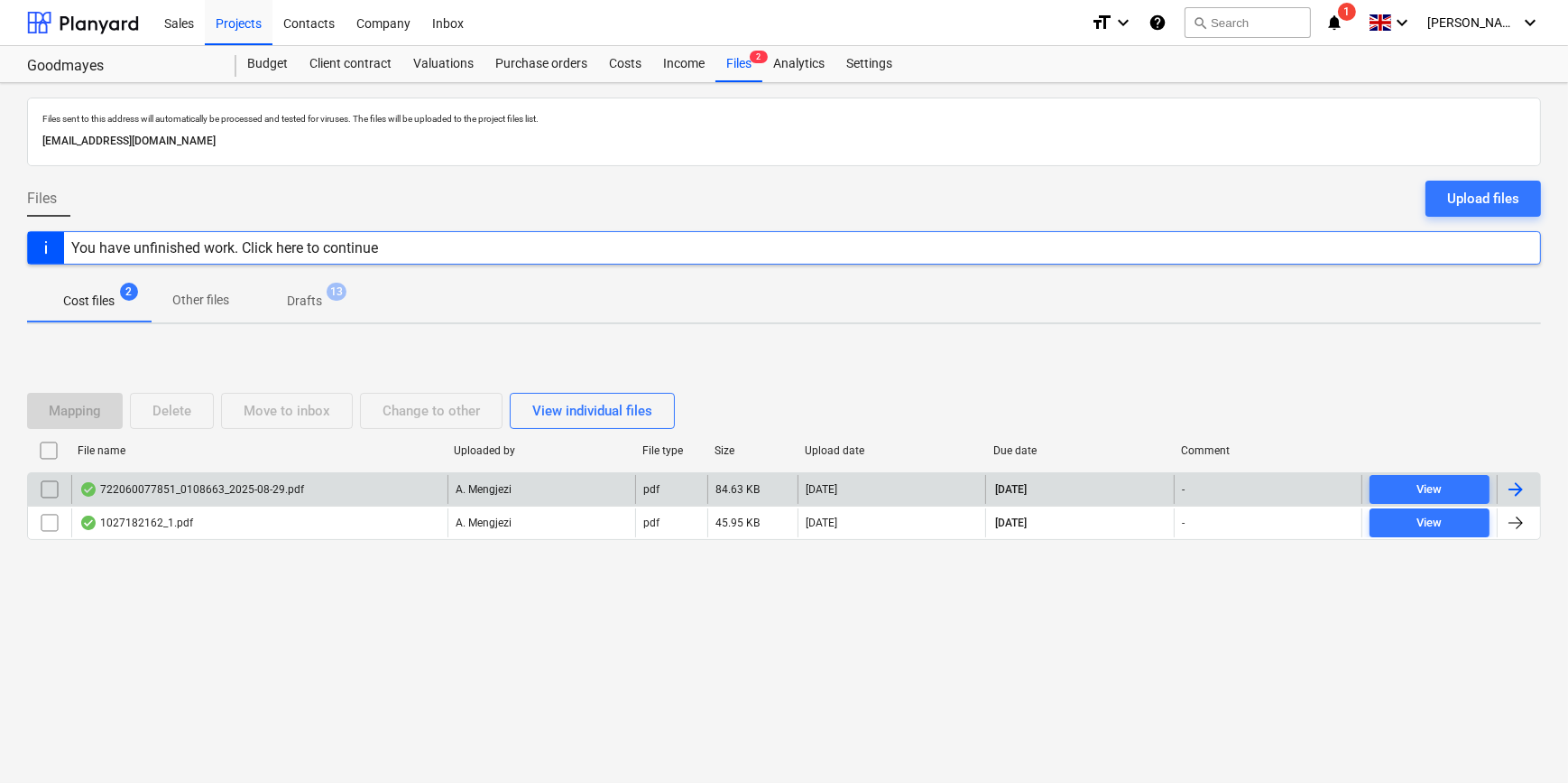
click at [1530, 487] on div at bounding box center [1518, 490] width 43 height 29
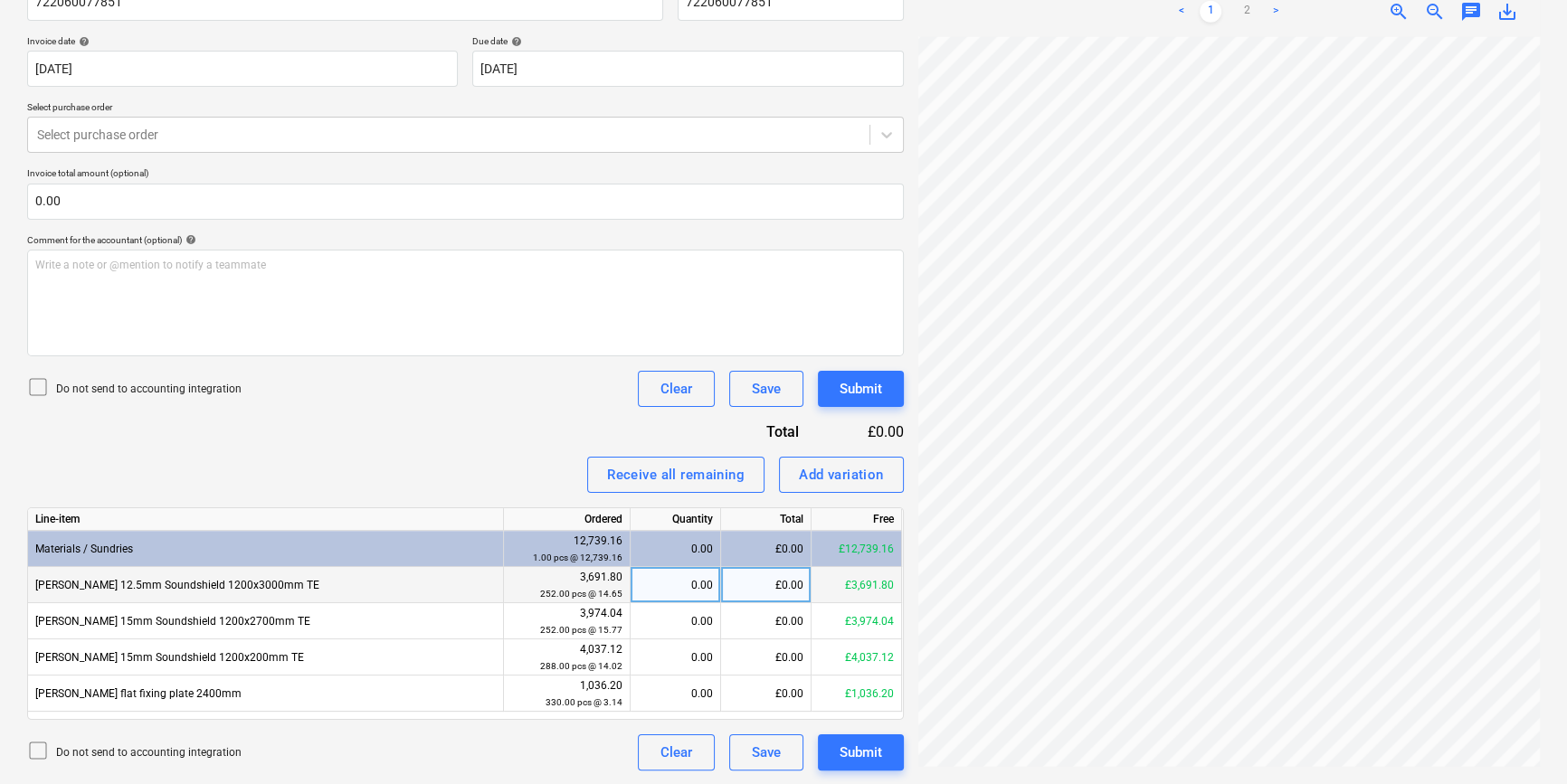
scroll to position [421, 196]
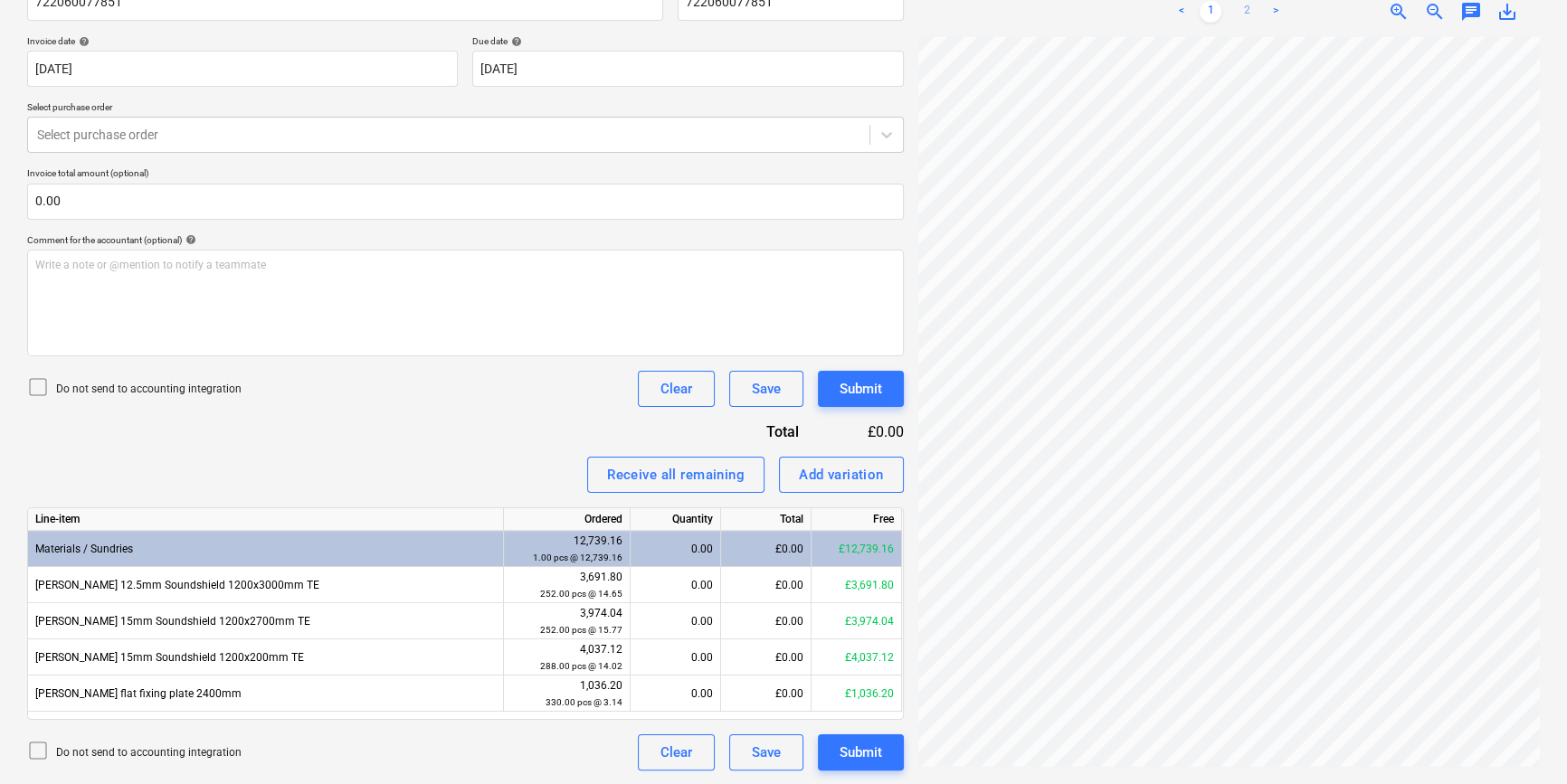
click at [1245, 9] on link "2" at bounding box center [1247, 12] width 22 height 22
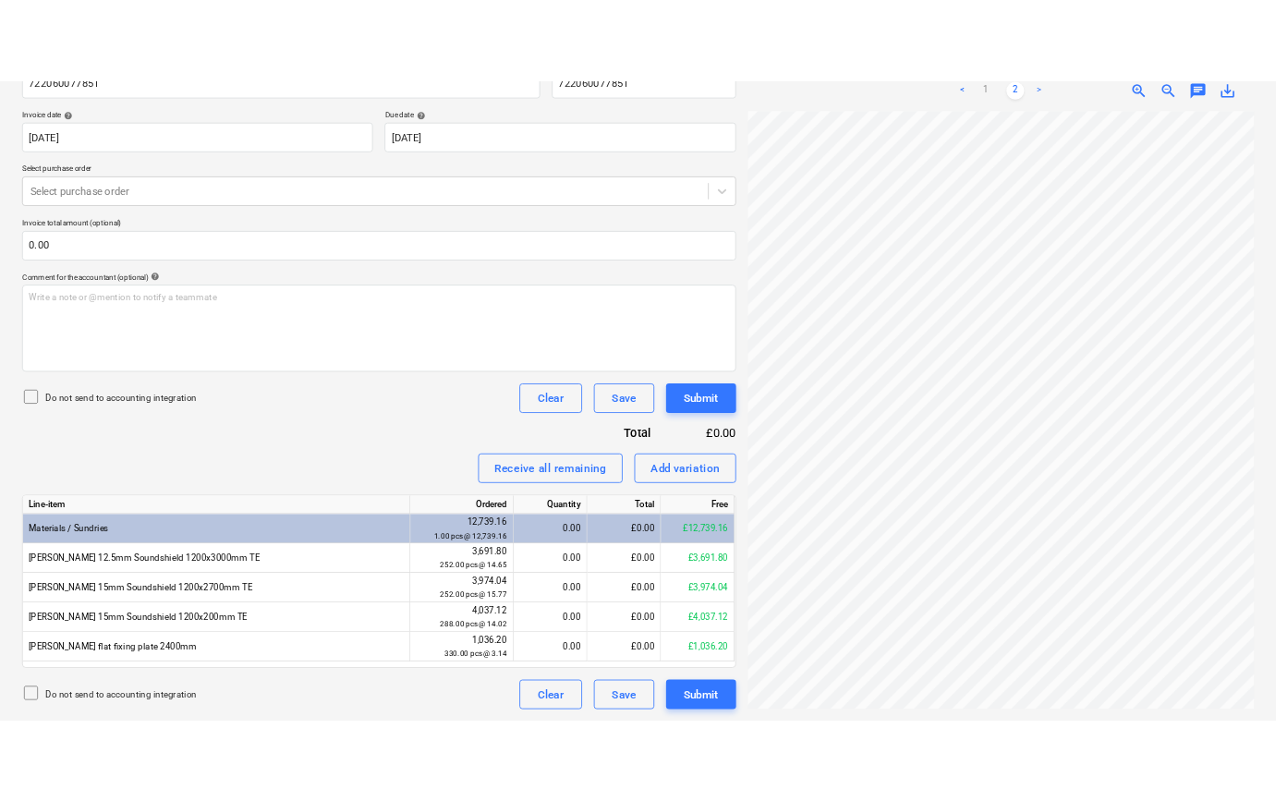
scroll to position [314, 127]
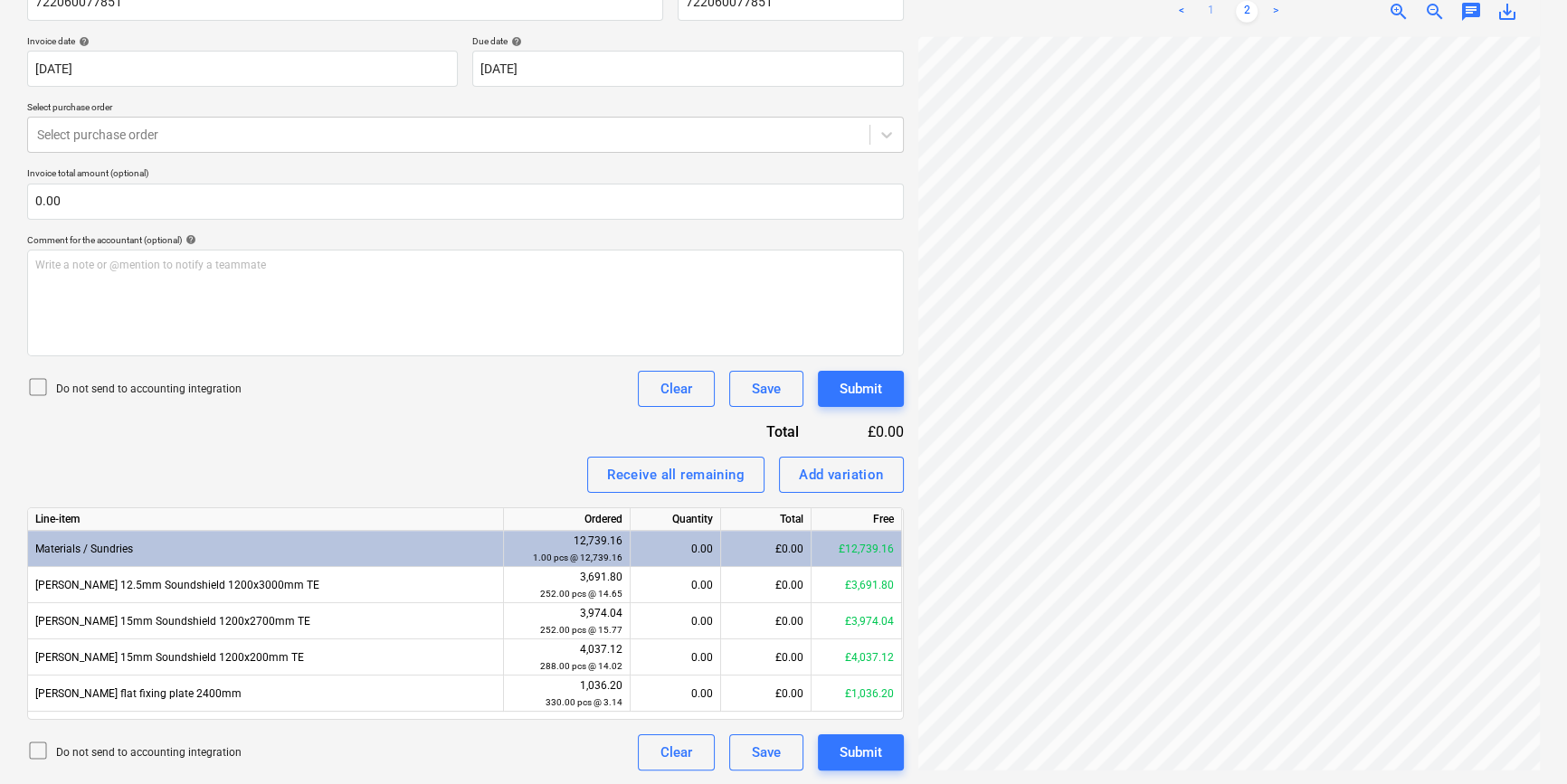
click at [1211, 9] on link "1" at bounding box center [1211, 12] width 22 height 22
drag, startPoint x: 446, startPoint y: 368, endPoint x: 406, endPoint y: 473, distance: 112.4
click at [406, 473] on div "Invoice name help 722060077851 Invoice number (optional) help 722060077851 Invo…" at bounding box center [465, 370] width 877 height 801
drag, startPoint x: 406, startPoint y: 473, endPoint x: 354, endPoint y: 423, distance: 72.1
click at [354, 423] on div "Invoice name help 722060077851 Invoice number (optional) help 722060077851 Invo…" at bounding box center [465, 370] width 877 height 801
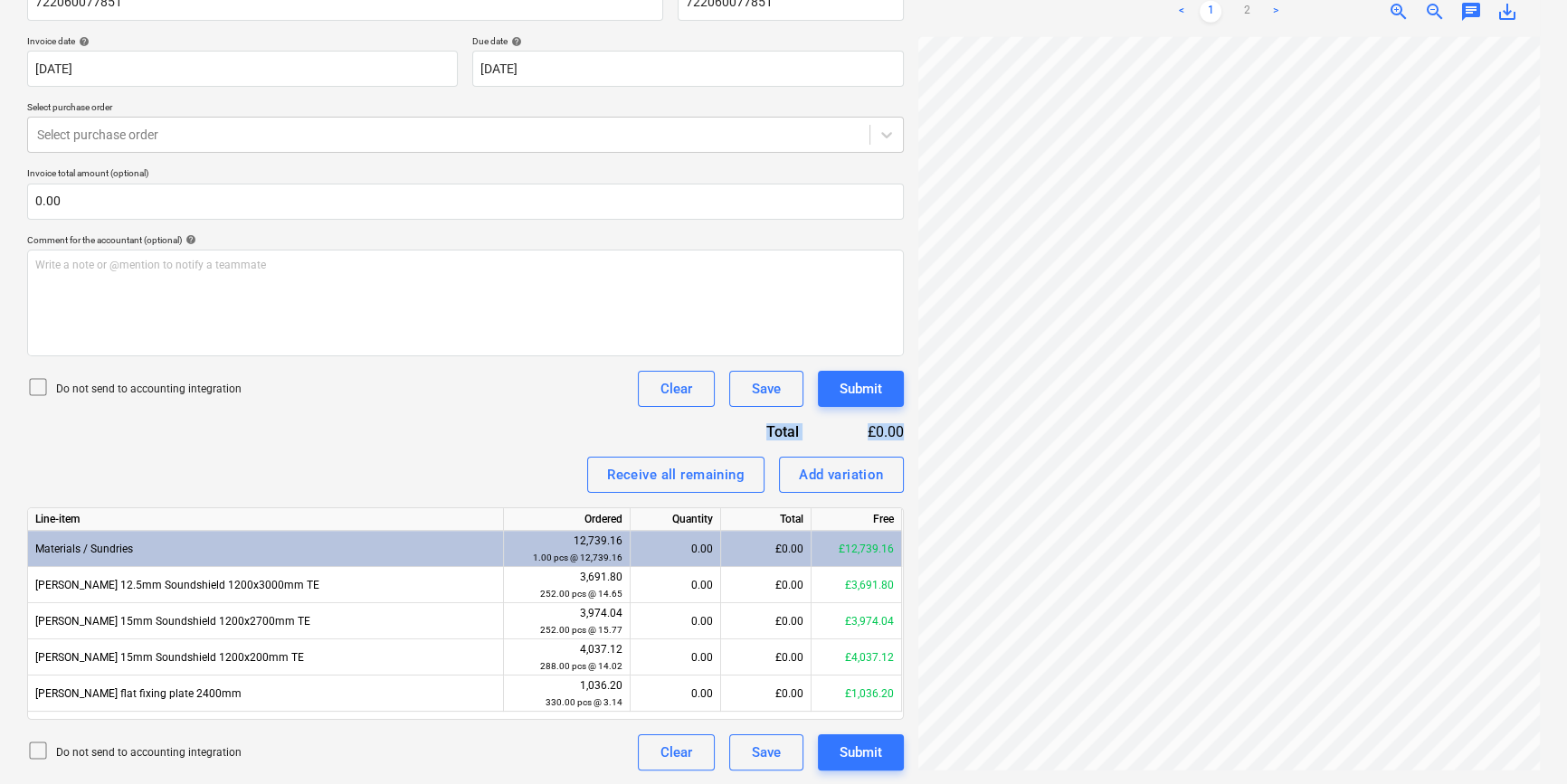
drag, startPoint x: 416, startPoint y: 419, endPoint x: 338, endPoint y: 494, distance: 108.2
click at [338, 494] on div "Invoice name help 722060077851 Invoice number (optional) help 722060077851 Invo…" at bounding box center [465, 370] width 877 height 801
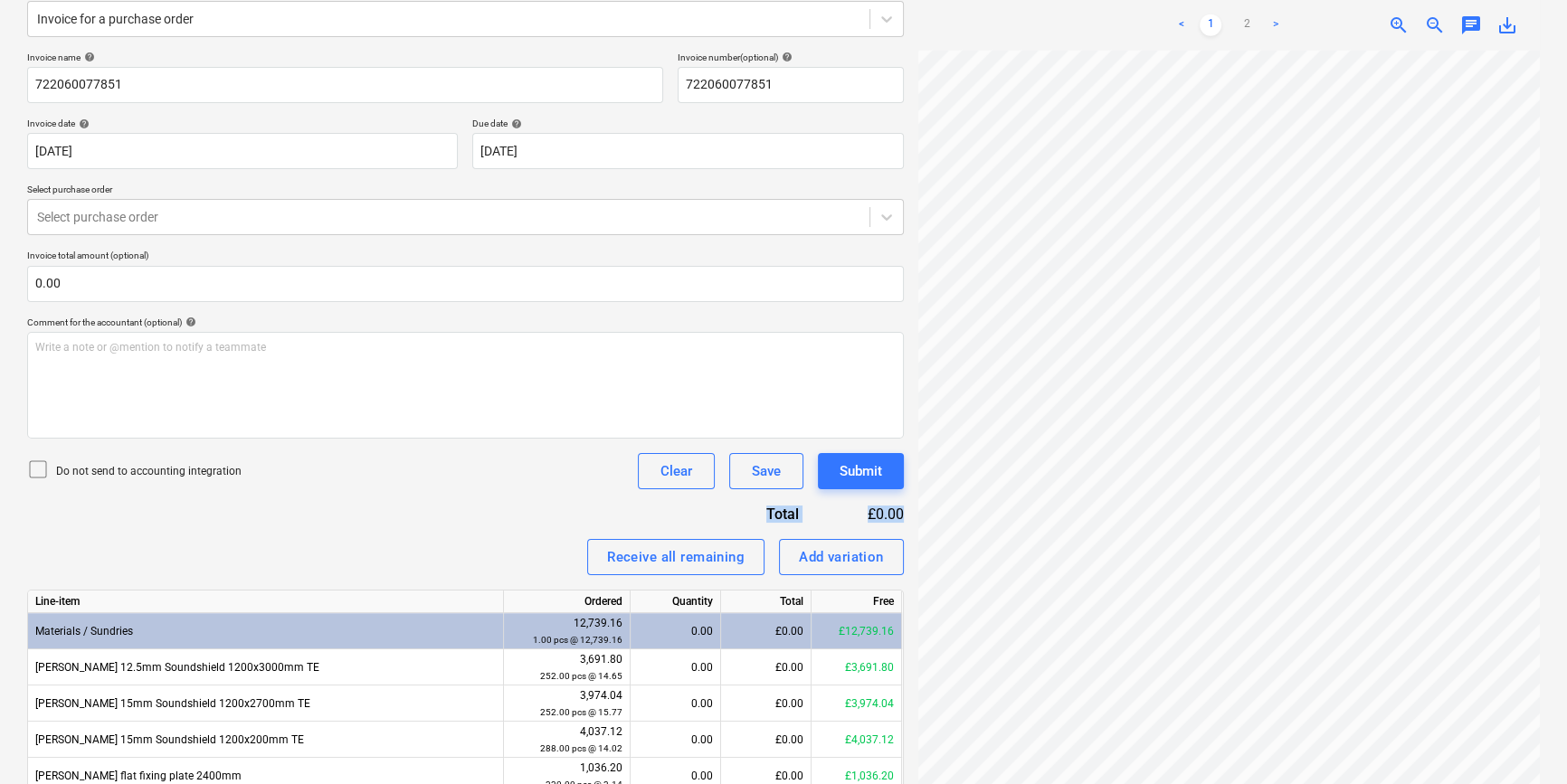
scroll to position [312, 0]
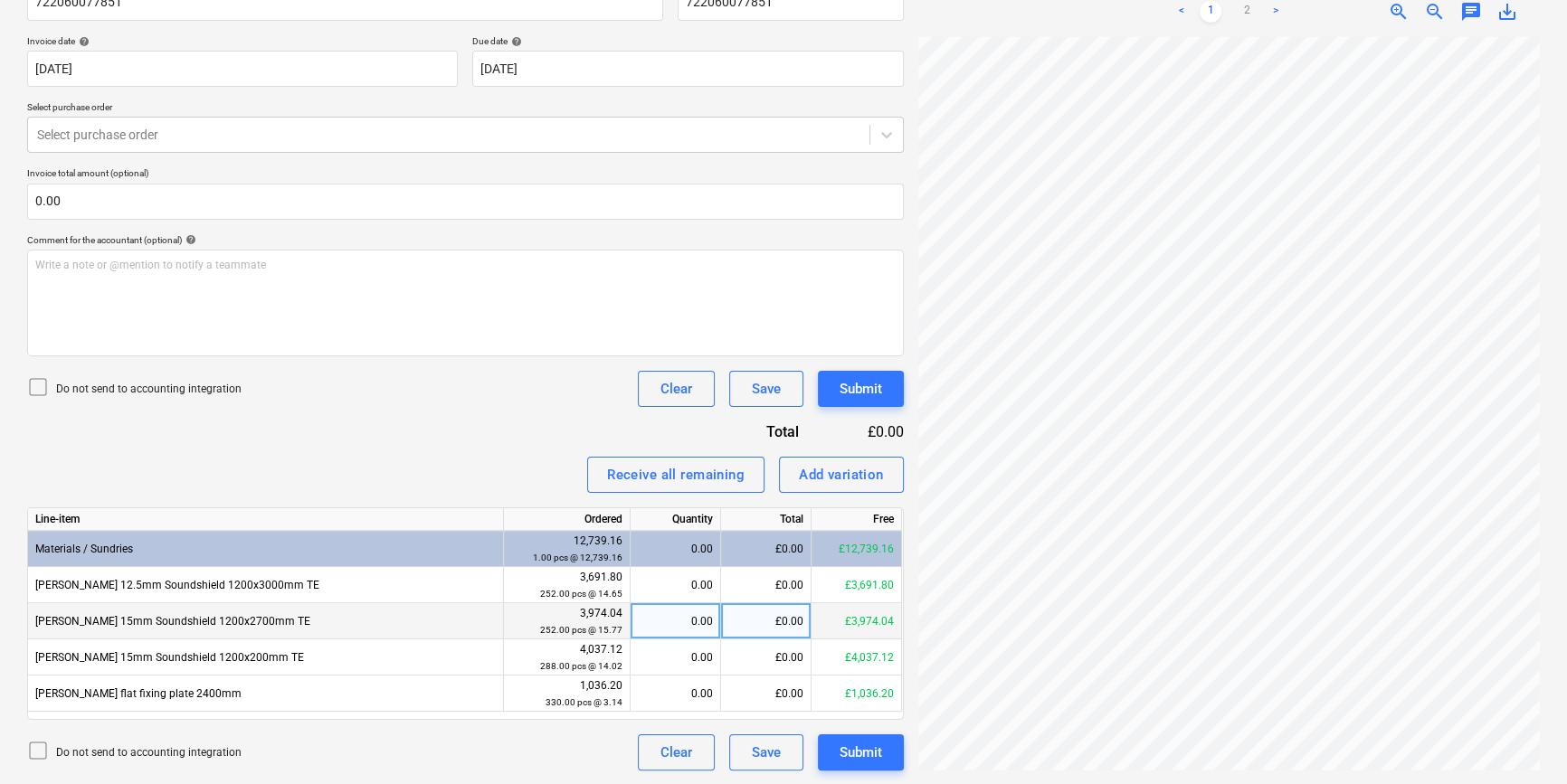
click at [655, 618] on div "0.00" at bounding box center [675, 621] width 75 height 36
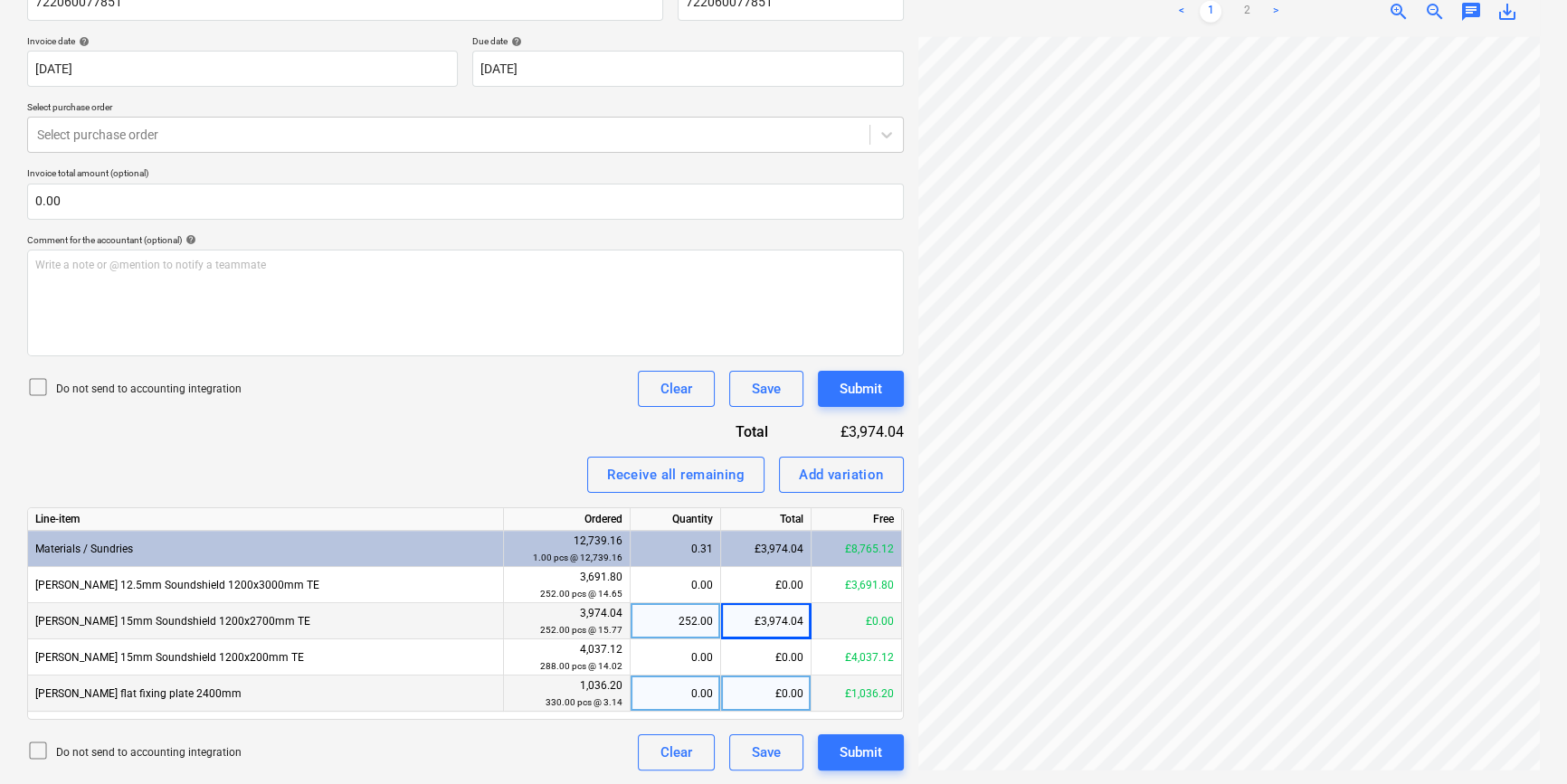
click at [658, 693] on div "0.00" at bounding box center [675, 693] width 75 height 36
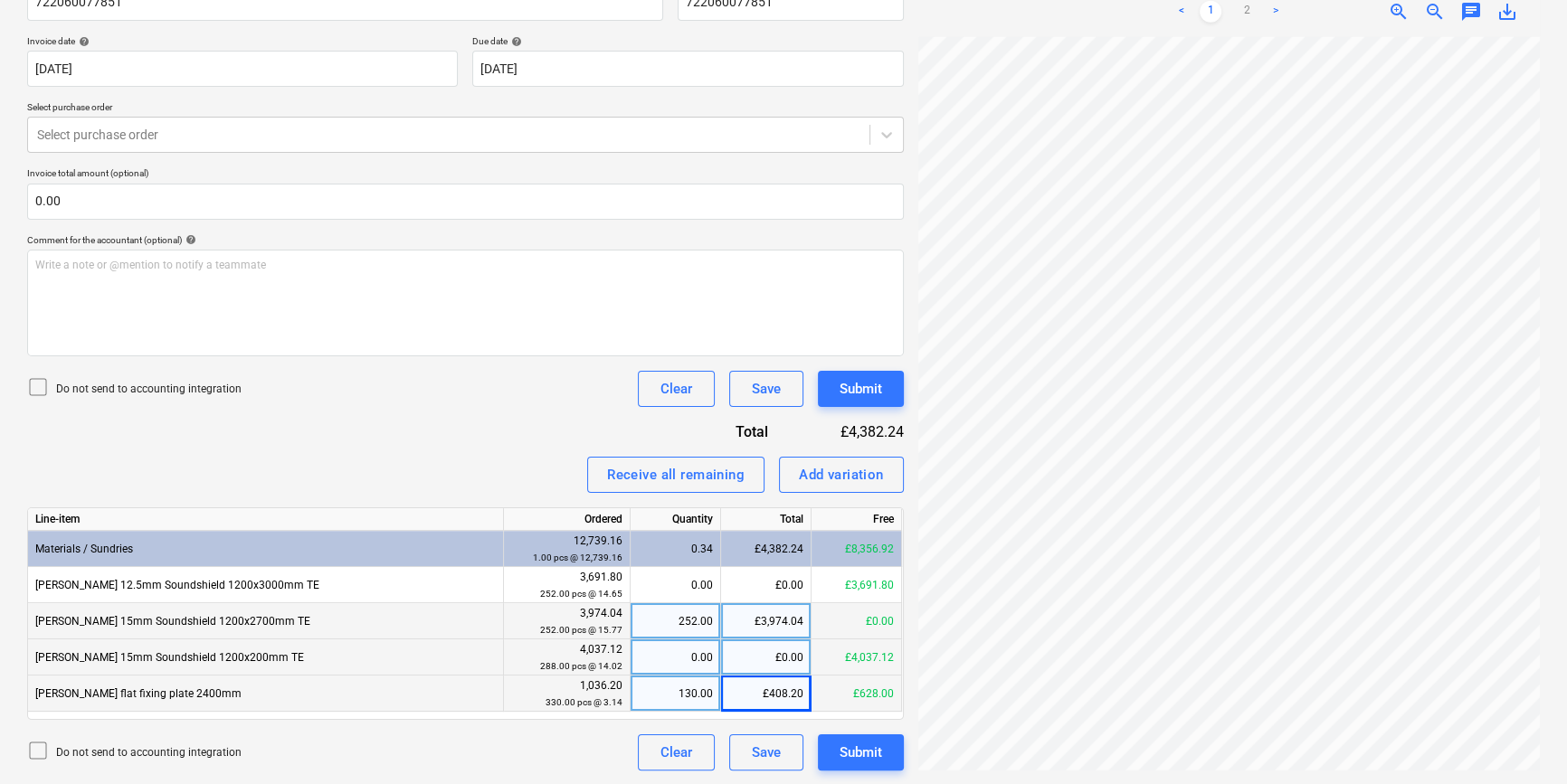
click at [679, 654] on div "0.00" at bounding box center [675, 657] width 75 height 36
click at [1249, 13] on link "2" at bounding box center [1247, 12] width 22 height 22
click at [1209, 19] on link "1" at bounding box center [1211, 12] width 22 height 22
click at [476, 448] on div "Invoice name help 722060077851 Invoice number (optional) help 722060077851 Invo…" at bounding box center [465, 370] width 877 height 801
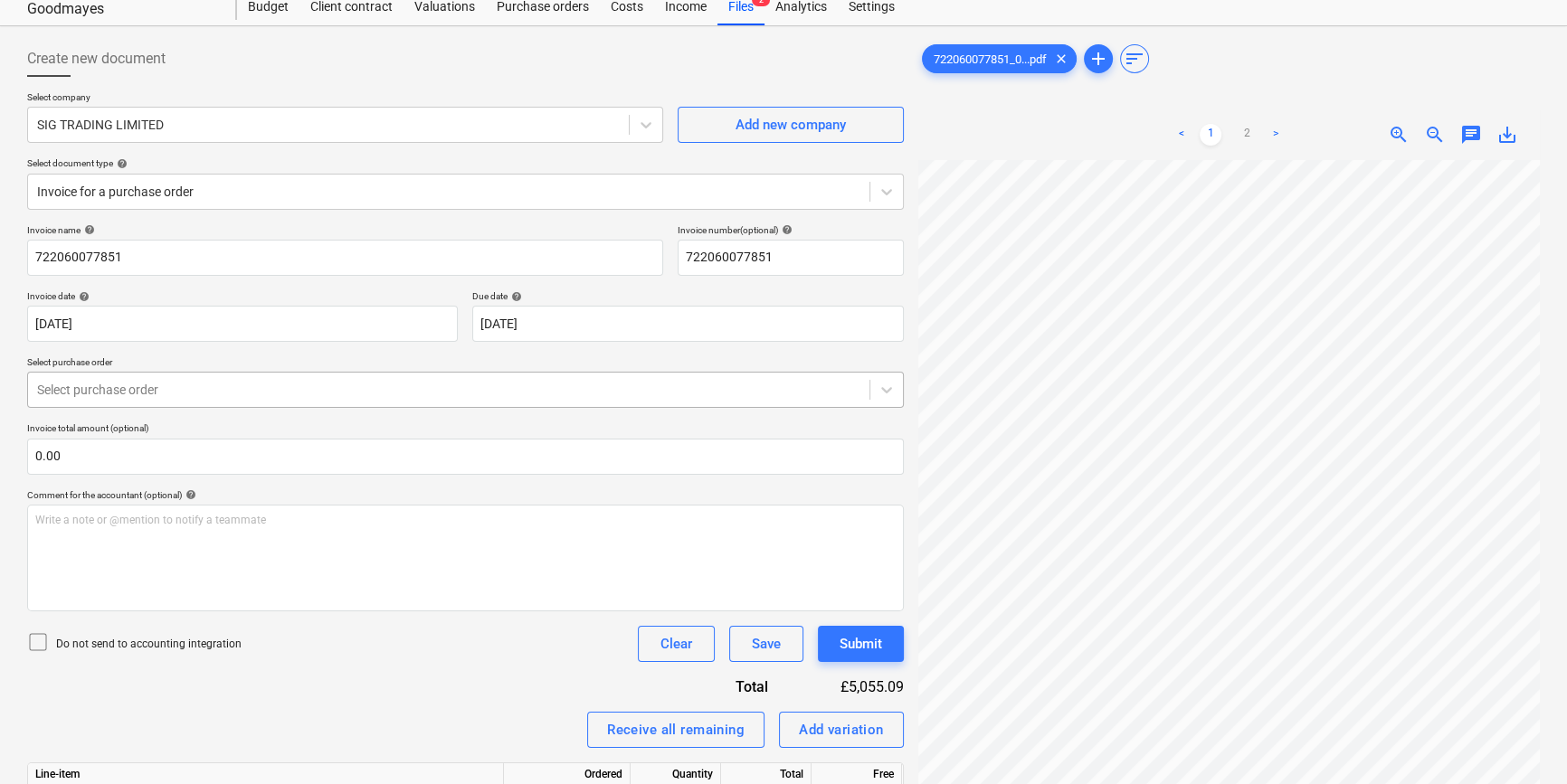
scroll to position [0, 0]
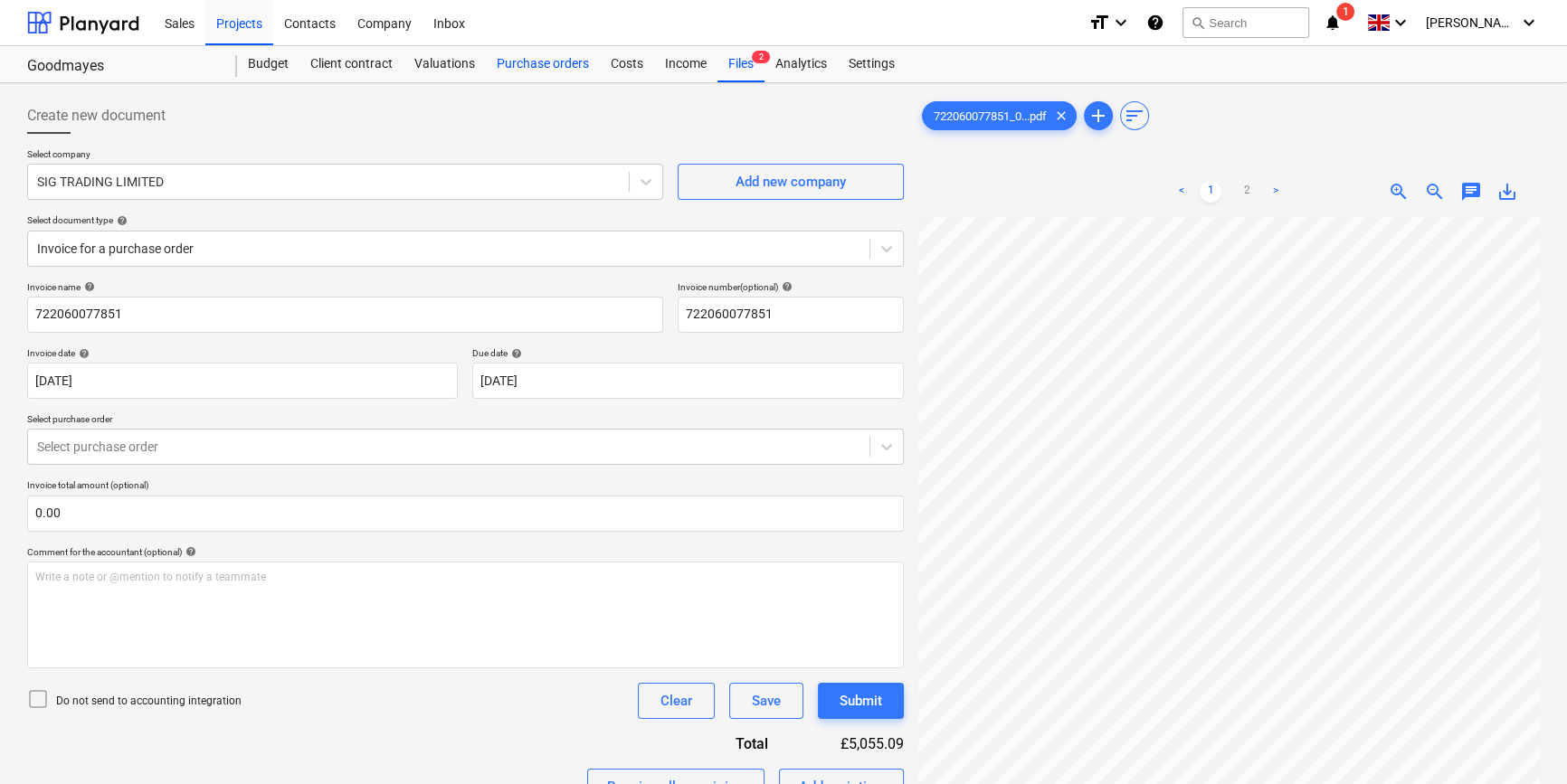
click at [551, 64] on div "Purchase orders" at bounding box center [543, 64] width 114 height 36
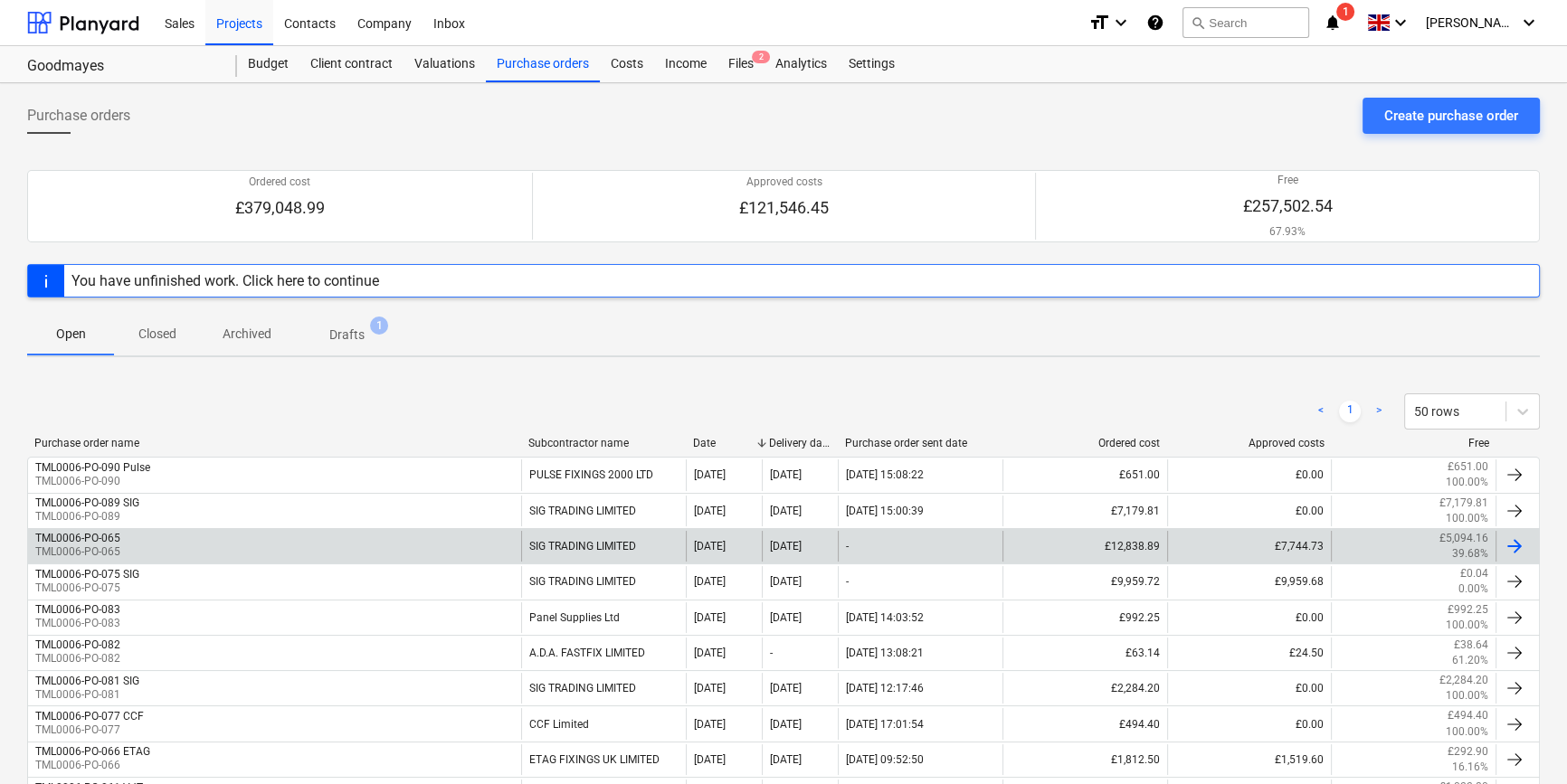
click at [1511, 537] on div at bounding box center [1514, 546] width 22 height 22
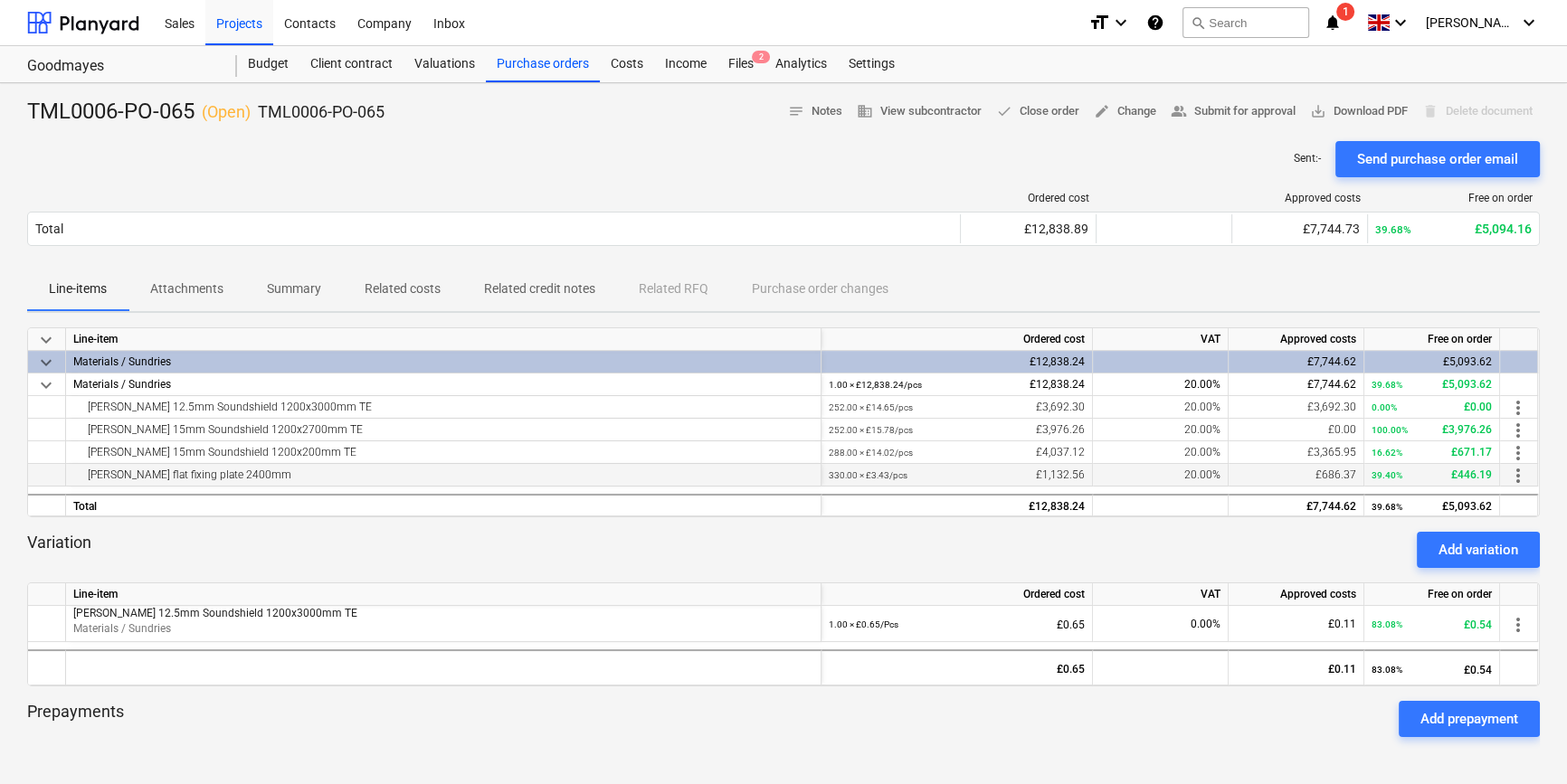
click at [1511, 471] on span "more_vert" at bounding box center [1518, 476] width 22 height 22
click at [1531, 482] on li "Edit" at bounding box center [1531, 476] width 53 height 41
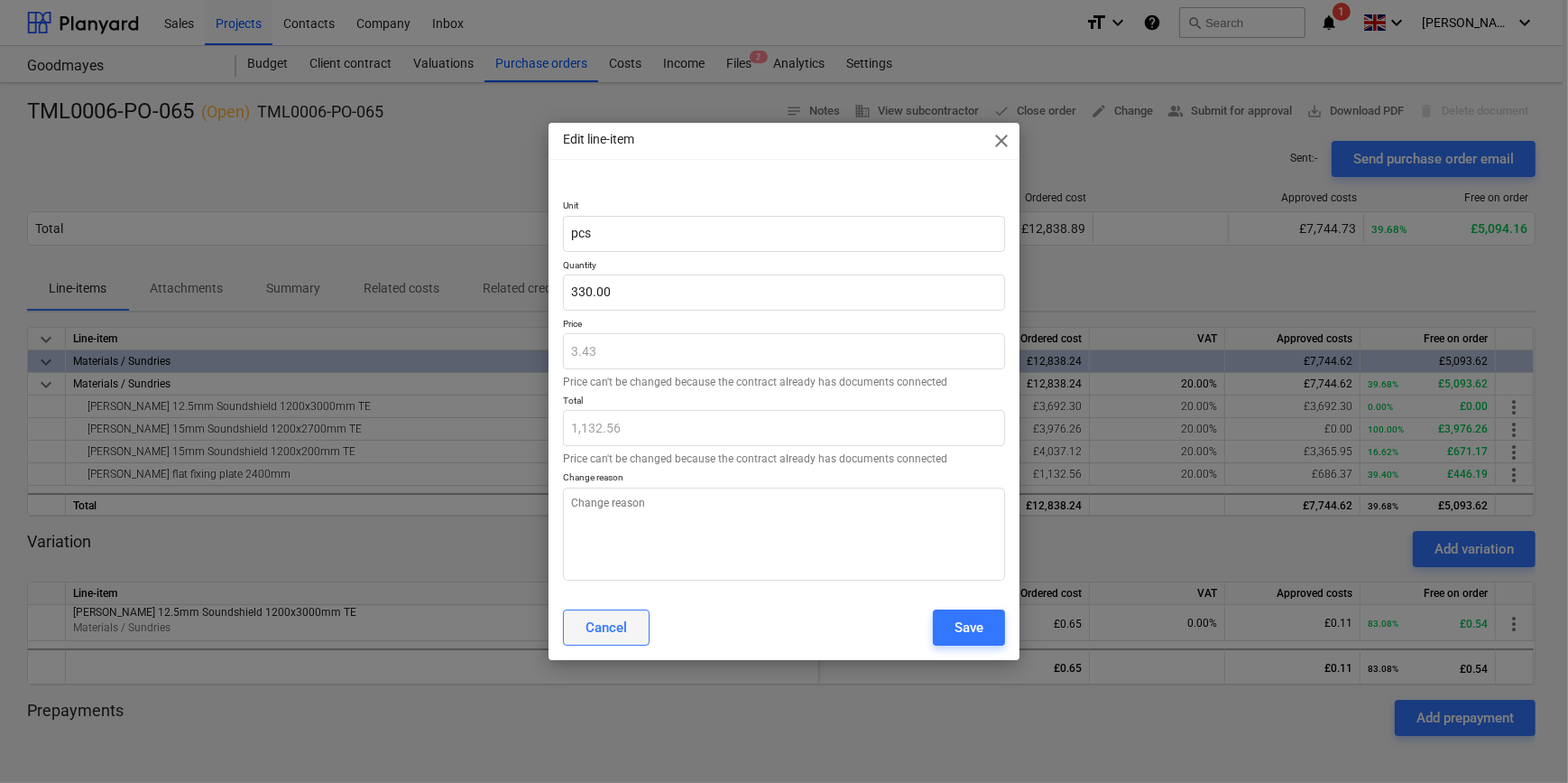
click at [599, 623] on div "Cancel" at bounding box center [606, 628] width 41 height 23
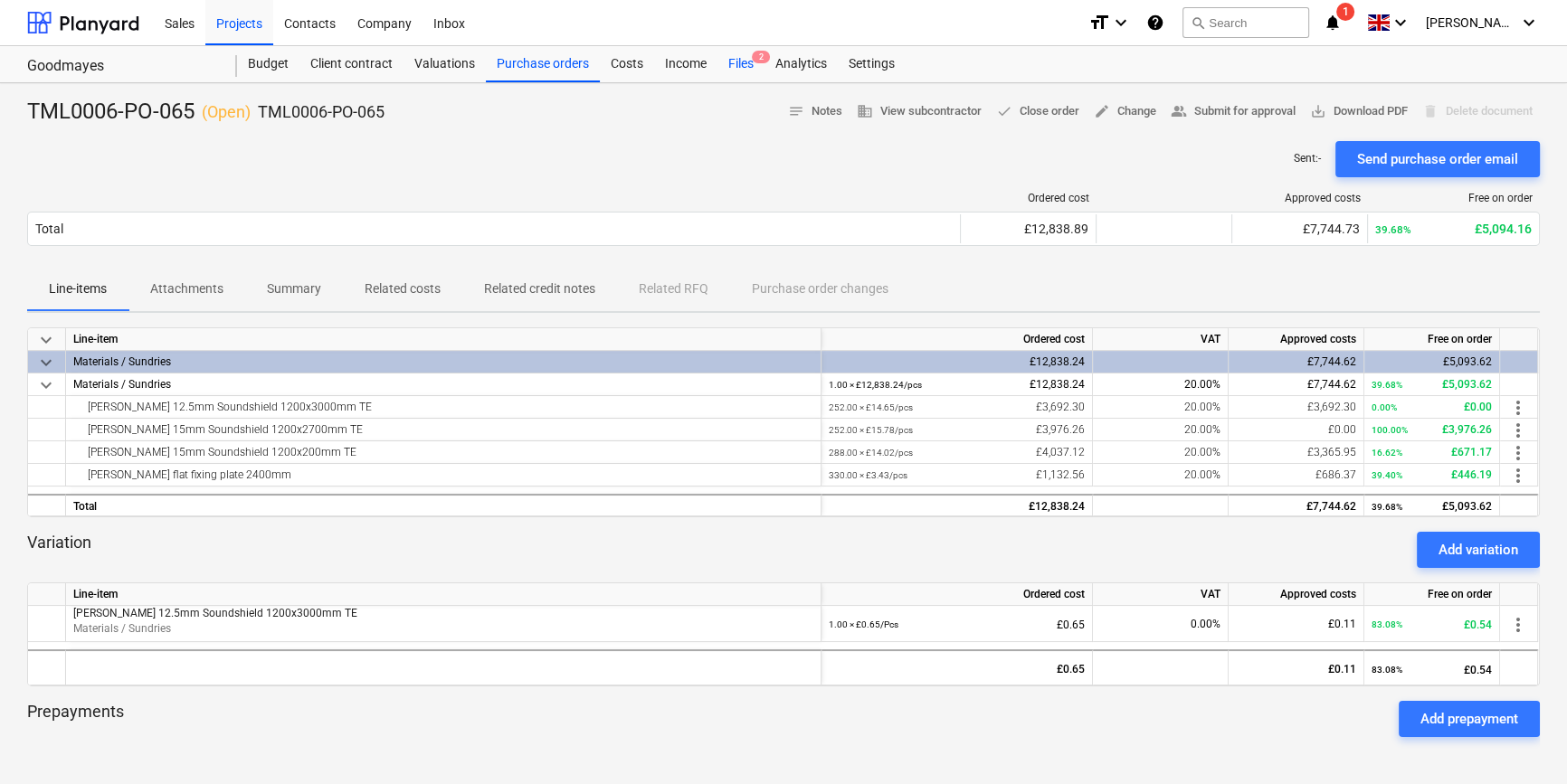
click at [732, 63] on div "Files 2" at bounding box center [740, 64] width 47 height 36
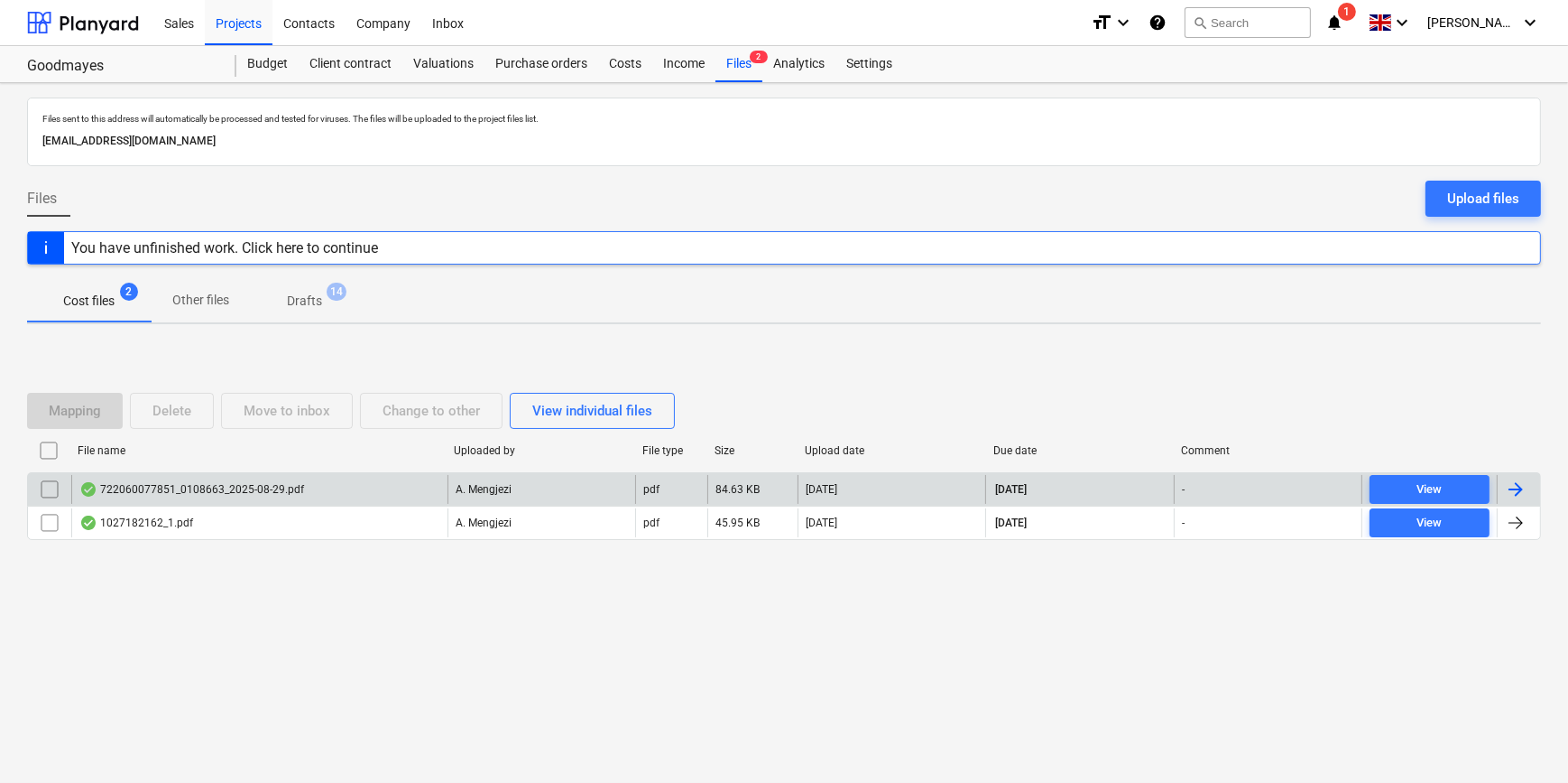
click at [1517, 485] on div at bounding box center [1516, 490] width 21 height 22
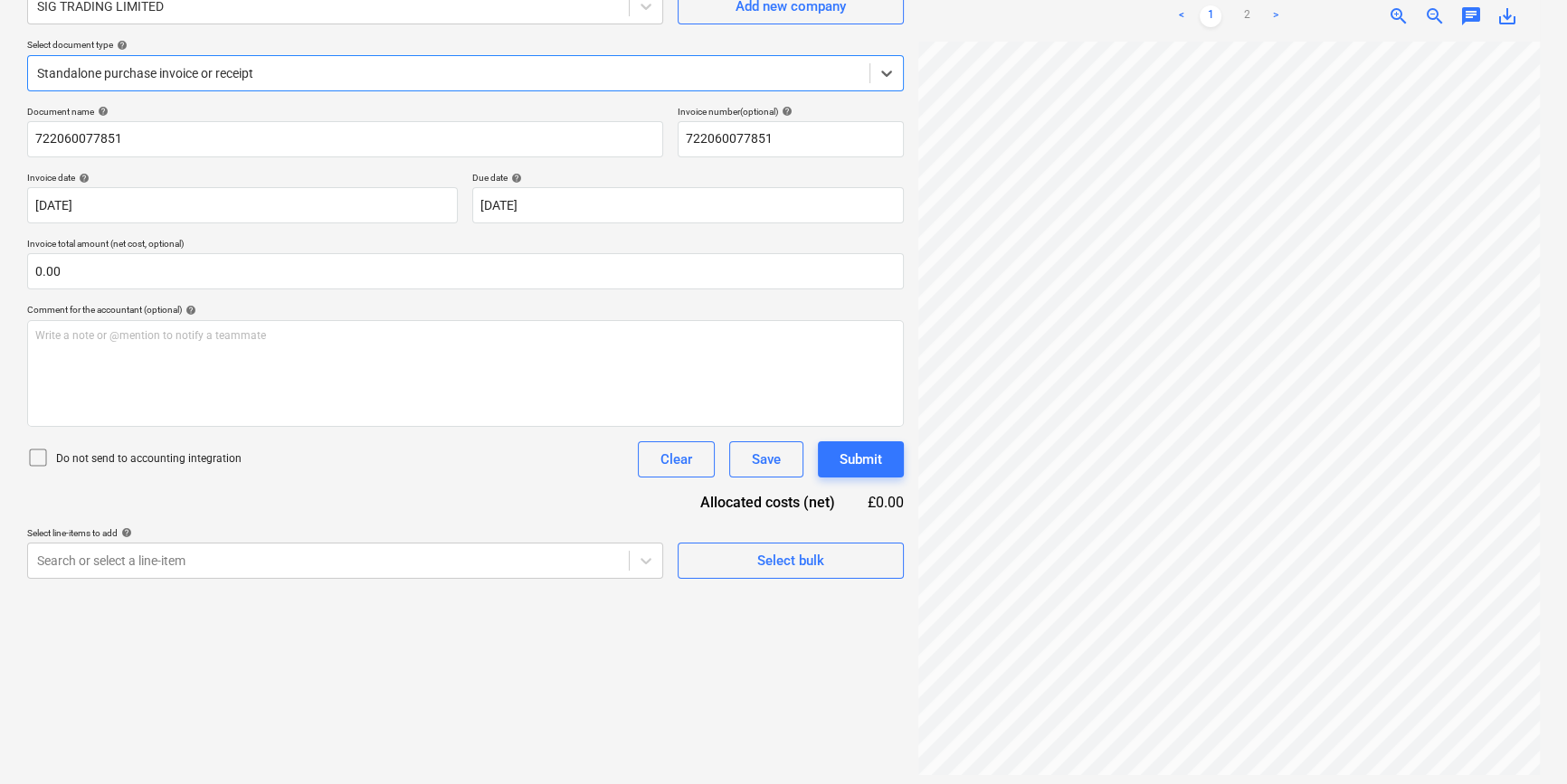
scroll to position [181, 0]
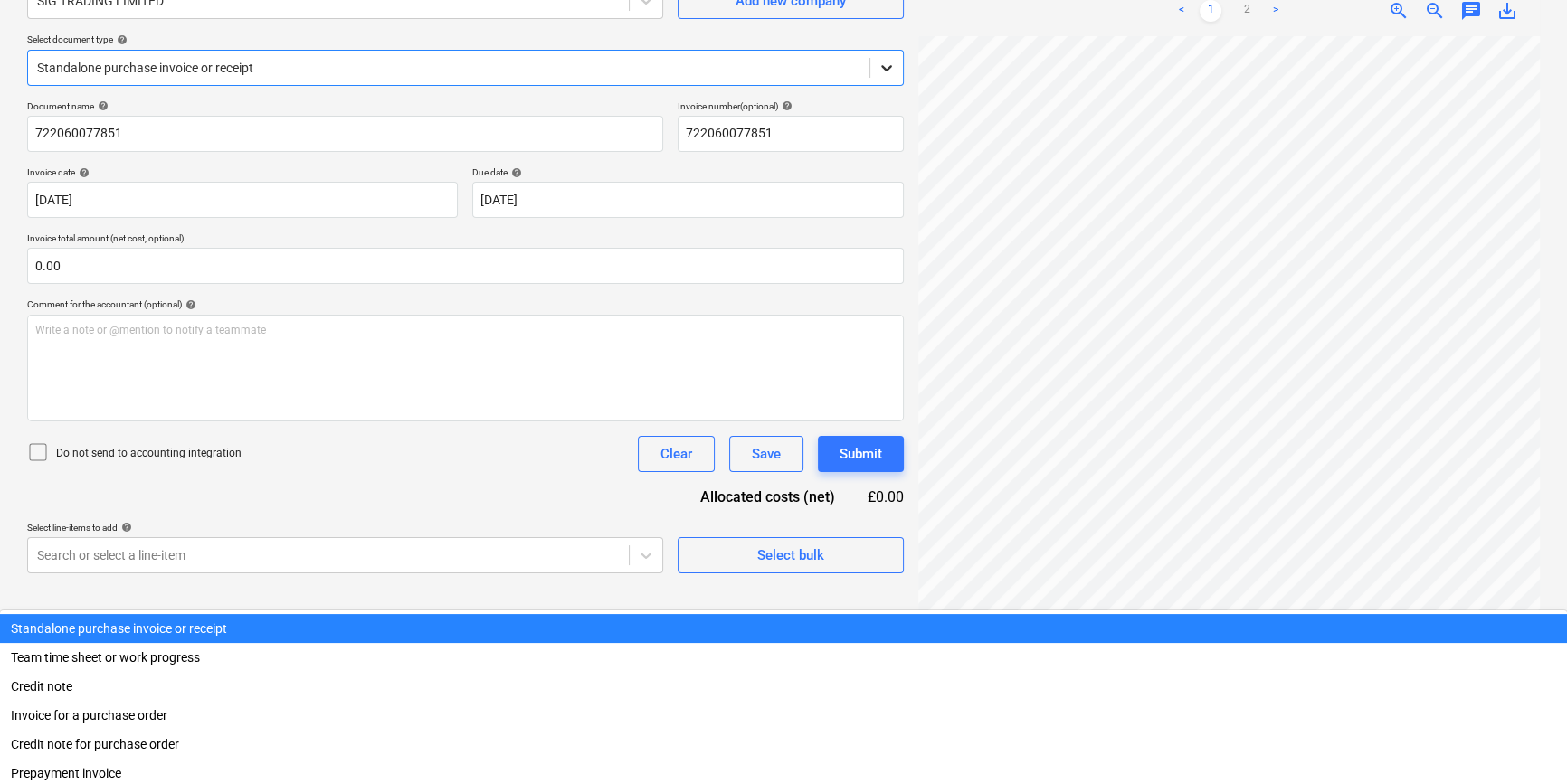
click at [883, 65] on icon at bounding box center [886, 68] width 18 height 18
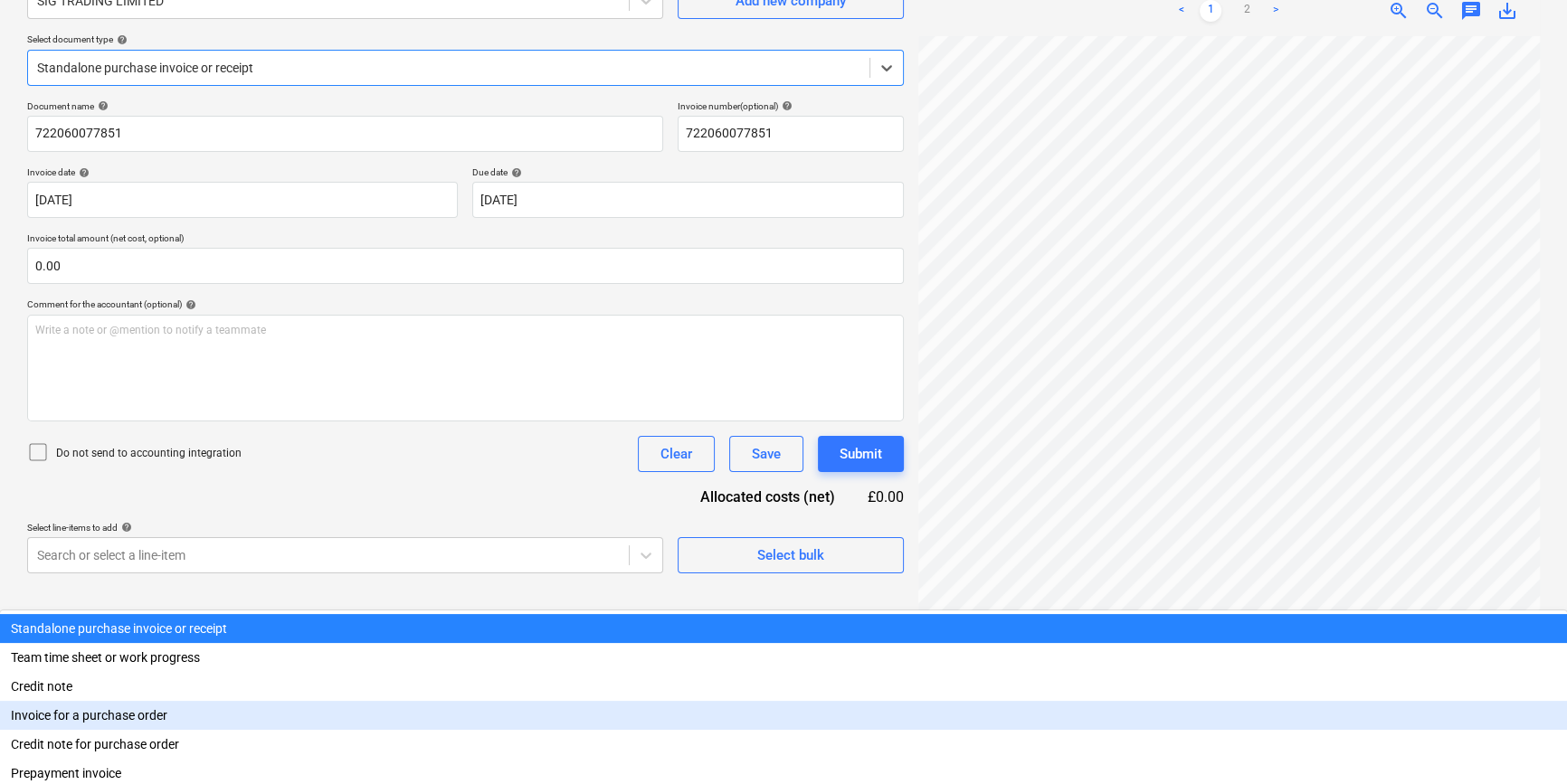
click at [869, 701] on div "Invoice for a purchase order" at bounding box center [784, 715] width 1567 height 29
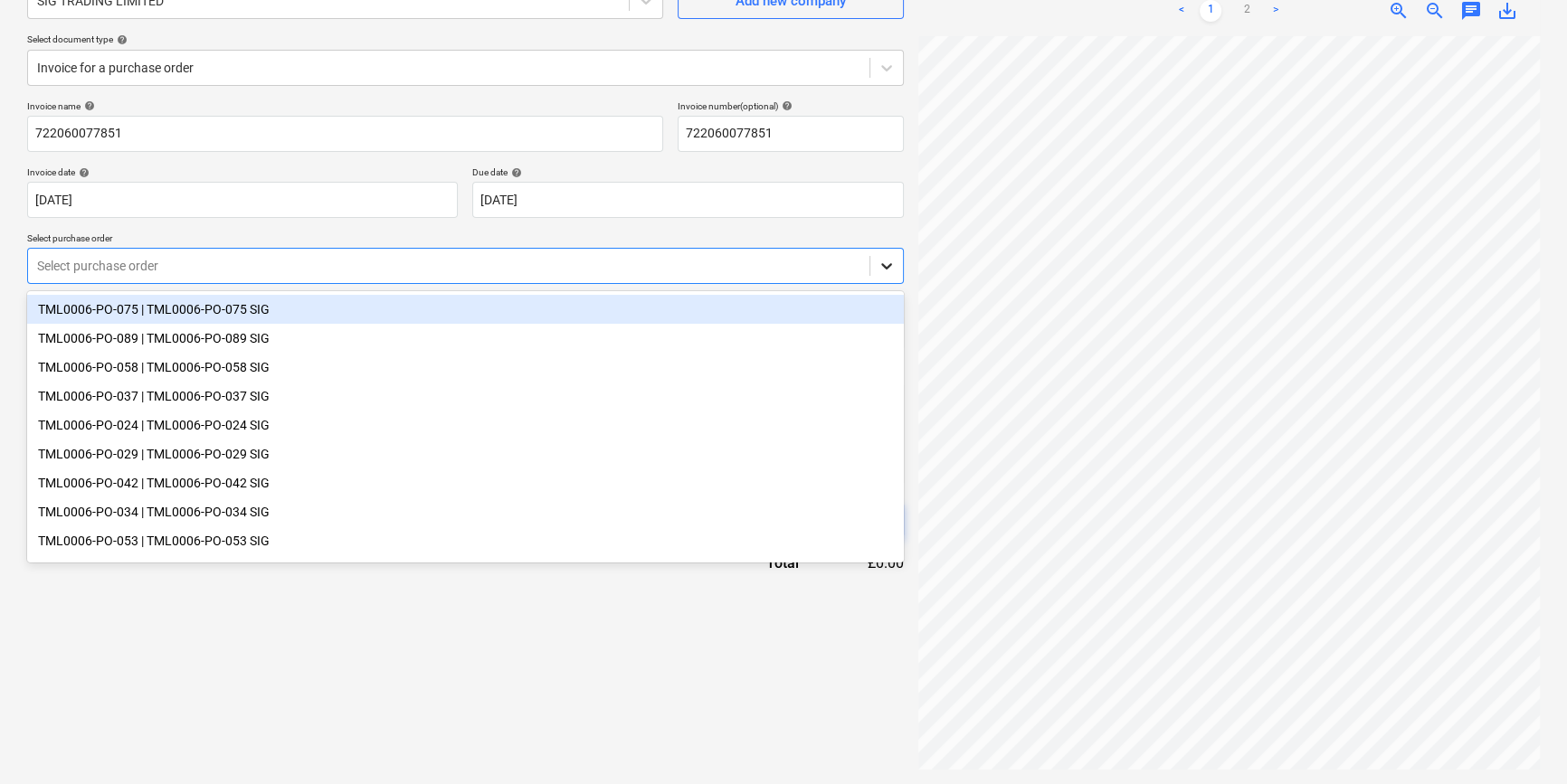
click at [880, 259] on icon at bounding box center [886, 265] width 18 height 18
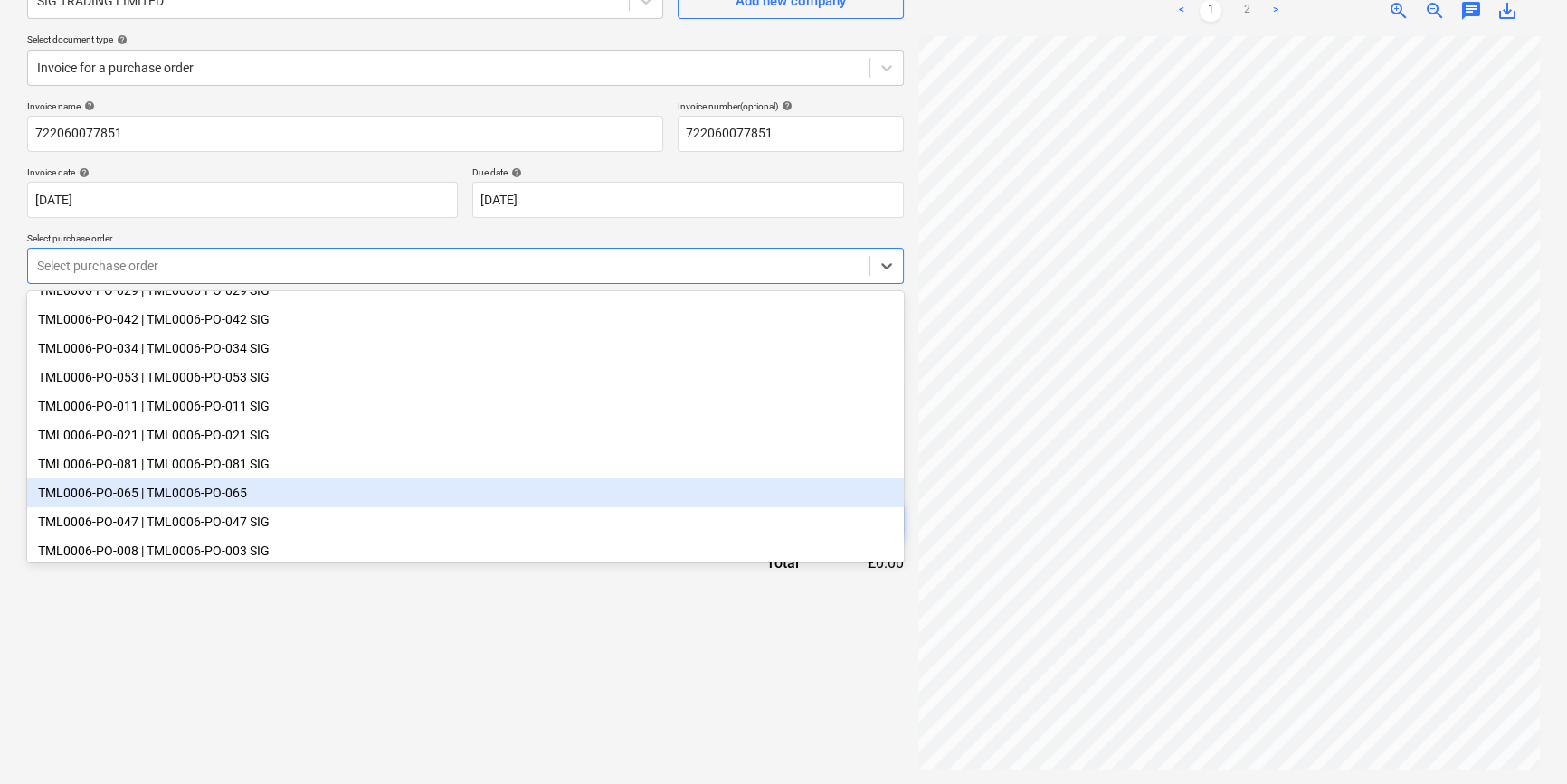
scroll to position [187, 0]
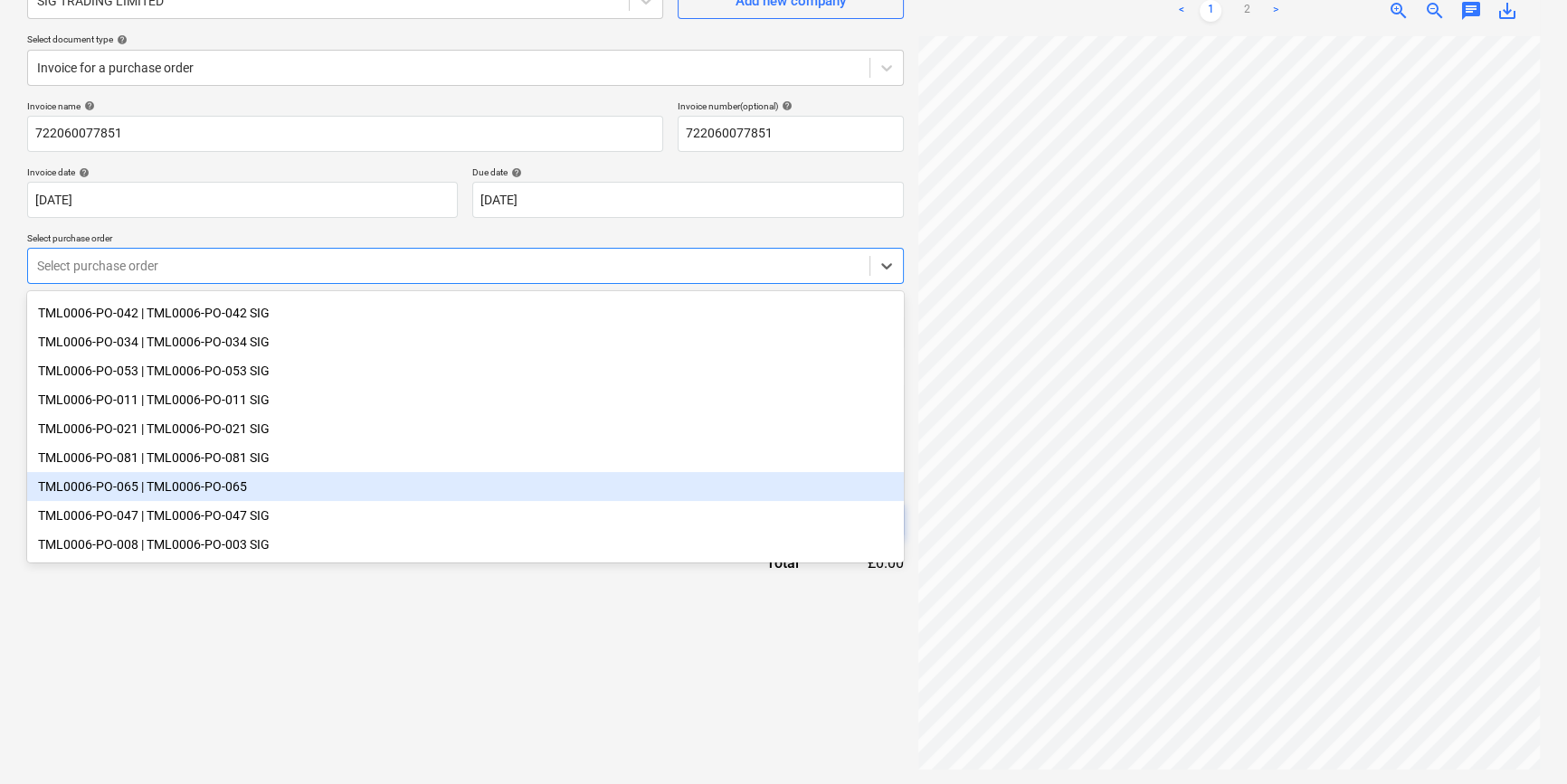
click at [250, 480] on div "TML0006-PO-065 | TML0006-PO-065" at bounding box center [465, 486] width 877 height 29
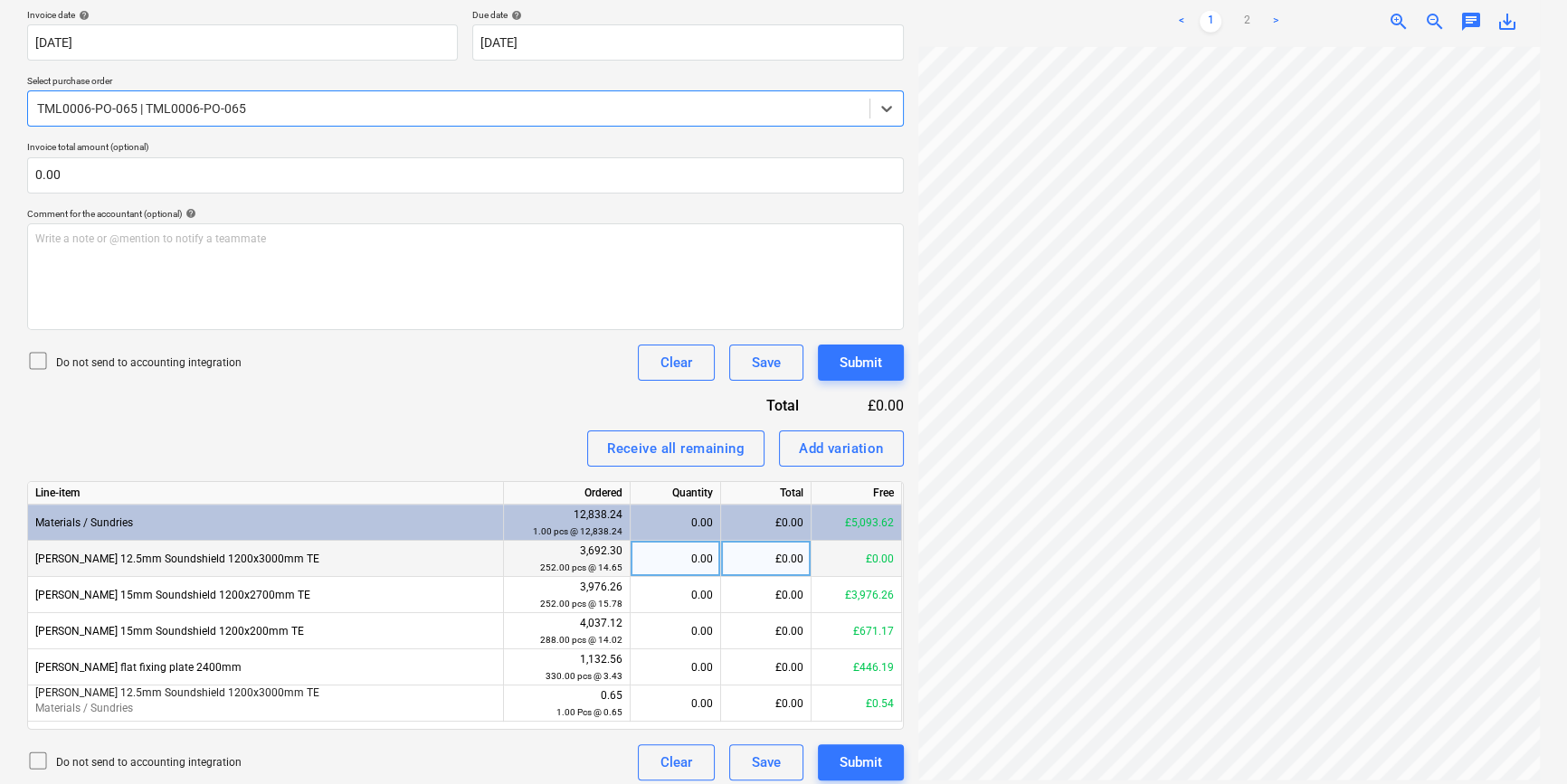
scroll to position [348, 0]
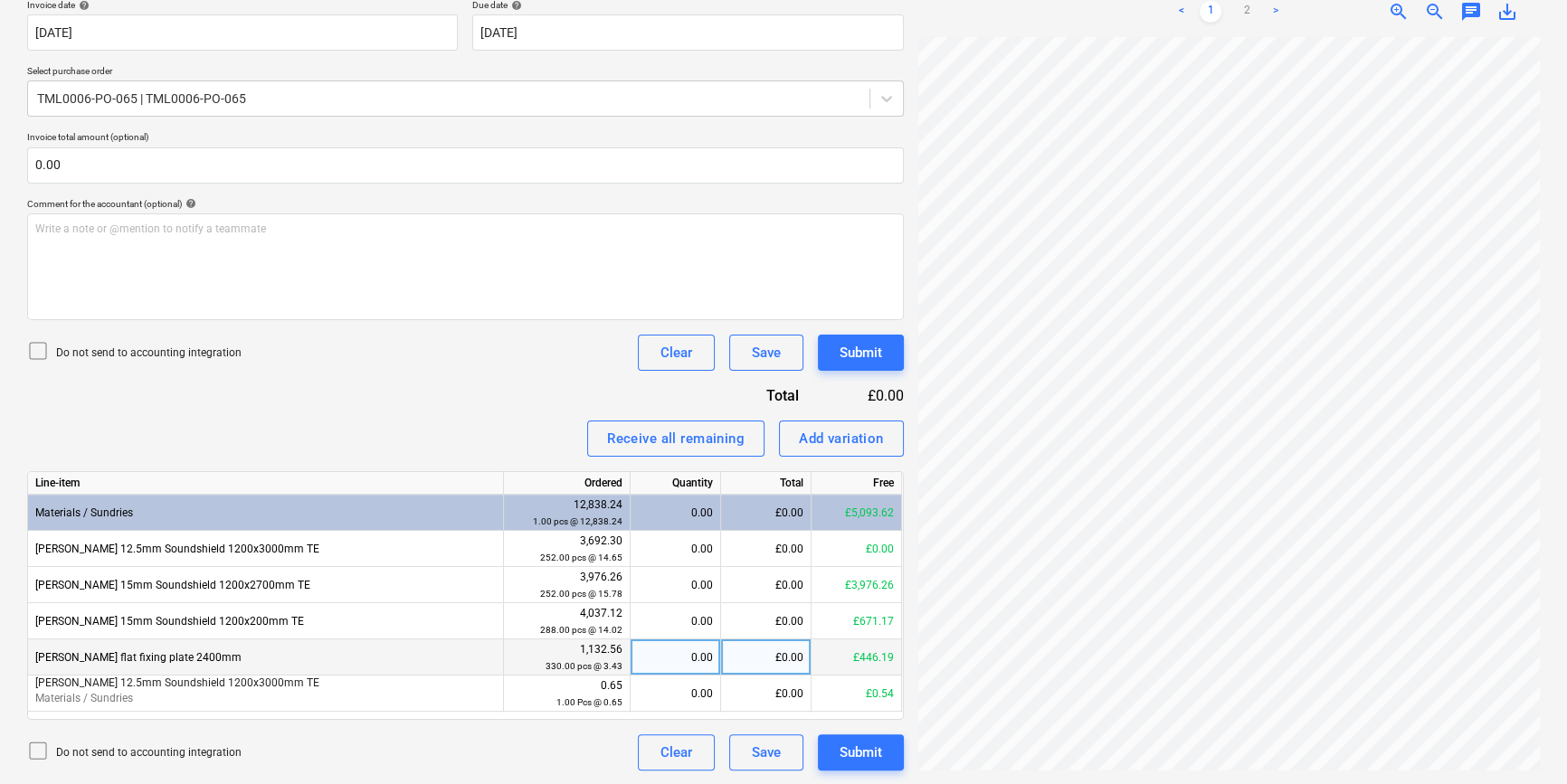
click at [683, 658] on div "0.00" at bounding box center [675, 657] width 75 height 36
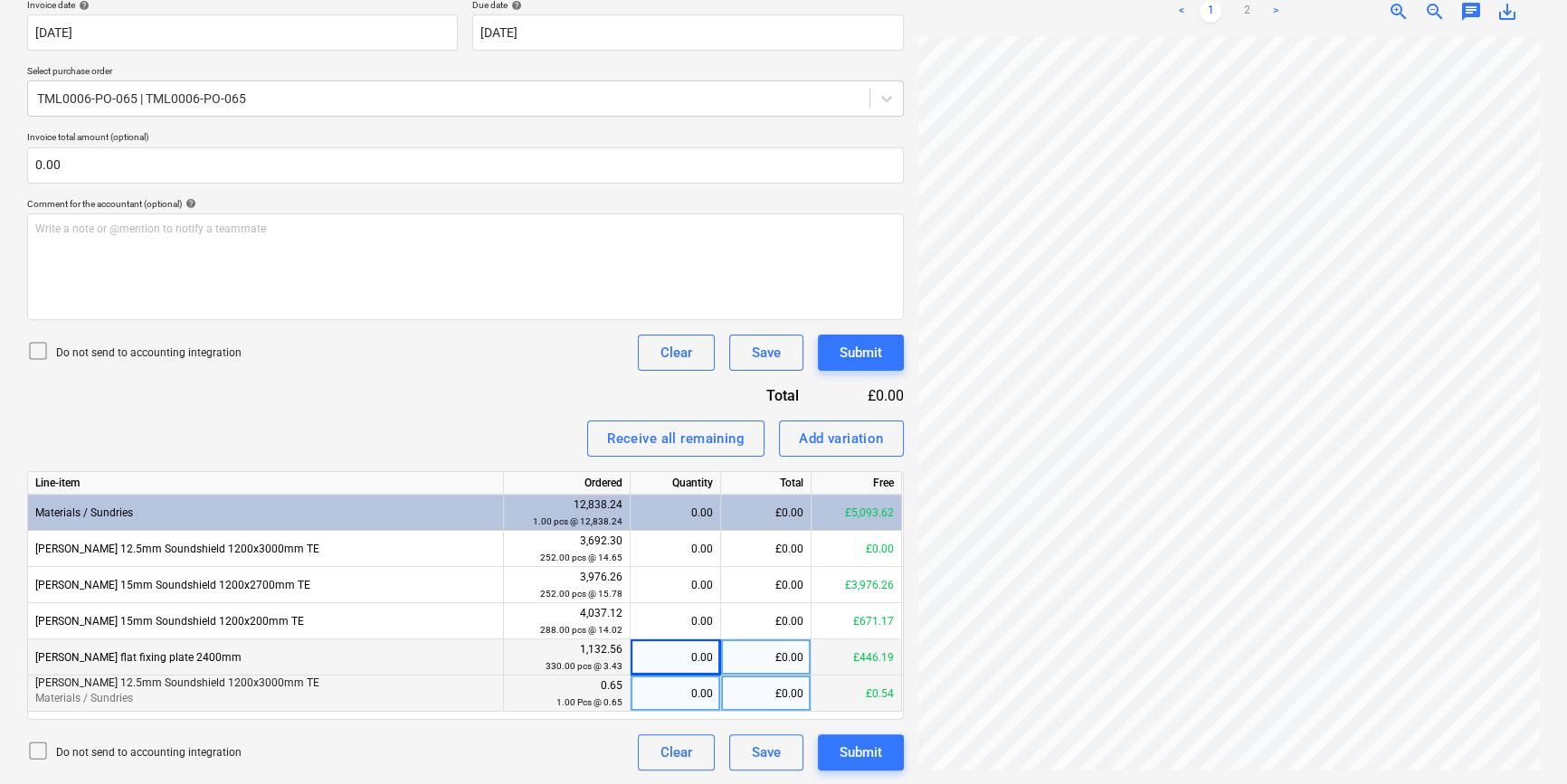
scroll to position [73, 149]
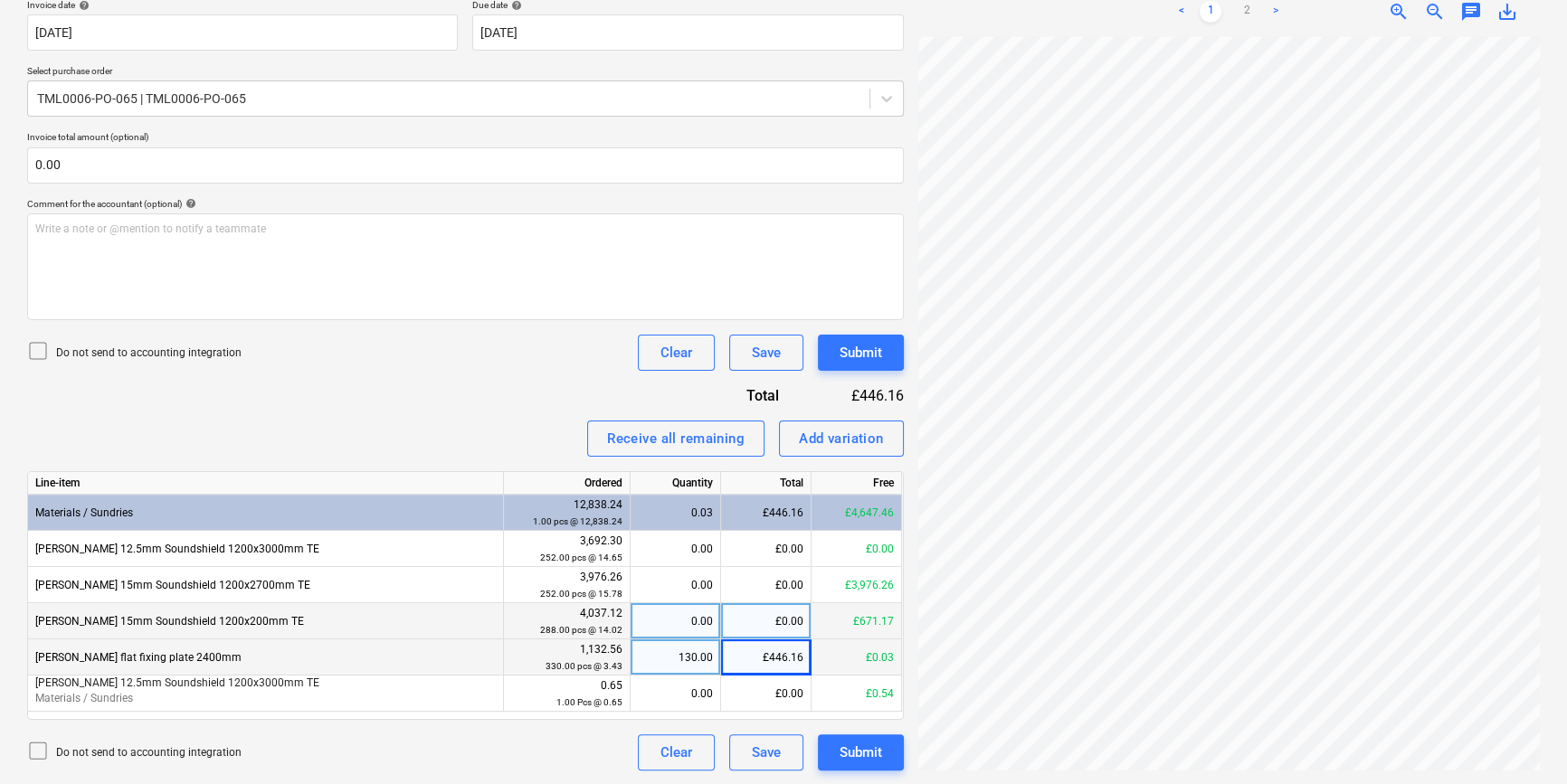
click at [691, 622] on div "0.00" at bounding box center [675, 621] width 75 height 36
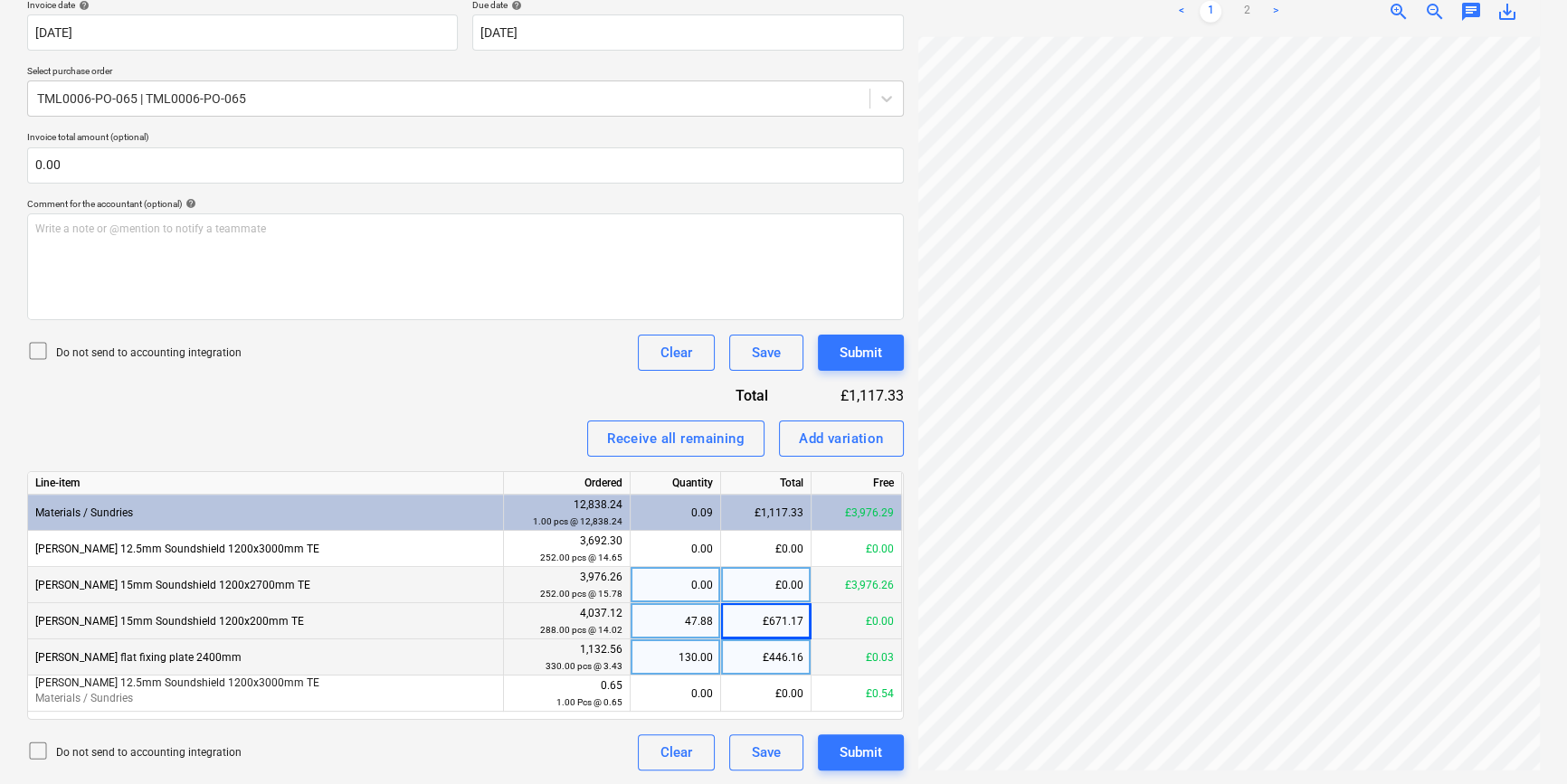
click at [682, 583] on div "0.00" at bounding box center [675, 584] width 75 height 36
click at [860, 436] on div "Add variation" at bounding box center [841, 438] width 85 height 23
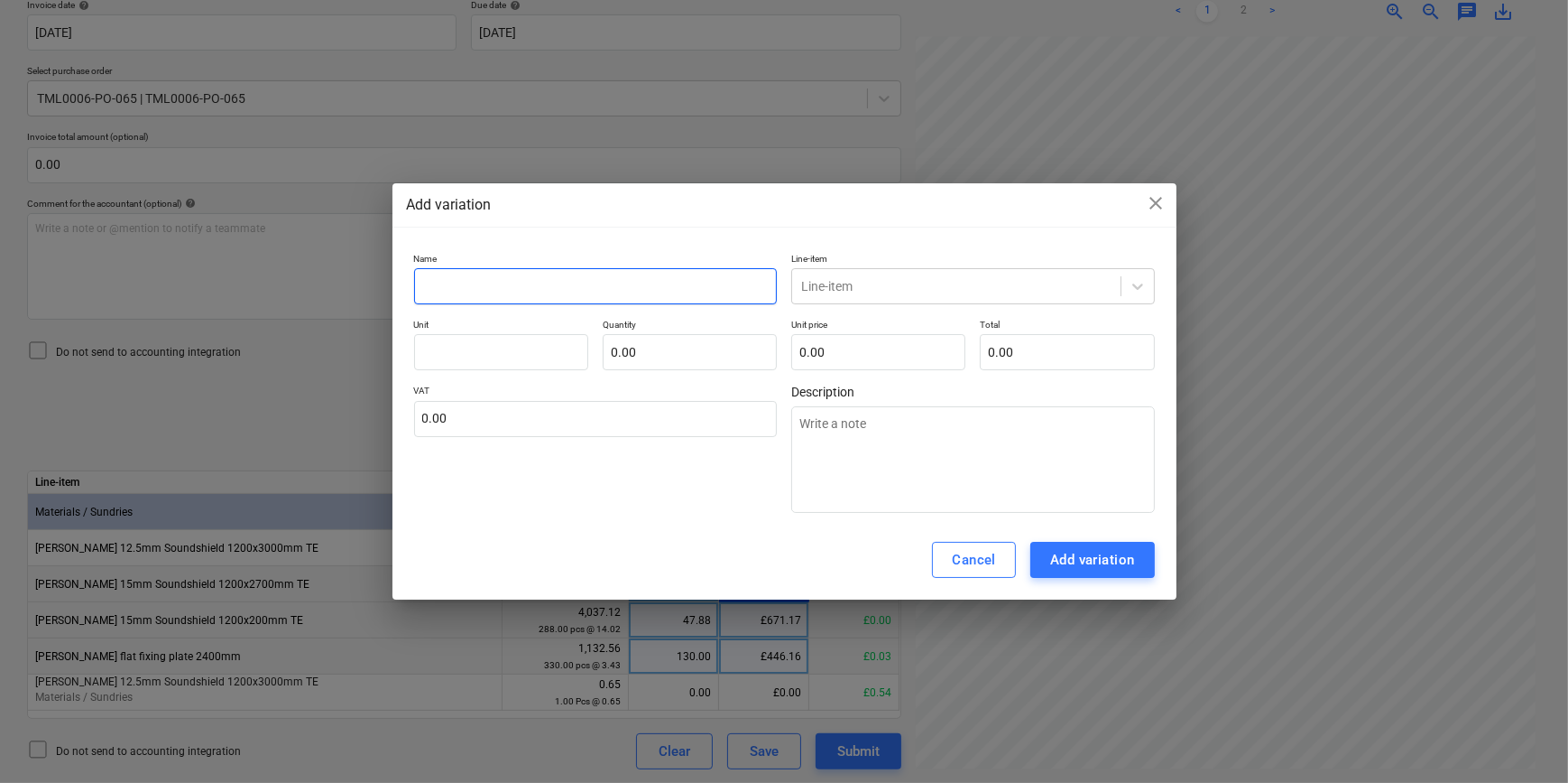
click at [479, 283] on input "text" at bounding box center [596, 285] width 363 height 36
click at [1140, 288] on icon at bounding box center [1138, 286] width 18 height 18
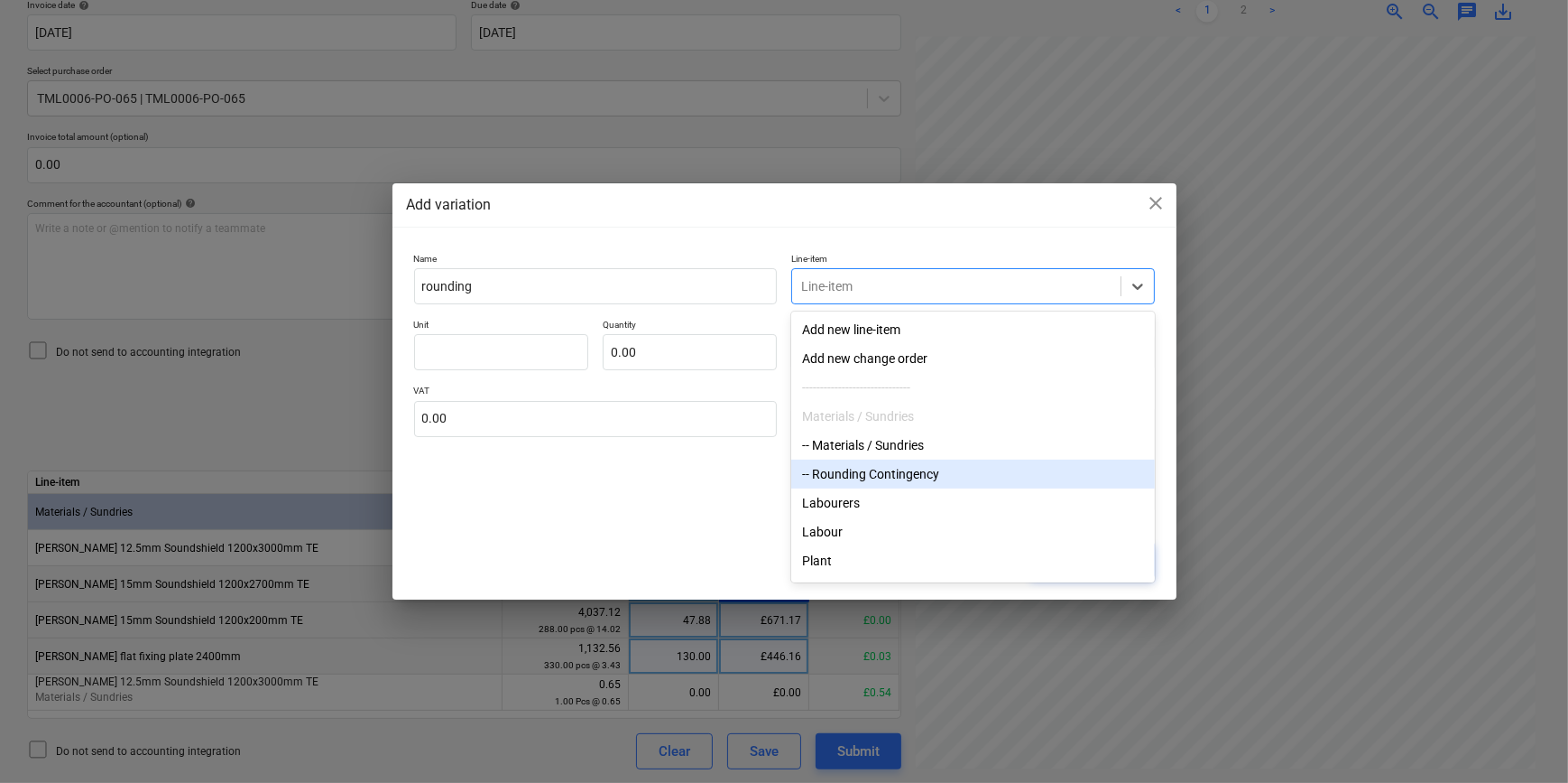
click at [872, 479] on div "-- Rounding Contingency" at bounding box center [973, 474] width 363 height 29
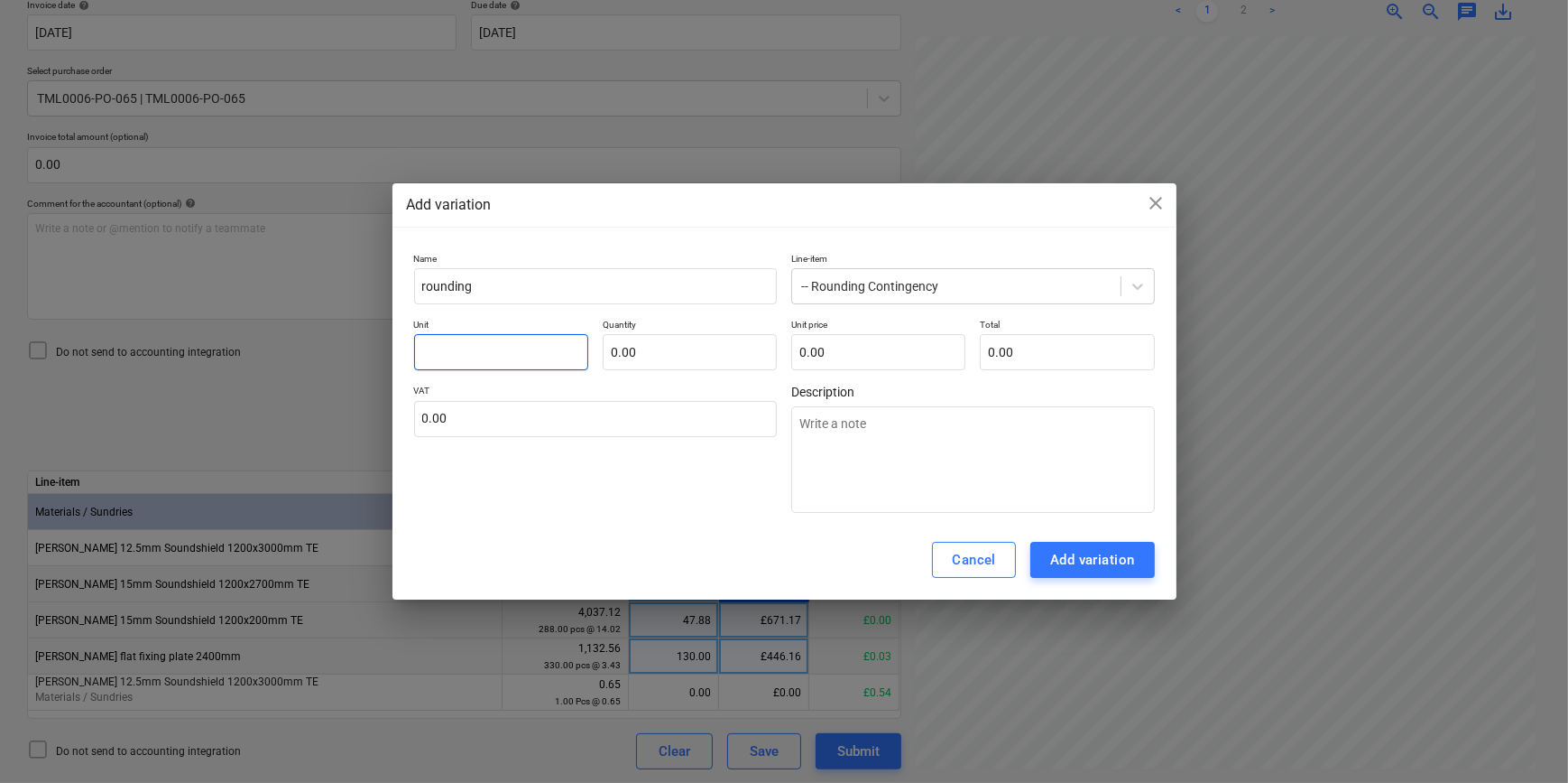
click at [488, 350] on input "text" at bounding box center [501, 352] width 174 height 36
click at [1095, 561] on div "Add variation" at bounding box center [1092, 560] width 85 height 23
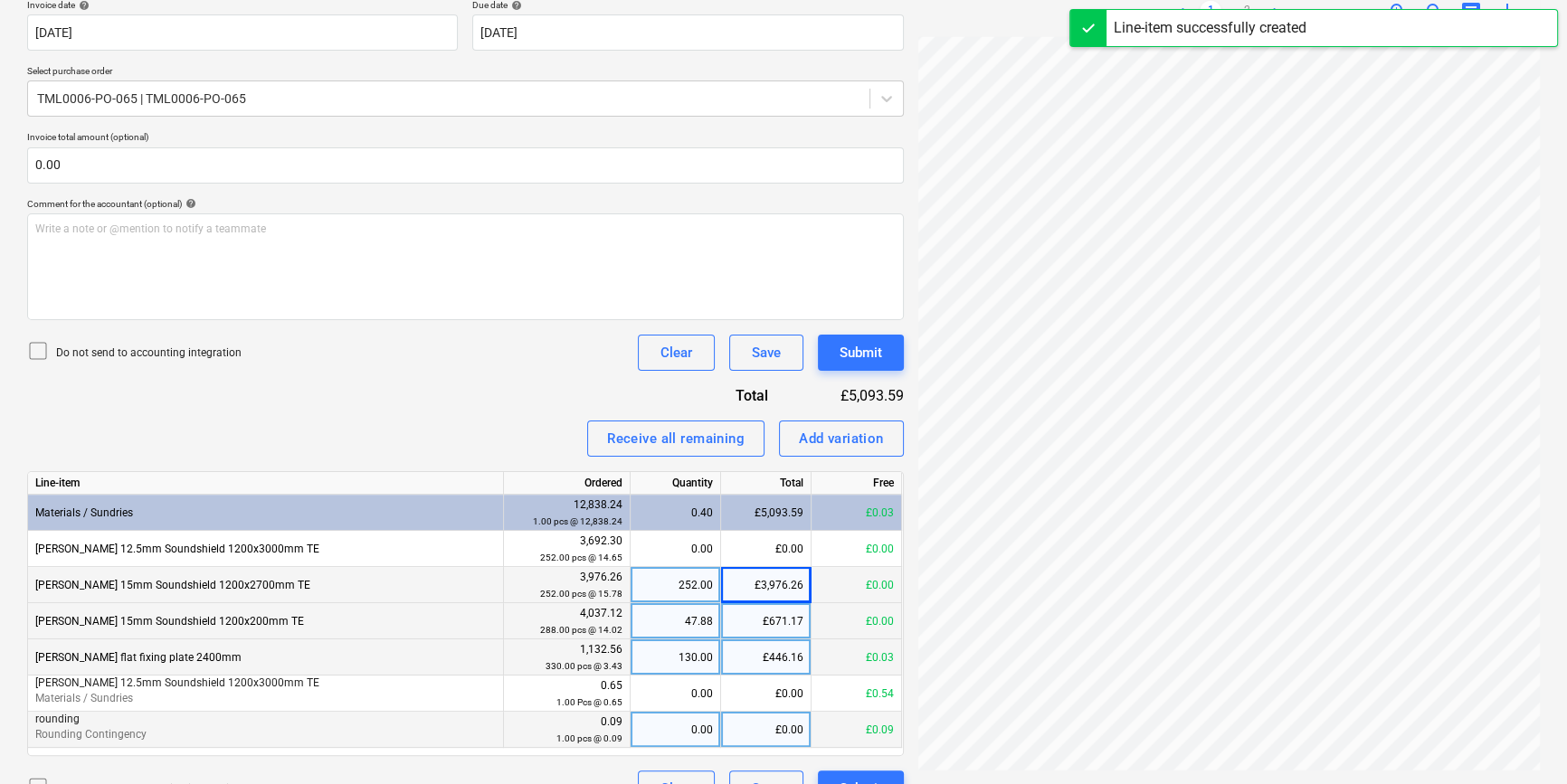
click at [679, 733] on div "0.00" at bounding box center [675, 729] width 75 height 36
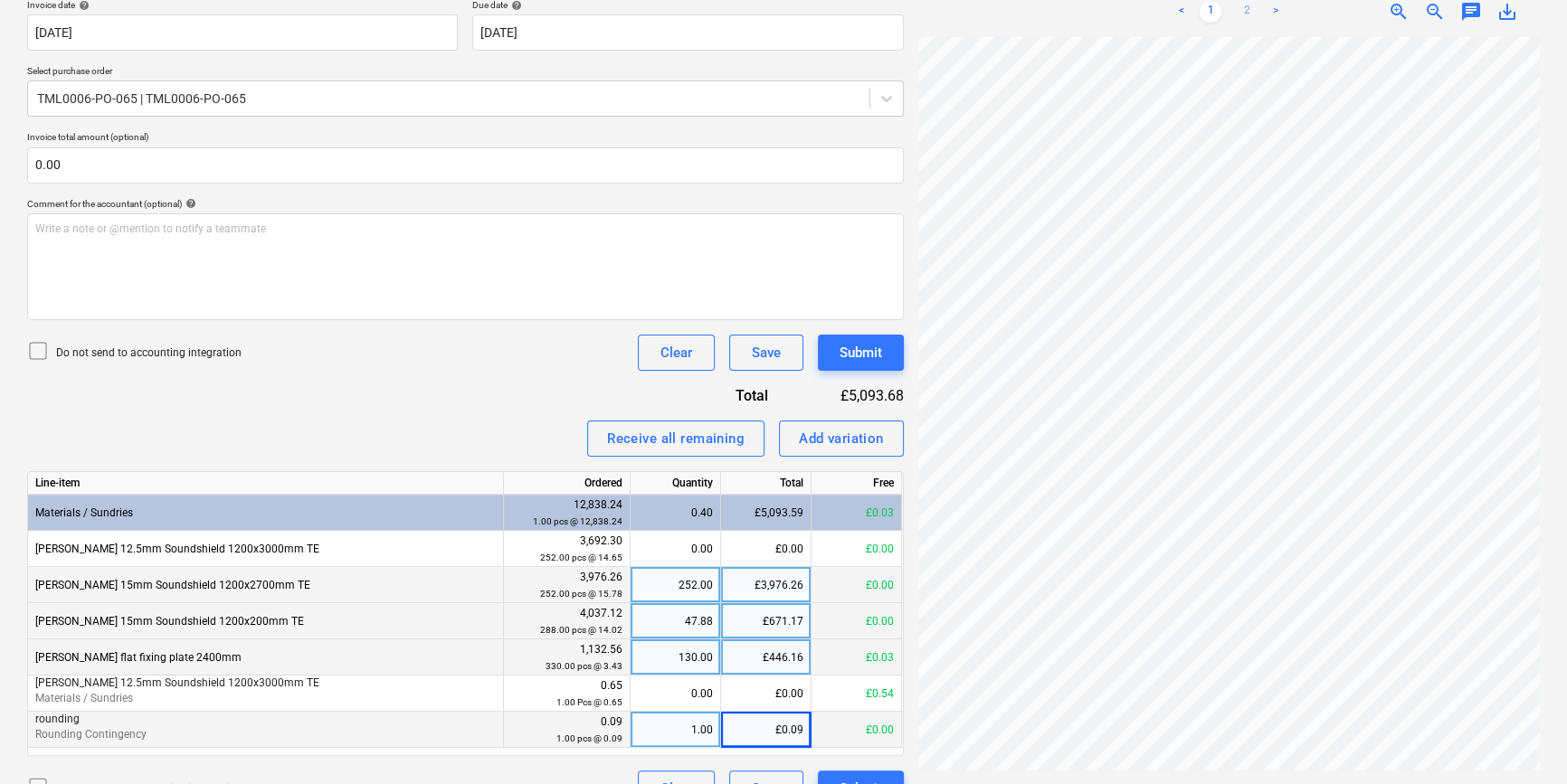
click at [1241, 11] on link "2" at bounding box center [1247, 12] width 22 height 22
click at [837, 433] on div "Add variation" at bounding box center [841, 438] width 85 height 23
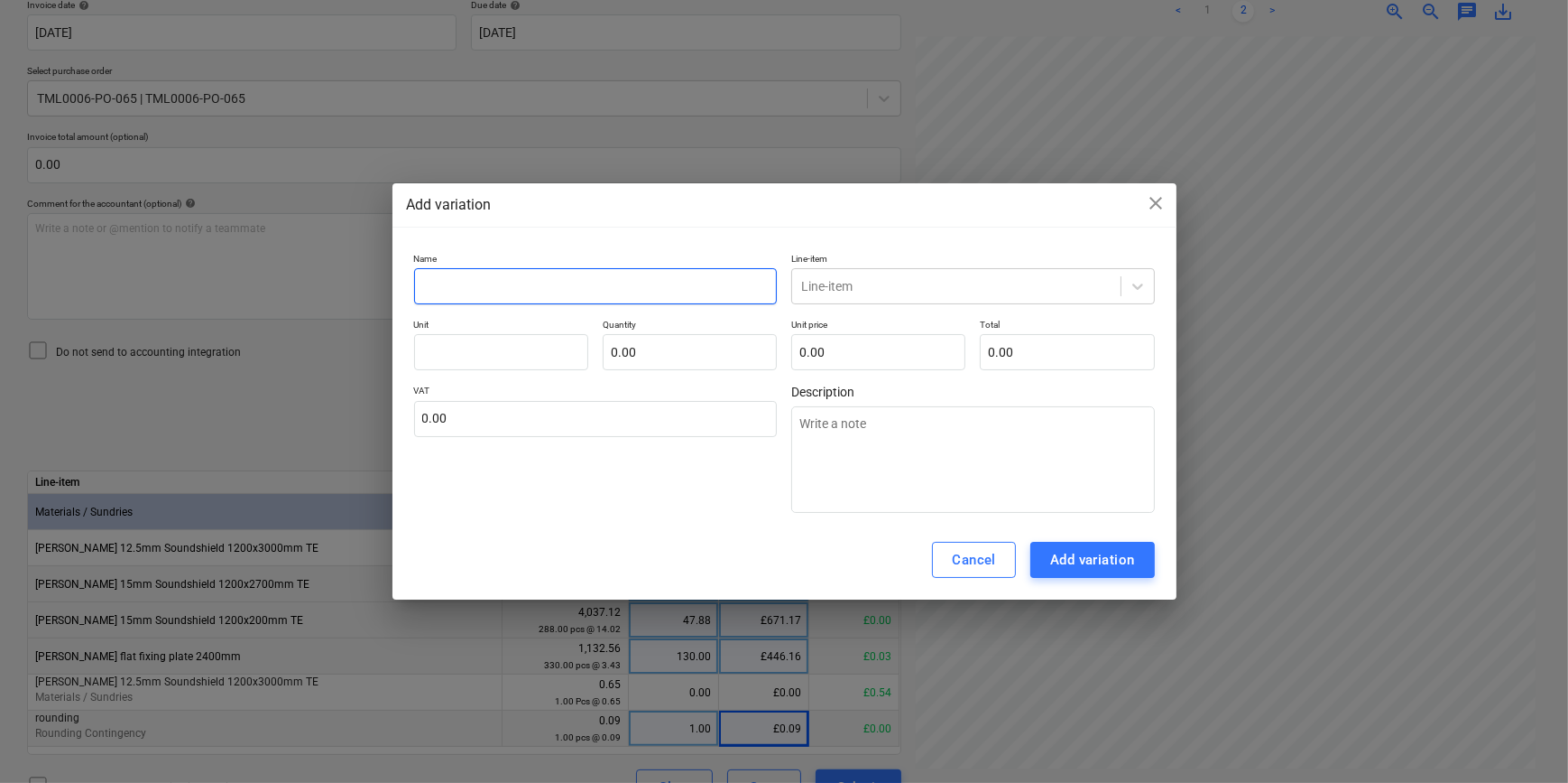
click at [445, 283] on input "text" at bounding box center [596, 285] width 363 height 36
click at [1132, 284] on icon at bounding box center [1138, 286] width 18 height 18
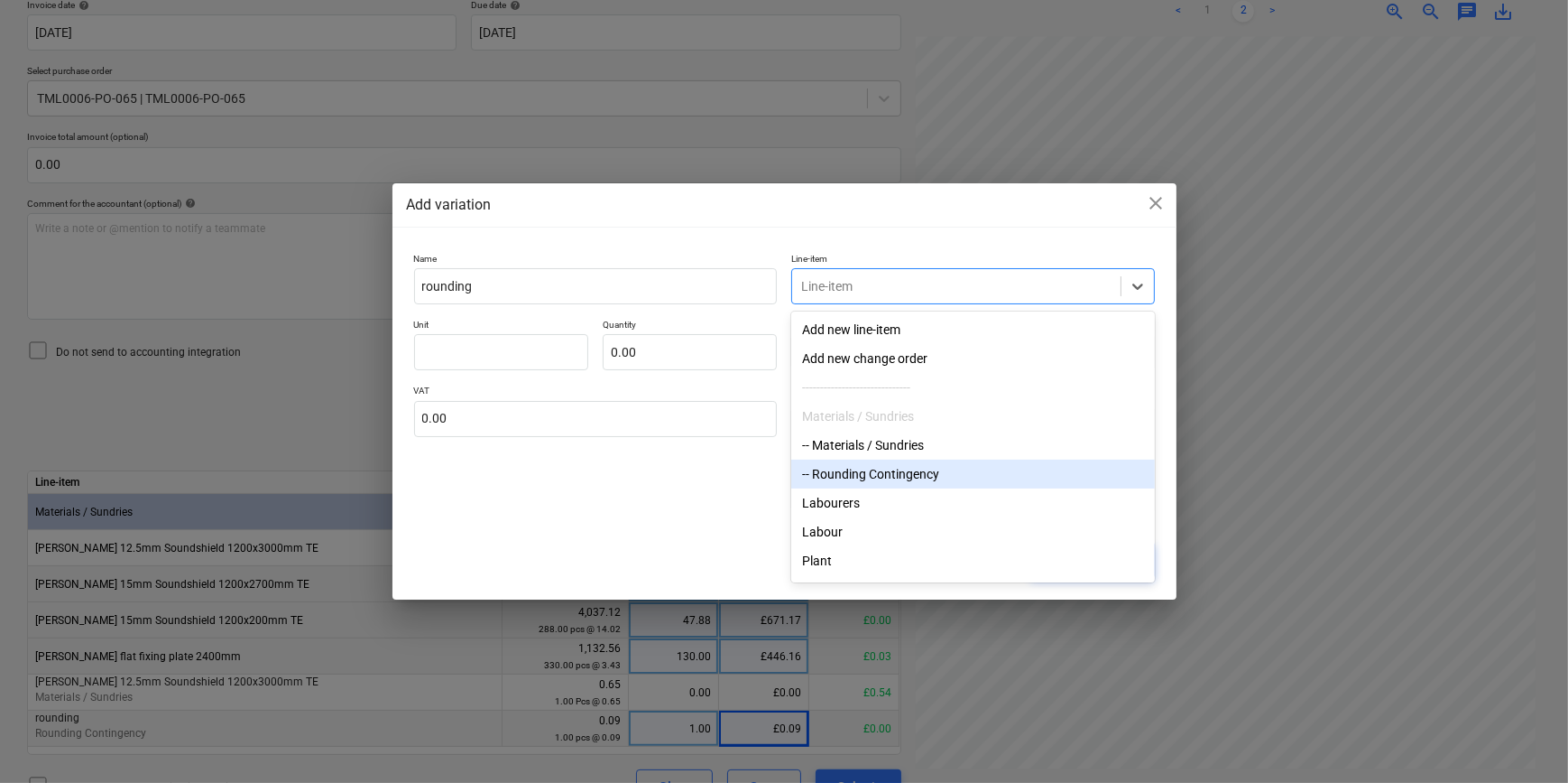
click at [848, 484] on div "-- Rounding Contingency" at bounding box center [973, 474] width 363 height 29
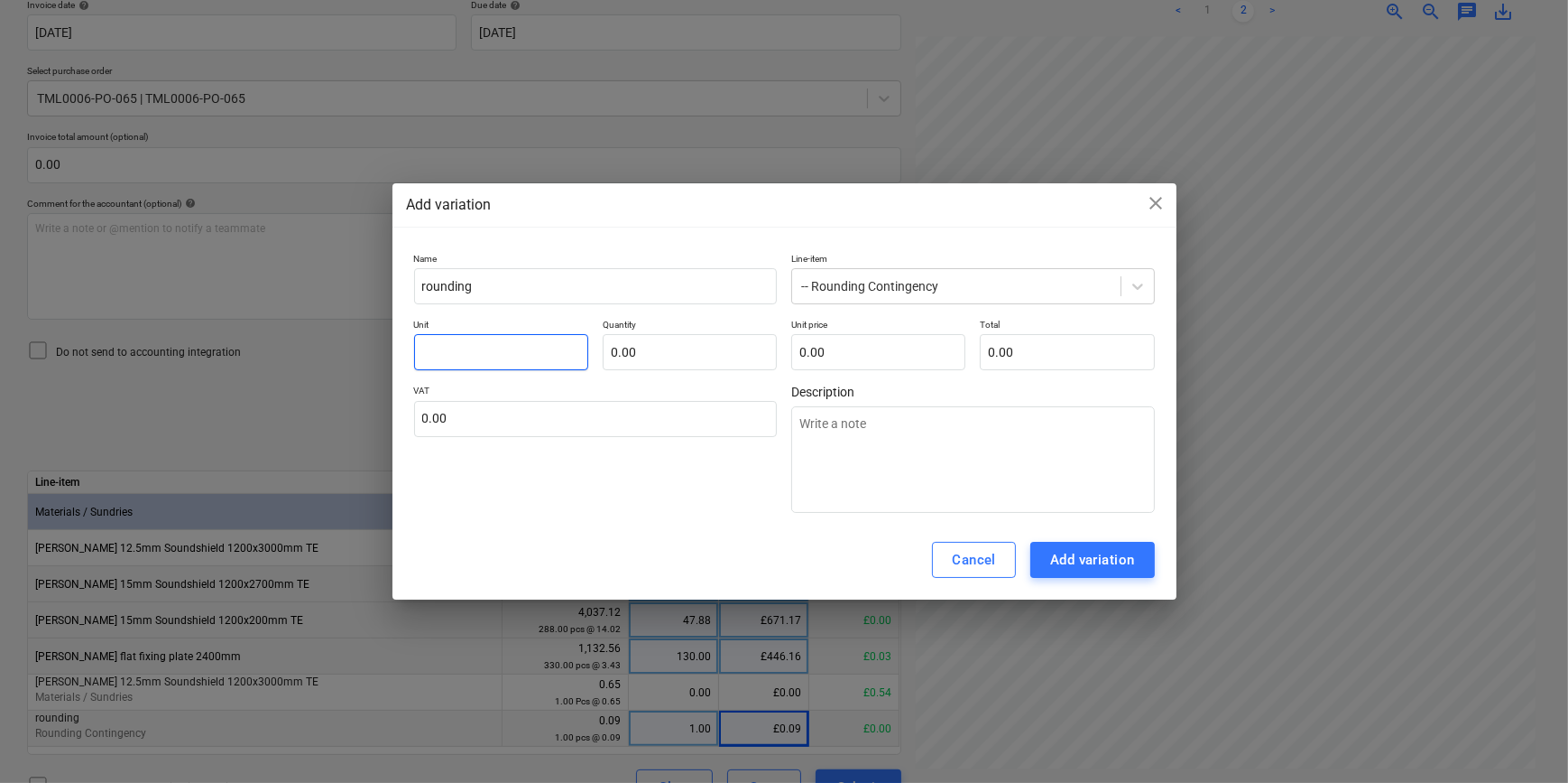
click at [495, 356] on input "text" at bounding box center [501, 352] width 174 height 36
click at [1072, 560] on div "Add variation" at bounding box center [1092, 560] width 85 height 23
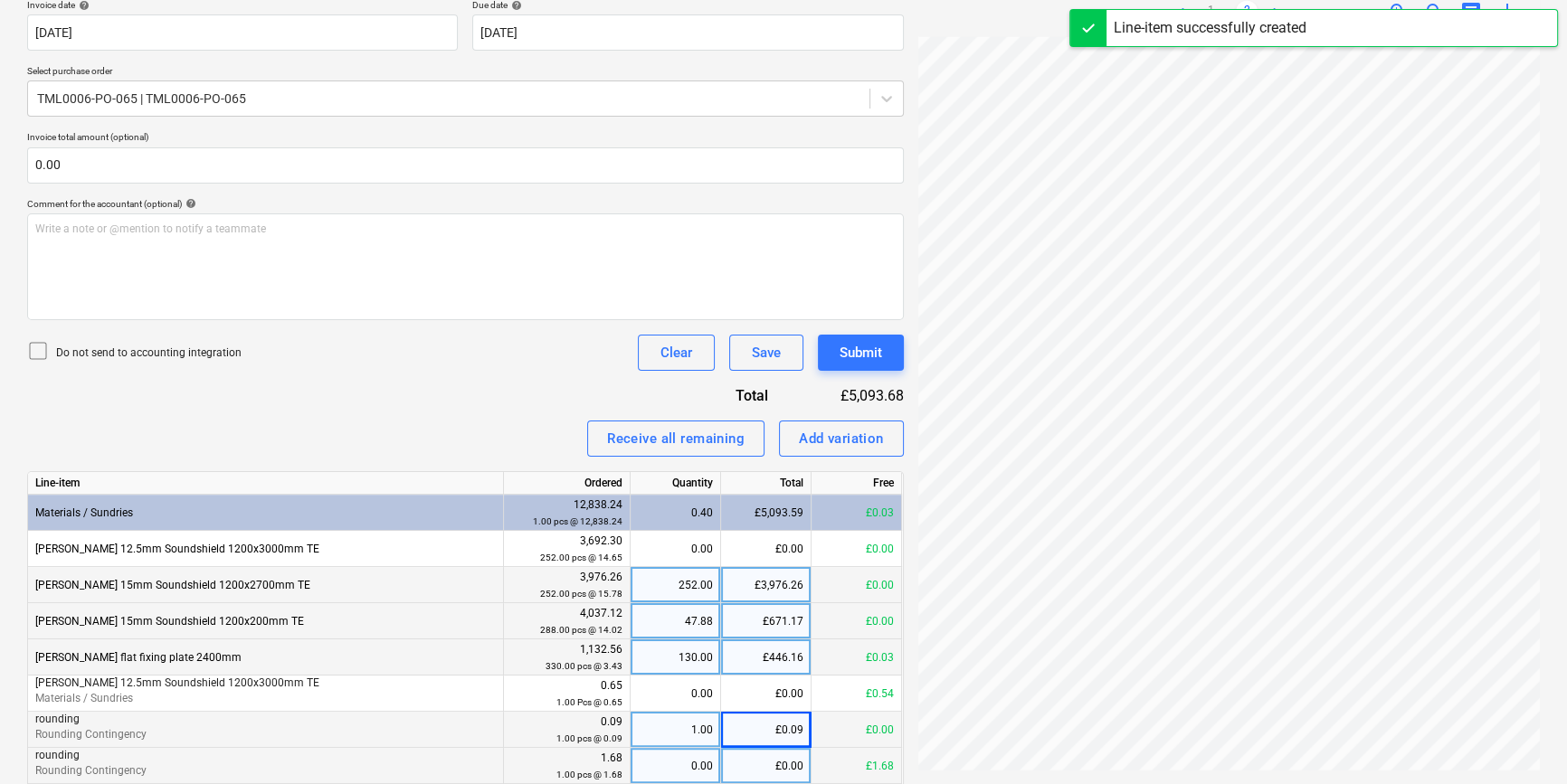
click at [672, 768] on div "0.00" at bounding box center [675, 765] width 75 height 36
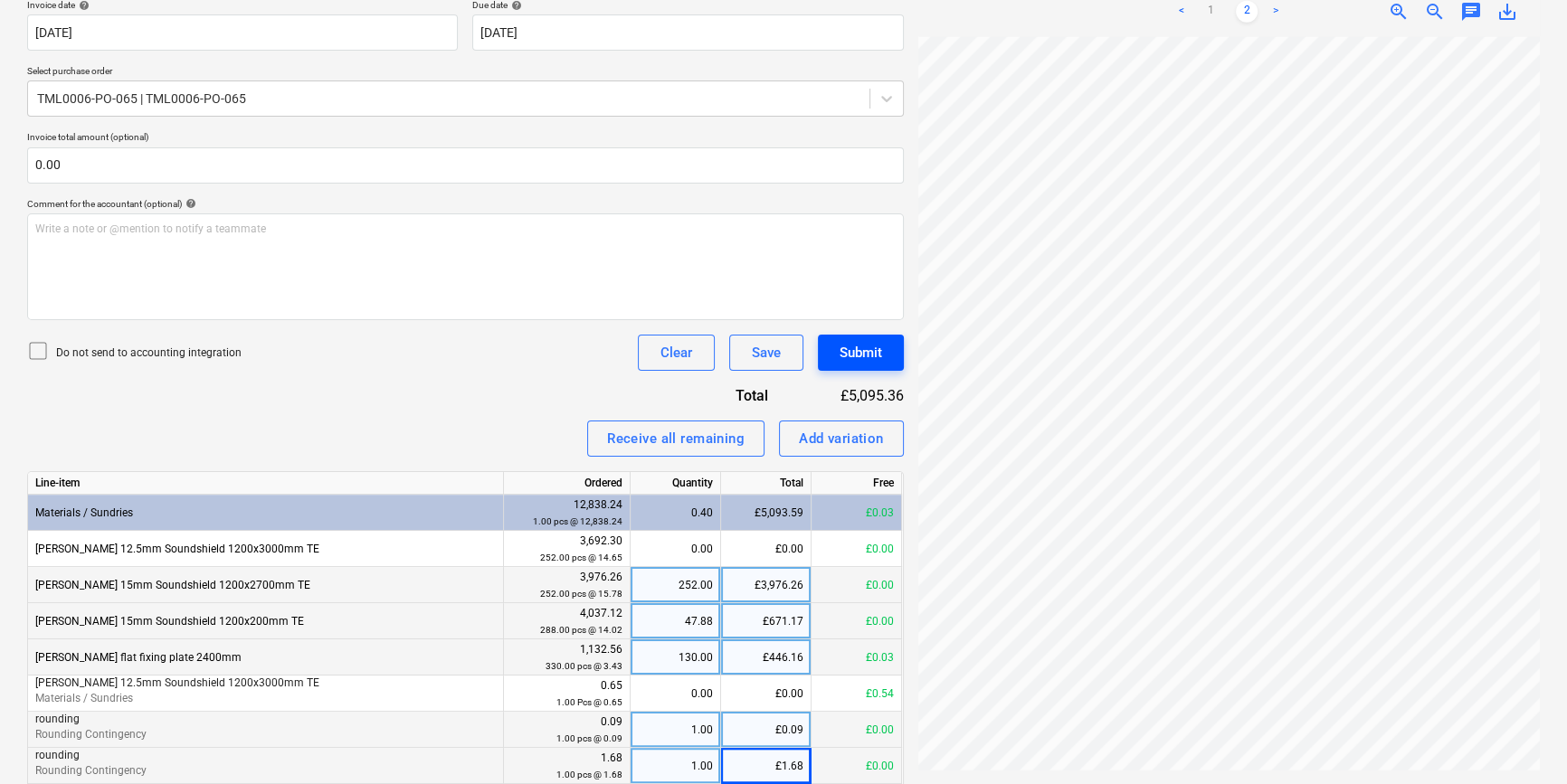
click at [859, 341] on button "Submit" at bounding box center [861, 352] width 86 height 36
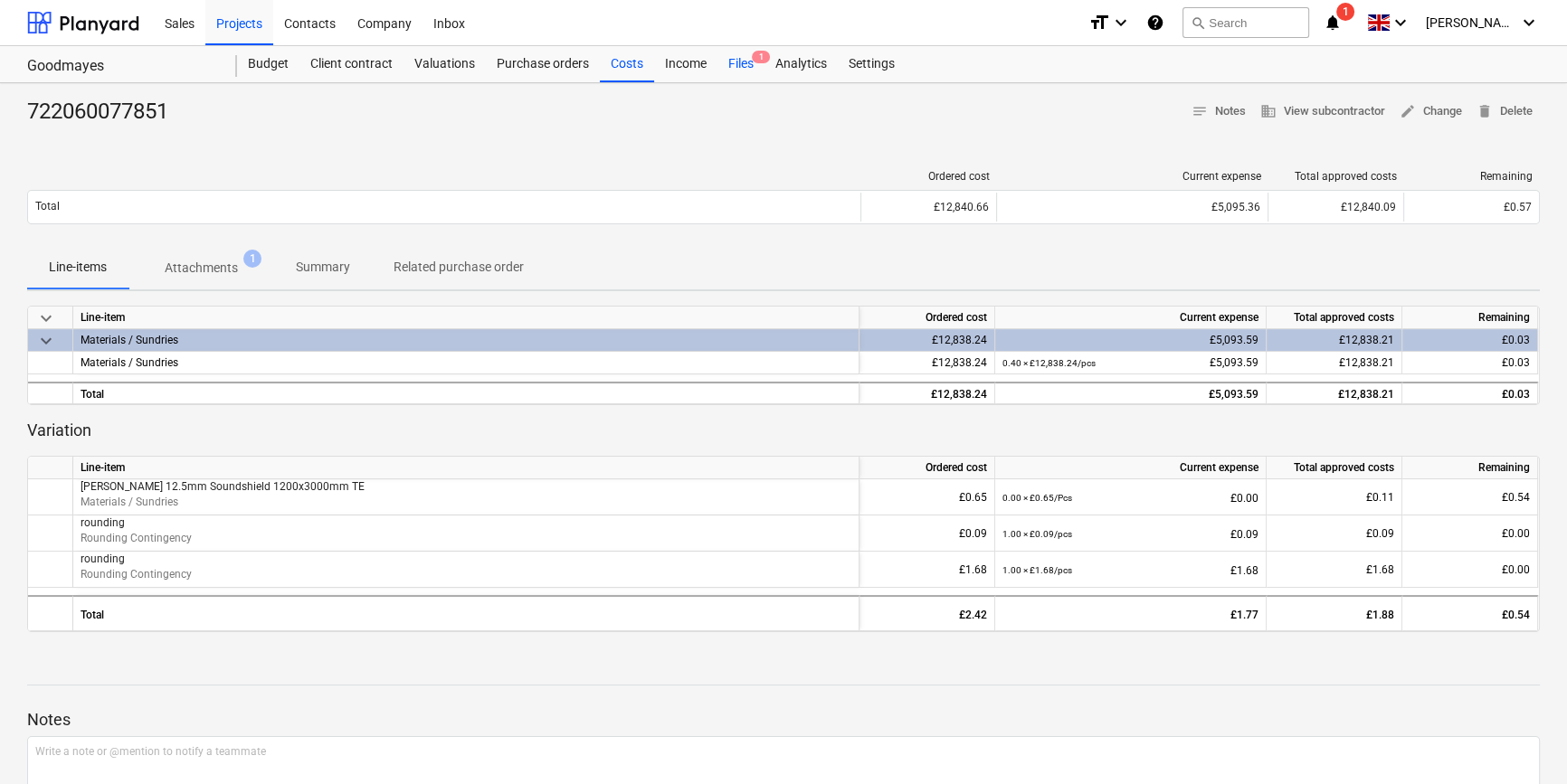
click at [728, 65] on div "Files 1" at bounding box center [740, 64] width 47 height 36
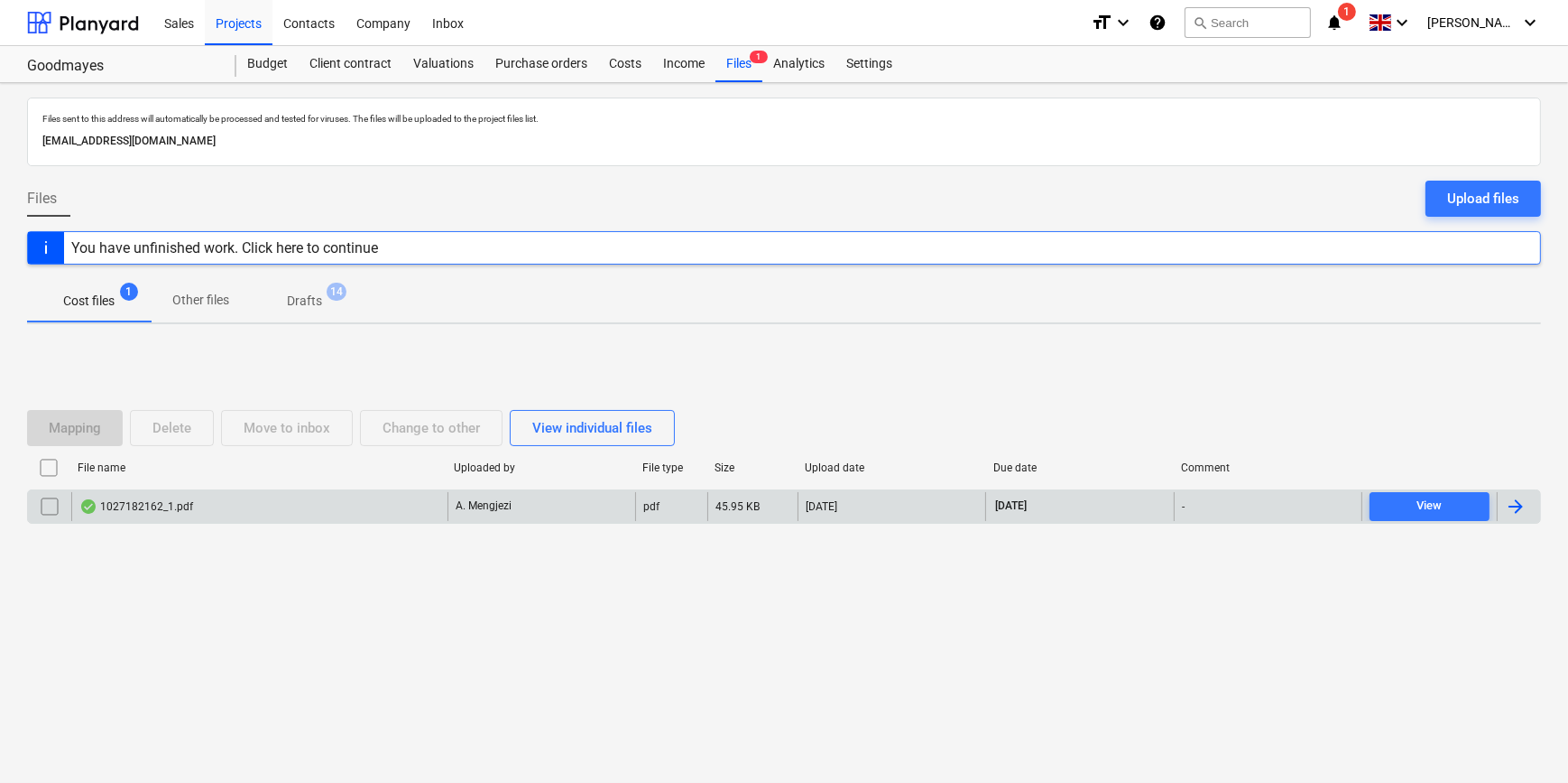
click at [1516, 510] on div at bounding box center [1516, 506] width 21 height 22
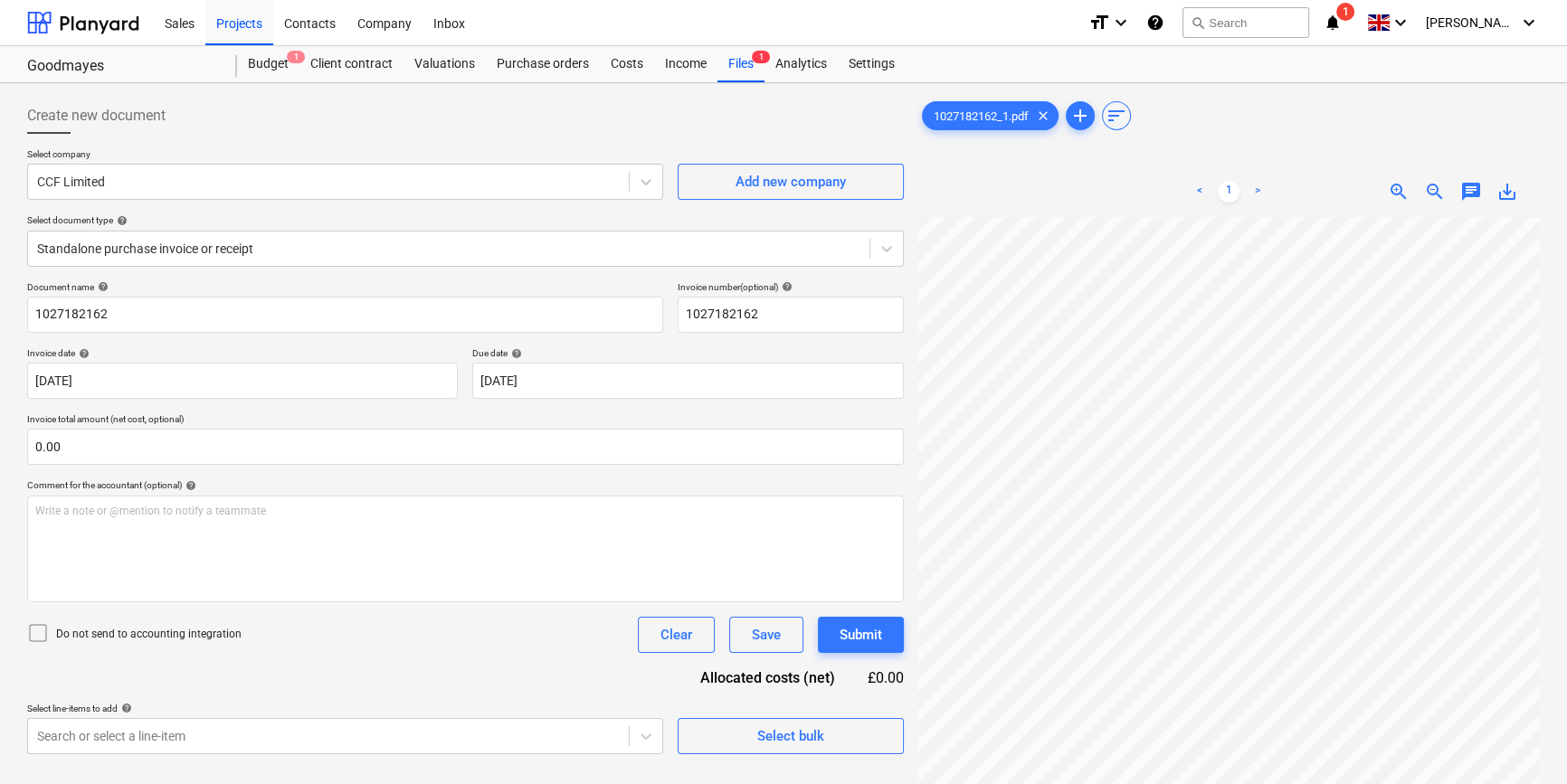
scroll to position [34, 117]
click at [881, 254] on icon at bounding box center [886, 249] width 18 height 18
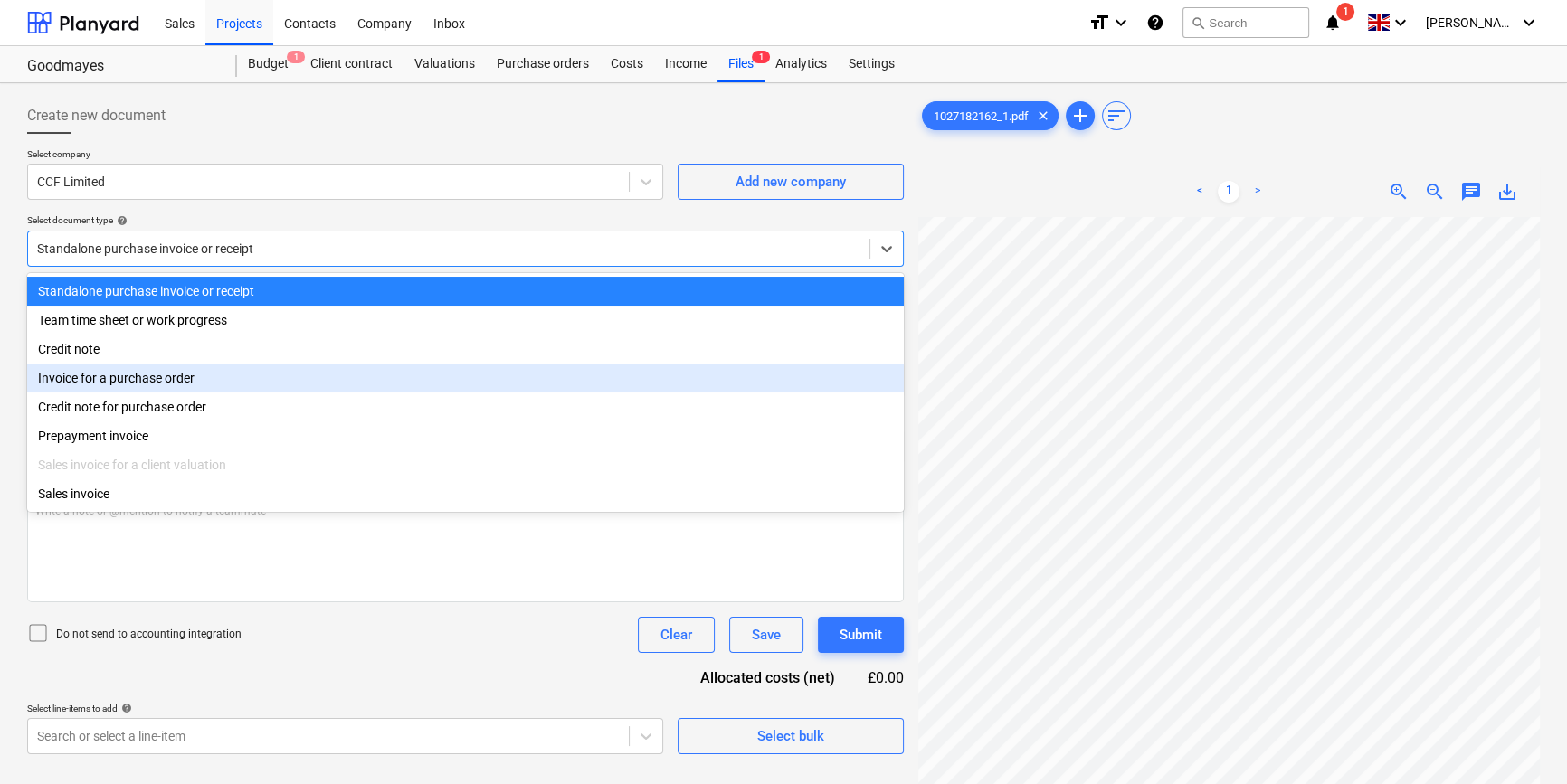
click at [873, 387] on div "Invoice for a purchase order" at bounding box center [465, 378] width 877 height 29
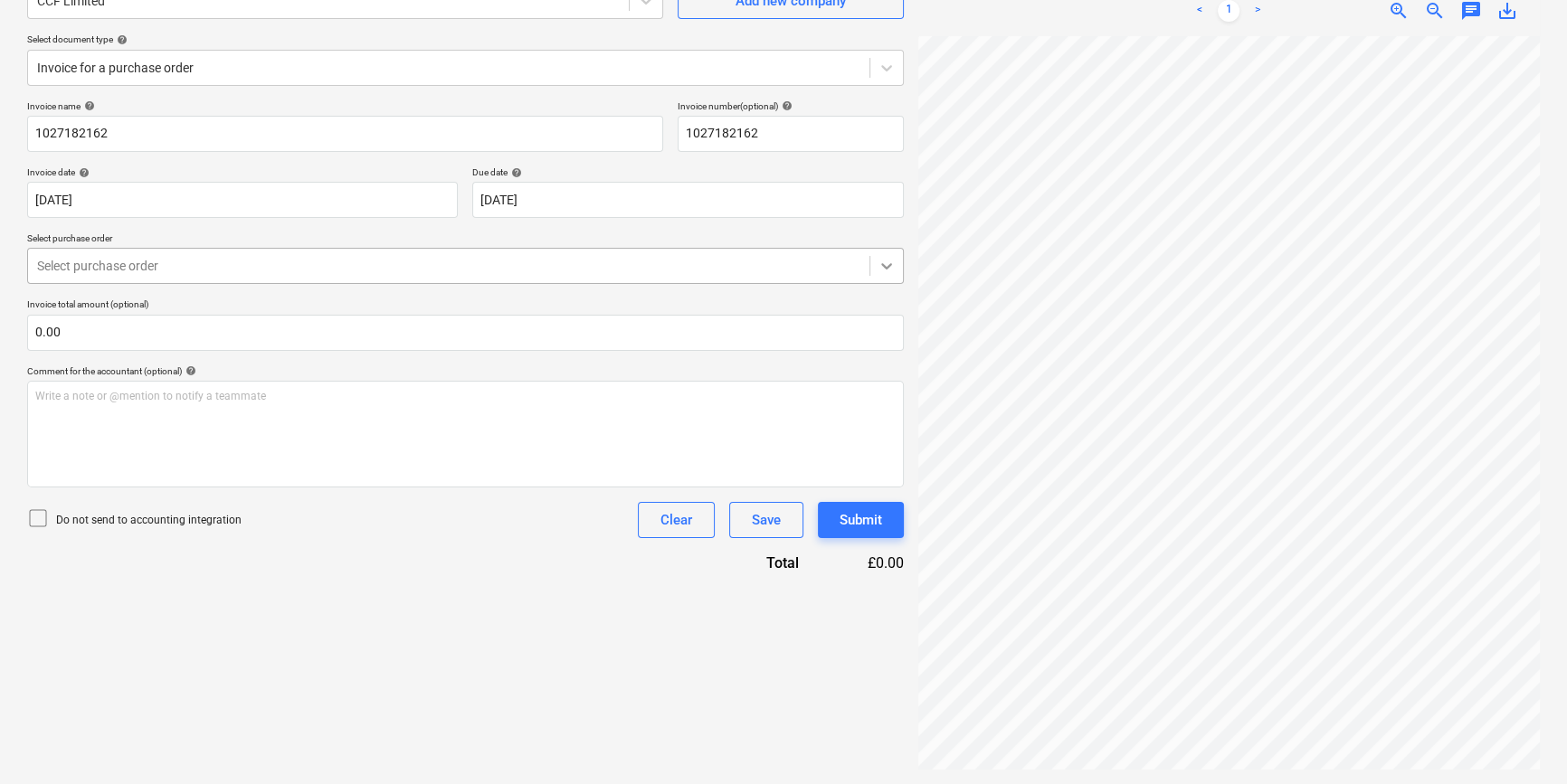
scroll to position [72, 196]
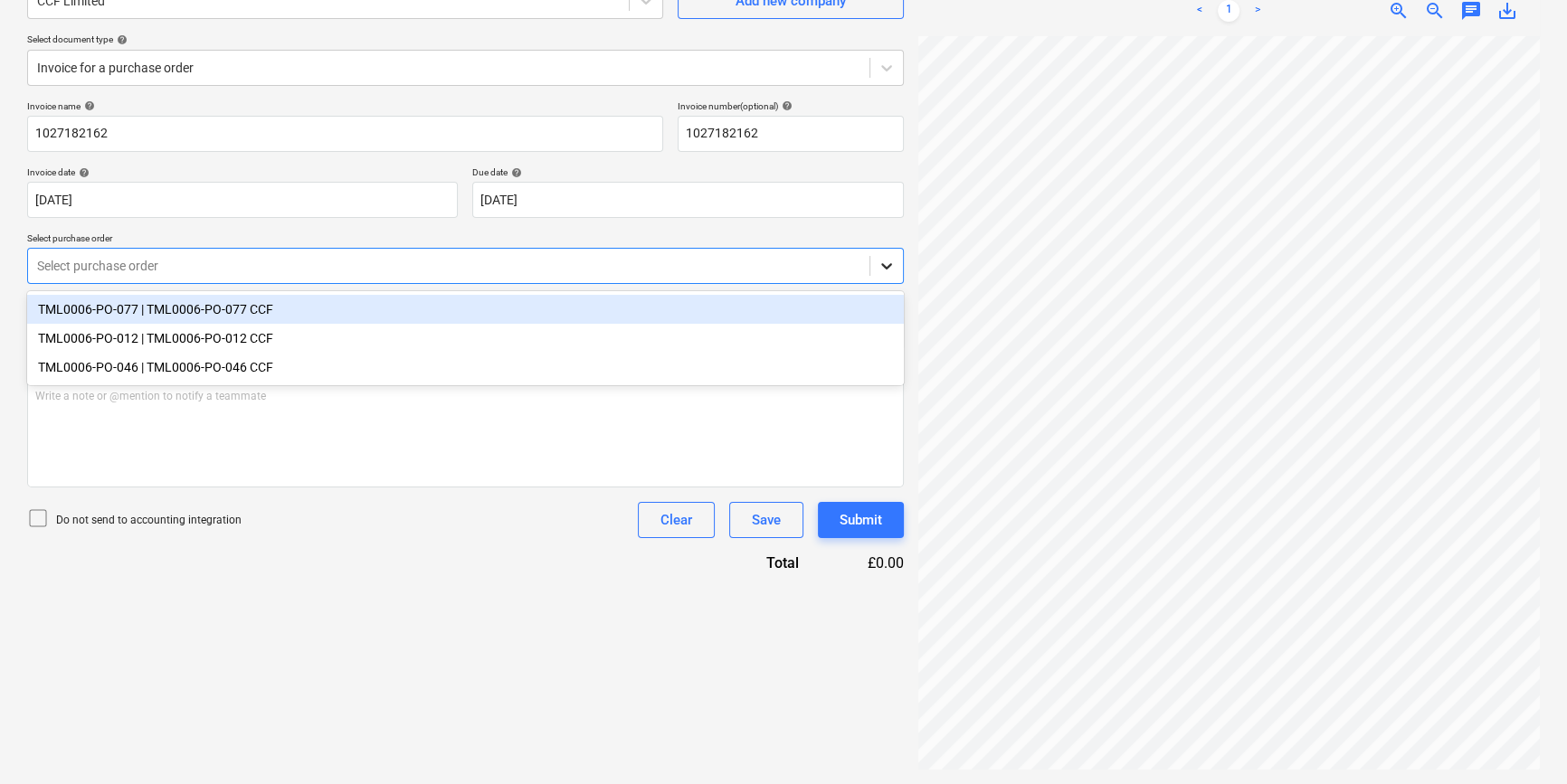
click at [888, 266] on icon at bounding box center [886, 267] width 11 height 6
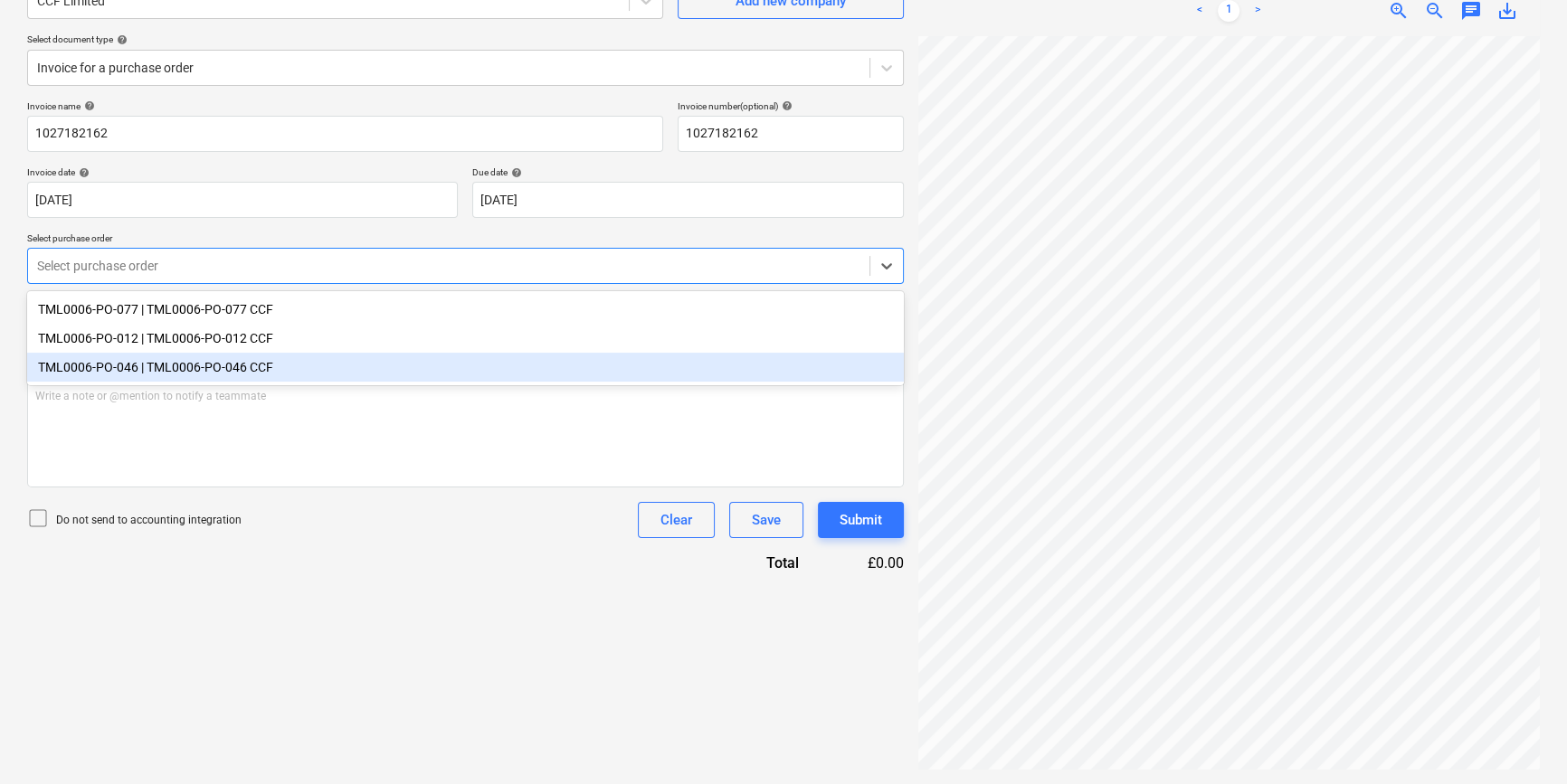
click at [817, 371] on div "TML0006-PO-046 | TML0006-PO-046 CCF" at bounding box center [465, 367] width 877 height 29
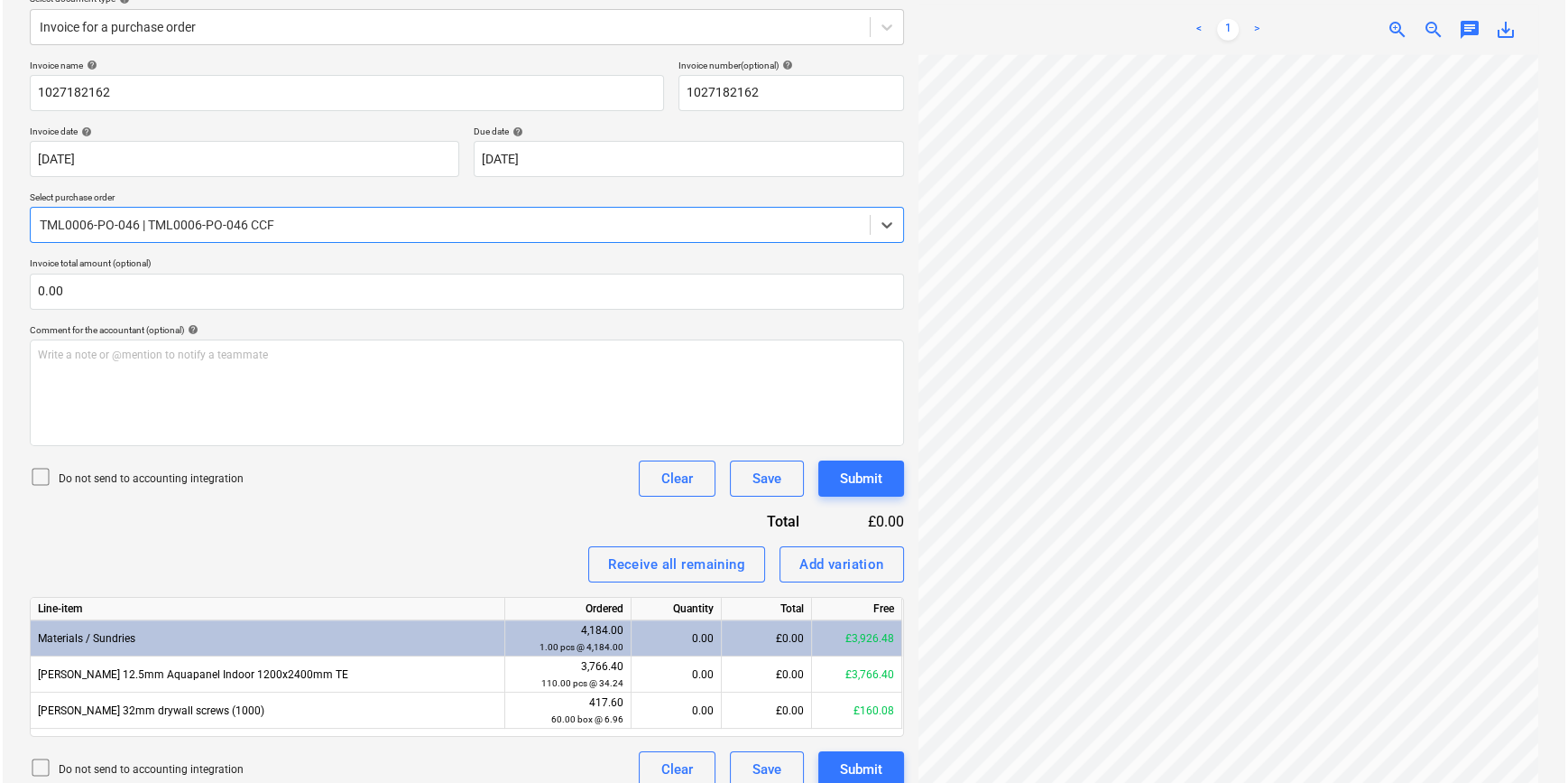
scroll to position [239, 0]
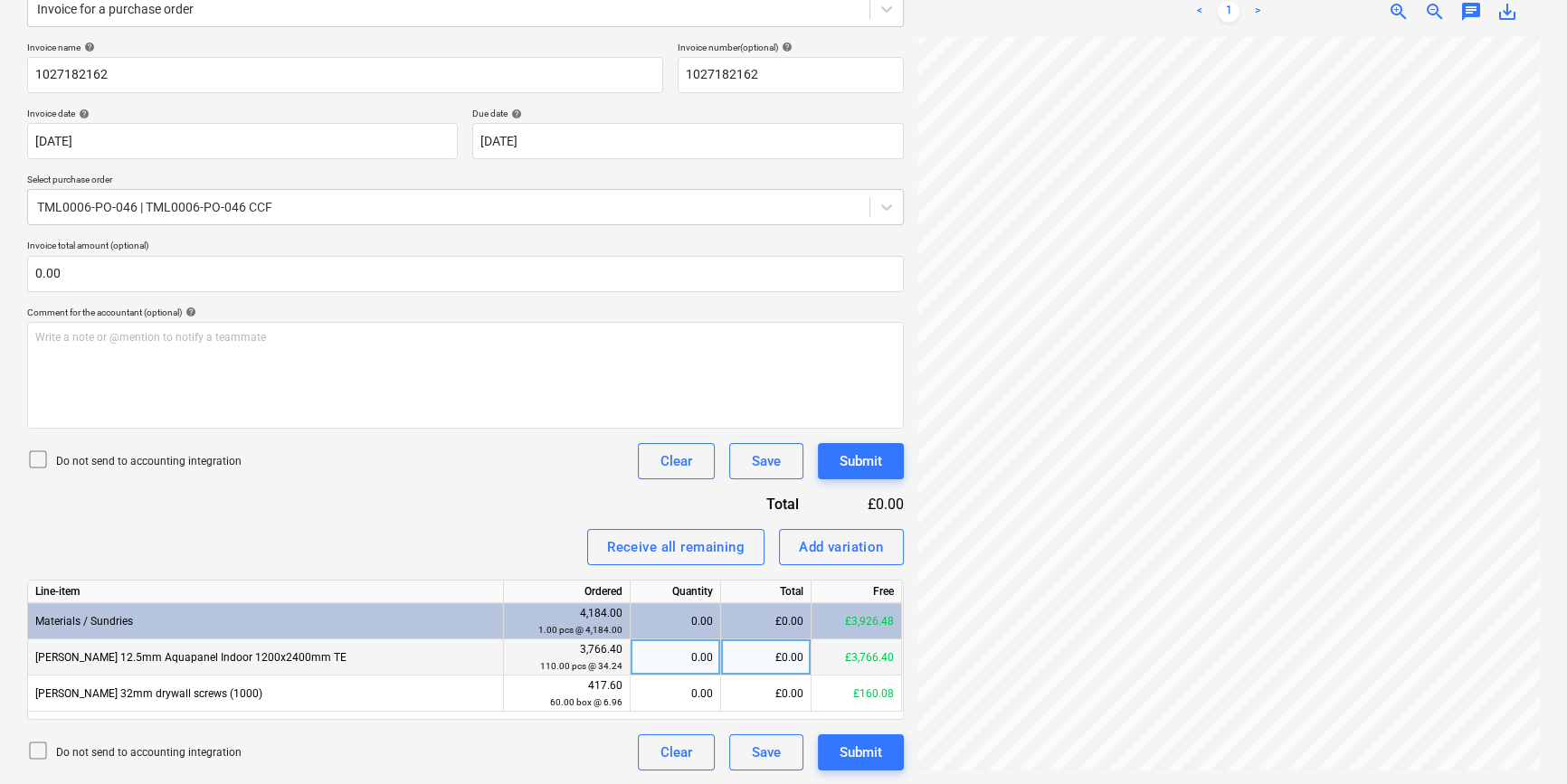
click at [687, 657] on div "0.00" at bounding box center [675, 657] width 75 height 36
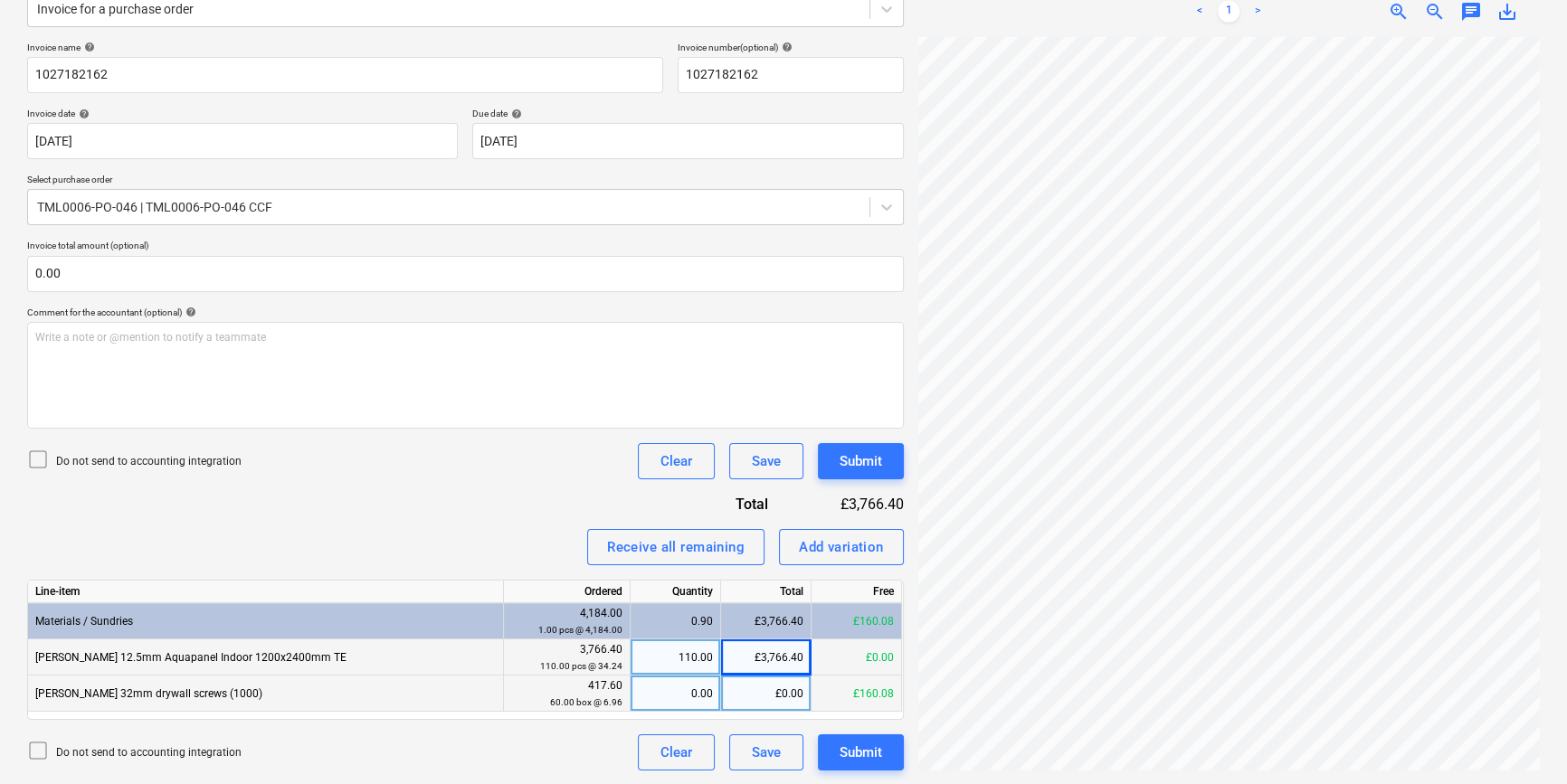
click at [679, 693] on div "0.00" at bounding box center [675, 693] width 75 height 36
click at [851, 755] on div "Submit" at bounding box center [860, 753] width 42 height 23
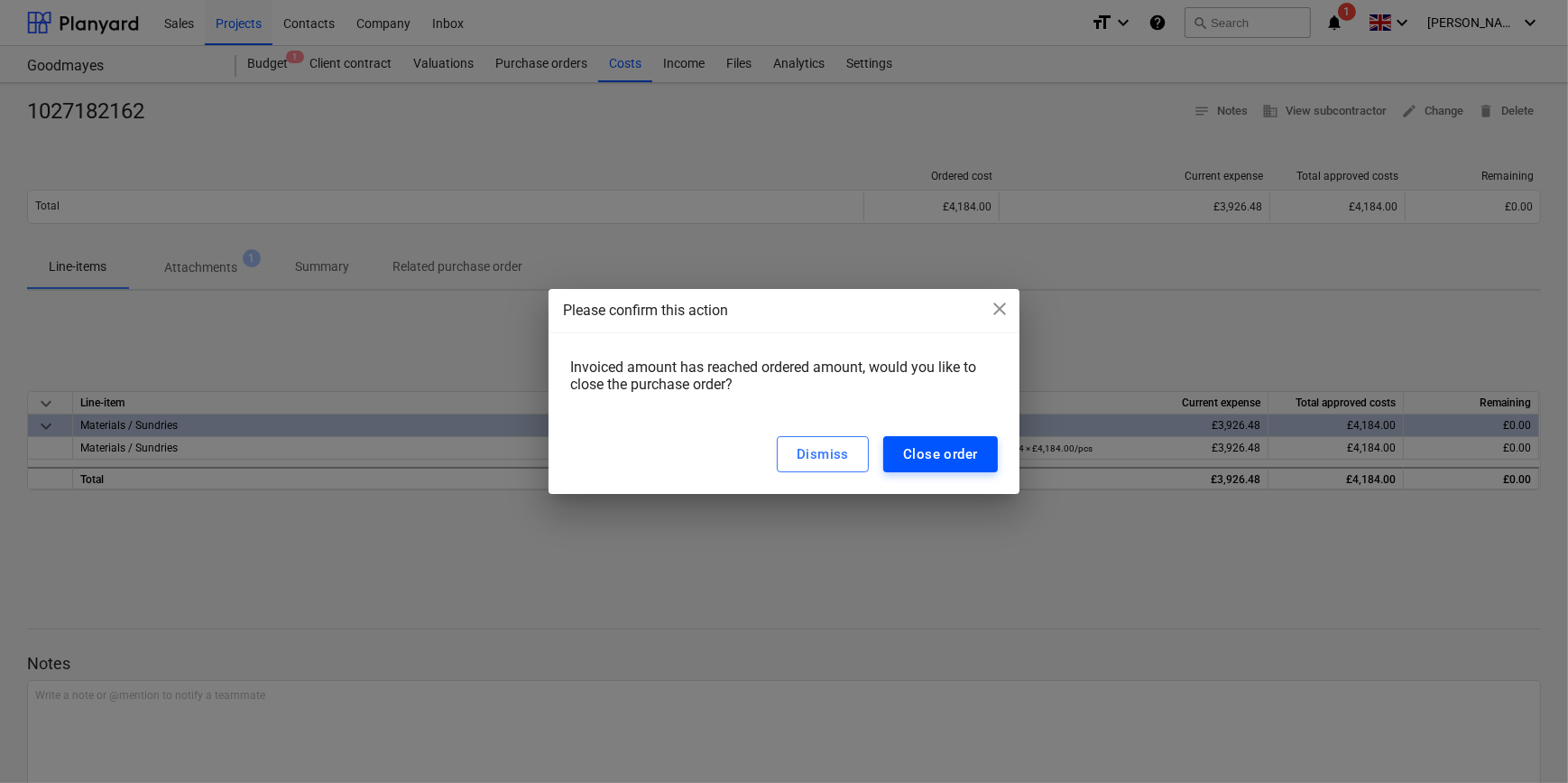
click at [948, 452] on div "Close order" at bounding box center [941, 455] width 75 height 23
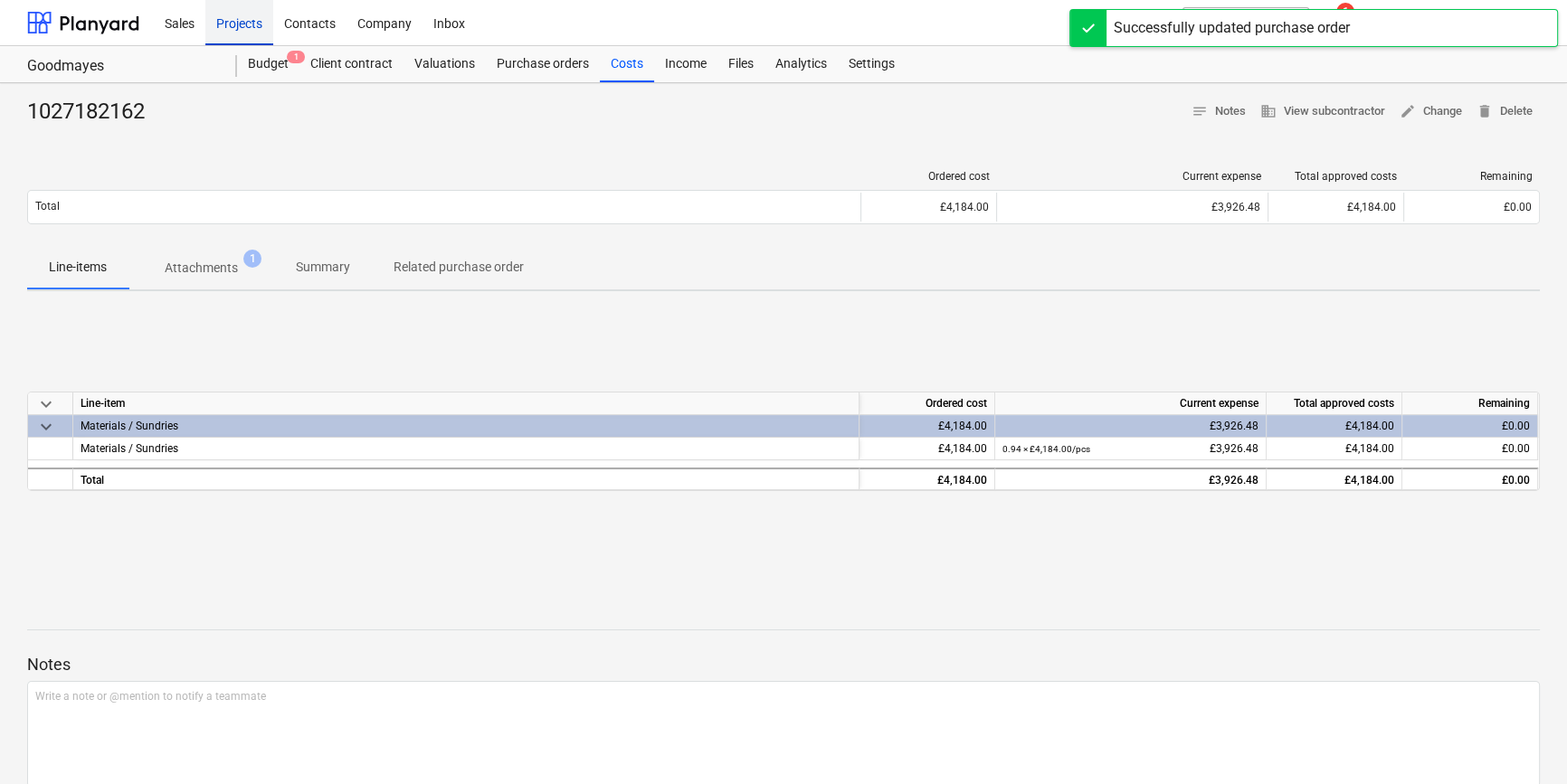
drag, startPoint x: 227, startPoint y: 18, endPoint x: 232, endPoint y: 36, distance: 18.7
click at [227, 18] on div "Projects" at bounding box center [239, 22] width 68 height 46
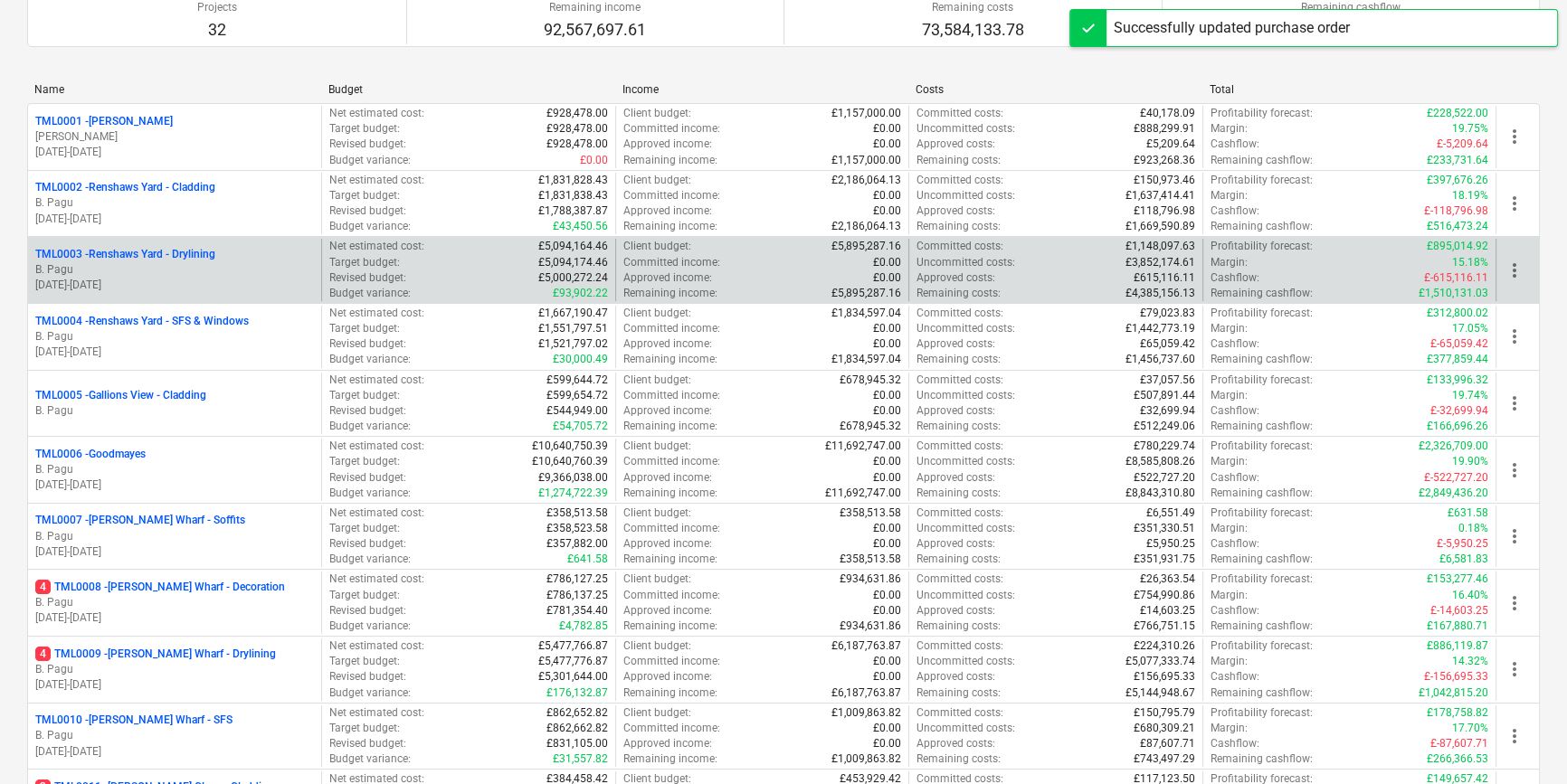
scroll to position [328, 0]
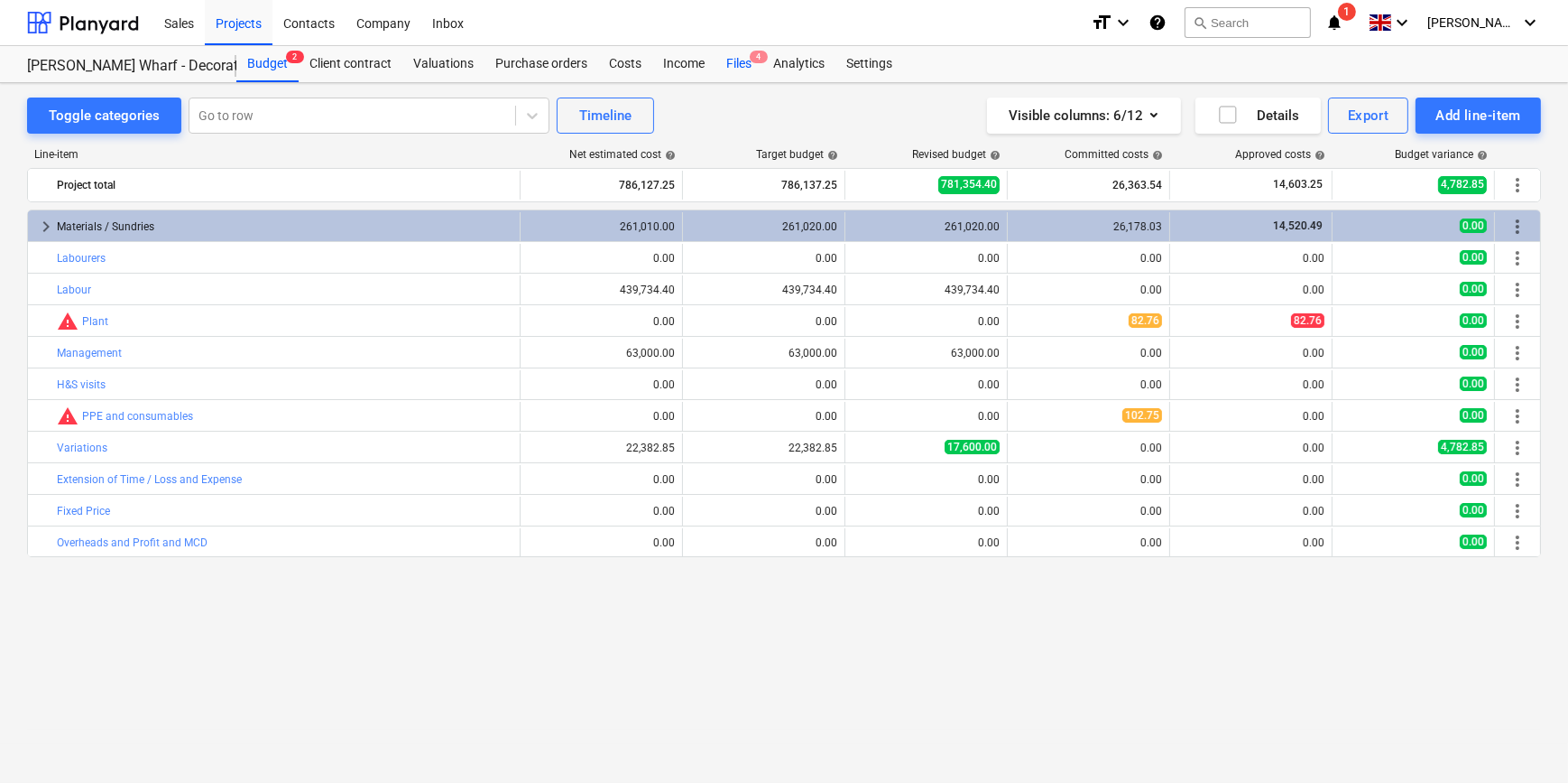
click at [731, 63] on div "Files 4" at bounding box center [739, 64] width 47 height 36
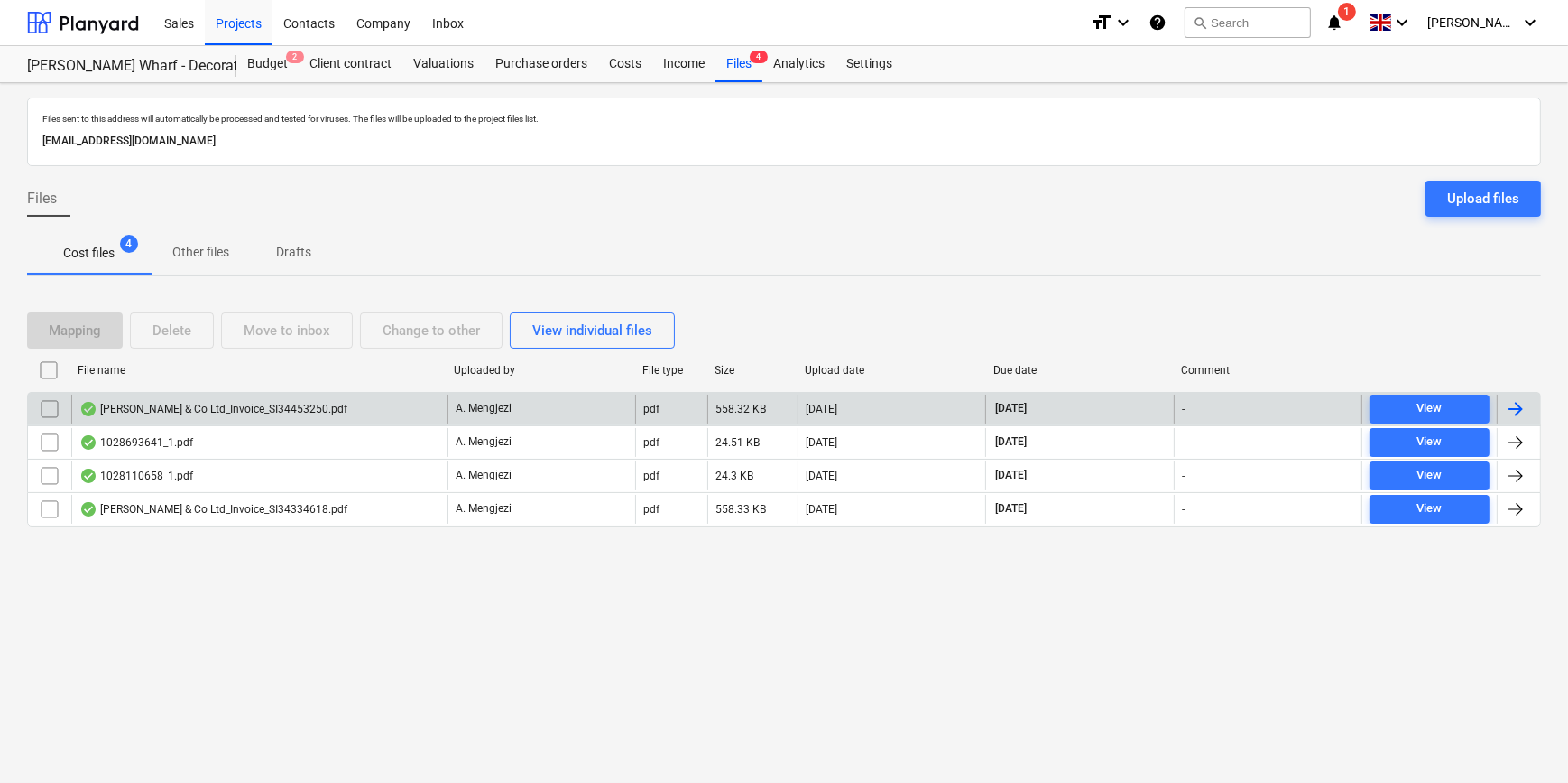
click at [1529, 404] on div at bounding box center [1518, 410] width 43 height 29
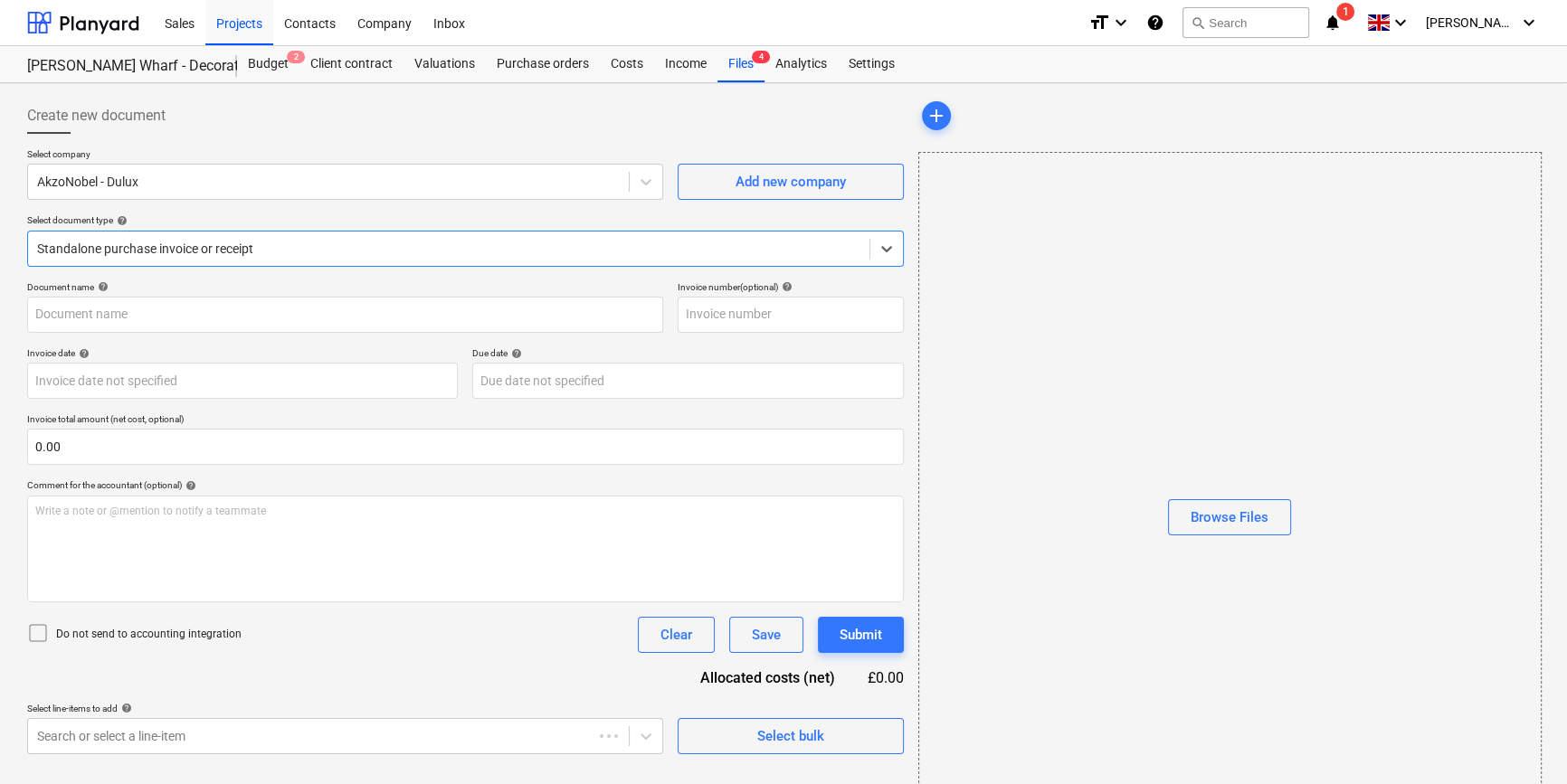
type input "S134453250"
type input "[DATE]"
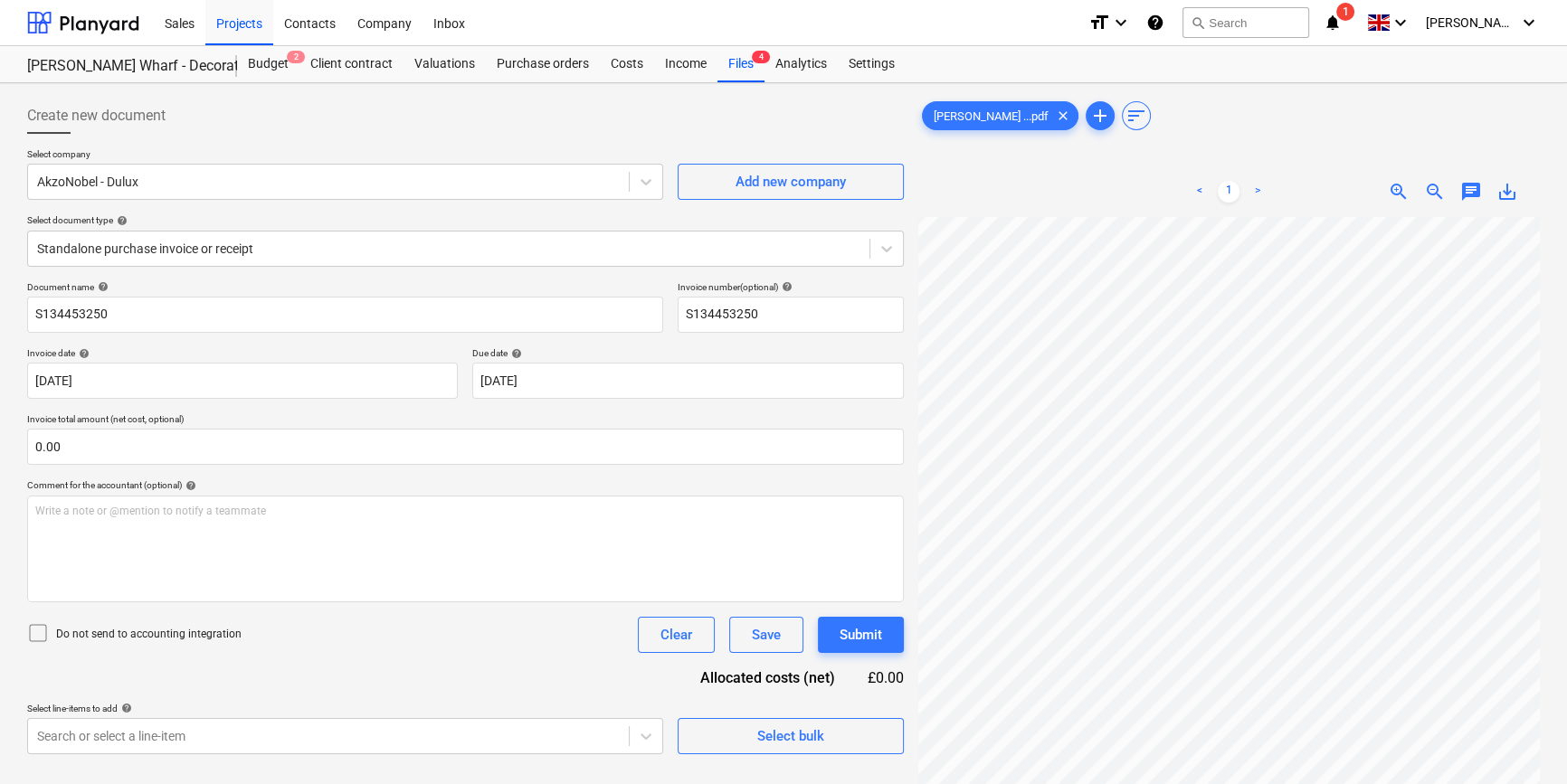
scroll to position [169, 7]
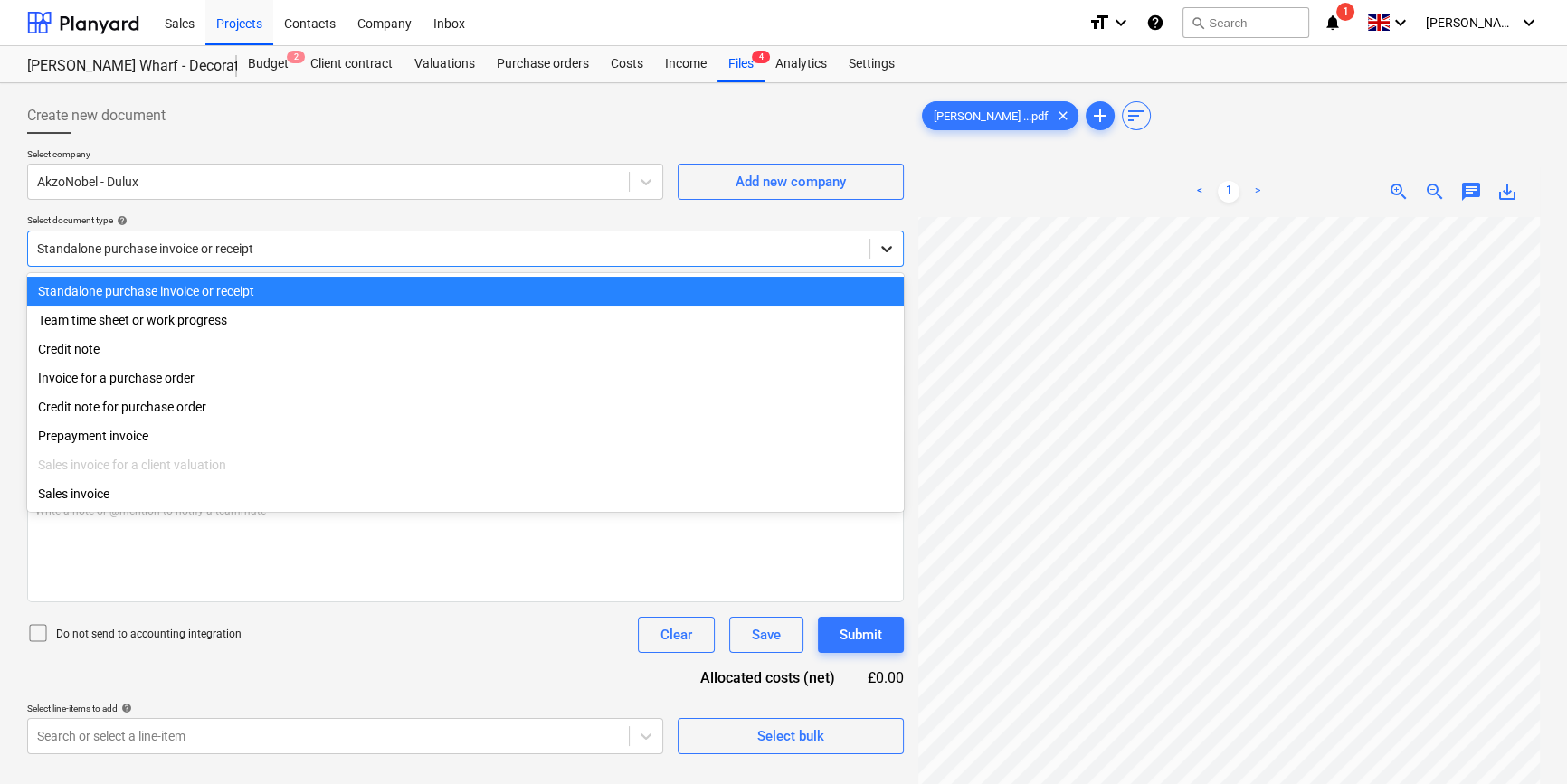
click at [886, 252] on icon at bounding box center [886, 249] width 18 height 18
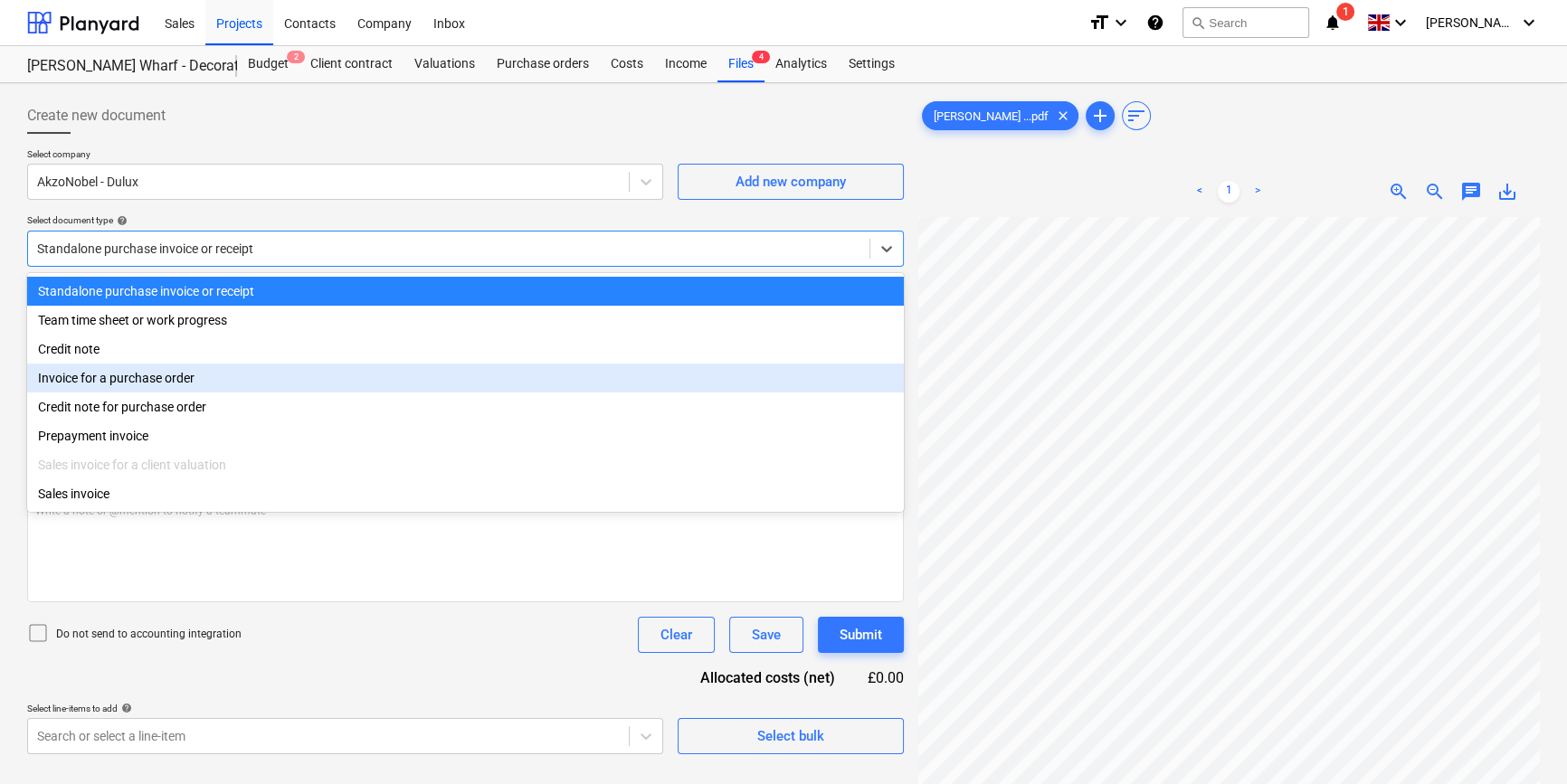
click at [888, 377] on div "Invoice for a purchase order" at bounding box center [465, 378] width 877 height 29
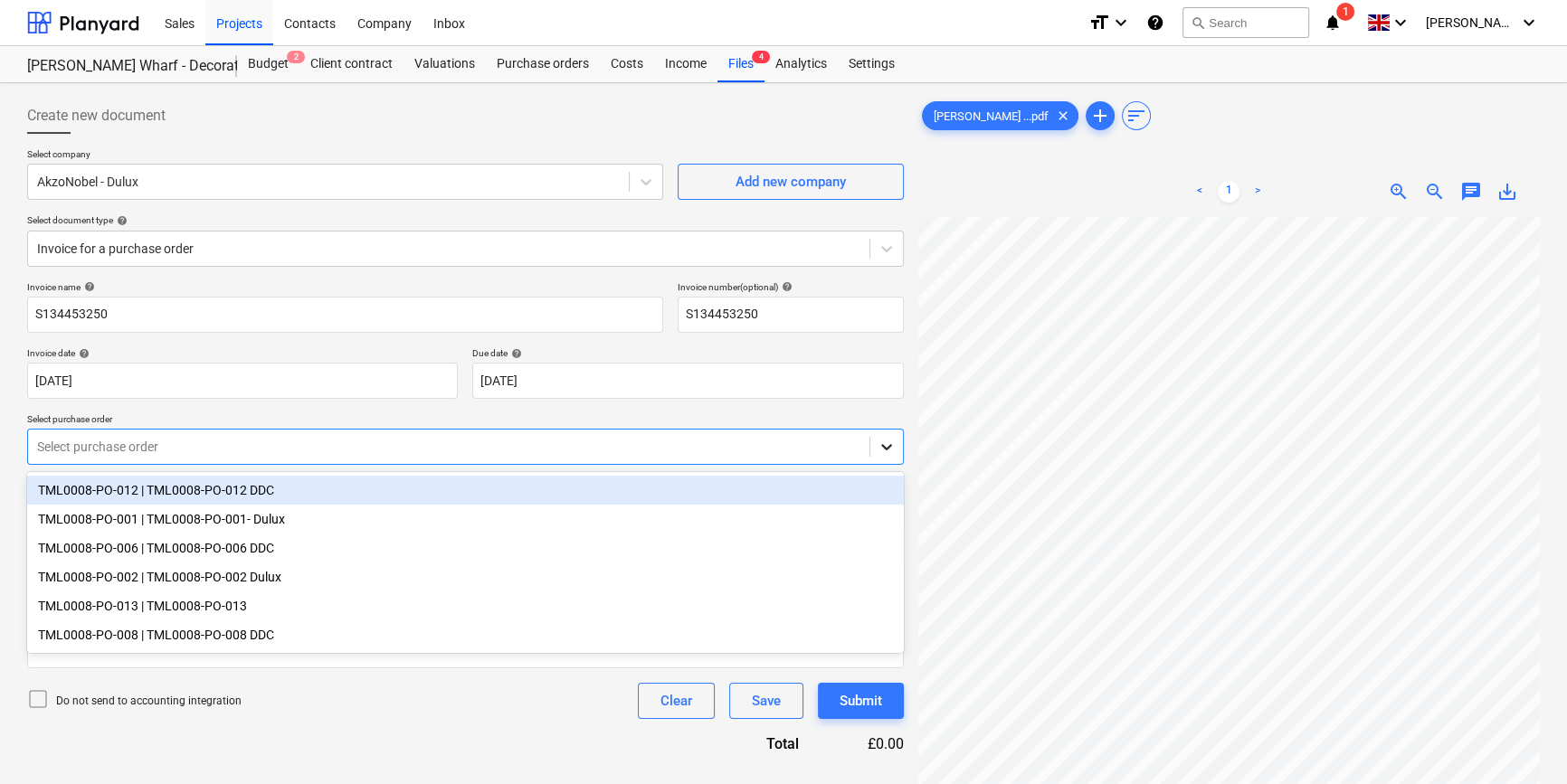
click at [887, 444] on icon at bounding box center [886, 446] width 18 height 18
click at [878, 482] on div "TML0008-PO-012 | TML0008-PO-012 DDC" at bounding box center [465, 490] width 877 height 29
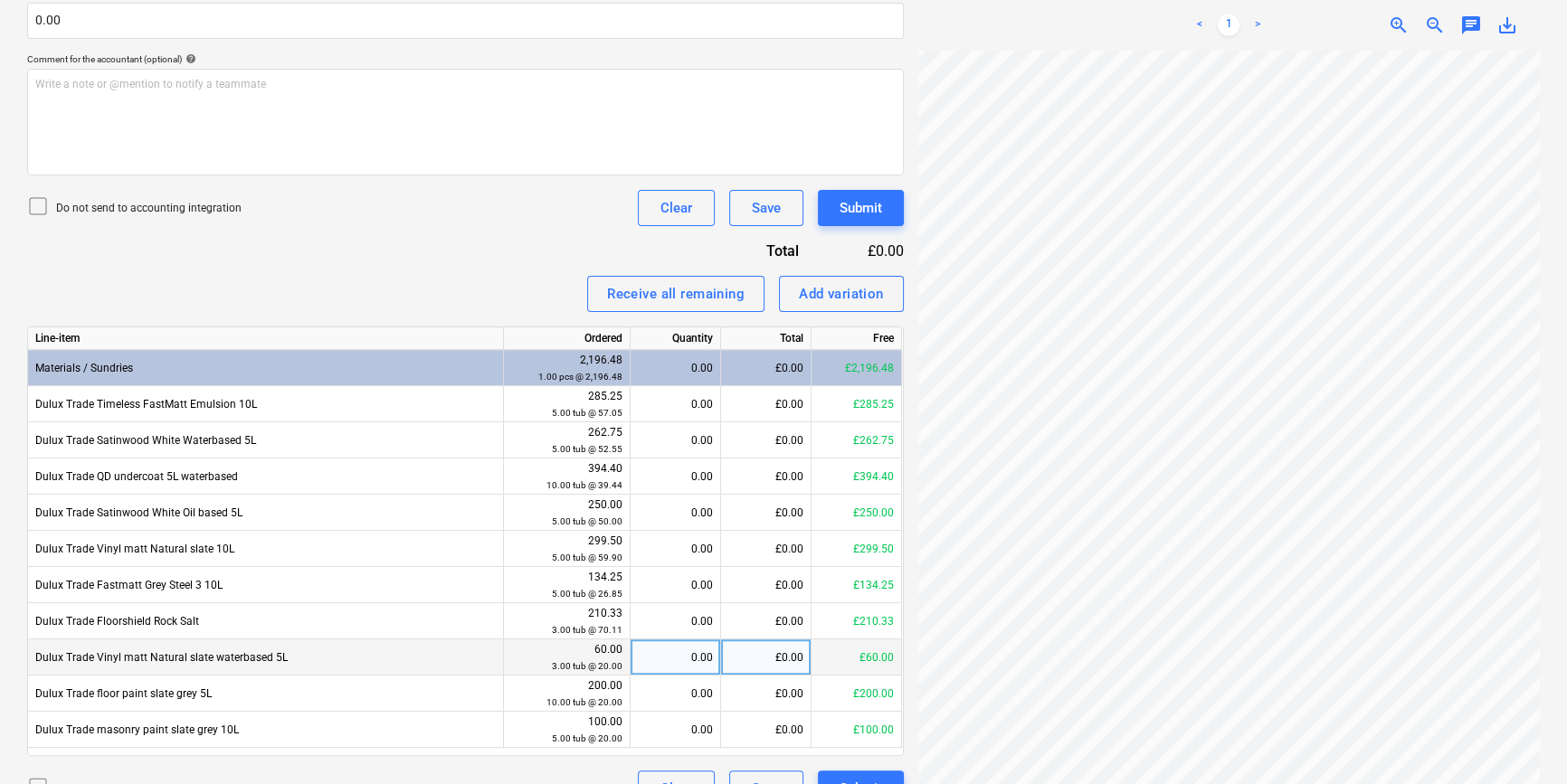
scroll to position [254, 129]
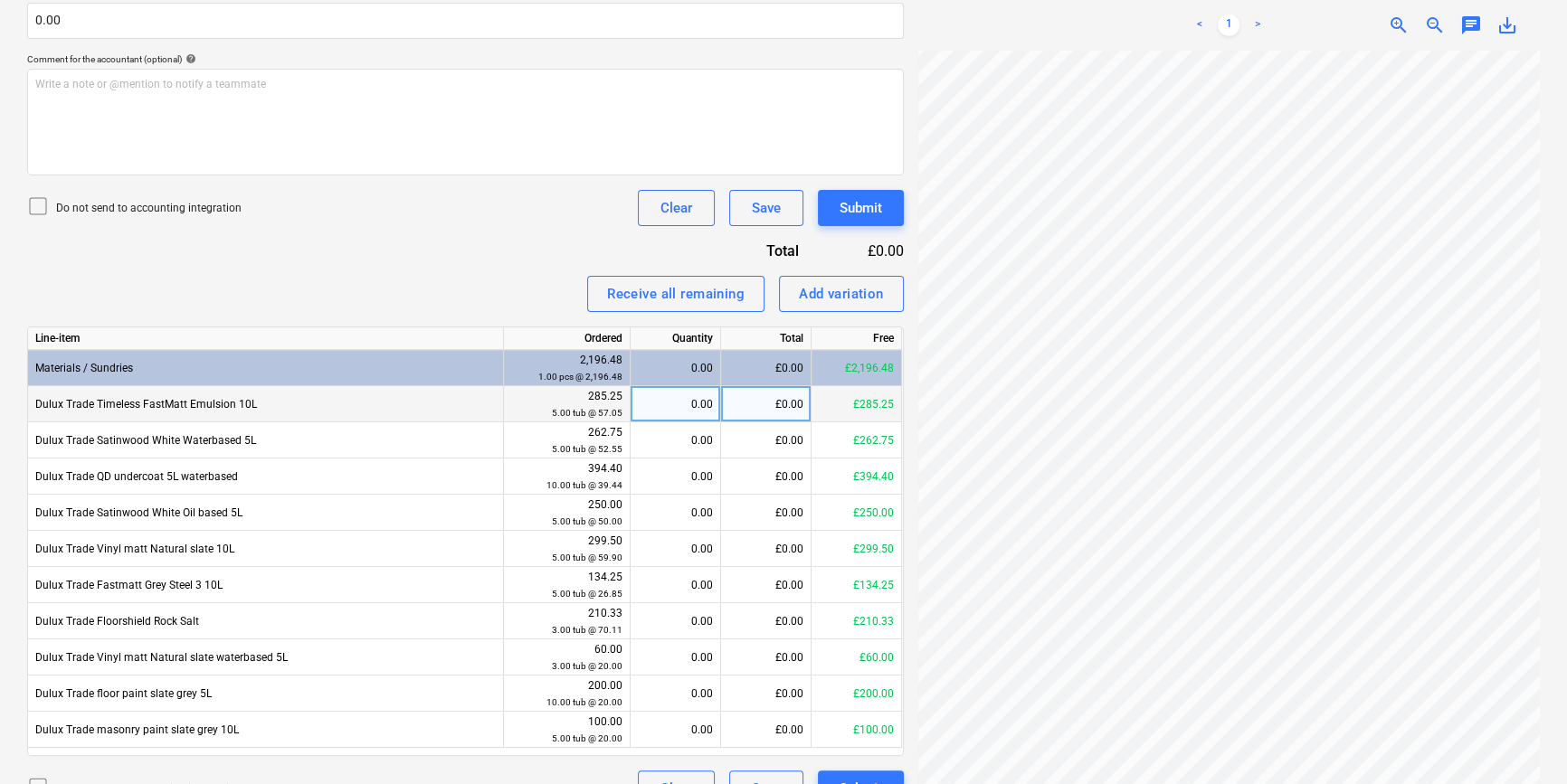
click at [684, 399] on div "0.00" at bounding box center [675, 403] width 75 height 36
type input "5"
click at [344, 262] on div "Invoice name help S134453250 Invoice number (optional) help S134453250 Invoice …" at bounding box center [465, 298] width 877 height 1018
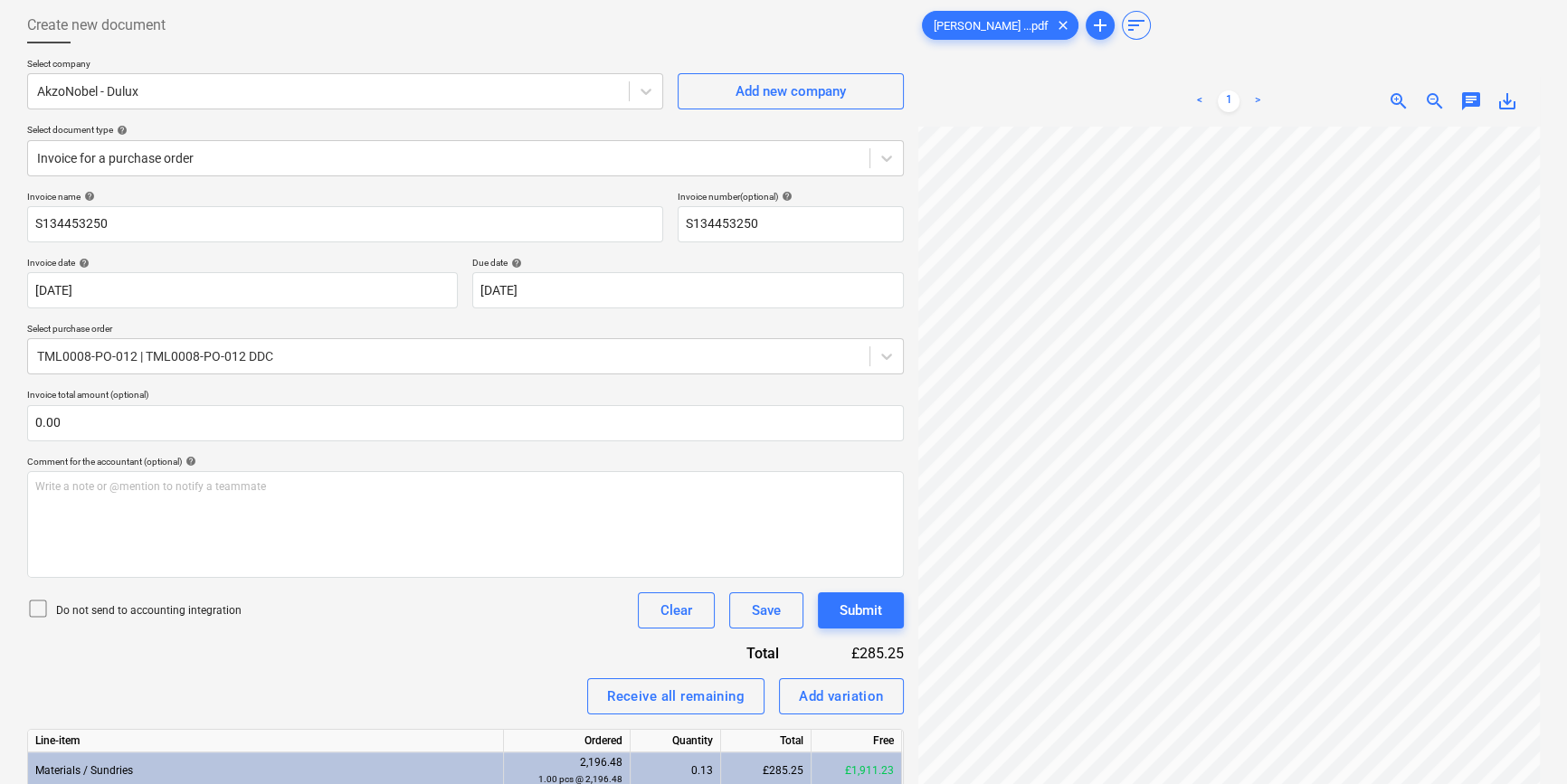
scroll to position [0, 0]
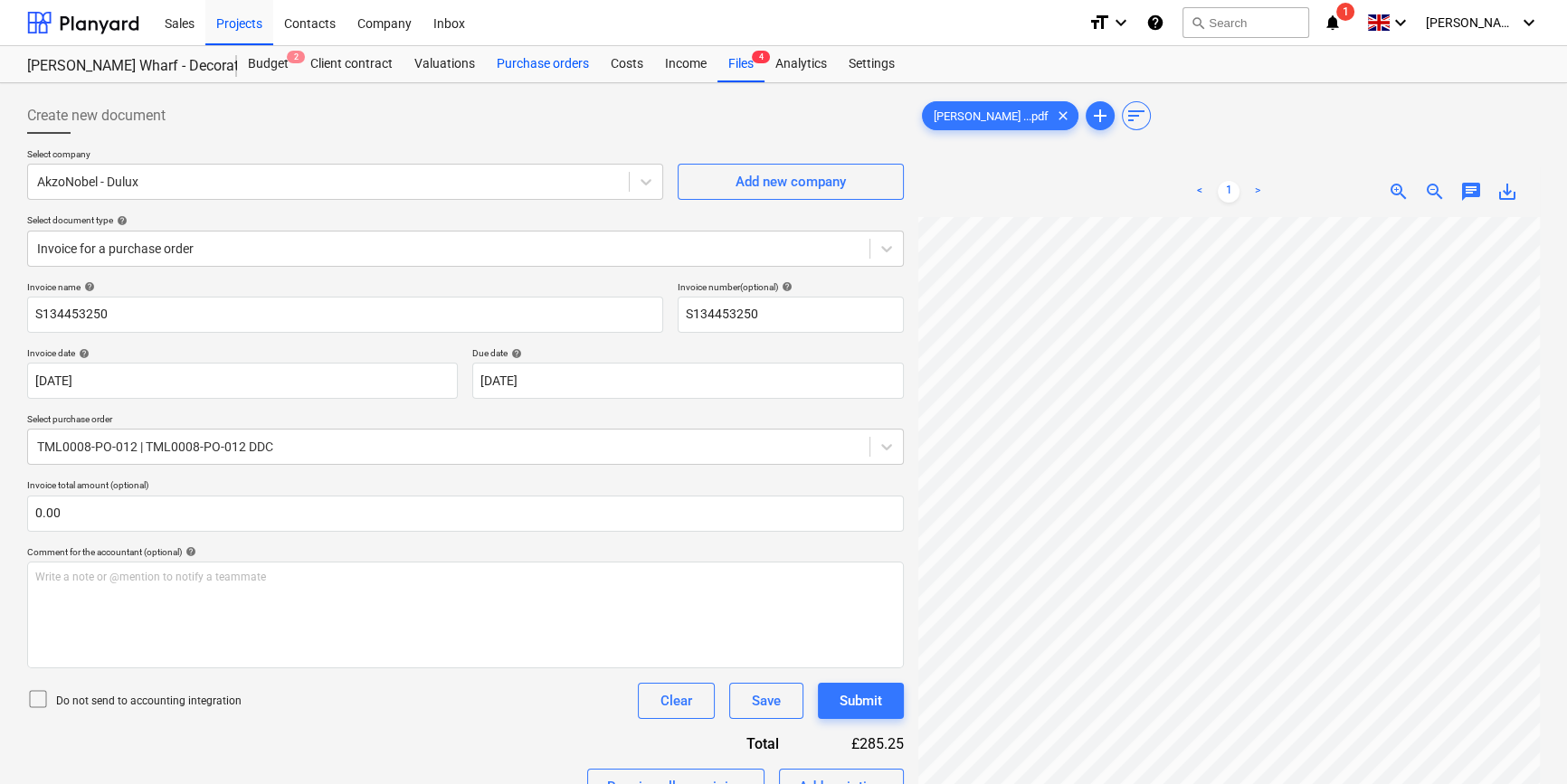
click at [533, 69] on div "Purchase orders" at bounding box center [543, 64] width 114 height 36
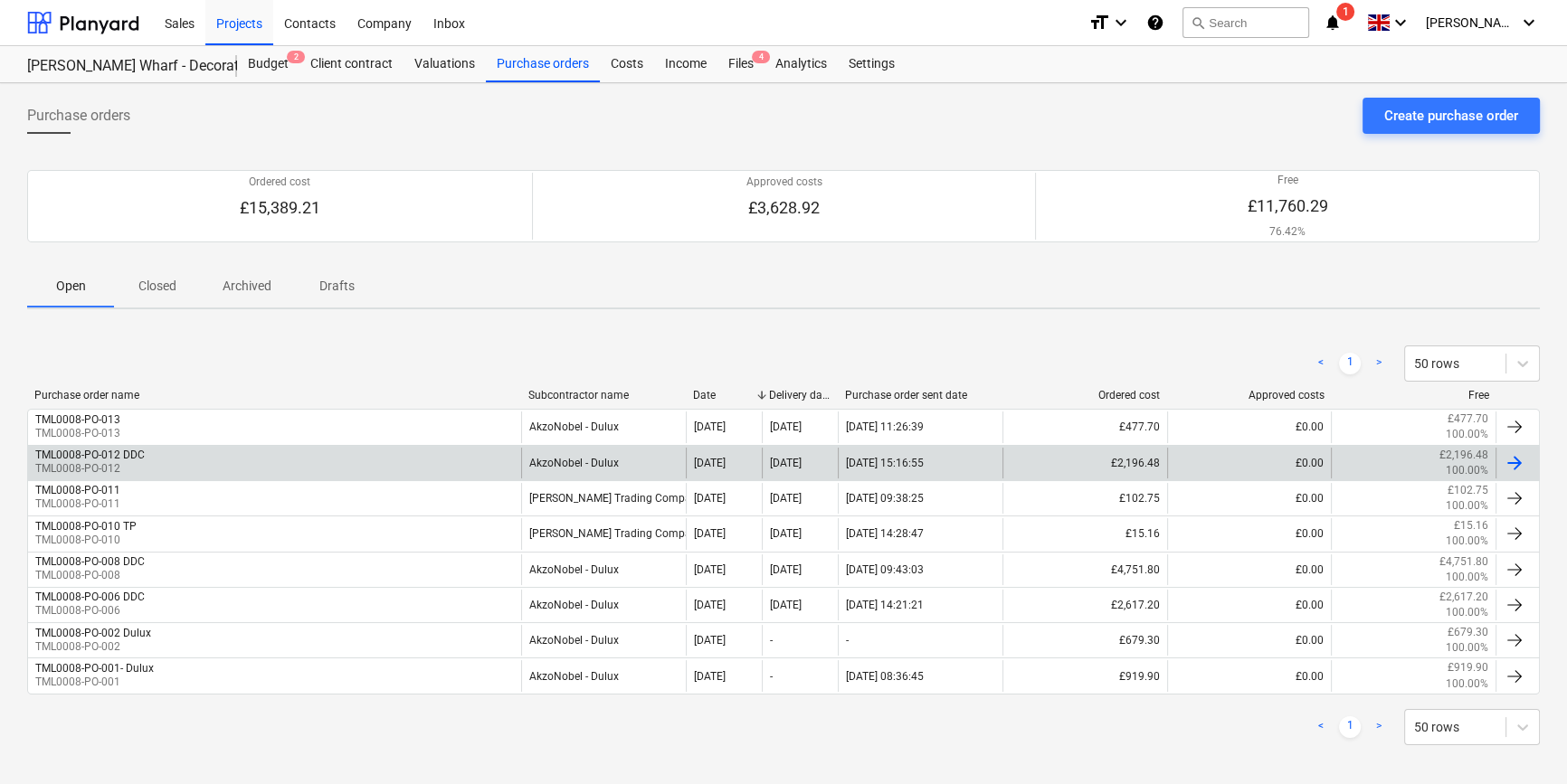
click at [1511, 458] on div at bounding box center [1514, 463] width 22 height 22
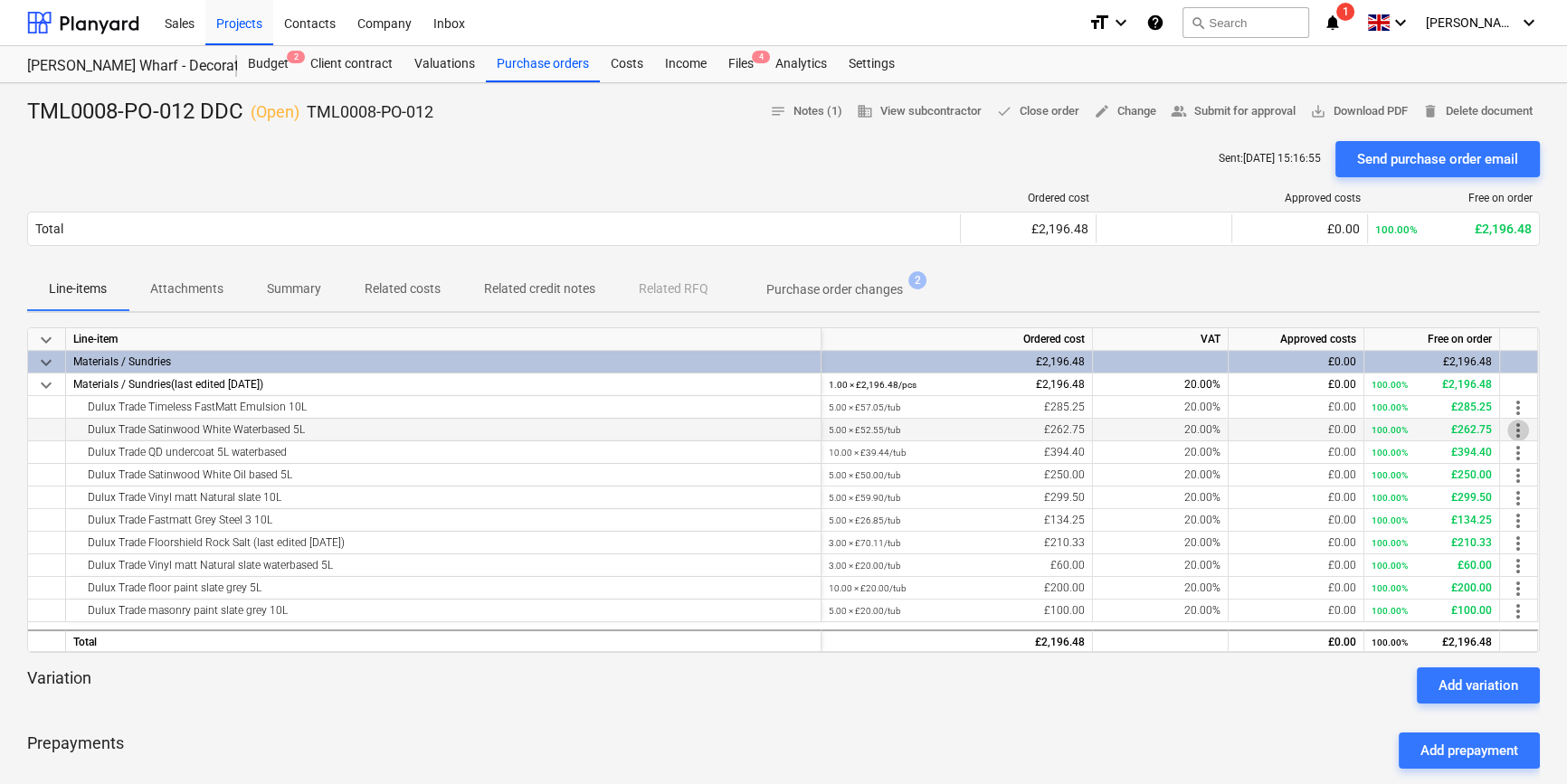
click at [1512, 427] on span "more_vert" at bounding box center [1518, 431] width 22 height 22
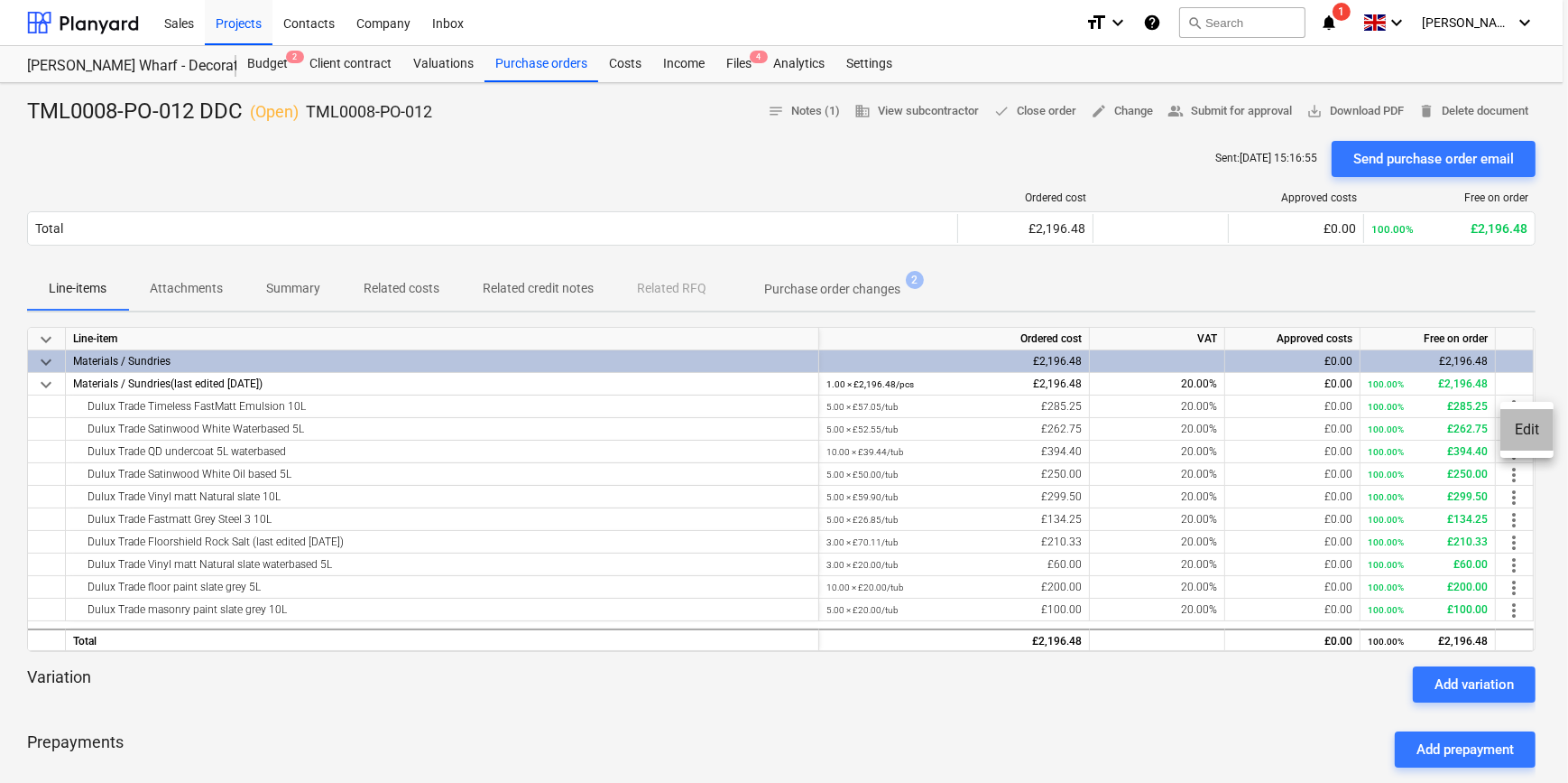
click at [1530, 426] on li "Edit" at bounding box center [1527, 429] width 53 height 41
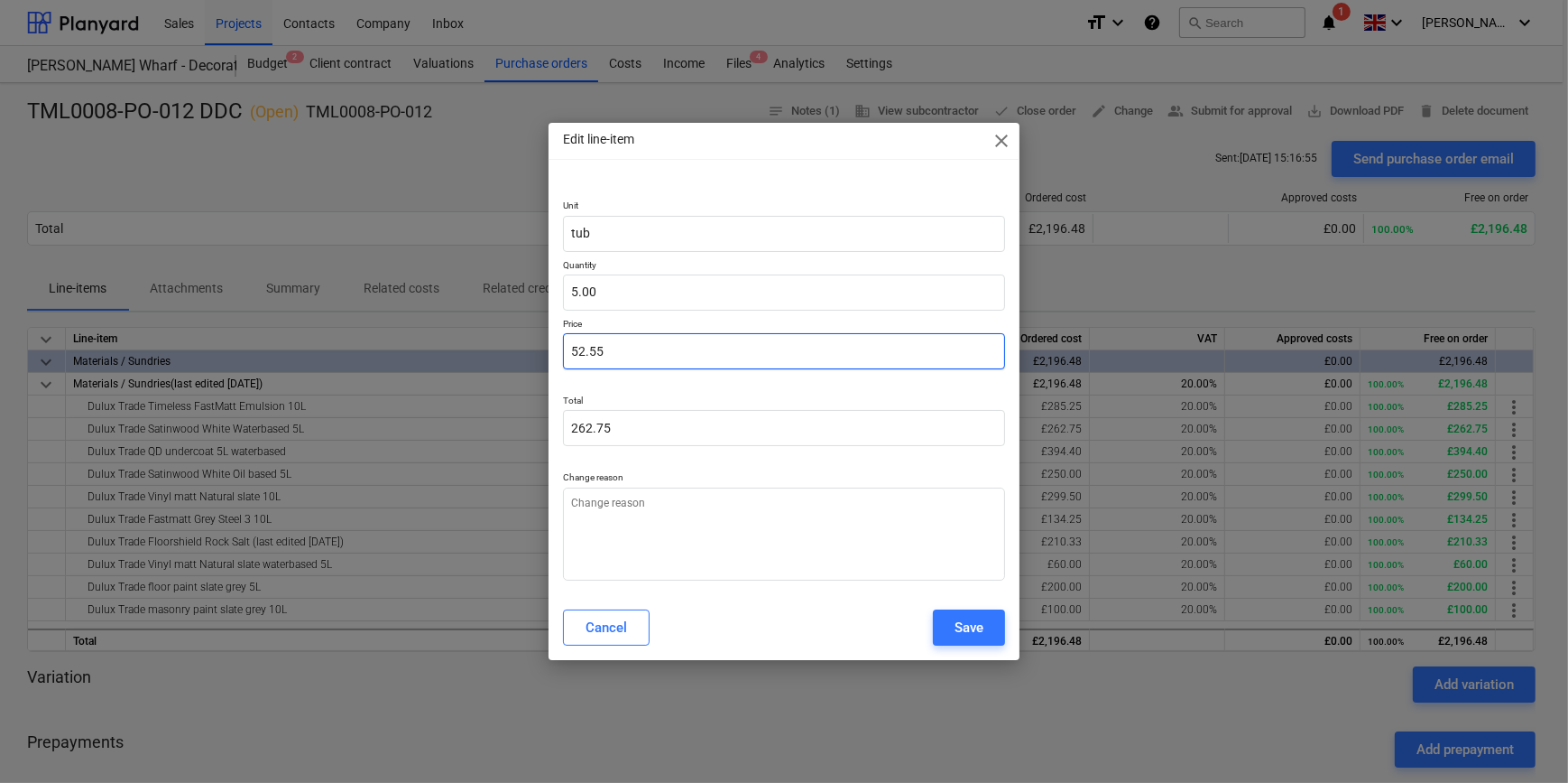
click at [622, 352] on input "52.55" at bounding box center [784, 351] width 442 height 36
type textarea "x"
type input "52.5"
type input "262.50"
type textarea "x"
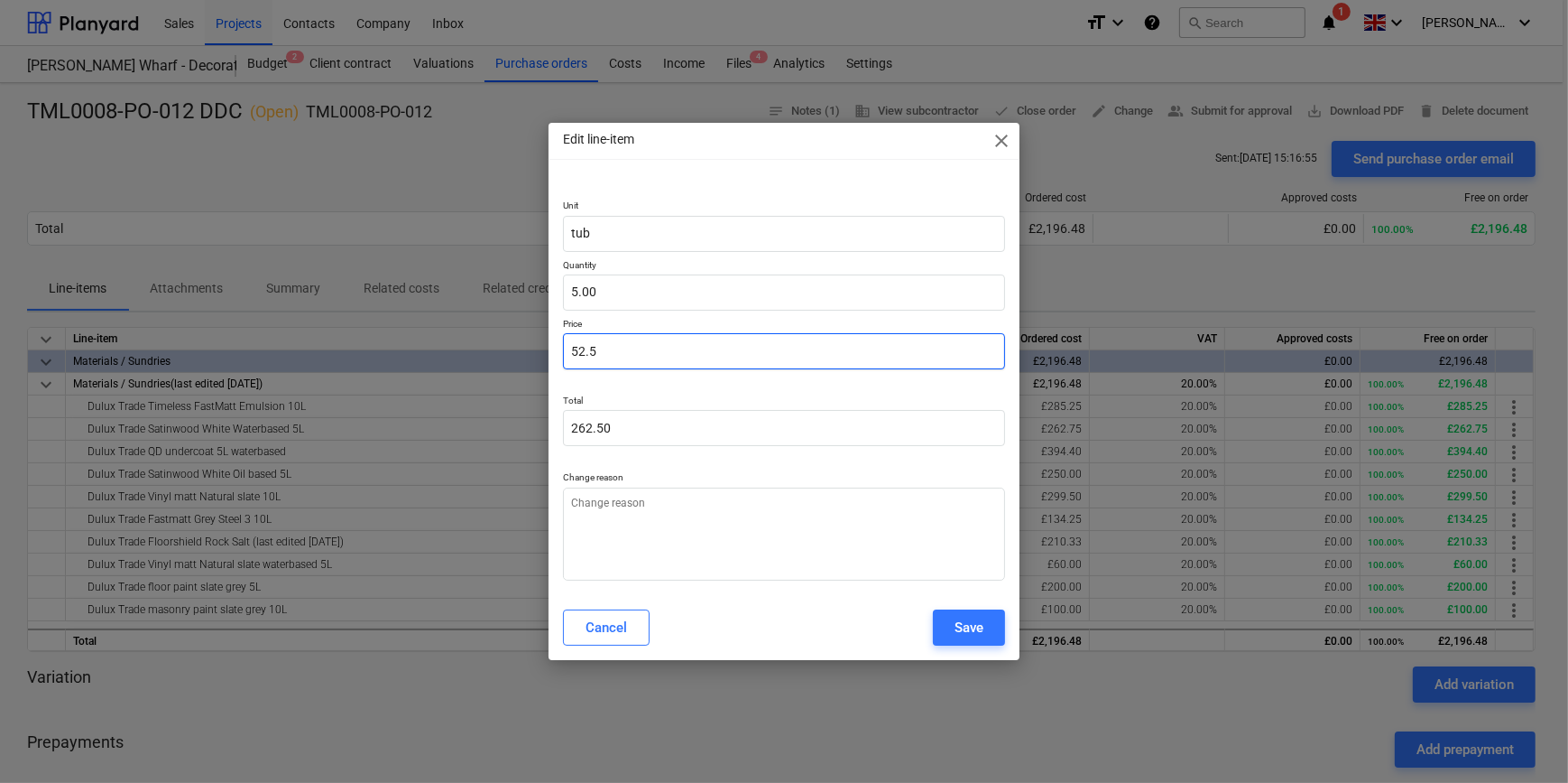
type input "52."
type input "260.00"
type textarea "x"
type input "52"
type textarea "x"
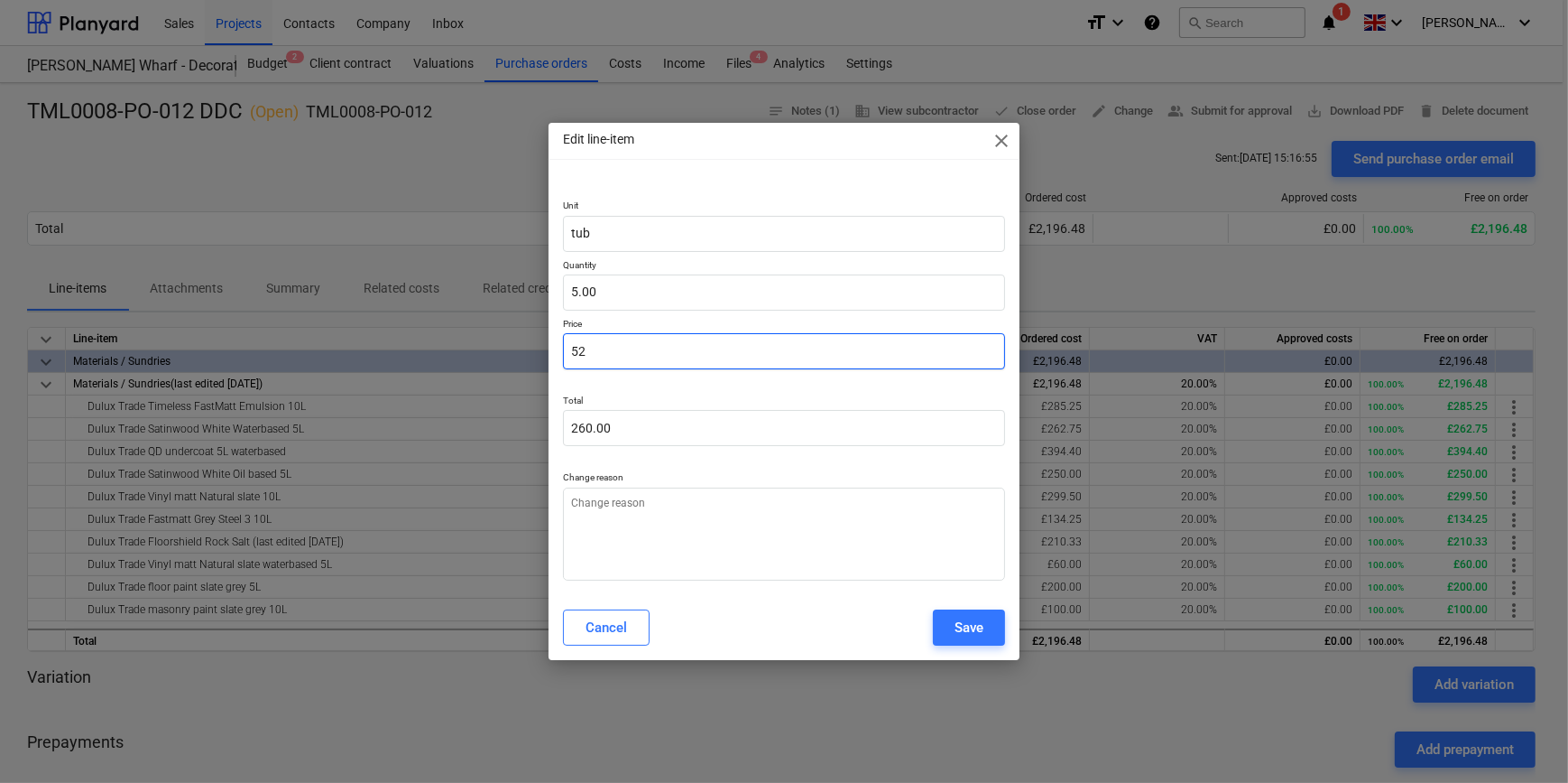
type input "5"
type input "25.00"
type textarea "x"
type input "0.00"
type textarea "x"
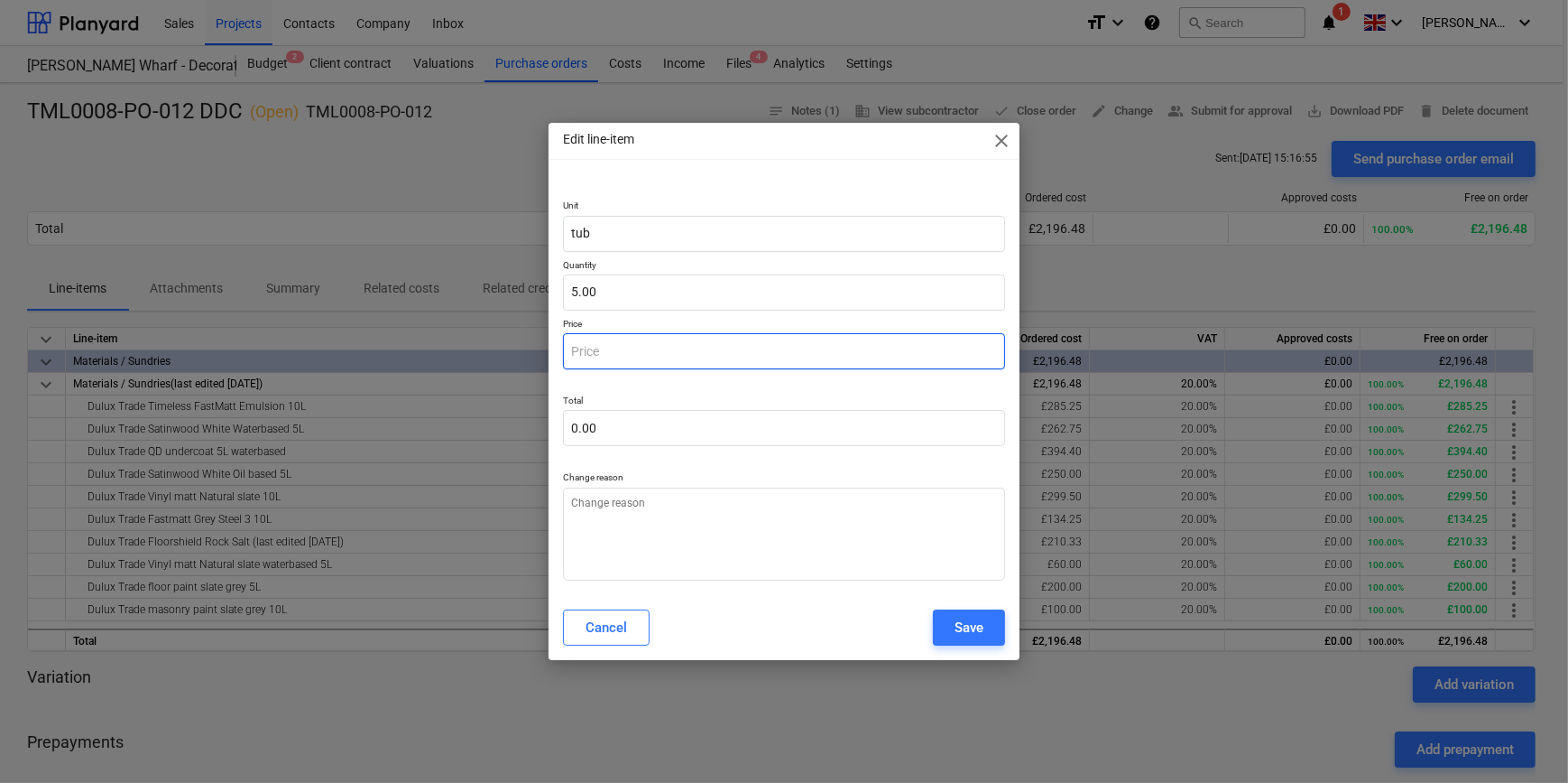
type input "6"
type input "30.00"
type textarea "x"
type input "66"
type input "330.00"
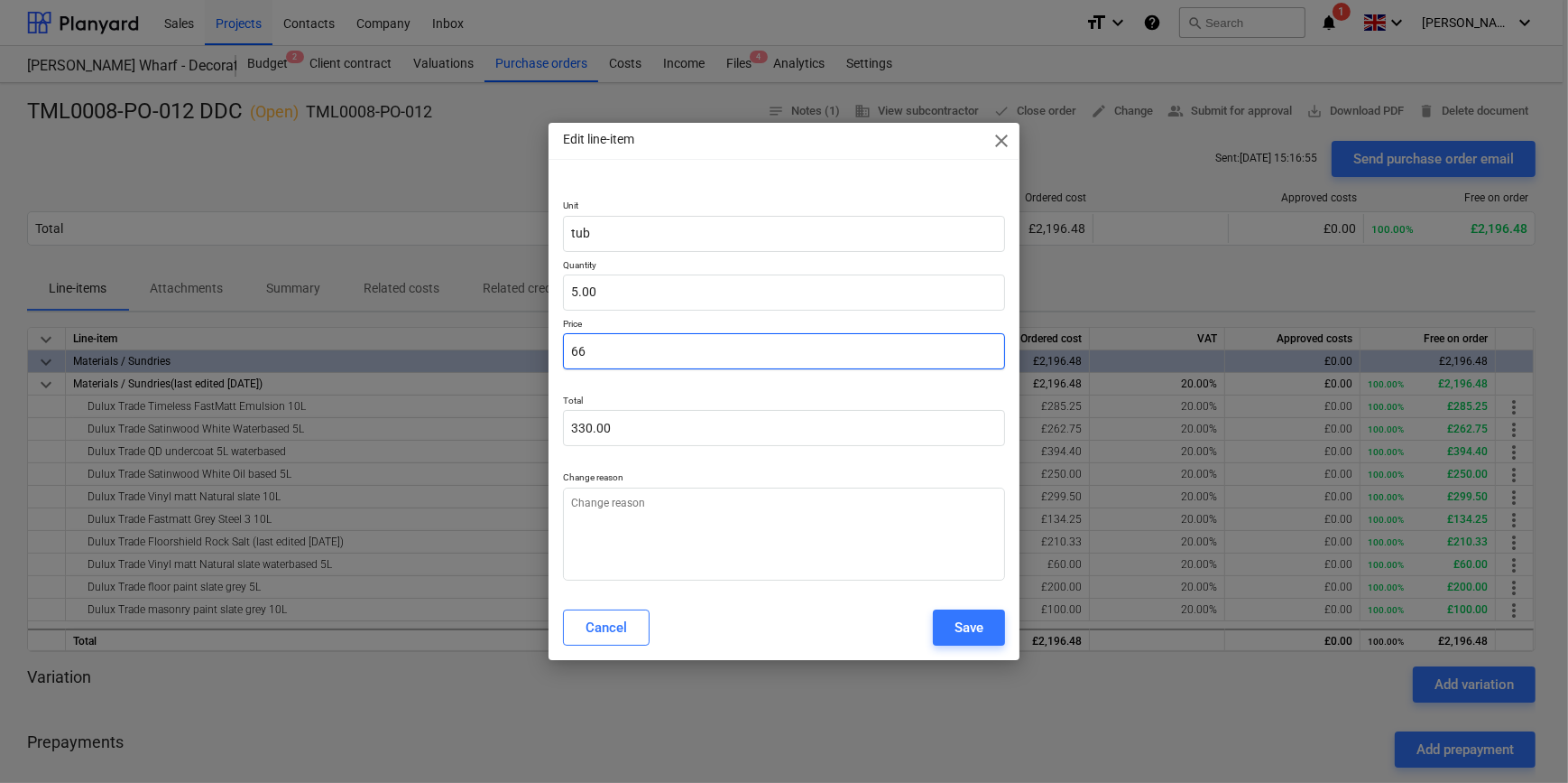
type textarea "x"
type input "66."
type textarea "x"
type input "66.6"
type input "333.00"
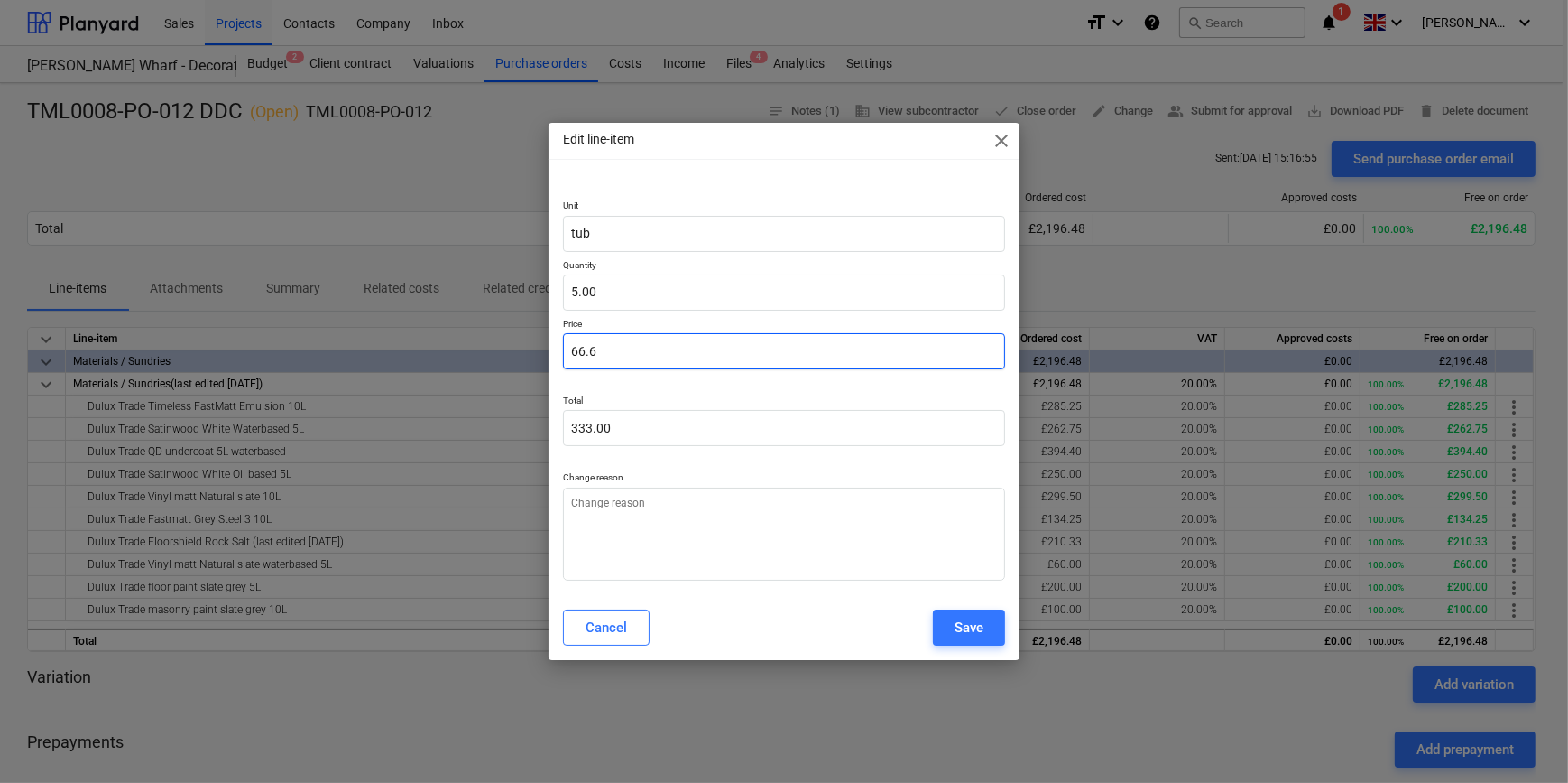
type textarea "x"
type input "66.61"
type input "333.05"
type input "66.61"
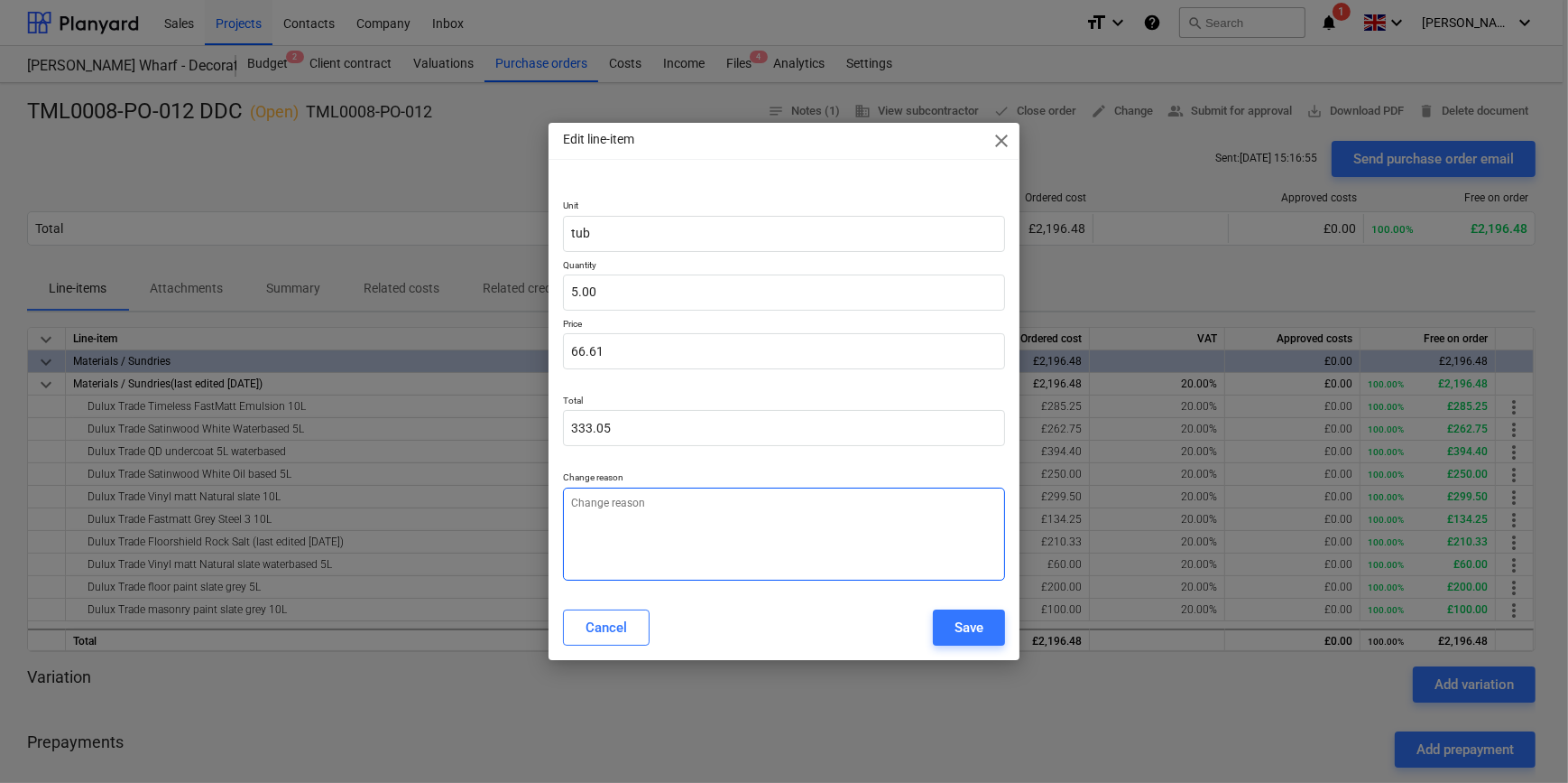
click at [621, 515] on textarea at bounding box center [784, 534] width 442 height 93
type textarea "x"
type textarea "p"
type textarea "x"
type textarea "pr"
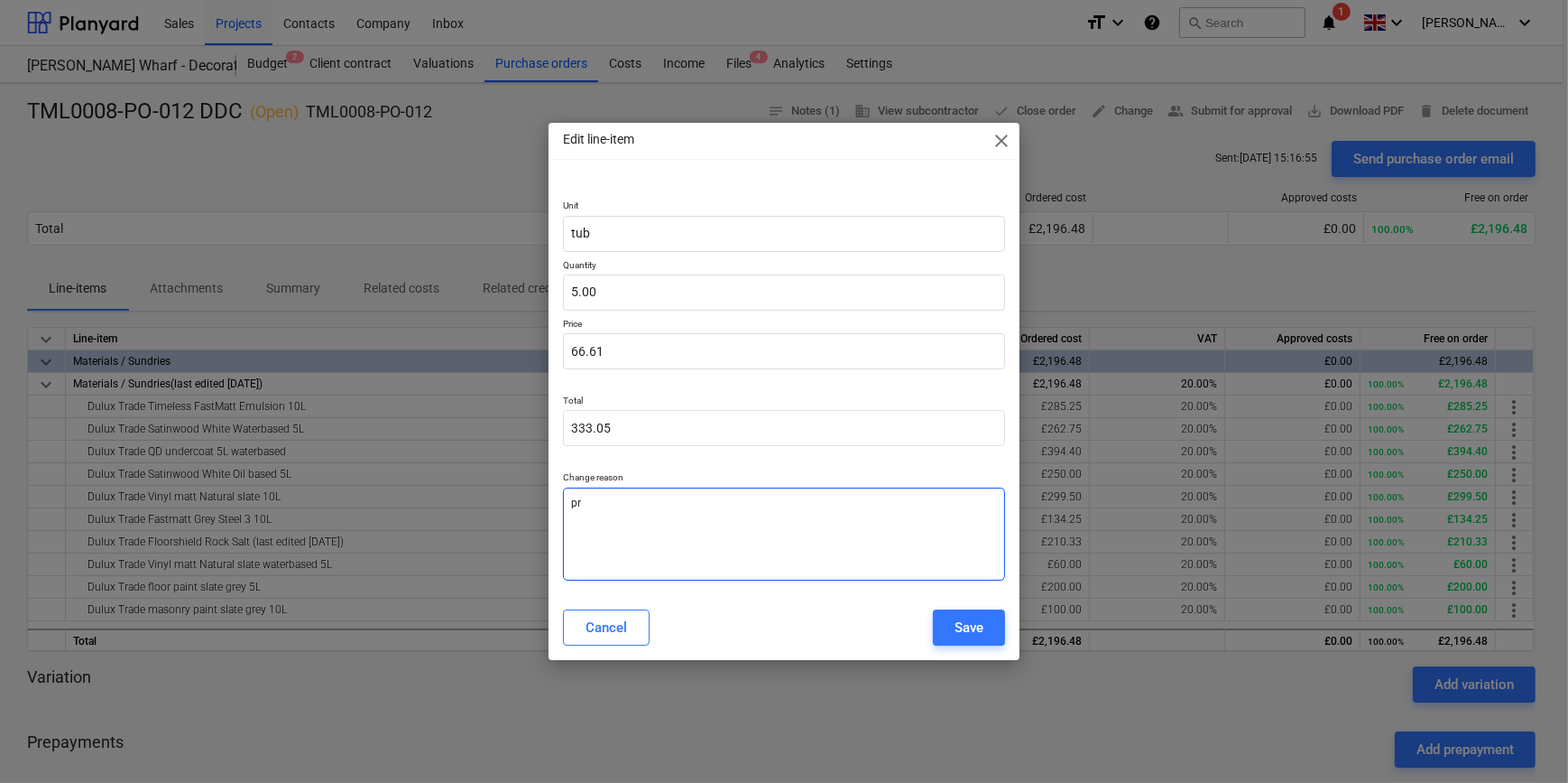
type textarea "x"
type textarea "pri"
type textarea "x"
type textarea "pric"
type textarea "x"
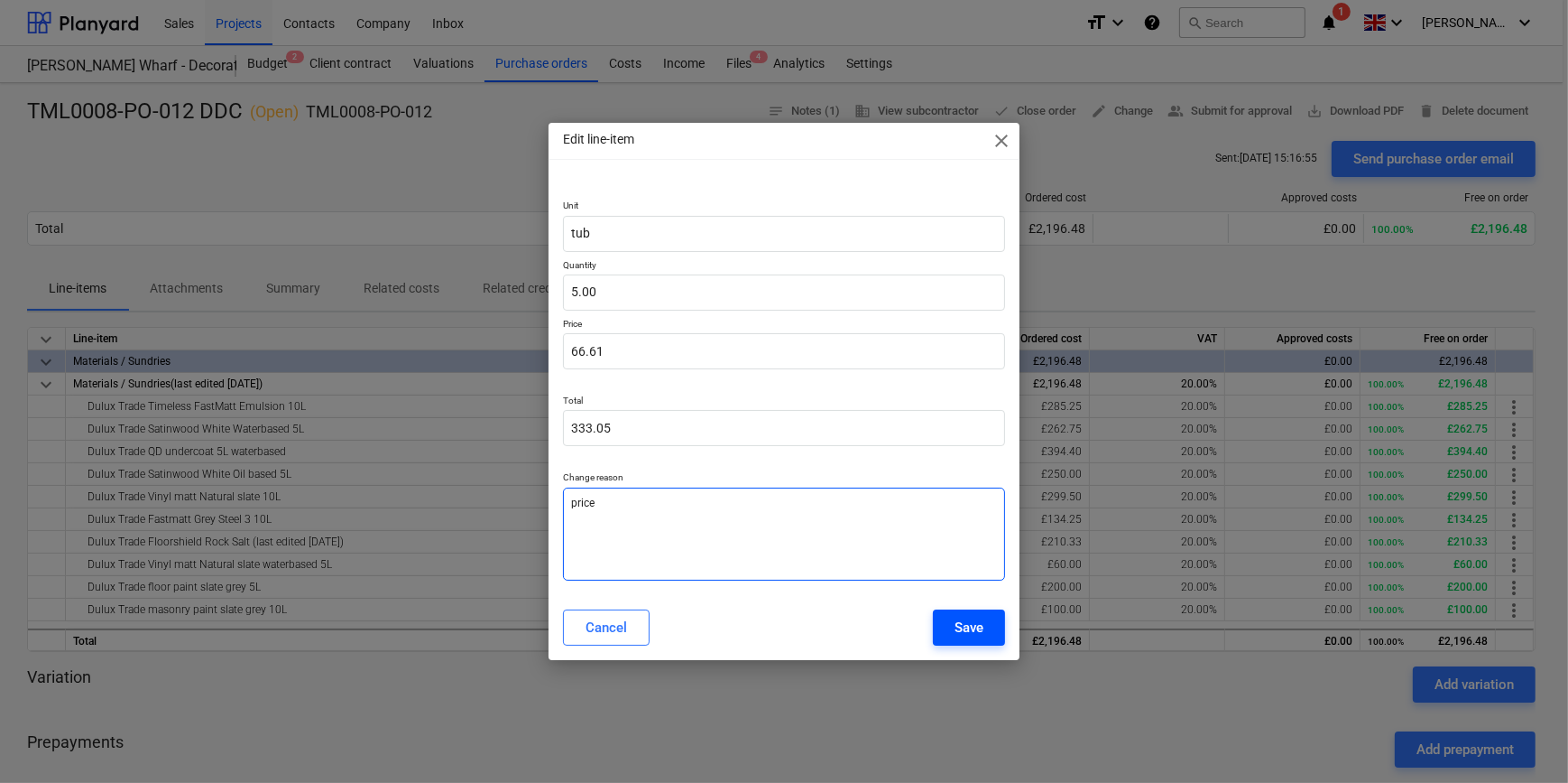
type textarea "price"
click at [962, 632] on div "Save" at bounding box center [969, 628] width 29 height 23
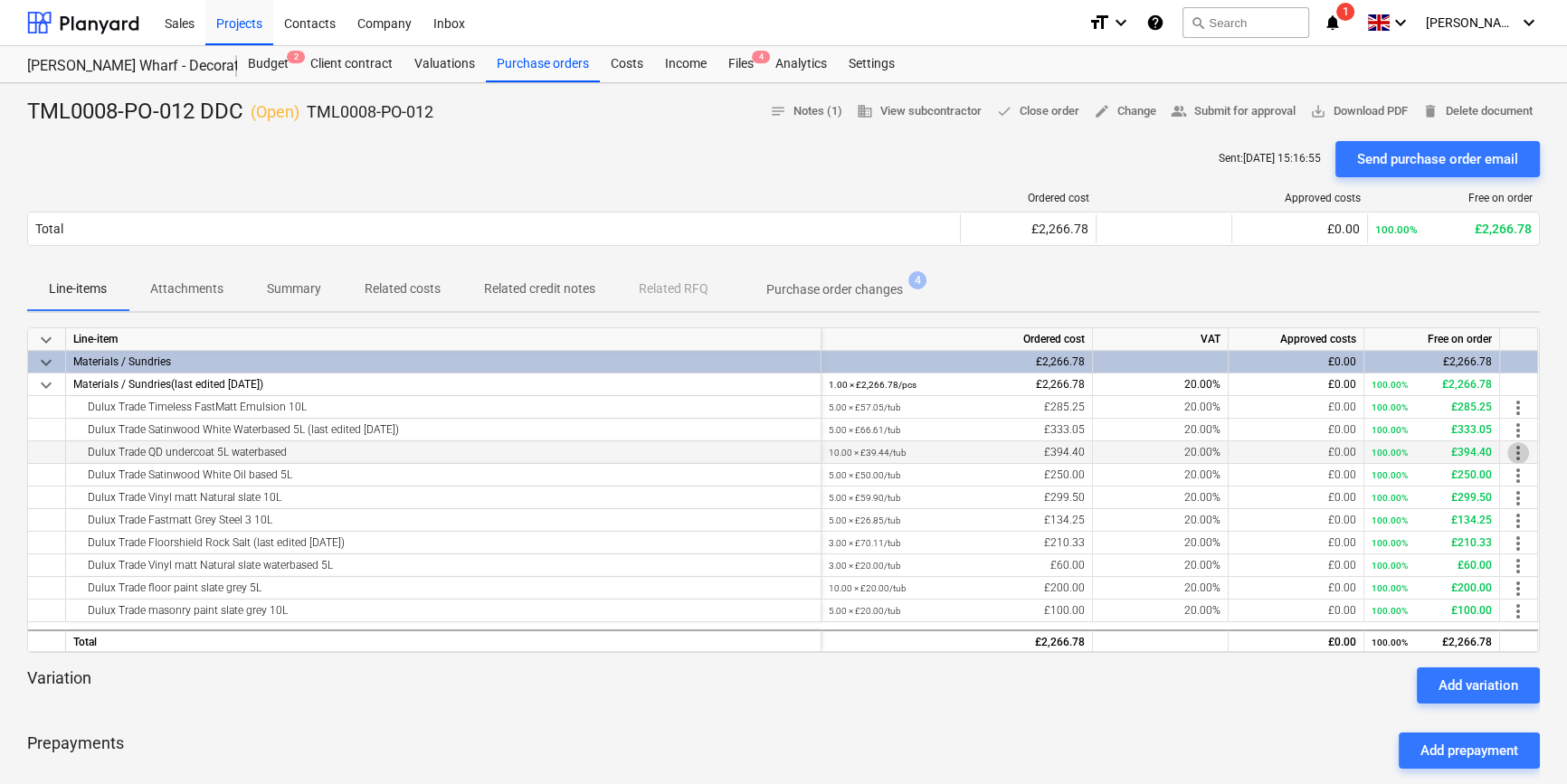
click at [1513, 453] on span "more_vert" at bounding box center [1518, 453] width 22 height 22
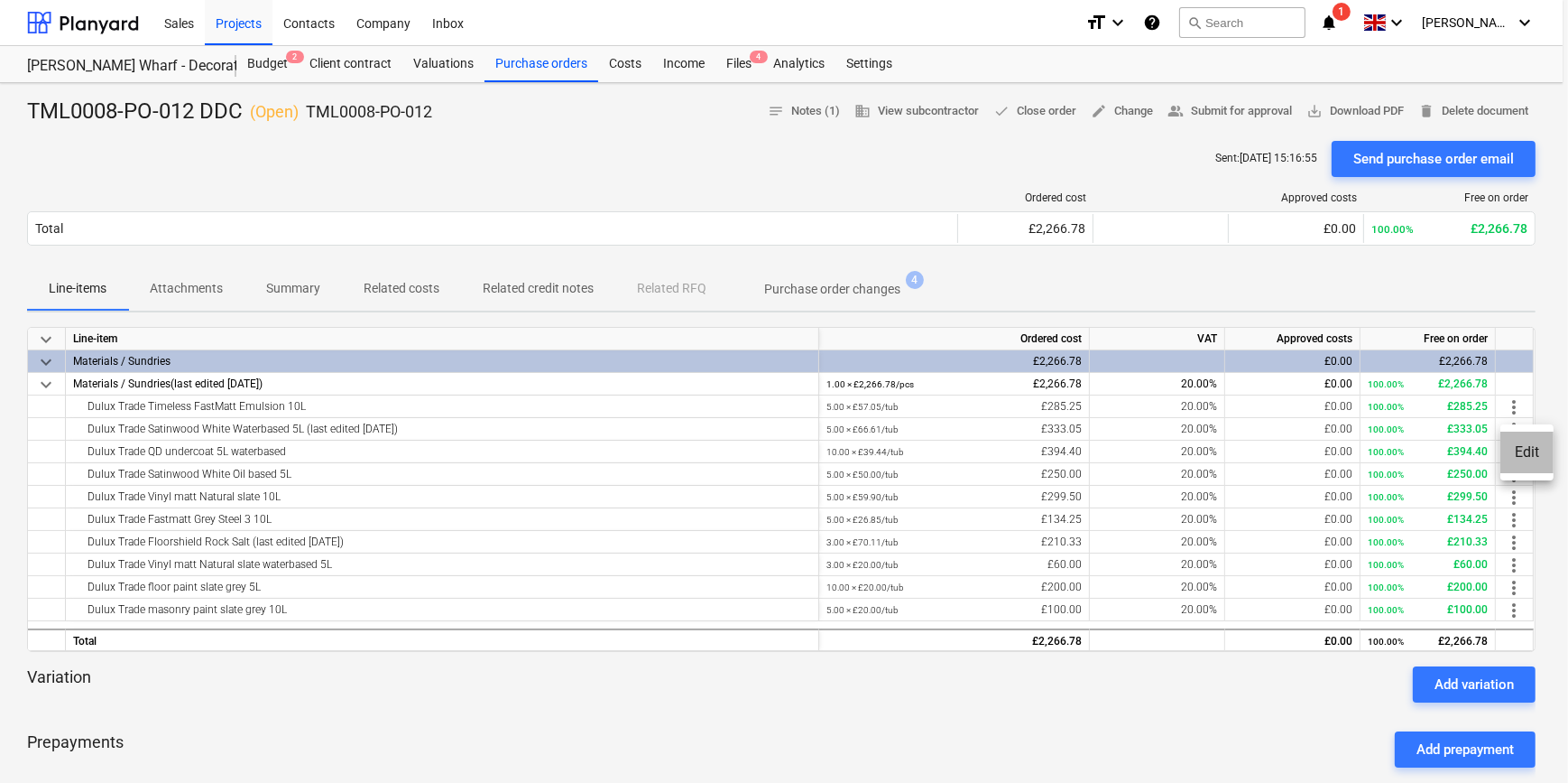
click at [1514, 452] on li "Edit" at bounding box center [1527, 453] width 53 height 41
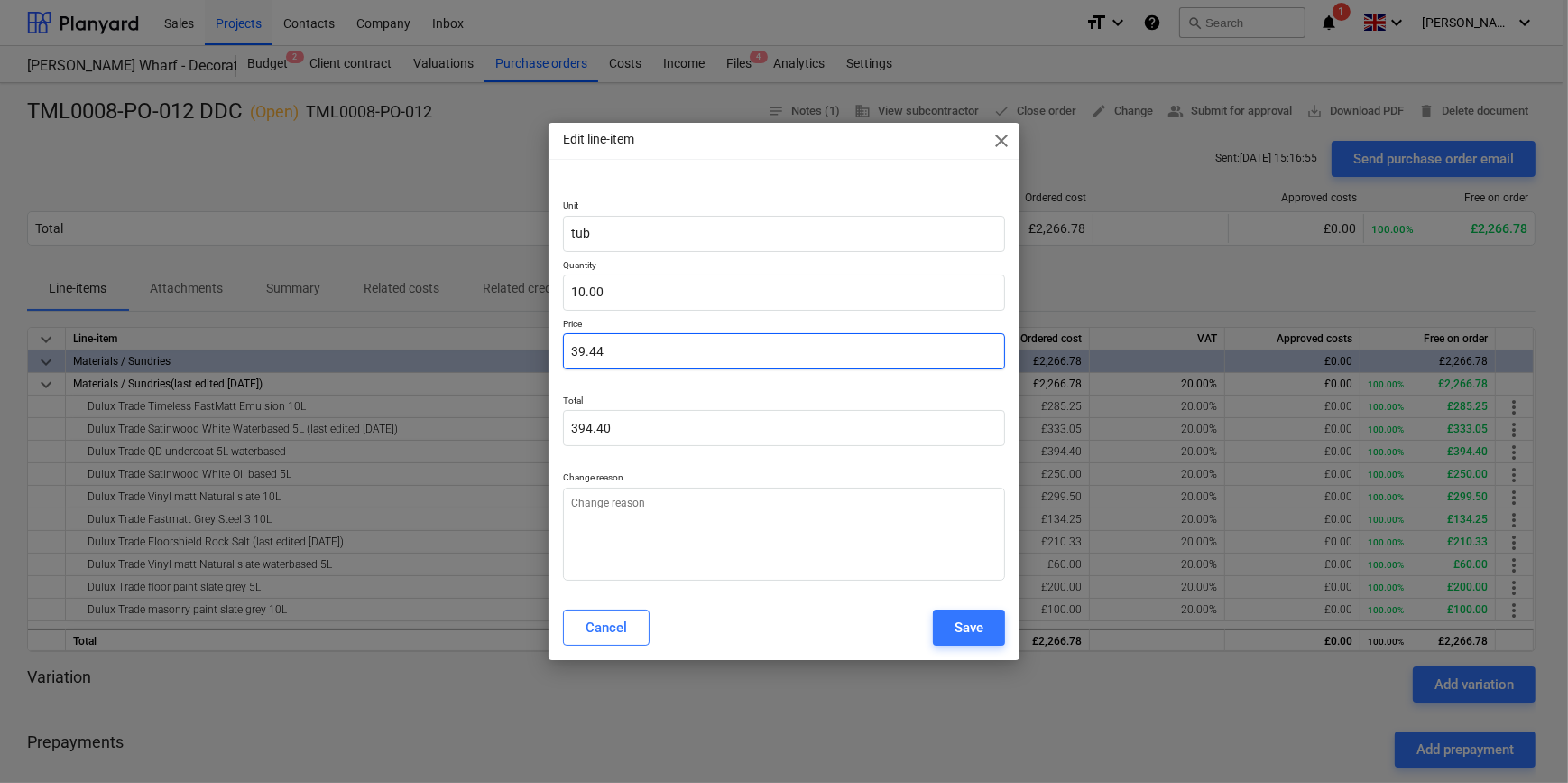
drag, startPoint x: 601, startPoint y: 348, endPoint x: 546, endPoint y: 351, distance: 55.1
click at [533, 349] on div "Edit line-item close Unit tub Quantity 10.00 Price 39.44 Total 394.40 Change re…" at bounding box center [784, 391] width 1568 height 783
type textarea "x"
type input "0.00"
type textarea "x"
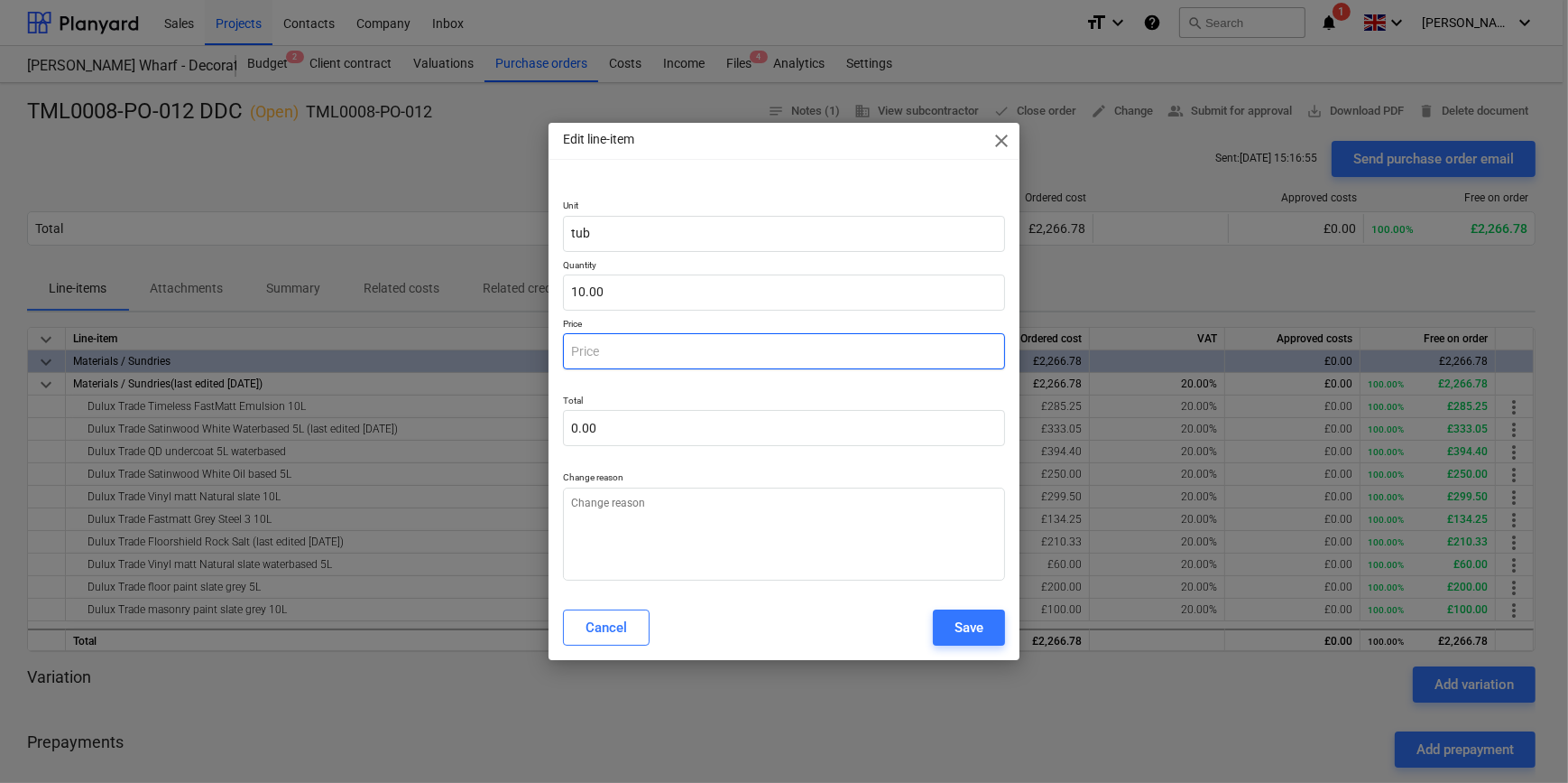
type input "4"
type input "40.00"
type textarea "x"
type input "42"
type input "420.00"
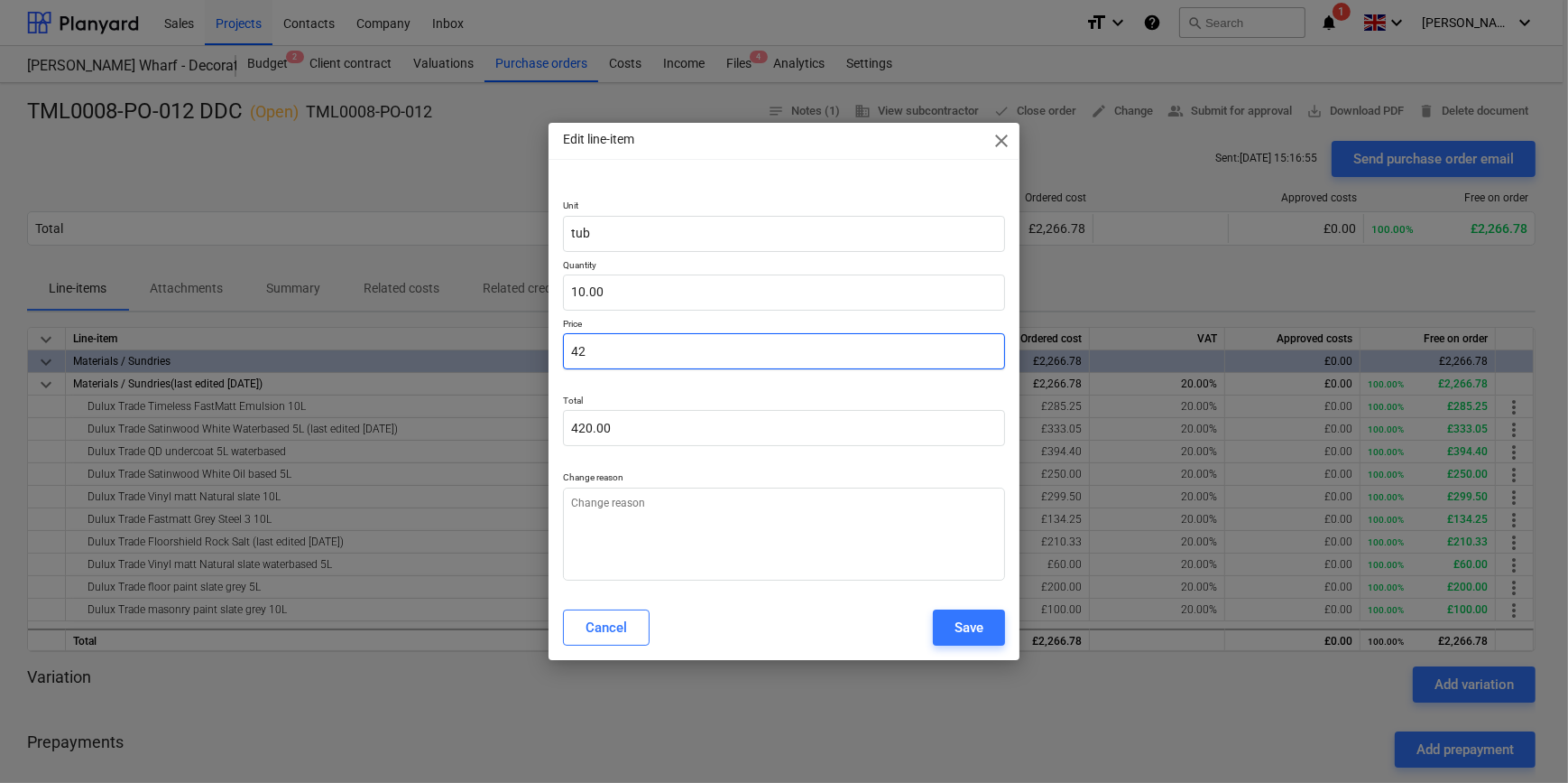
type textarea "x"
type input "42."
type textarea "x"
type input "42.9"
type input "429.00"
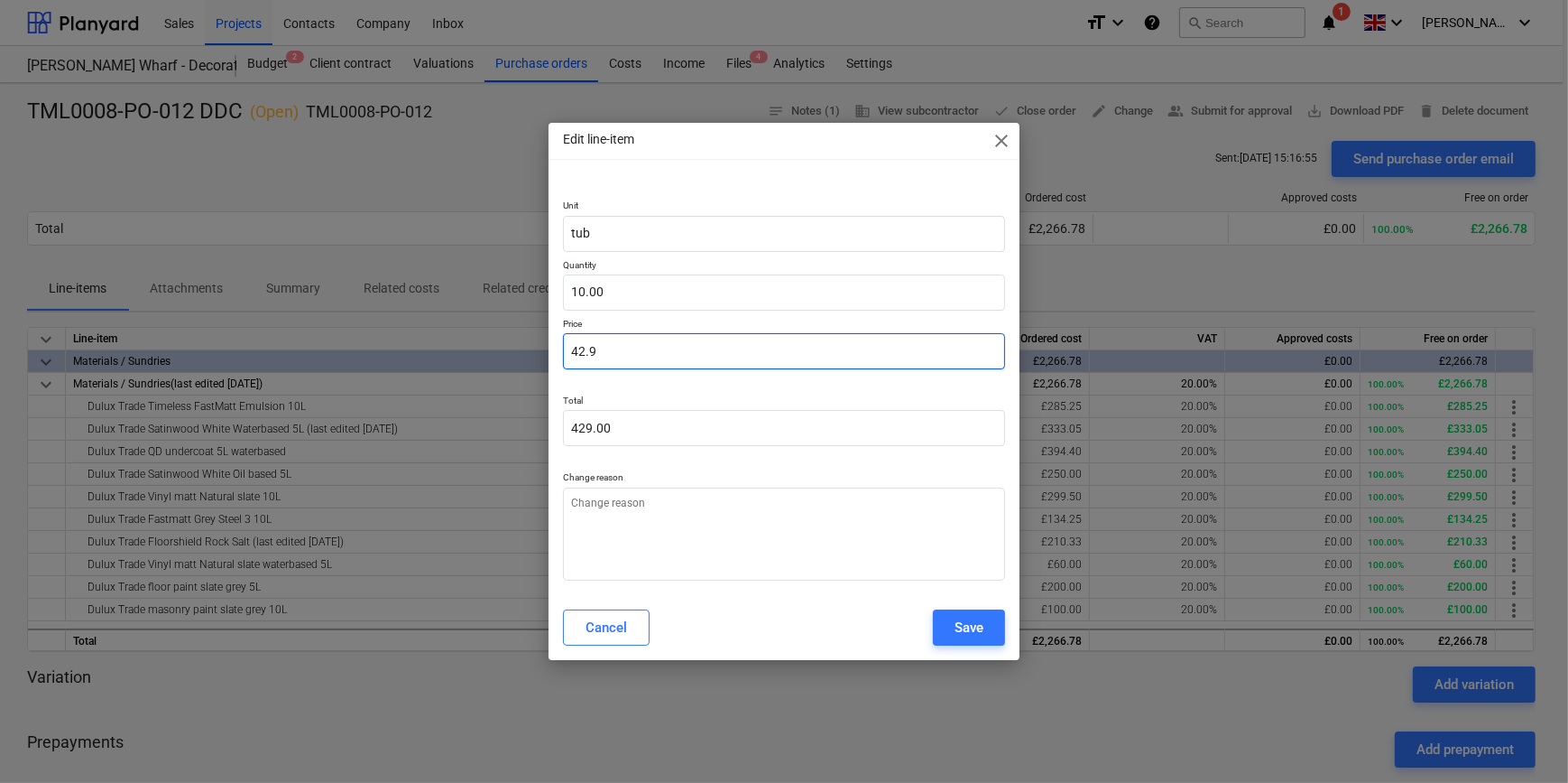
type textarea "x"
type input "42.99"
type input "429.90"
type input "42.99"
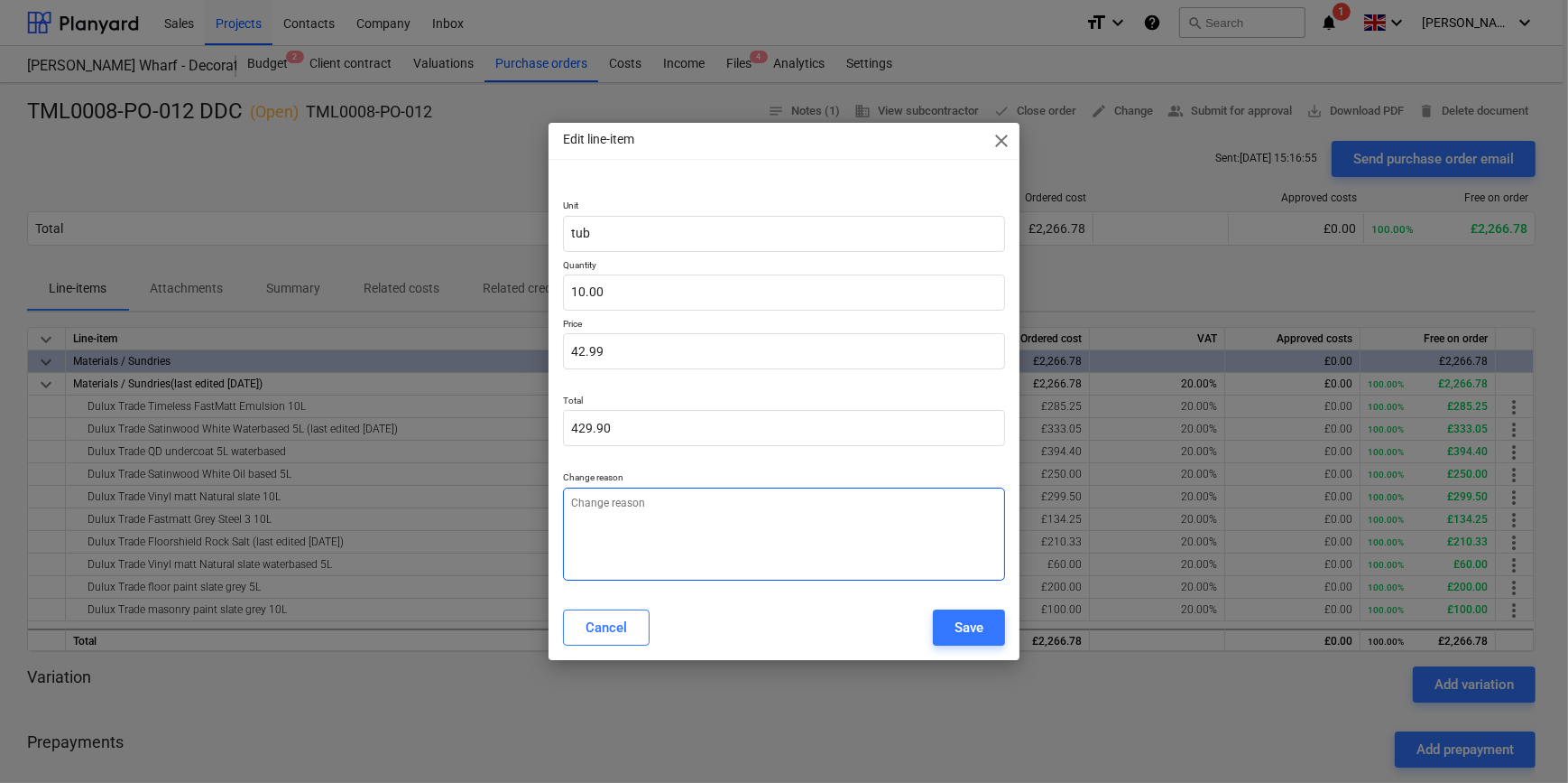
click at [741, 536] on textarea at bounding box center [784, 534] width 442 height 93
type textarea "x"
type textarea "p"
type textarea "x"
type textarea "pr"
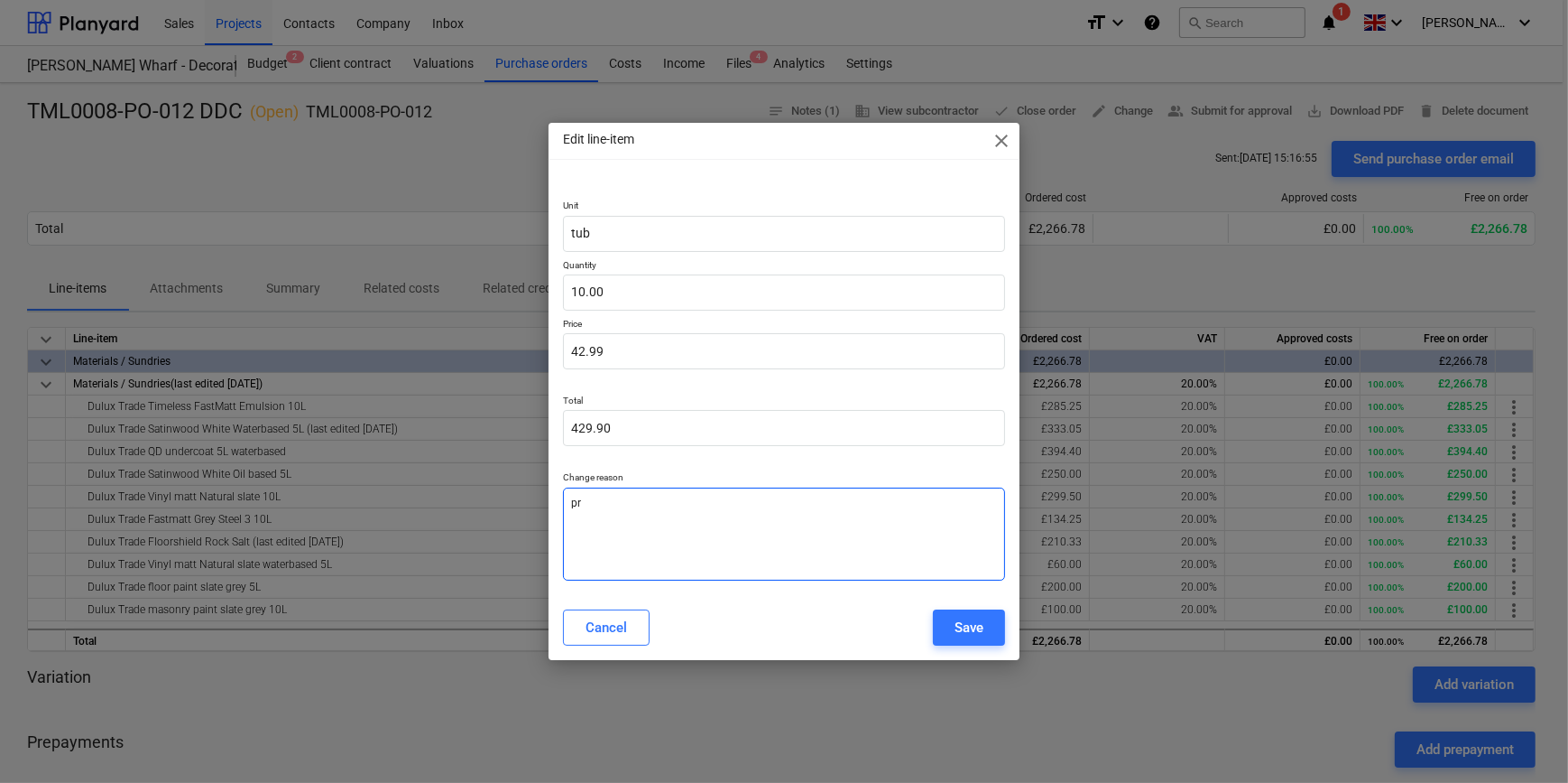
type textarea "x"
type textarea "pri"
type textarea "x"
type textarea "pric"
type textarea "x"
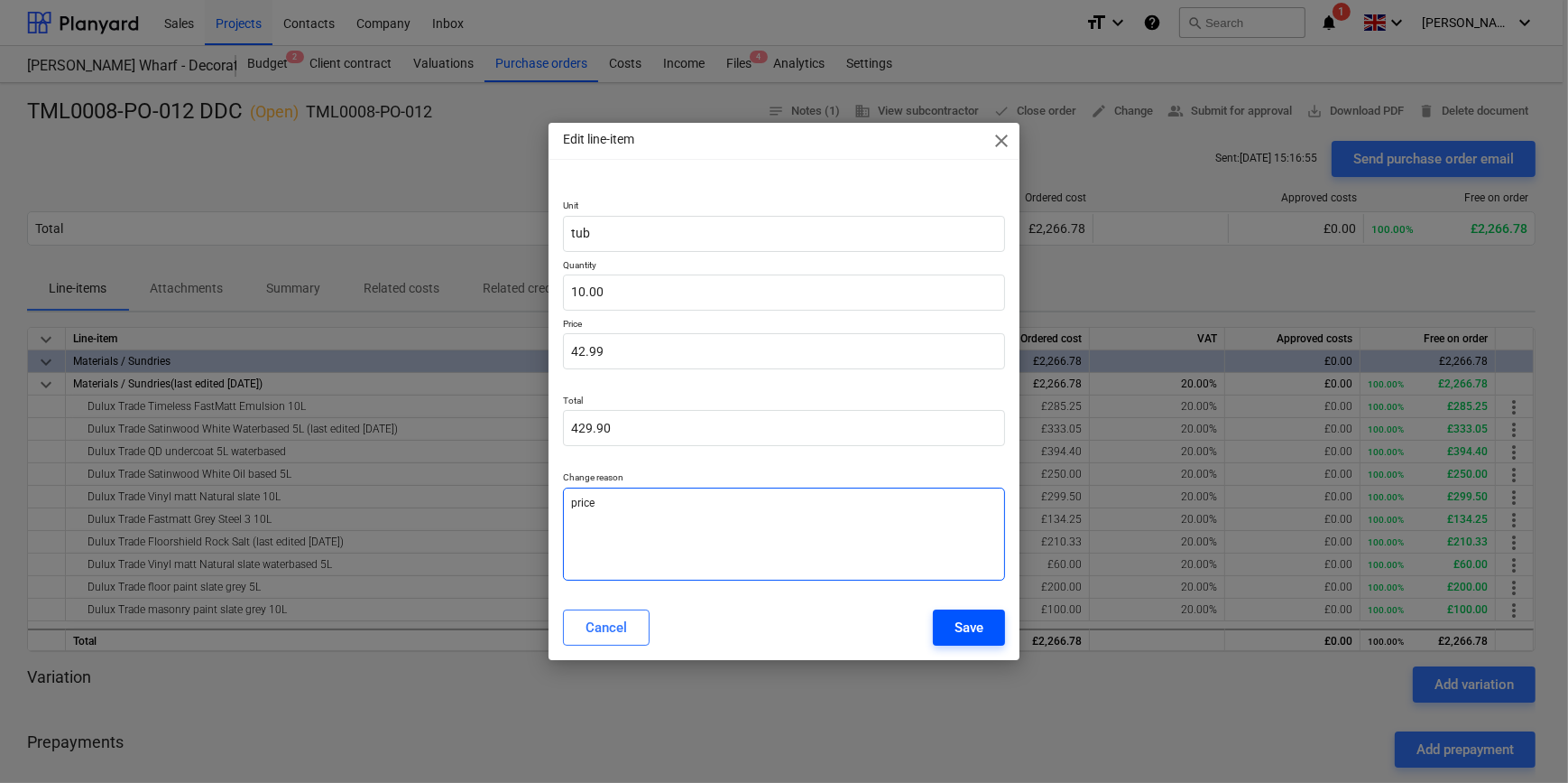
type textarea "price"
click at [996, 629] on button "Save" at bounding box center [969, 628] width 72 height 36
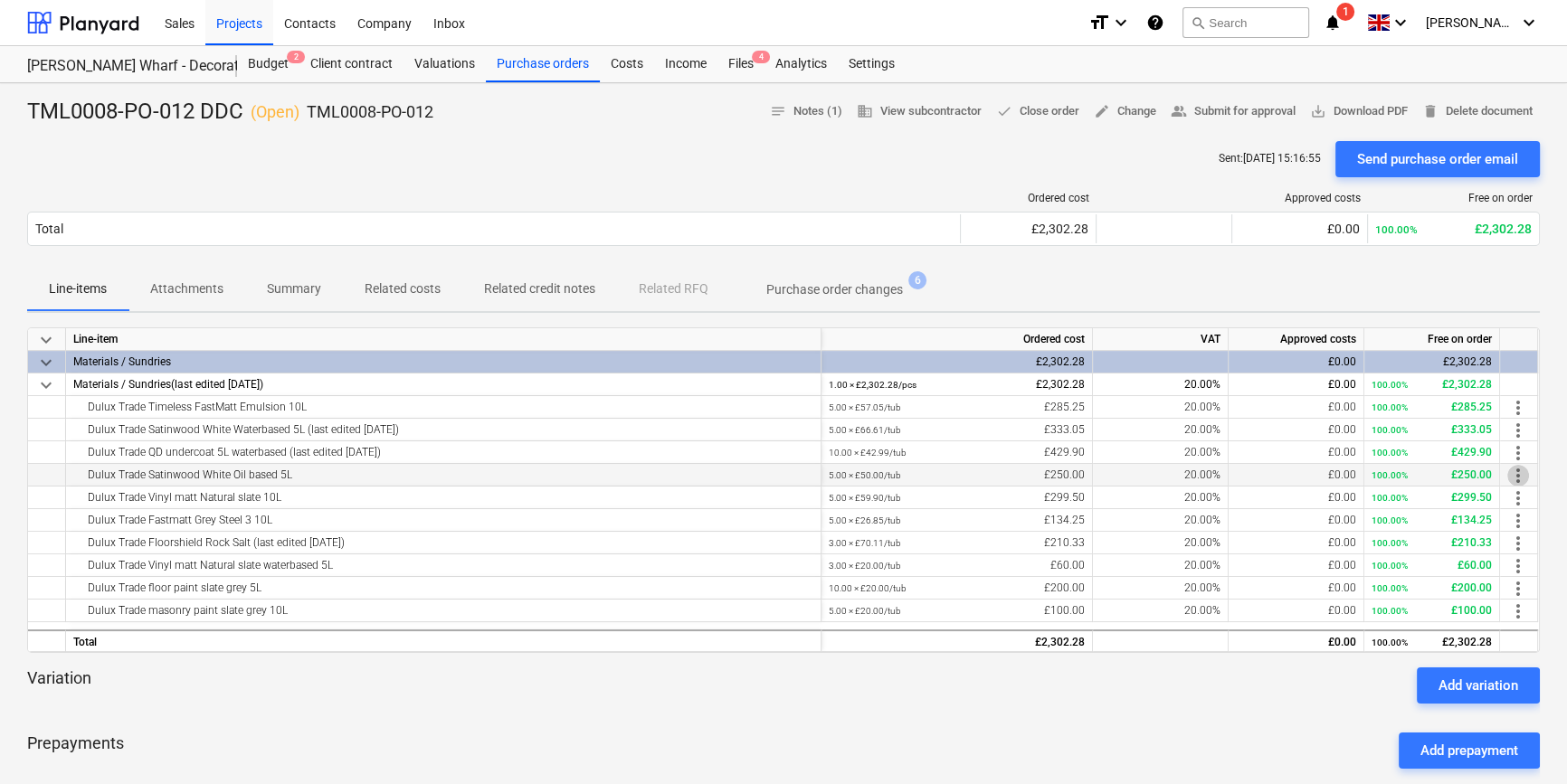
click at [1523, 473] on span "more_vert" at bounding box center [1518, 476] width 22 height 22
click at [1523, 473] on li "Edit" at bounding box center [1531, 476] width 53 height 41
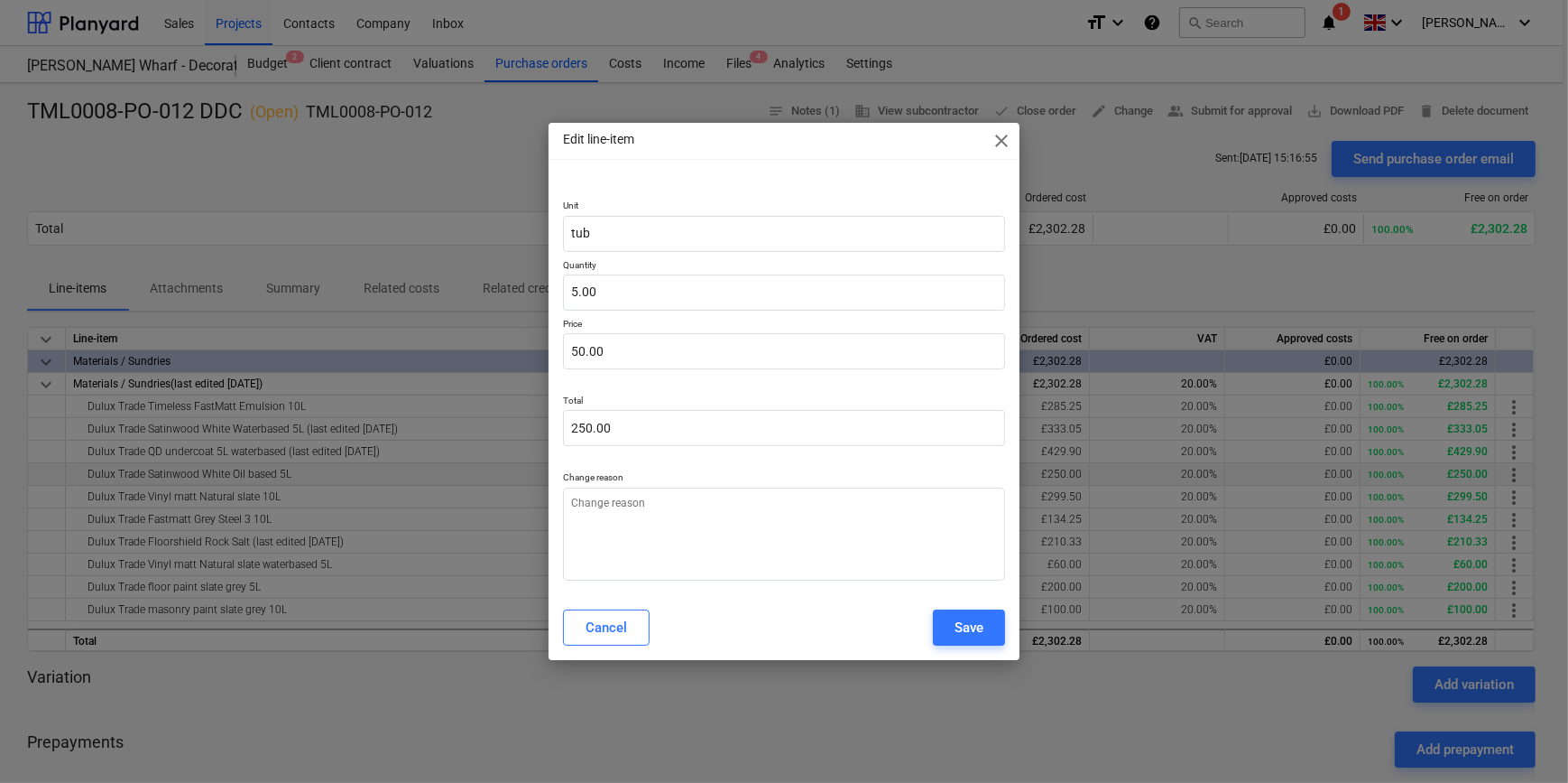
type textarea "x"
type input "50"
drag, startPoint x: 603, startPoint y: 347, endPoint x: 554, endPoint y: 346, distance: 49.0
click at [555, 346] on div "Unit tub Quantity 5.00 Price 50 Total 250.00 Change reason" at bounding box center [784, 386] width 470 height 416
type textarea "x"
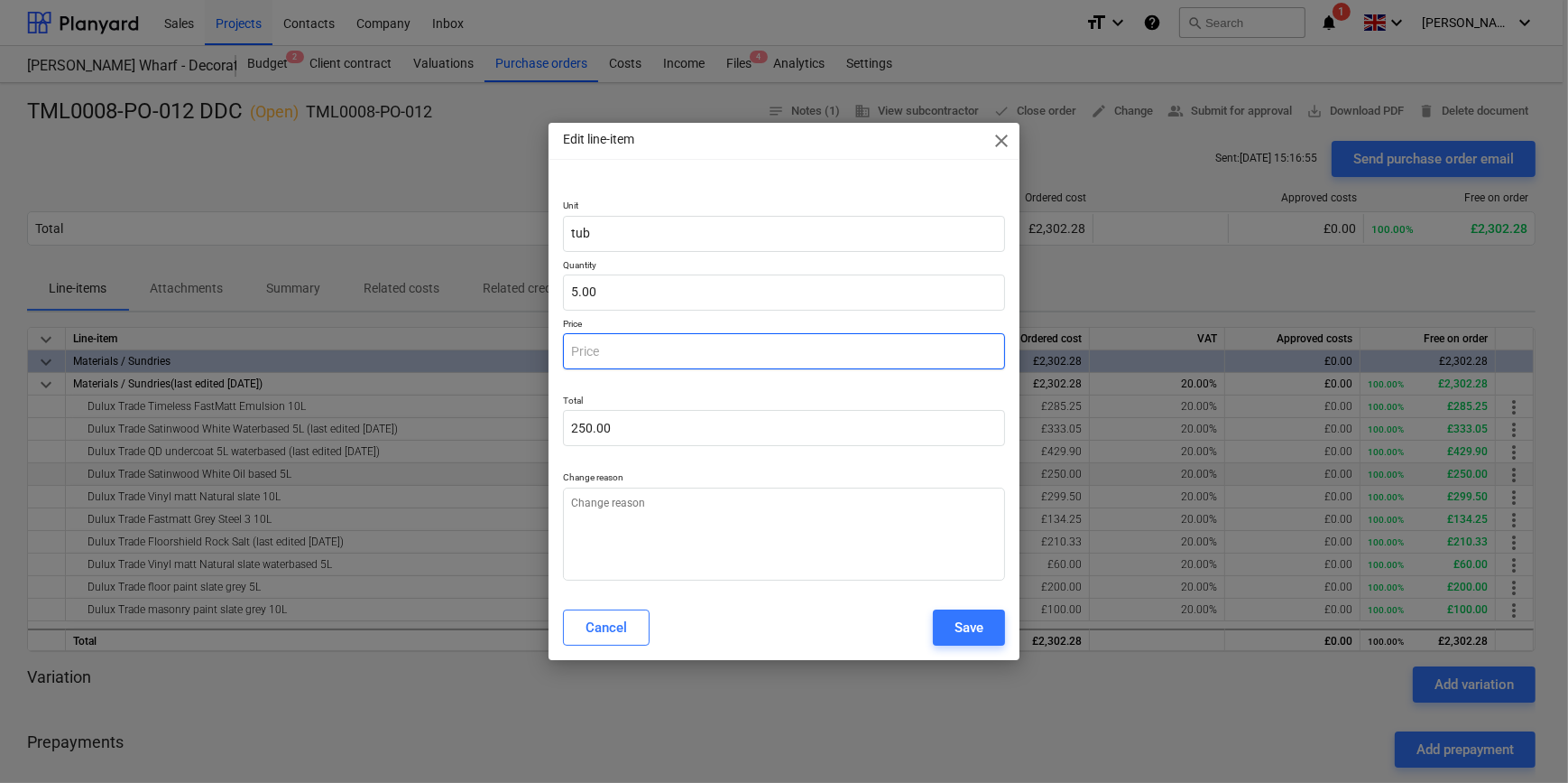
type input "0.00"
type textarea "x"
type input "6"
type input "30.00"
type textarea "x"
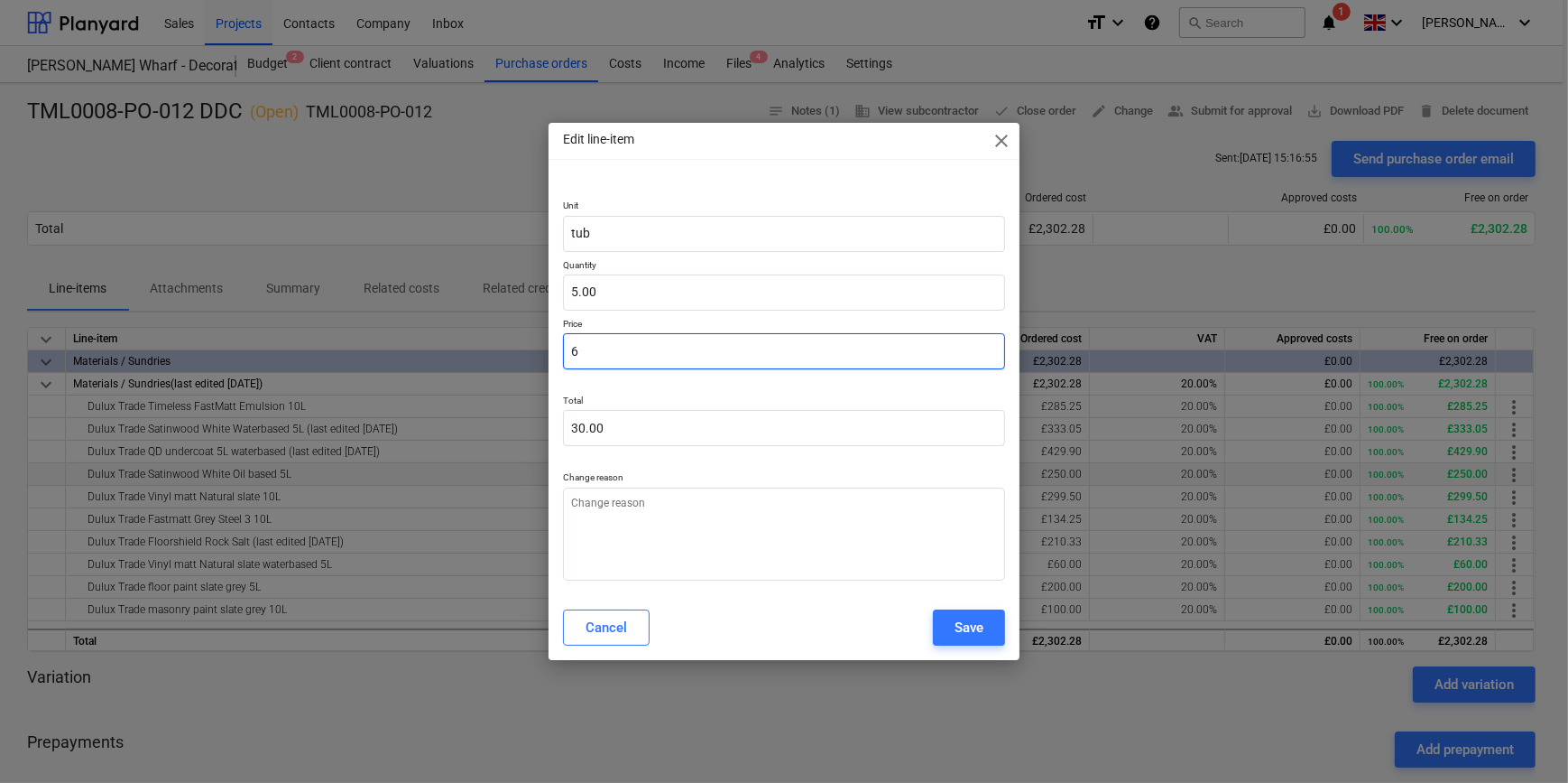
type input "60"
type input "300.00"
type textarea "x"
type input "60."
type textarea "x"
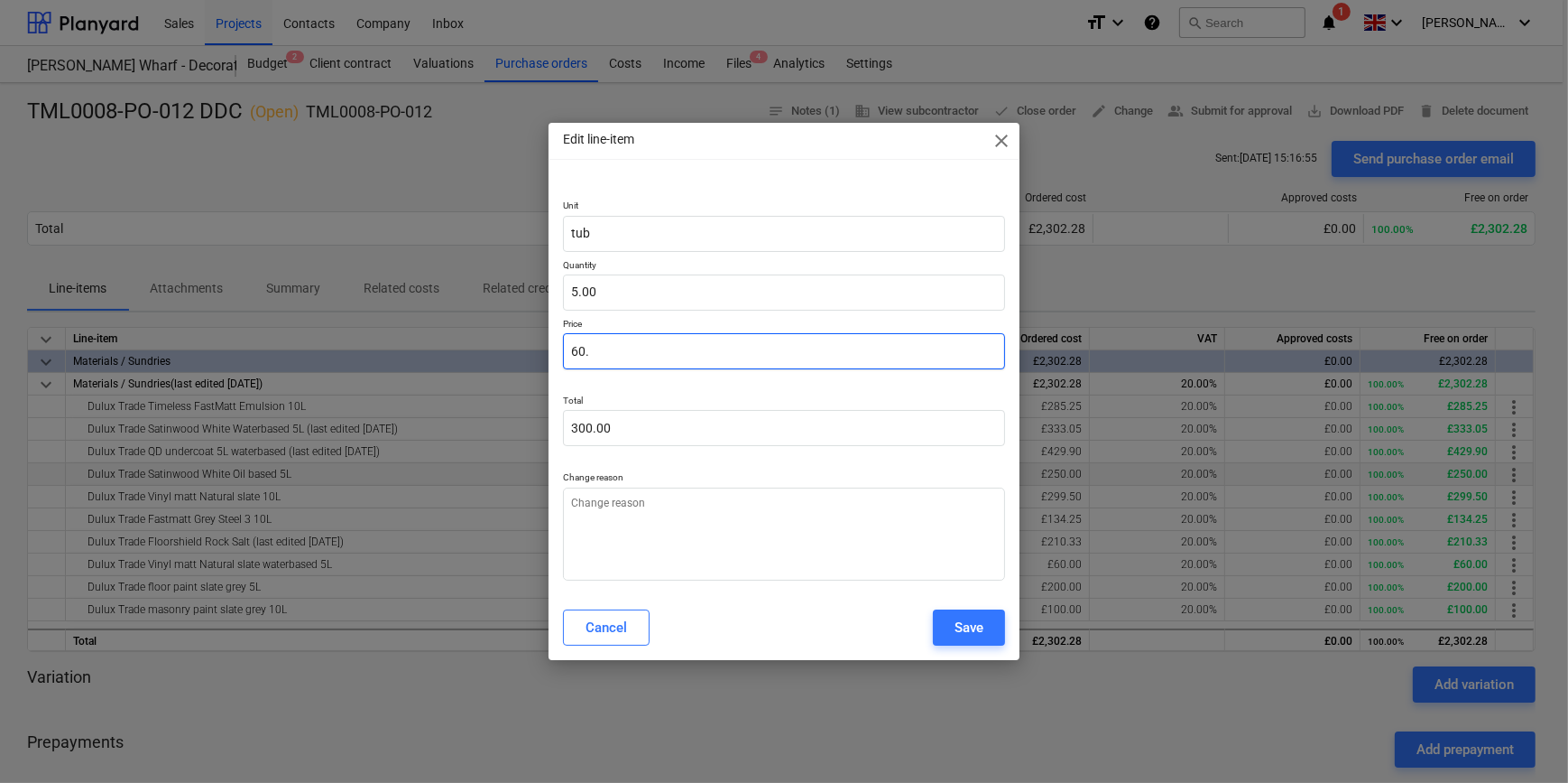
type input "60.9"
type input "304.50"
type textarea "x"
type input "60.95"
type input "304.75"
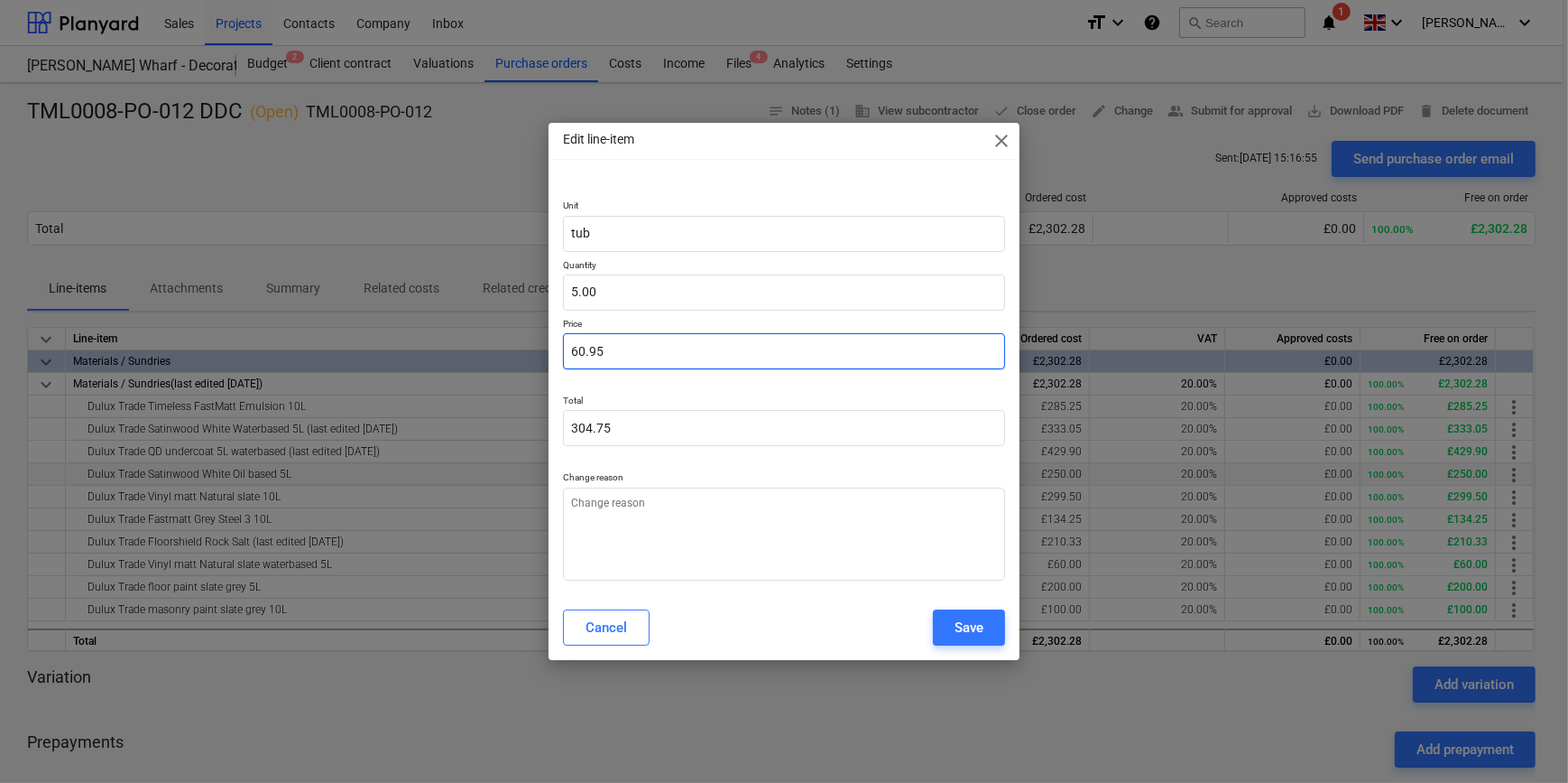
type input "60.95"
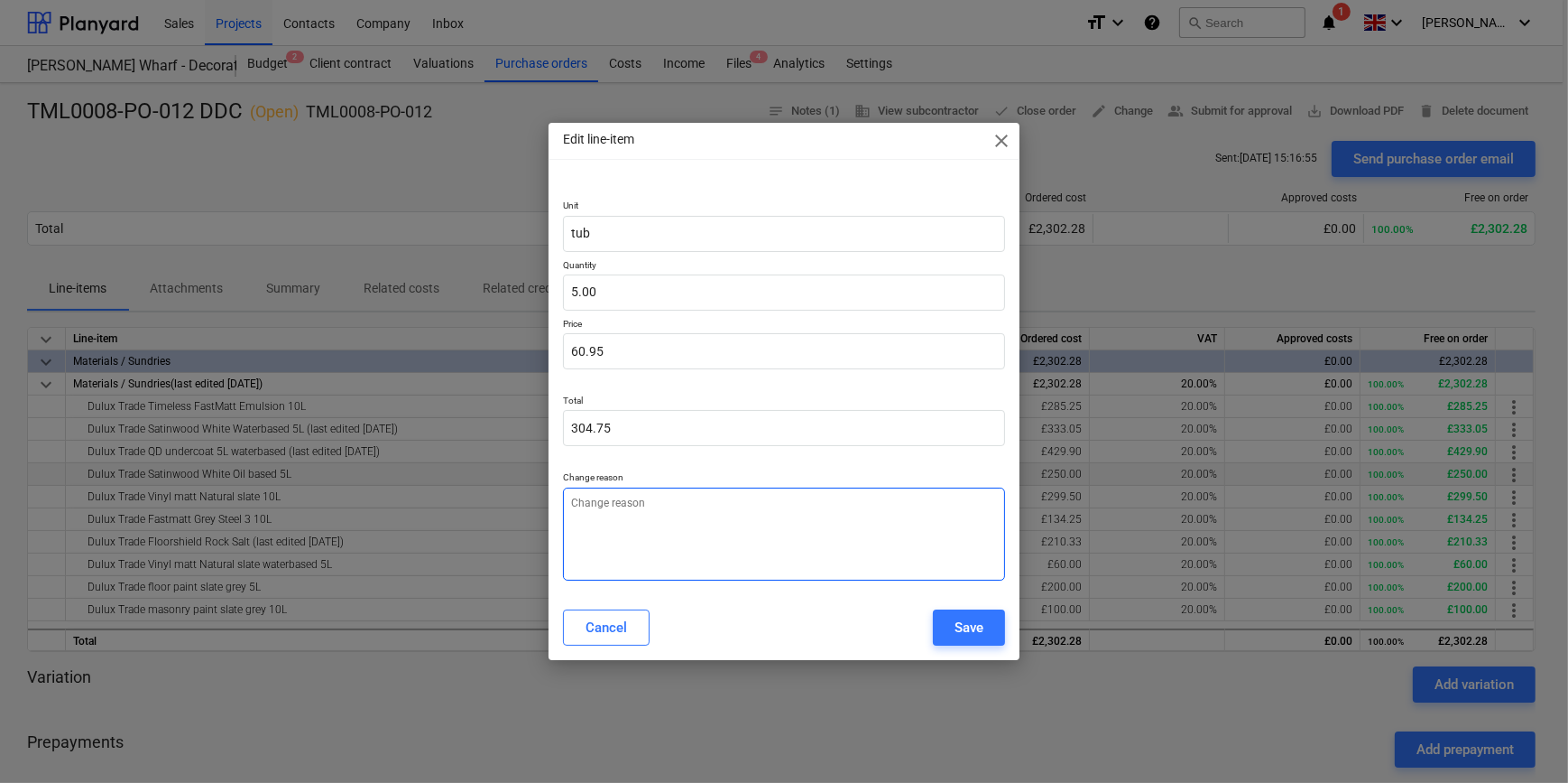
click at [572, 514] on textarea at bounding box center [784, 534] width 442 height 93
type textarea "x"
type textarea "p"
type textarea "x"
type textarea "pr"
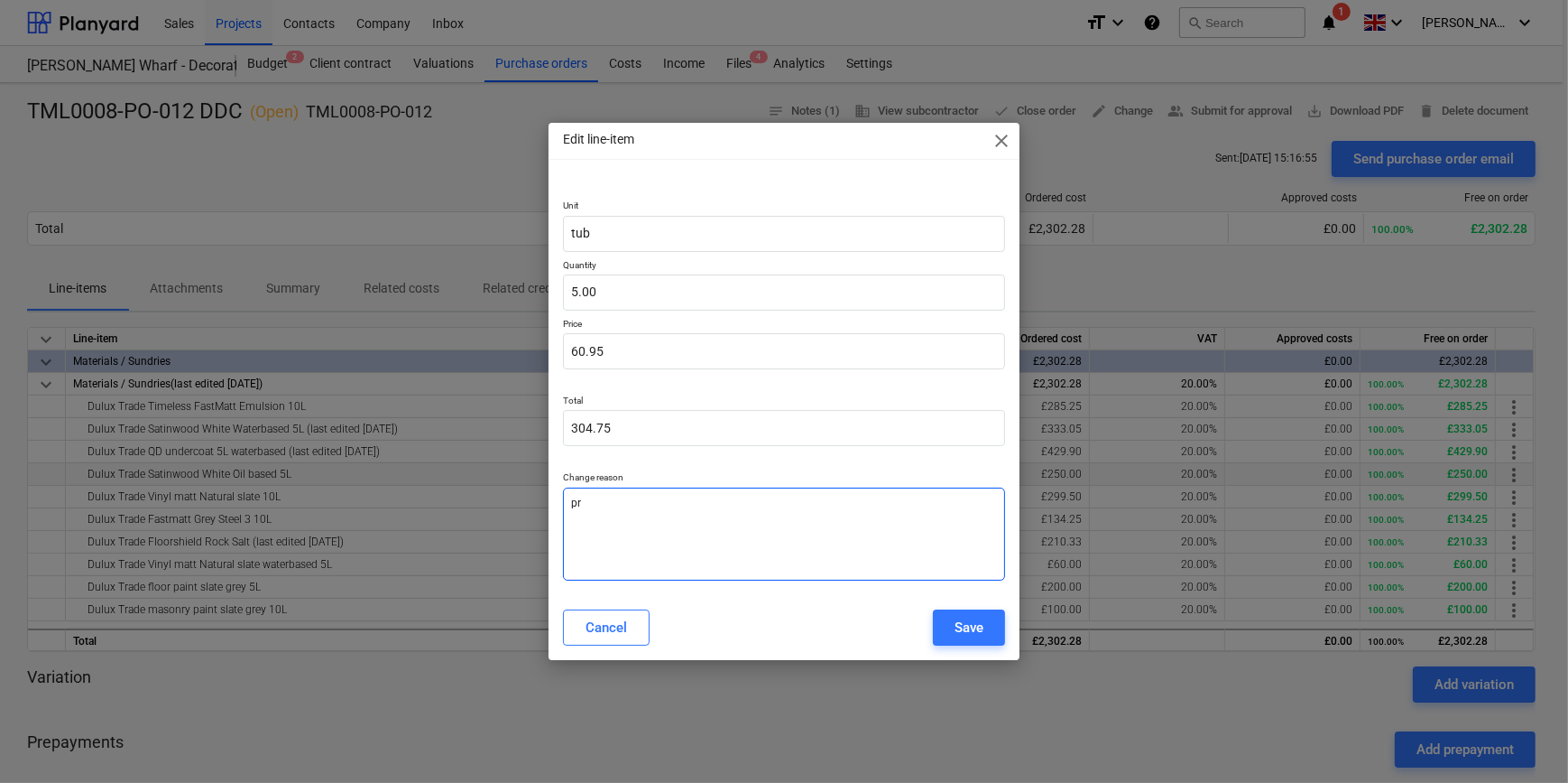
type textarea "x"
type textarea "pri"
type textarea "x"
type textarea "pric"
type textarea "x"
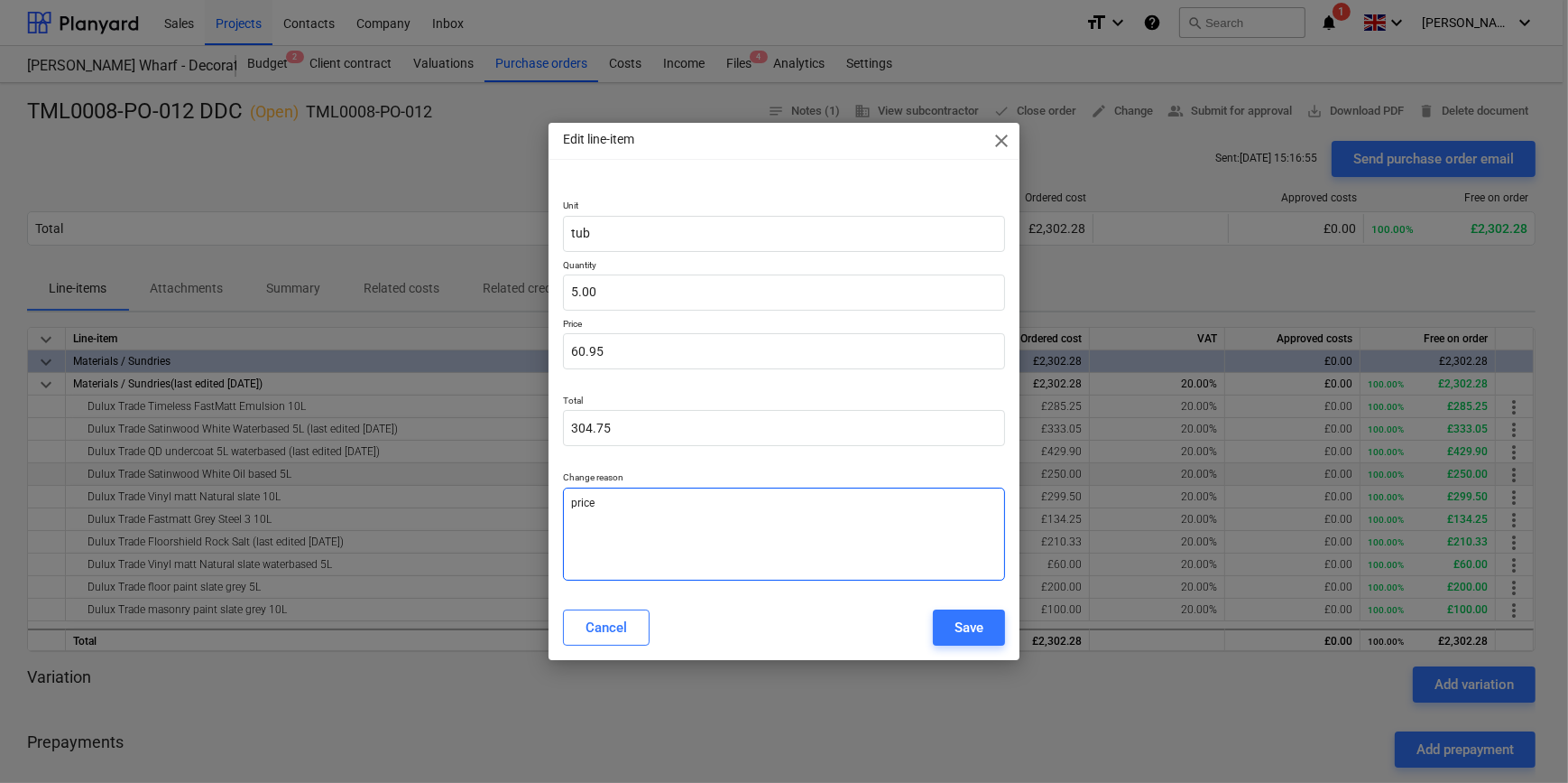
type textarea "price"
type textarea "x"
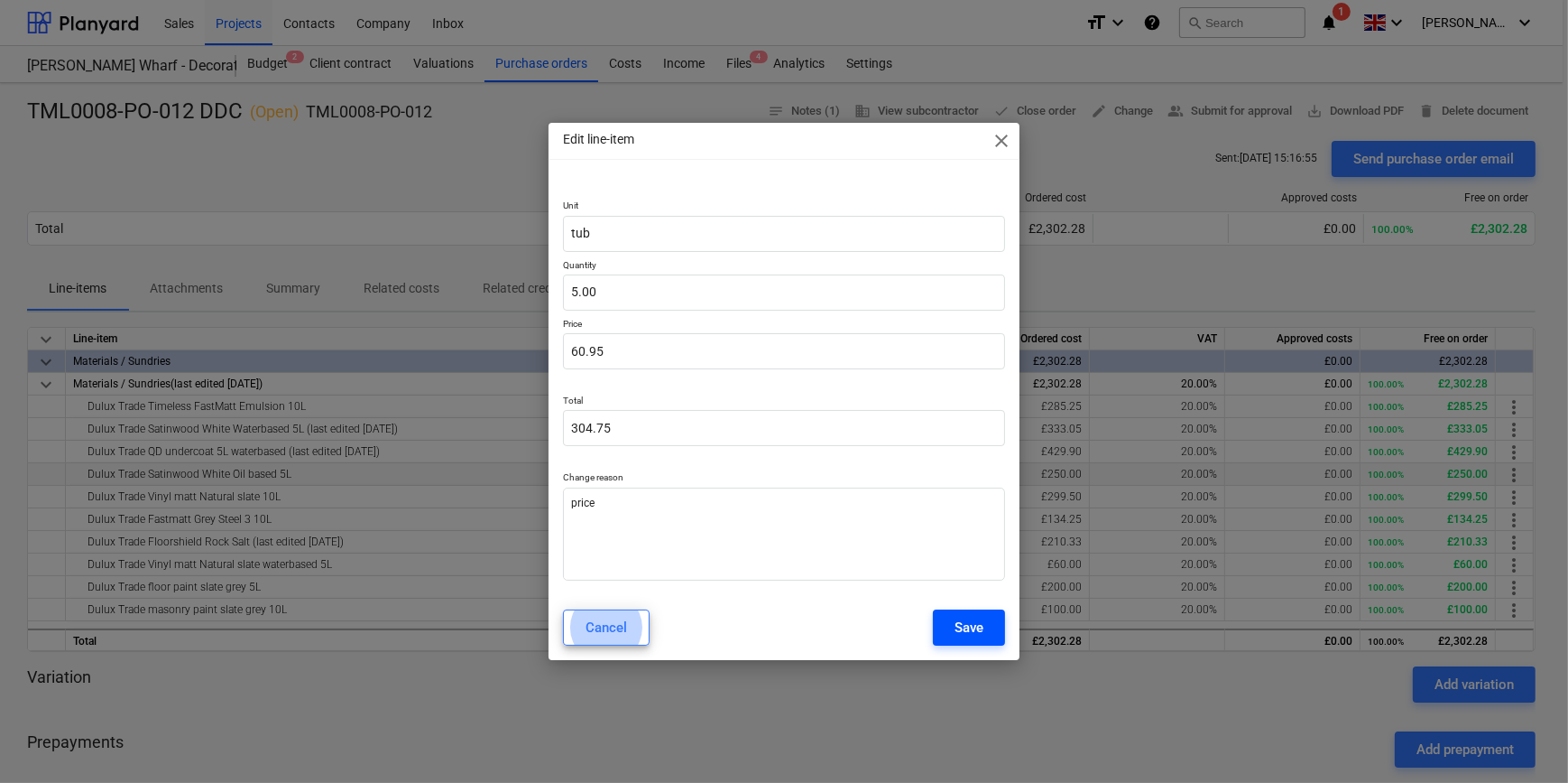
click at [977, 625] on div "Save" at bounding box center [969, 628] width 29 height 23
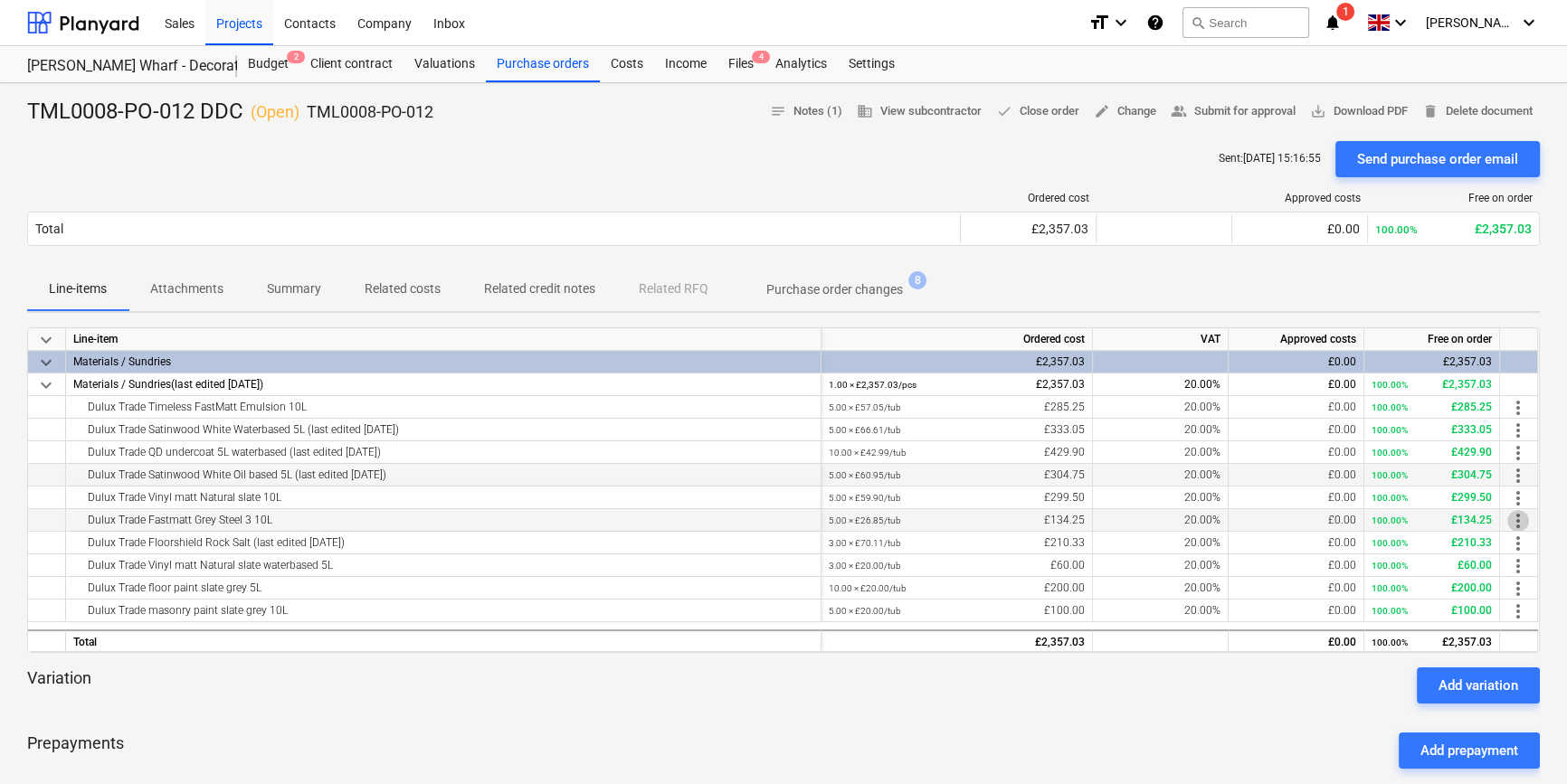
click at [1522, 519] on span "more_vert" at bounding box center [1518, 521] width 22 height 22
click at [1522, 519] on li "Edit" at bounding box center [1531, 521] width 53 height 41
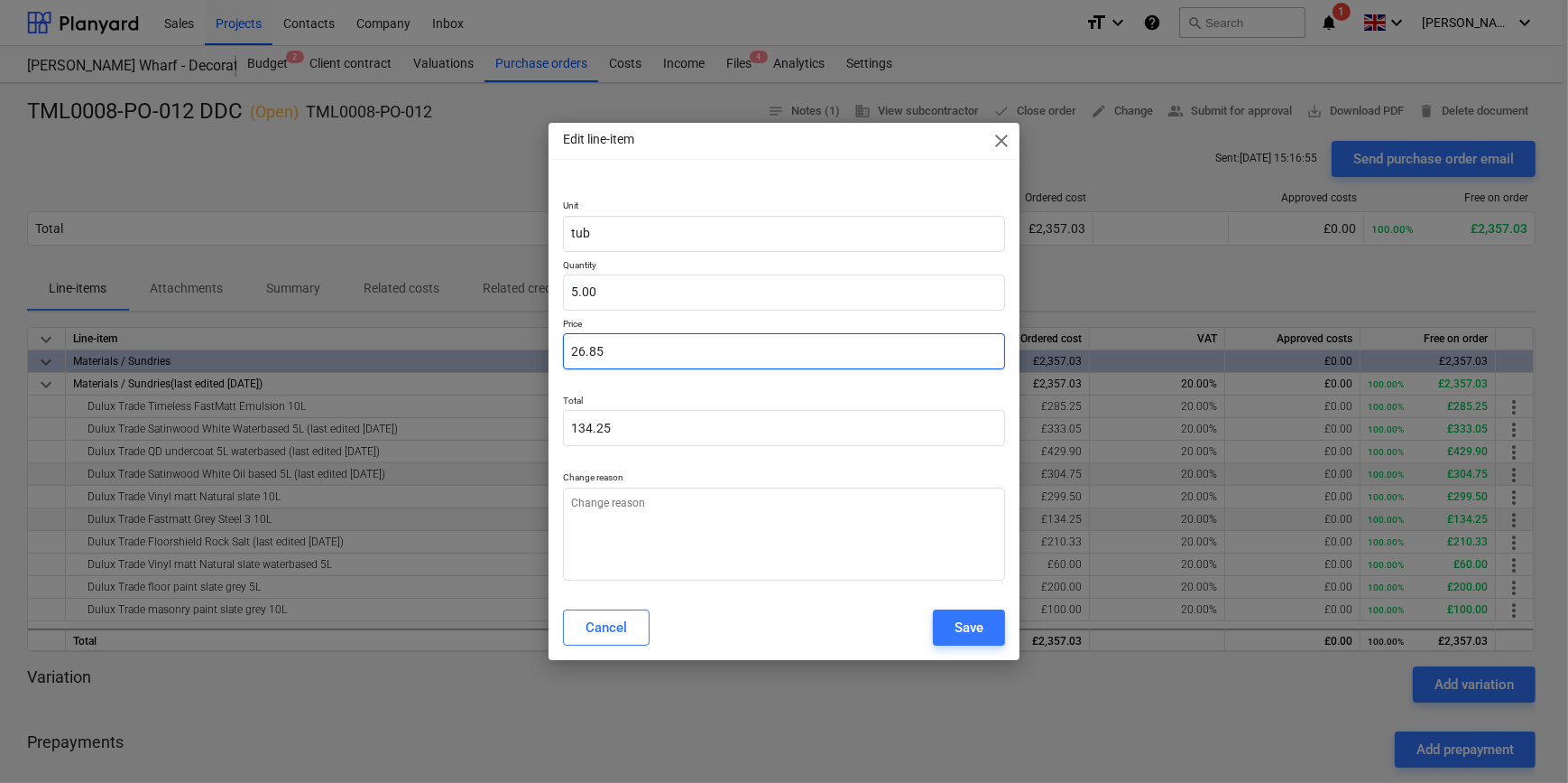
drag, startPoint x: 602, startPoint y: 351, endPoint x: 562, endPoint y: 351, distance: 40.0
click at [562, 351] on div "Unit tub Quantity 5.00 Price 26.85 Total 134.25 Change reason" at bounding box center [784, 386] width 470 height 416
type textarea "x"
type input "0.00"
type textarea "x"
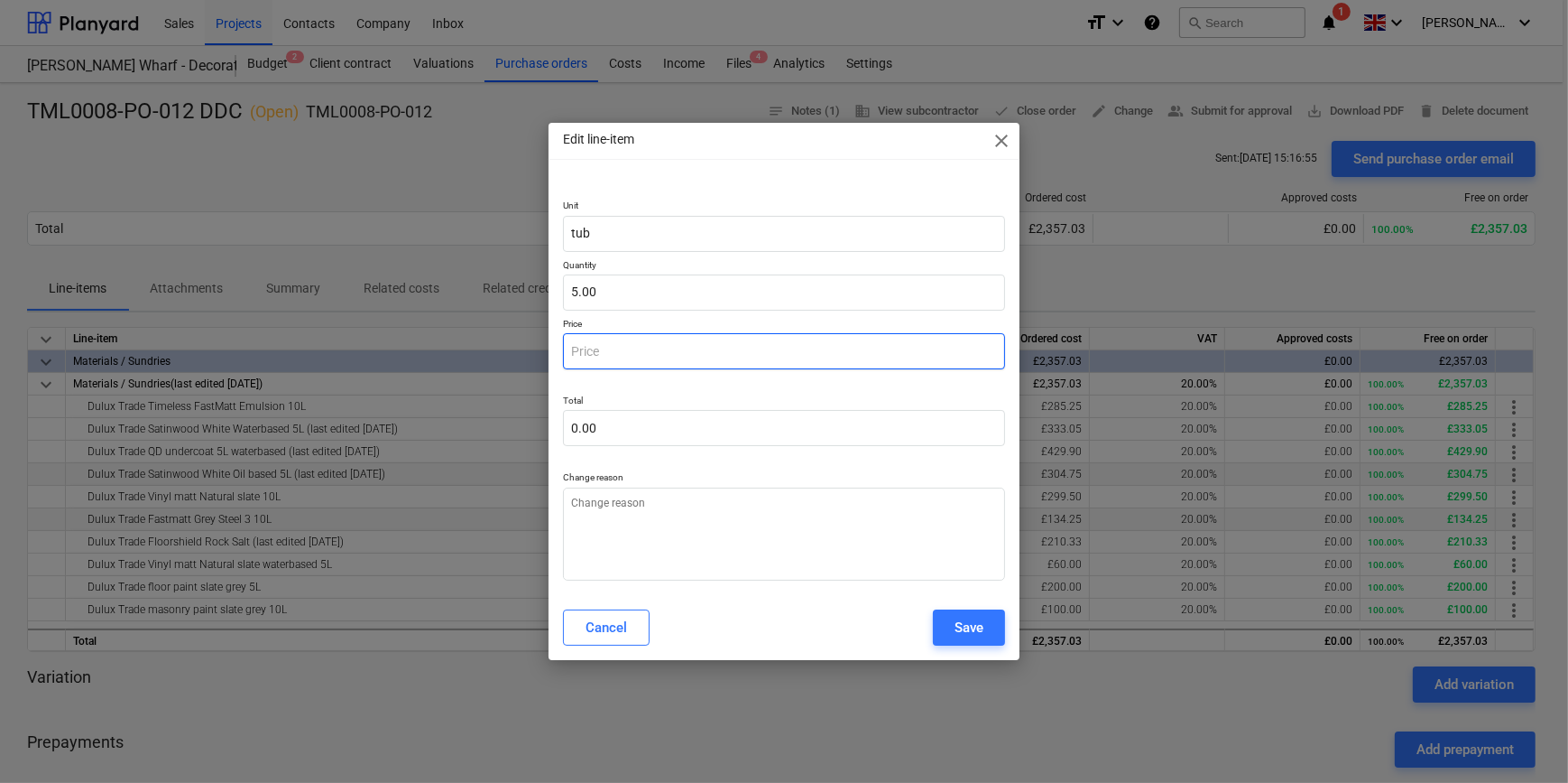
type input "5"
type input "25.00"
type textarea "x"
type input "57"
type input "285.00"
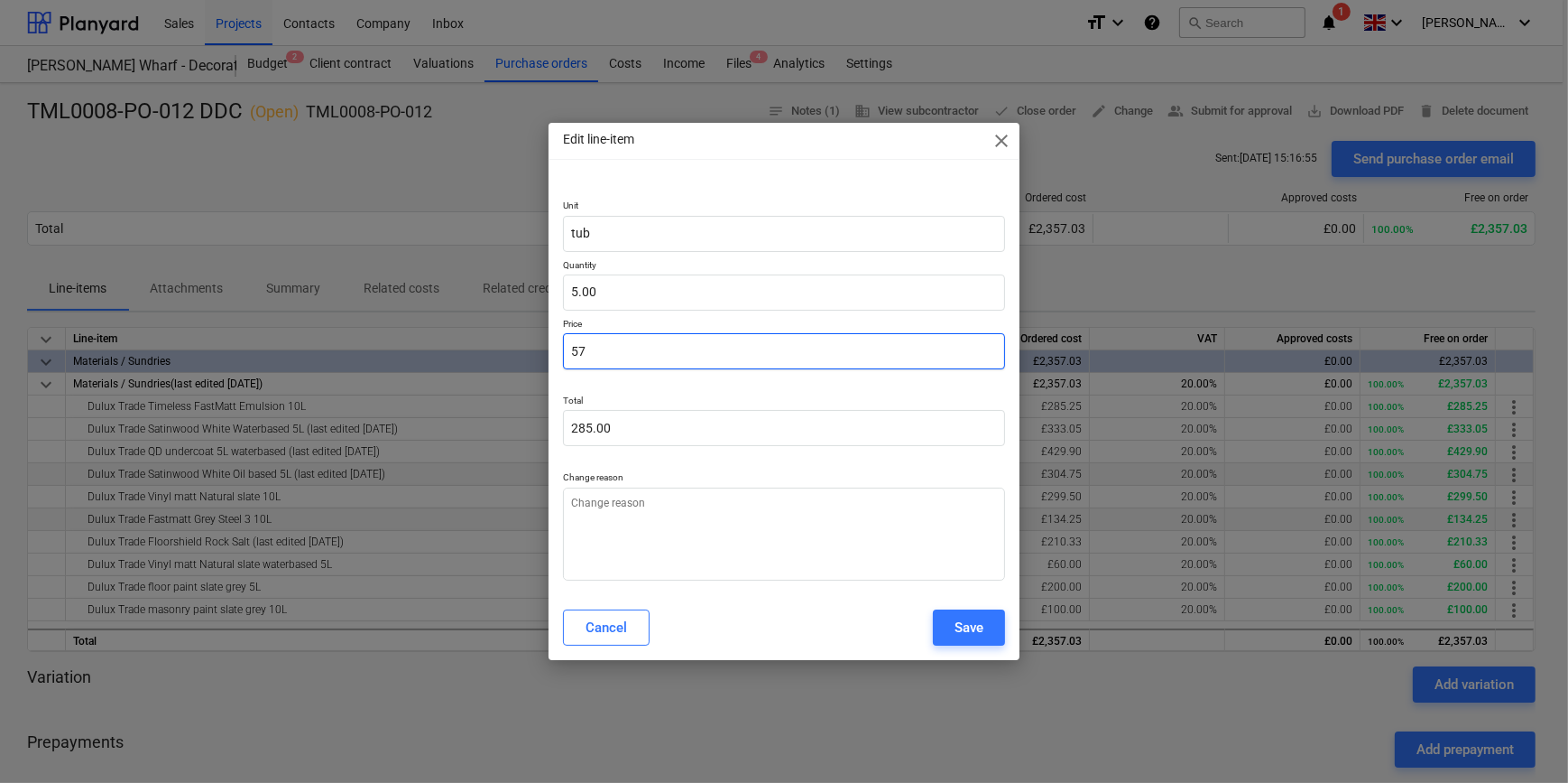
type textarea "x"
type input "57."
type textarea "x"
type input "57.0"
type textarea "x"
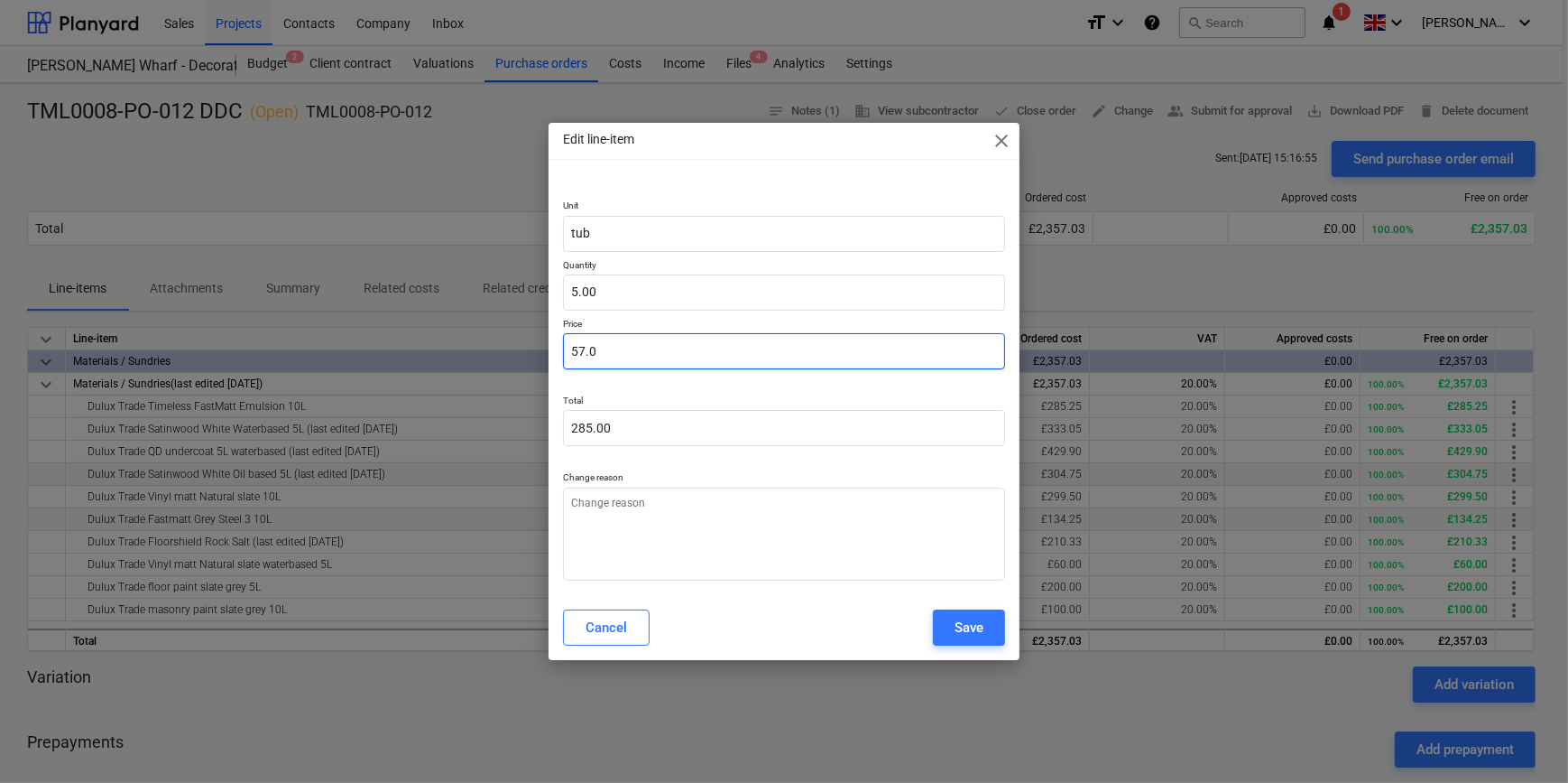
type input "57.05"
type input "285.25"
type input "57.05"
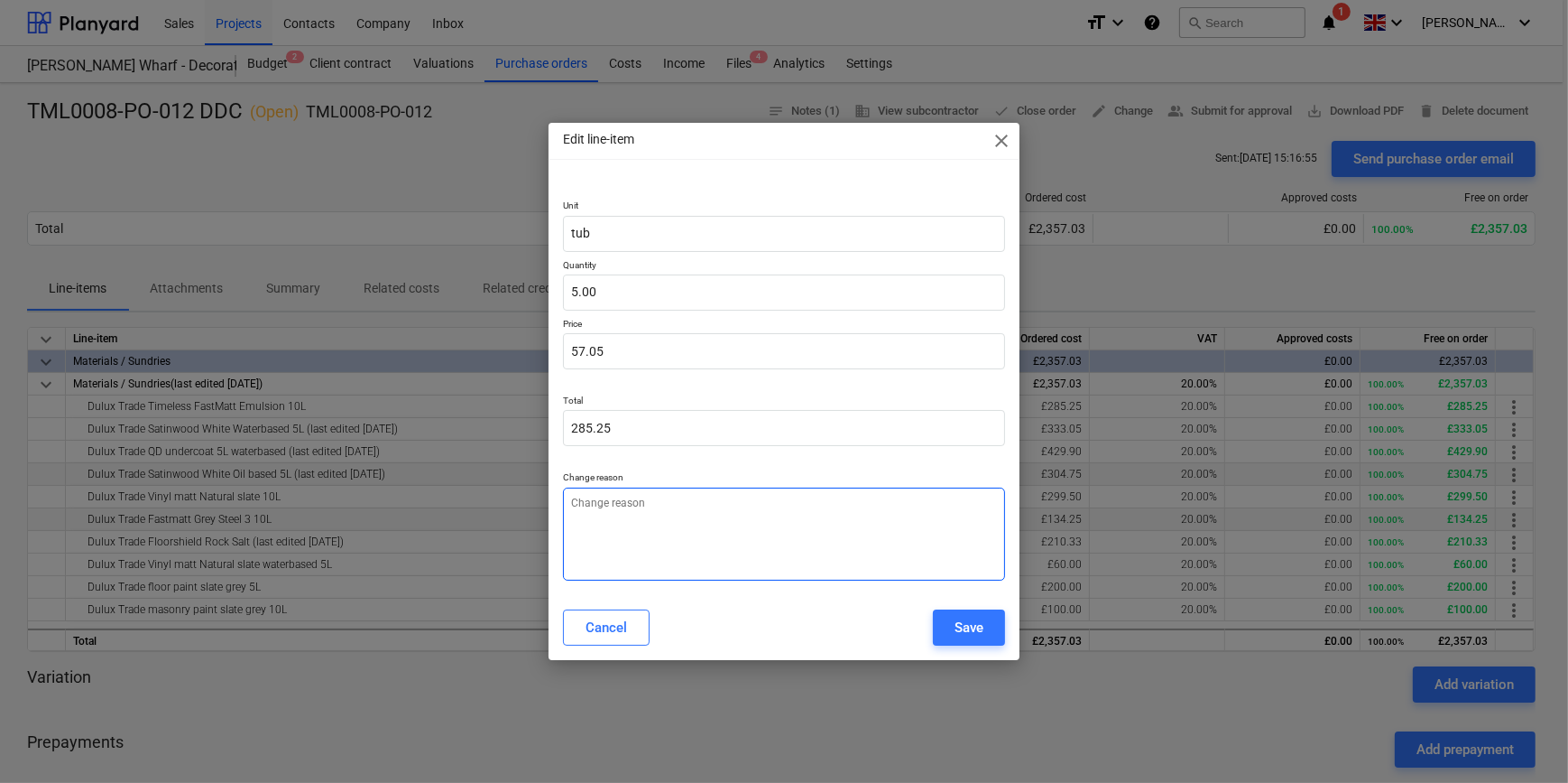
click at [588, 510] on textarea at bounding box center [784, 534] width 442 height 93
type textarea "x"
type textarea "p"
type textarea "x"
type textarea "pr"
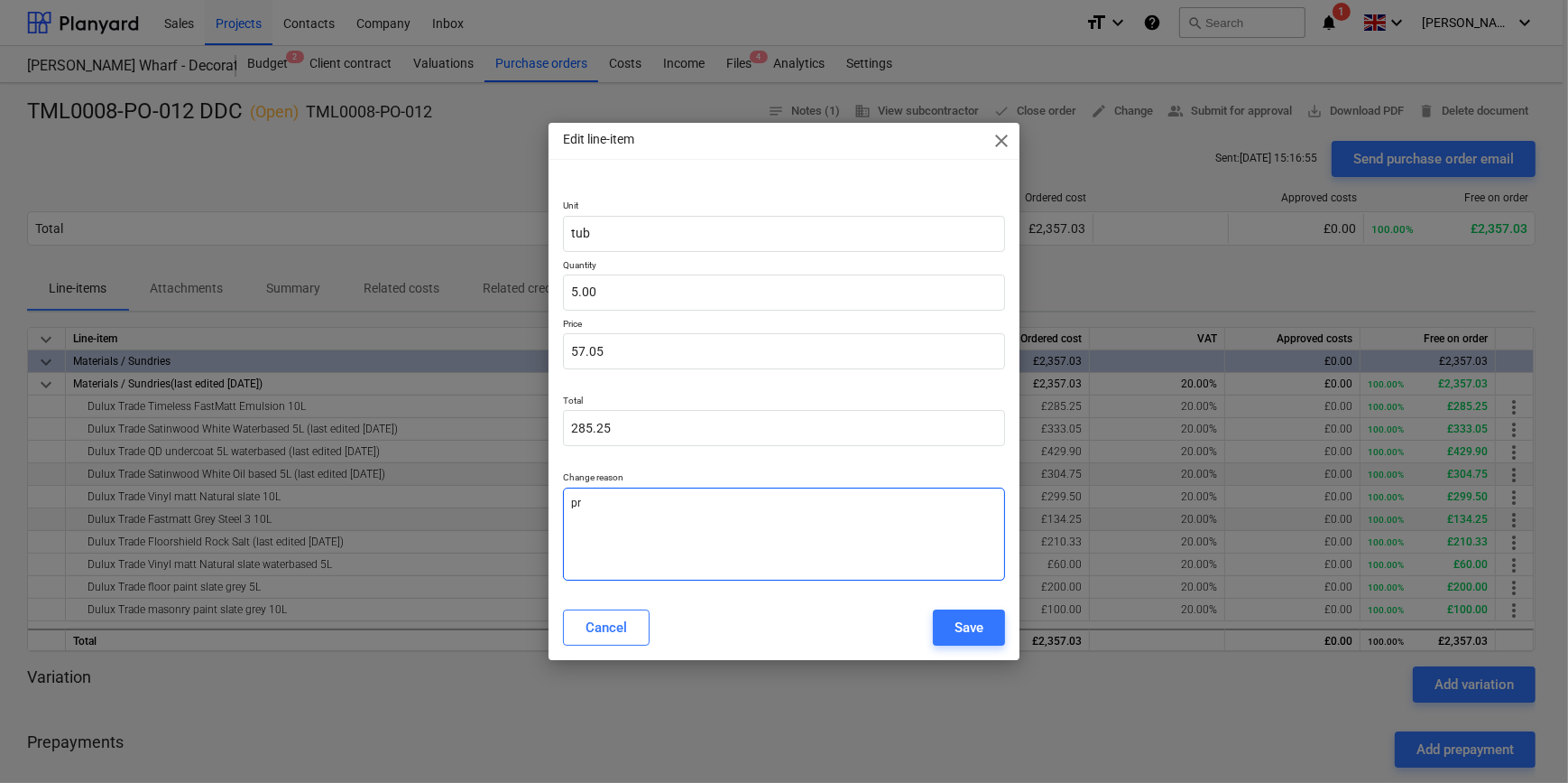
type textarea "x"
type textarea "pri"
type textarea "x"
type textarea "pric"
type textarea "x"
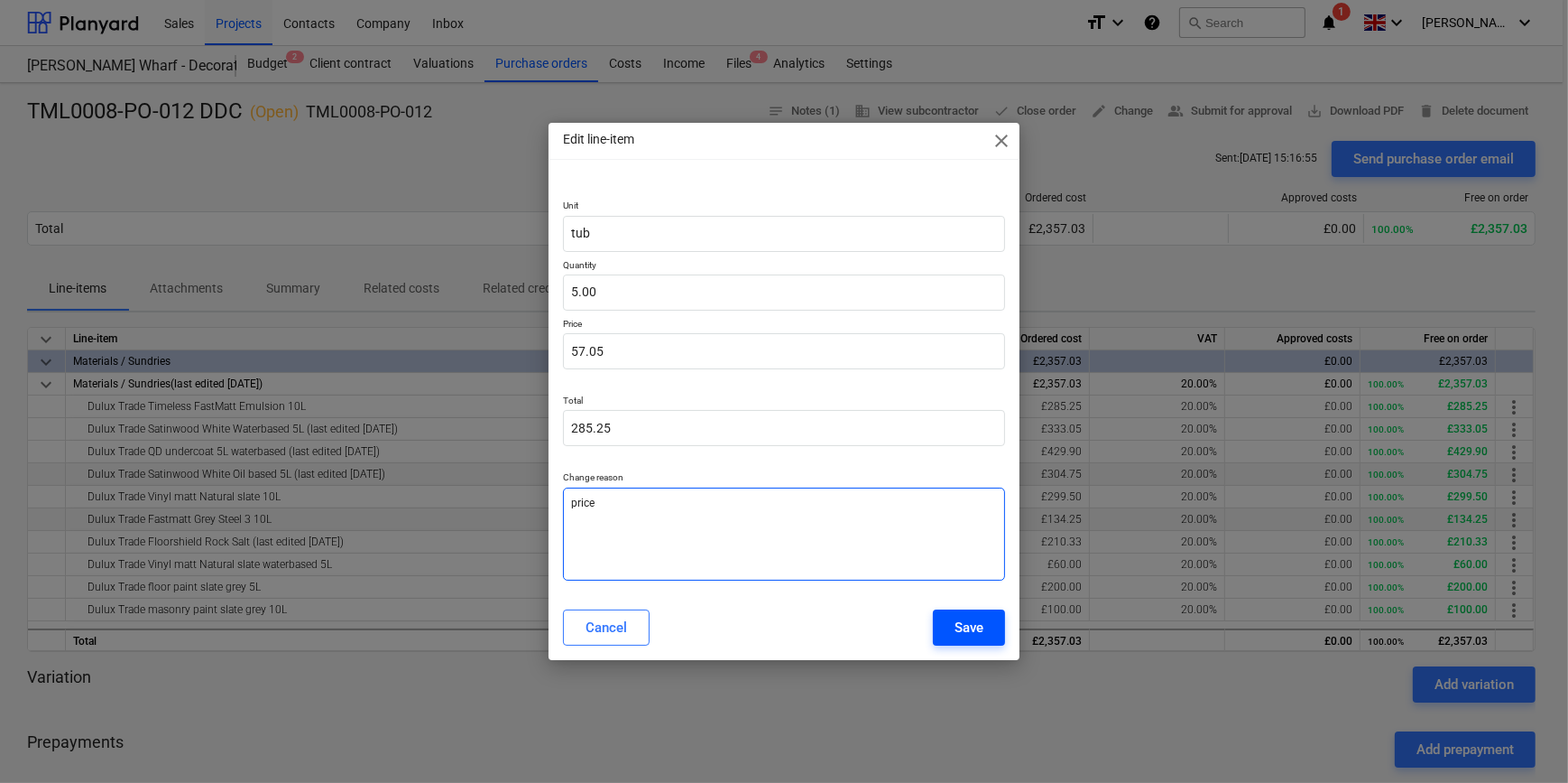
type textarea "price"
click at [970, 628] on div "Save" at bounding box center [969, 628] width 29 height 23
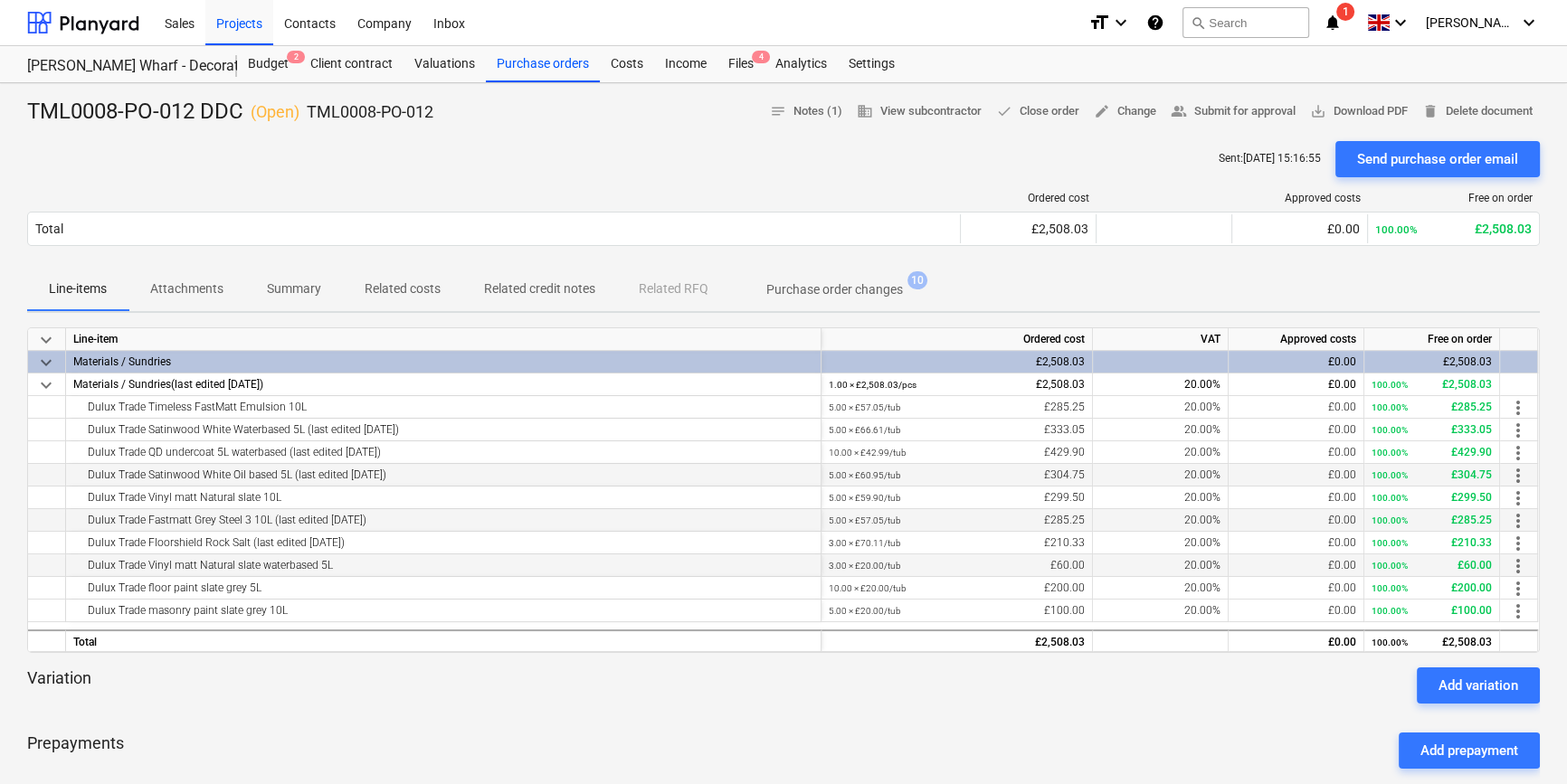
click at [1517, 563] on span "more_vert" at bounding box center [1518, 566] width 22 height 22
click at [1517, 563] on li "Edit" at bounding box center [1531, 566] width 53 height 41
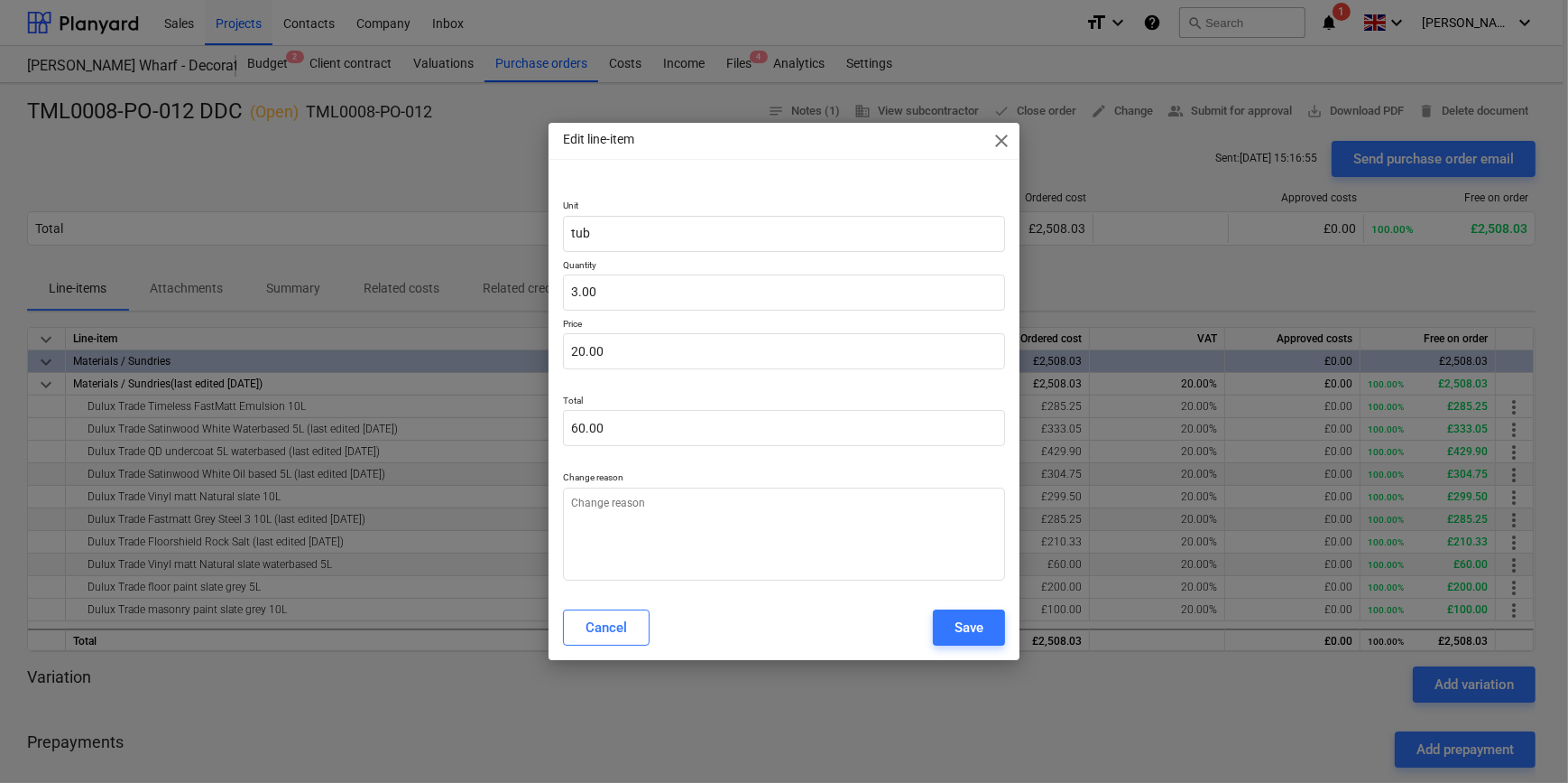
type textarea "x"
type input "20"
drag, startPoint x: 599, startPoint y: 352, endPoint x: 557, endPoint y: 350, distance: 42.0
click at [557, 351] on div "Unit tub Quantity 3.00 Price 20 Total 60.00 Change reason" at bounding box center [784, 386] width 470 height 416
type textarea "x"
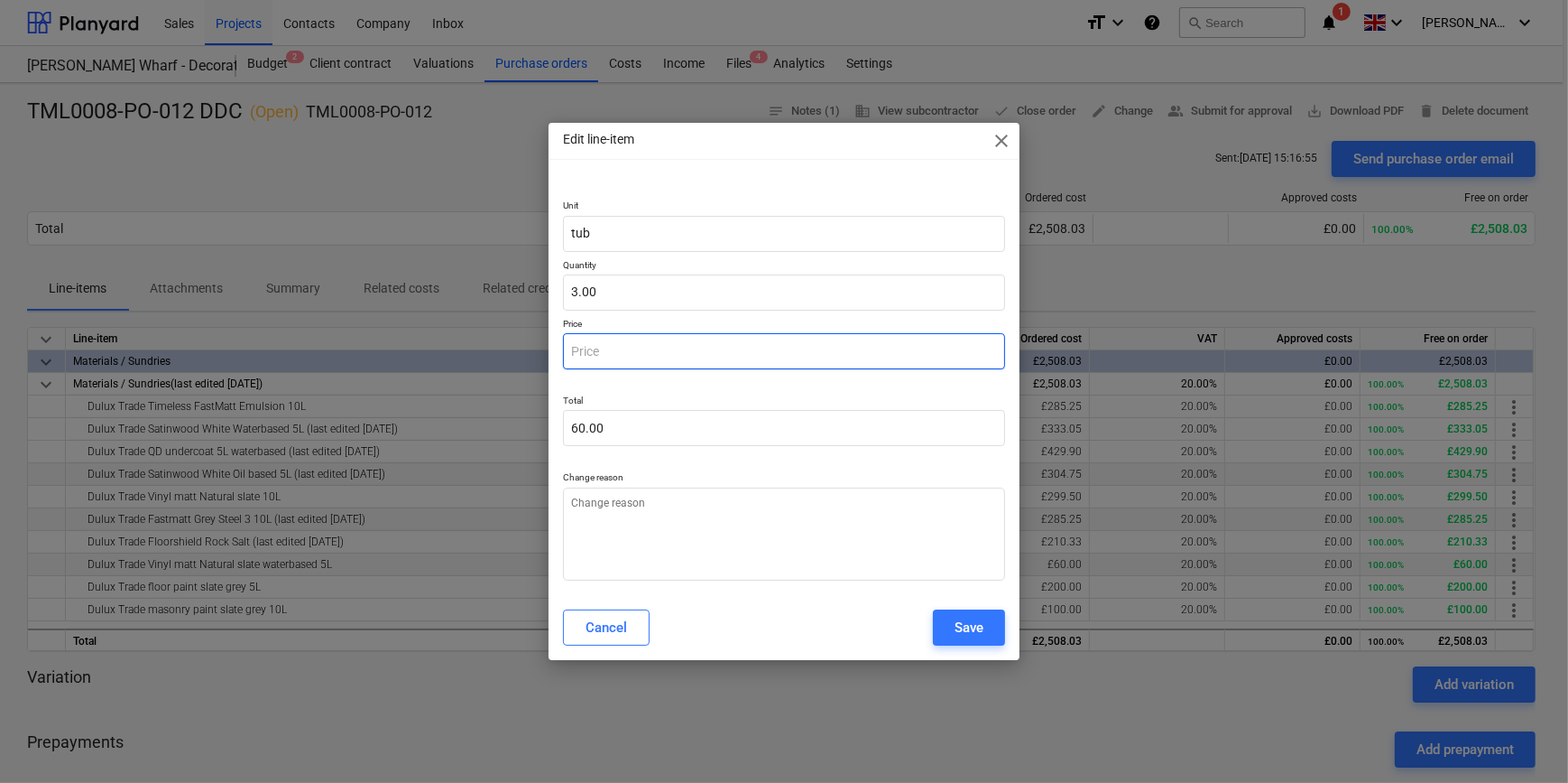
type input "0.00"
type textarea "x"
type input "3"
type input "9.00"
type textarea "x"
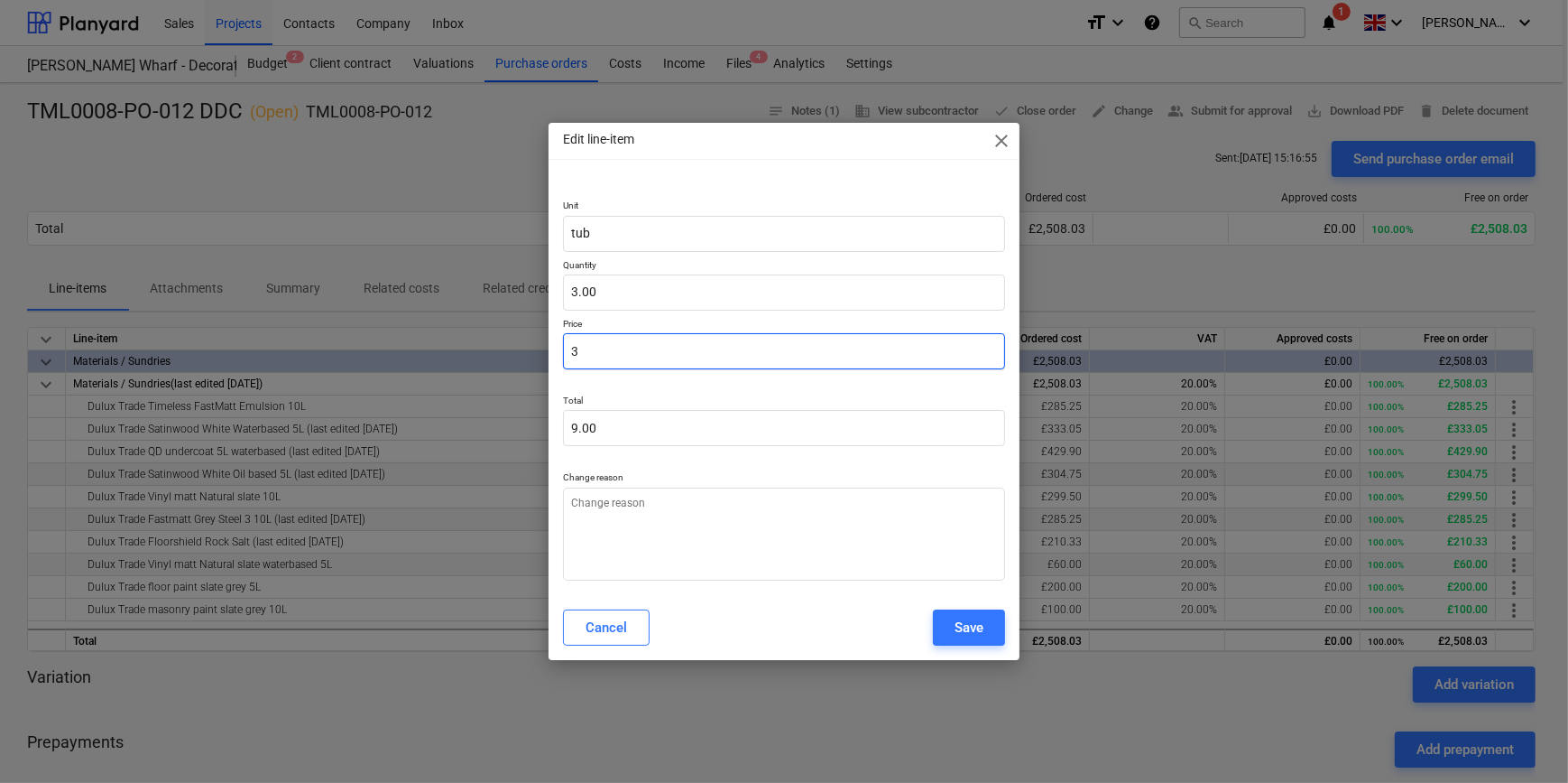
type input "31"
type input "93.00"
type textarea "x"
type input "31."
type textarea "x"
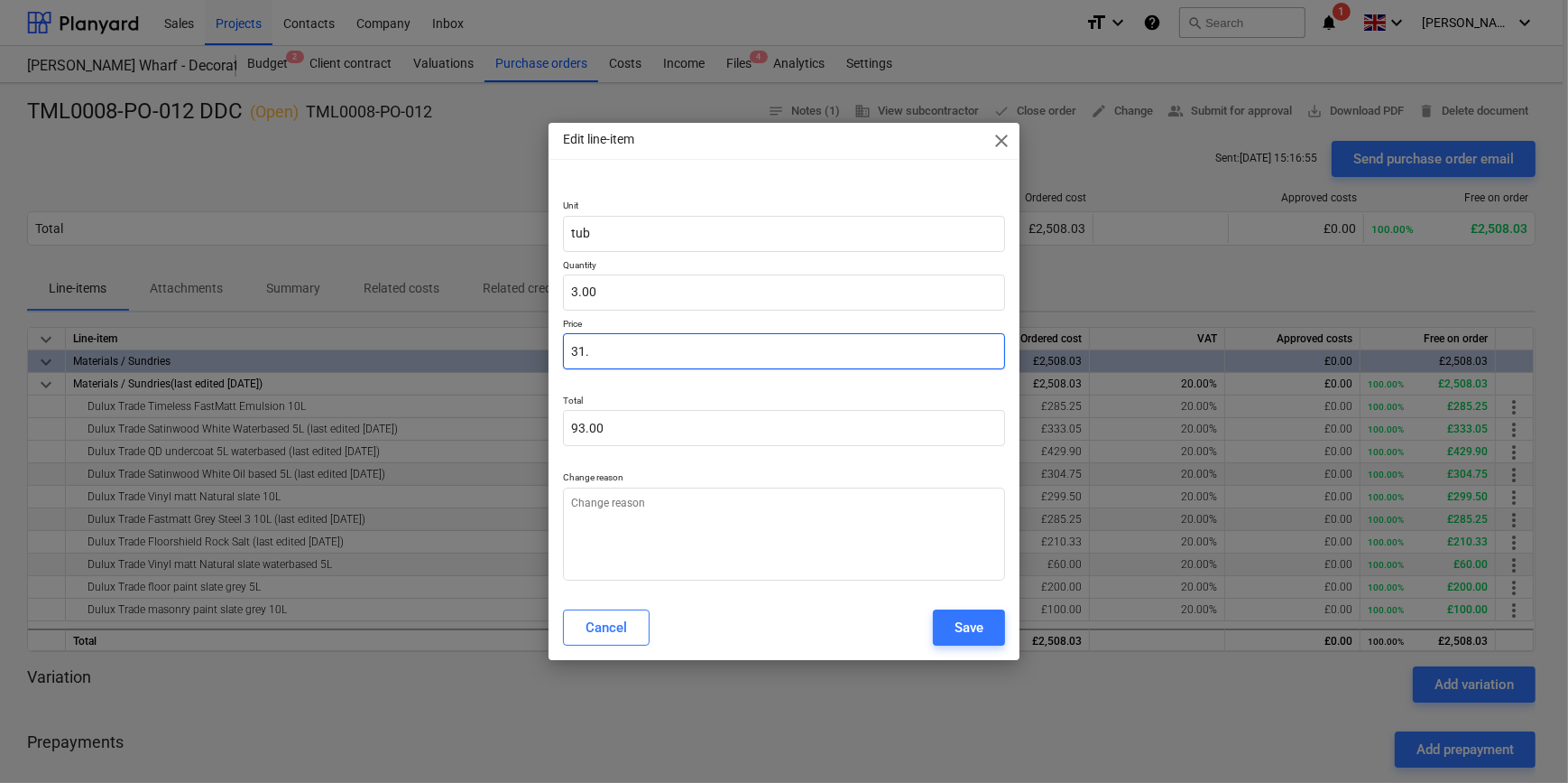
type input "31.6"
type input "94.80"
type textarea "x"
type input "31.64"
type input "94.92"
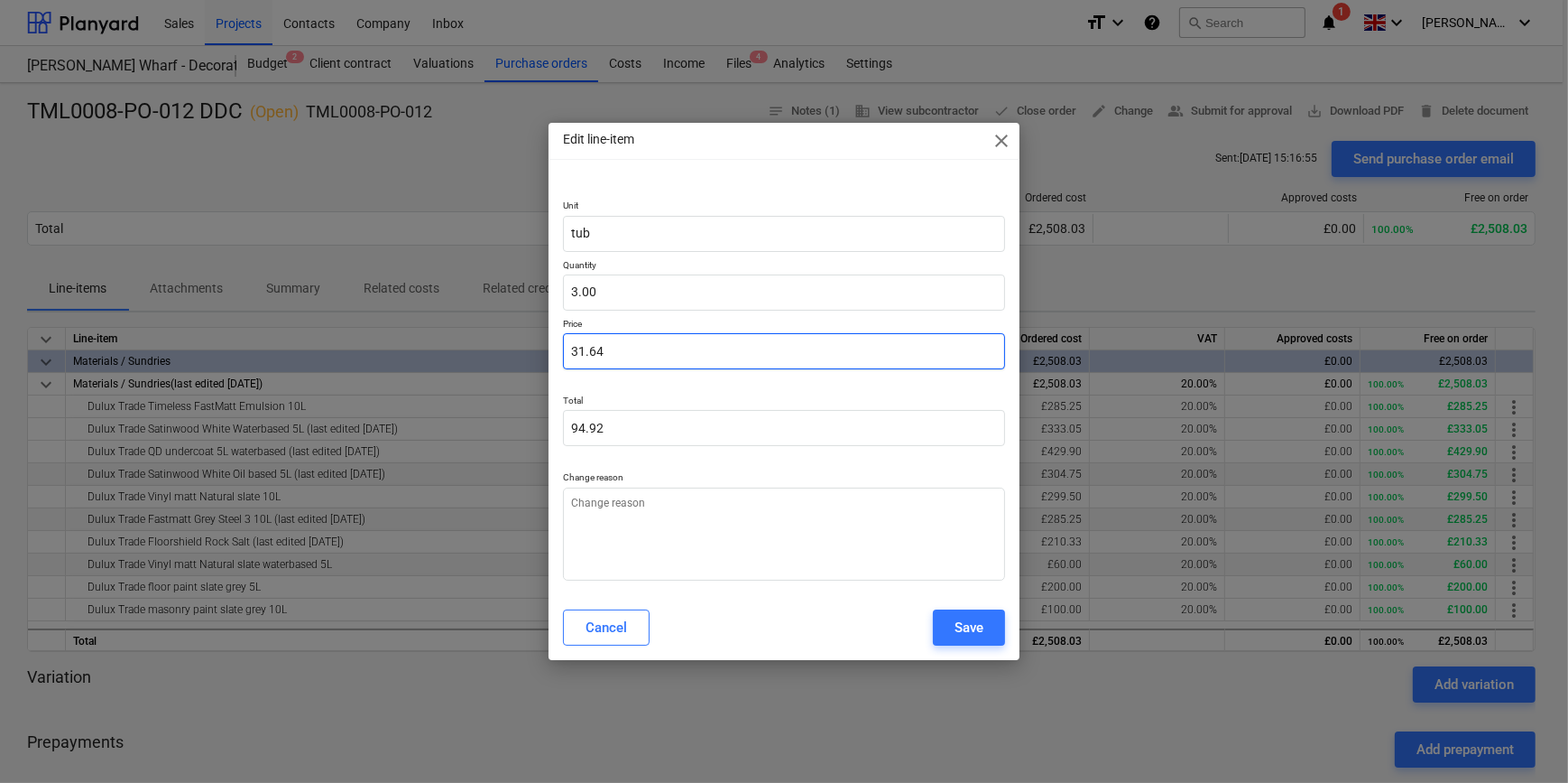
type input "31.64"
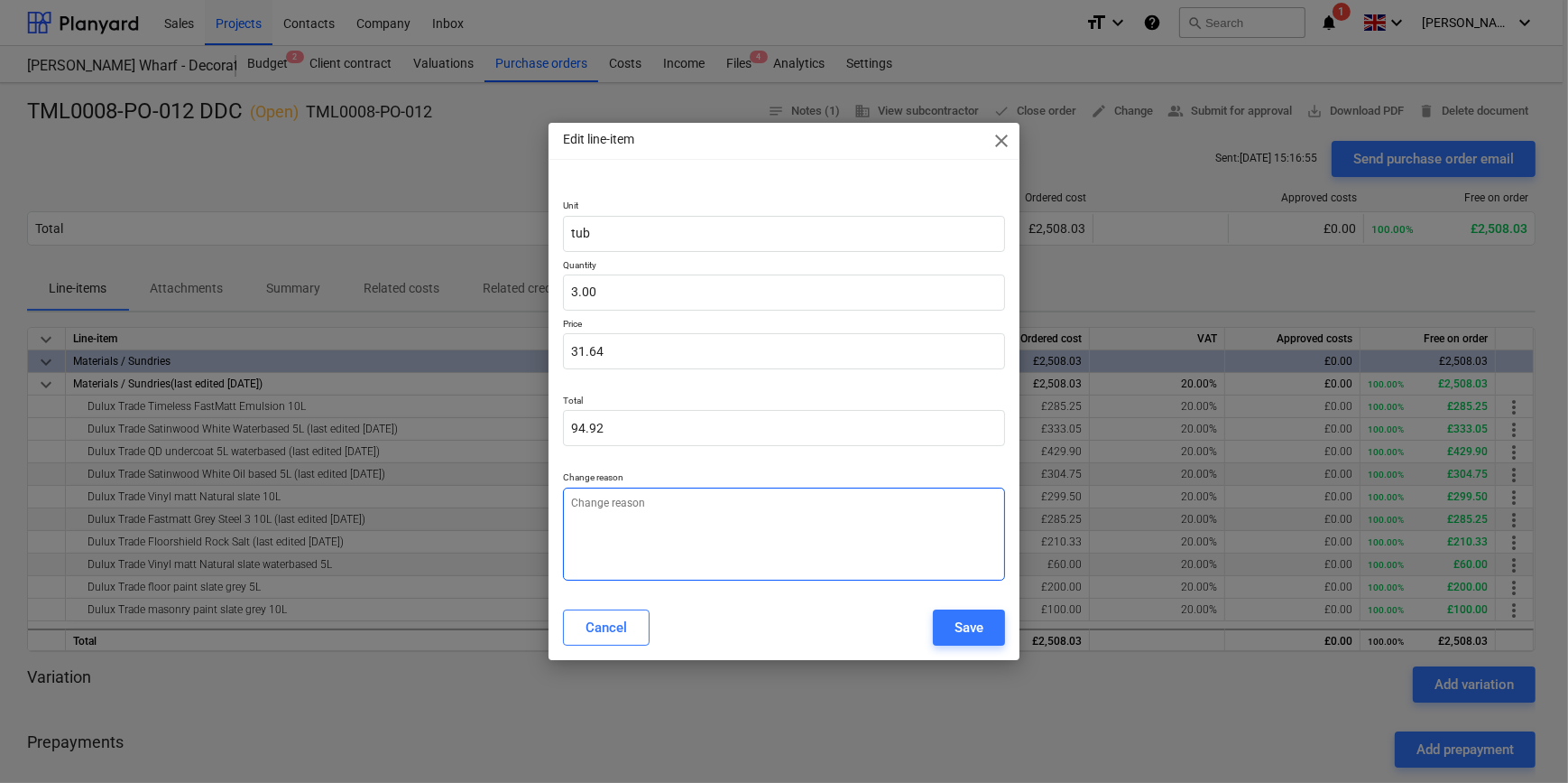
click at [599, 518] on textarea at bounding box center [784, 534] width 442 height 93
type textarea "x"
type textarea "p"
type textarea "x"
type textarea "pr"
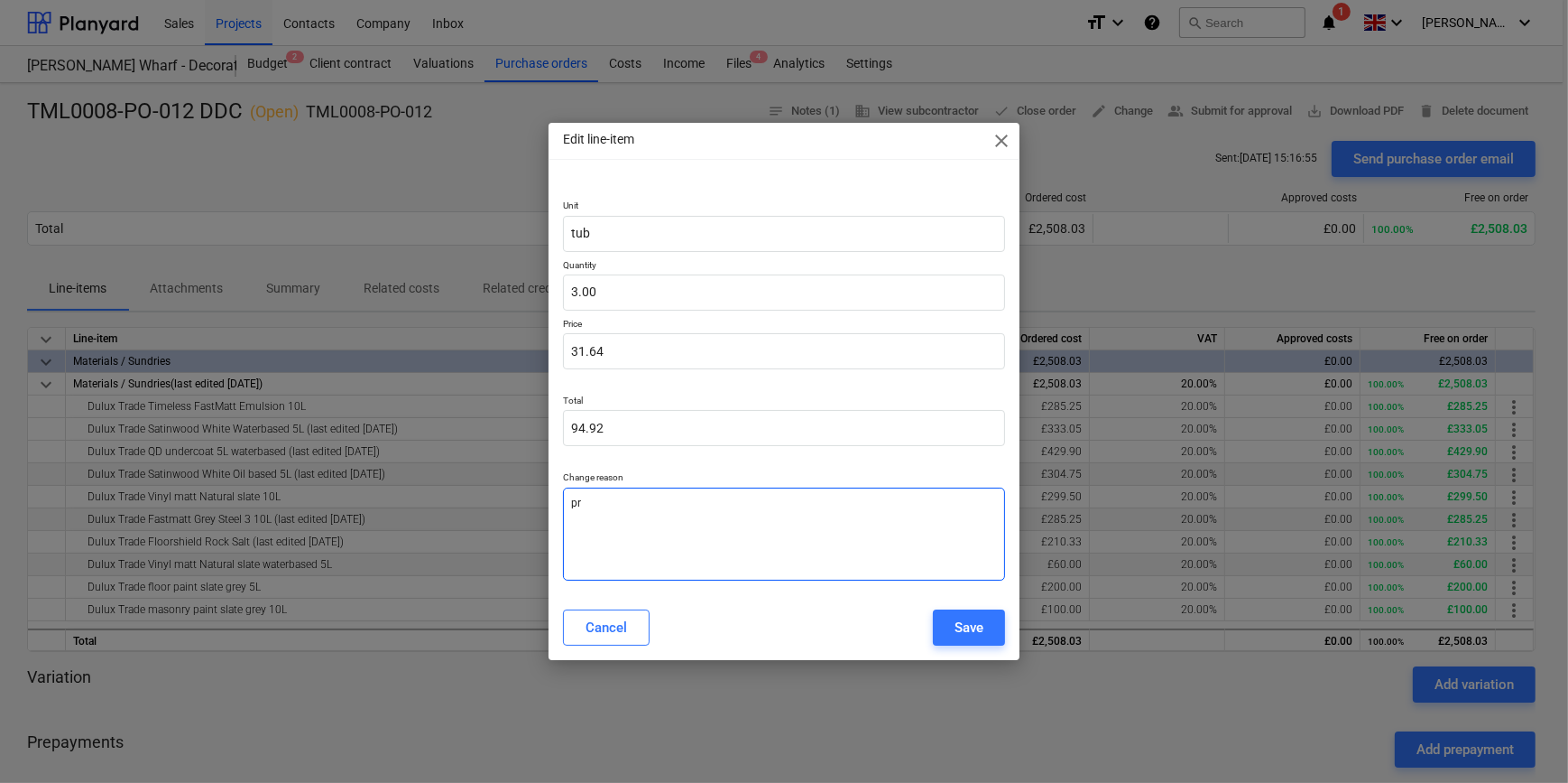
type textarea "x"
type textarea "pri"
type textarea "x"
type textarea "pric"
type textarea "x"
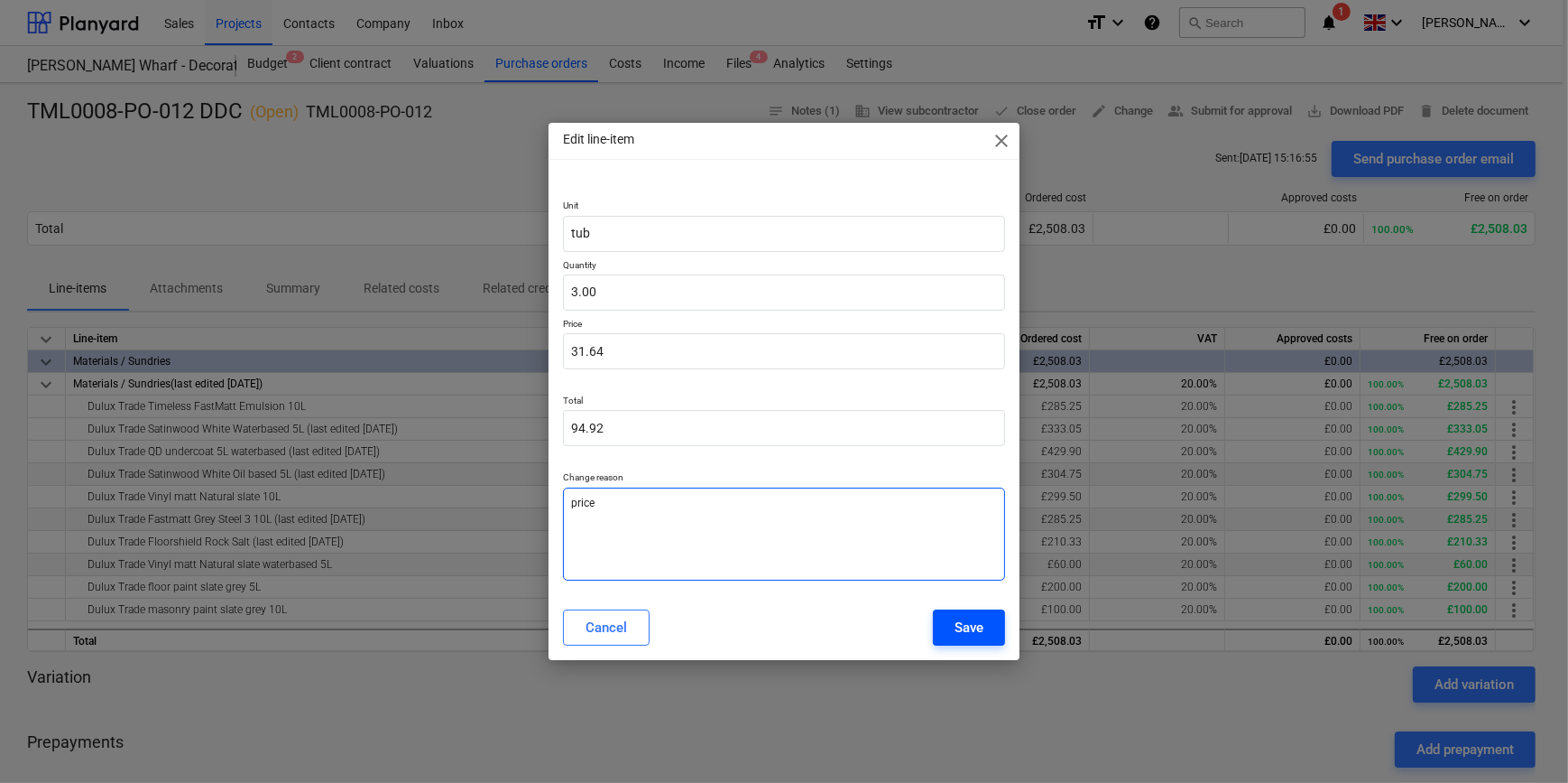
type textarea "price"
click at [956, 628] on div "Save" at bounding box center [969, 628] width 29 height 23
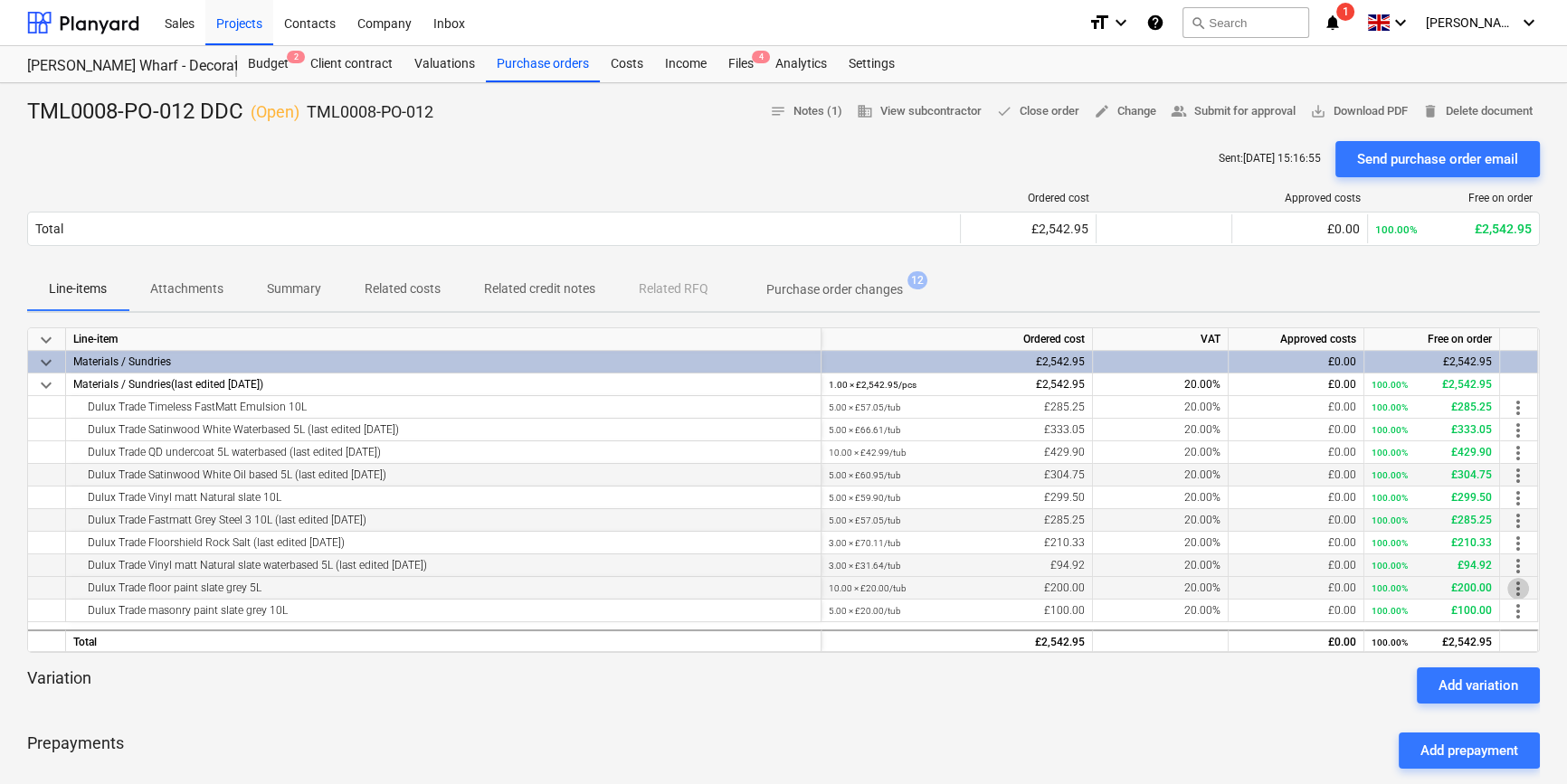
click at [1521, 588] on span "more_vert" at bounding box center [1518, 588] width 22 height 22
click at [1521, 588] on li "Edit" at bounding box center [1531, 588] width 53 height 41
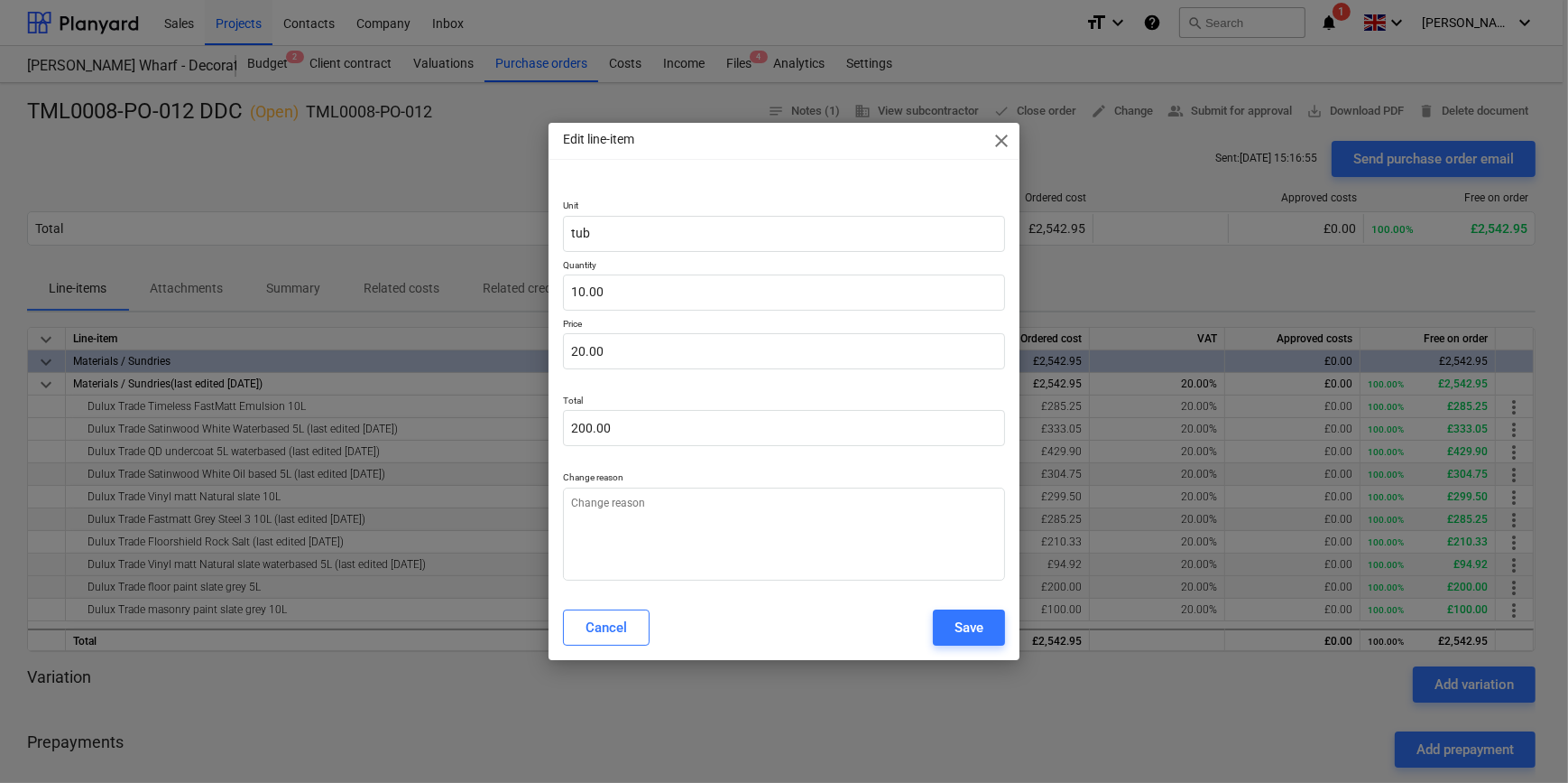
type textarea "x"
type input "10"
click at [609, 296] on input "10" at bounding box center [784, 292] width 442 height 36
click at [610, 296] on input "10" at bounding box center [784, 292] width 442 height 36
type textarea "x"
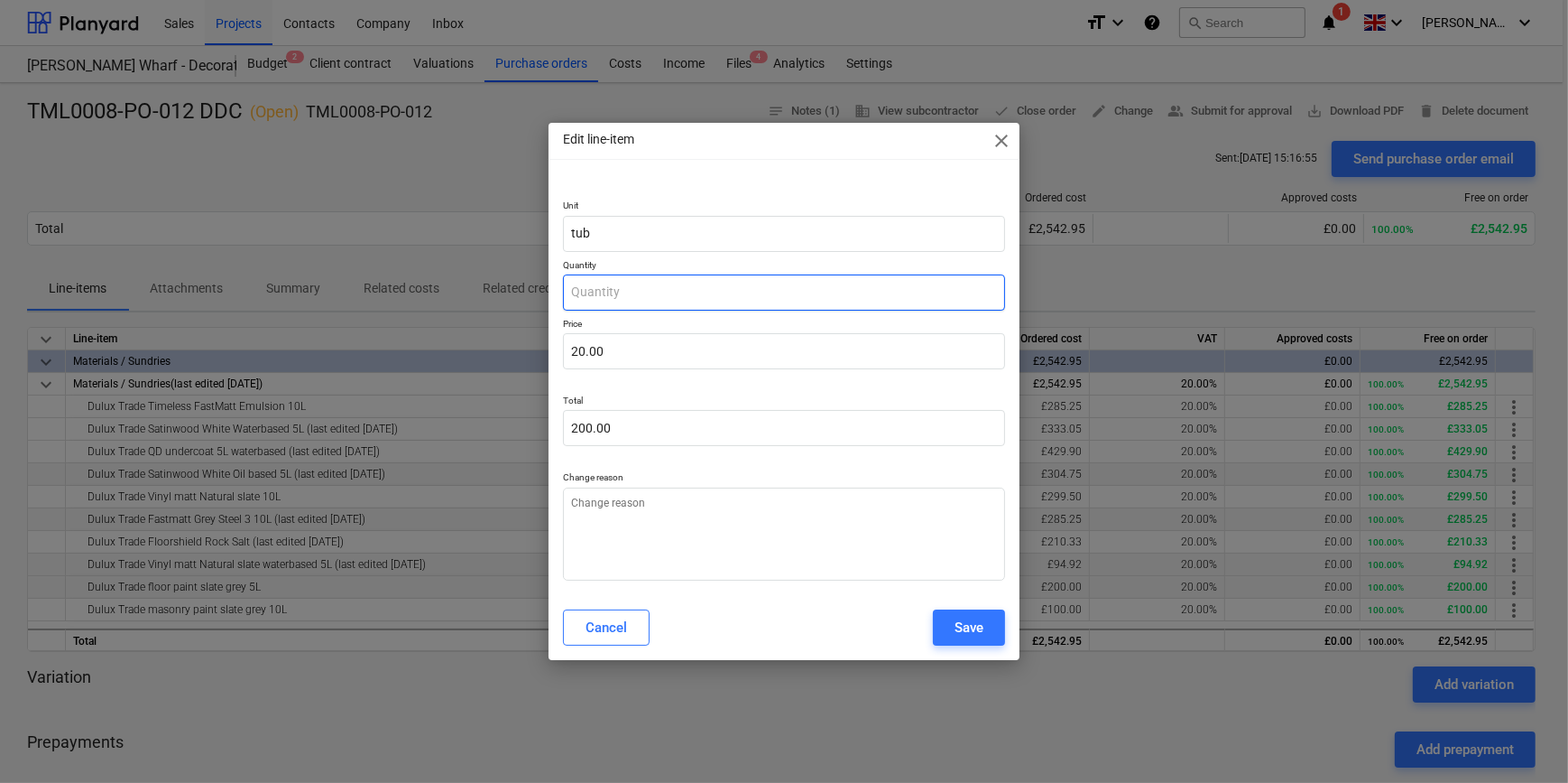
type input "0.00"
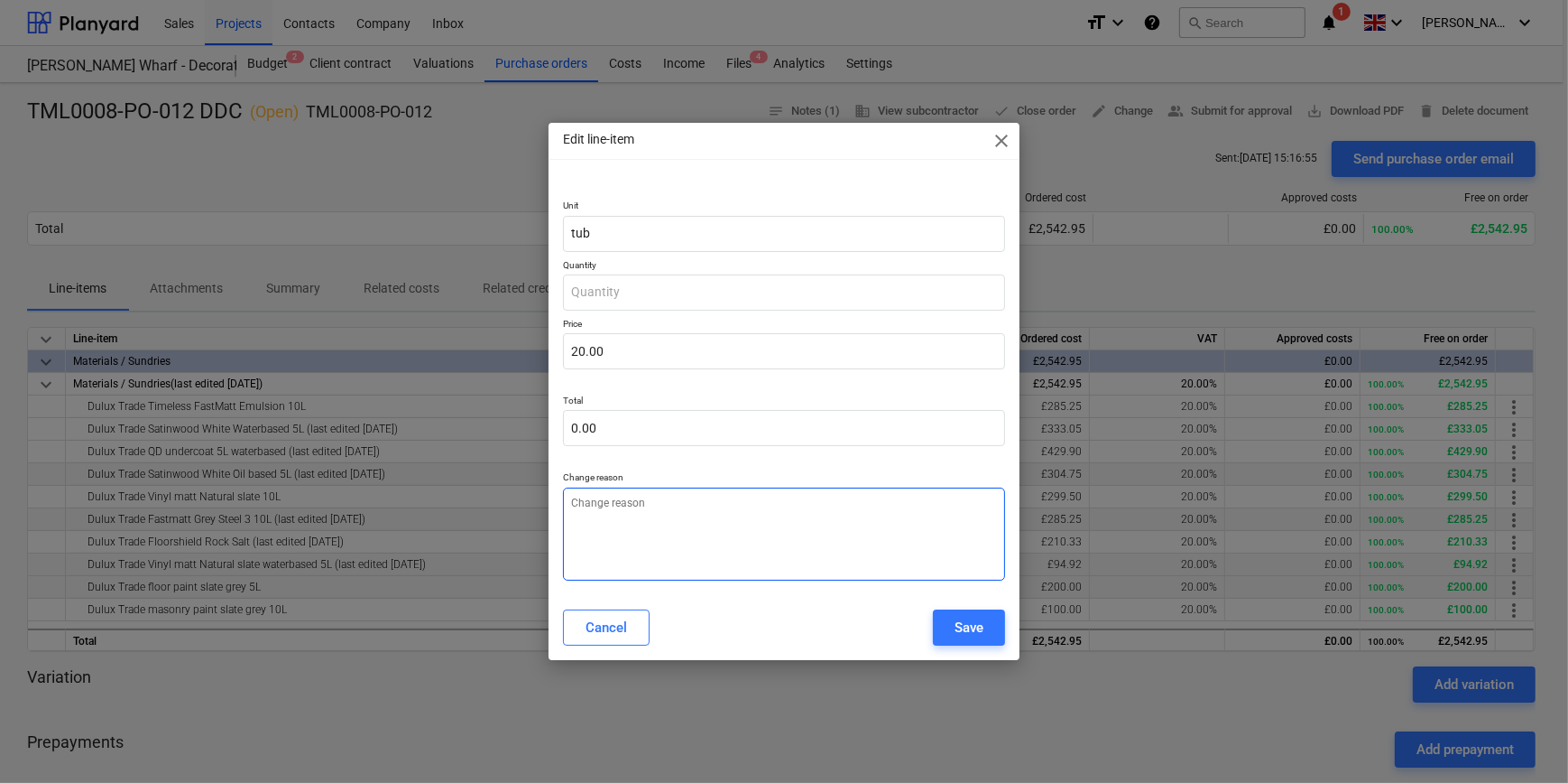
type textarea "x"
type input "0.00"
click at [656, 531] on textarea at bounding box center [784, 534] width 442 height 93
type textarea "x"
type textarea "d"
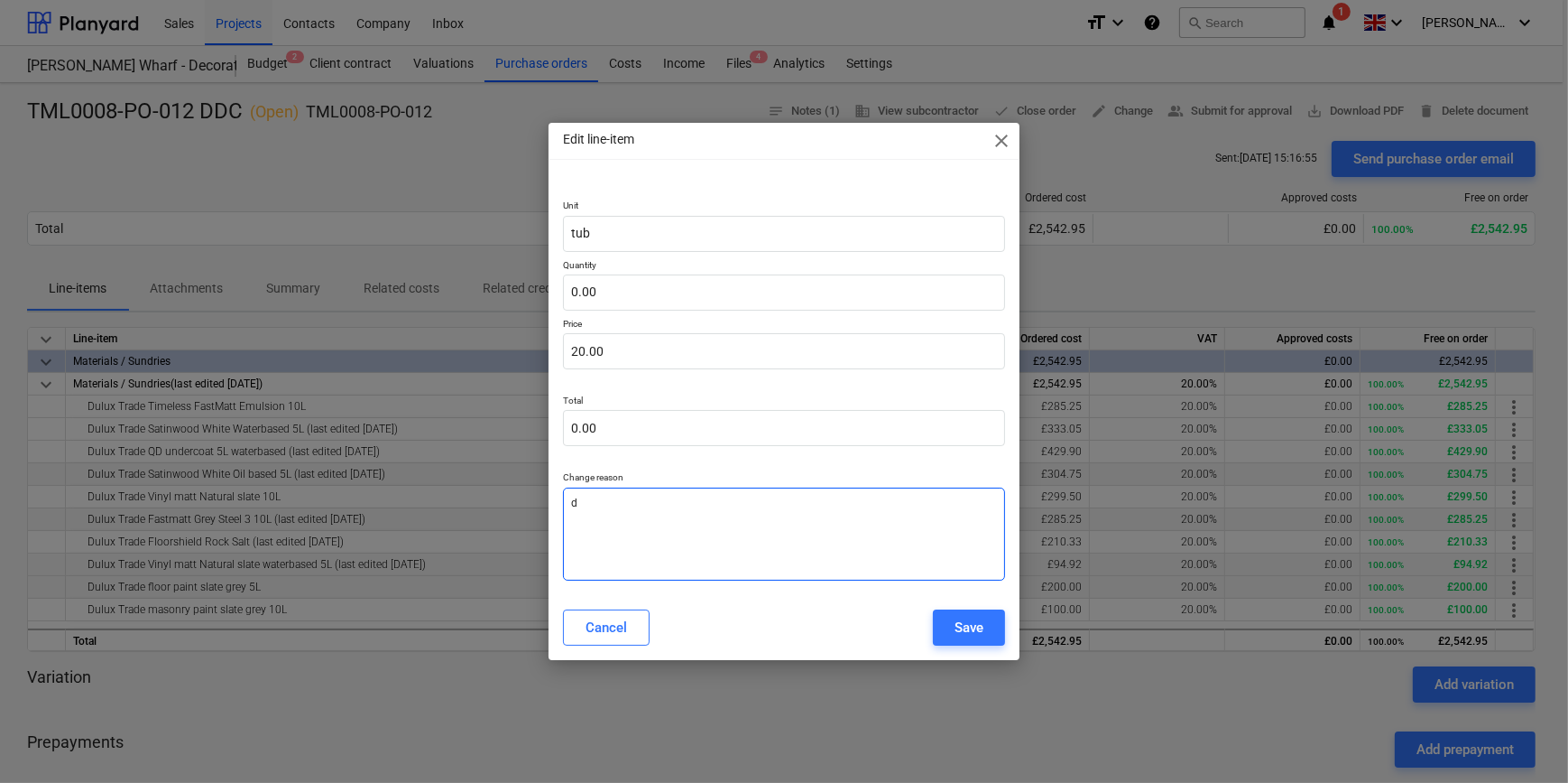
type textarea "x"
type textarea "de"
type textarea "x"
type textarea "del"
type textarea "x"
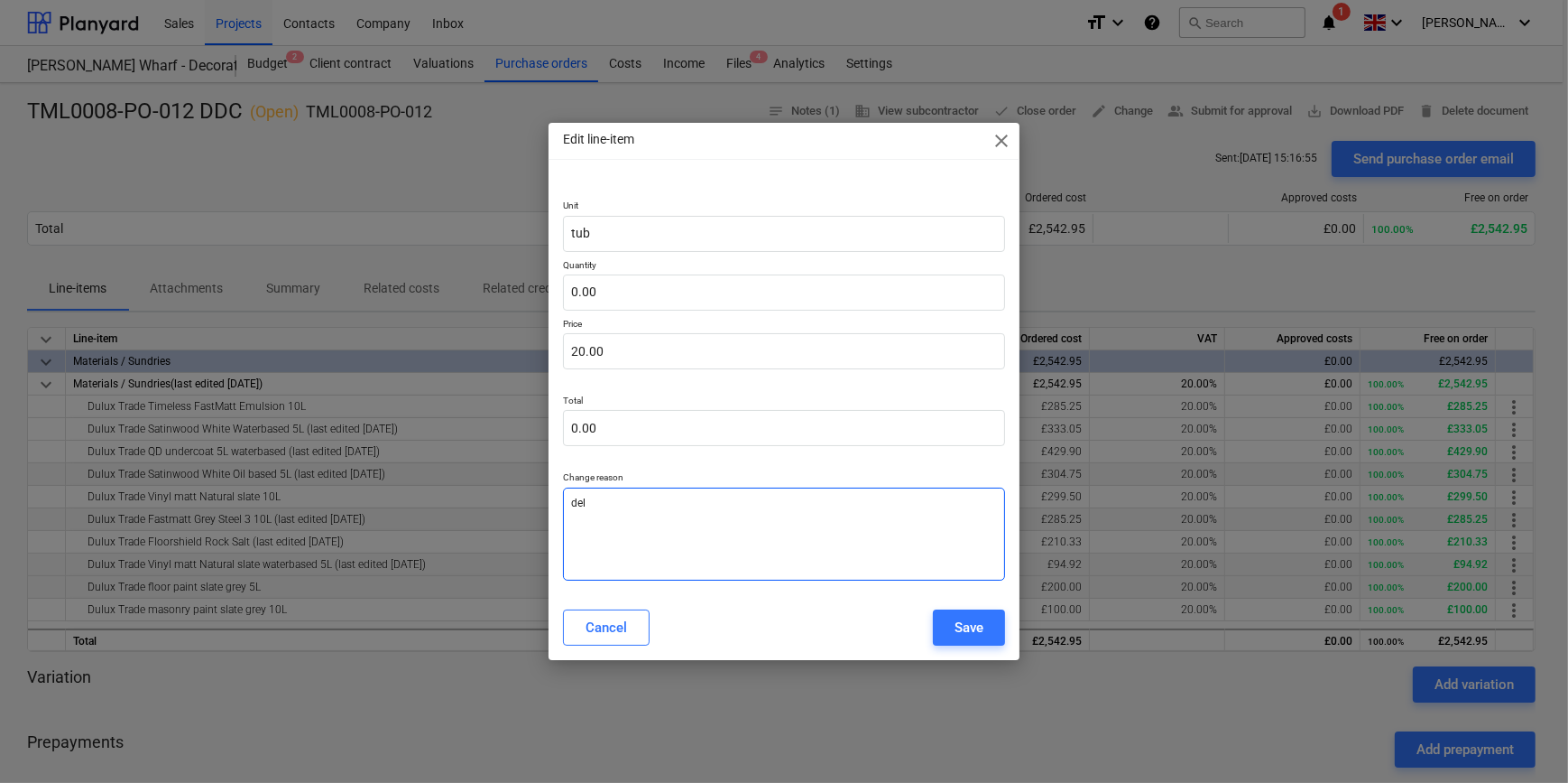
type textarea "dele"
type textarea "x"
type textarea "delet"
type textarea "x"
type textarea "delete"
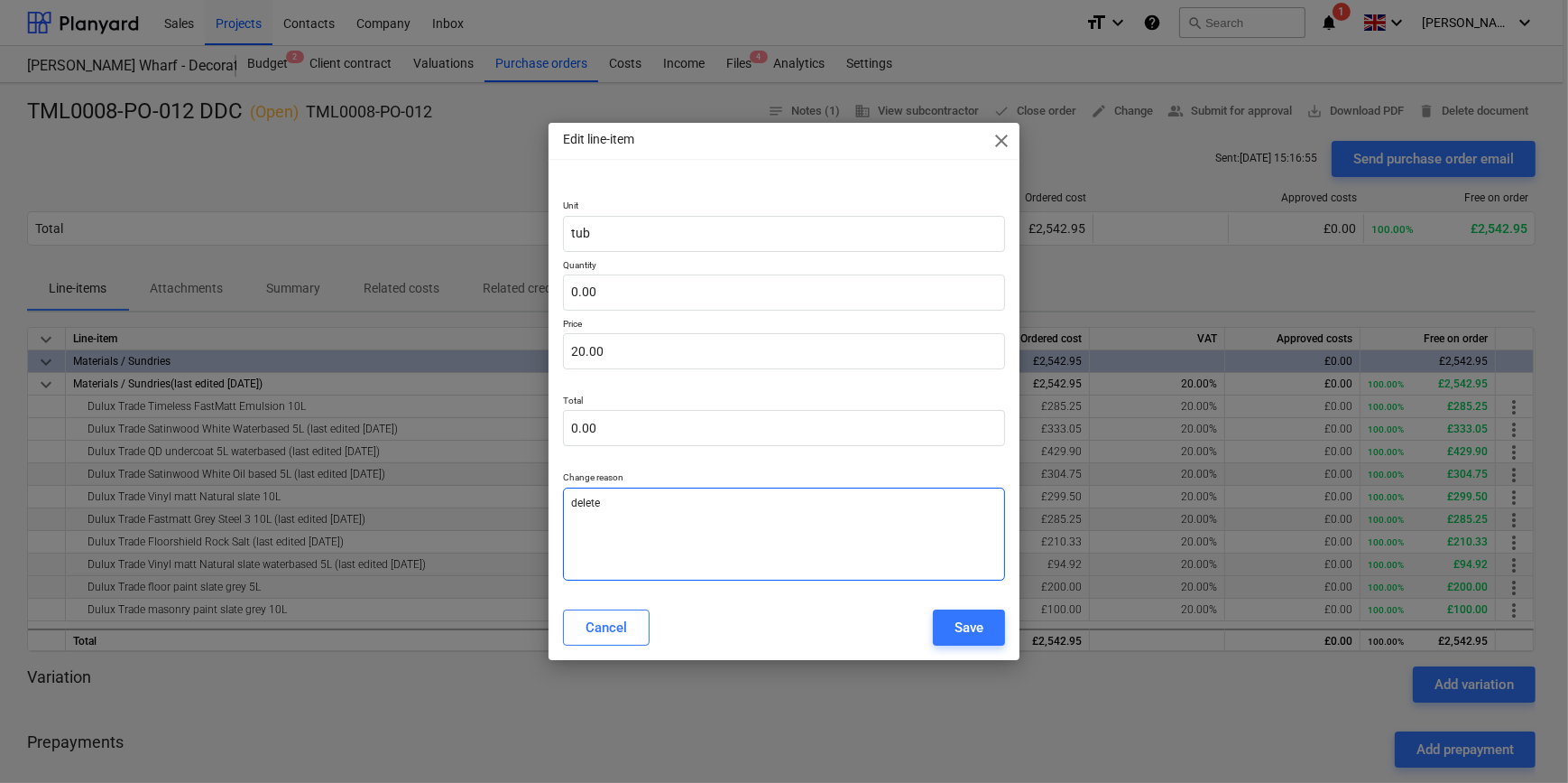
type textarea "x"
type textarea "deleted"
click at [964, 622] on div "Save" at bounding box center [969, 628] width 29 height 23
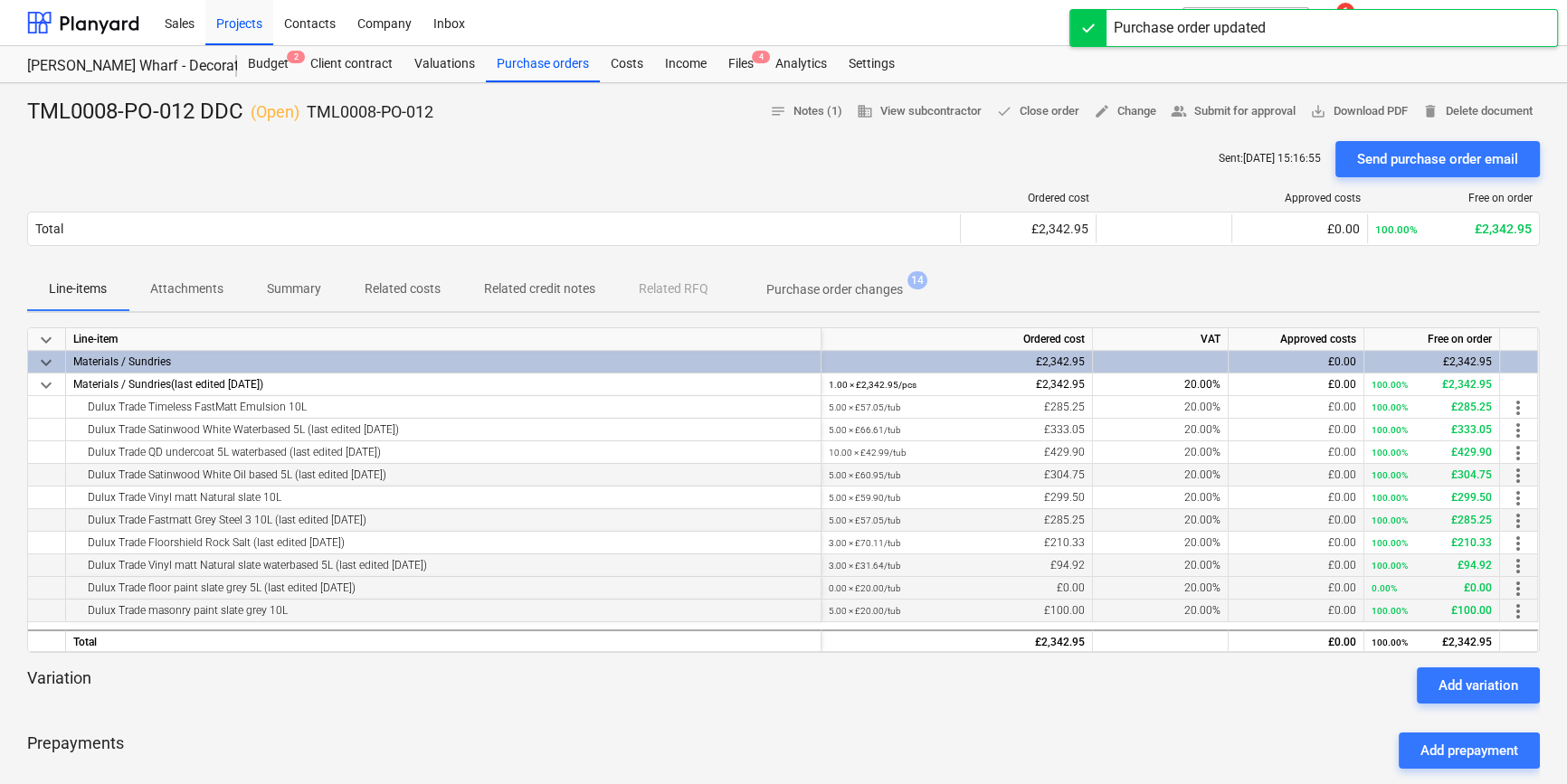
click at [1513, 606] on span "more_vert" at bounding box center [1518, 611] width 22 height 22
click at [1513, 606] on ul "Edit" at bounding box center [1531, 611] width 53 height 56
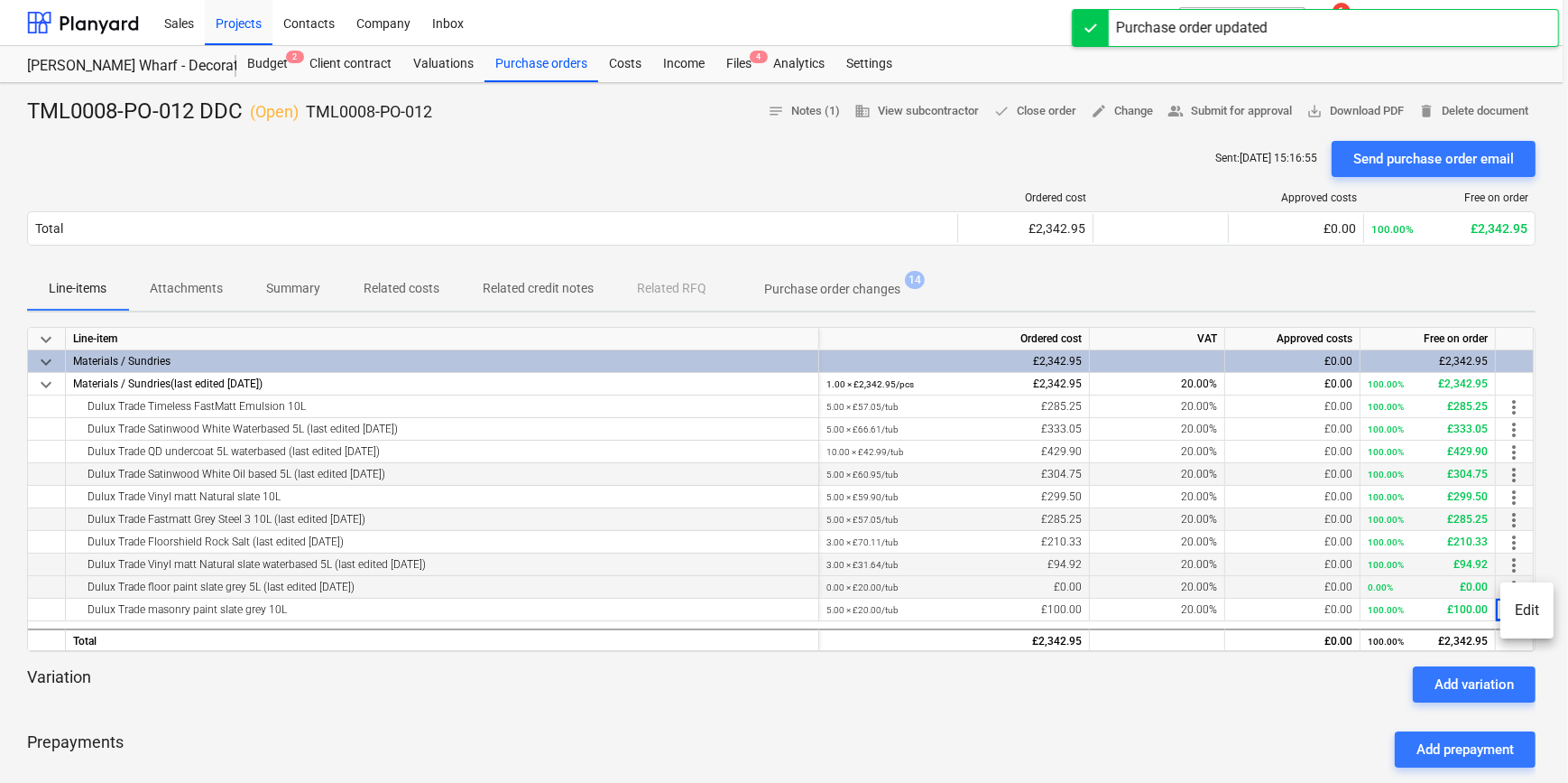
click at [1527, 605] on li "Edit" at bounding box center [1527, 610] width 53 height 41
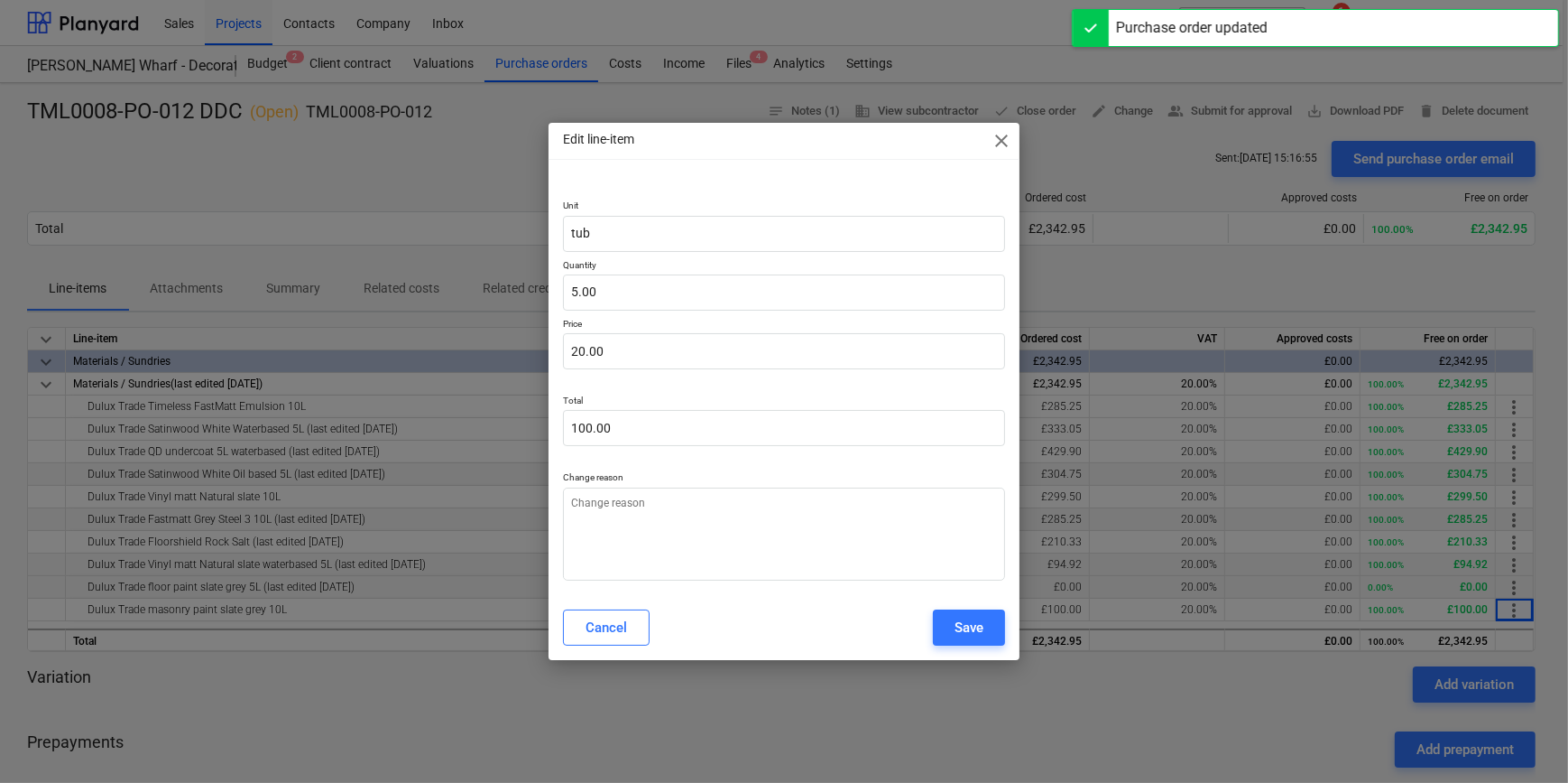
type textarea "x"
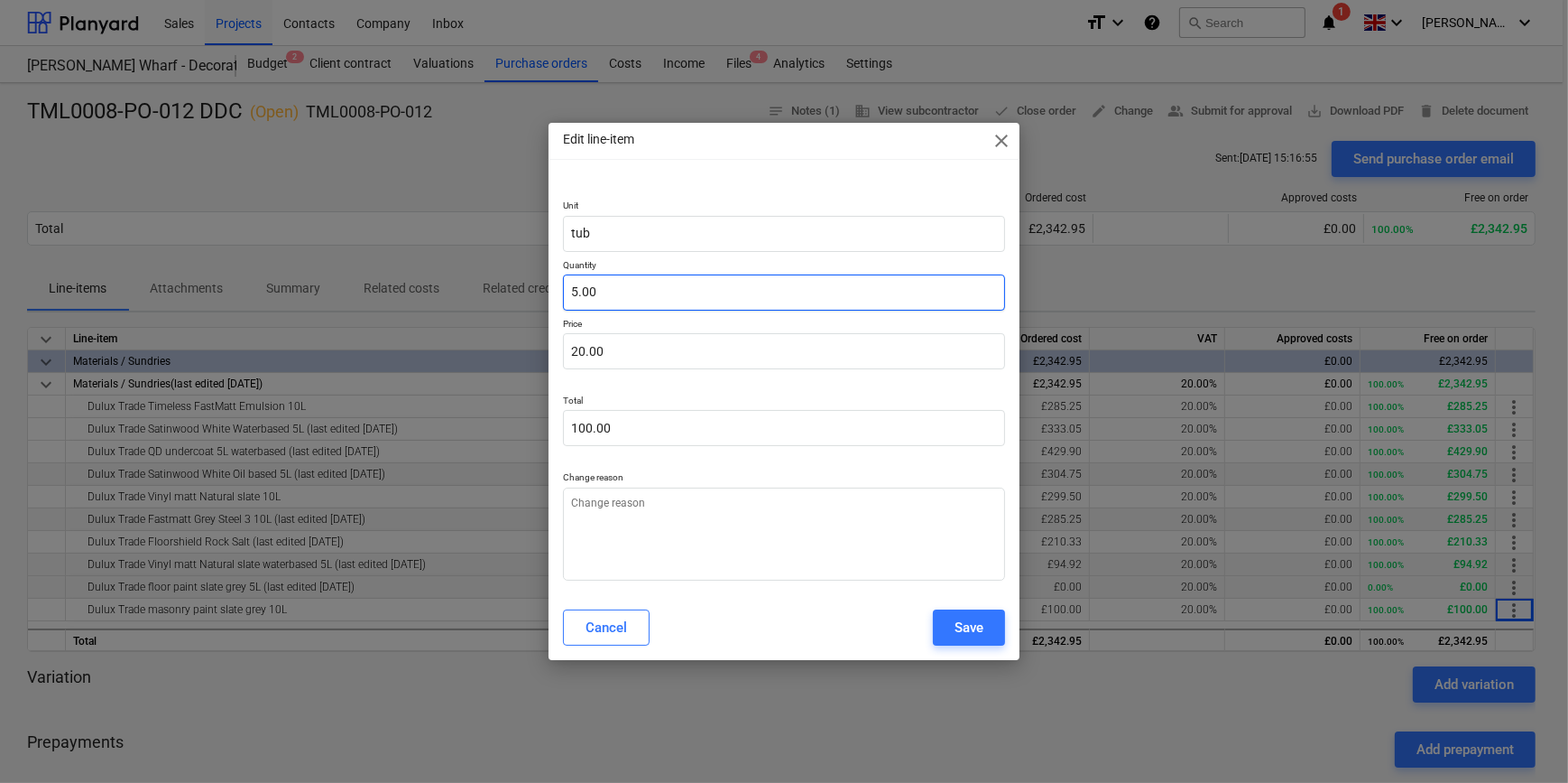
type input "5"
click at [599, 289] on input "5" at bounding box center [784, 292] width 442 height 36
type textarea "x"
type input "0.00"
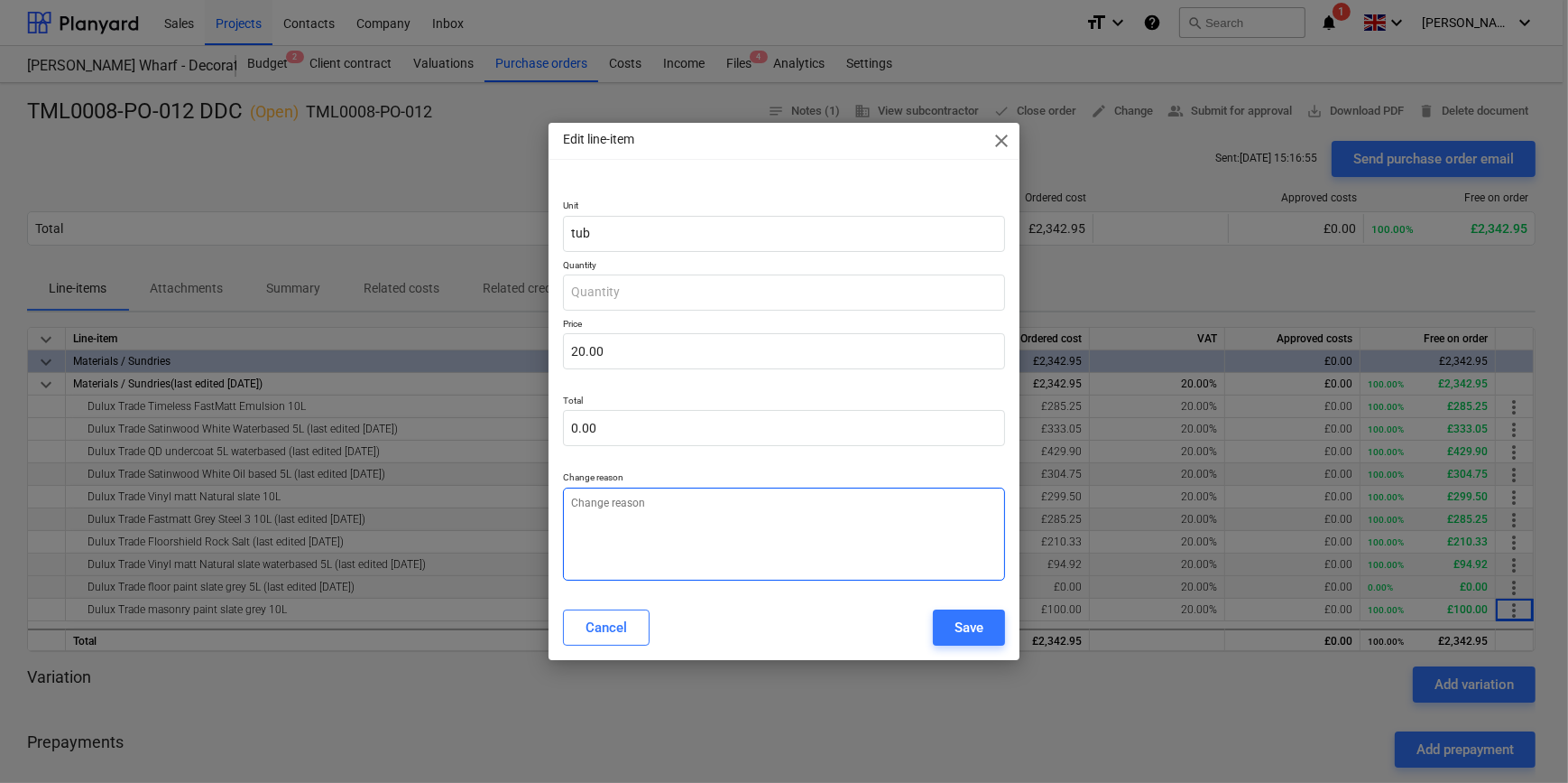
type textarea "x"
type input "0.00"
click at [621, 515] on textarea at bounding box center [784, 534] width 442 height 93
type textarea "x"
type textarea "d"
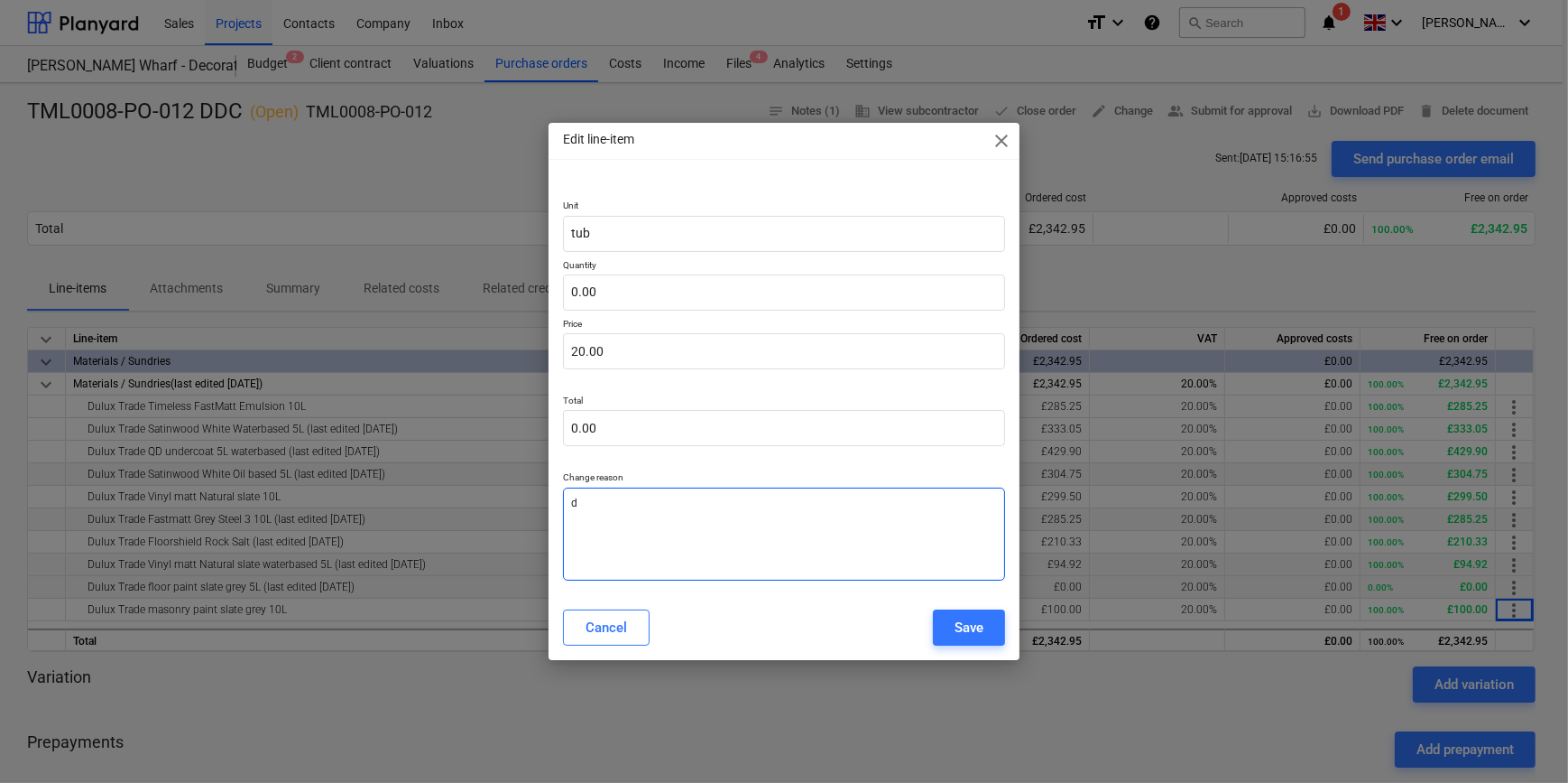
type textarea "x"
type textarea "de"
type textarea "x"
type textarea "del"
type textarea "x"
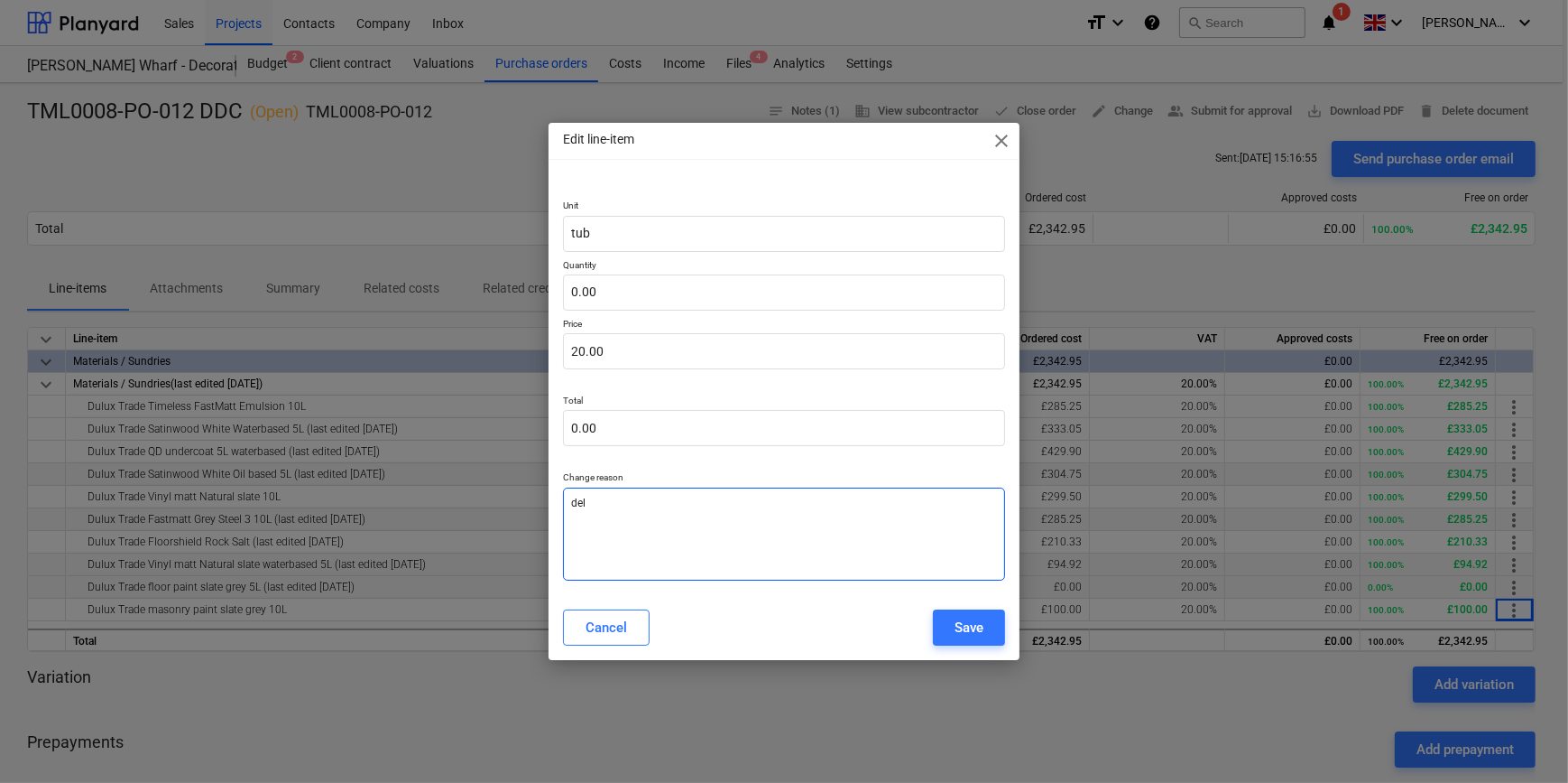
type textarea "dele"
type textarea "x"
click at [975, 633] on div "Save" at bounding box center [969, 628] width 29 height 23
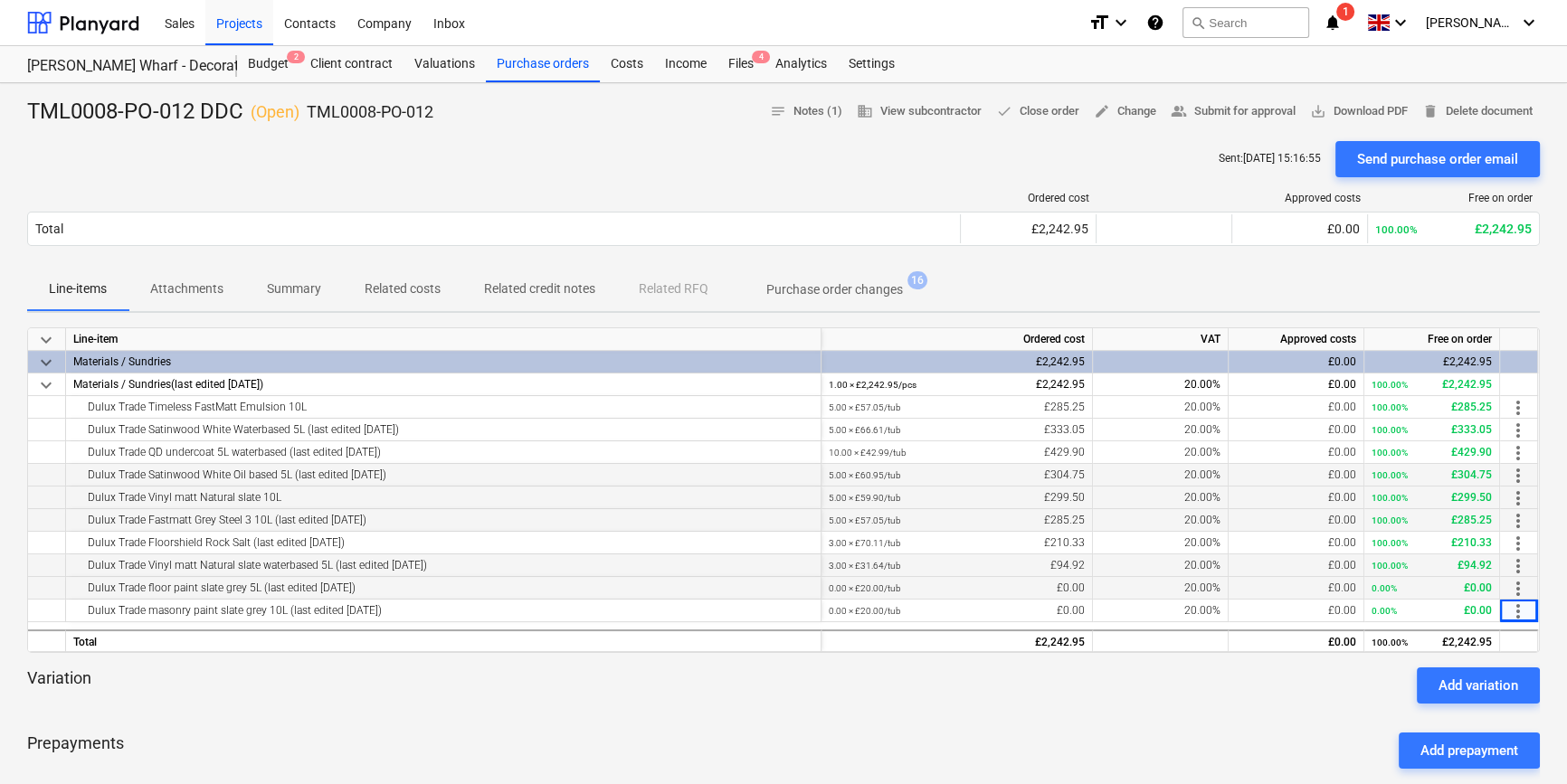
click at [1520, 497] on span "more_vert" at bounding box center [1518, 498] width 22 height 22
click at [1520, 497] on li "Edit" at bounding box center [1531, 498] width 53 height 41
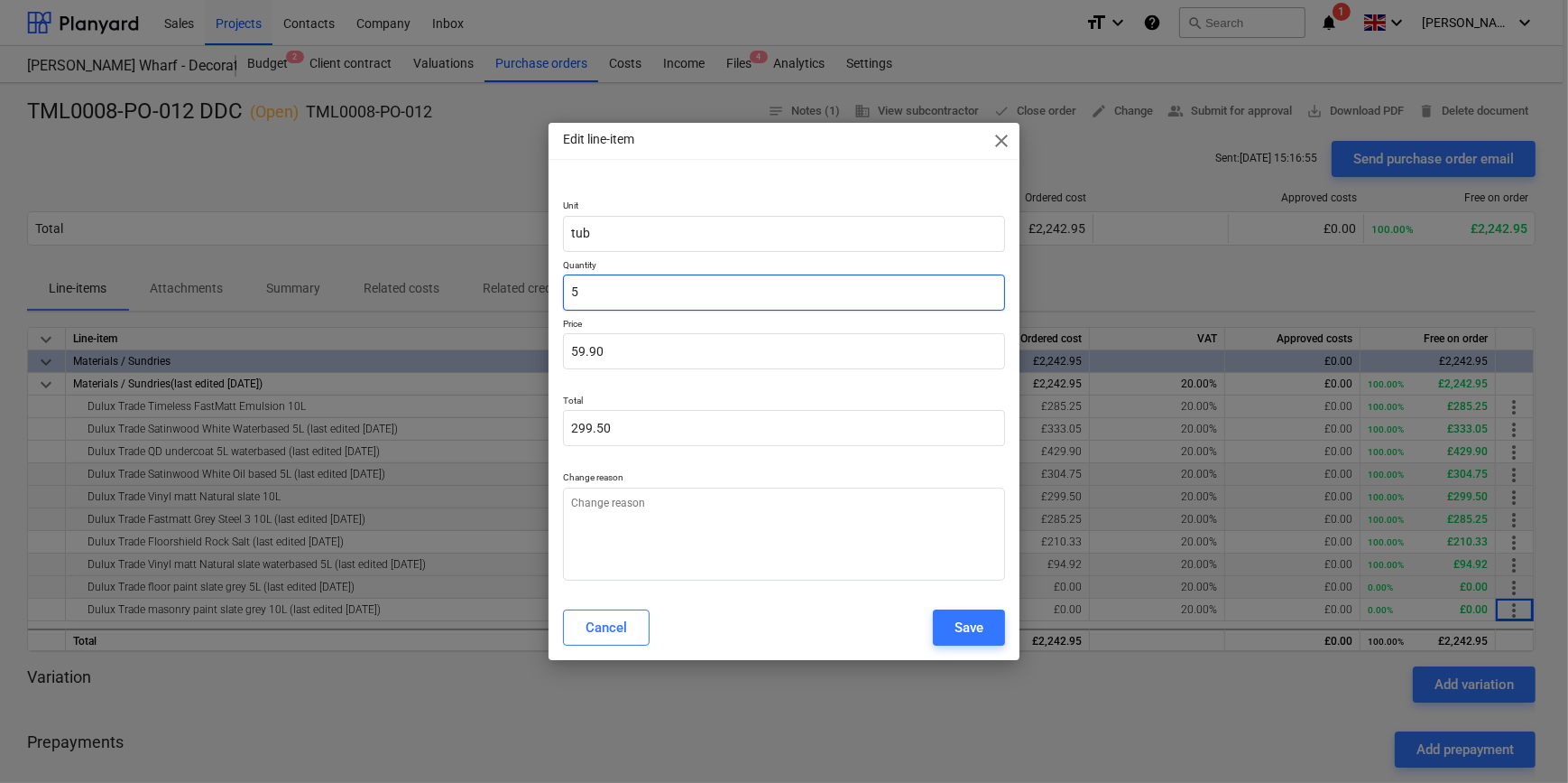
click at [598, 294] on input "5" at bounding box center [784, 292] width 442 height 36
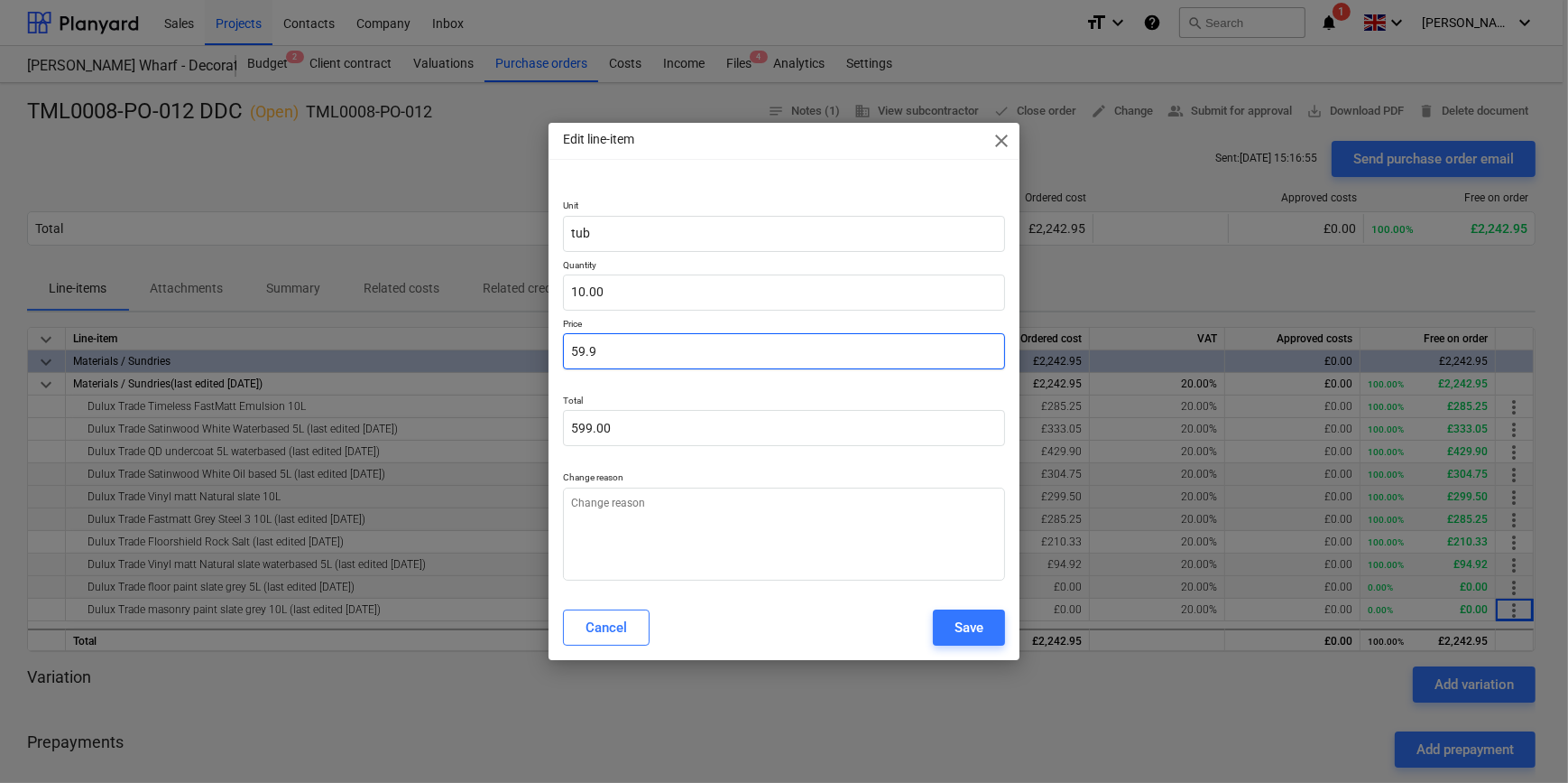
click at [614, 349] on input "59.9" at bounding box center [784, 351] width 442 height 36
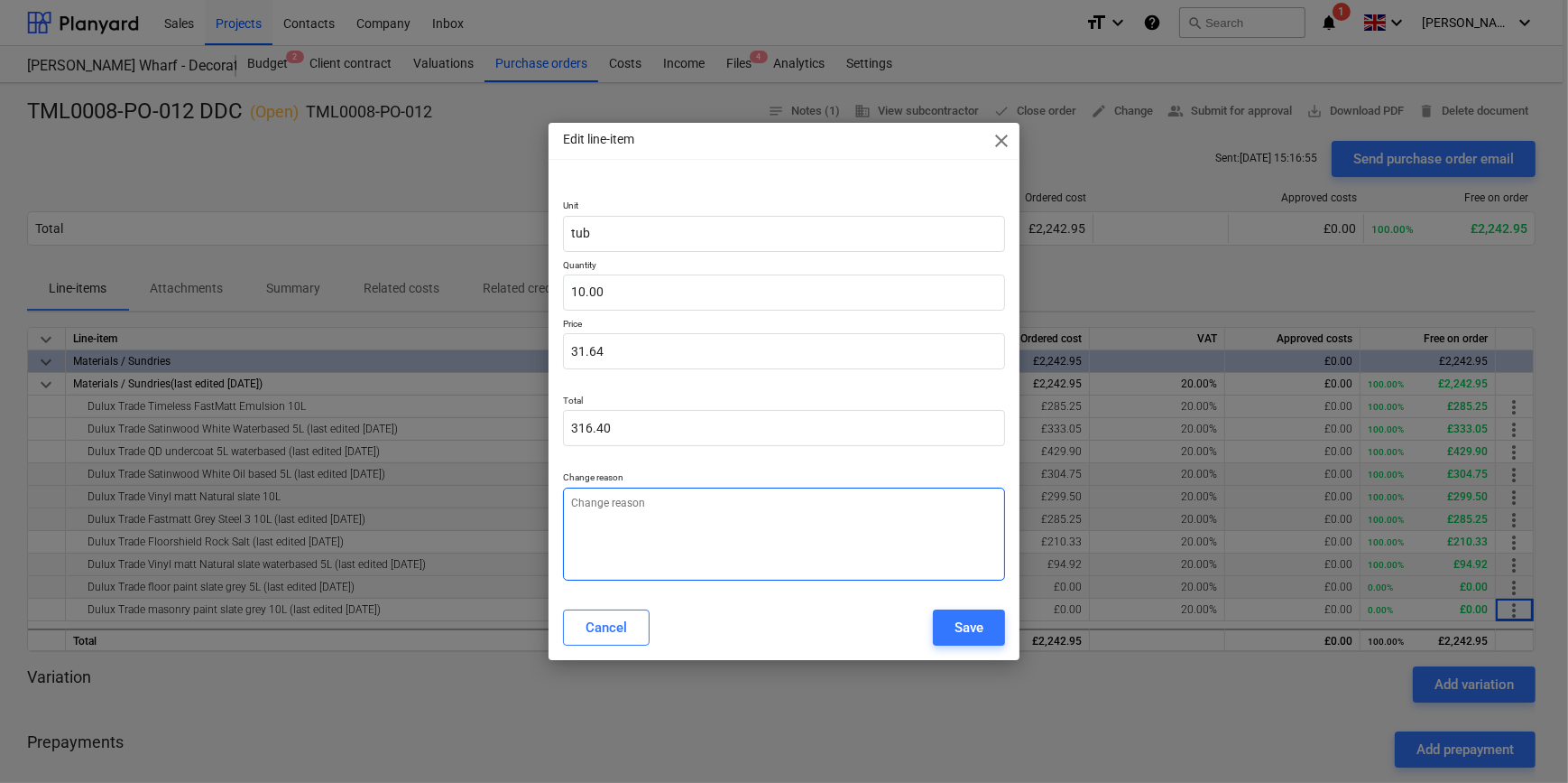
click at [598, 519] on textarea at bounding box center [784, 534] width 442 height 93
click at [959, 633] on div "Save" at bounding box center [969, 628] width 29 height 23
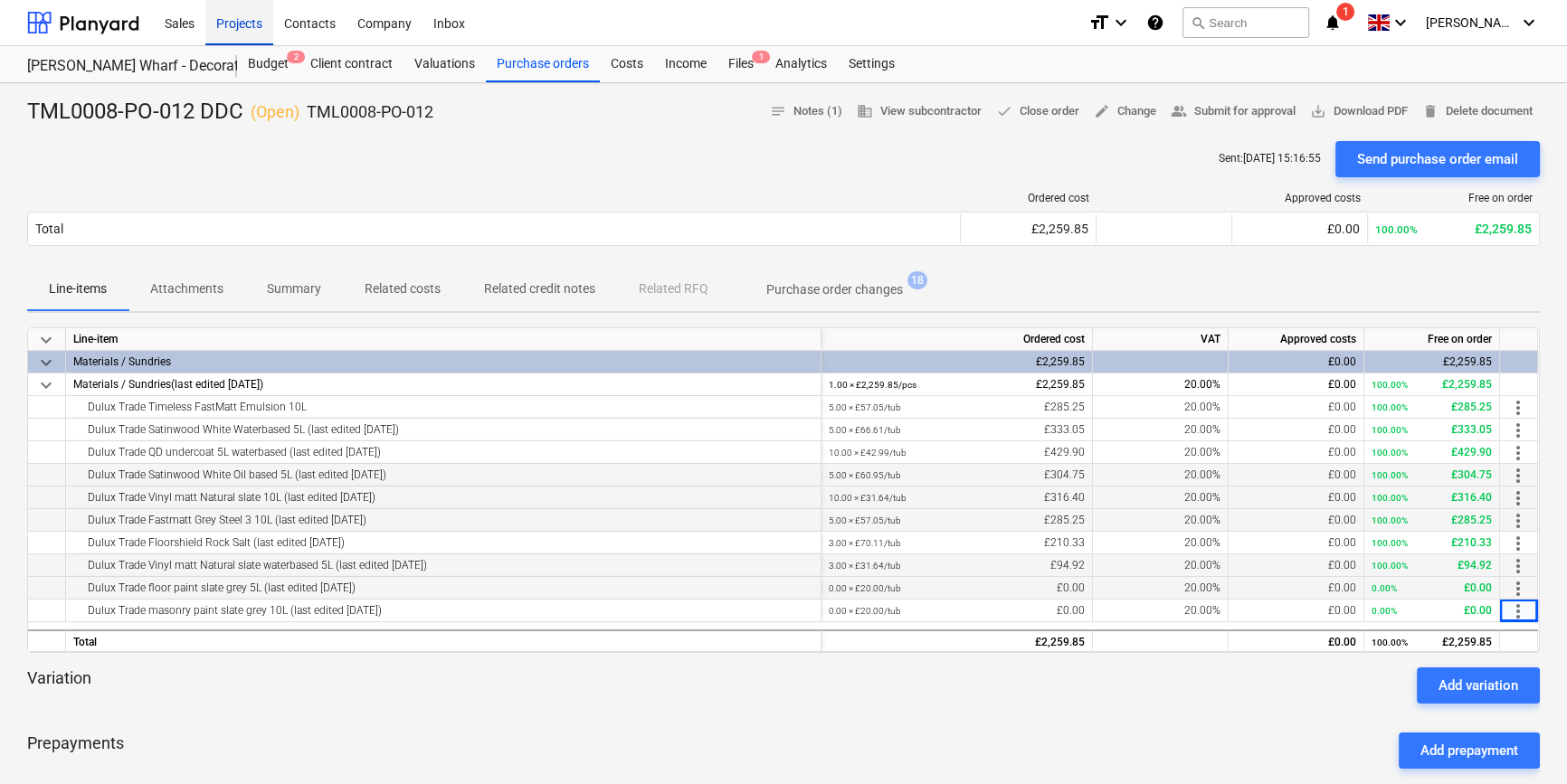
click at [233, 24] on div "Projects" at bounding box center [239, 22] width 68 height 46
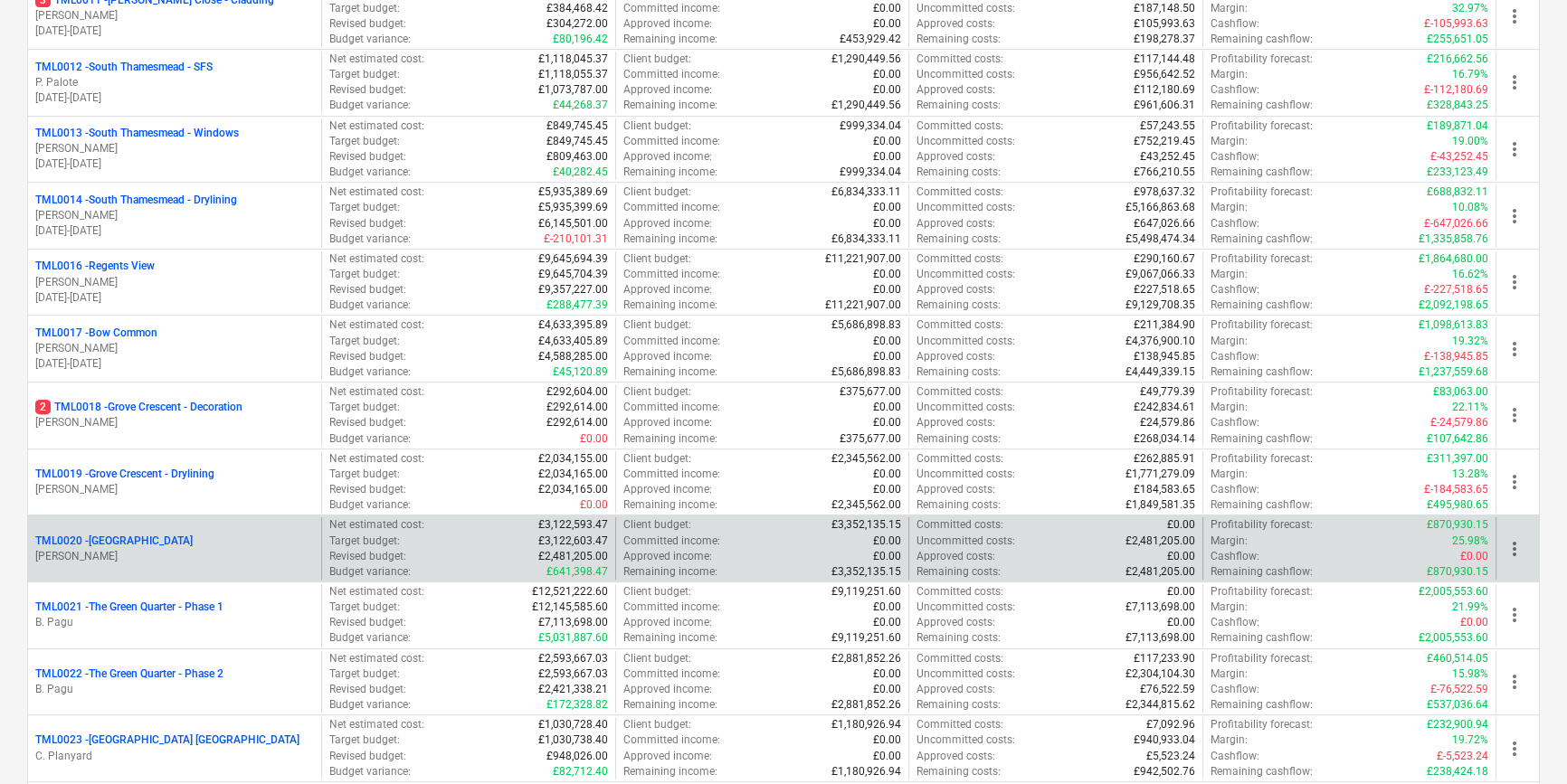
scroll to position [1068, 0]
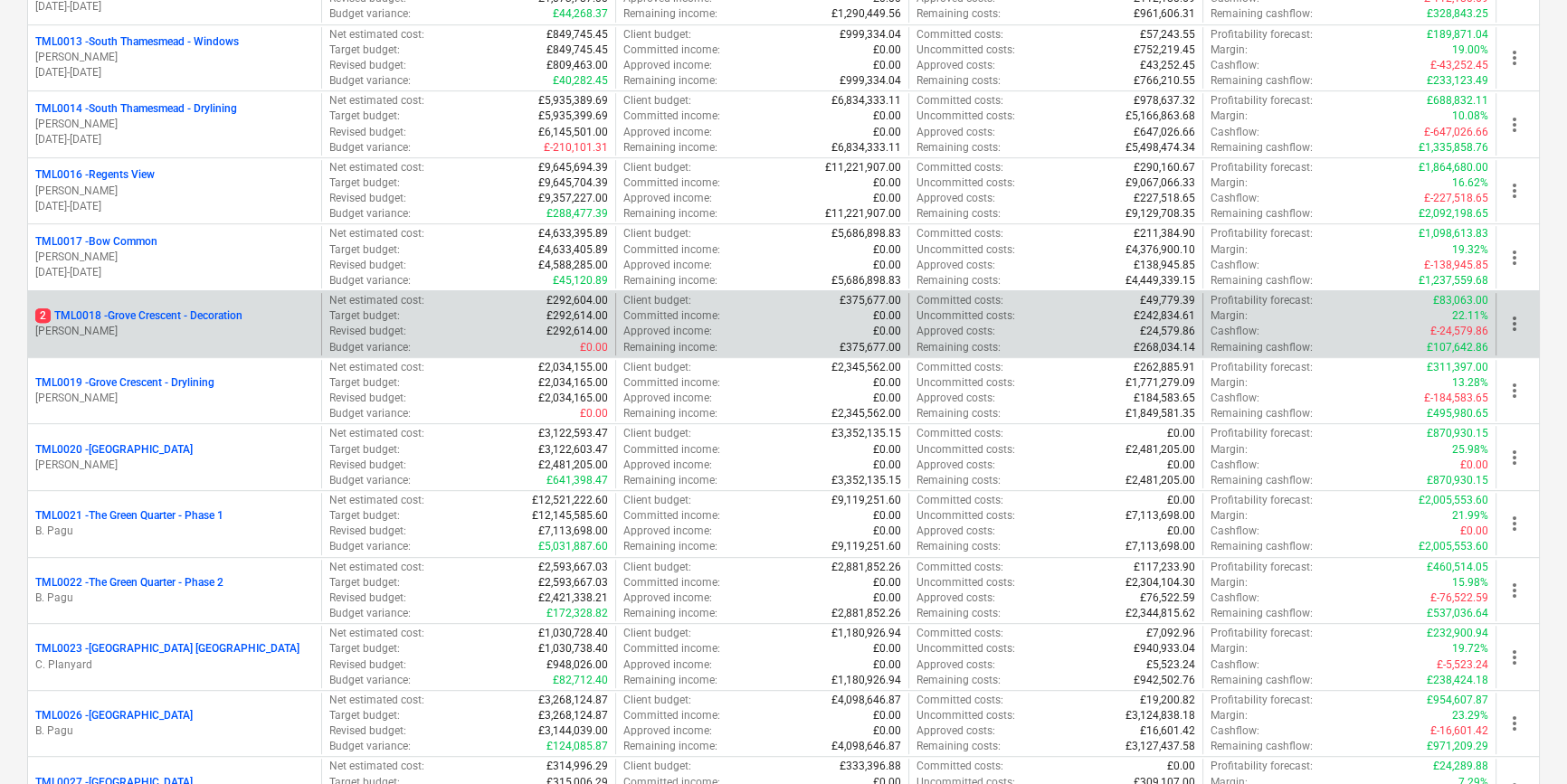
click at [236, 311] on p "2 TML0018 - Grove Crescent - Decoration" at bounding box center [139, 316] width 208 height 16
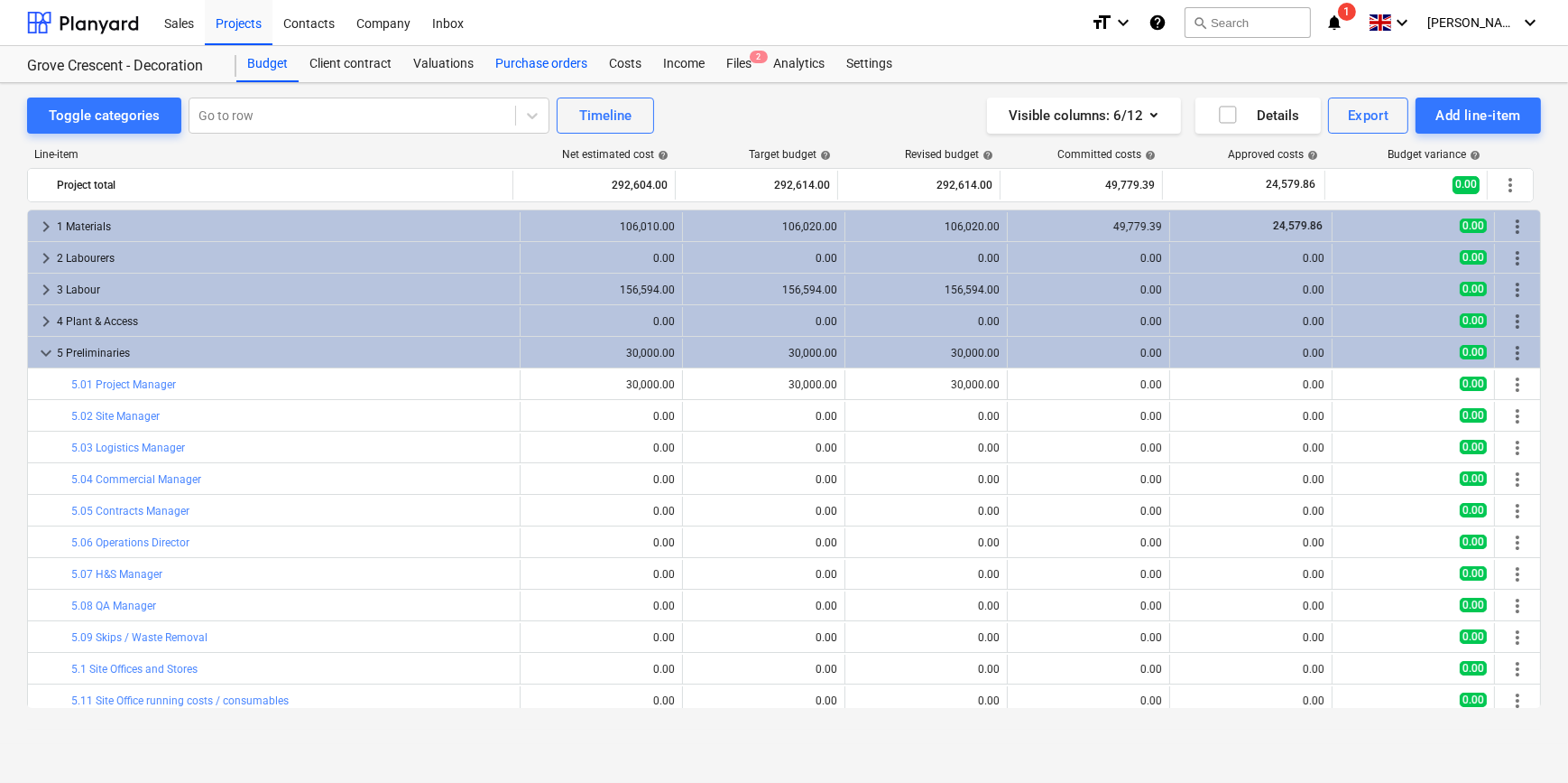
click at [532, 64] on div "Purchase orders" at bounding box center [541, 64] width 113 height 36
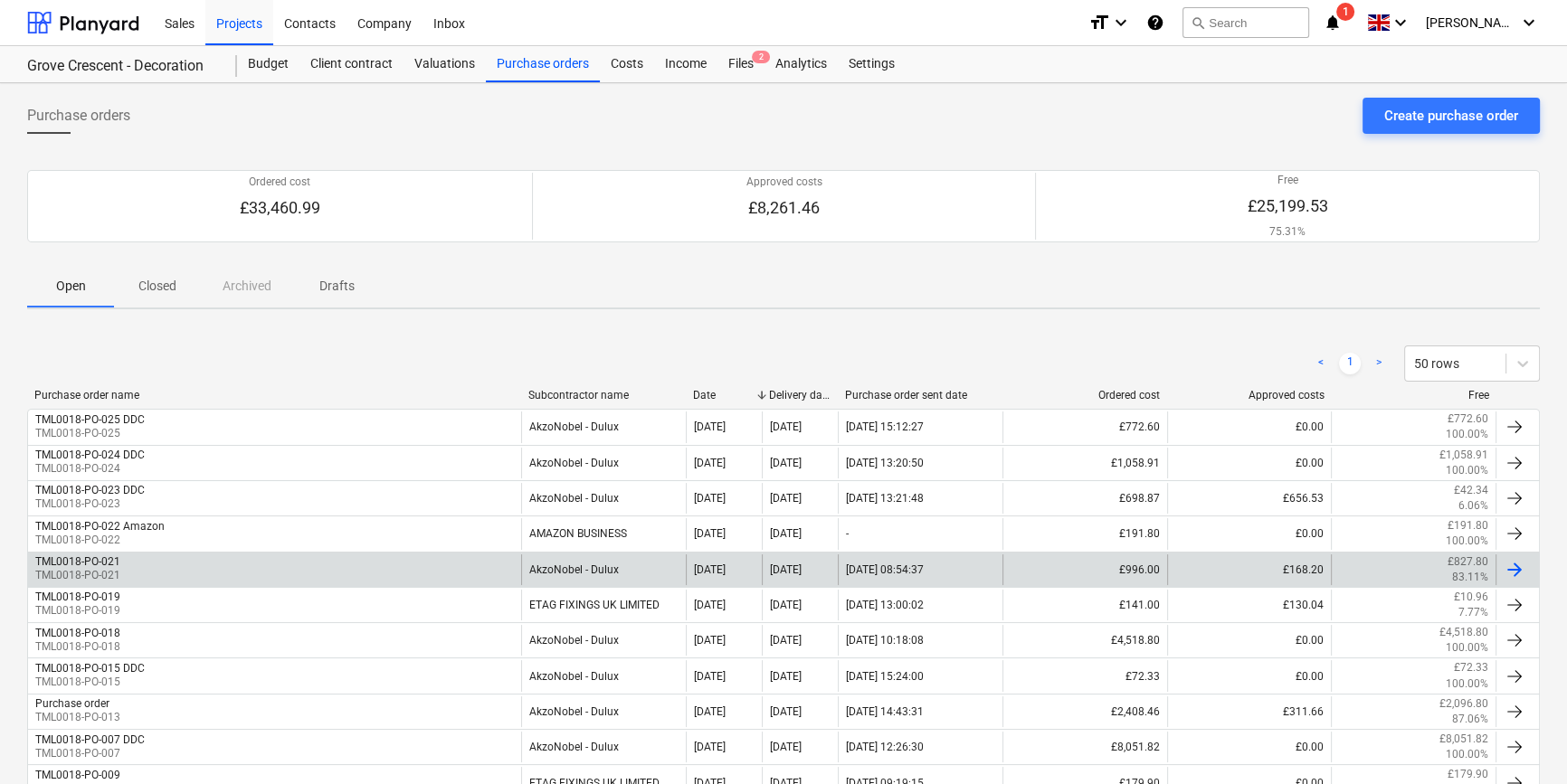
click at [1520, 567] on div at bounding box center [1514, 570] width 22 height 22
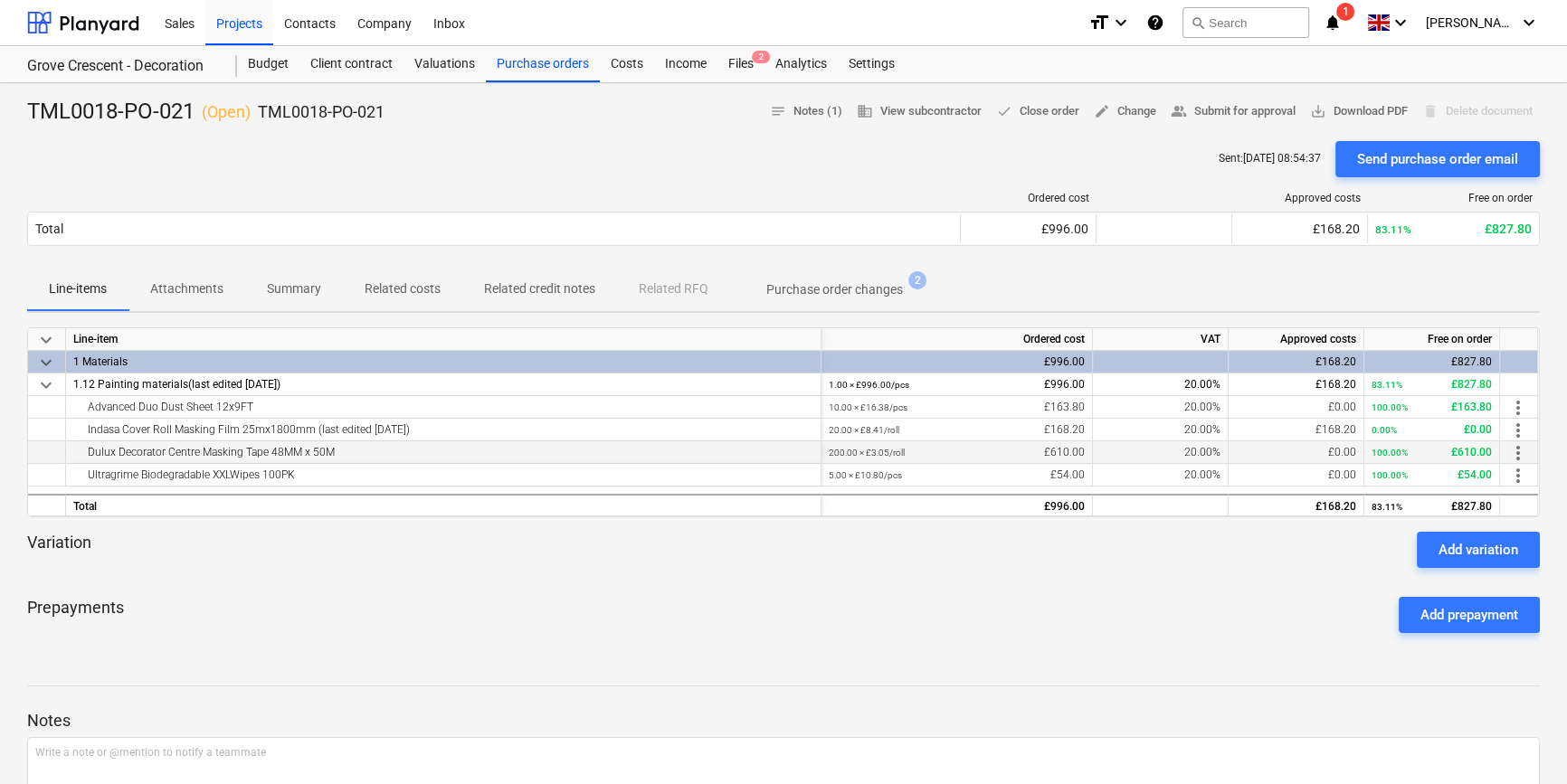
click at [1512, 451] on span "more_vert" at bounding box center [1518, 453] width 22 height 22
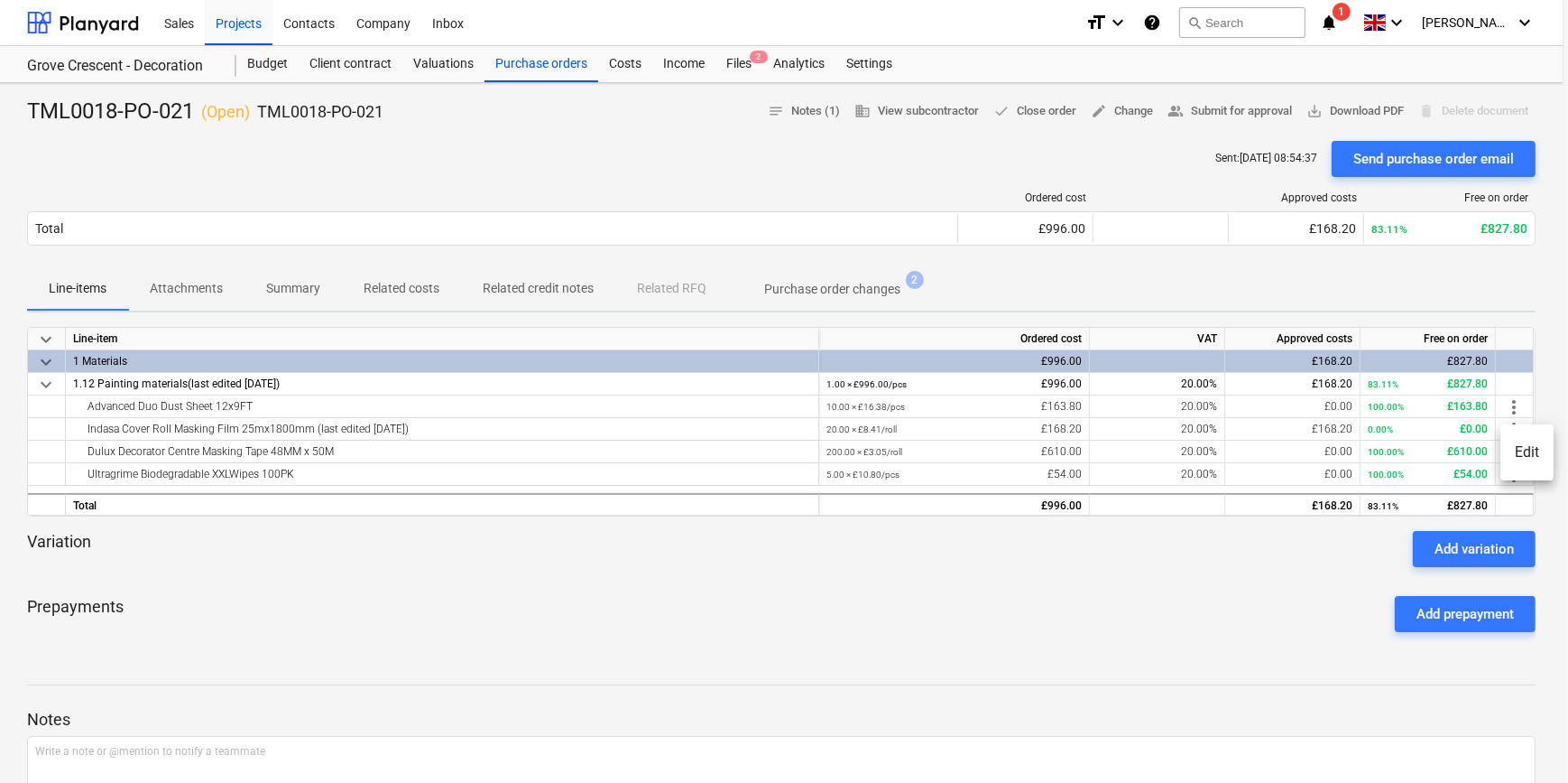
click at [1516, 452] on li "Edit" at bounding box center [1527, 453] width 53 height 41
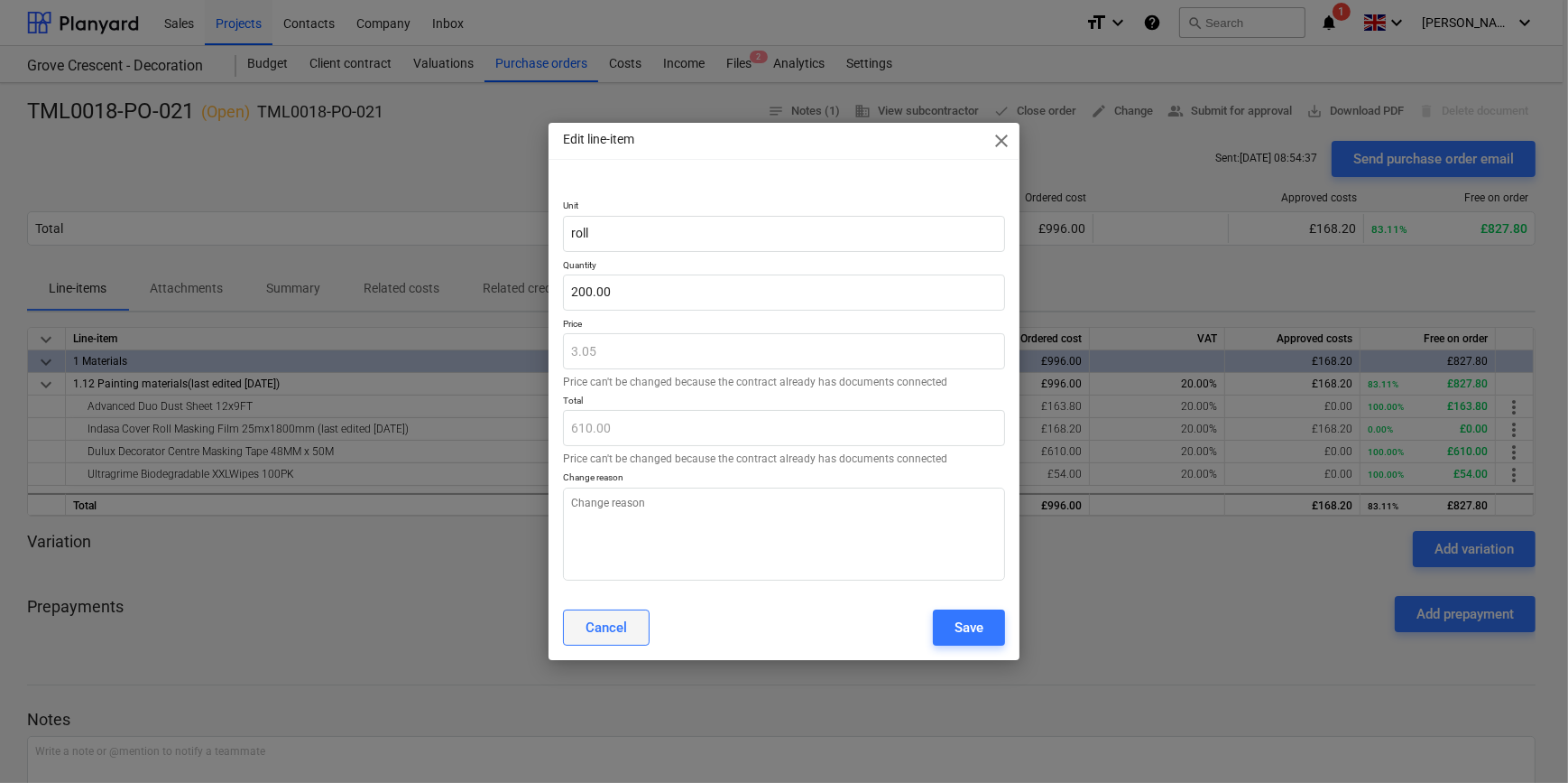
click at [595, 636] on div "Cancel" at bounding box center [606, 628] width 41 height 23
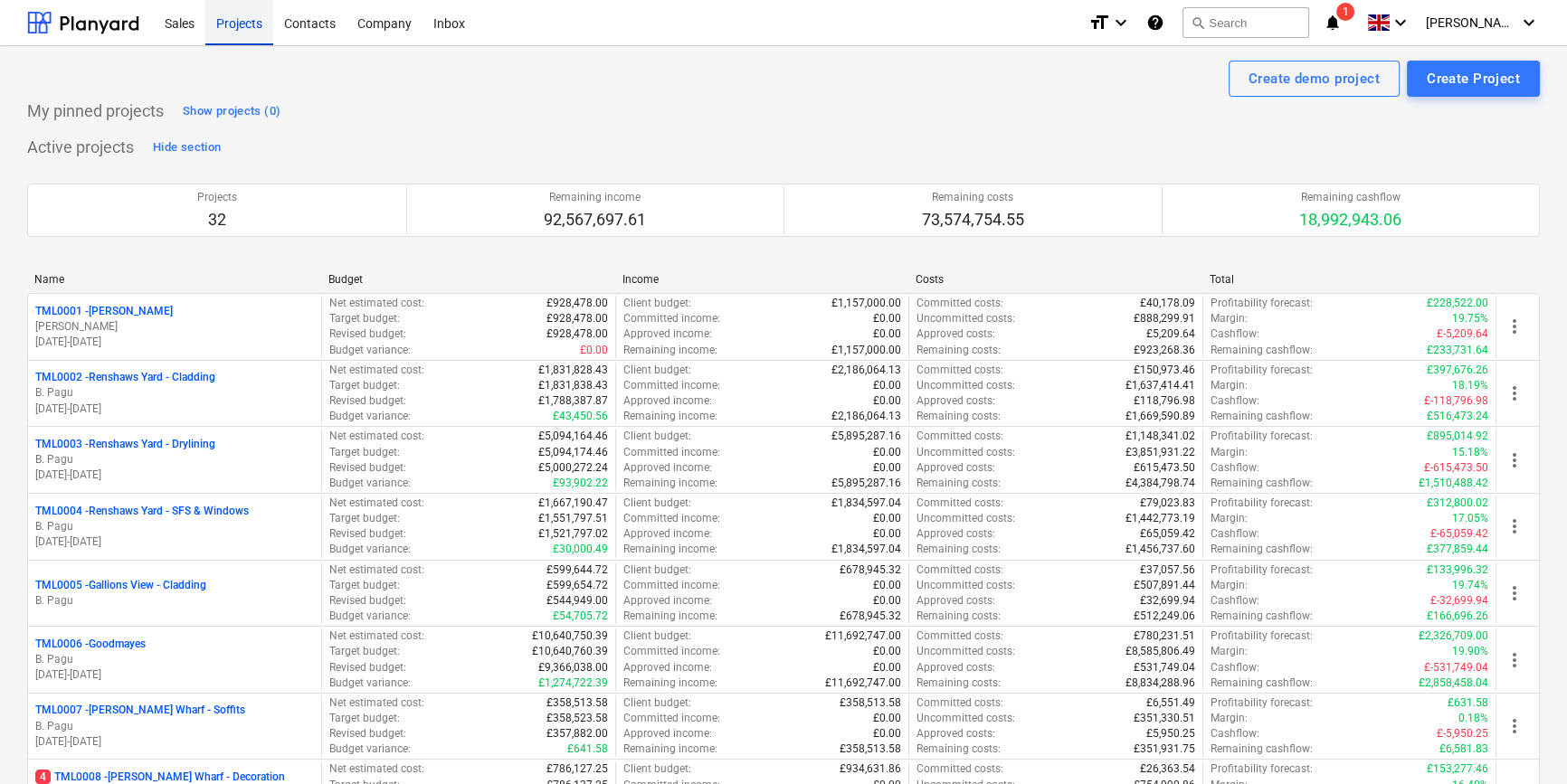
click at [238, 24] on div "Projects" at bounding box center [239, 22] width 68 height 46
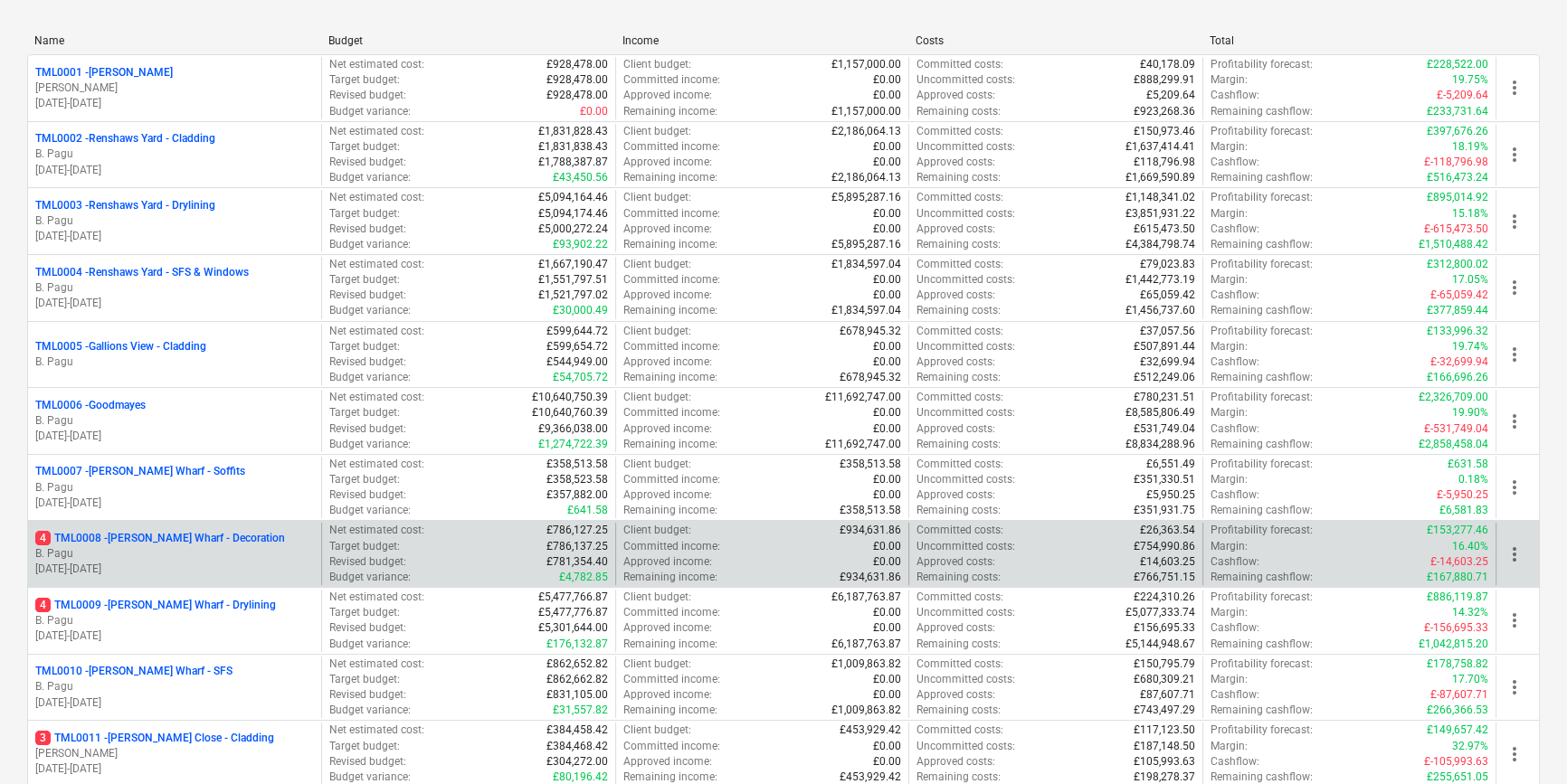
scroll to position [246, 0]
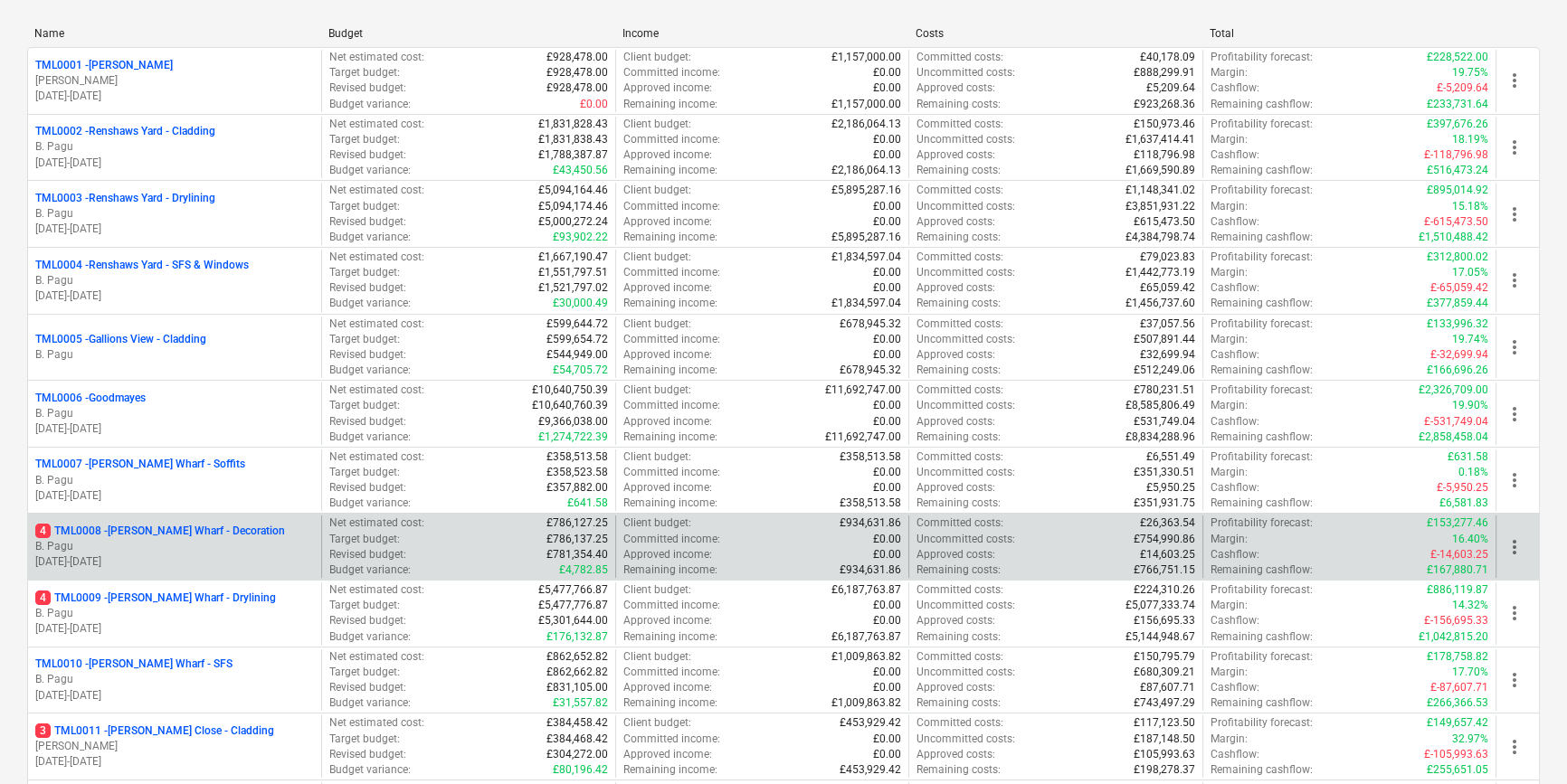
click at [208, 554] on p "15.10.2024 - 16.06.2026" at bounding box center [174, 562] width 279 height 16
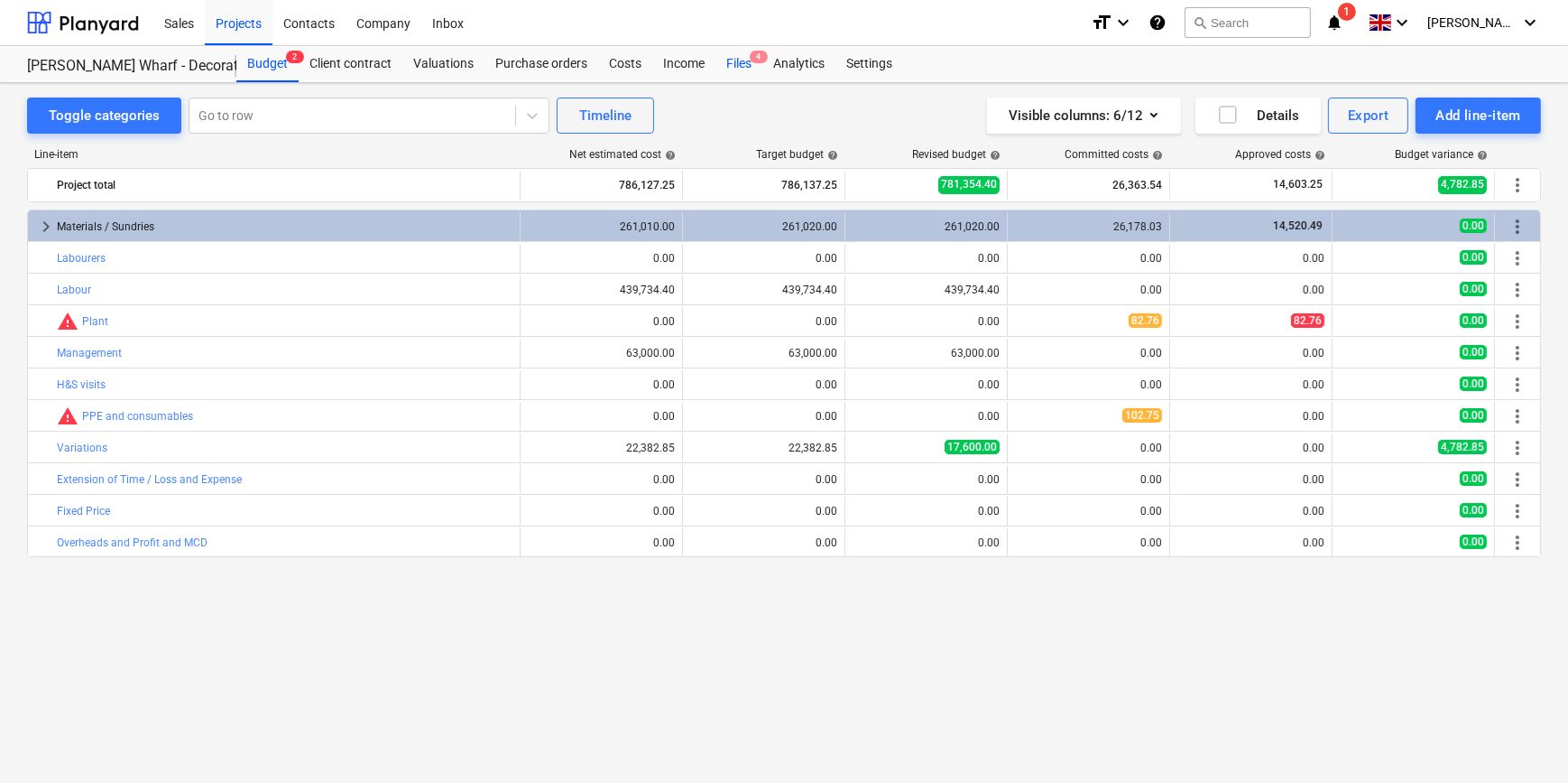
click at [730, 65] on div "Files 4" at bounding box center [739, 64] width 47 height 36
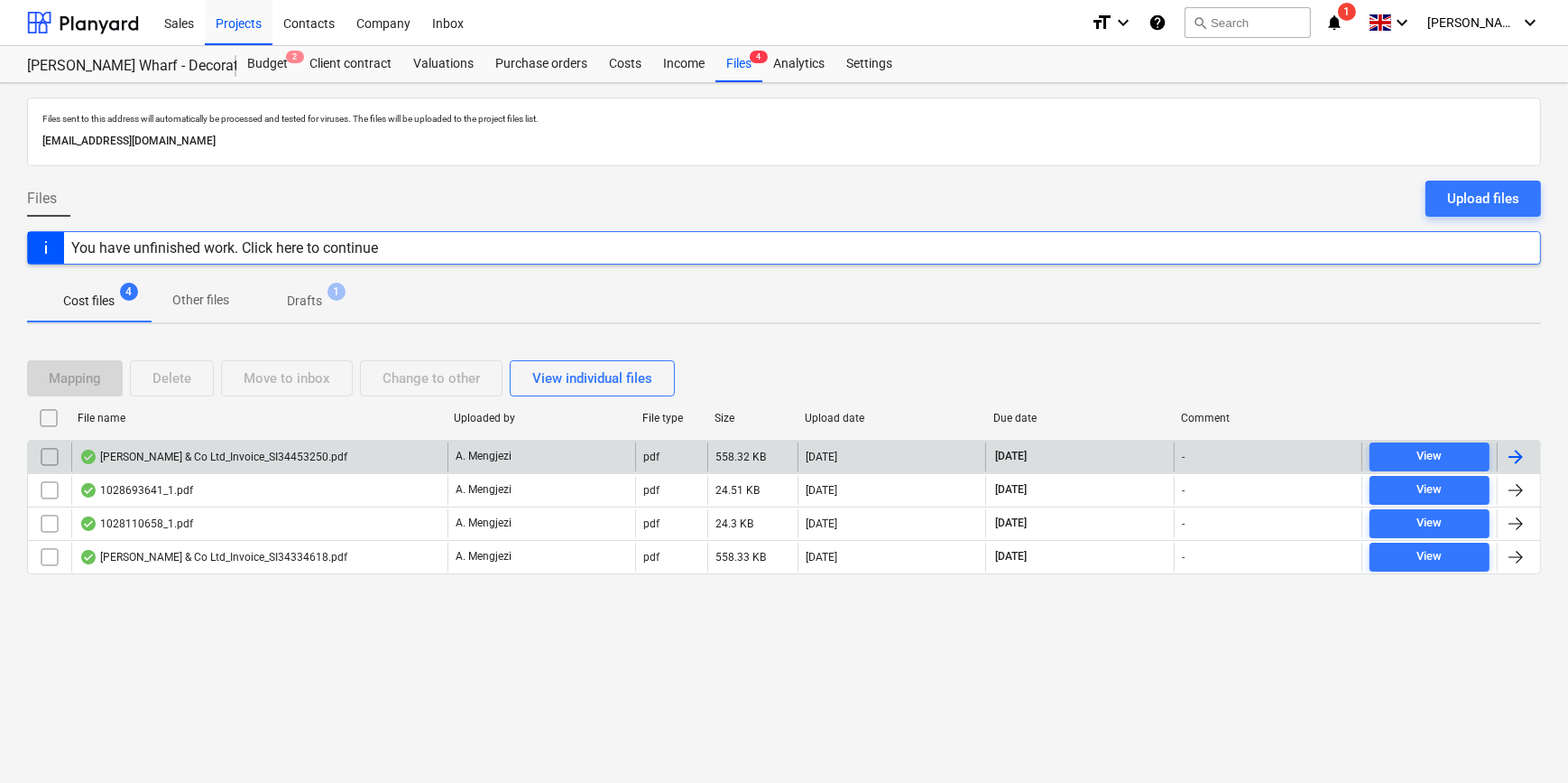
click at [1250, 452] on div at bounding box center [1516, 457] width 21 height 22
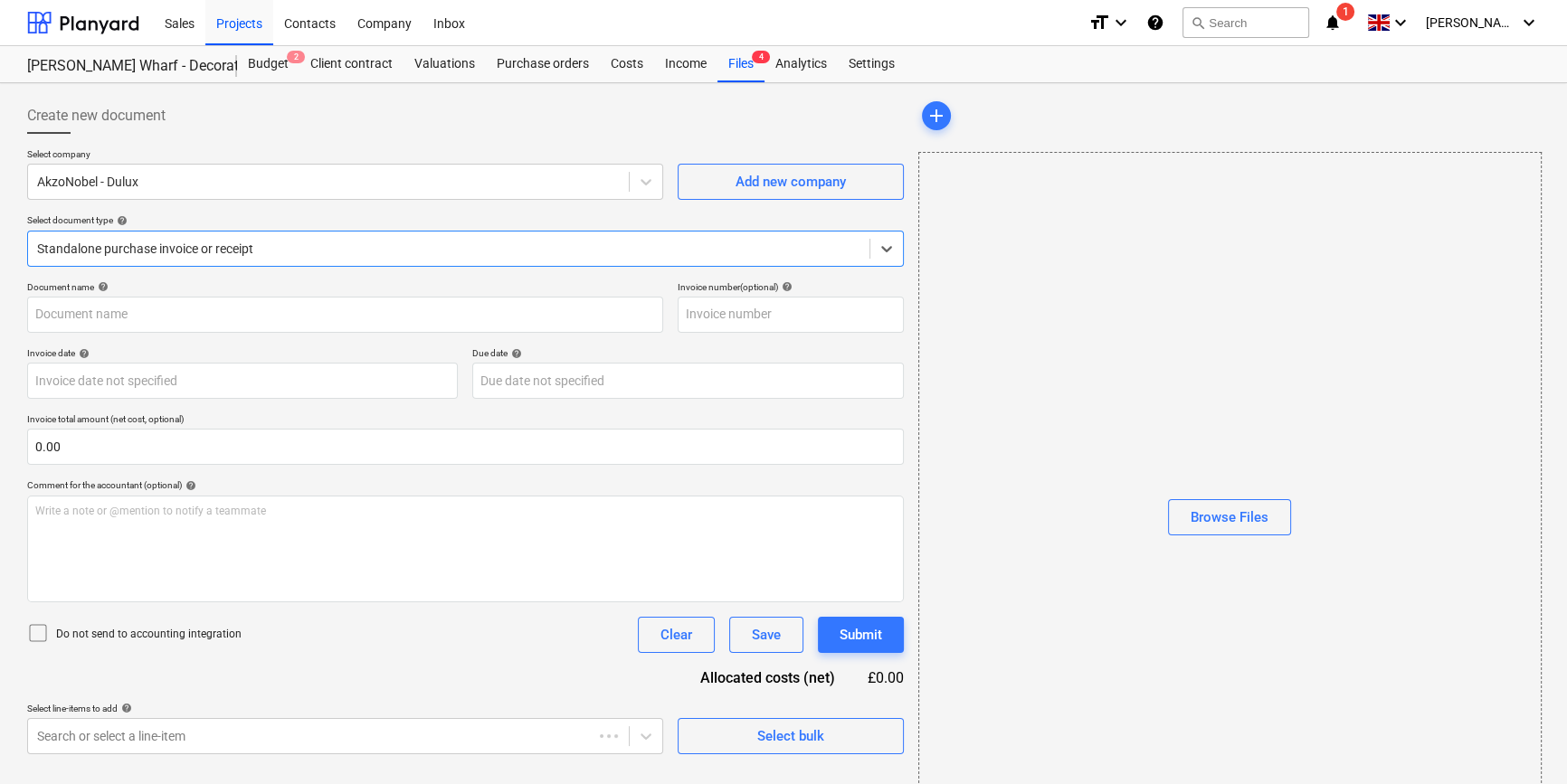
type input "S134453250"
type input "06 Sep 2025"
type input "[DATE]"
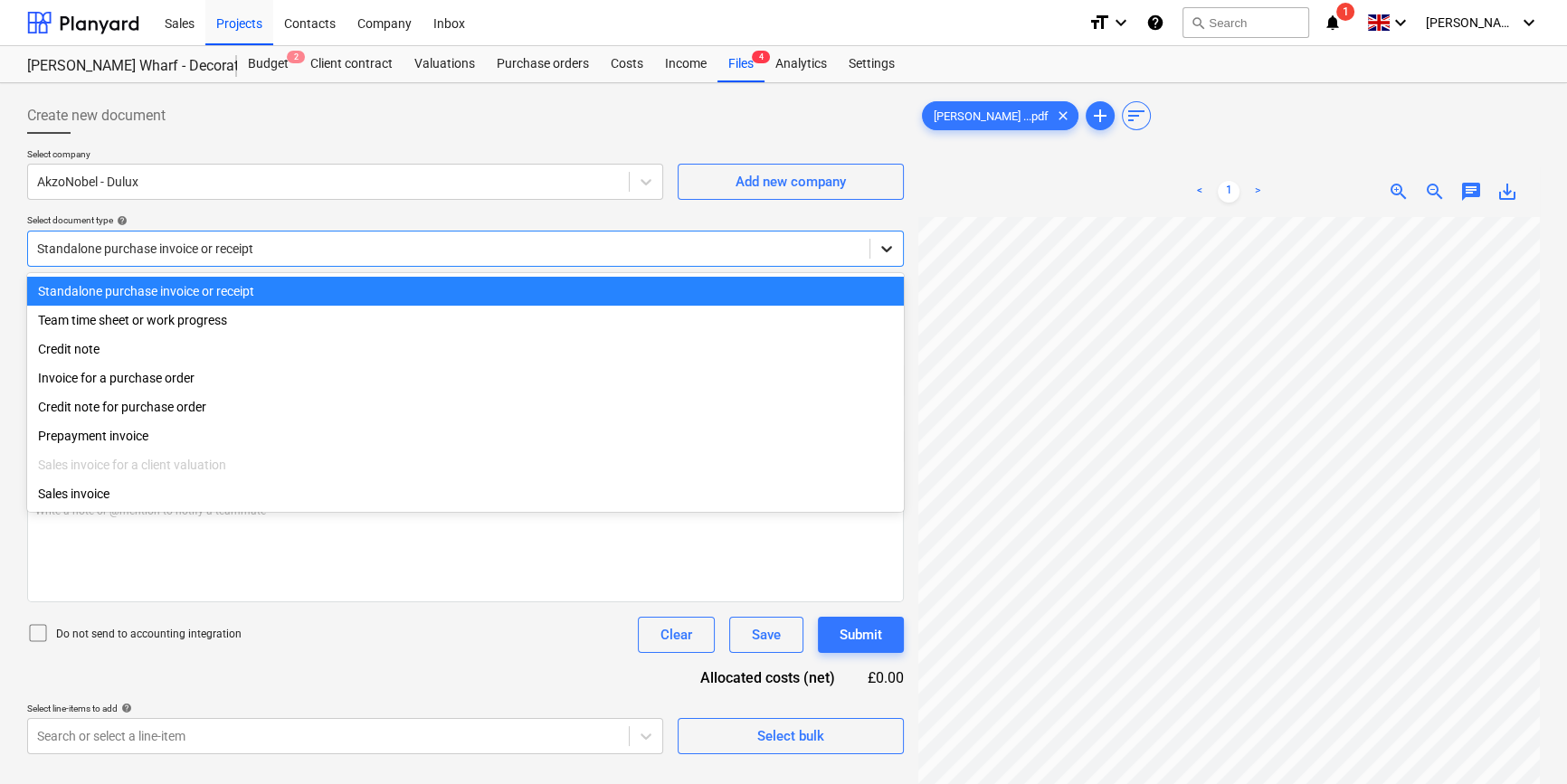
click at [884, 254] on icon at bounding box center [886, 249] width 18 height 18
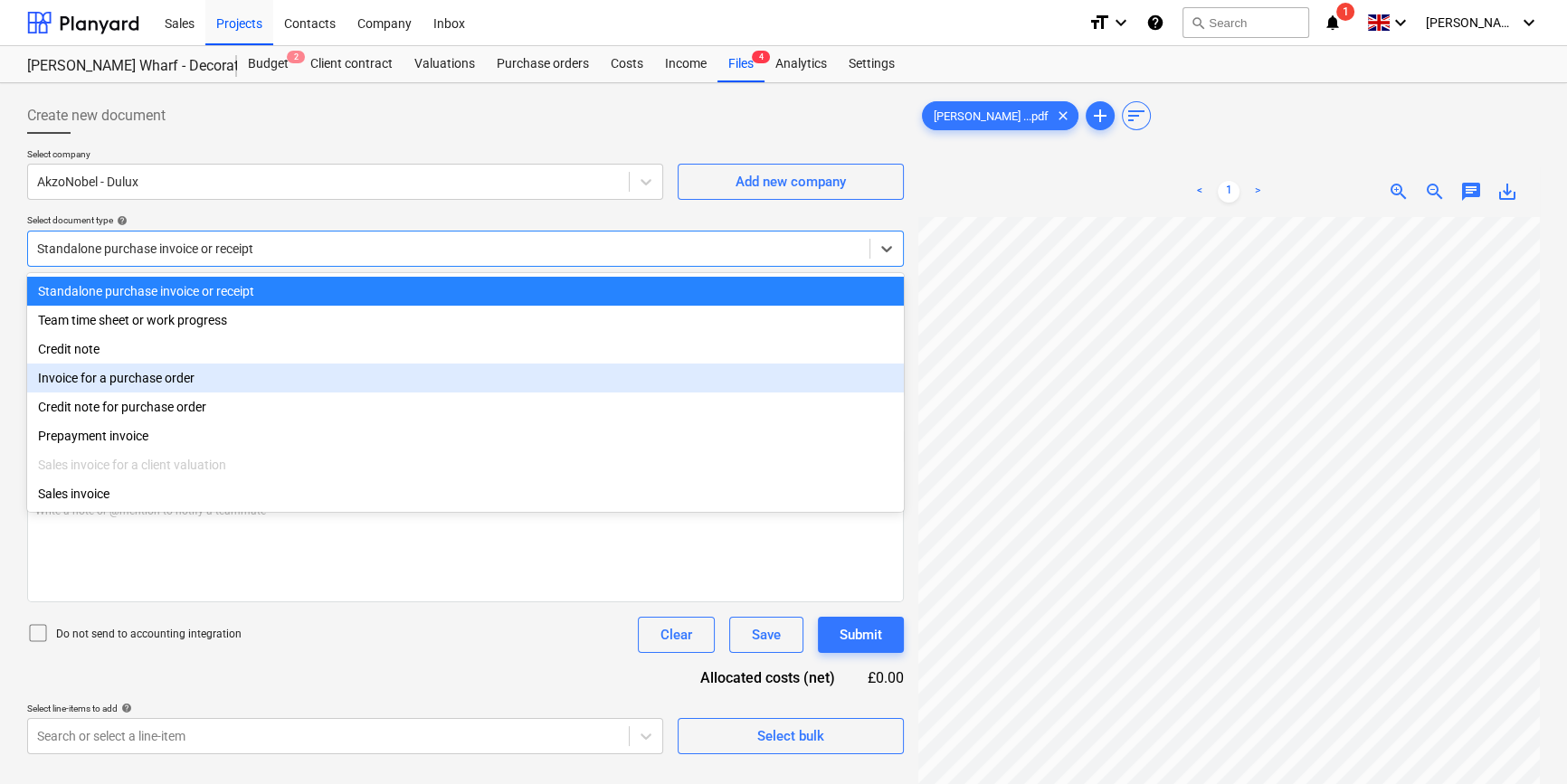
click at [867, 373] on div "Invoice for a purchase order" at bounding box center [465, 378] width 877 height 29
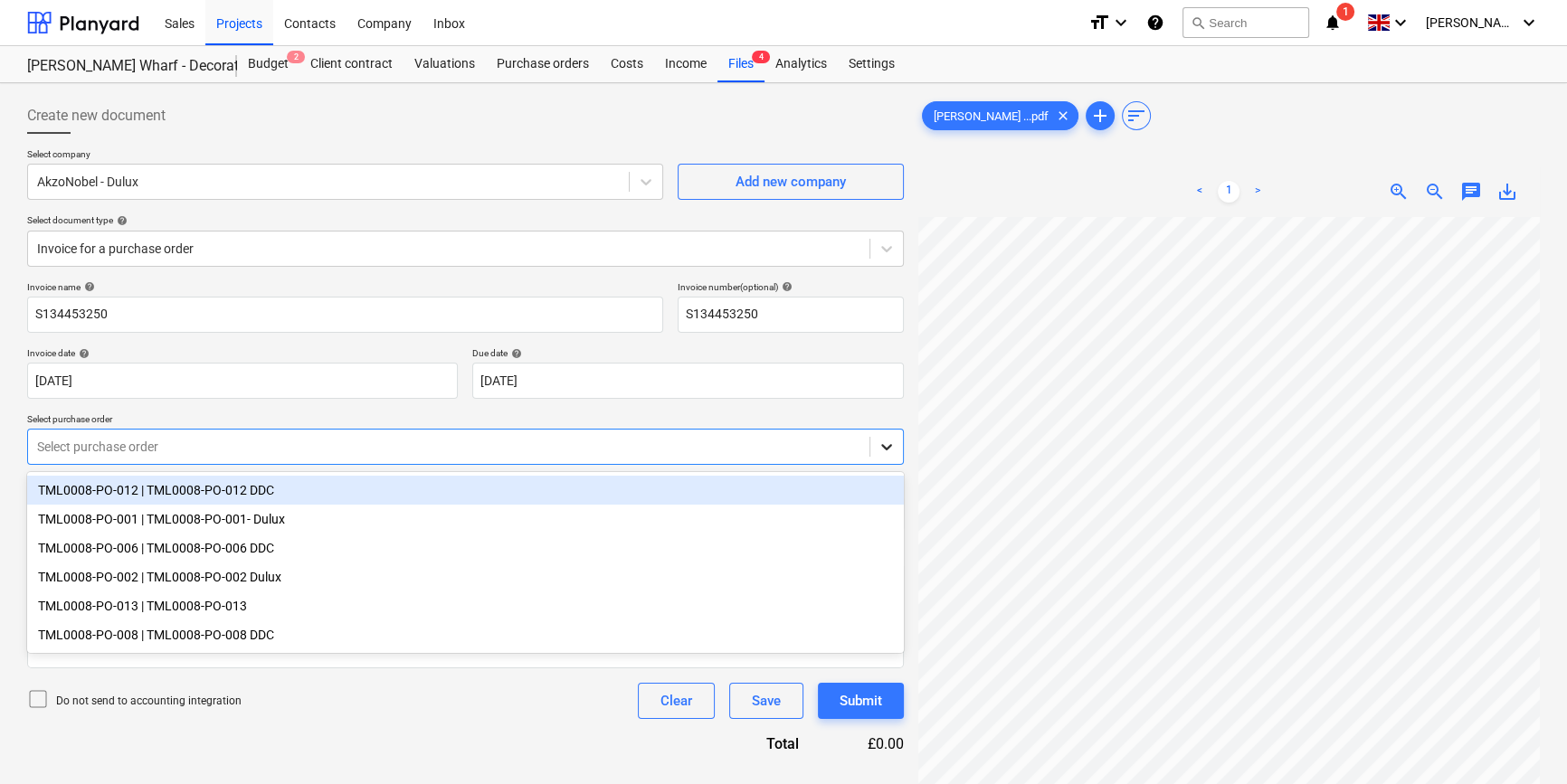
click at [885, 448] on icon at bounding box center [886, 447] width 11 height 6
click at [780, 484] on div "TML0008-PO-012 | TML0008-PO-012 DDC" at bounding box center [465, 490] width 877 height 29
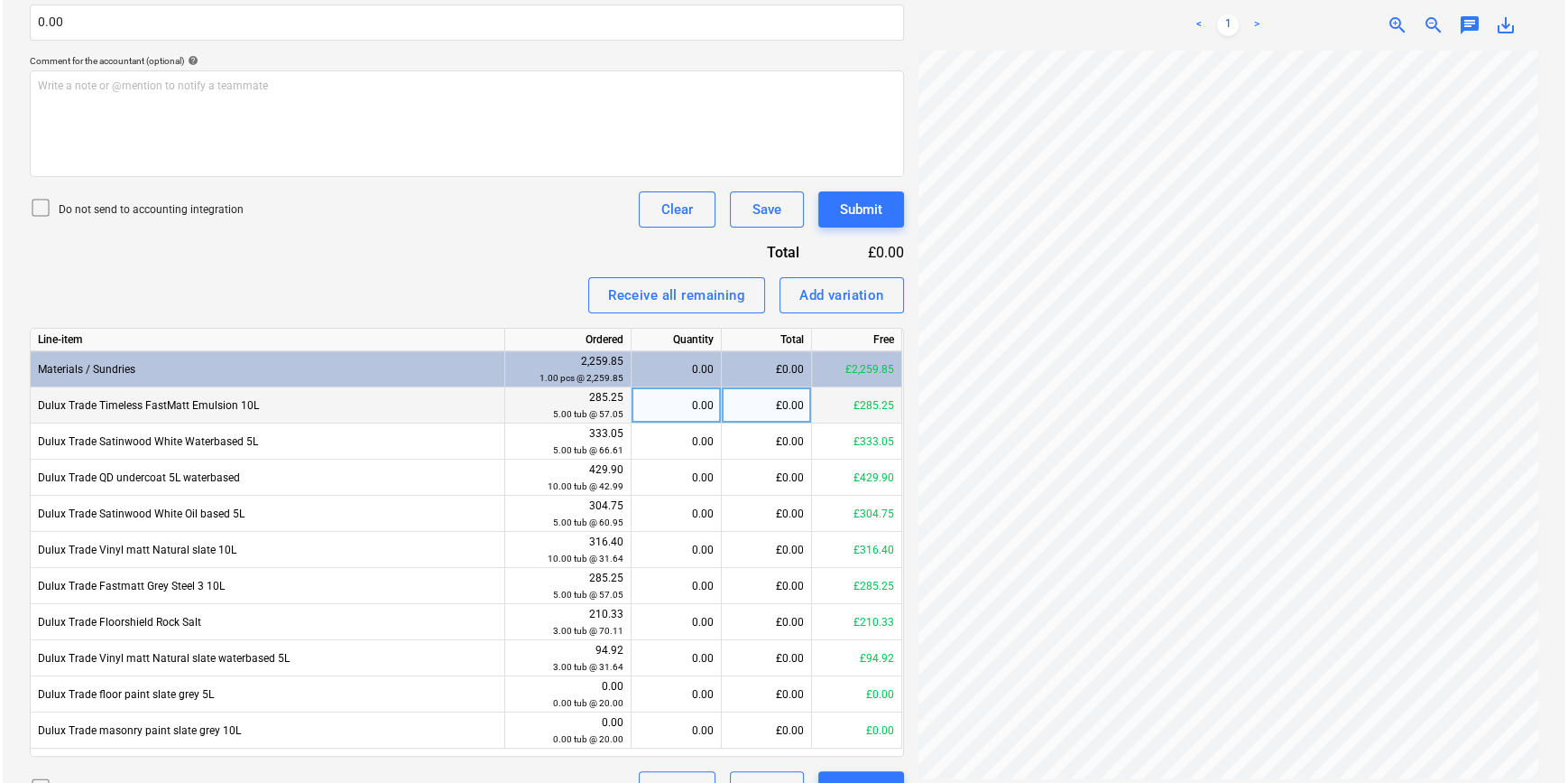
scroll to position [492, 0]
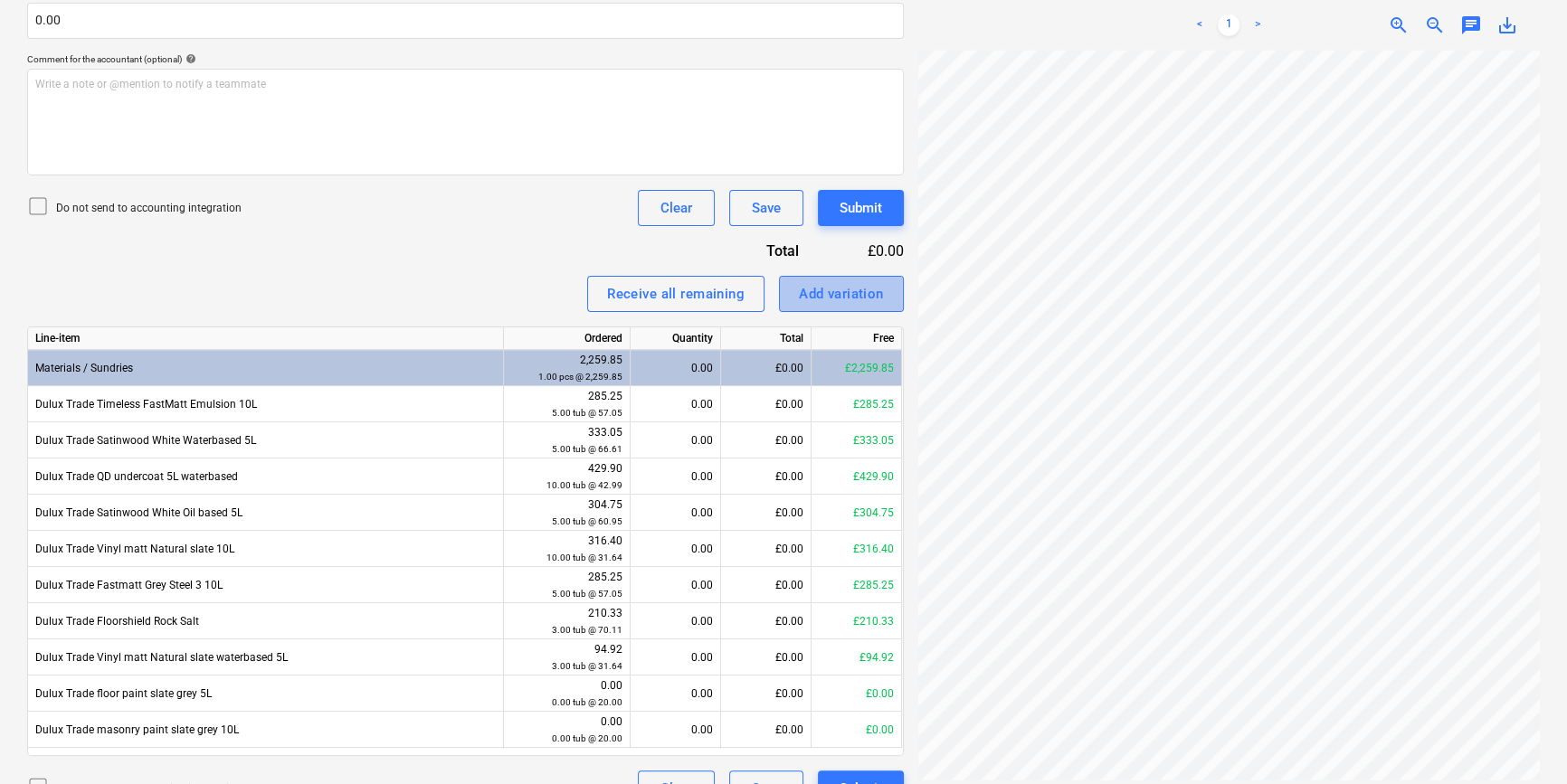
click at [826, 299] on div "Add variation" at bounding box center [841, 294] width 85 height 23
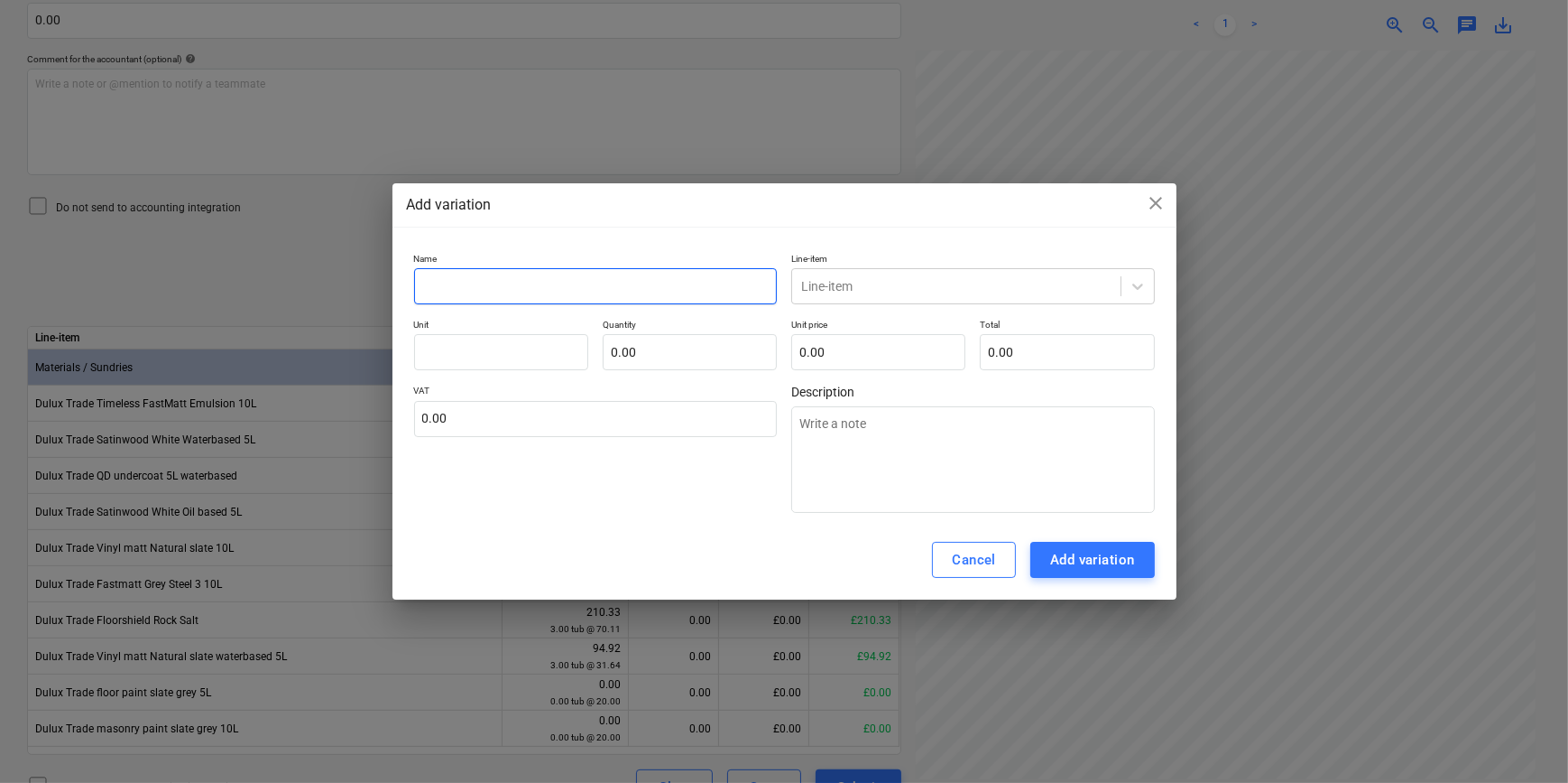
click at [572, 290] on input "text" at bounding box center [596, 285] width 363 height 36
type input "r"
type textarea "x"
type input "ro"
type textarea "x"
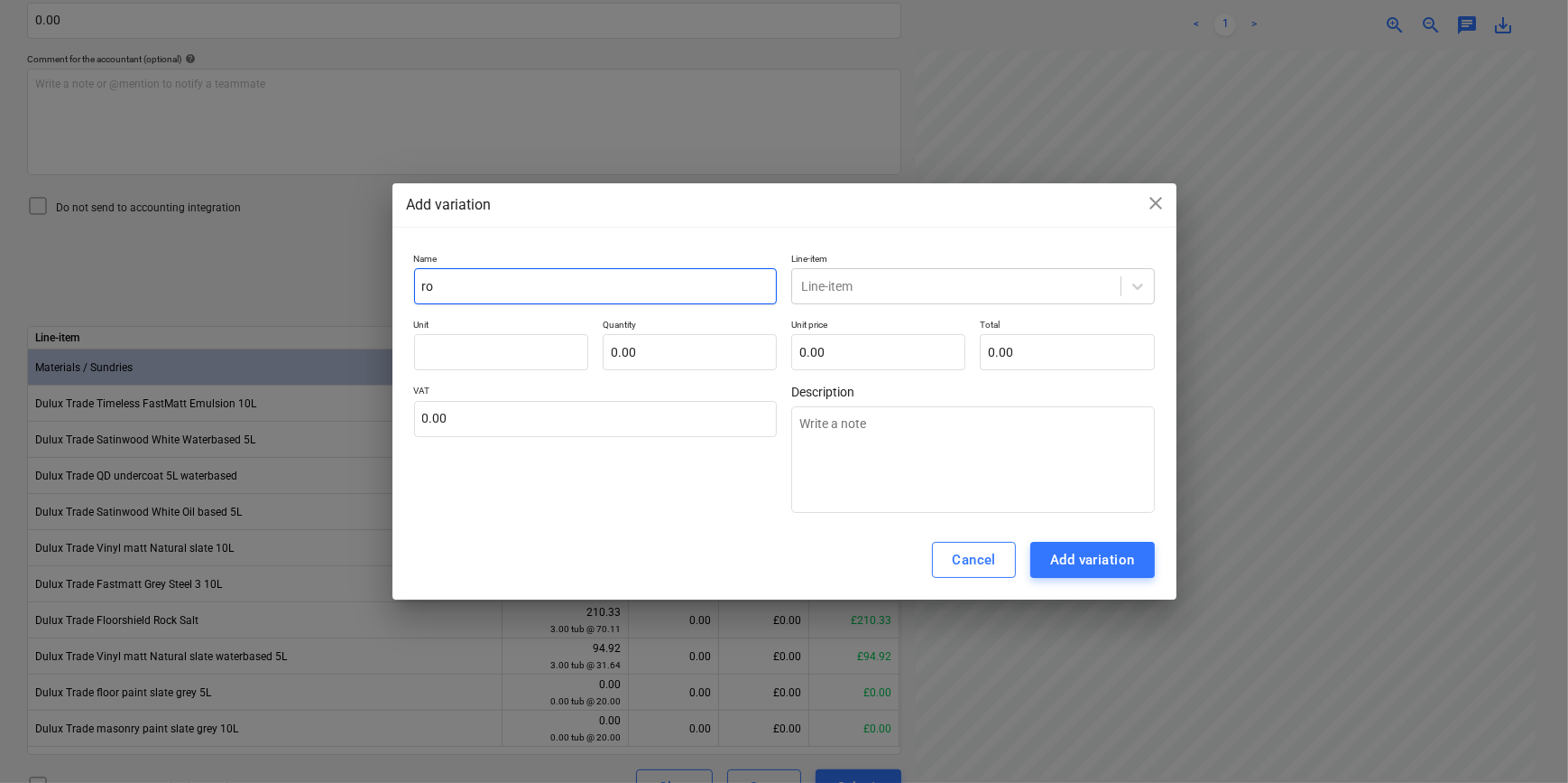
type input "rou"
type textarea "x"
type input "roun"
type textarea "x"
type input "round"
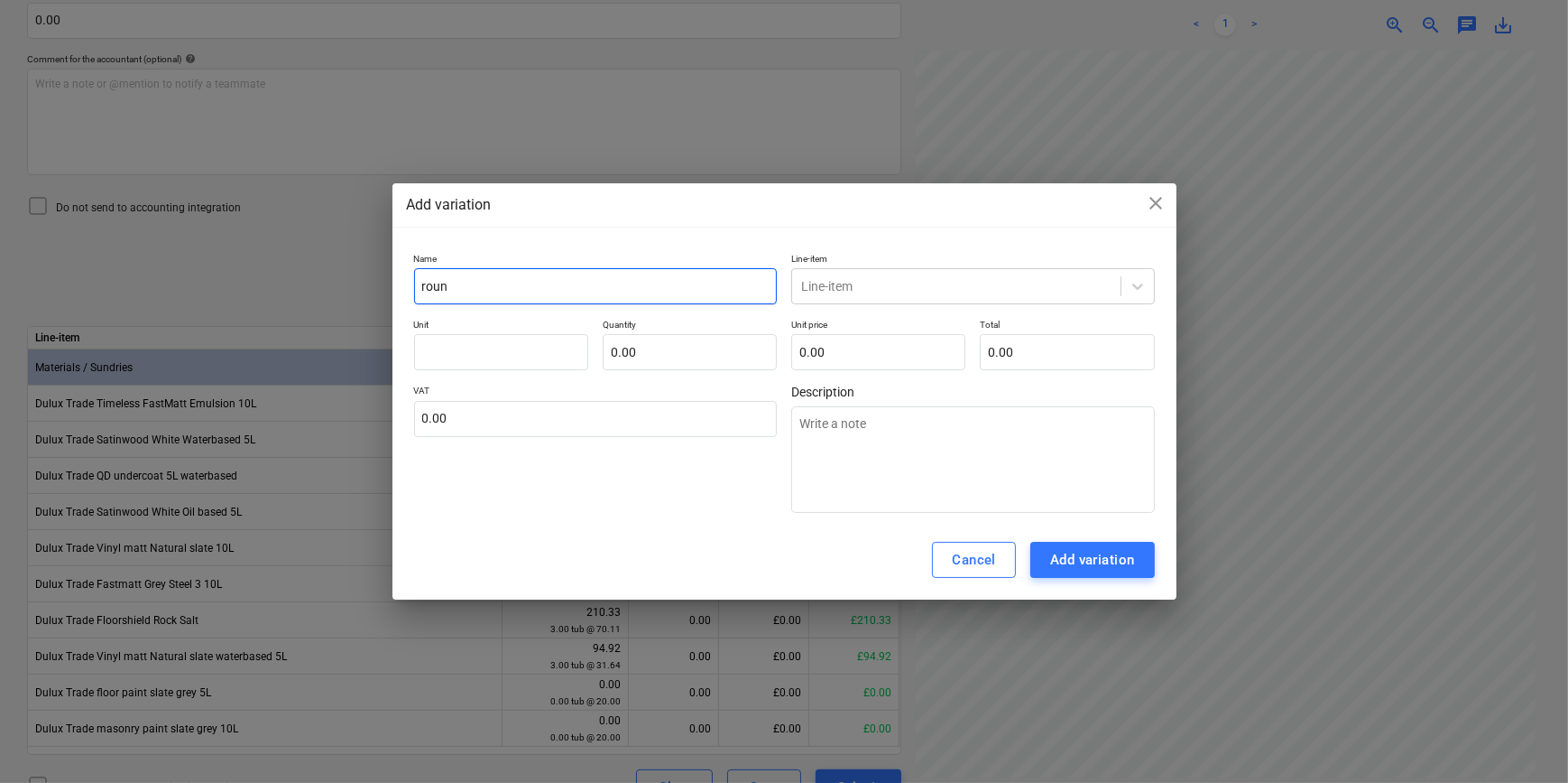
type textarea "x"
type input "roundi"
type textarea "x"
type input "roundin"
type textarea "x"
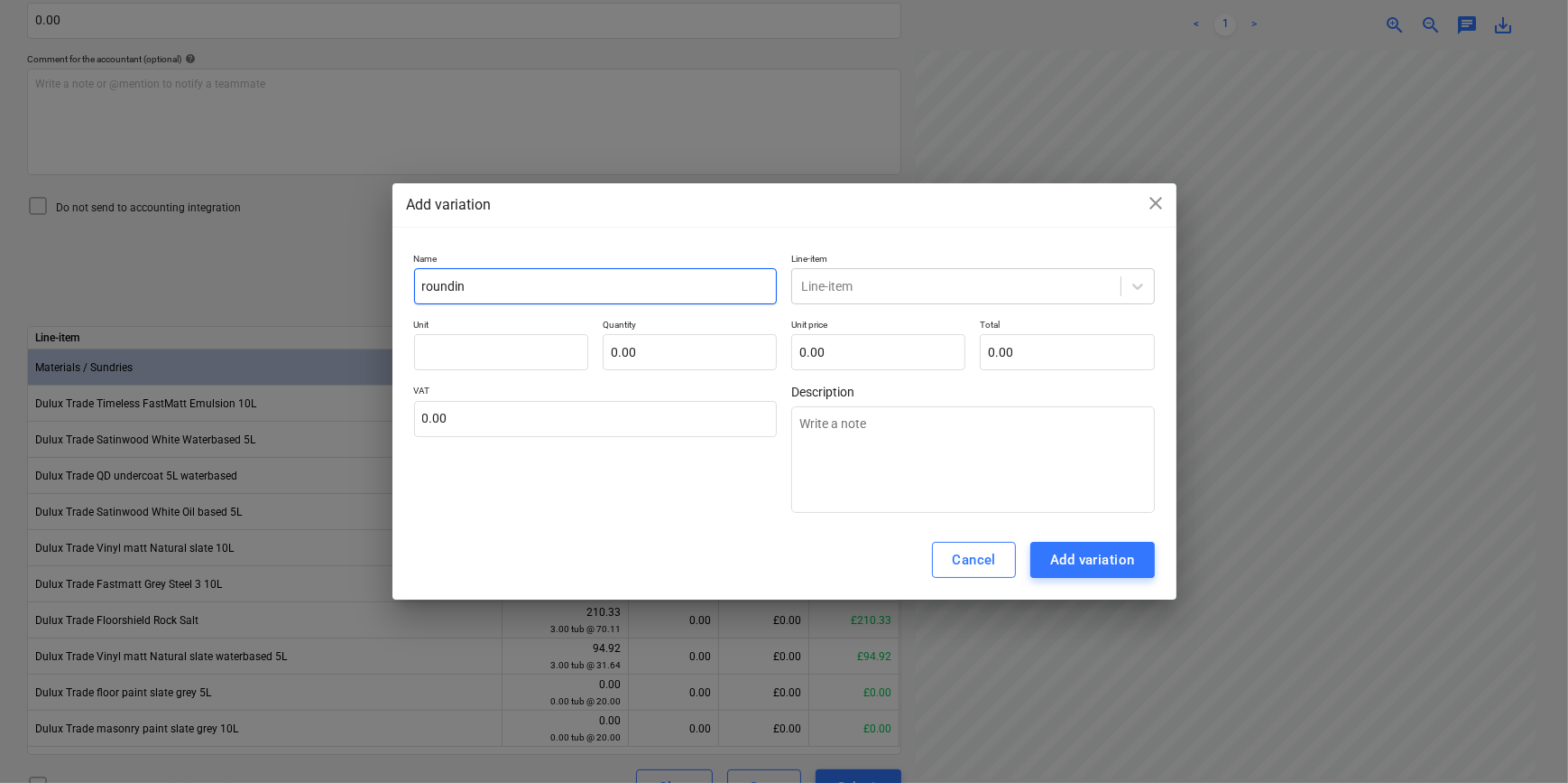
type input "rounding"
type textarea "x"
type input "rounding"
click at [1133, 287] on icon at bounding box center [1138, 286] width 18 height 18
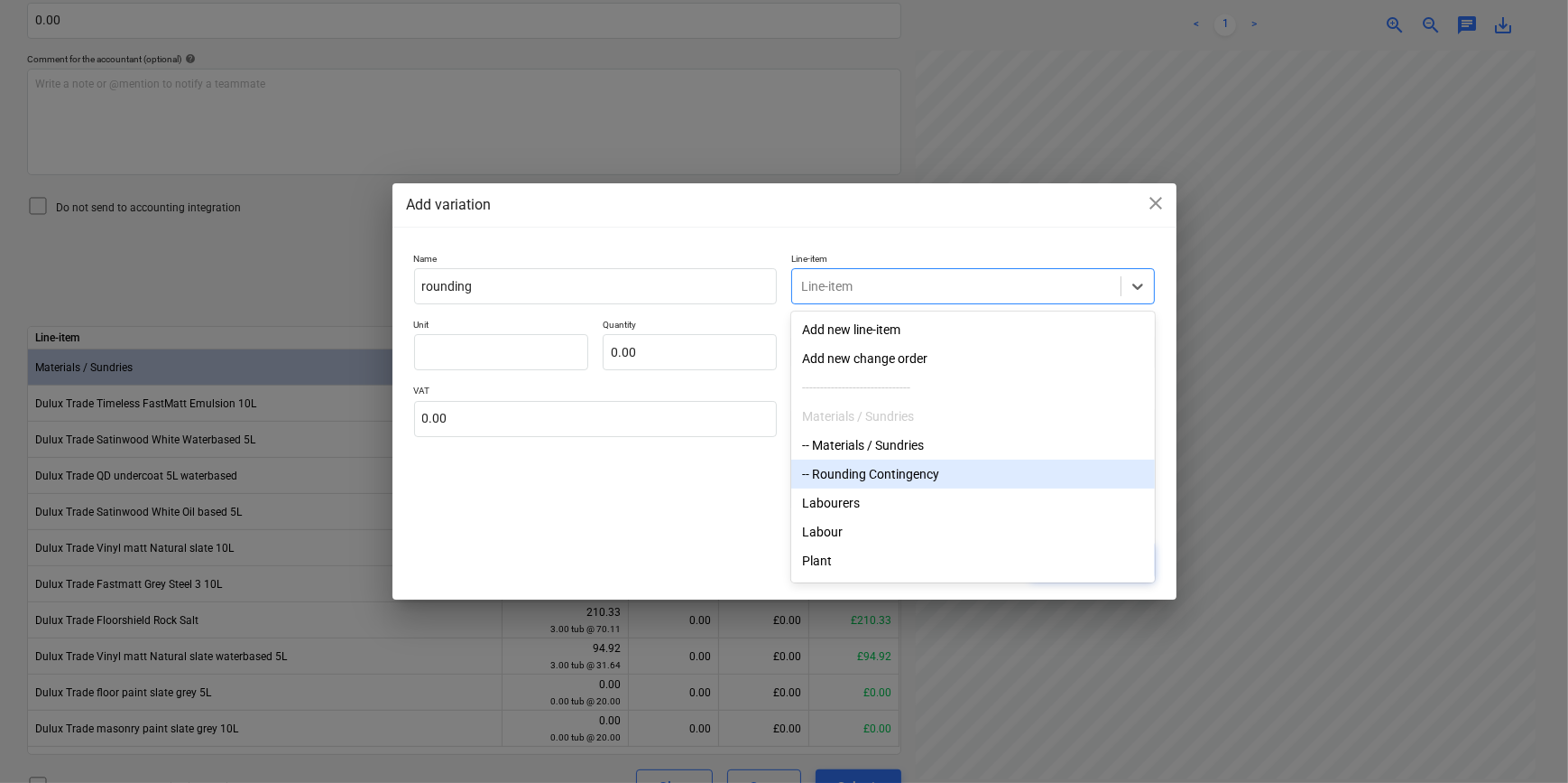
click at [898, 482] on div "-- Rounding Contingency" at bounding box center [973, 474] width 363 height 29
type textarea "x"
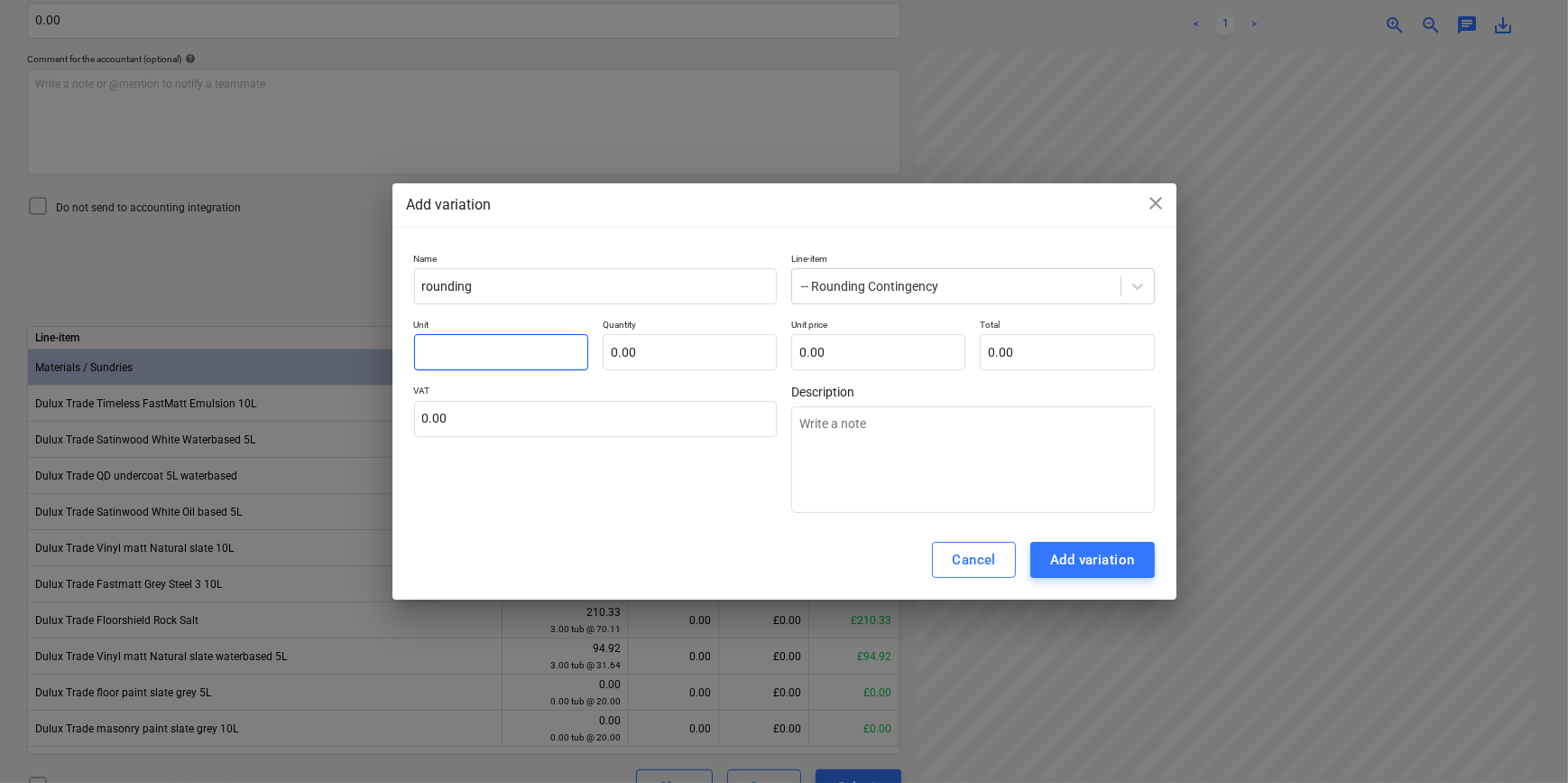
click at [425, 349] on input "text" at bounding box center [501, 352] width 174 height 36
type input "p"
type textarea "x"
type input "pc"
type textarea "x"
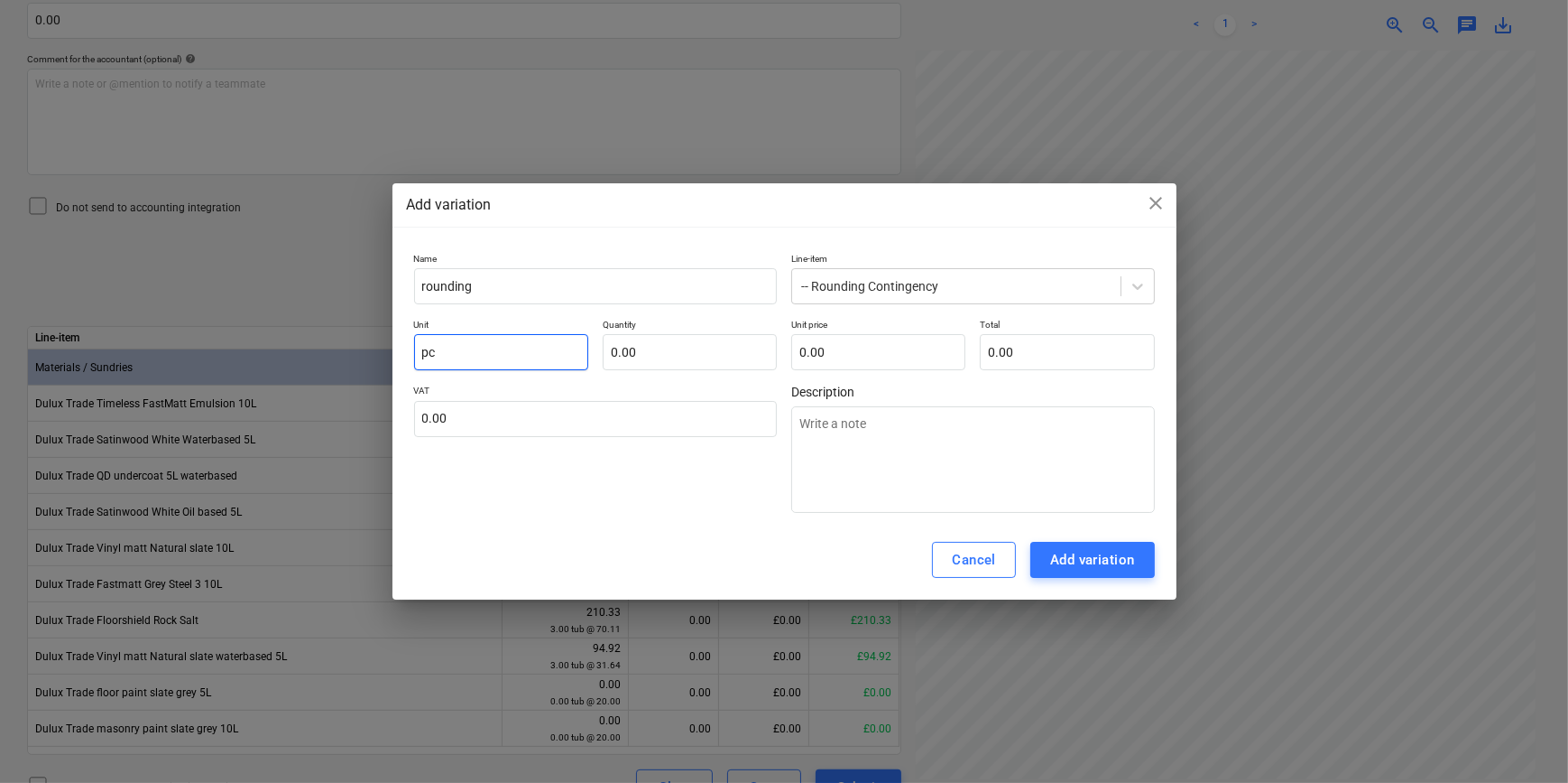
type input "pcs"
type textarea "x"
type input "pcs"
type input "1"
type textarea "x"
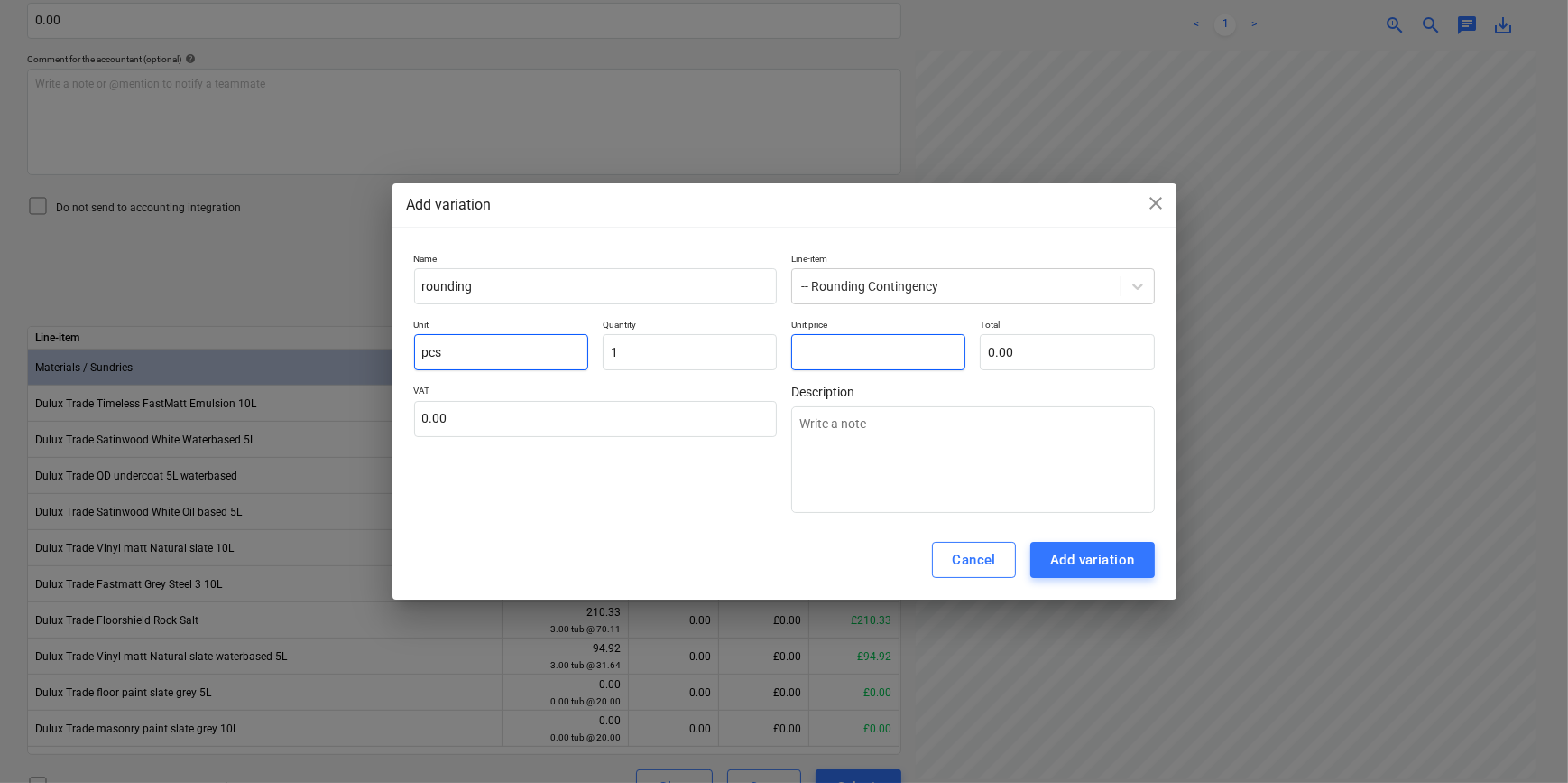
type input "1.00"
type input "."
type textarea "x"
type input ".0"
type textarea "x"
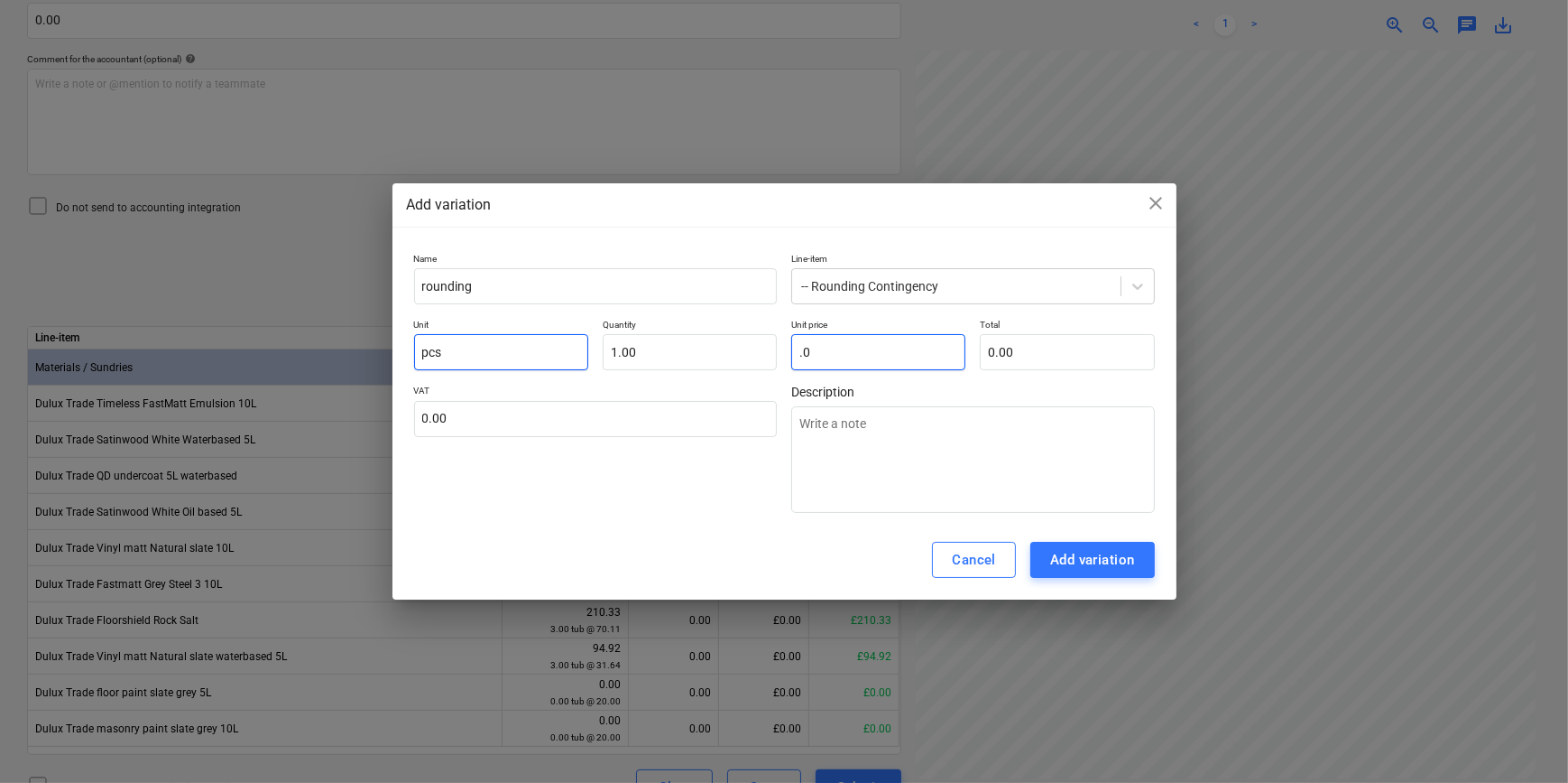
type input ".01"
type textarea "x"
type input "0.01"
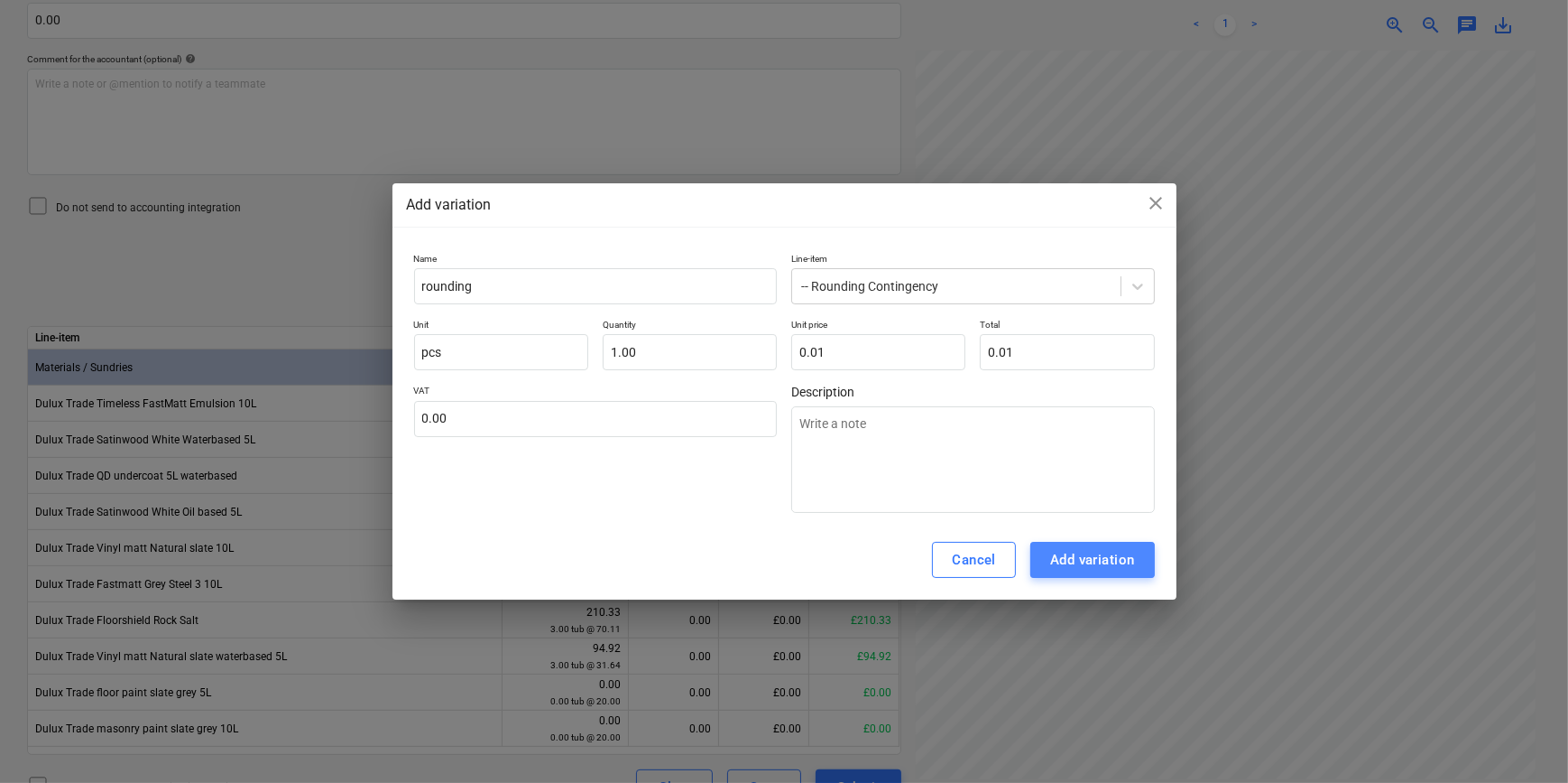
click at [1079, 567] on div "Add variation" at bounding box center [1092, 560] width 85 height 23
type textarea "x"
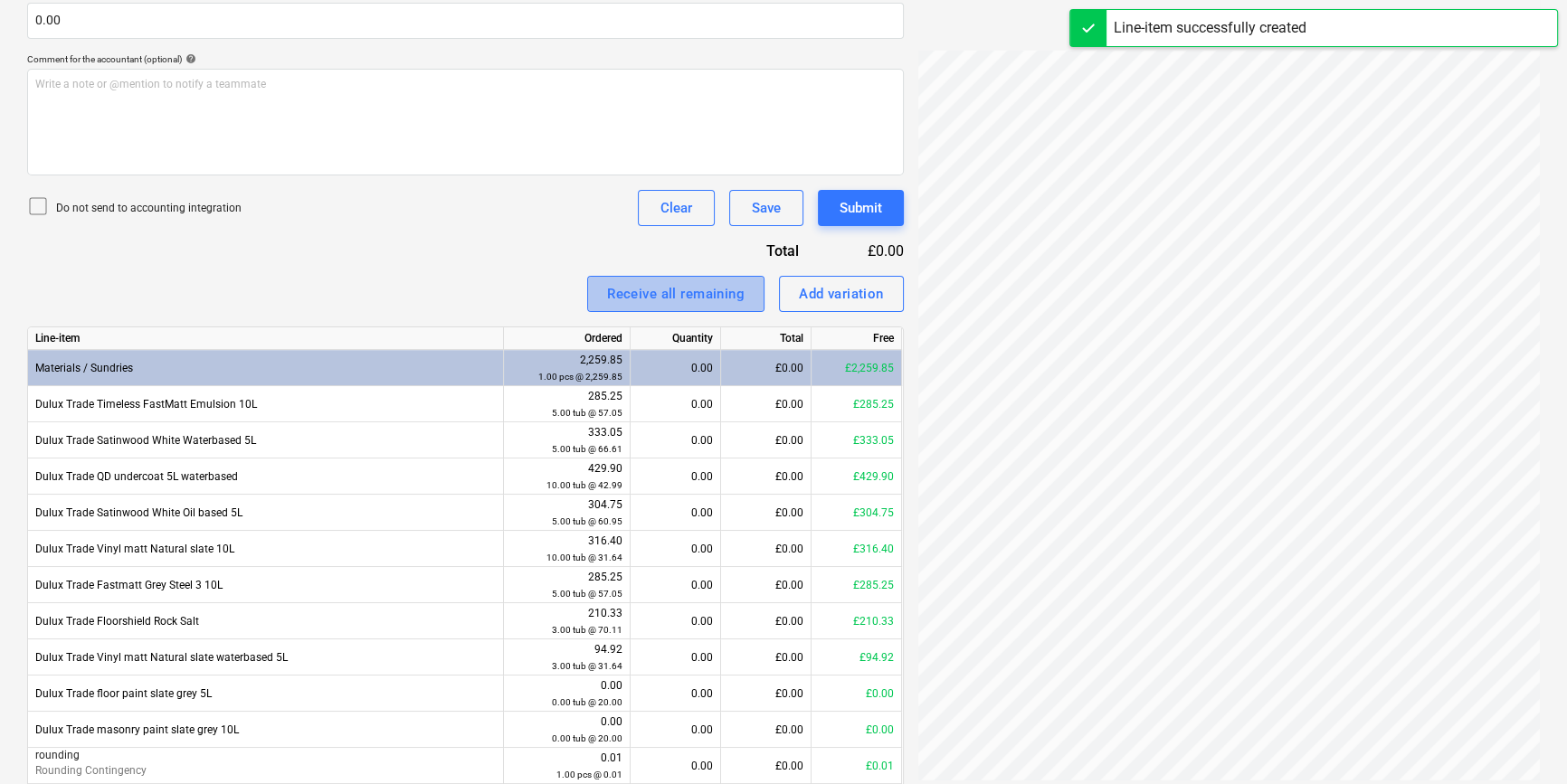
click at [690, 292] on div "Receive all remaining" at bounding box center [676, 294] width 137 height 23
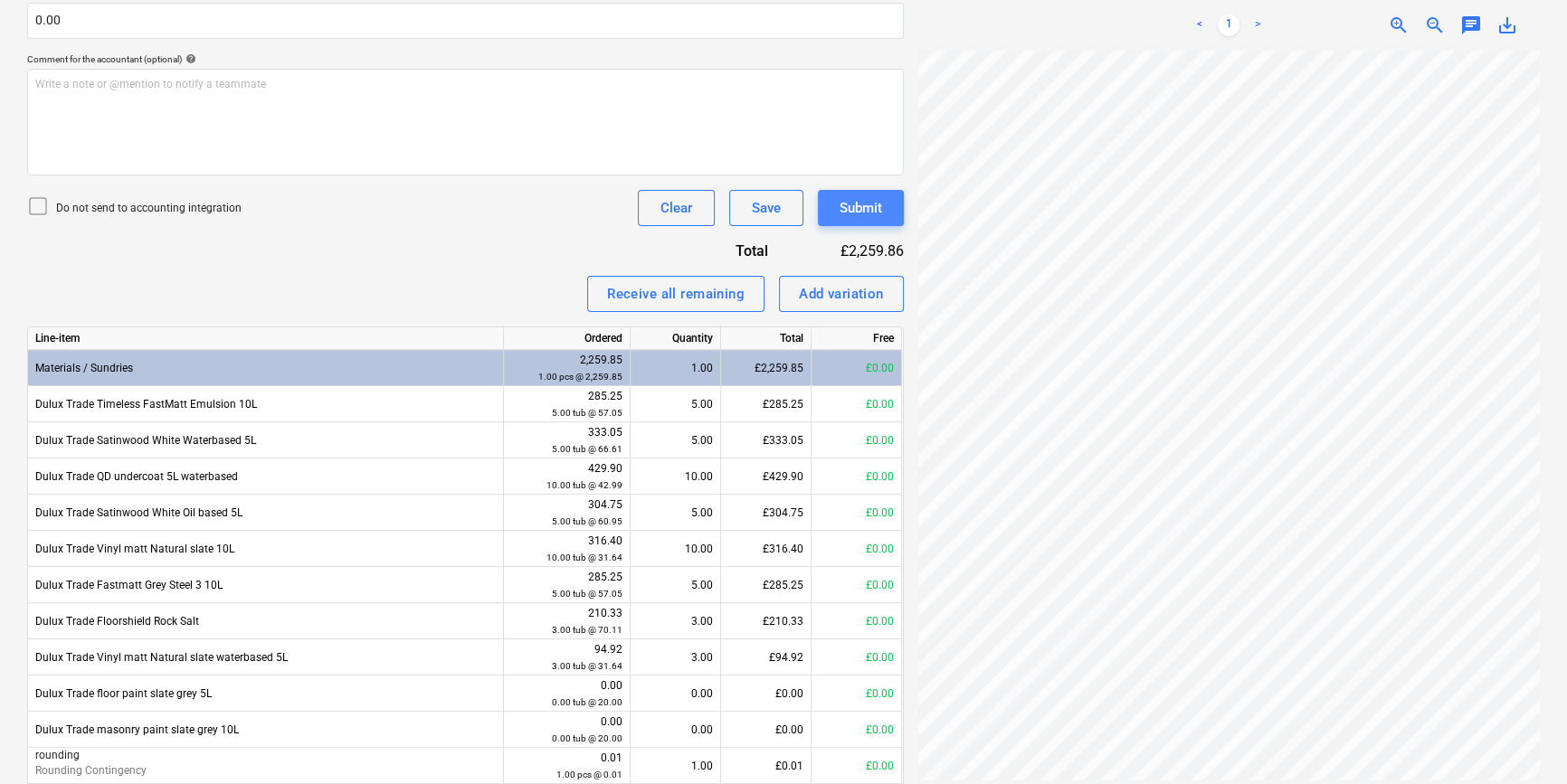
click at [850, 208] on div "Submit" at bounding box center [860, 208] width 42 height 23
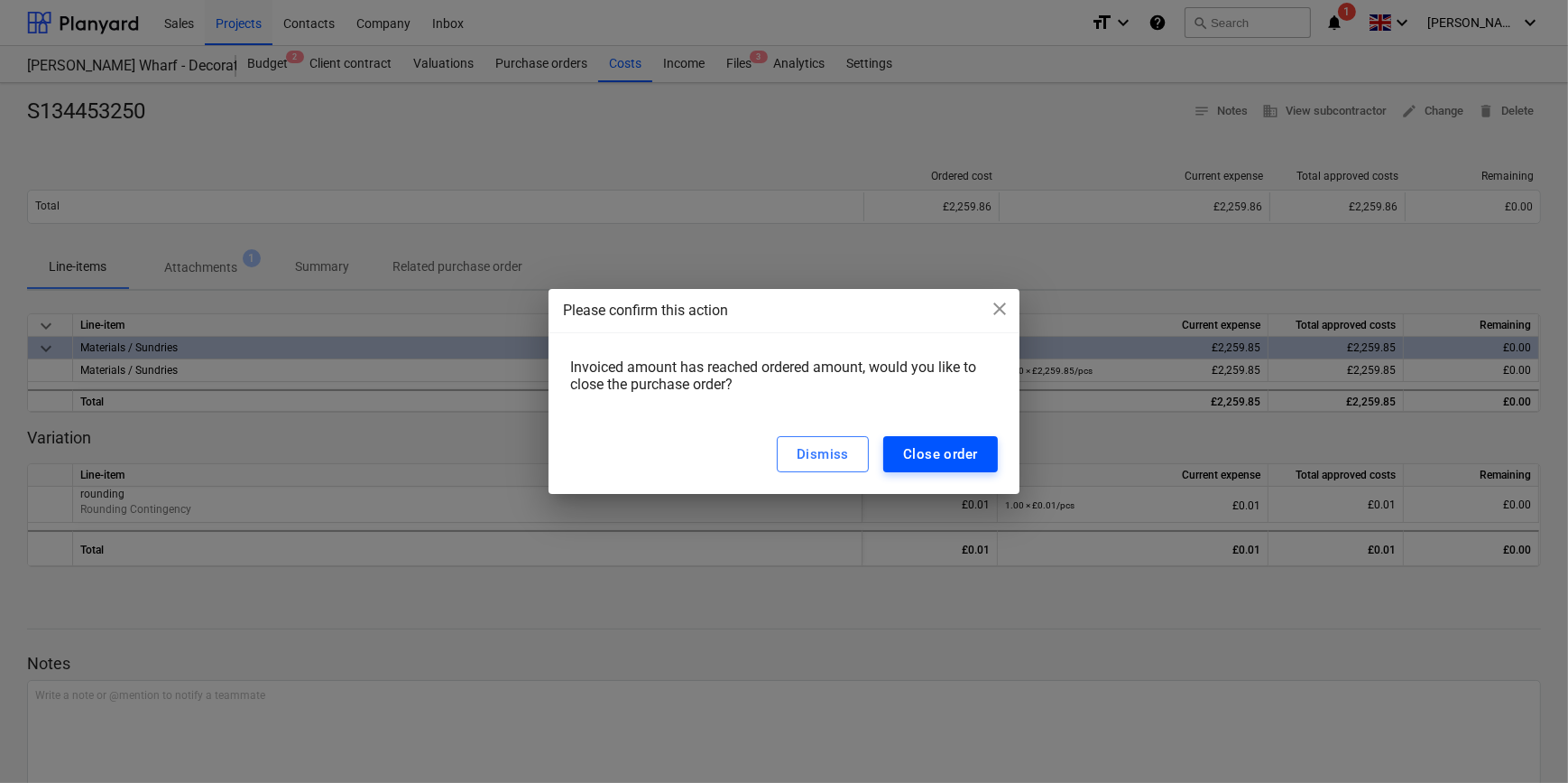
click at [946, 458] on div "Close order" at bounding box center [941, 455] width 75 height 23
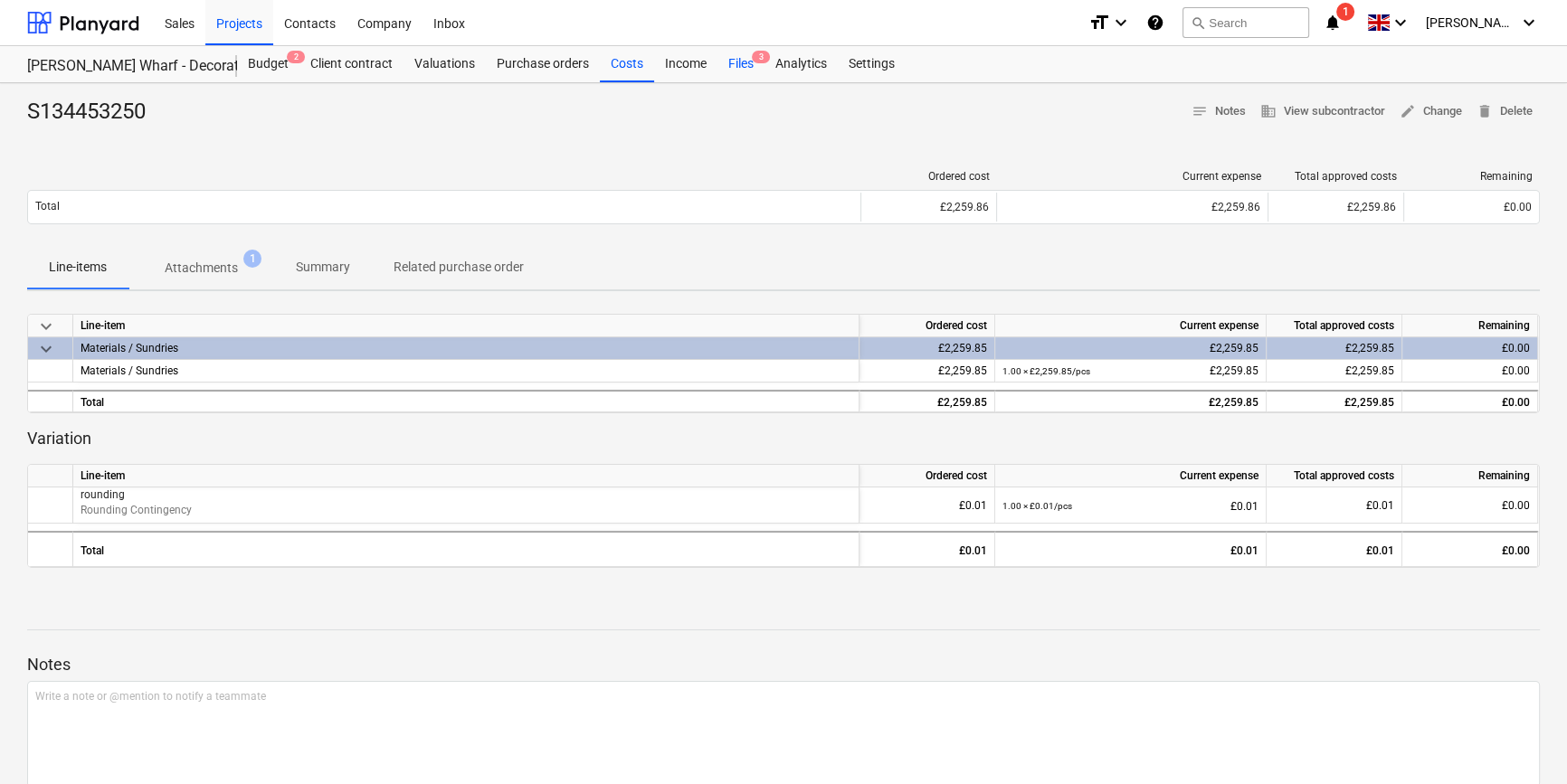
click at [731, 66] on div "Files 3" at bounding box center [740, 64] width 47 height 36
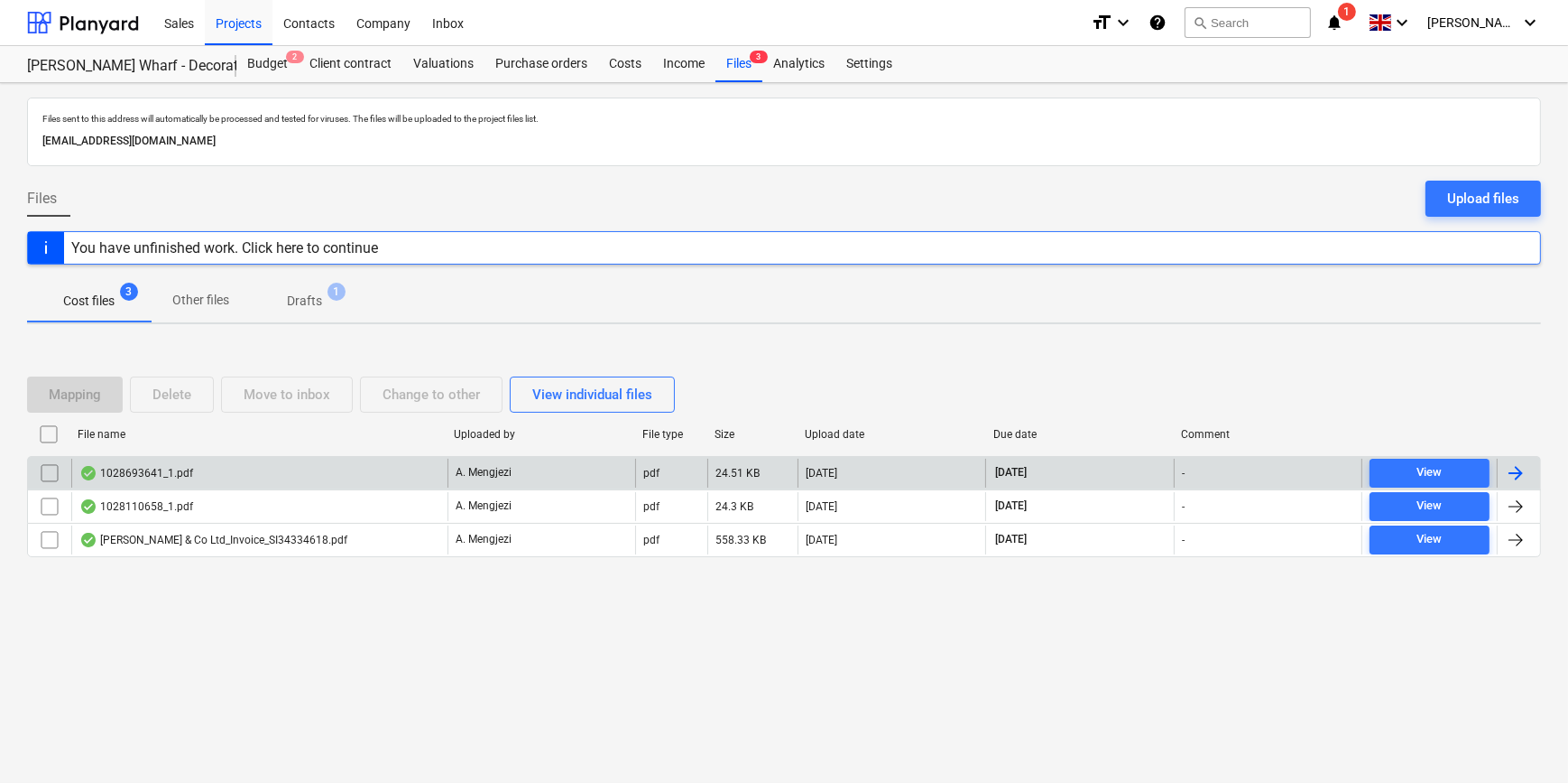
click at [1250, 469] on div at bounding box center [1516, 473] width 21 height 22
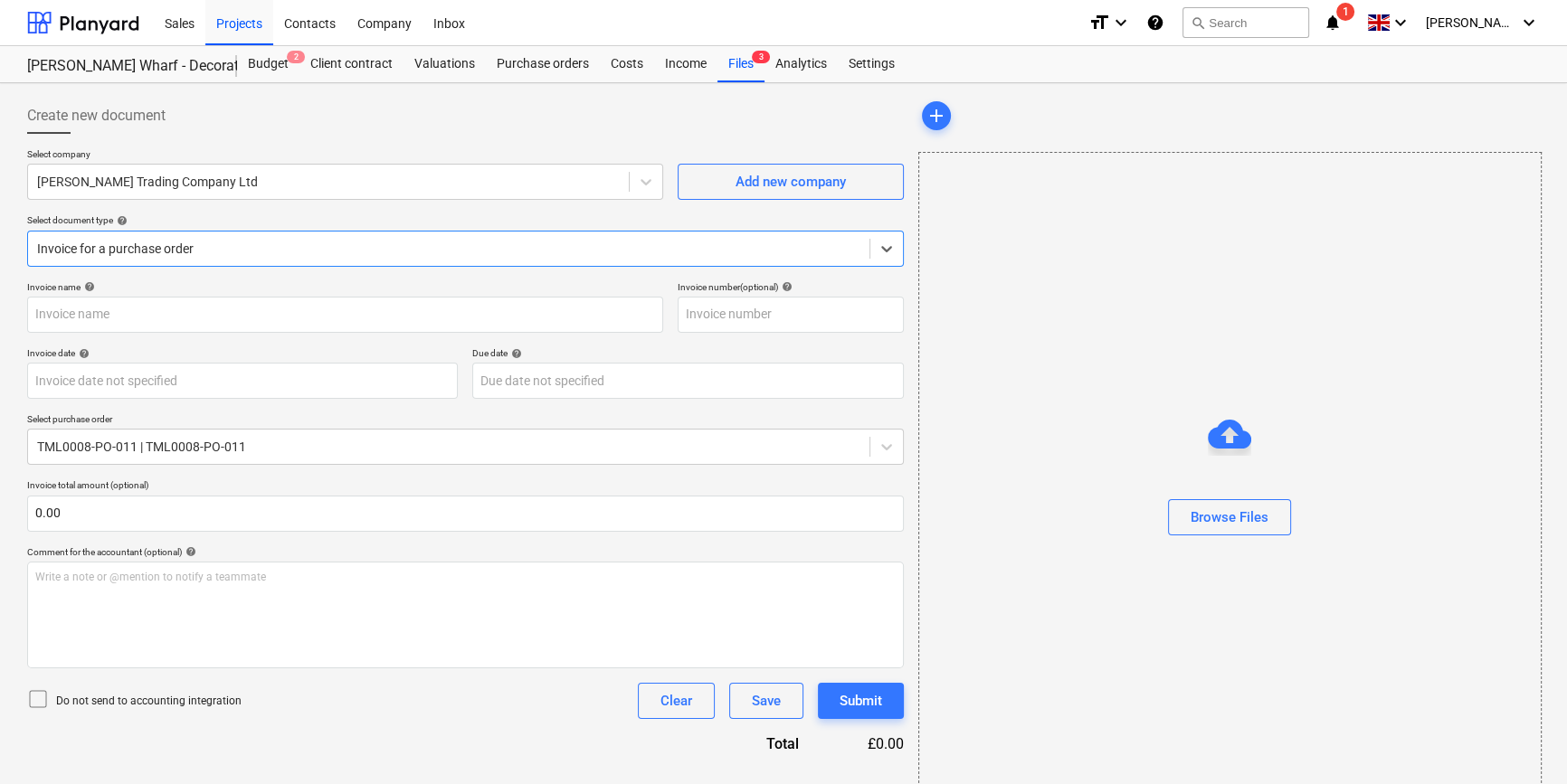
type input "1028693641"
type input "[DATE]"
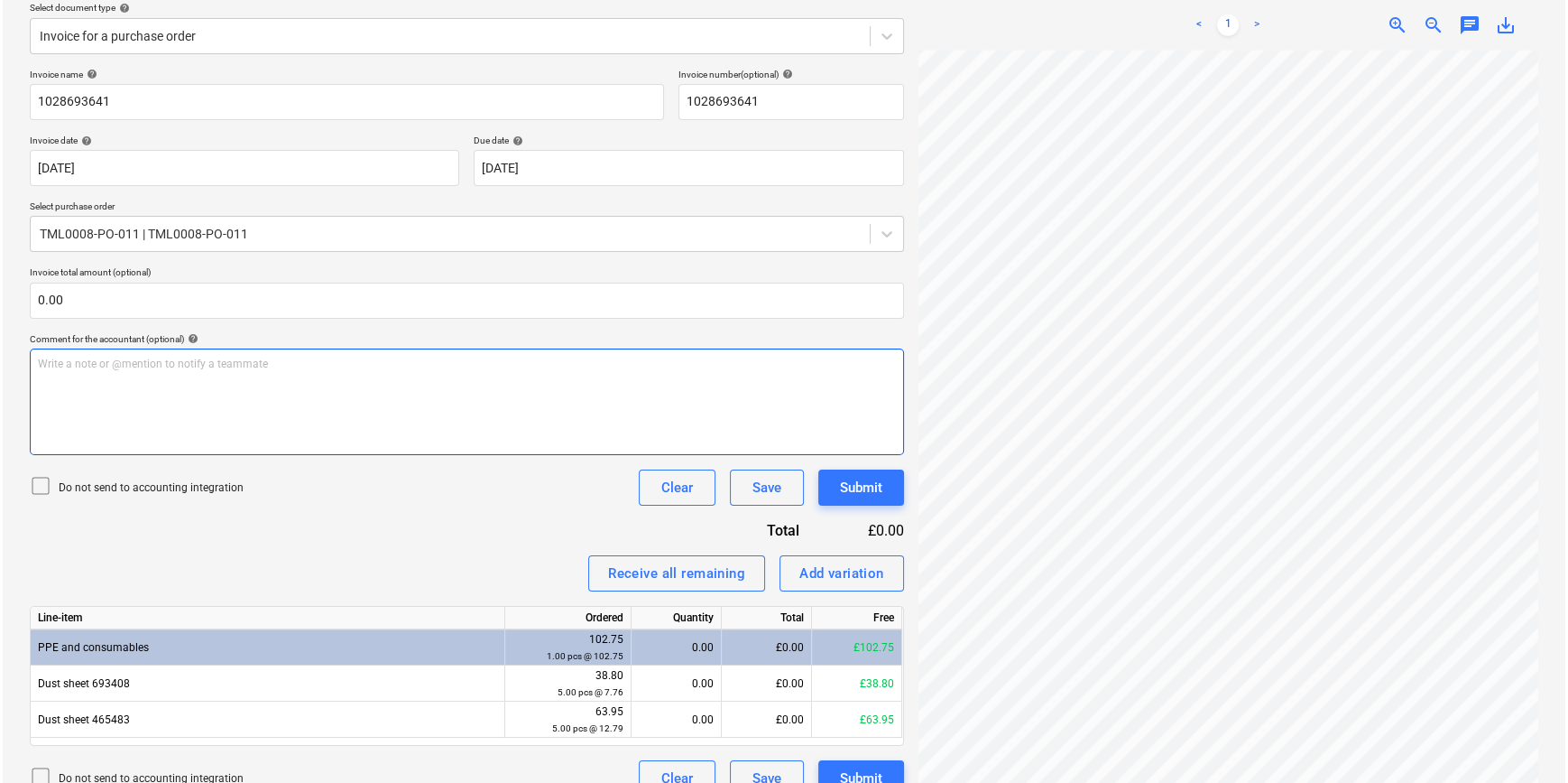
scroll to position [239, 0]
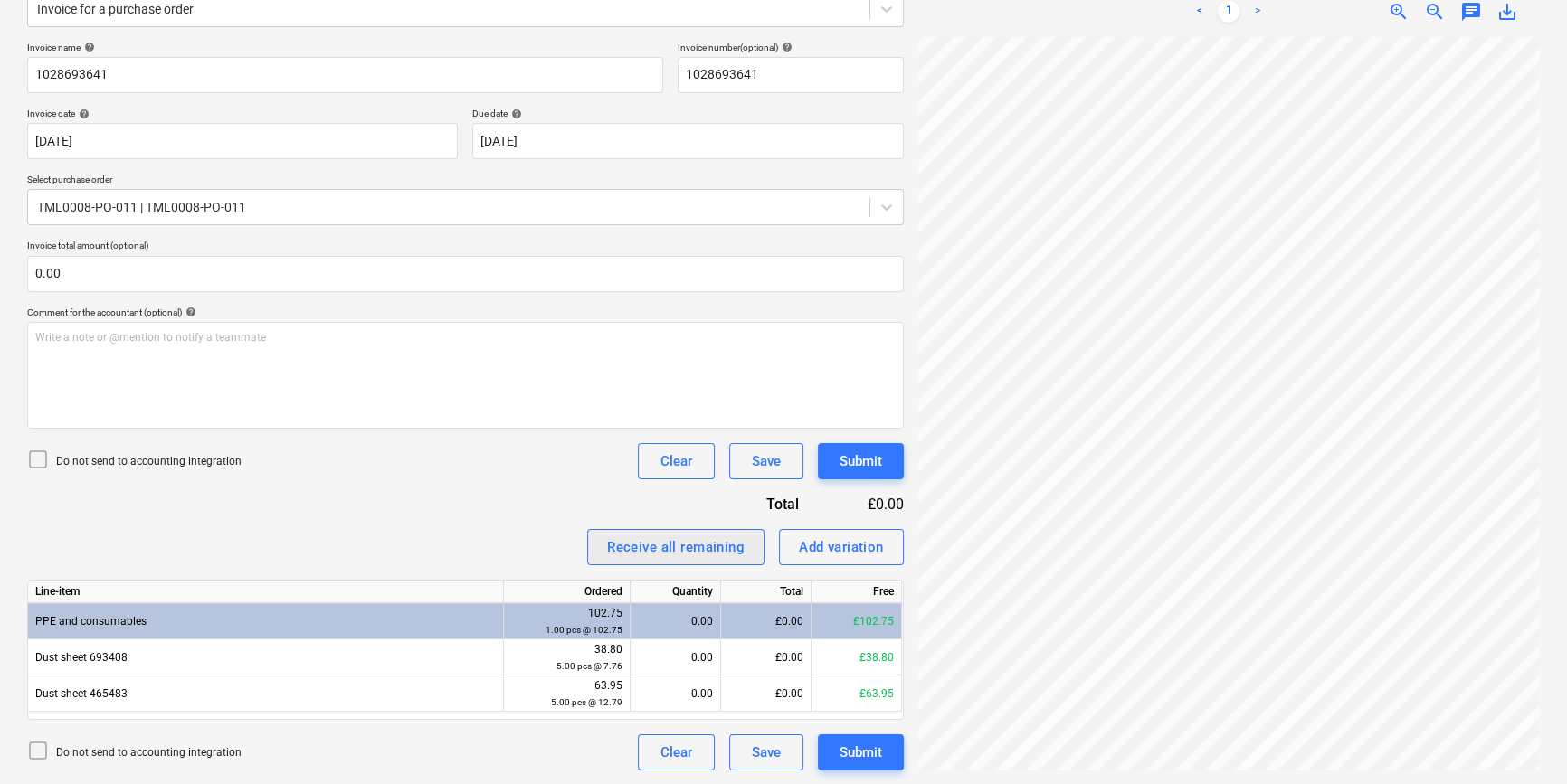
click at [716, 535] on div "Receive all remaining" at bounding box center [676, 547] width 137 height 23
click at [836, 474] on button "Submit" at bounding box center [861, 461] width 86 height 36
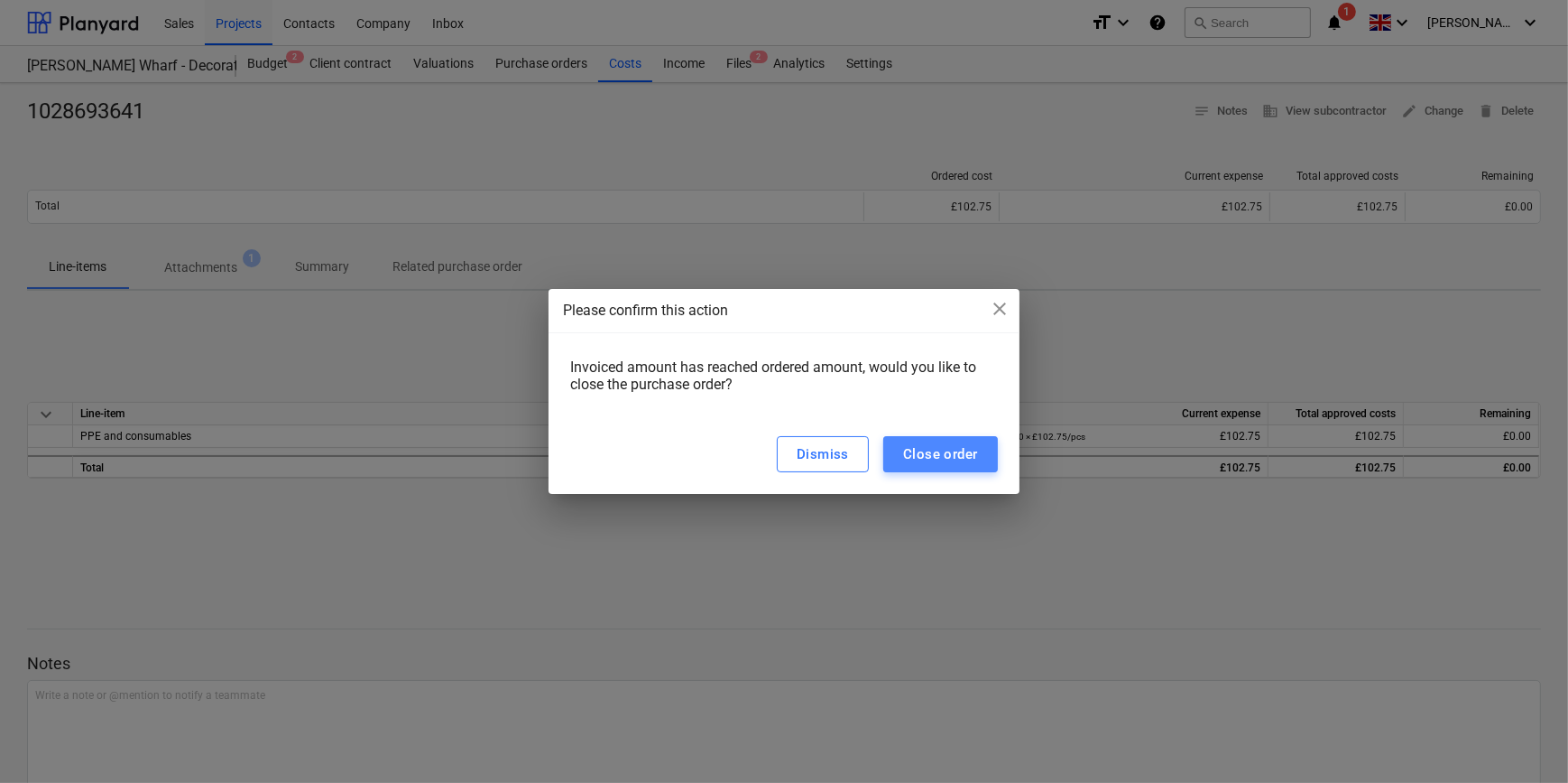
click at [930, 459] on div "Close order" at bounding box center [941, 455] width 75 height 23
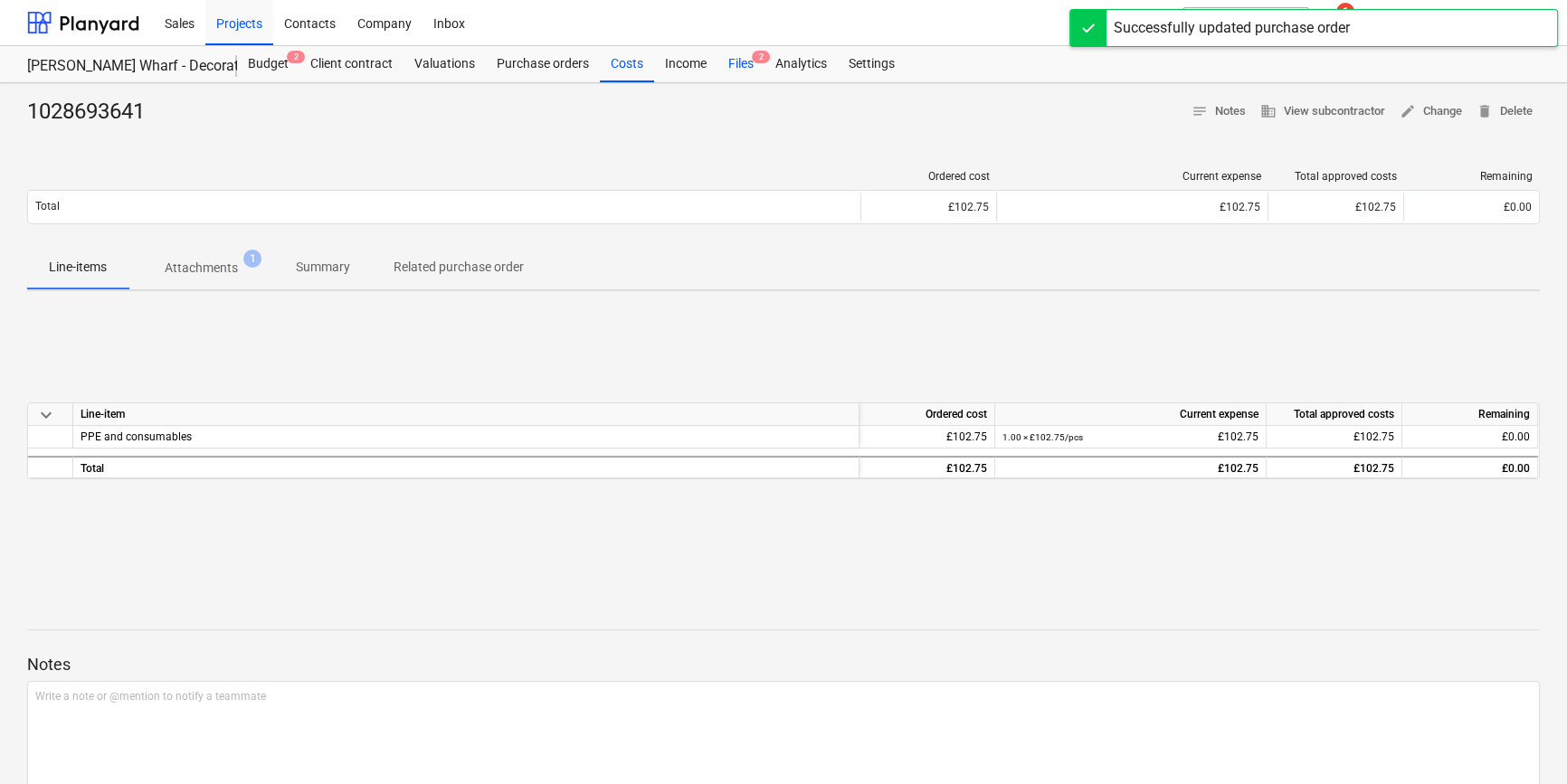
click at [736, 63] on div "Files 2" at bounding box center [740, 64] width 47 height 36
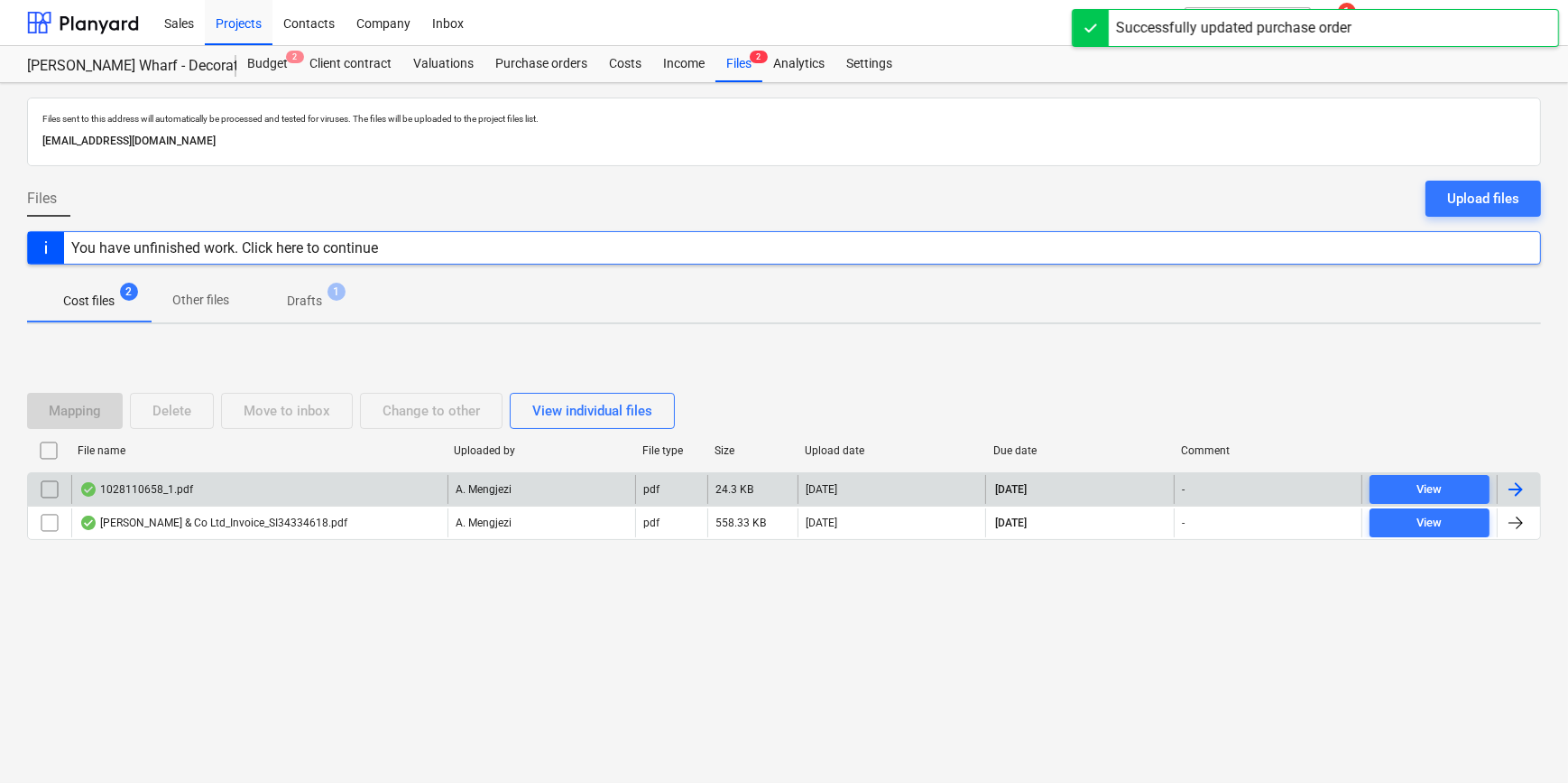
click at [1250, 487] on div at bounding box center [1516, 490] width 21 height 22
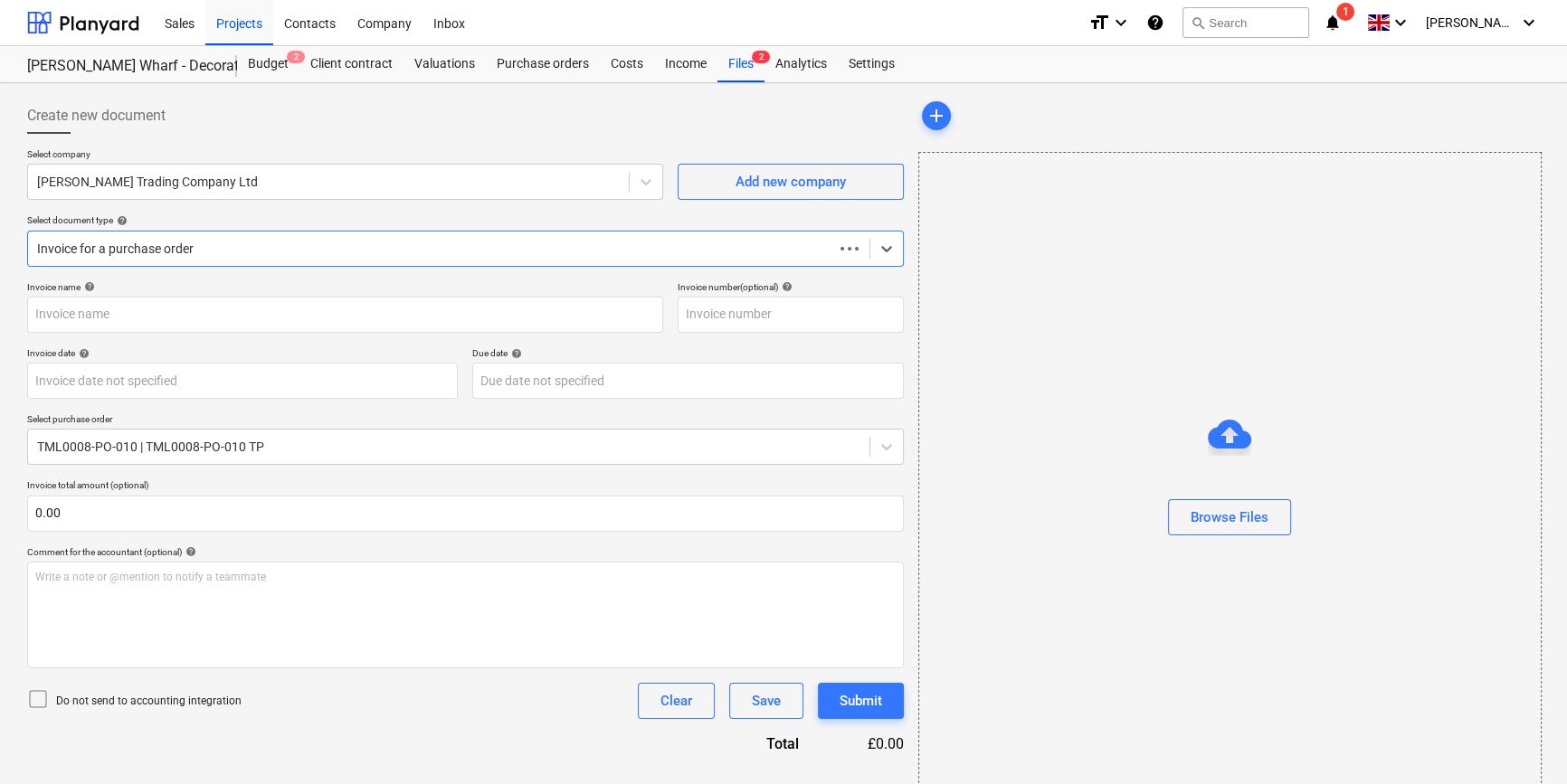
type input "1028110658"
type input "[DATE]"
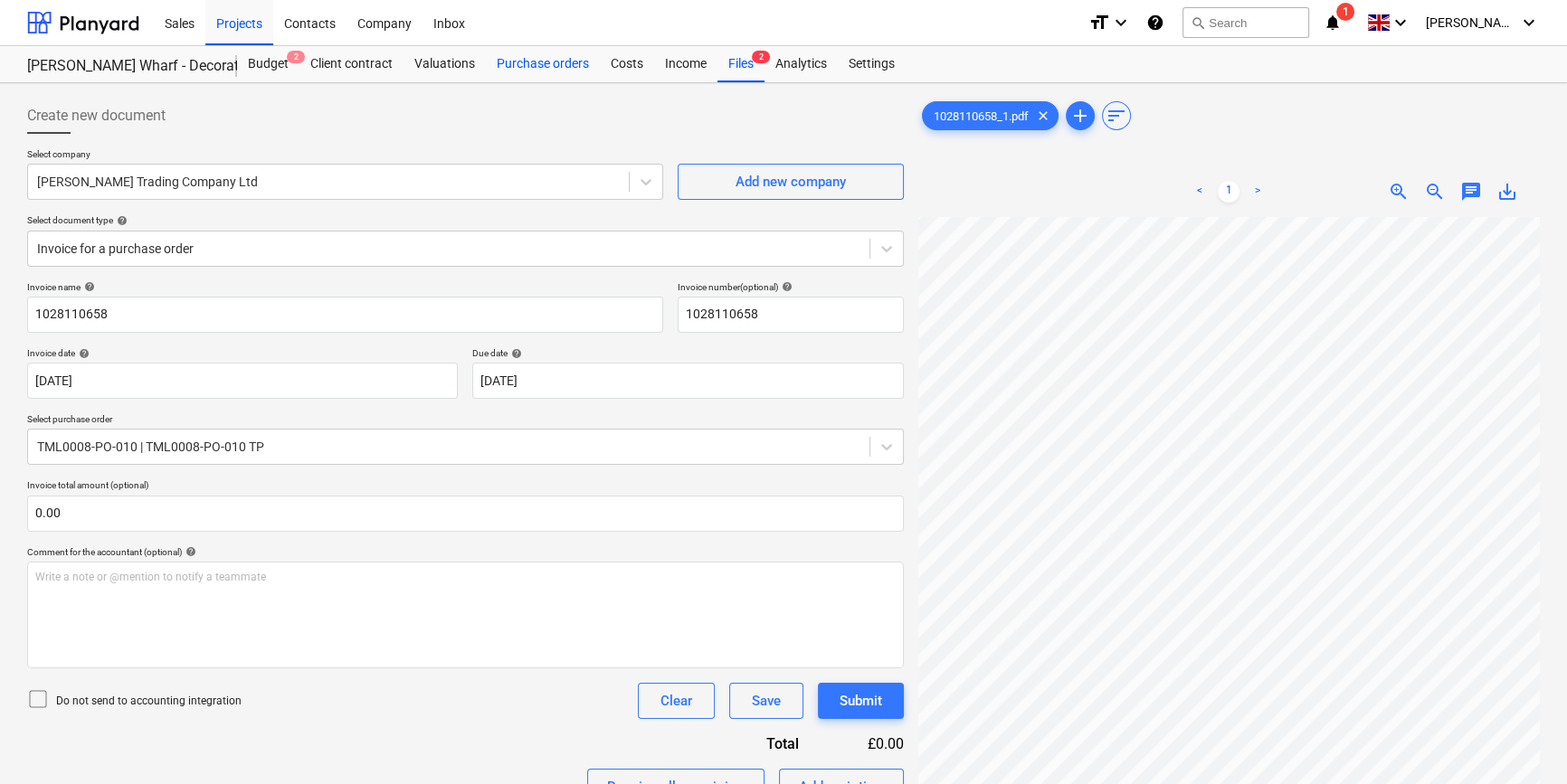
click at [529, 71] on div "Purchase orders" at bounding box center [543, 64] width 114 height 36
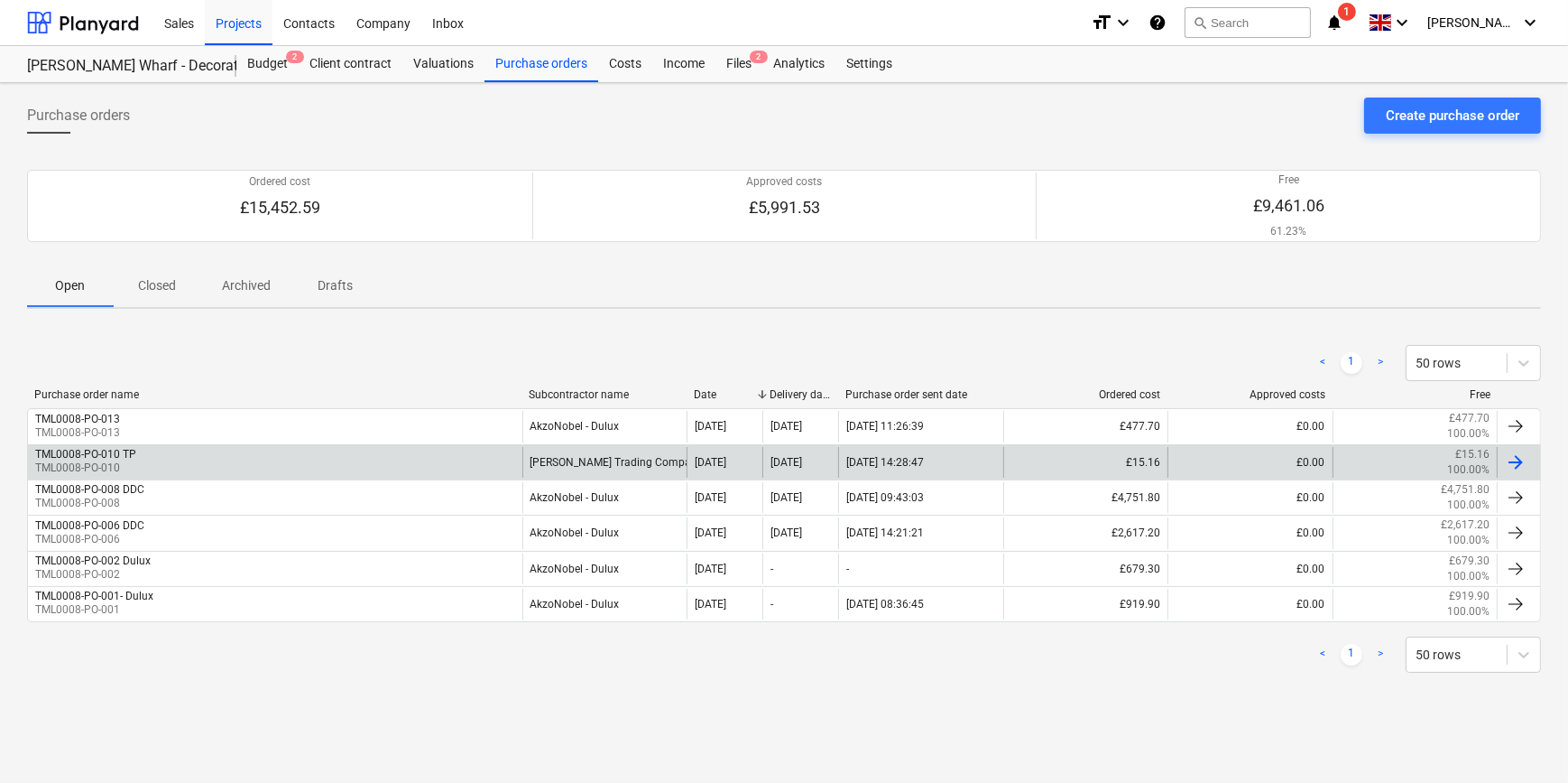
click at [1250, 457] on div at bounding box center [1516, 462] width 21 height 22
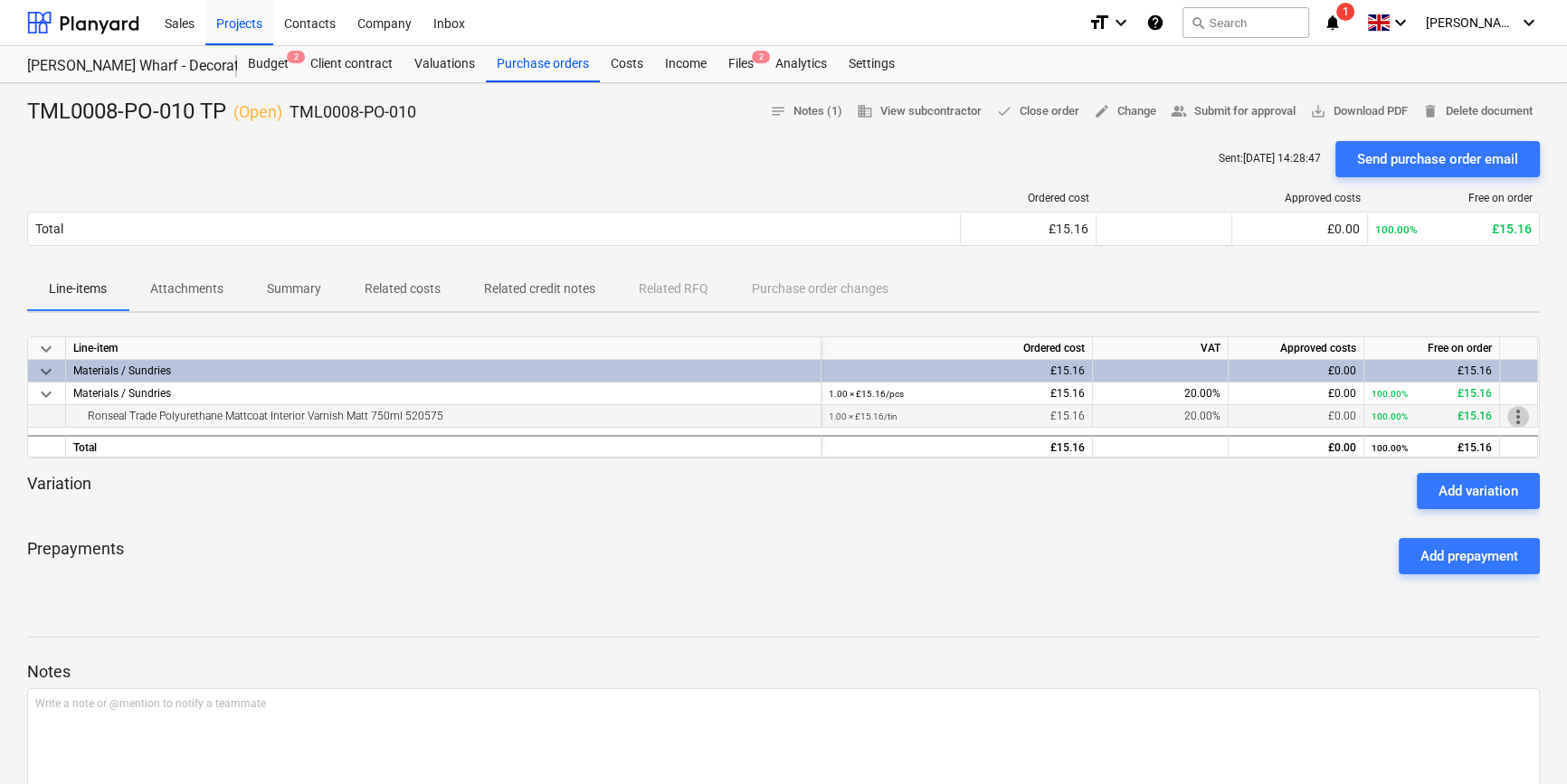
click at [1254, 411] on span "more_vert" at bounding box center [1518, 417] width 22 height 22
click at [1254, 411] on li "Edit" at bounding box center [1531, 417] width 53 height 41
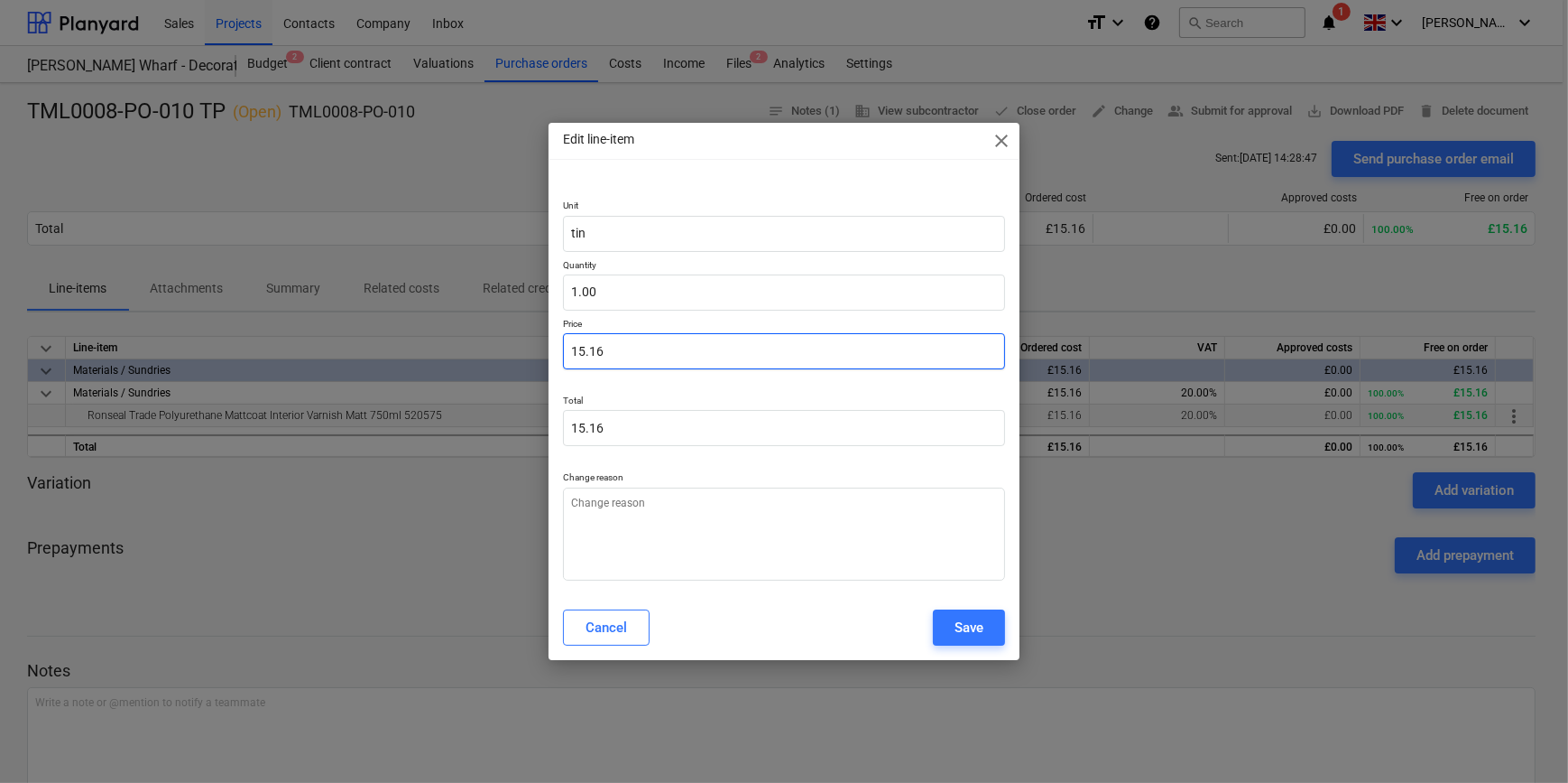
click at [622, 344] on input "15.16" at bounding box center [784, 351] width 442 height 36
type textarea "x"
type input "15.1"
type input "15.10"
type textarea "x"
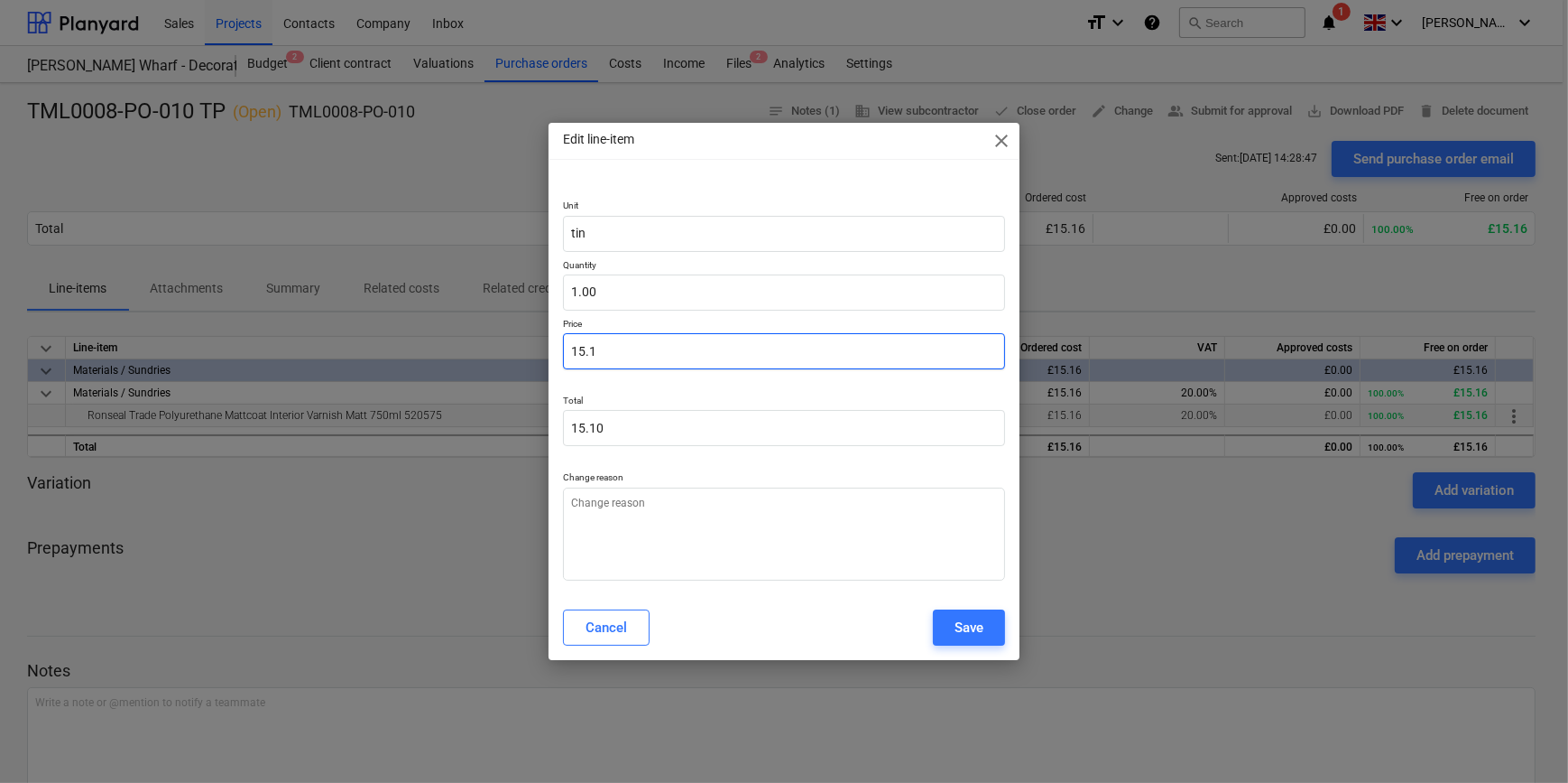
type input "15."
type input "15.00"
type textarea "x"
type input "15"
type textarea "x"
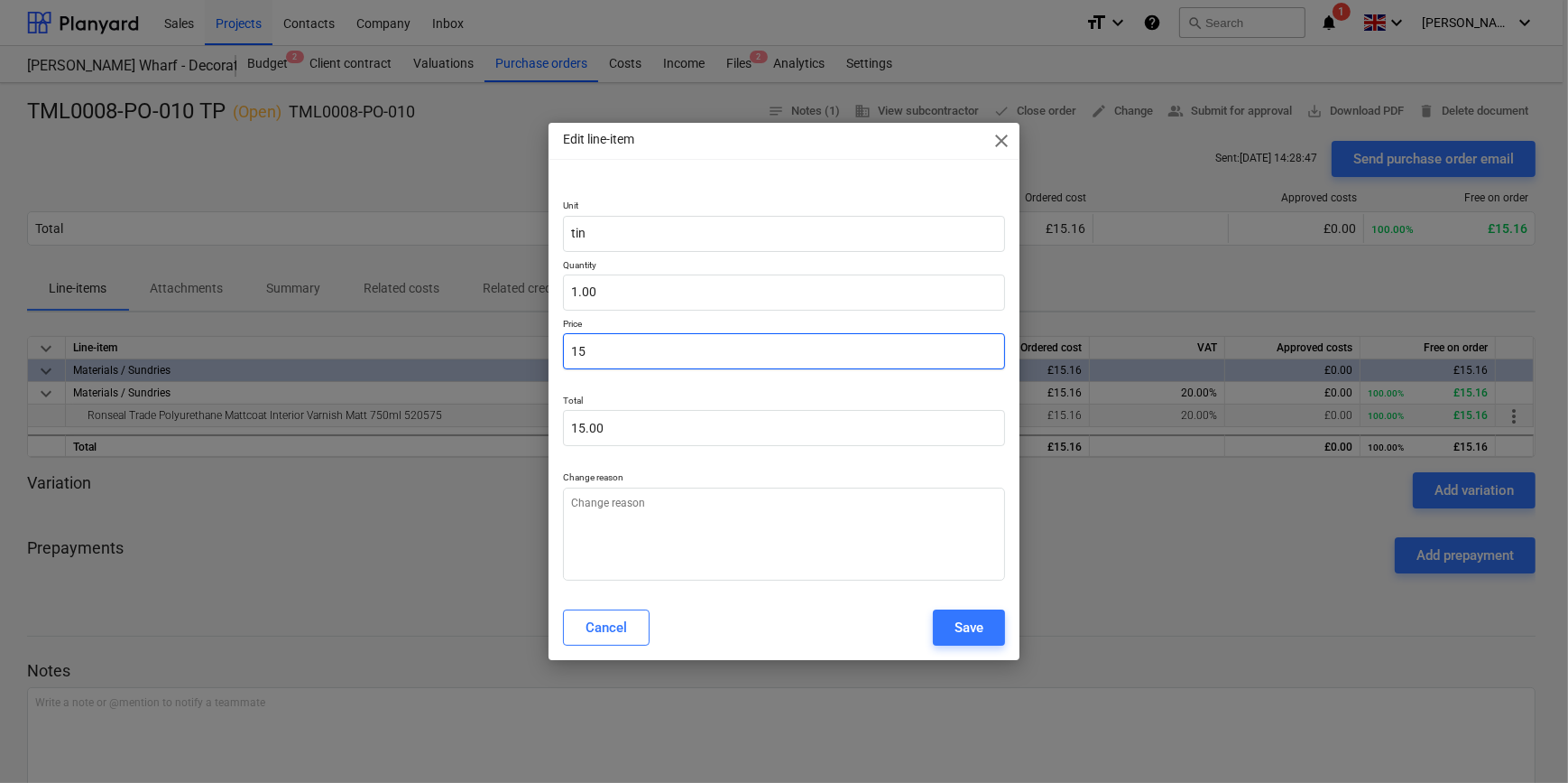
type input "1"
type input "1.00"
type textarea "x"
type input "0.00"
type textarea "x"
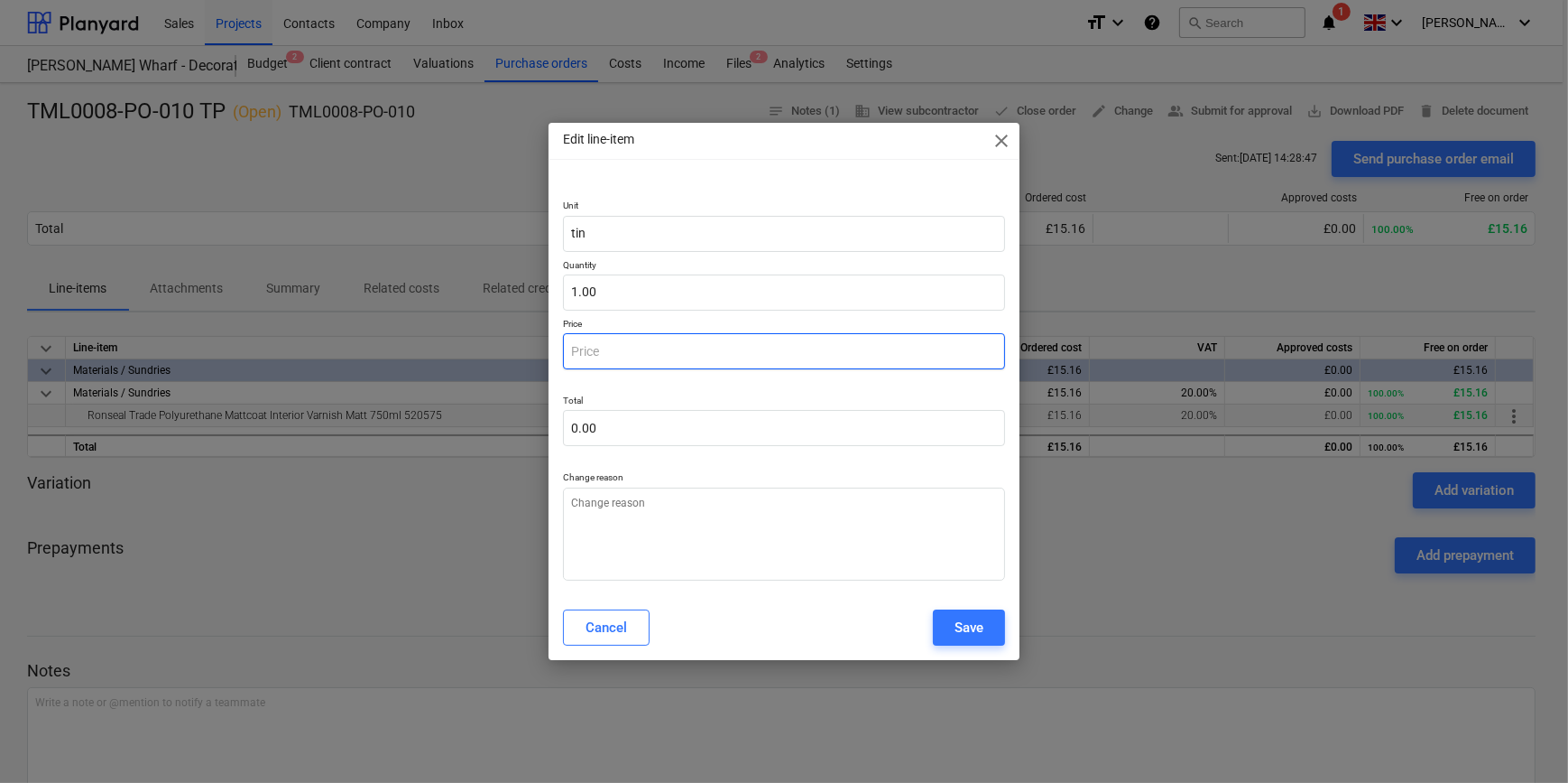
type input "3"
type input "3.00"
type textarea "x"
type input "31"
type input "31.00"
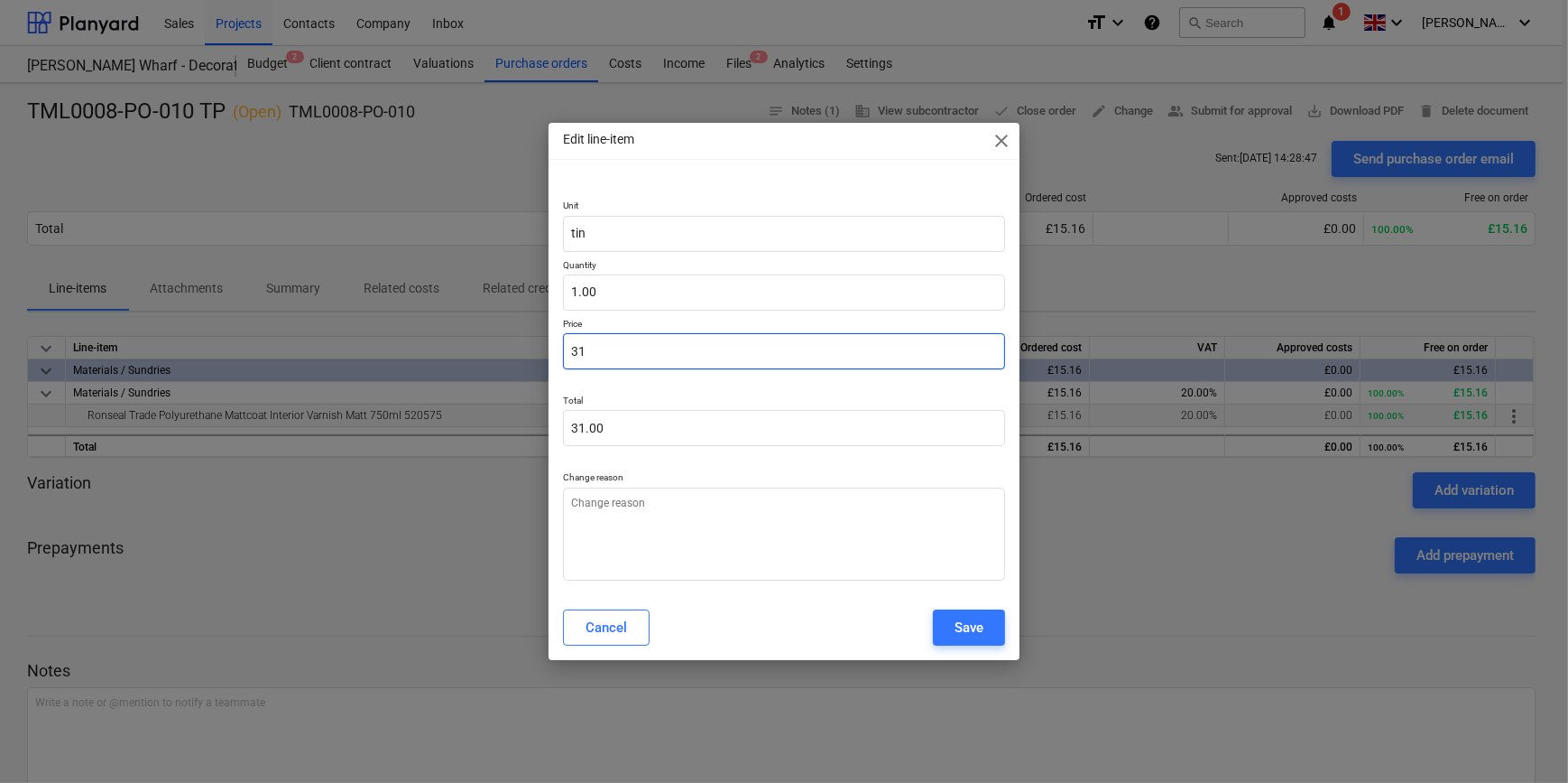
type textarea "x"
type input "31."
type textarea "x"
type input "31.2"
type input "31.20"
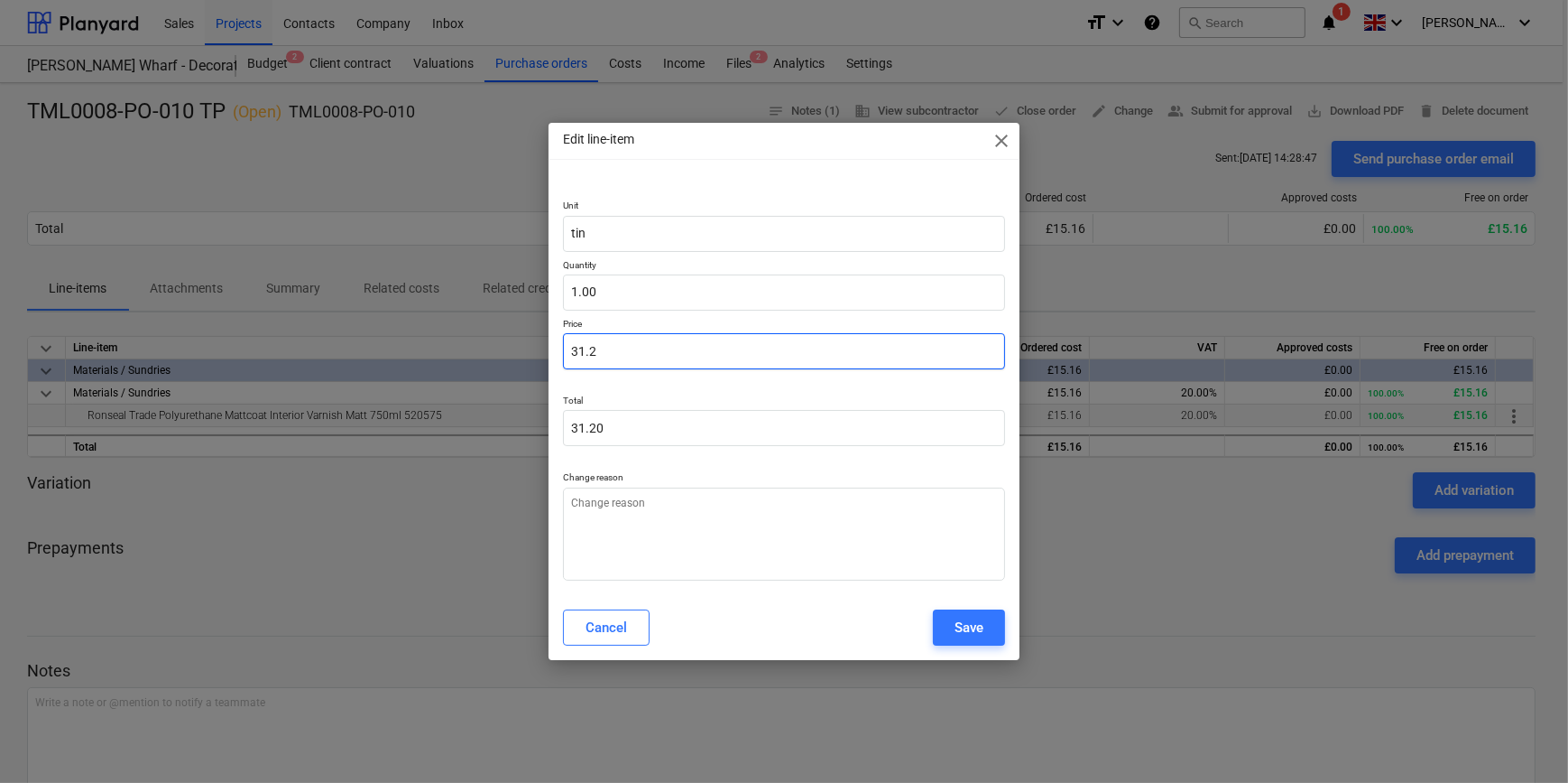
type textarea "x"
type input "31.24"
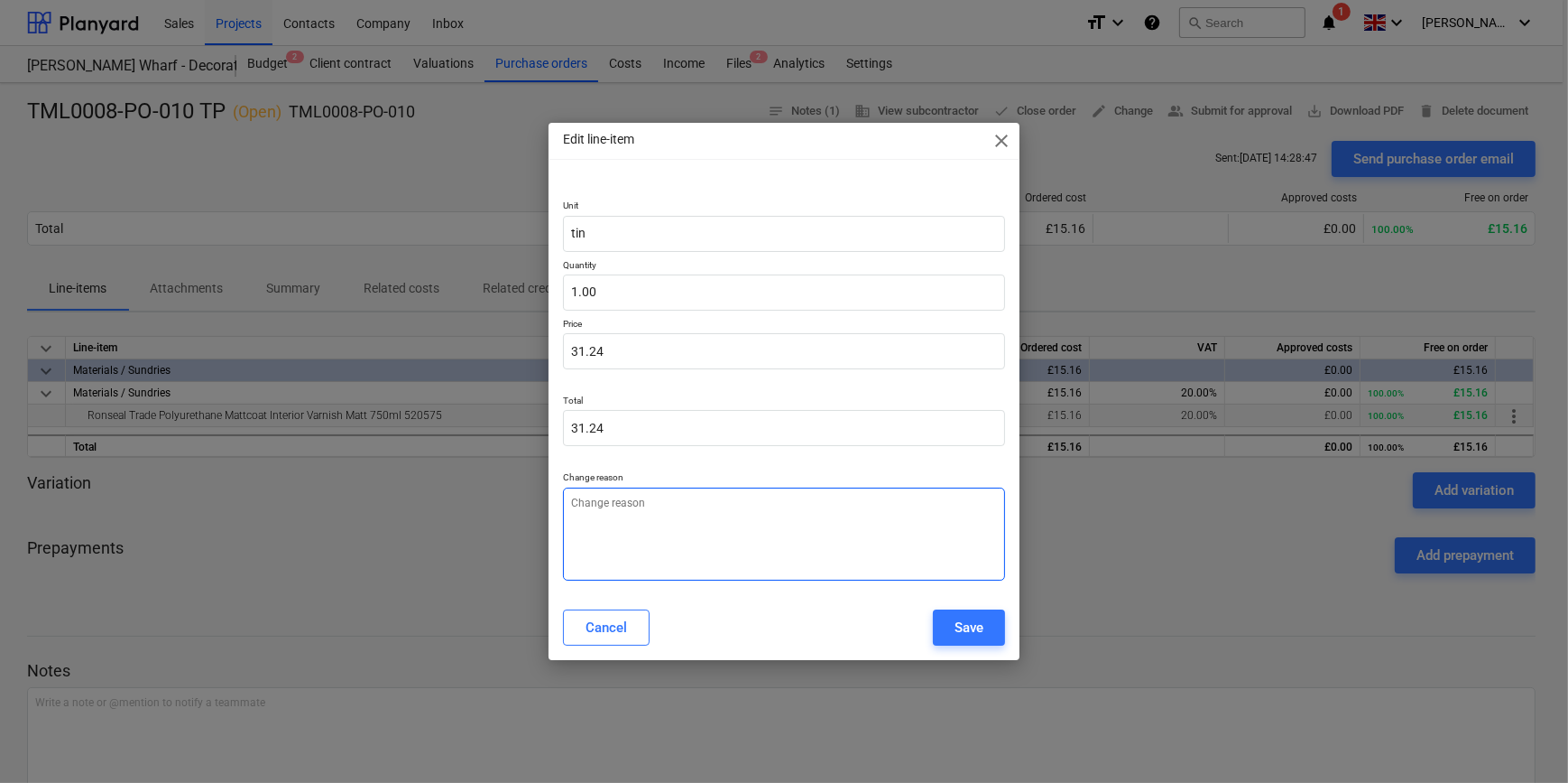
click at [585, 511] on textarea at bounding box center [784, 534] width 442 height 93
type textarea "x"
type textarea "P"
type textarea "x"
type textarea "Pr"
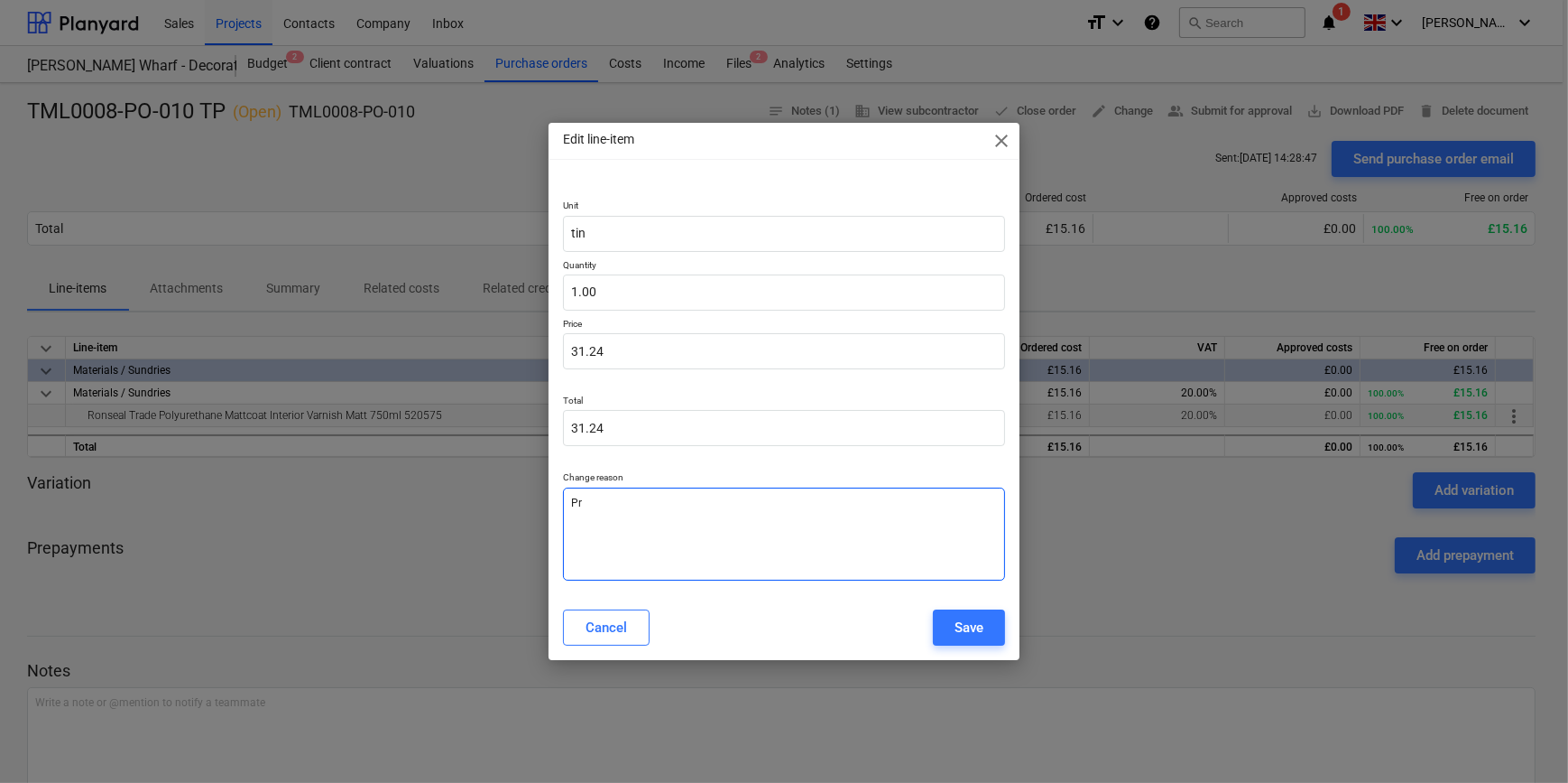
type textarea "x"
type textarea "Pro"
type textarea "x"
type textarea "Prod"
type textarea "x"
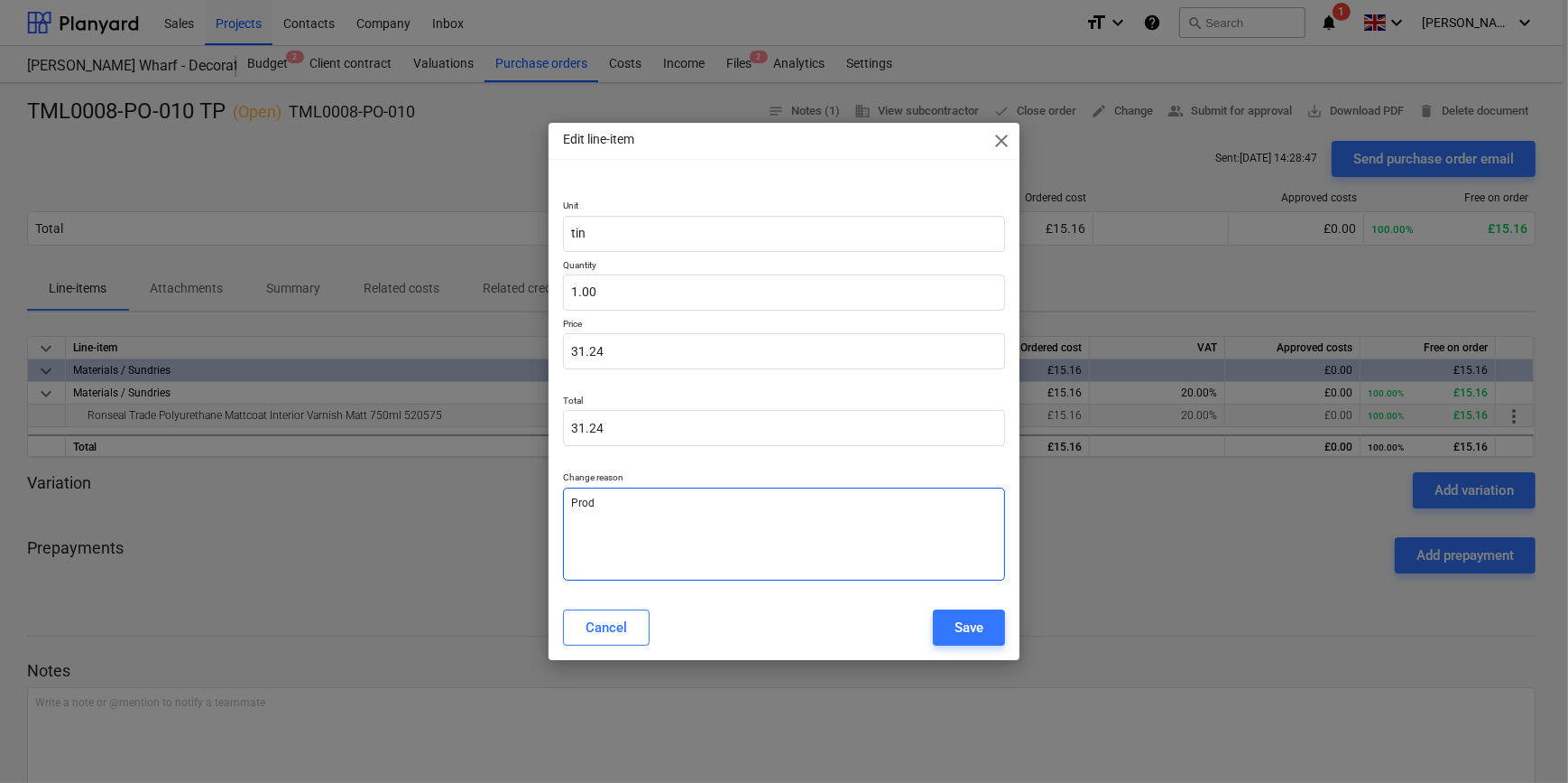
type textarea "Produ"
type textarea "x"
type textarea "Produc"
type textarea "x"
type textarea "Product"
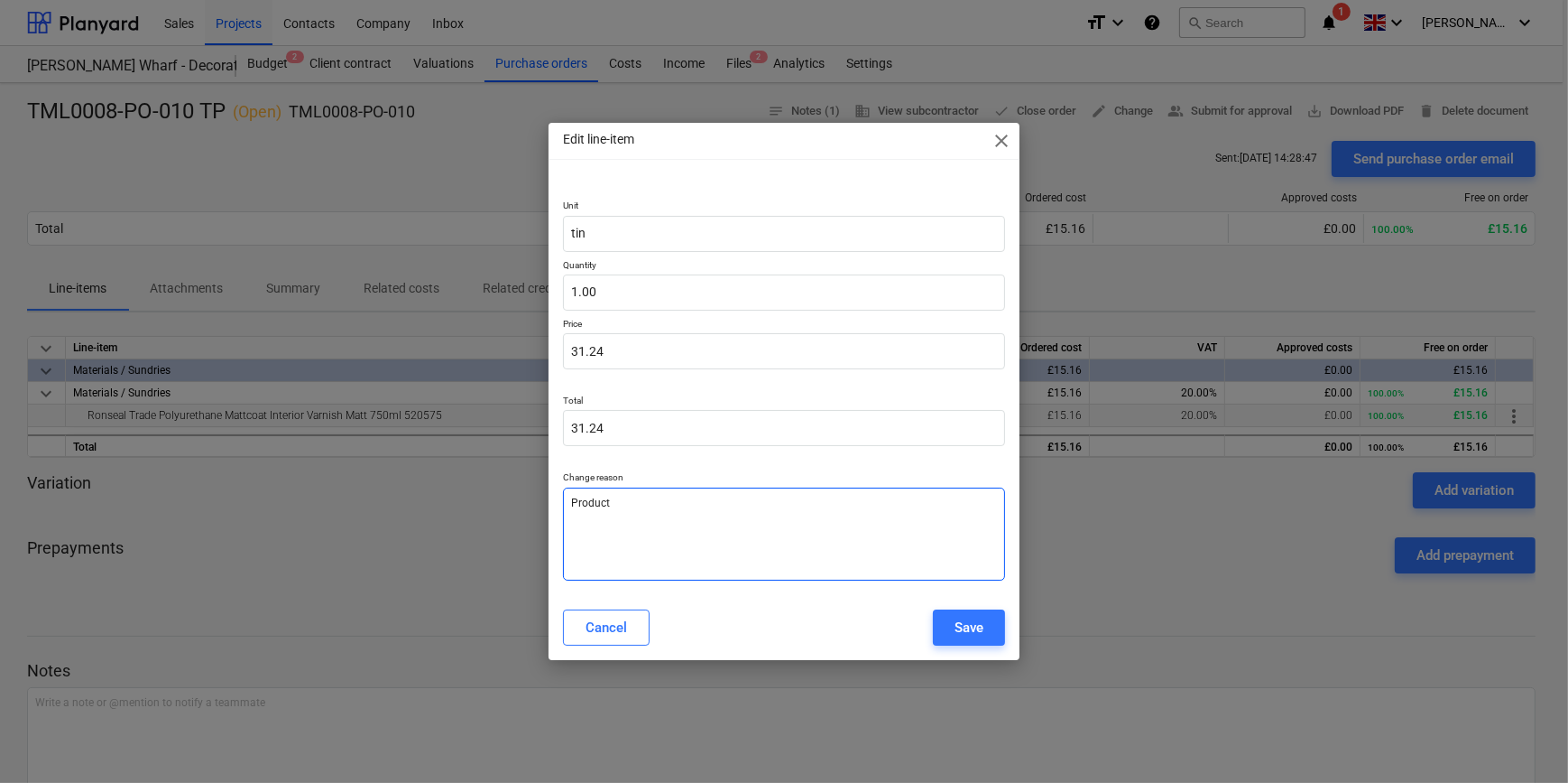
type textarea "x"
type textarea "Product"
type textarea "x"
type textarea "Product c"
type textarea "x"
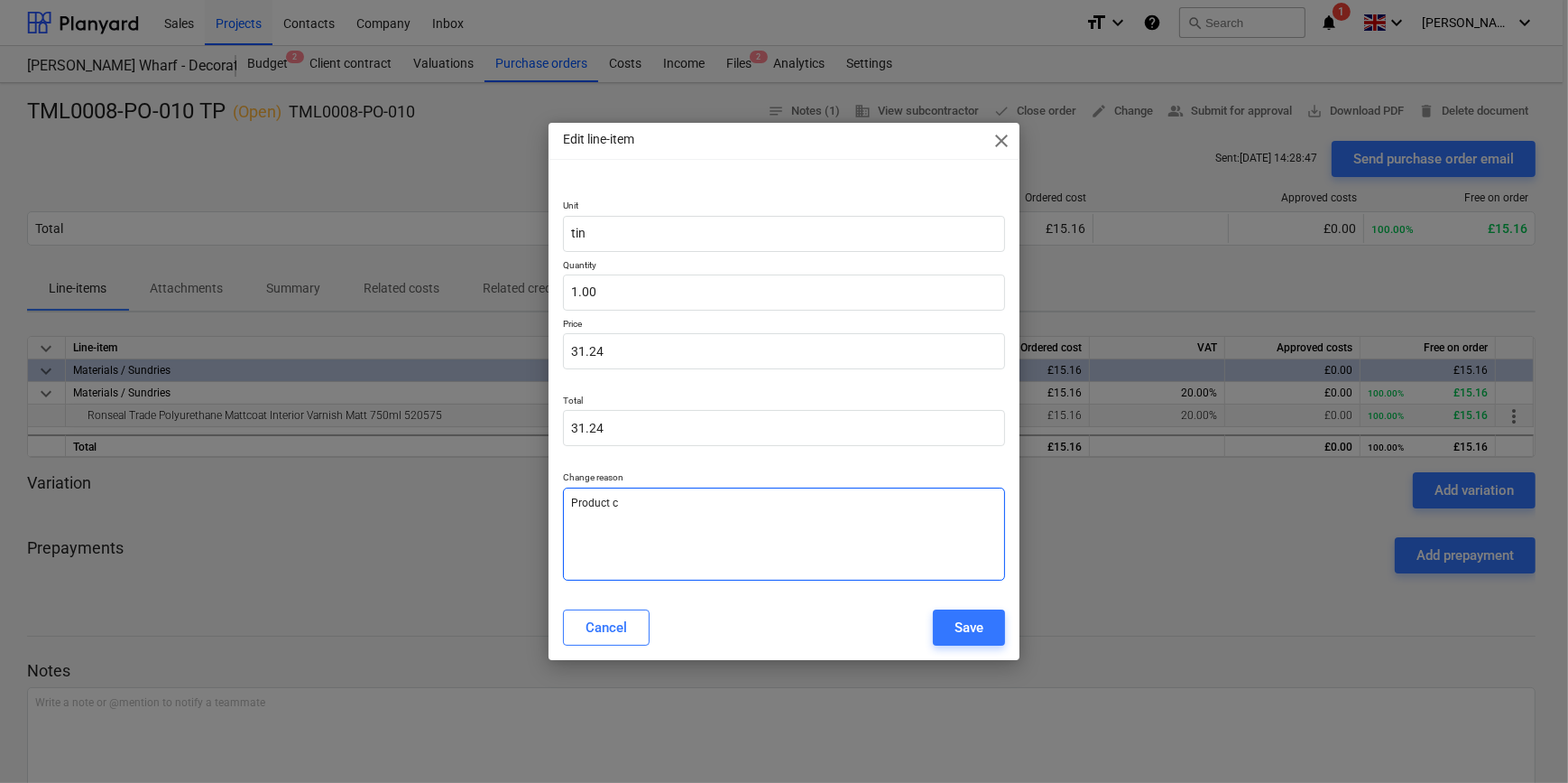
type textarea "Product ch"
type textarea "x"
type textarea "Product cha"
type textarea "x"
type textarea "Product chan"
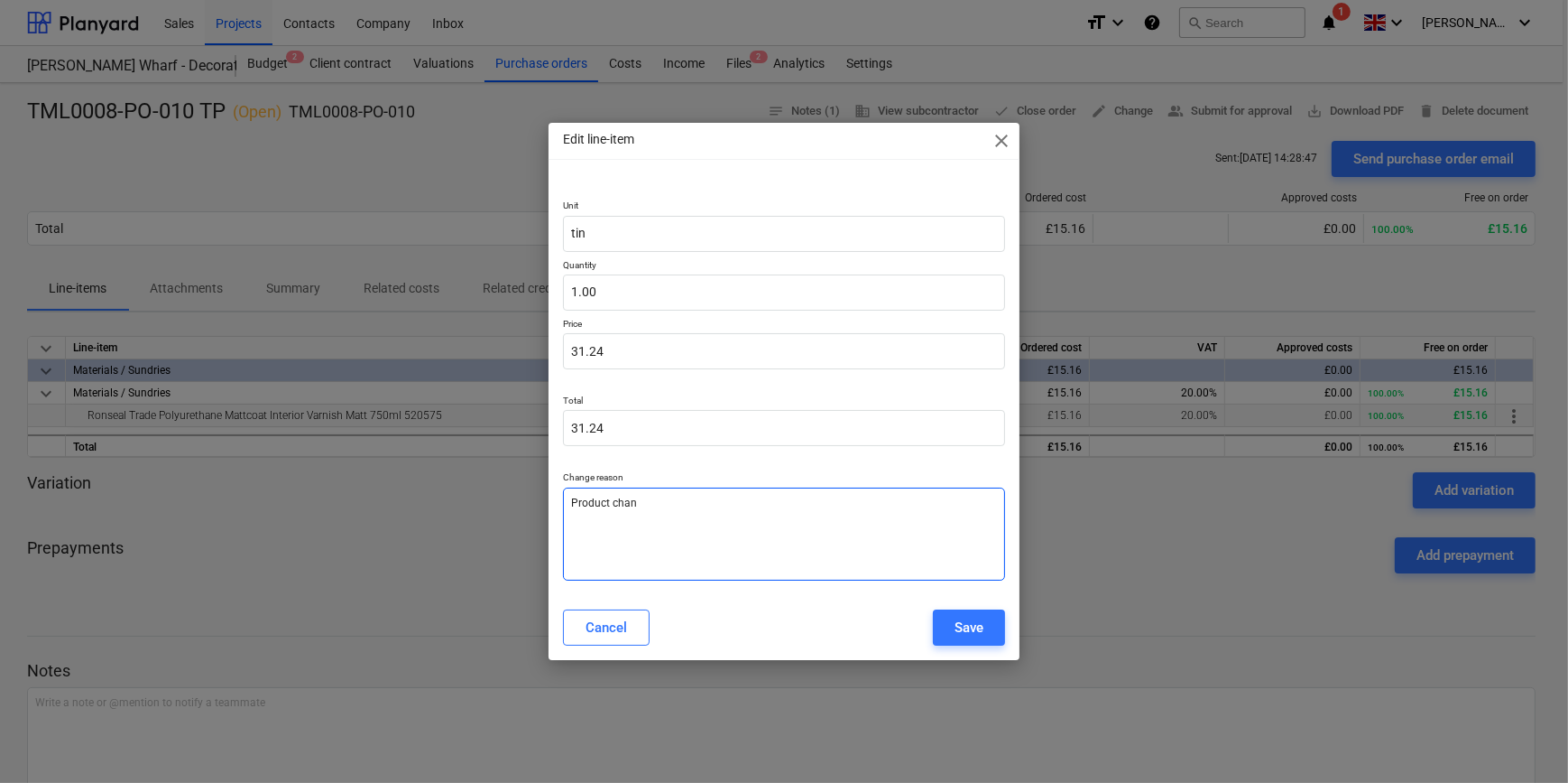
type textarea "x"
type textarea "Product chang"
type textarea "x"
type textarea "Product change"
click at [965, 642] on button "Save" at bounding box center [969, 628] width 72 height 36
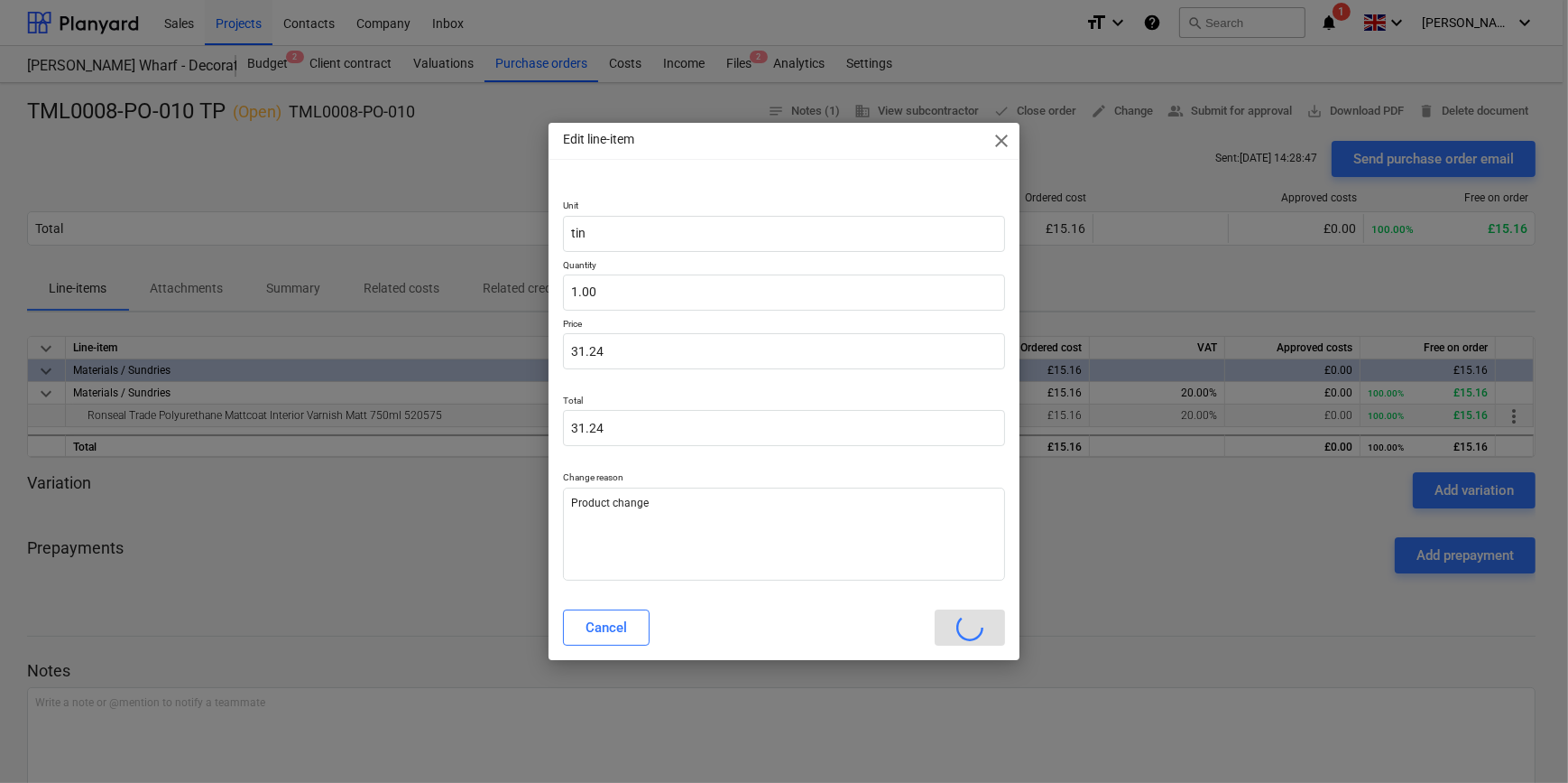
type textarea "x"
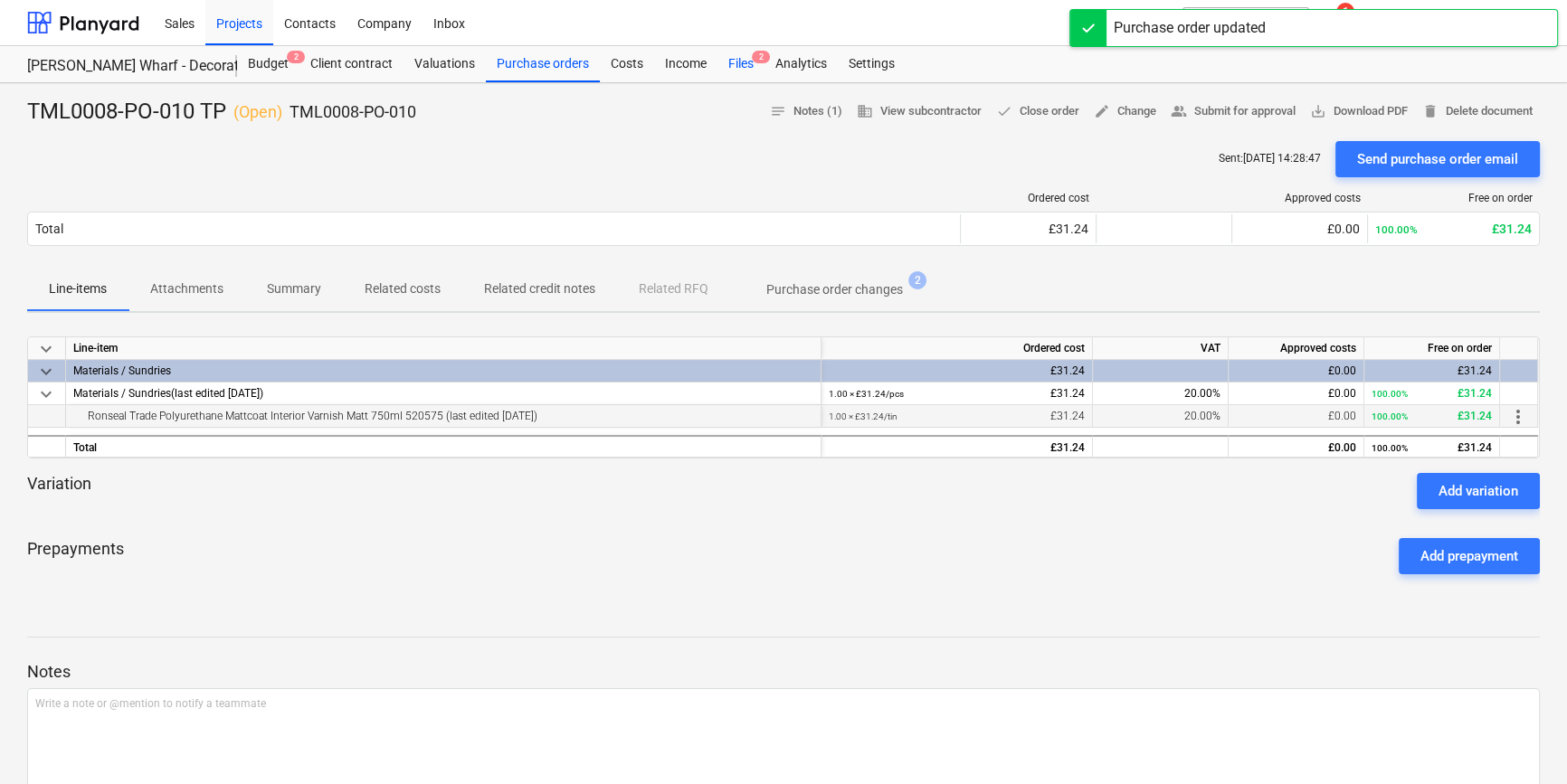
click at [738, 61] on div "Files 2" at bounding box center [740, 64] width 47 height 36
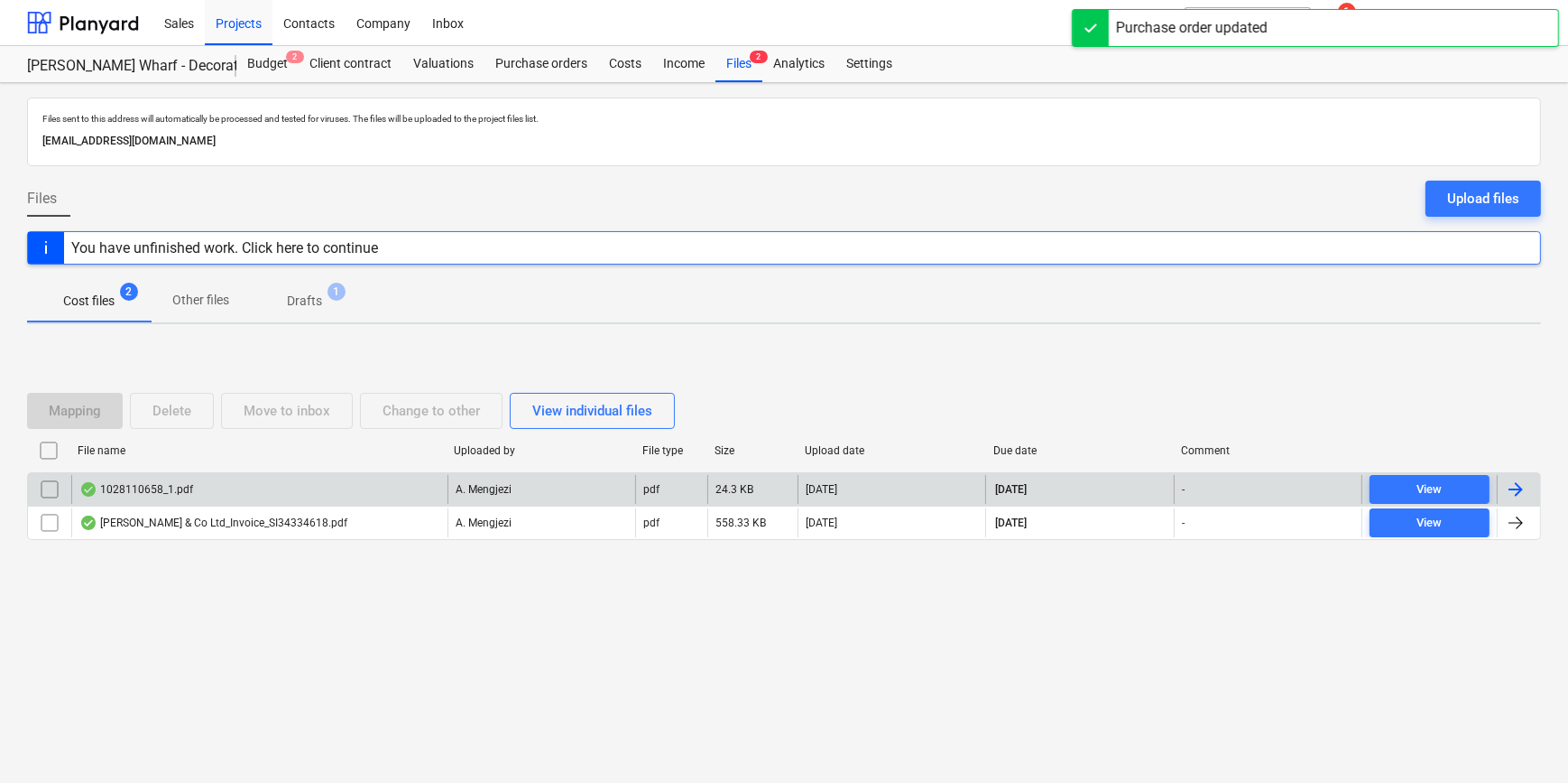
click at [1250, 486] on div at bounding box center [1516, 490] width 21 height 22
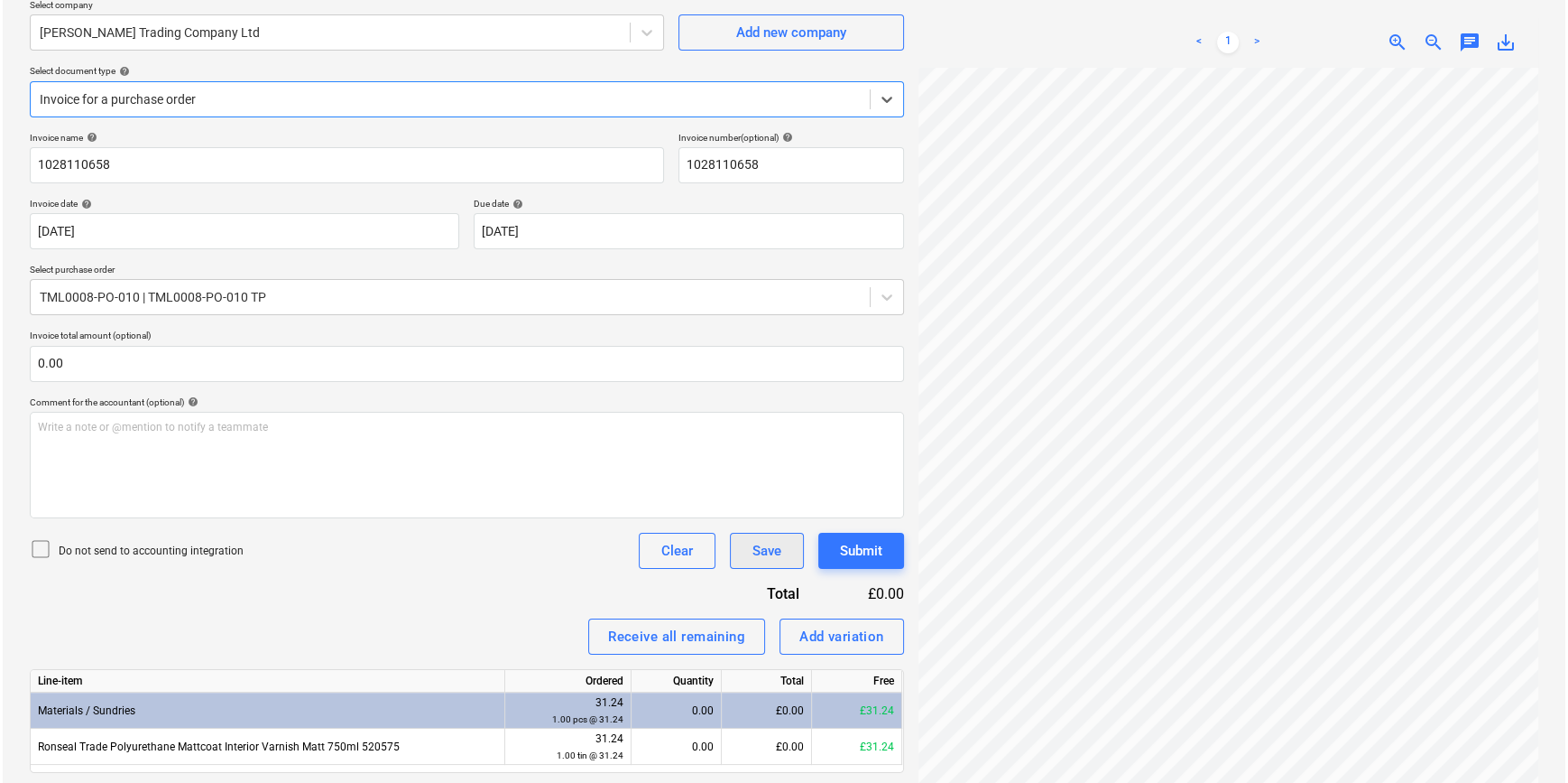
scroll to position [163, 0]
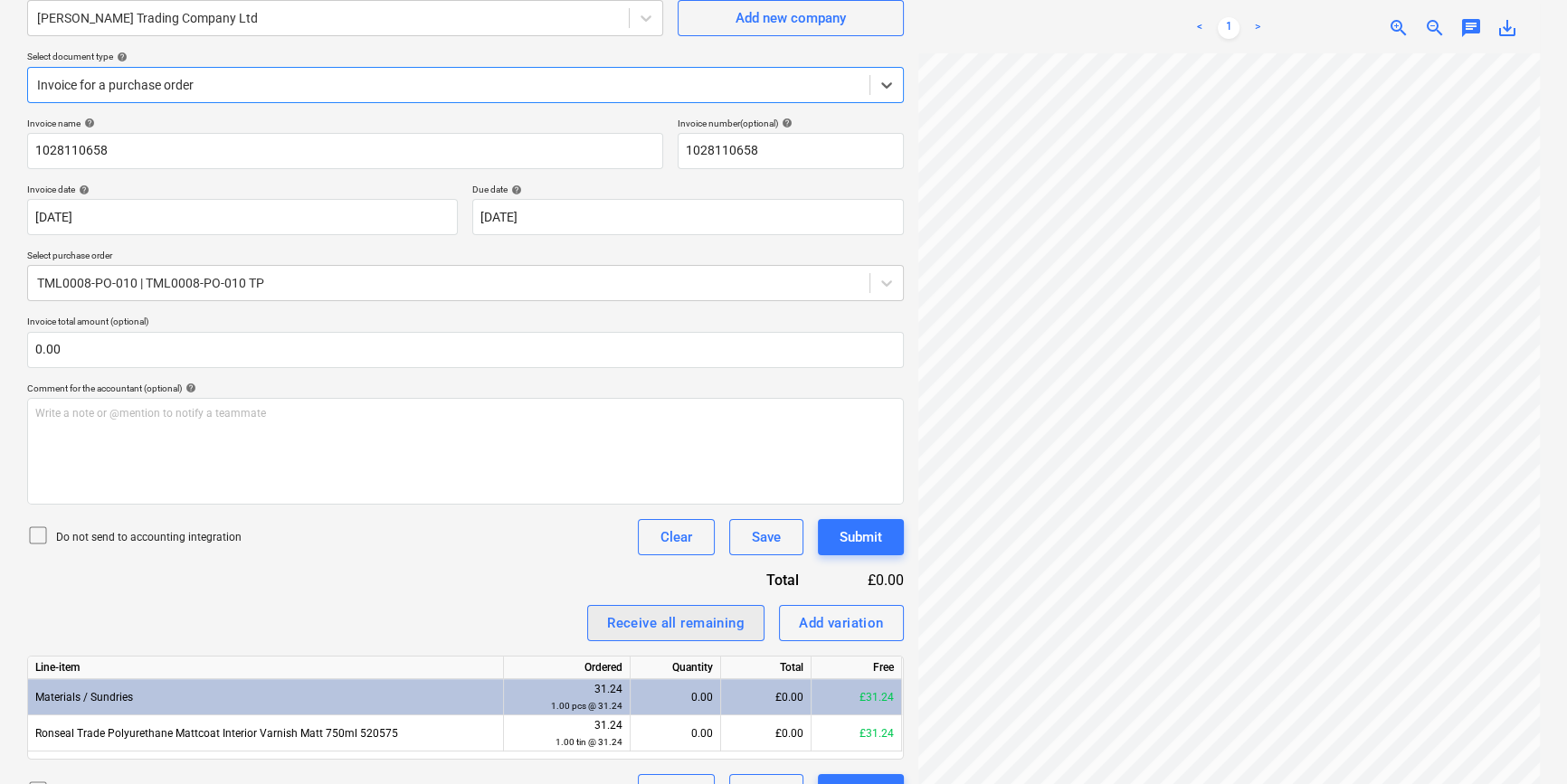
click at [730, 616] on div "Receive all remaining" at bounding box center [676, 623] width 137 height 23
click at [836, 542] on button "Submit" at bounding box center [861, 536] width 86 height 36
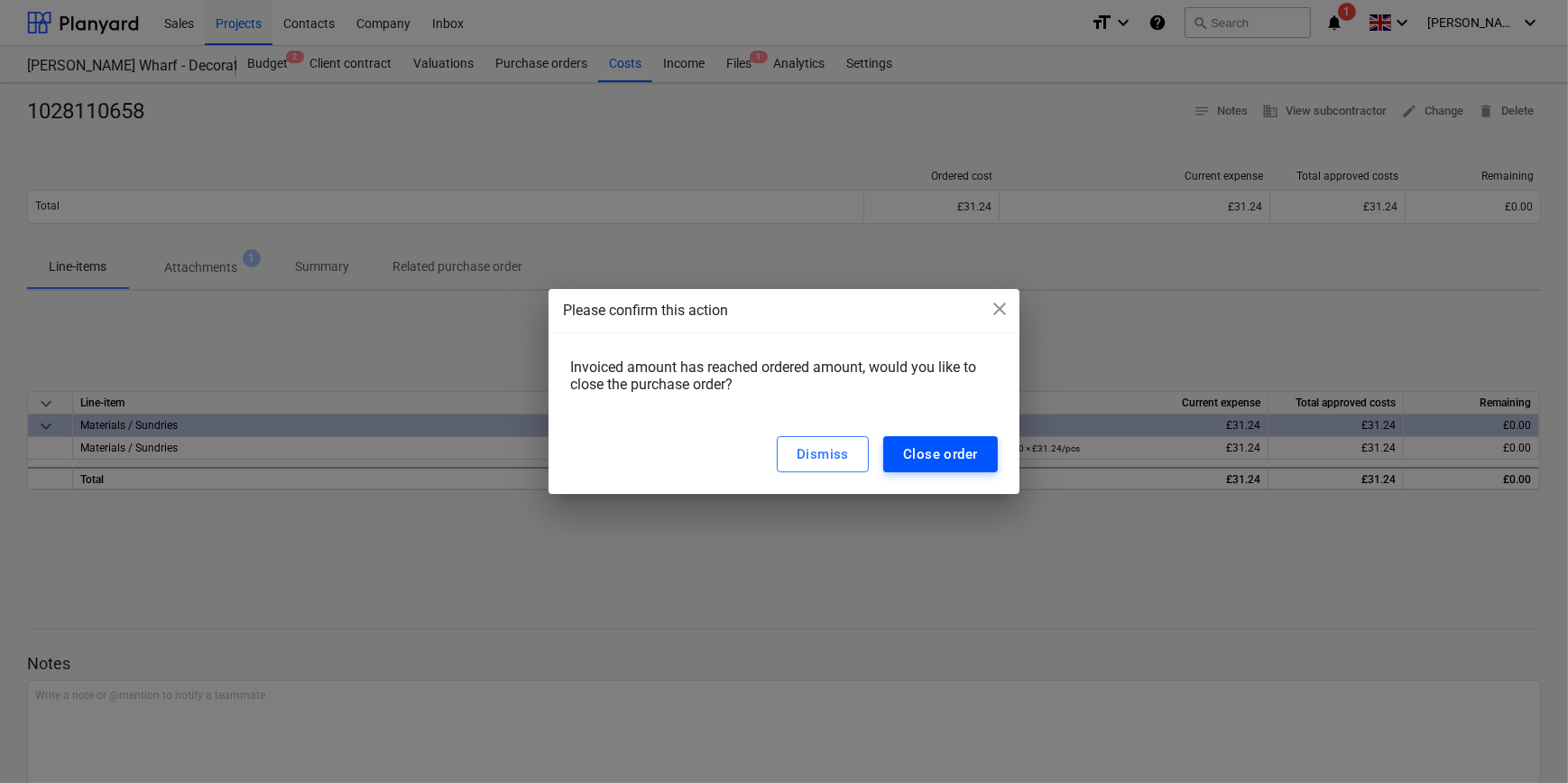
click at [926, 456] on div "Close order" at bounding box center [941, 455] width 75 height 23
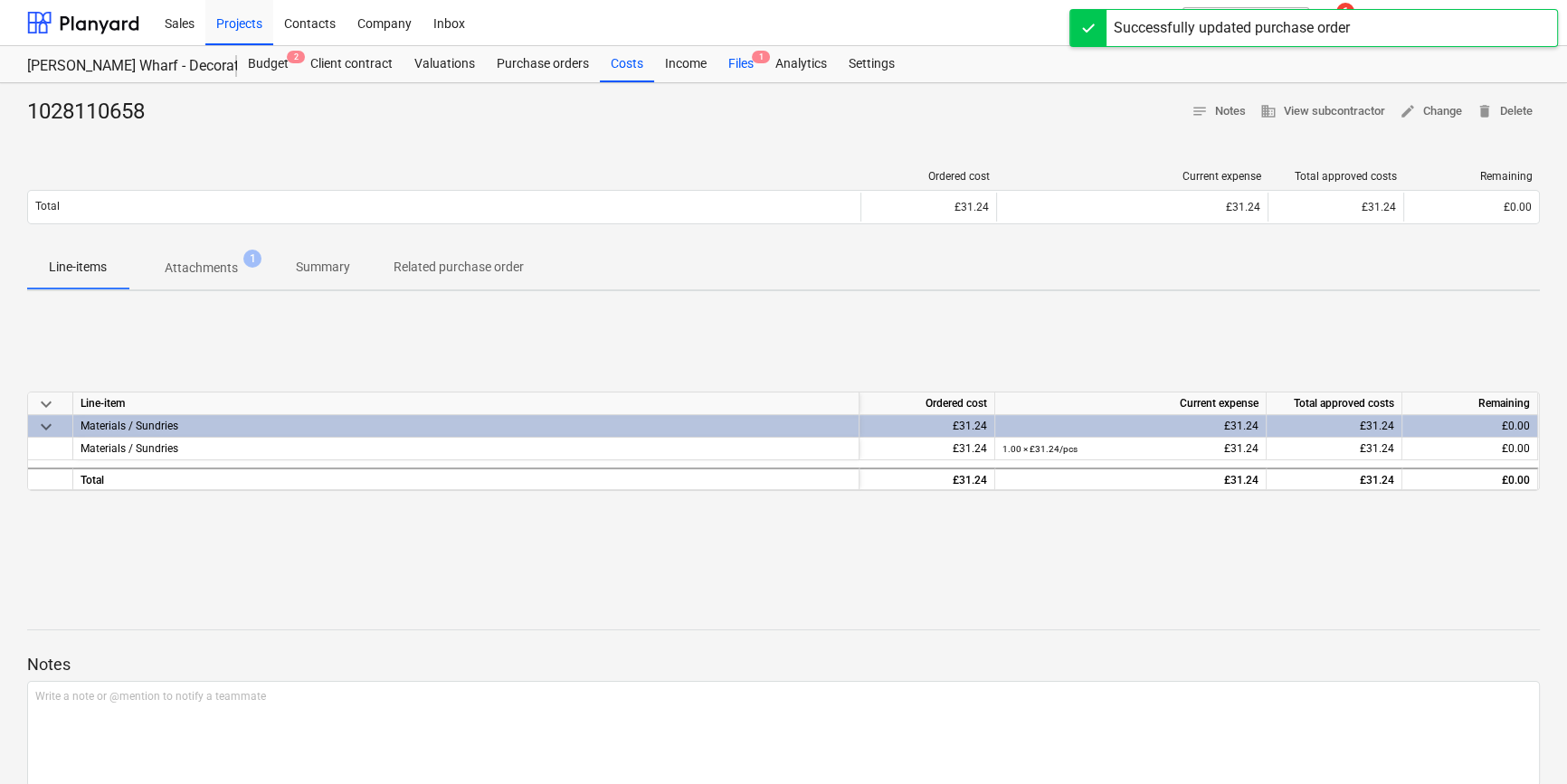
click at [738, 64] on div "Files 1" at bounding box center [740, 64] width 47 height 36
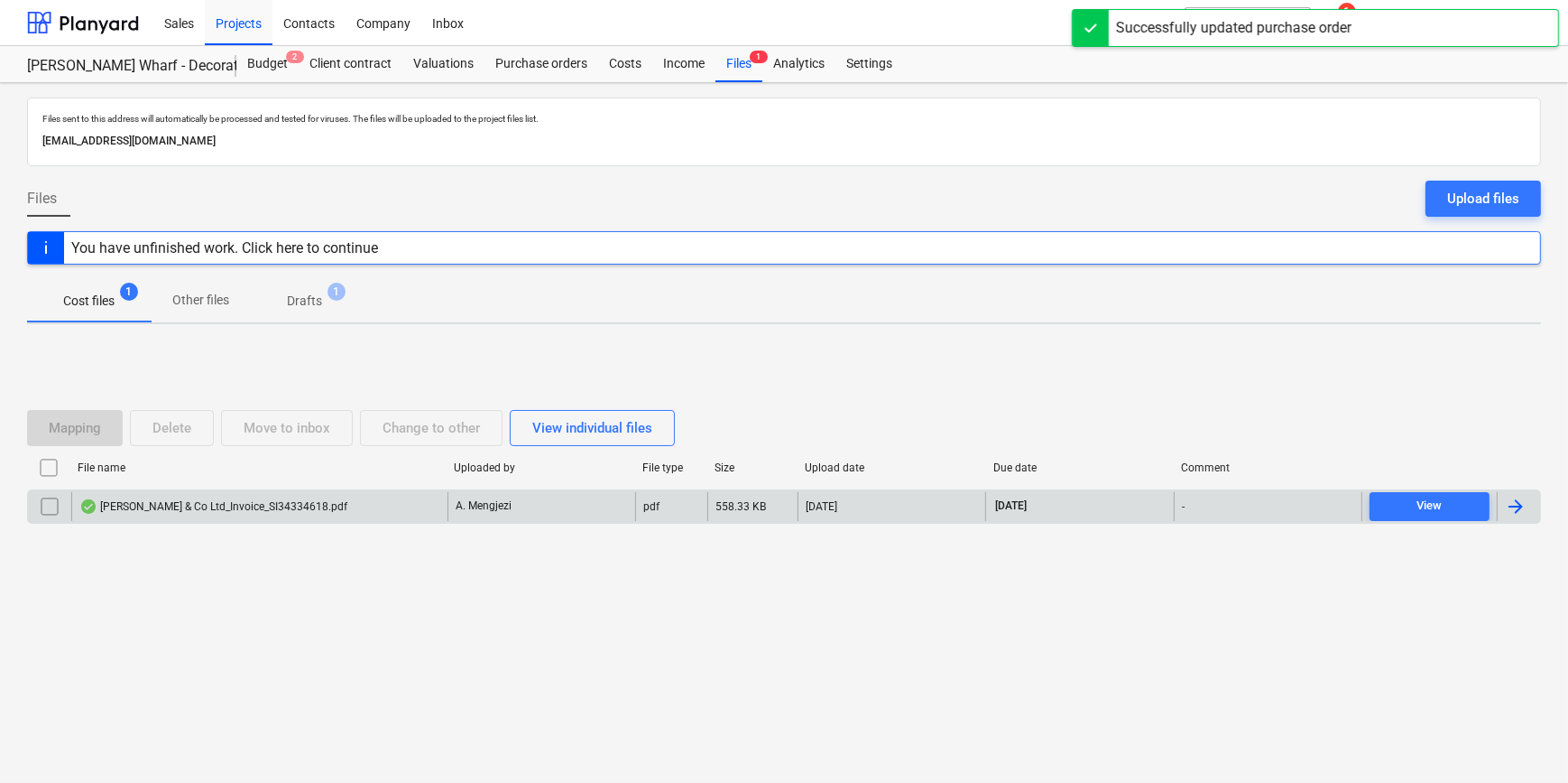
click at [1250, 498] on div at bounding box center [1516, 506] width 21 height 22
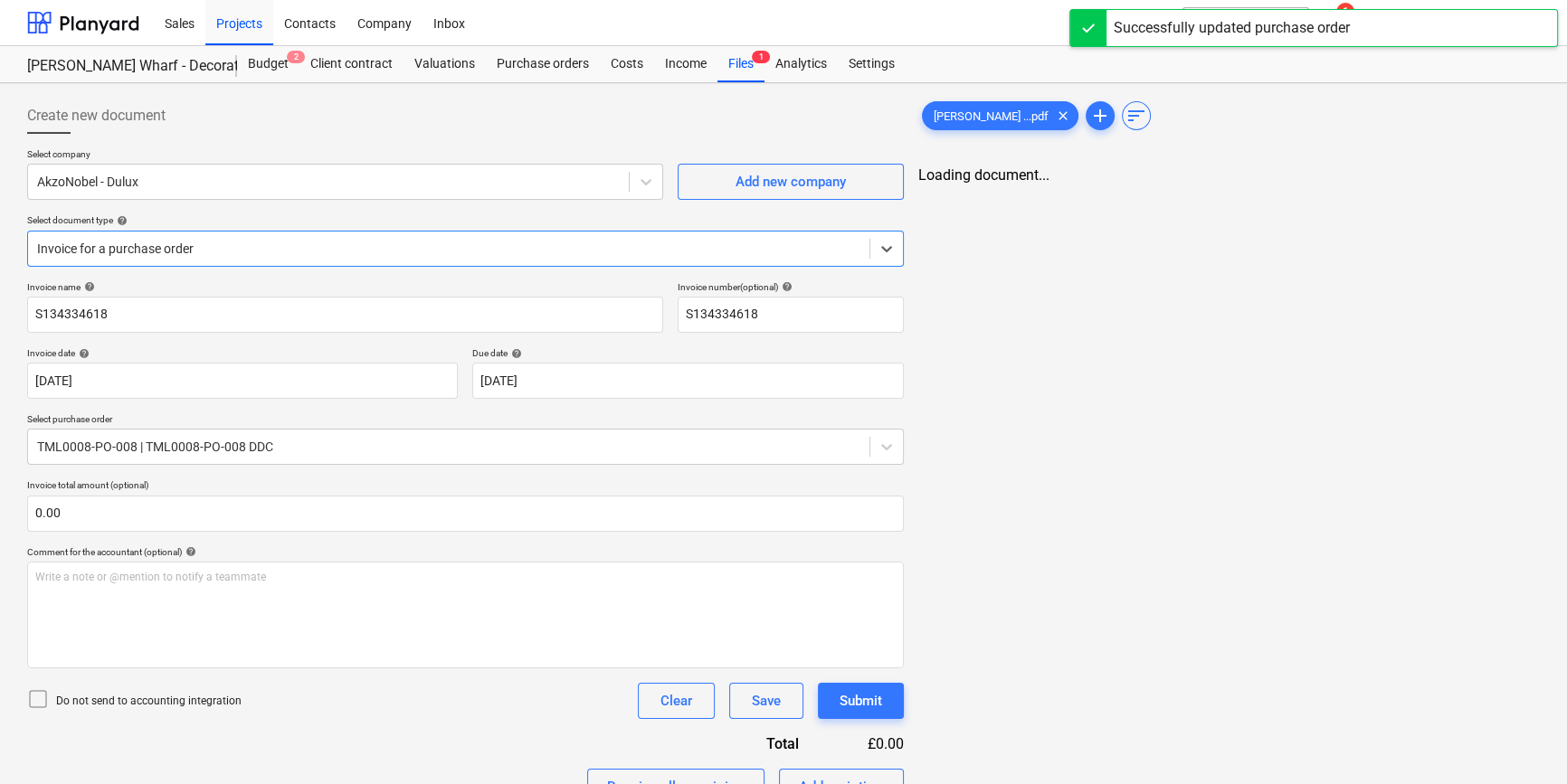
type input "S134334618"
type input "[DATE]"
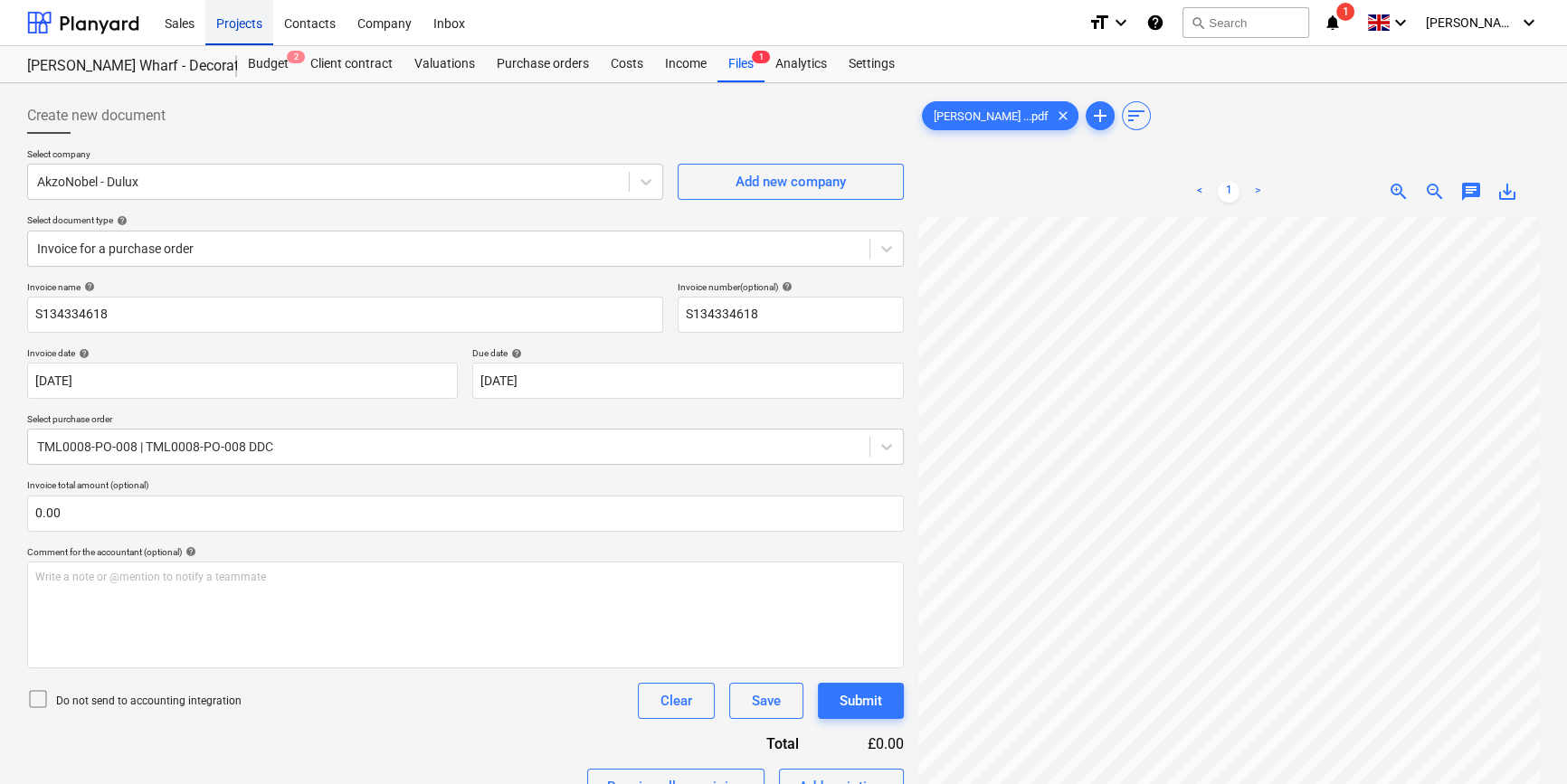
click at [231, 28] on div "Projects" at bounding box center [239, 22] width 68 height 46
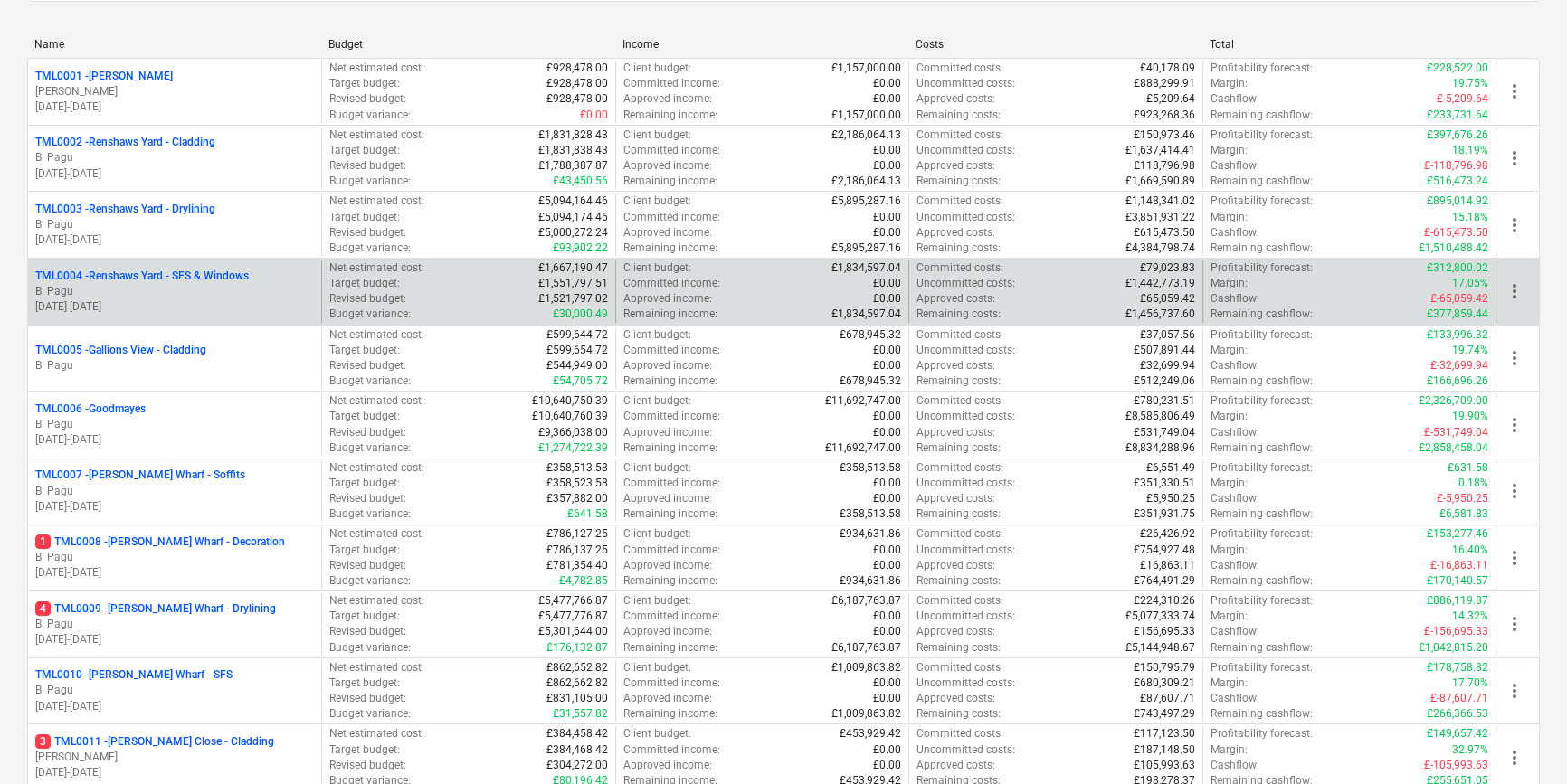
scroll to position [246, 0]
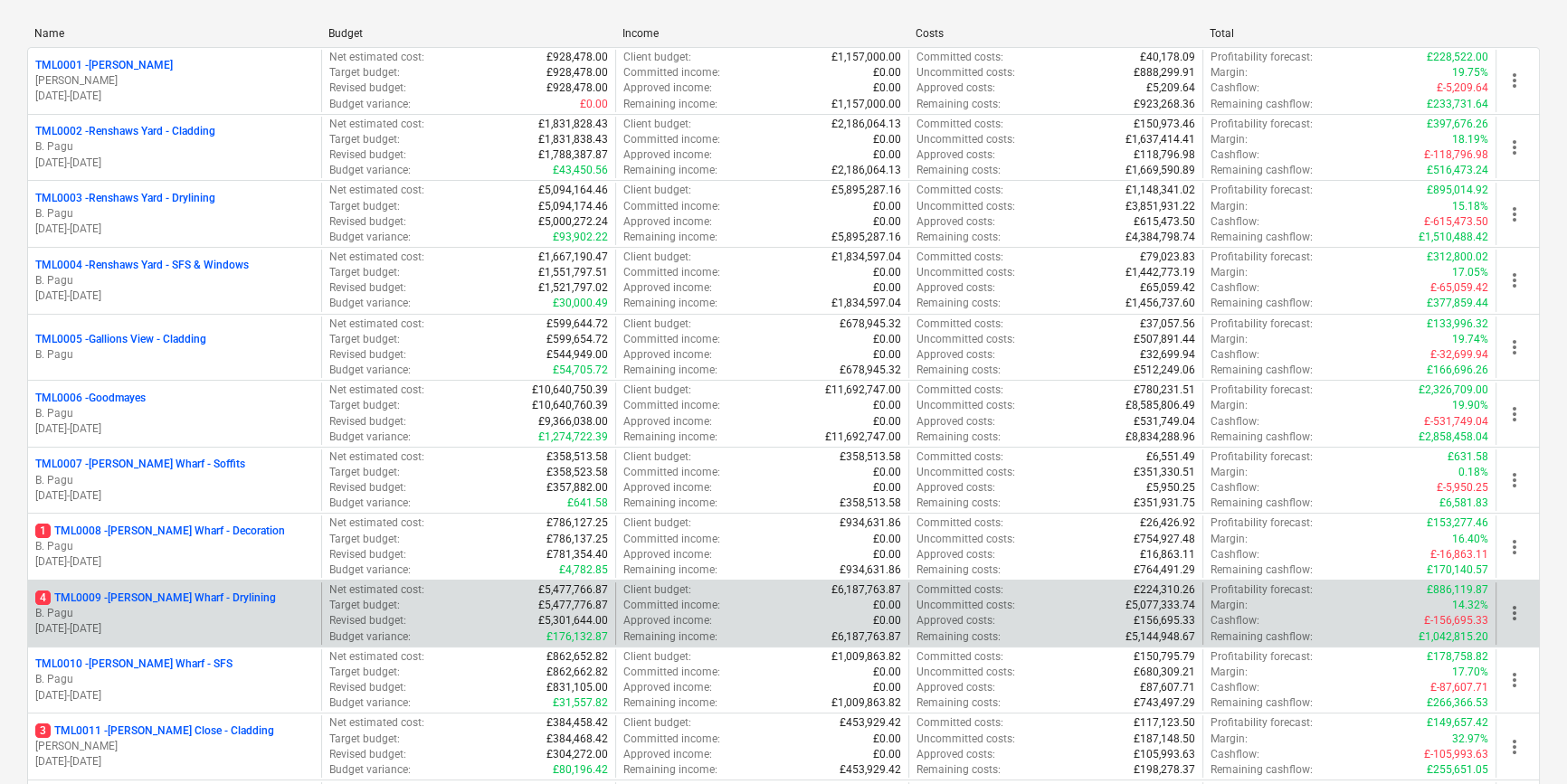
click at [216, 610] on p "B. Pagu" at bounding box center [174, 614] width 279 height 16
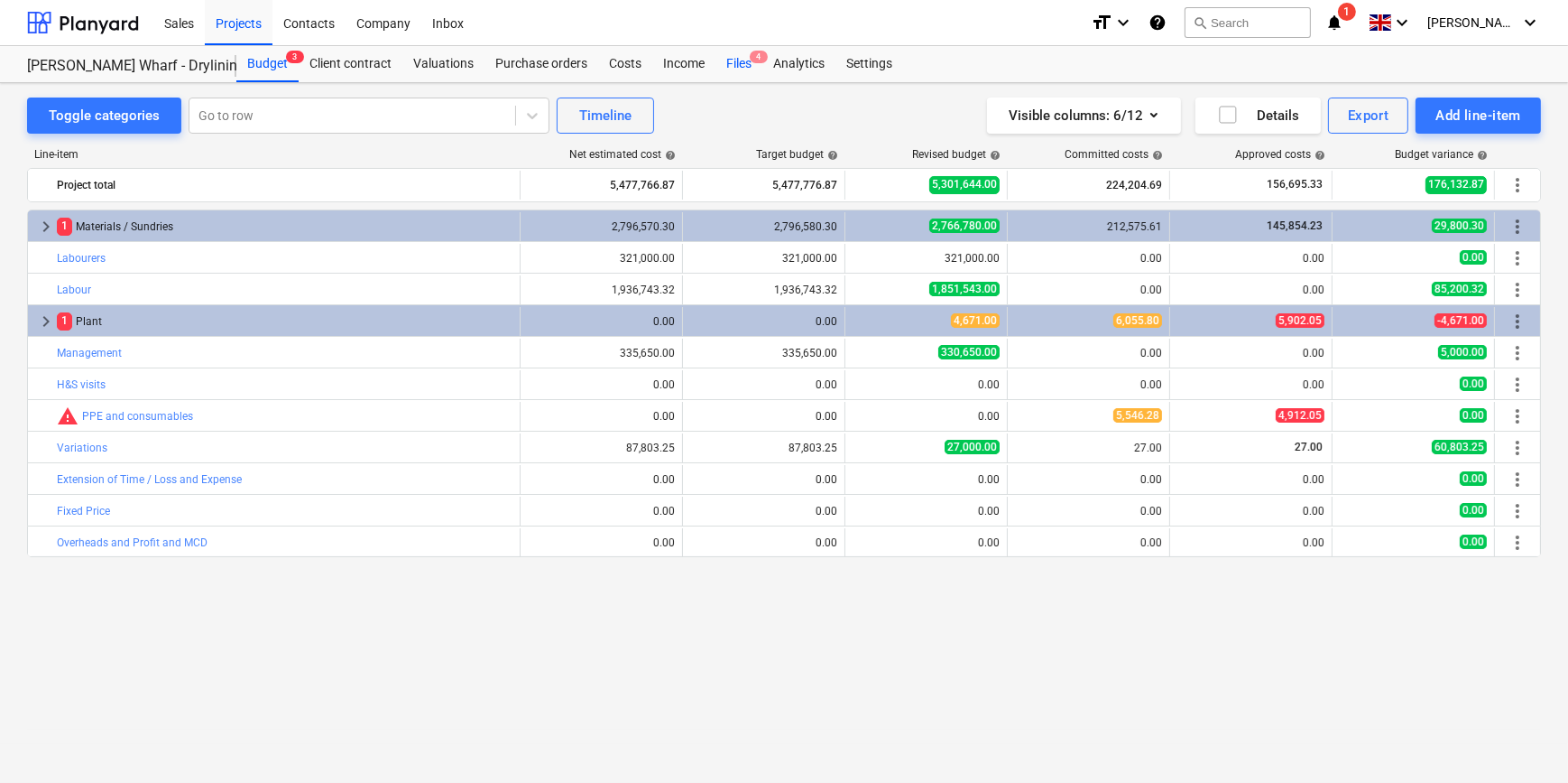
click at [738, 65] on div "Files 4" at bounding box center [739, 64] width 47 height 36
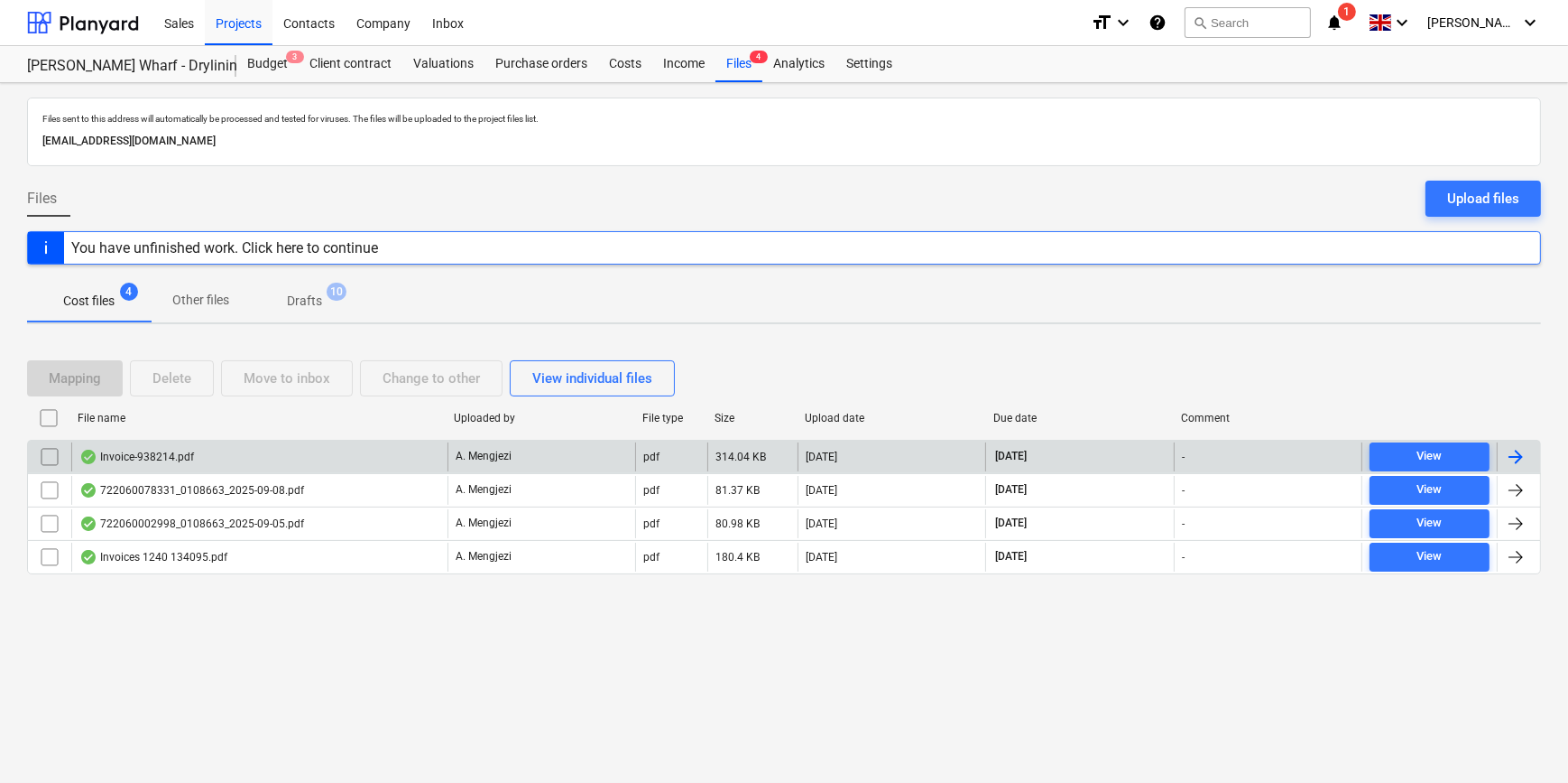
click at [1250, 449] on div at bounding box center [1516, 457] width 21 height 22
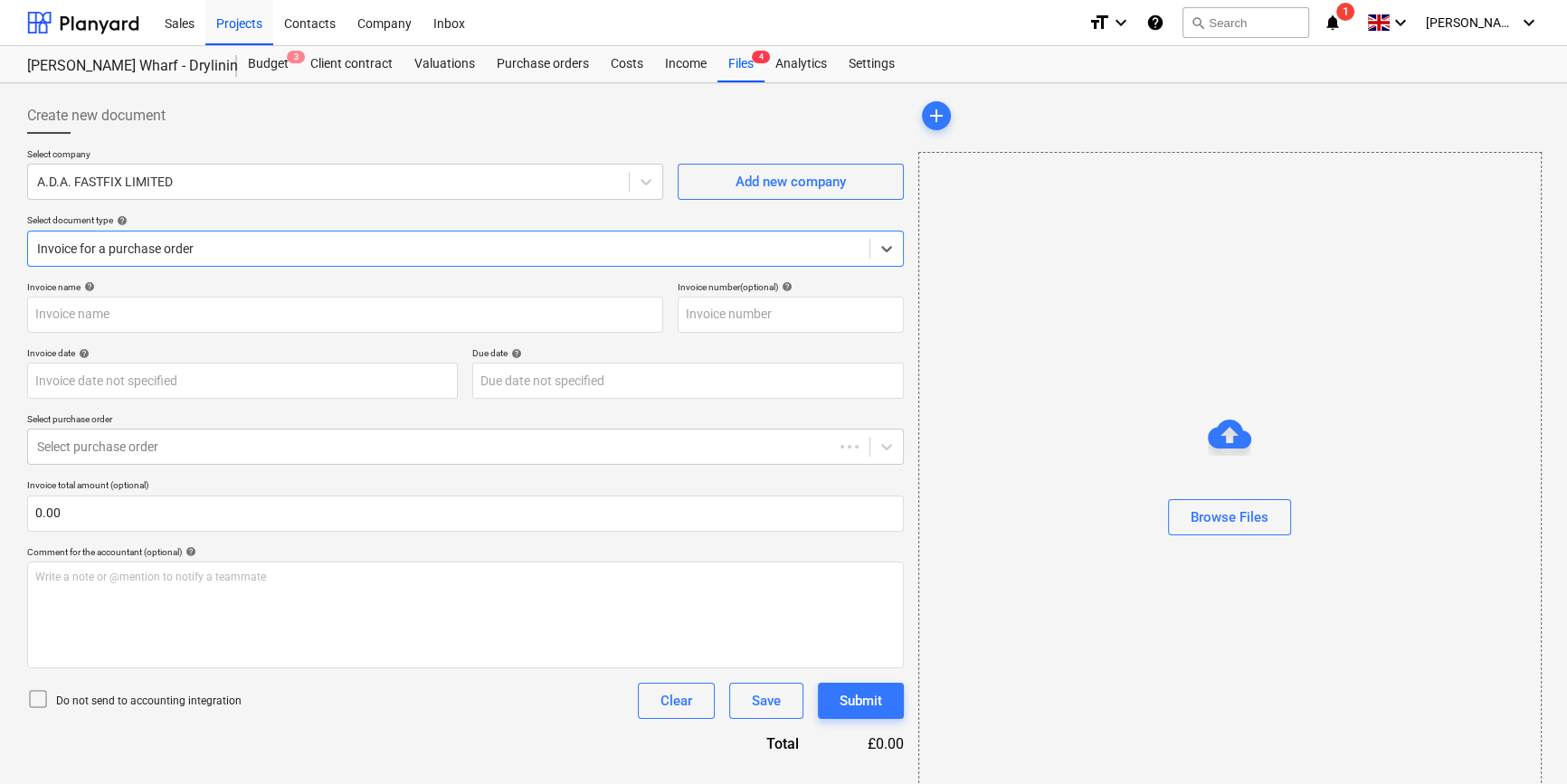
type input "938214"
type input "[DATE]"
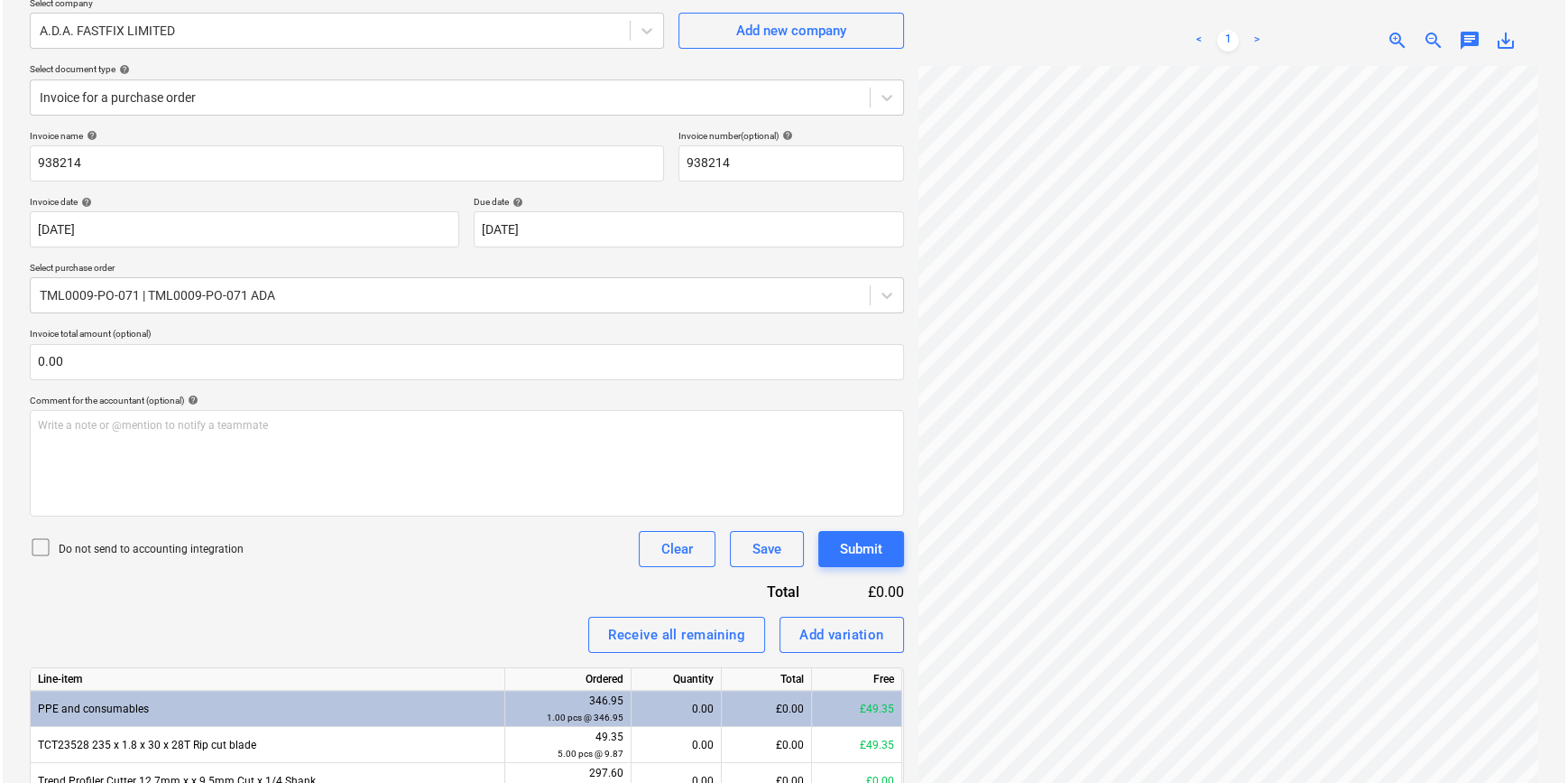
scroll to position [239, 0]
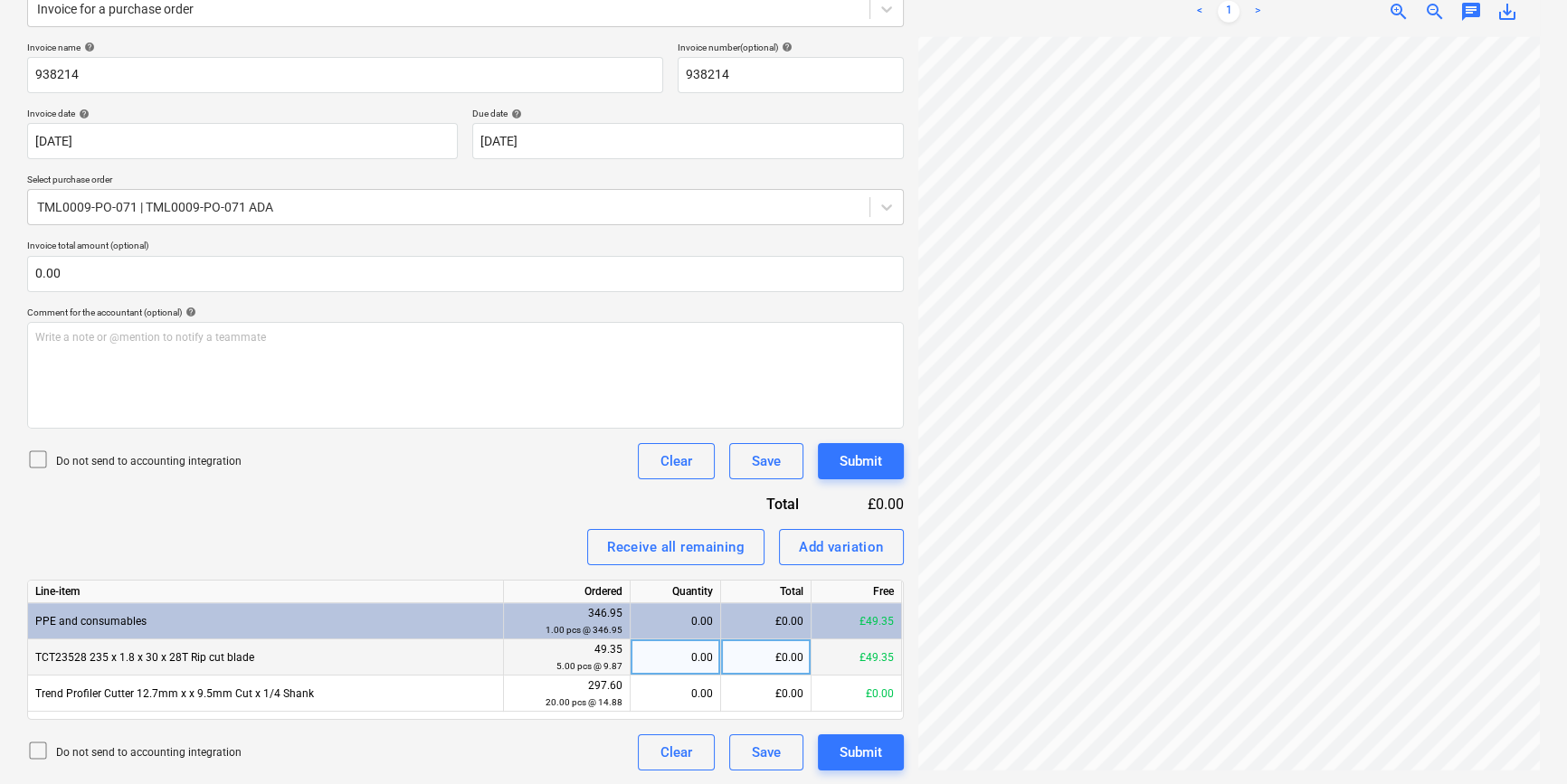
click at [668, 658] on div "0.00" at bounding box center [675, 657] width 75 height 36
type input "5"
click at [882, 764] on button "Submit" at bounding box center [861, 752] width 86 height 36
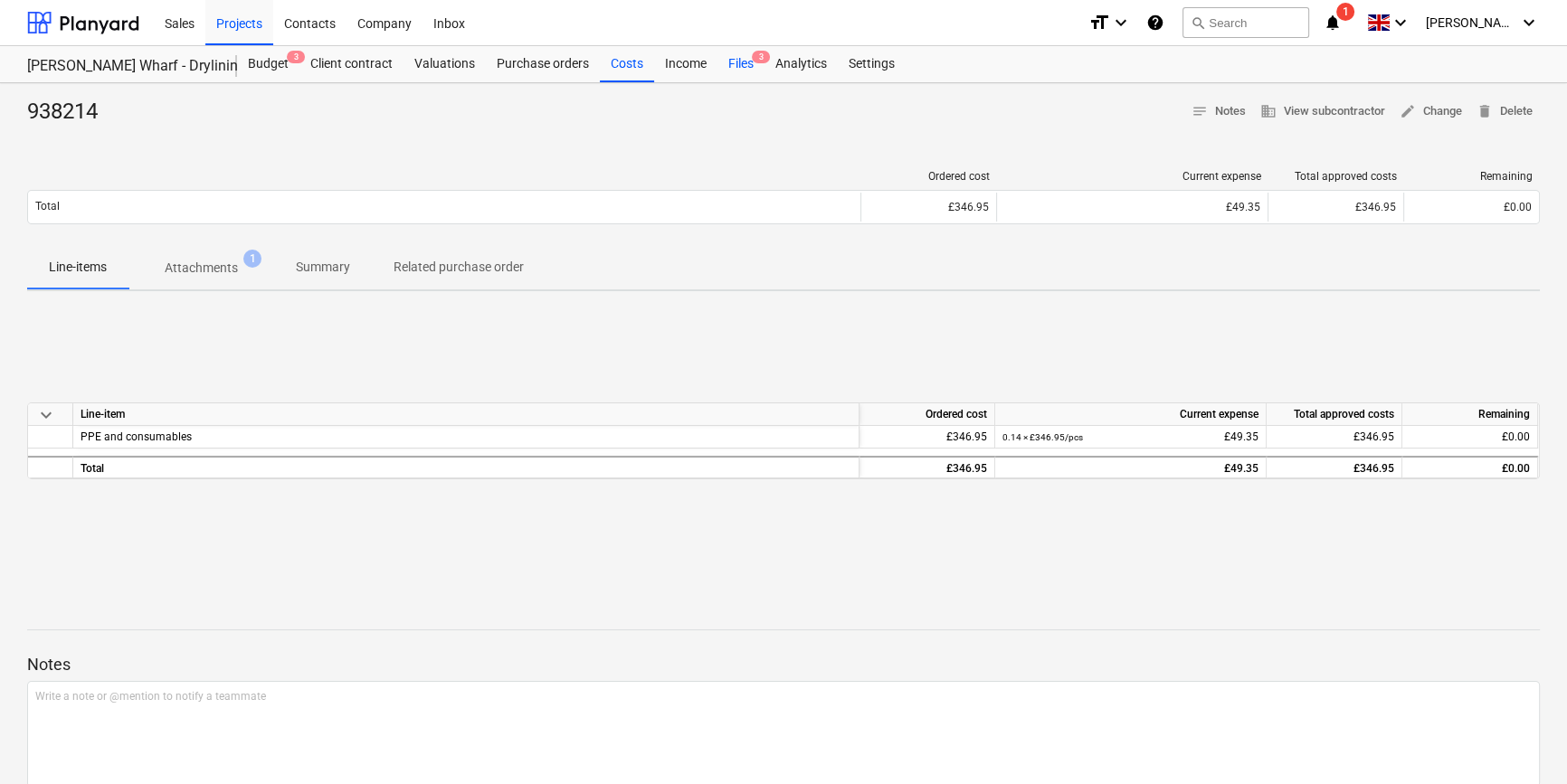
click at [740, 63] on div "Files 3" at bounding box center [740, 64] width 47 height 36
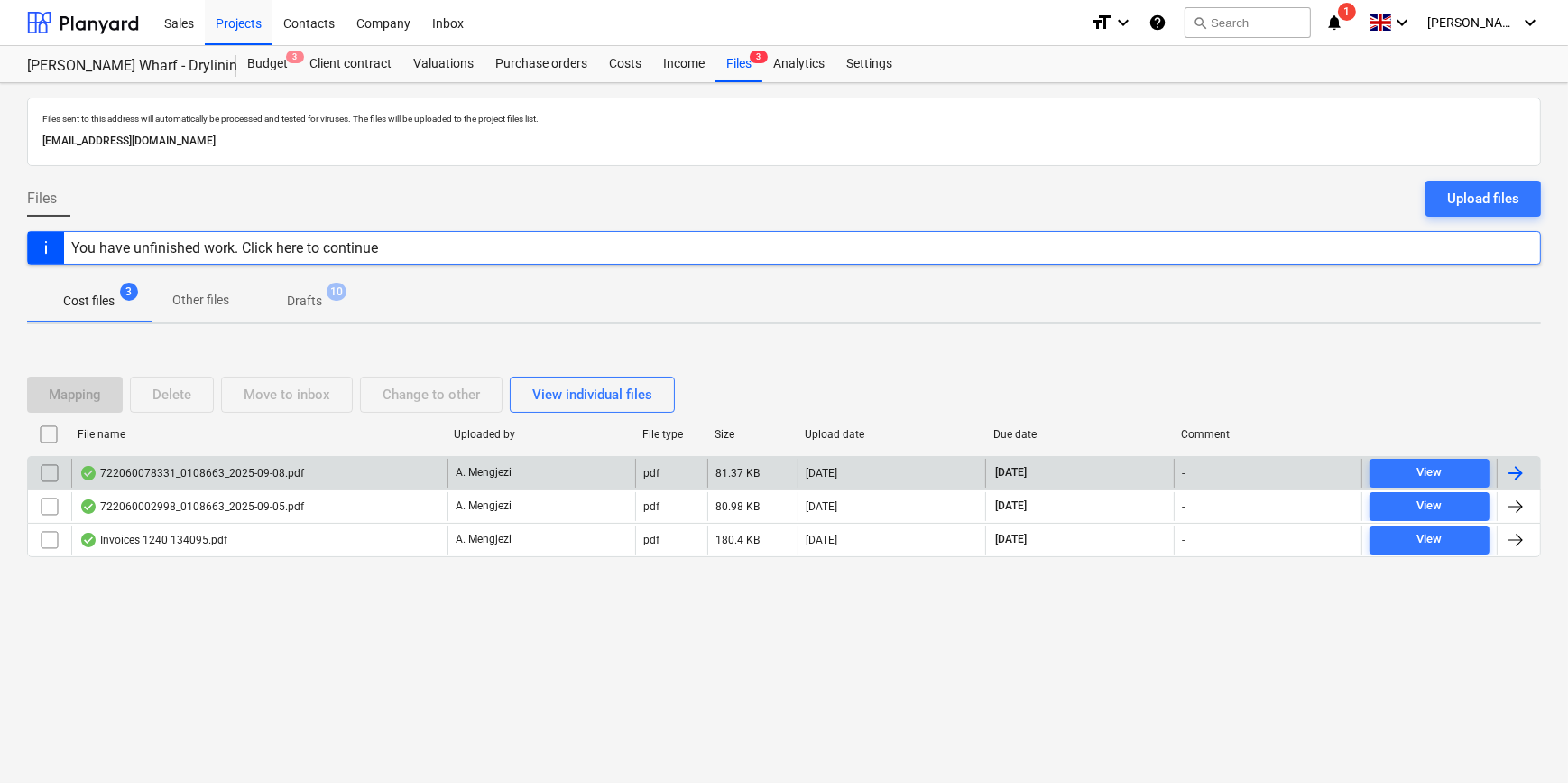
click at [1250, 467] on div at bounding box center [1516, 473] width 21 height 22
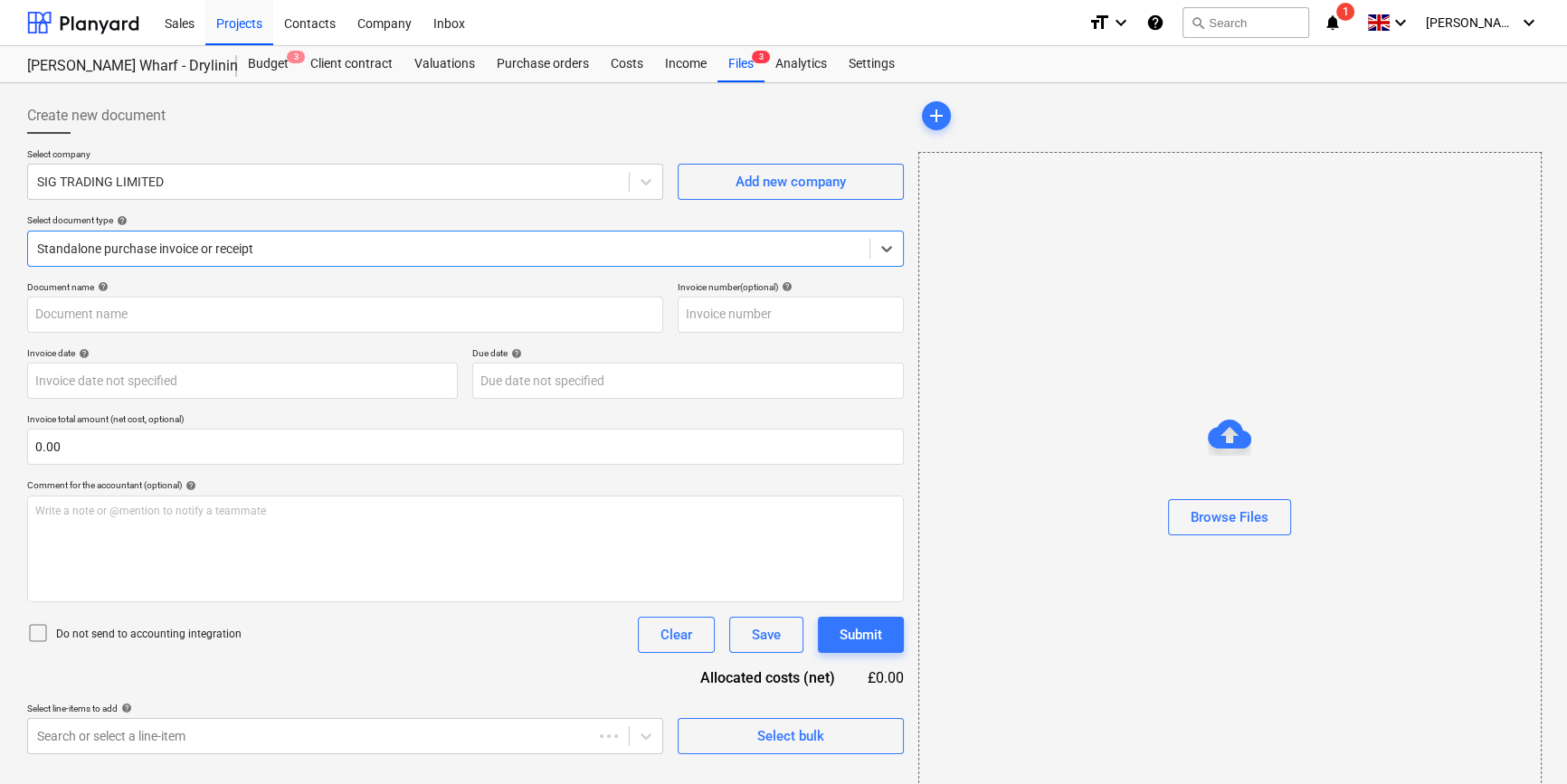
type input "722060078331"
type input "[DATE]"
type input "15 Nov 2025"
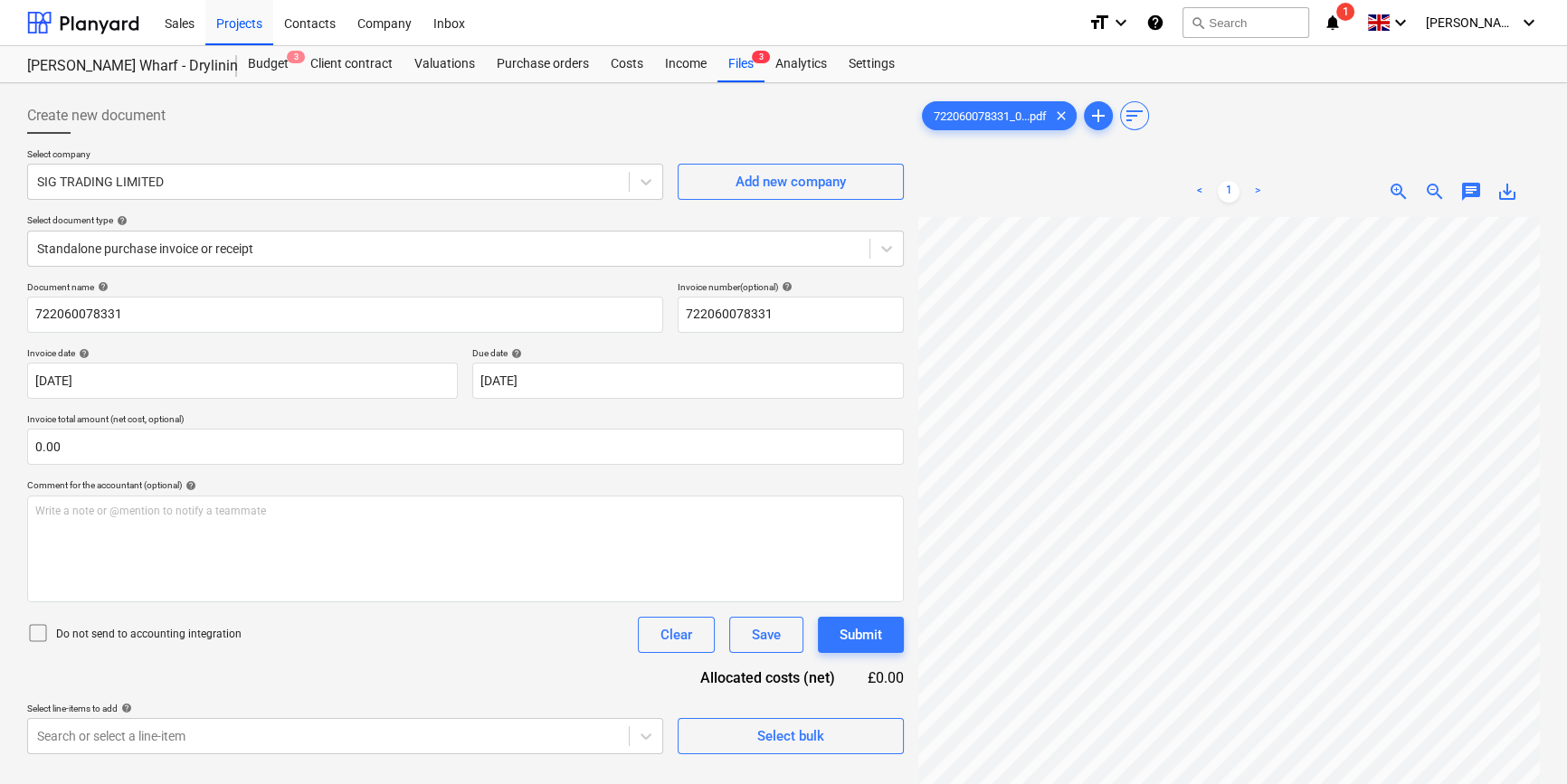
scroll to position [389, 138]
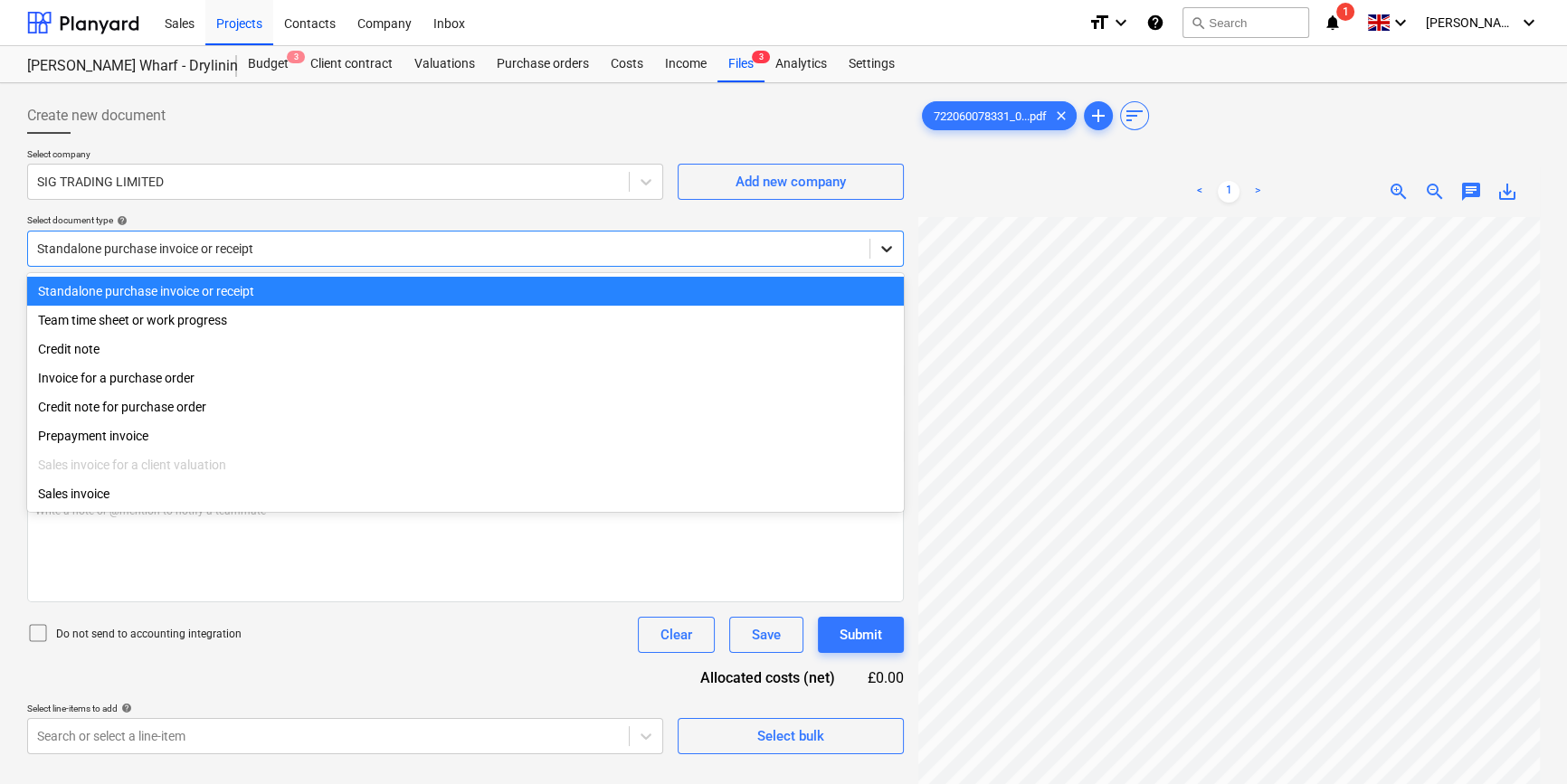
click at [883, 245] on icon at bounding box center [886, 249] width 18 height 18
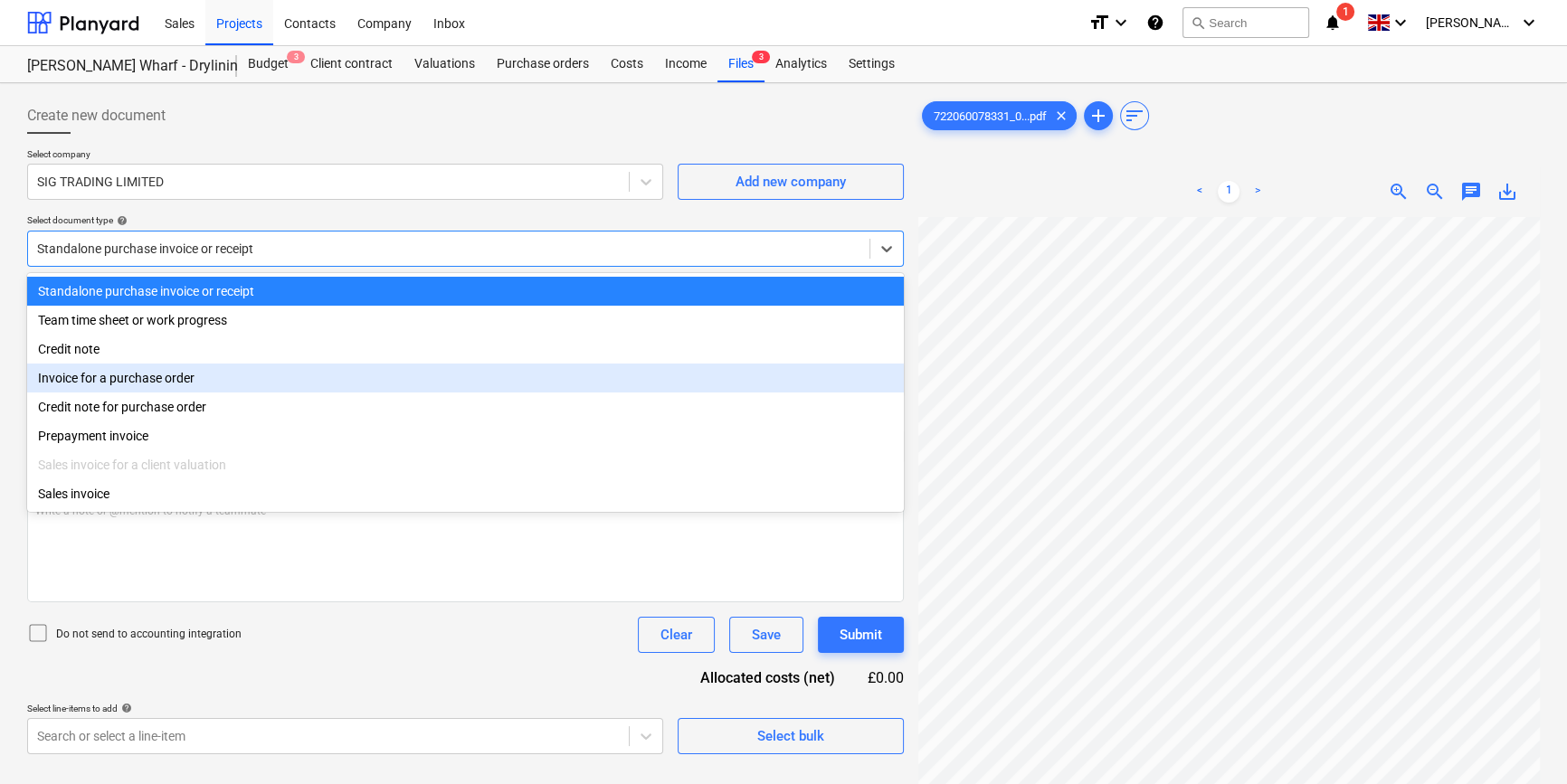
click at [870, 388] on div "Invoice for a purchase order" at bounding box center [465, 378] width 877 height 29
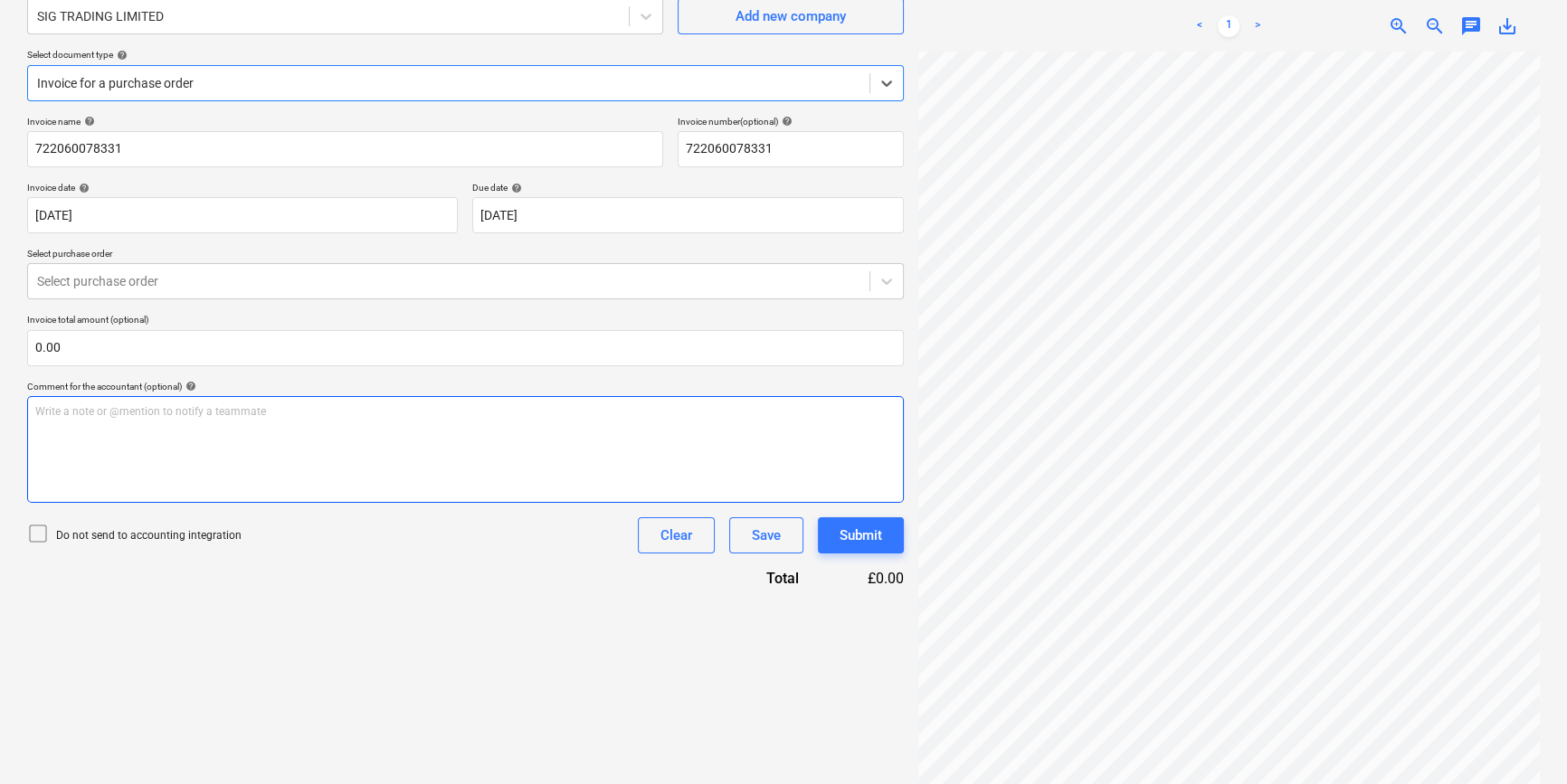
scroll to position [181, 0]
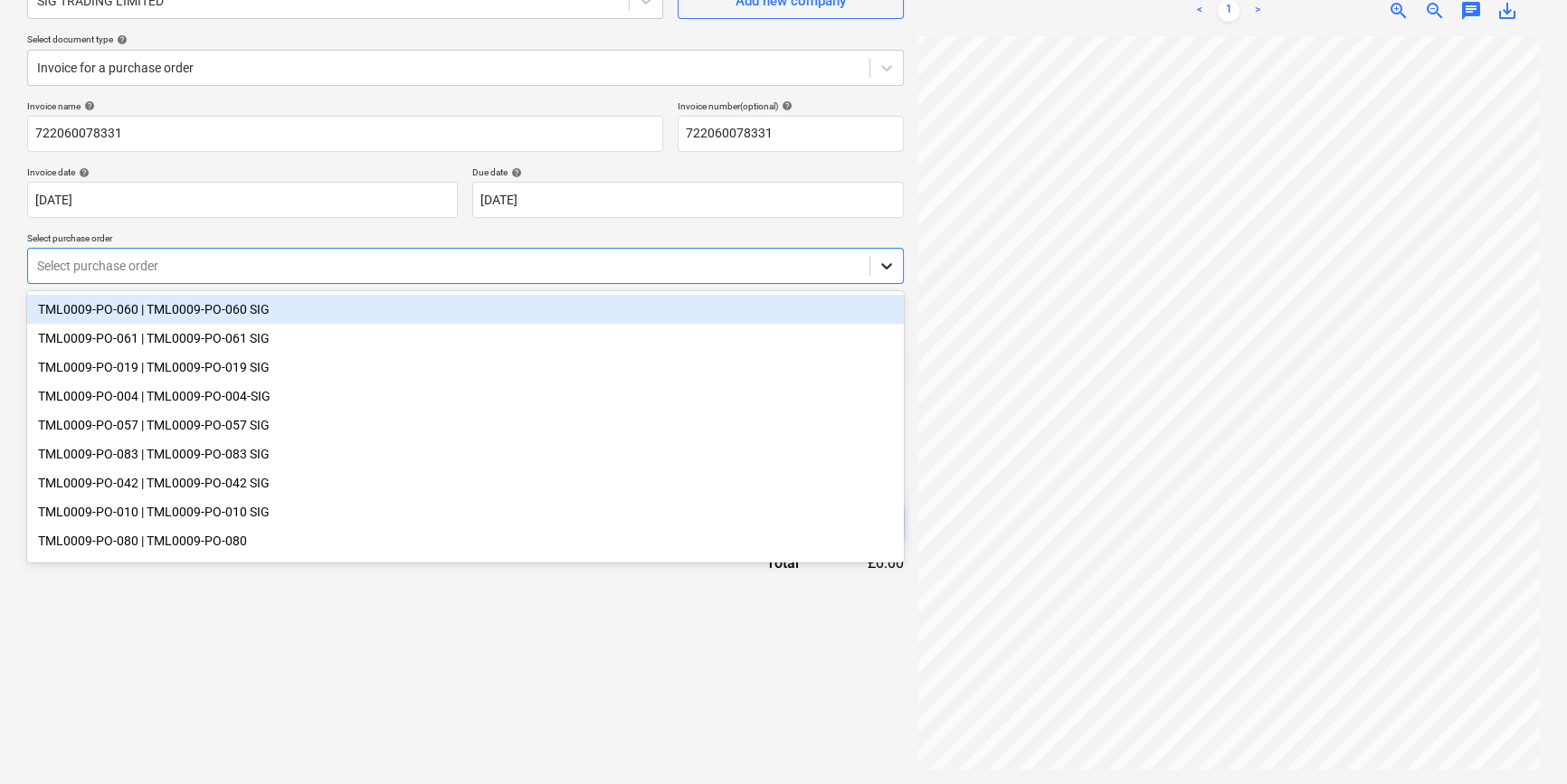
click at [891, 264] on icon at bounding box center [886, 265] width 18 height 18
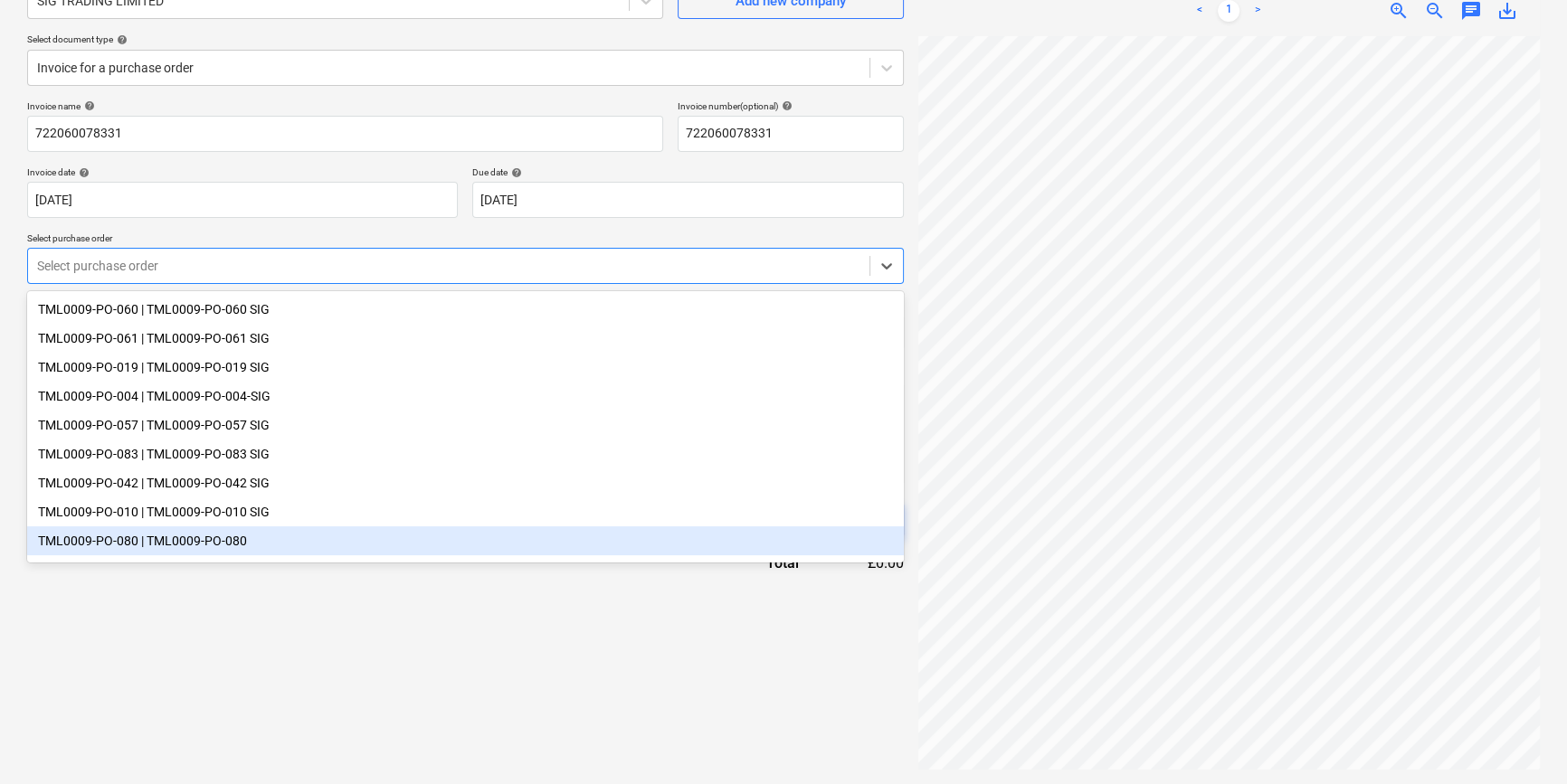
click at [673, 551] on div "TML0009-PO-080 | TML0009-PO-080" at bounding box center [465, 541] width 877 height 29
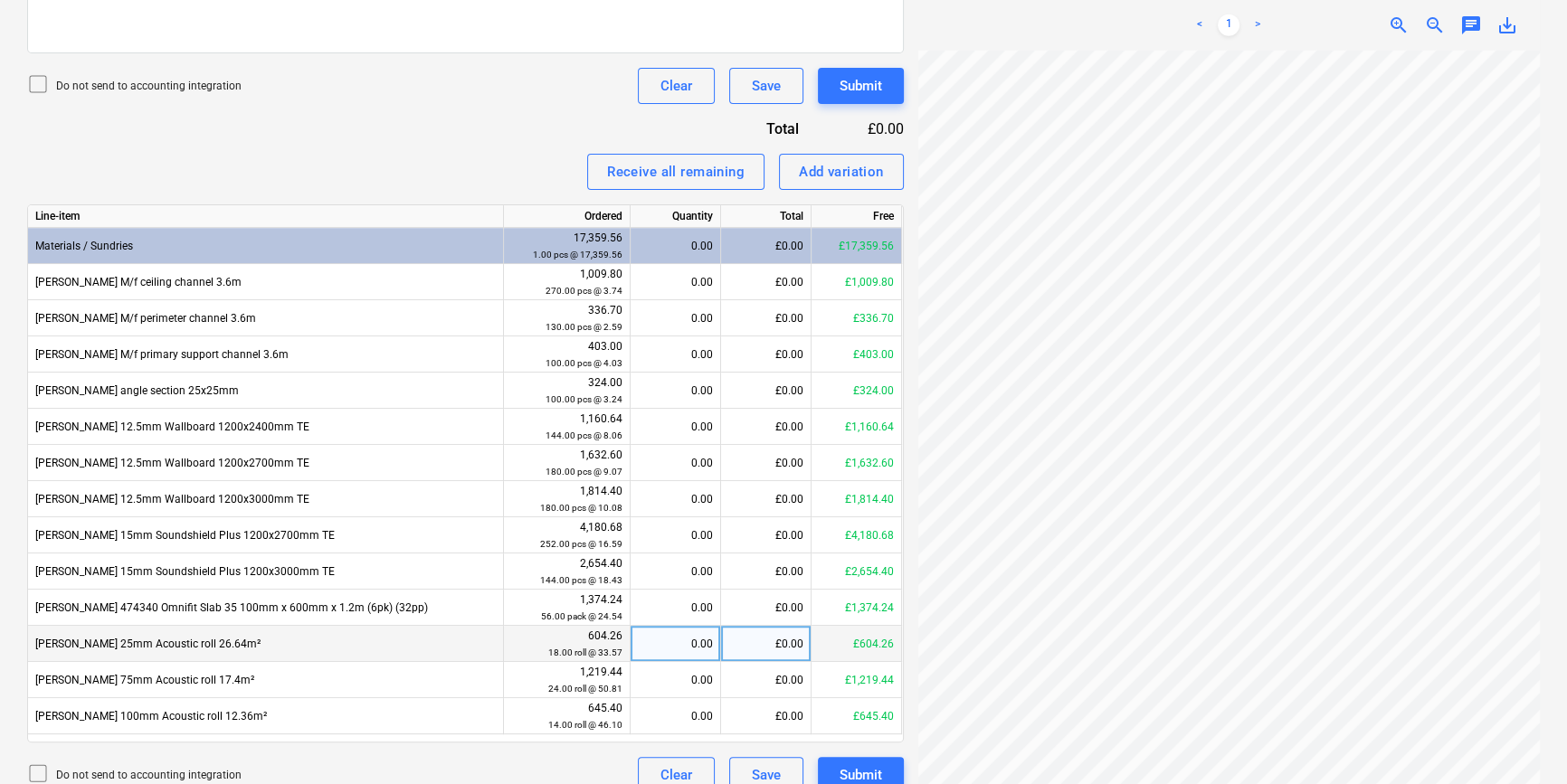
scroll to position [637, 0]
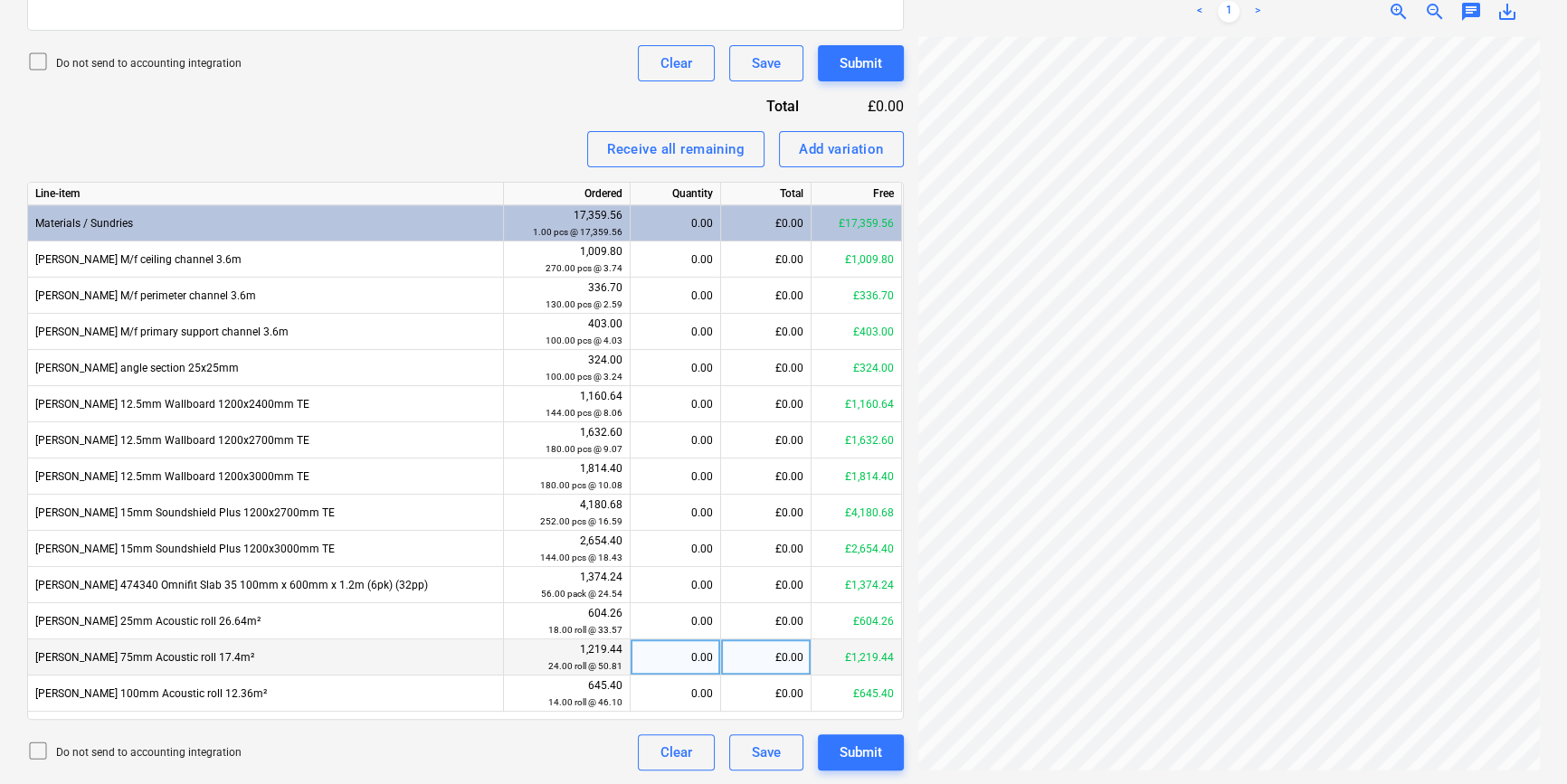
click at [665, 658] on div "0.00" at bounding box center [675, 657] width 75 height 36
type input "24"
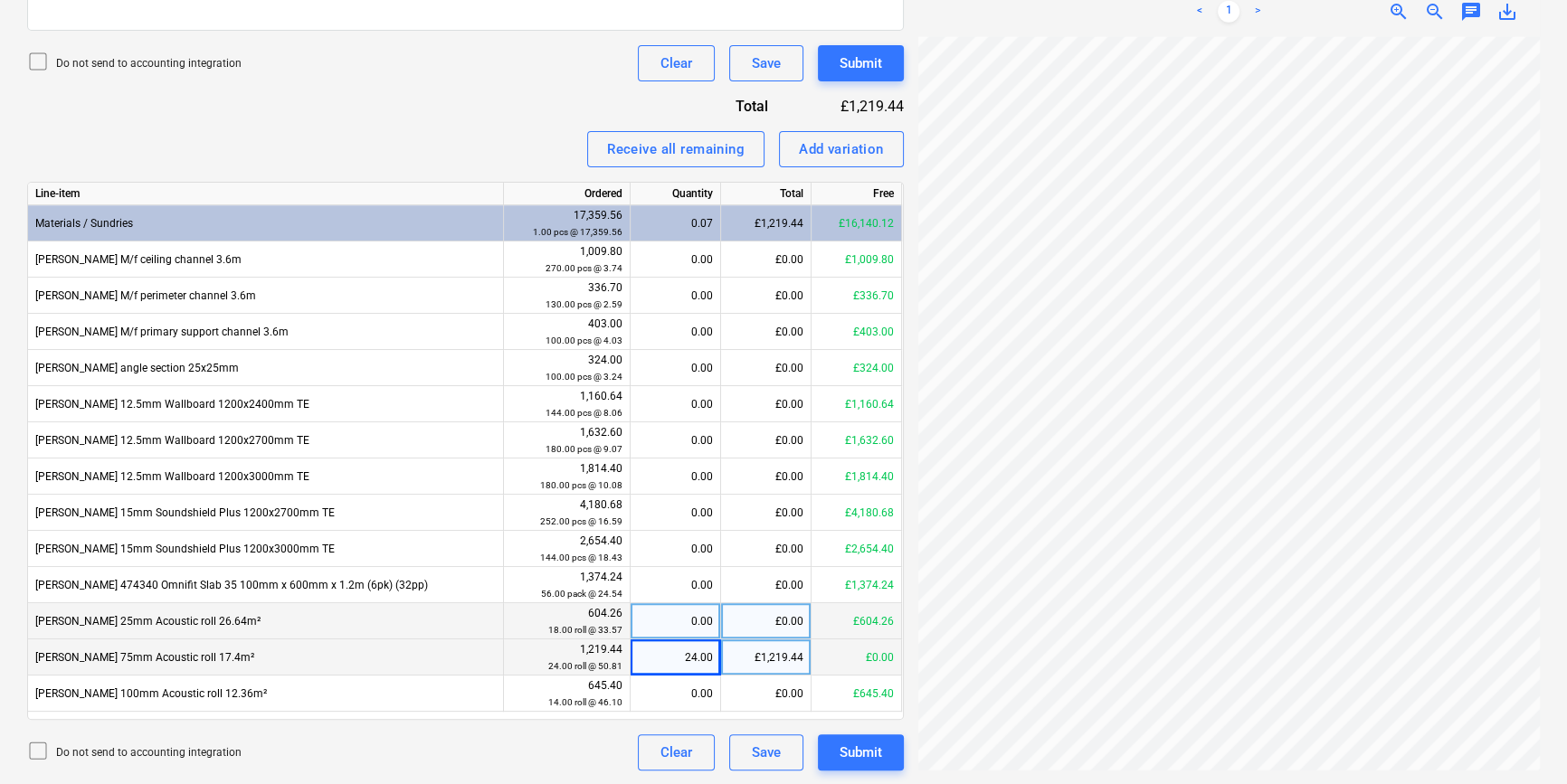
click at [675, 623] on div "0.00" at bounding box center [675, 621] width 75 height 36
type input "18"
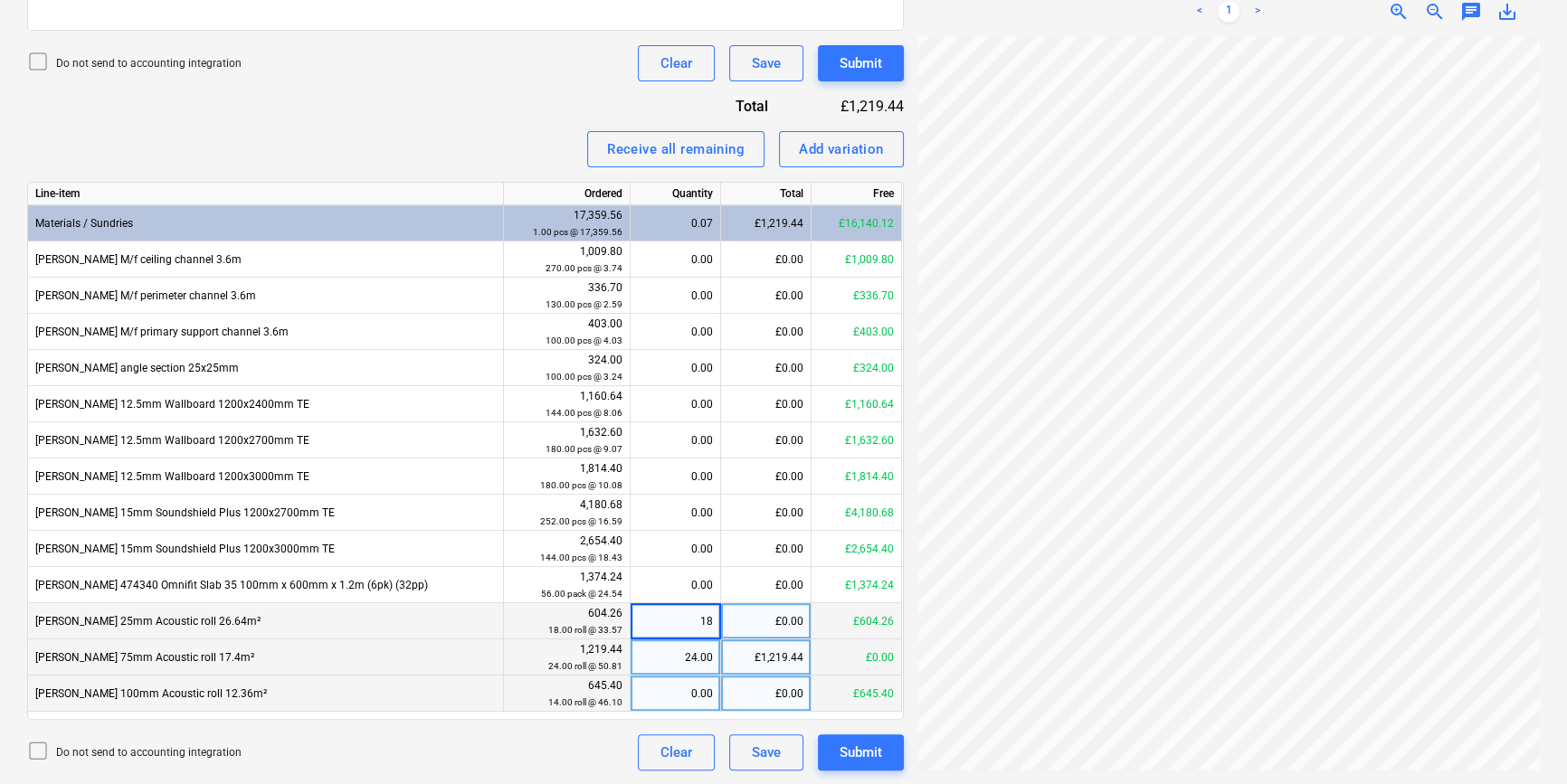
click at [671, 689] on div "0.00" at bounding box center [675, 693] width 75 height 36
type input "14"
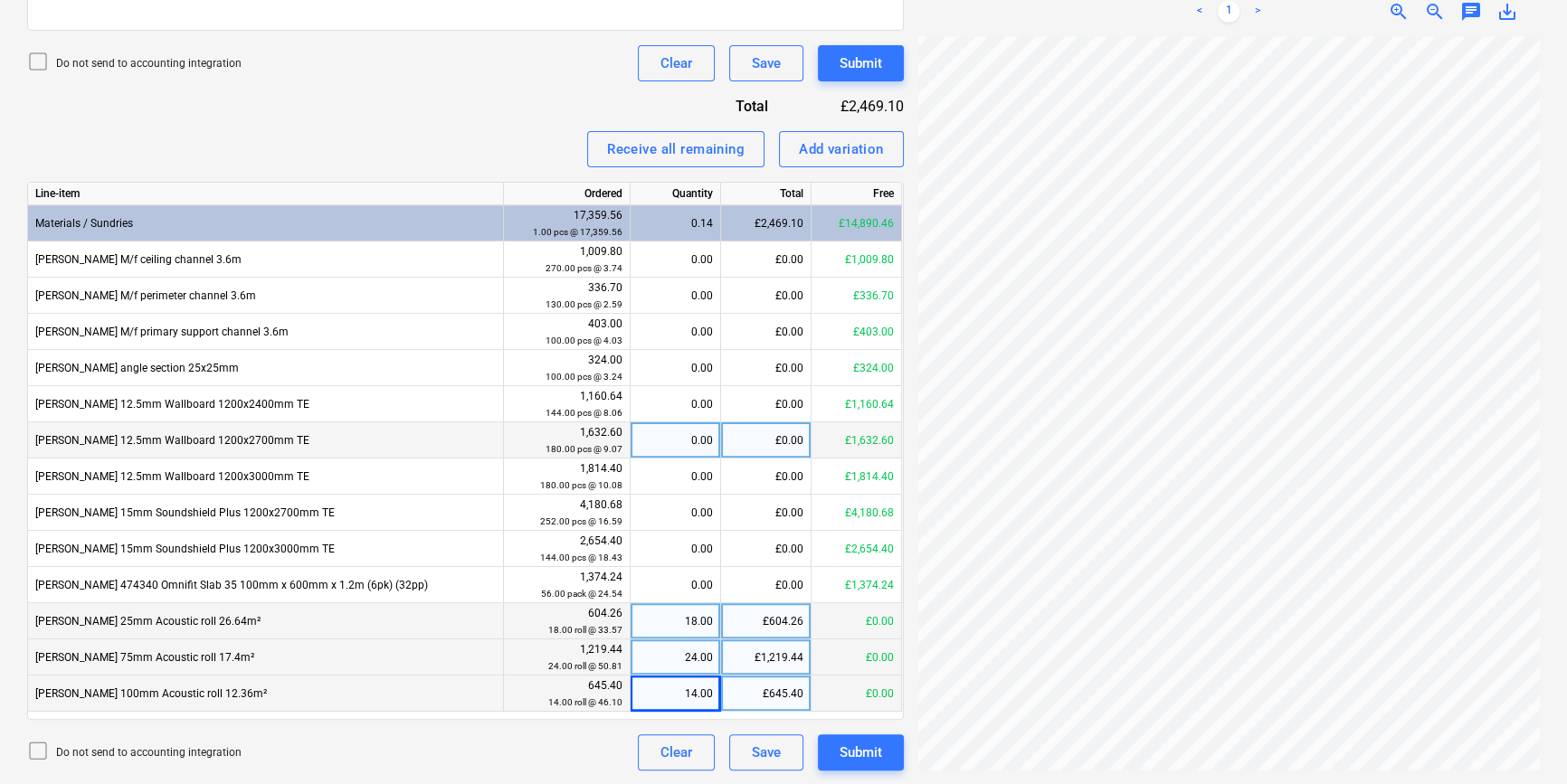
click at [677, 444] on div "0.00" at bounding box center [675, 439] width 75 height 36
type input "180"
click at [882, 760] on button "Submit" at bounding box center [861, 752] width 86 height 36
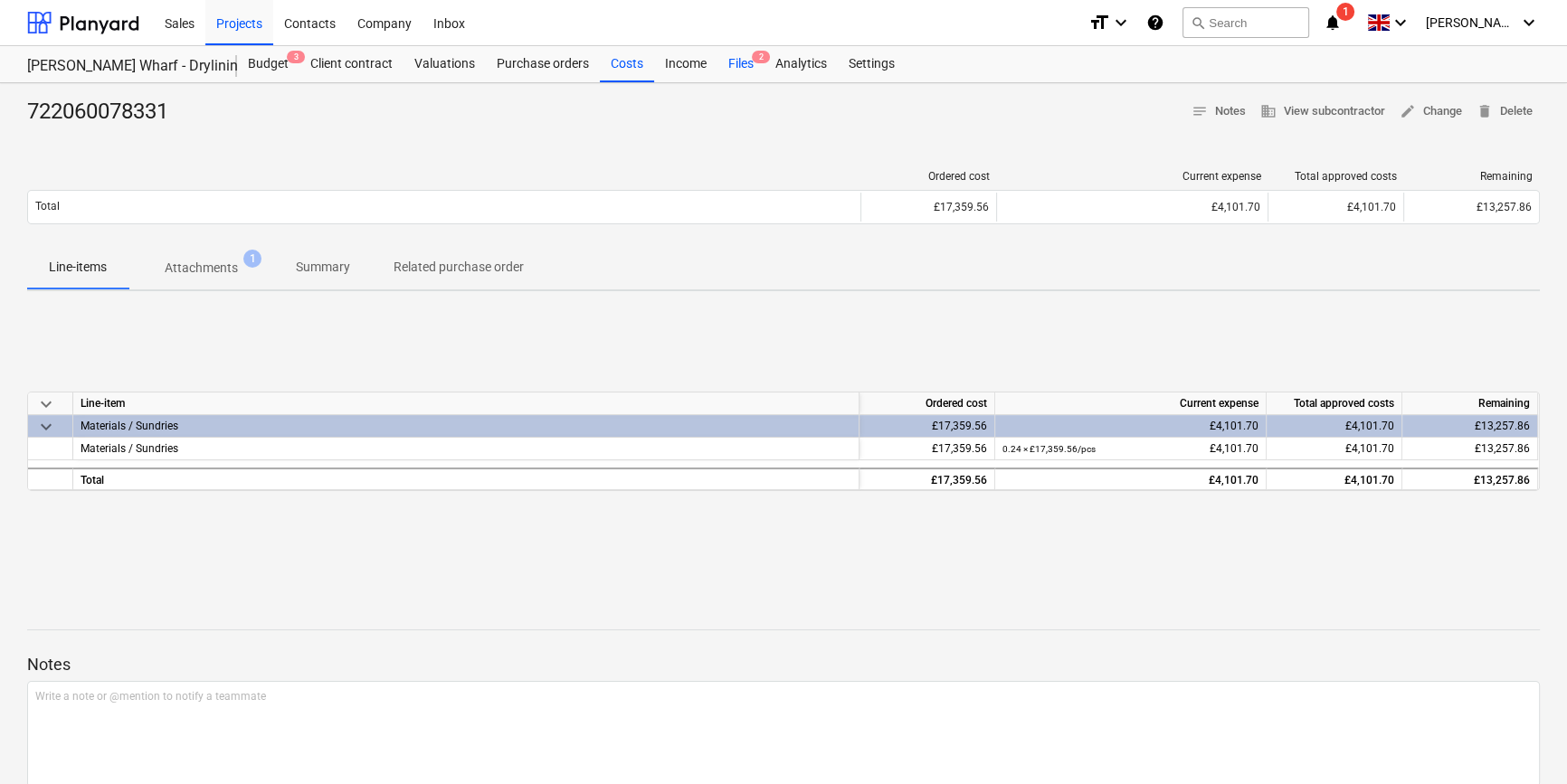
click at [738, 64] on div "Files 2" at bounding box center [740, 64] width 47 height 36
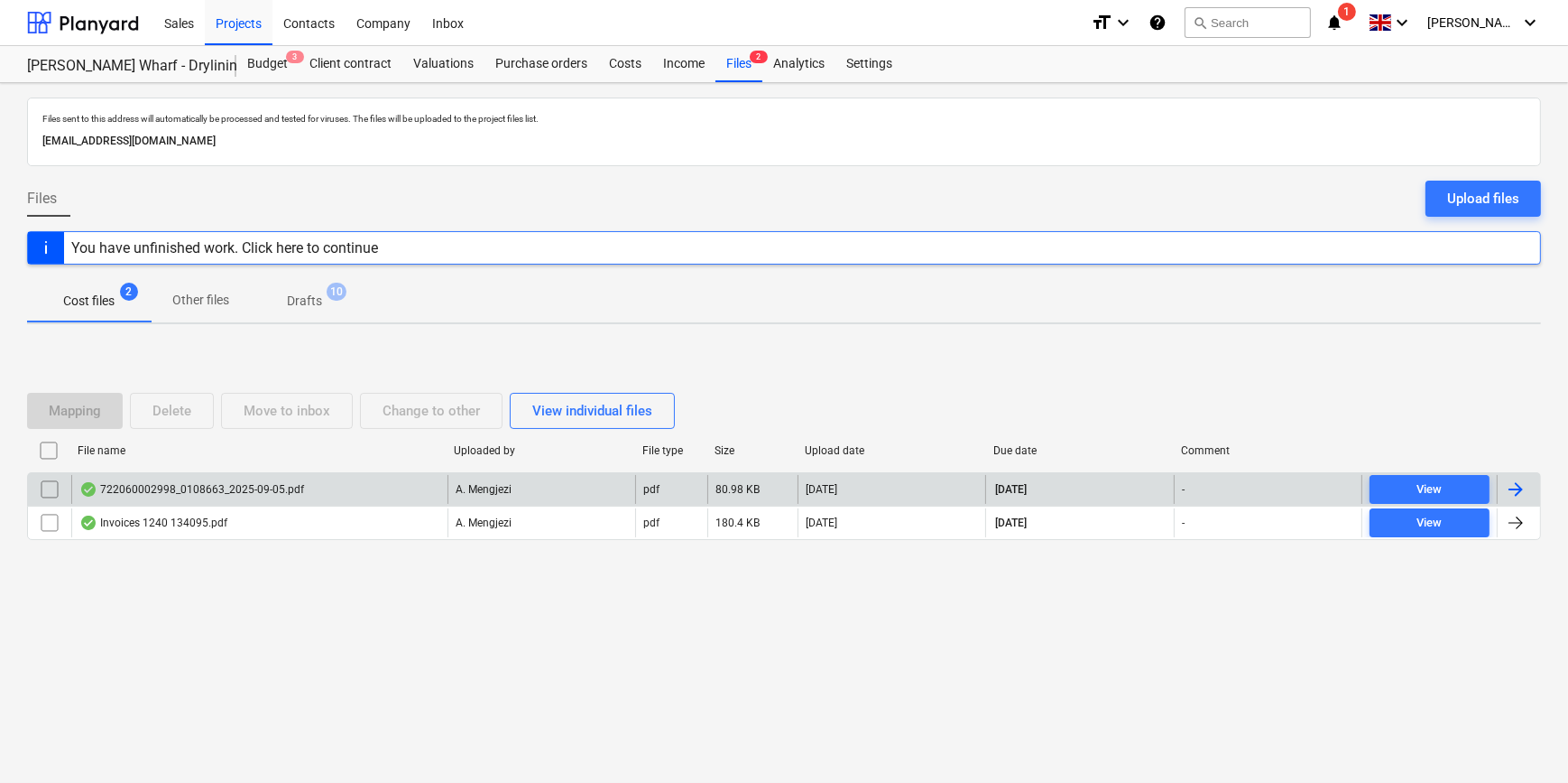
click at [1250, 483] on div at bounding box center [1516, 490] width 21 height 22
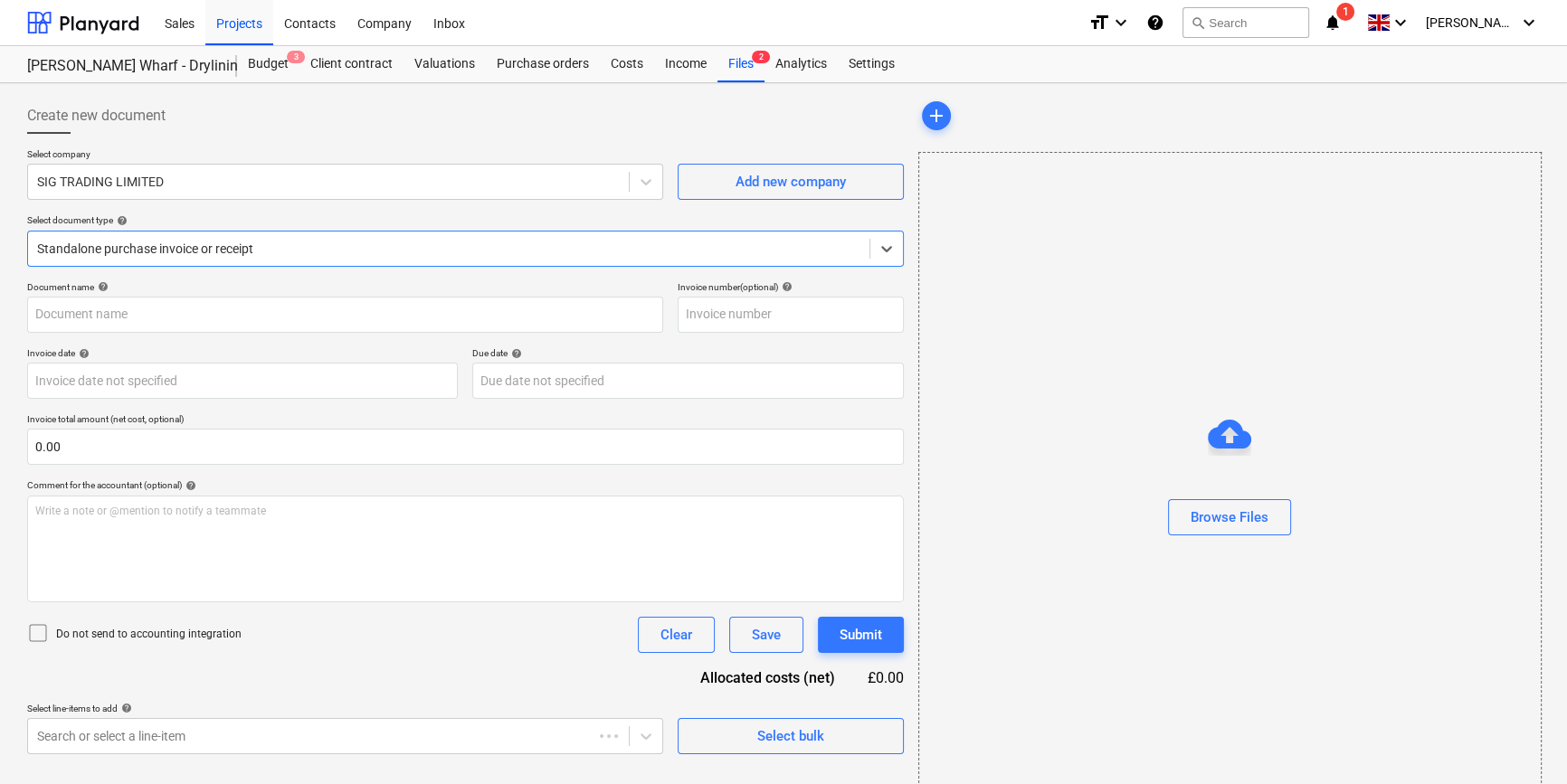
type input "722060002998"
type input "[DATE]"
type input "15 Nov 2025"
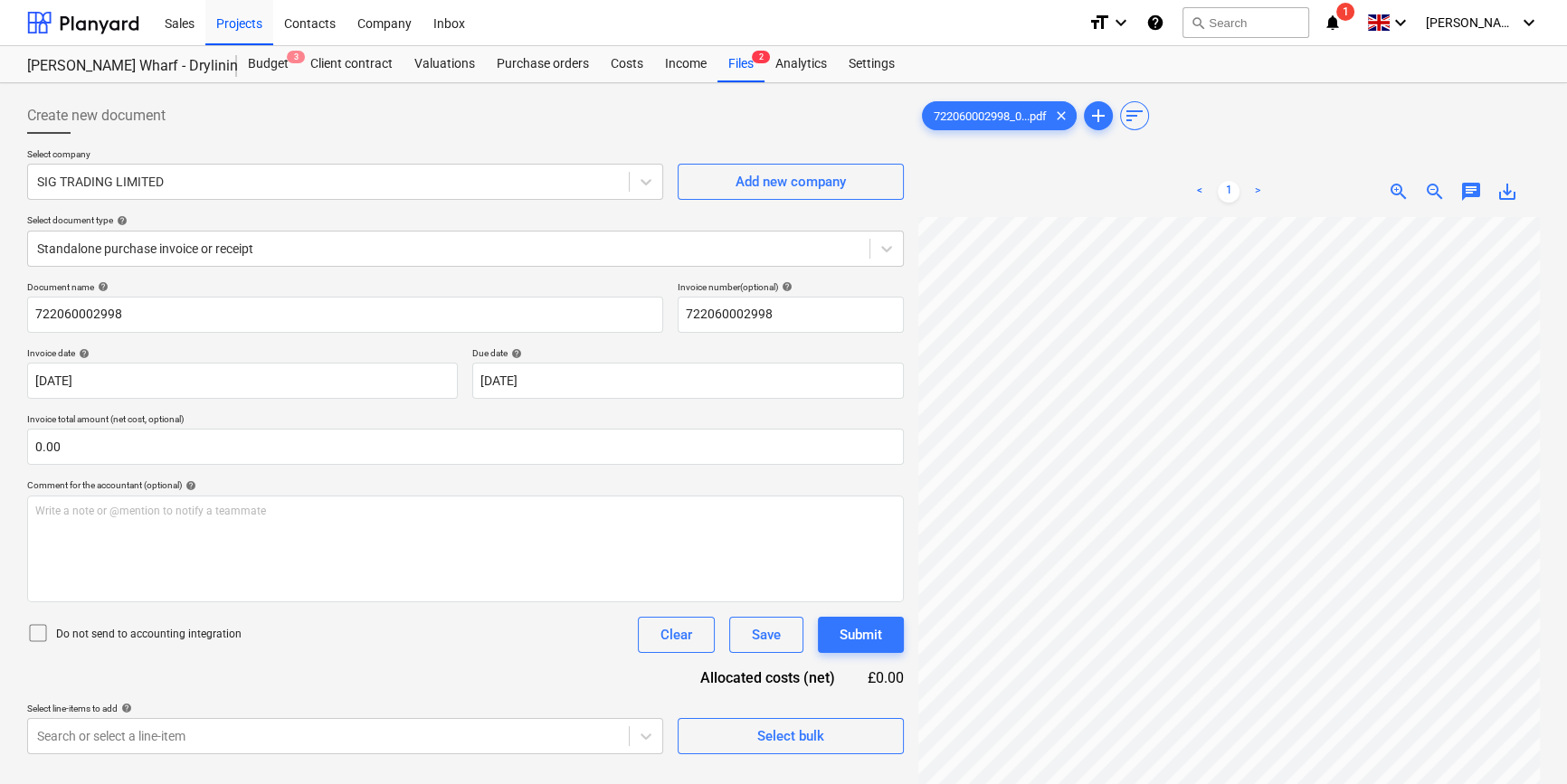
scroll to position [381, 182]
click at [882, 248] on icon at bounding box center [886, 249] width 11 height 6
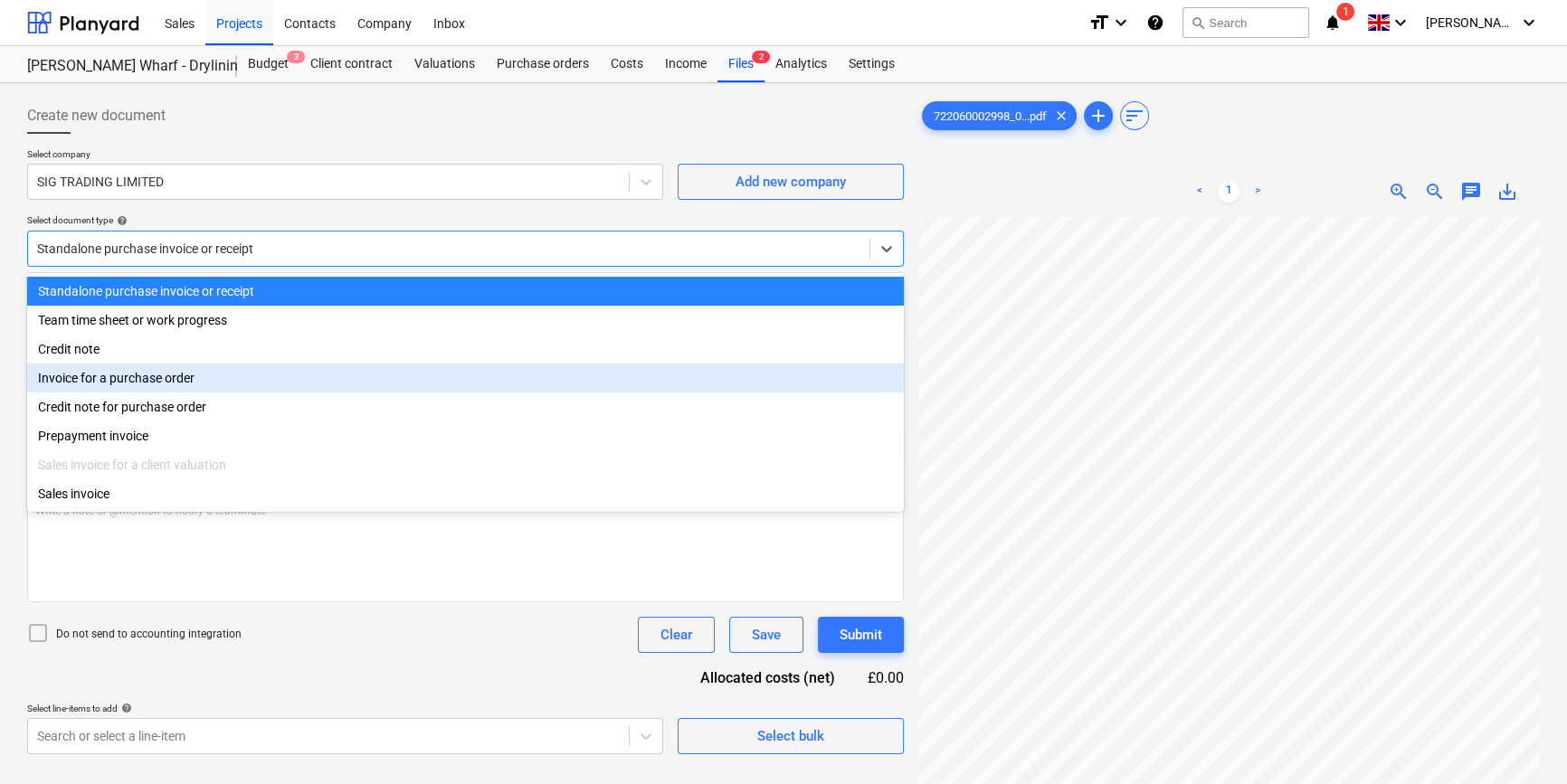
click at [866, 391] on div "Invoice for a purchase order" at bounding box center [465, 378] width 877 height 29
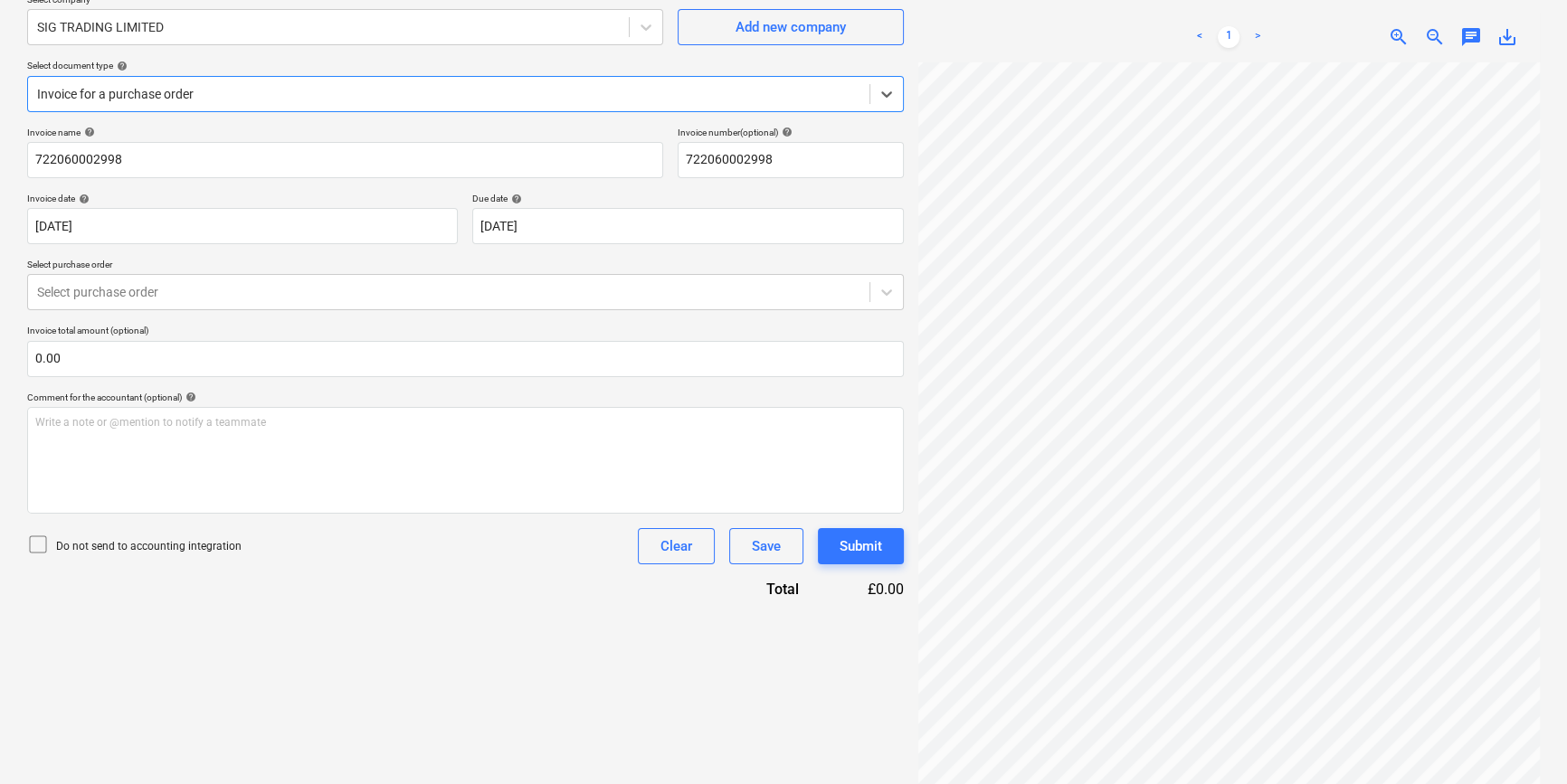
scroll to position [181, 0]
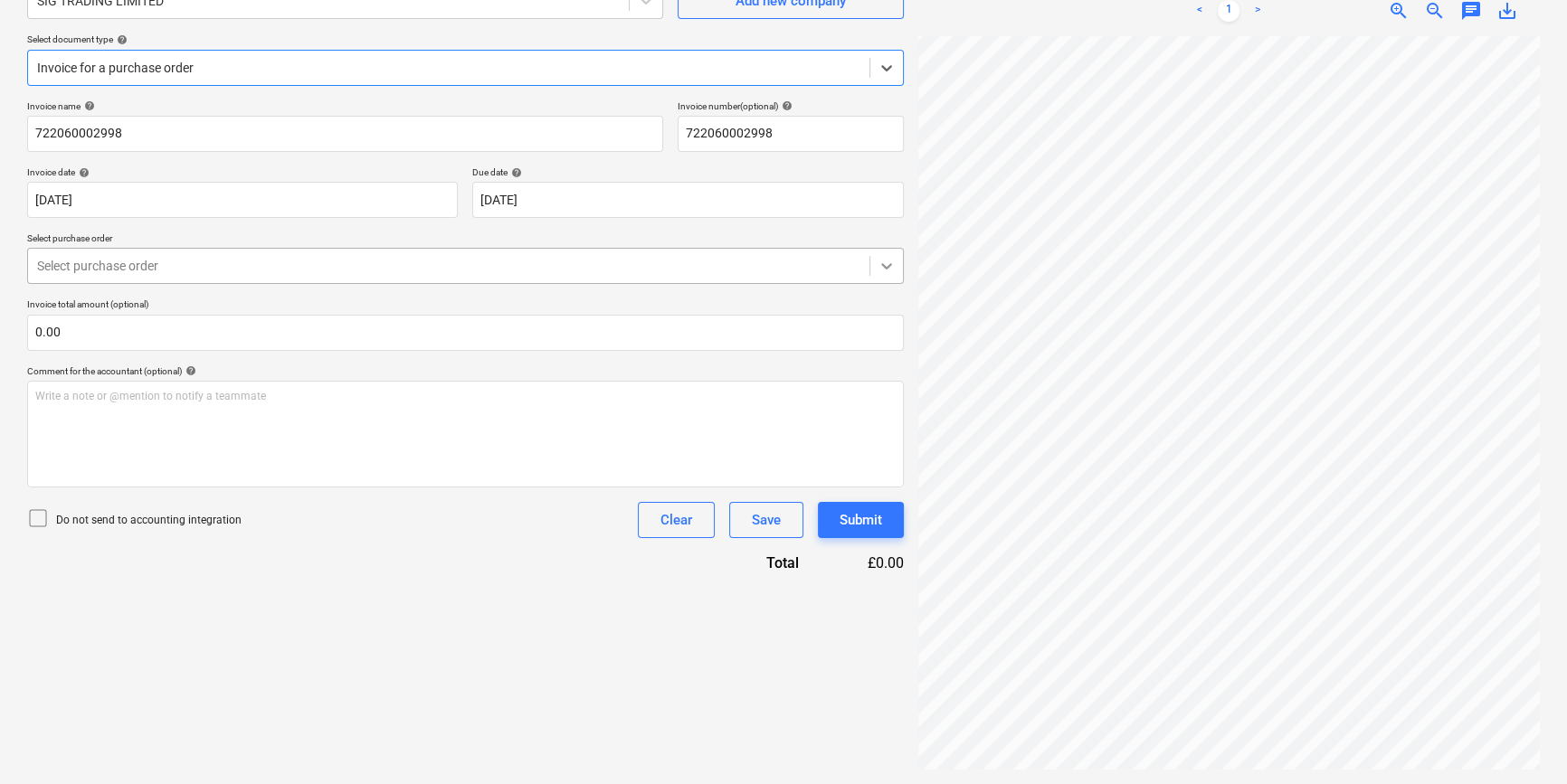
click at [881, 275] on div at bounding box center [886, 265] width 32 height 32
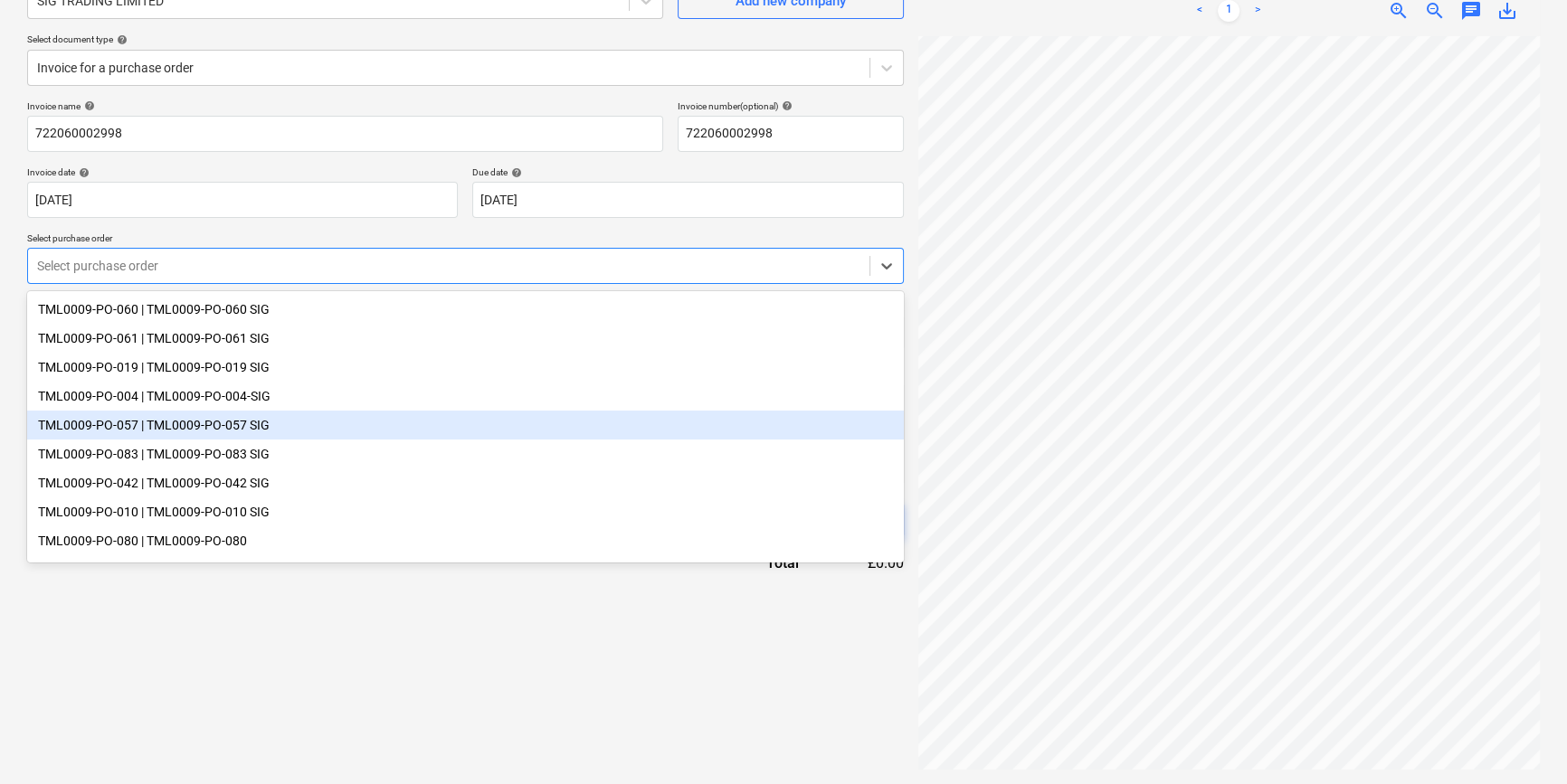
click at [798, 426] on div "TML0009-PO-057 | TML0009-PO-057 SIG" at bounding box center [465, 425] width 877 height 29
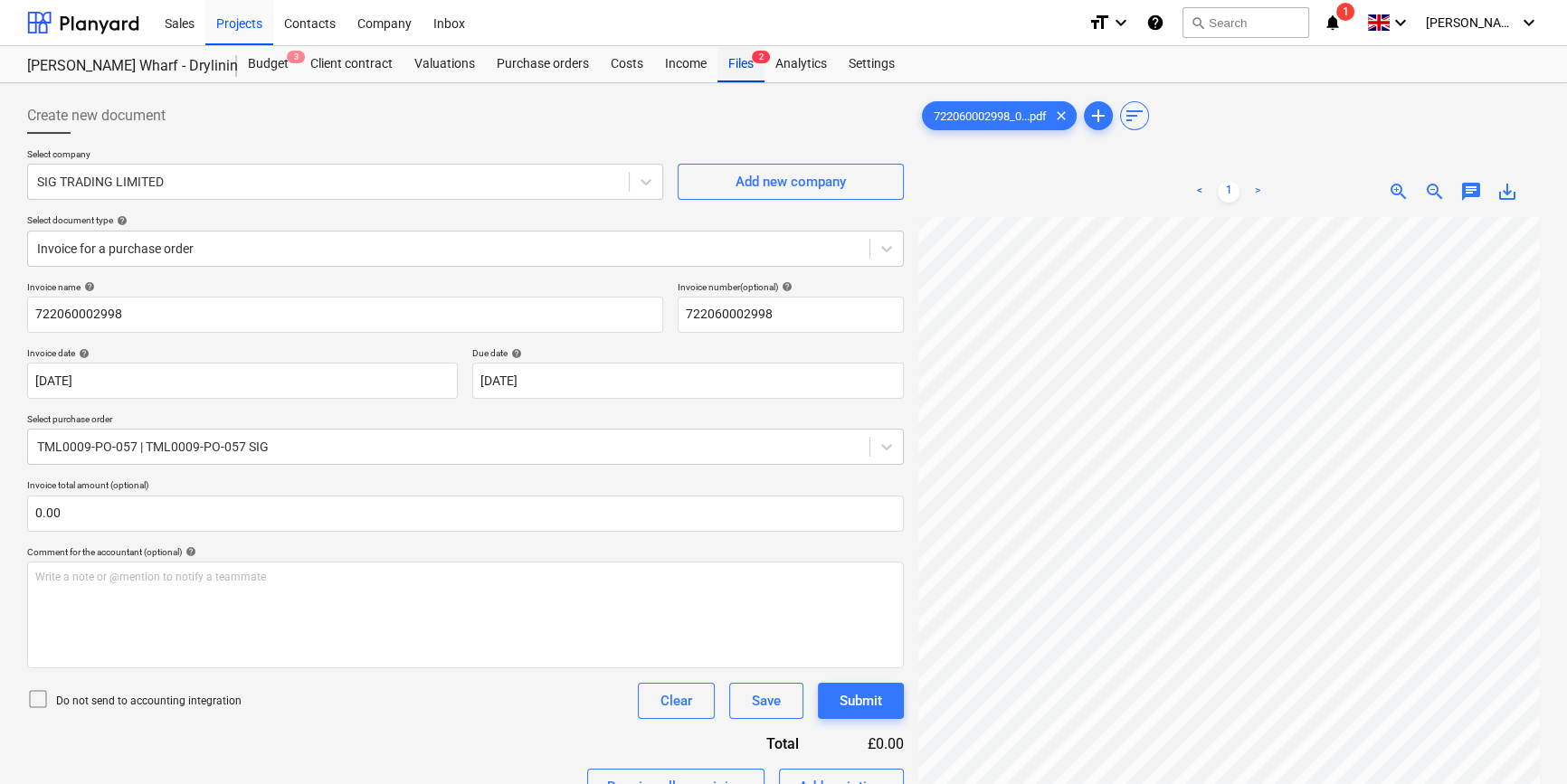
click at [733, 64] on div "Files 2" at bounding box center [740, 64] width 47 height 36
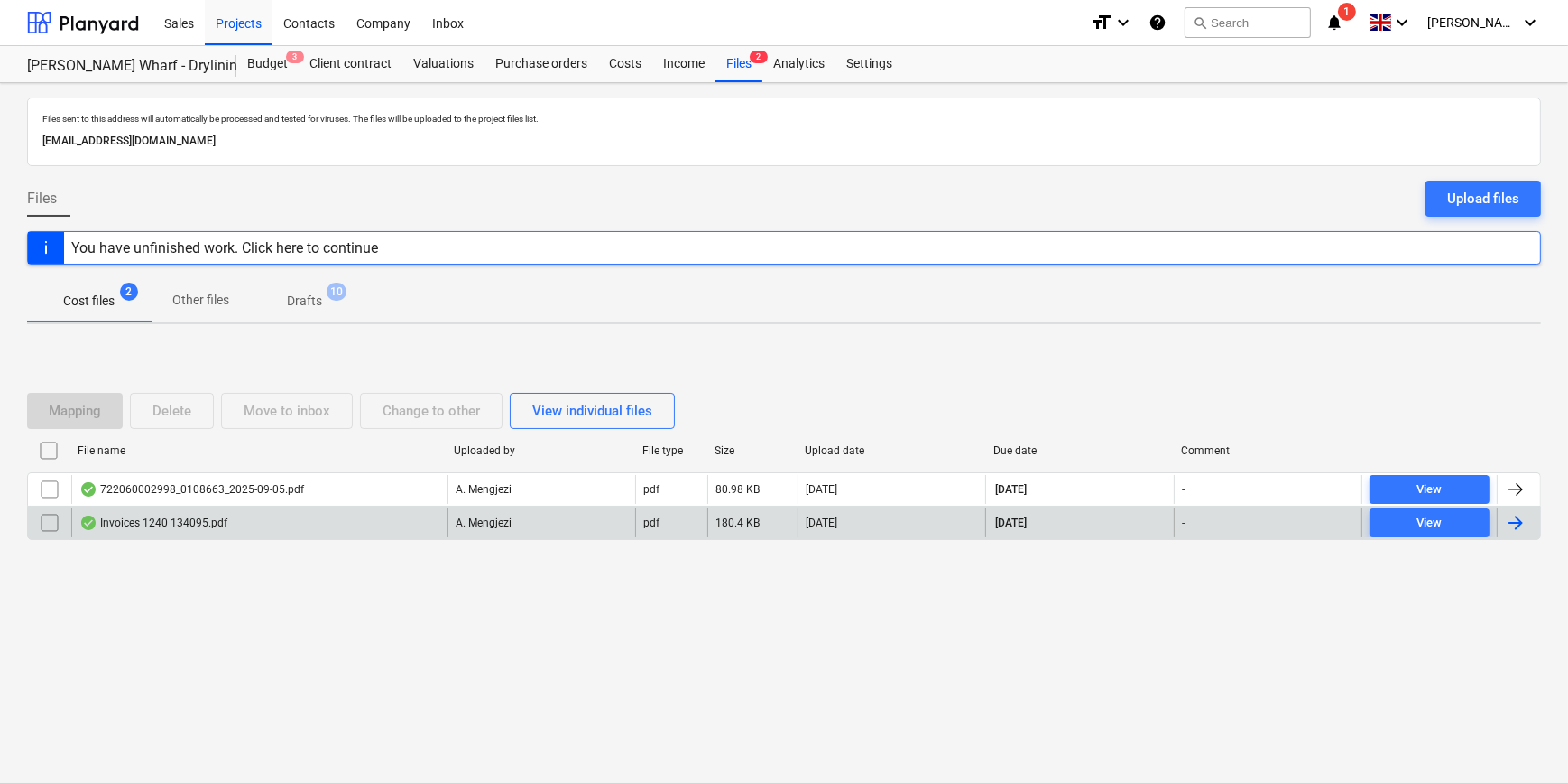
click at [1250, 526] on div at bounding box center [1516, 523] width 21 height 22
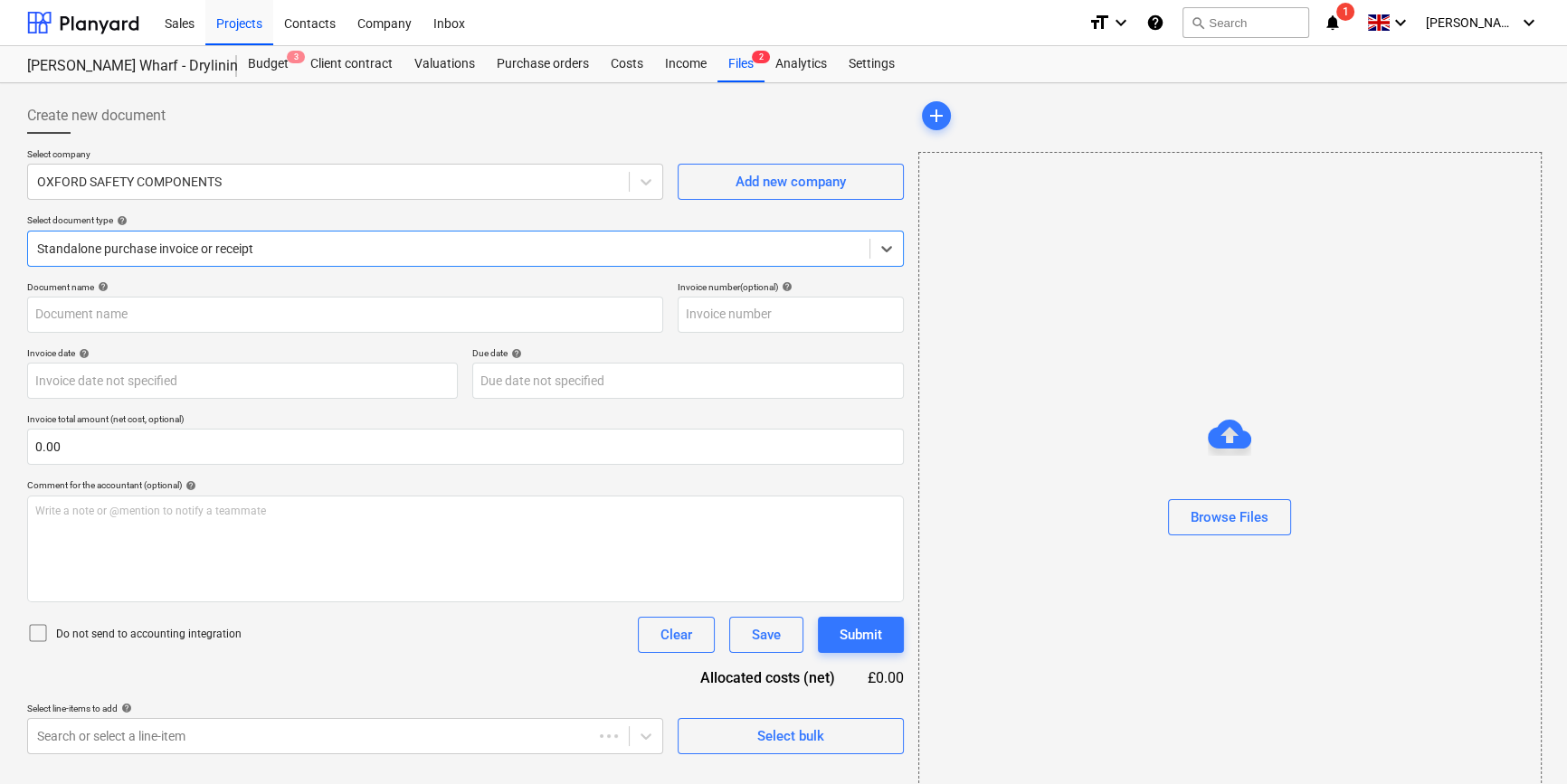
type input "134095"
type input "[DATE]"
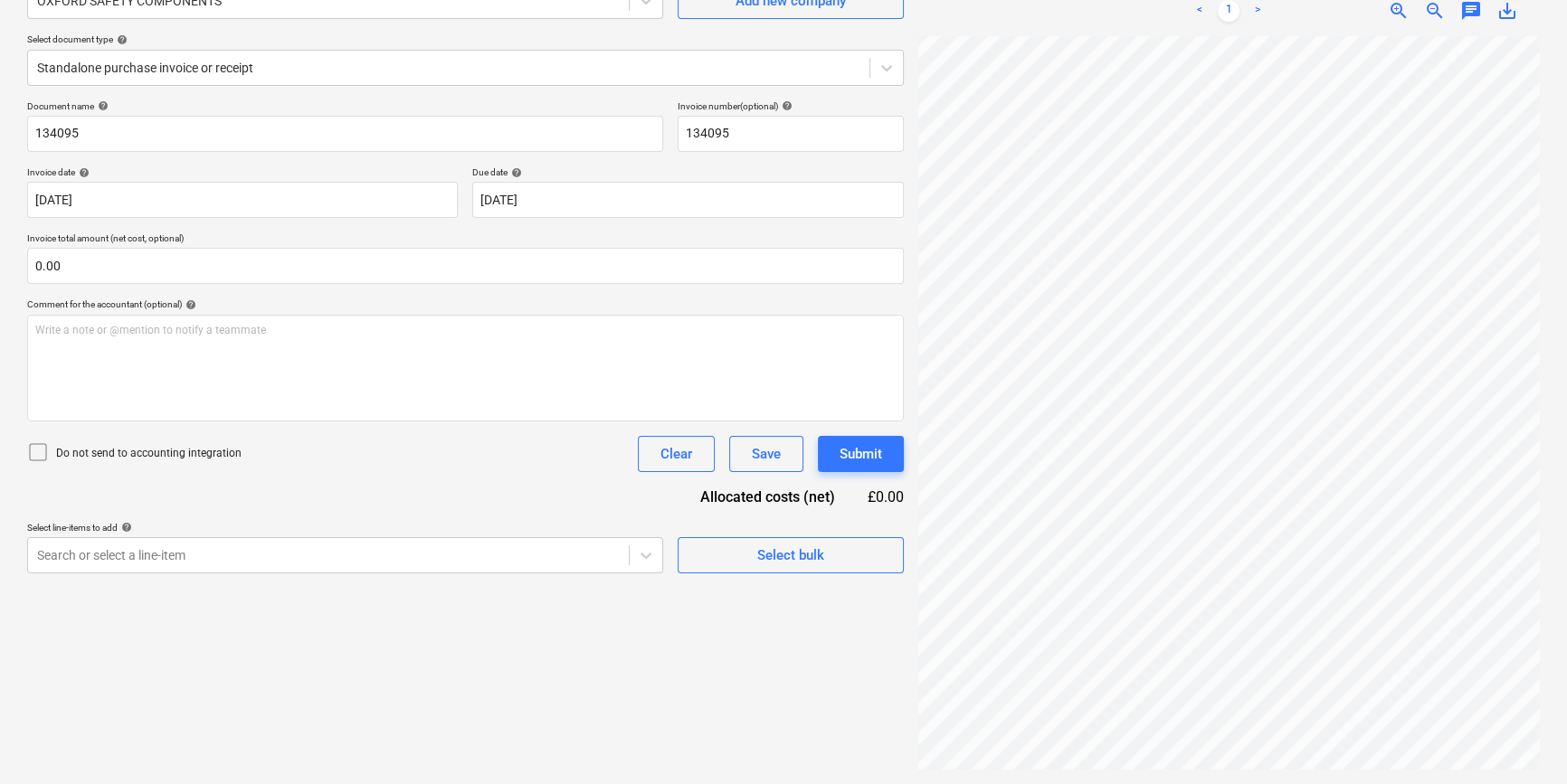
scroll to position [162, 196]
click at [886, 65] on icon at bounding box center [886, 68] width 18 height 18
click at [885, 67] on icon at bounding box center [886, 68] width 18 height 18
click at [796, 563] on div "Select bulk" at bounding box center [790, 555] width 67 height 23
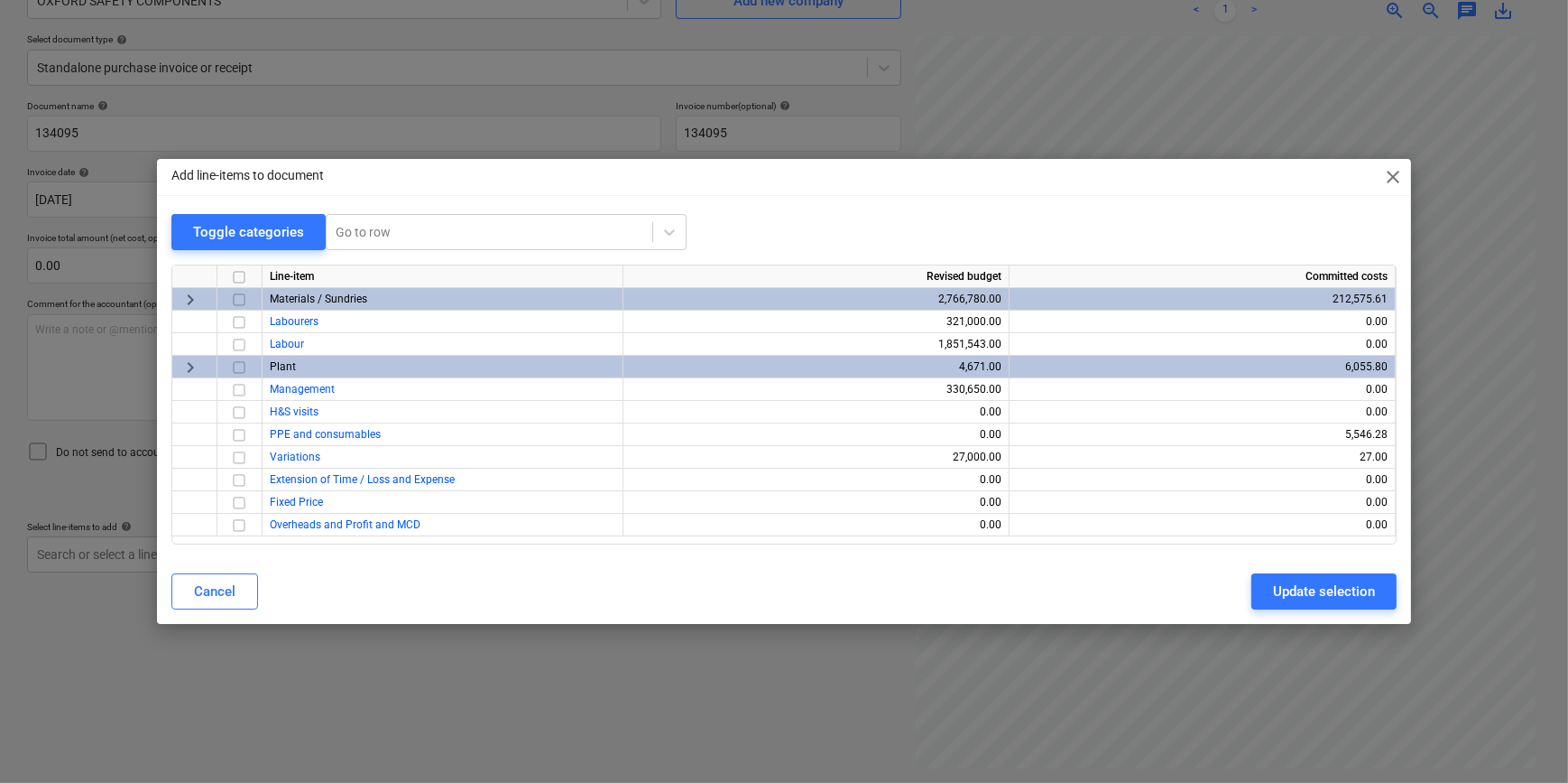
click at [236, 368] on input "checkbox" at bounding box center [239, 368] width 21 height 22
click at [1250, 588] on div "Update selection" at bounding box center [1324, 591] width 102 height 23
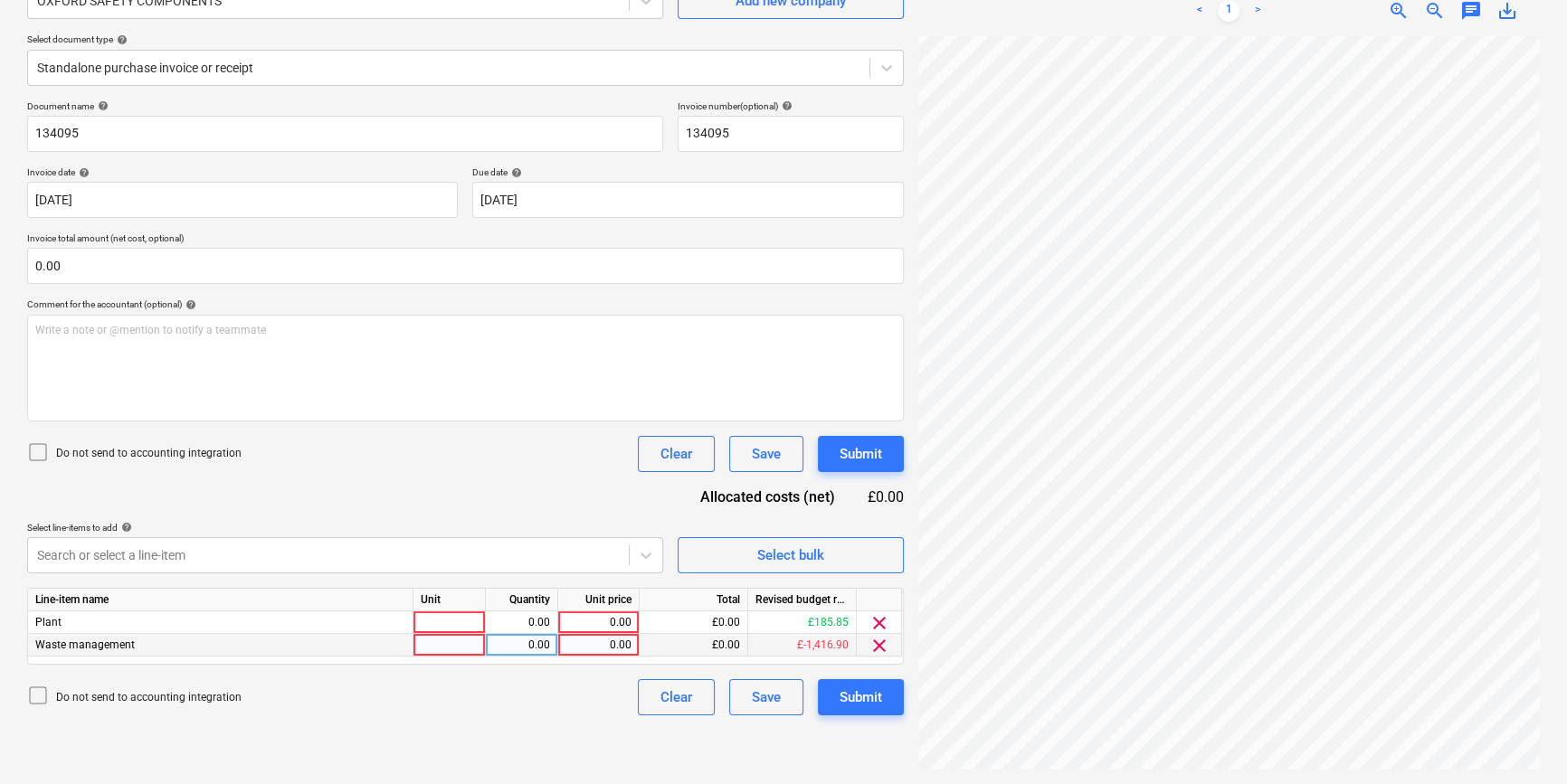
click at [876, 642] on span "clear" at bounding box center [879, 645] width 22 height 22
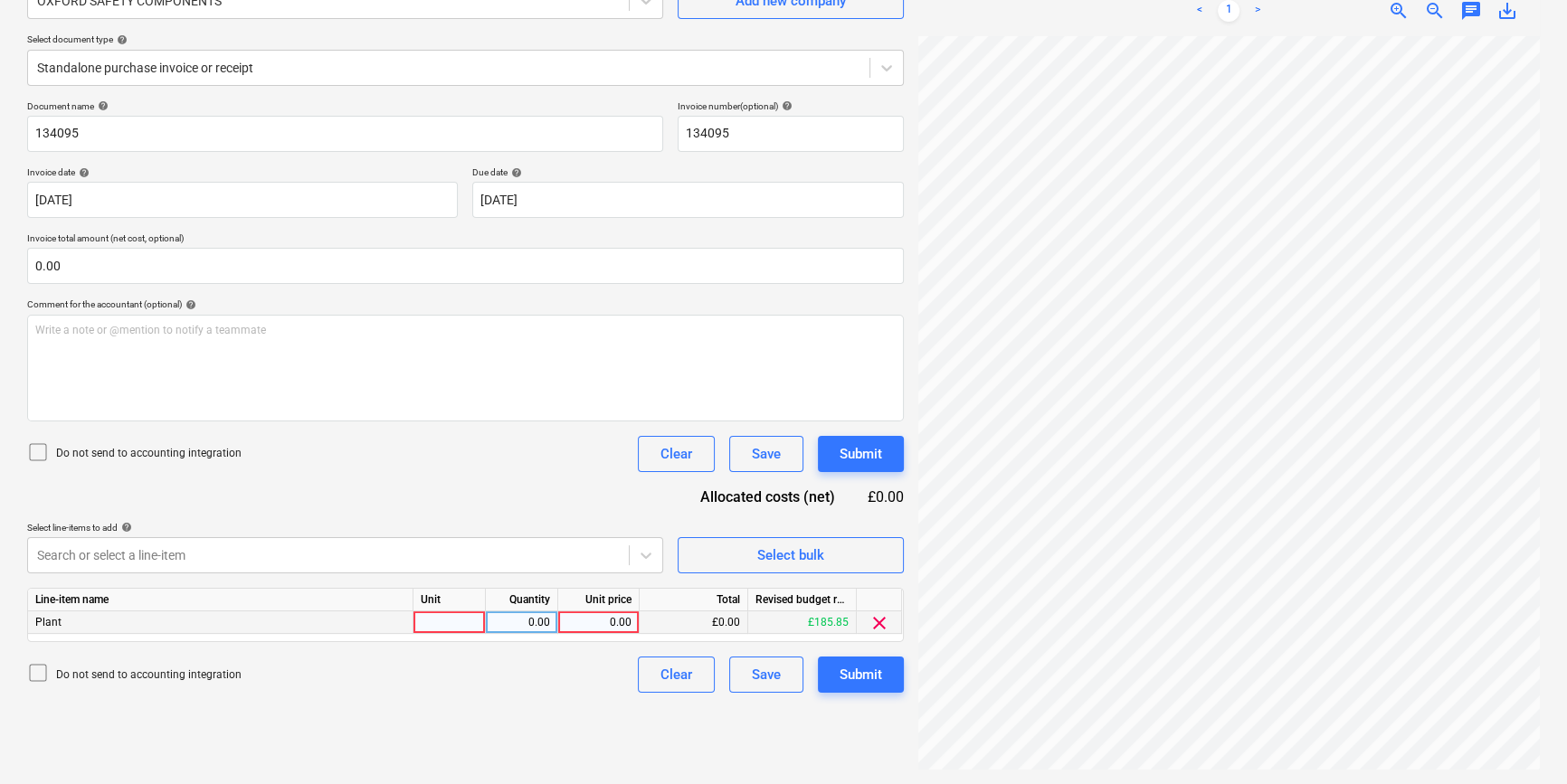
click at [431, 623] on div at bounding box center [450, 622] width 72 height 23
type input "pcs"
type input "478.6"
click at [845, 673] on div "Submit" at bounding box center [860, 674] width 42 height 23
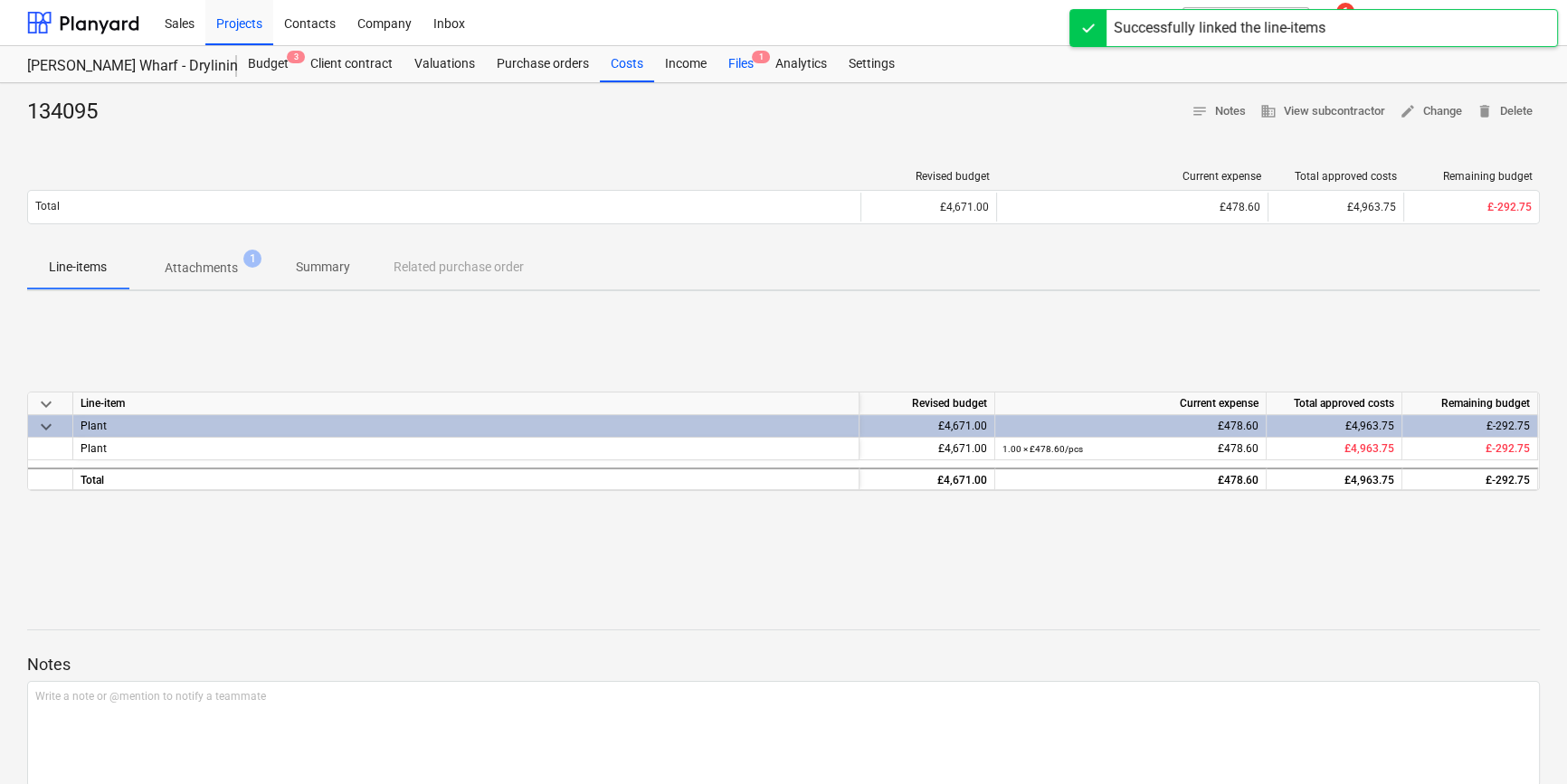
click at [739, 63] on div "Files 1" at bounding box center [740, 64] width 47 height 36
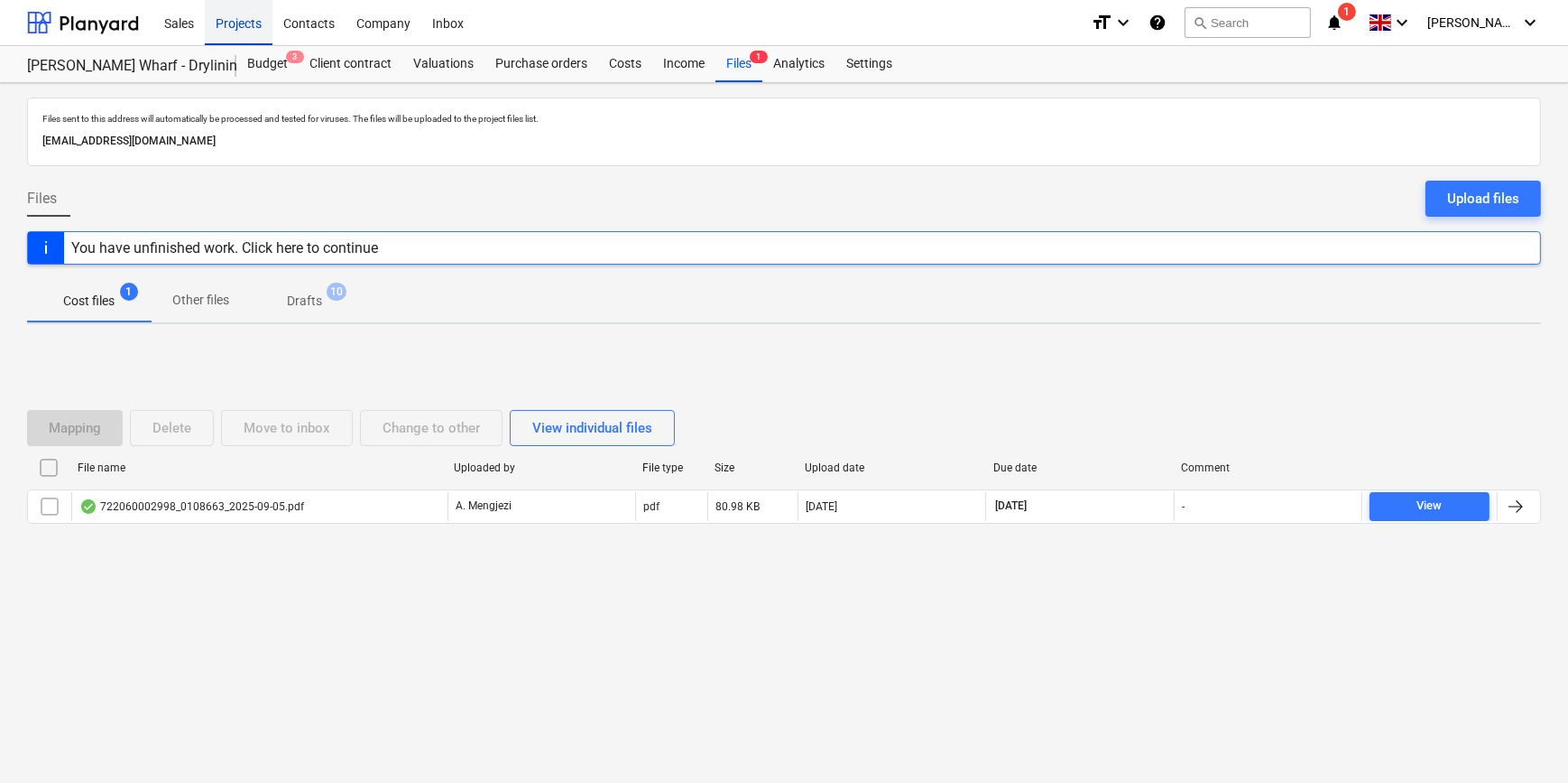
click at [235, 22] on div "Projects" at bounding box center [238, 22] width 67 height 46
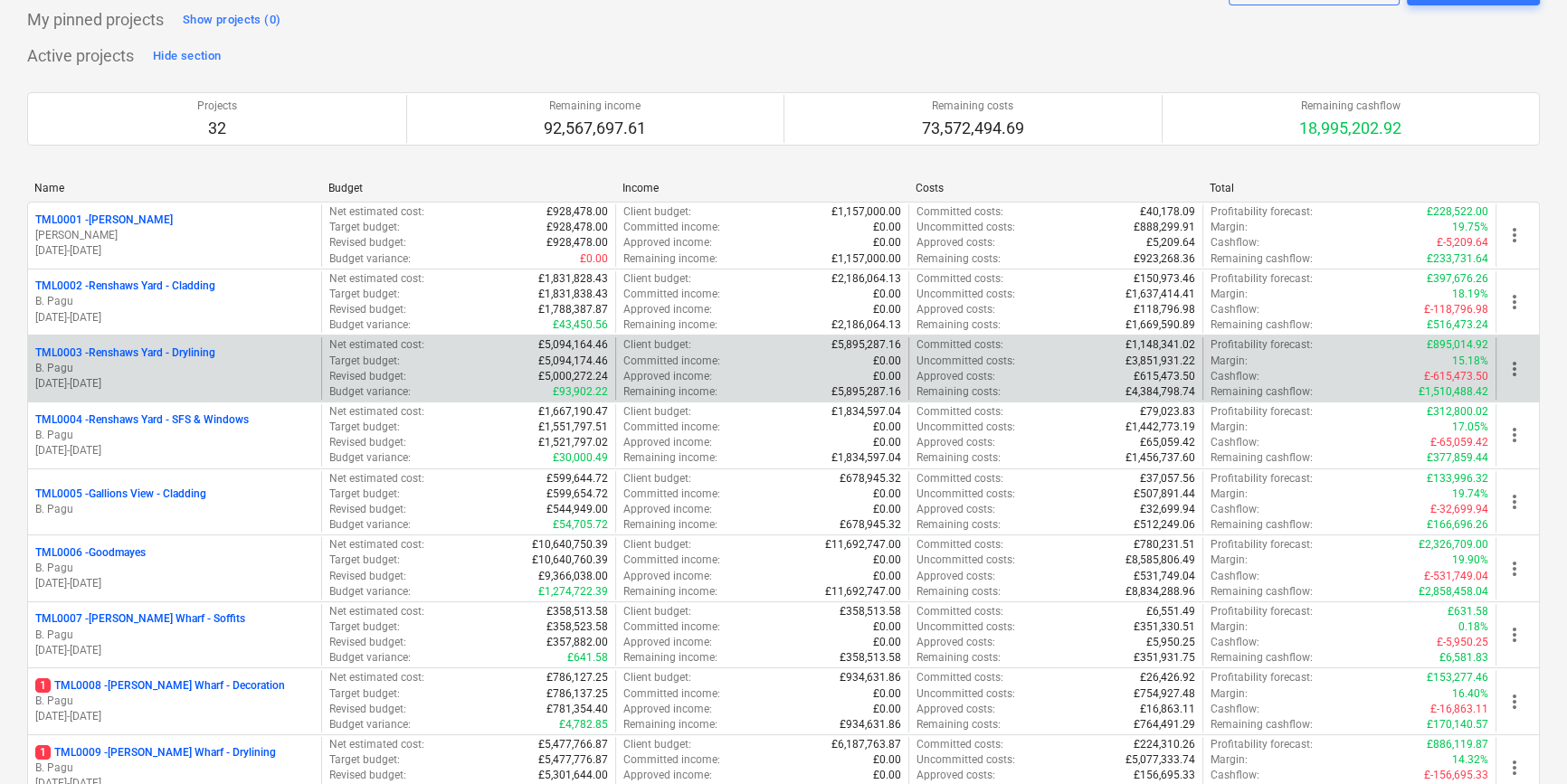
scroll to position [410, 0]
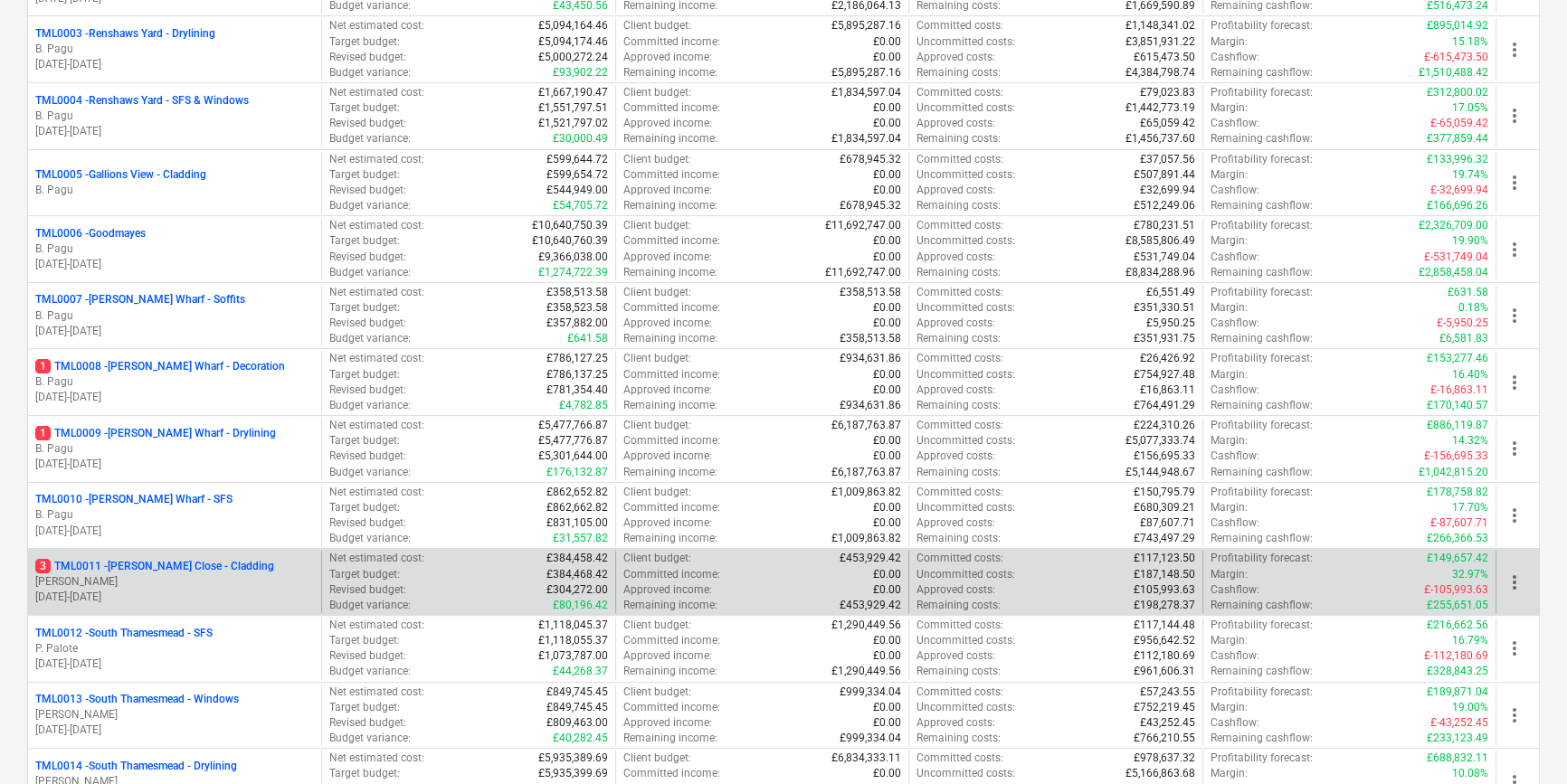
click at [164, 575] on p "[PERSON_NAME]" at bounding box center [174, 582] width 279 height 16
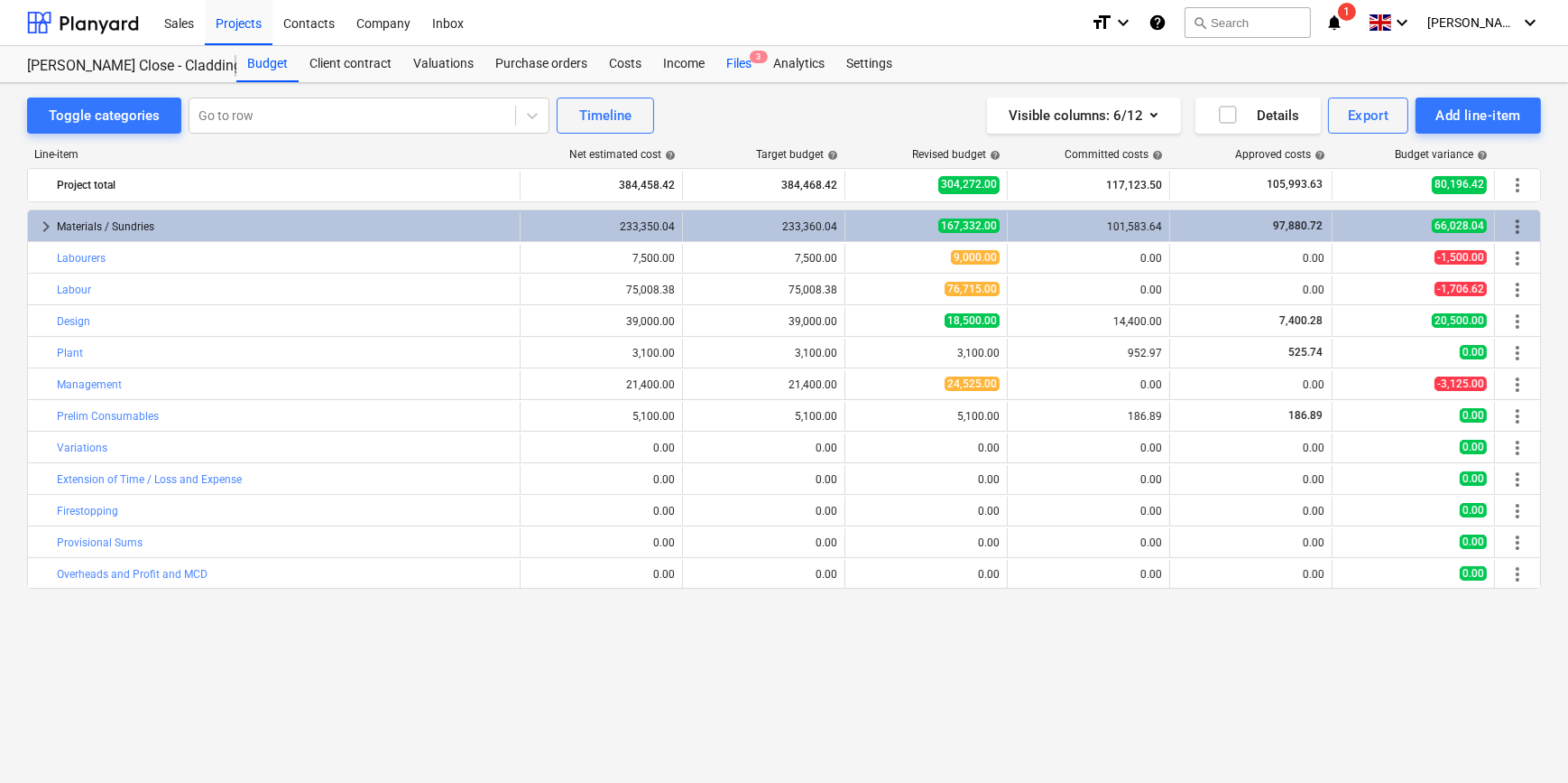
click at [729, 64] on div "Files 3" at bounding box center [739, 64] width 47 height 36
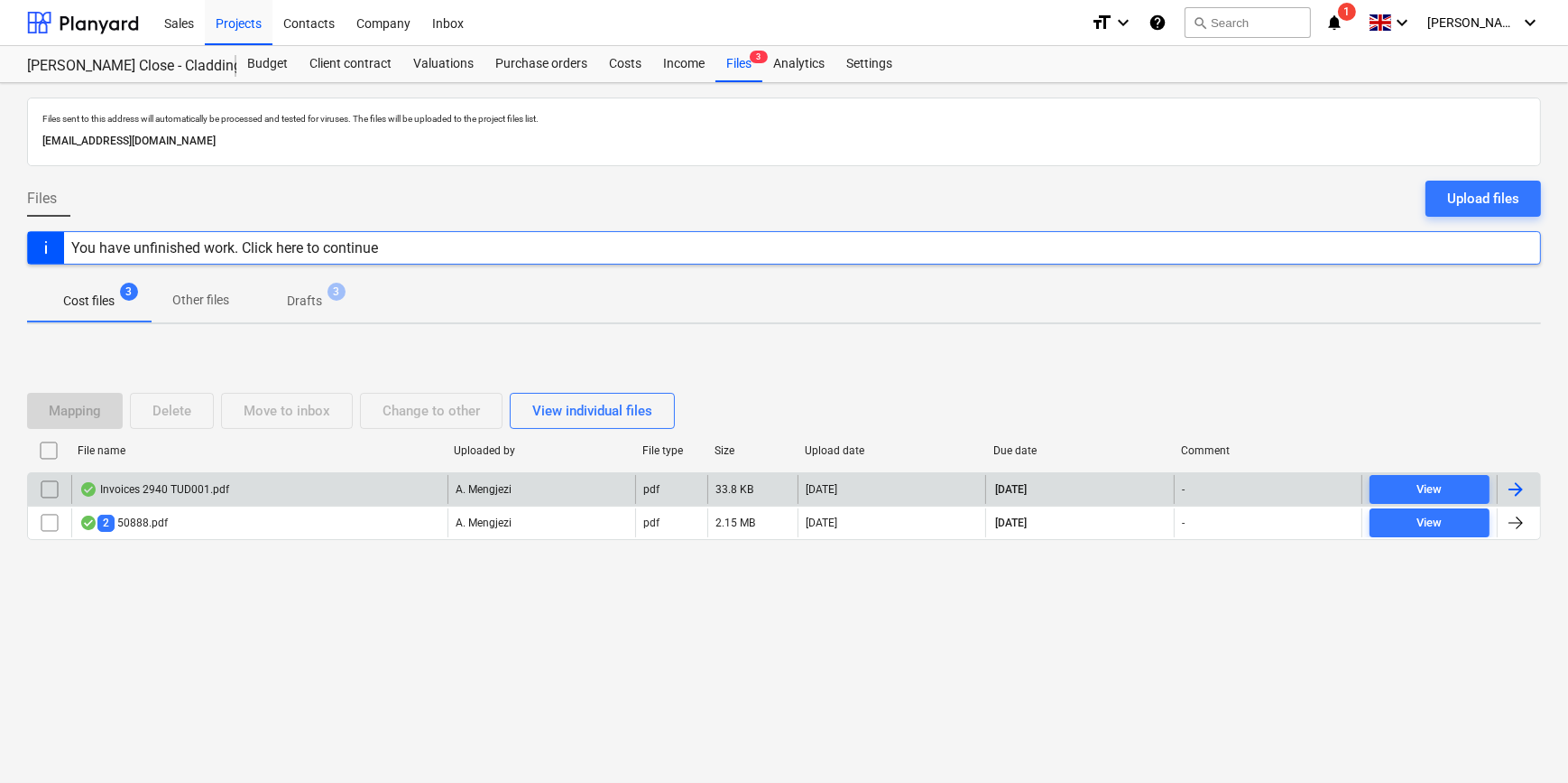
click at [1250, 484] on div at bounding box center [1516, 490] width 21 height 22
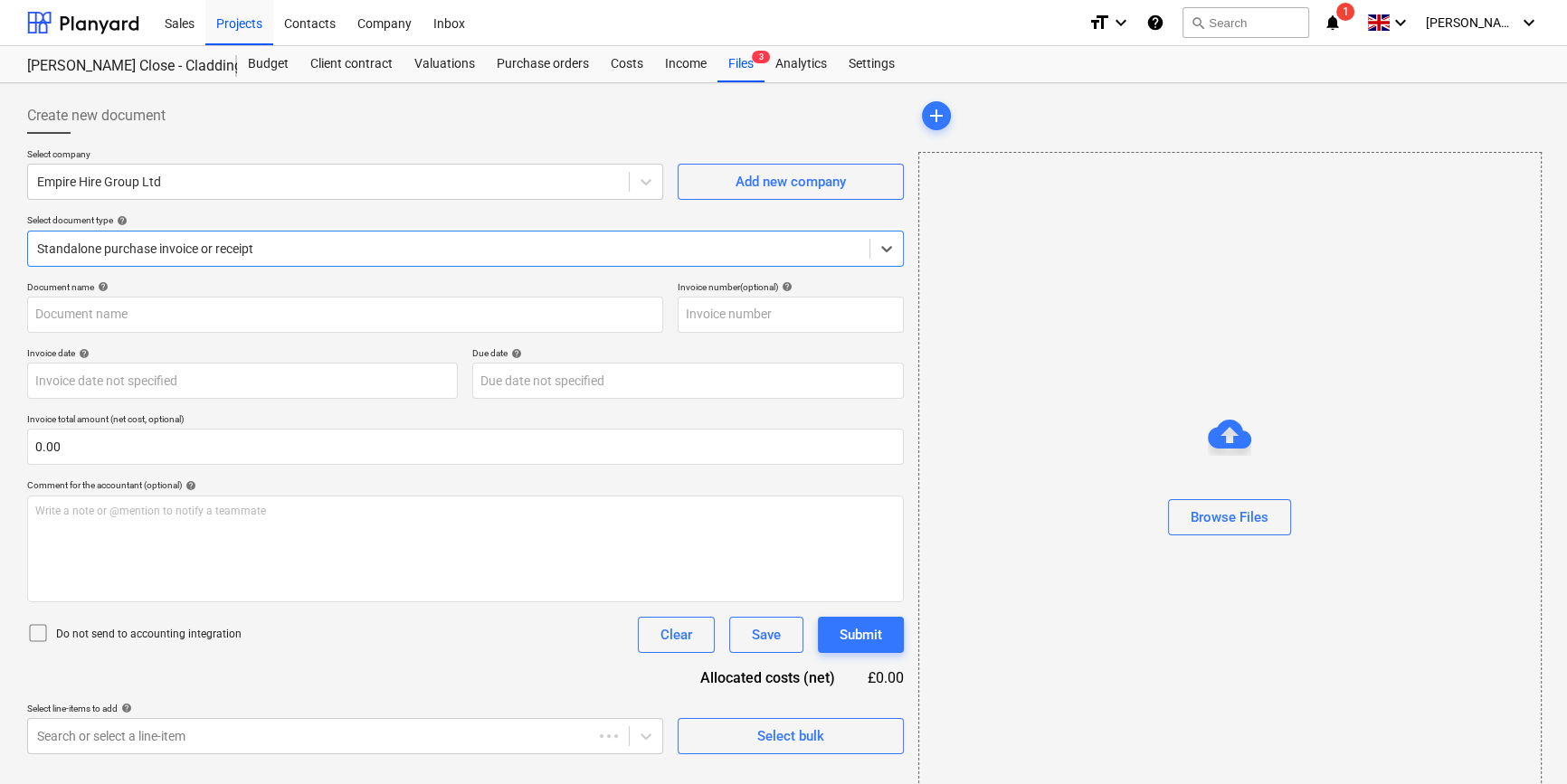
type input "IN75825"
type input "[DATE]"
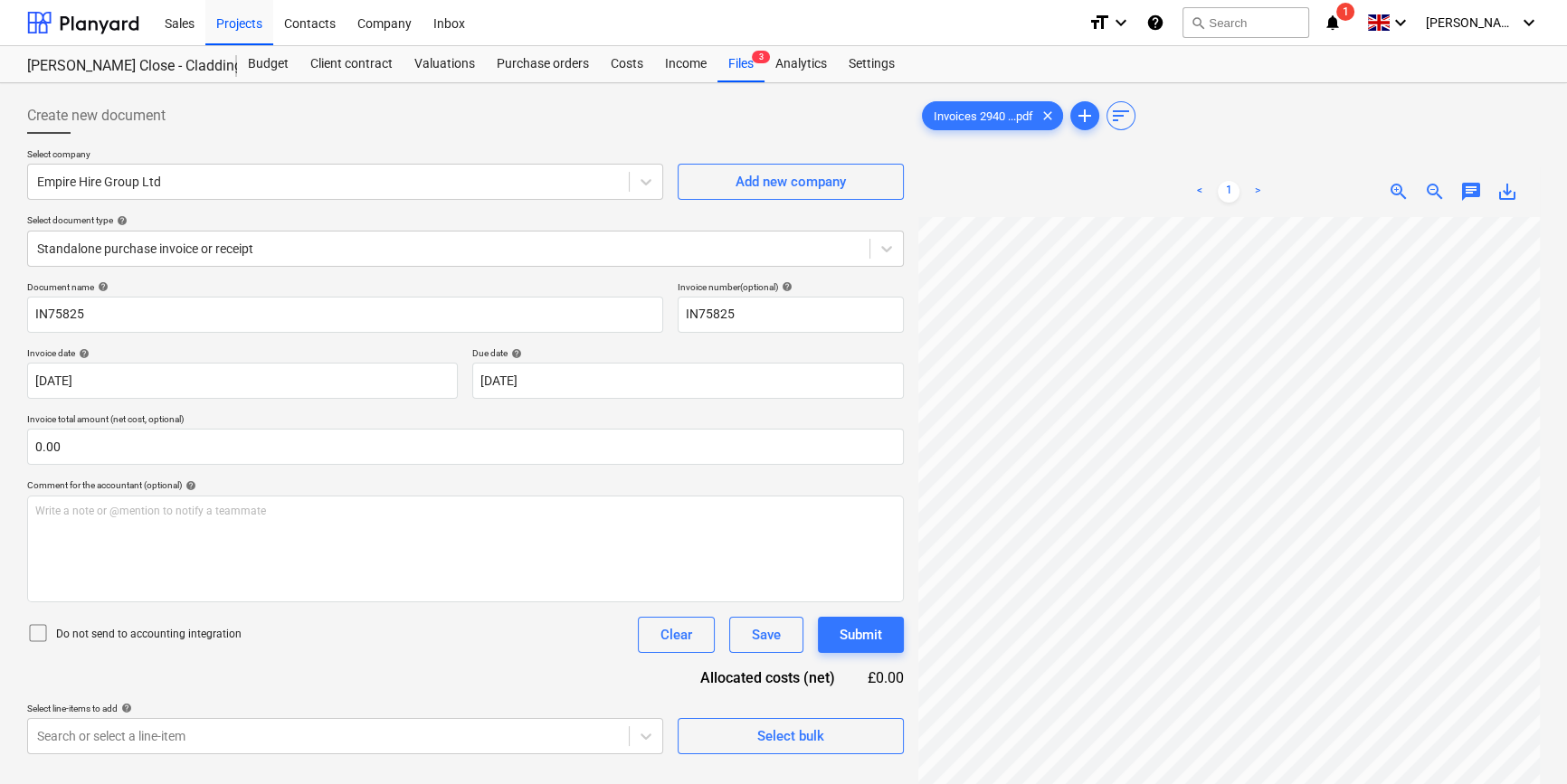
scroll to position [154, 0]
click at [735, 64] on div "Files 3" at bounding box center [740, 64] width 47 height 36
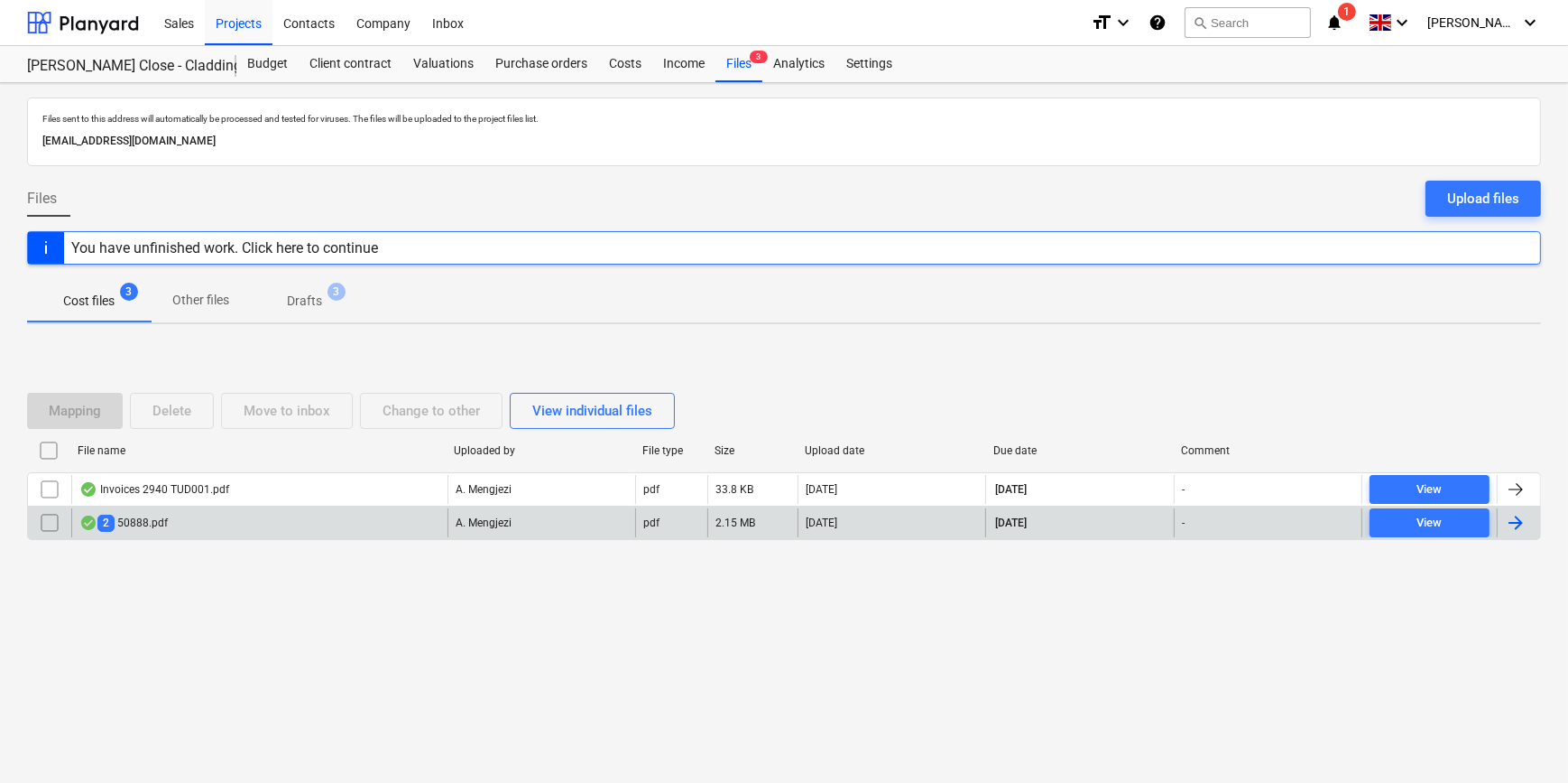
click at [1250, 527] on div at bounding box center [1516, 523] width 21 height 22
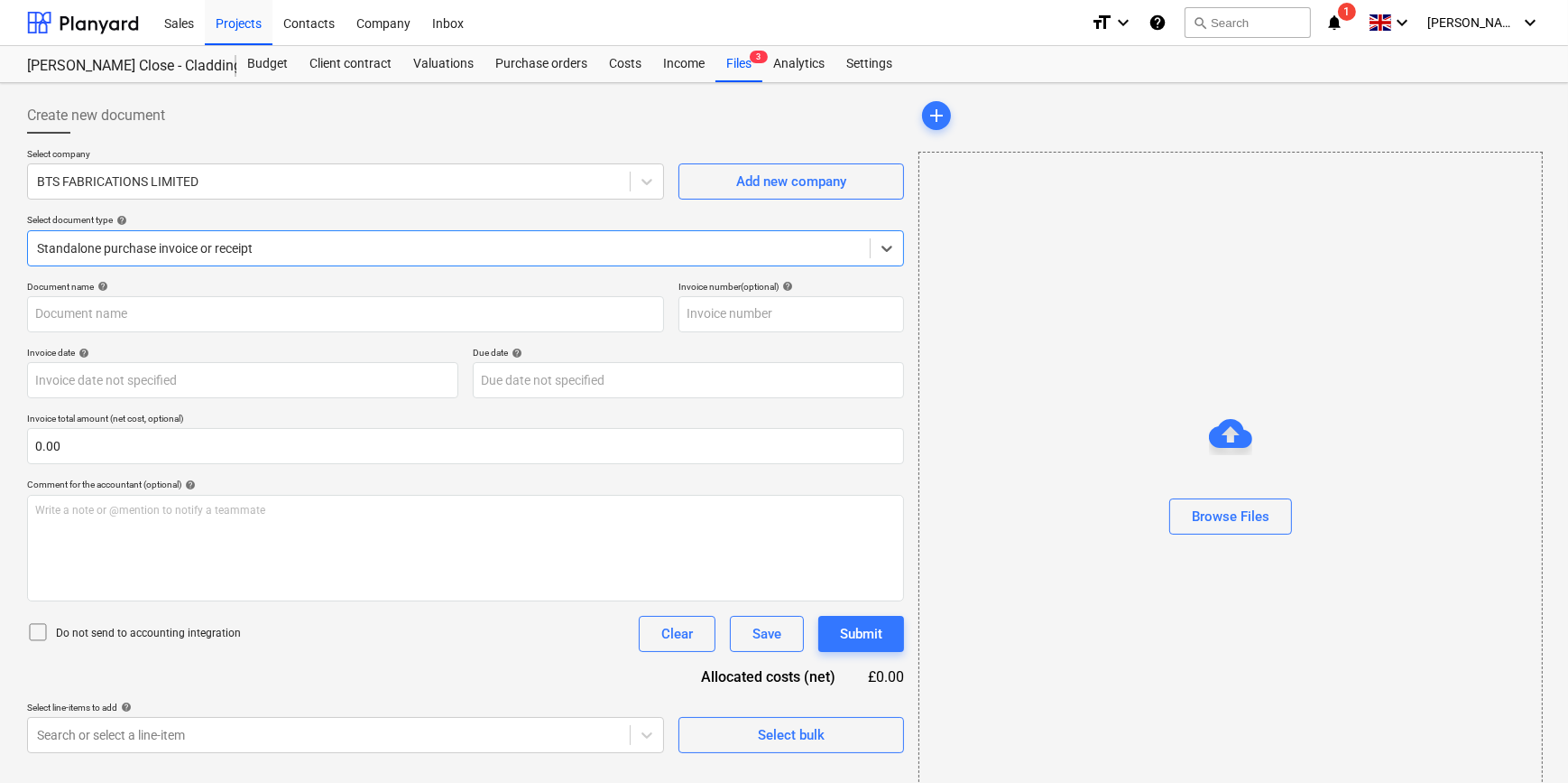
type input "50893"
type input "[DATE]"
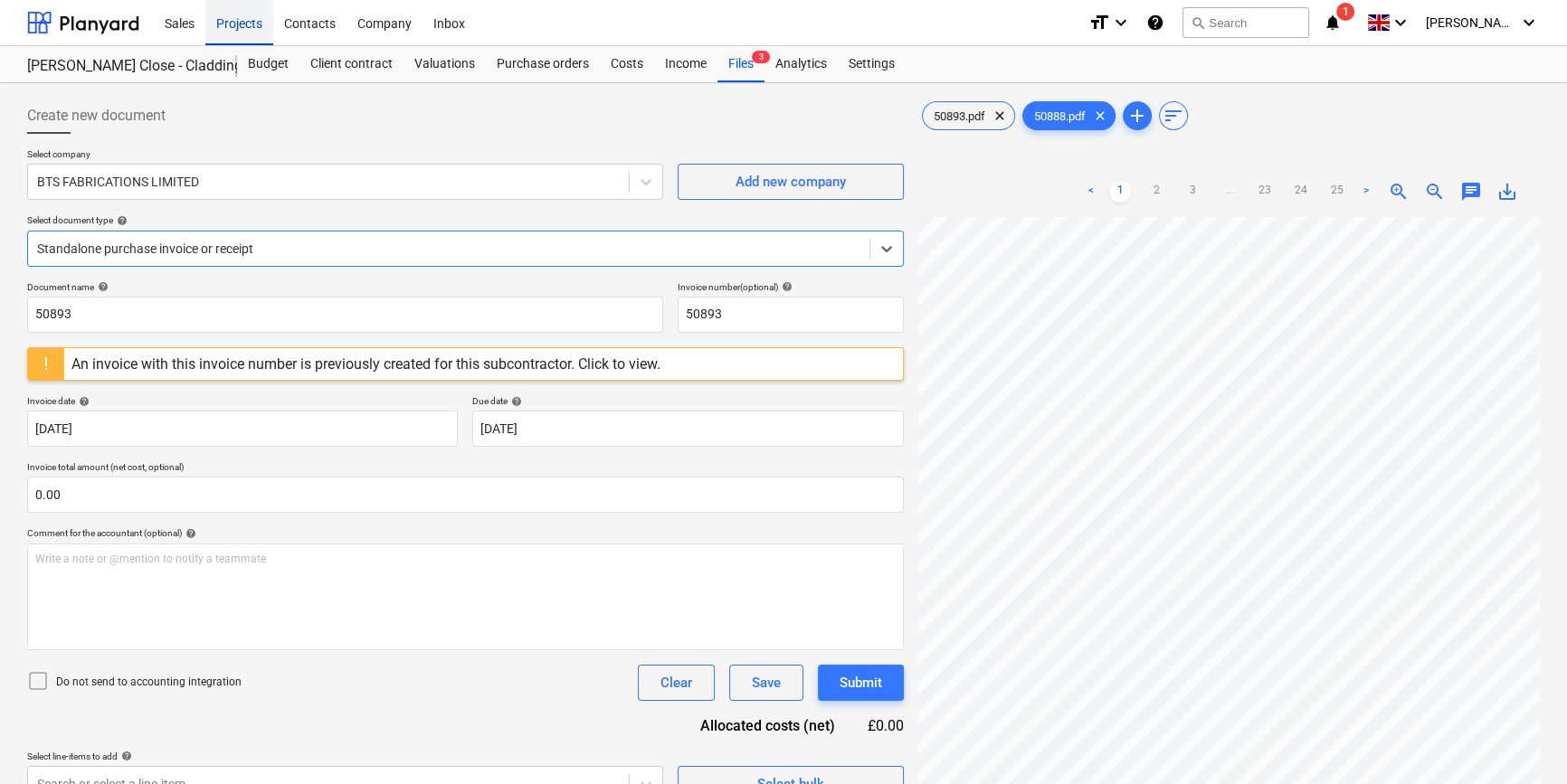
click at [225, 23] on div "Projects" at bounding box center [239, 22] width 68 height 46
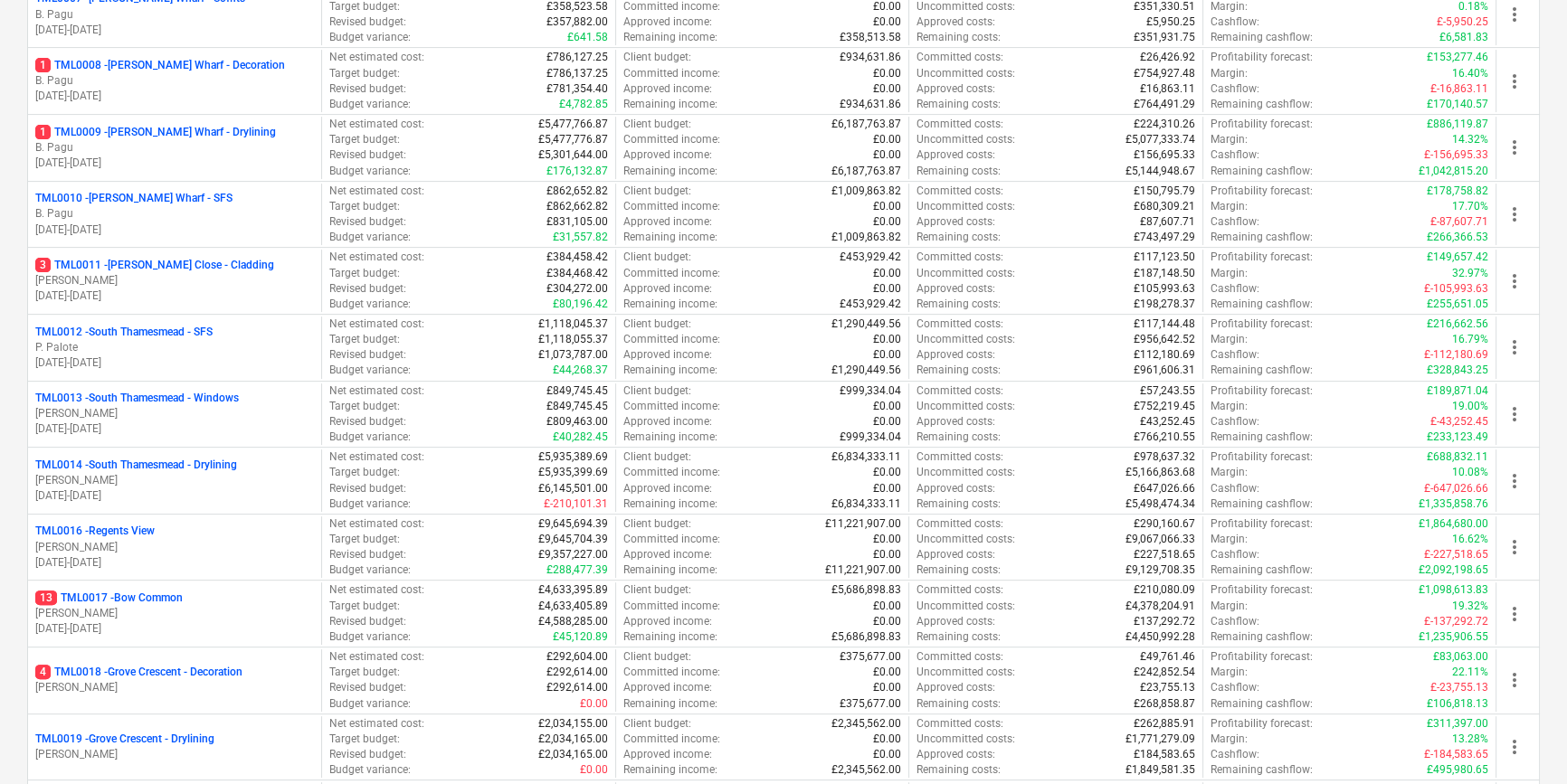
scroll to position [822, 0]
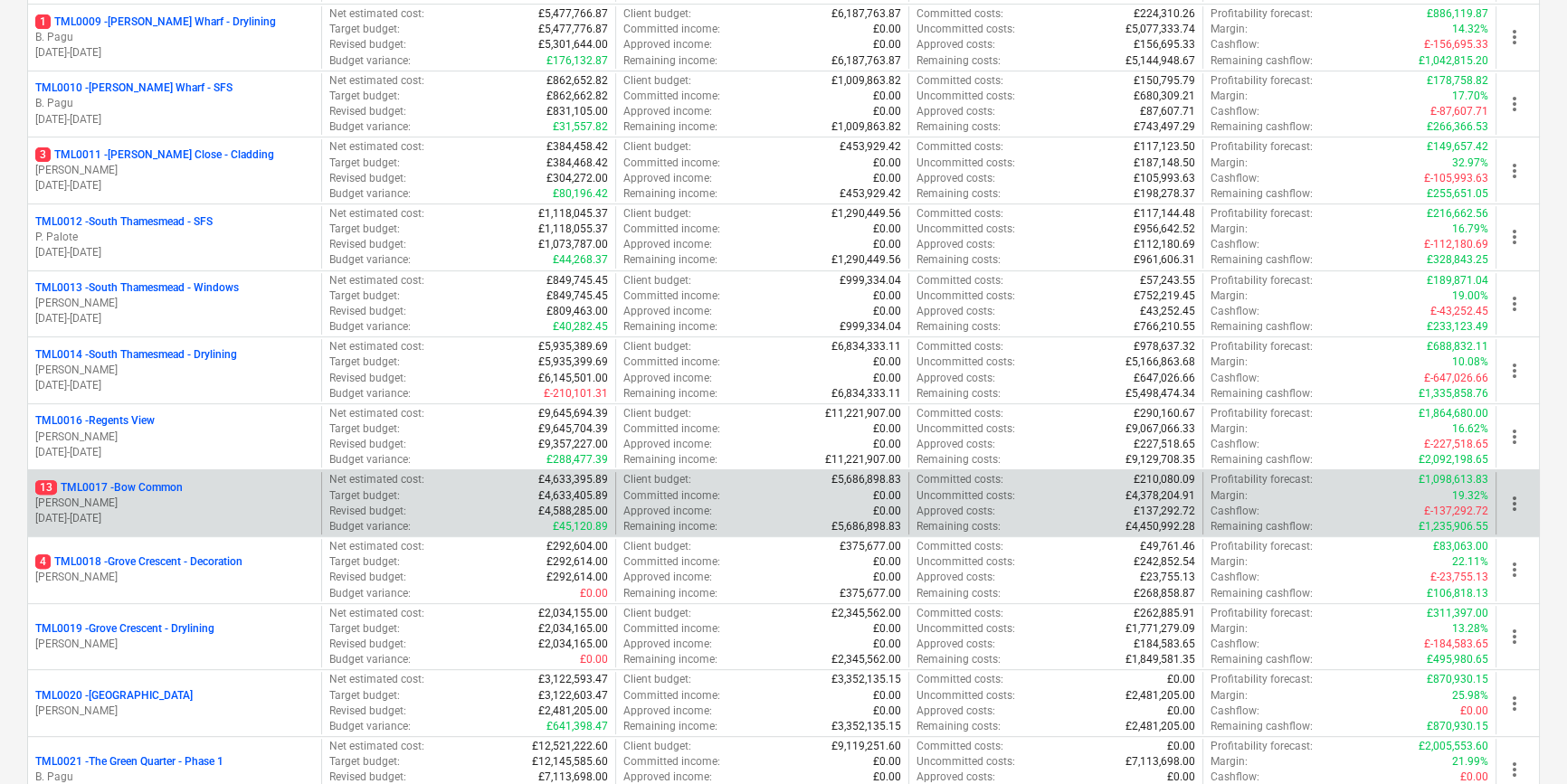
click at [192, 496] on p "[PERSON_NAME]" at bounding box center [174, 503] width 279 height 16
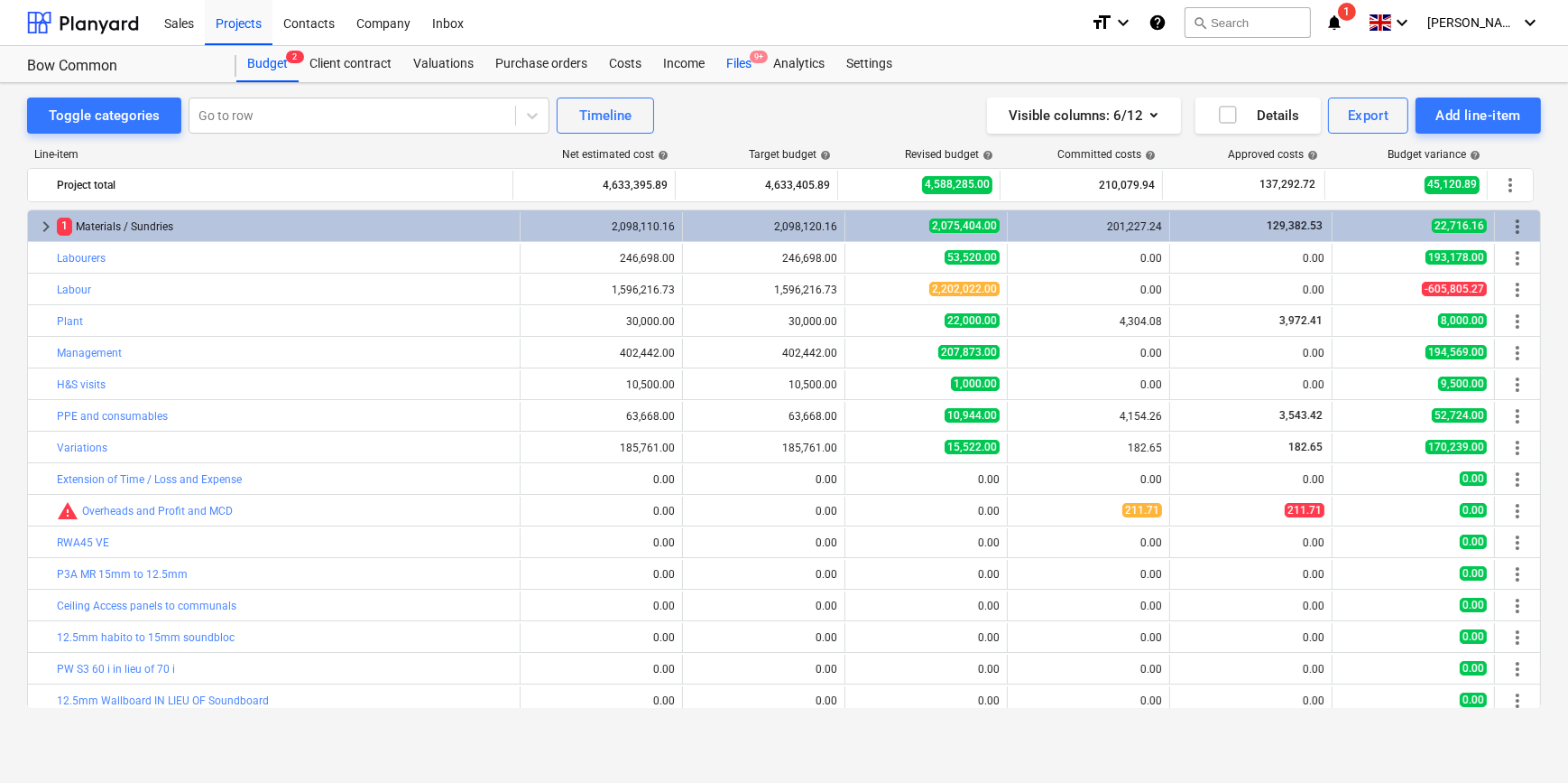
click at [741, 63] on div "Files 9+" at bounding box center [739, 64] width 47 height 36
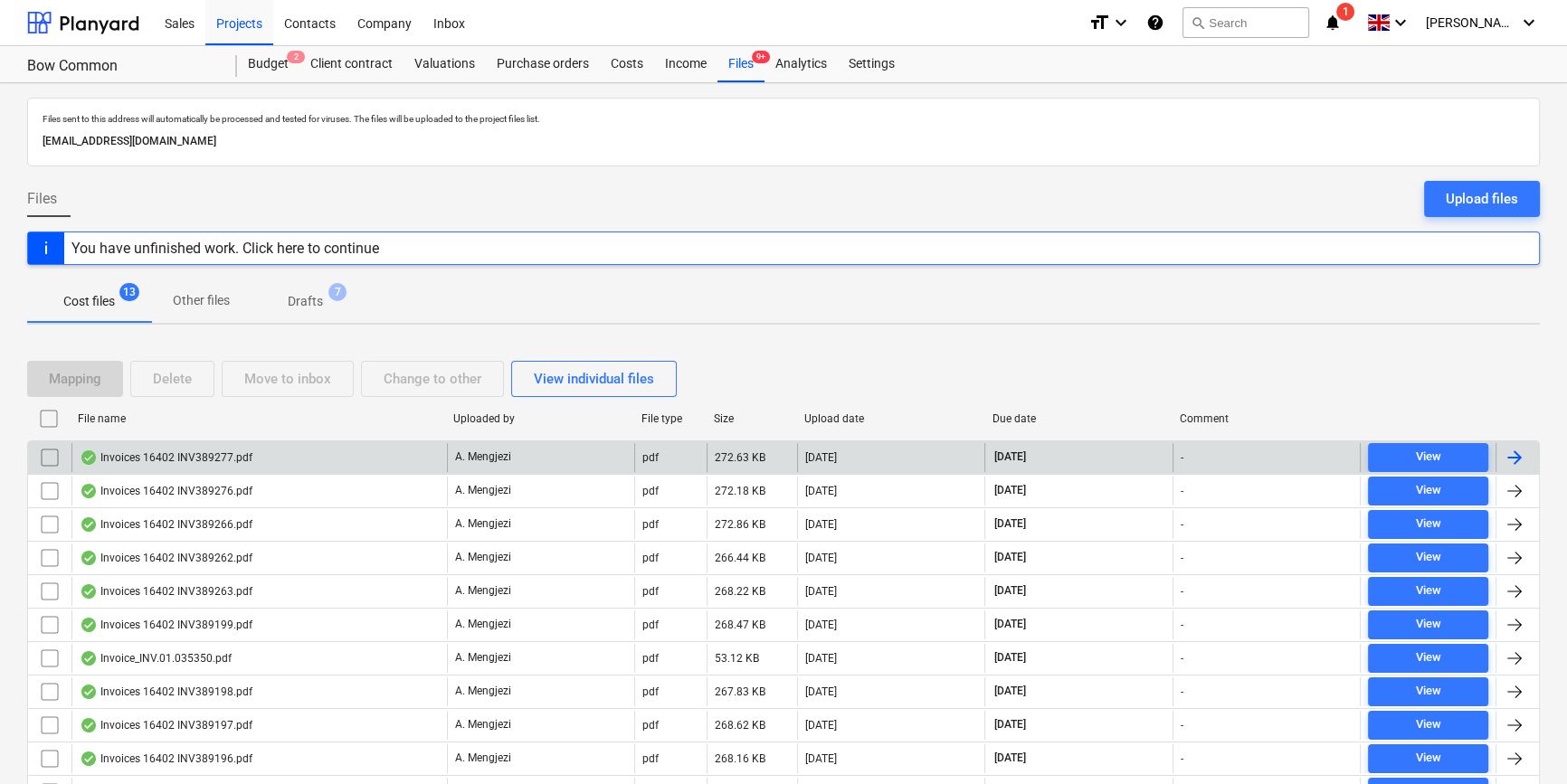
click at [1254, 455] on div at bounding box center [1517, 458] width 43 height 29
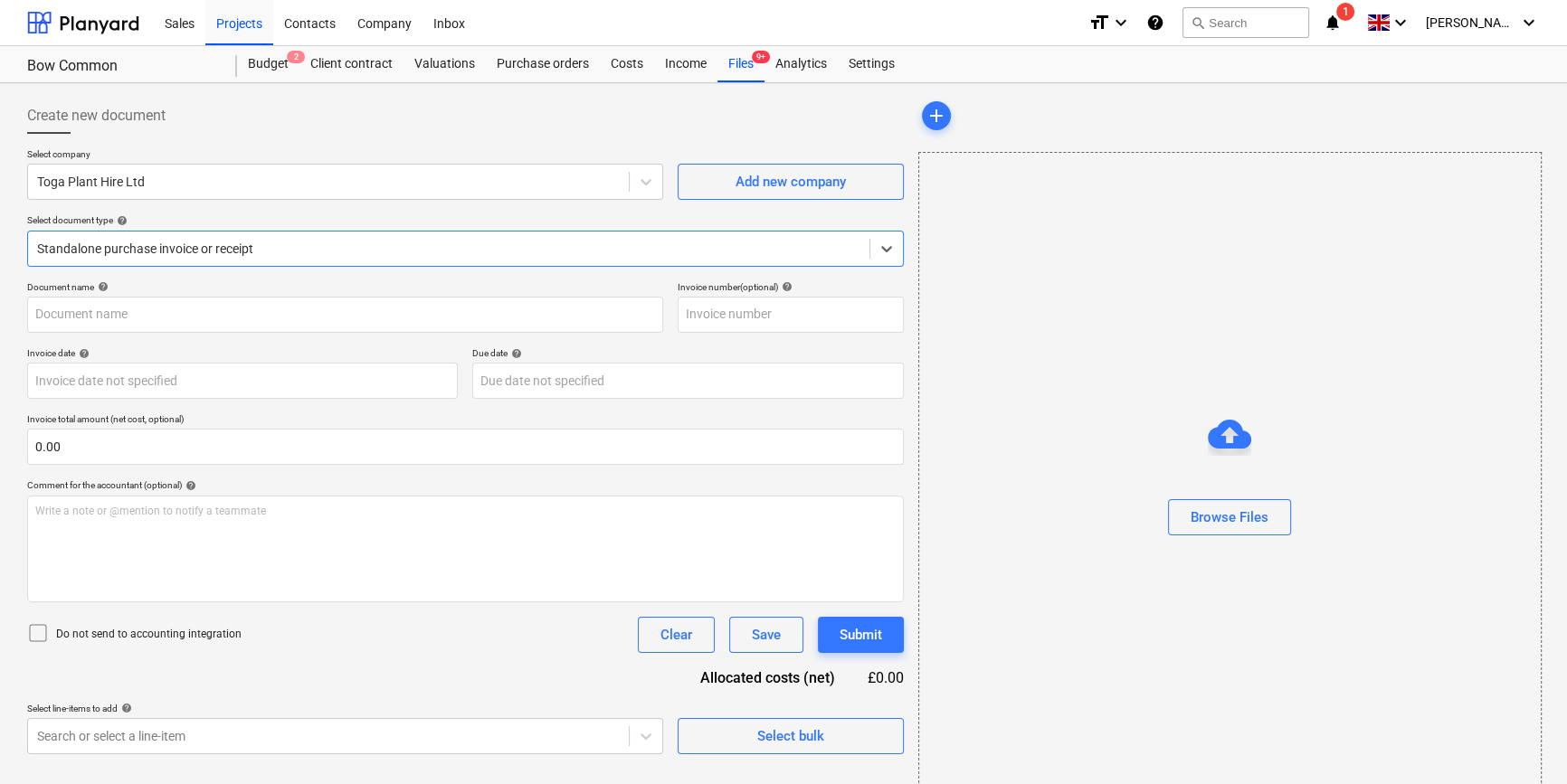
type input "INV389277"
type input "[DATE]"
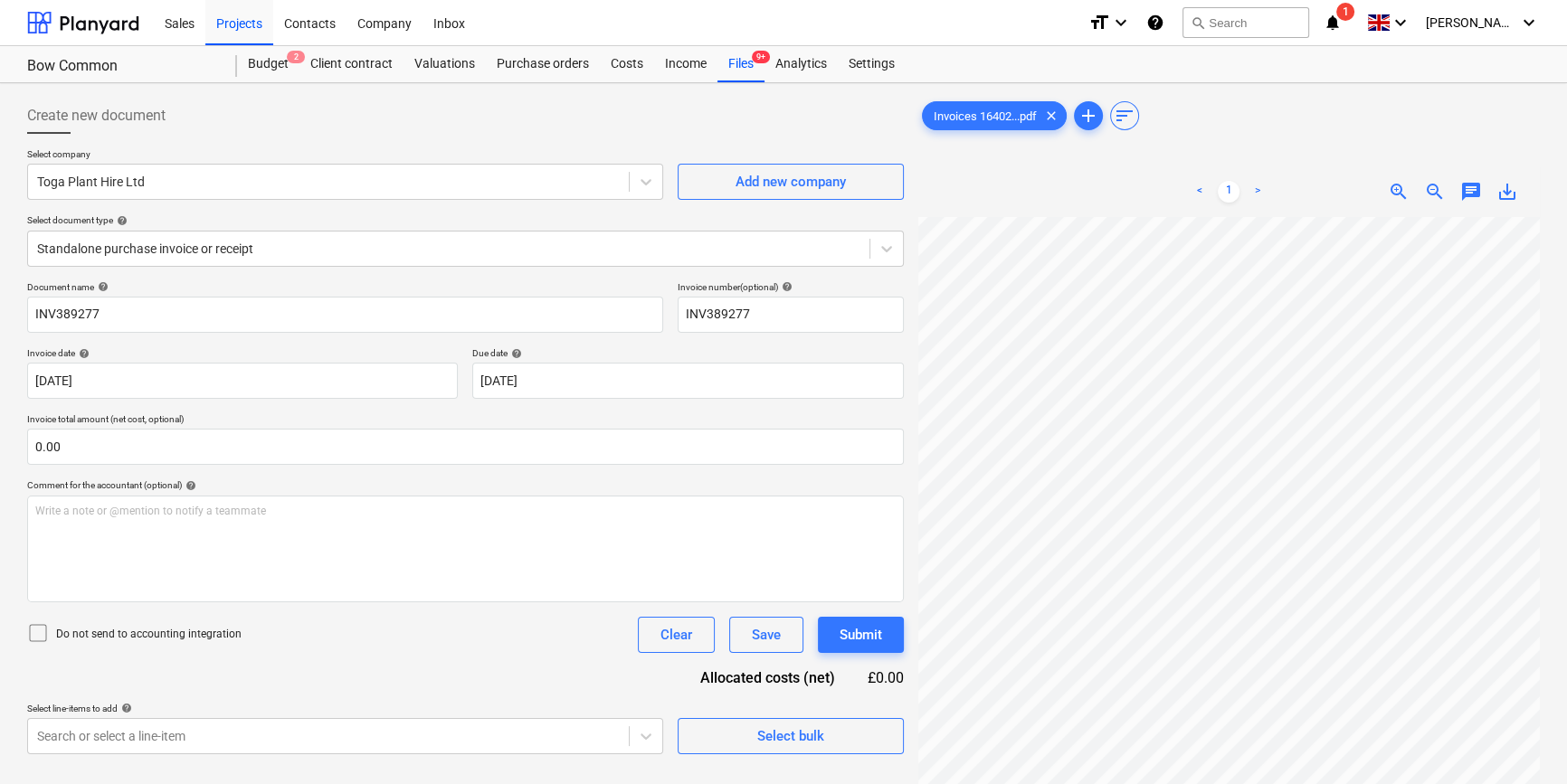
scroll to position [137, 196]
click at [782, 739] on div "Select bulk" at bounding box center [790, 736] width 67 height 23
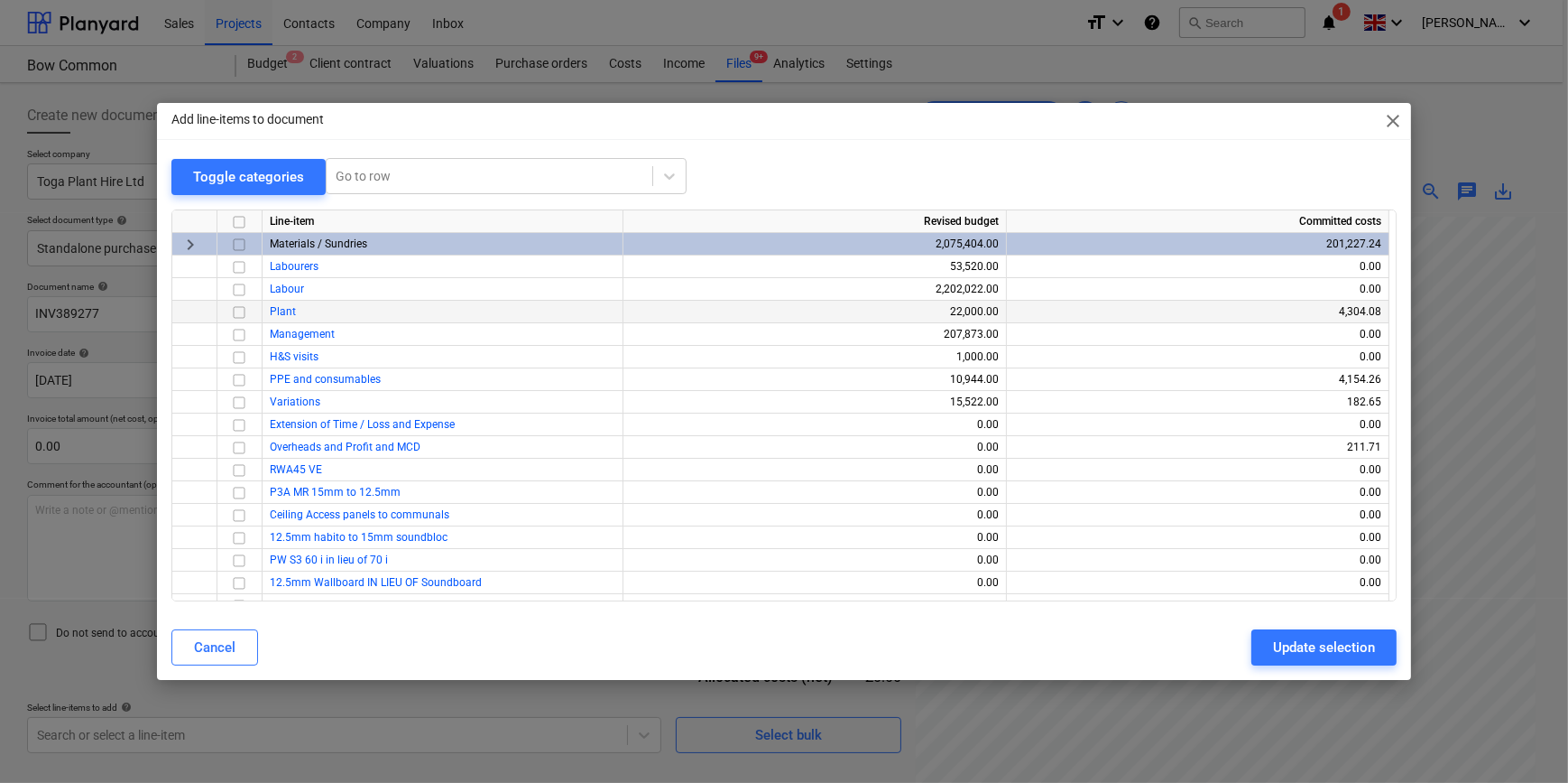
click at [241, 307] on input "checkbox" at bounding box center [239, 312] width 21 height 22
click at [1250, 635] on div "Update selection" at bounding box center [1324, 647] width 102 height 23
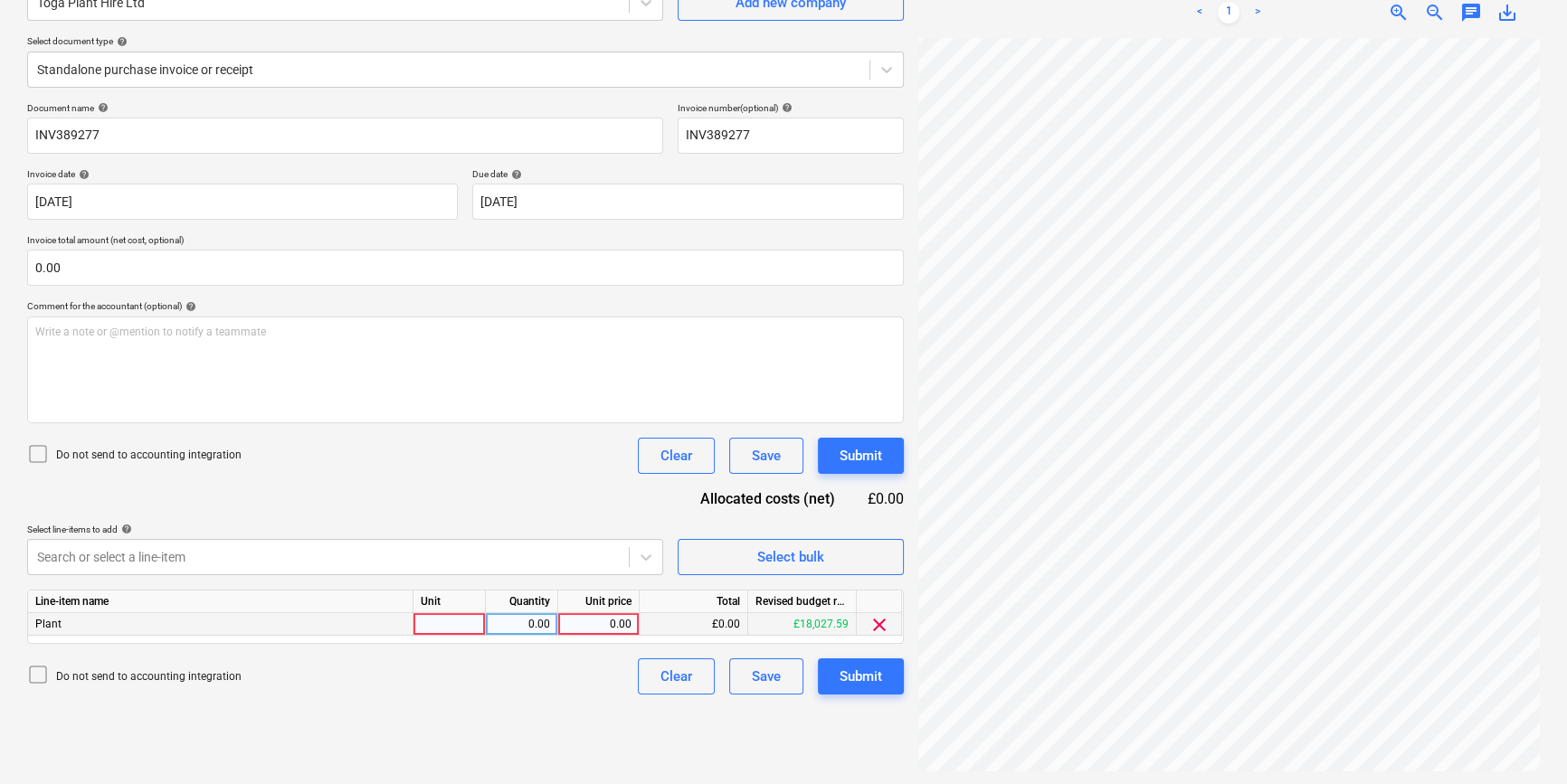
scroll to position [181, 0]
click at [439, 628] on div at bounding box center [450, 622] width 72 height 23
type input "pcs"
type input "408.47"
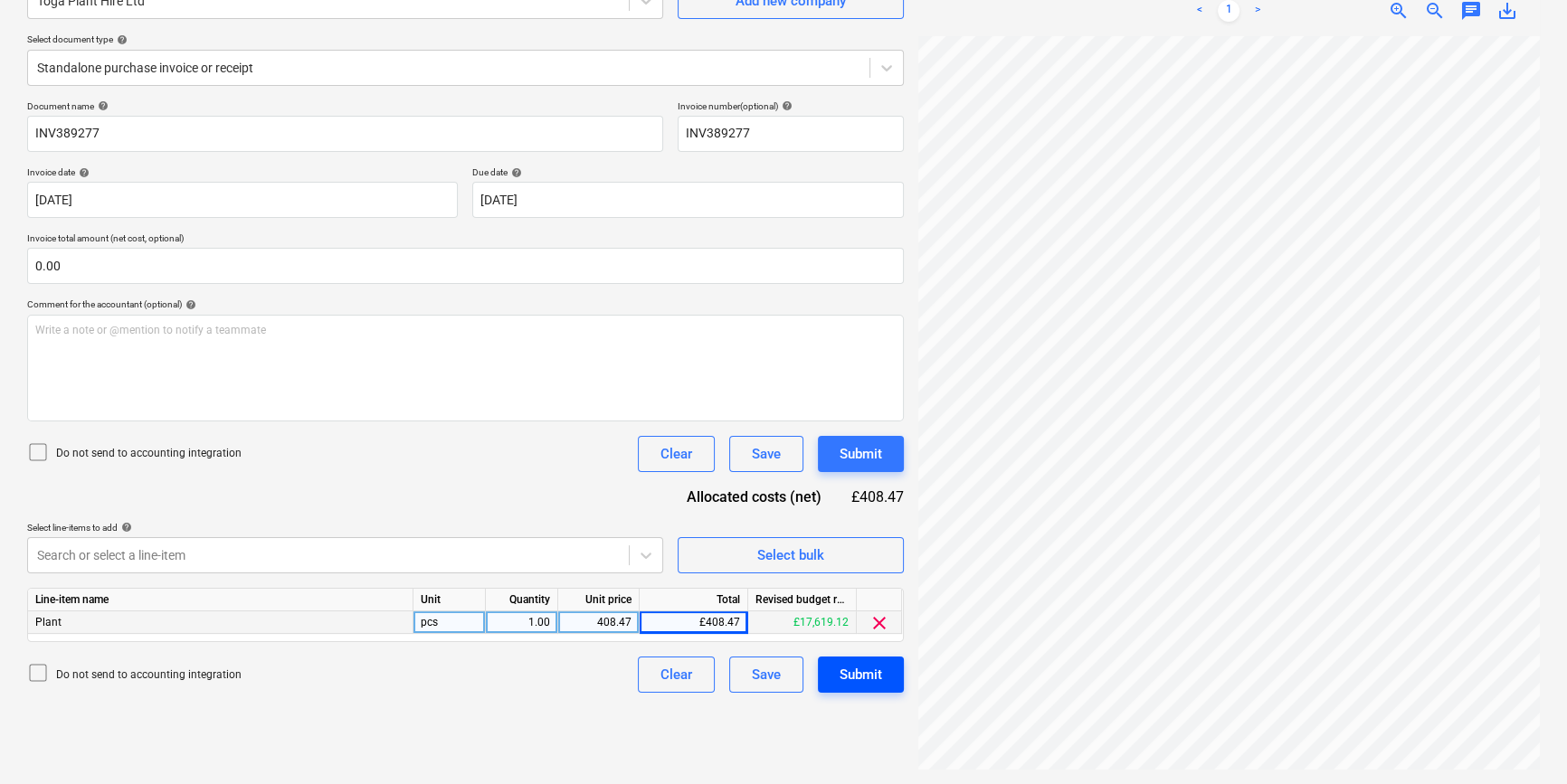
click at [849, 672] on div "Submit" at bounding box center [860, 674] width 42 height 23
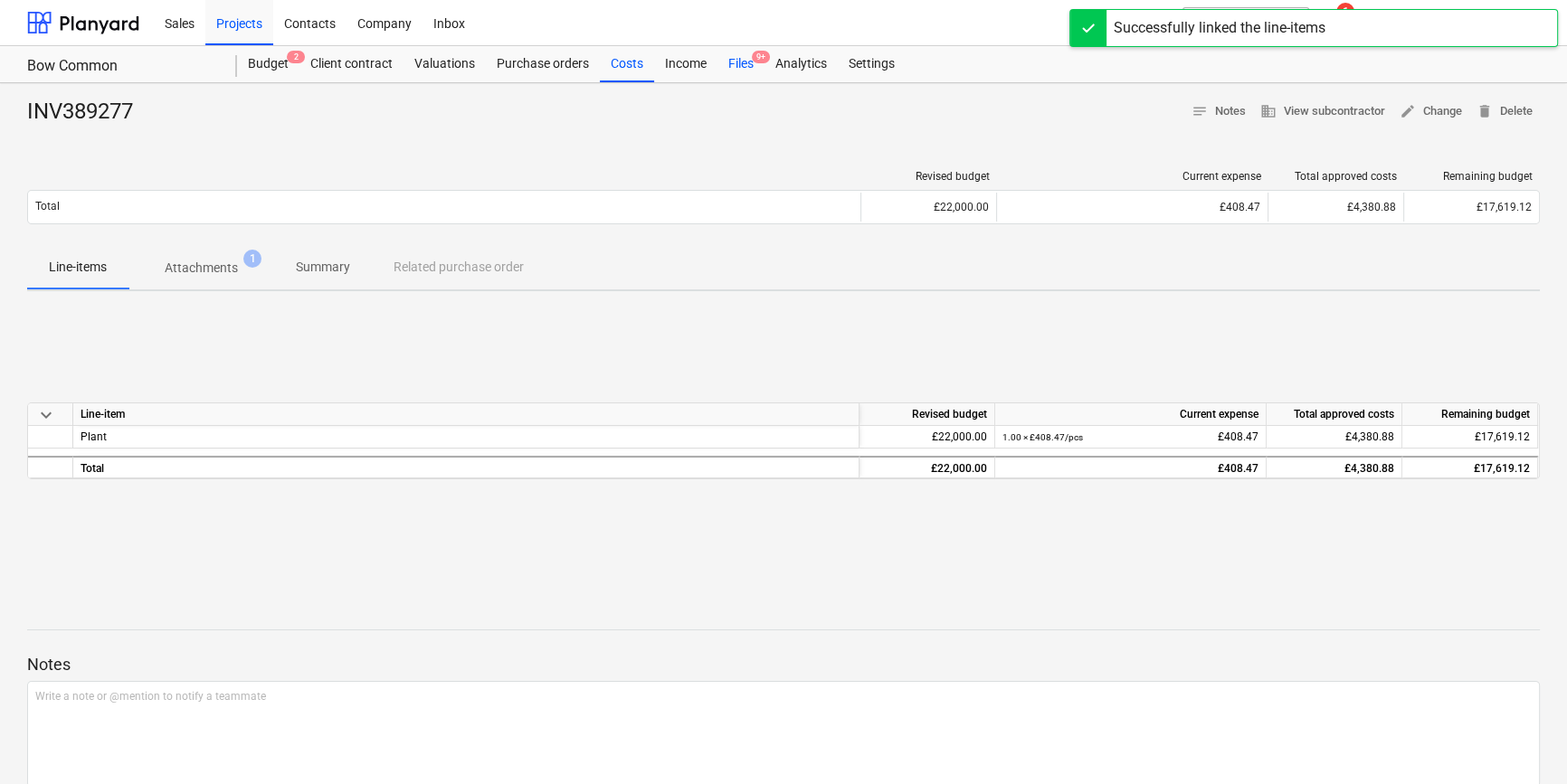
click at [740, 65] on div "Files 9+" at bounding box center [740, 64] width 47 height 36
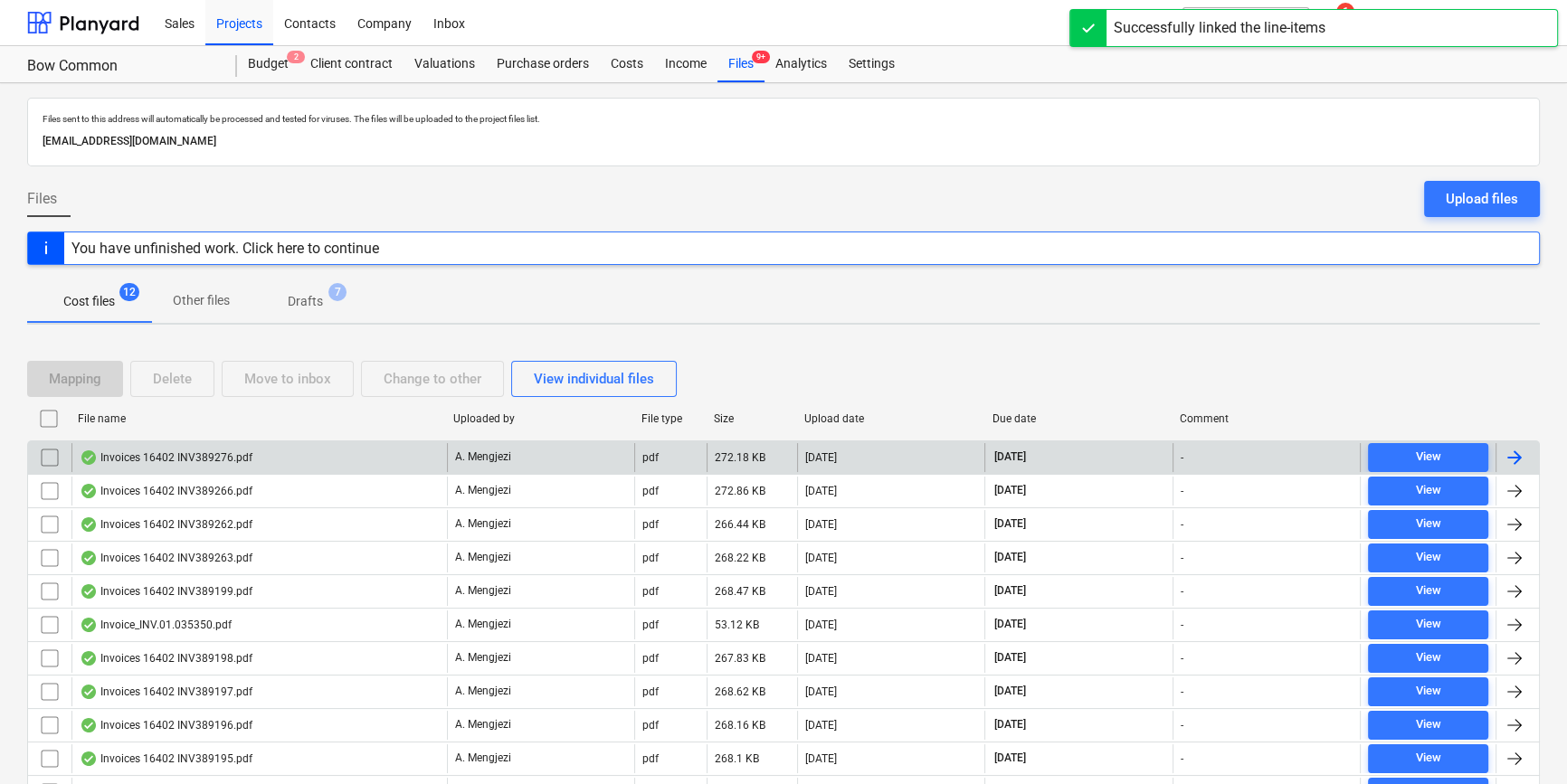
click at [1254, 450] on div at bounding box center [1514, 457] width 22 height 22
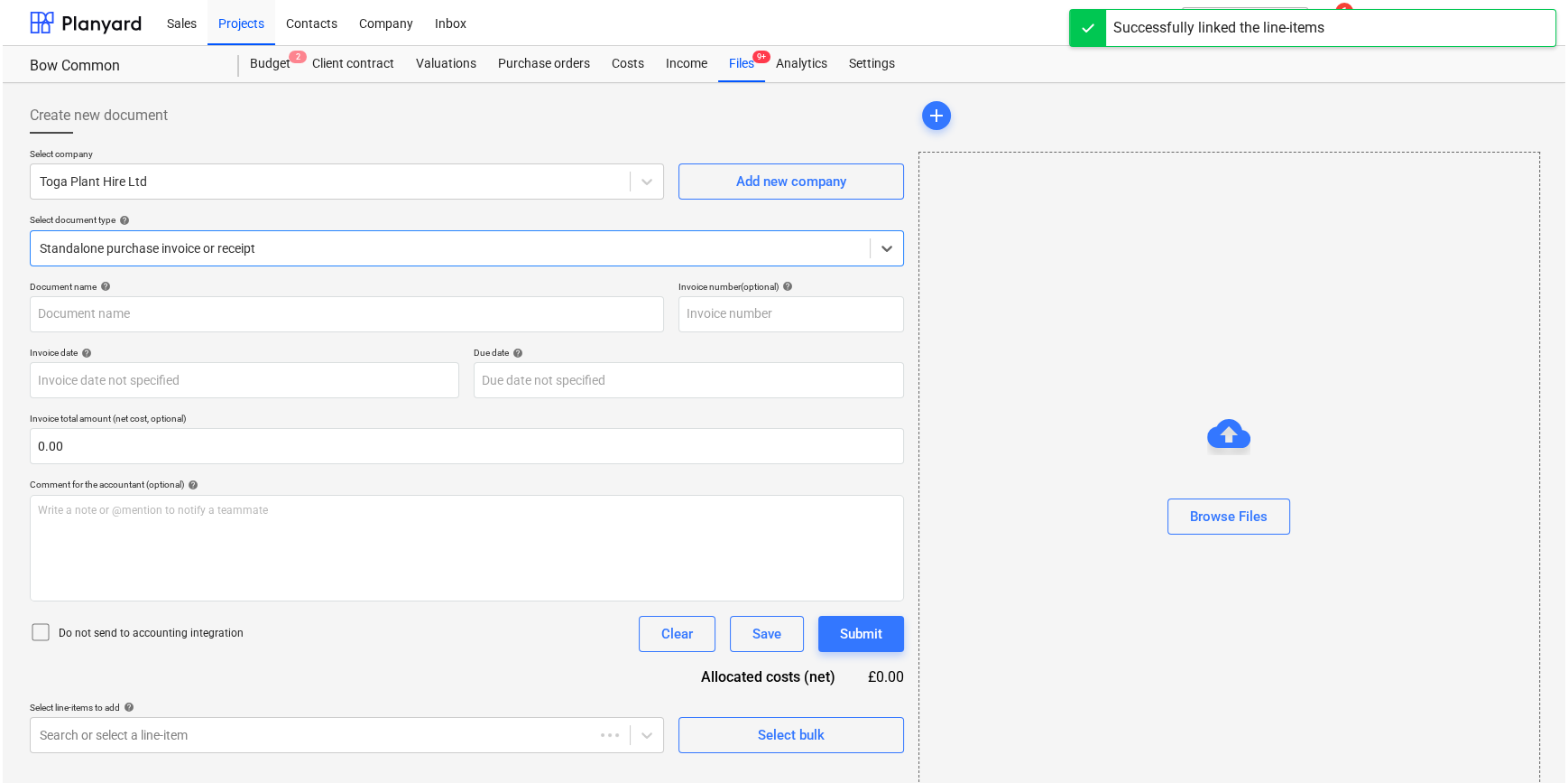
type input "INV389276"
type input "[DATE]"
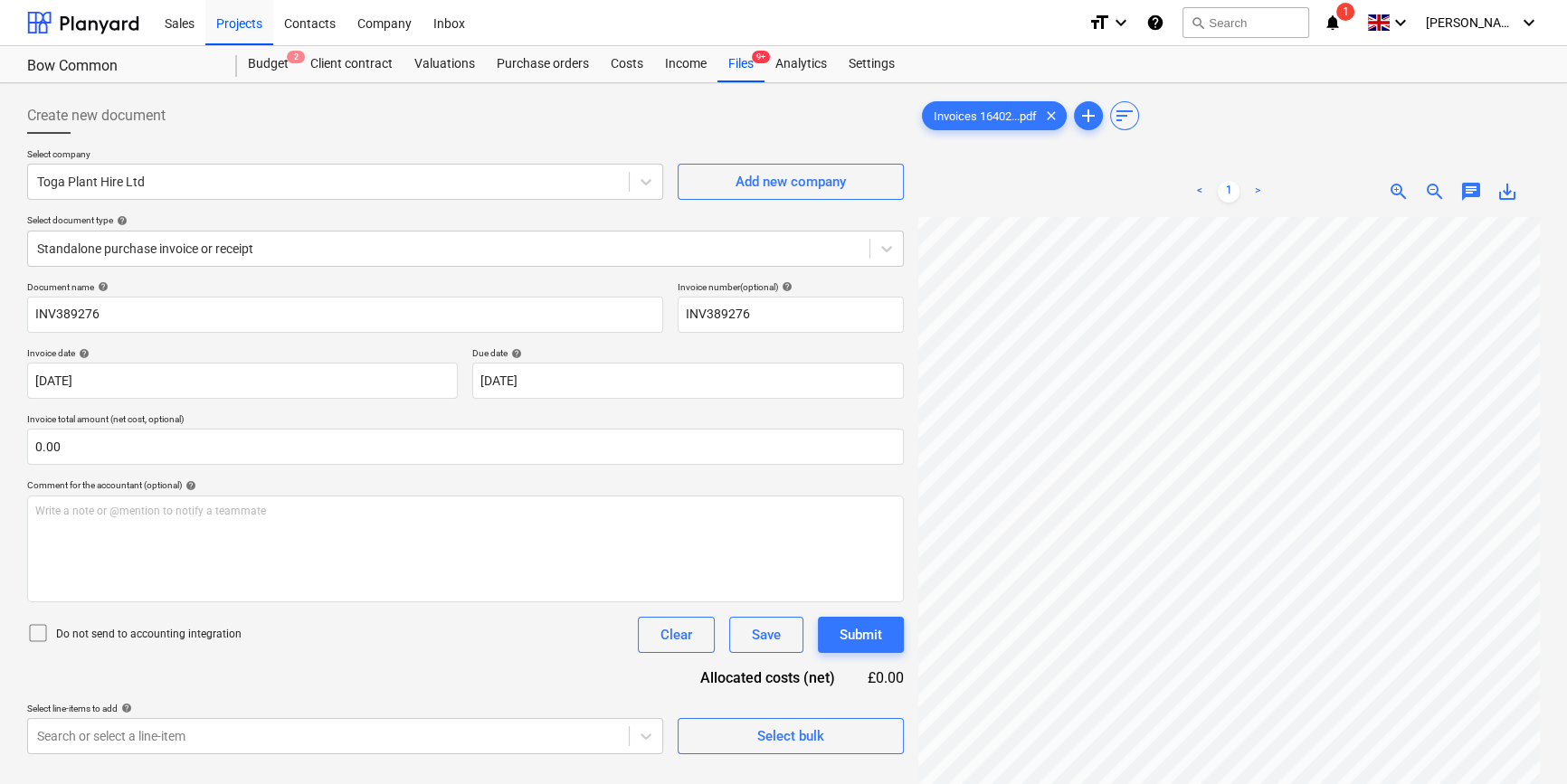
scroll to position [196, 196]
click at [765, 743] on div "Select bulk" at bounding box center [790, 736] width 67 height 23
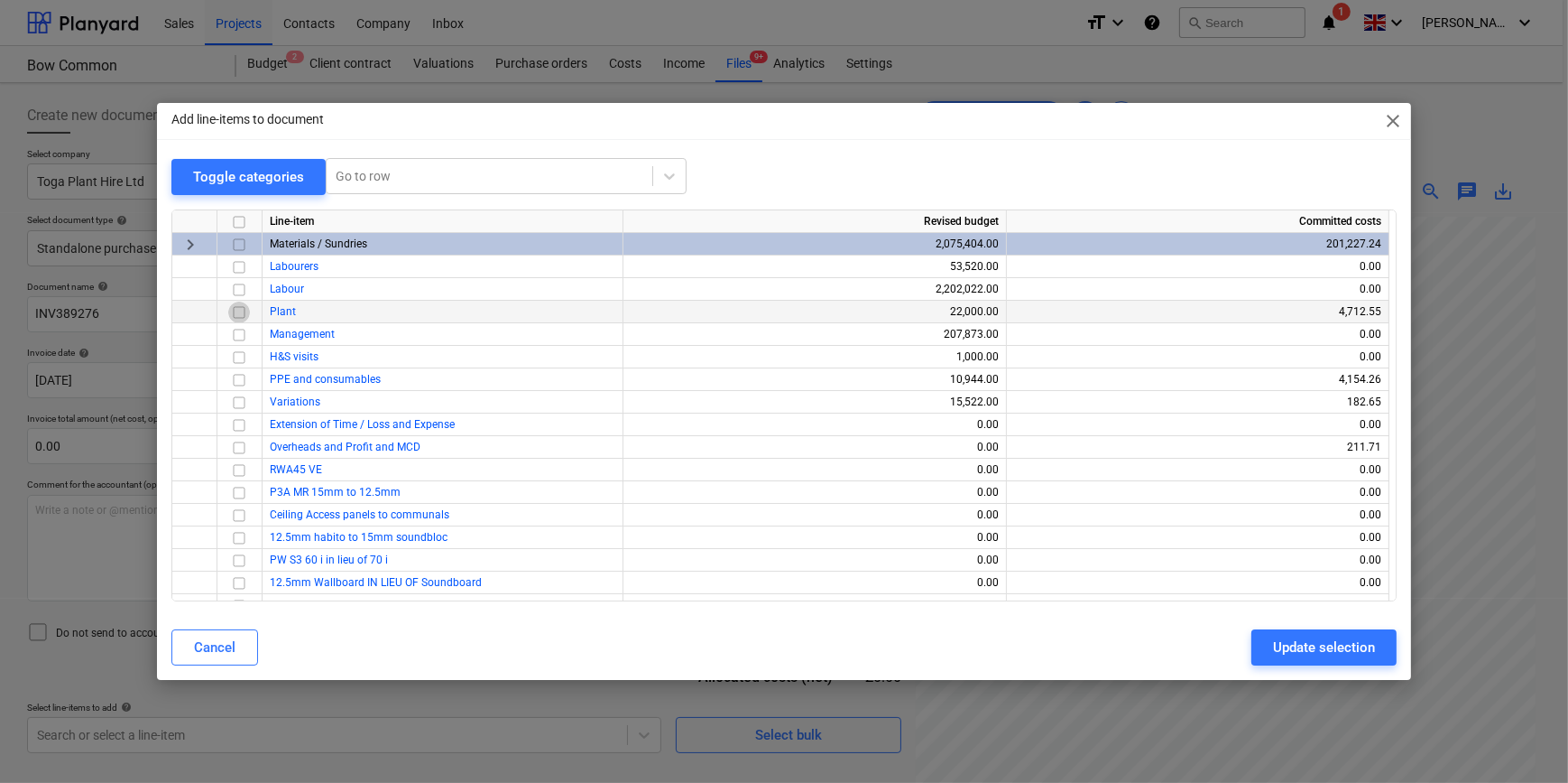
click at [241, 314] on input "checkbox" at bounding box center [239, 312] width 21 height 22
click at [1250, 645] on div "Update selection" at bounding box center [1324, 647] width 102 height 23
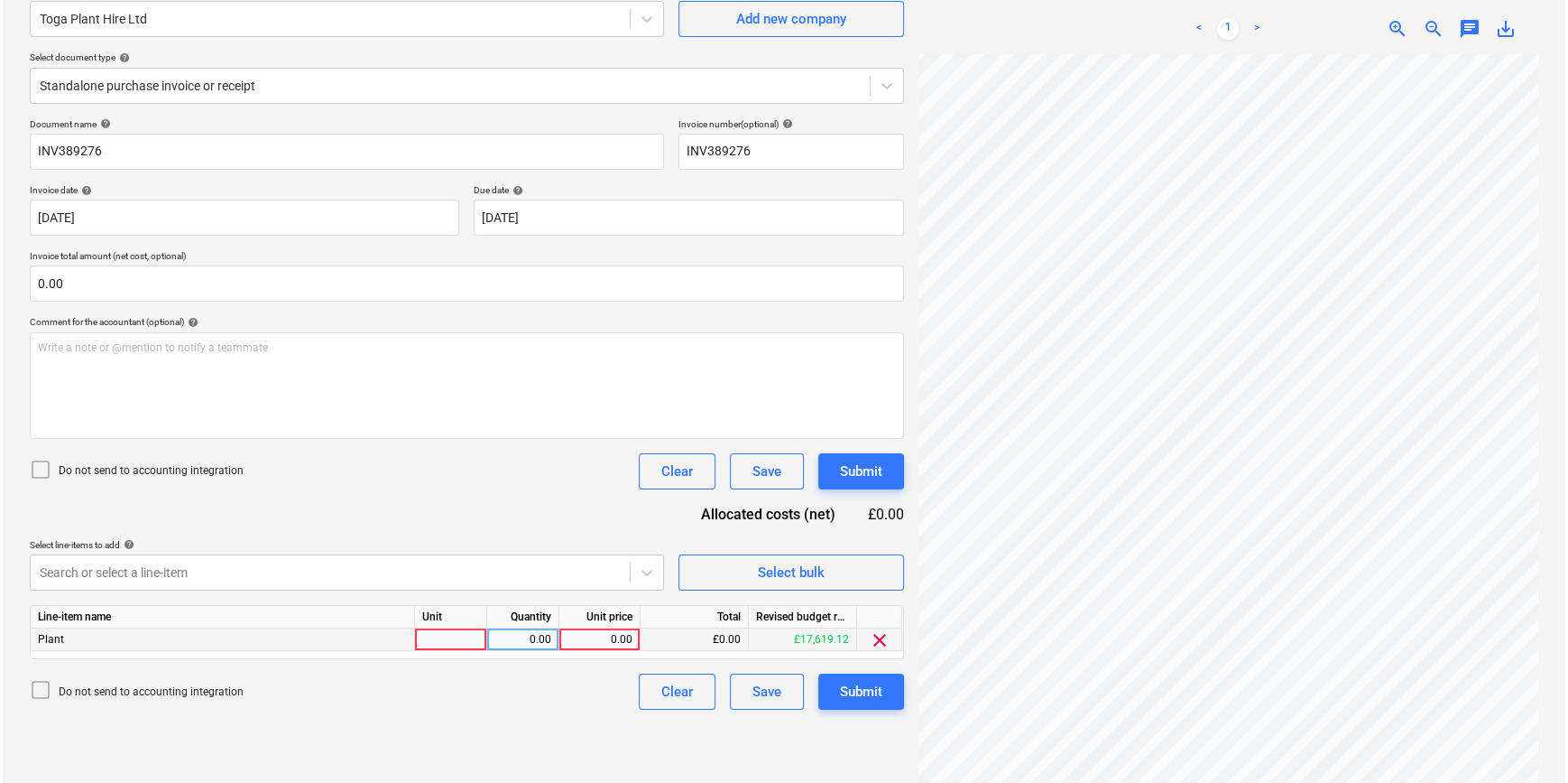
scroll to position [181, 0]
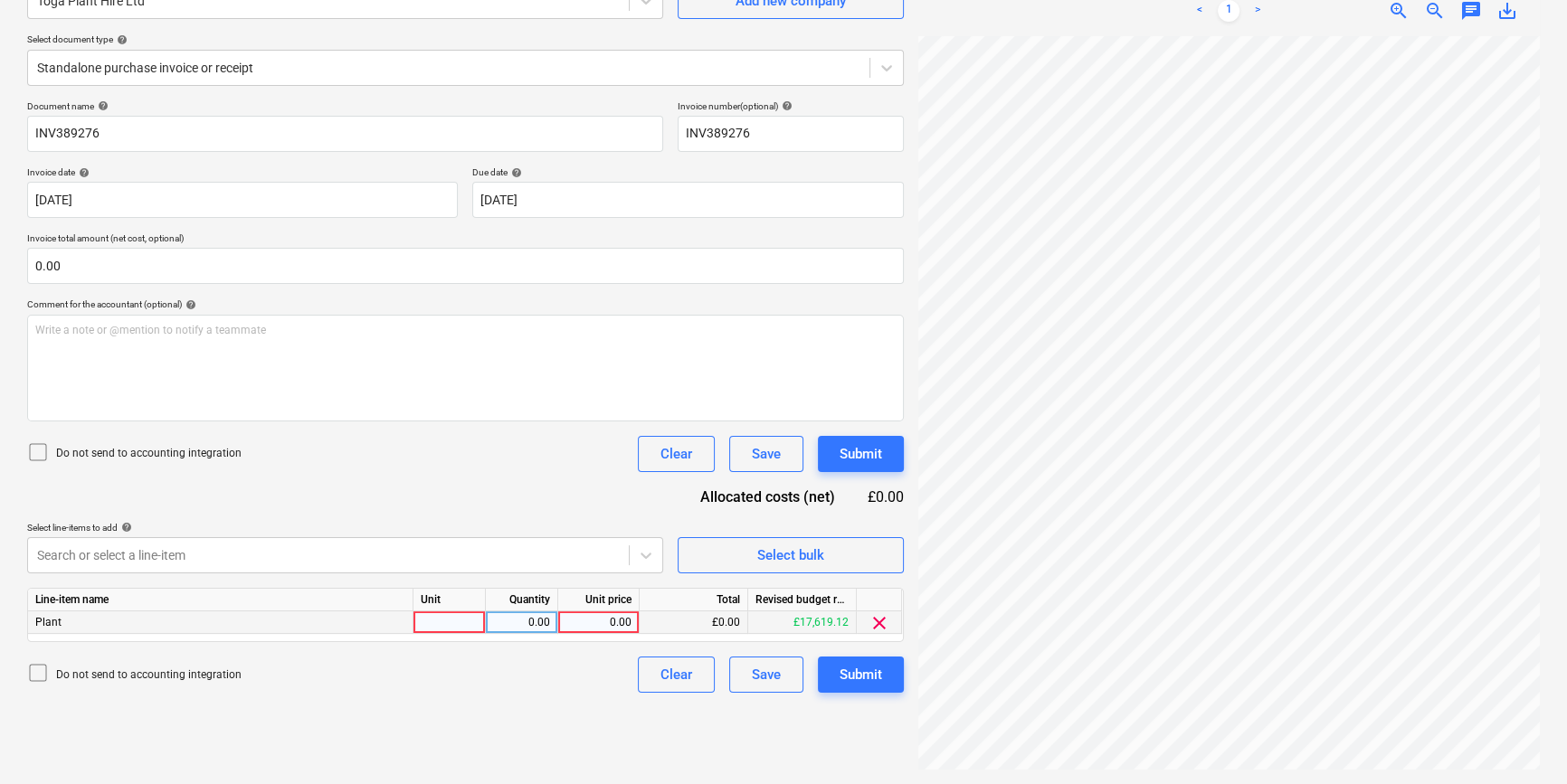
click at [457, 616] on div at bounding box center [450, 622] width 72 height 23
type input "pcs"
type input "140.01"
click at [868, 690] on button "Submit" at bounding box center [861, 674] width 86 height 36
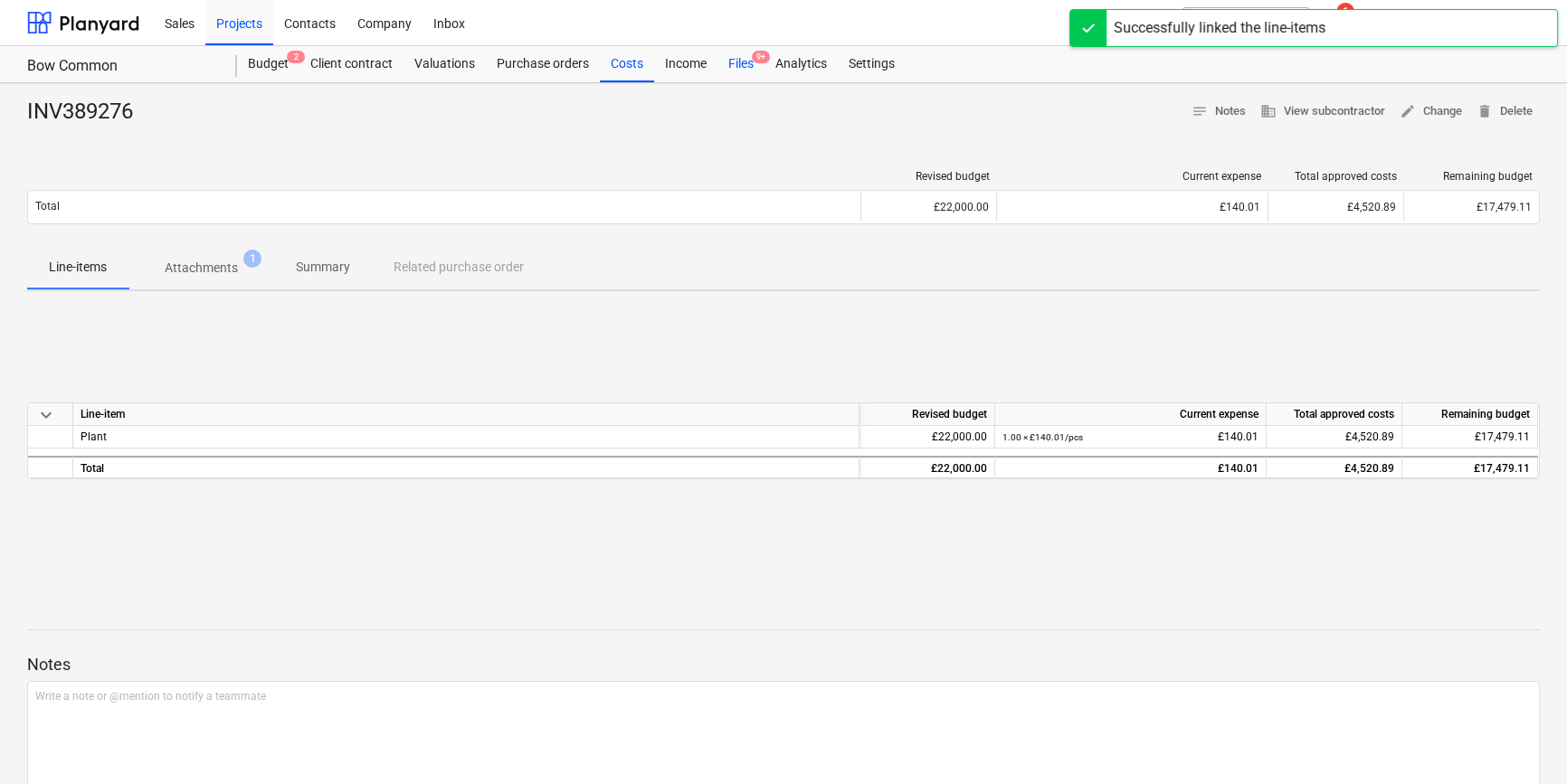
click at [741, 60] on div "Files 9+" at bounding box center [740, 64] width 47 height 36
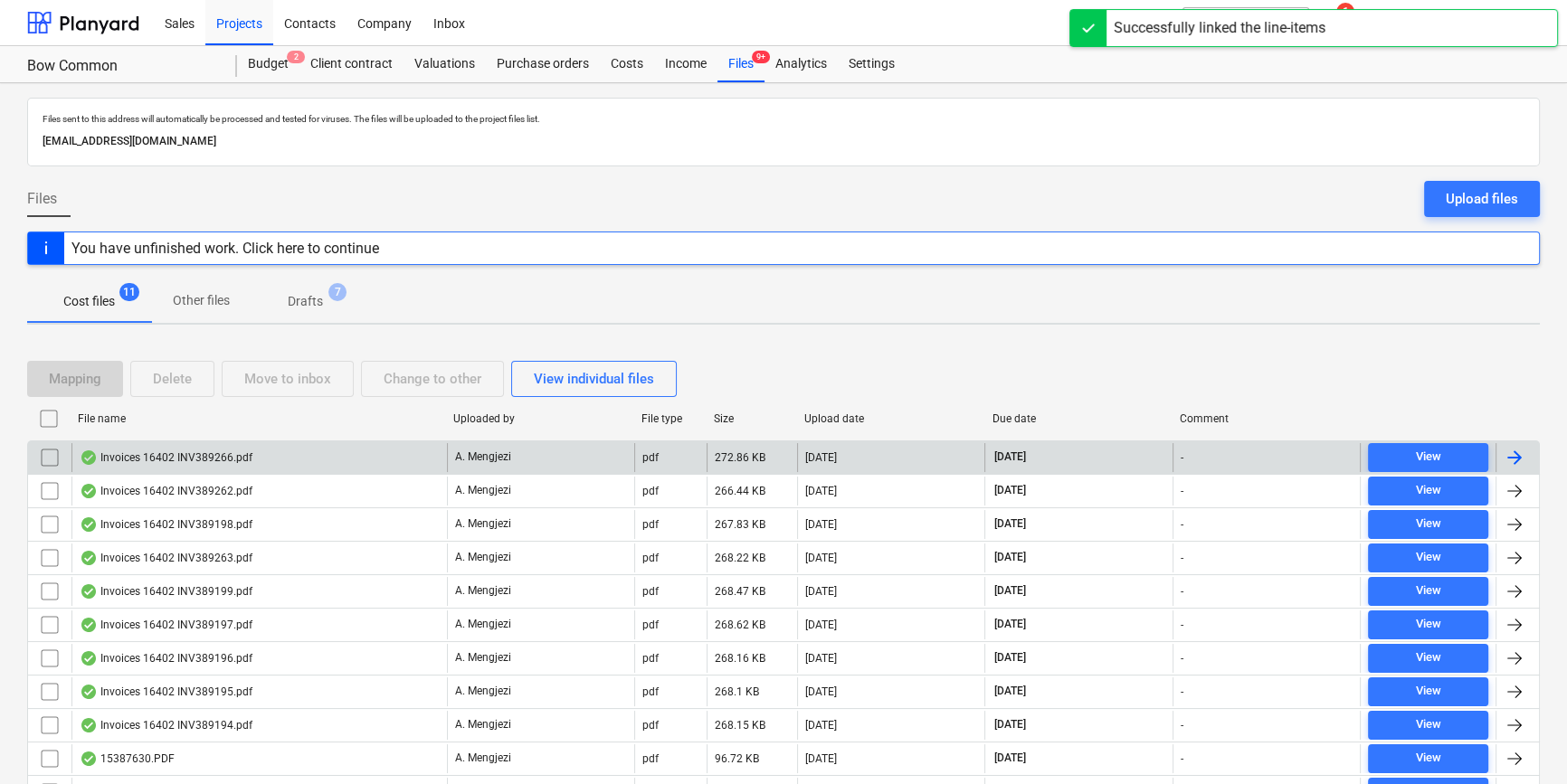
click at [1254, 452] on div at bounding box center [1514, 457] width 22 height 22
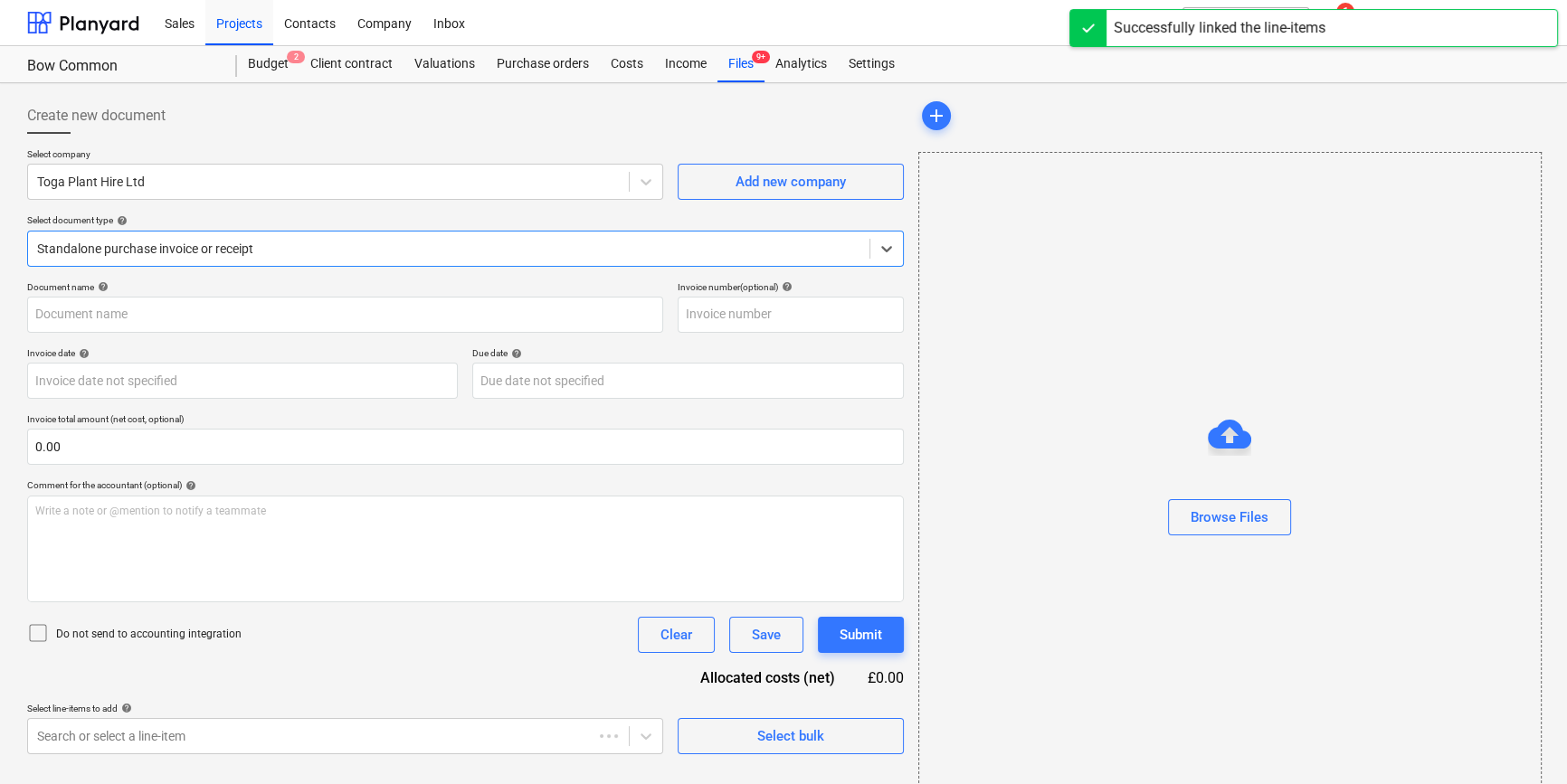
type input "INV389266"
type input "[DATE]"
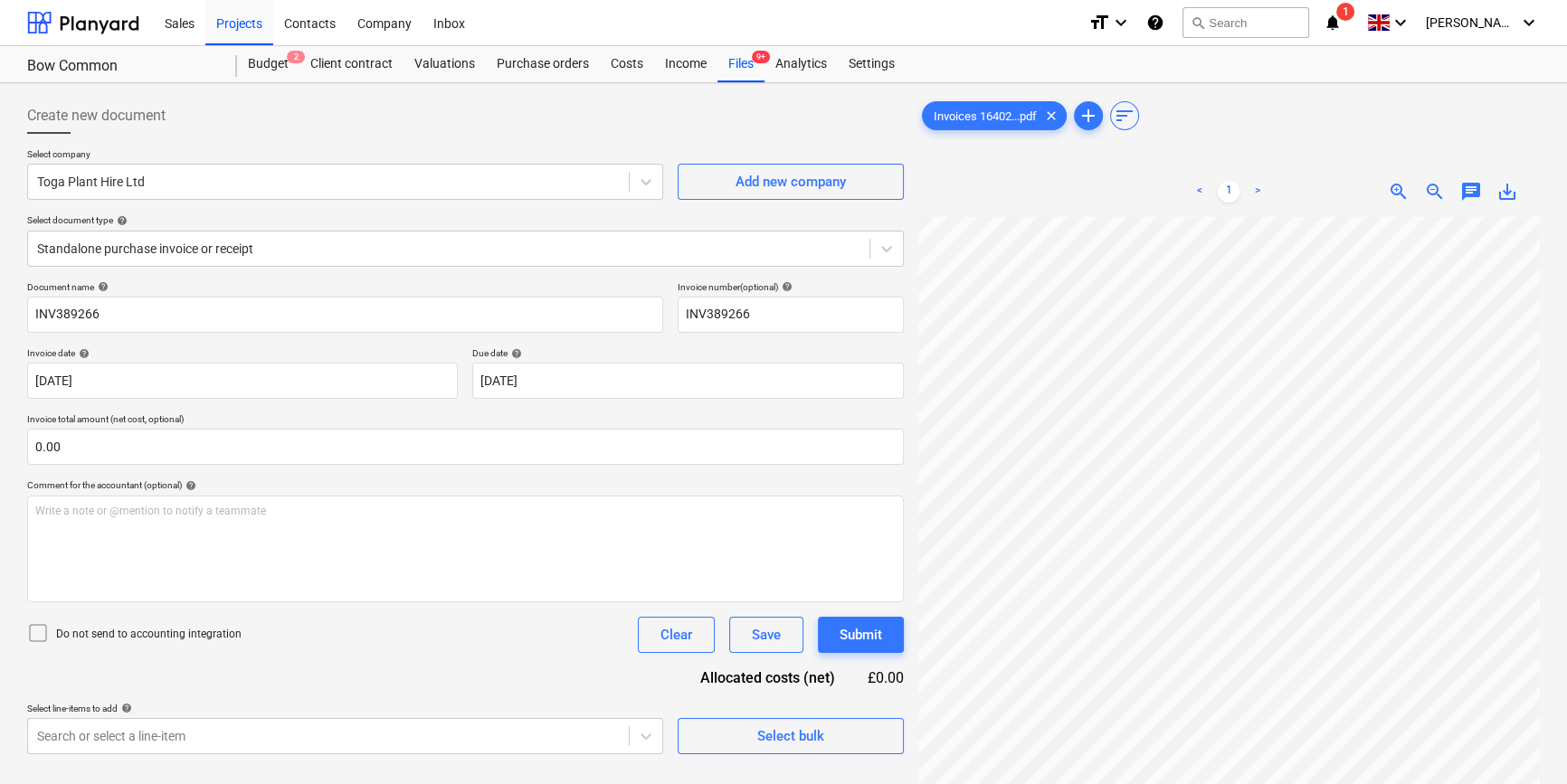
scroll to position [339, 196]
click at [784, 741] on div "Select bulk" at bounding box center [790, 736] width 67 height 23
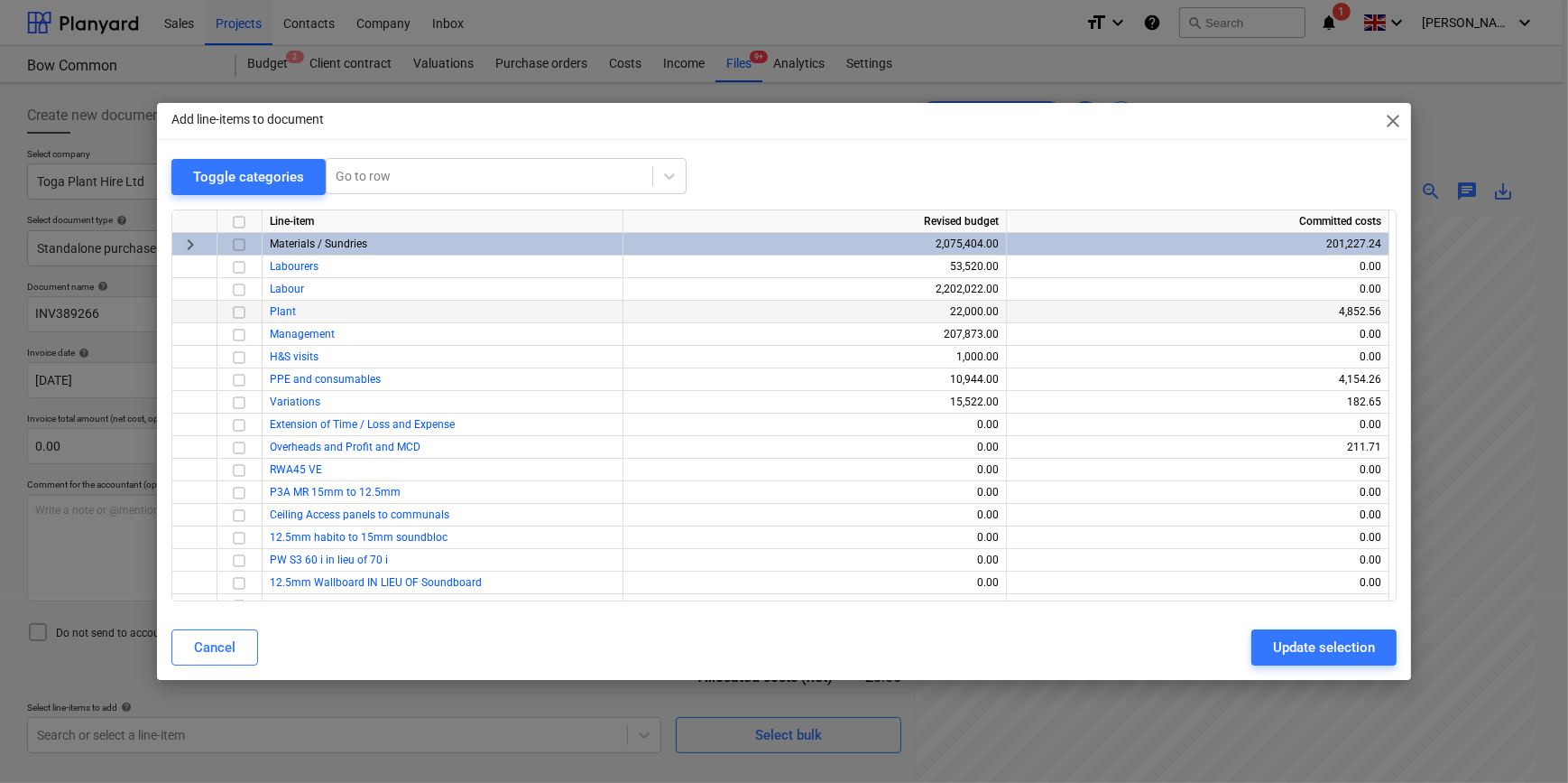
click at [233, 310] on input "checkbox" at bounding box center [239, 312] width 21 height 22
click at [1250, 645] on div "Update selection" at bounding box center [1324, 647] width 102 height 23
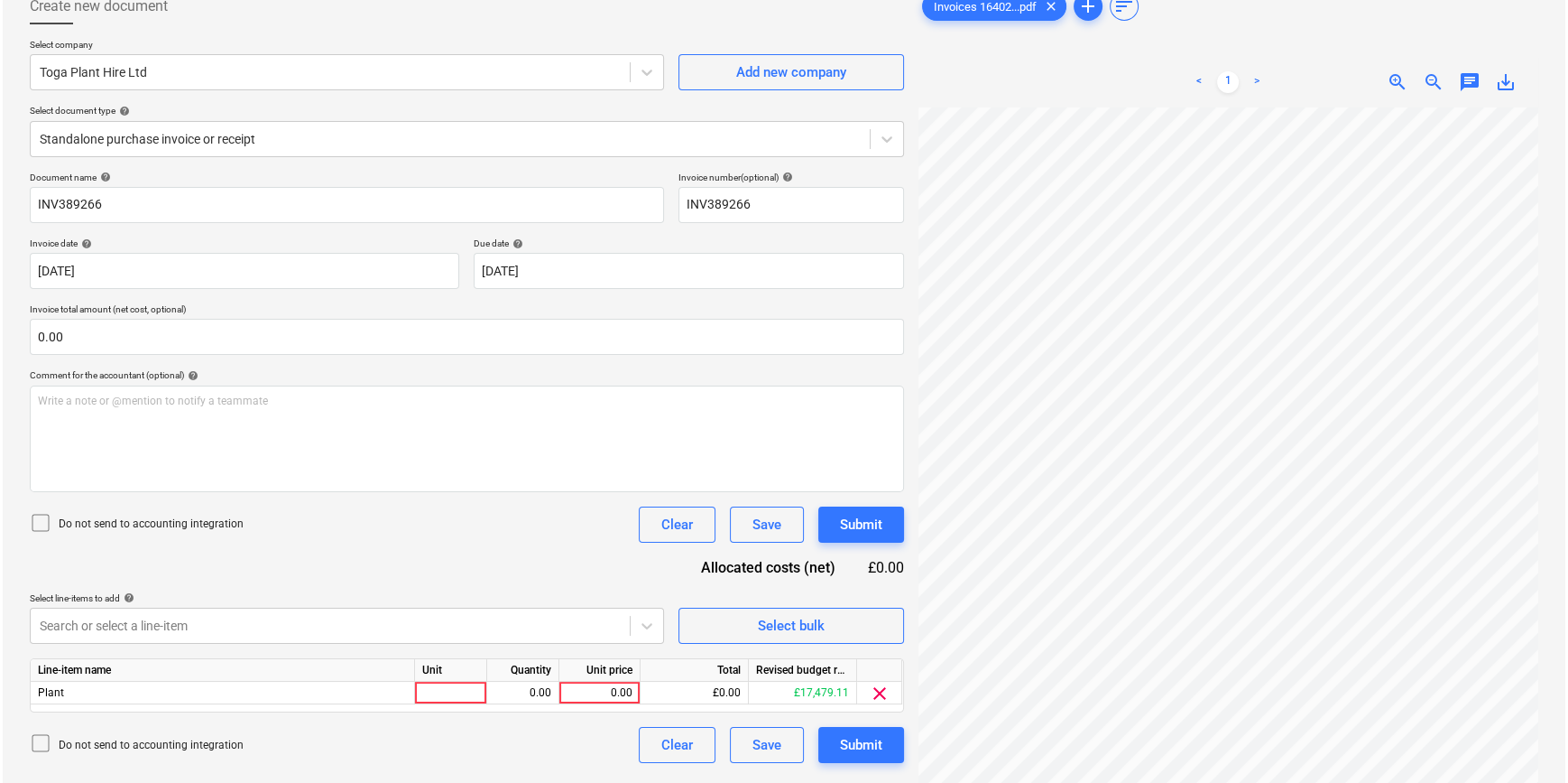
scroll to position [163, 0]
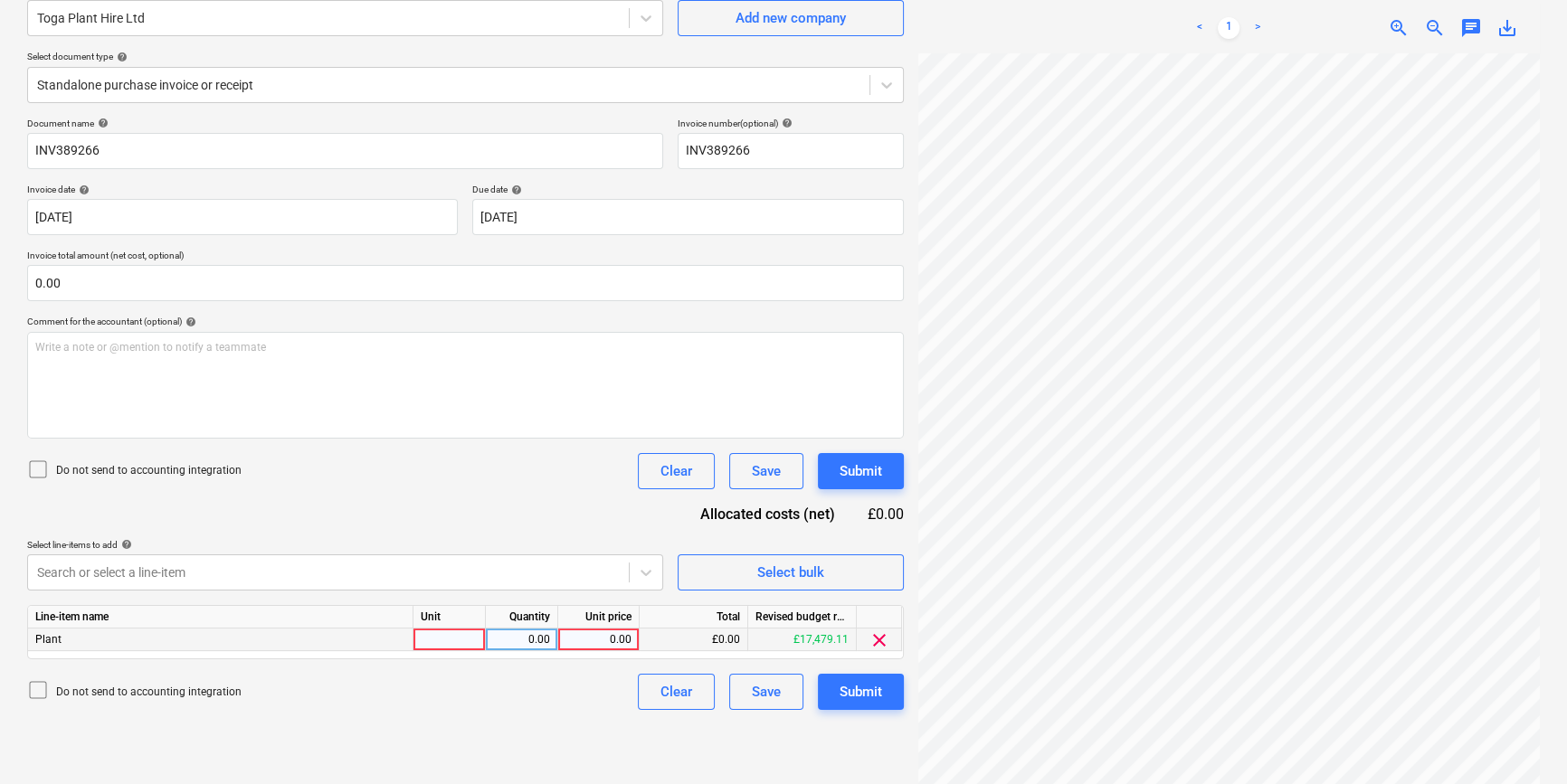
click at [444, 642] on div at bounding box center [450, 639] width 72 height 23
type input "pcs"
type input "30"
click at [859, 695] on div "Submit" at bounding box center [860, 692] width 42 height 23
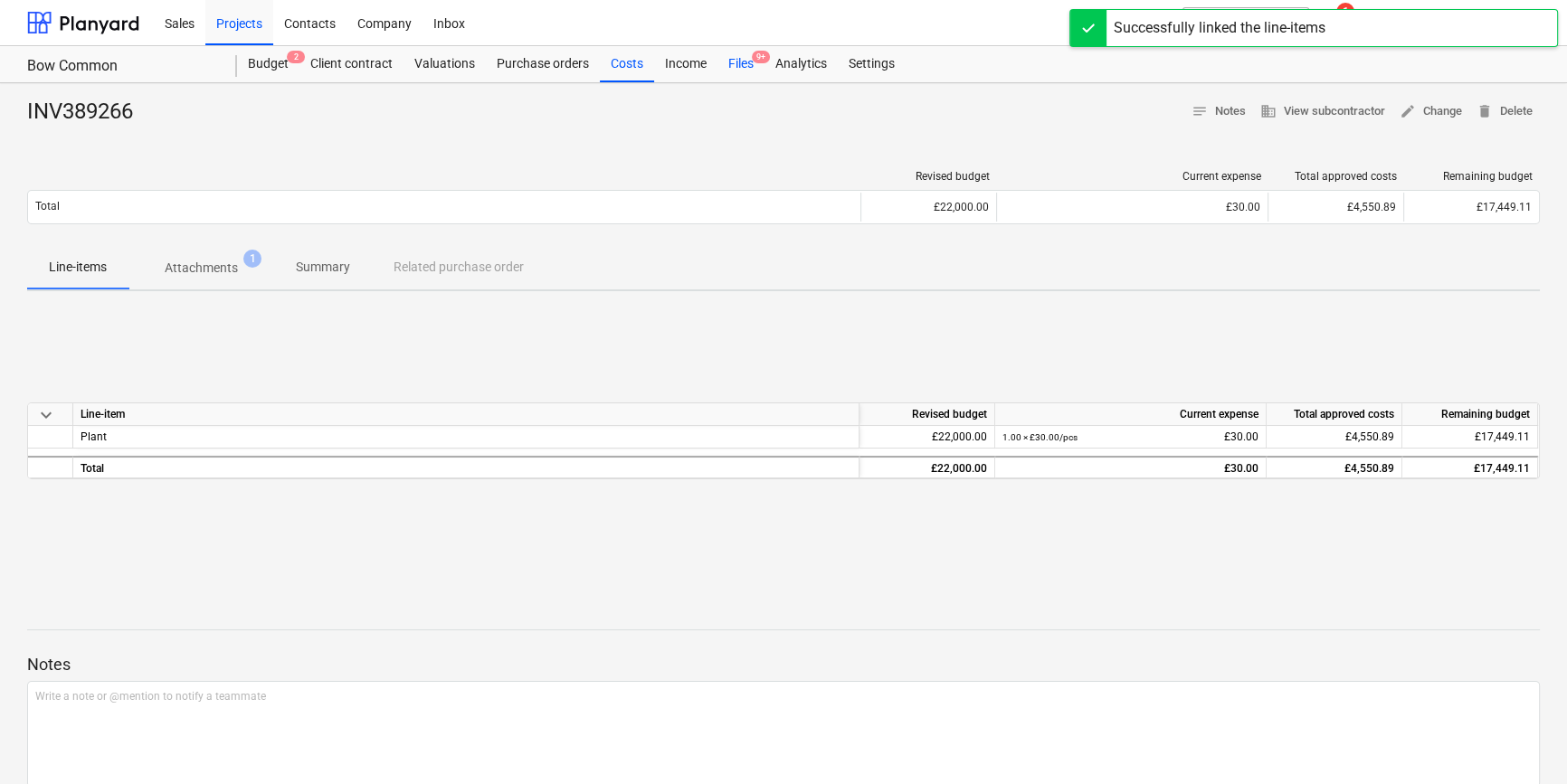
click at [733, 66] on div "Files 9+" at bounding box center [740, 64] width 47 height 36
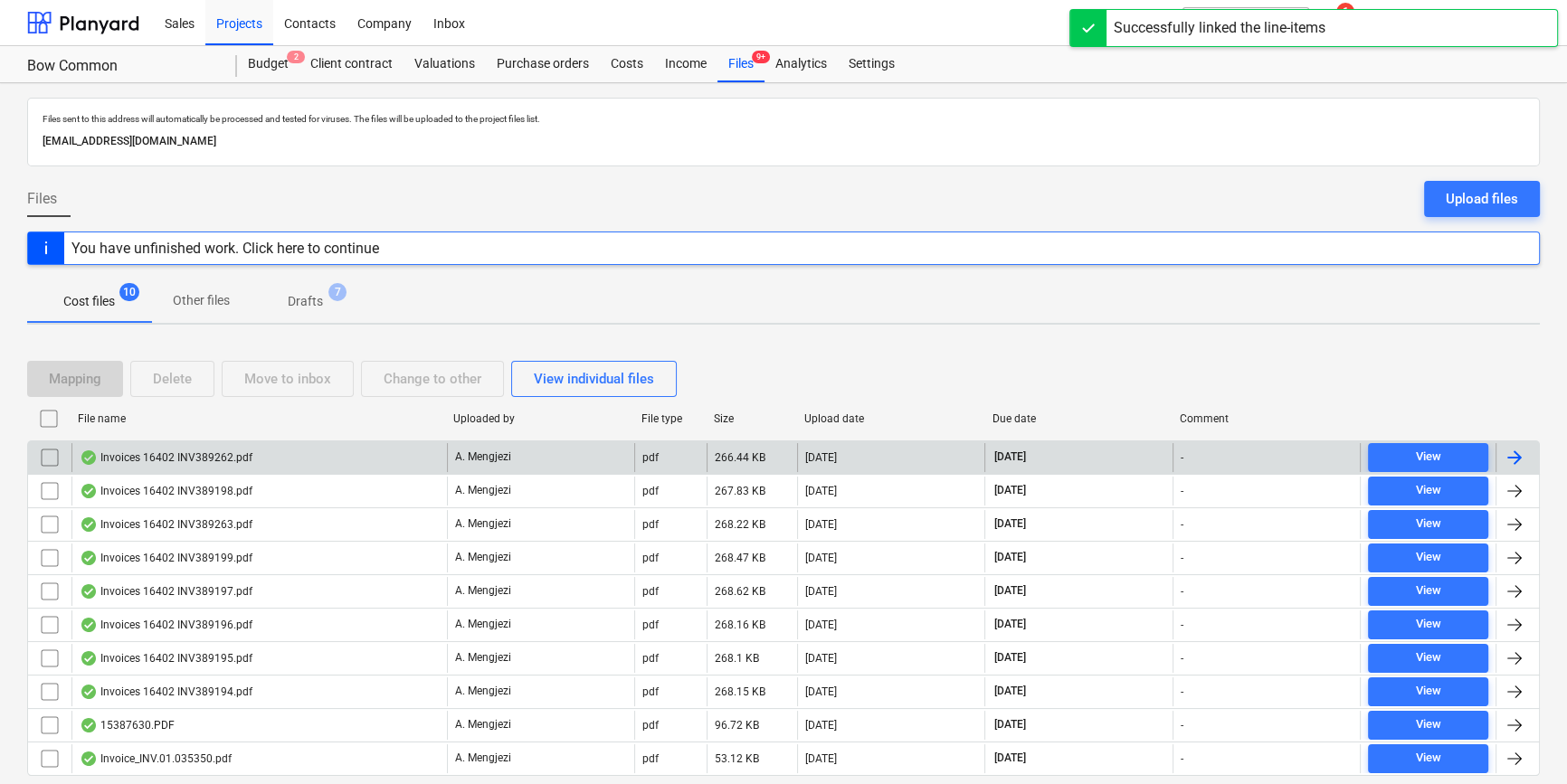
click at [1254, 453] on div at bounding box center [1514, 457] width 22 height 22
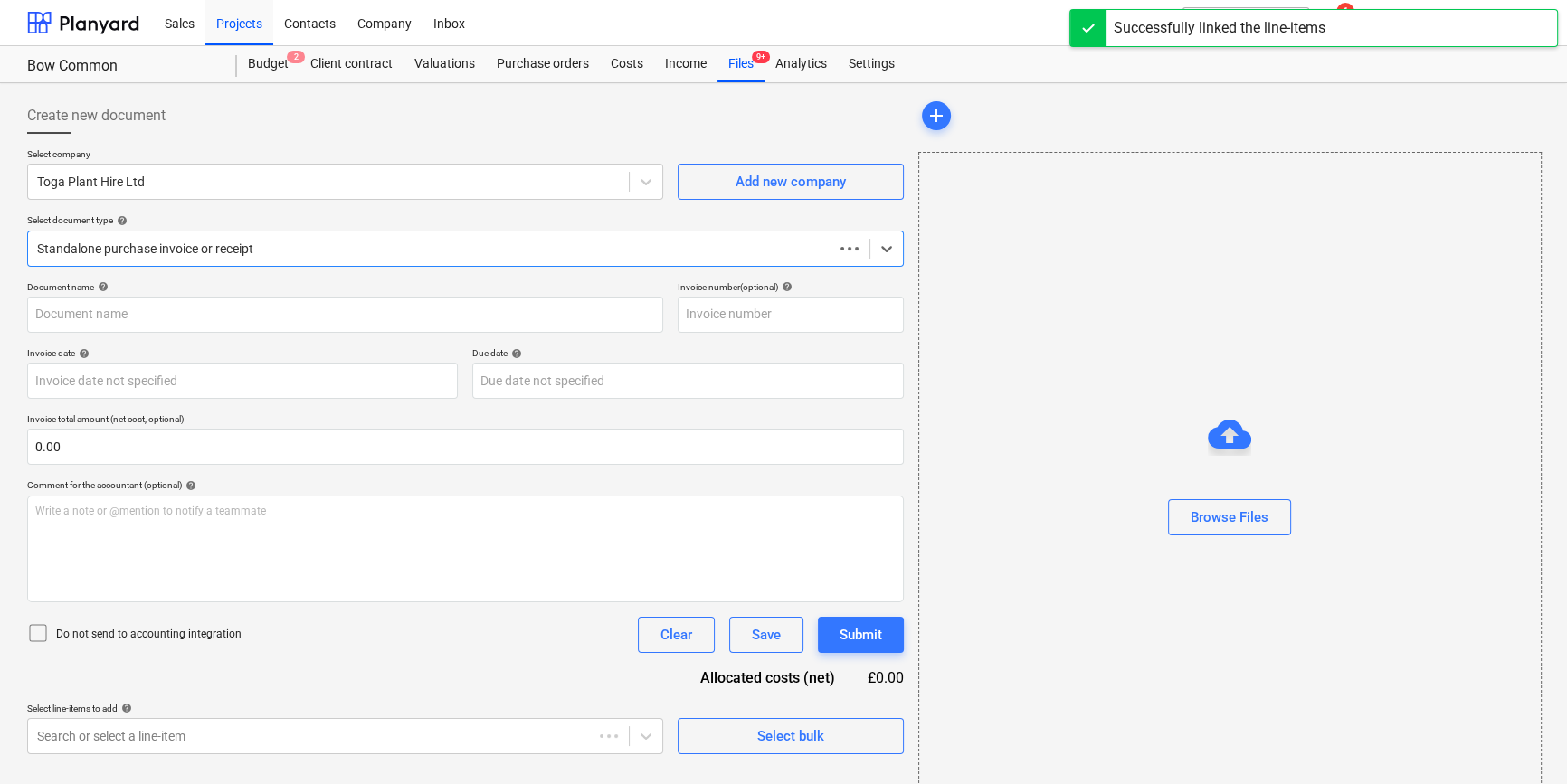
type input "INV389262"
type input "[DATE]"
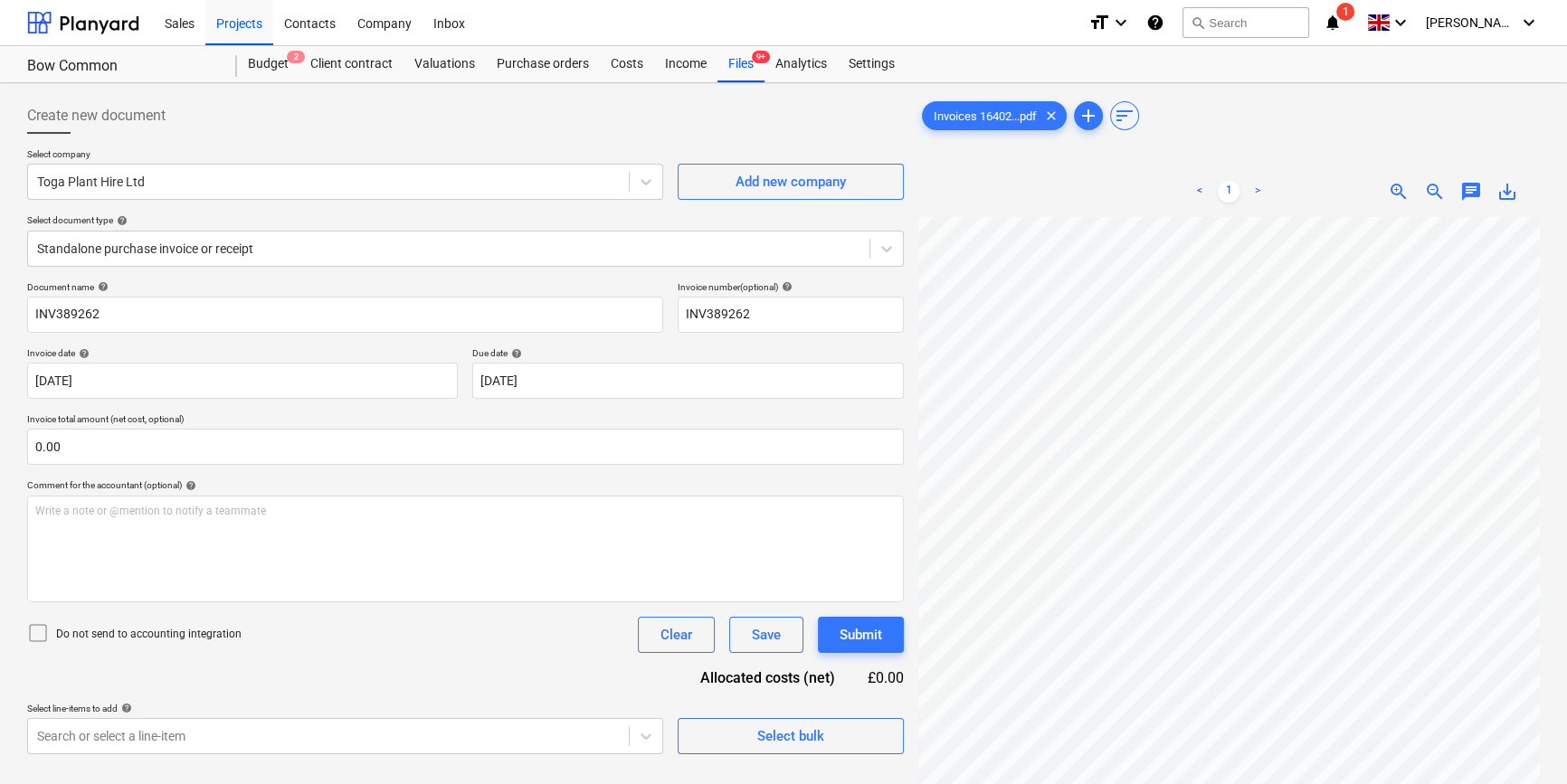
scroll to position [133, 196]
click at [837, 729] on span "Select bulk" at bounding box center [790, 736] width 181 height 23
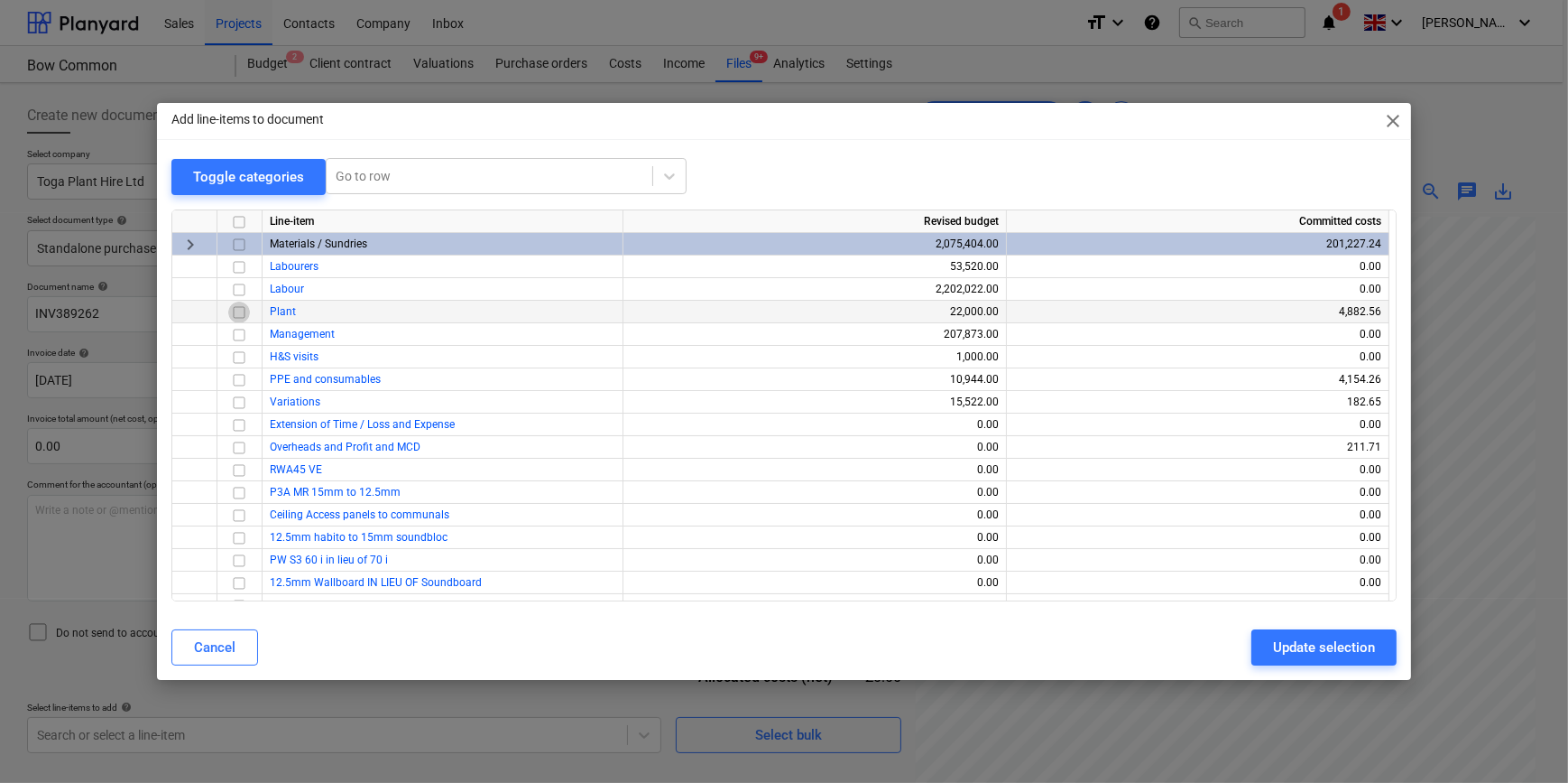
click at [241, 308] on input "checkbox" at bounding box center [239, 312] width 21 height 22
click at [1250, 626] on div "Cancel Update selection" at bounding box center [784, 647] width 1248 height 51
click at [1250, 642] on div "Update selection" at bounding box center [1324, 647] width 102 height 23
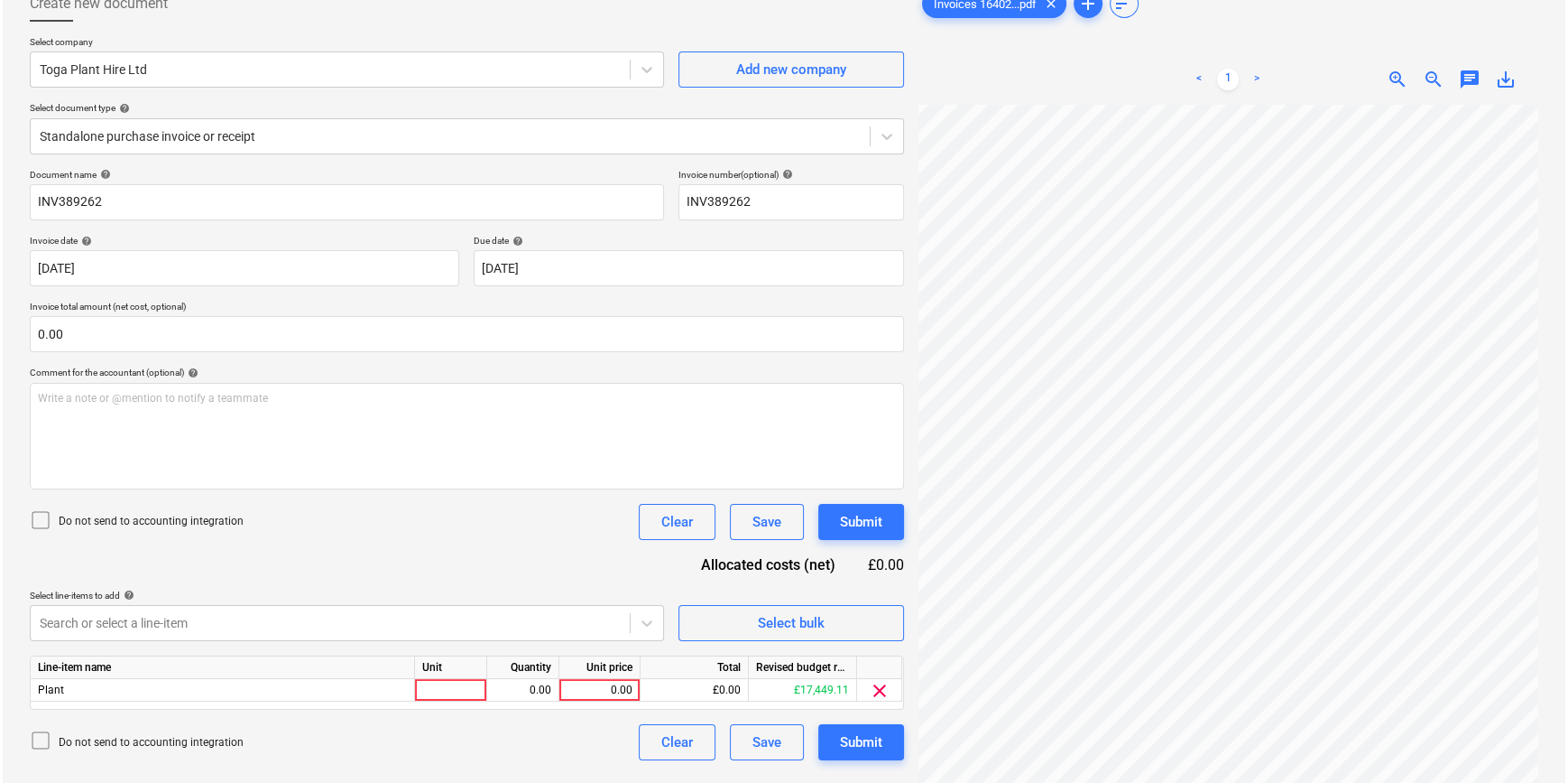
scroll to position [181, 0]
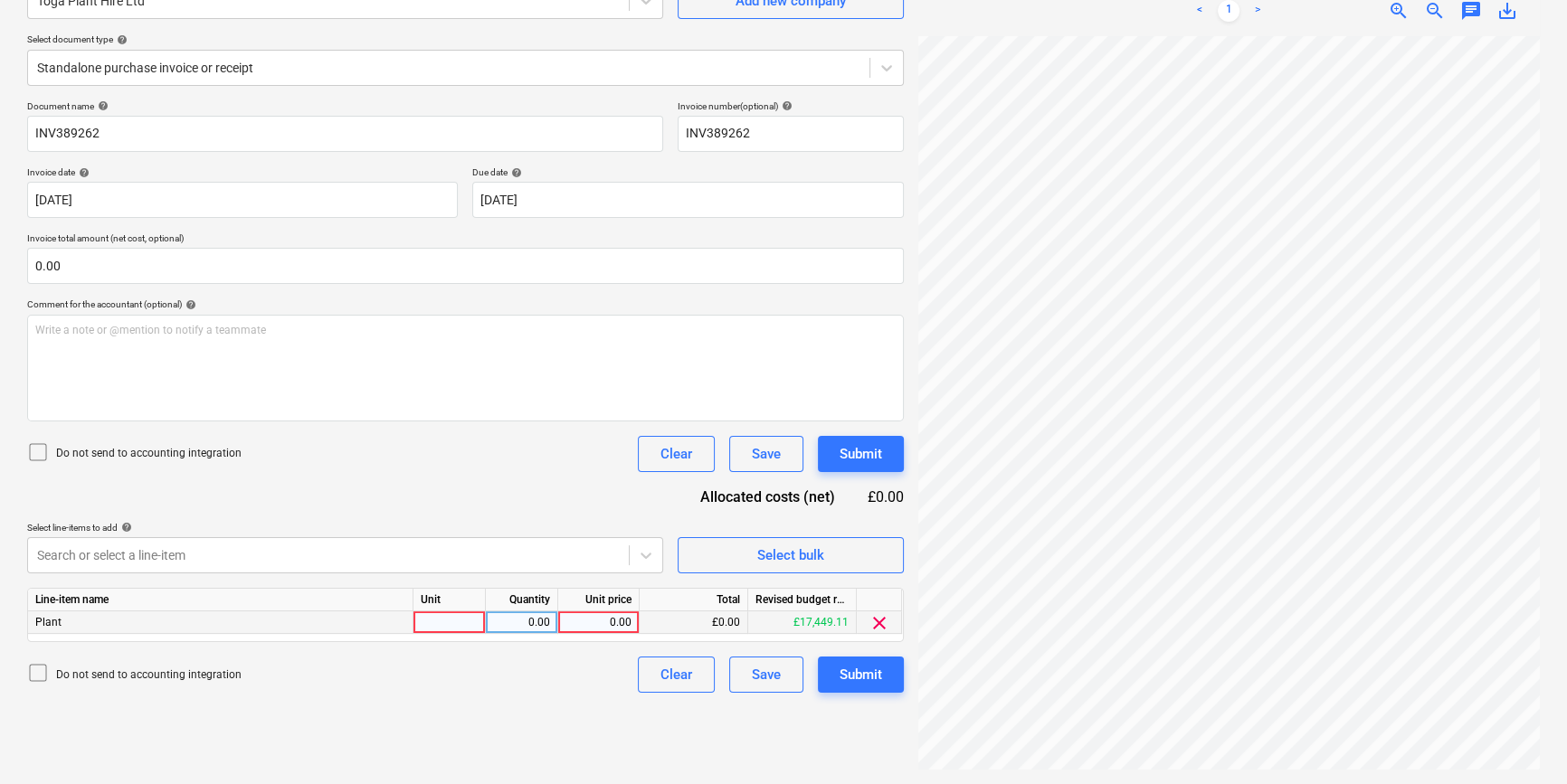
click at [419, 625] on div at bounding box center [450, 622] width 72 height 23
type input "pcs"
type input "55"
click at [877, 675] on div "Submit" at bounding box center [860, 674] width 42 height 23
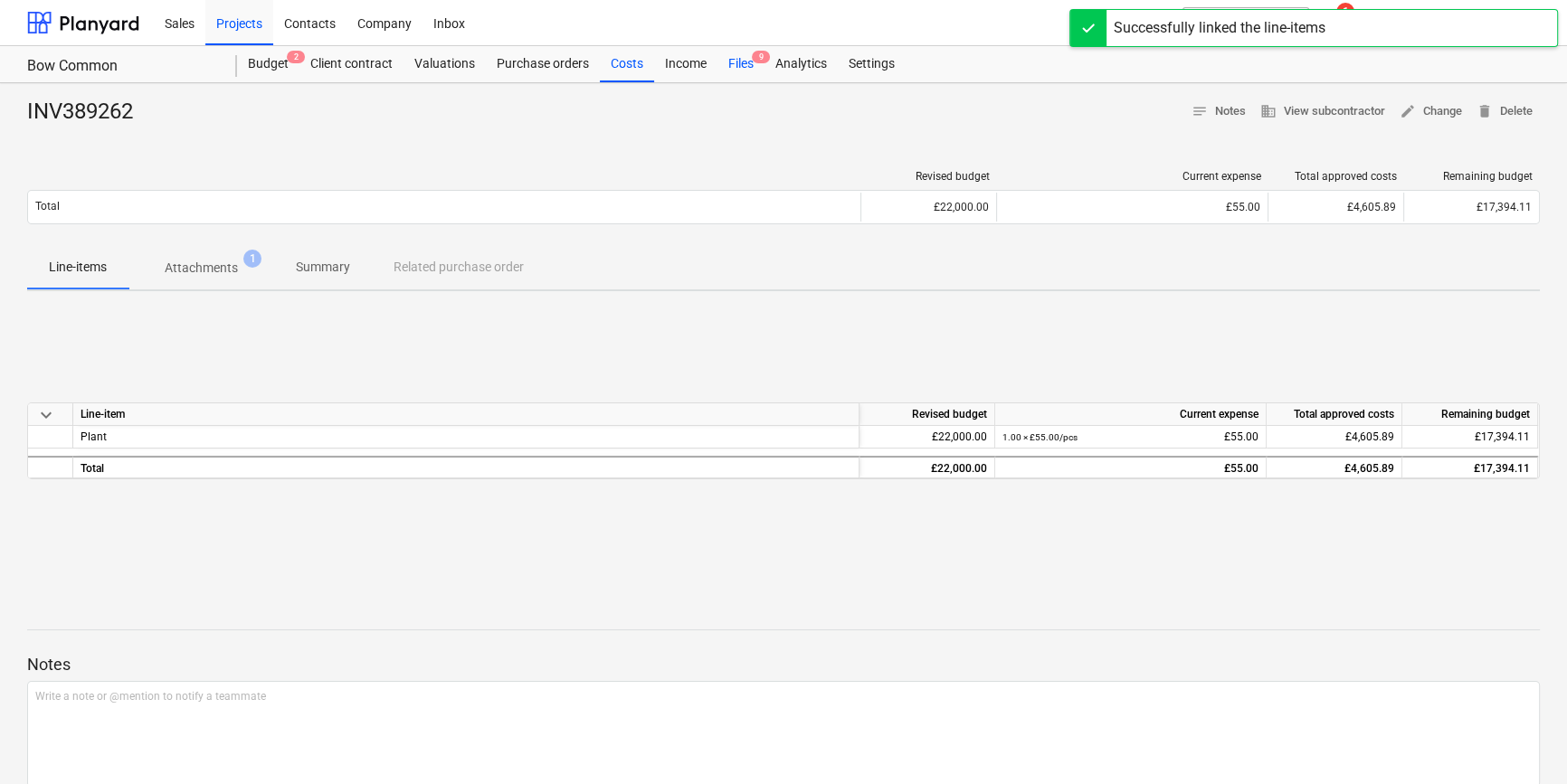
click at [746, 63] on div "Files 9" at bounding box center [740, 64] width 47 height 36
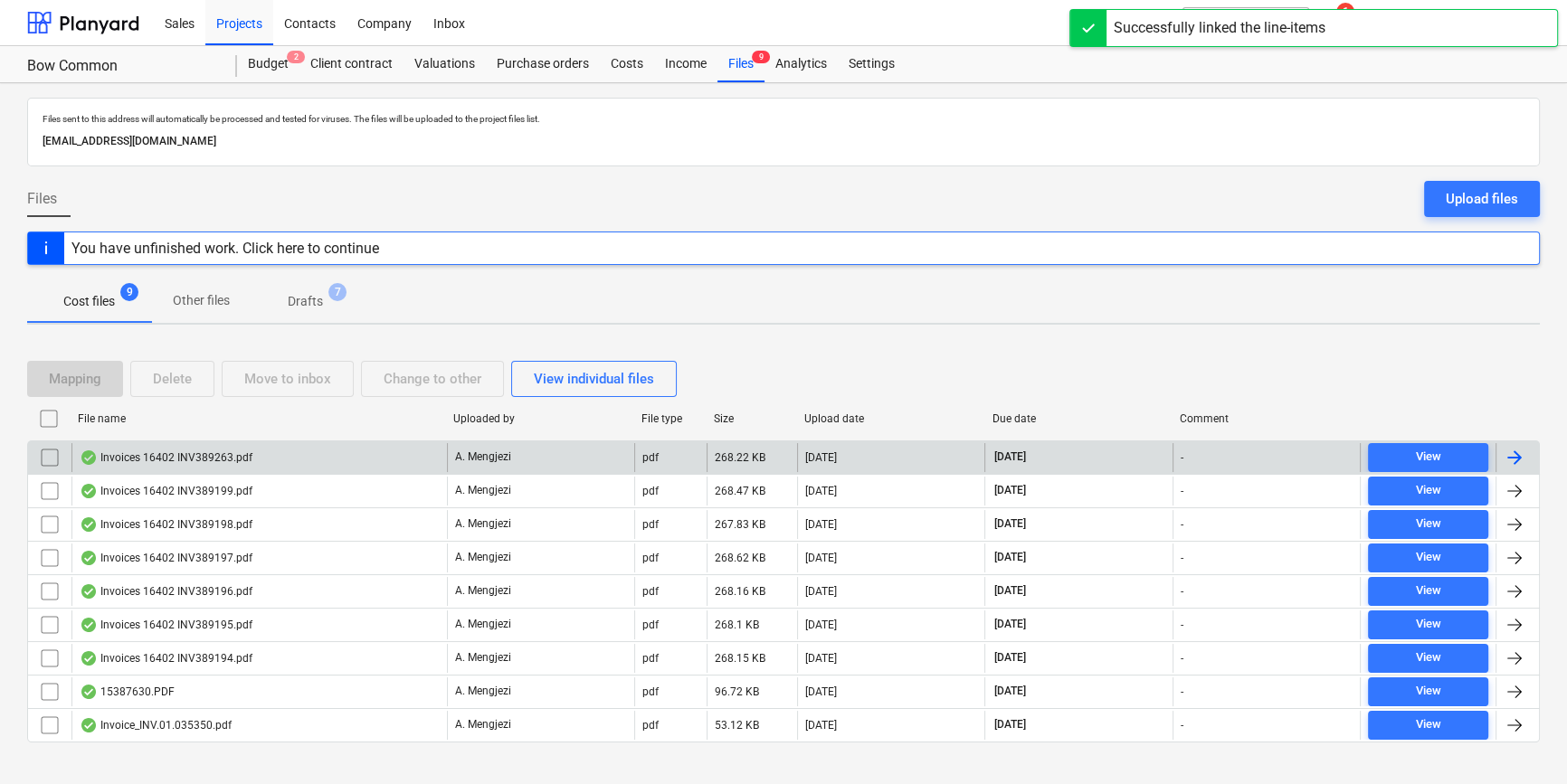
click at [1254, 447] on div at bounding box center [1514, 457] width 22 height 22
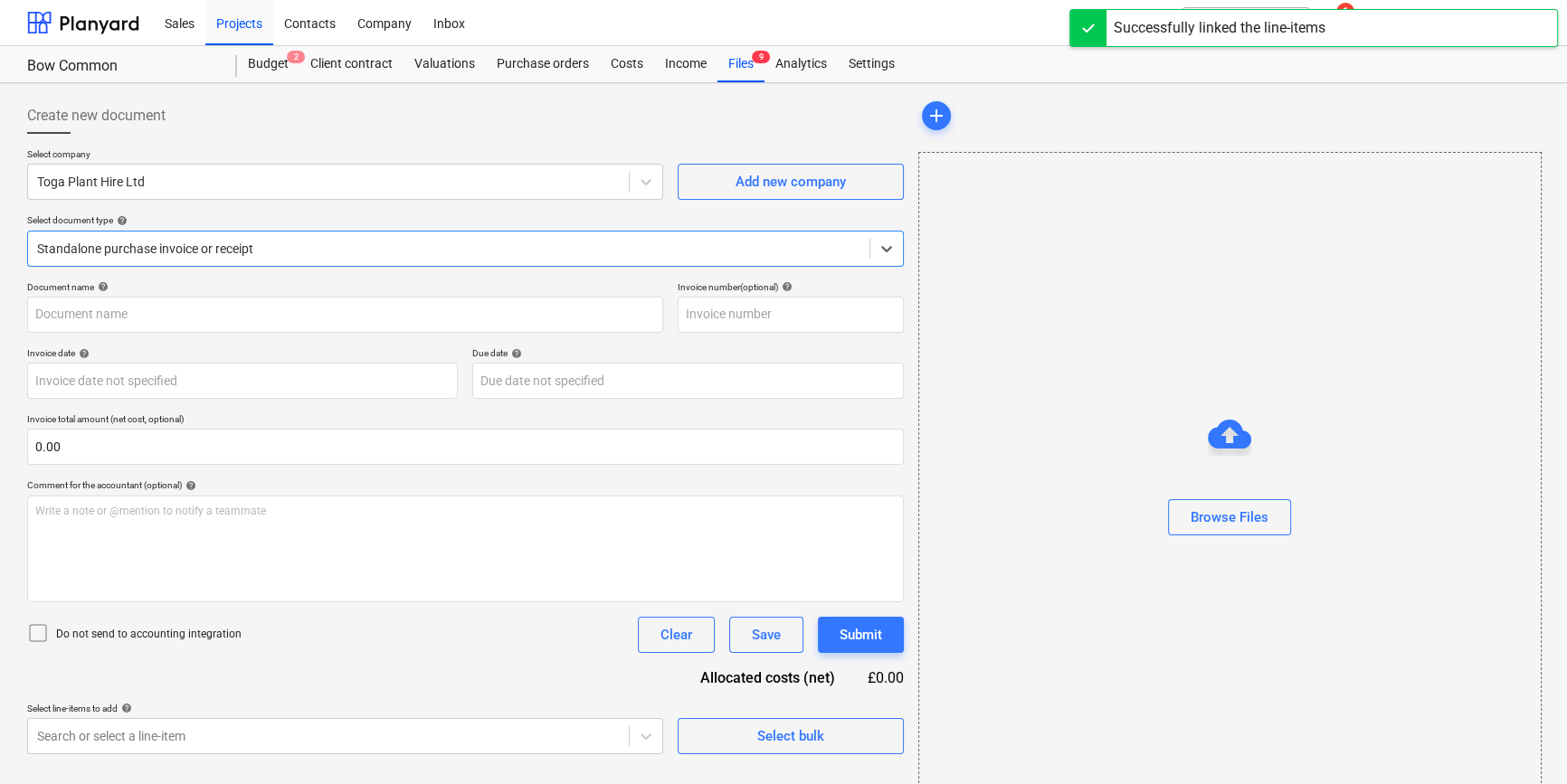
type input "INV389263"
type input "[DATE]"
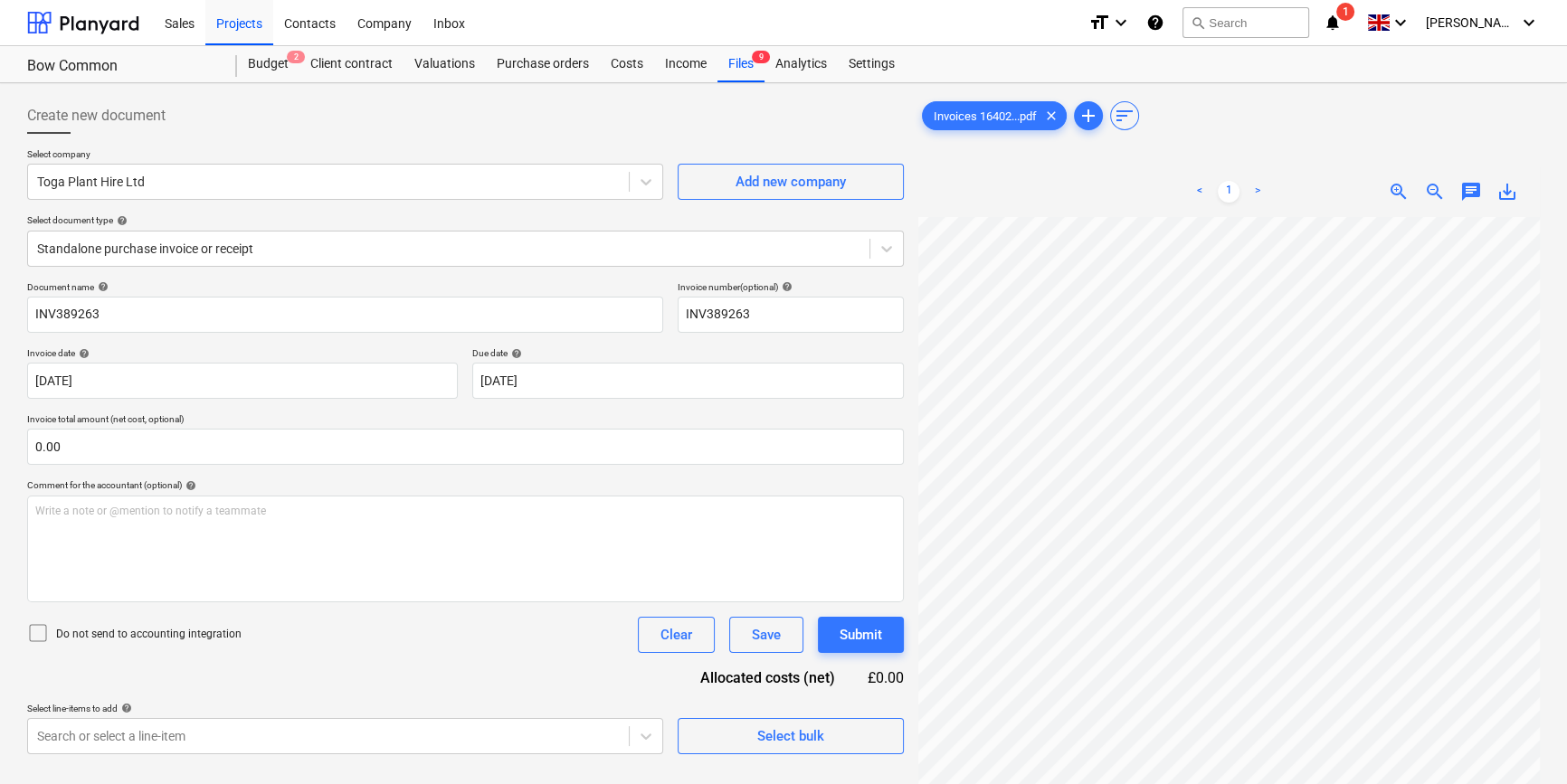
scroll to position [62, 49]
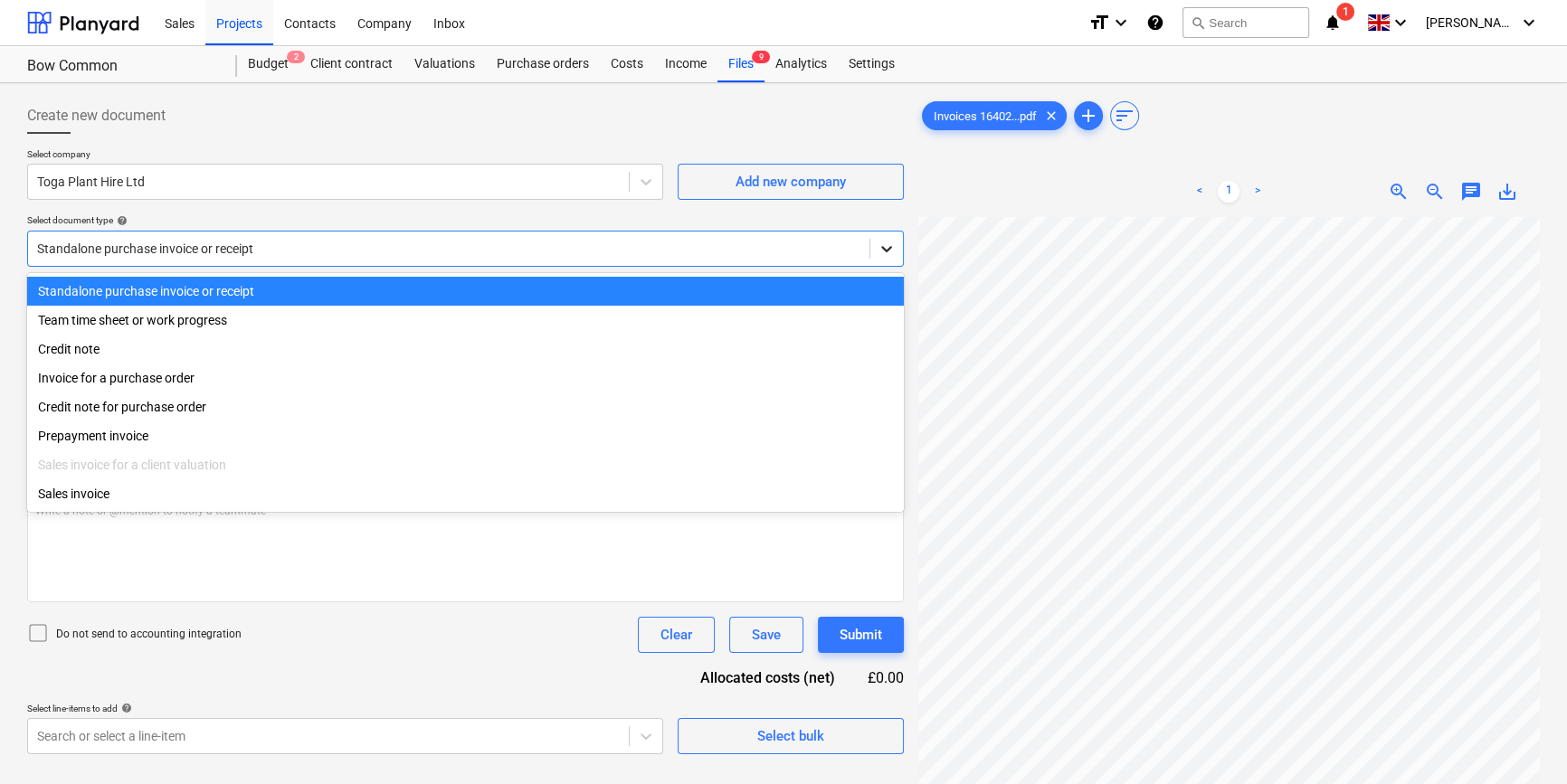
click at [888, 254] on icon at bounding box center [886, 249] width 18 height 18
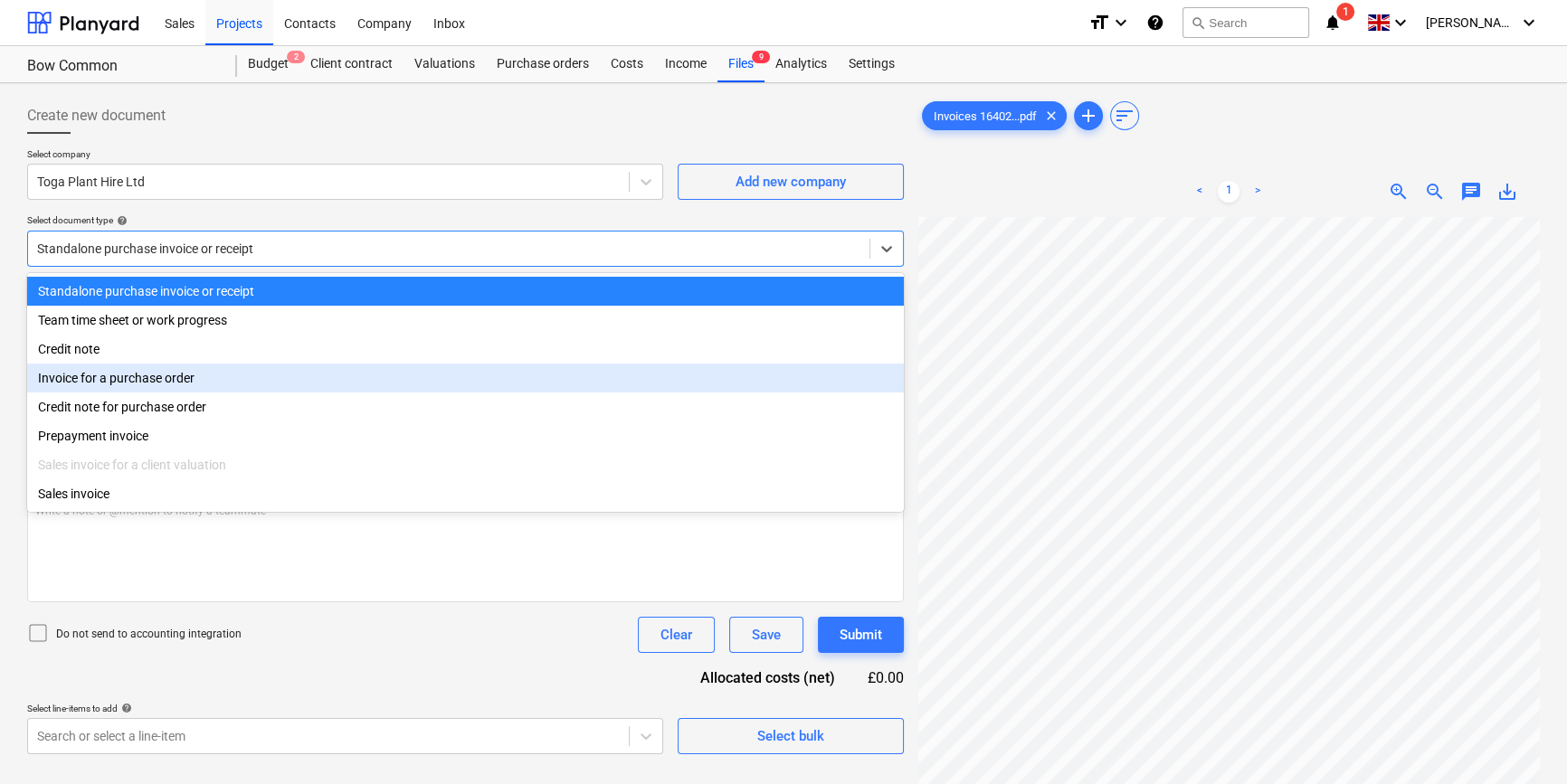
click at [880, 372] on div "Invoice for a purchase order" at bounding box center [465, 378] width 877 height 29
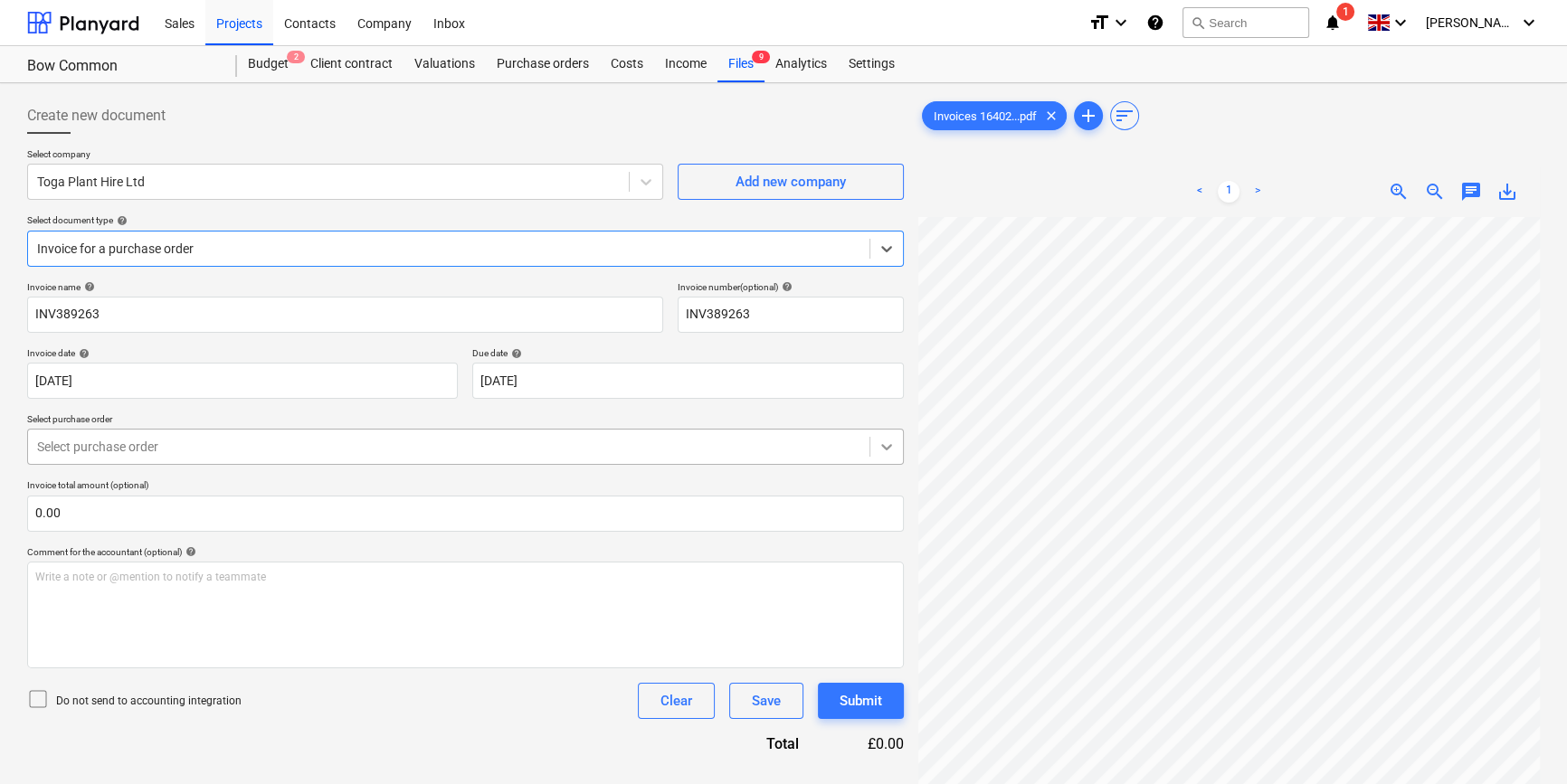
click at [883, 444] on icon at bounding box center [886, 446] width 18 height 18
click at [891, 254] on icon at bounding box center [886, 249] width 18 height 18
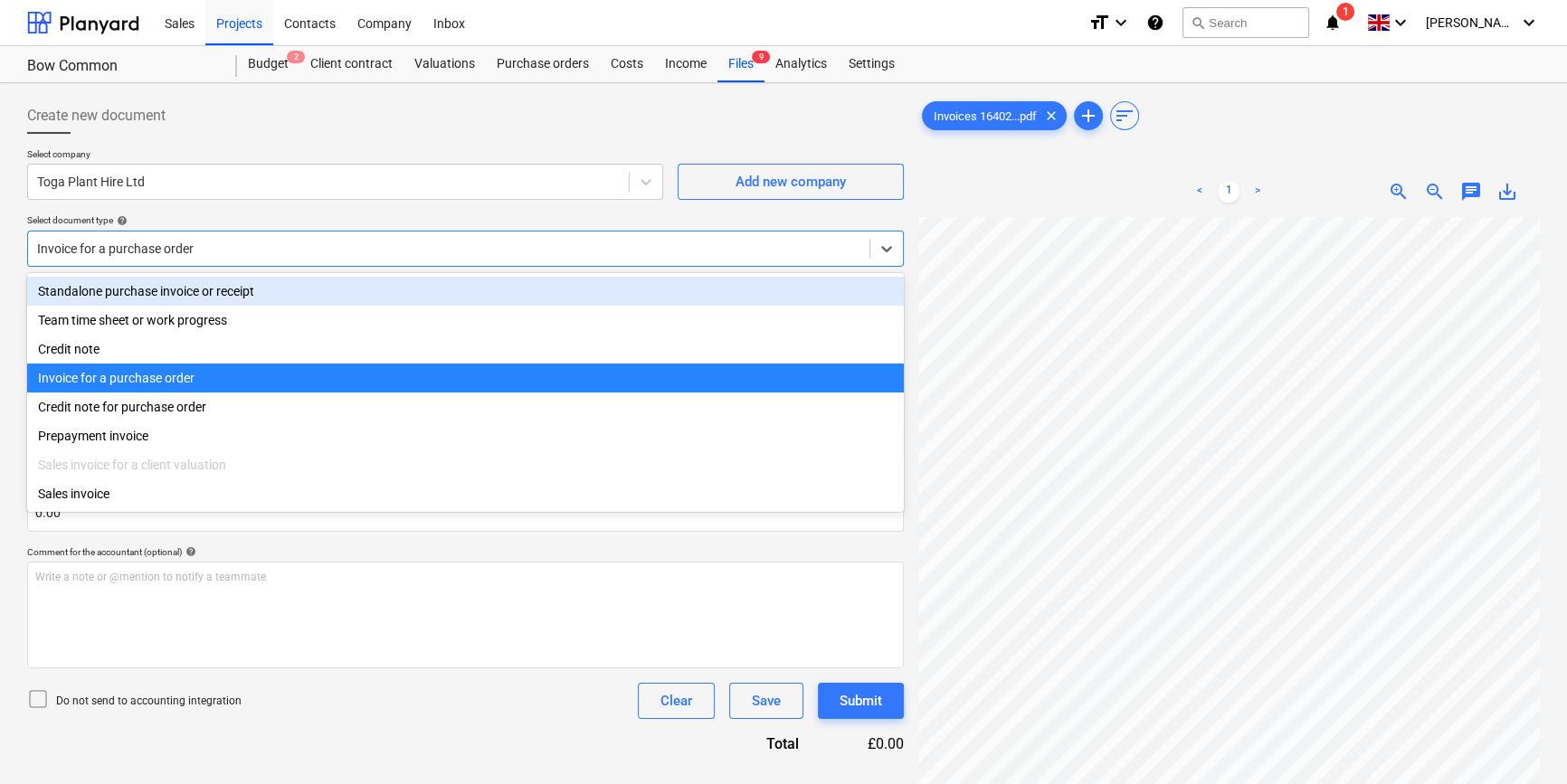
click at [880, 284] on div "Standalone purchase invoice or receipt" at bounding box center [465, 292] width 877 height 29
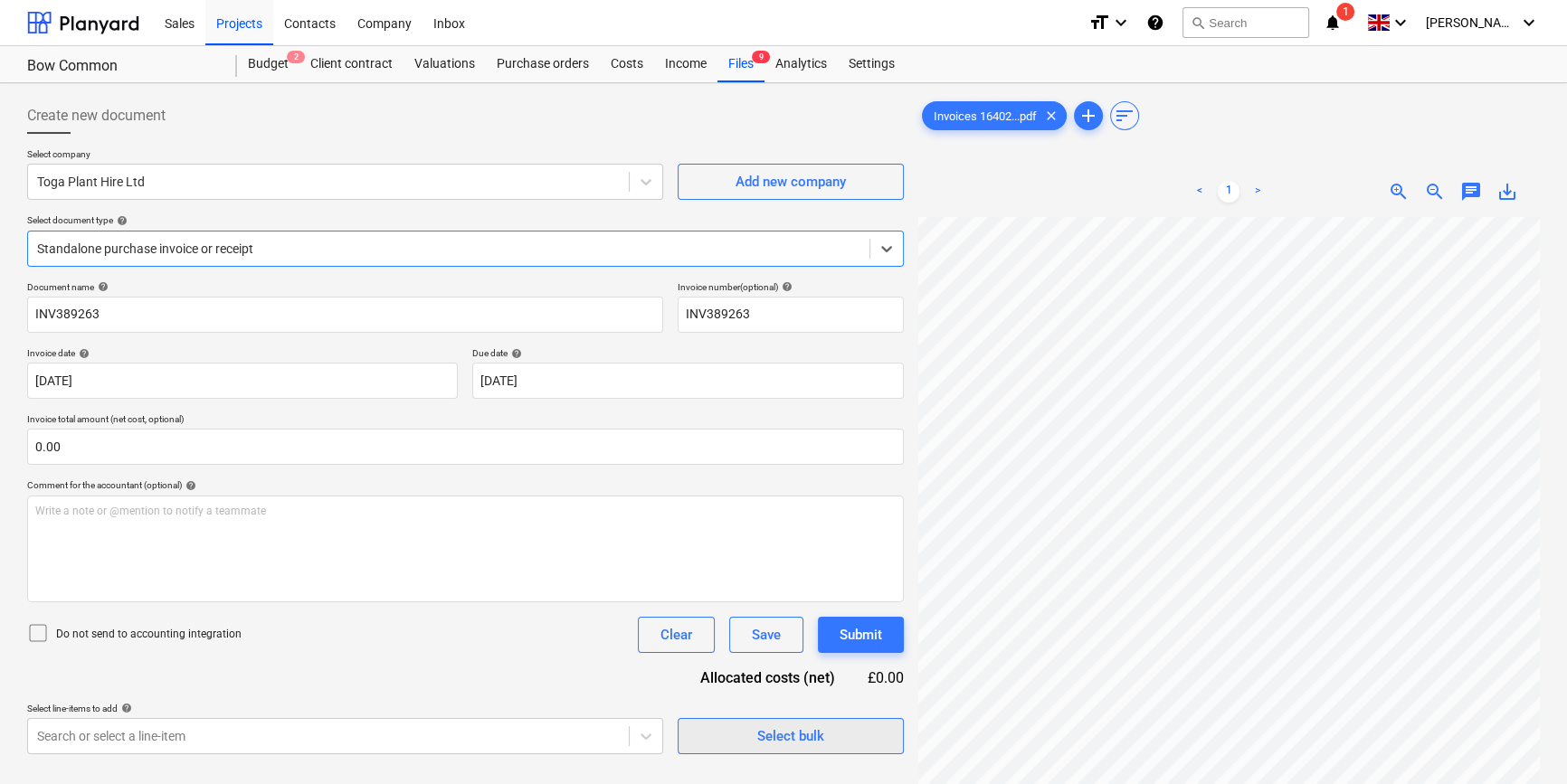
click at [821, 730] on div "Select bulk" at bounding box center [790, 736] width 67 height 23
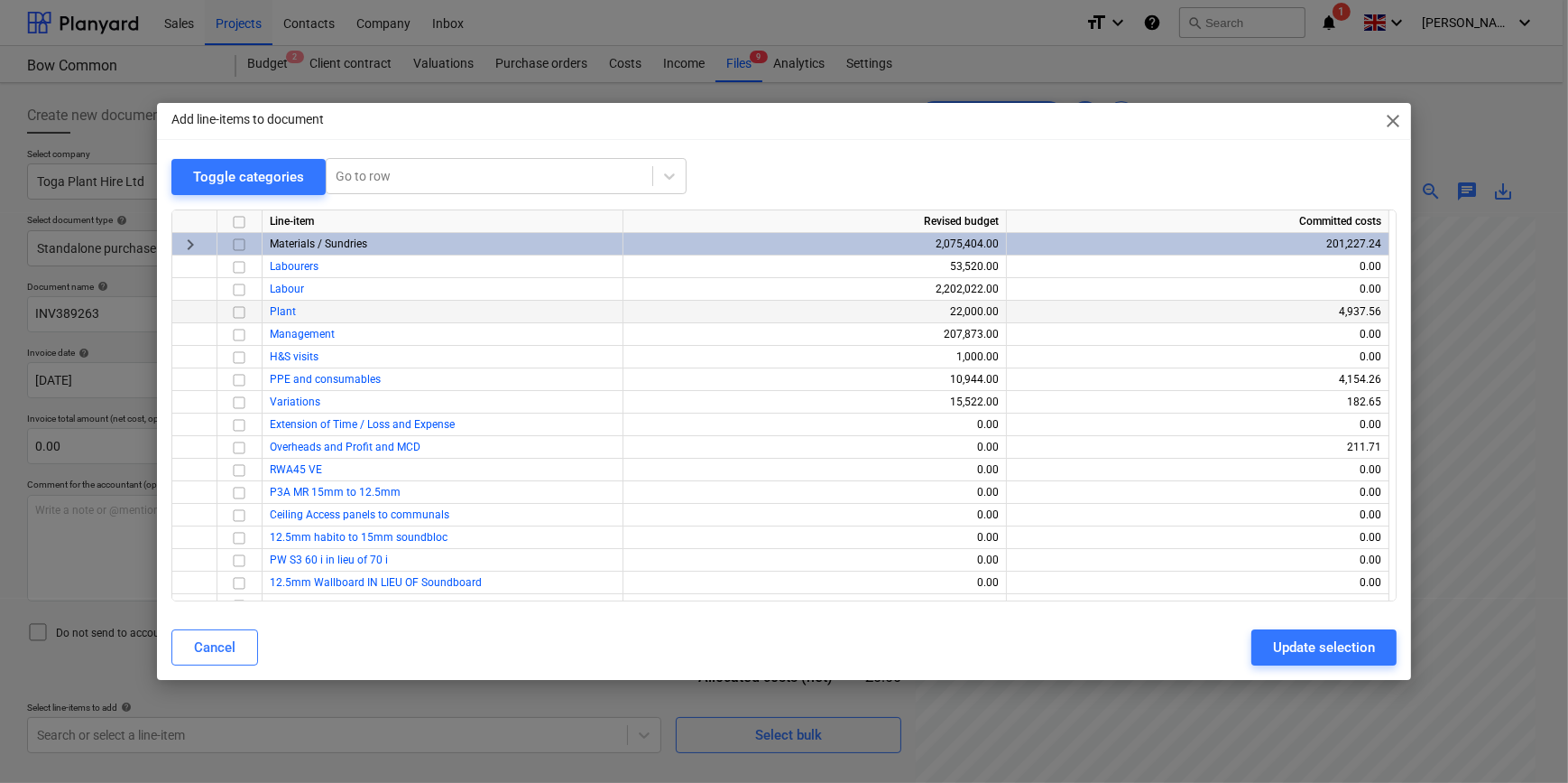
click at [240, 309] on input "checkbox" at bounding box center [239, 312] width 21 height 22
click at [1250, 650] on div "Update selection" at bounding box center [1324, 647] width 102 height 23
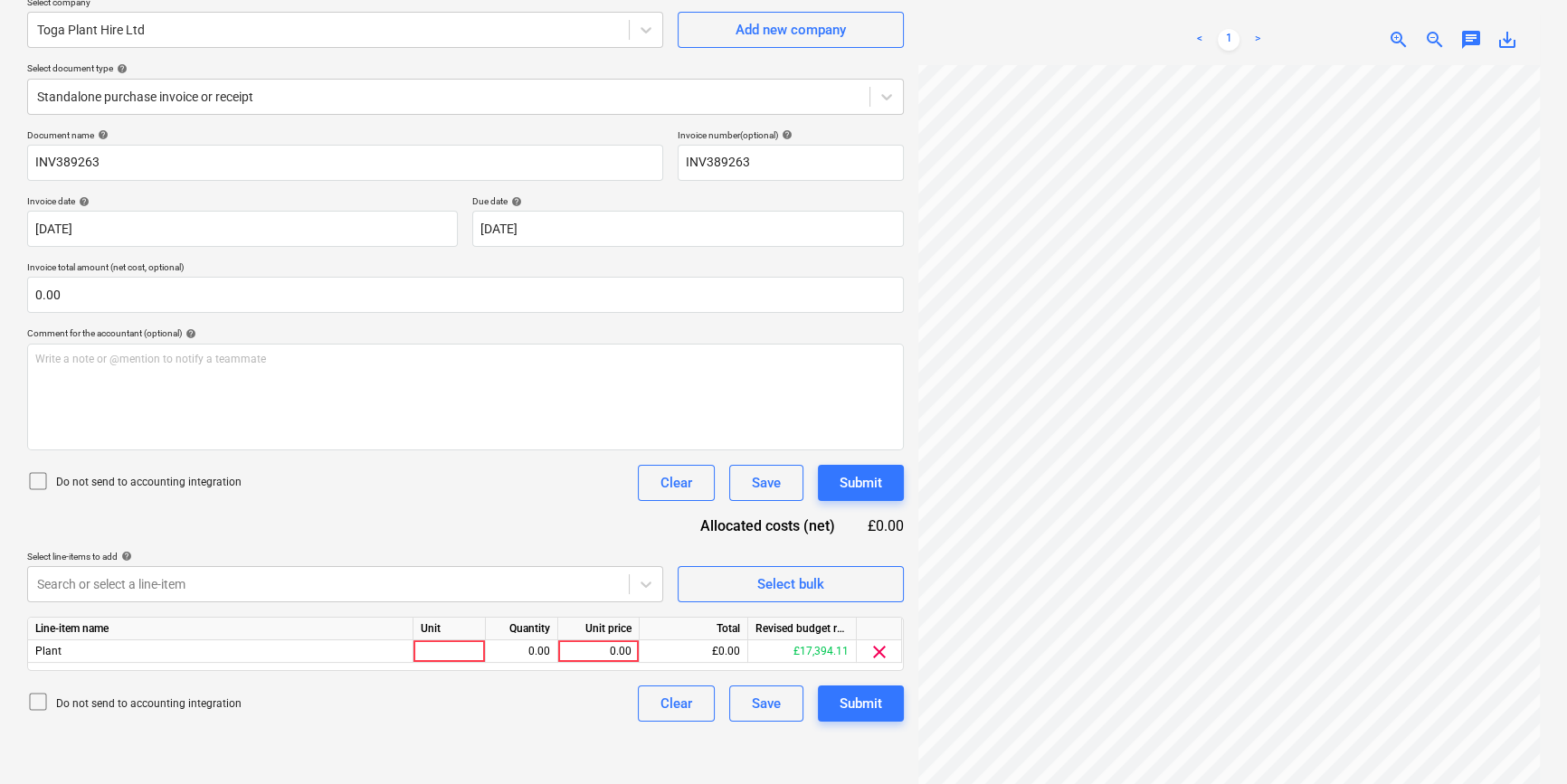
scroll to position [181, 0]
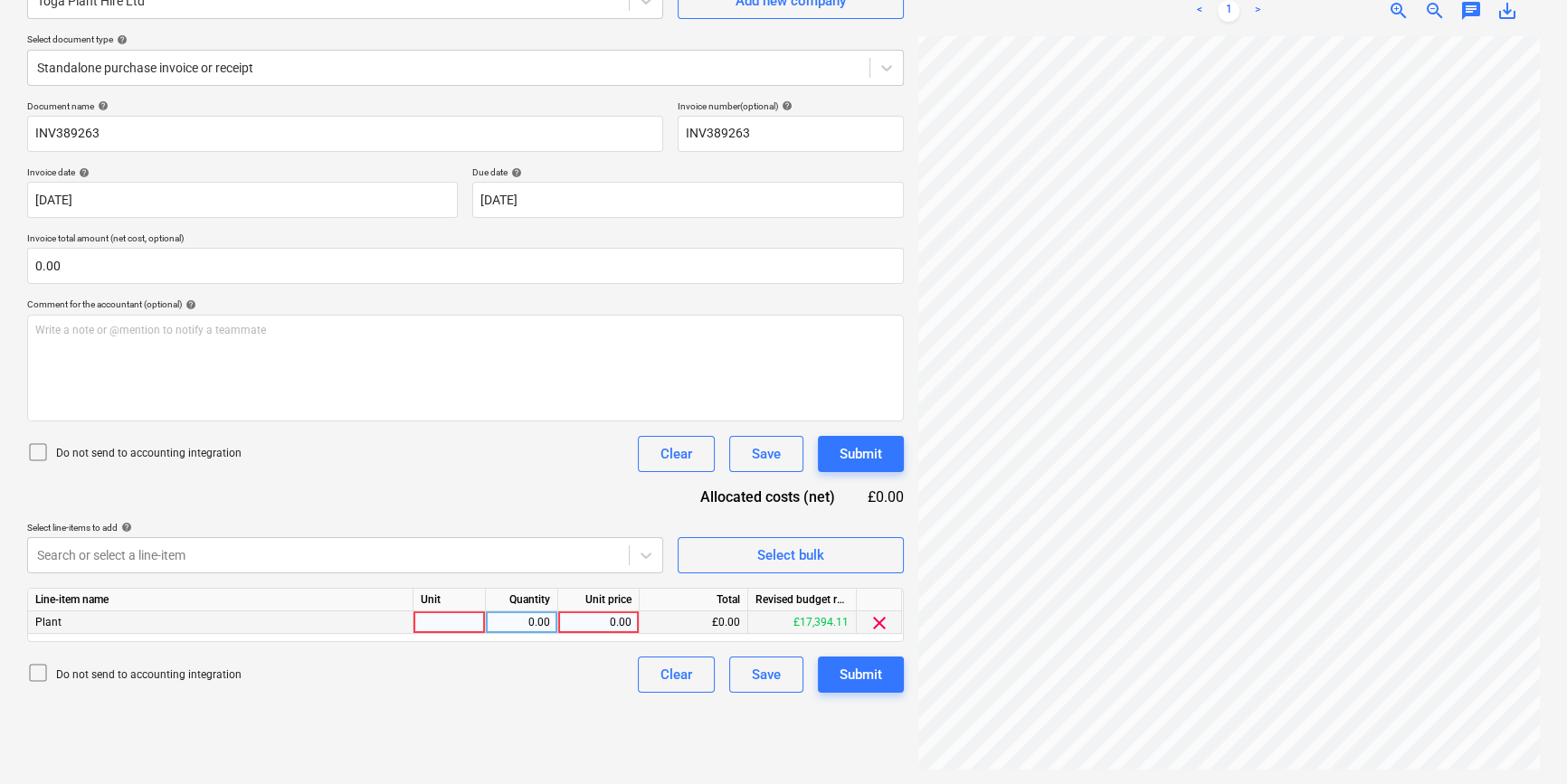
click at [444, 621] on div at bounding box center [450, 622] width 72 height 23
type input "pcs"
click at [587, 623] on div "0.00" at bounding box center [597, 622] width 66 height 23
type input "220"
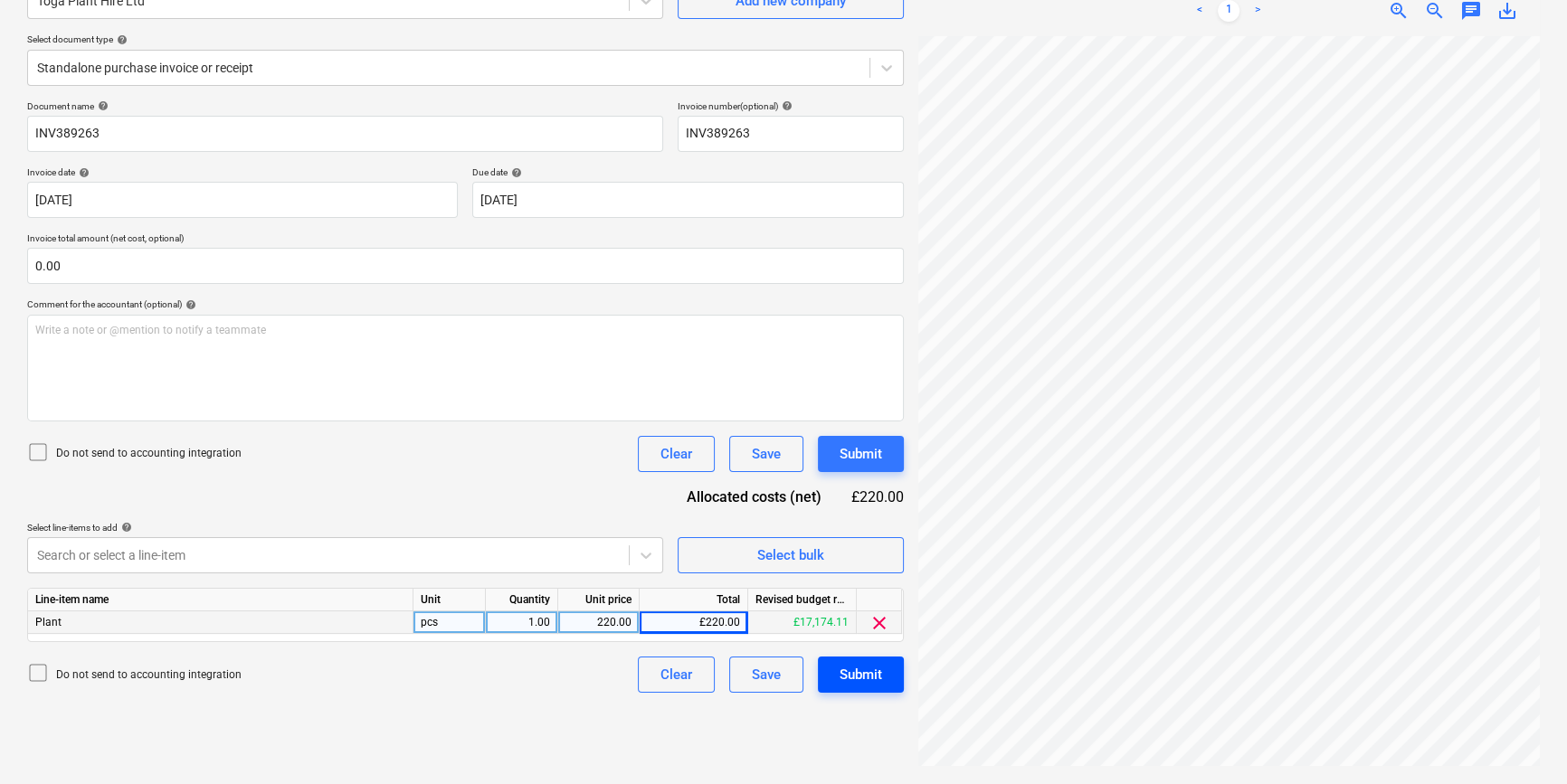
click at [855, 682] on div "Submit" at bounding box center [860, 674] width 42 height 23
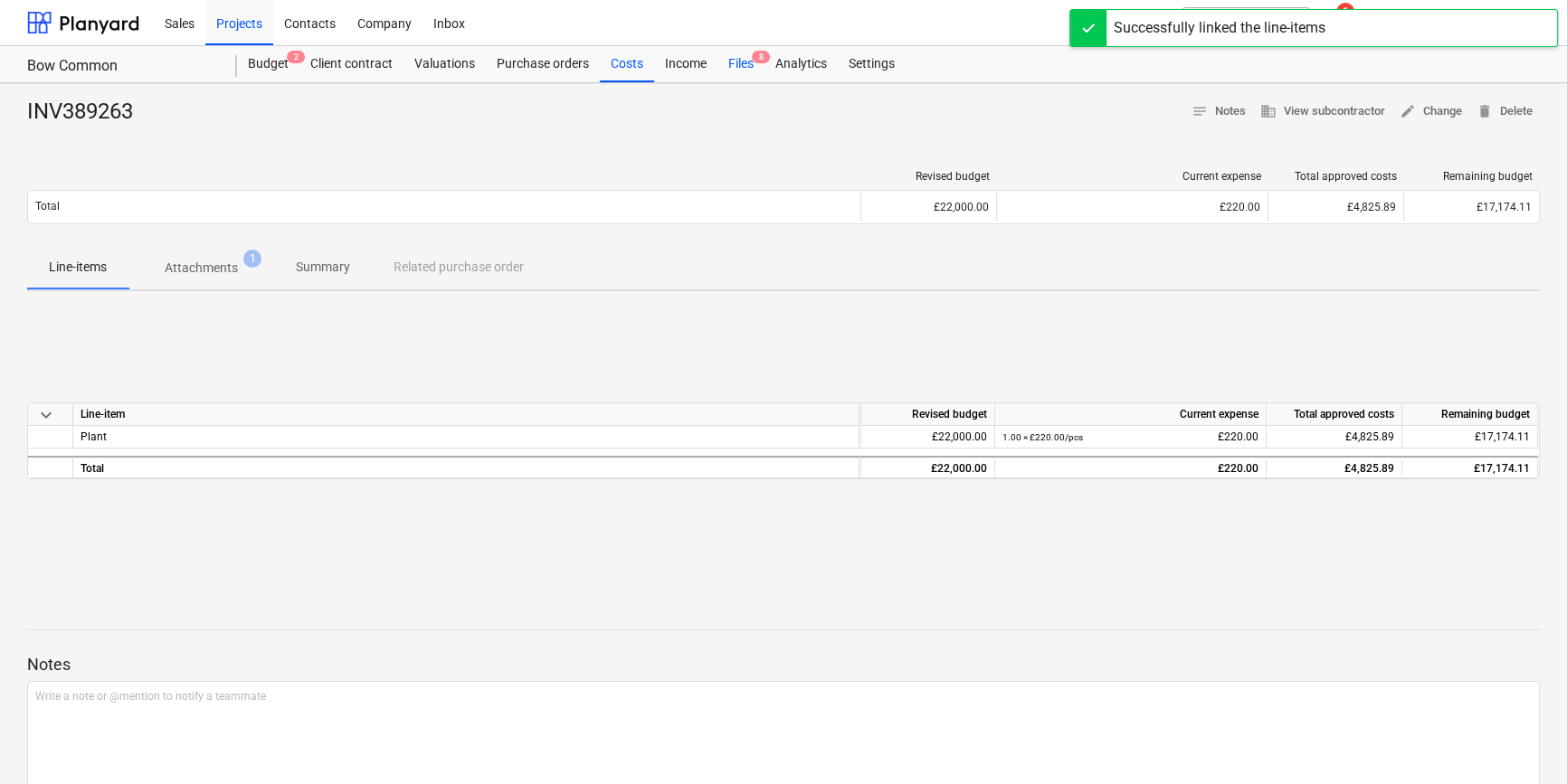
click at [736, 66] on div "Files 8" at bounding box center [740, 64] width 47 height 36
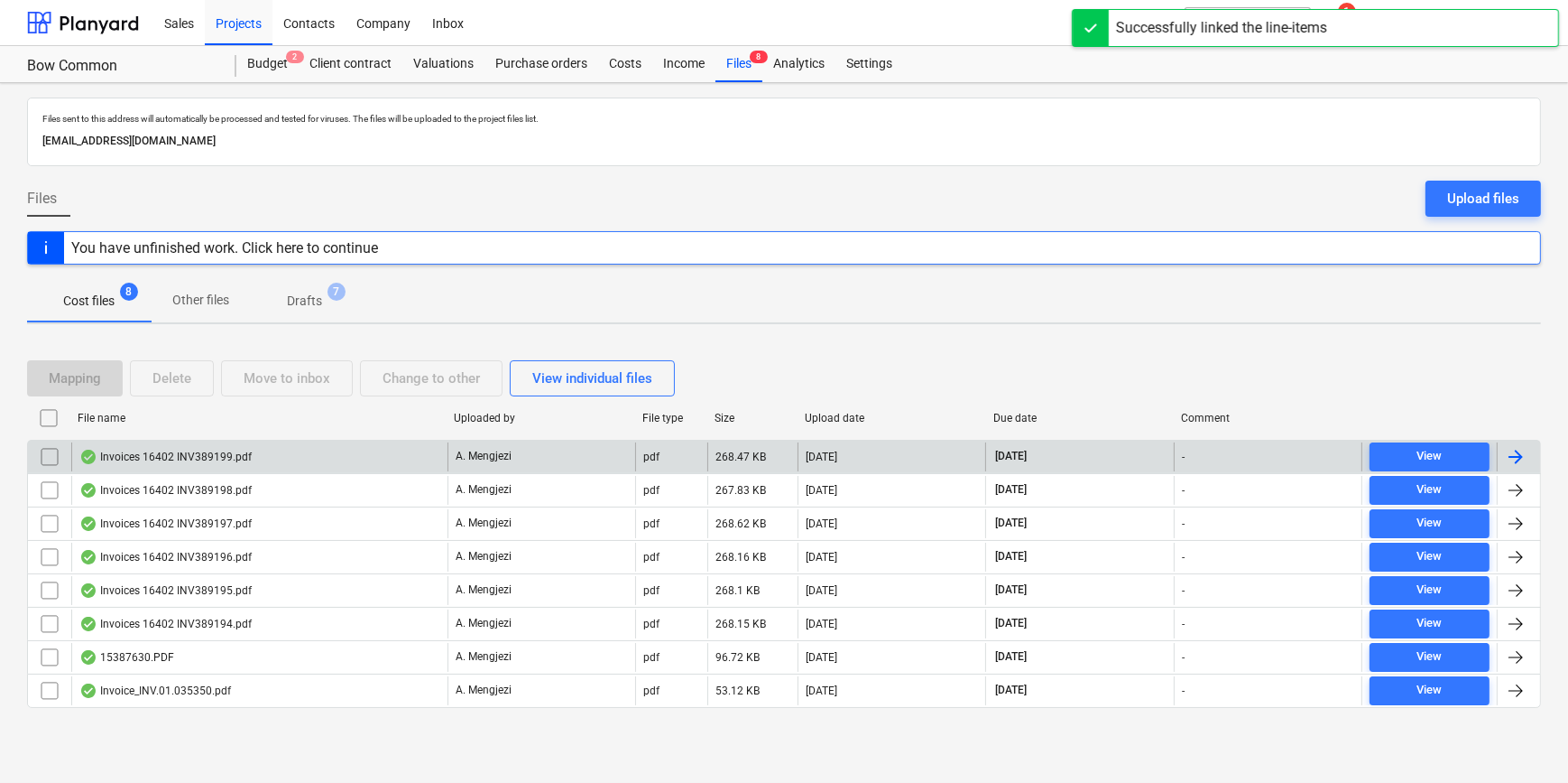
click at [1250, 456] on div at bounding box center [1516, 457] width 21 height 22
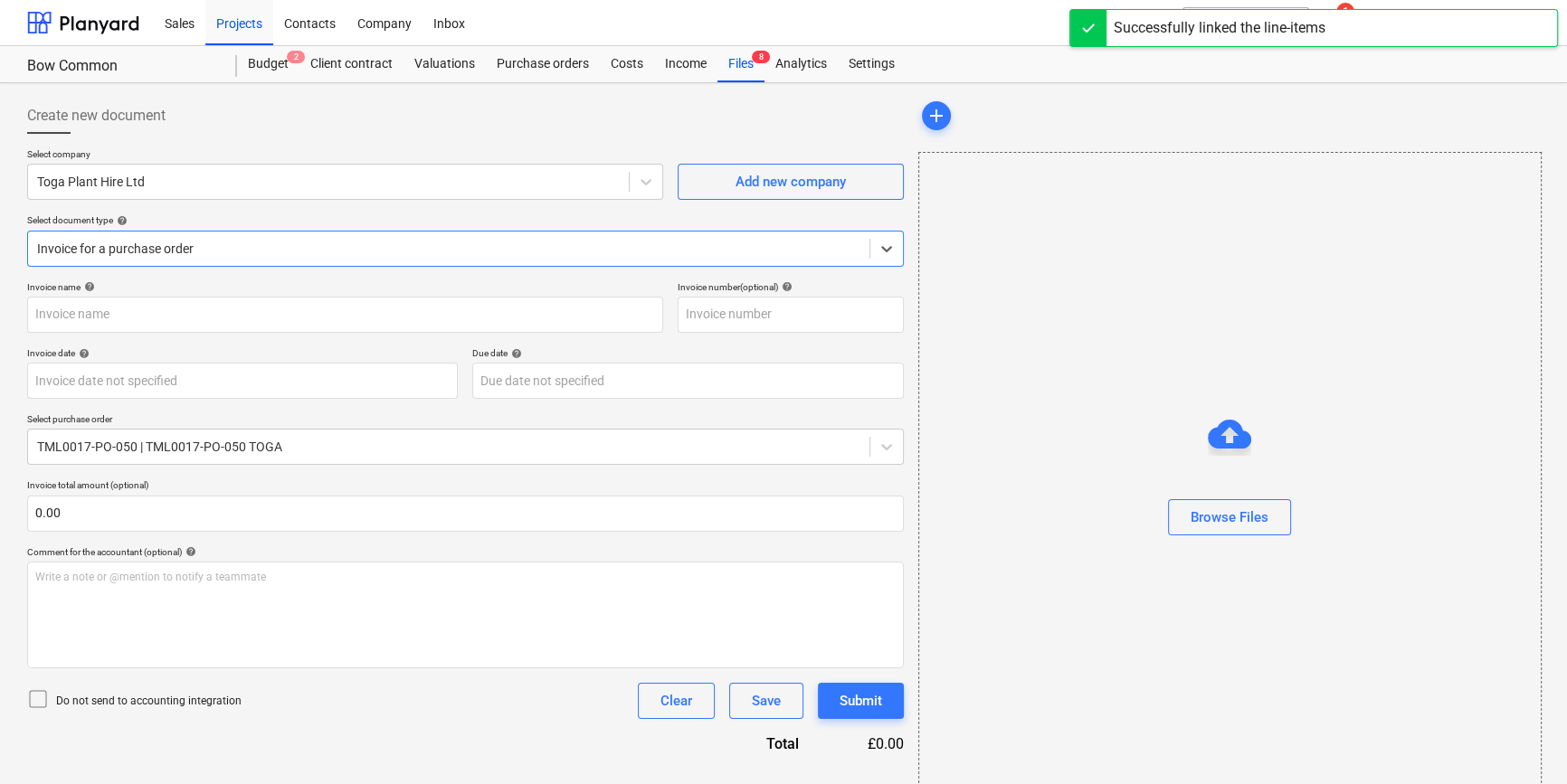
type input "INV389199"
type input "[DATE]"
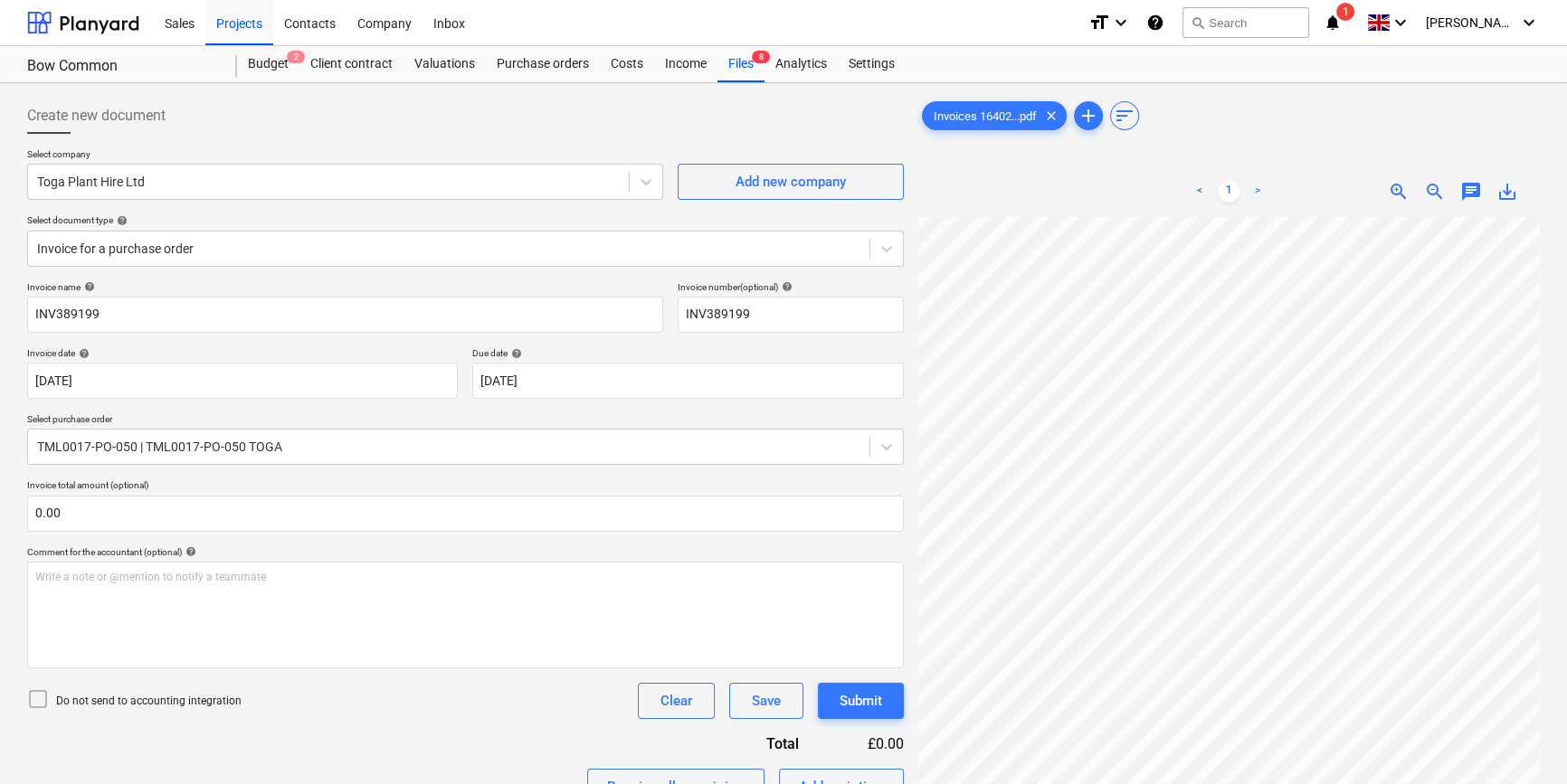
scroll to position [207, 175]
click at [884, 249] on icon at bounding box center [886, 249] width 11 height 6
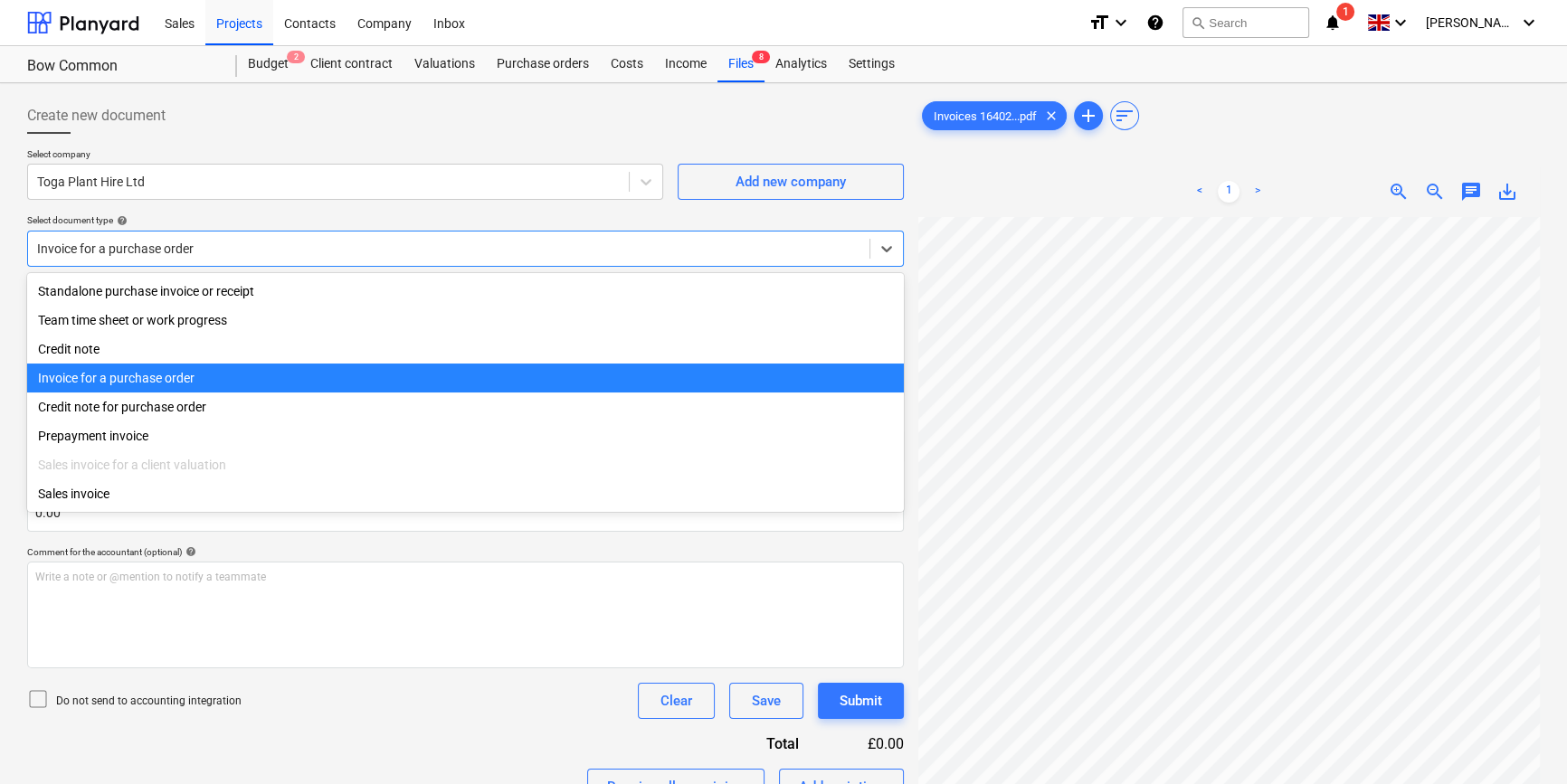
click at [858, 384] on div "Invoice for a purchase order" at bounding box center [465, 378] width 877 height 29
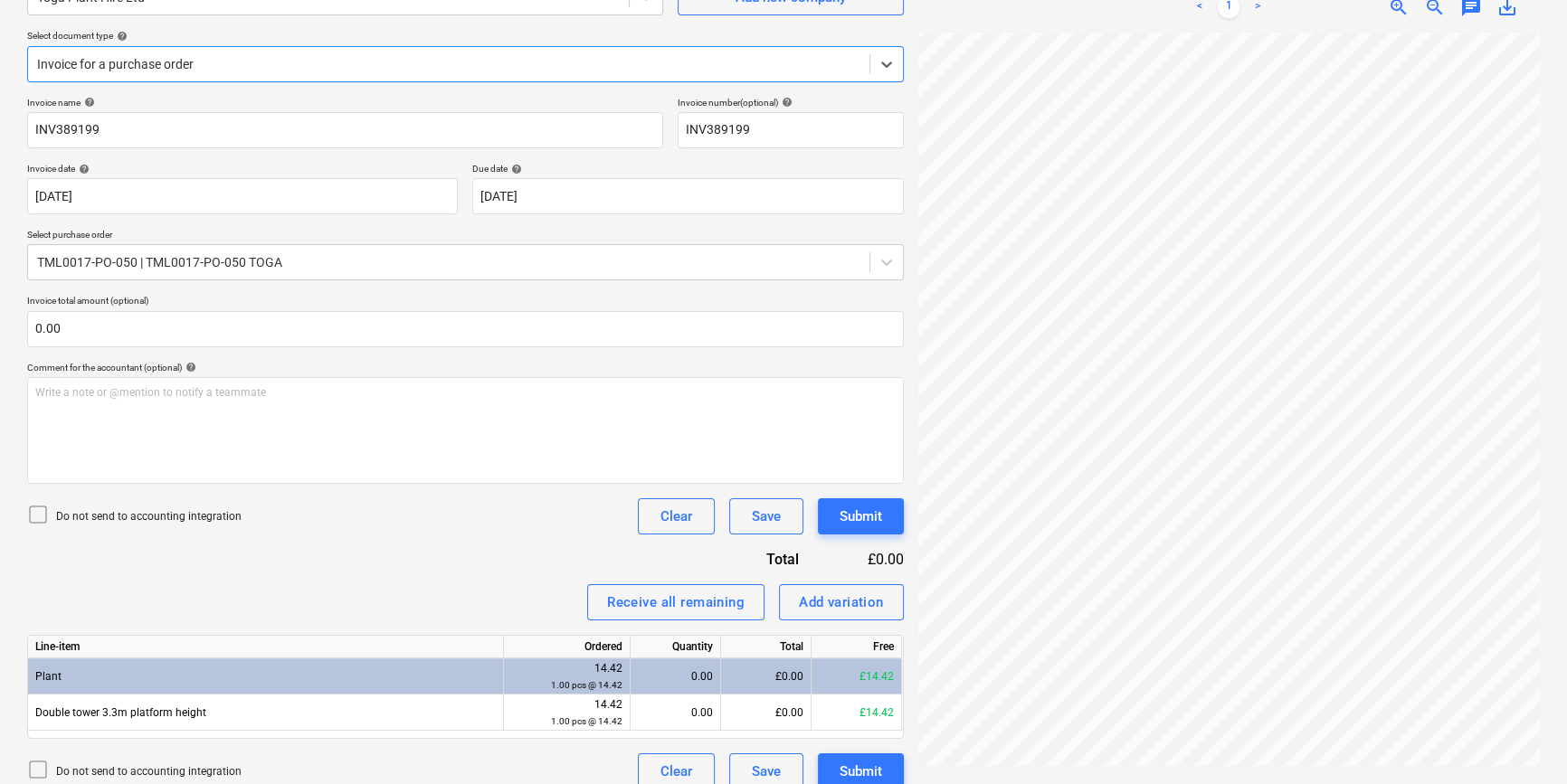
scroll to position [204, 0]
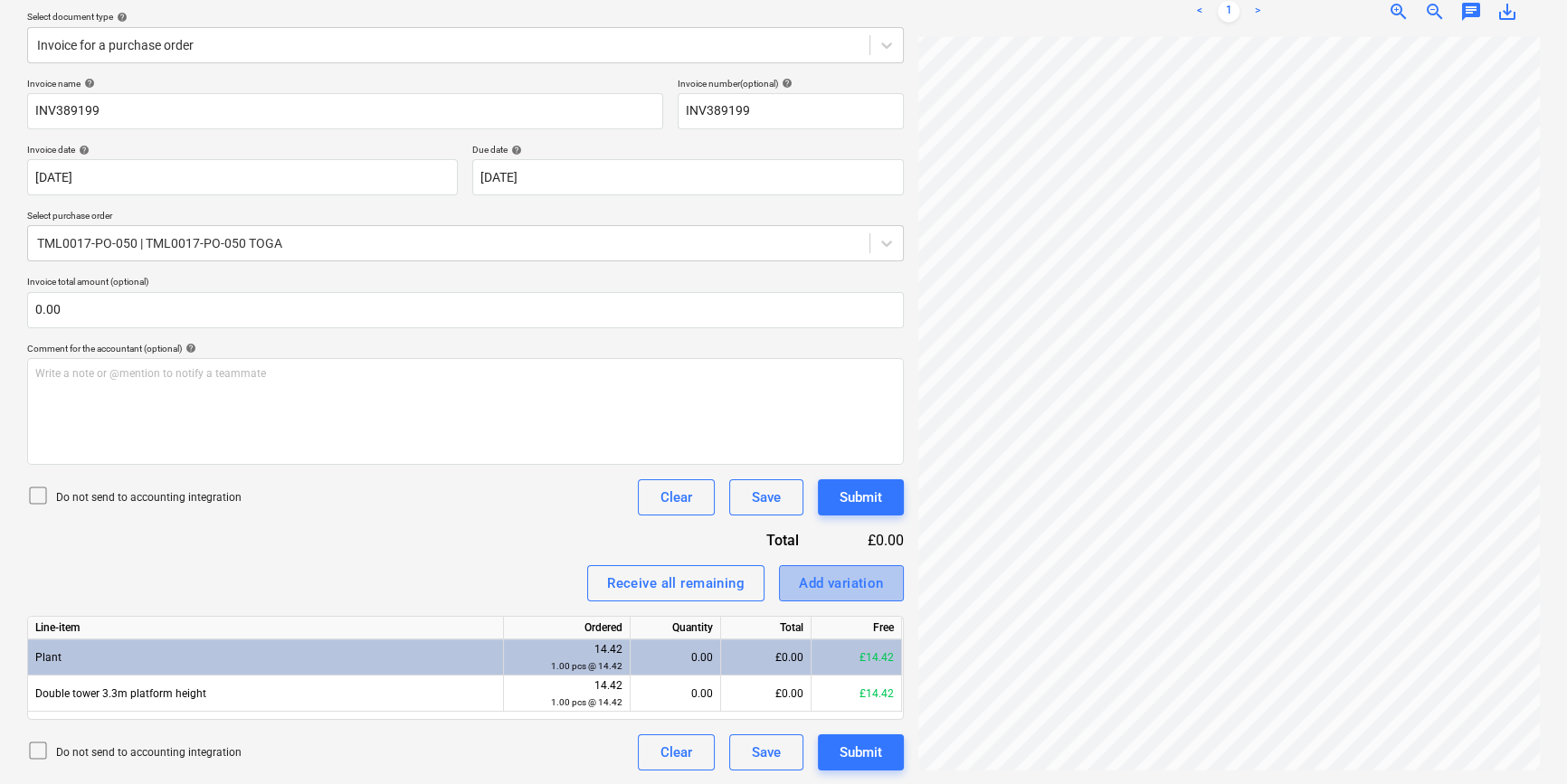
click at [839, 587] on div "Add variation" at bounding box center [841, 583] width 85 height 23
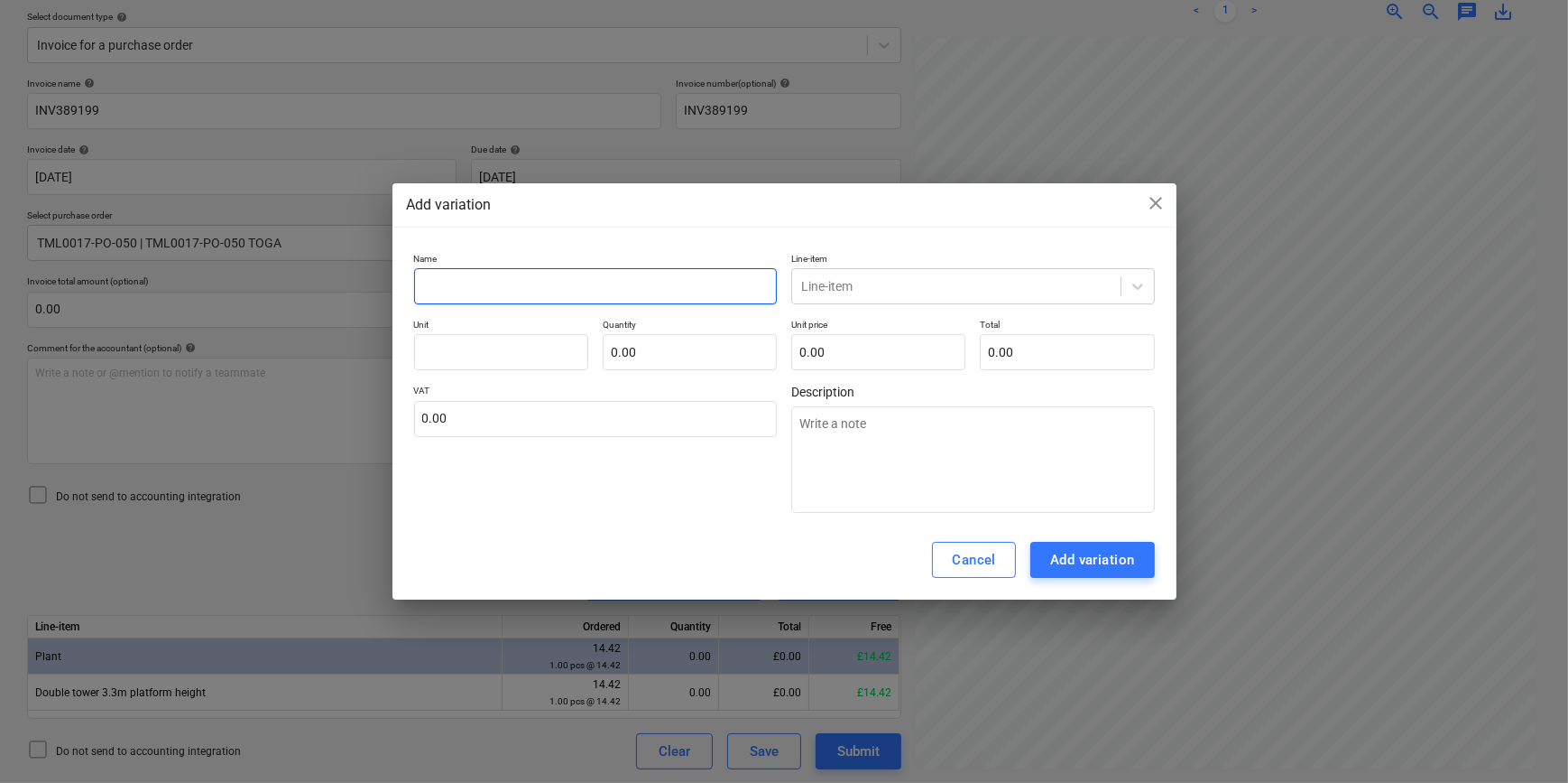
click at [434, 296] on input "text" at bounding box center [596, 285] width 363 height 36
type textarea "x"
type input "H"
type textarea "x"
type input "Hi"
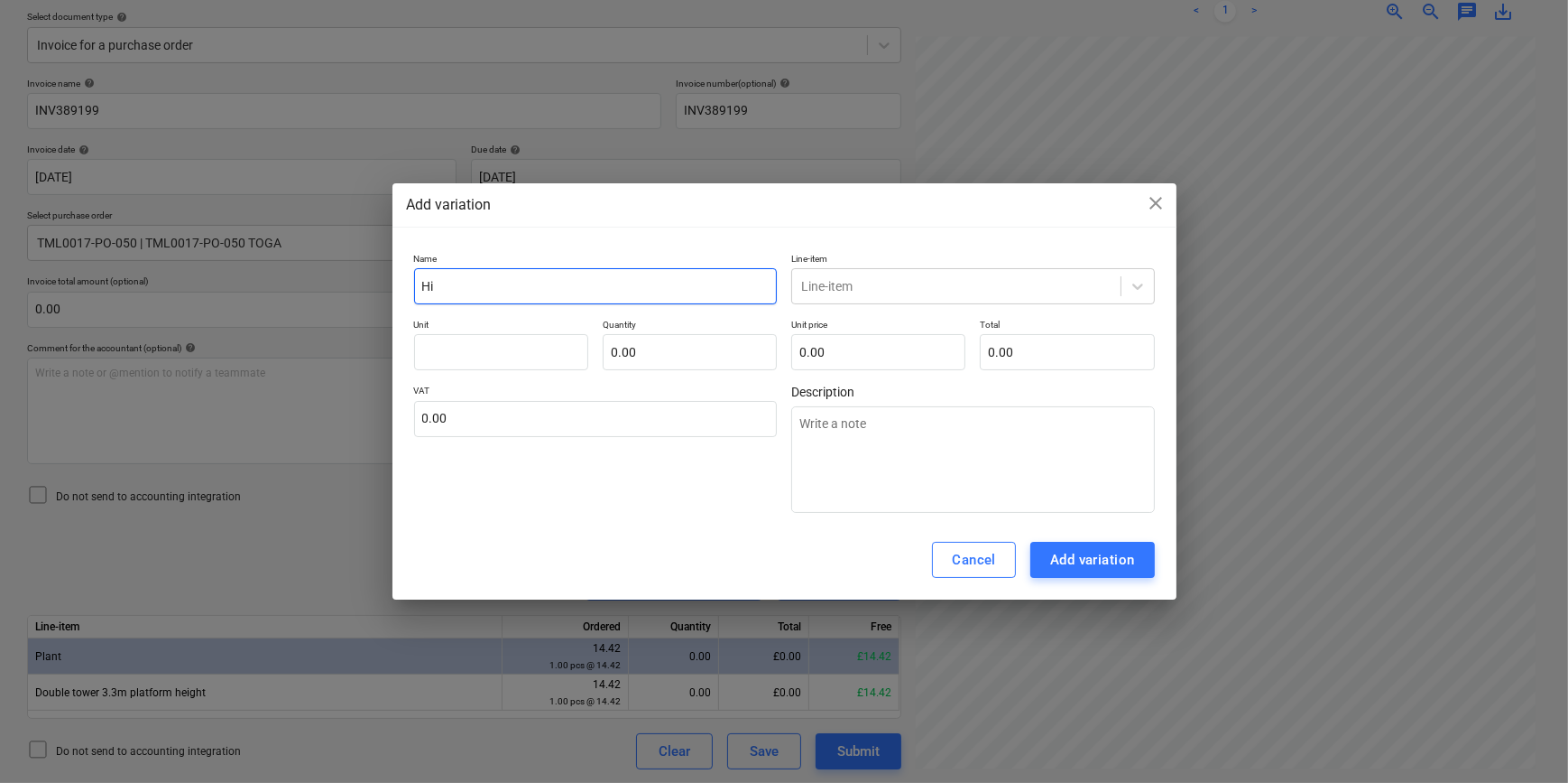
type textarea "x"
type input "Hir"
type textarea "x"
type input "Hire"
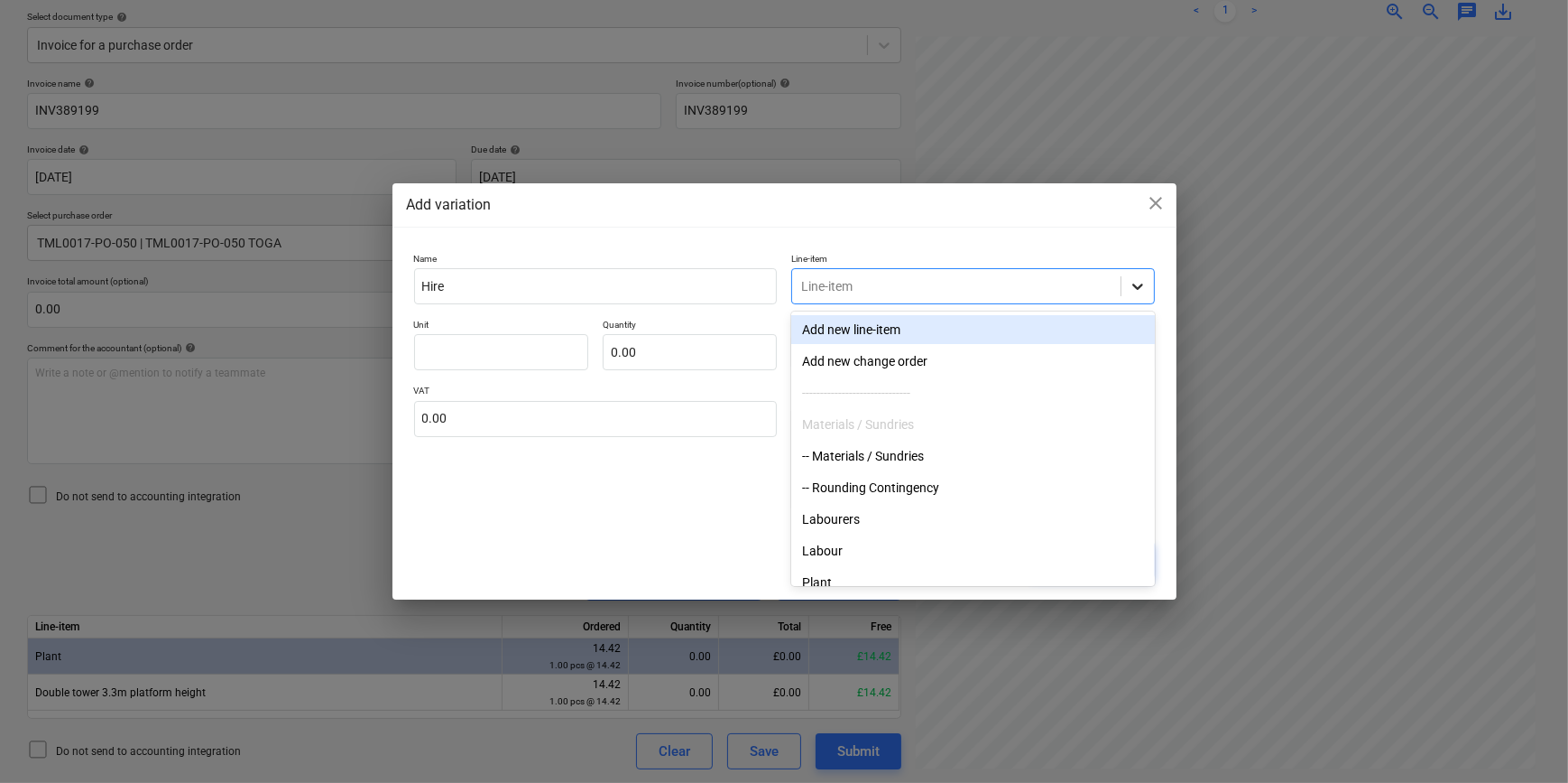
click at [1143, 286] on icon at bounding box center [1138, 286] width 18 height 18
click at [822, 577] on div "Plant" at bounding box center [973, 583] width 363 height 29
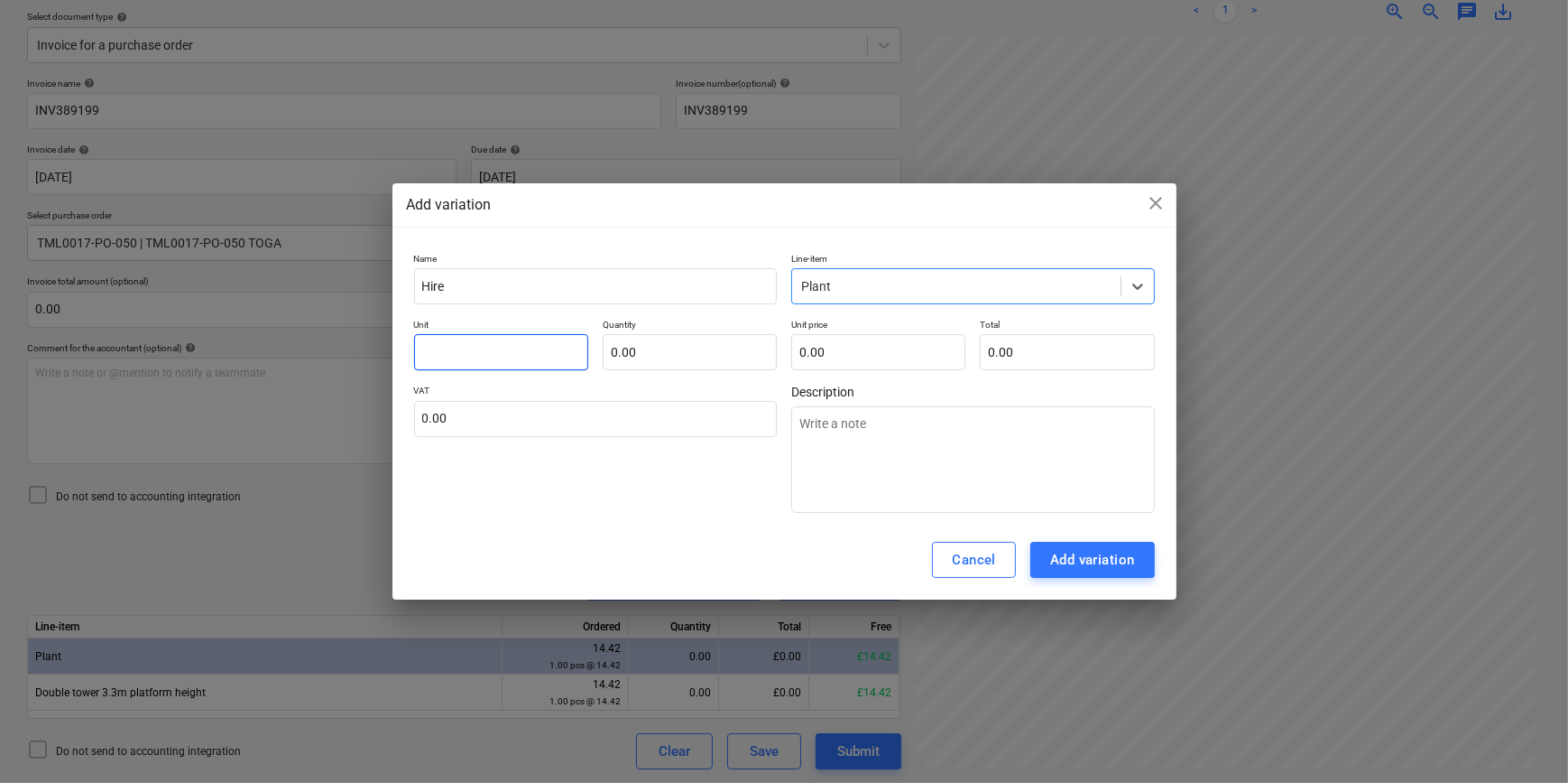
click at [445, 354] on input "text" at bounding box center [501, 352] width 174 height 36
type textarea "x"
type input "H"
type textarea "x"
type input "Hi"
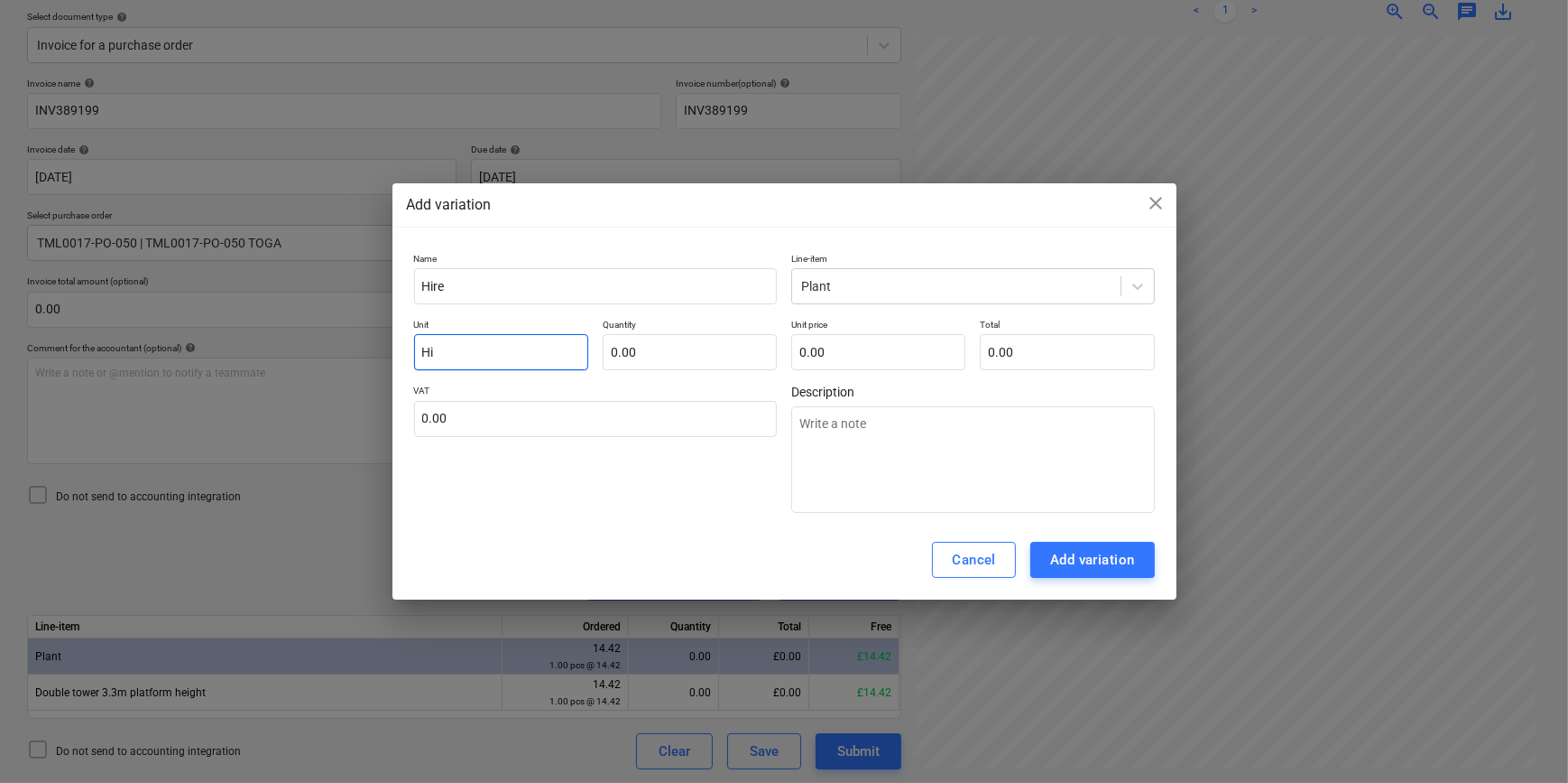
type textarea "x"
type input "Hir"
type textarea "x"
type input "Hire"
type textarea "x"
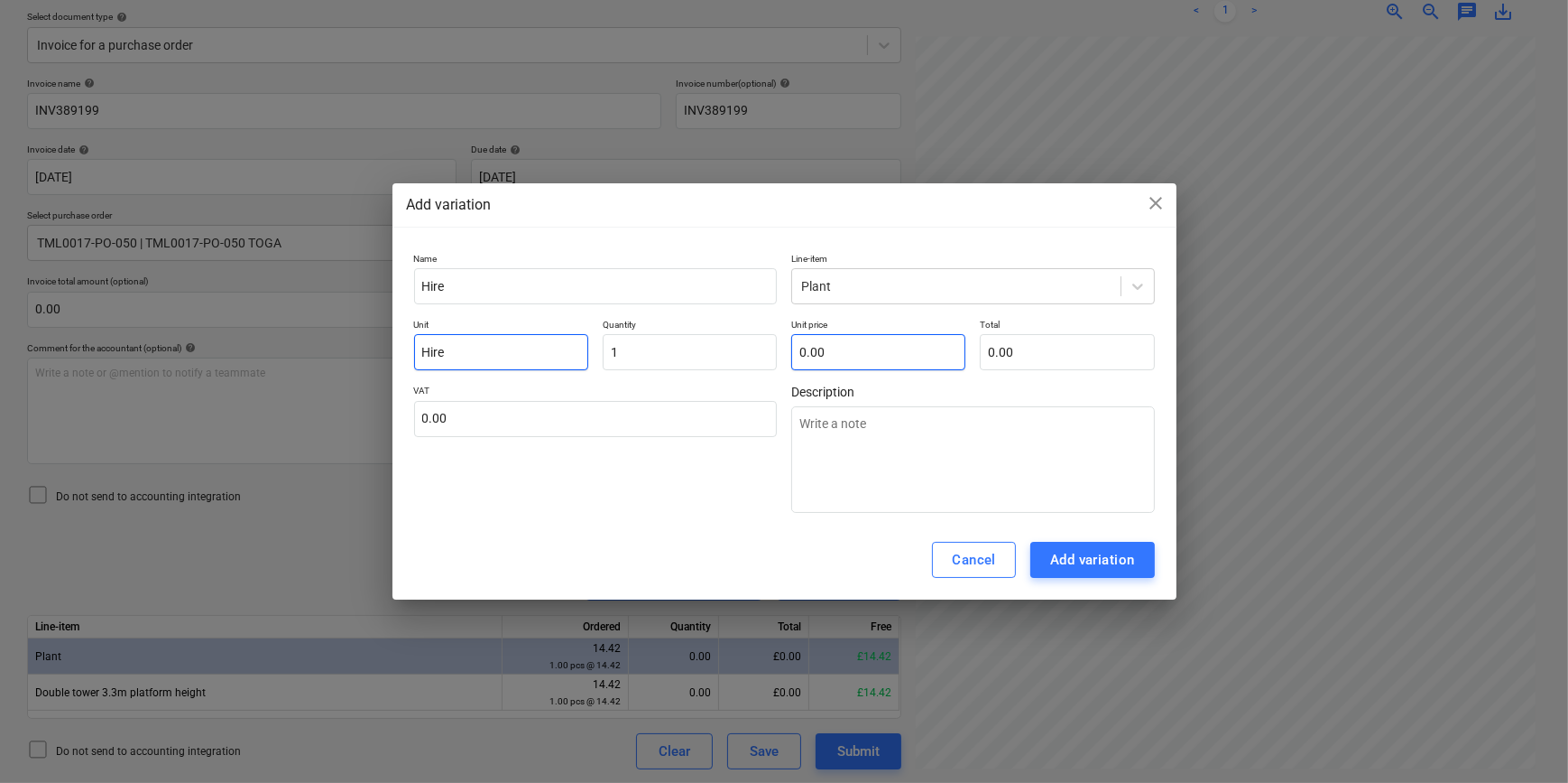
type input "1.00"
type textarea "x"
type input "2"
type input "2.00"
type textarea "x"
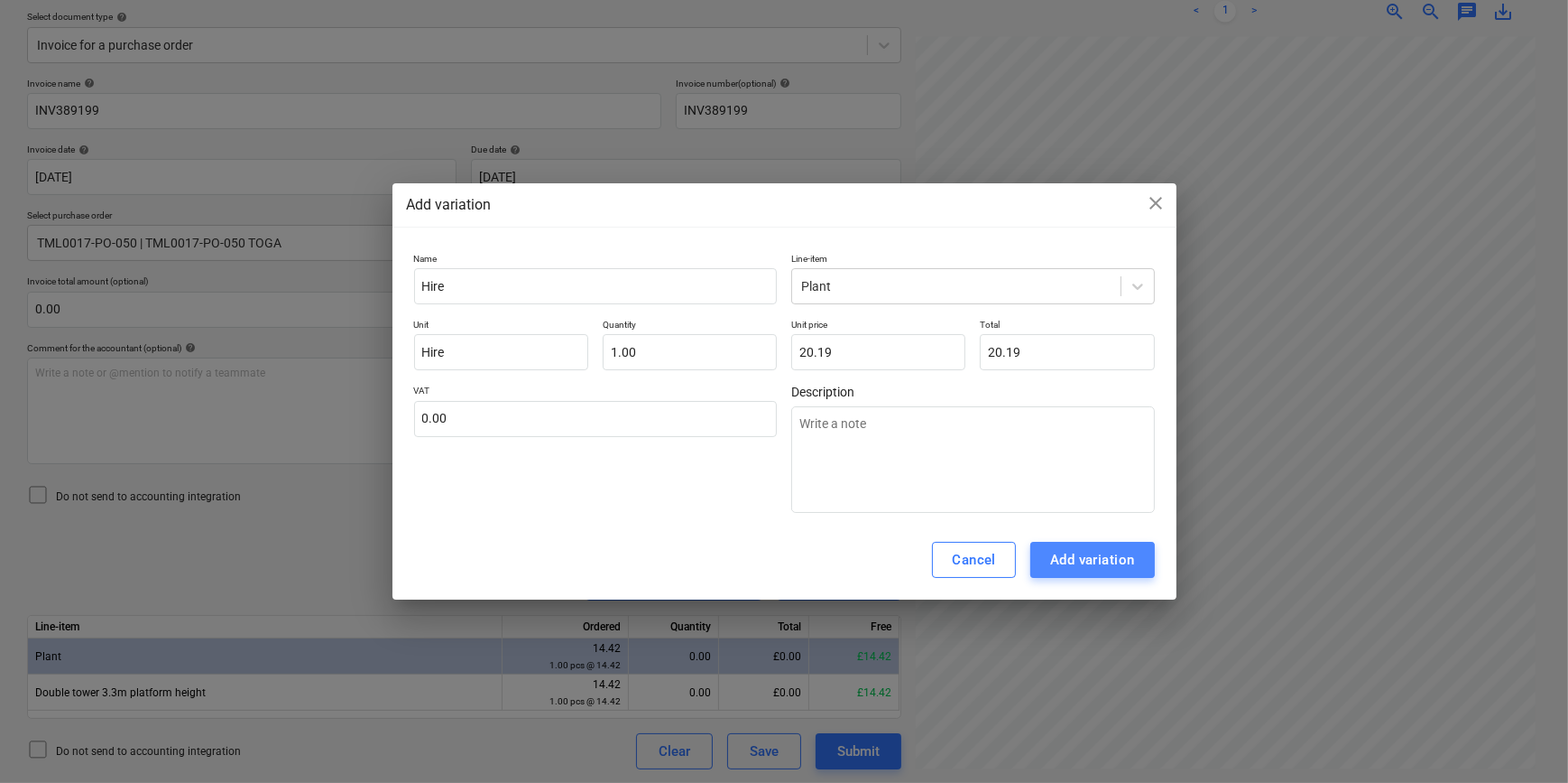
click at [1046, 549] on button "Add variation" at bounding box center [1092, 559] width 124 height 36
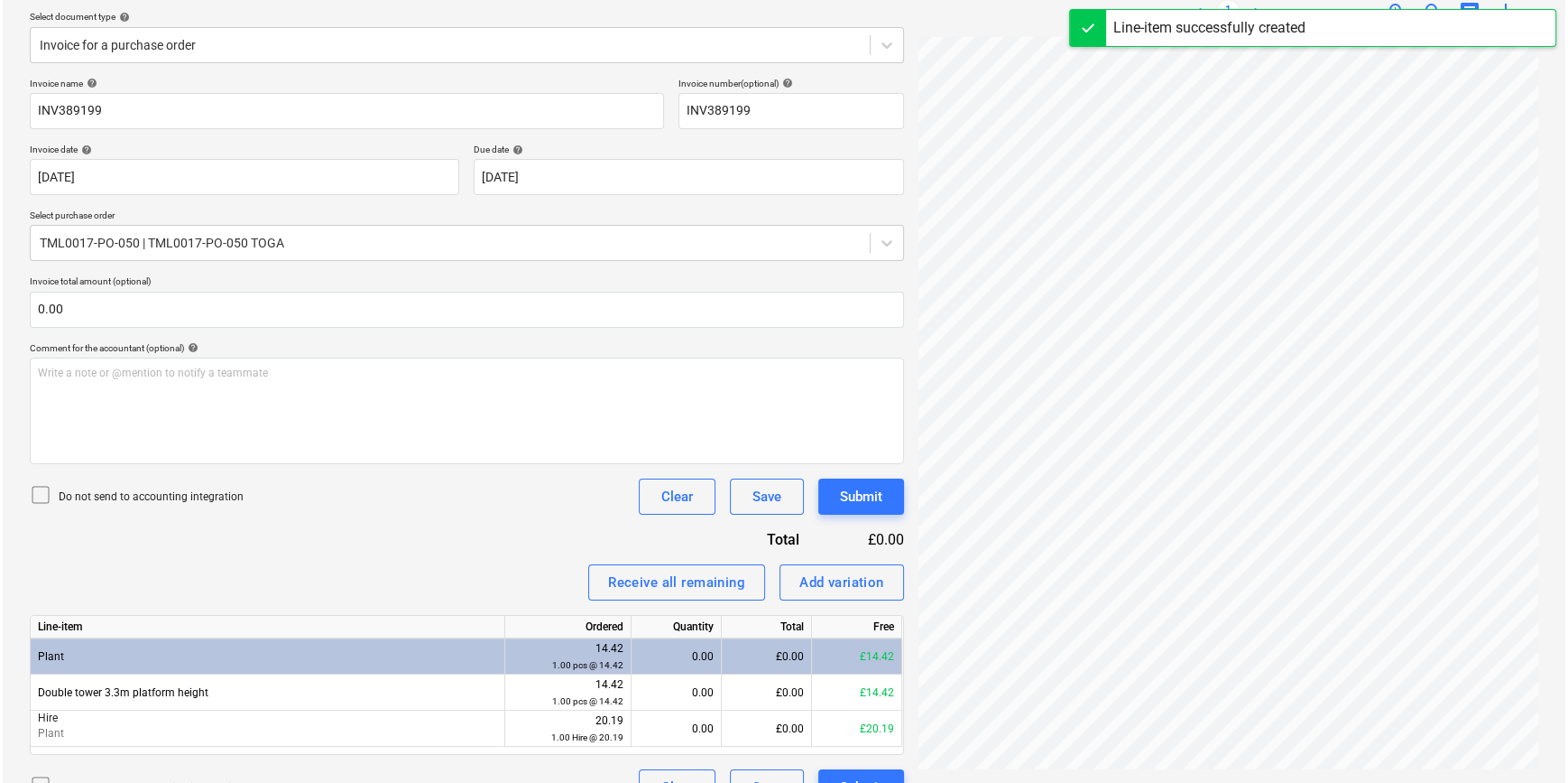
scroll to position [370, 175]
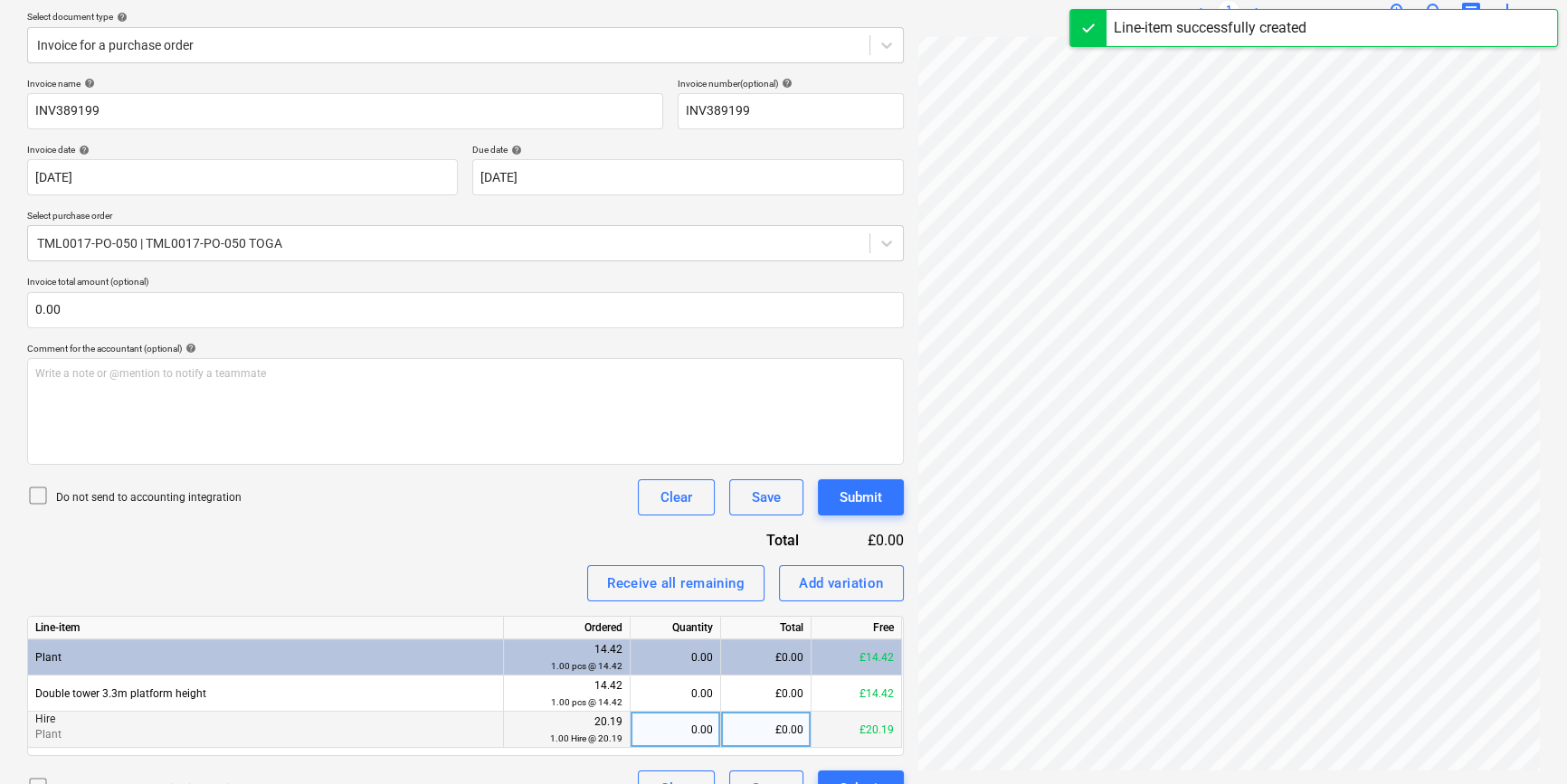
click at [690, 729] on div "0.00" at bounding box center [675, 729] width 75 height 36
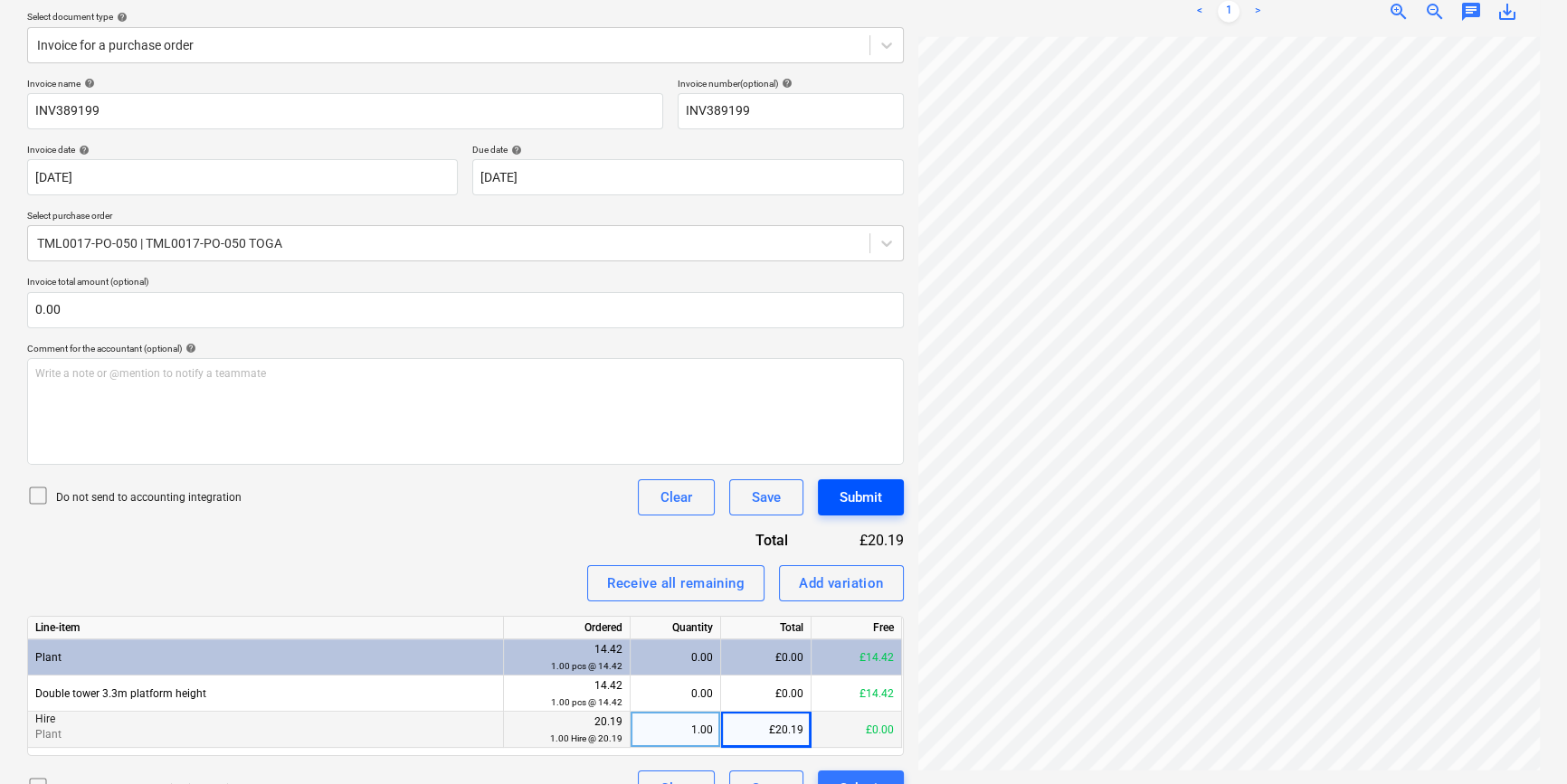
click at [837, 495] on button "Submit" at bounding box center [861, 497] width 86 height 36
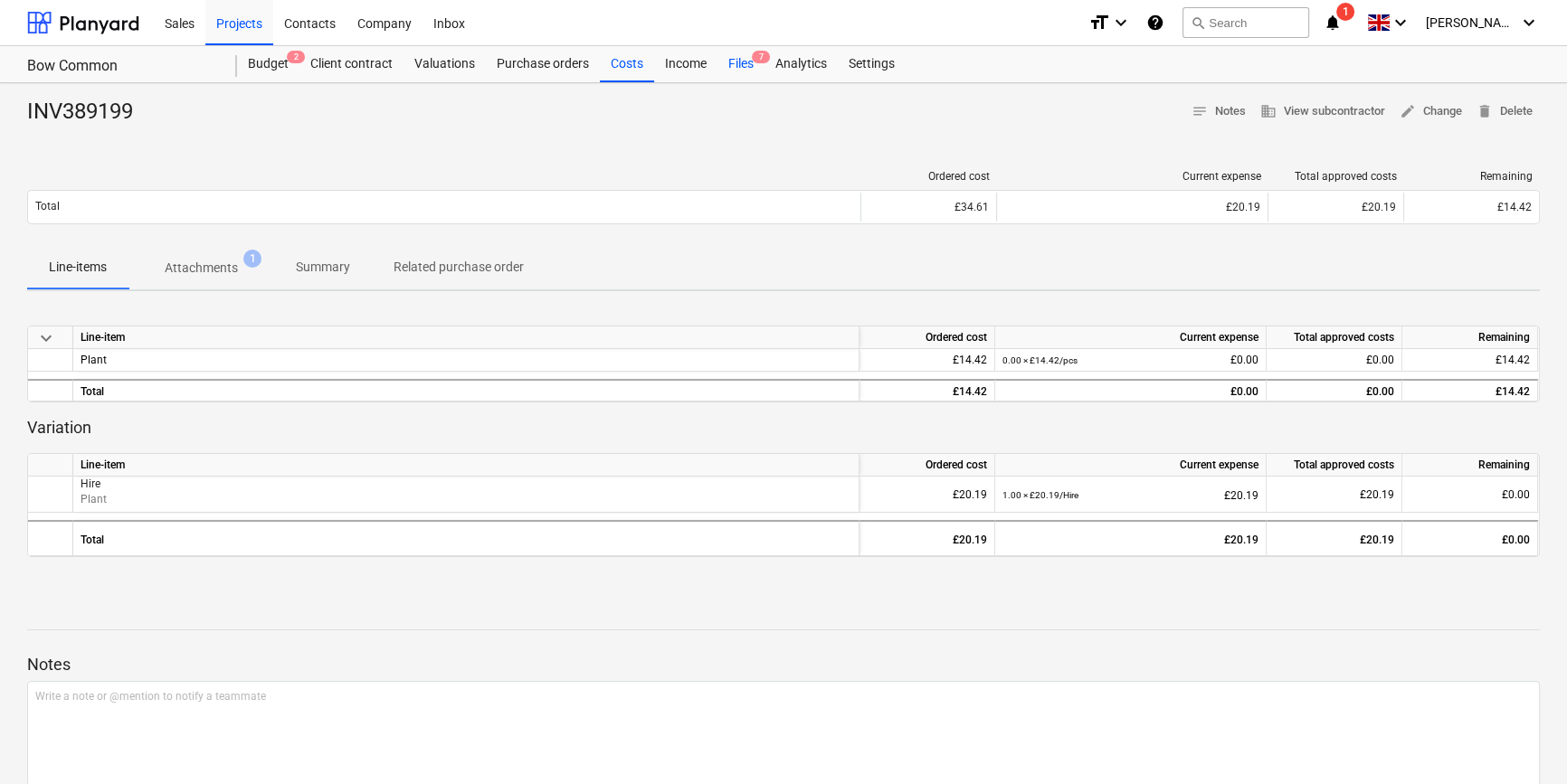
click at [733, 63] on div "Files 7" at bounding box center [740, 64] width 47 height 36
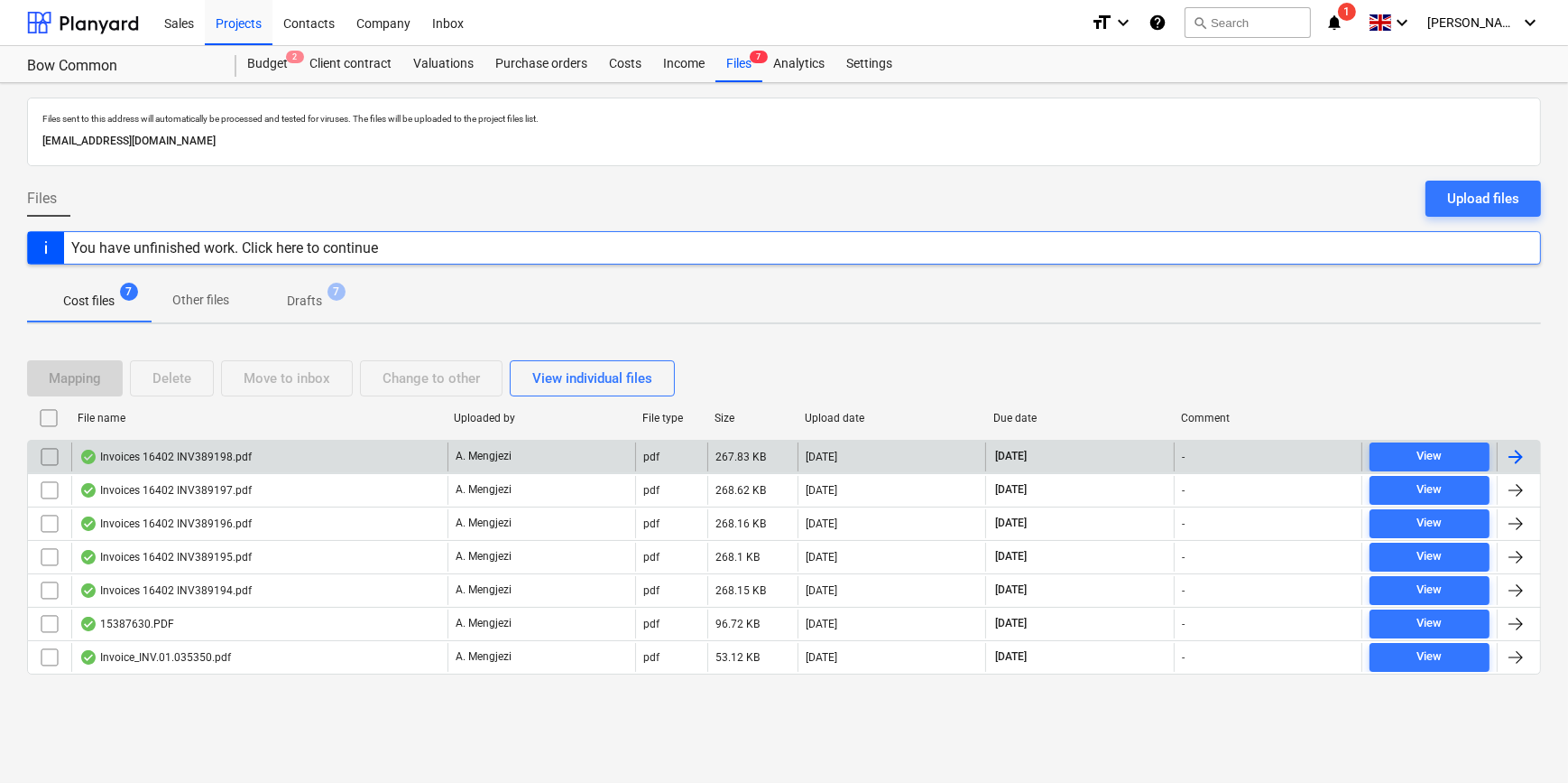
click at [1250, 452] on div at bounding box center [1518, 457] width 43 height 29
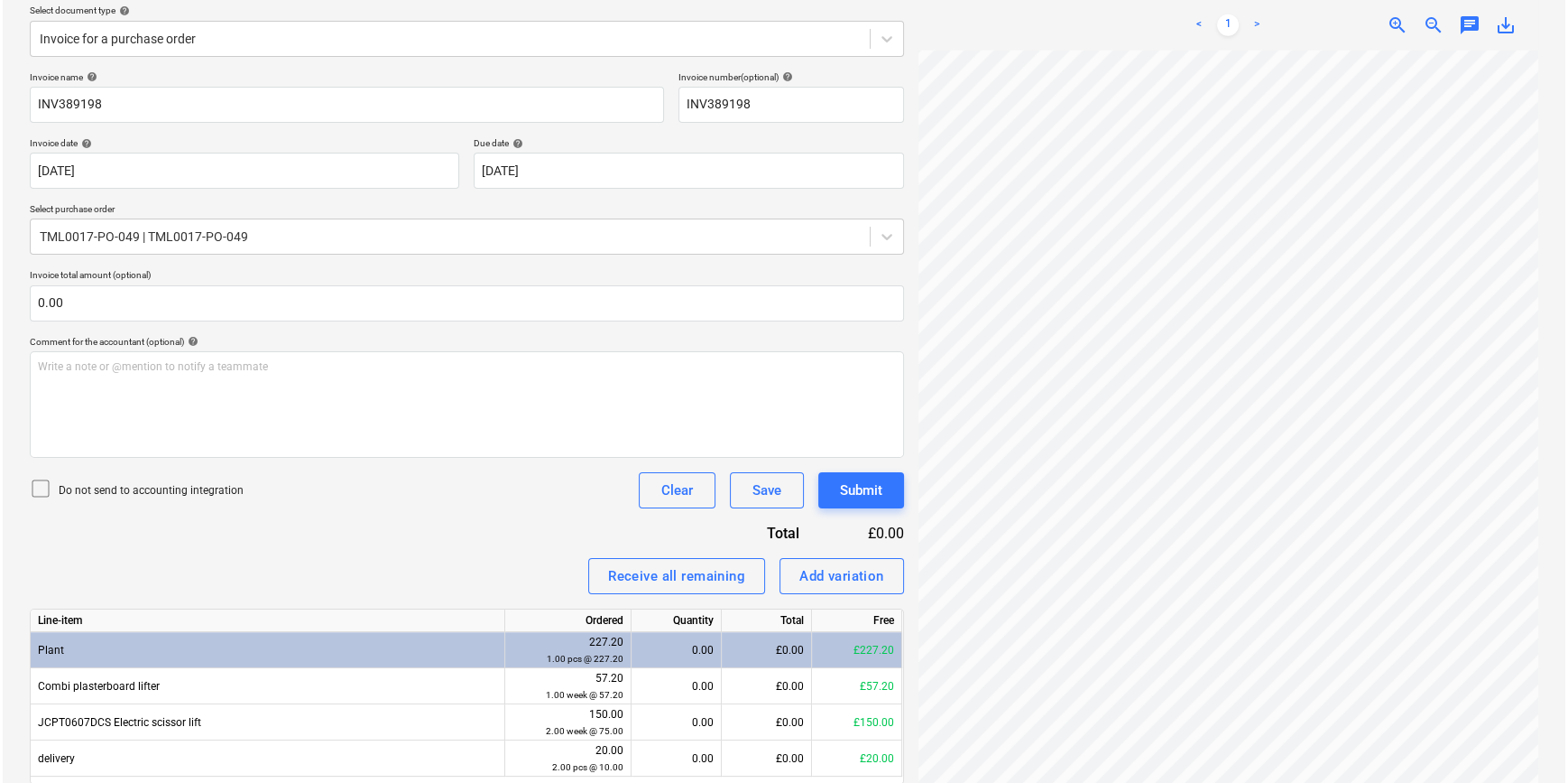
scroll to position [245, 0]
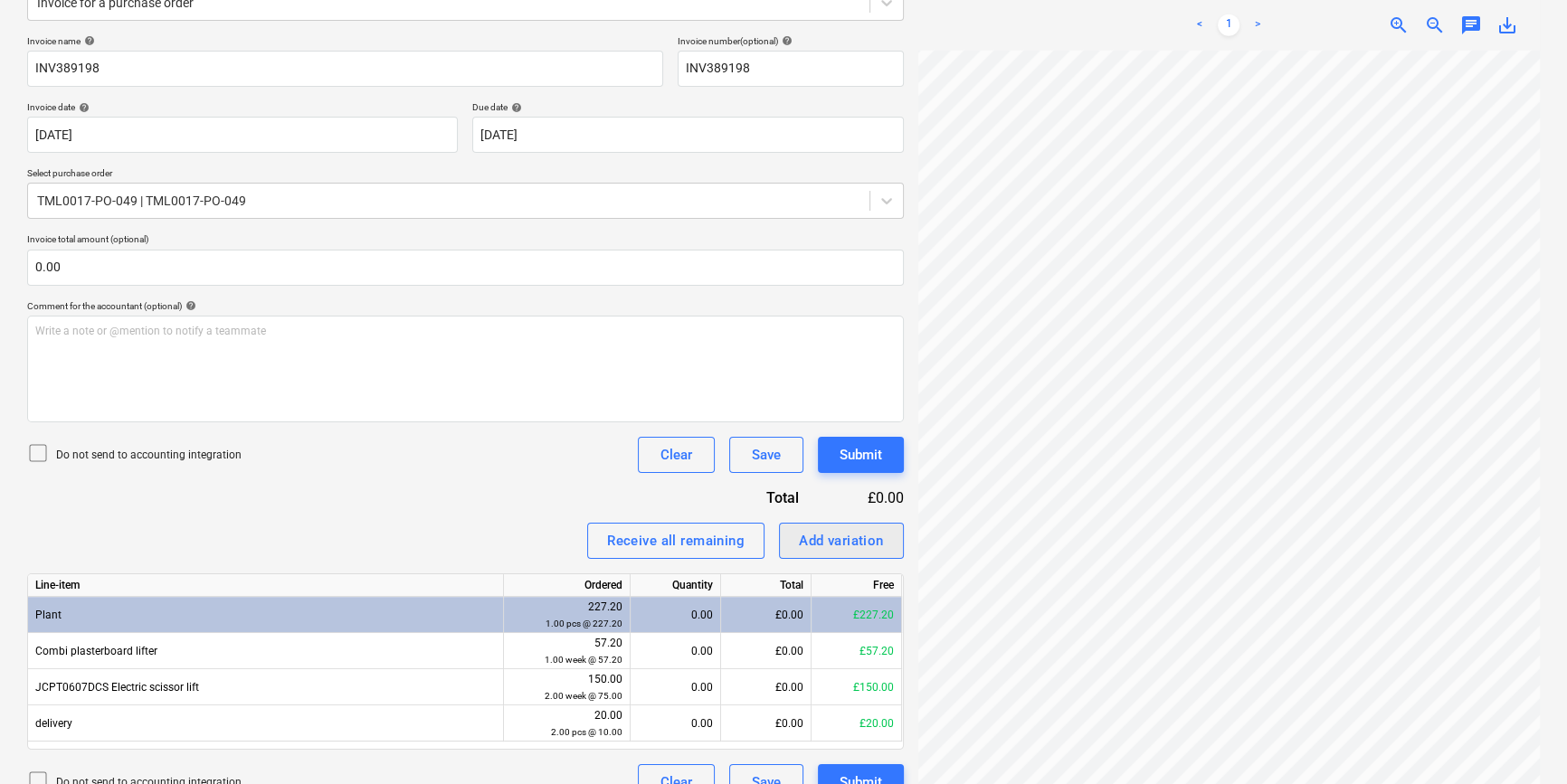
click at [832, 538] on div "Add variation" at bounding box center [841, 540] width 85 height 23
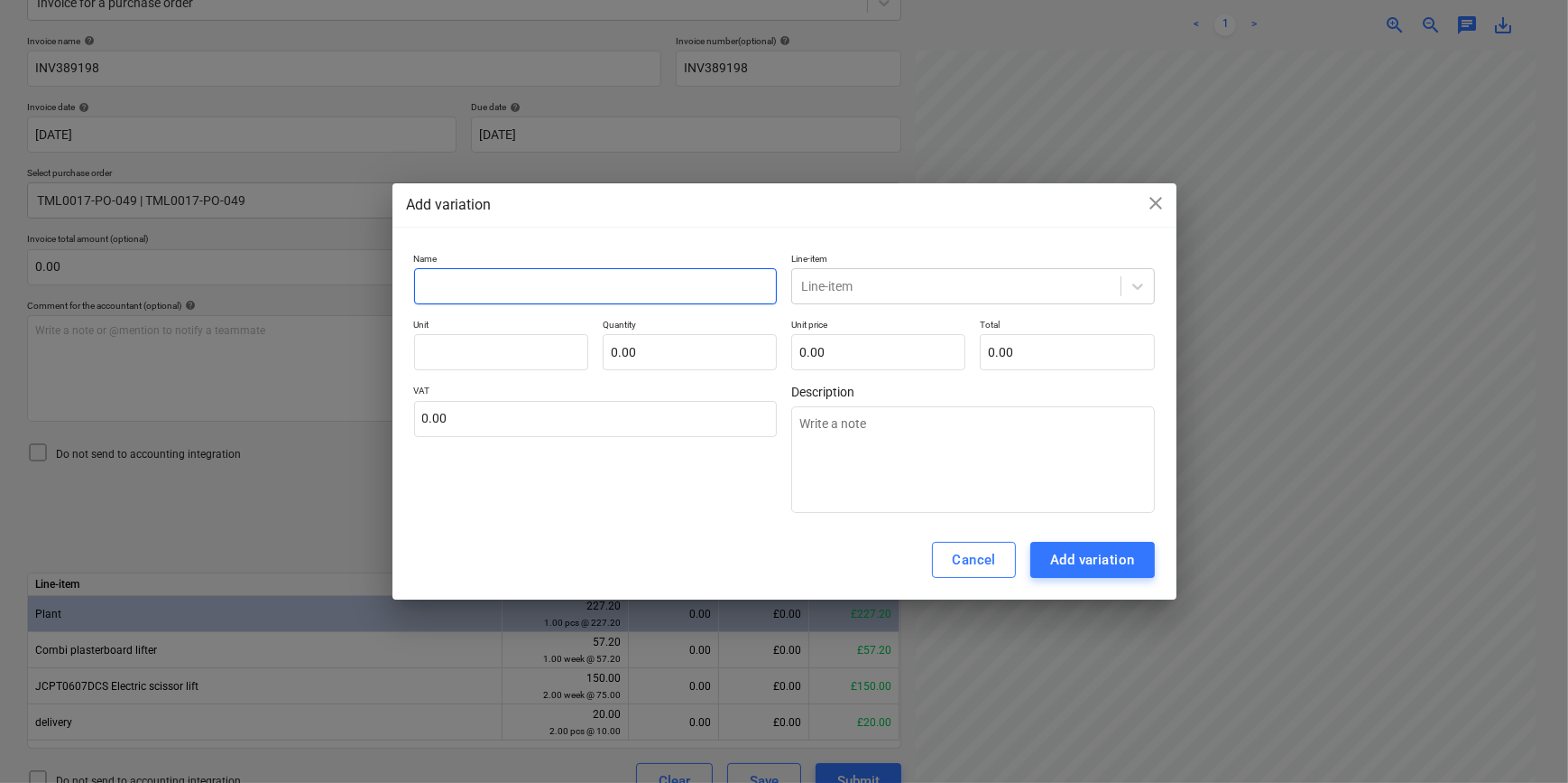
click at [439, 291] on input "text" at bounding box center [596, 285] width 363 height 36
click at [1145, 288] on icon at bounding box center [1138, 286] width 18 height 18
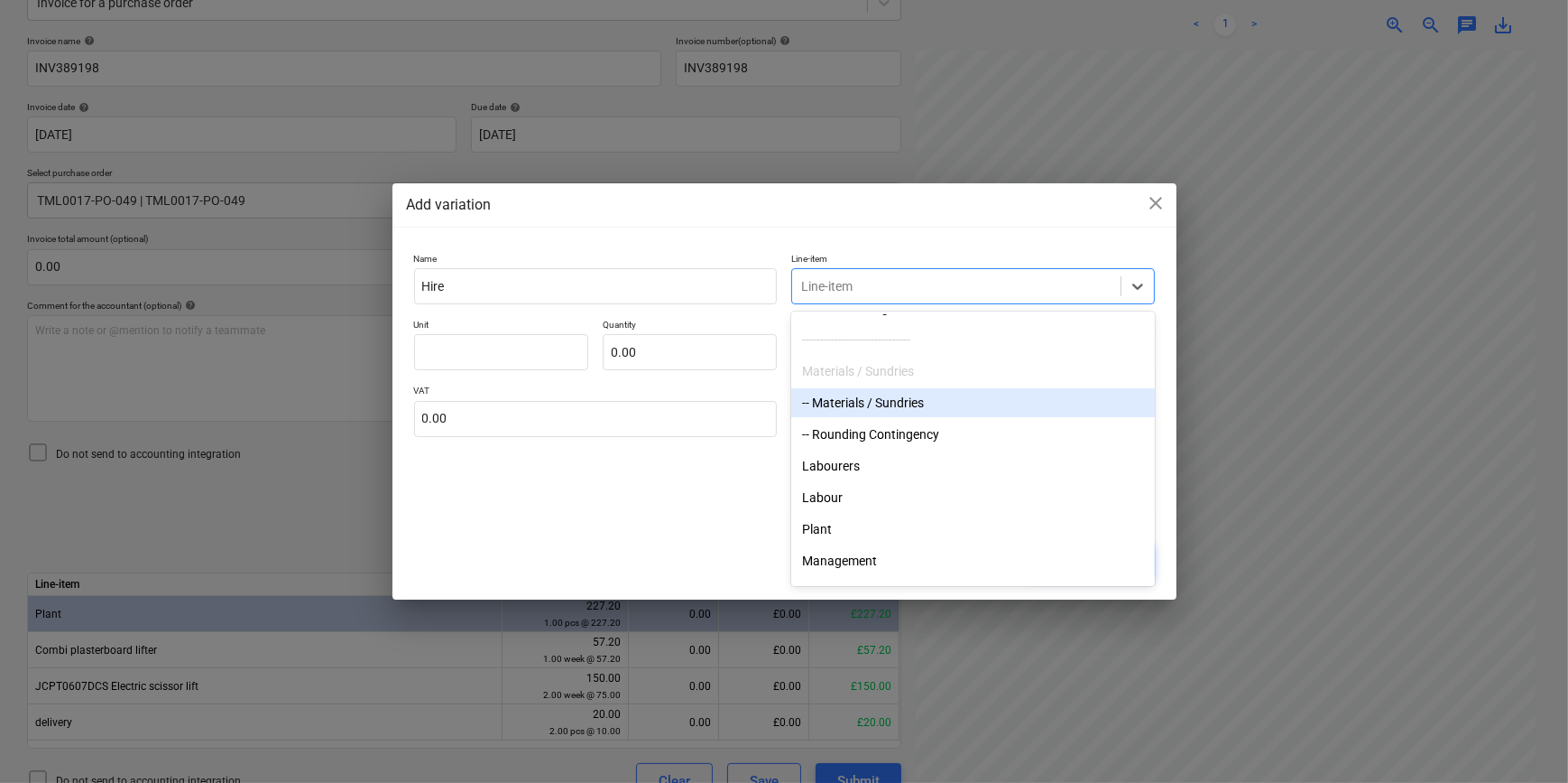
scroll to position [81, 0]
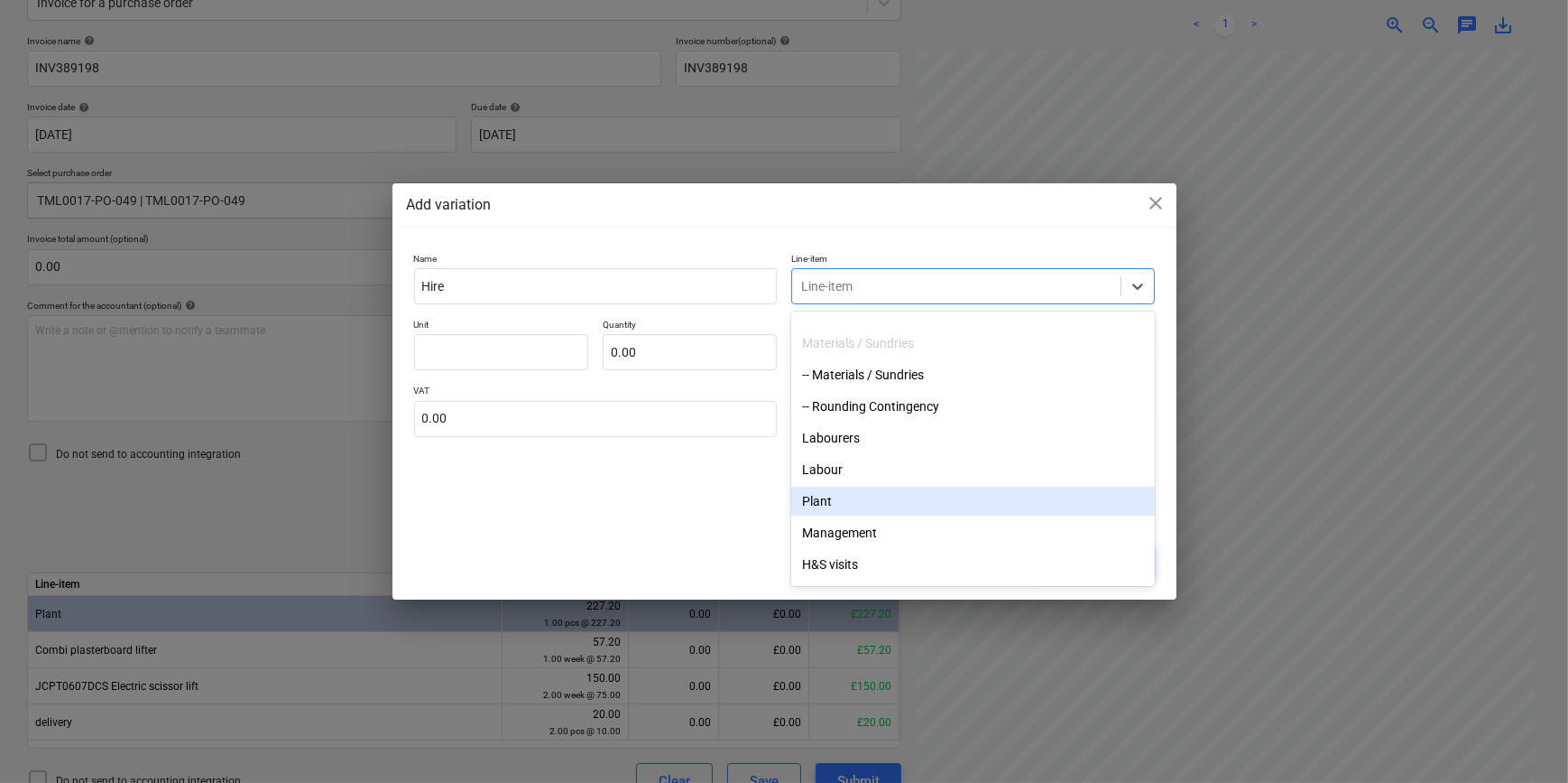
click at [813, 500] on div "Plant" at bounding box center [973, 501] width 363 height 29
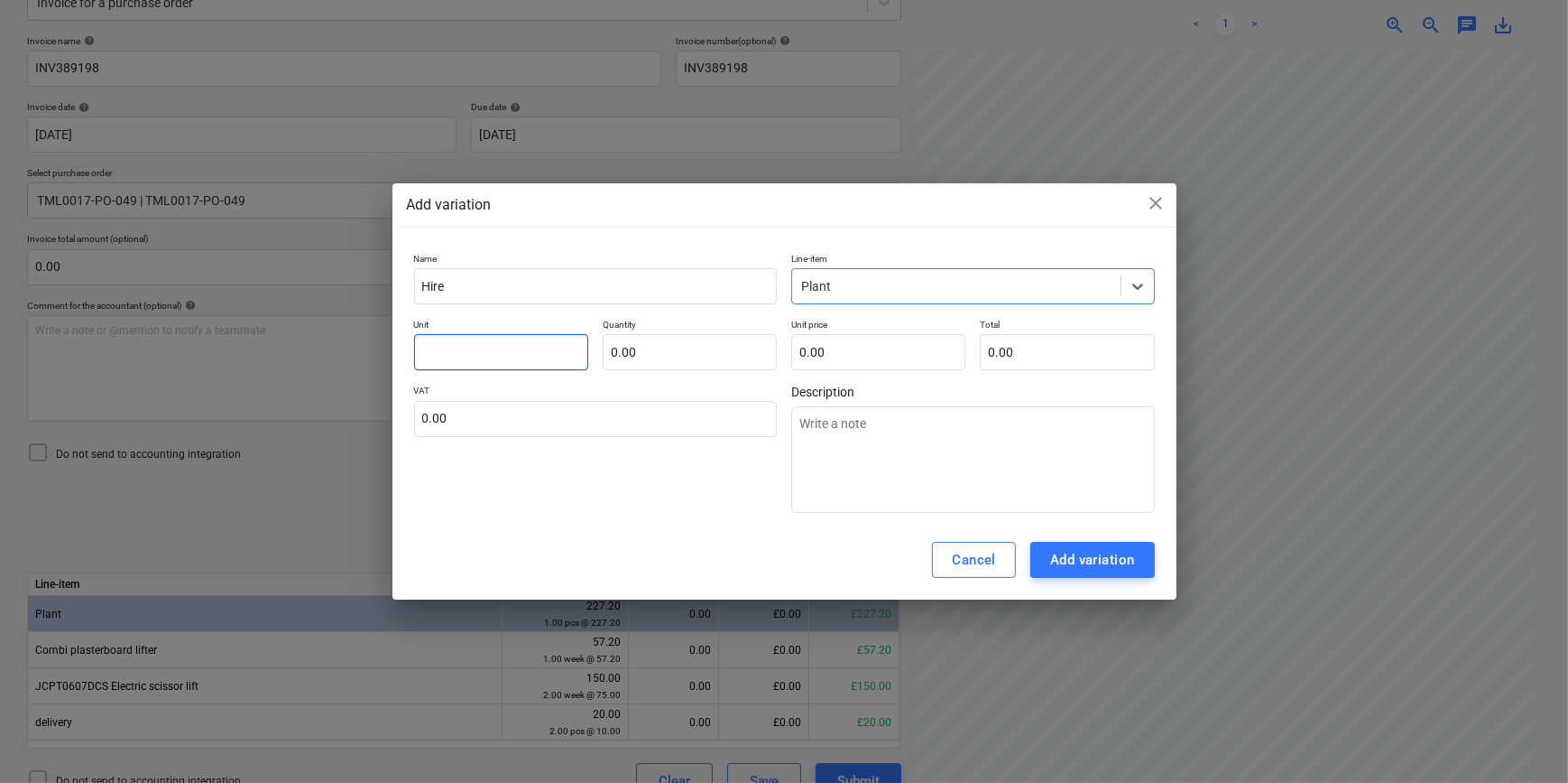
click at [442, 352] on input "text" at bounding box center [501, 352] width 174 height 36
click at [1081, 563] on div "Add variation" at bounding box center [1092, 560] width 85 height 23
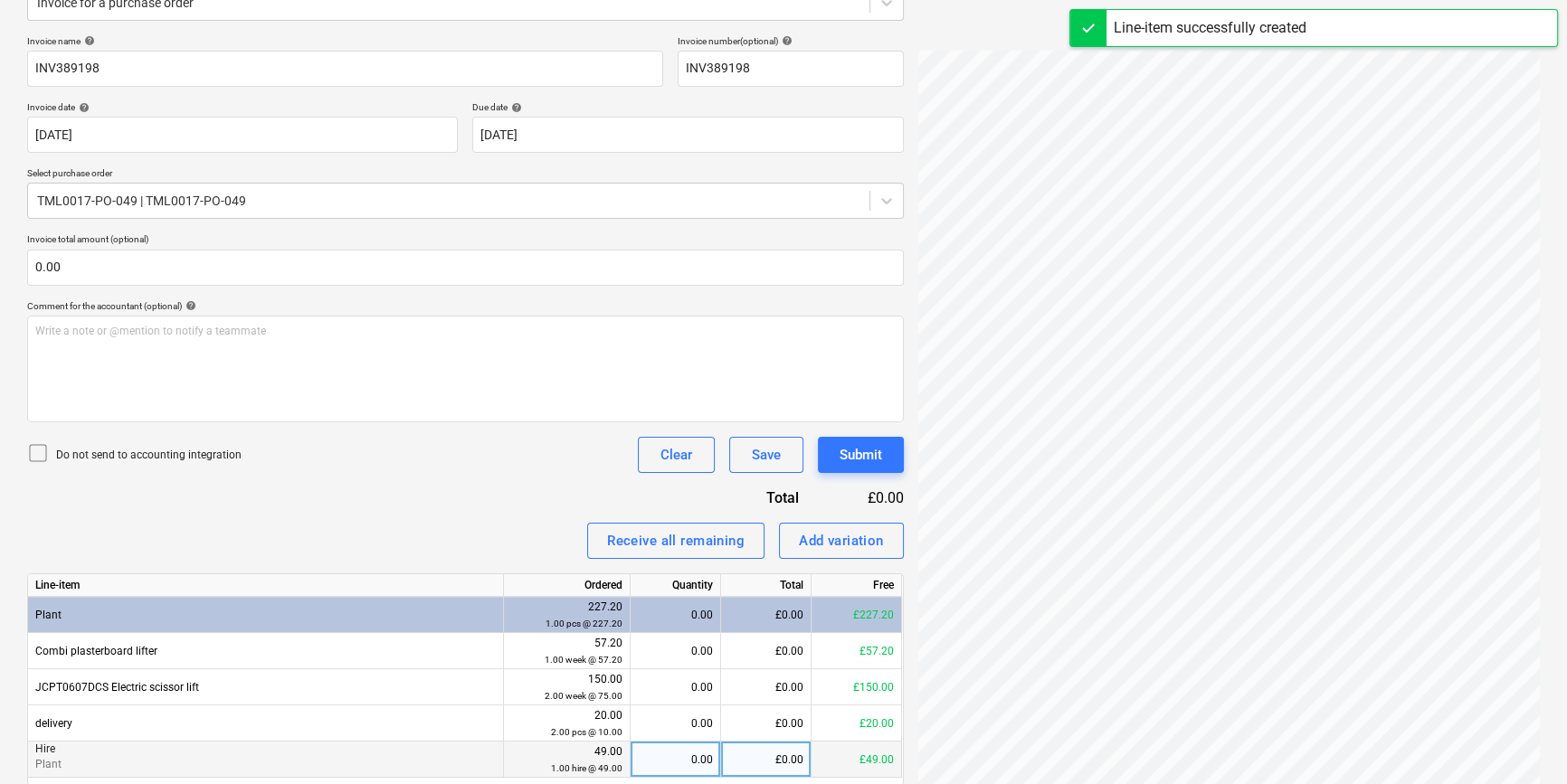
click at [682, 757] on div "0.00" at bounding box center [675, 759] width 75 height 36
click at [878, 458] on div "Submit" at bounding box center [860, 455] width 42 height 23
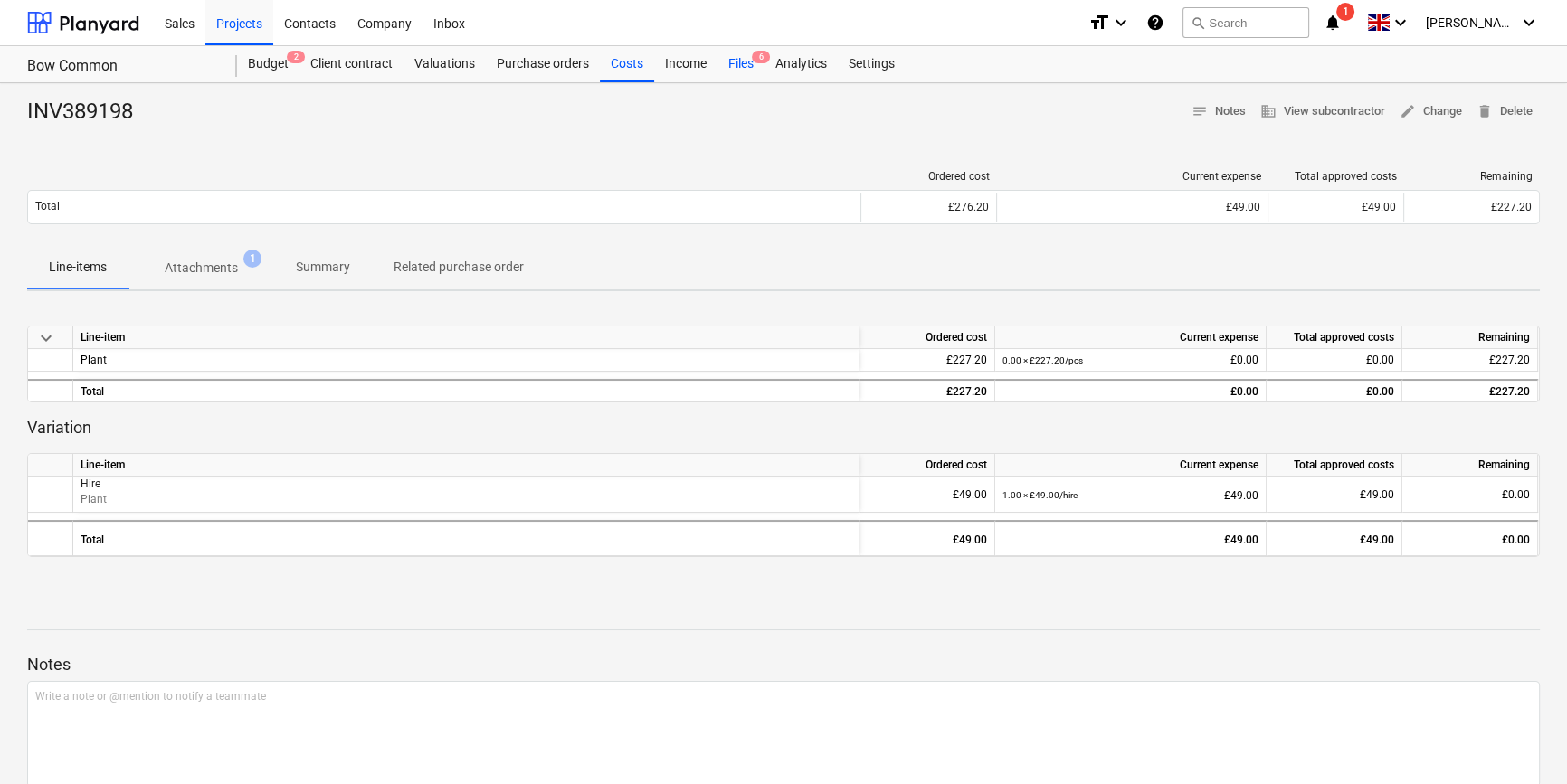
click at [732, 63] on div "Files 6" at bounding box center [740, 64] width 47 height 36
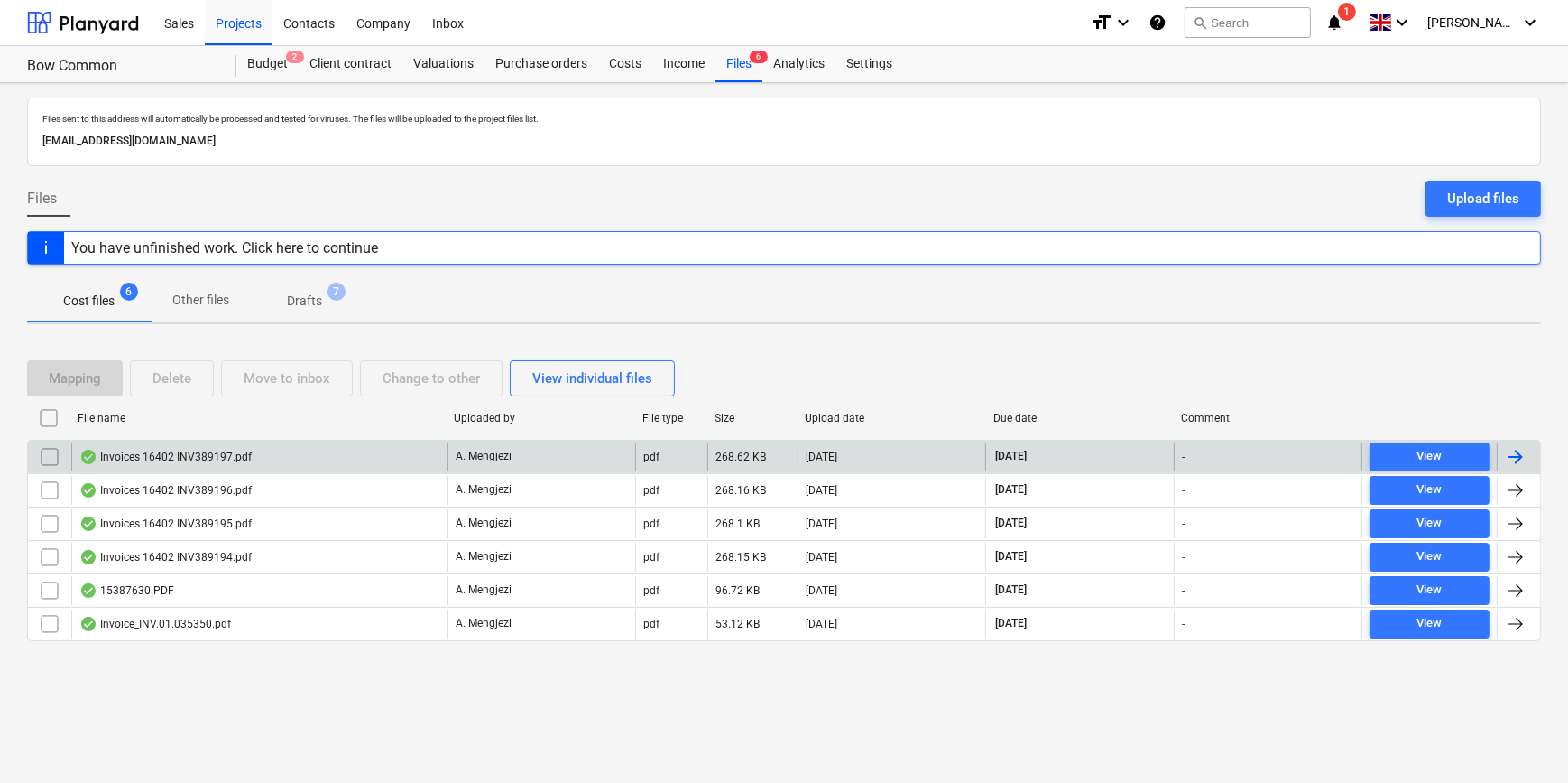
click at [1250, 448] on div at bounding box center [1516, 457] width 21 height 22
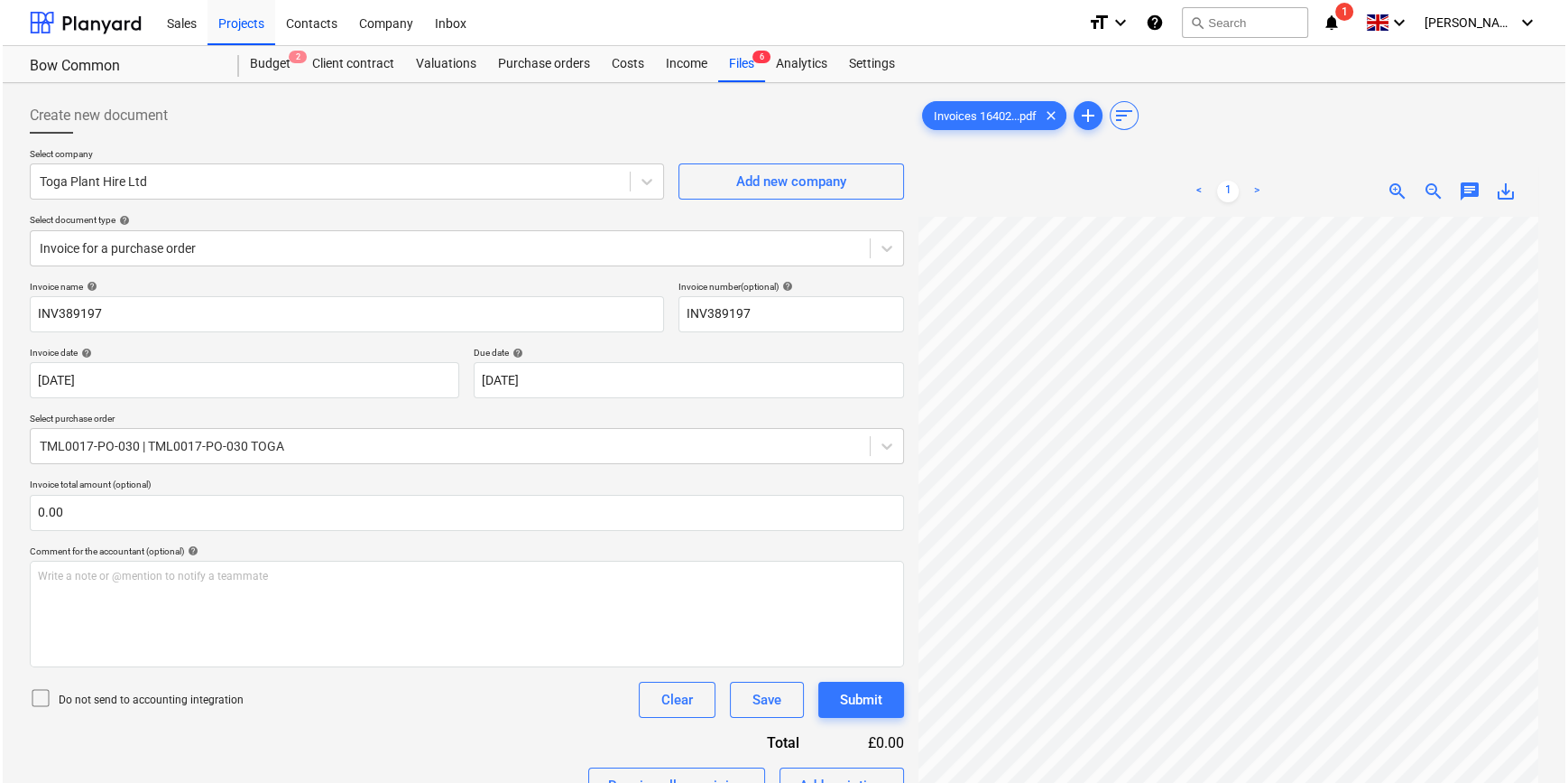
scroll to position [203, 0]
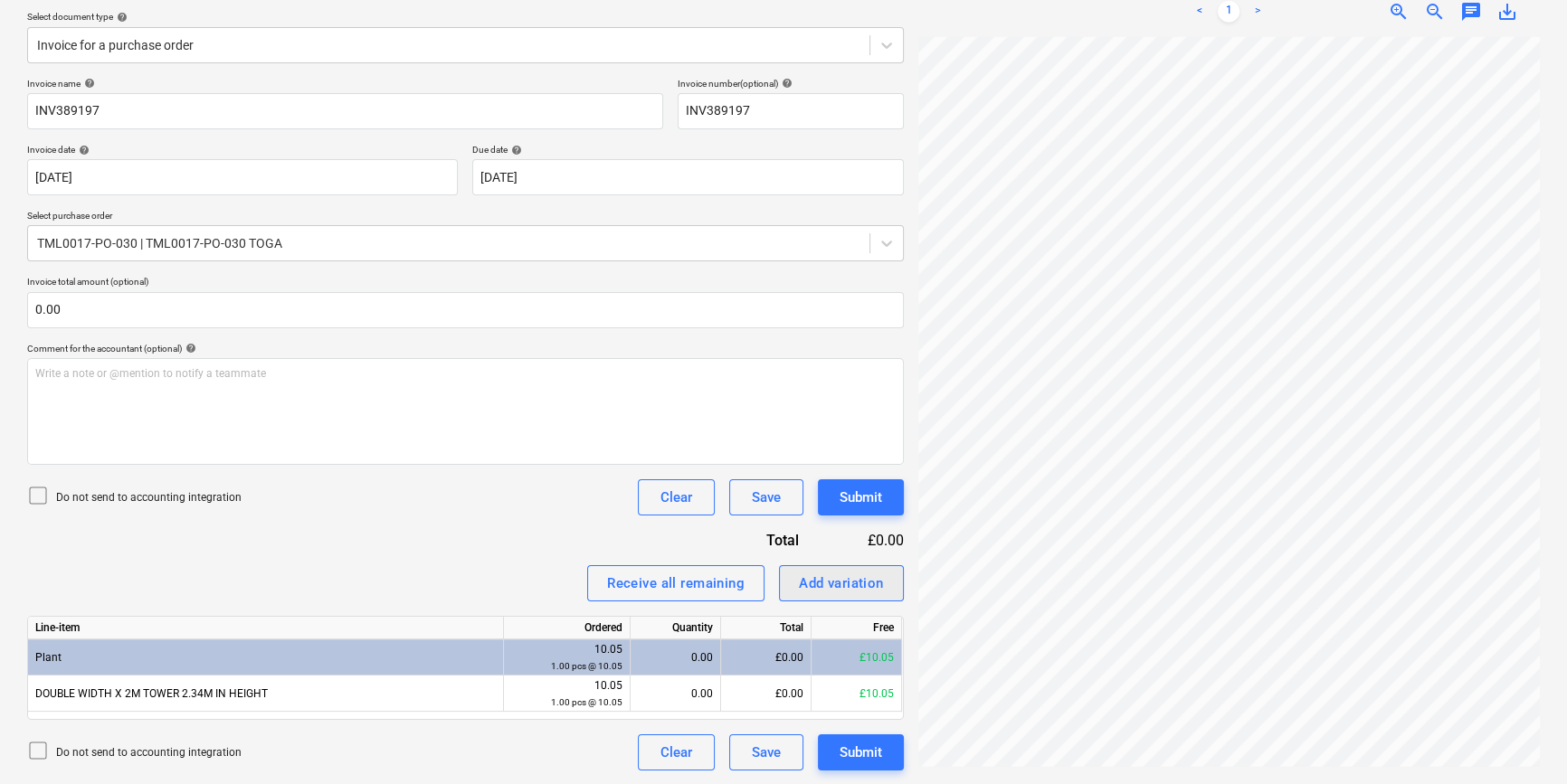
click at [839, 587] on div "Add variation" at bounding box center [841, 583] width 85 height 23
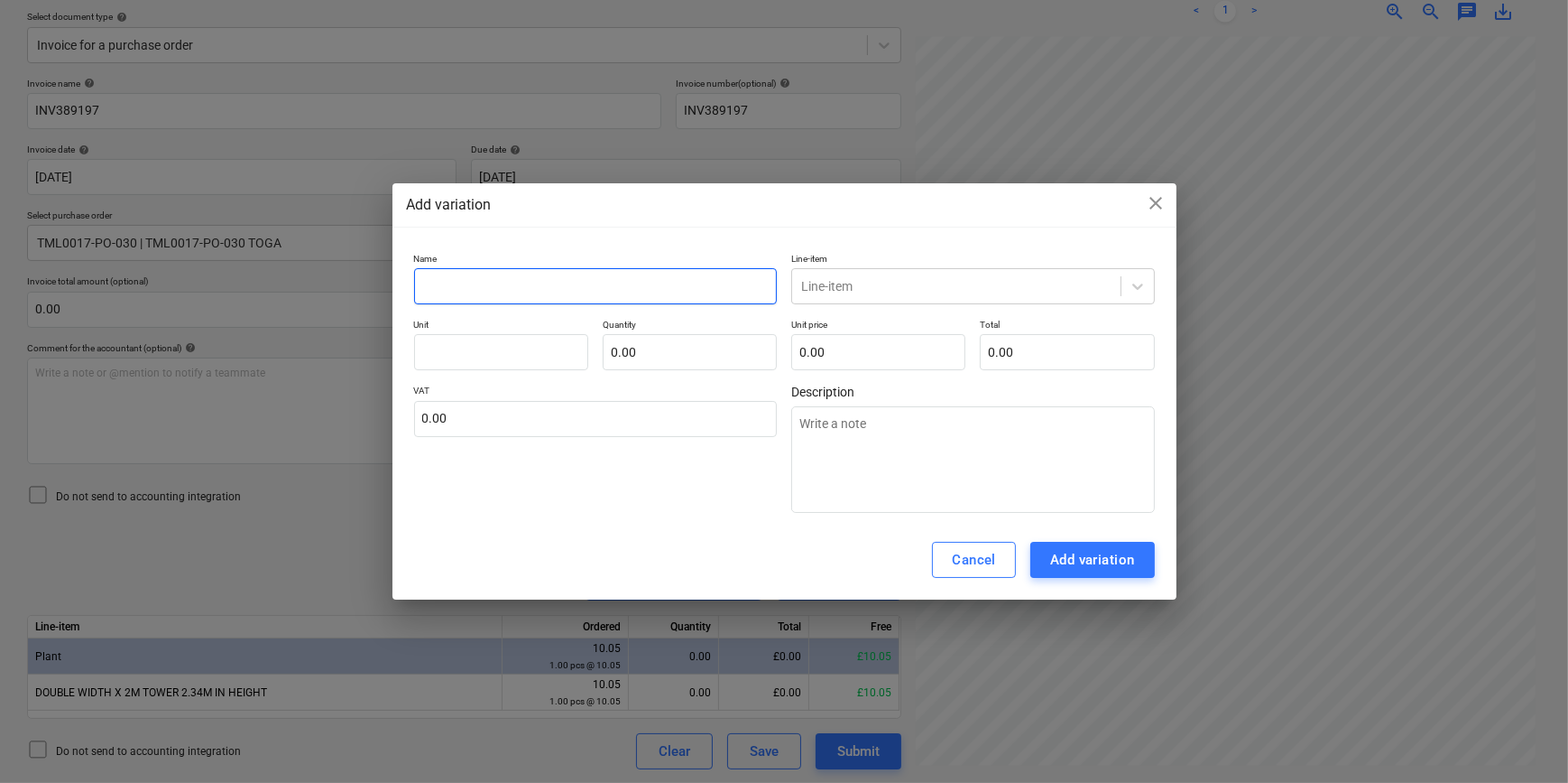
click at [460, 285] on input "text" at bounding box center [596, 285] width 363 height 36
click at [1129, 283] on icon at bounding box center [1138, 286] width 18 height 18
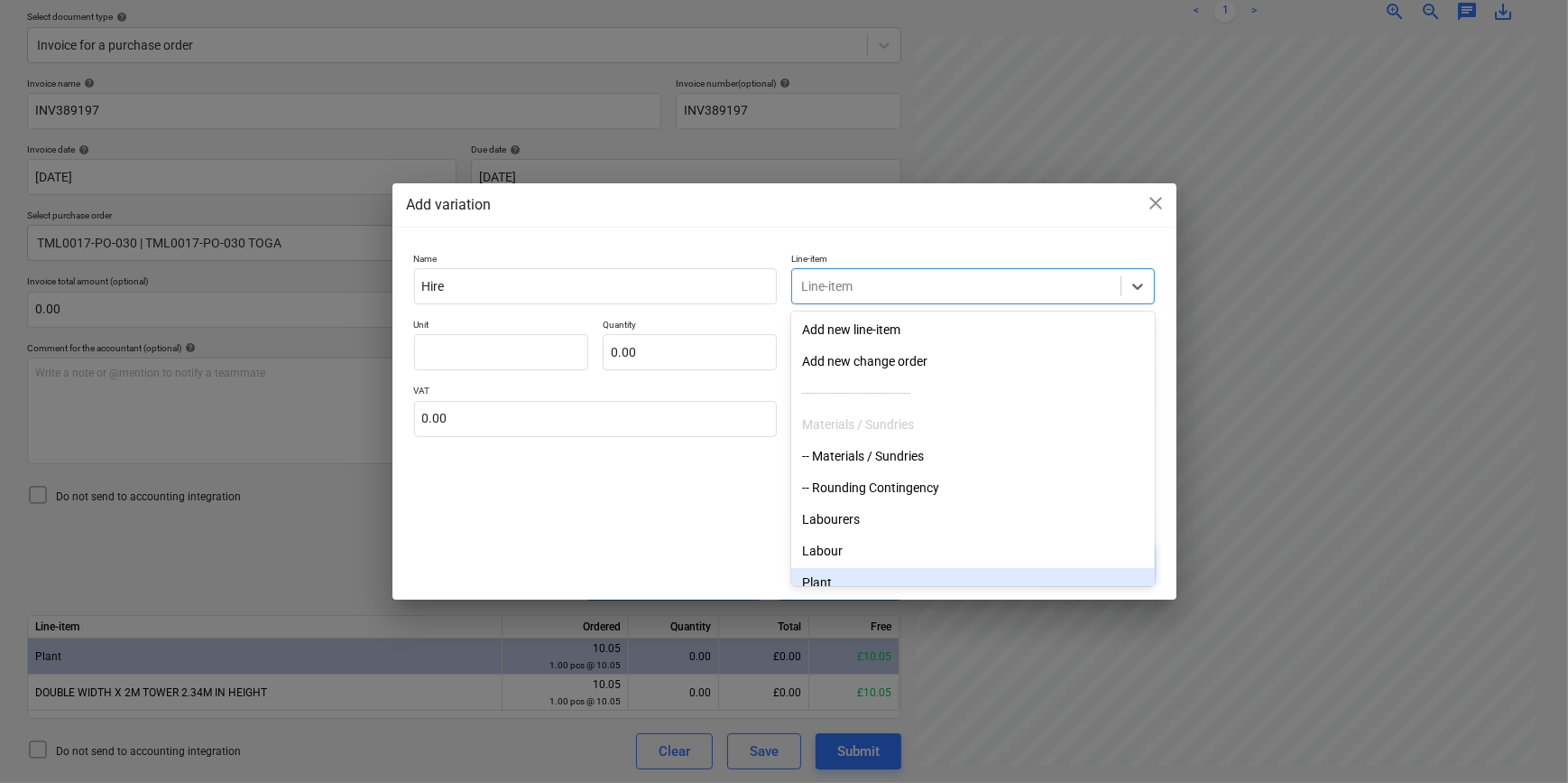
click at [821, 576] on div "Plant" at bounding box center [973, 583] width 363 height 29
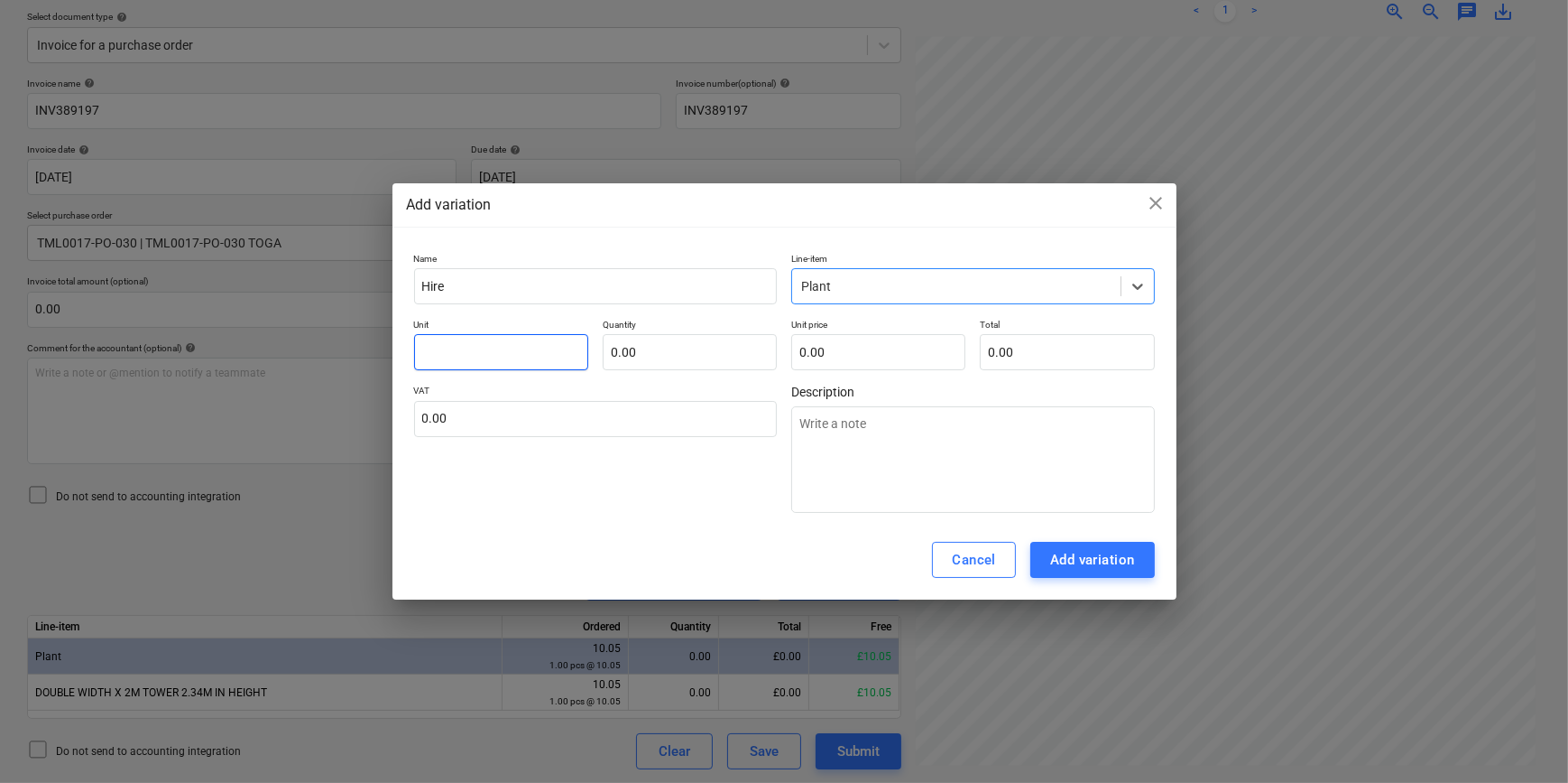
click at [459, 359] on input "text" at bounding box center [501, 352] width 174 height 36
click at [1076, 558] on div "Add variation" at bounding box center [1092, 560] width 85 height 23
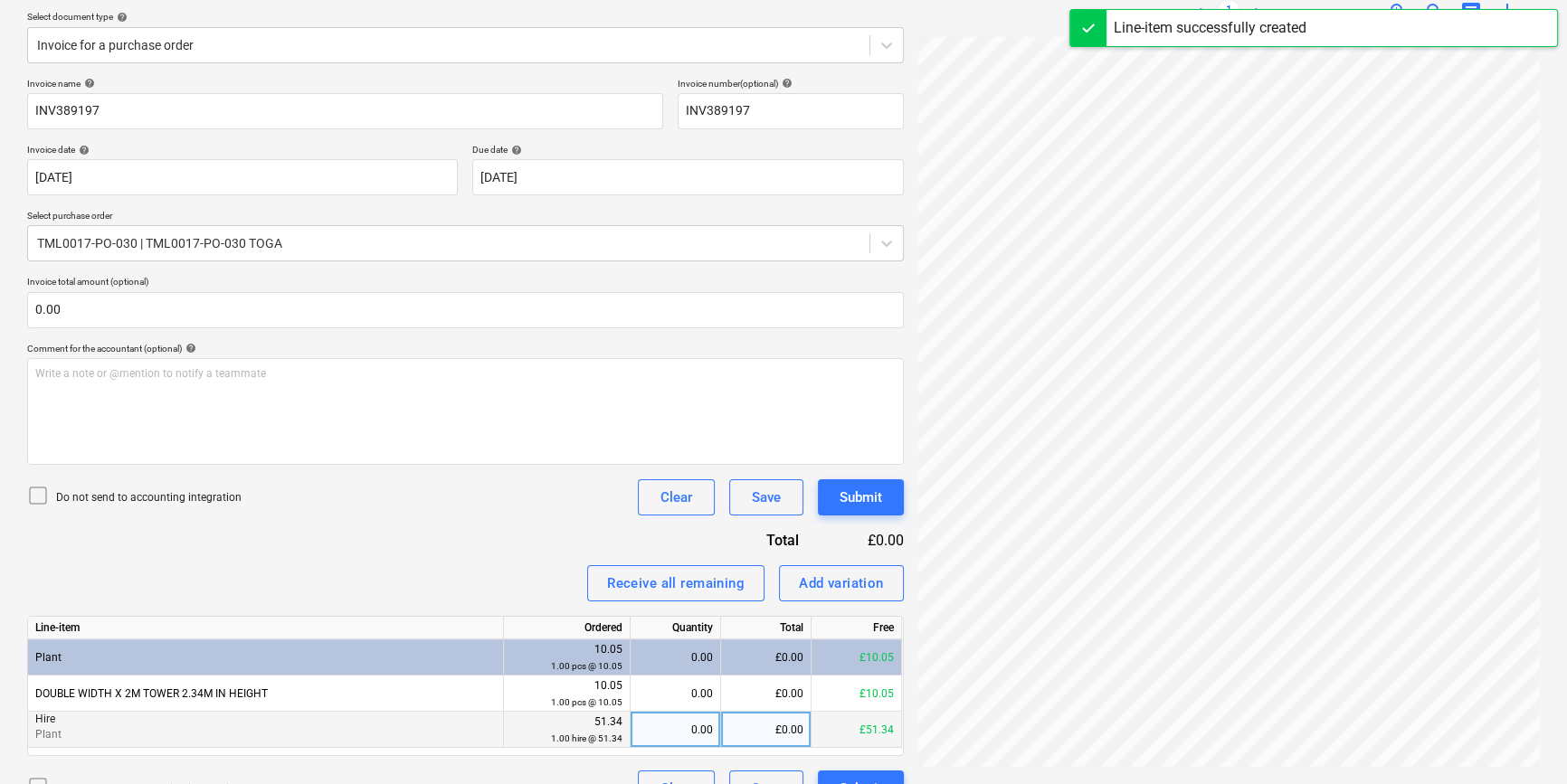
click at [682, 726] on div "0.00" at bounding box center [675, 729] width 75 height 36
click at [889, 489] on button "Submit" at bounding box center [861, 497] width 86 height 36
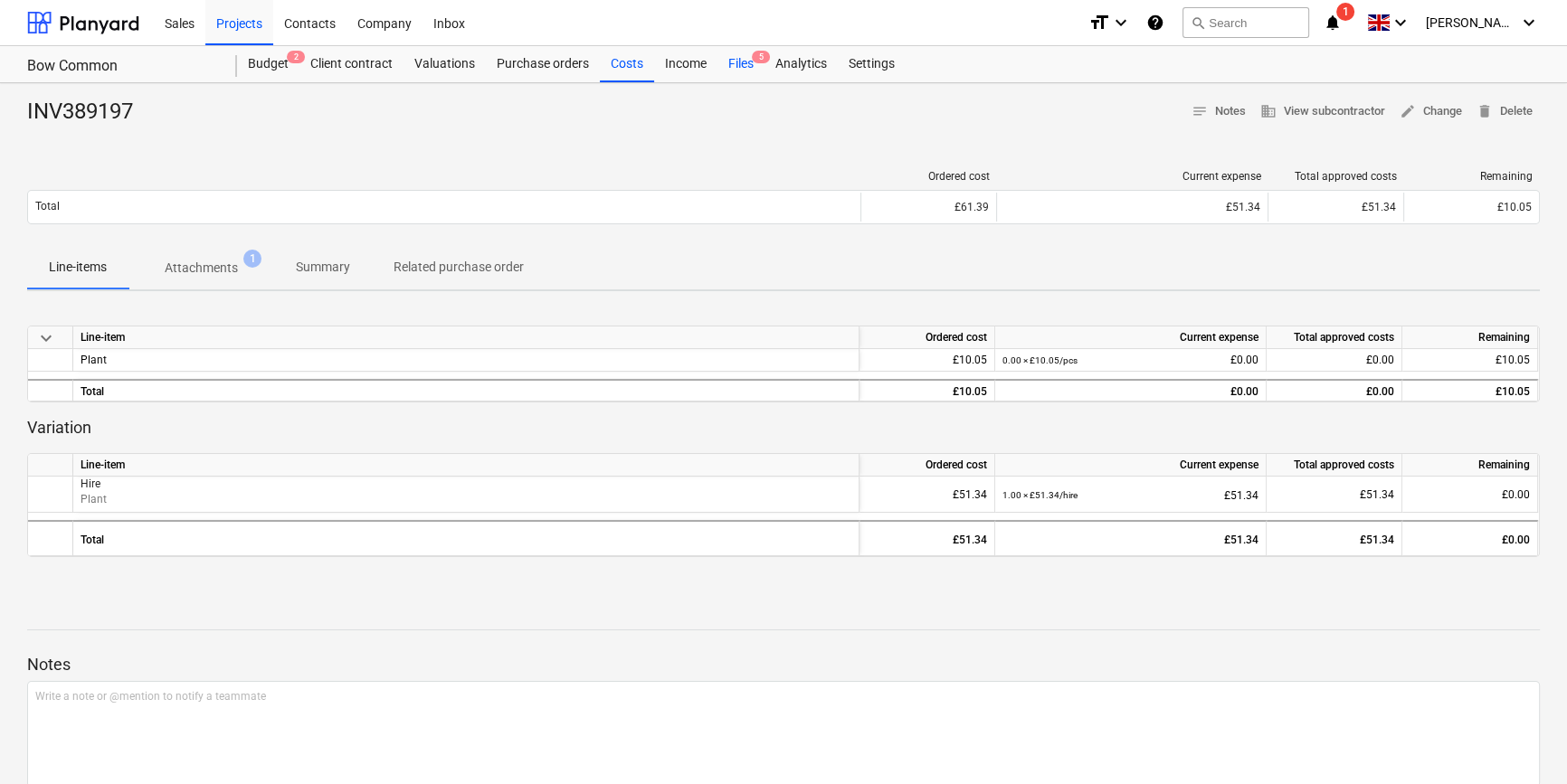
click at [736, 67] on div "Files 5" at bounding box center [740, 64] width 47 height 36
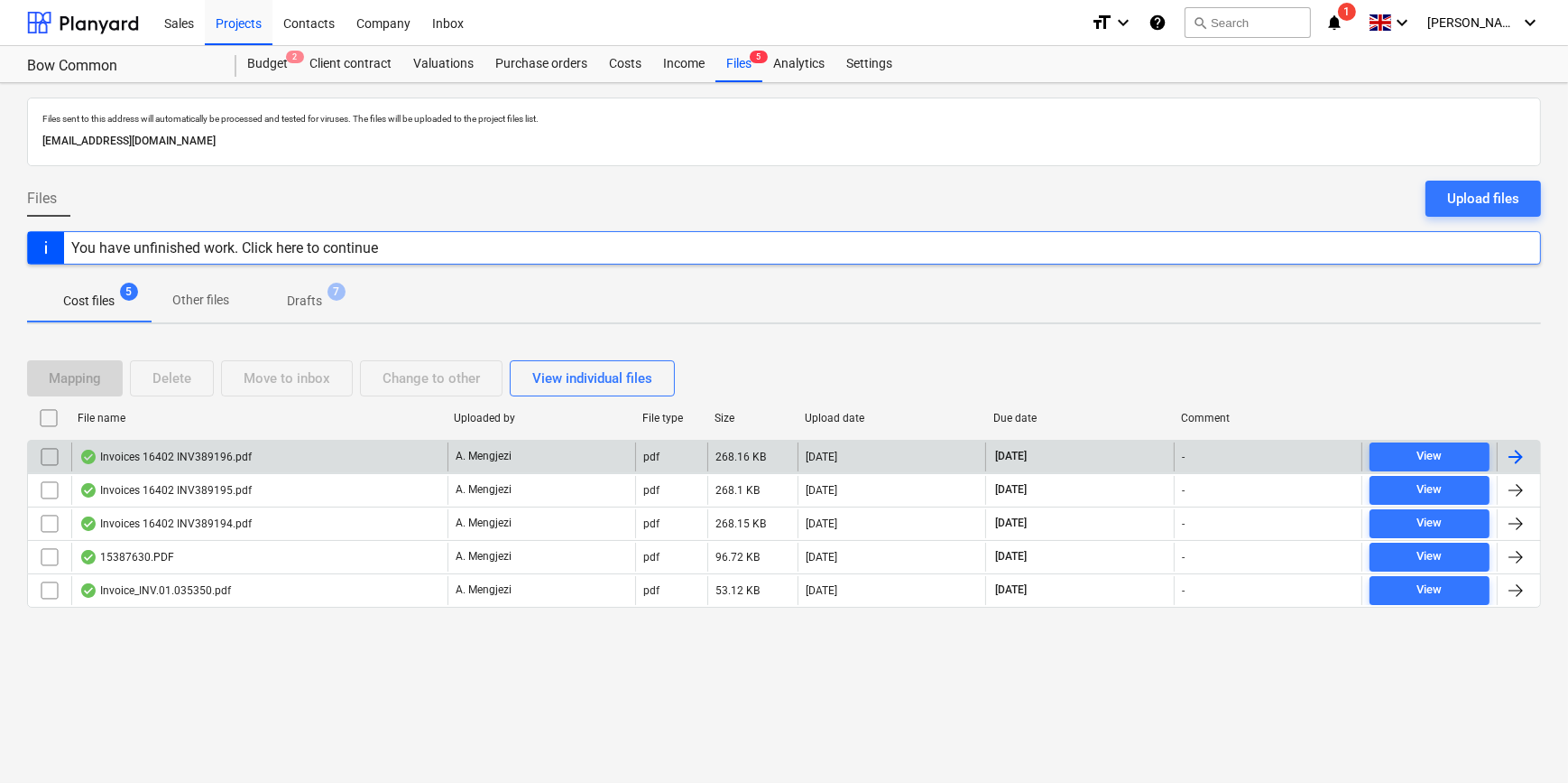
click at [1250, 456] on div at bounding box center [1516, 457] width 21 height 22
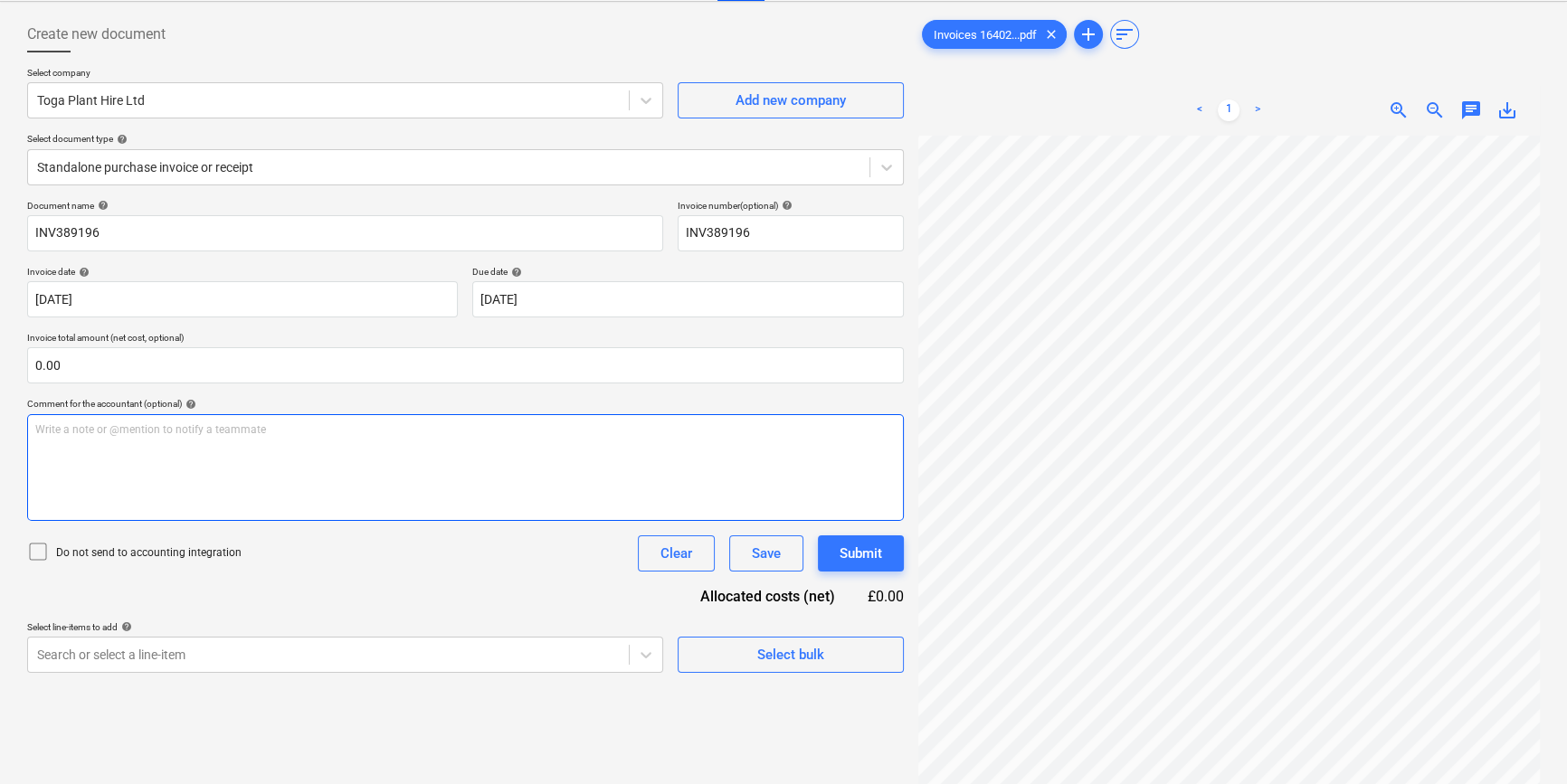
scroll to position [136, 194]
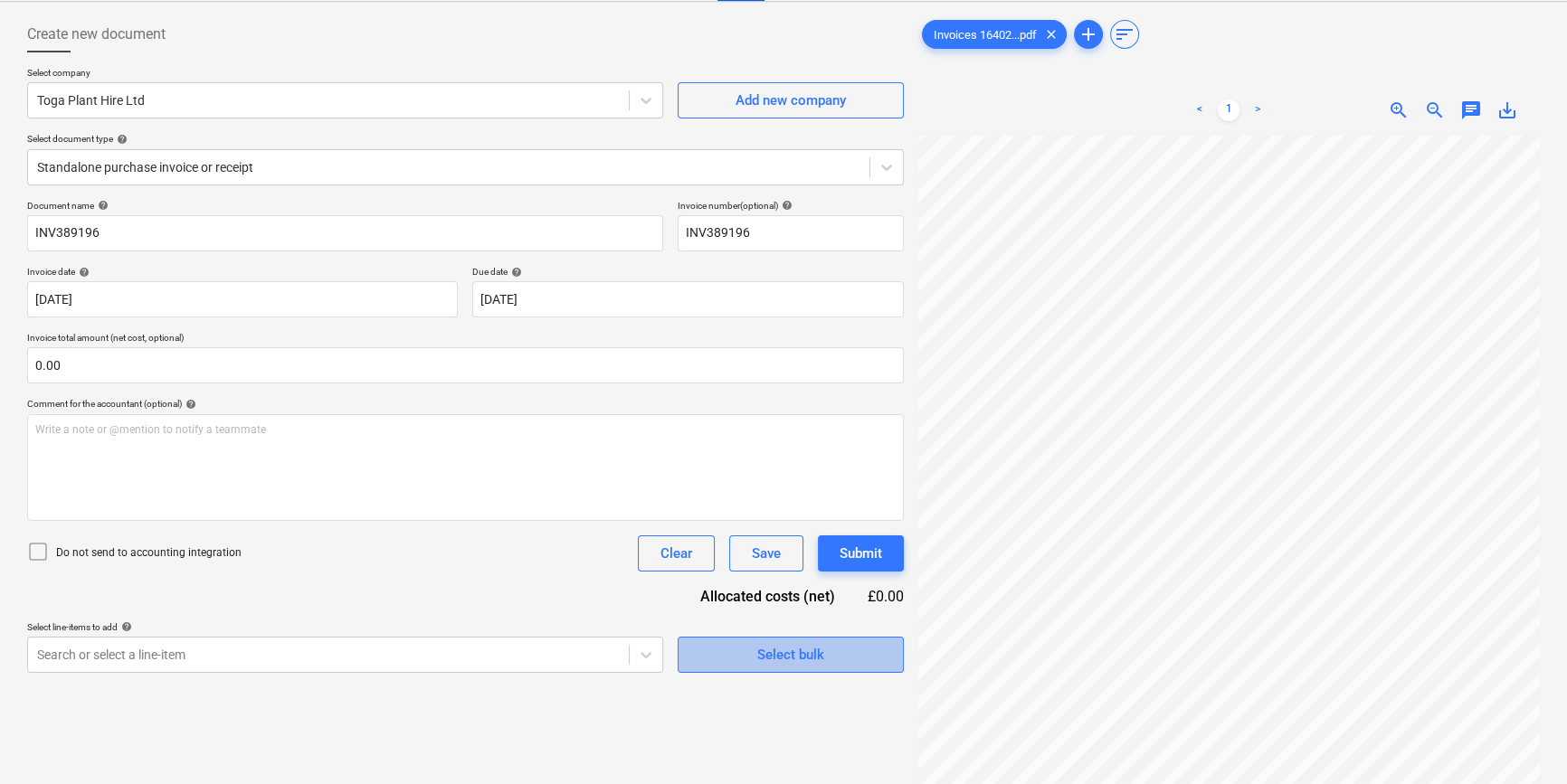
click at [800, 651] on div "Select bulk" at bounding box center [790, 655] width 67 height 23
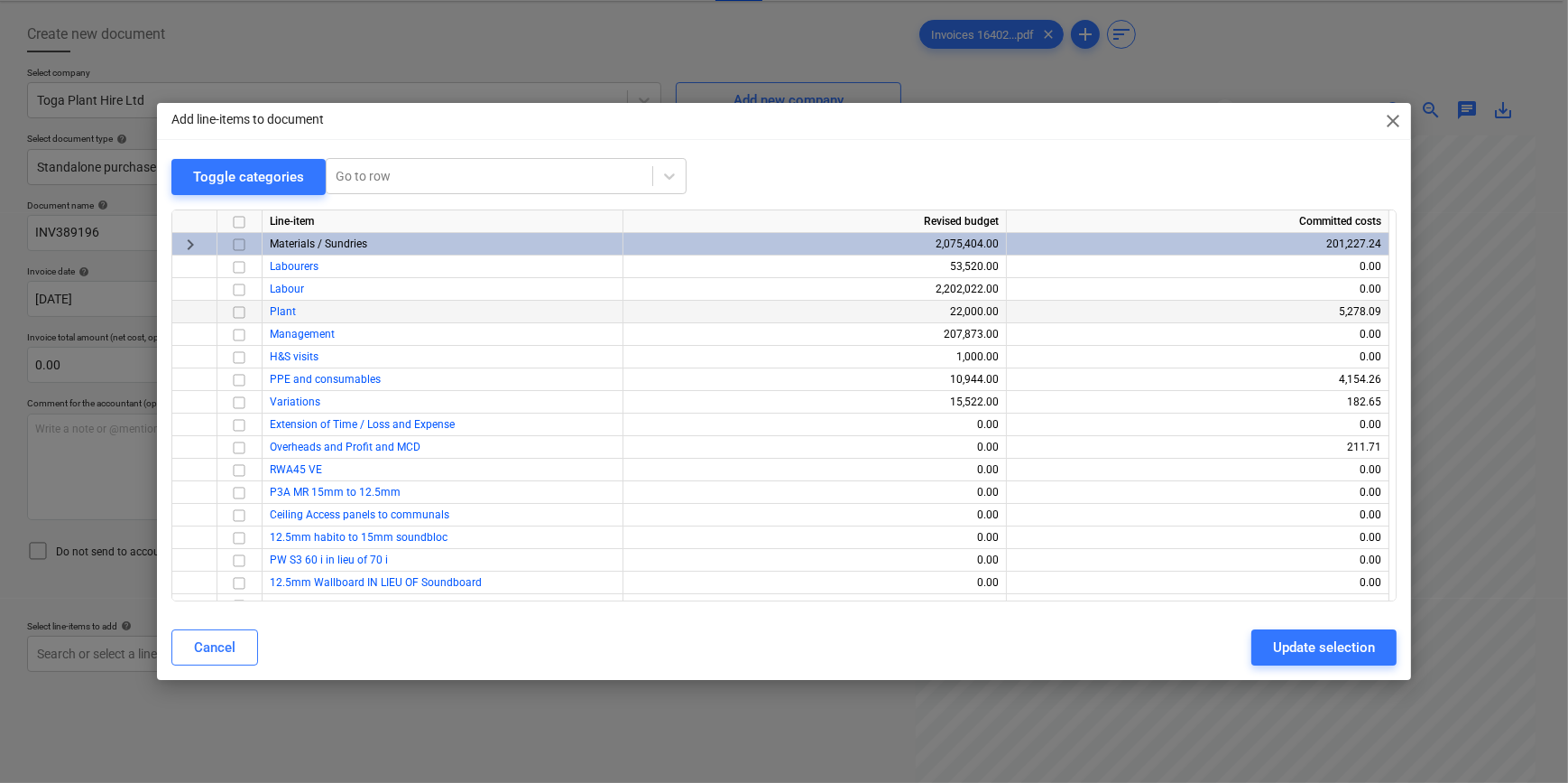
click at [237, 312] on input "checkbox" at bounding box center [239, 312] width 21 height 22
click at [1250, 658] on div "Update selection" at bounding box center [1324, 647] width 102 height 23
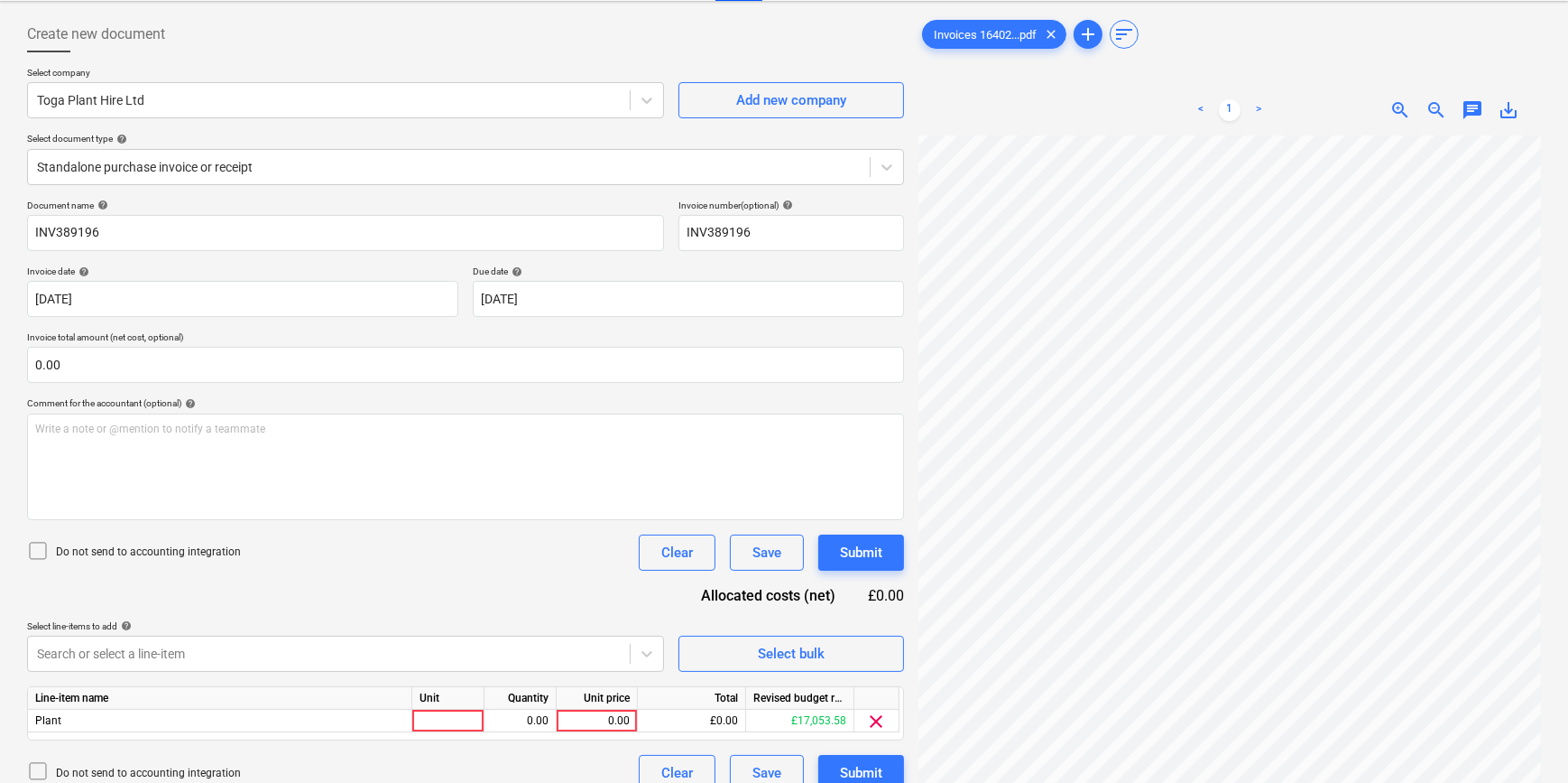
scroll to position [136, 192]
click at [454, 717] on div at bounding box center [448, 720] width 72 height 22
click at [851, 766] on div "Submit" at bounding box center [858, 773] width 42 height 23
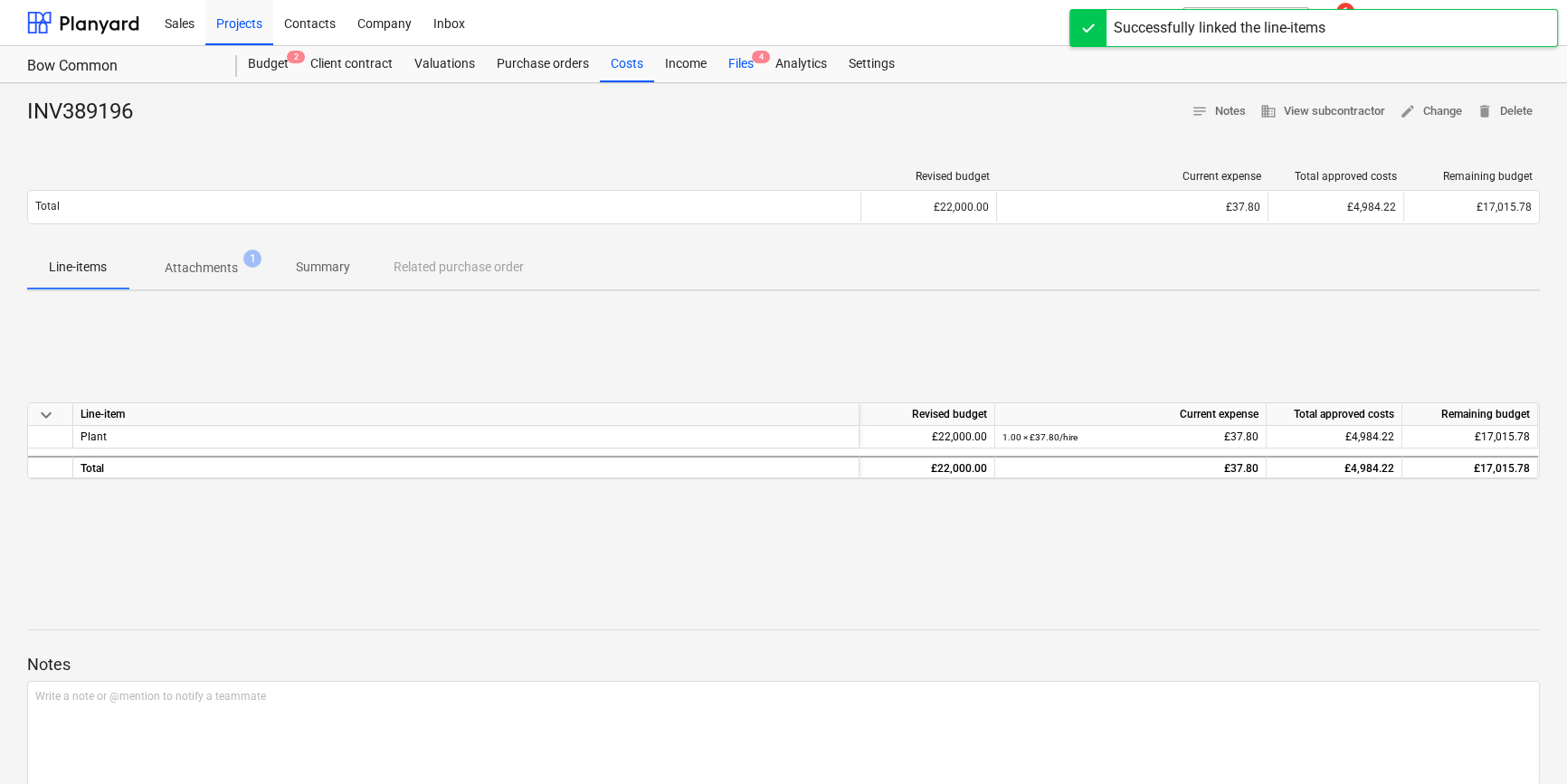
click at [729, 62] on div "Files 4" at bounding box center [740, 64] width 47 height 36
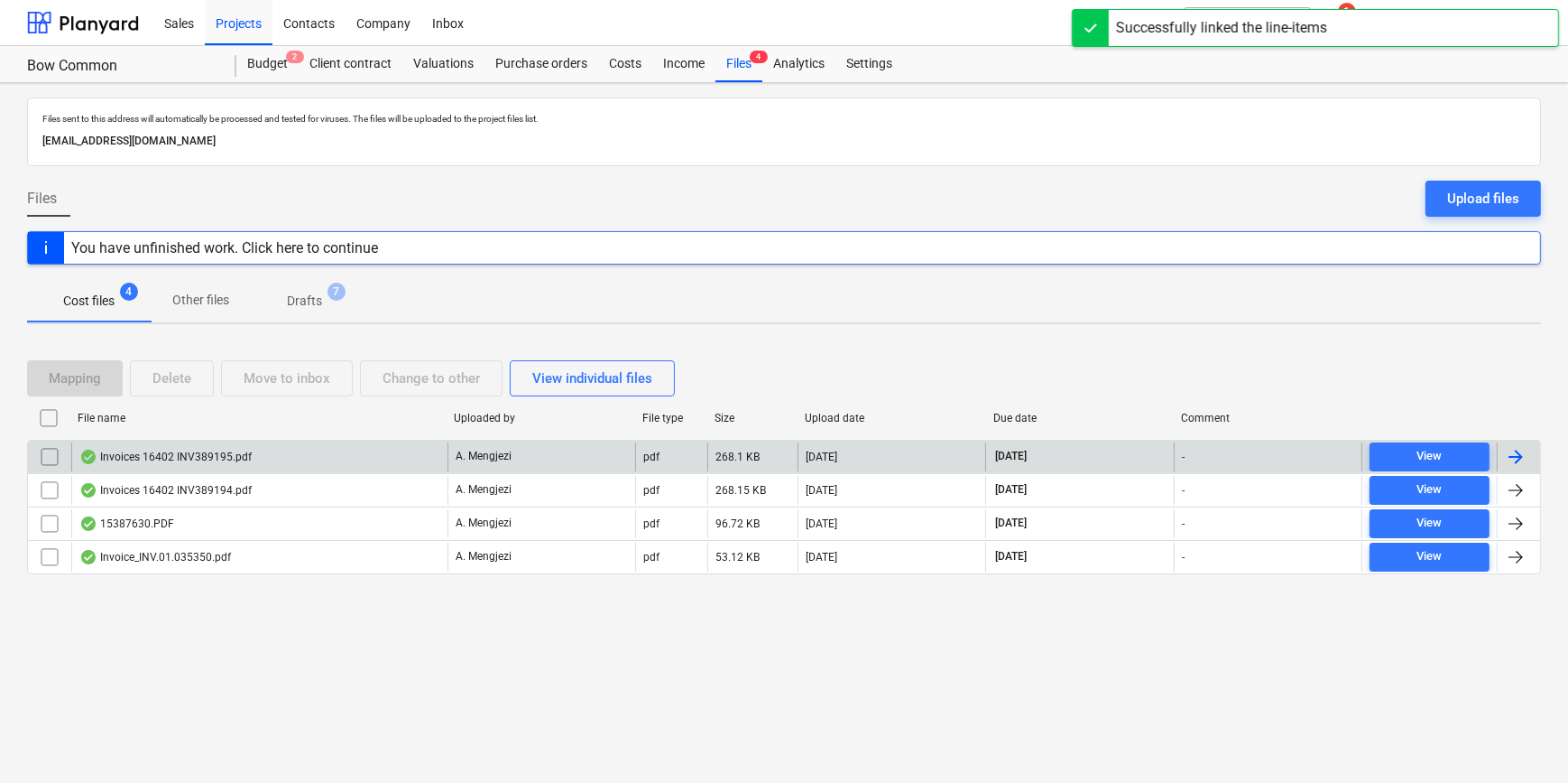
click at [1250, 451] on div at bounding box center [1516, 457] width 21 height 22
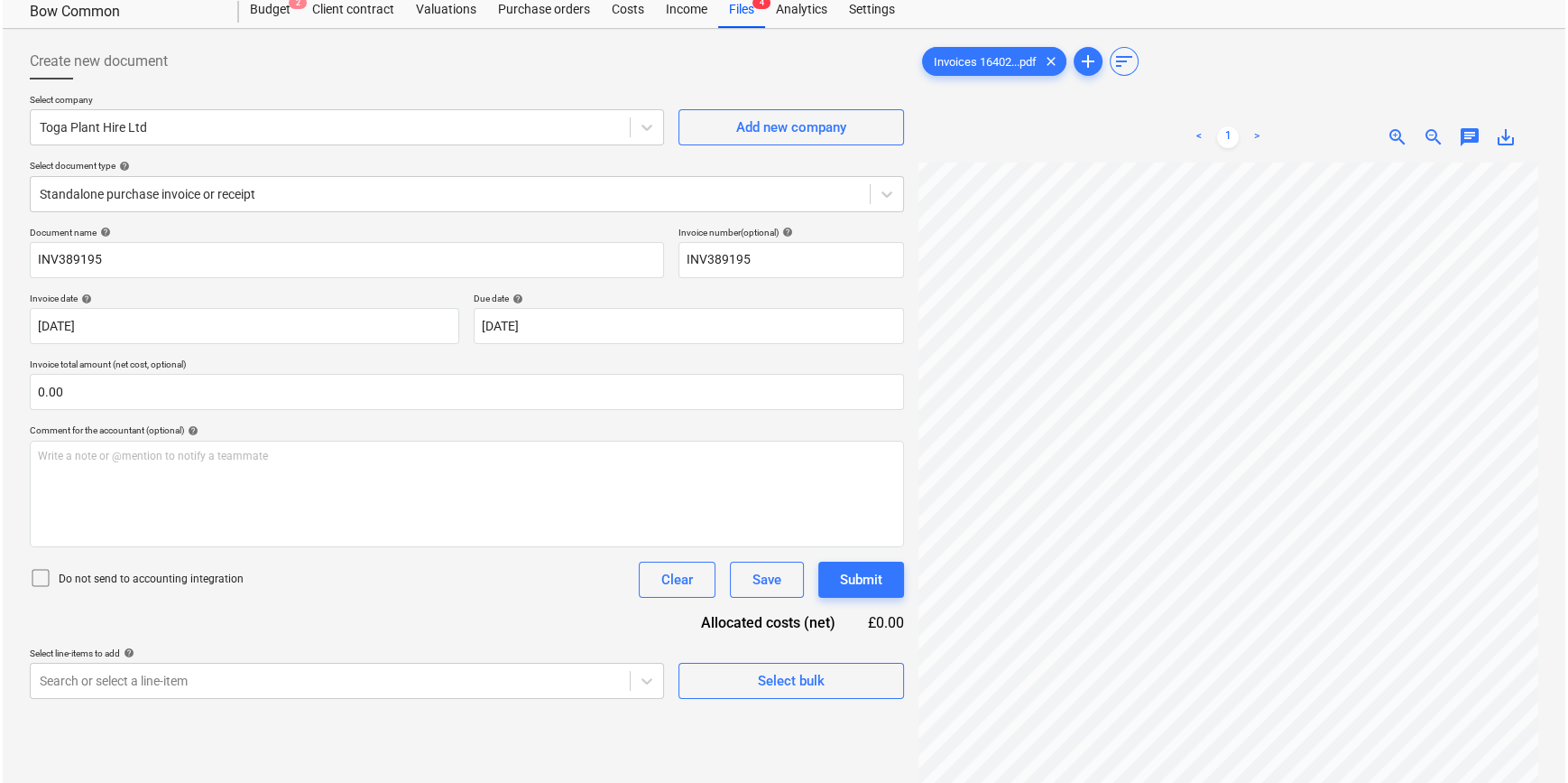
scroll to position [81, 0]
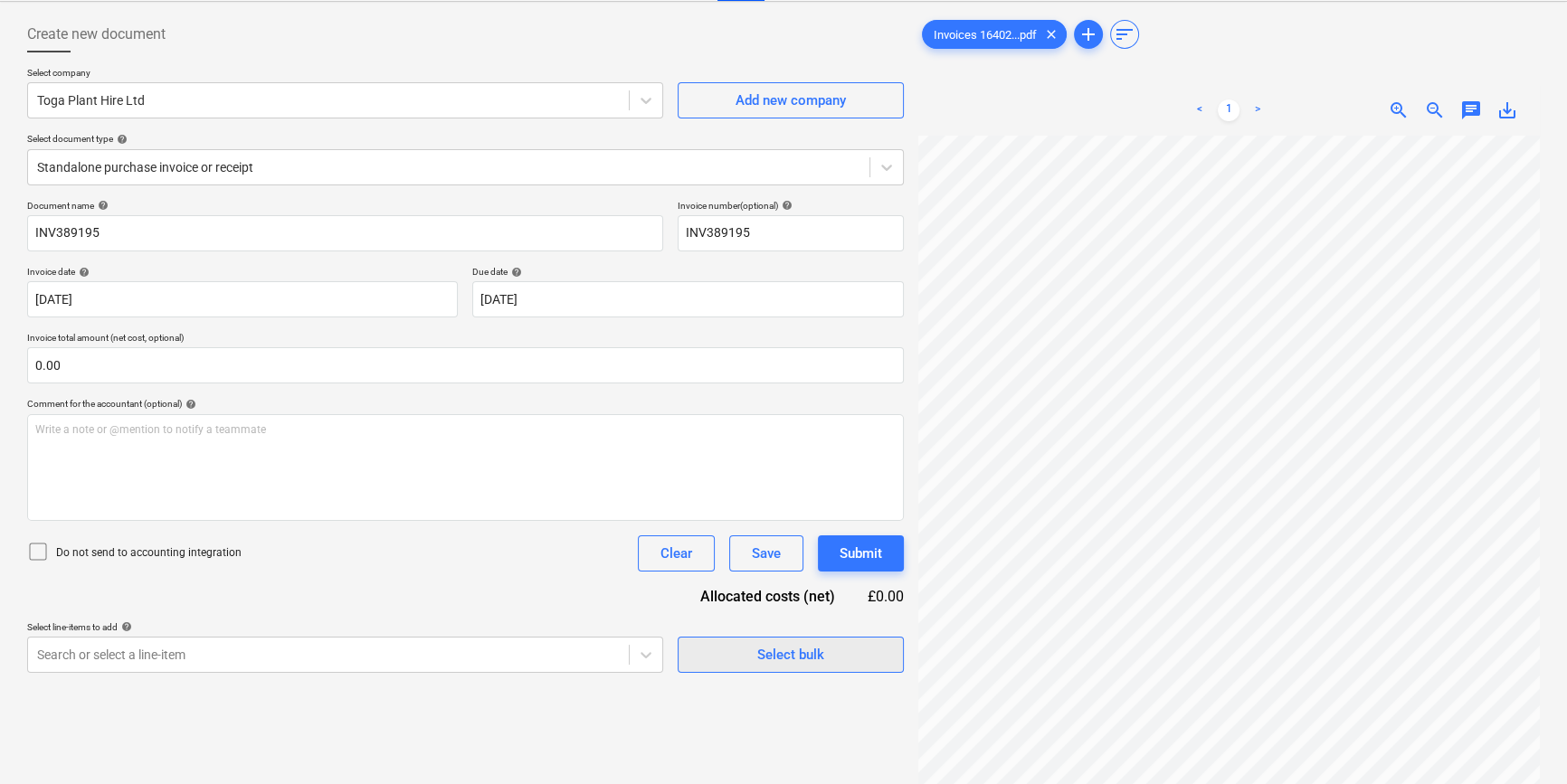
click at [759, 663] on div "Select bulk" at bounding box center [790, 655] width 67 height 23
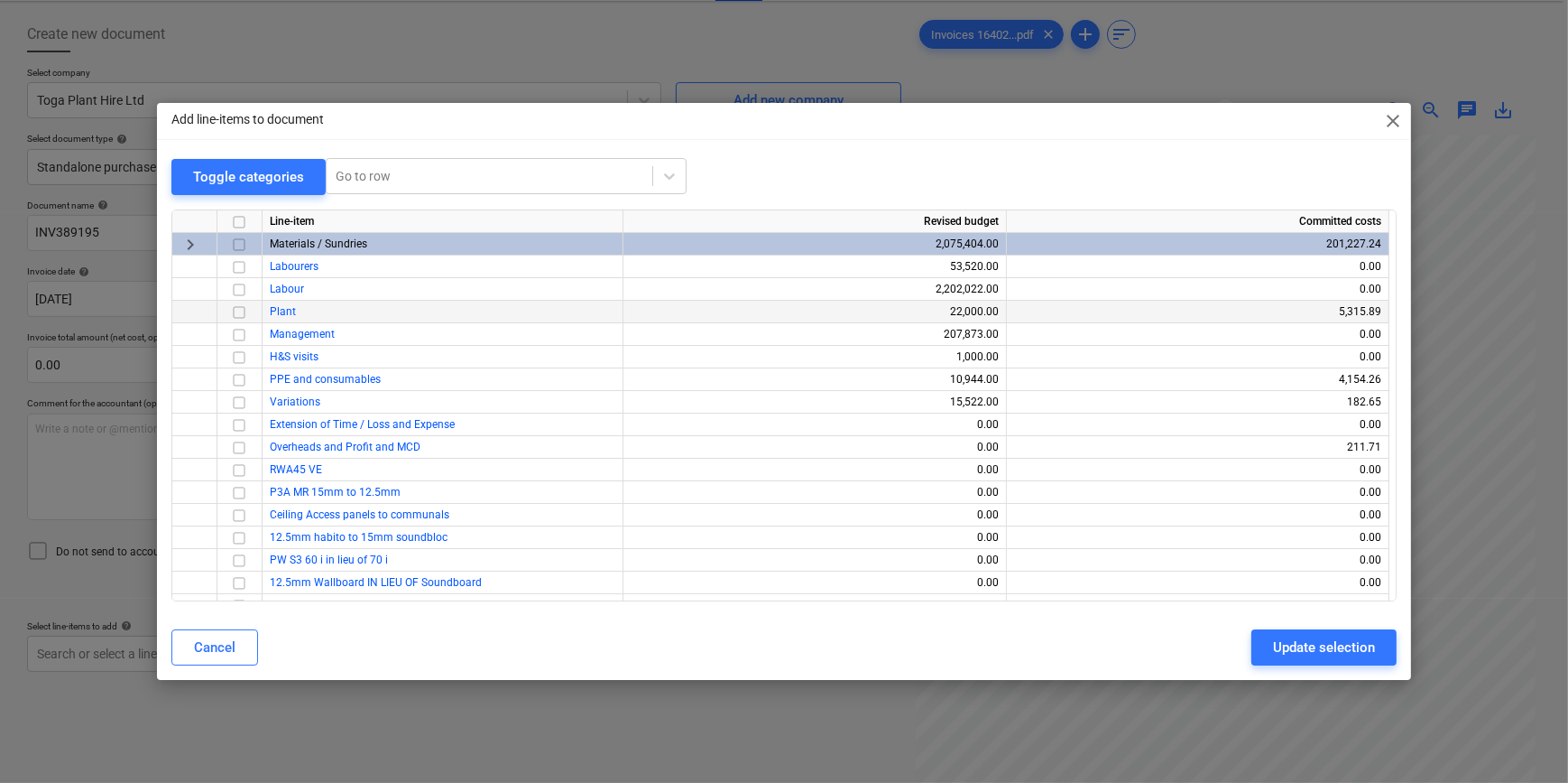
click at [236, 309] on input "checkbox" at bounding box center [239, 312] width 21 height 22
click at [1250, 643] on div "Update selection" at bounding box center [1324, 647] width 102 height 23
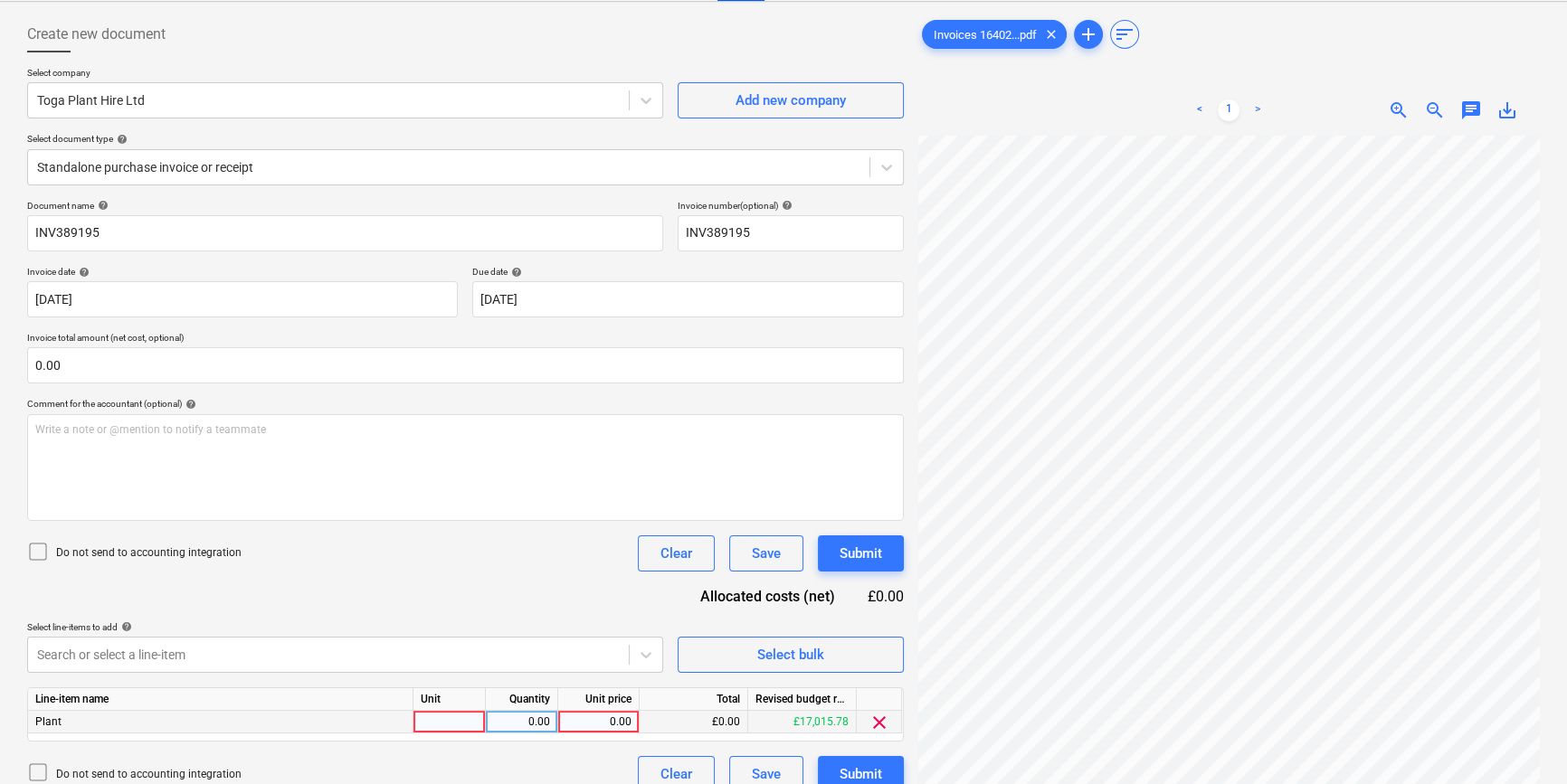
click at [441, 716] on div at bounding box center [450, 721] width 72 height 23
click at [873, 765] on div "Submit" at bounding box center [860, 774] width 42 height 23
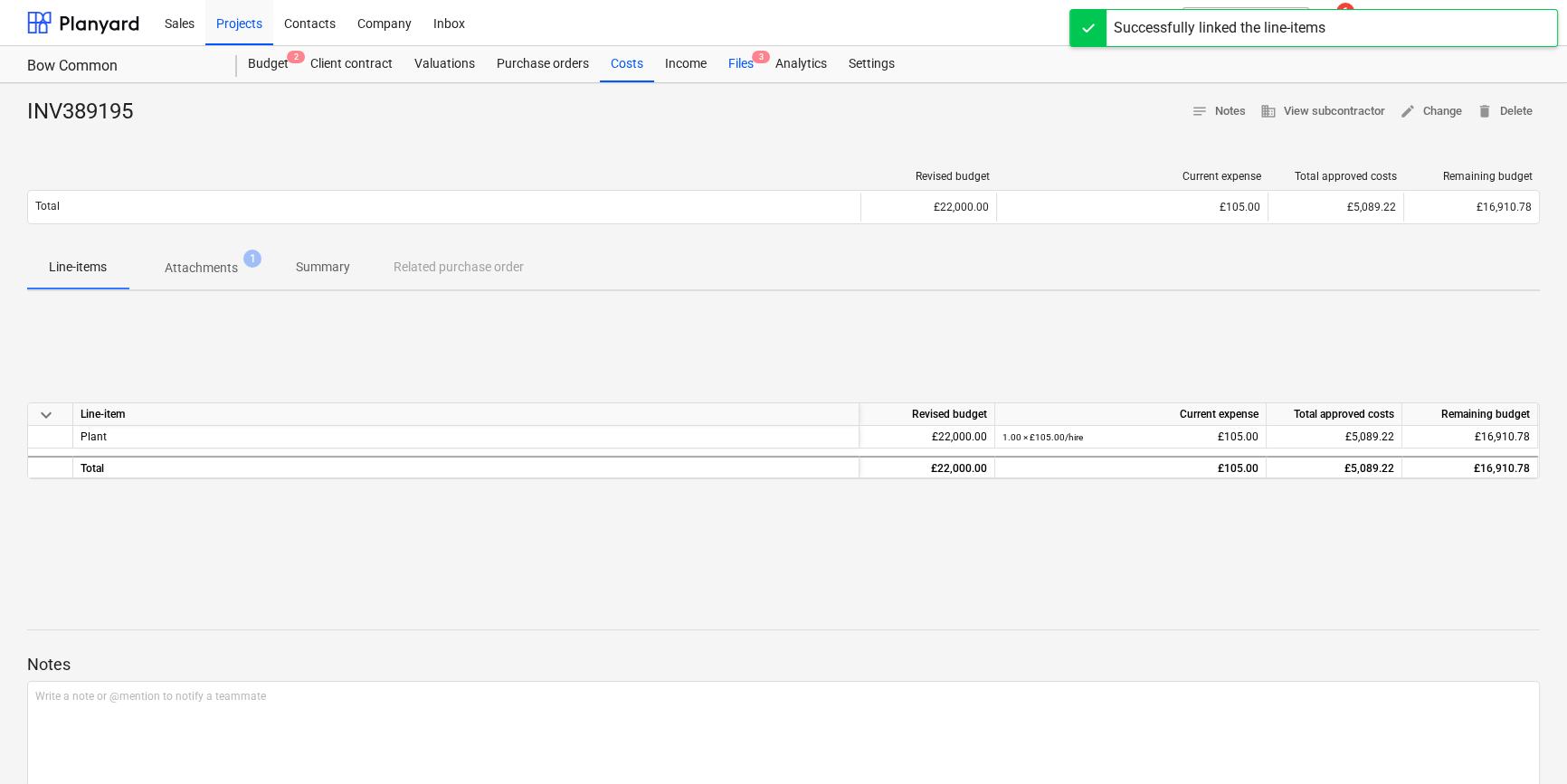
click at [728, 63] on div "Files 3" at bounding box center [740, 64] width 47 height 36
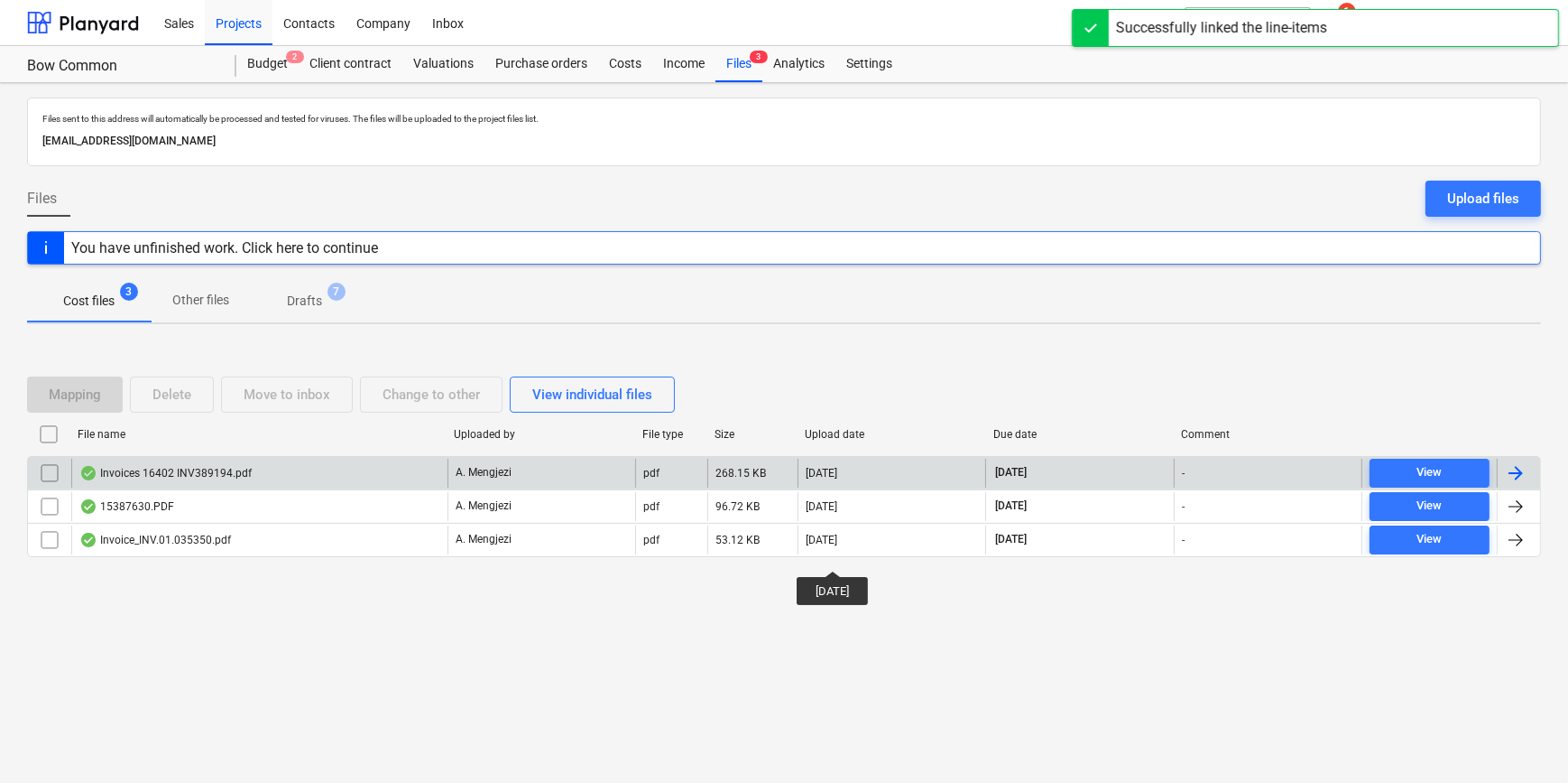
click at [1250, 471] on div at bounding box center [1516, 473] width 21 height 22
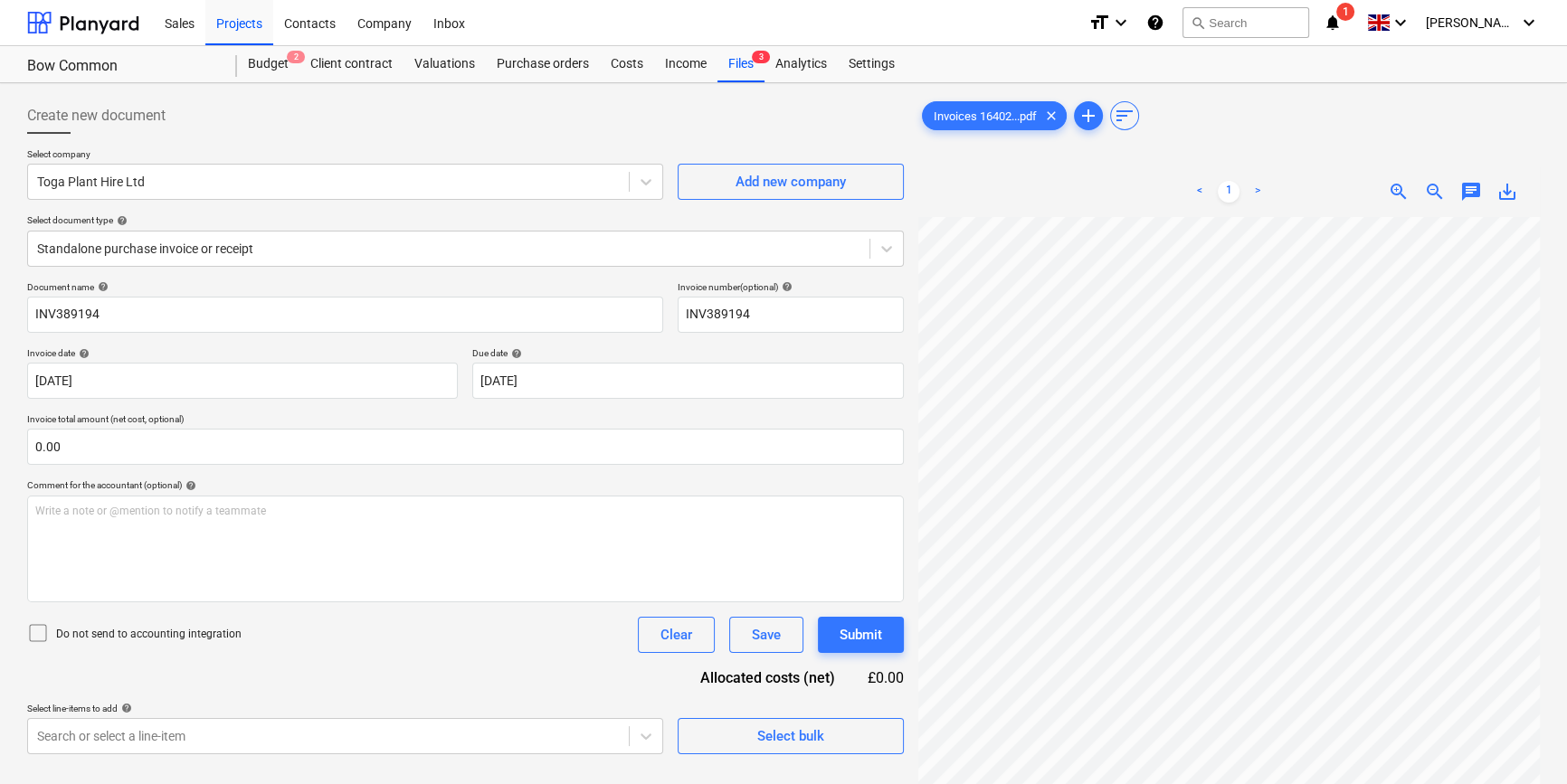
scroll to position [173, 196]
click at [770, 732] on div "Select bulk" at bounding box center [790, 736] width 67 height 23
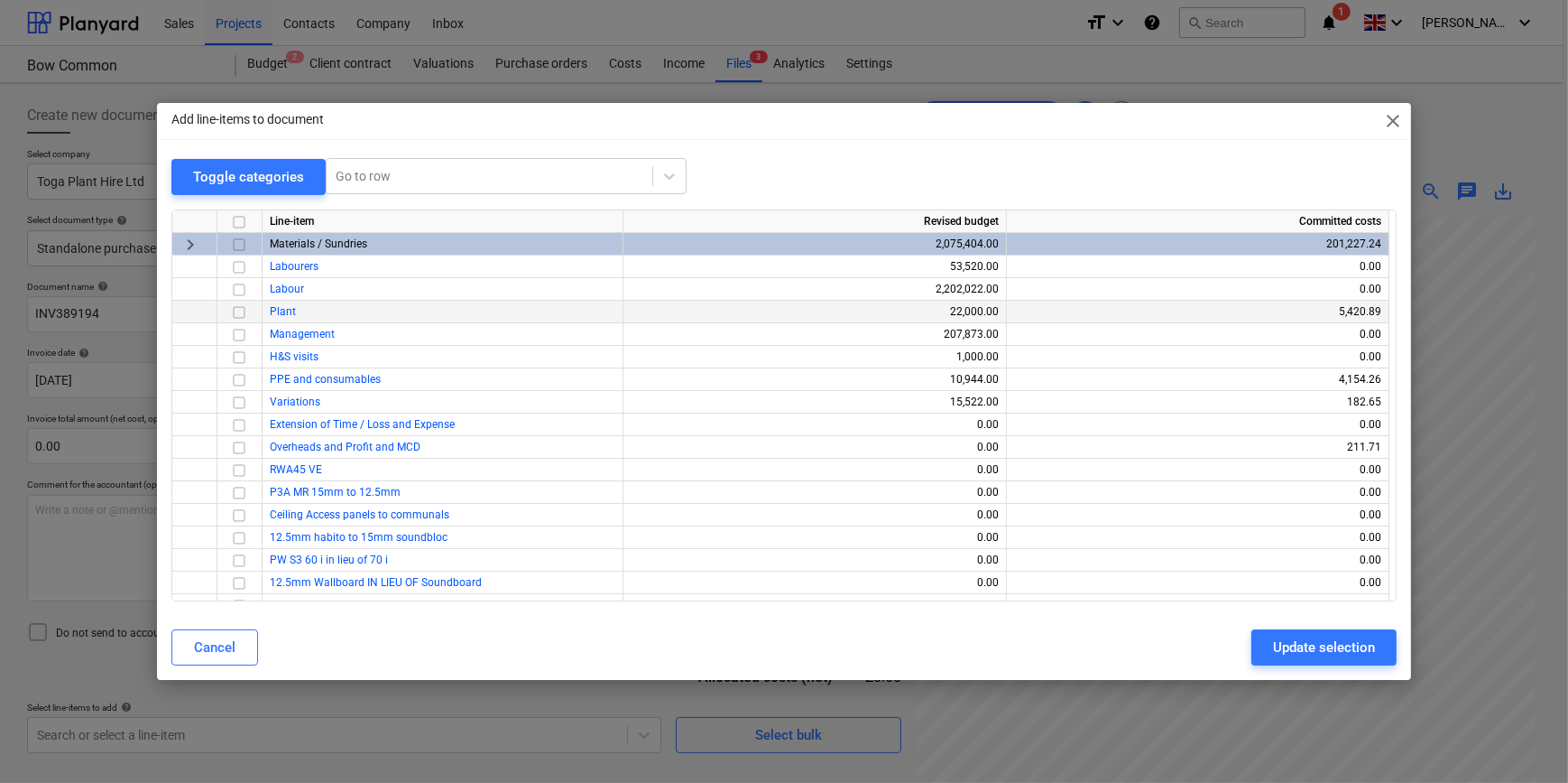
click at [234, 311] on input "checkbox" at bounding box center [239, 312] width 21 height 22
click at [1250, 649] on div "Update selection" at bounding box center [1324, 647] width 102 height 23
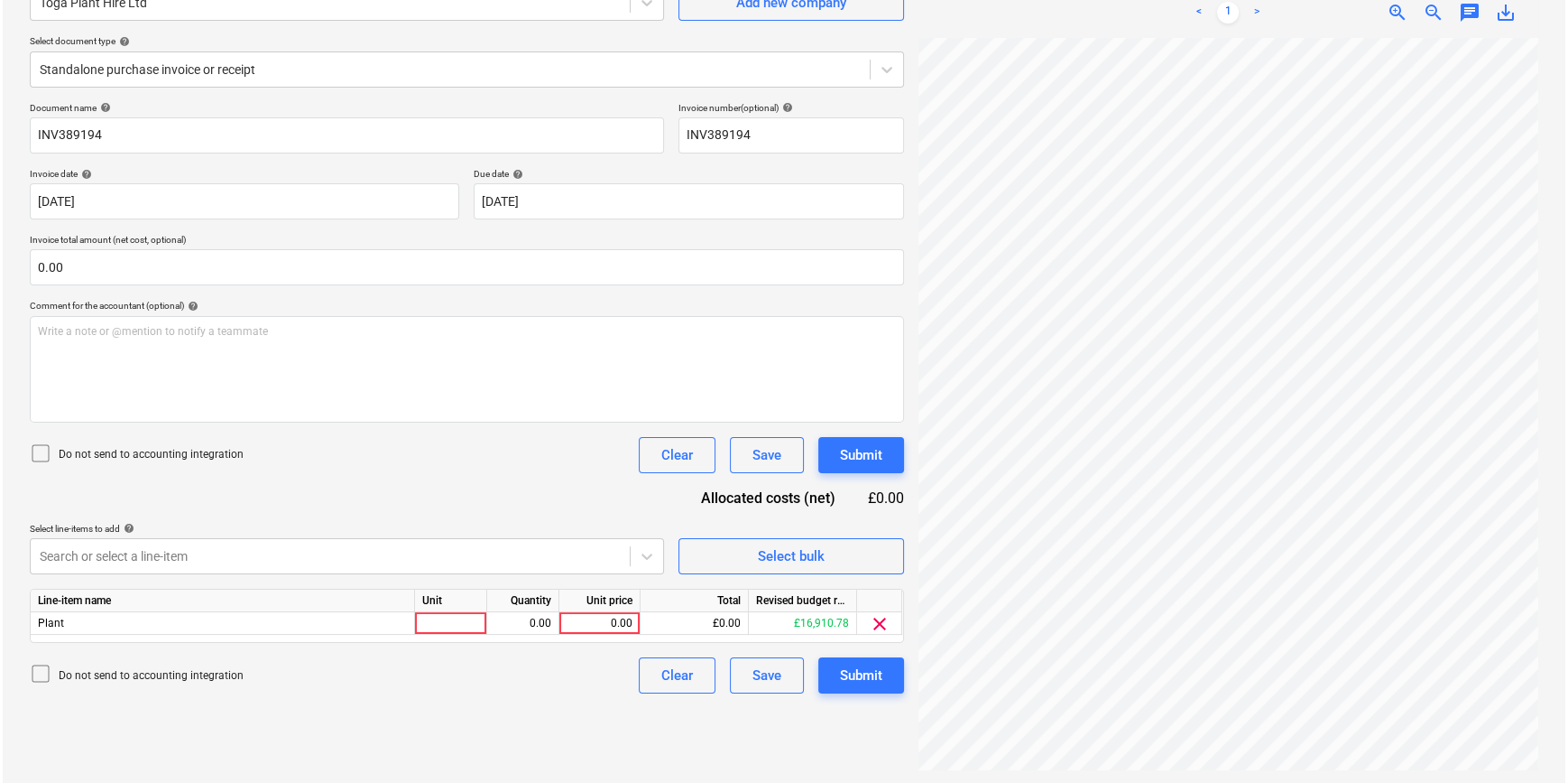
scroll to position [181, 0]
click at [455, 622] on div at bounding box center [448, 621] width 72 height 22
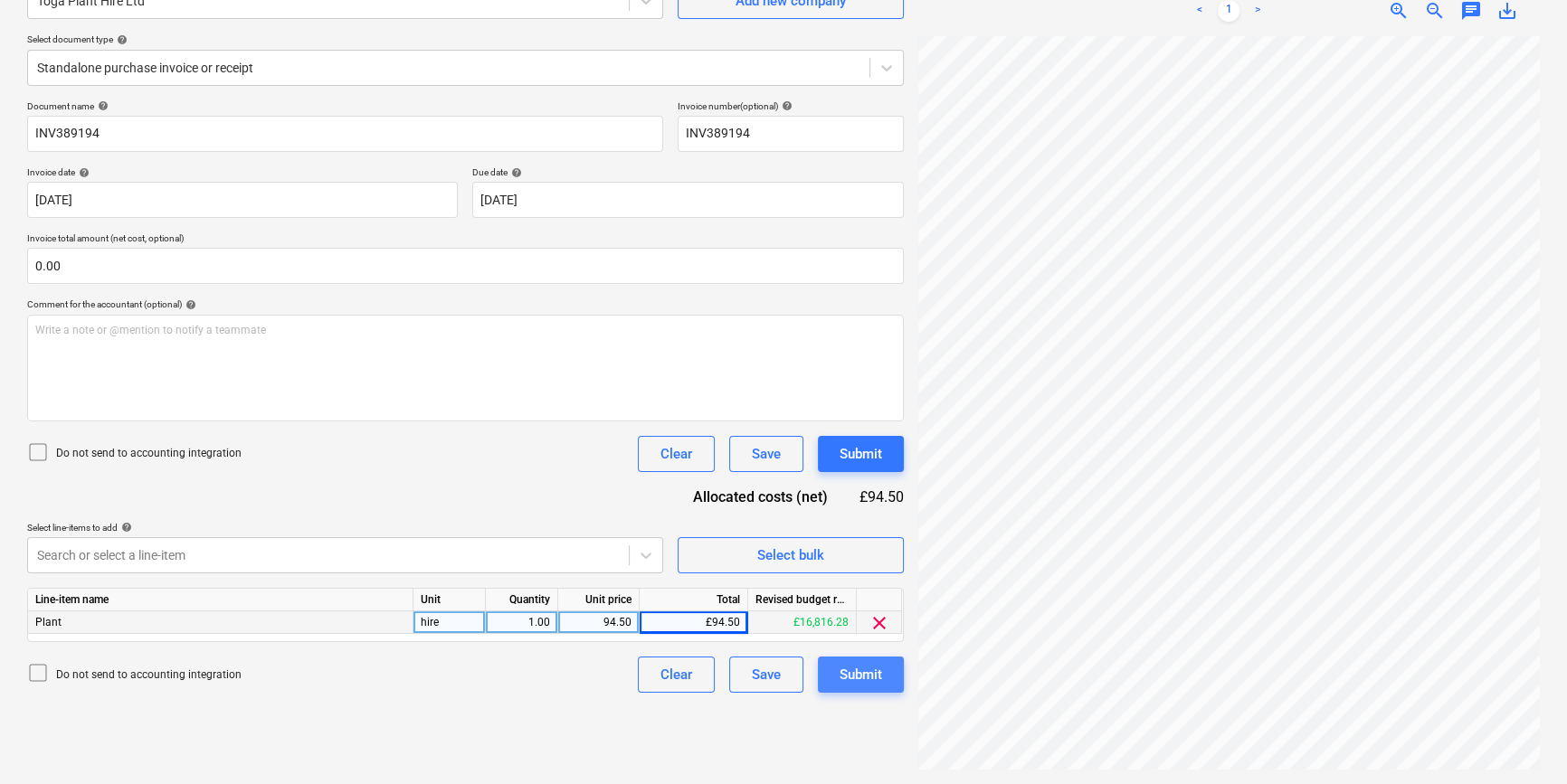
click at [862, 678] on div "Submit" at bounding box center [860, 674] width 42 height 23
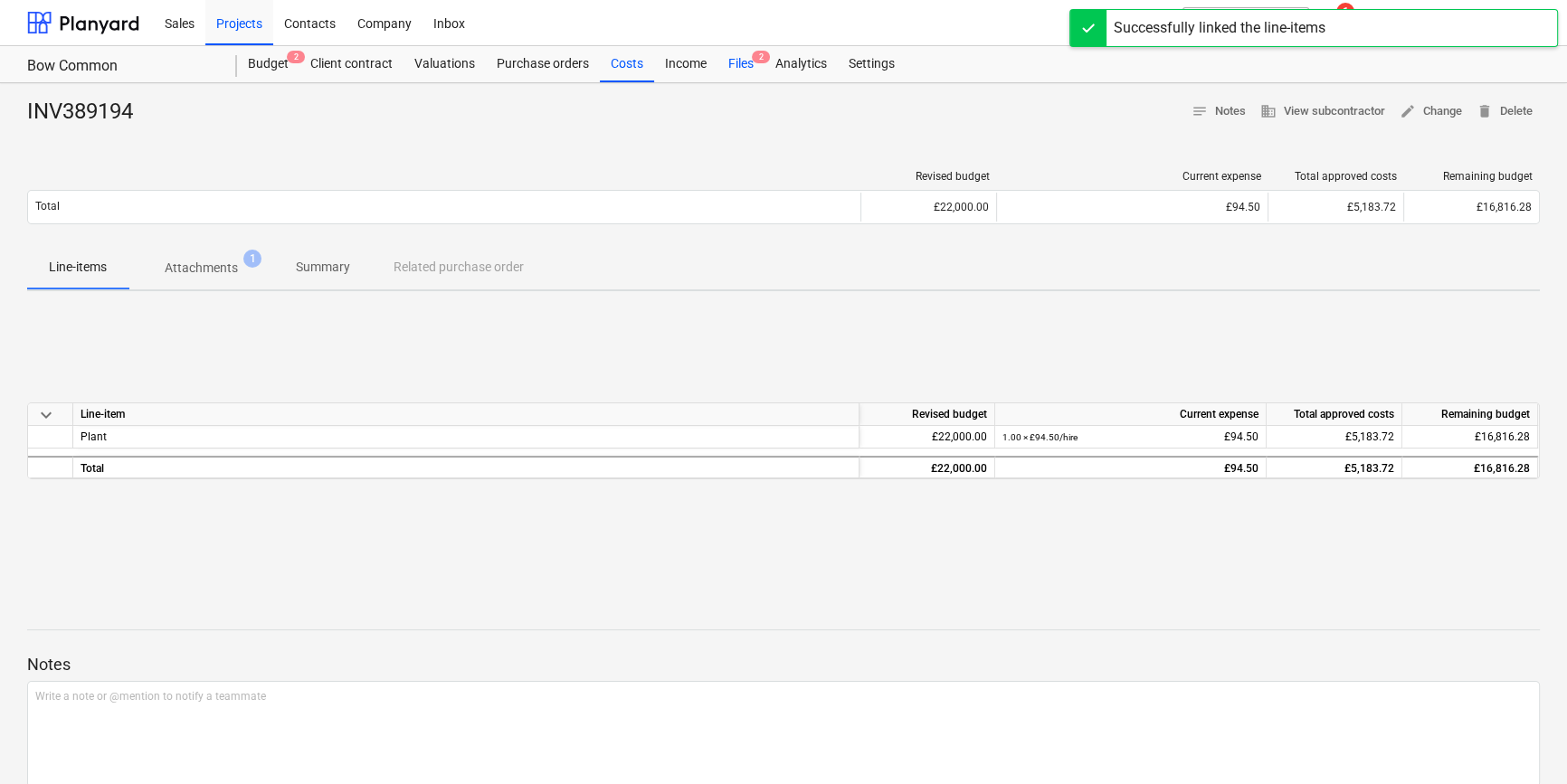
click at [730, 64] on div "Files 2" at bounding box center [740, 64] width 47 height 36
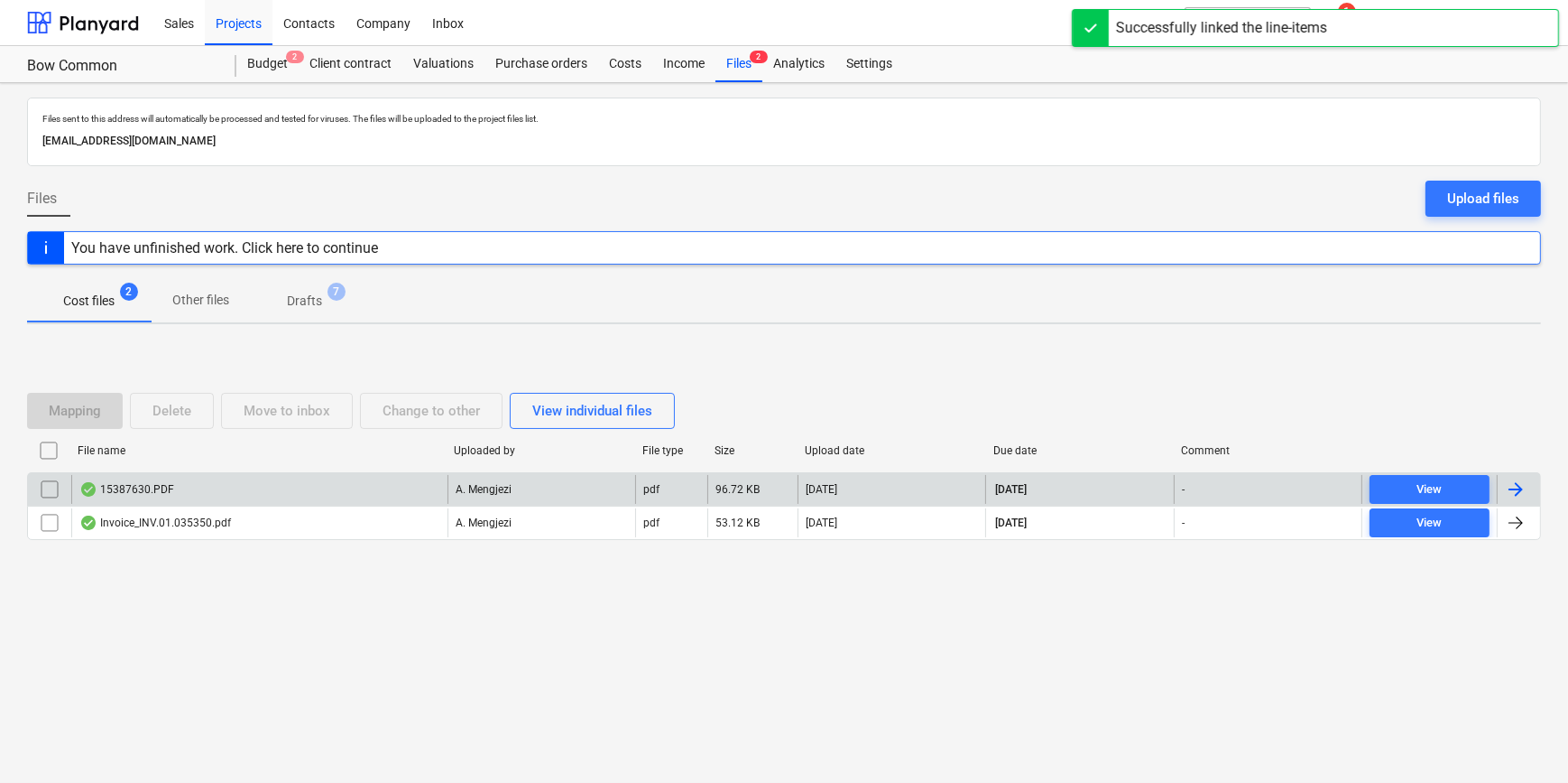
click at [1250, 484] on div at bounding box center [1516, 490] width 21 height 22
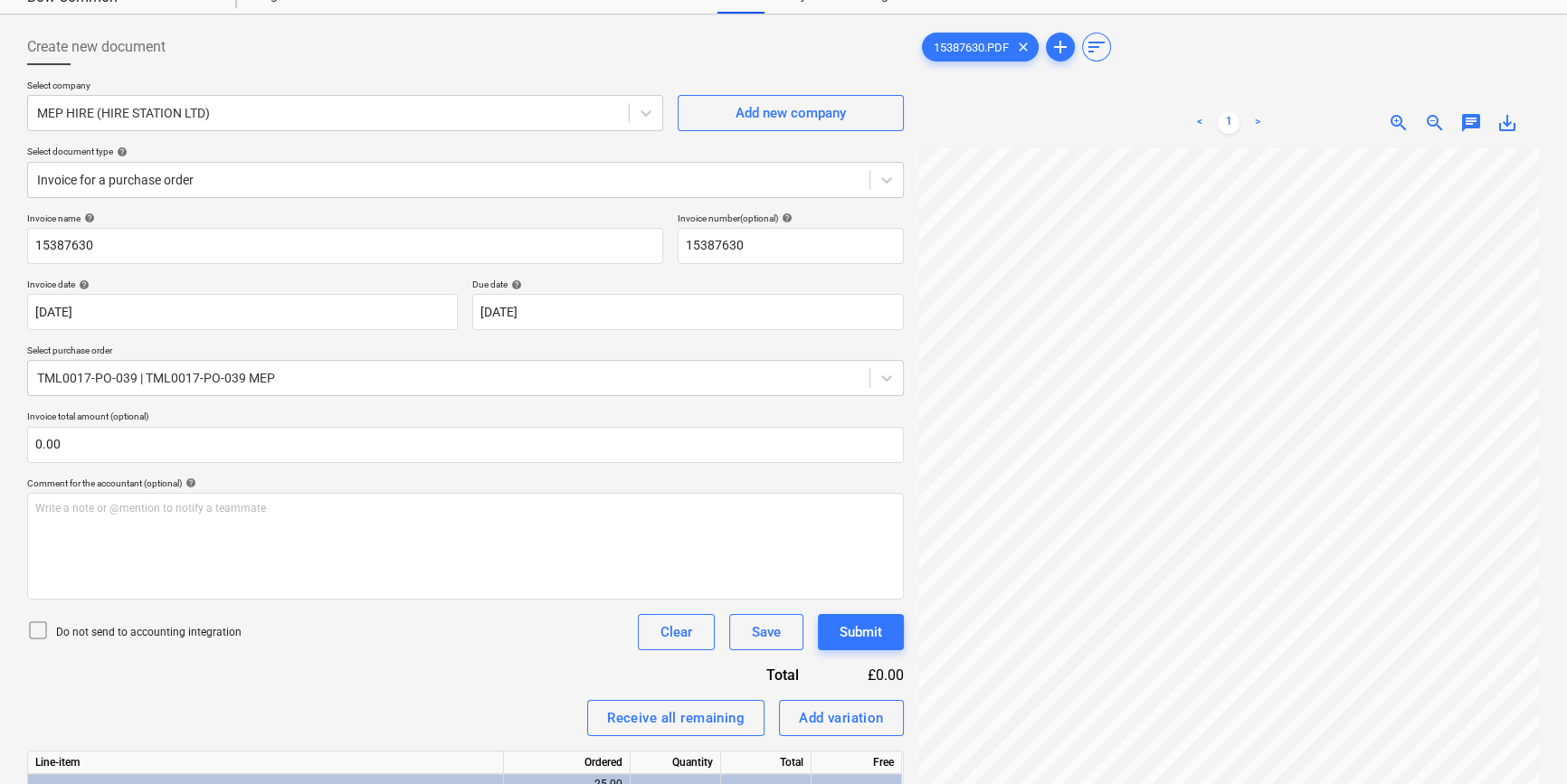
scroll to position [163, 0]
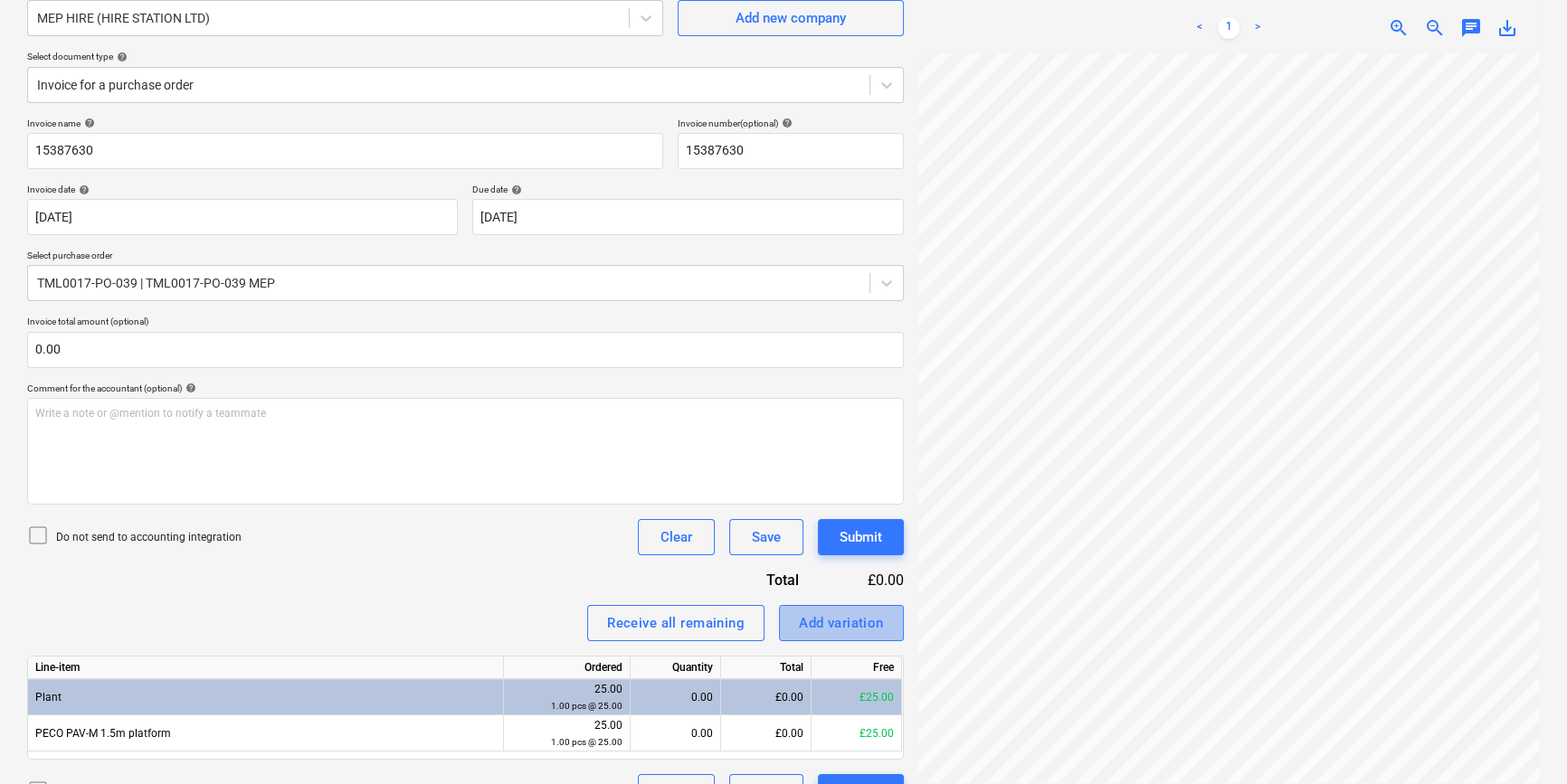
click at [832, 621] on div "Add variation" at bounding box center [841, 623] width 85 height 23
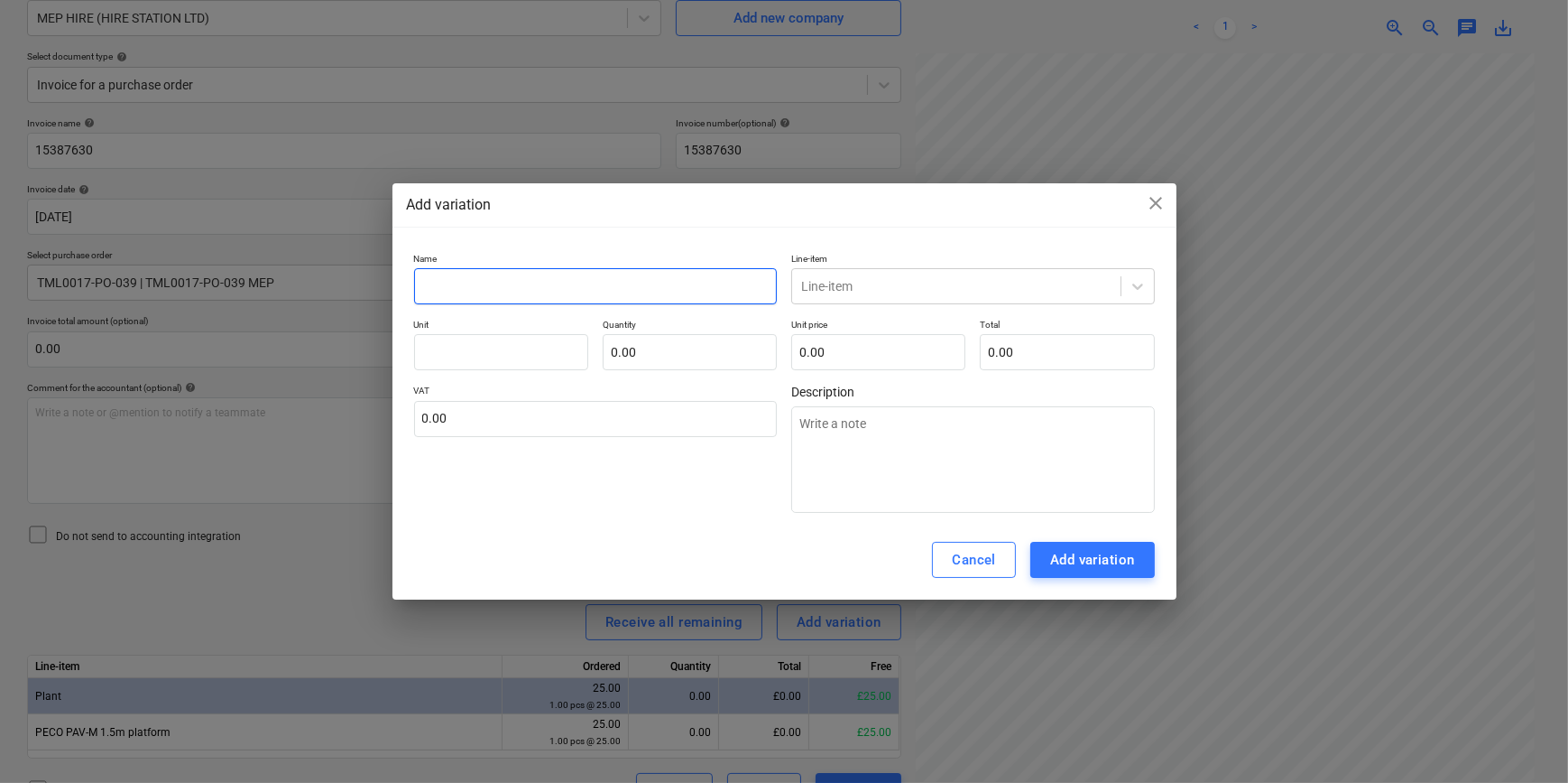
click at [445, 278] on input "text" at bounding box center [596, 285] width 363 height 36
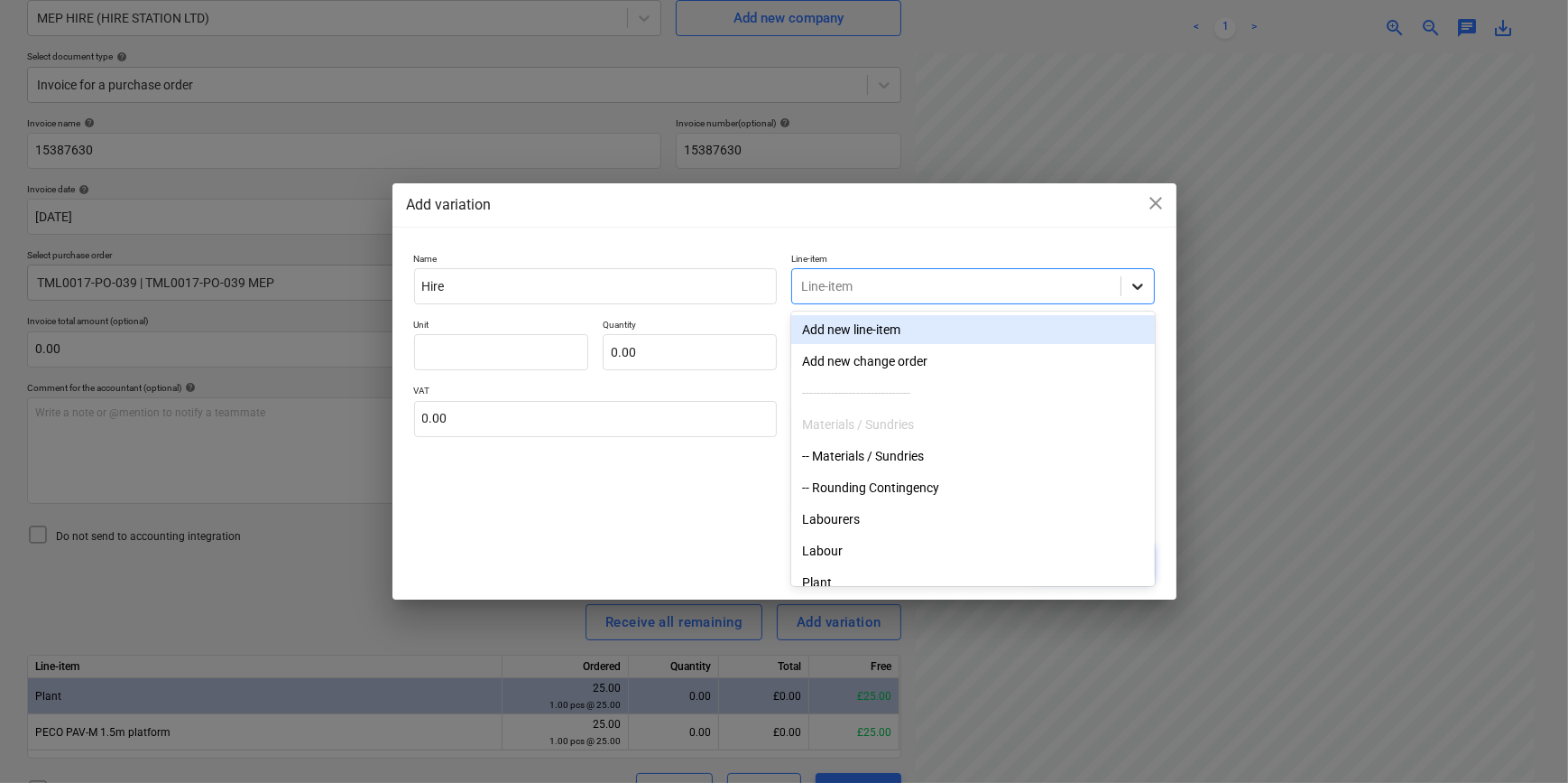
click at [1146, 280] on icon at bounding box center [1138, 286] width 18 height 18
click at [817, 576] on div "Plant" at bounding box center [973, 583] width 363 height 29
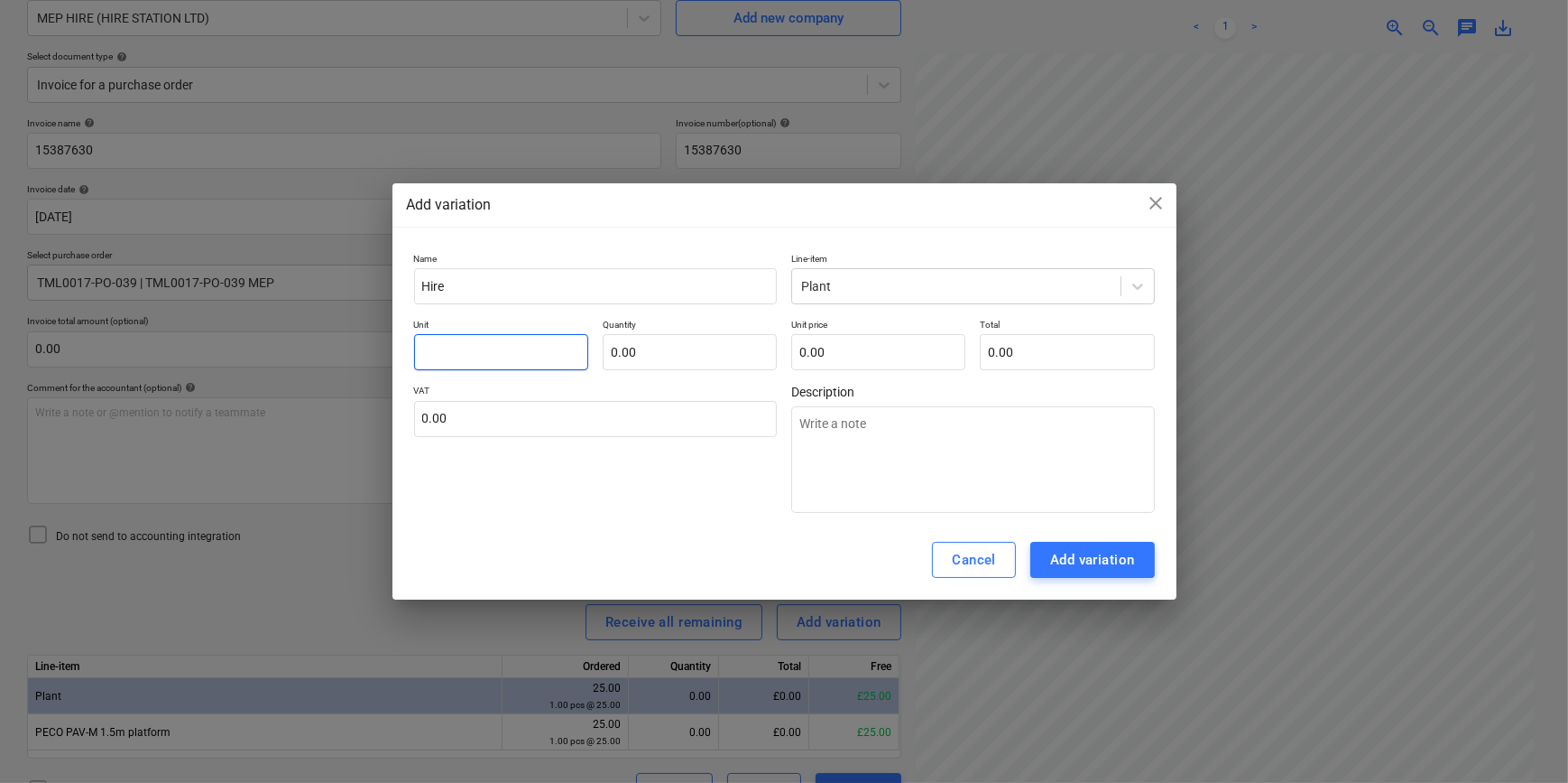
click at [454, 349] on input "text" at bounding box center [501, 352] width 174 height 36
click at [1065, 547] on button "Add variation" at bounding box center [1092, 559] width 124 height 36
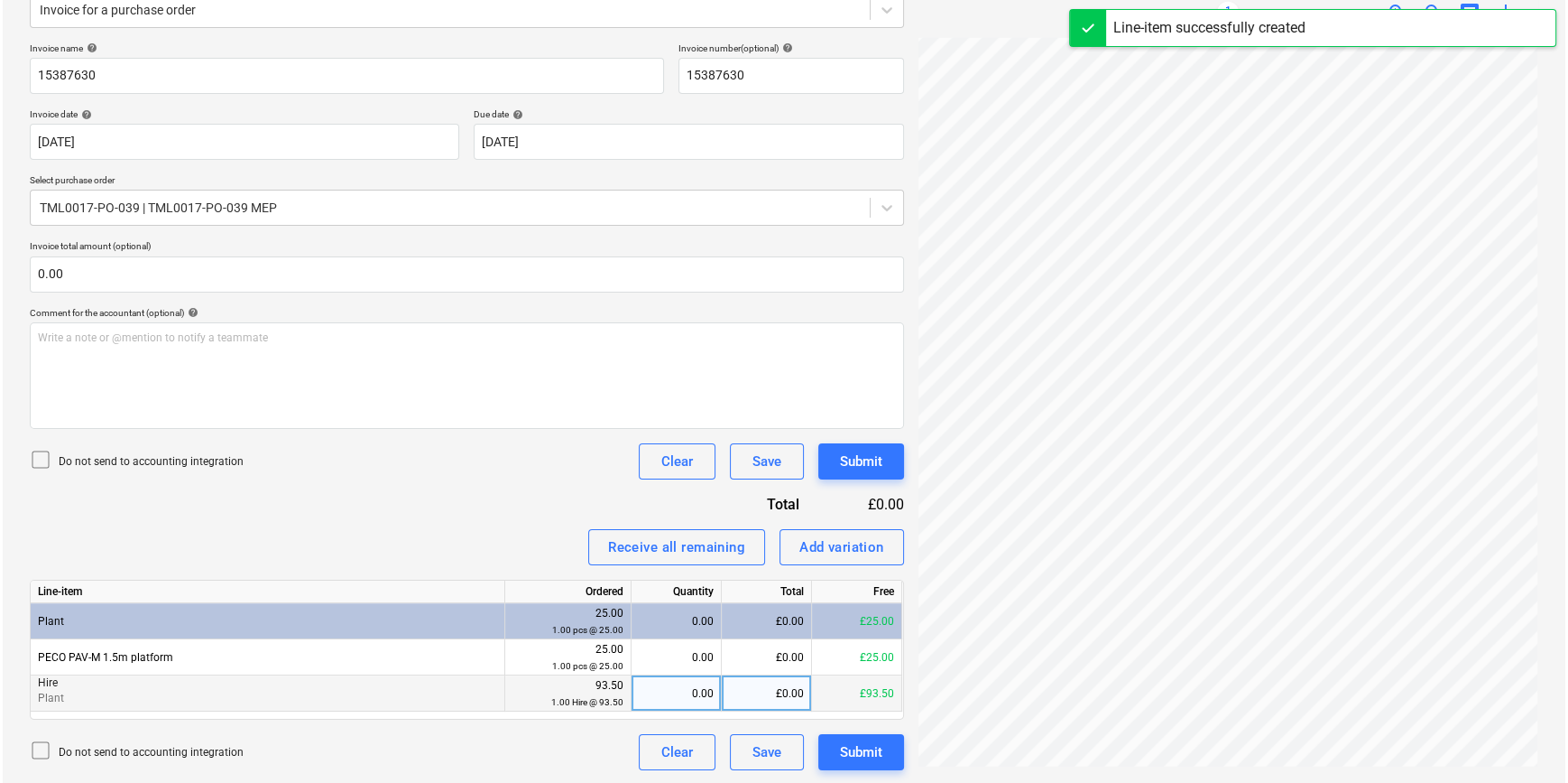
scroll to position [239, 0]
click at [657, 696] on div "0.00" at bounding box center [673, 692] width 75 height 36
click at [881, 754] on button "Submit" at bounding box center [859, 751] width 86 height 36
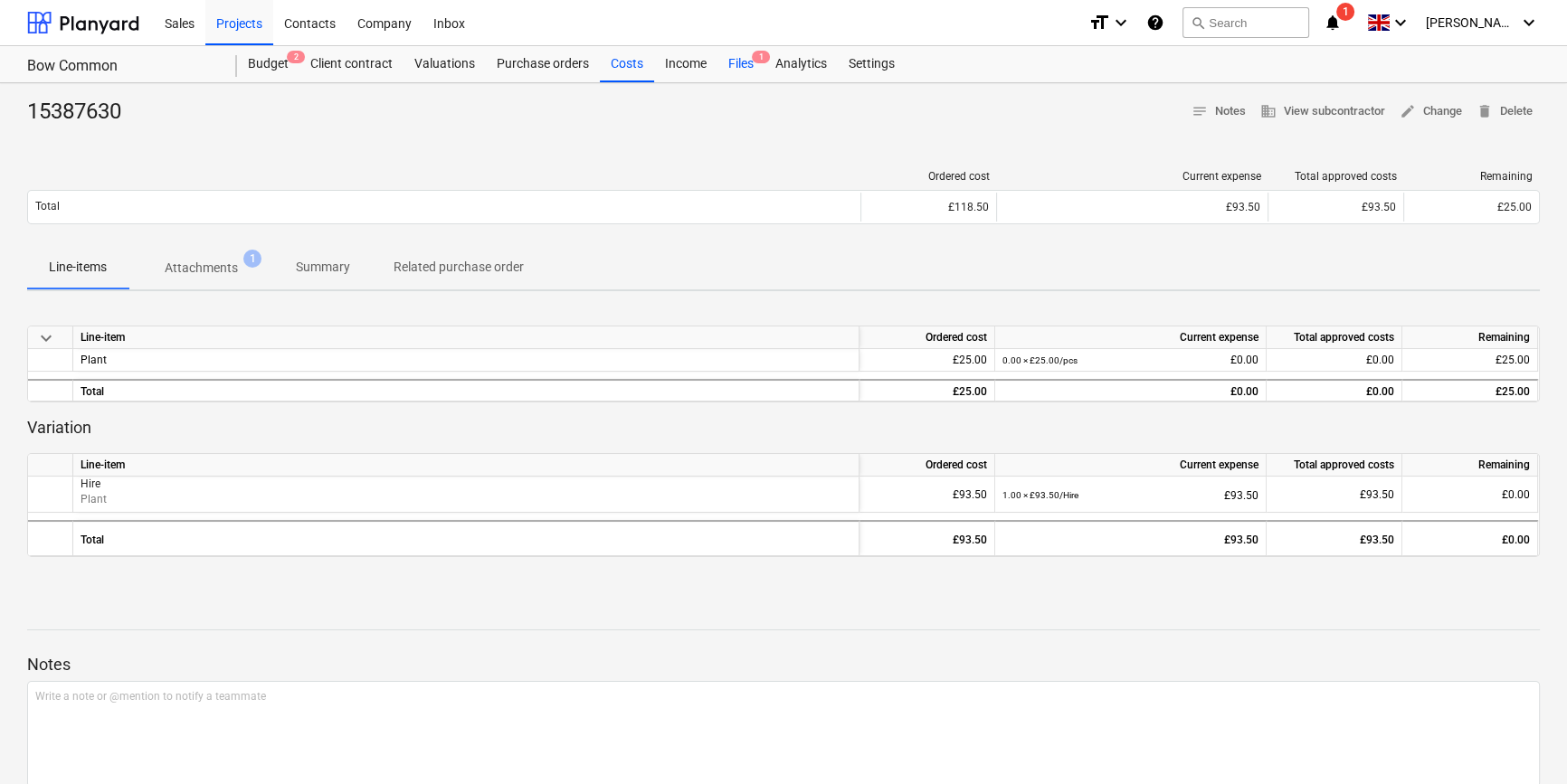
click at [735, 67] on div "Files 1" at bounding box center [740, 64] width 47 height 36
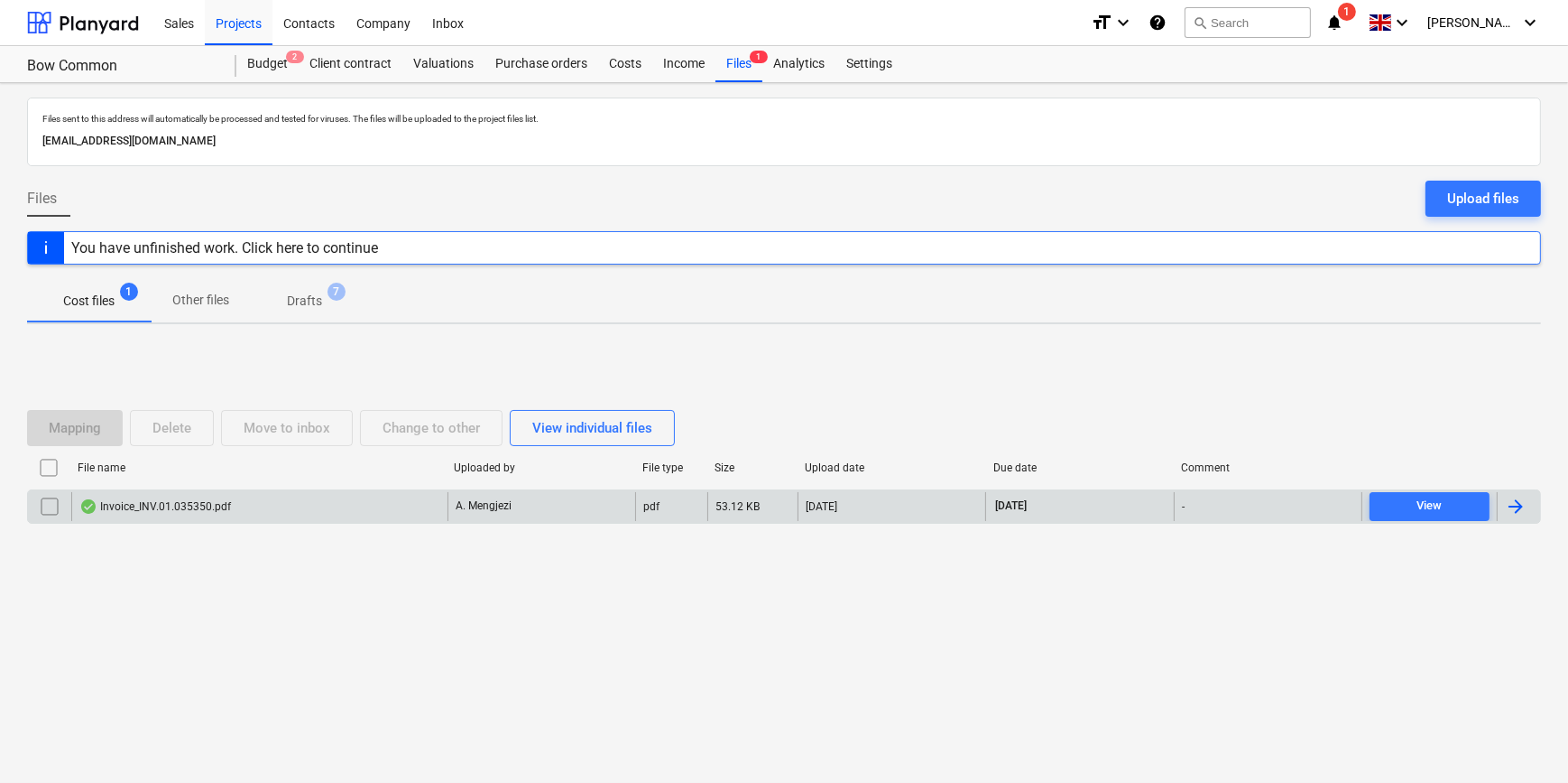
click at [1250, 503] on div at bounding box center [1516, 506] width 21 height 22
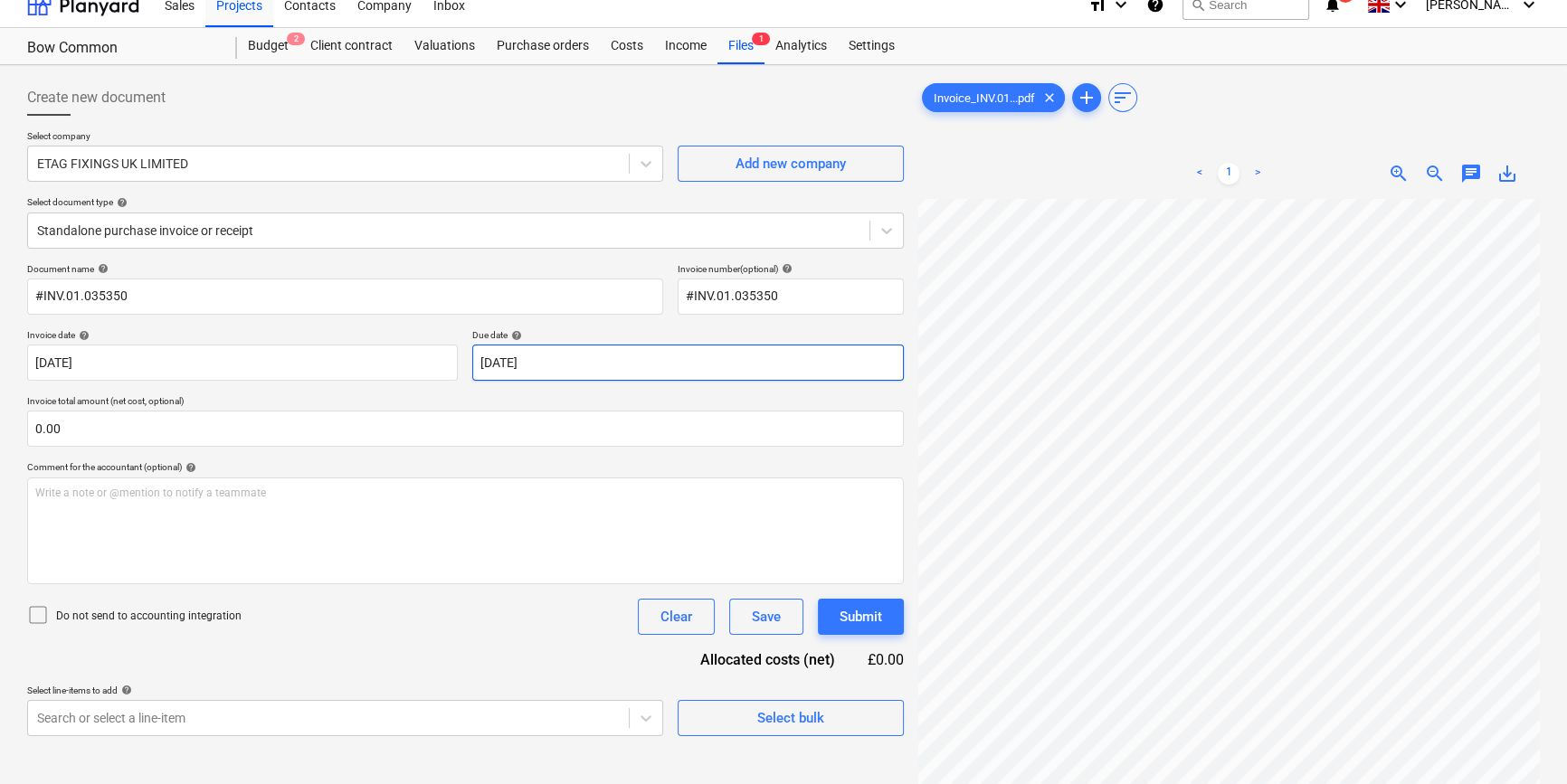
scroll to position [17, 0]
click at [875, 229] on div at bounding box center [886, 232] width 32 height 32
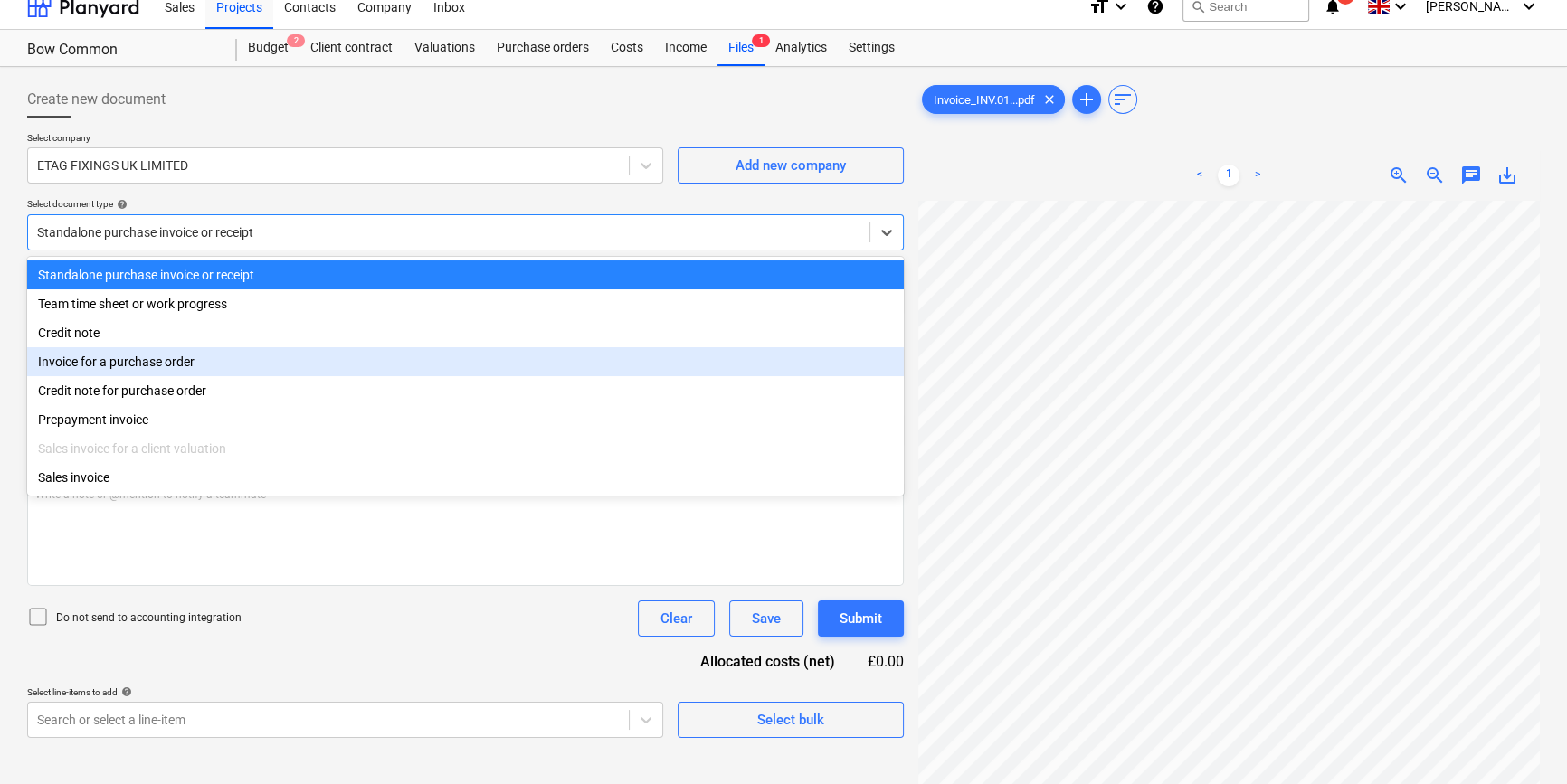
click at [850, 366] on div "Invoice for a purchase order" at bounding box center [465, 362] width 877 height 29
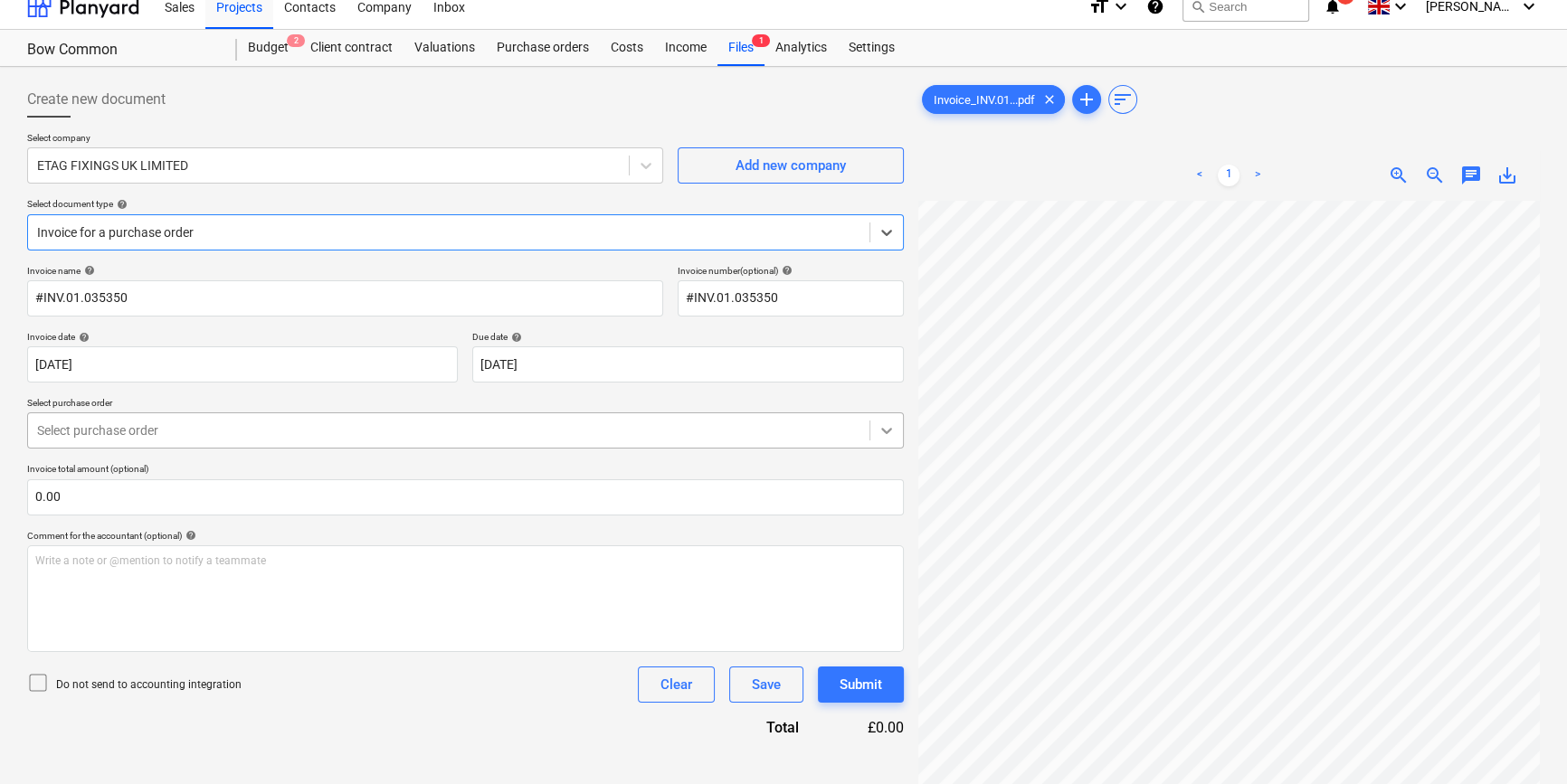
click at [878, 432] on icon at bounding box center [886, 430] width 18 height 18
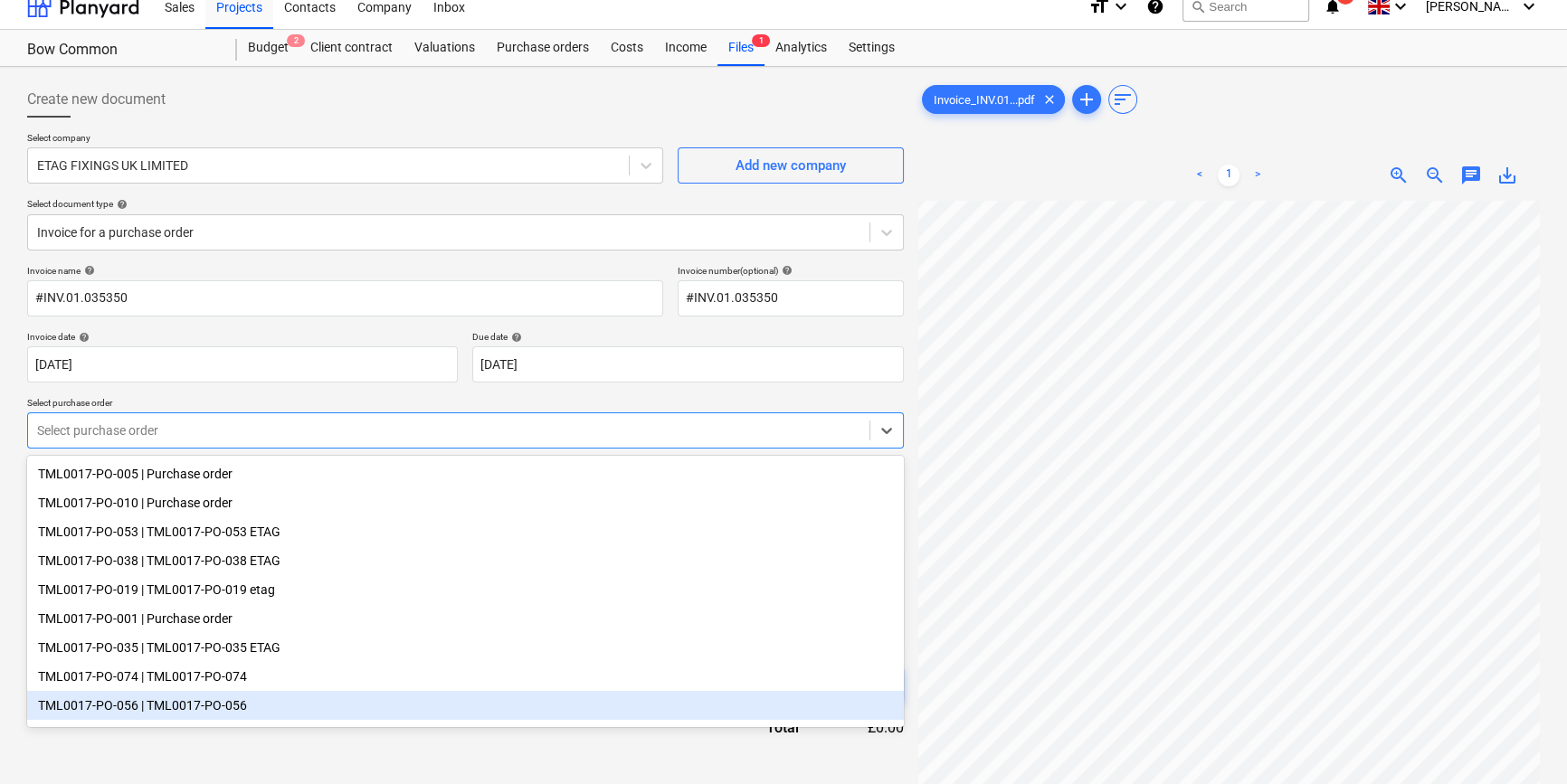
click at [214, 716] on div "TML0017-PO-056 | TML0017-PO-056" at bounding box center [465, 706] width 877 height 29
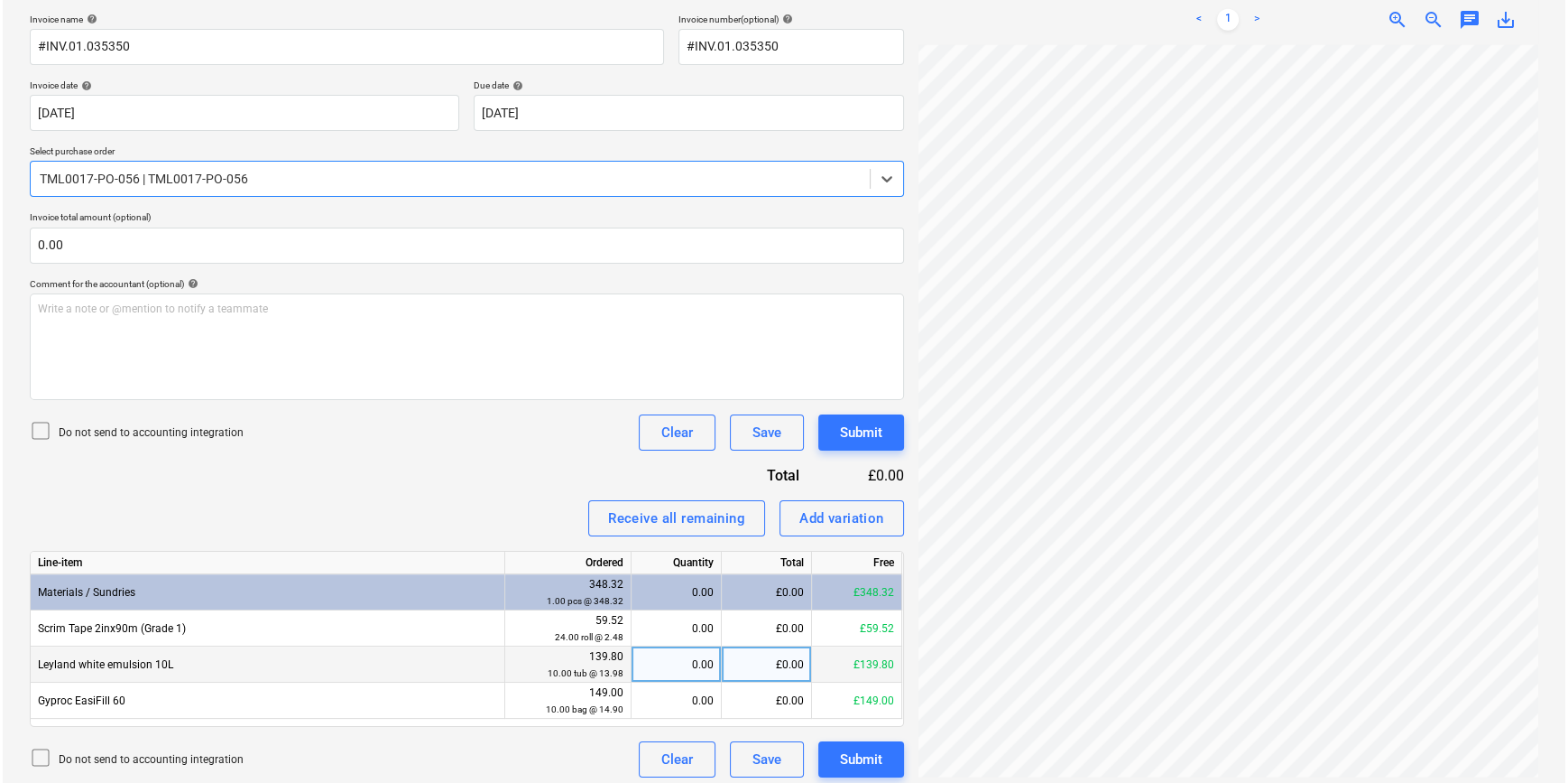
scroll to position [276, 0]
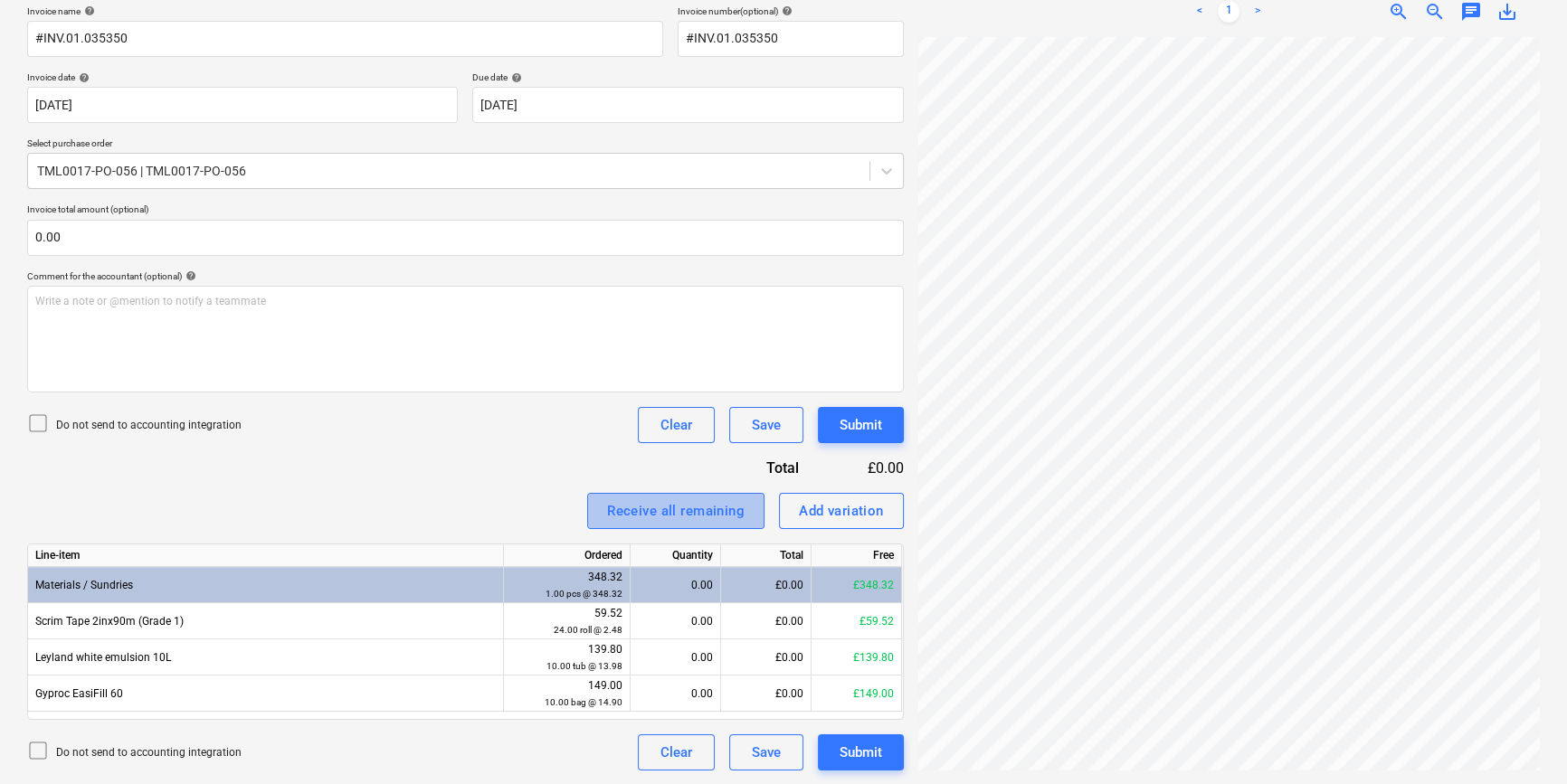
click at [692, 505] on div "Receive all remaining" at bounding box center [676, 511] width 137 height 23
click at [878, 748] on div "Submit" at bounding box center [860, 753] width 42 height 23
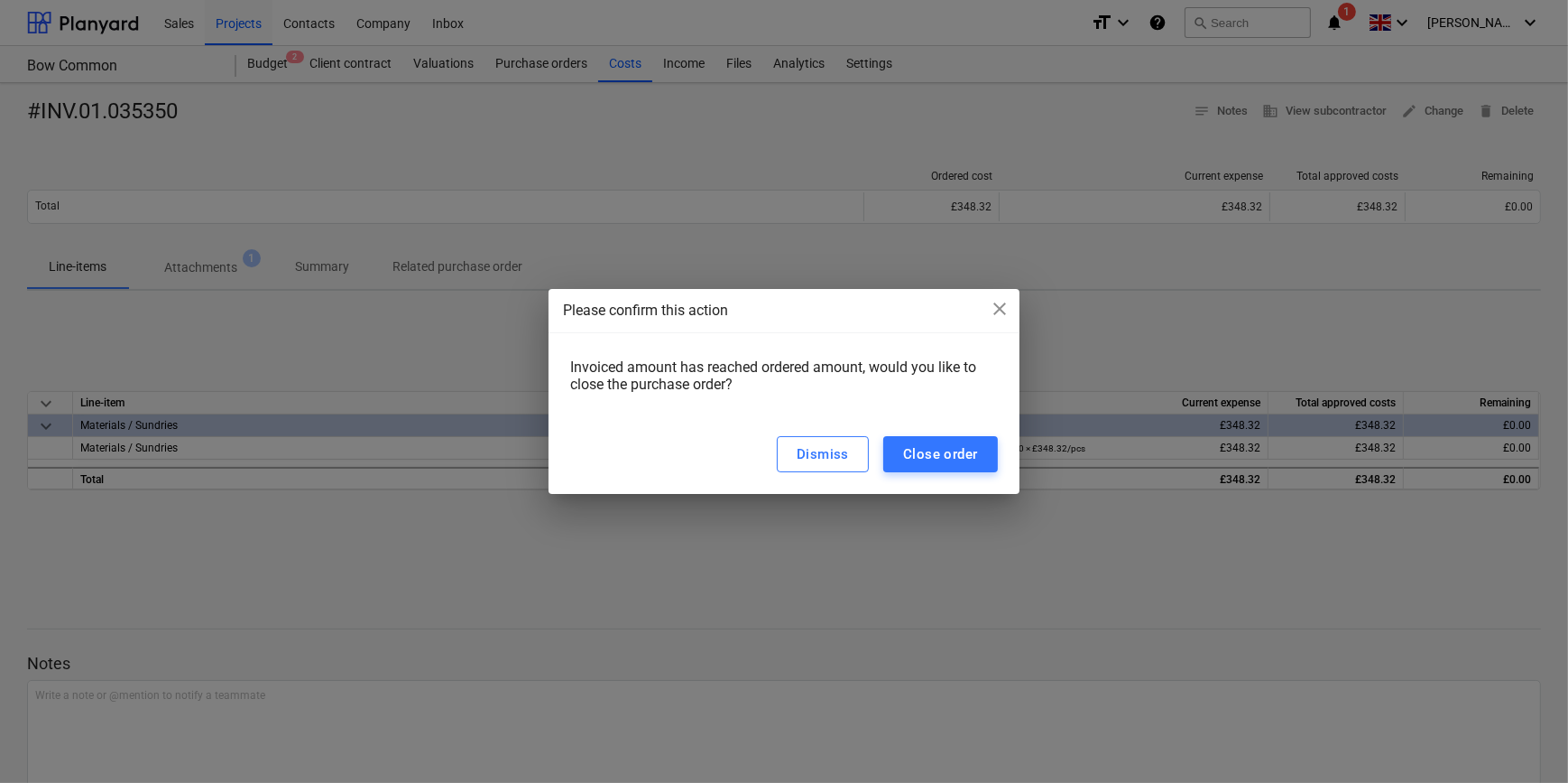
click at [916, 462] on div "Close order" at bounding box center [941, 455] width 75 height 23
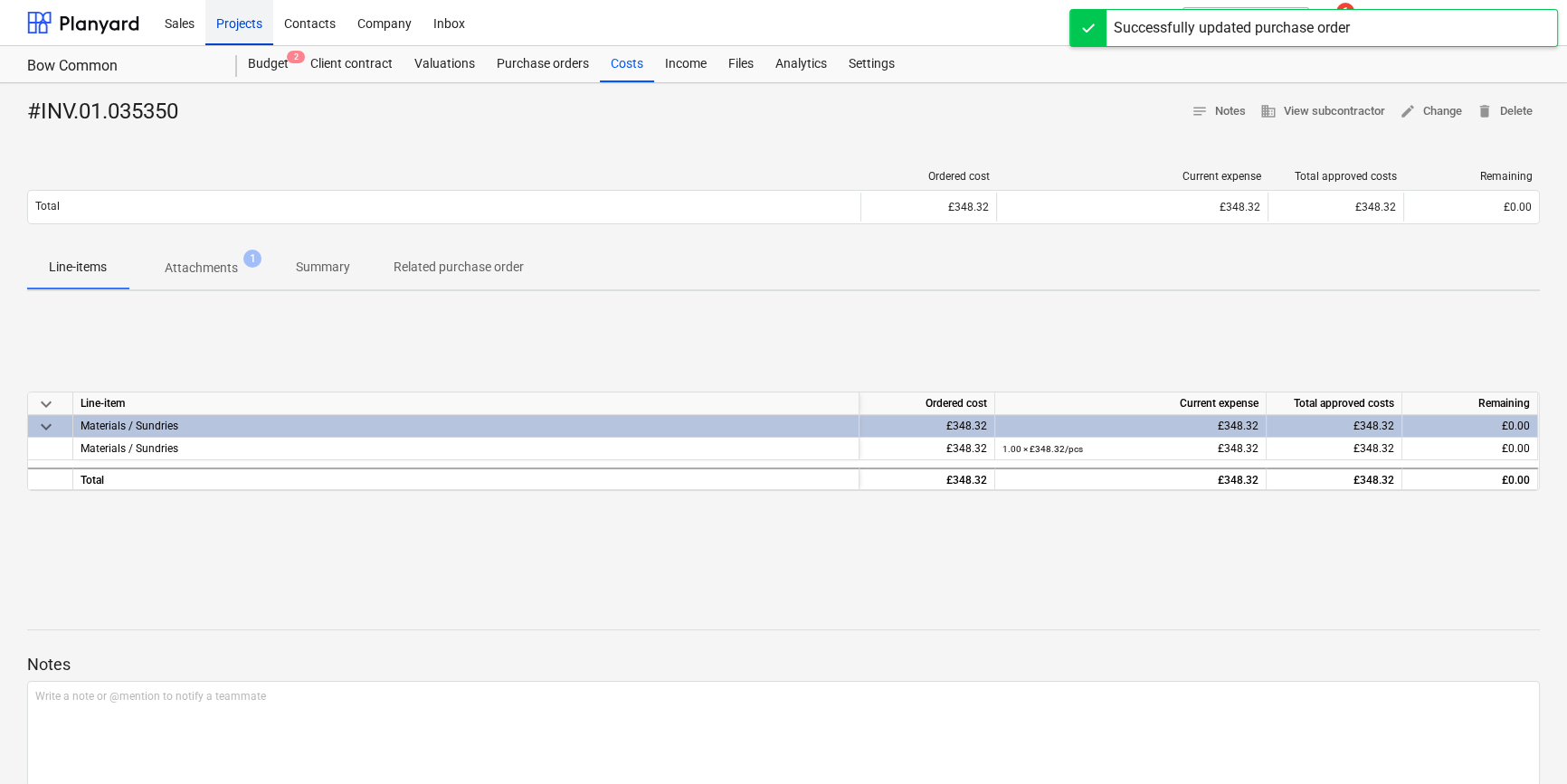
click at [243, 21] on div "Projects" at bounding box center [239, 22] width 68 height 46
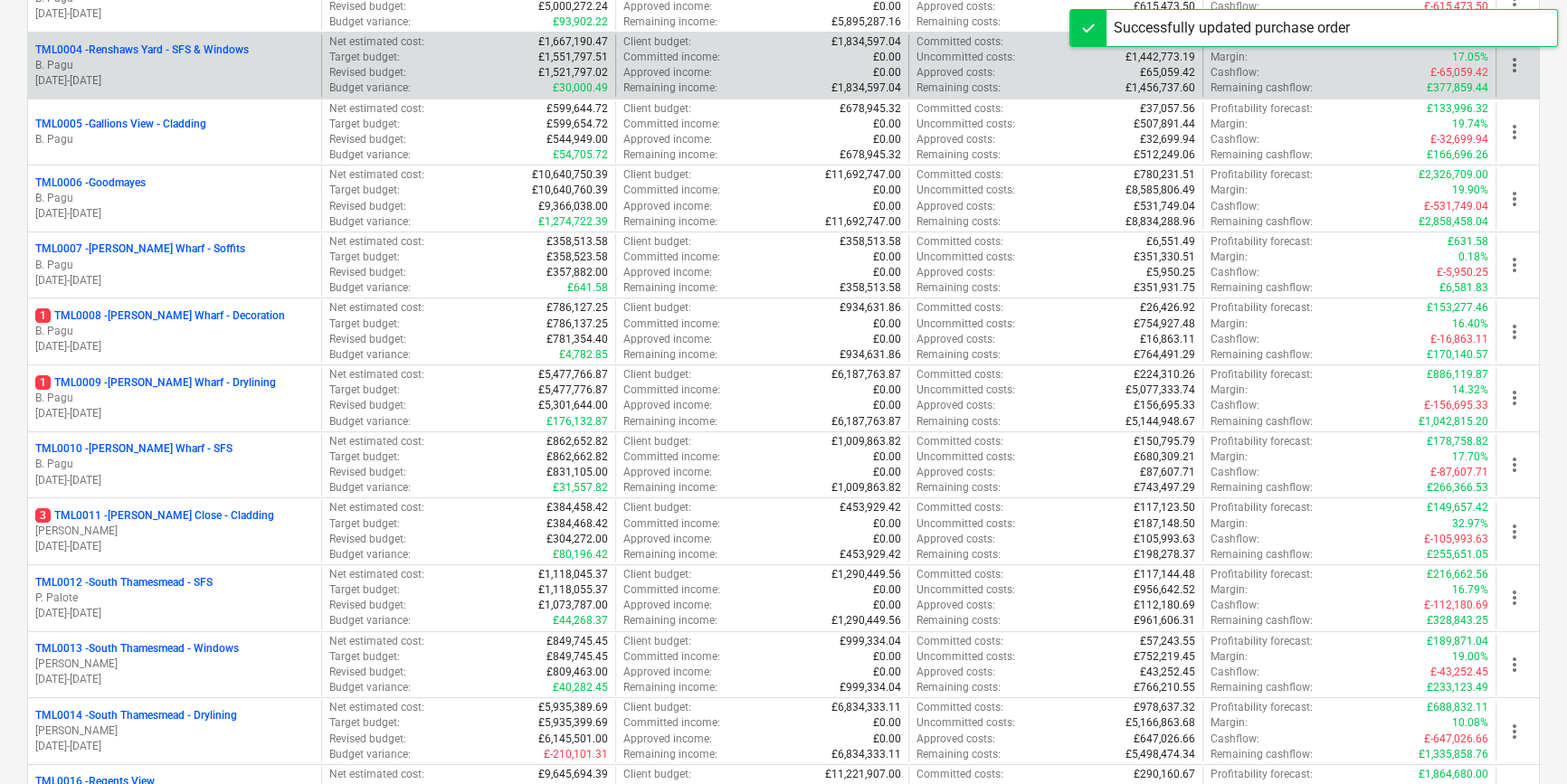
scroll to position [492, 0]
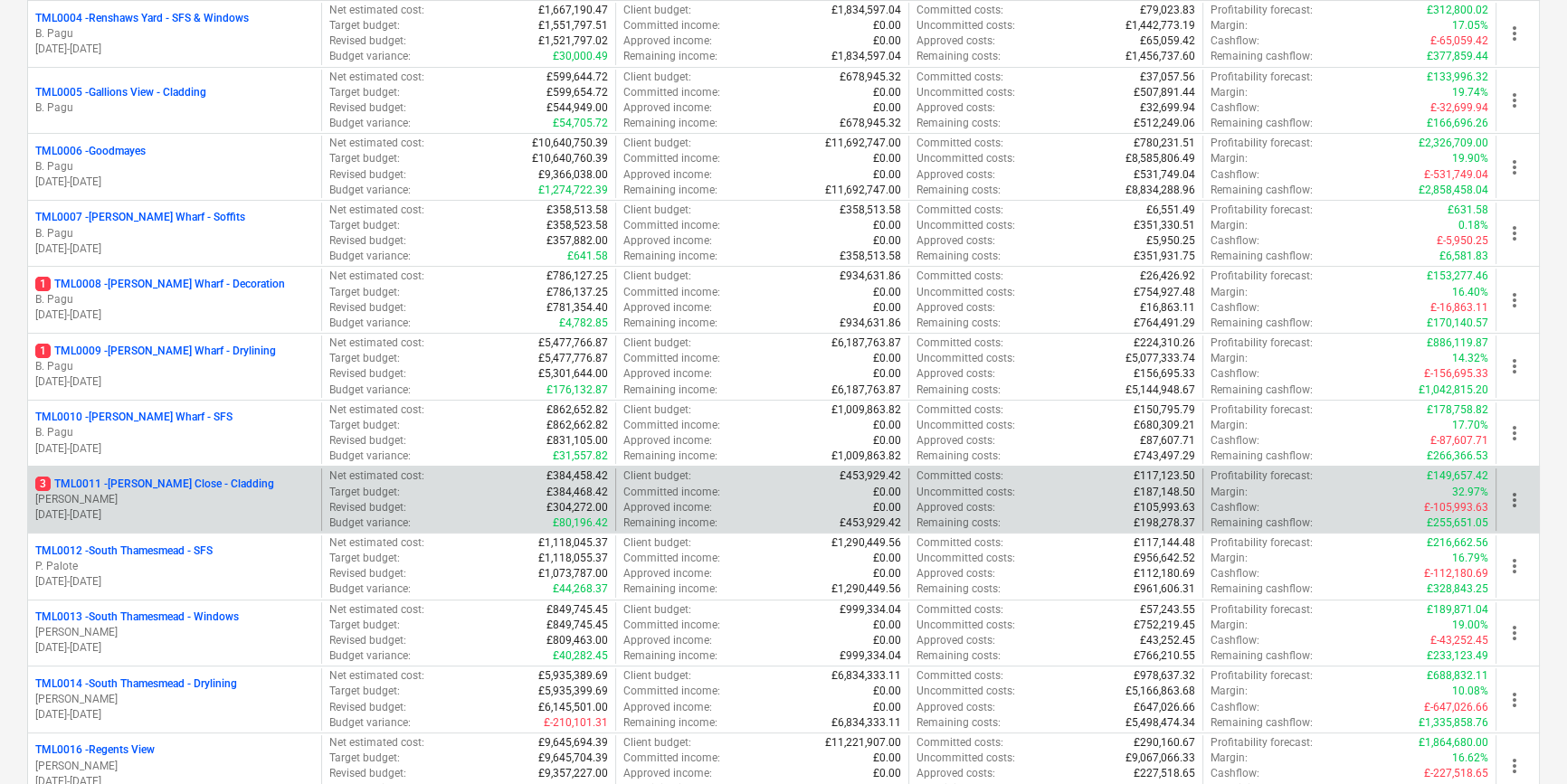
click at [263, 484] on div "3 TML0011 - Newton Close - Cladding" at bounding box center [174, 484] width 279 height 16
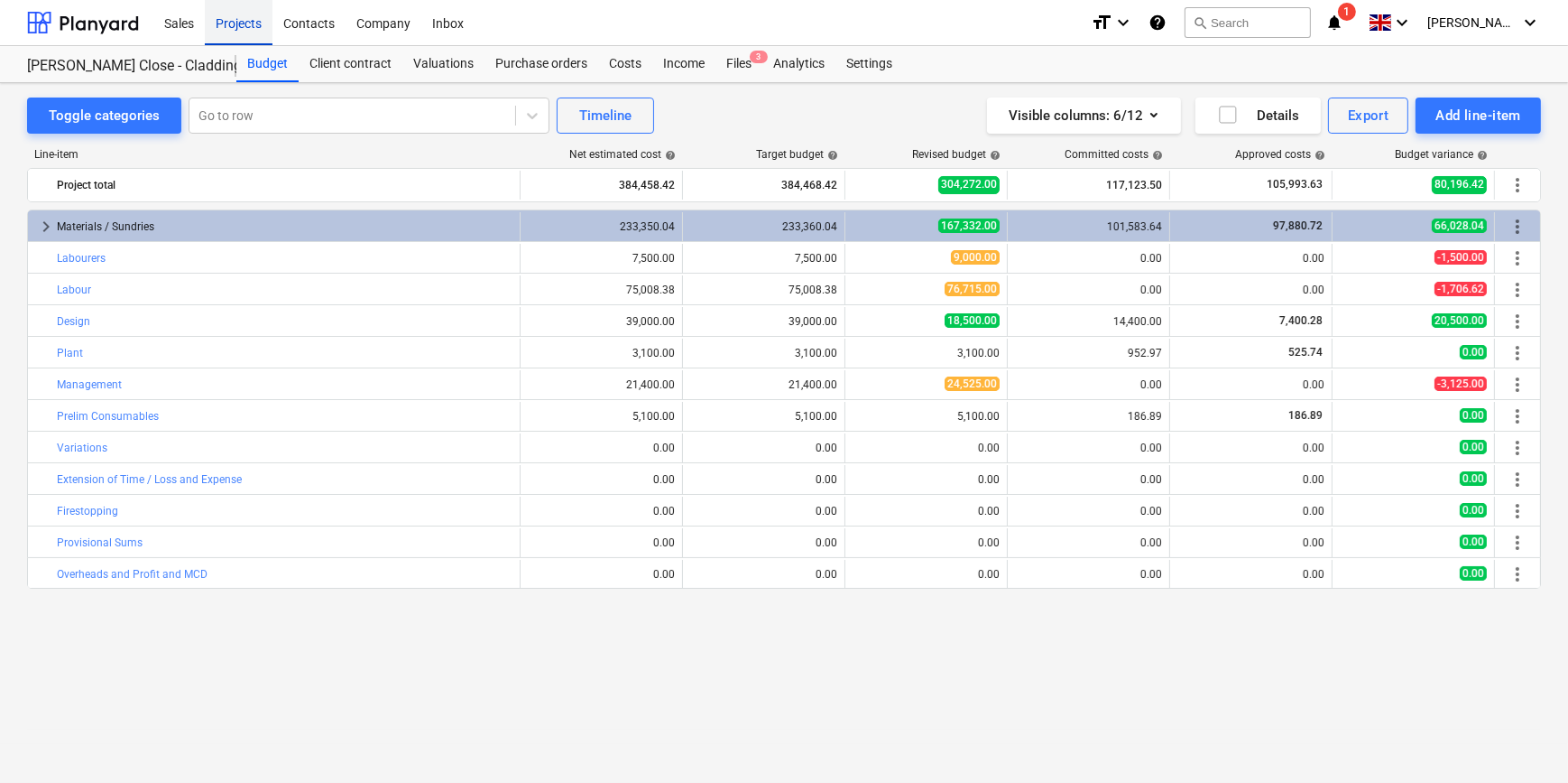
click at [233, 15] on div "Projects" at bounding box center [238, 22] width 67 height 46
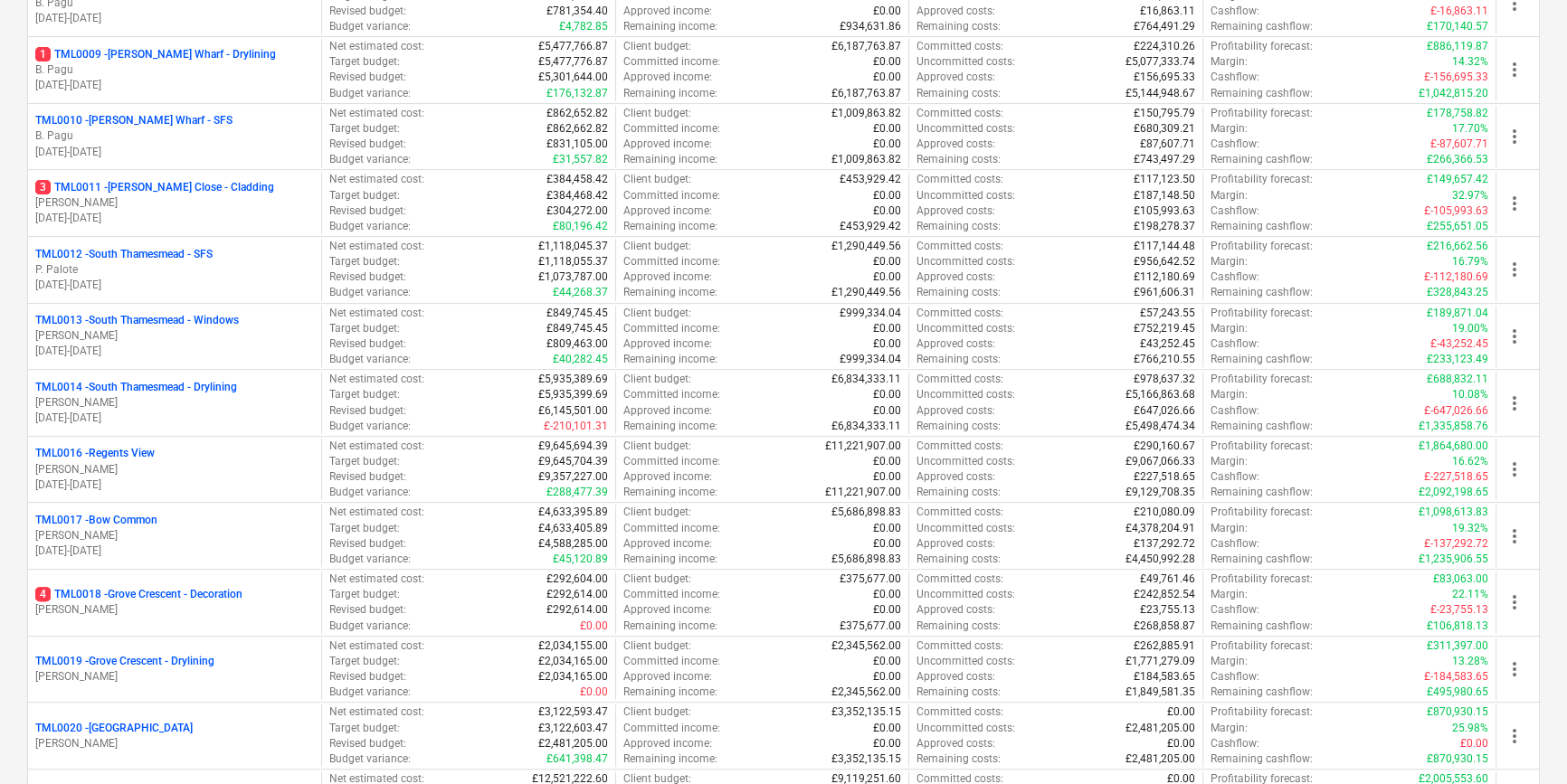
scroll to position [822, 0]
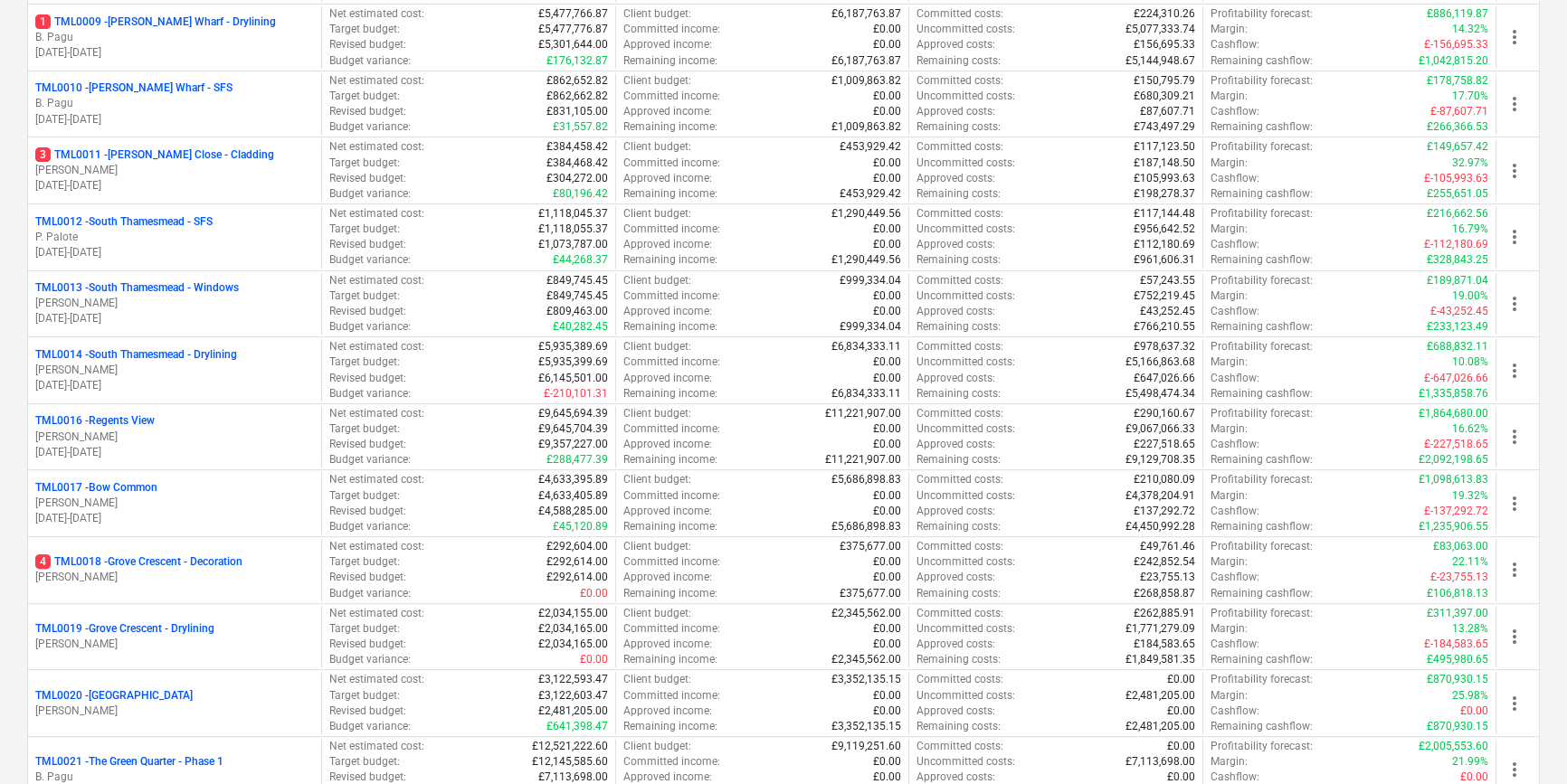
click at [160, 559] on p "4 TML0018 - Grove Crescent - Decoration" at bounding box center [139, 562] width 208 height 16
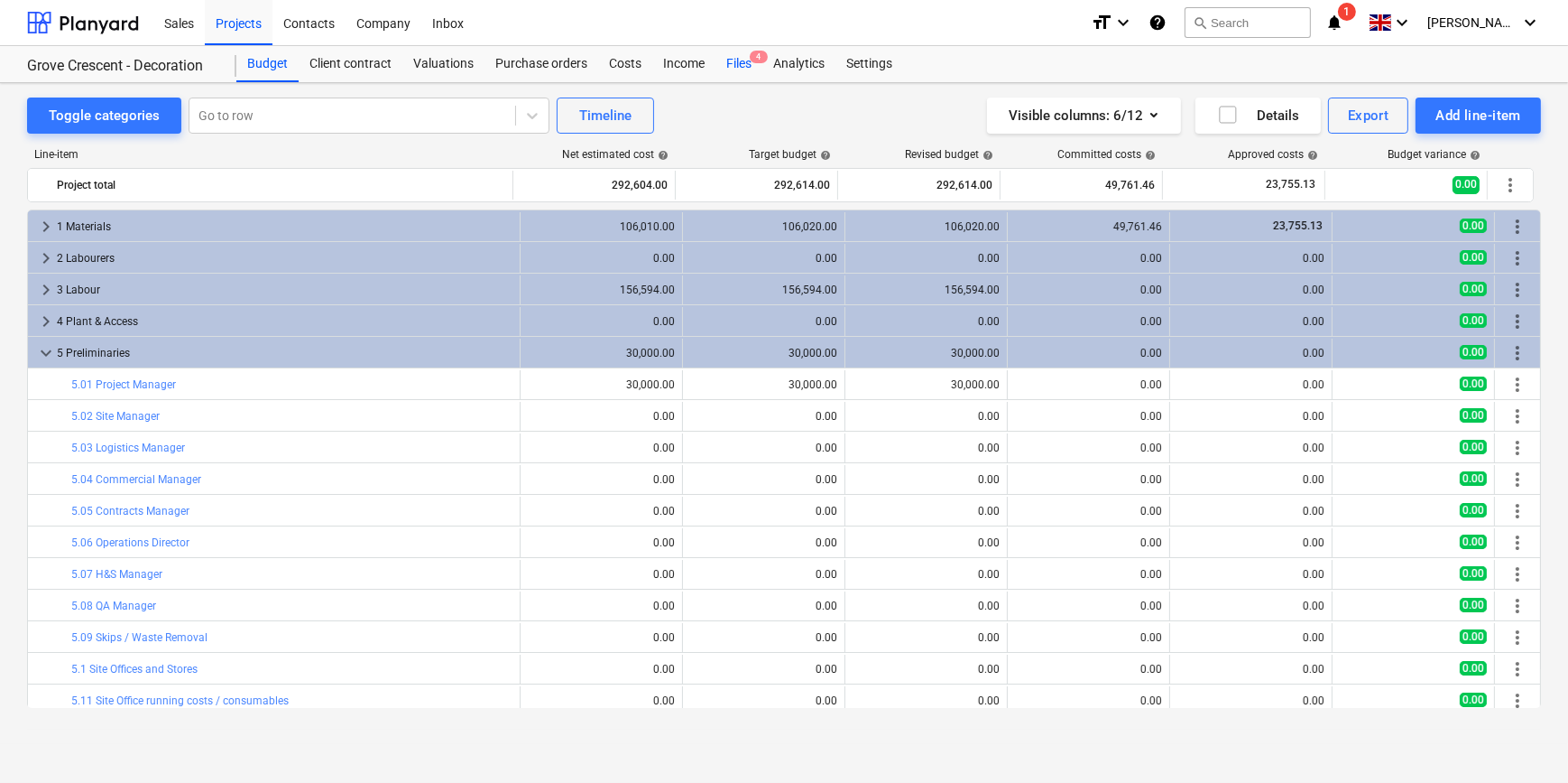
click at [727, 66] on div "Files 4" at bounding box center [739, 64] width 47 height 36
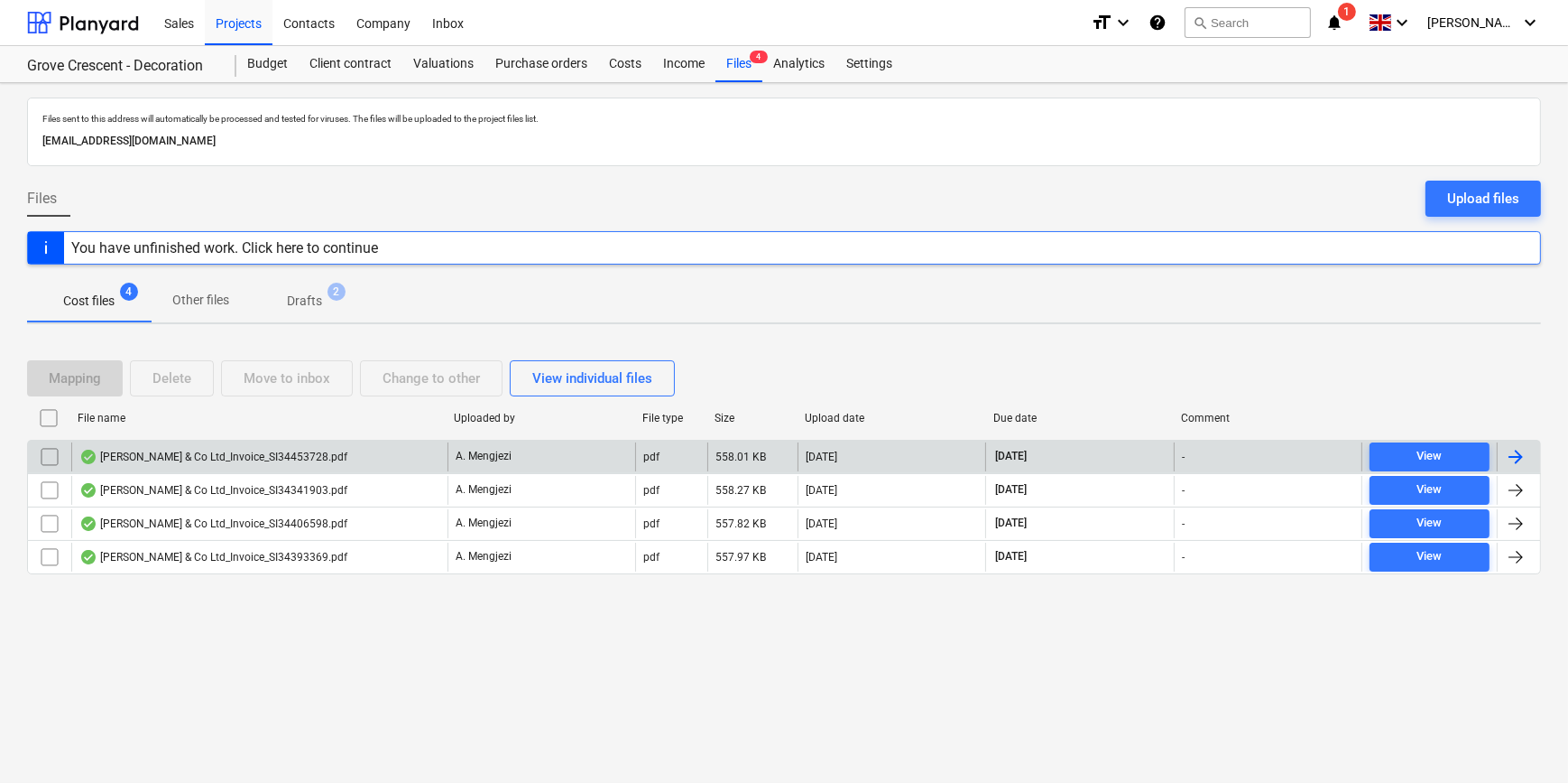
click at [1250, 447] on div at bounding box center [1516, 457] width 21 height 22
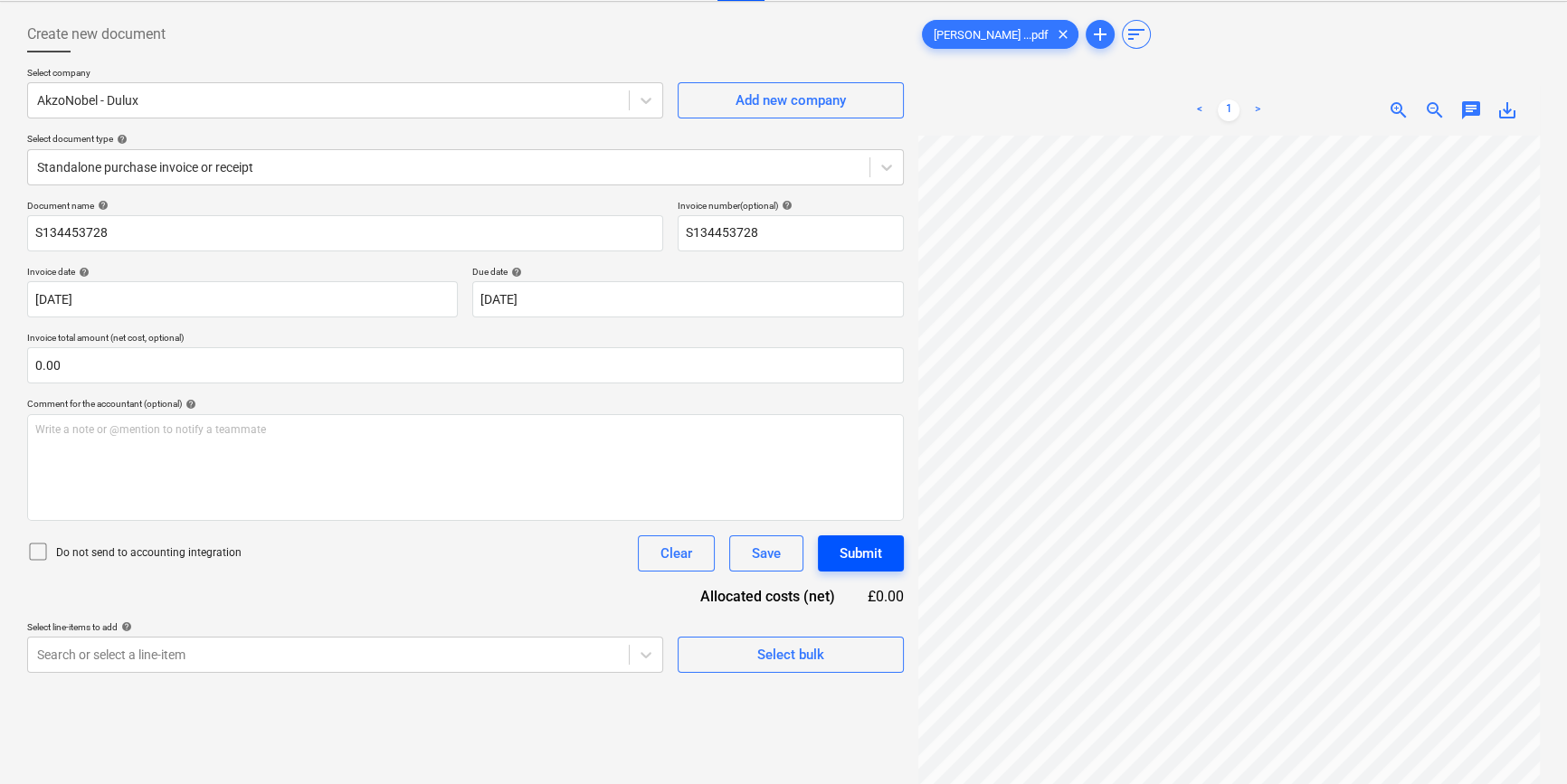
scroll to position [136, 133]
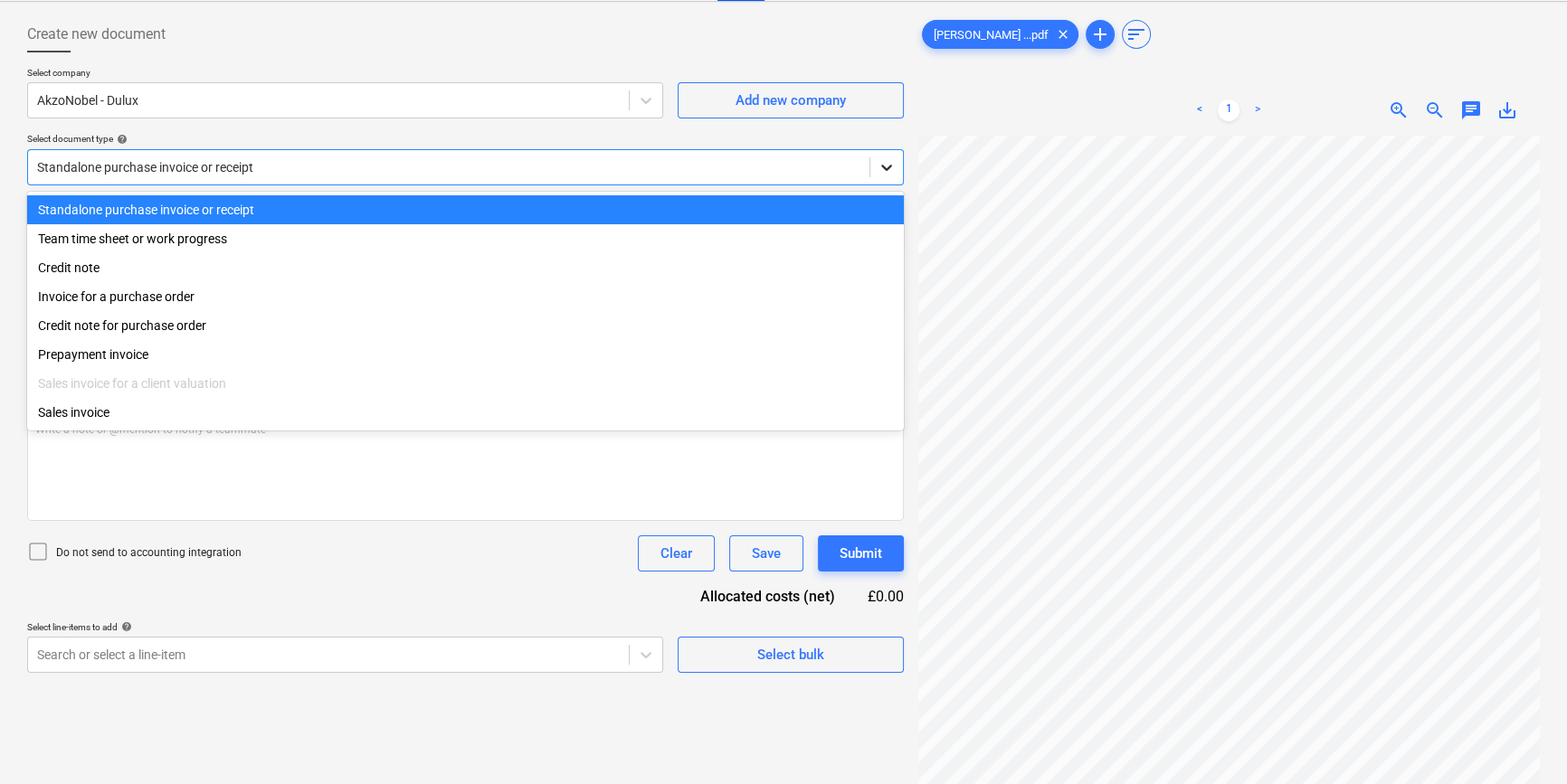
click at [883, 159] on icon at bounding box center [886, 167] width 18 height 18
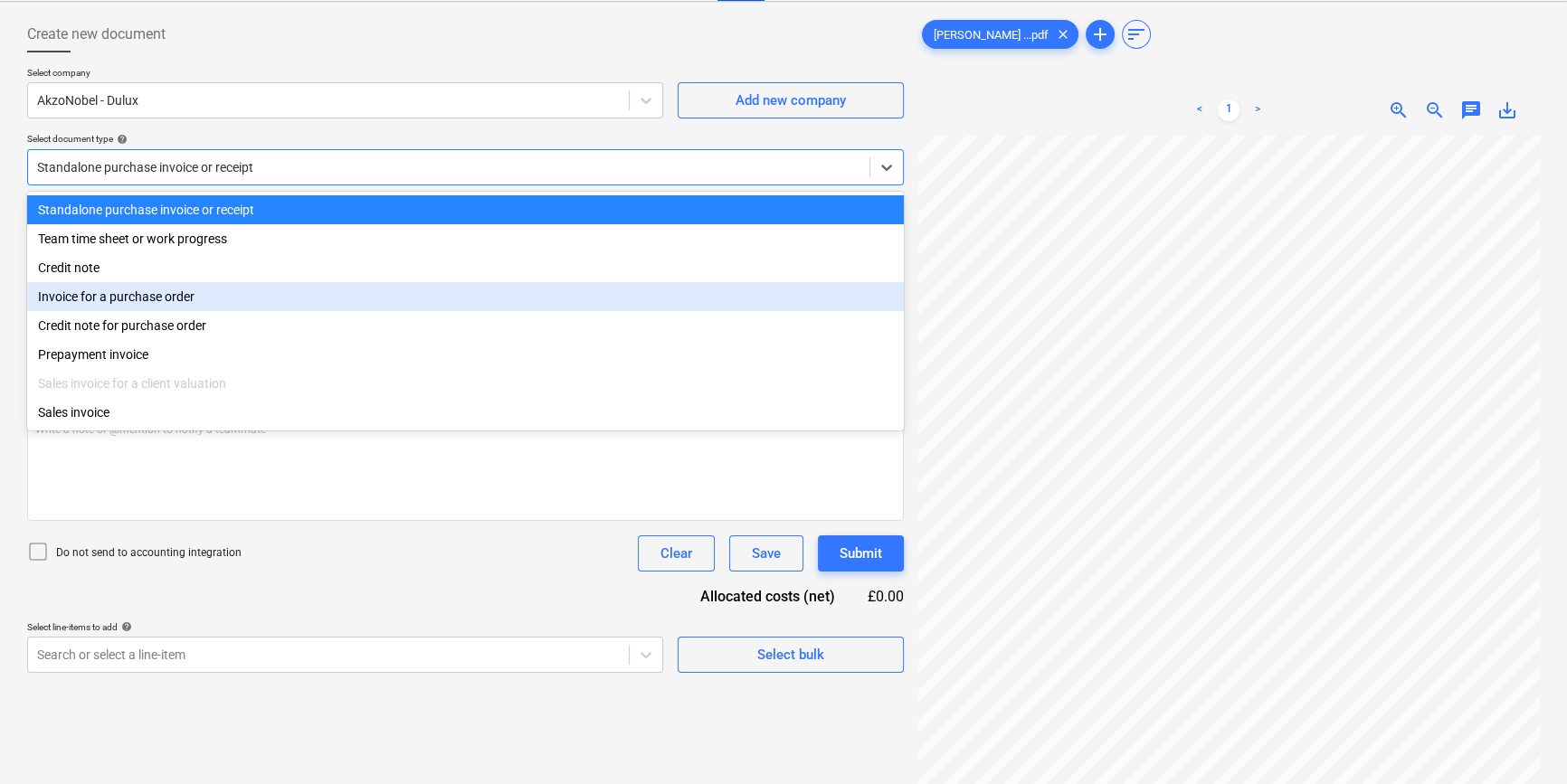
click at [857, 311] on div "Invoice for a purchase order" at bounding box center [465, 297] width 877 height 29
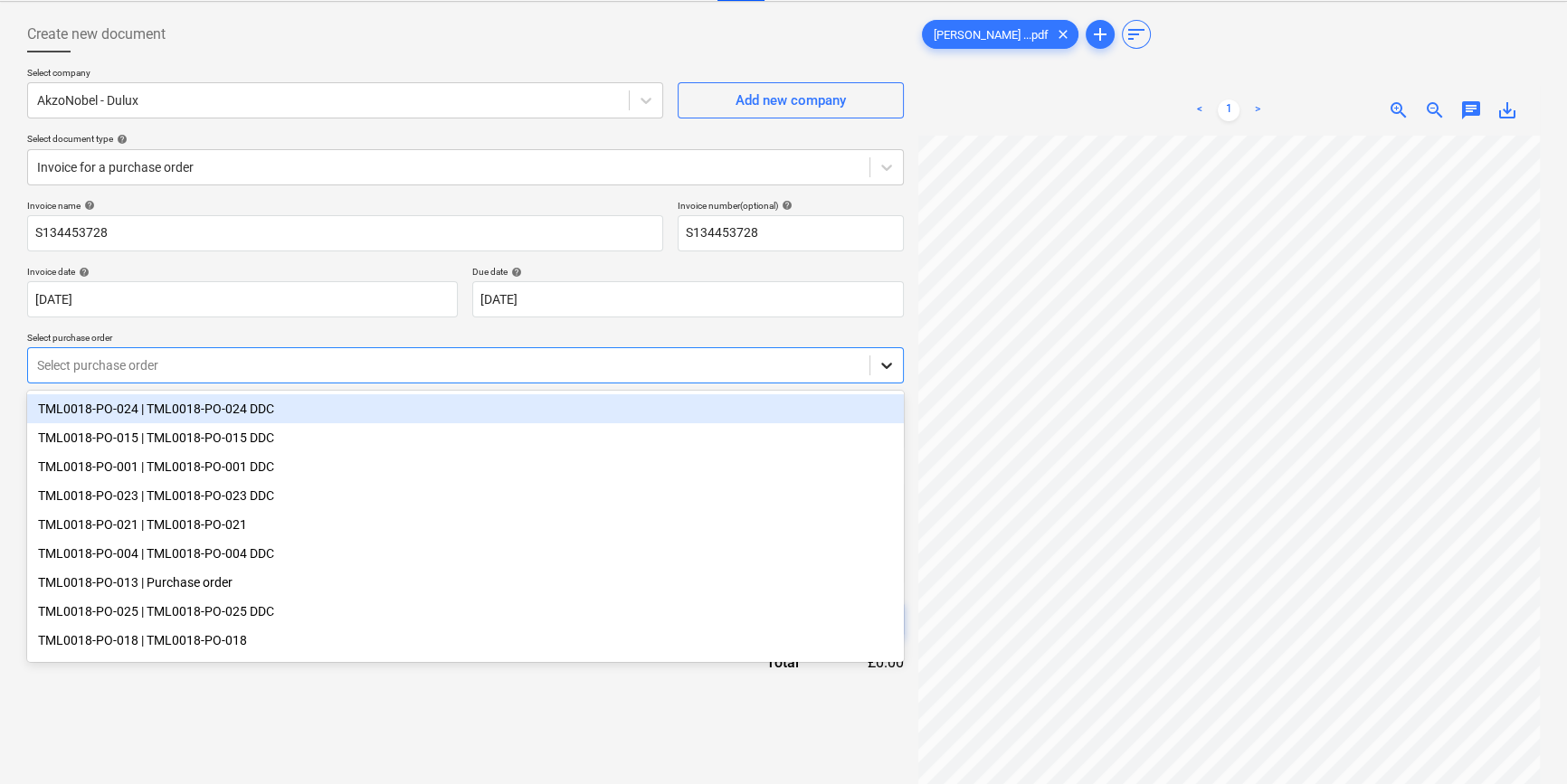
click at [885, 358] on icon at bounding box center [886, 365] width 18 height 18
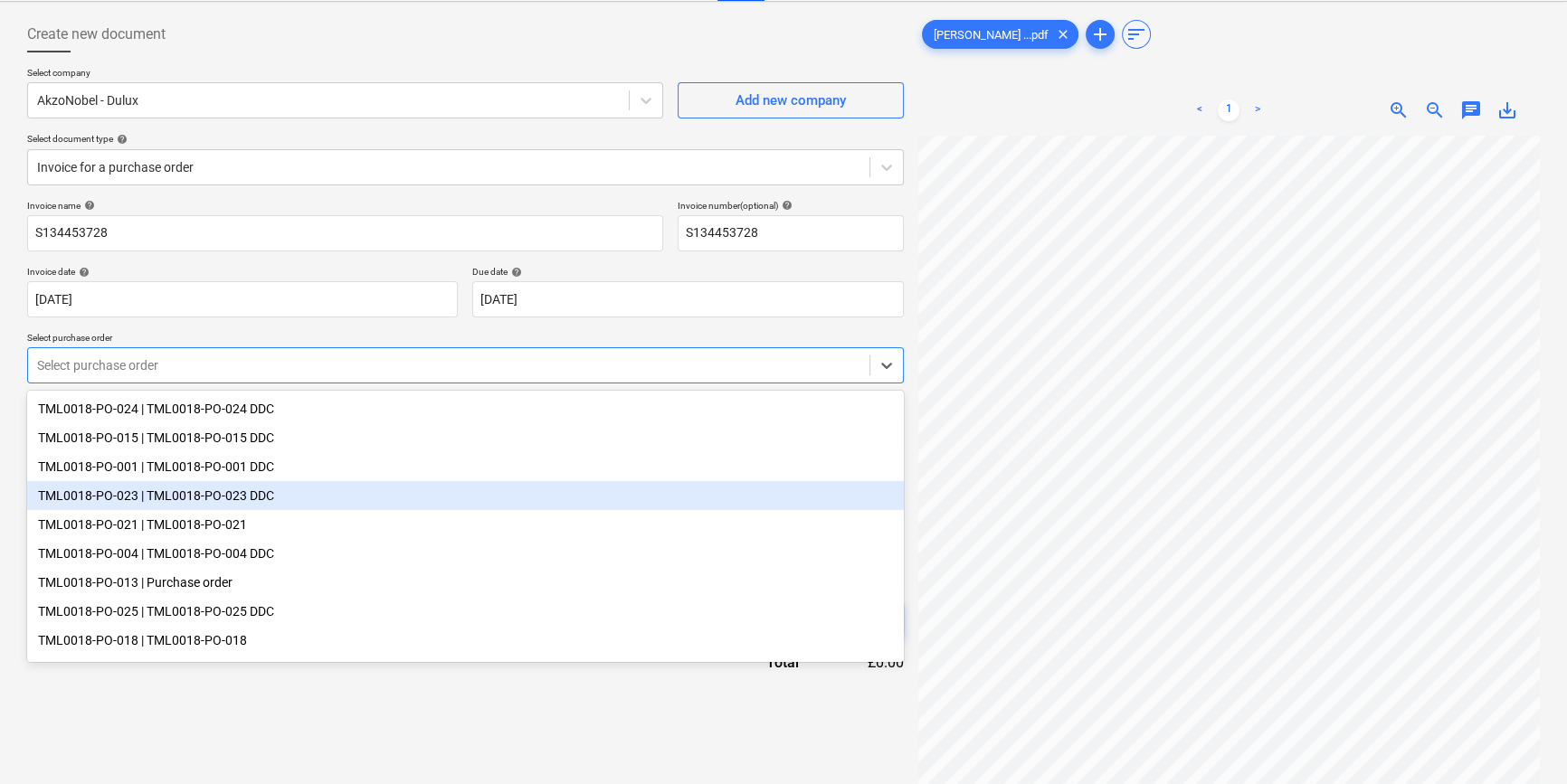
click at [112, 500] on div "TML0018-PO-023 | TML0018-PO-023 DDC" at bounding box center [465, 495] width 877 height 29
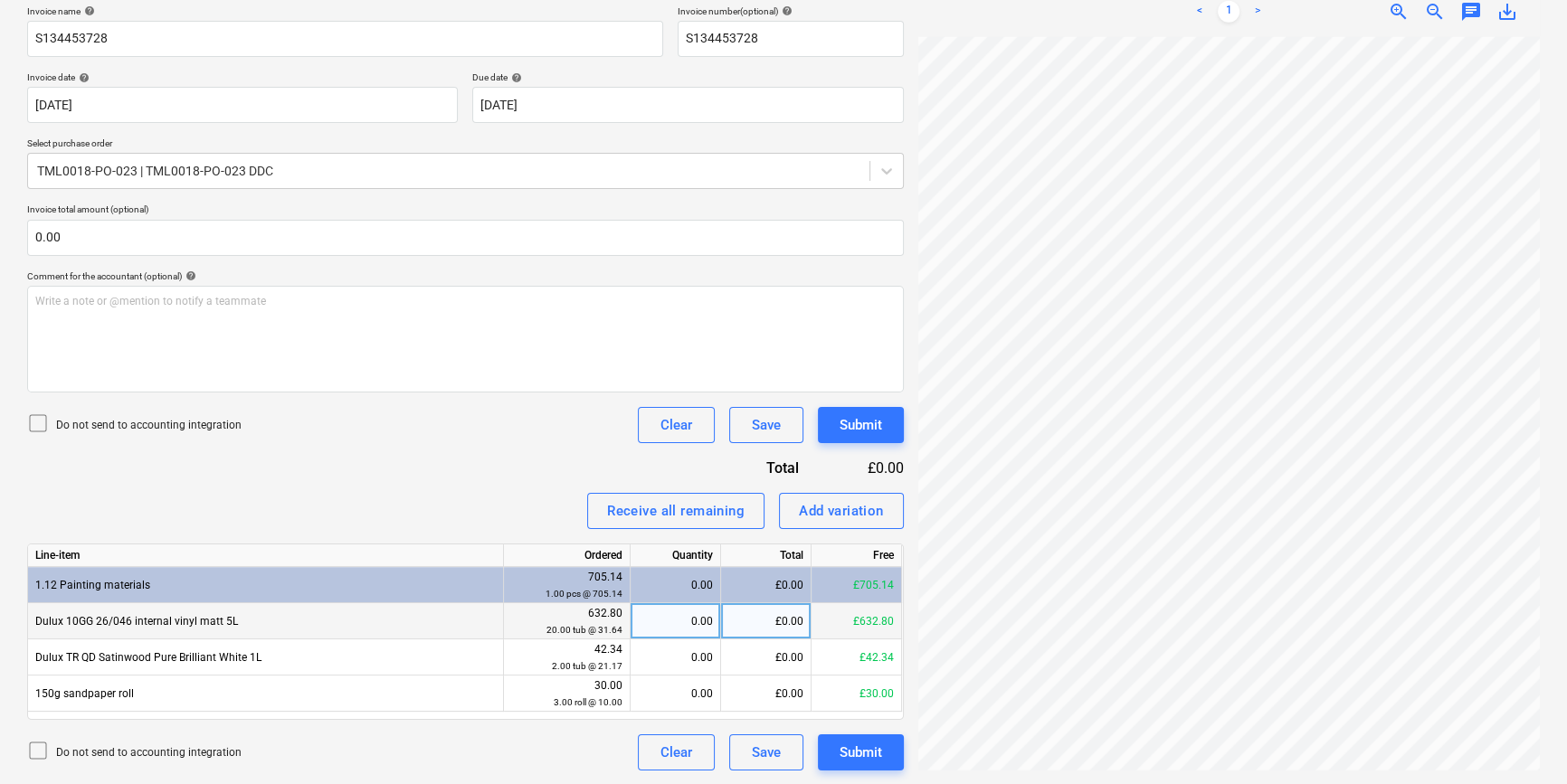
scroll to position [272, 196]
click at [681, 629] on div "0.00" at bounding box center [675, 621] width 75 height 36
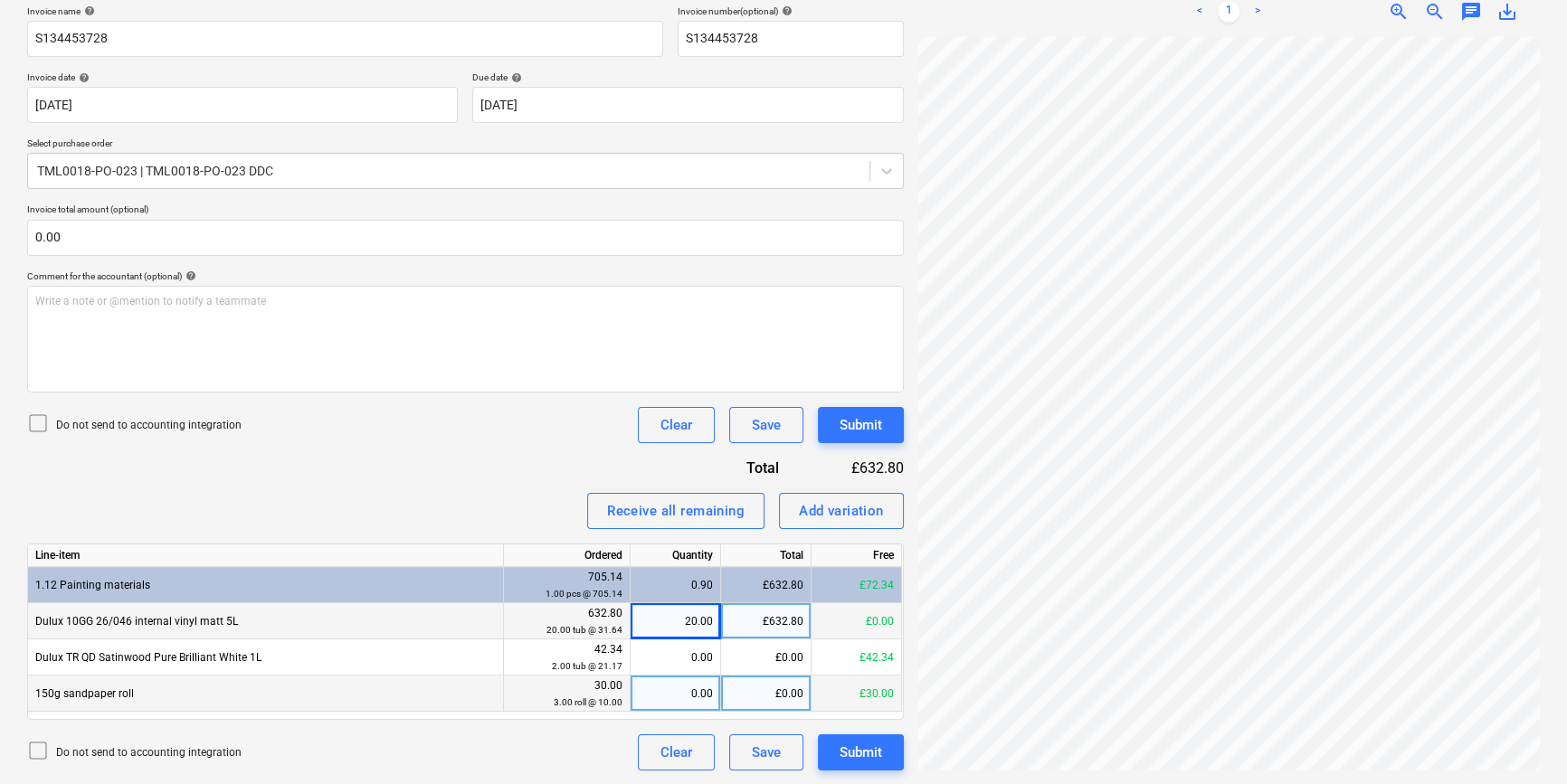
click at [676, 695] on div "0.00" at bounding box center [675, 693] width 75 height 36
click at [444, 480] on div "Invoice name help S134453728 Invoice number (optional) help S134453728 Invoice …" at bounding box center [465, 388] width 877 height 764
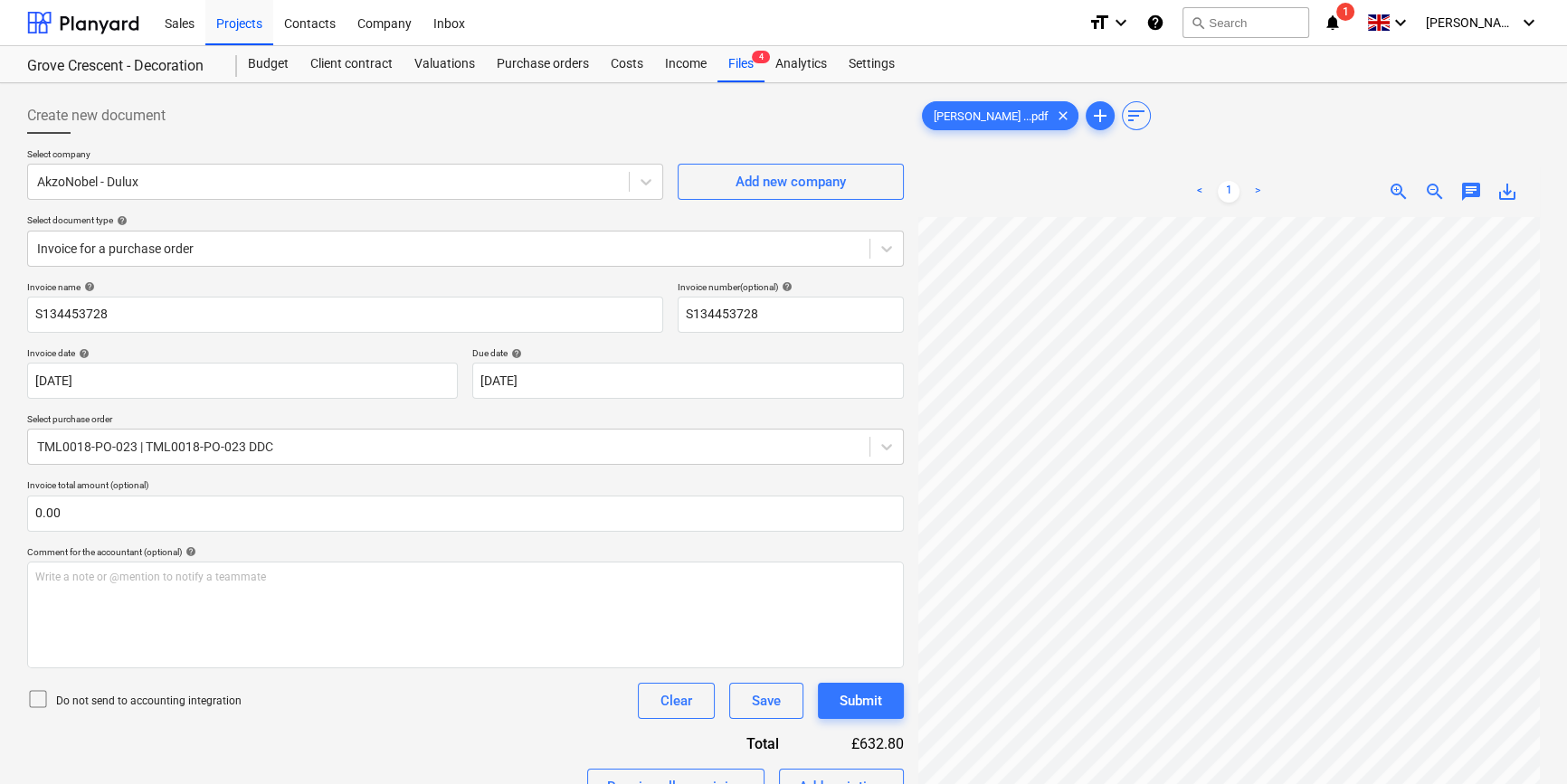
scroll to position [0, 0]
click at [556, 67] on div "Purchase orders" at bounding box center [543, 64] width 114 height 36
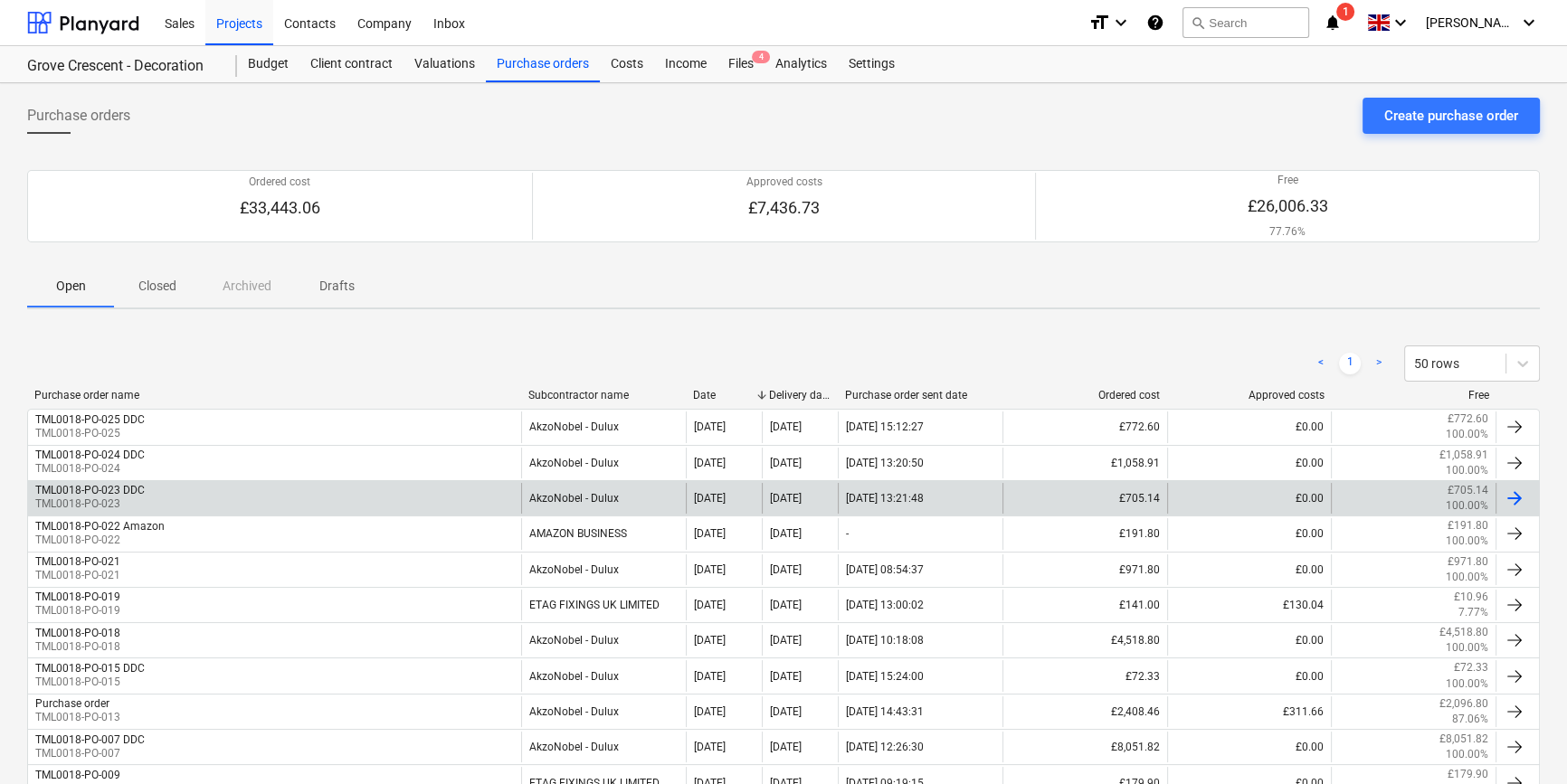
click at [279, 497] on div "TML0018-PO-023 DDC TML0018-PO-023" at bounding box center [274, 497] width 493 height 30
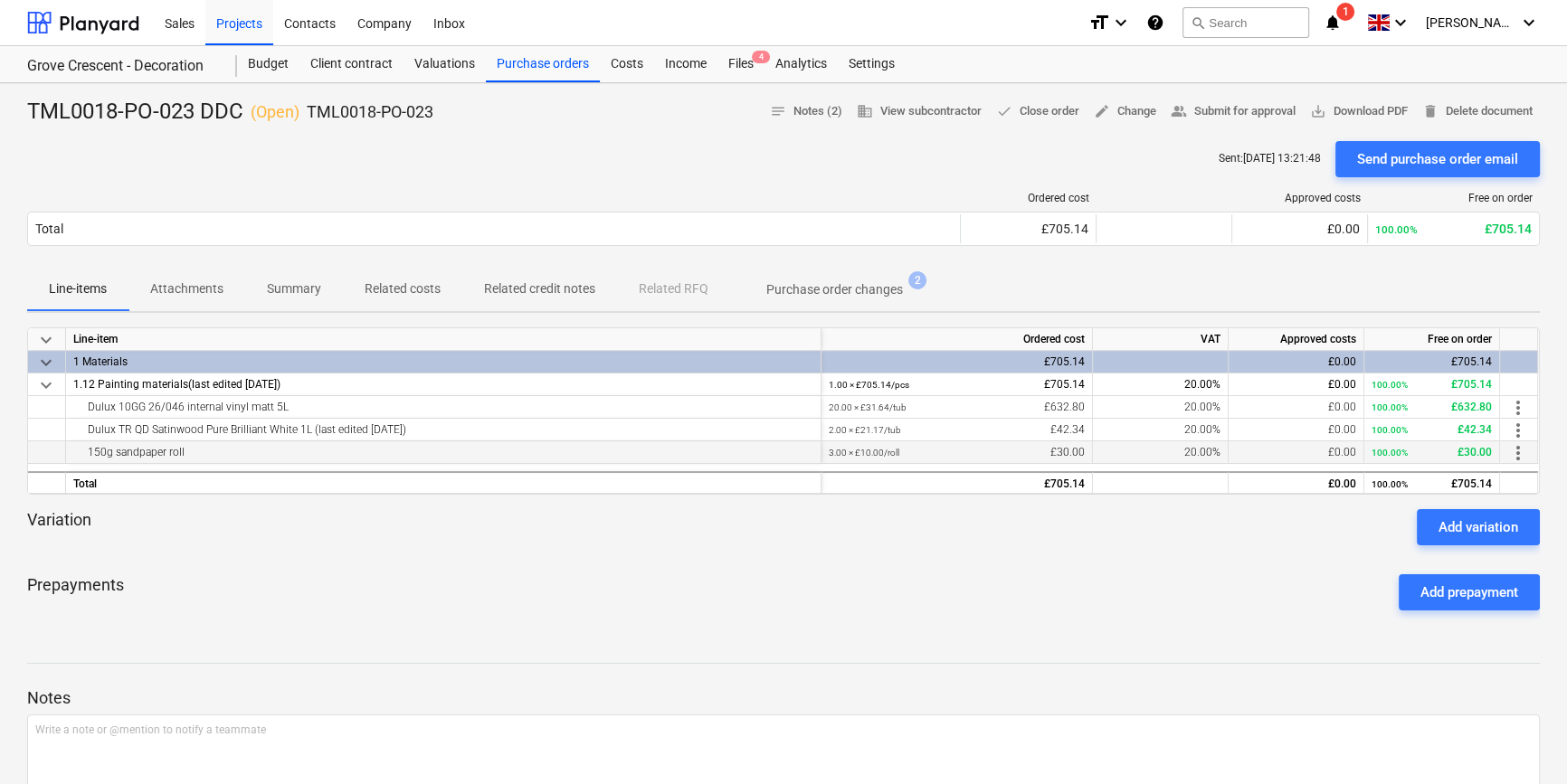
click at [1254, 451] on span "more_vert" at bounding box center [1518, 453] width 22 height 22
click at [1254, 451] on li "Edit" at bounding box center [1531, 453] width 53 height 41
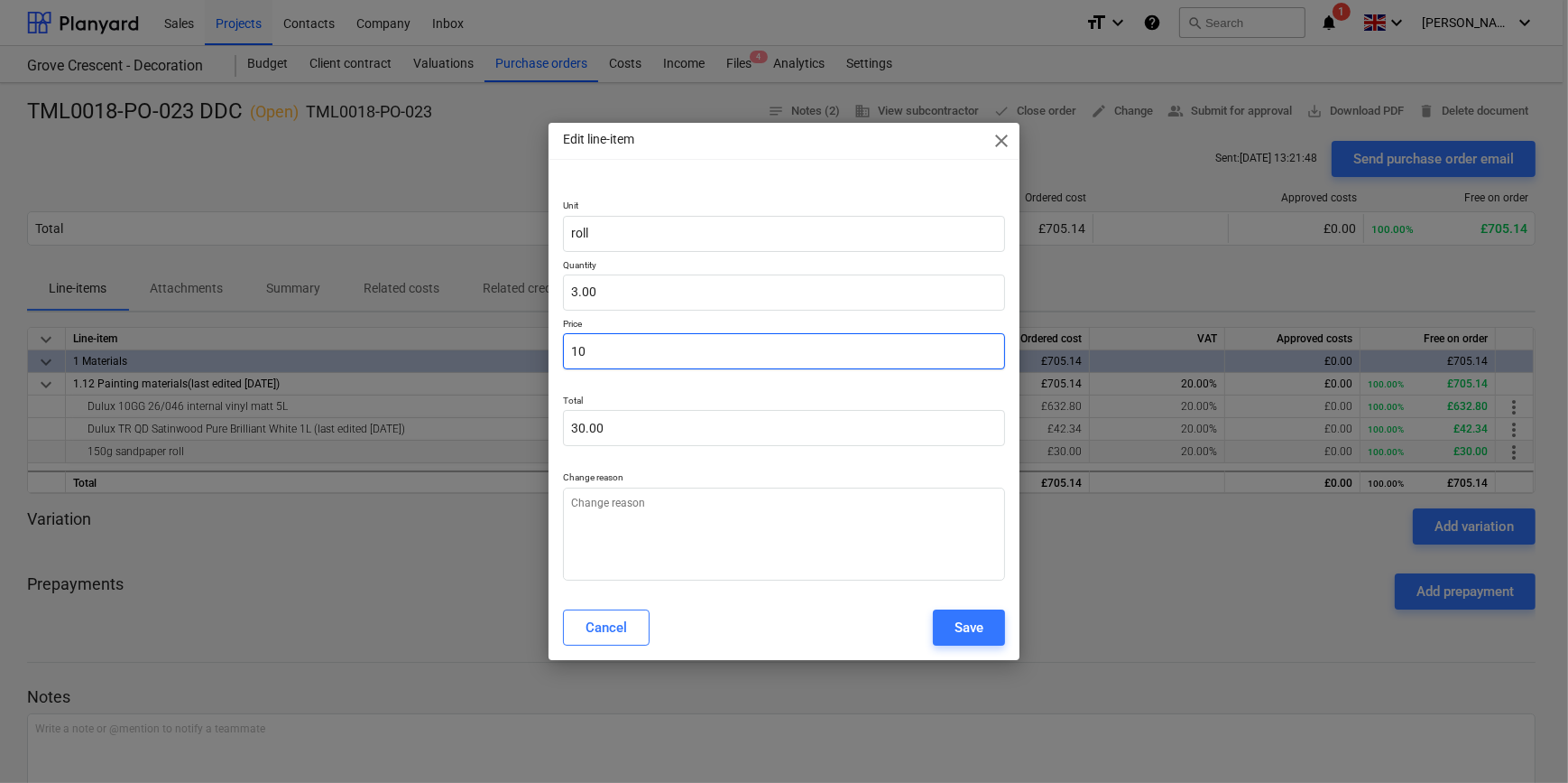
drag, startPoint x: 607, startPoint y: 352, endPoint x: 550, endPoint y: 347, distance: 57.2
click at [548, 349] on div "Edit line-item close Unit roll Quantity 3.00 Price 10 Total 30.00 Change reason…" at bounding box center [784, 391] width 1568 height 783
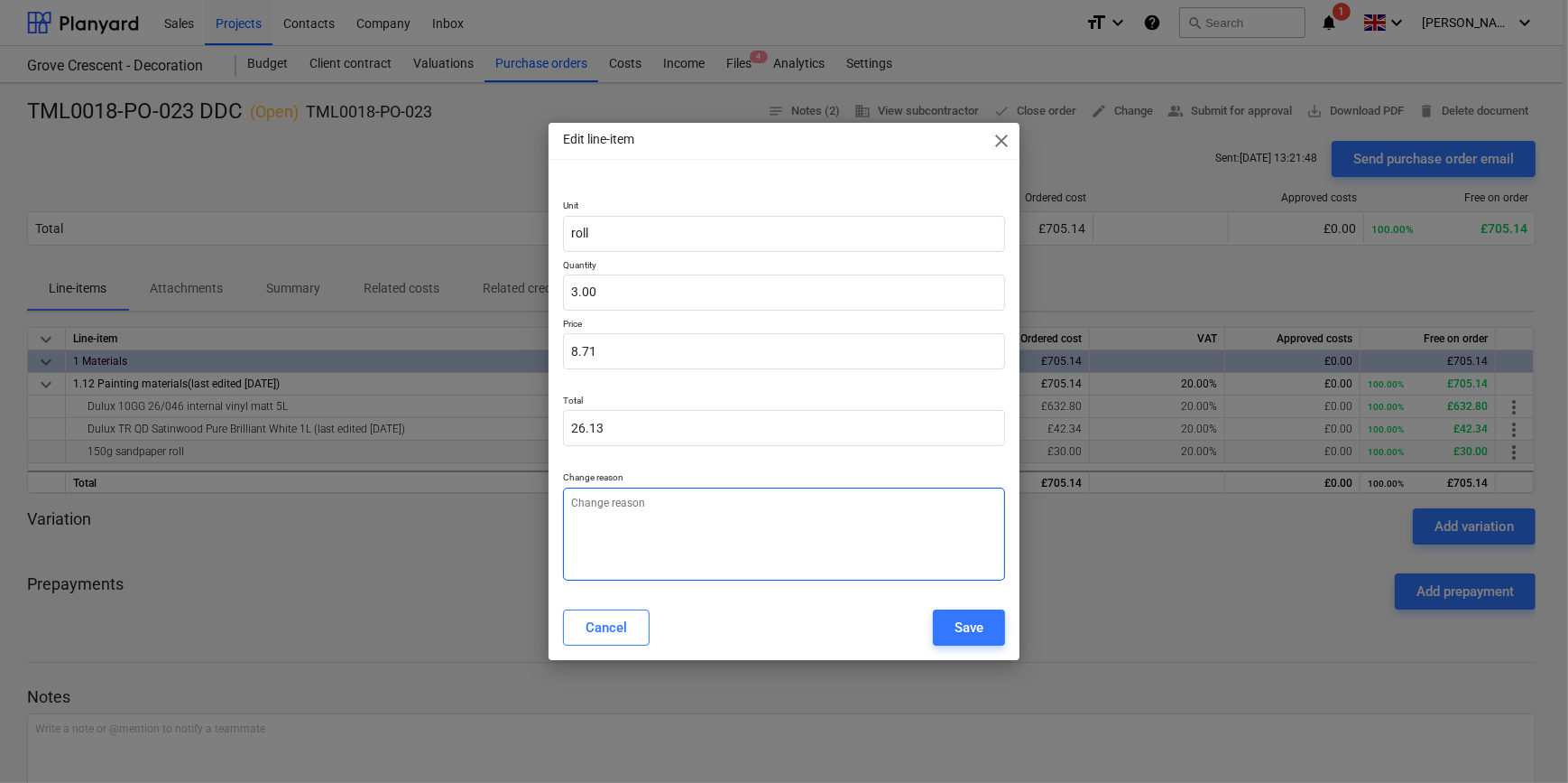
click at [645, 562] on textarea at bounding box center [784, 534] width 442 height 93
click at [953, 633] on button "Save" at bounding box center [969, 628] width 72 height 36
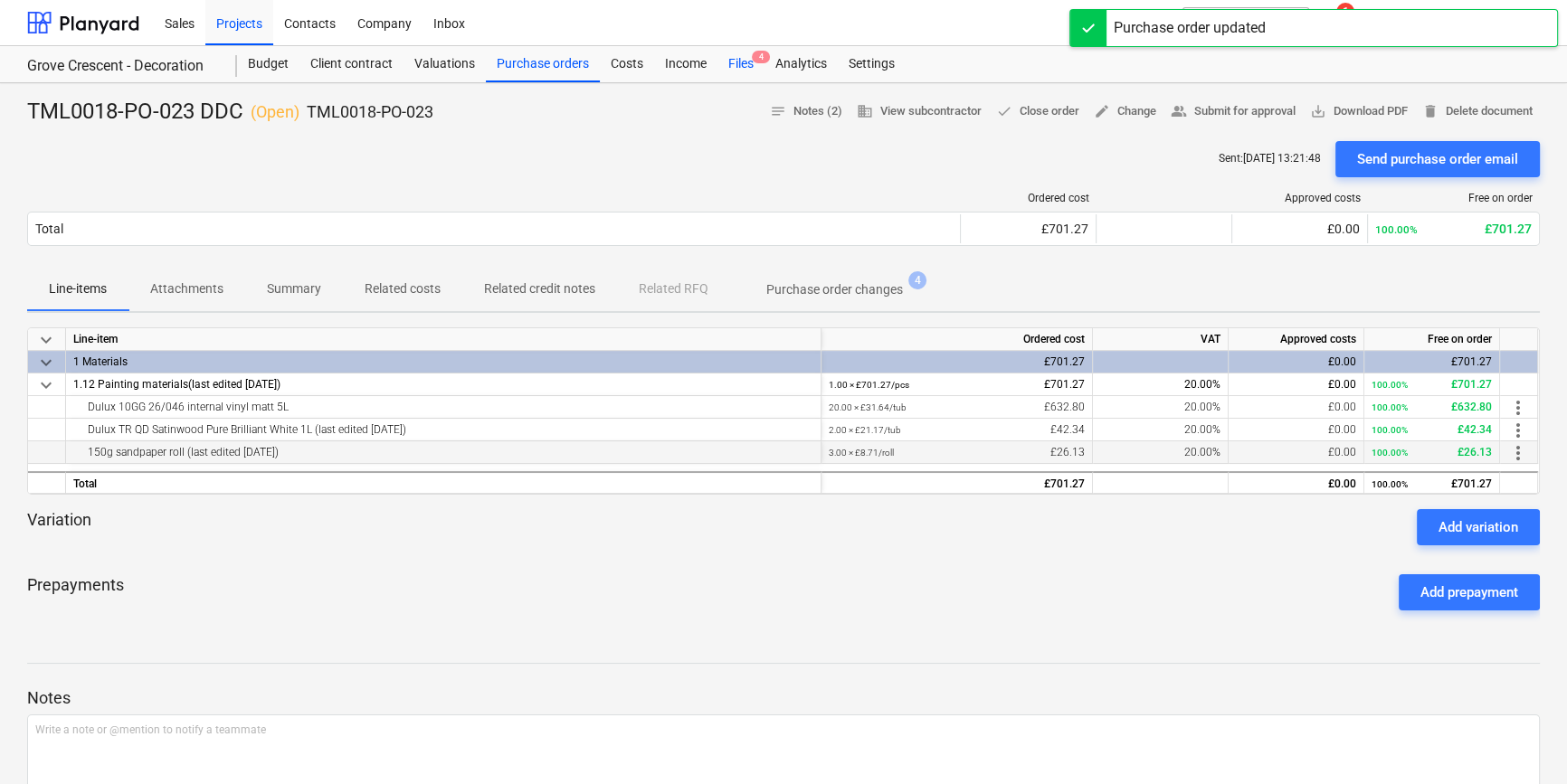
click at [730, 63] on div "Files 4" at bounding box center [740, 64] width 47 height 36
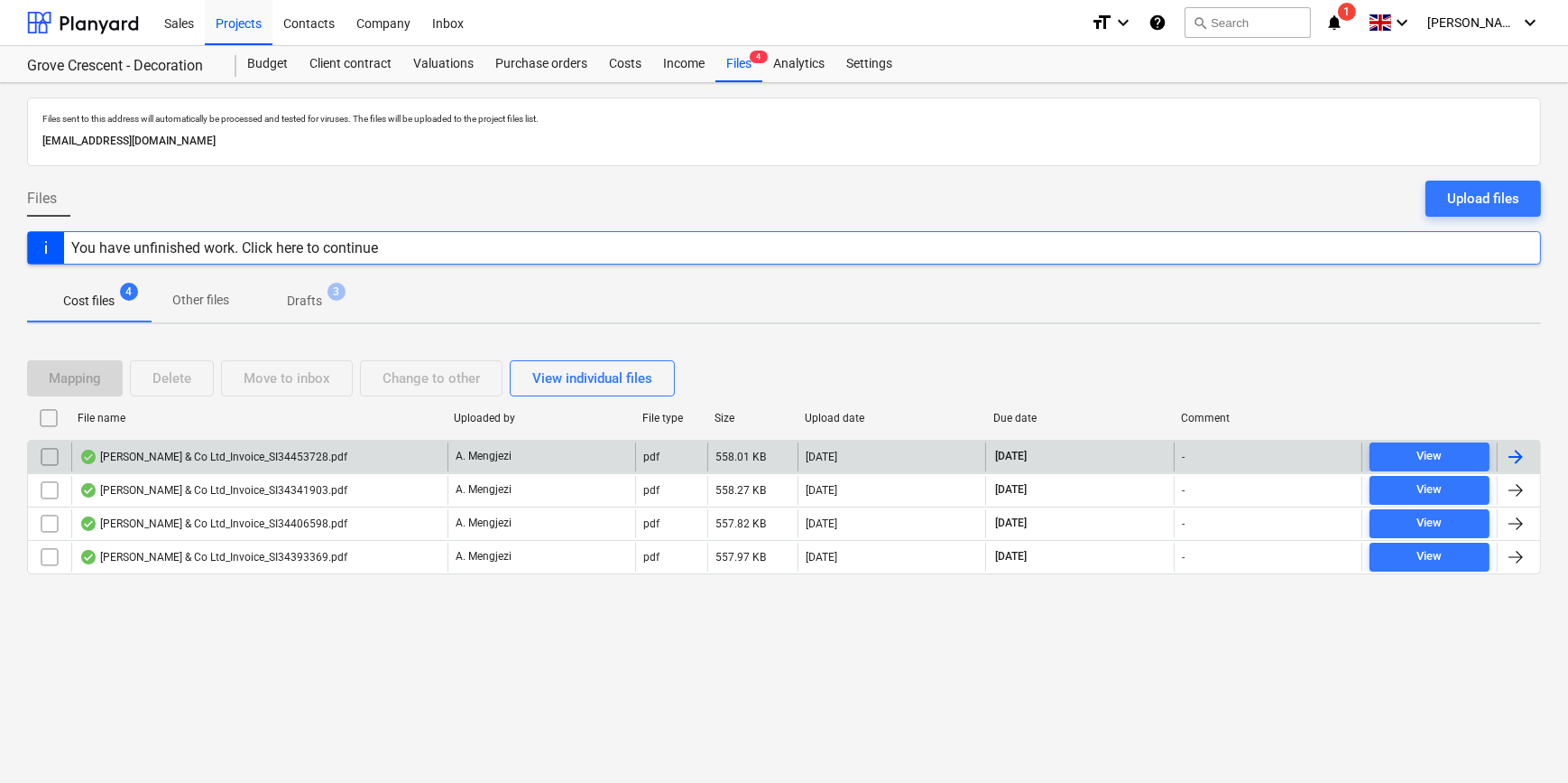
click at [1250, 454] on div at bounding box center [1518, 457] width 43 height 29
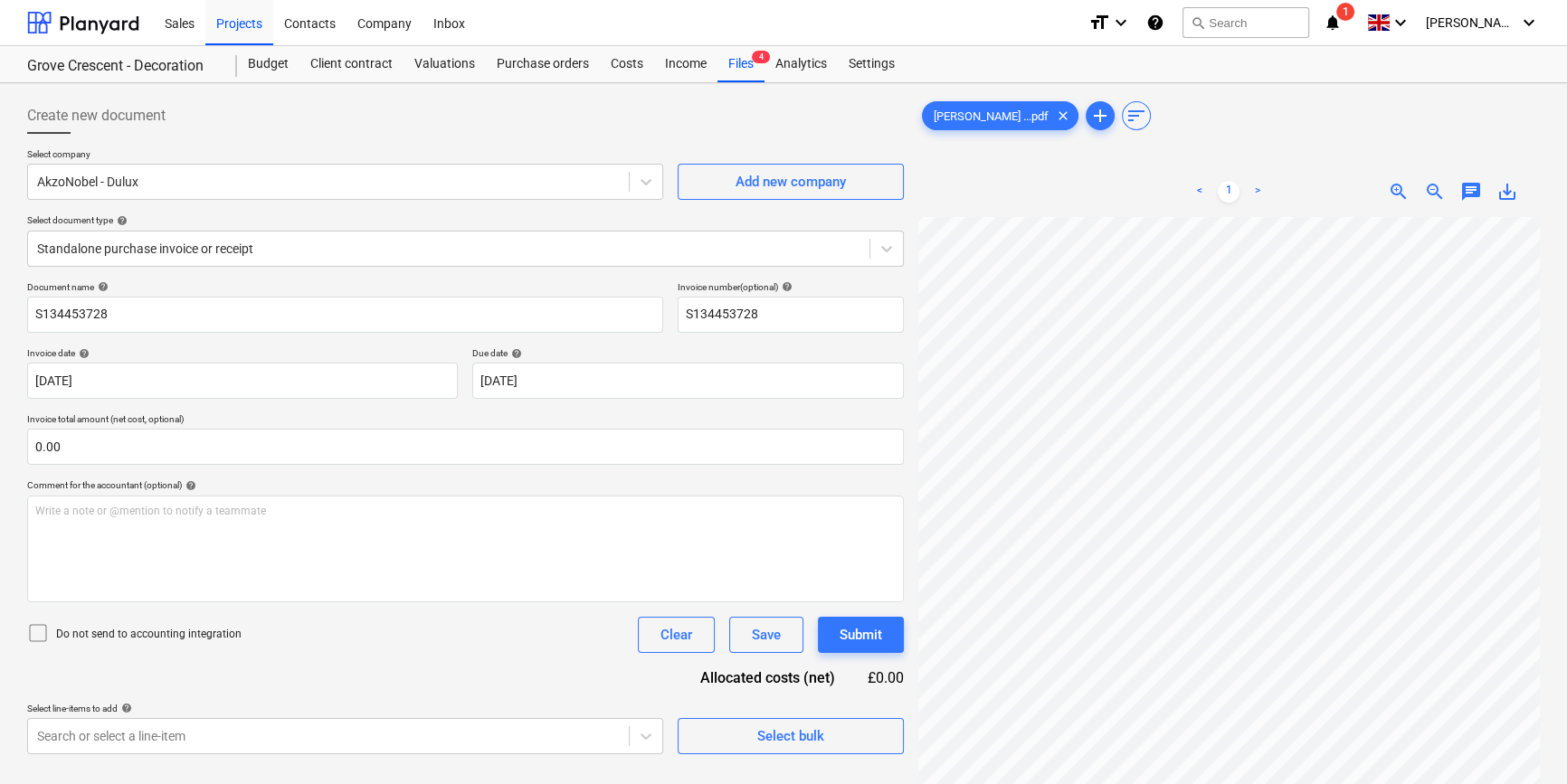
scroll to position [254, 179]
click at [505, 64] on div "Purchase orders" at bounding box center [543, 64] width 114 height 36
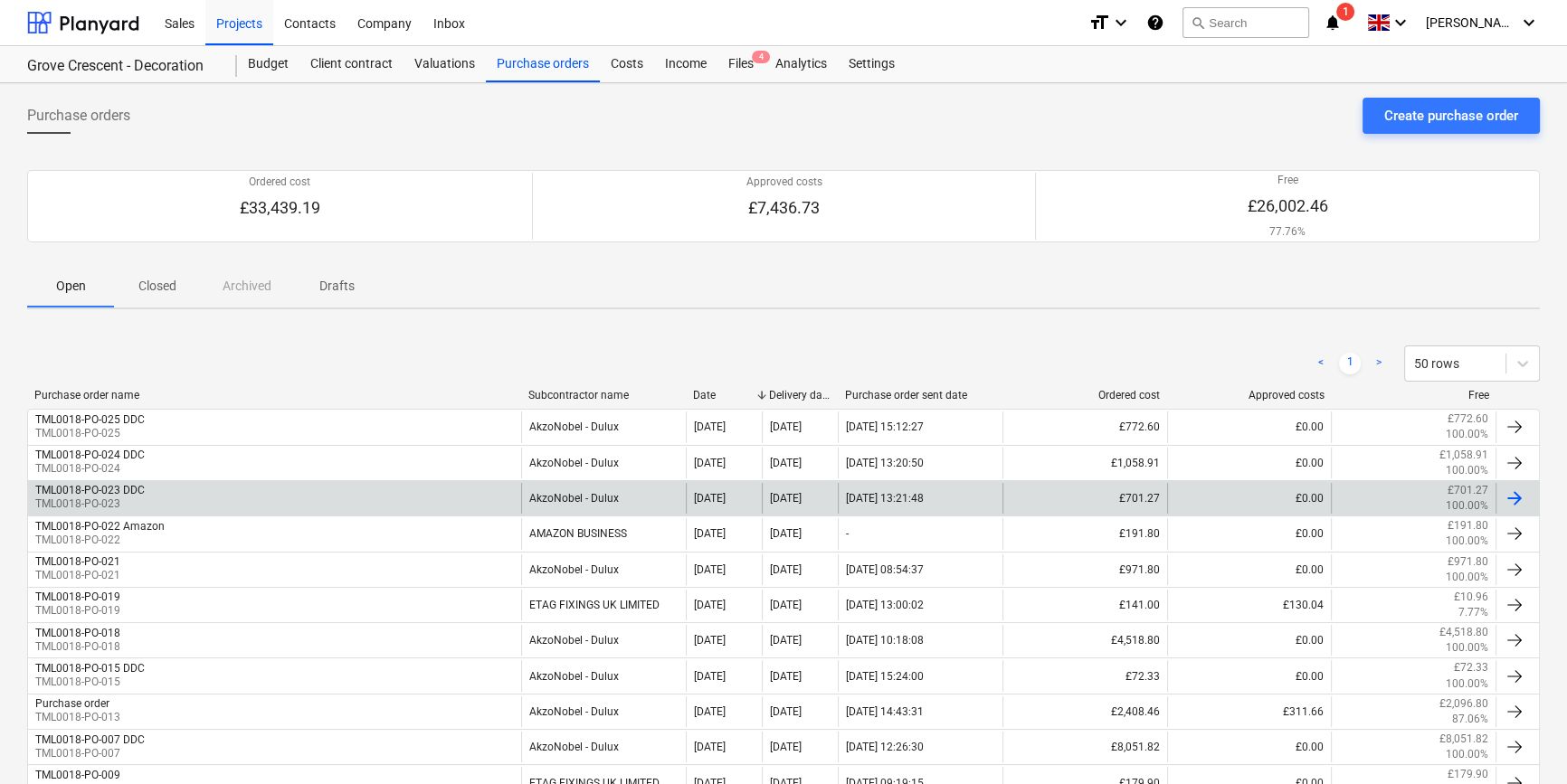
click at [1254, 499] on div at bounding box center [1514, 498] width 22 height 22
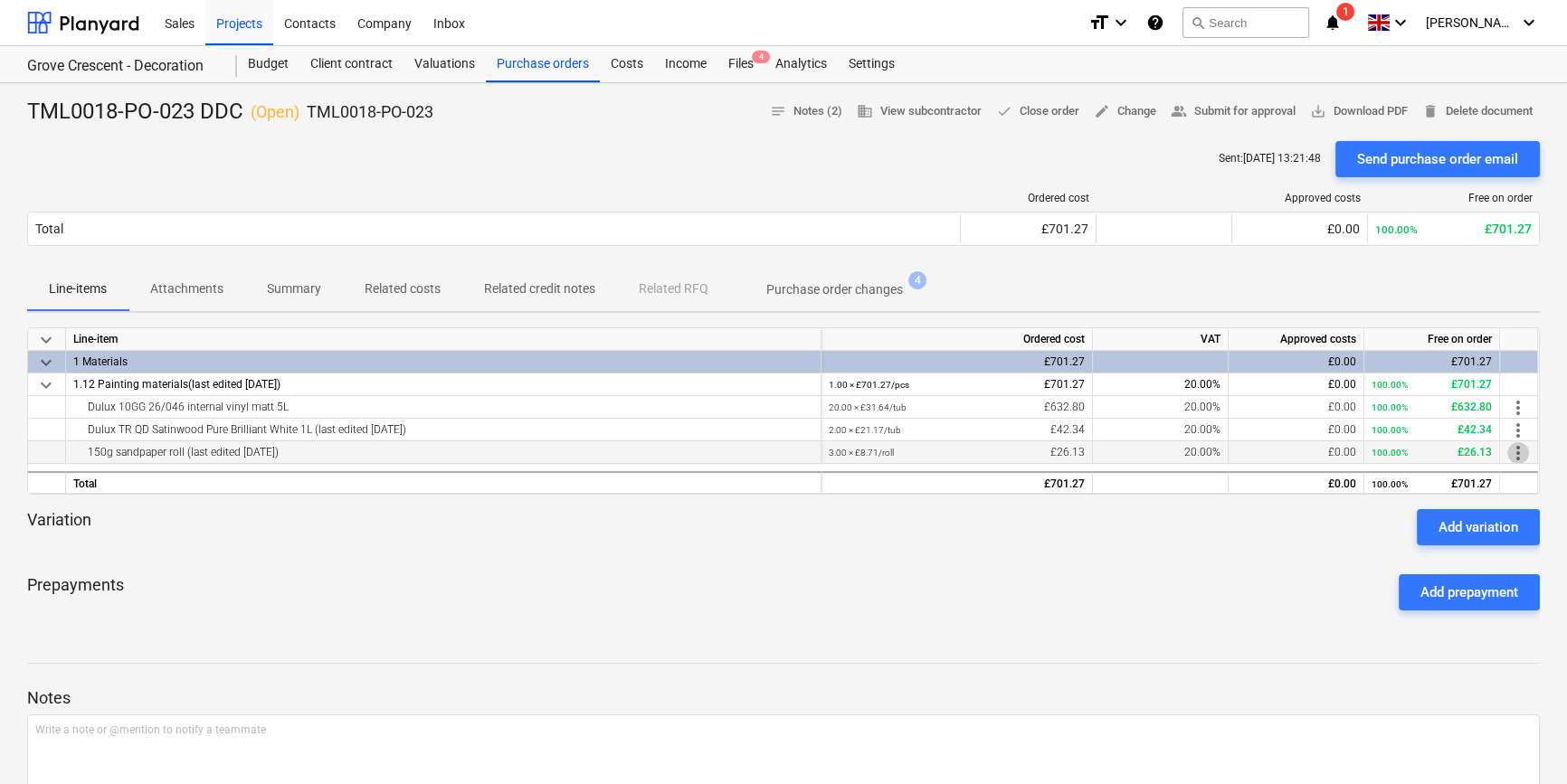
click at [1254, 454] on span "more_vert" at bounding box center [1518, 453] width 22 height 22
click at [1254, 454] on li "Edit" at bounding box center [1531, 453] width 53 height 41
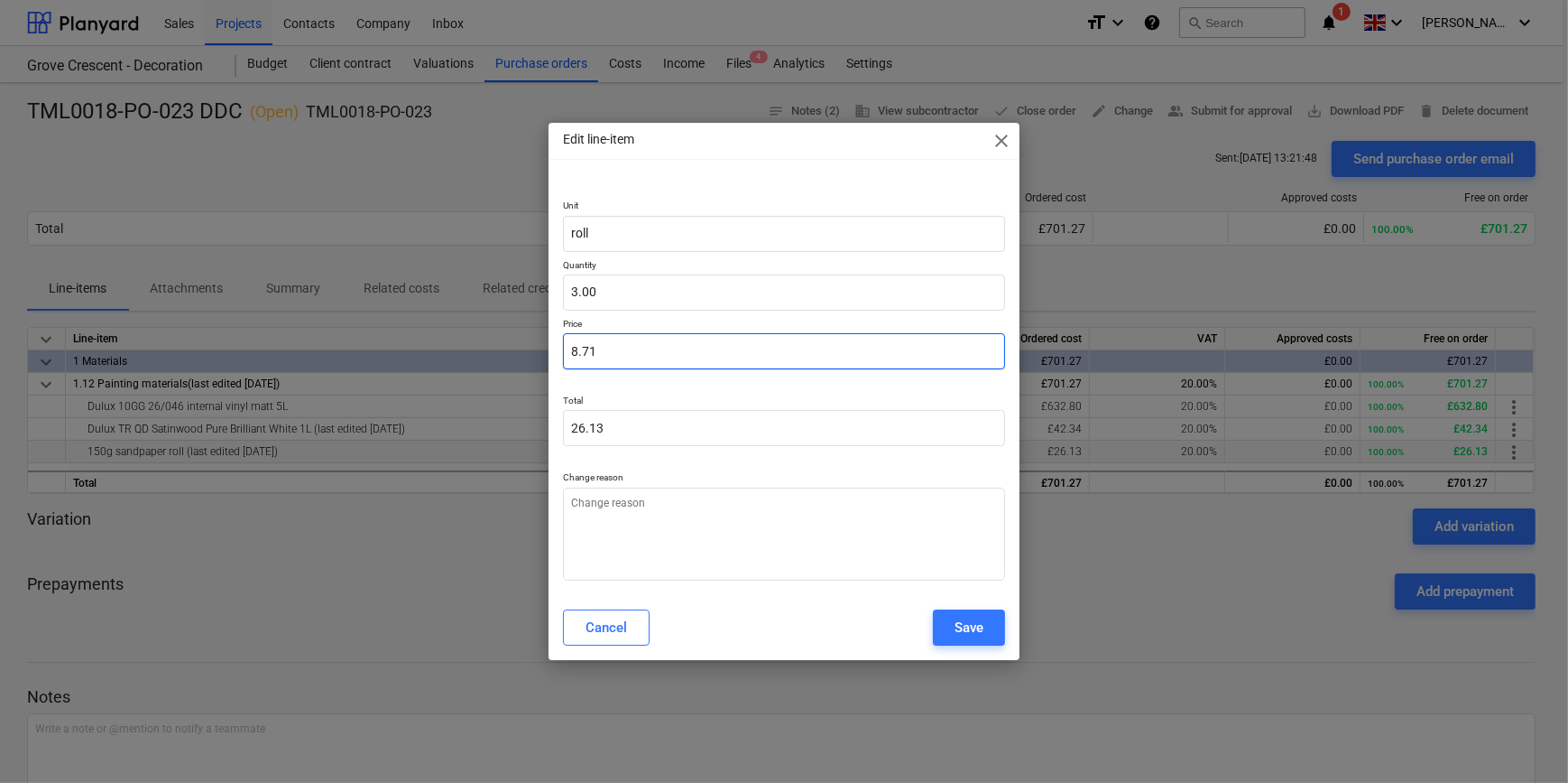
drag, startPoint x: 599, startPoint y: 349, endPoint x: 567, endPoint y: 349, distance: 32.0
click at [567, 349] on input "8.71" at bounding box center [784, 351] width 442 height 36
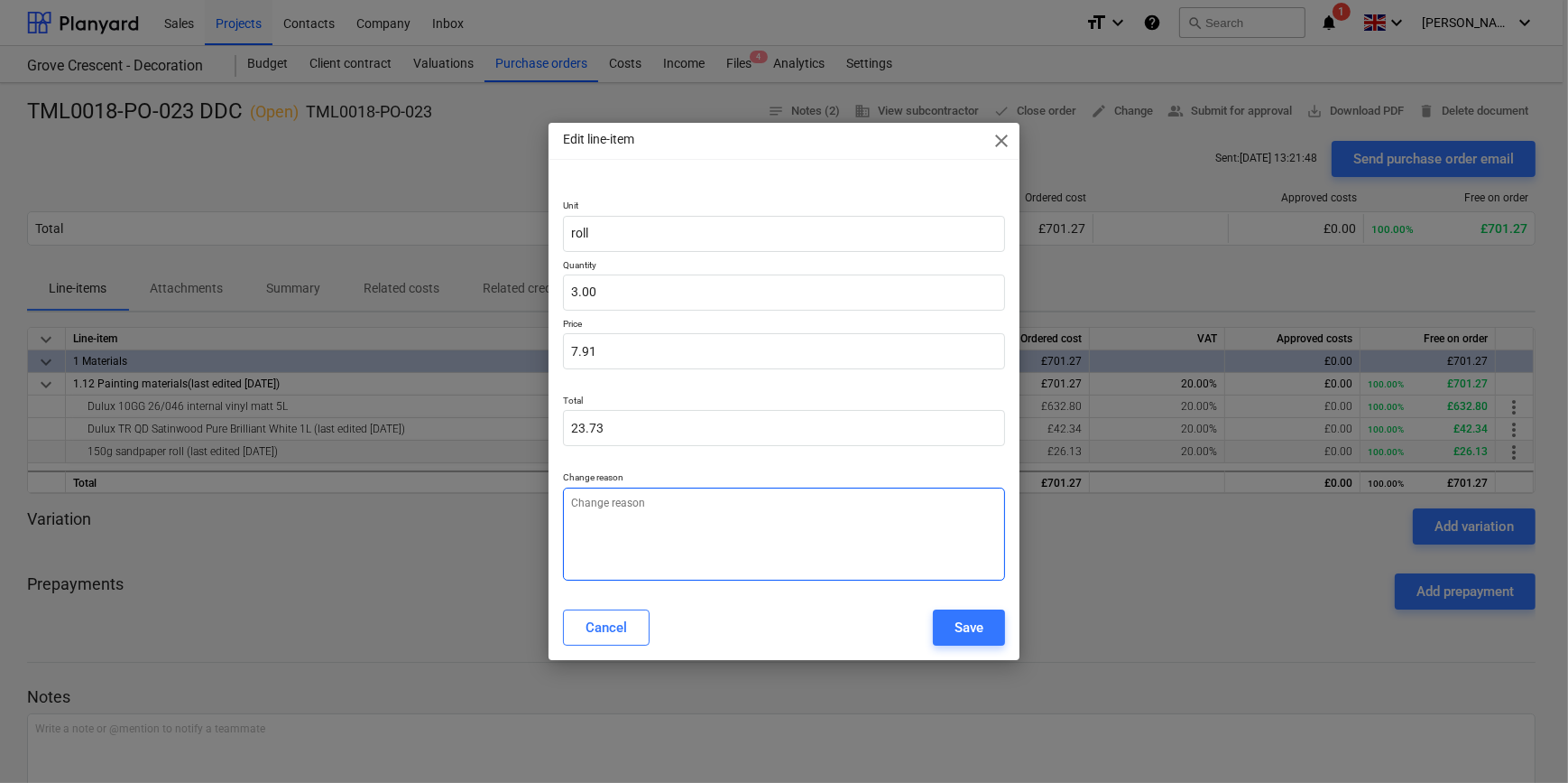
click at [692, 530] on textarea at bounding box center [784, 534] width 442 height 93
click at [699, 537] on textarea "price" at bounding box center [784, 534] width 442 height 93
click at [958, 622] on div "Save" at bounding box center [969, 628] width 29 height 23
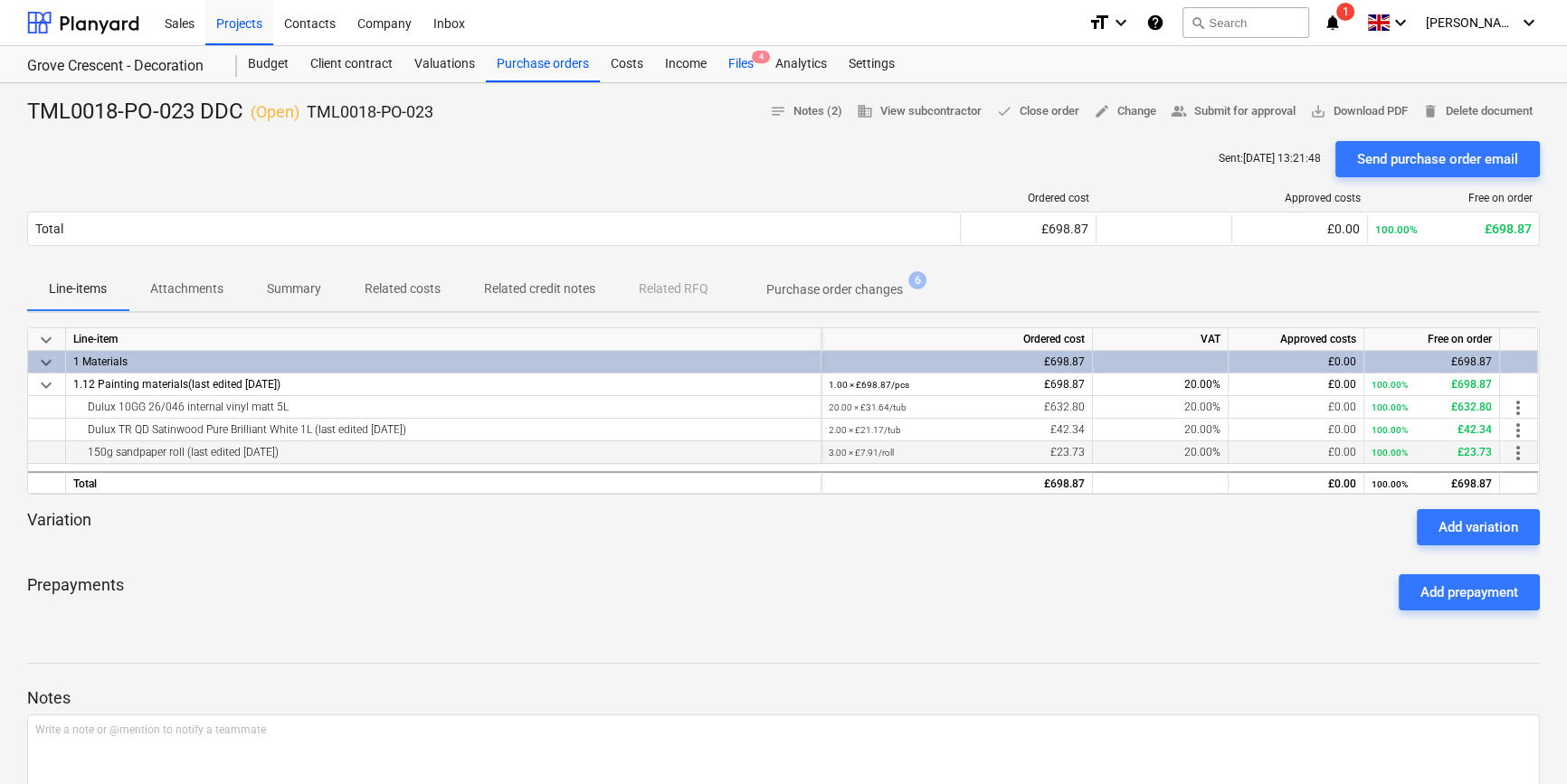
click at [728, 61] on div "Files 4" at bounding box center [740, 64] width 47 height 36
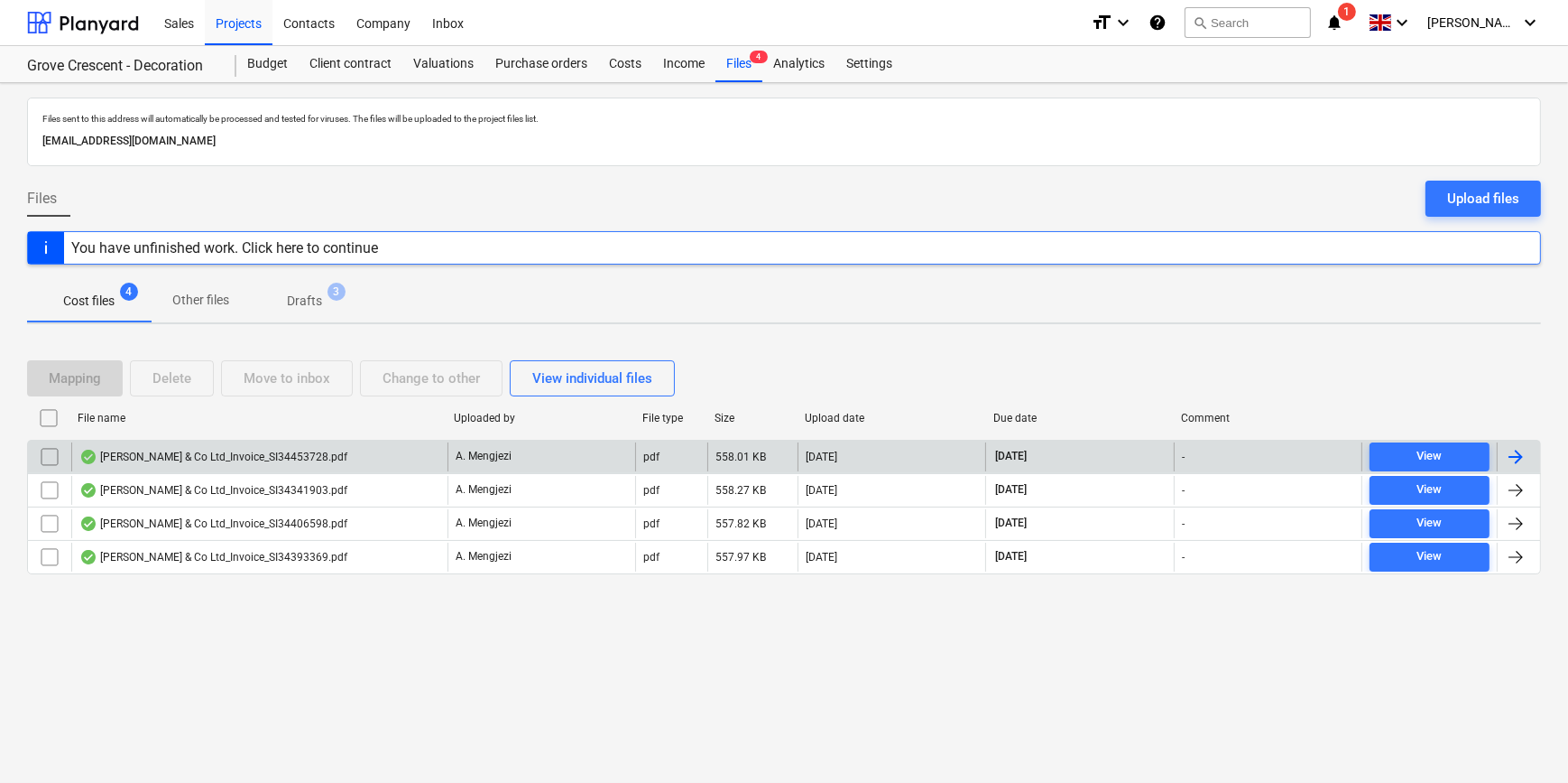
click at [1250, 446] on div at bounding box center [1516, 457] width 21 height 22
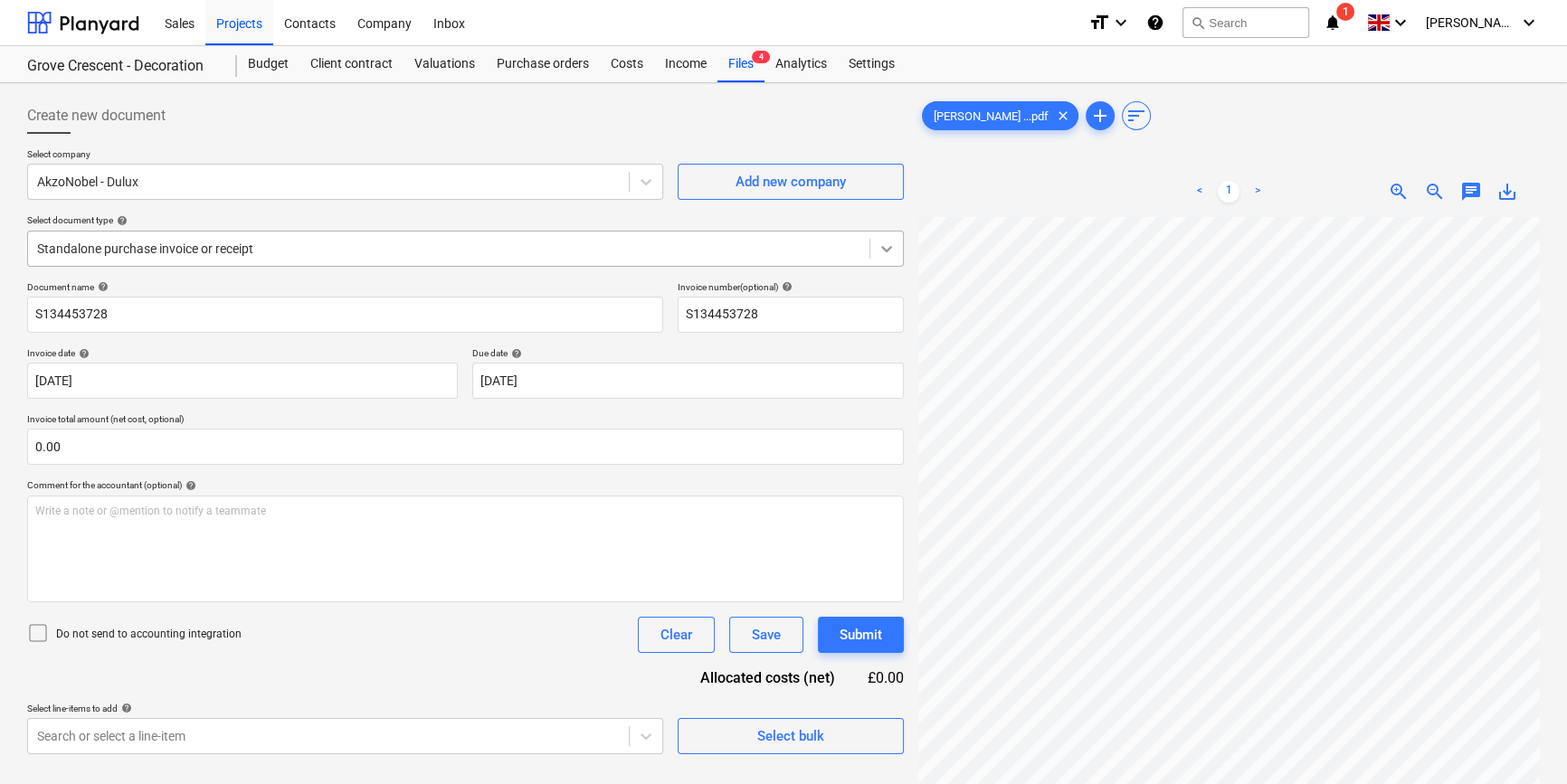
click at [885, 254] on icon at bounding box center [886, 249] width 18 height 18
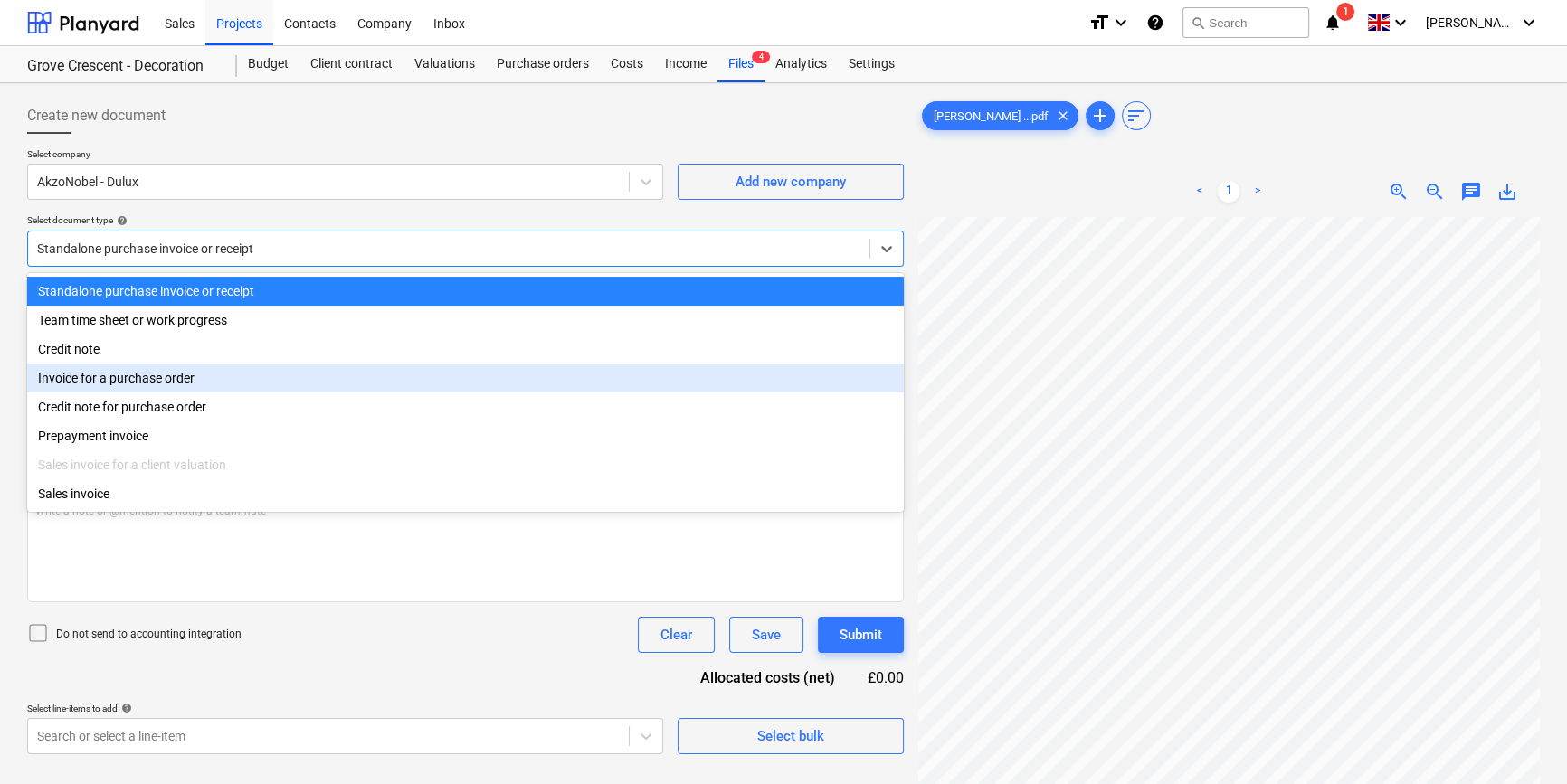
click at [870, 373] on div "Invoice for a purchase order" at bounding box center [465, 378] width 877 height 29
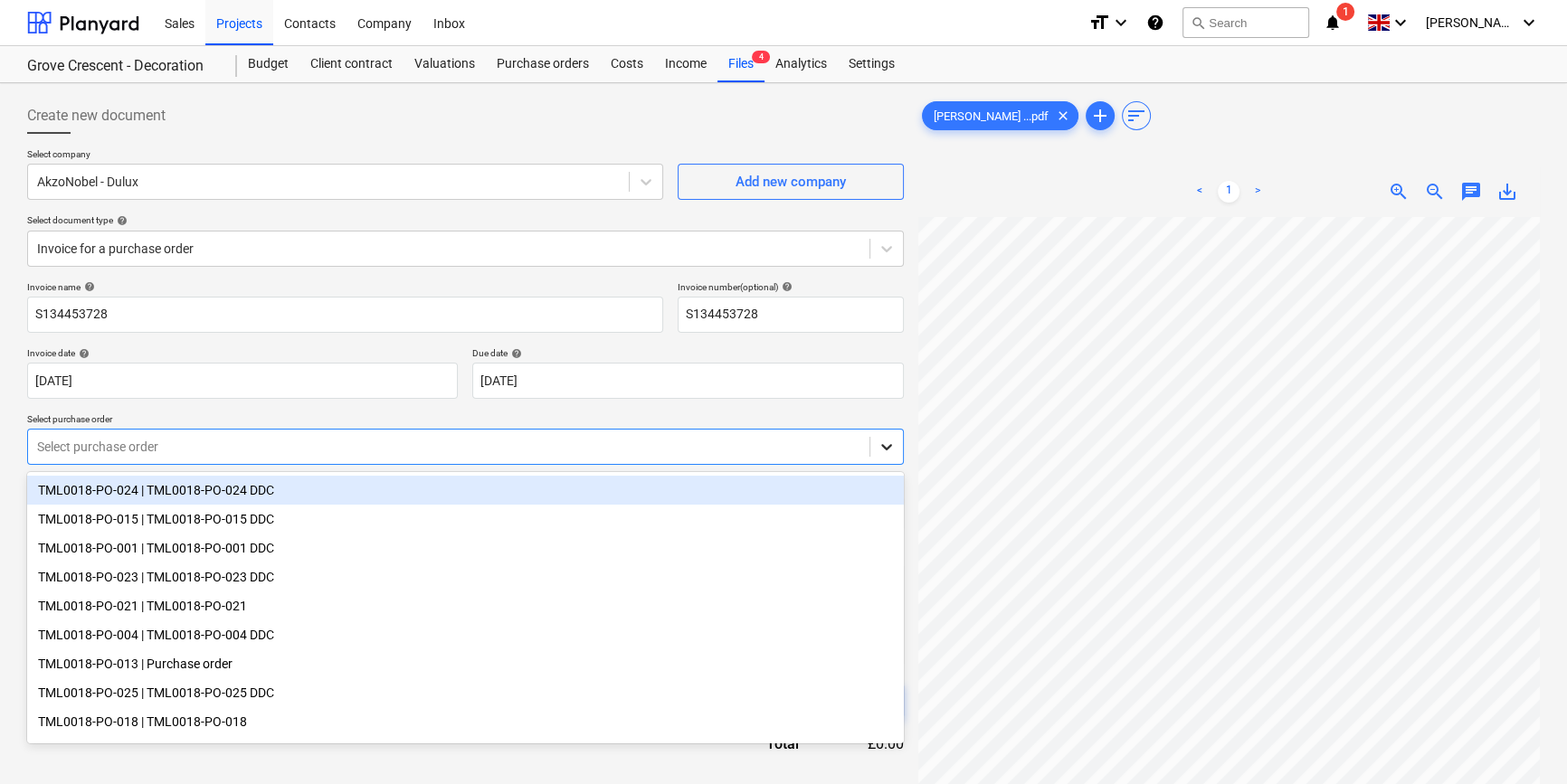
click at [893, 450] on icon at bounding box center [886, 446] width 18 height 18
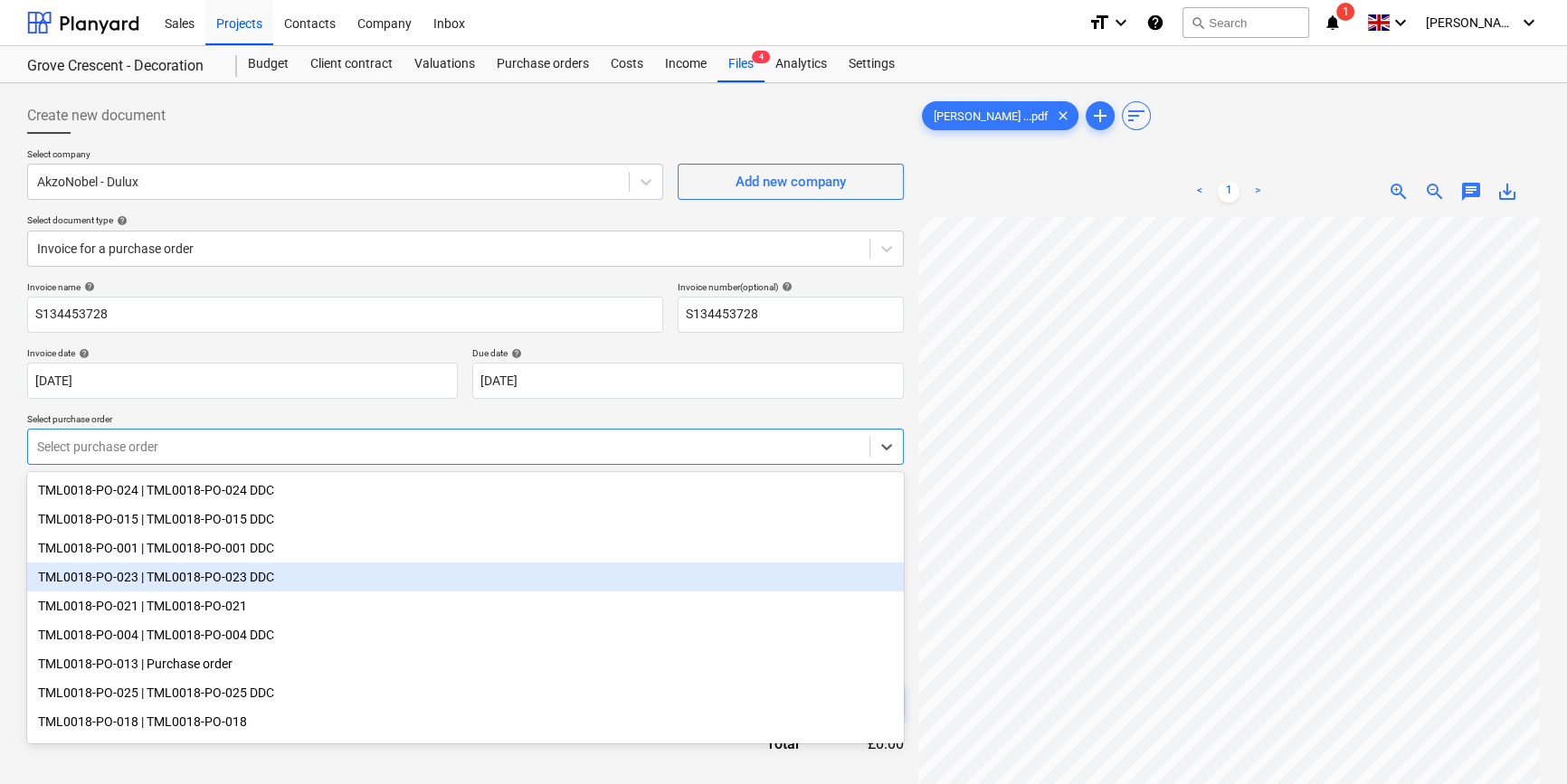
click at [840, 587] on div "TML0018-PO-023 | TML0018-PO-023 DDC" at bounding box center [465, 577] width 877 height 29
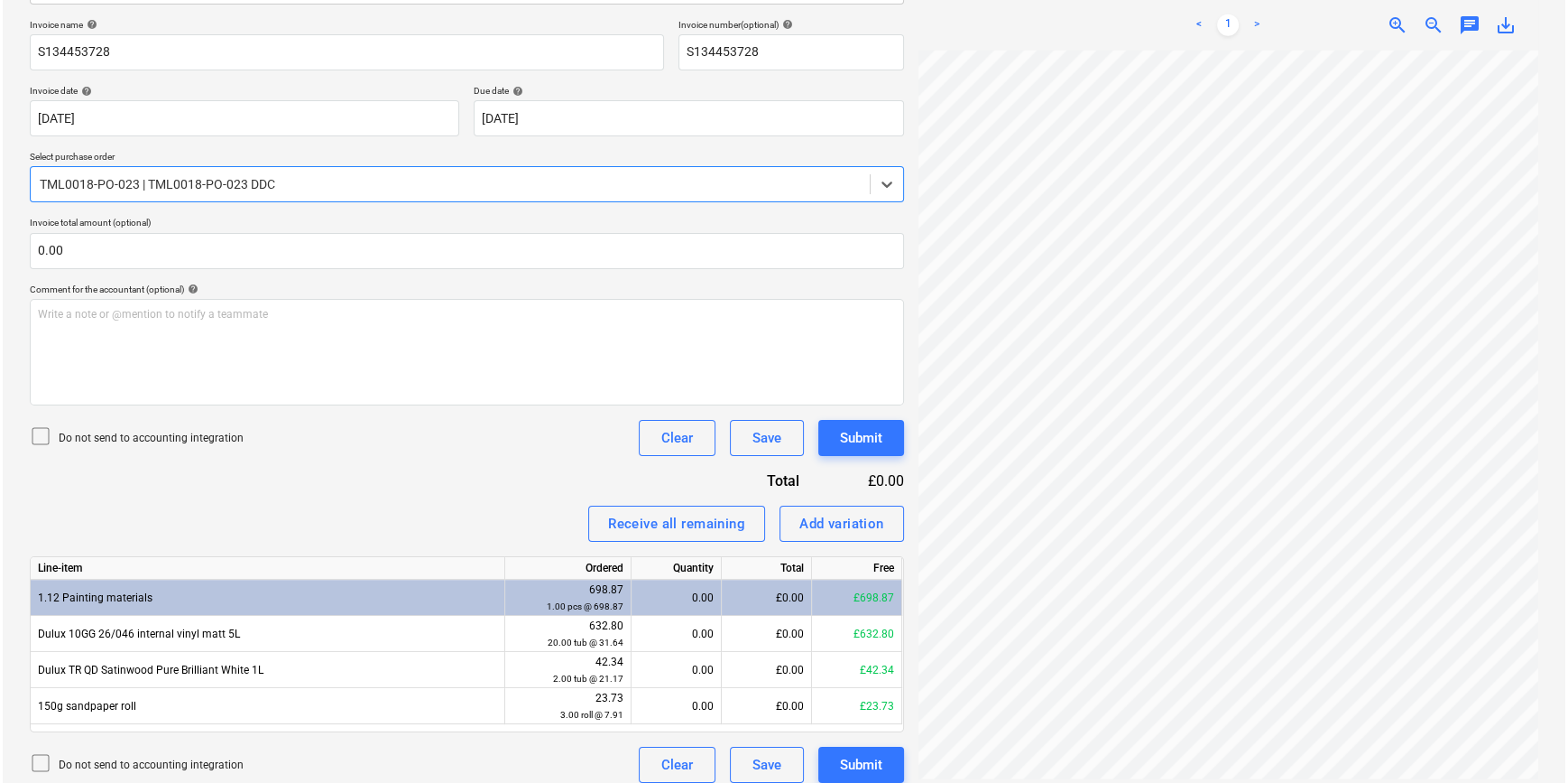
scroll to position [276, 0]
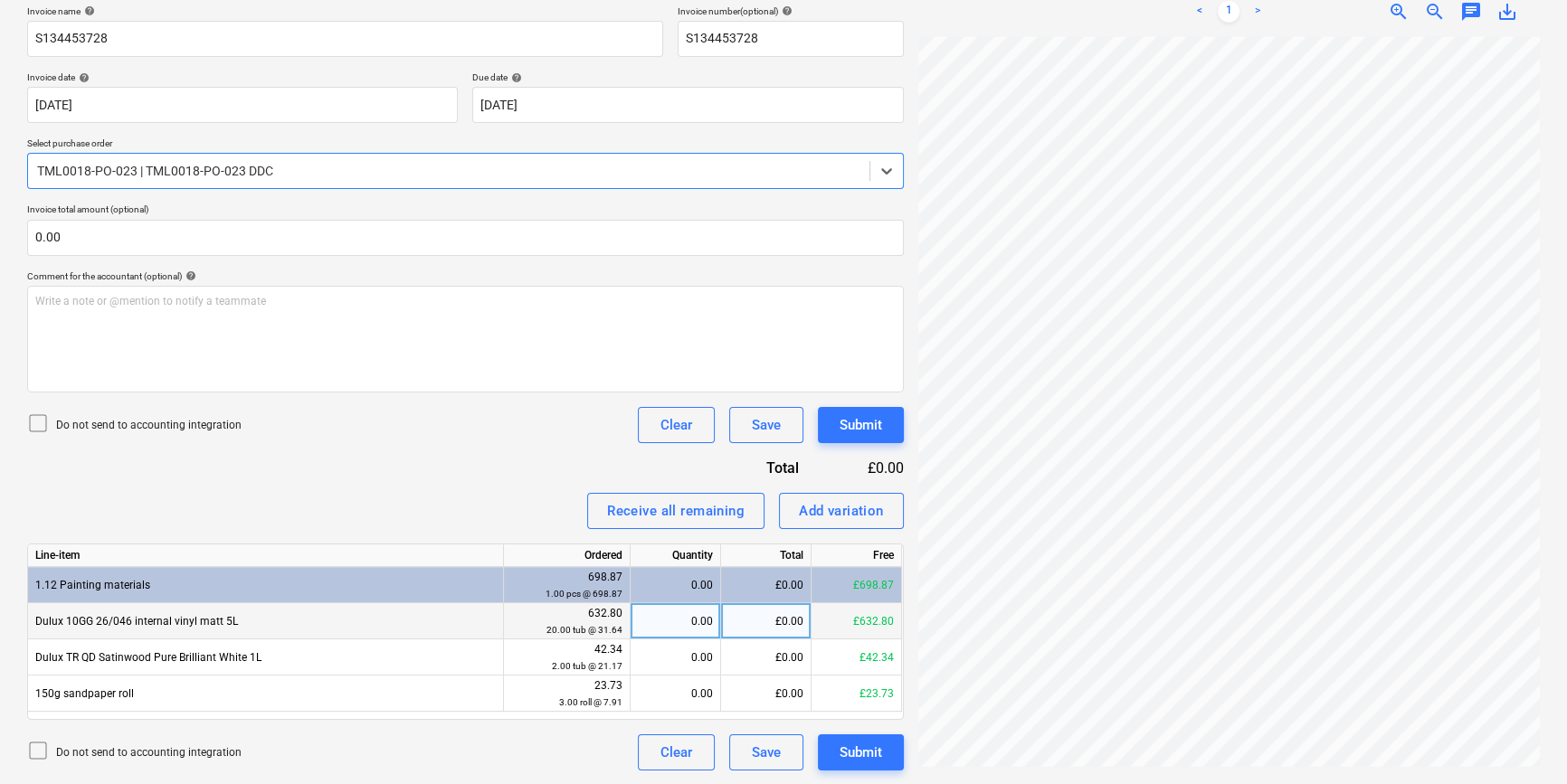
click at [688, 622] on div "0.00" at bounding box center [675, 621] width 75 height 36
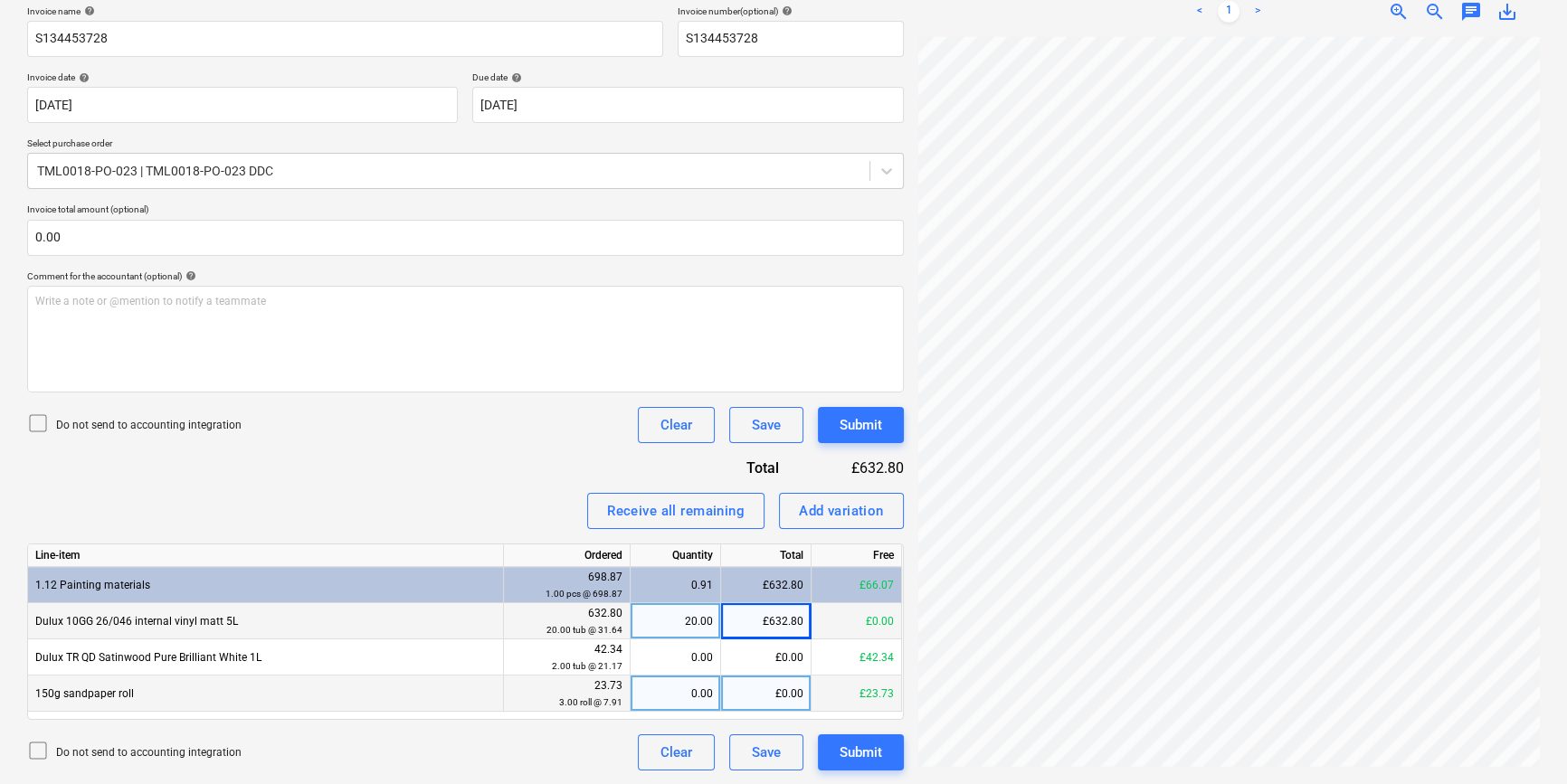
click at [688, 697] on div "0.00" at bounding box center [675, 693] width 75 height 36
click at [849, 742] on div "Submit" at bounding box center [860, 753] width 42 height 23
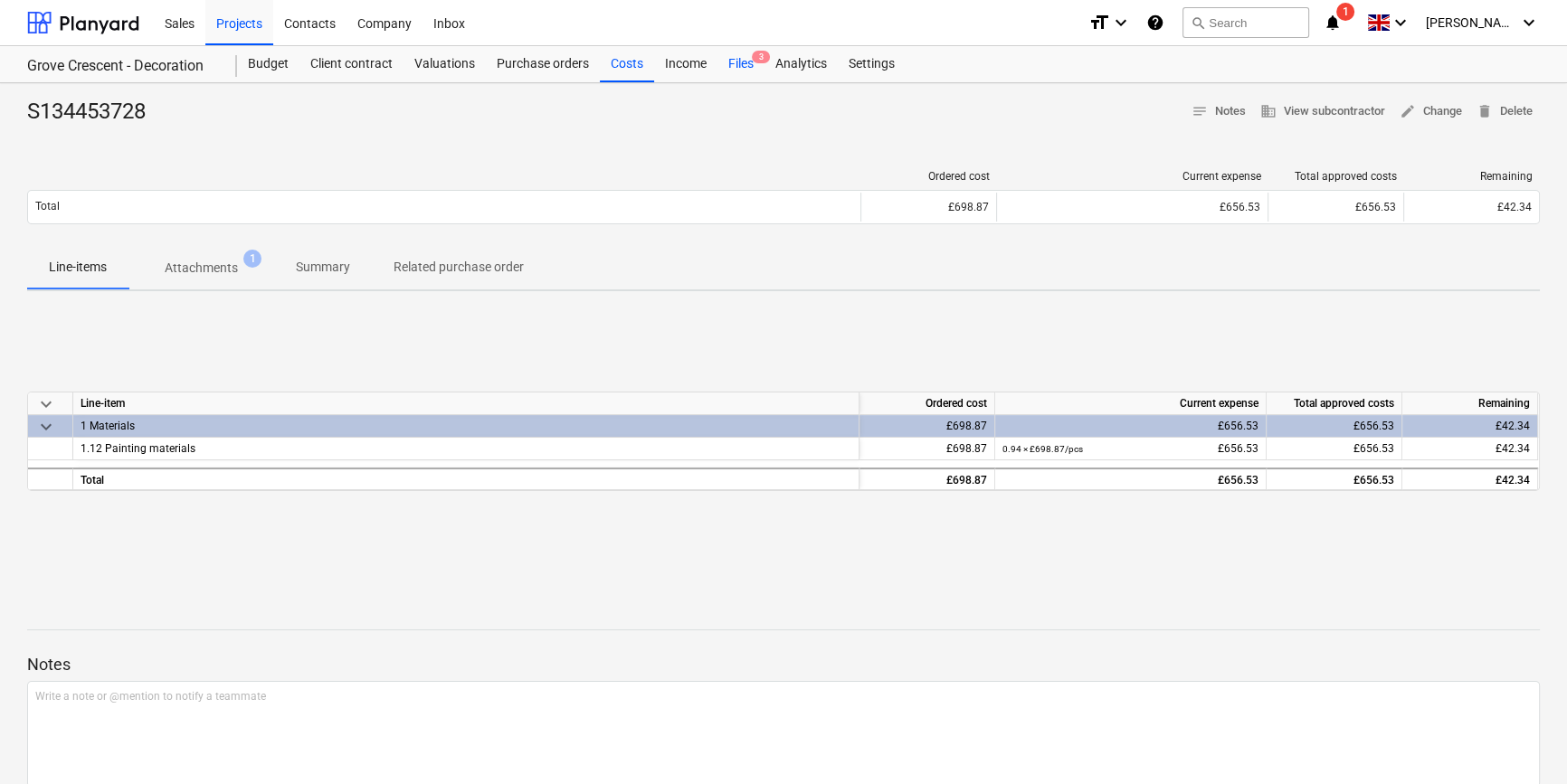
click at [736, 59] on div "Files 3" at bounding box center [740, 64] width 47 height 36
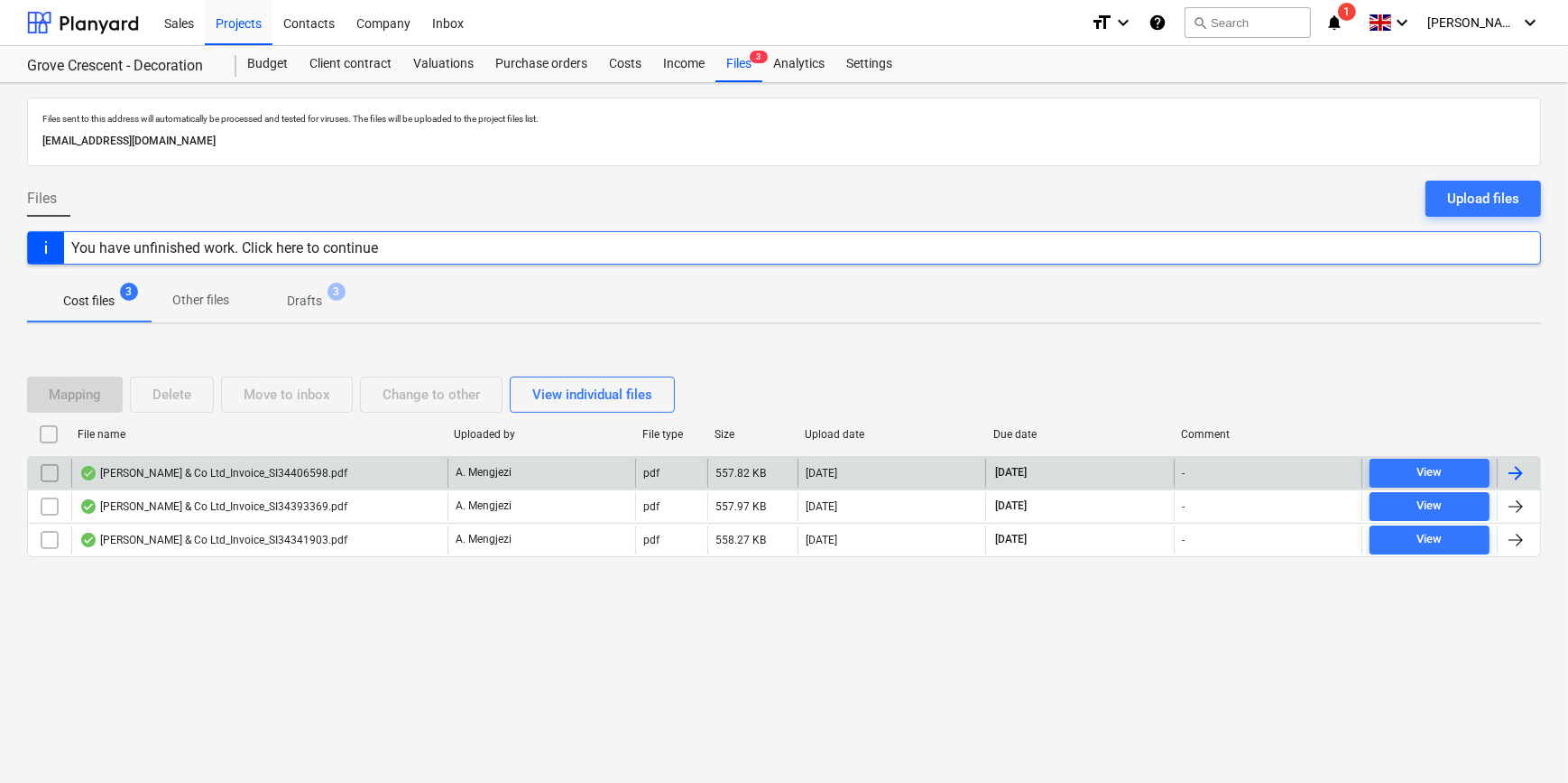
click at [1250, 469] on div at bounding box center [1516, 473] width 21 height 22
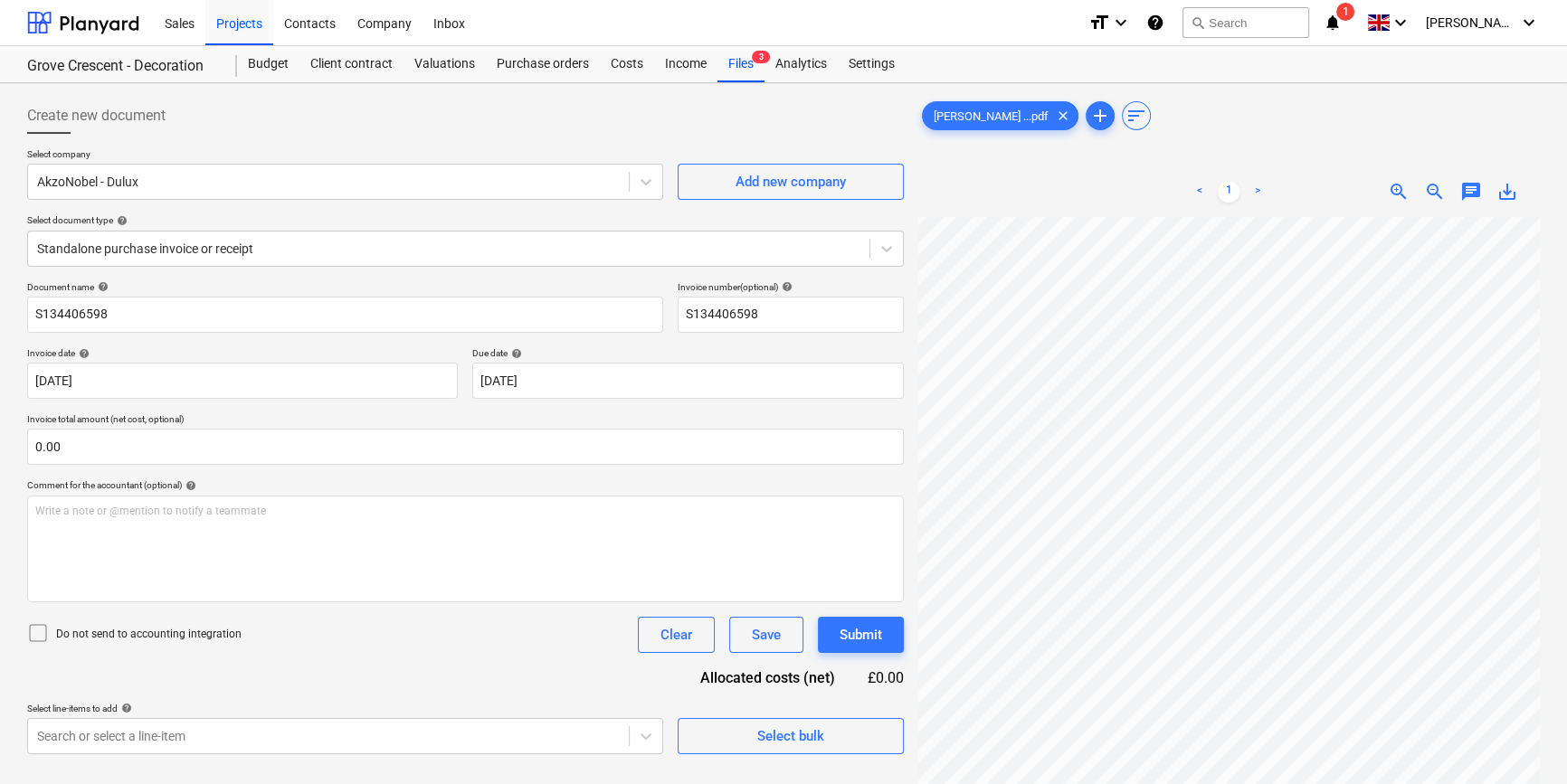
scroll to position [108, 32]
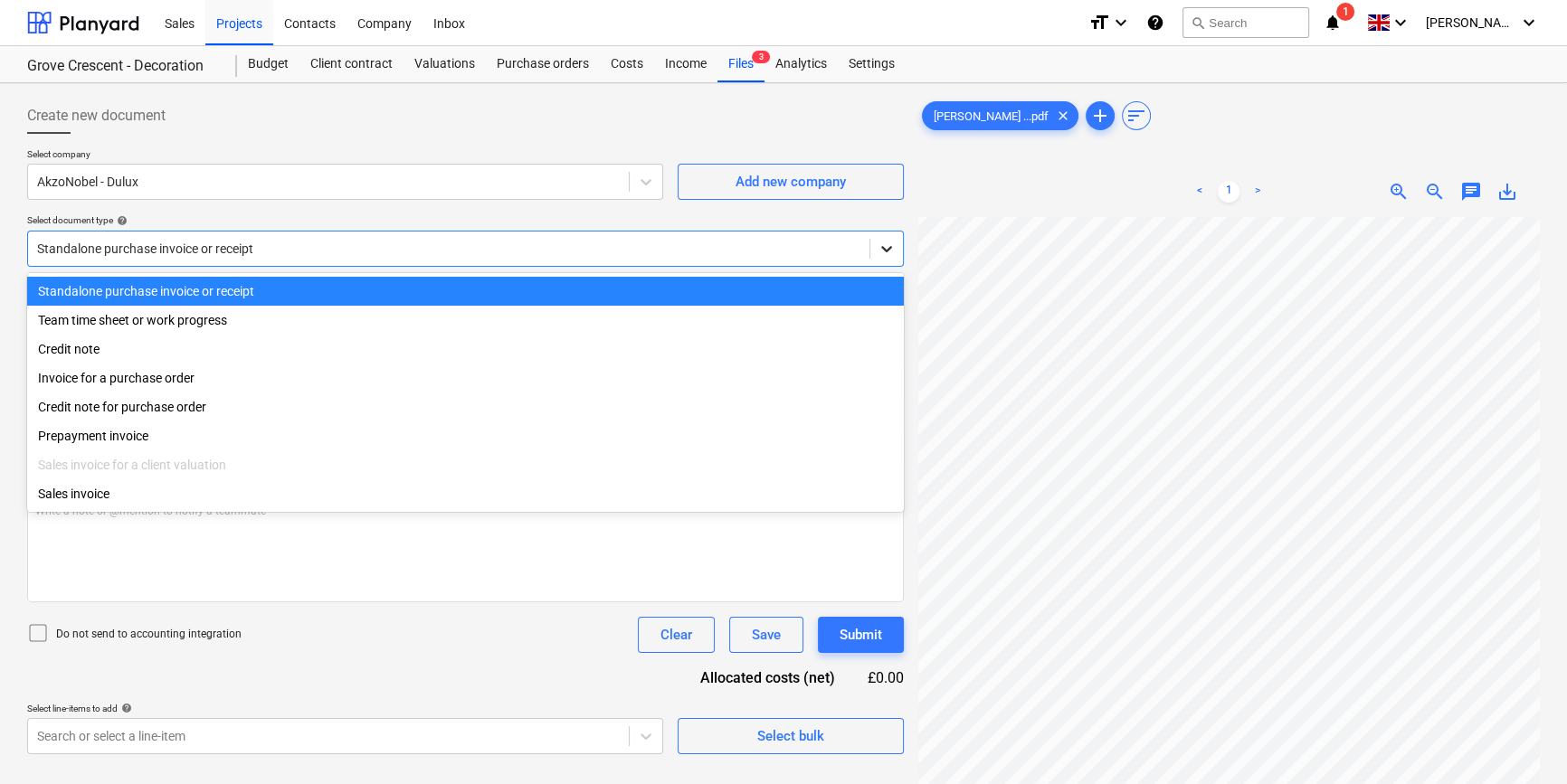
drag, startPoint x: 879, startPoint y: 241, endPoint x: 880, endPoint y: 254, distance: 13.0
click at [880, 241] on icon at bounding box center [886, 249] width 18 height 18
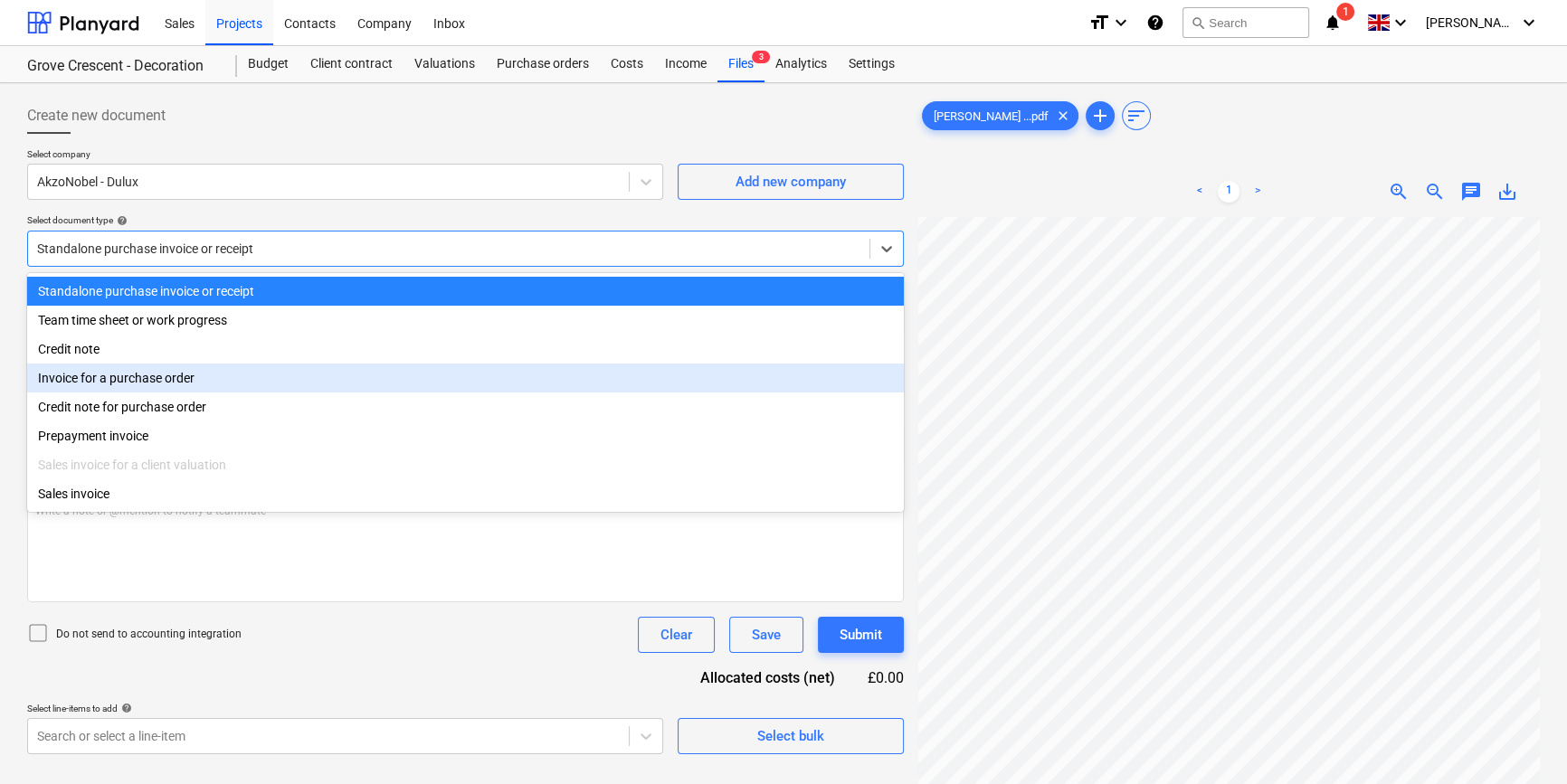
click at [99, 377] on div "Invoice for a purchase order" at bounding box center [465, 378] width 877 height 29
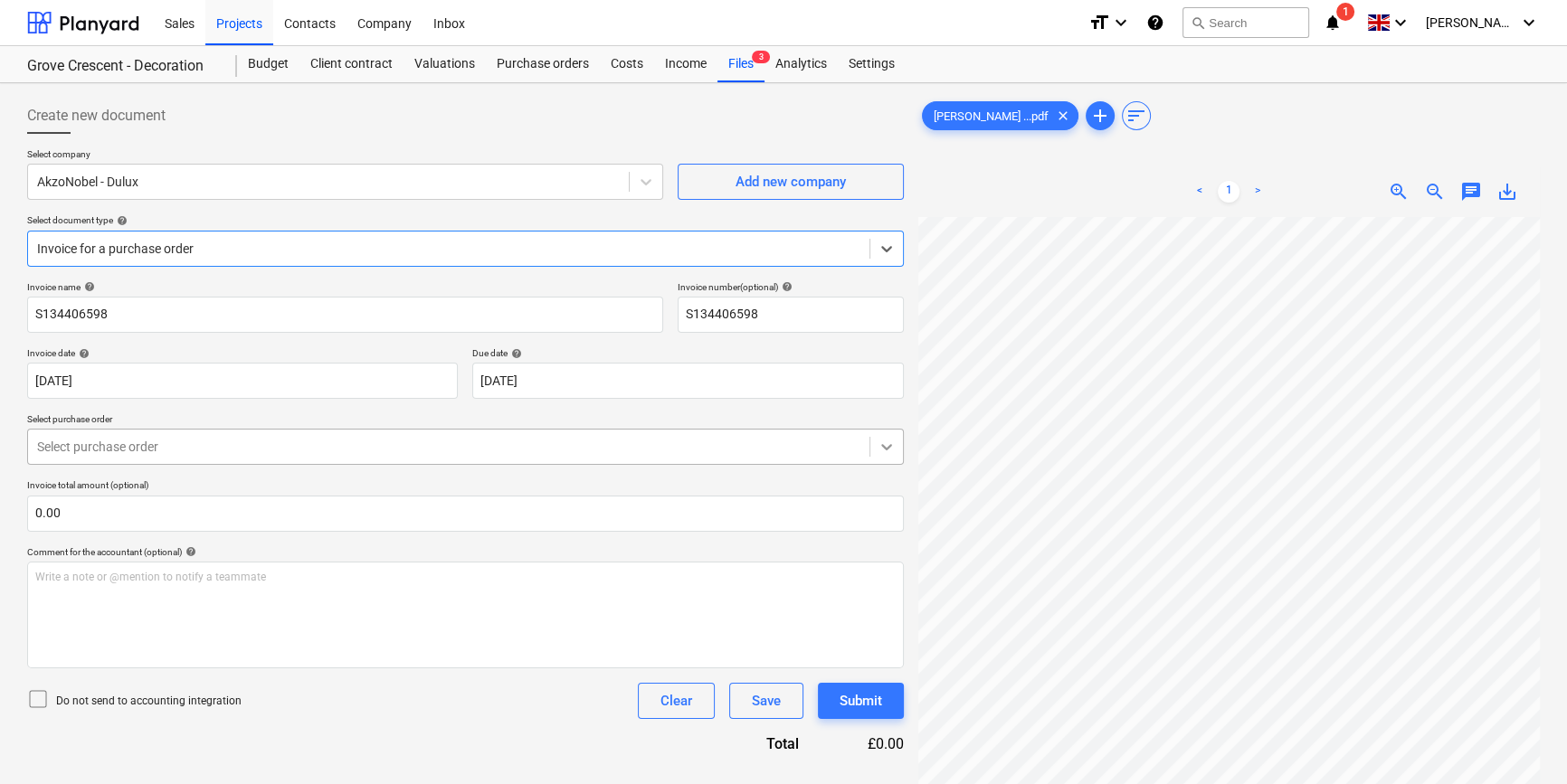
click at [882, 441] on icon at bounding box center [886, 446] width 18 height 18
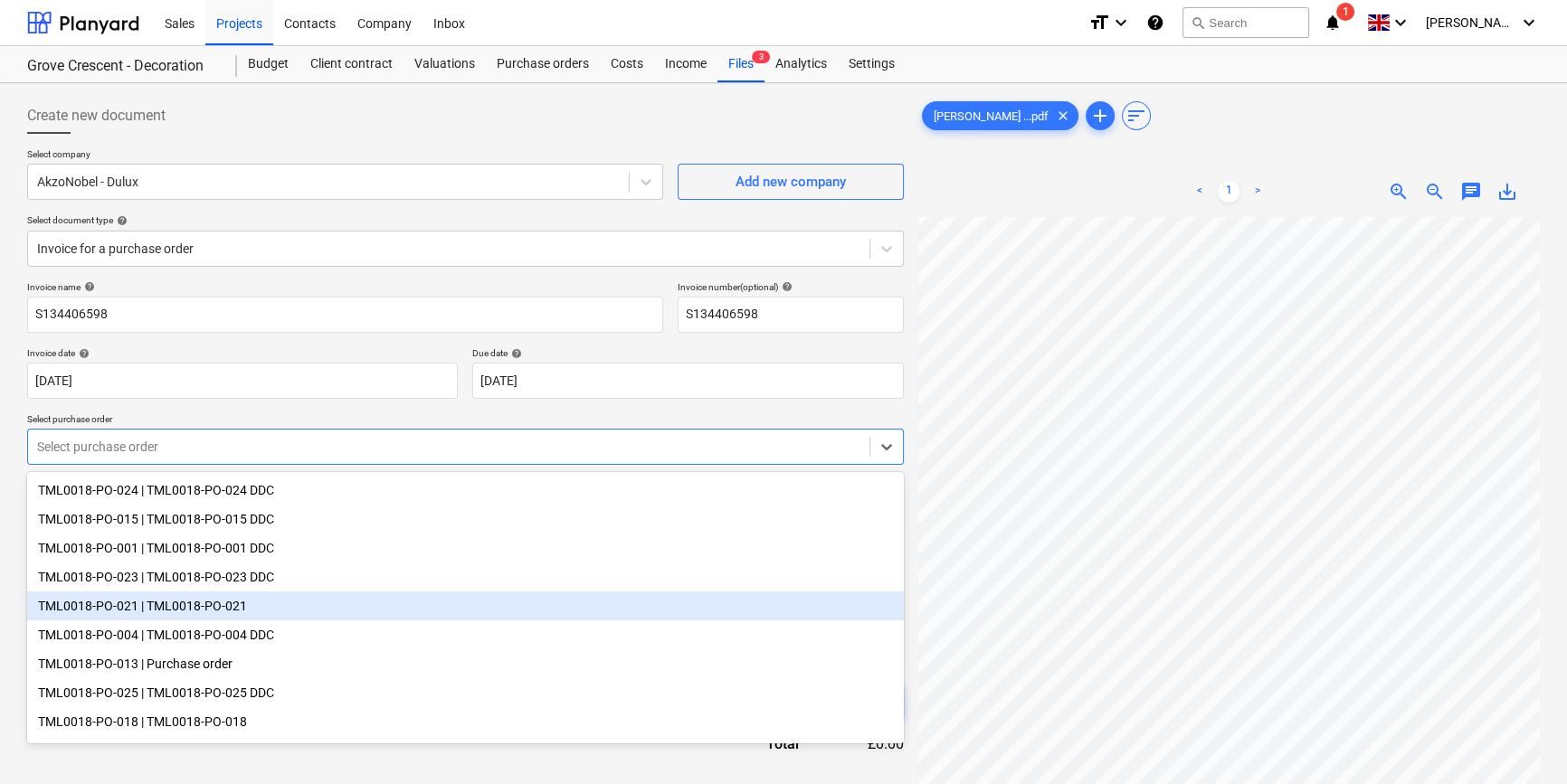
click at [661, 601] on div "TML0018-PO-021 | TML0018-PO-021" at bounding box center [465, 606] width 877 height 29
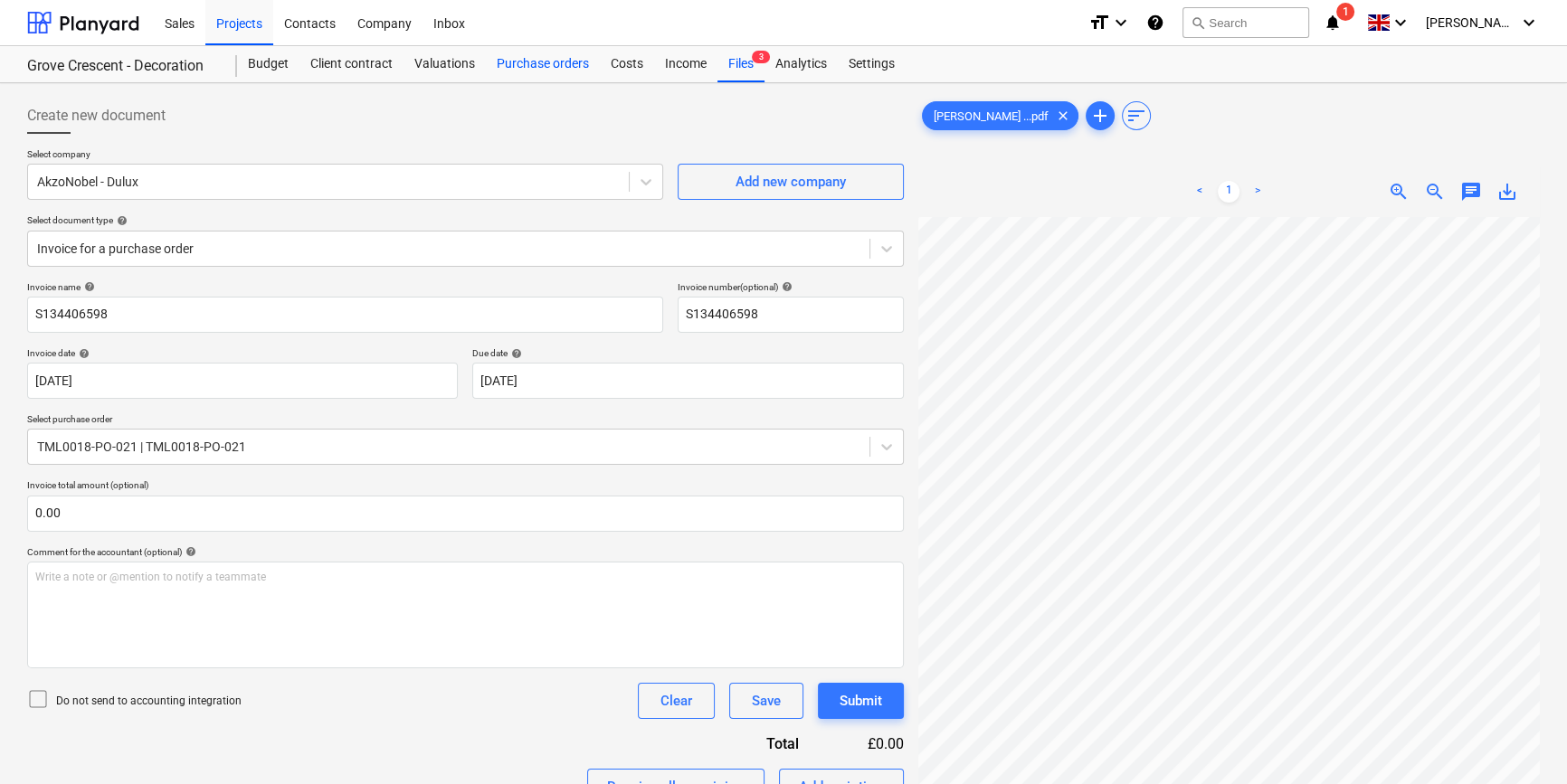
click at [530, 64] on div "Purchase orders" at bounding box center [543, 64] width 114 height 36
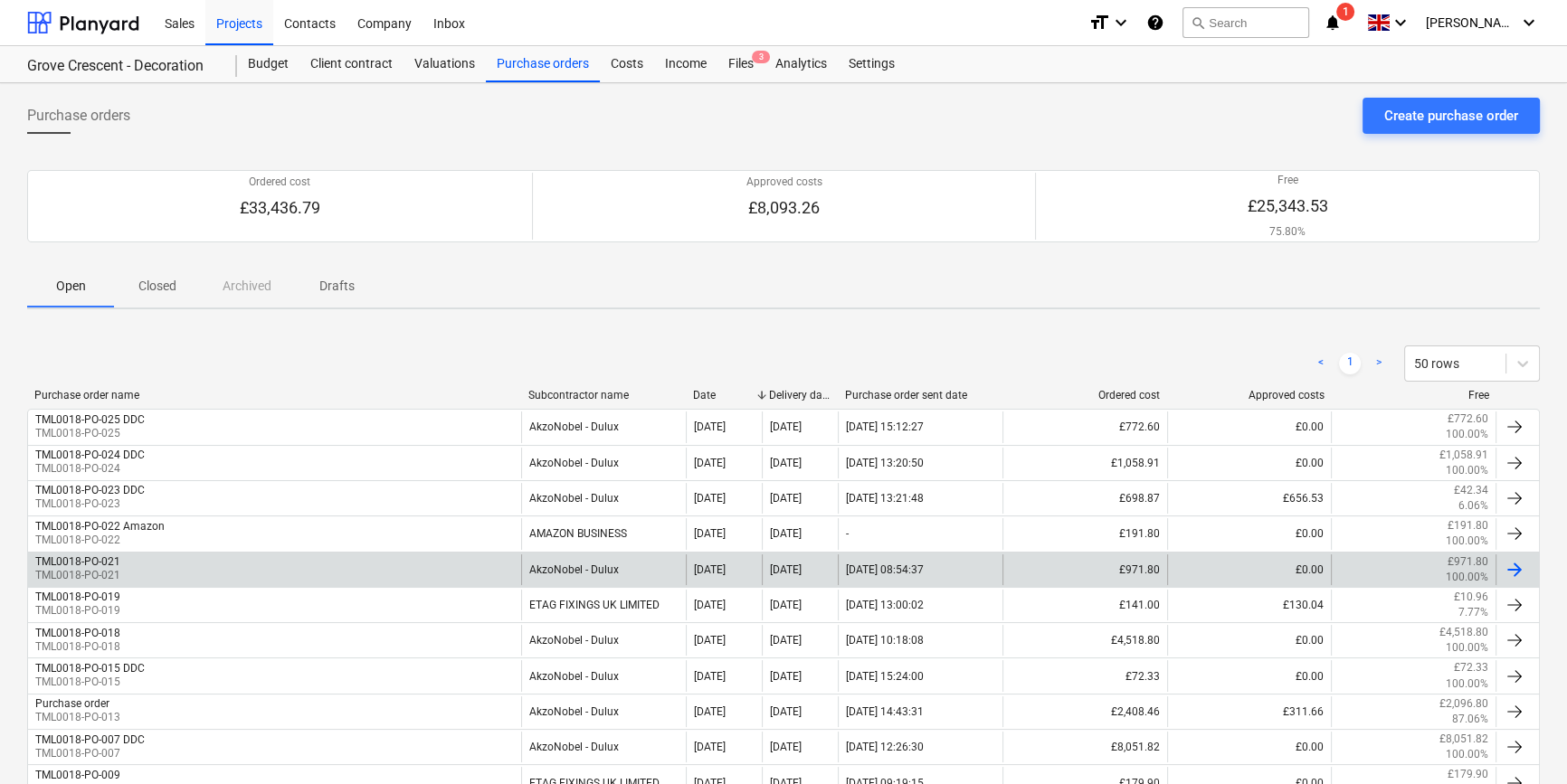
click at [1254, 566] on div at bounding box center [1514, 570] width 22 height 22
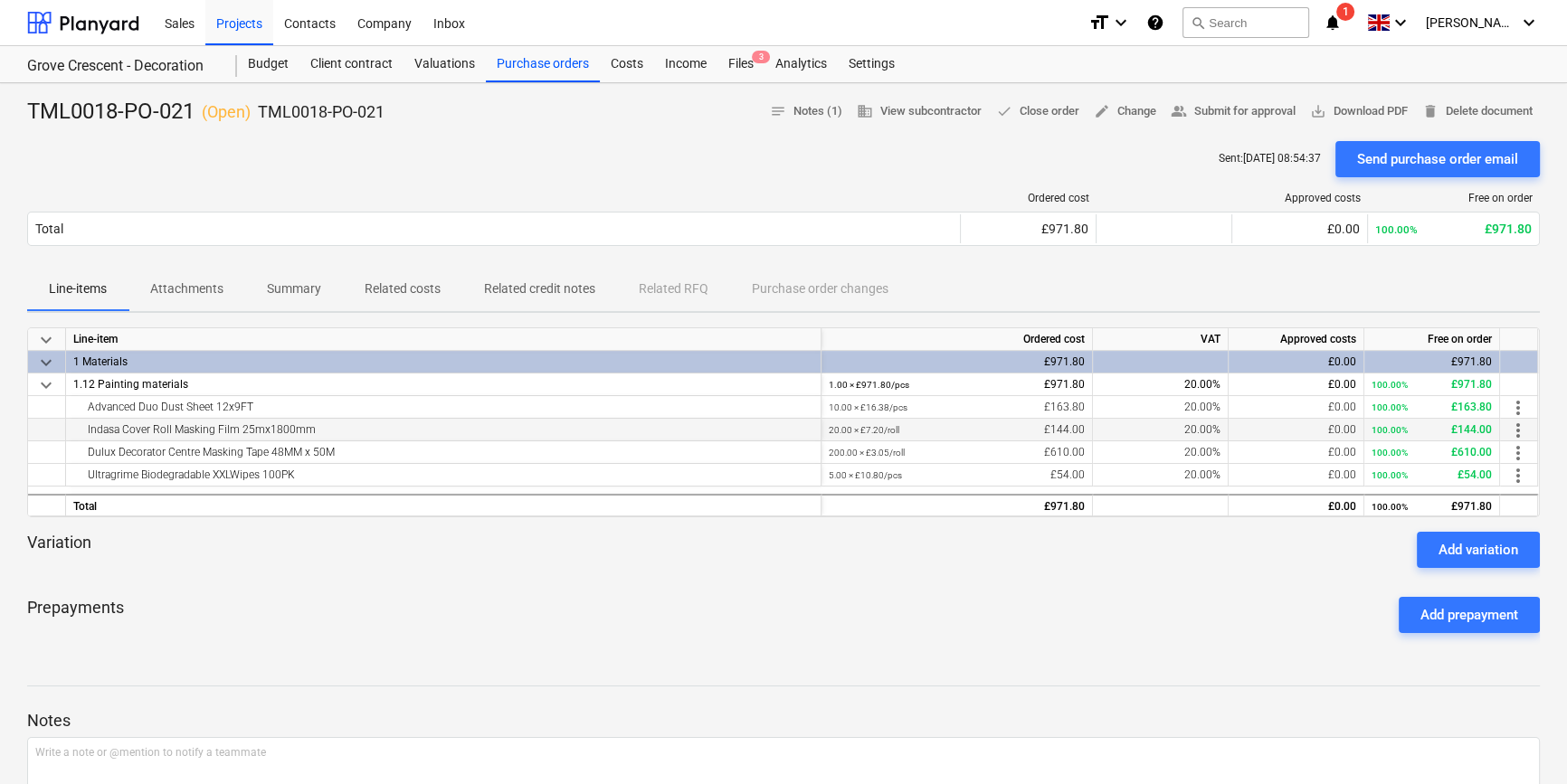
click at [1254, 429] on span "more_vert" at bounding box center [1518, 431] width 22 height 22
click at [1254, 429] on li "Edit" at bounding box center [1531, 430] width 53 height 41
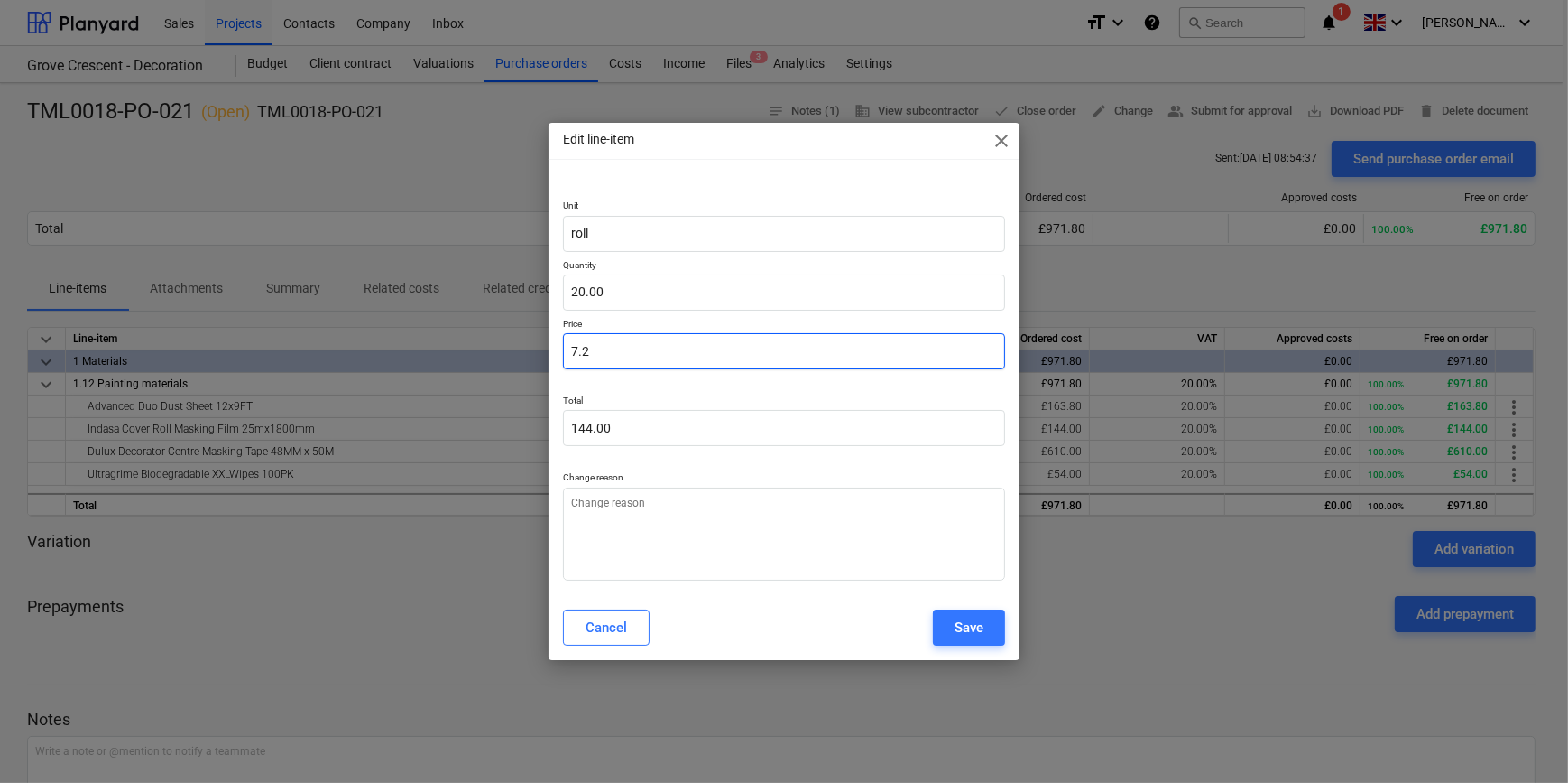
drag, startPoint x: 586, startPoint y: 346, endPoint x: 562, endPoint y: 345, distance: 24.0
click at [562, 345] on div "Unit roll Quantity 20.00 Price 7.2 Total 144.00 Change reason" at bounding box center [784, 386] width 470 height 416
click at [560, 345] on div "Unit roll Quantity 20.00 Price 7.20 Total 144.00 Change reason" at bounding box center [784, 386] width 470 height 416
drag, startPoint x: 590, startPoint y: 349, endPoint x: 573, endPoint y: 349, distance: 17.0
click at [573, 349] on input "7.2" at bounding box center [784, 351] width 442 height 36
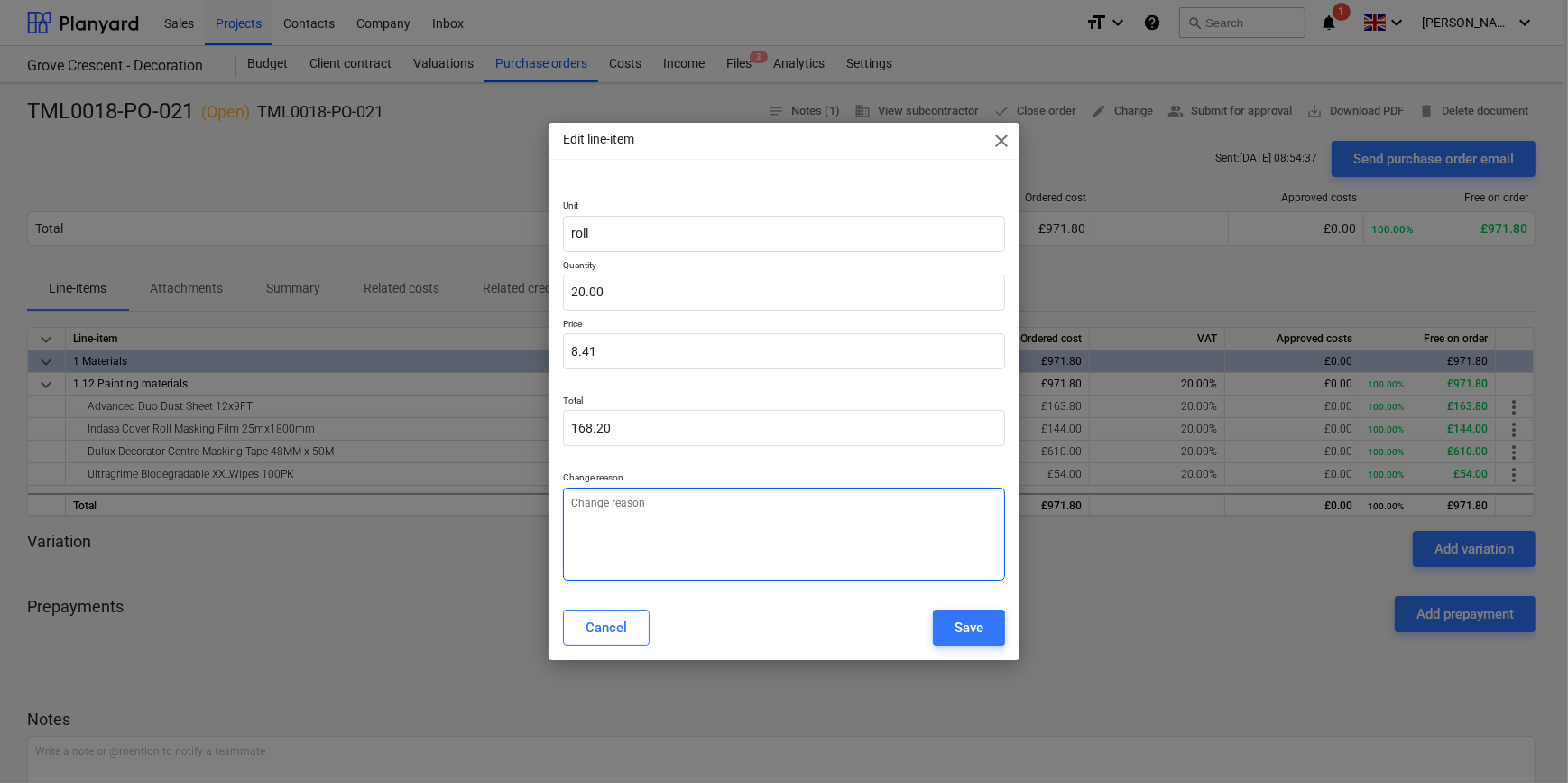
click at [737, 524] on textarea at bounding box center [784, 534] width 442 height 93
click at [960, 631] on div "Save" at bounding box center [969, 628] width 29 height 23
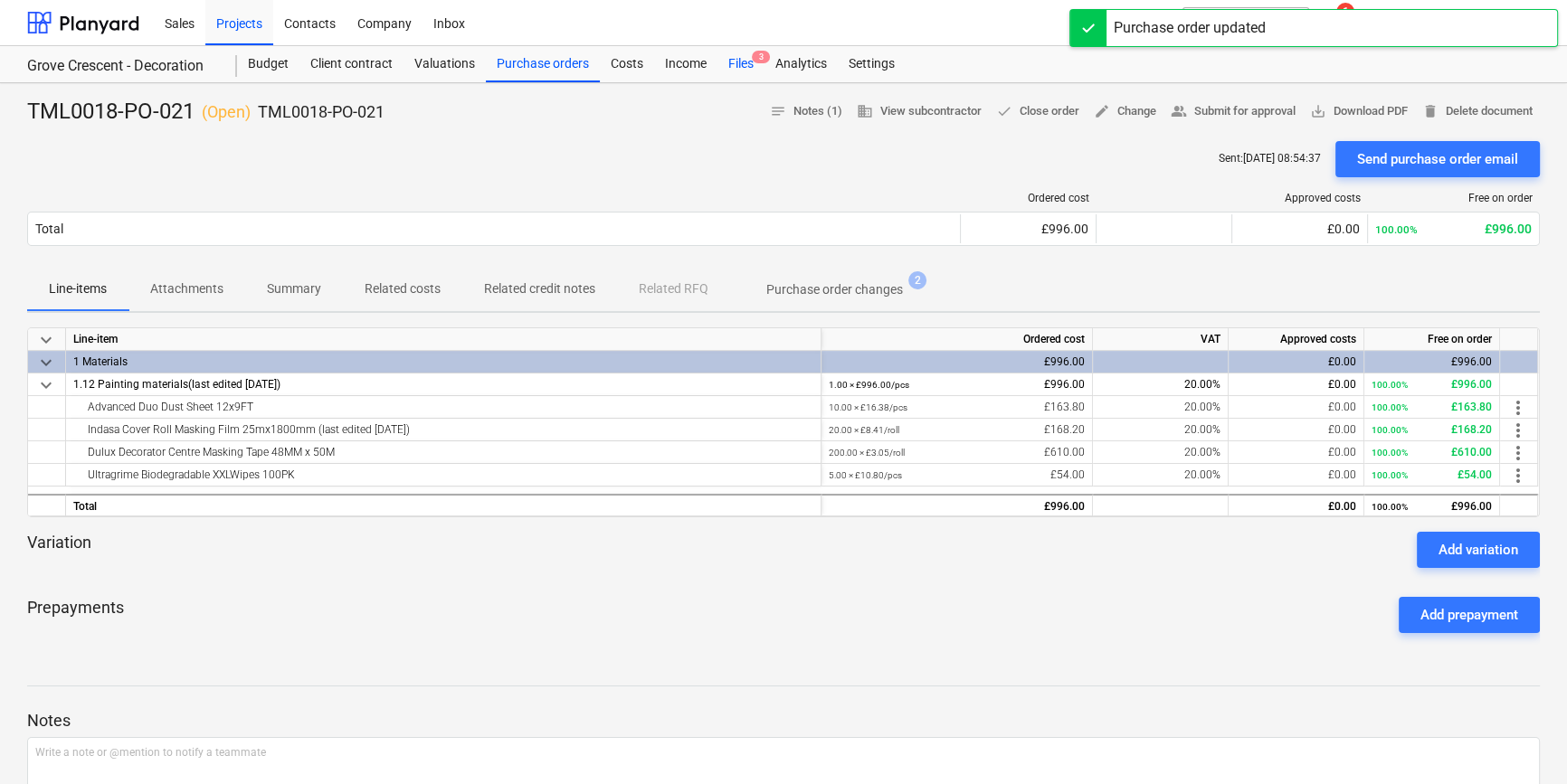
click at [736, 61] on div "Files 3" at bounding box center [740, 64] width 47 height 36
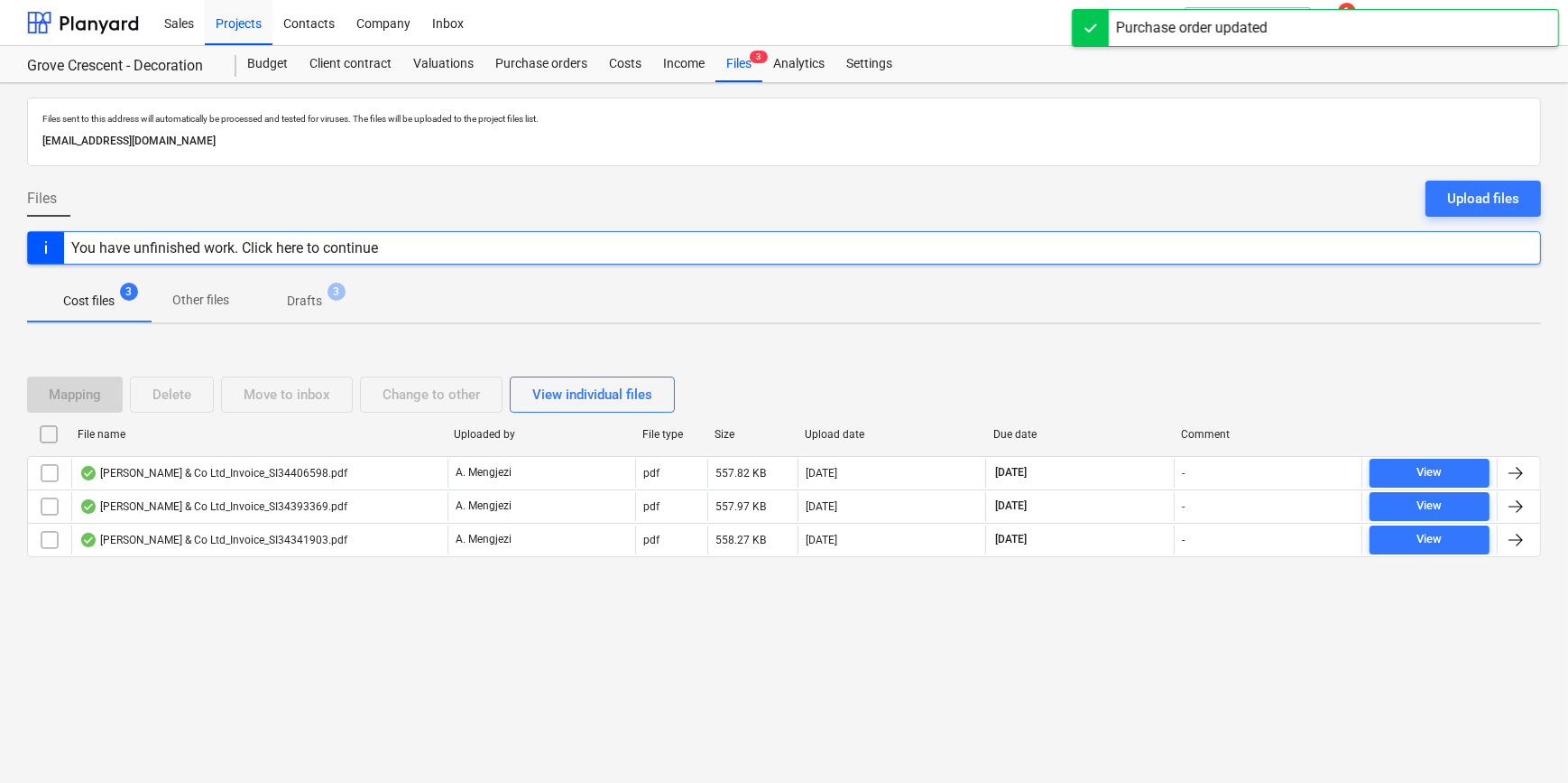
click at [1250, 465] on div at bounding box center [1516, 473] width 21 height 22
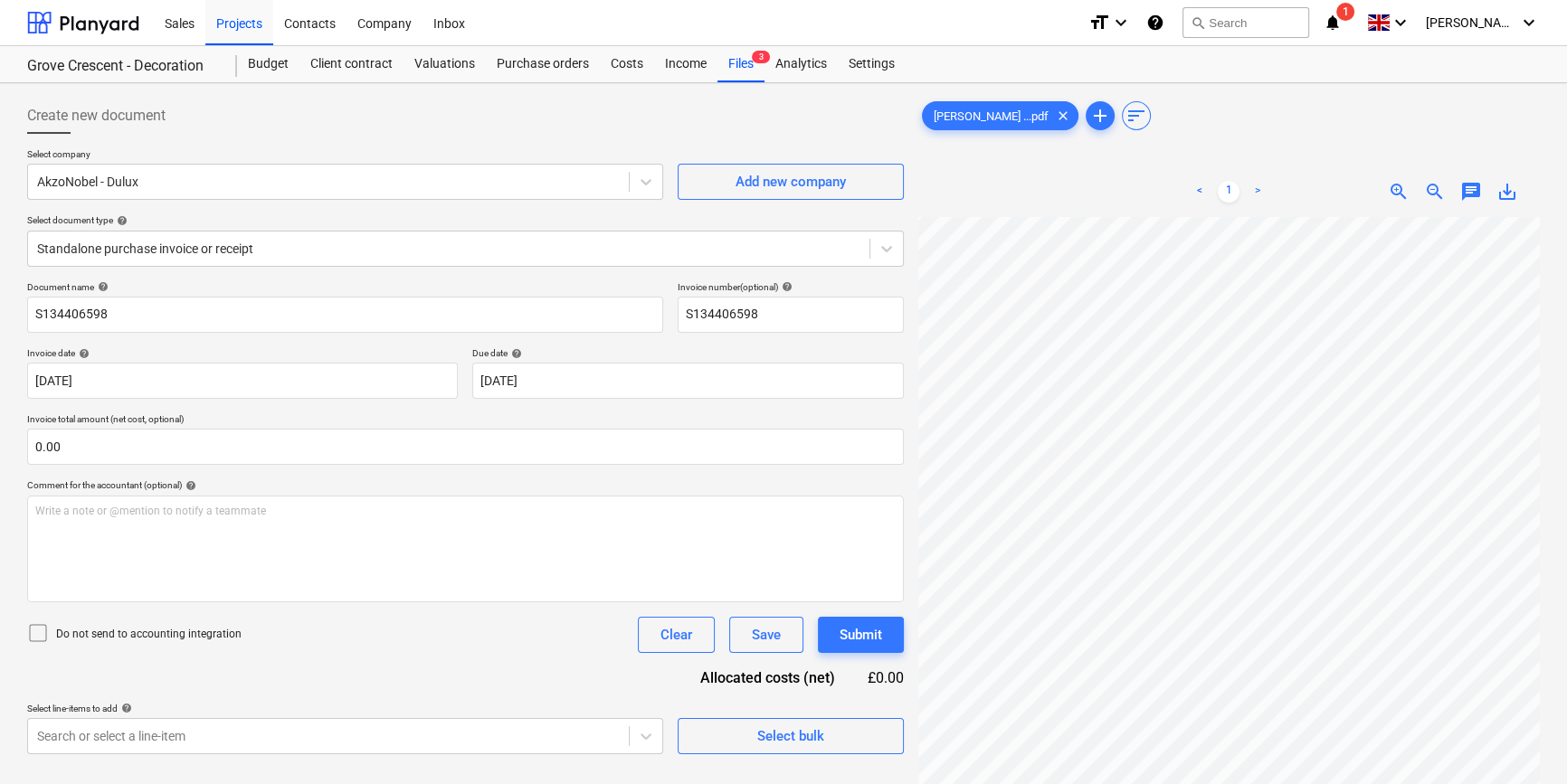
scroll to position [257, 187]
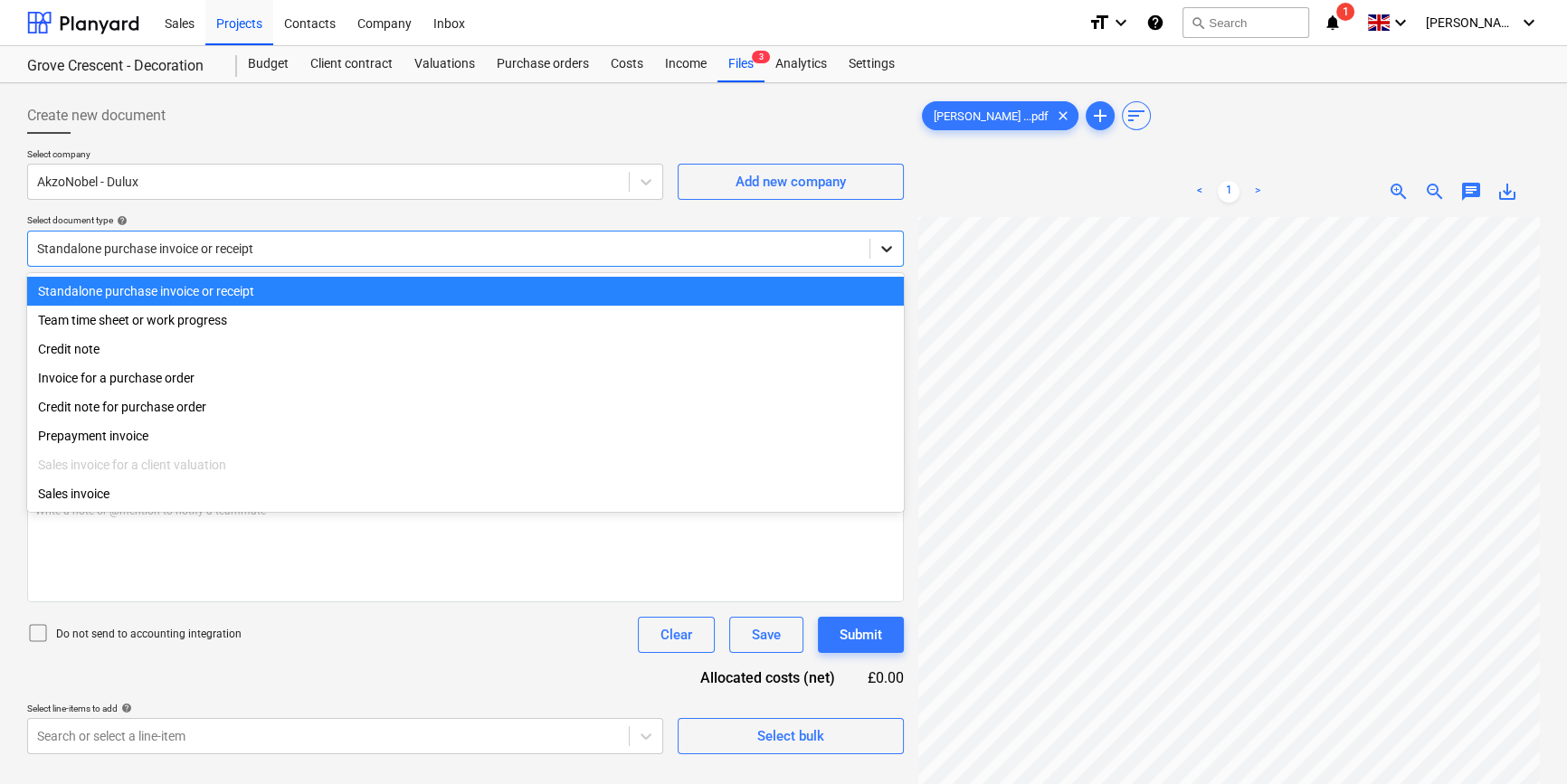
click at [884, 244] on icon at bounding box center [886, 249] width 18 height 18
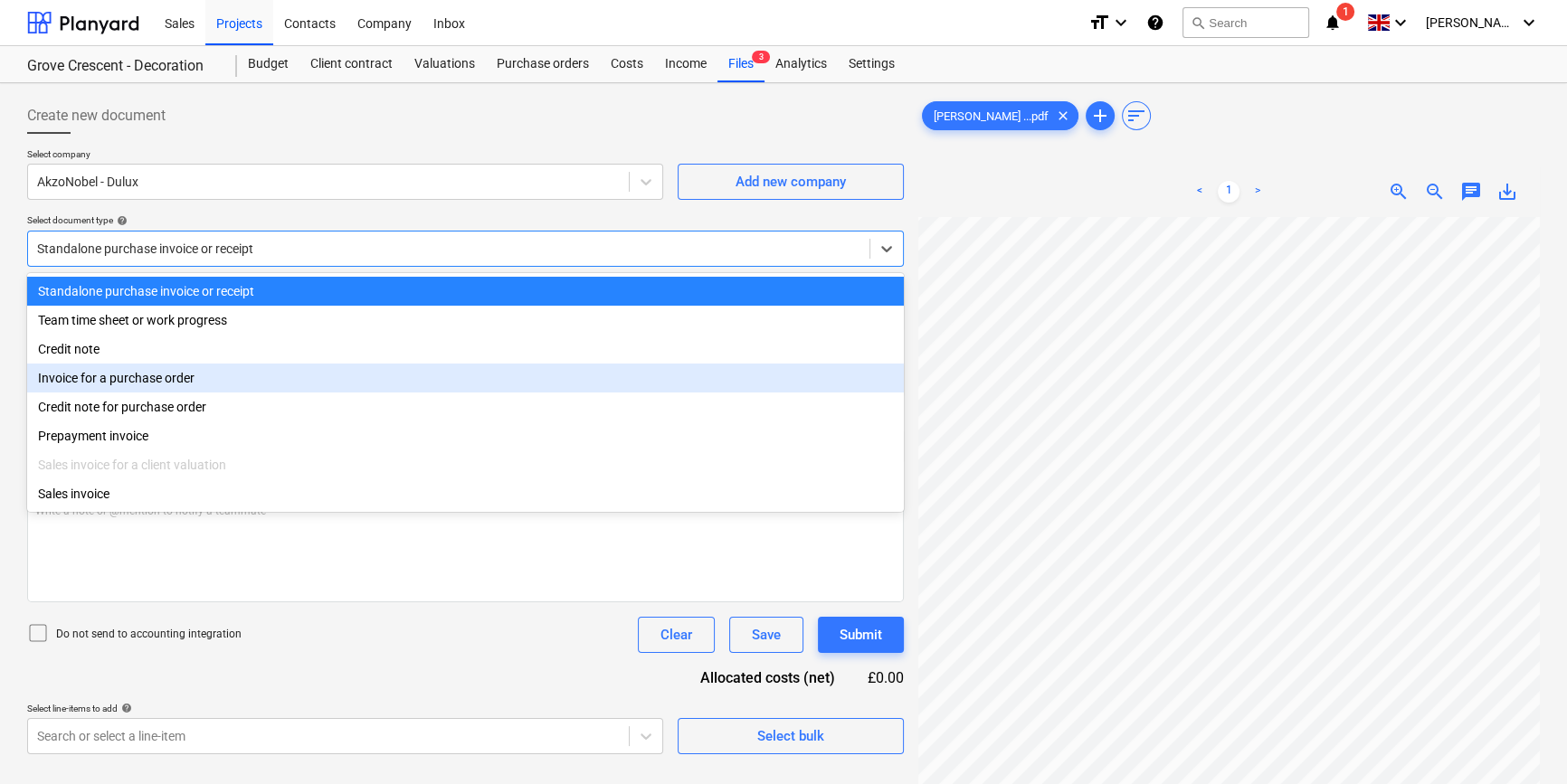
click at [859, 385] on div "Invoice for a purchase order" at bounding box center [465, 378] width 877 height 29
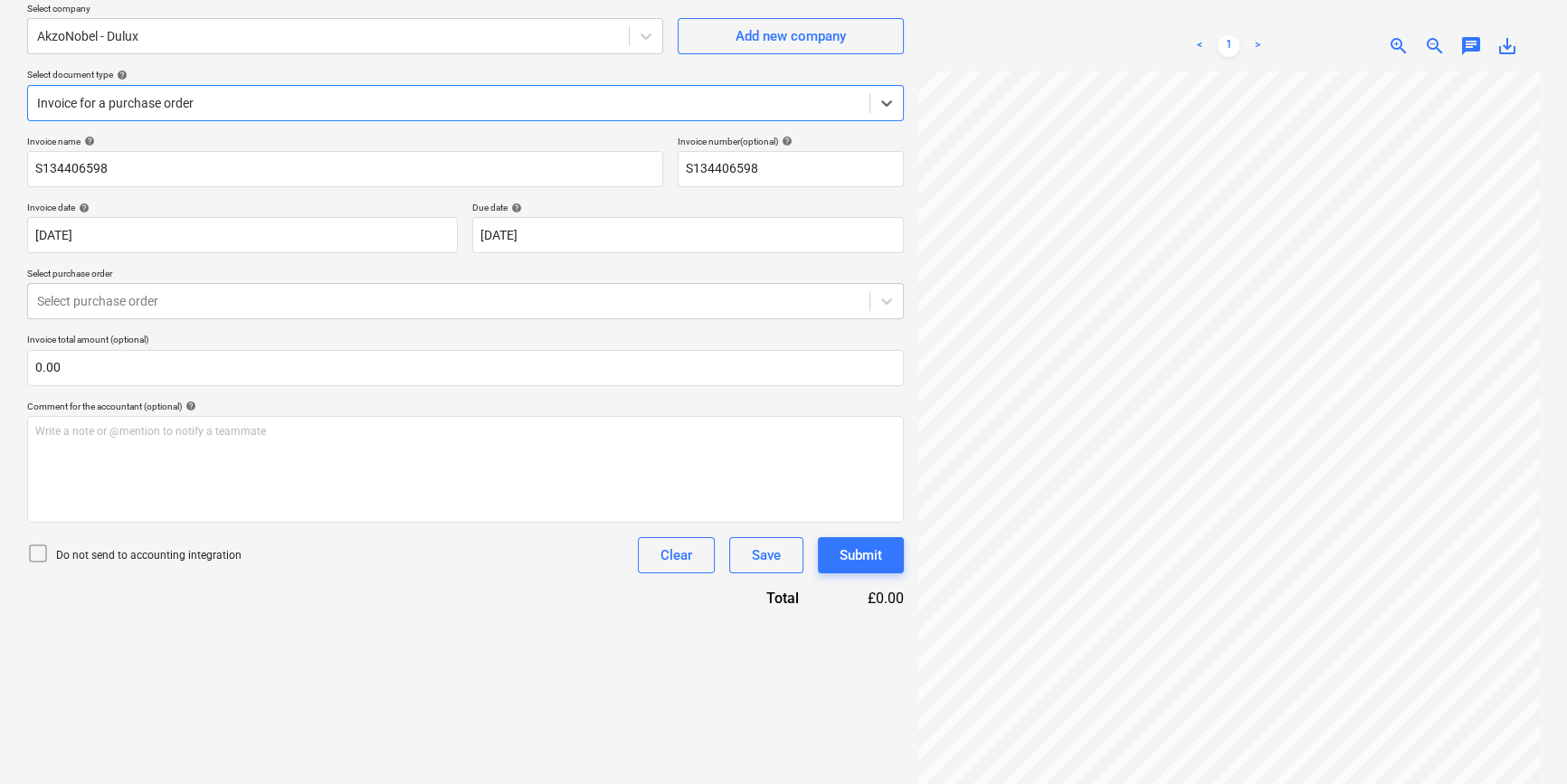
scroll to position [181, 0]
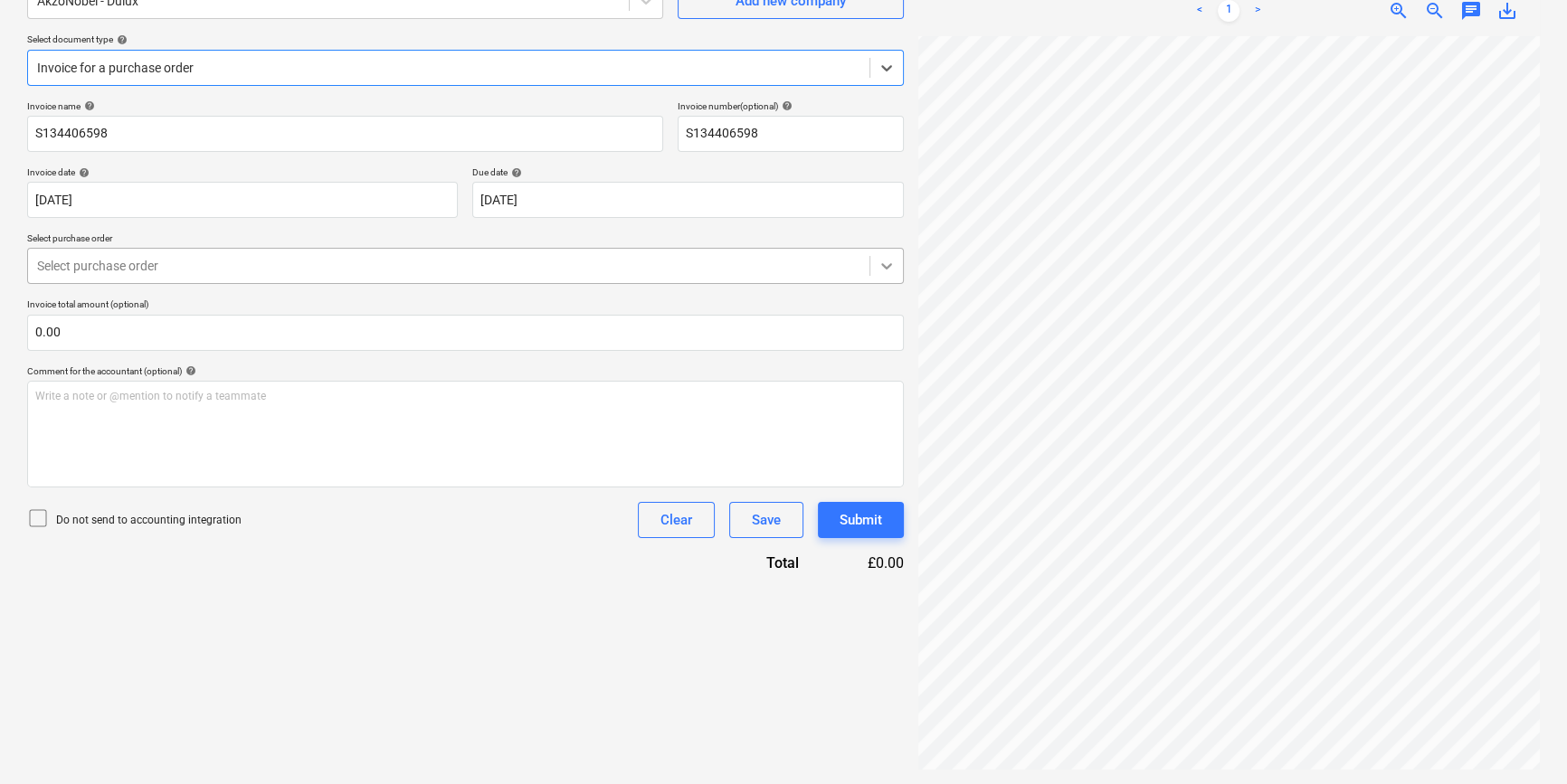
click at [885, 266] on icon at bounding box center [886, 265] width 18 height 18
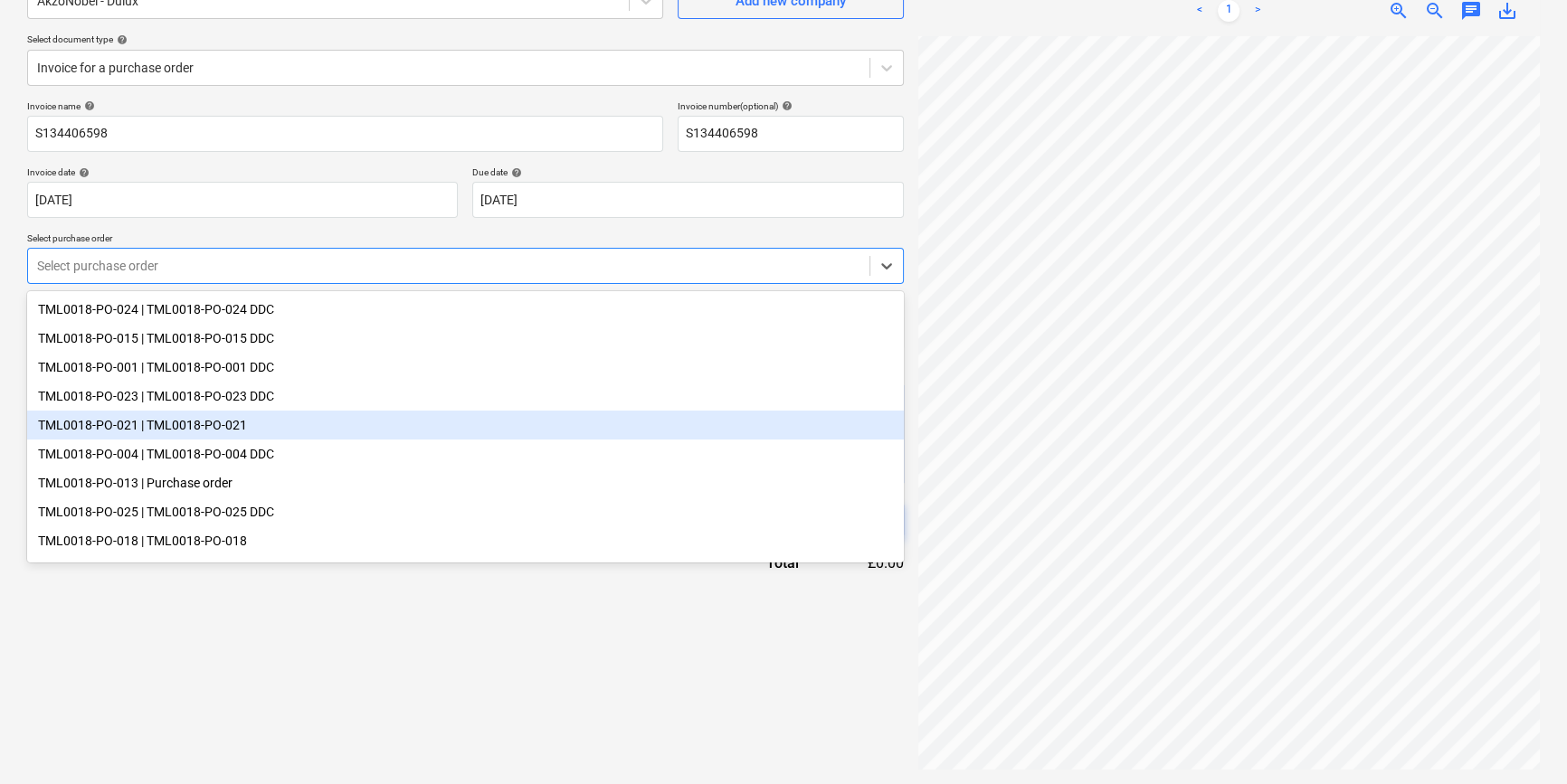
click at [858, 421] on div "TML0018-PO-021 | TML0018-PO-021" at bounding box center [465, 425] width 877 height 29
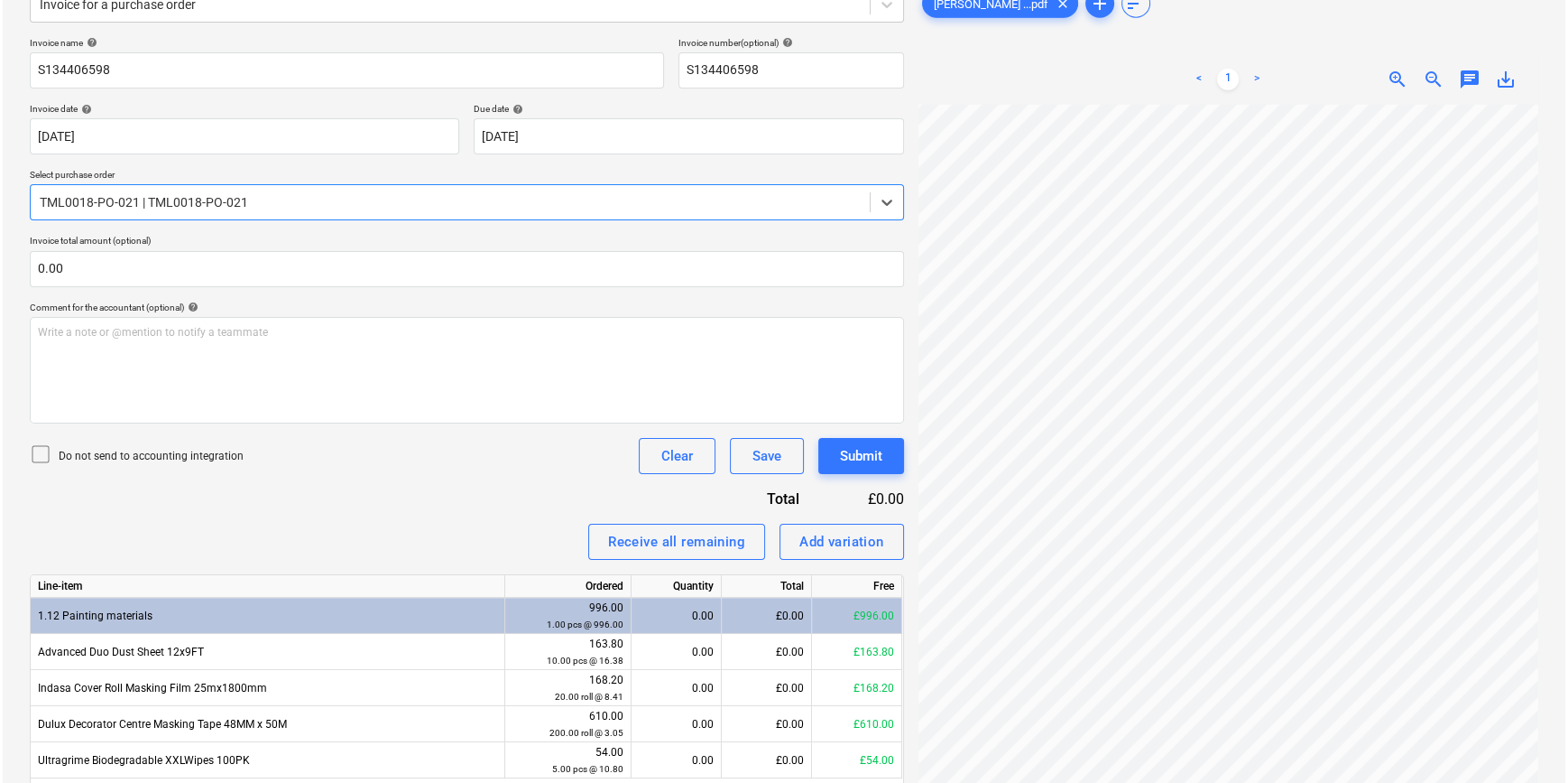
scroll to position [312, 0]
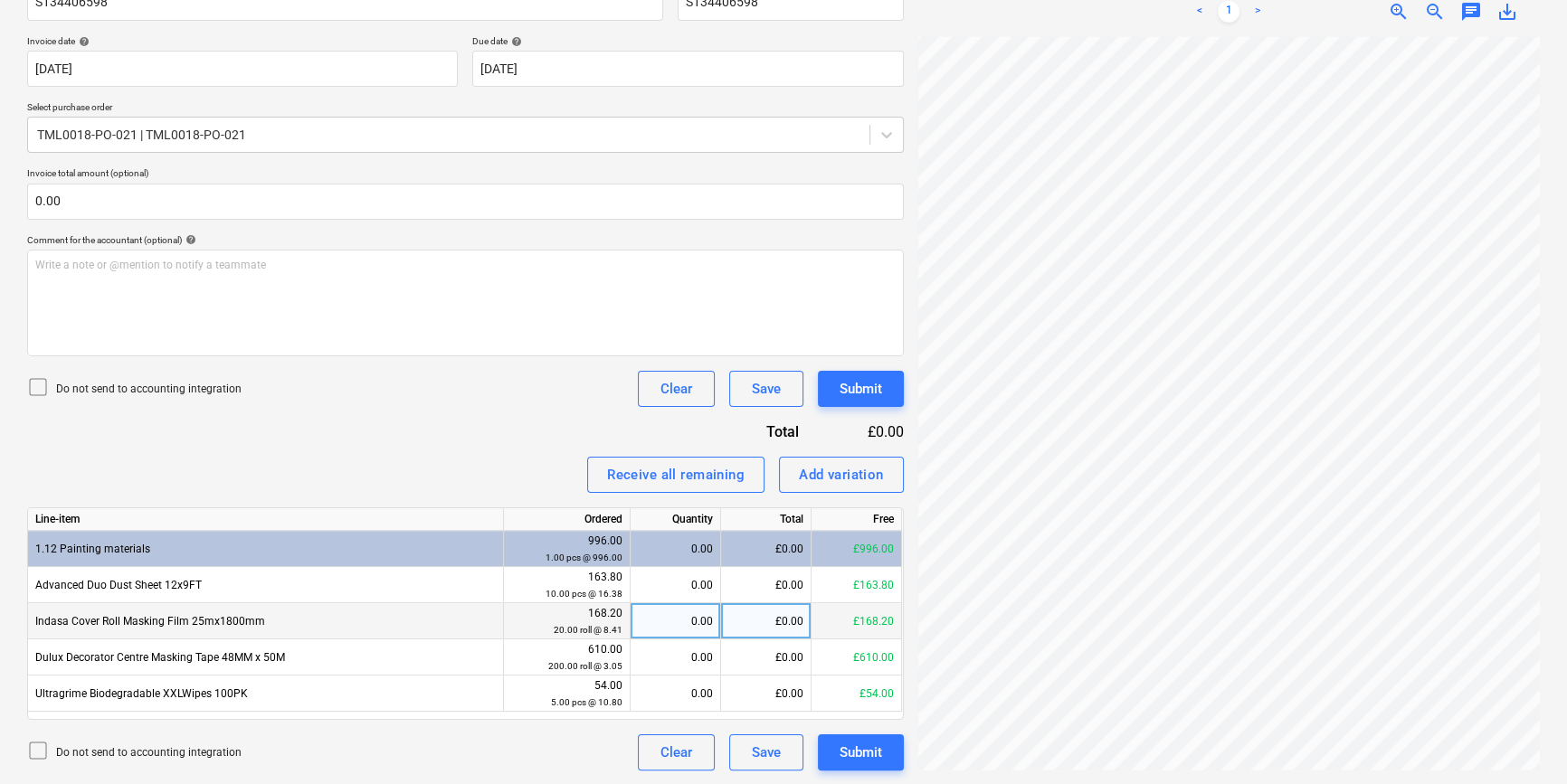
click at [682, 623] on div "0.00" at bounding box center [675, 621] width 75 height 36
click at [862, 757] on div "Submit" at bounding box center [860, 753] width 42 height 23
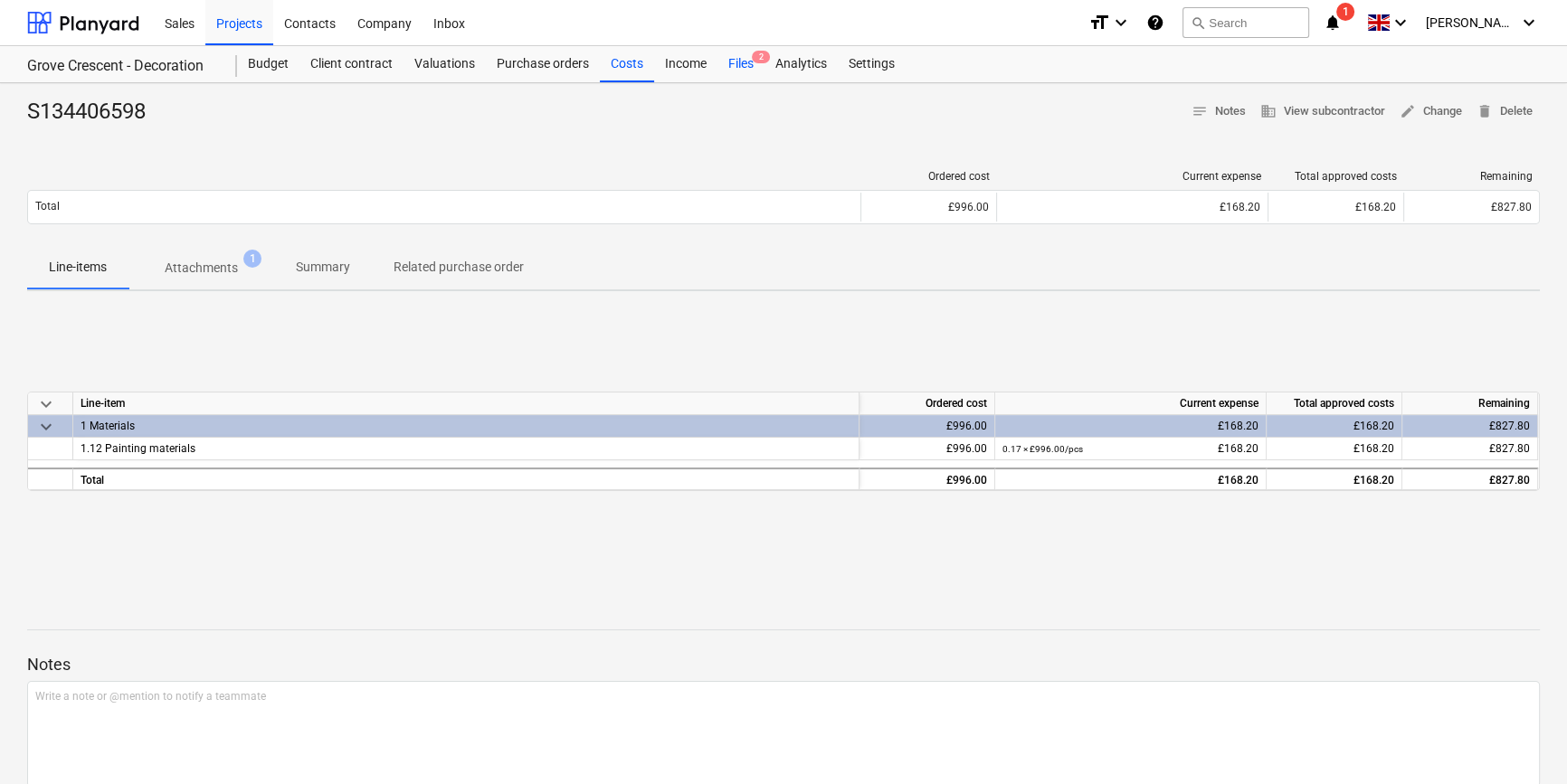
click at [740, 63] on div "Files 2" at bounding box center [740, 64] width 47 height 36
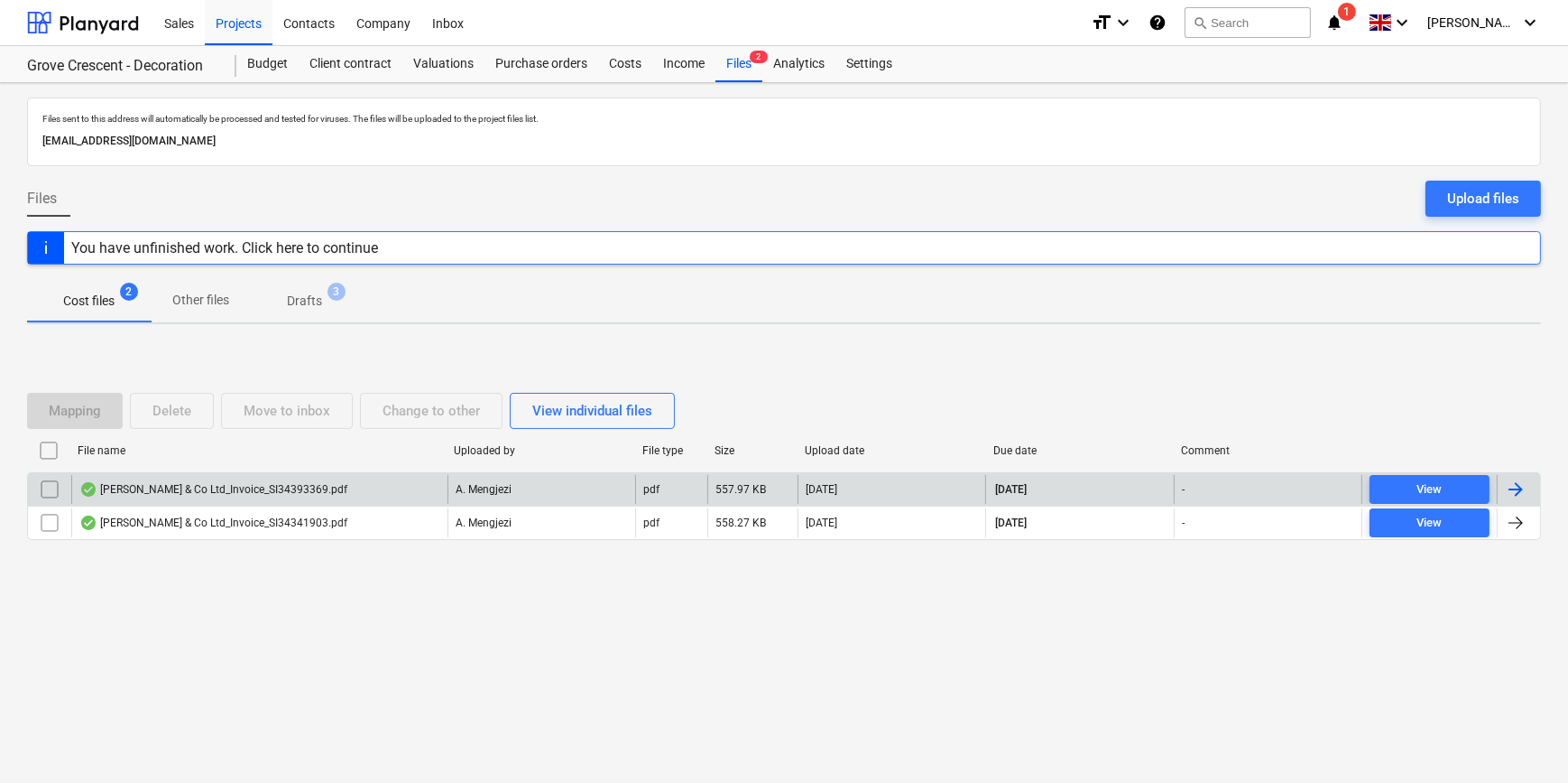
click at [1250, 482] on div at bounding box center [1516, 490] width 21 height 22
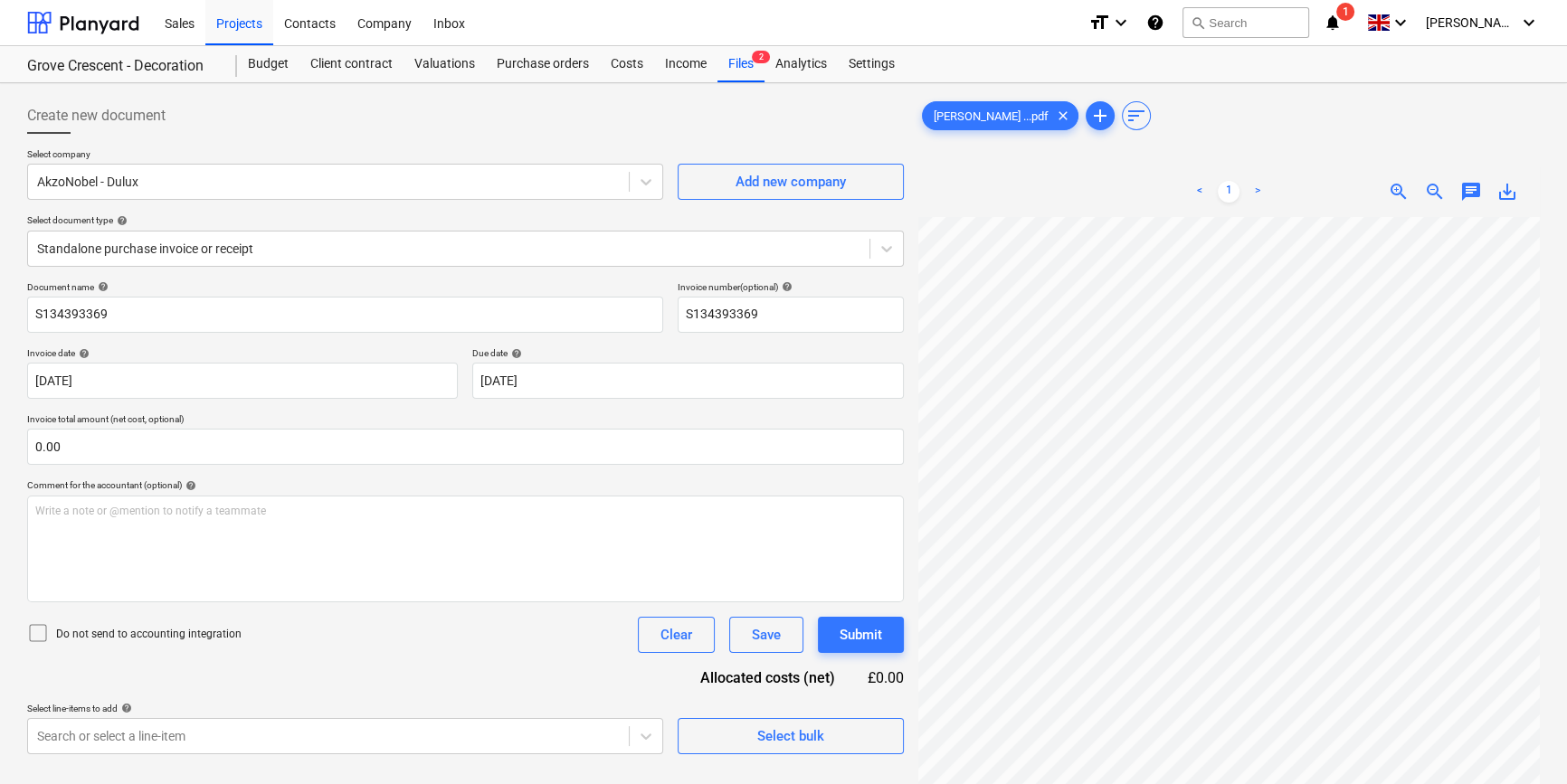
scroll to position [294, 190]
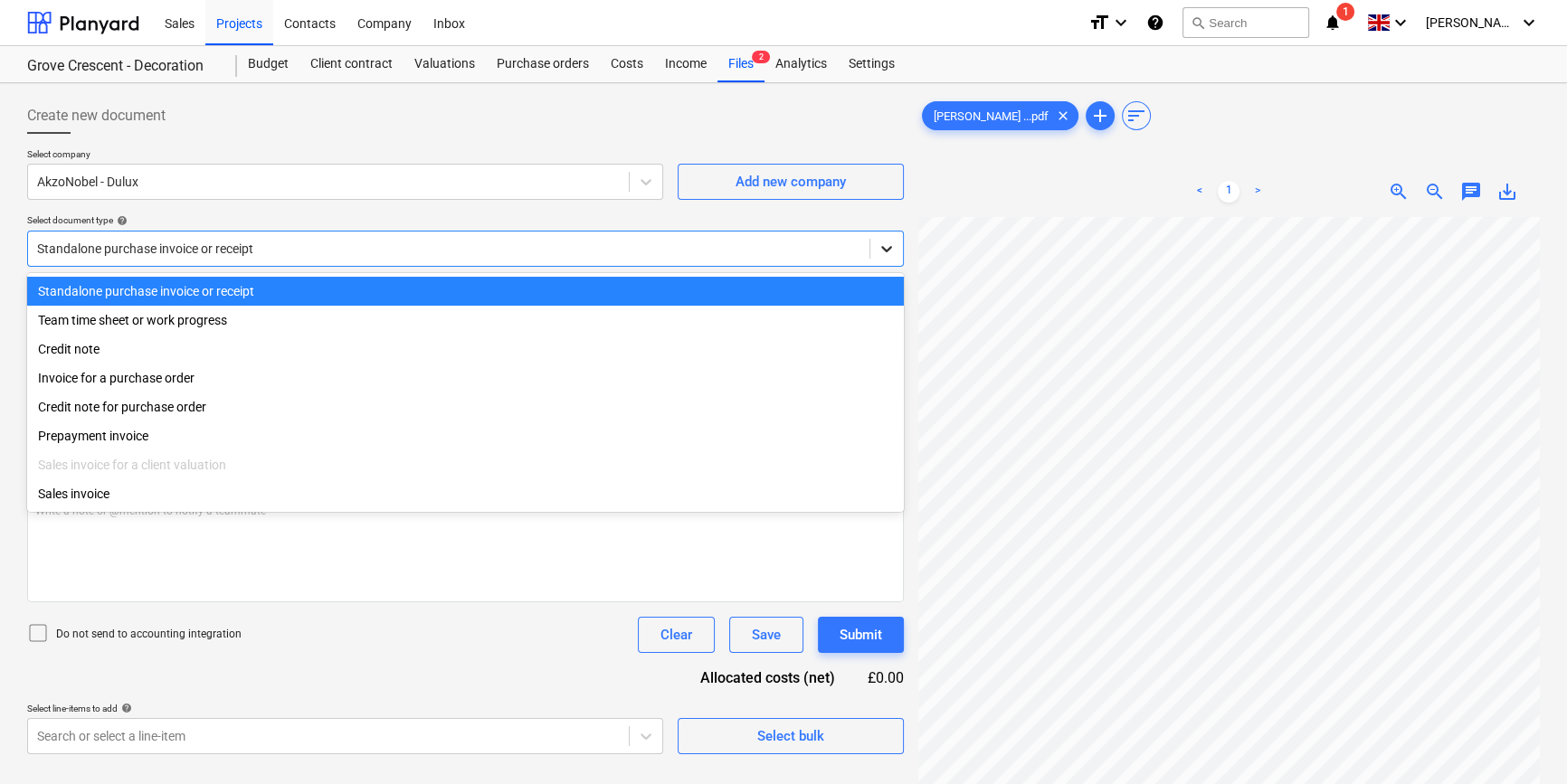
click at [881, 243] on icon at bounding box center [886, 249] width 18 height 18
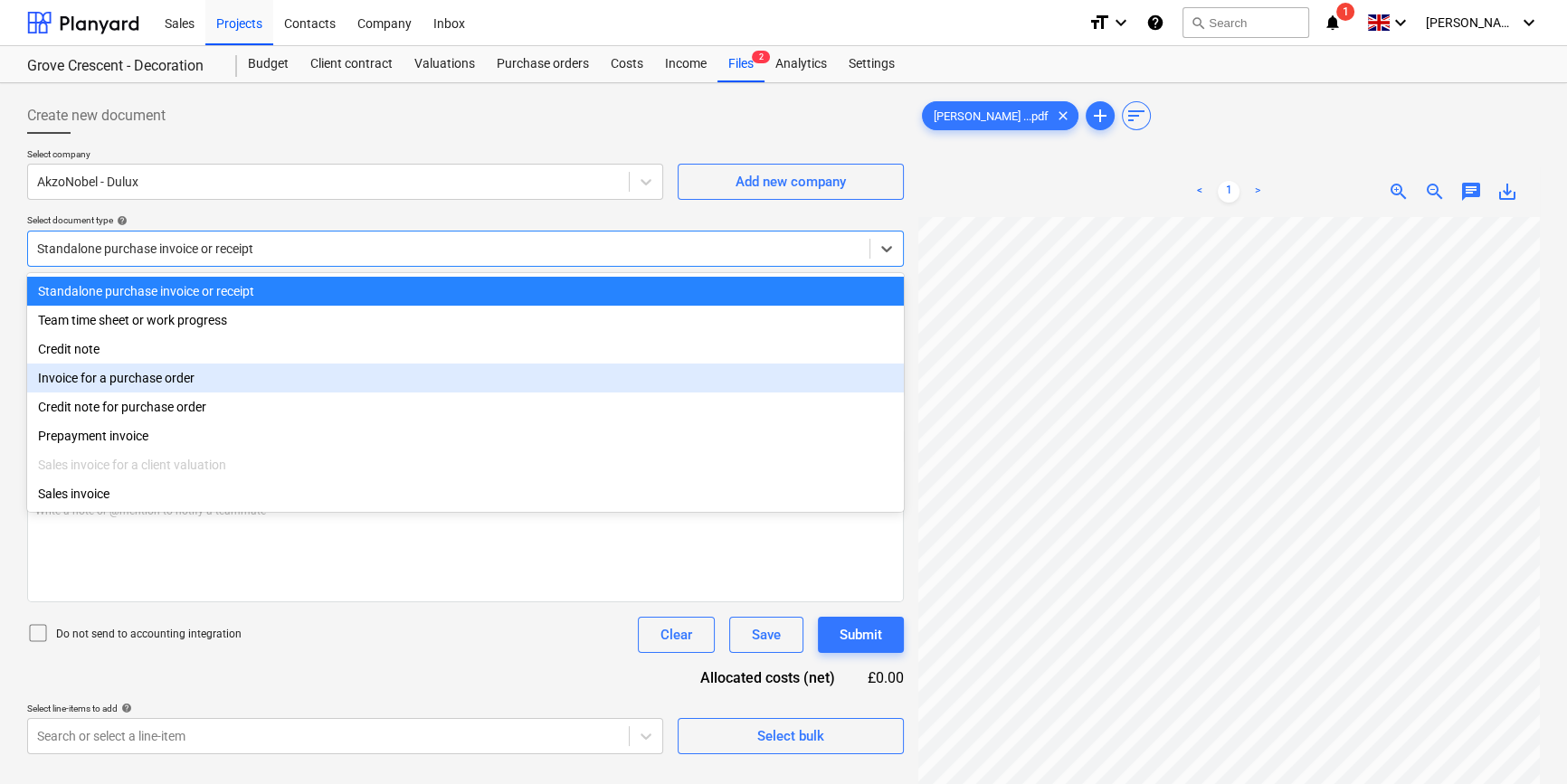
click at [850, 380] on div "Invoice for a purchase order" at bounding box center [465, 378] width 877 height 29
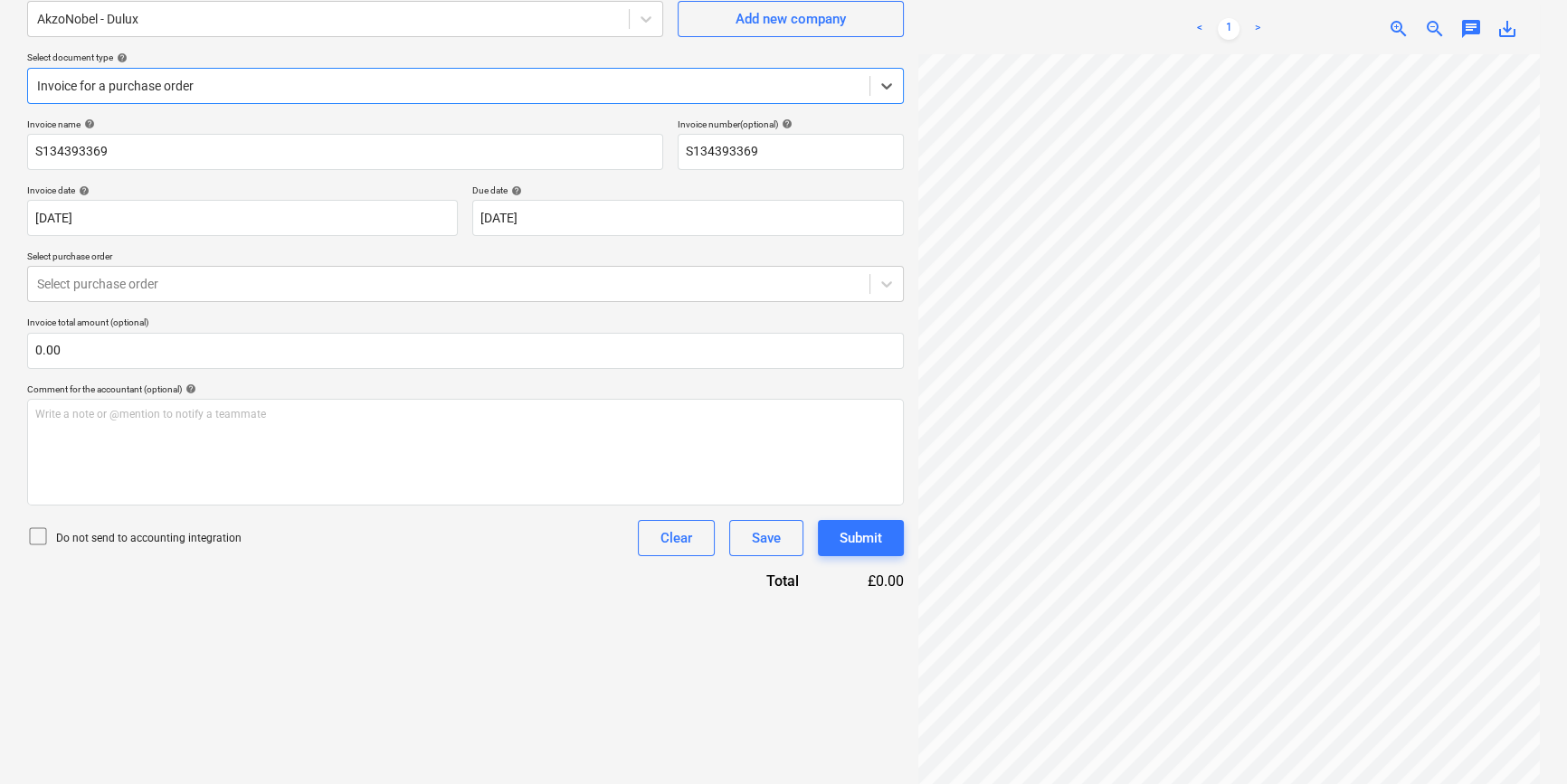
scroll to position [163, 0]
click at [886, 284] on icon at bounding box center [886, 284] width 11 height 6
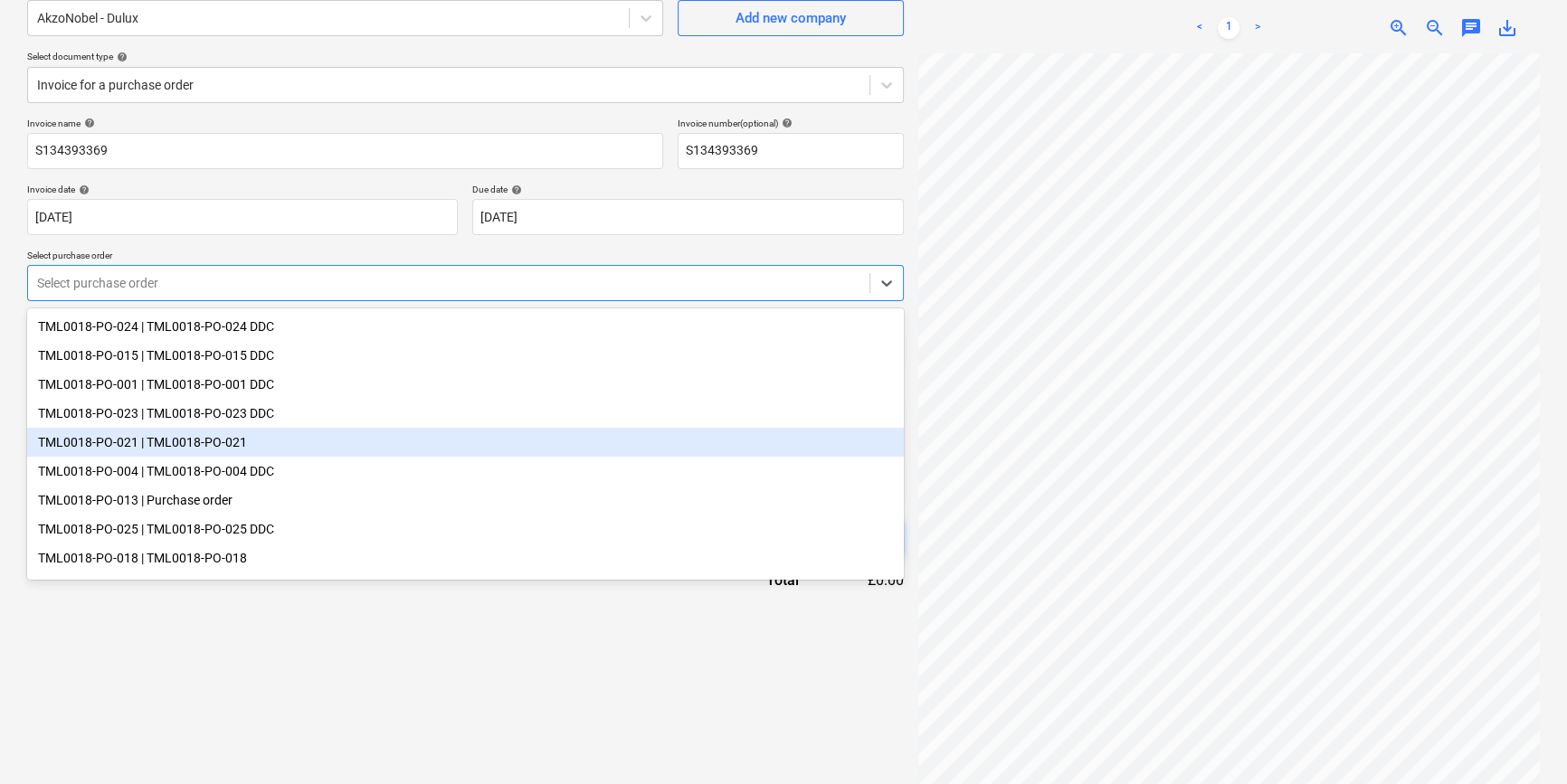
click at [645, 450] on div "TML0018-PO-021 | TML0018-PO-021" at bounding box center [465, 442] width 877 height 29
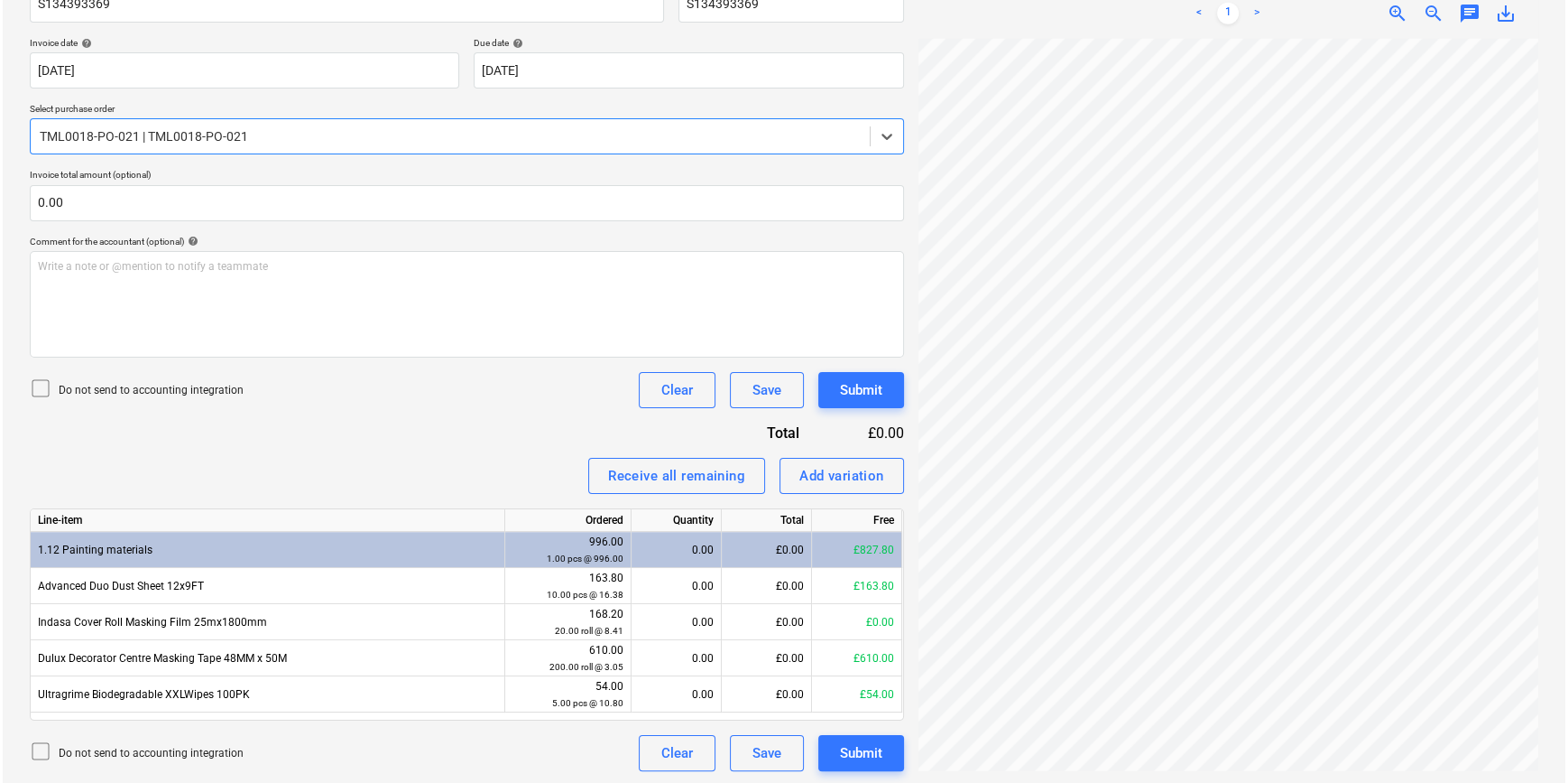
scroll to position [312, 0]
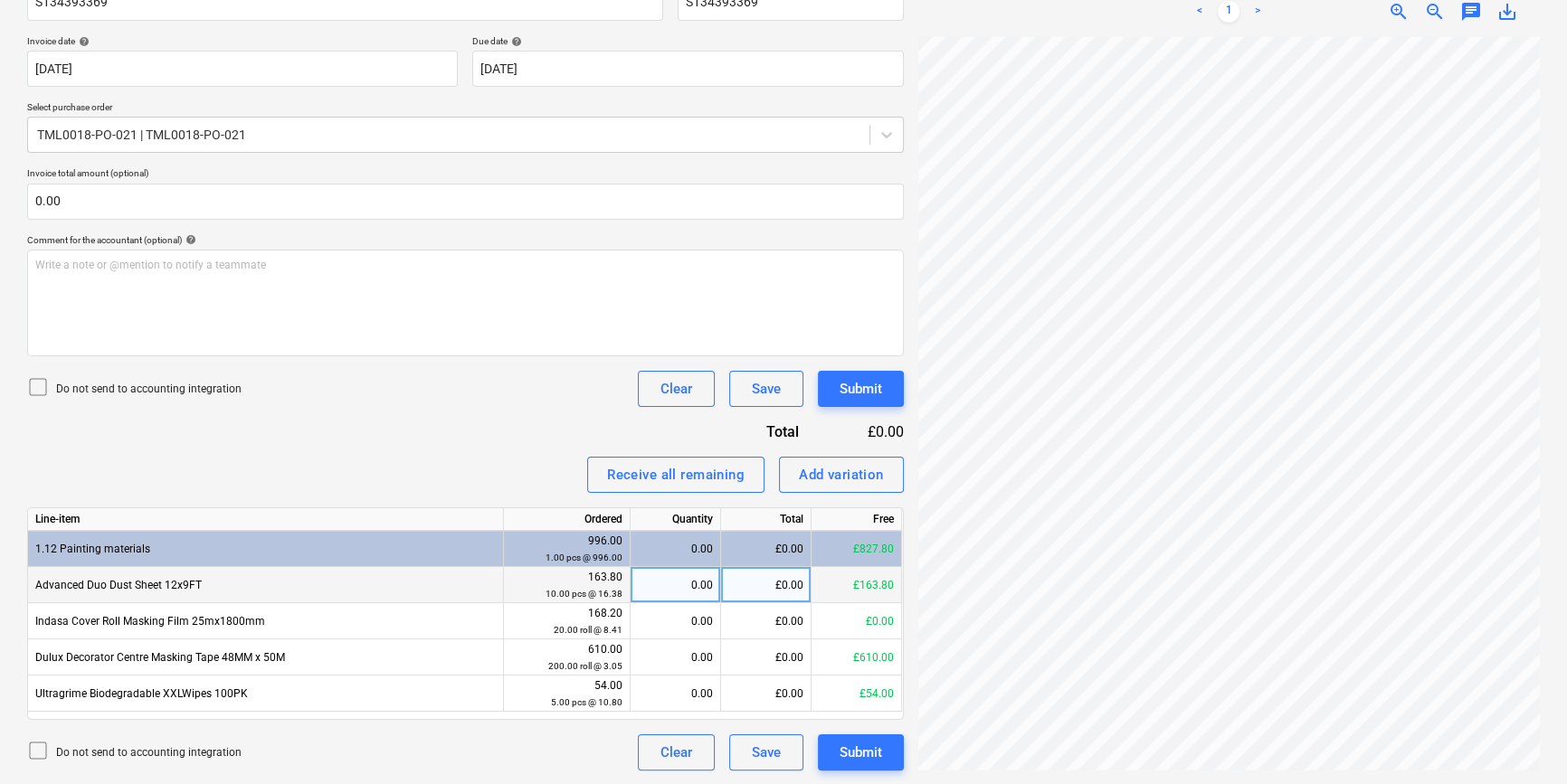
click at [675, 587] on div "0.00" at bounding box center [675, 584] width 75 height 36
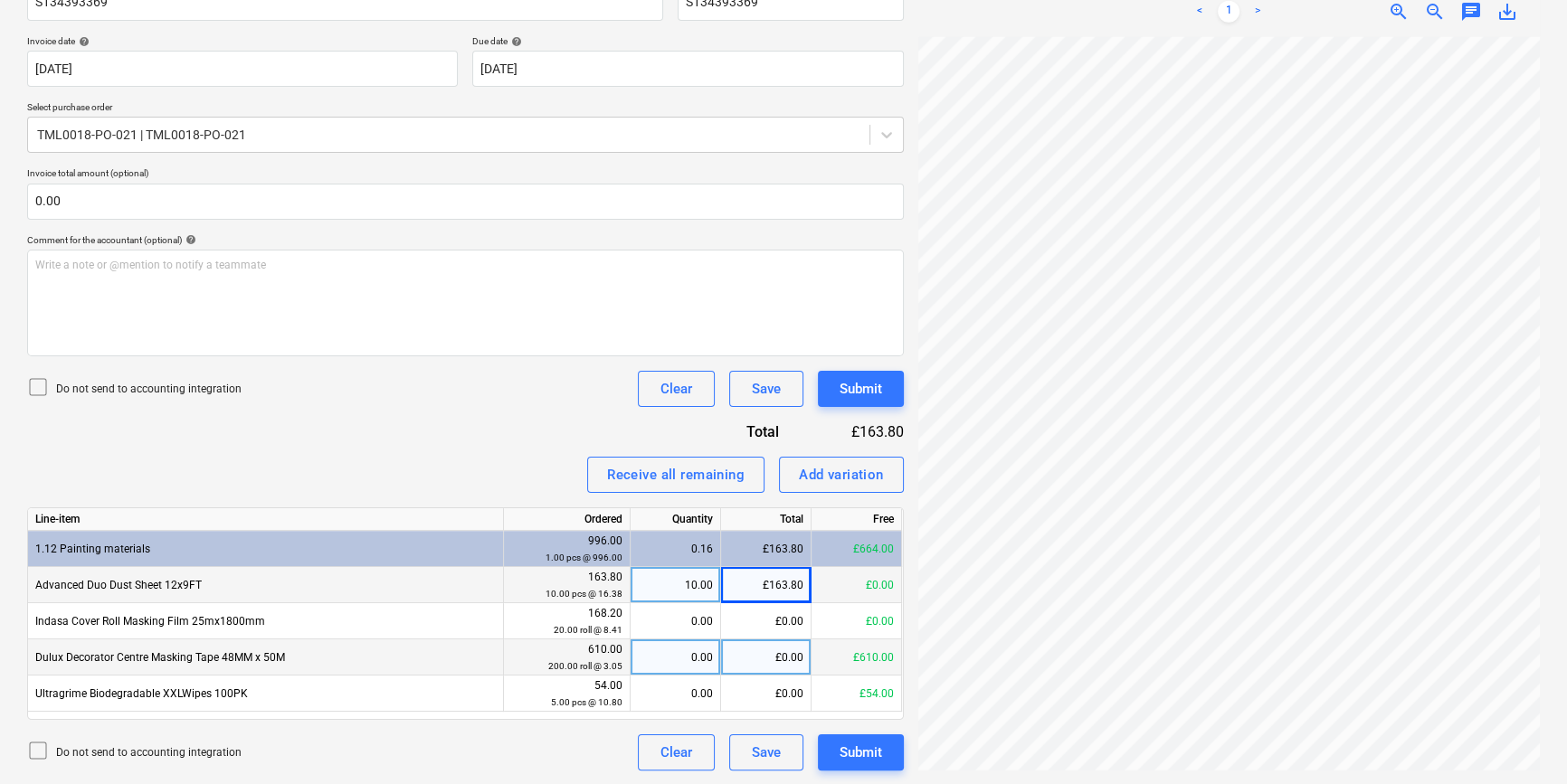
click at [672, 649] on div "0.00" at bounding box center [675, 657] width 75 height 36
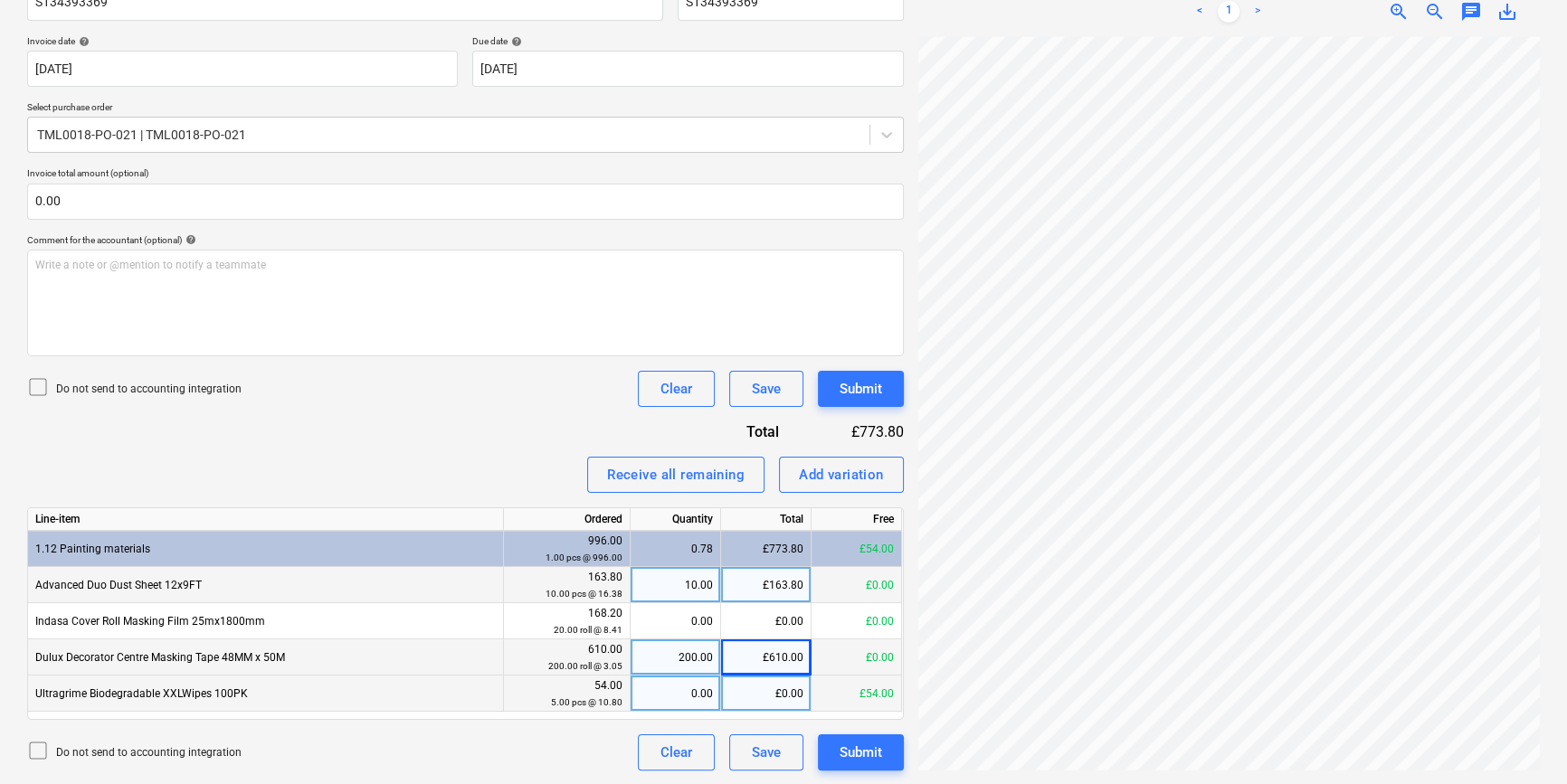
click at [664, 696] on div "0.00" at bounding box center [675, 693] width 75 height 36
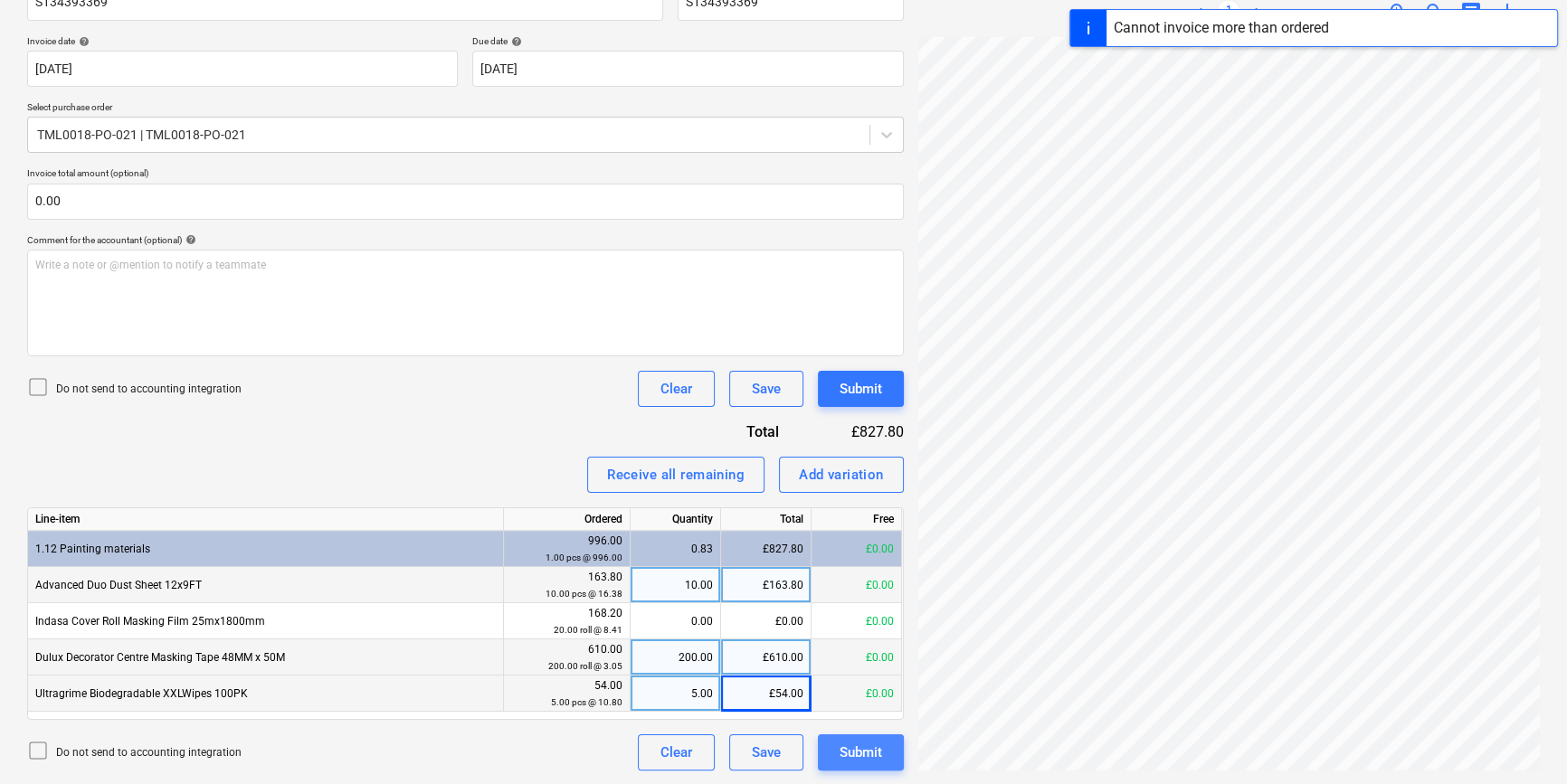
click at [866, 752] on div "Submit" at bounding box center [860, 753] width 42 height 23
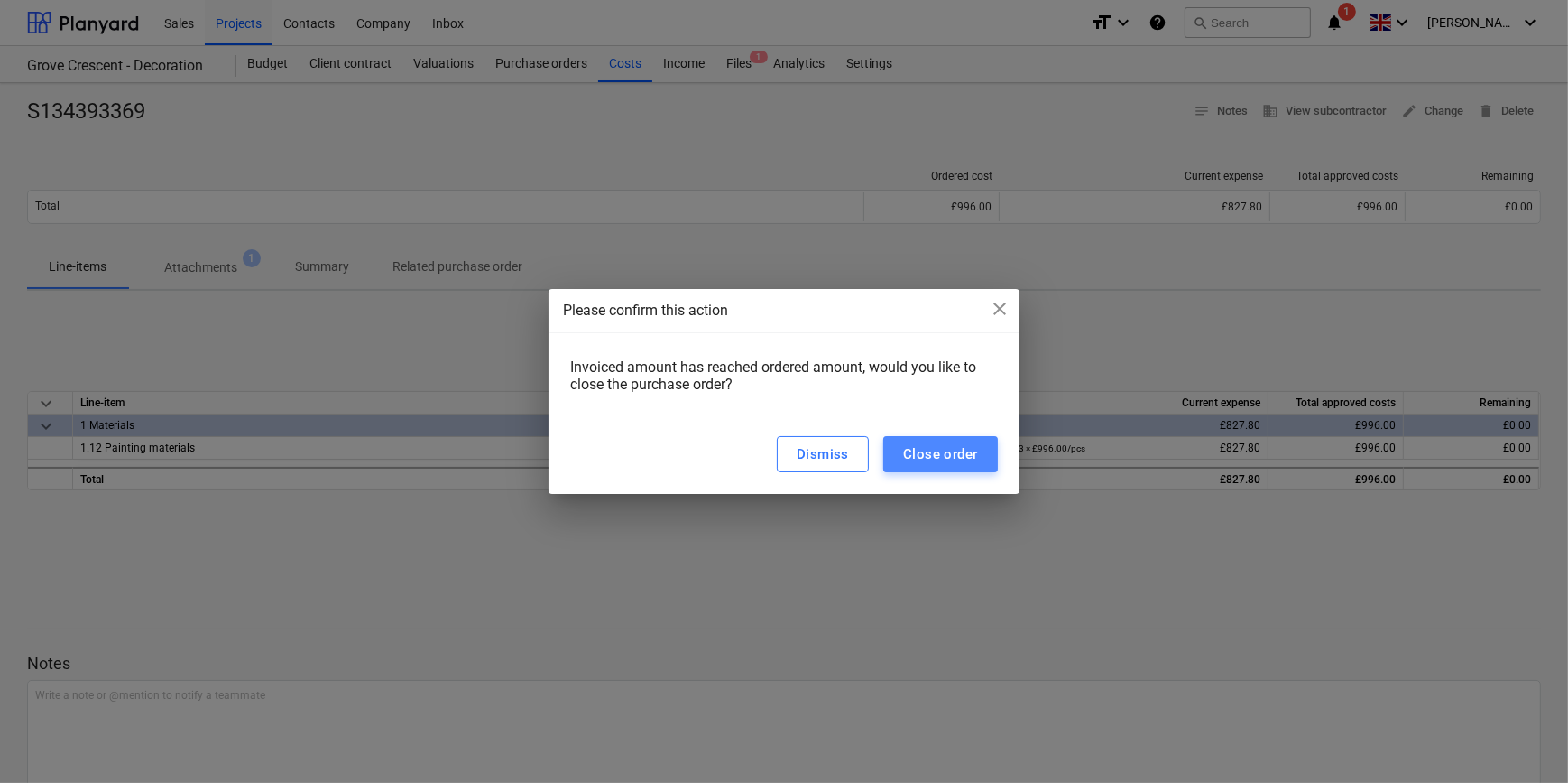
click at [937, 454] on div "Close order" at bounding box center [941, 455] width 75 height 23
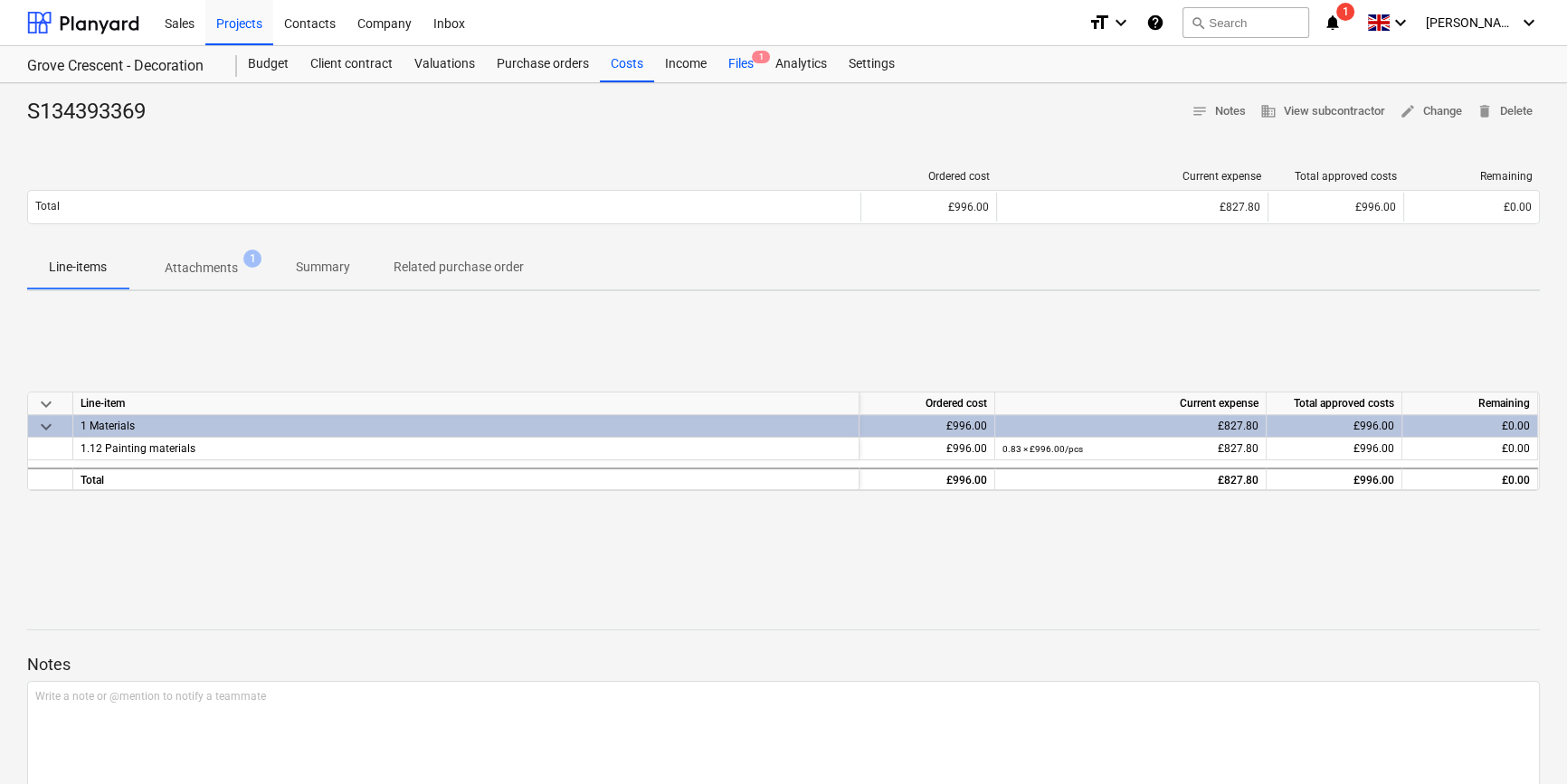
click at [737, 57] on div "Files 1" at bounding box center [740, 64] width 47 height 36
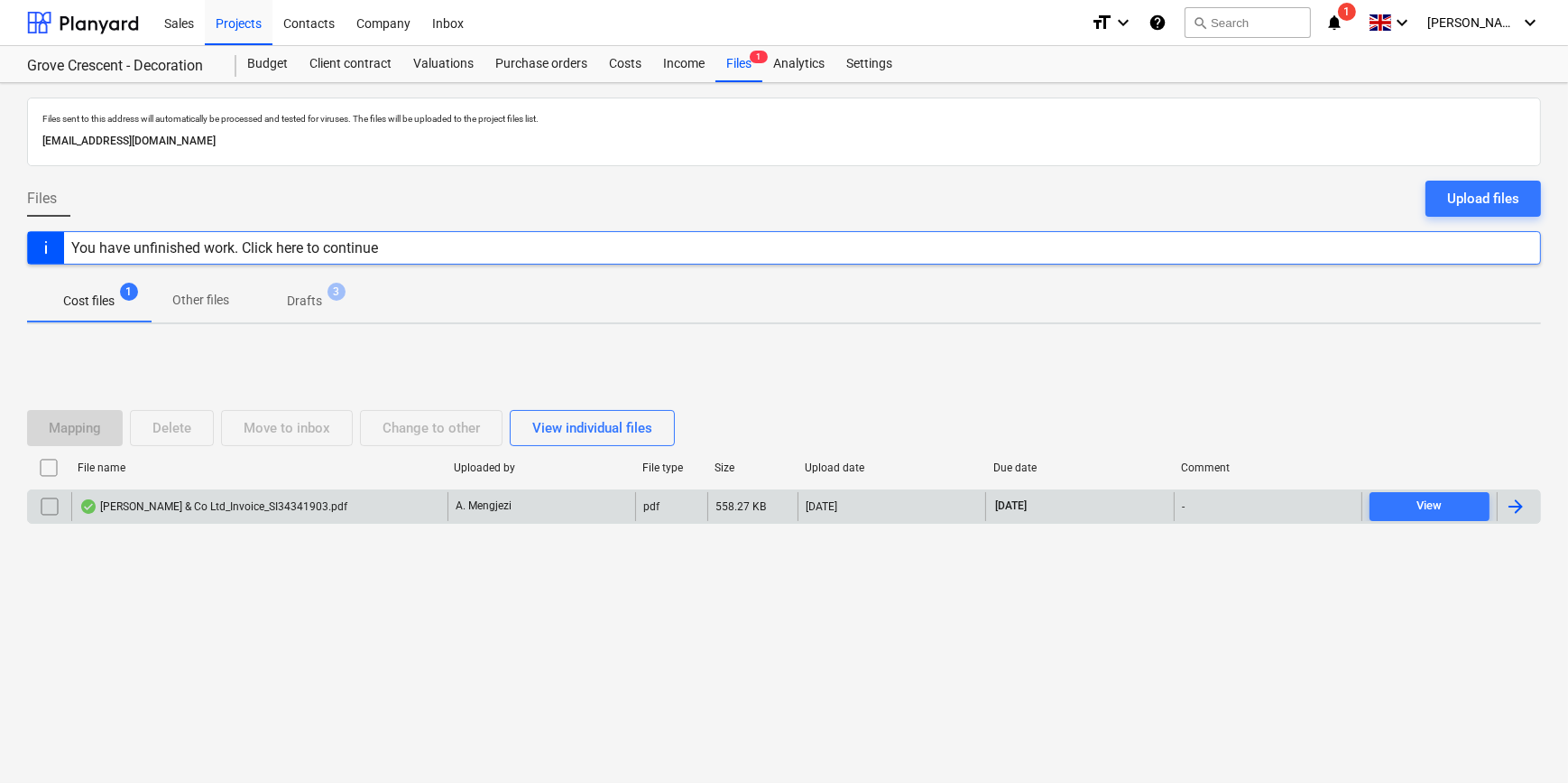
click at [1250, 507] on div at bounding box center [1516, 506] width 21 height 22
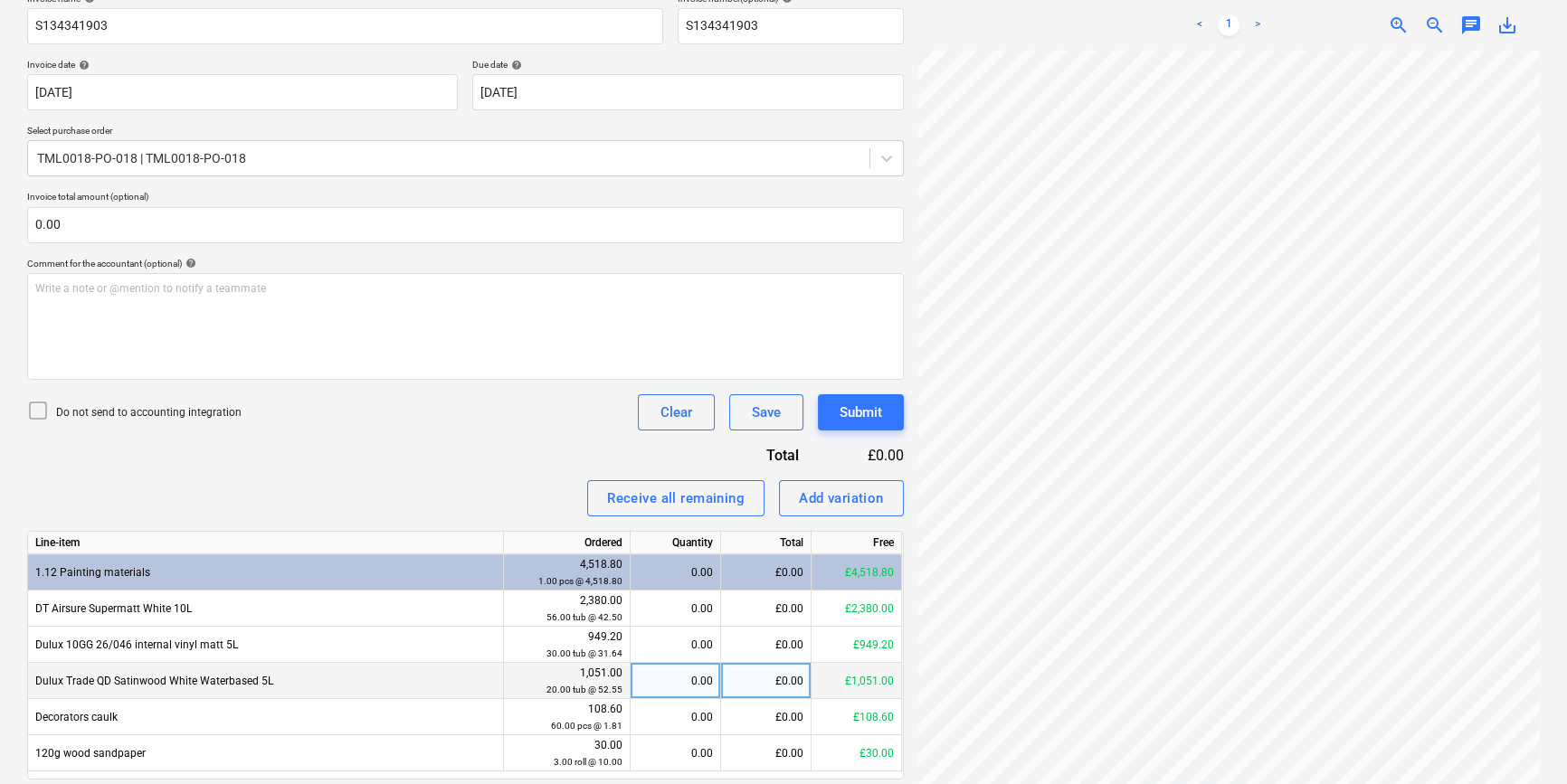
scroll to position [328, 0]
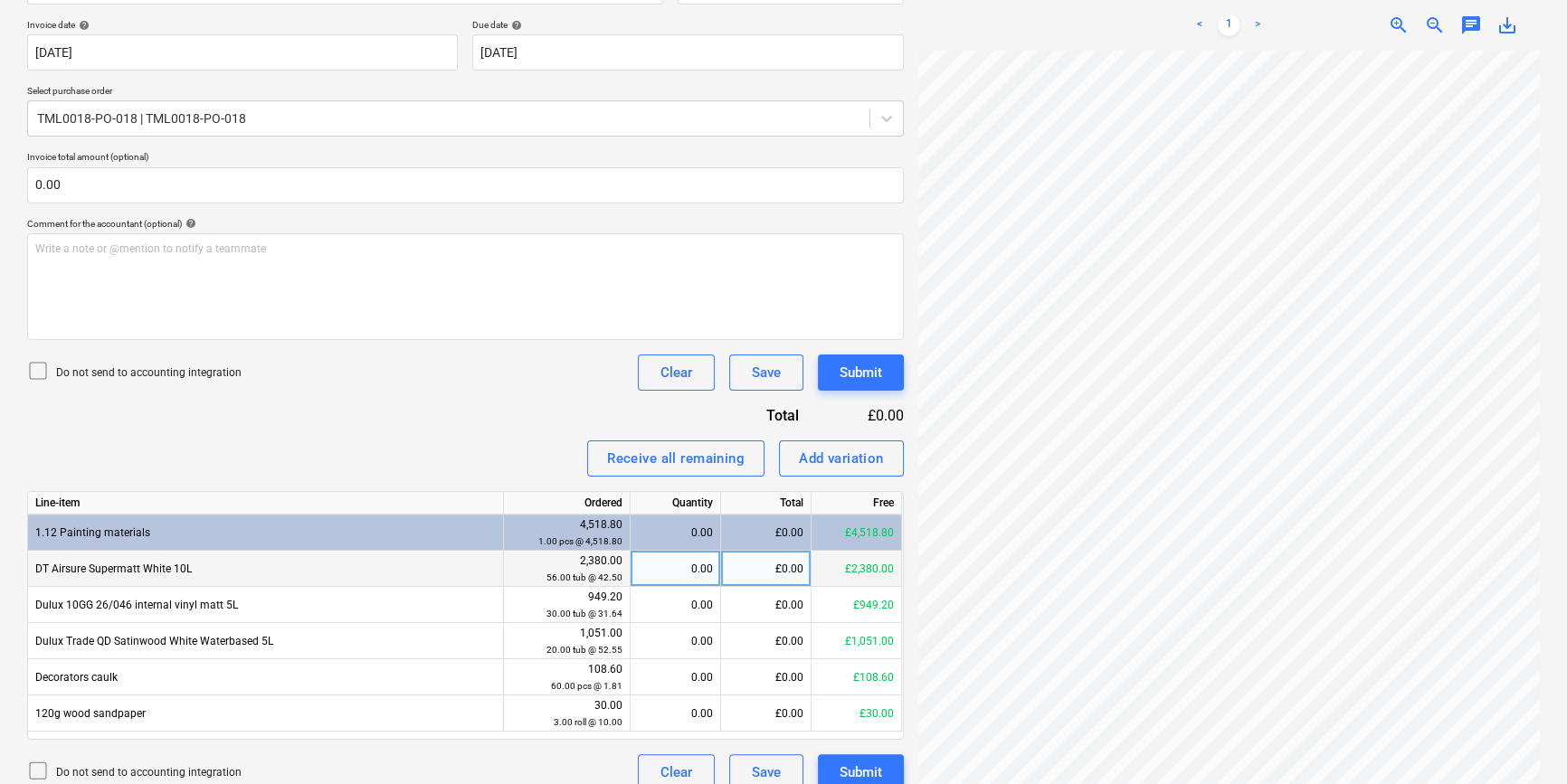
click at [660, 570] on div "0.00" at bounding box center [675, 569] width 75 height 36
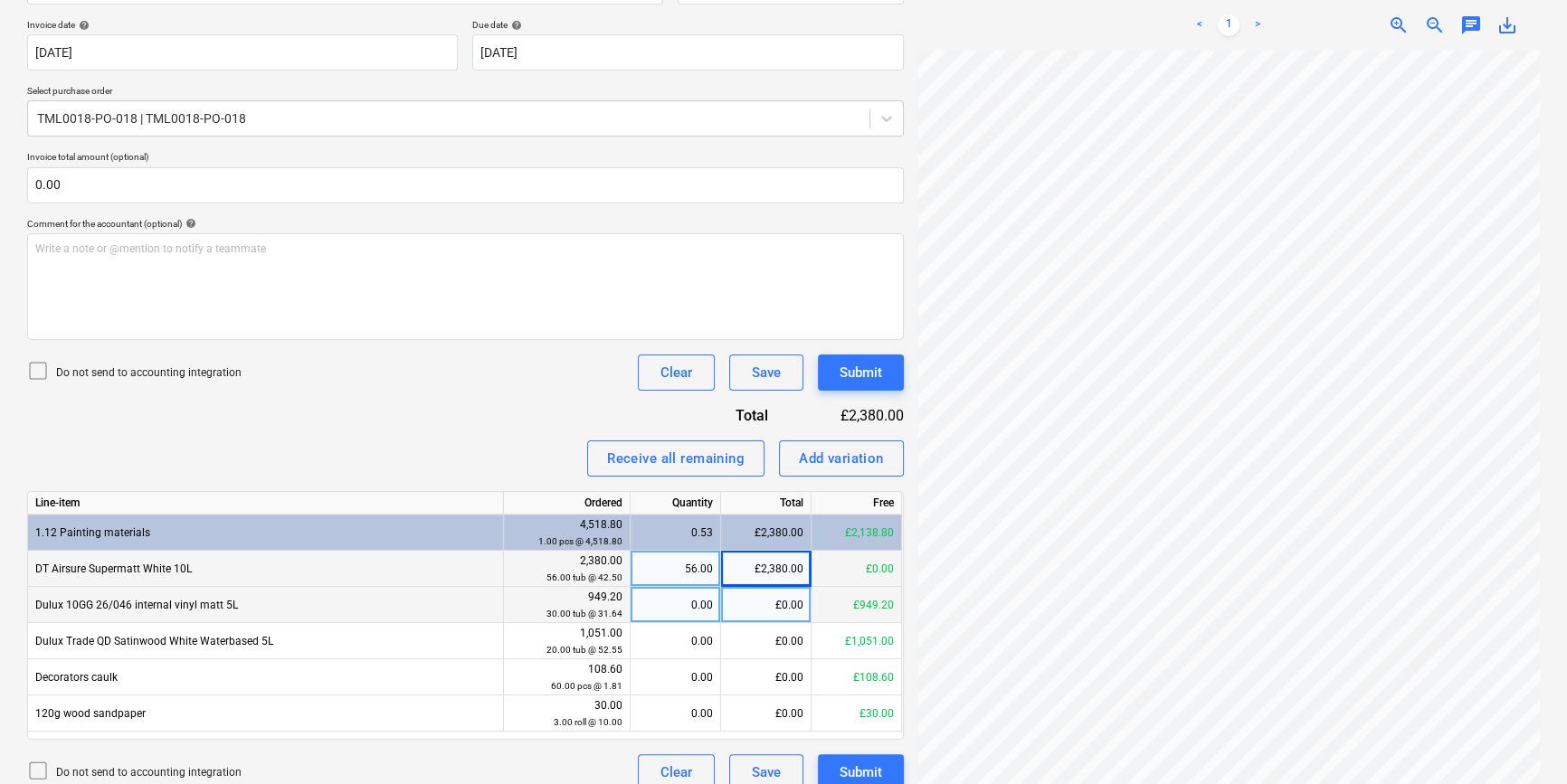
click at [673, 605] on div "0.00" at bounding box center [675, 604] width 75 height 36
drag, startPoint x: 375, startPoint y: 409, endPoint x: 396, endPoint y: 419, distance: 23.3
click at [376, 409] on div "Invoice name help S134341903 Invoice number (optional) help S134341903 Invoice …" at bounding box center [465, 371] width 877 height 837
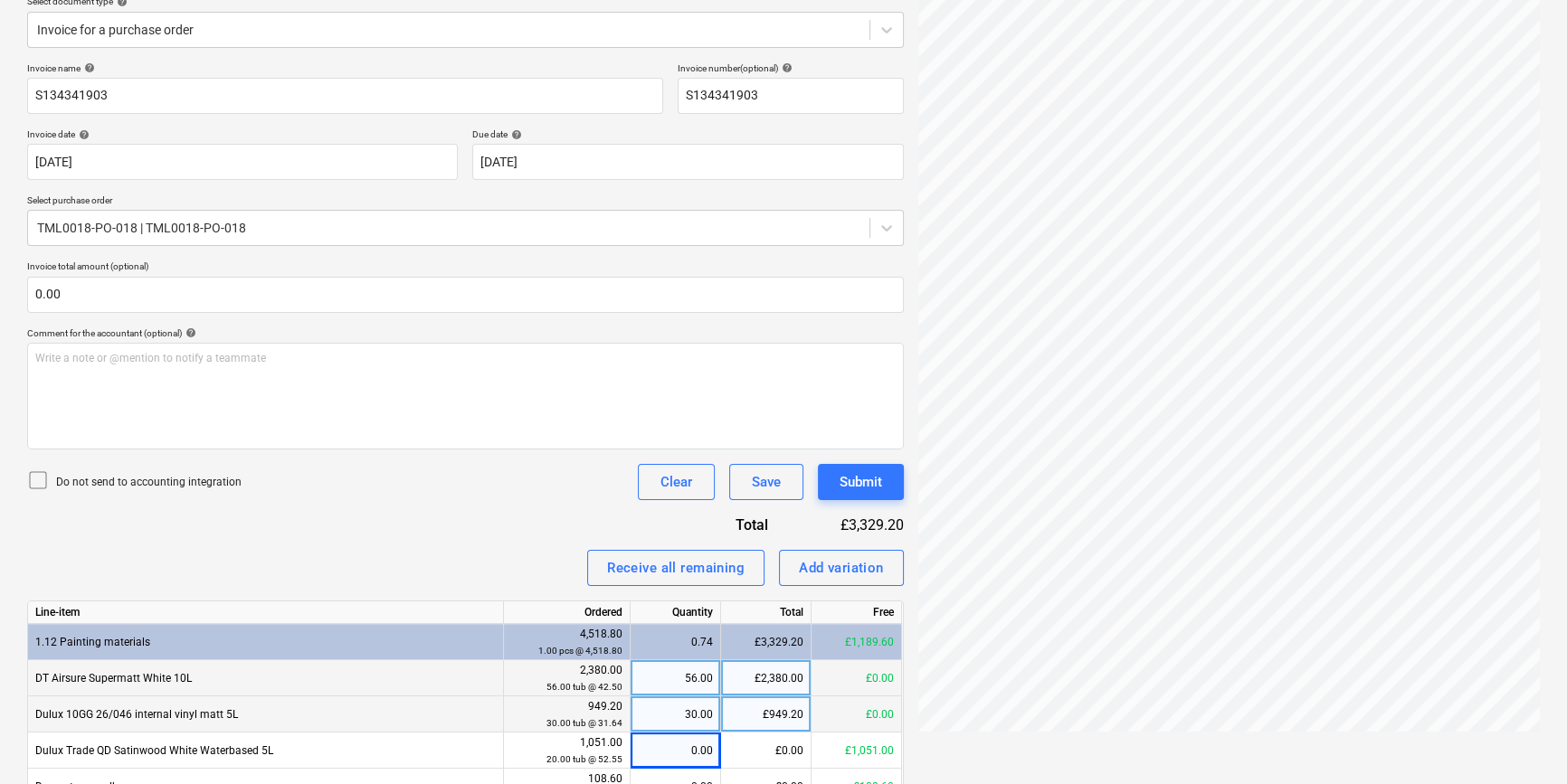
scroll to position [0, 0]
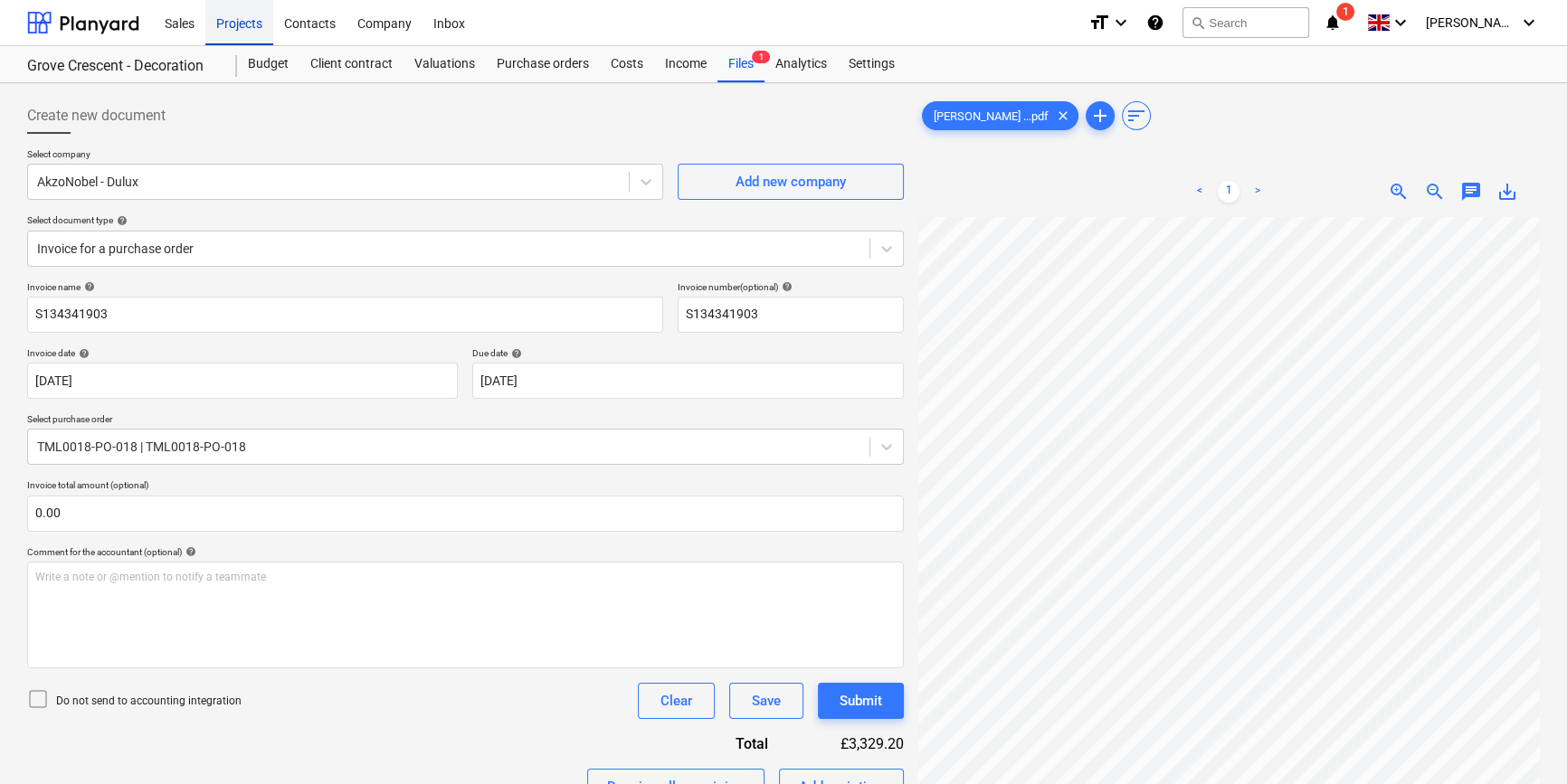
click at [231, 18] on div "Projects" at bounding box center [239, 22] width 68 height 46
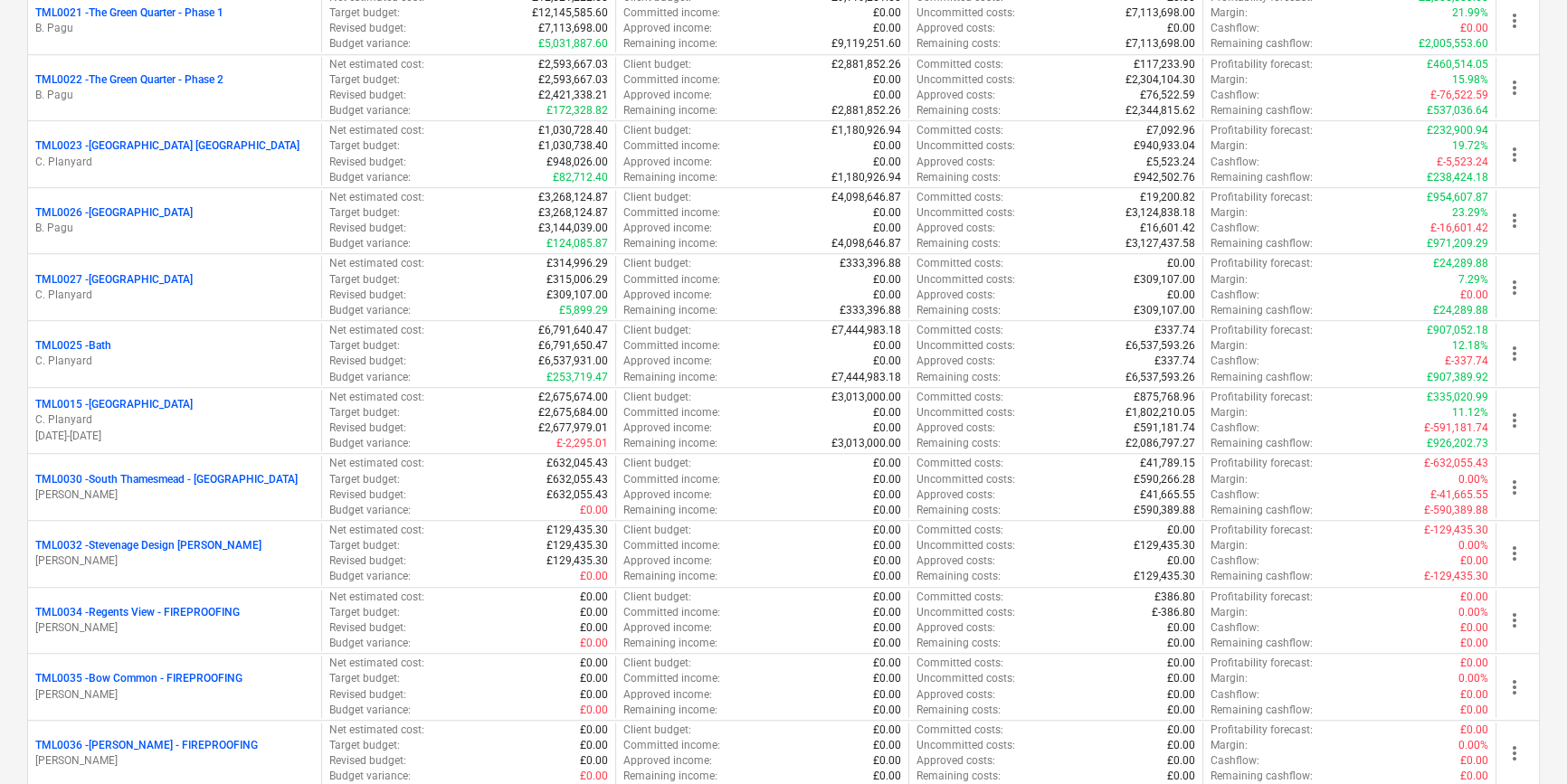
scroll to position [1370, 0]
